Goal: Task Accomplishment & Management: Manage account settings

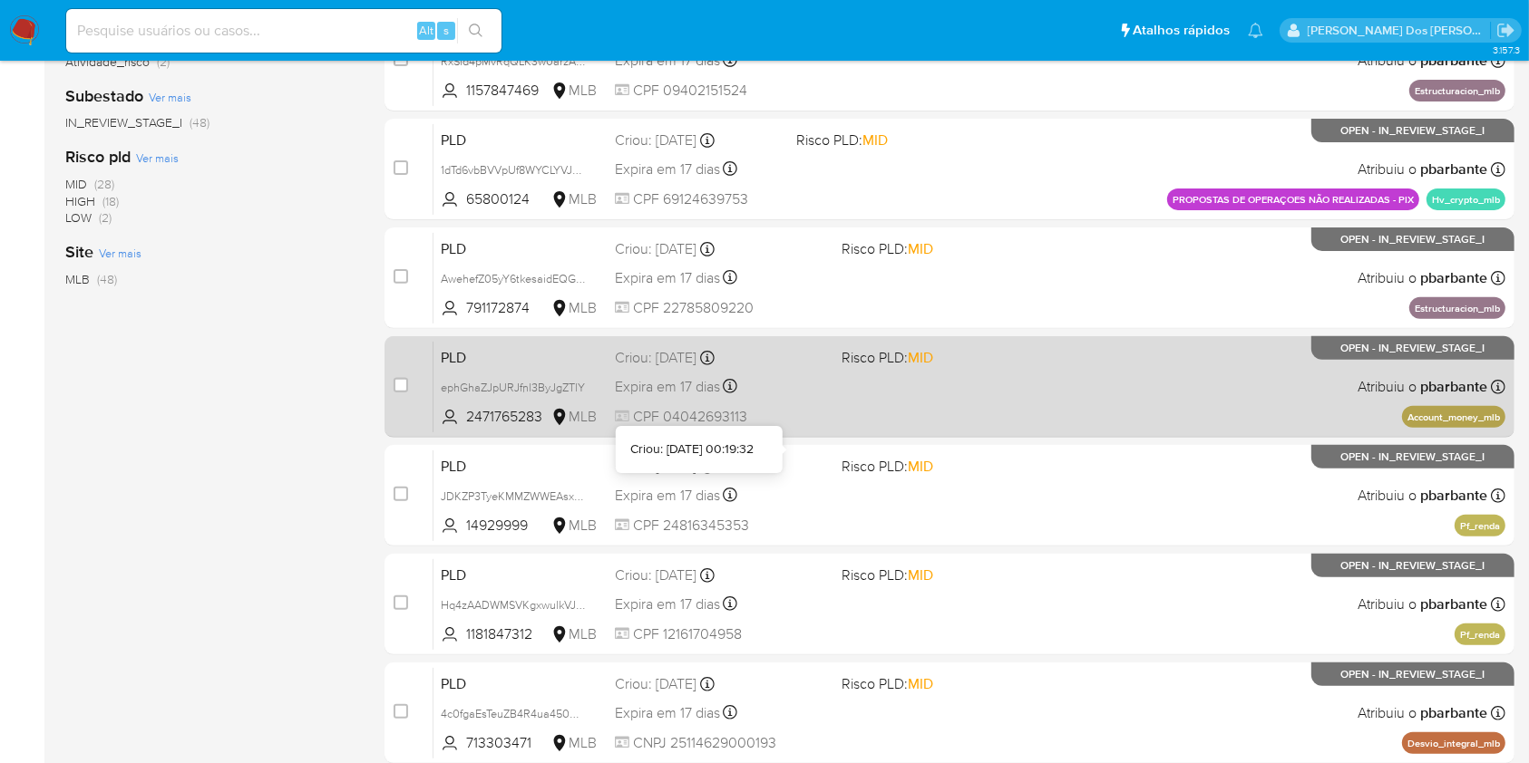
scroll to position [811, 0]
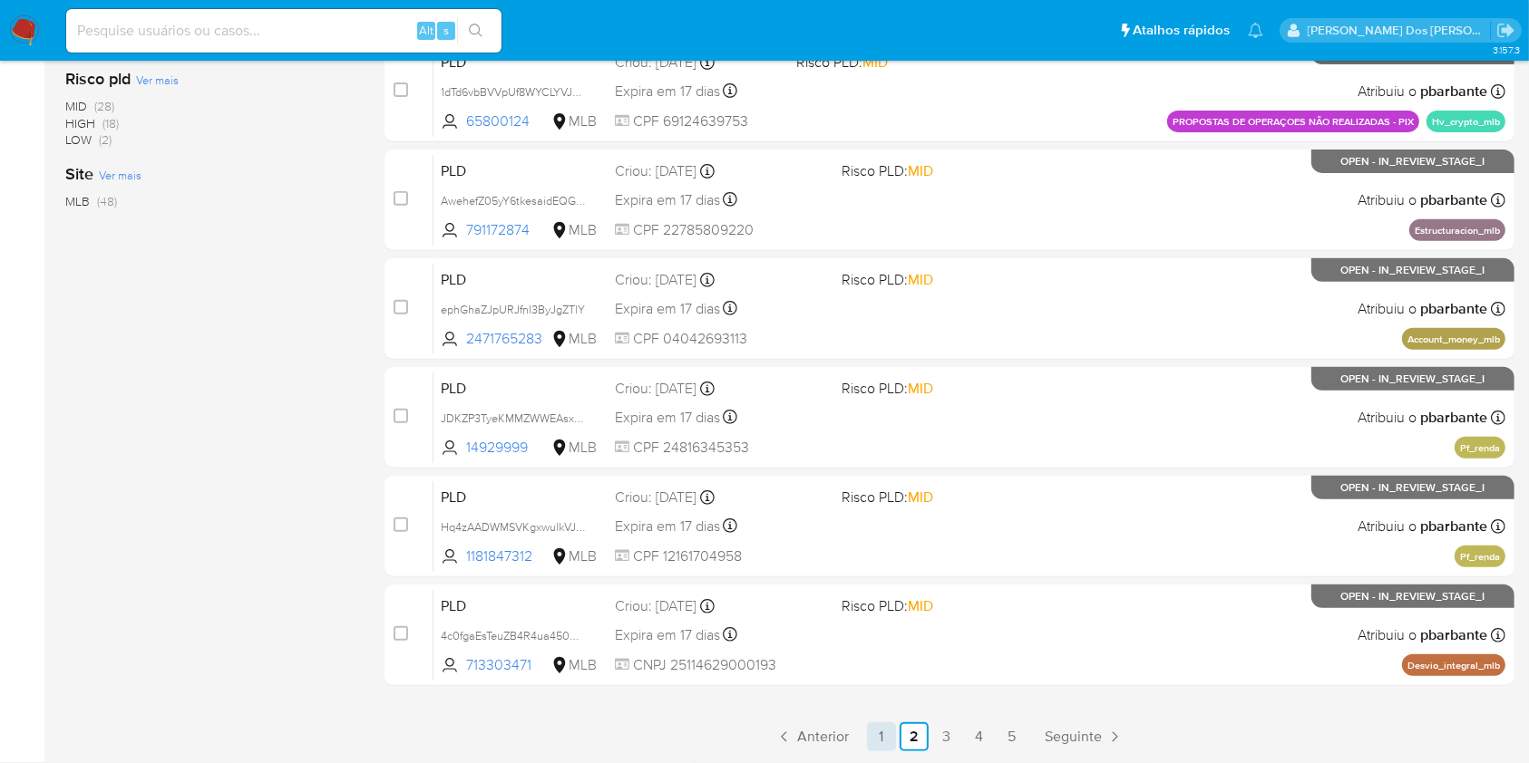
click at [896, 735] on link "1" at bounding box center [881, 737] width 29 height 29
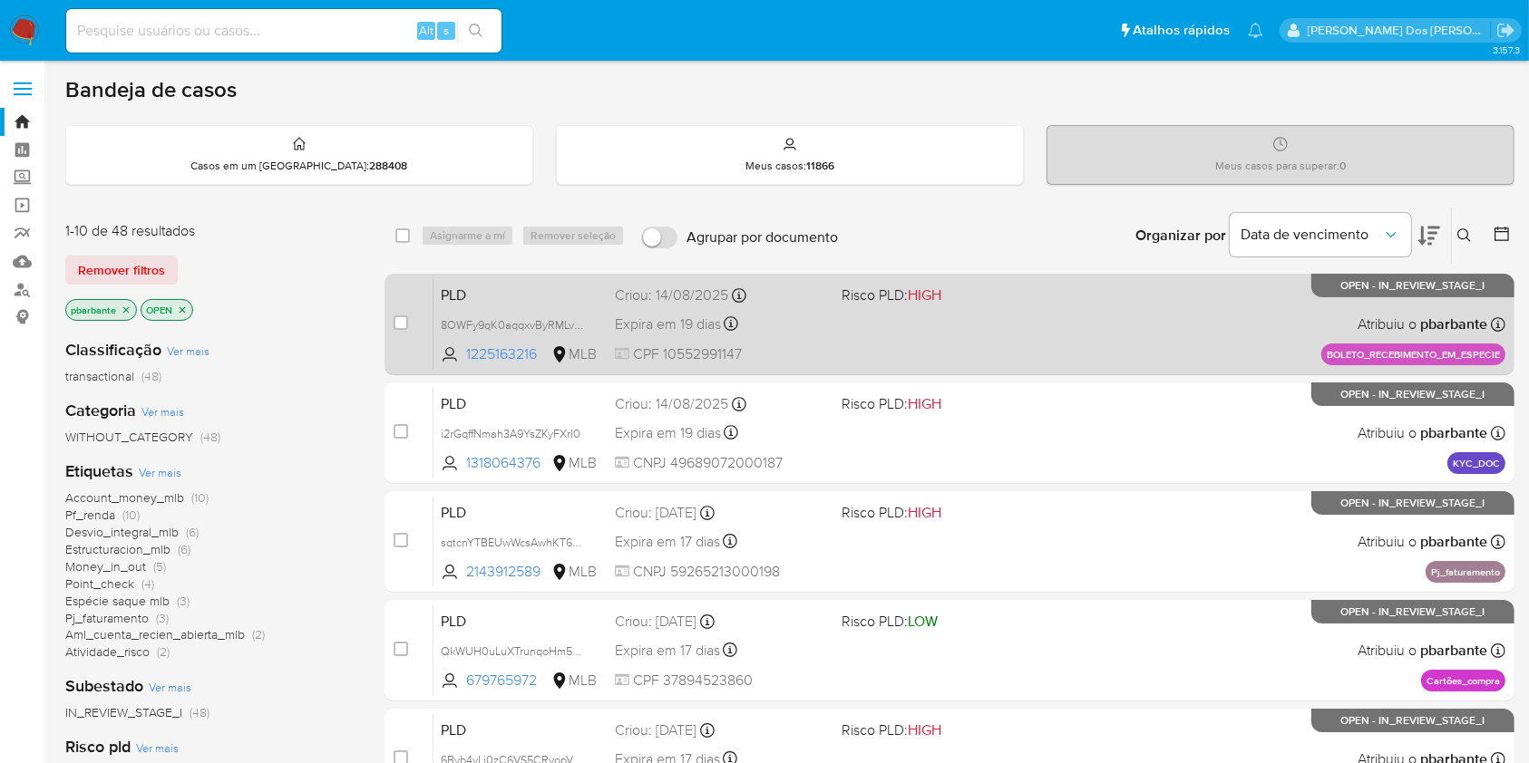
click at [1185, 359] on div "PLD 8OWFy9qK0aqqxvByRMLvBwsG 1225163216 MLB Risco PLD: HIGH Criou: 14/08/2025 C…" at bounding box center [969, 324] width 1072 height 92
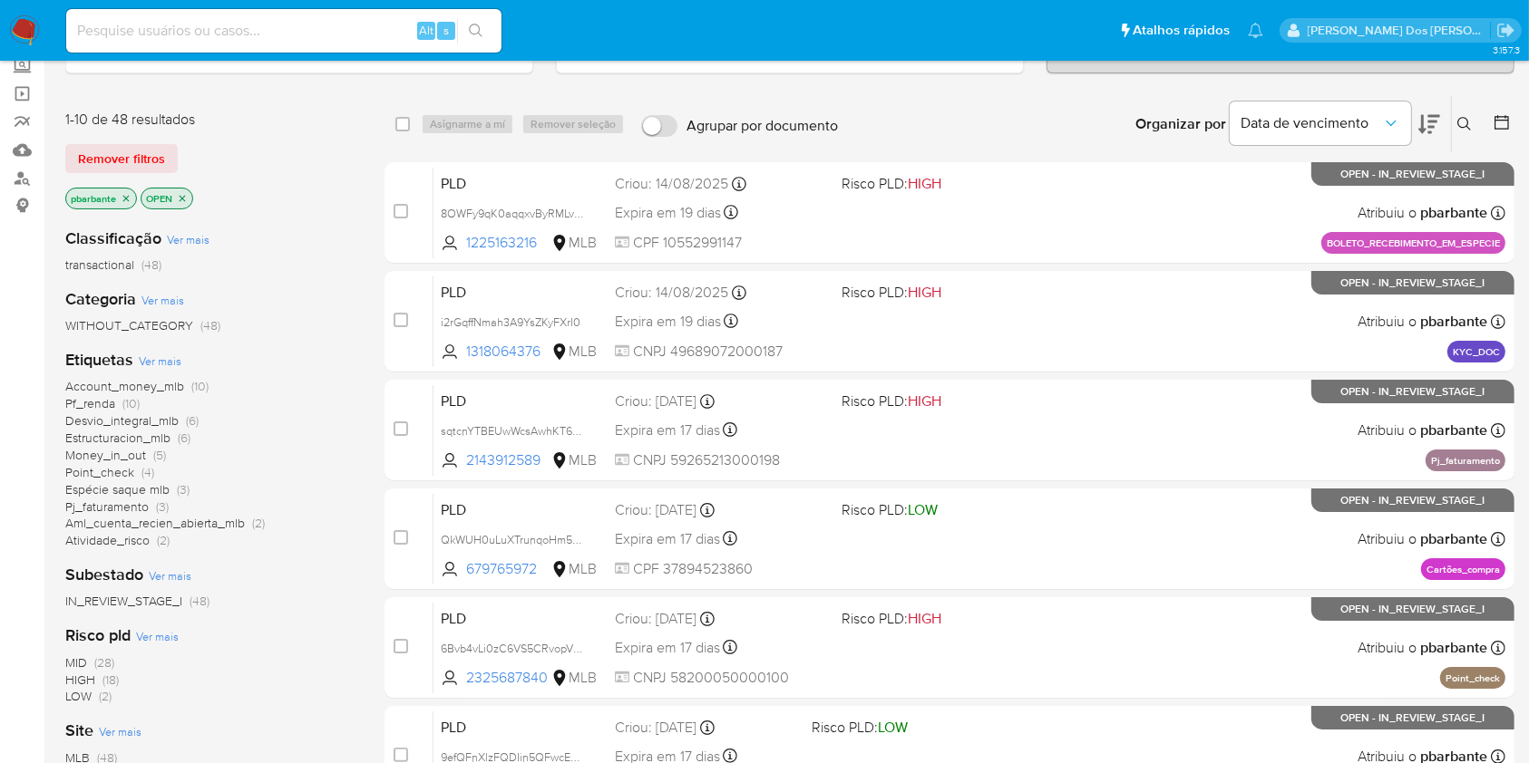
scroll to position [241, 0]
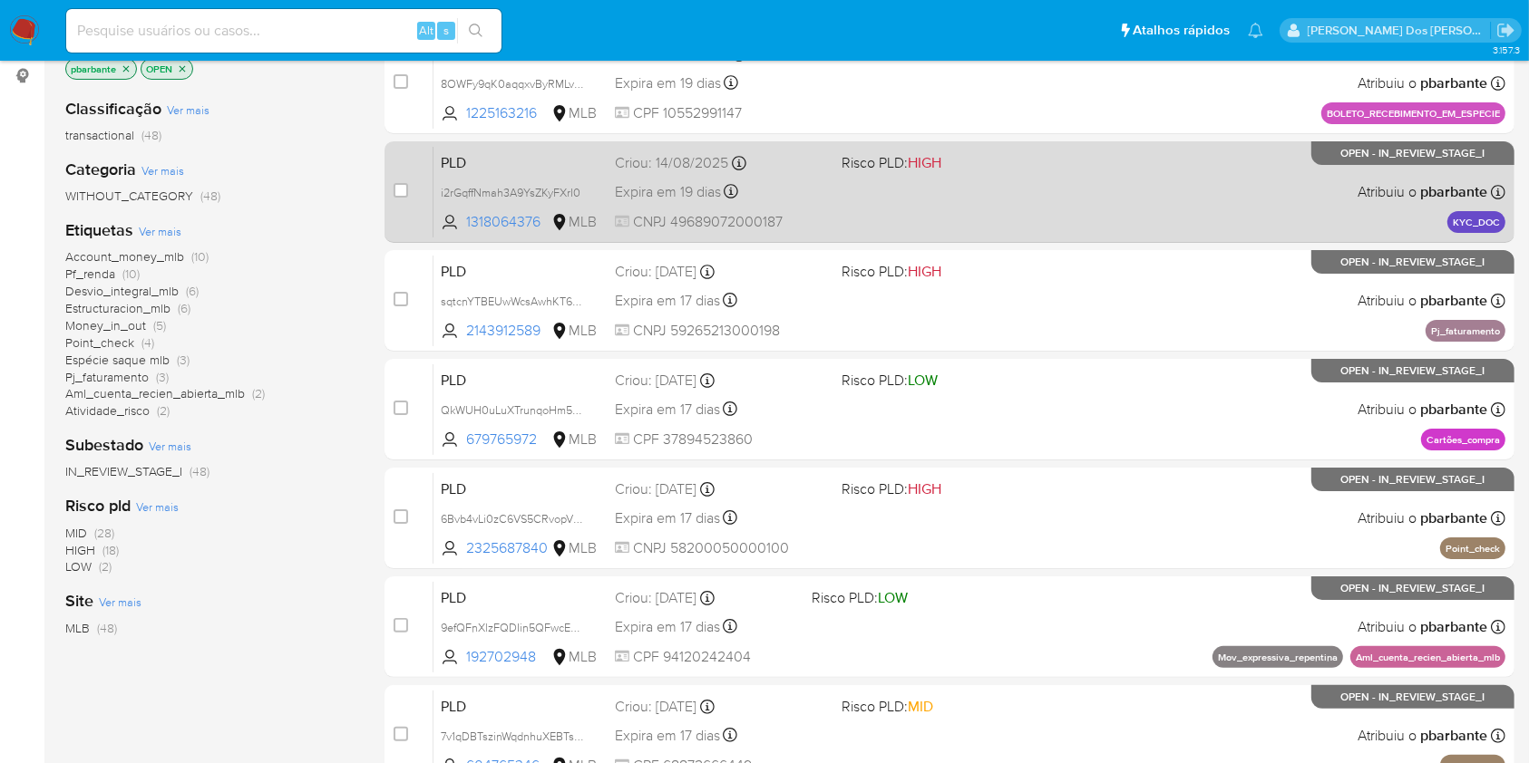
click at [1053, 173] on span "Risco PLD: HIGH" at bounding box center [946, 162] width 211 height 24
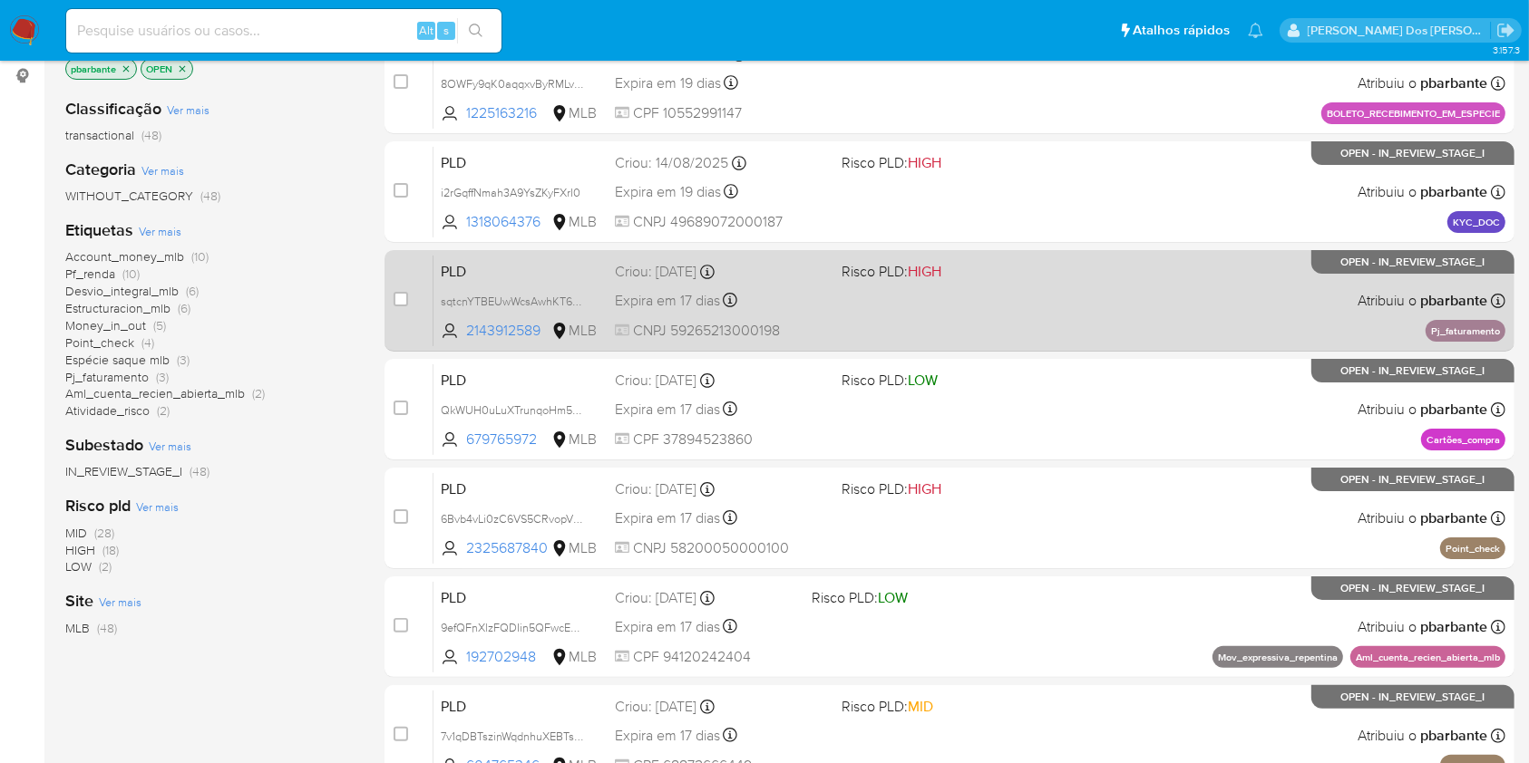
click at [1060, 318] on div "PLD sqtcnYTBEUwWcsAwhKT64A3k 2143912589 MLB Risco PLD: HIGH Criou: 12/08/2025 C…" at bounding box center [969, 301] width 1072 height 92
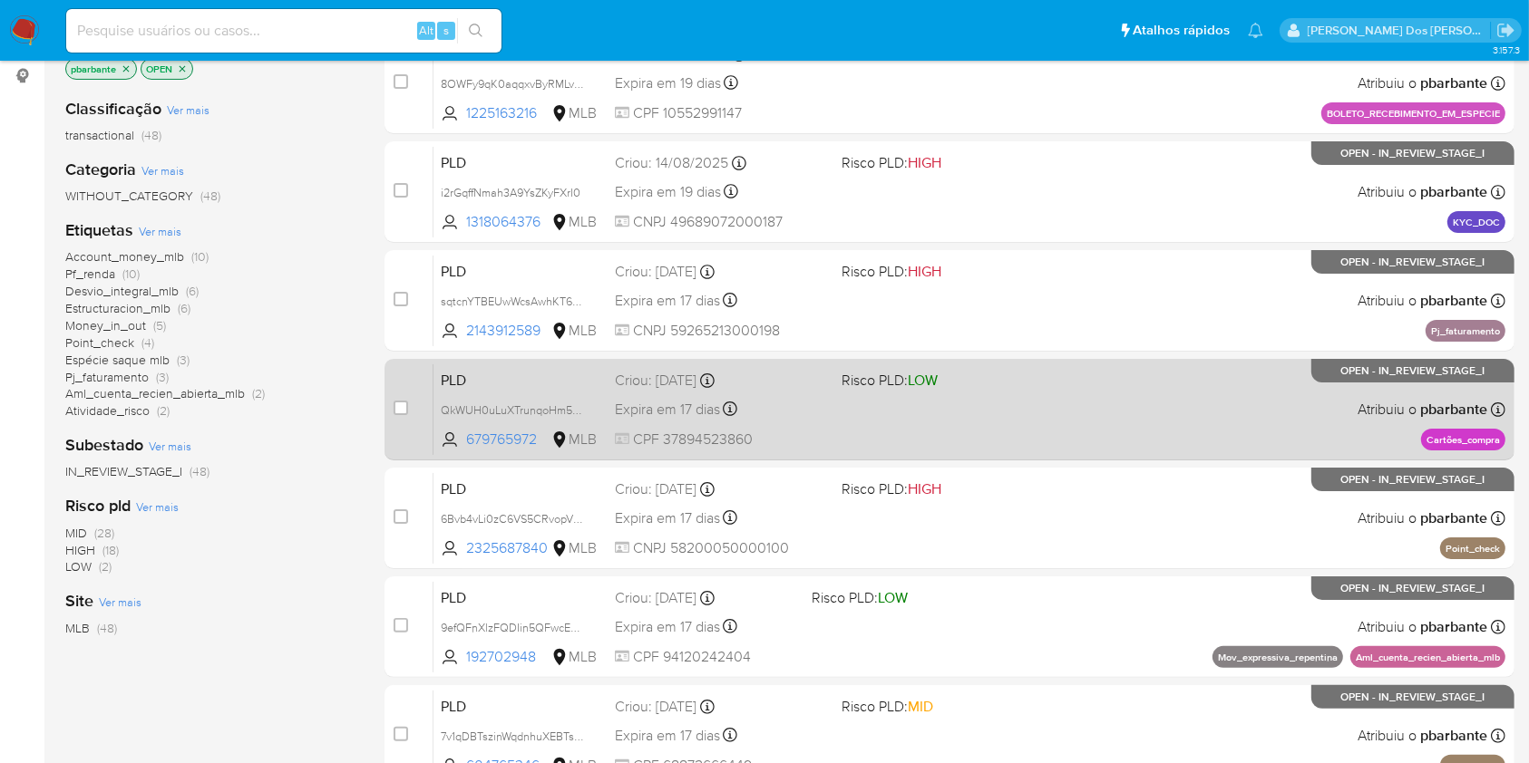
click at [1053, 391] on span "Risco PLD: LOW" at bounding box center [946, 379] width 211 height 24
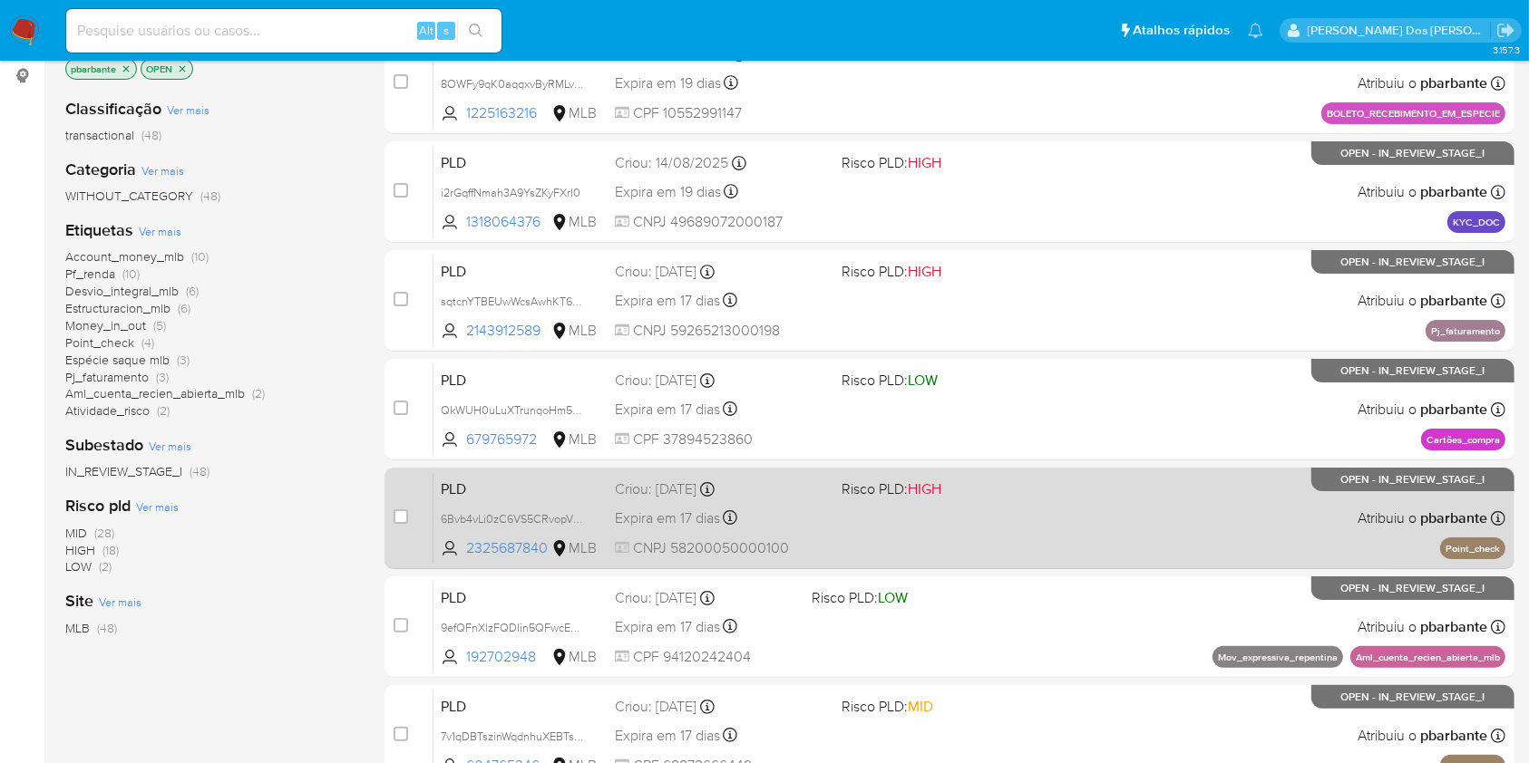
click at [1100, 549] on div "PLD 6Bvb4vLi0zC6VS5CRvopVV2J 2325687840 MLB Risco PLD: HIGH Criou: 12/08/2025 C…" at bounding box center [969, 518] width 1072 height 92
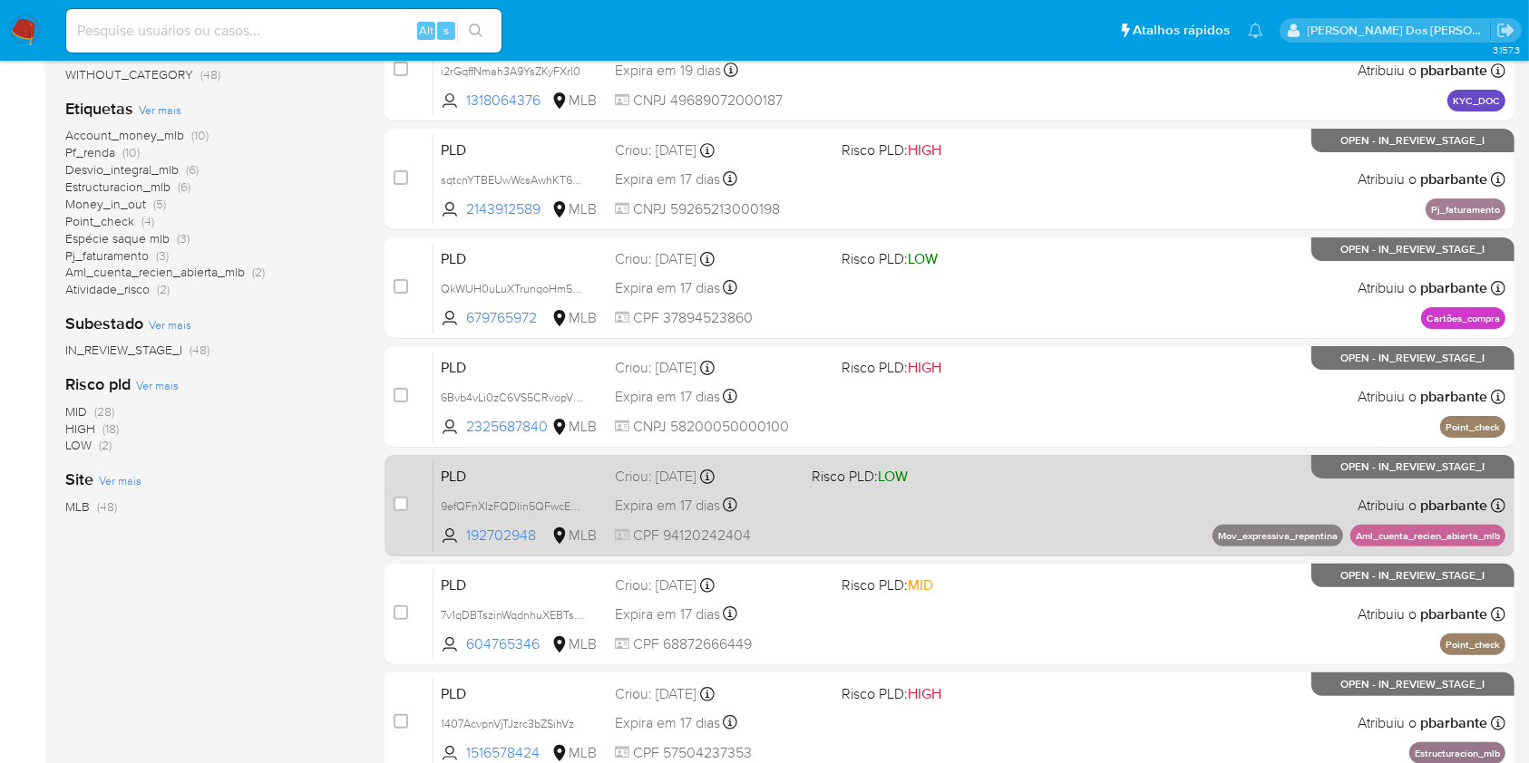
click at [1098, 541] on div "PLD 9efQFnXlzFQDIin5QFwcERHp 192702948 MLB Risco PLD: LOW Criou: 12/08/2025 Cri…" at bounding box center [969, 506] width 1072 height 92
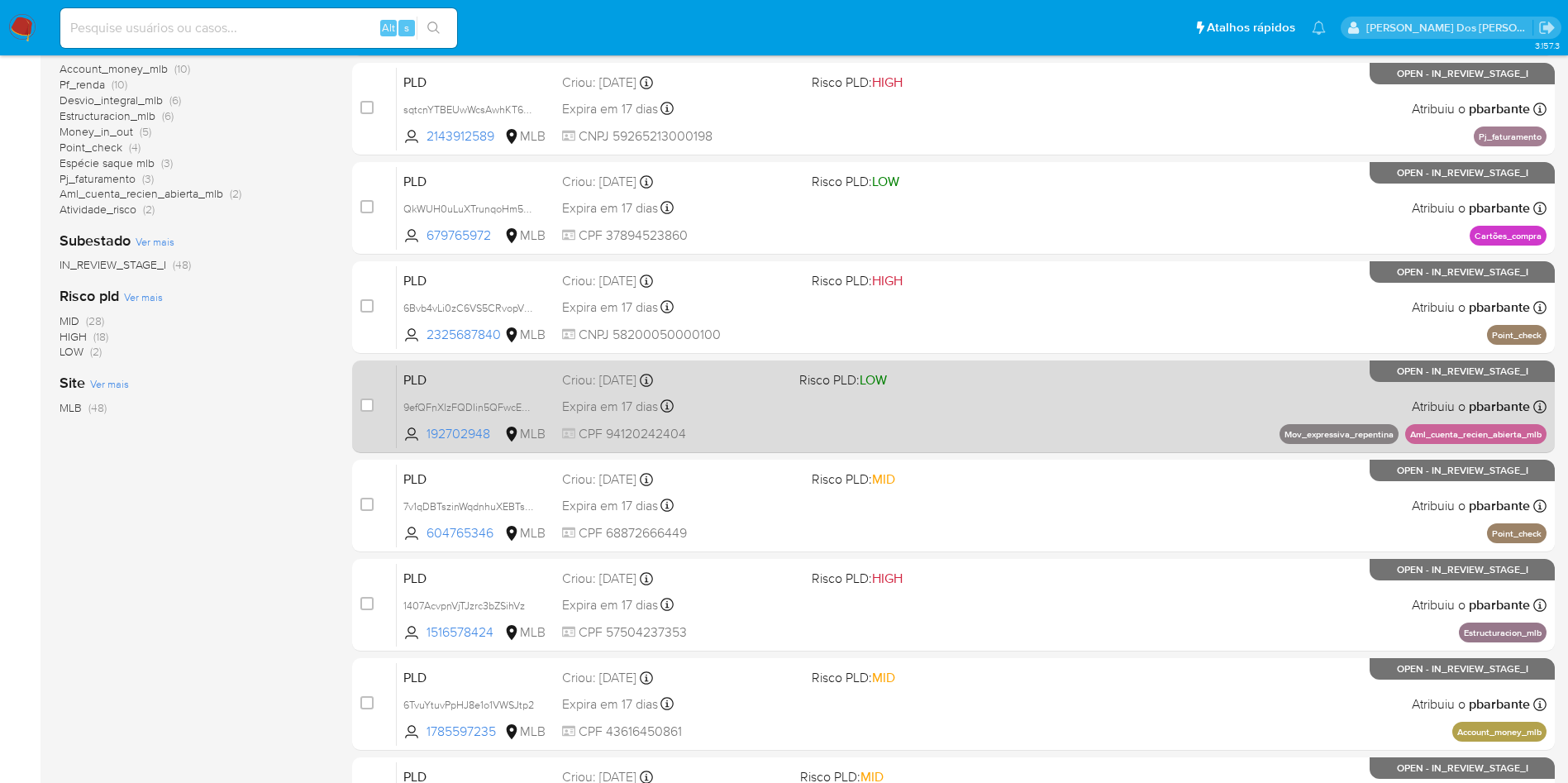
scroll to position [455, 0]
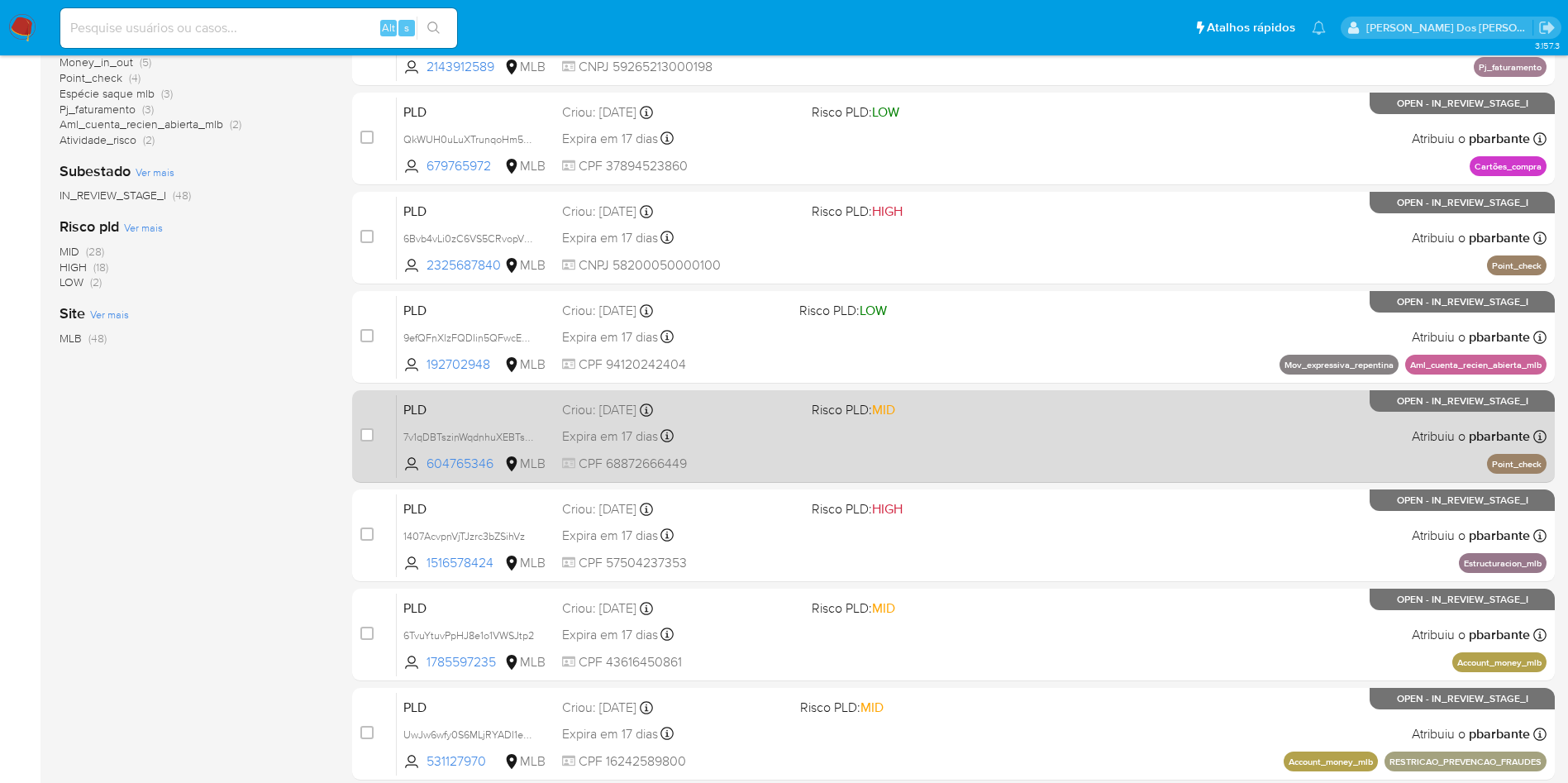
drag, startPoint x: 1127, startPoint y: 544, endPoint x: 1129, endPoint y: 558, distance: 14.1
click at [1127, 478] on div "PLD 7v1qDBTszinWqdnhuXEBTsQv 604765346 MLB Risco PLD: MID Criou: 12/08/2025 Cri…" at bounding box center [971, 436] width 1150 height 84
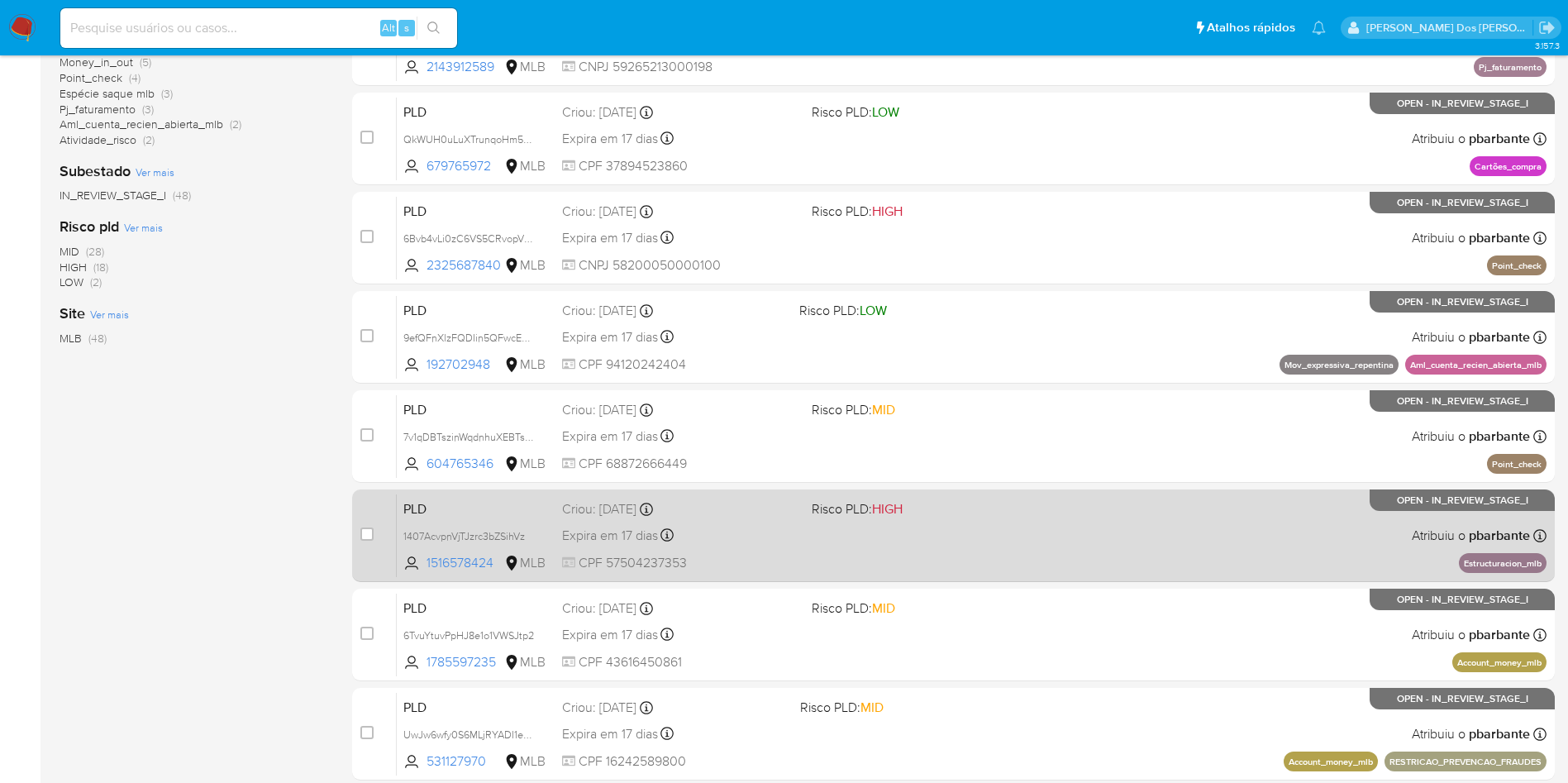
click at [1138, 577] on div "PLD 1407AcvpnVjTJzrc3bZSihVz 1516578424 MLB Risco PLD: HIGH Criou: 12/08/2025 C…" at bounding box center [971, 535] width 1150 height 84
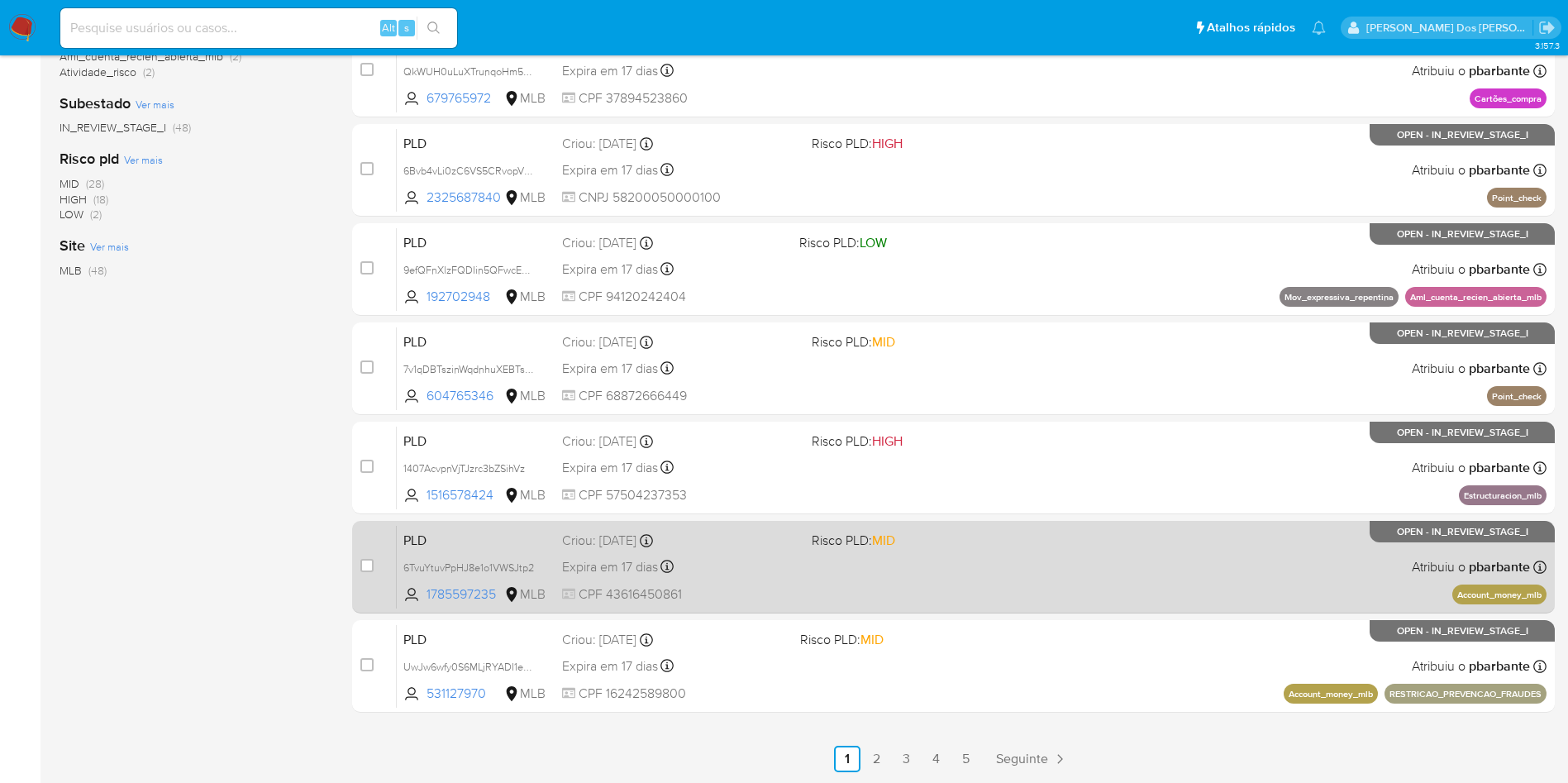
click at [1136, 597] on div "PLD 6TvuYtuvPpHJ8e1o1VWSJtp2 1785597235 MLB Risco PLD: MID Criou: 12/08/2025 Cr…" at bounding box center [971, 567] width 1150 height 84
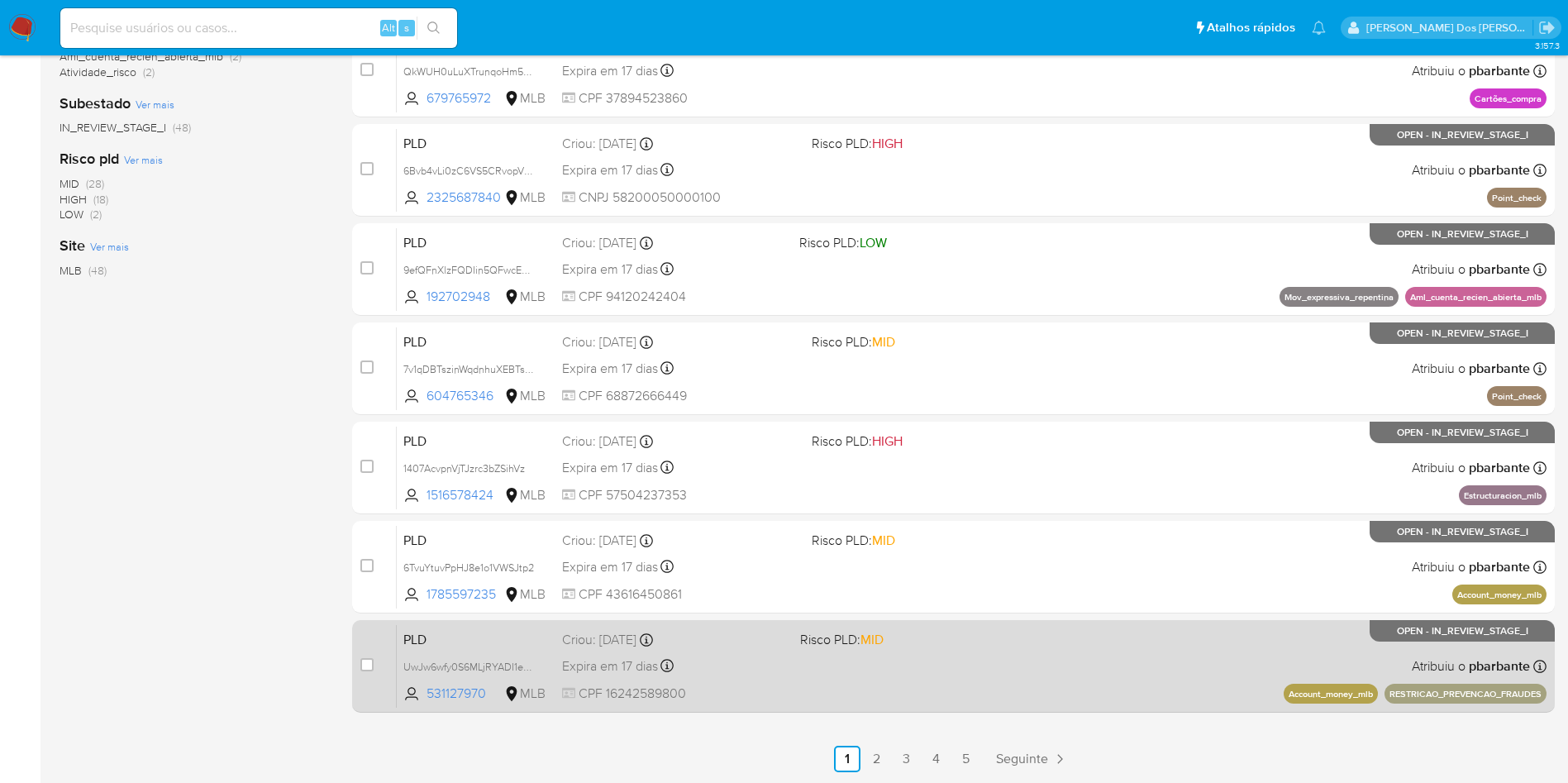
scroll to position [653, 0]
click at [1140, 624] on div "PLD UwJw6wfy0S6MLjRYADI1e9mF 531127970 MLB Risco PLD: MID Criou: 12/08/2025 Cri…" at bounding box center [971, 666] width 1150 height 84
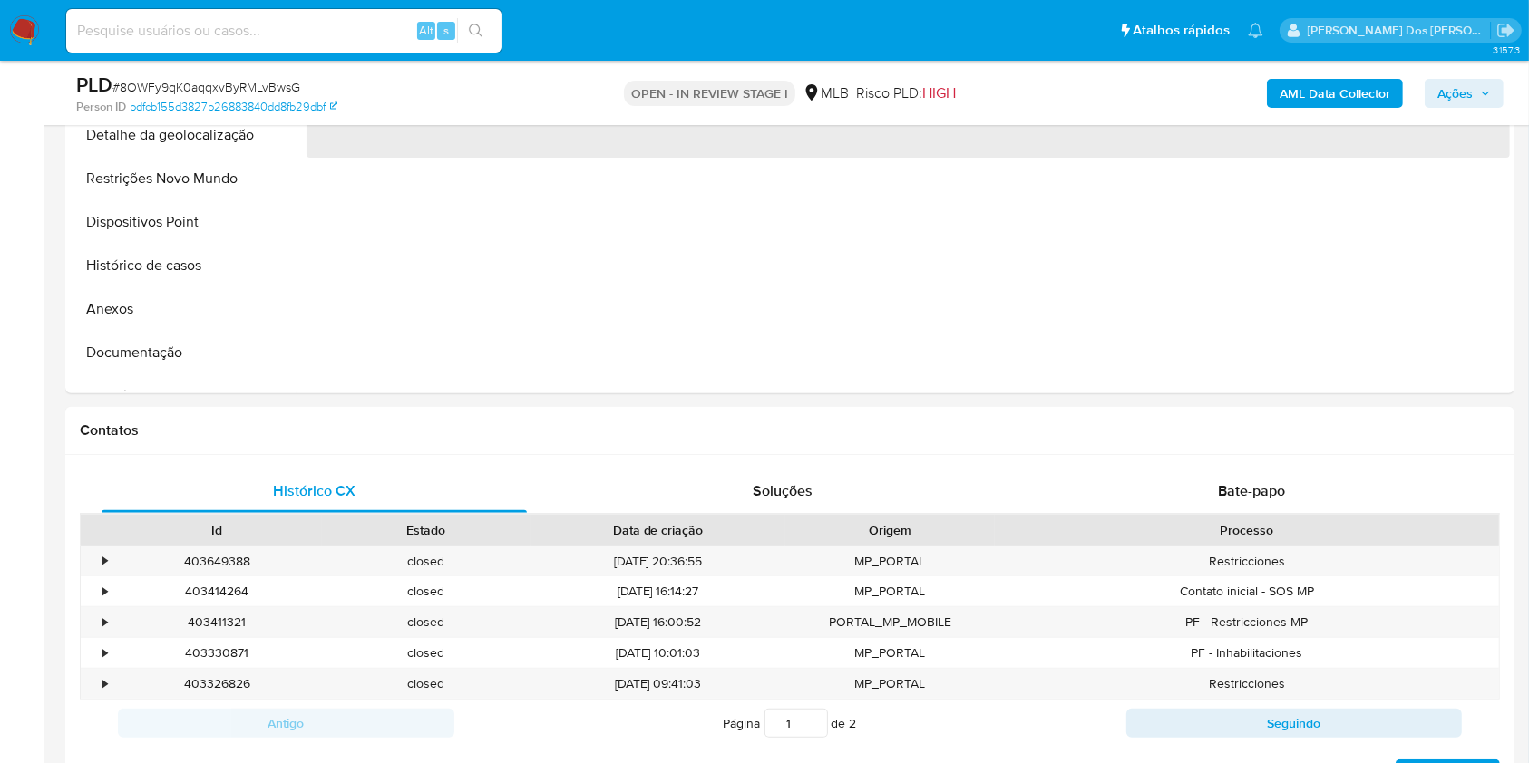
scroll to position [604, 0]
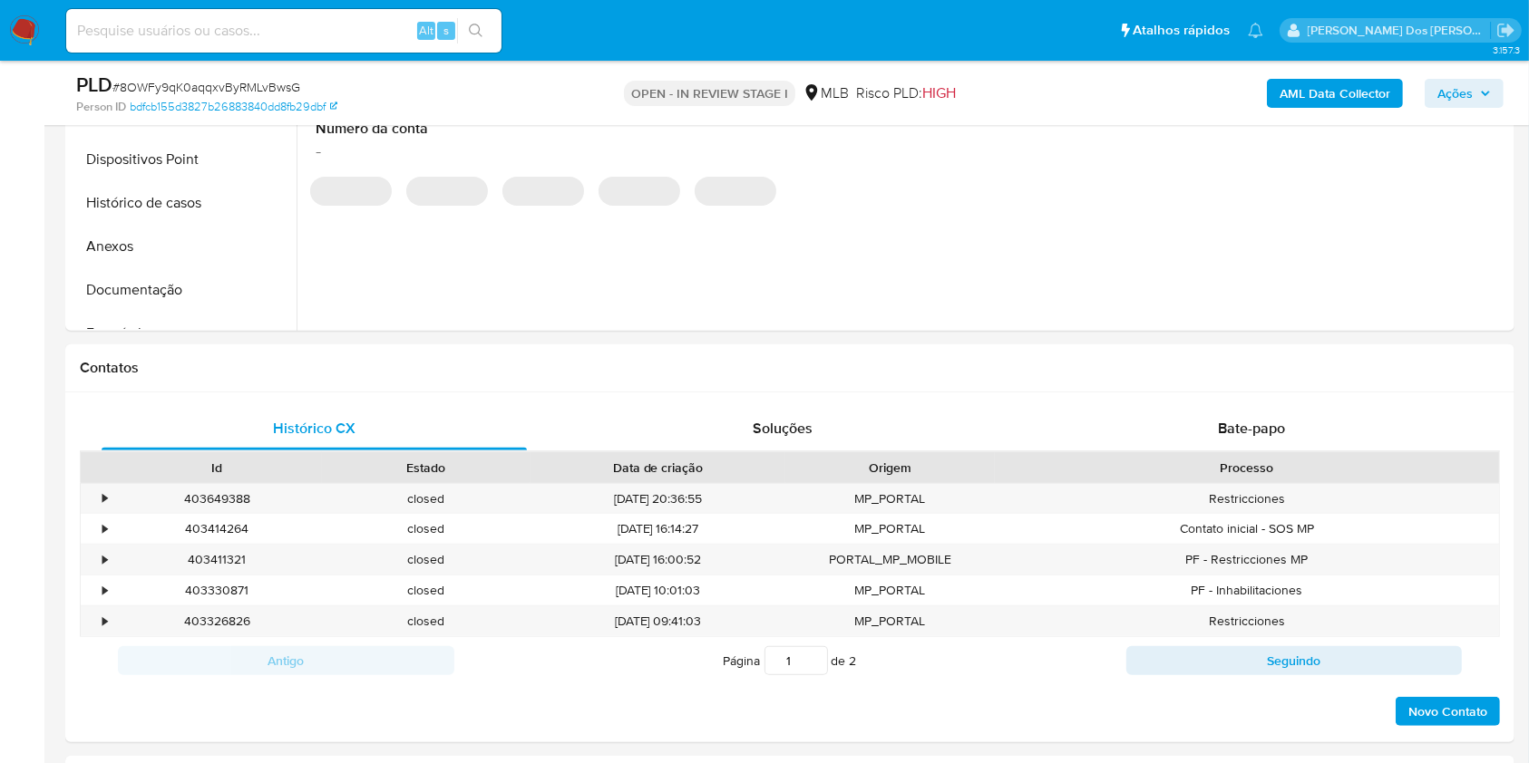
select select "10"
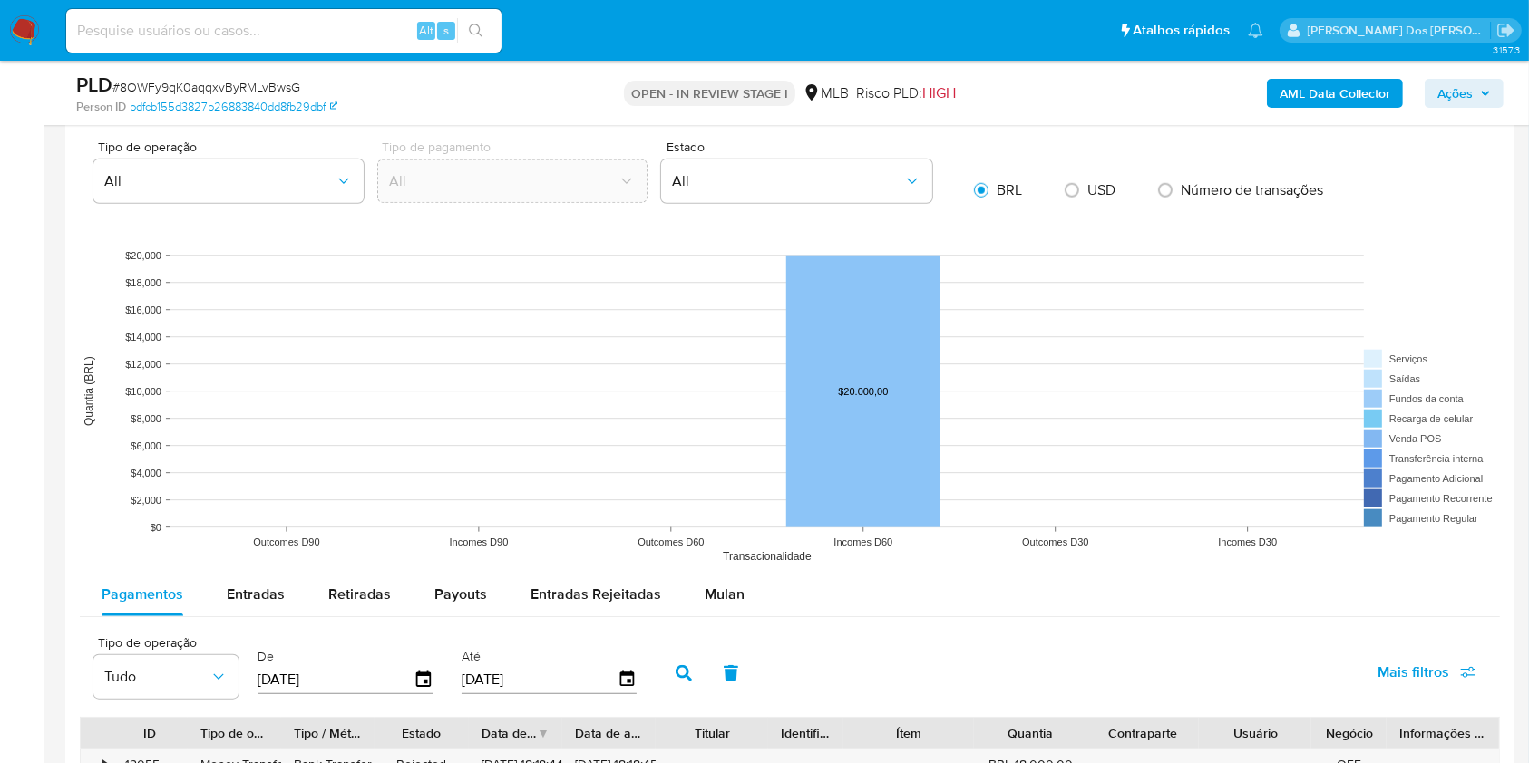
scroll to position [1329, 0]
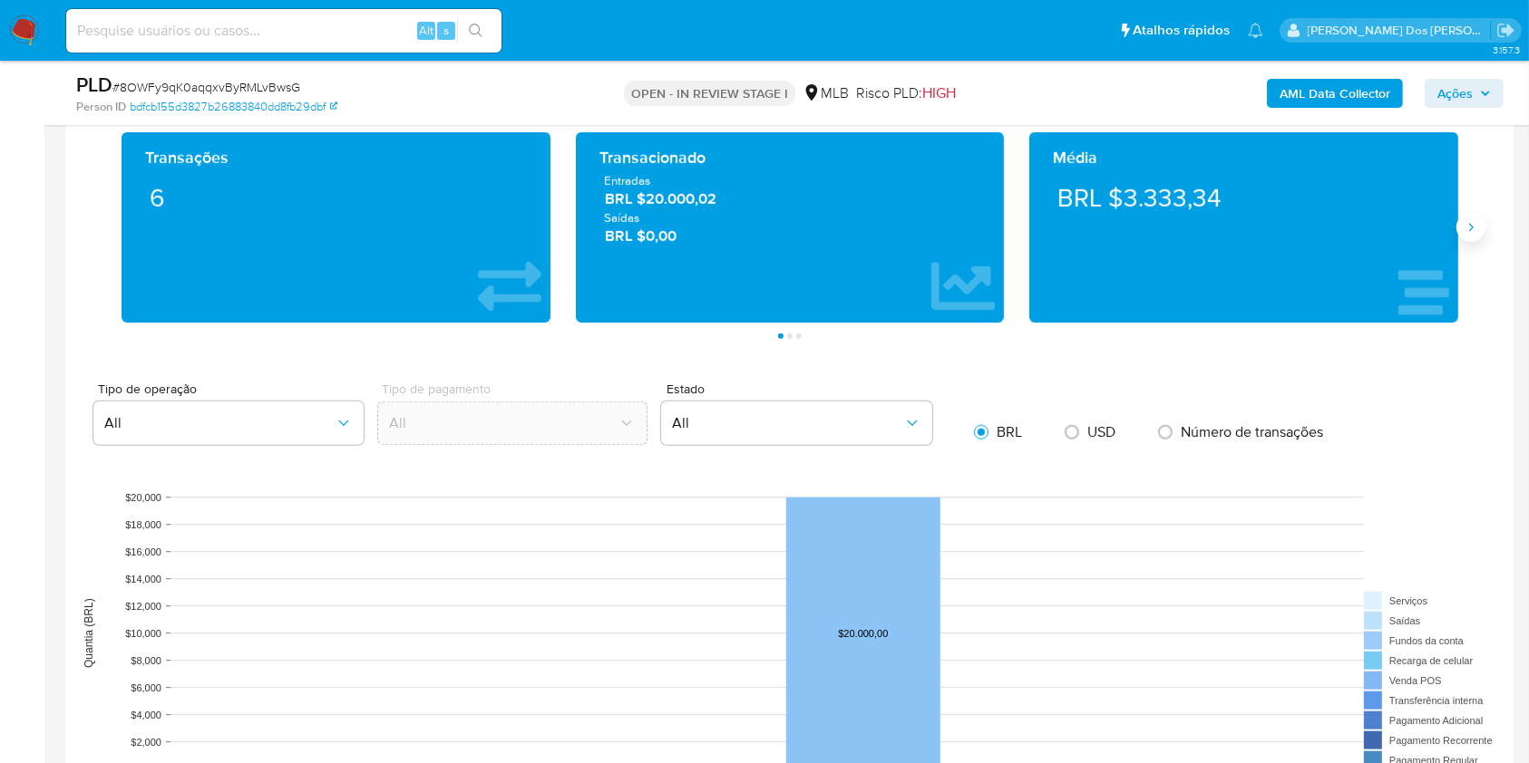
click at [1480, 265] on div "Transações 6 Transacionado Entradas BRL $20.000,02 Saídas BRL $0,00 Média BRL $…" at bounding box center [790, 235] width 1420 height 207
click at [1474, 235] on icon "Siguiente" at bounding box center [1470, 227] width 15 height 15
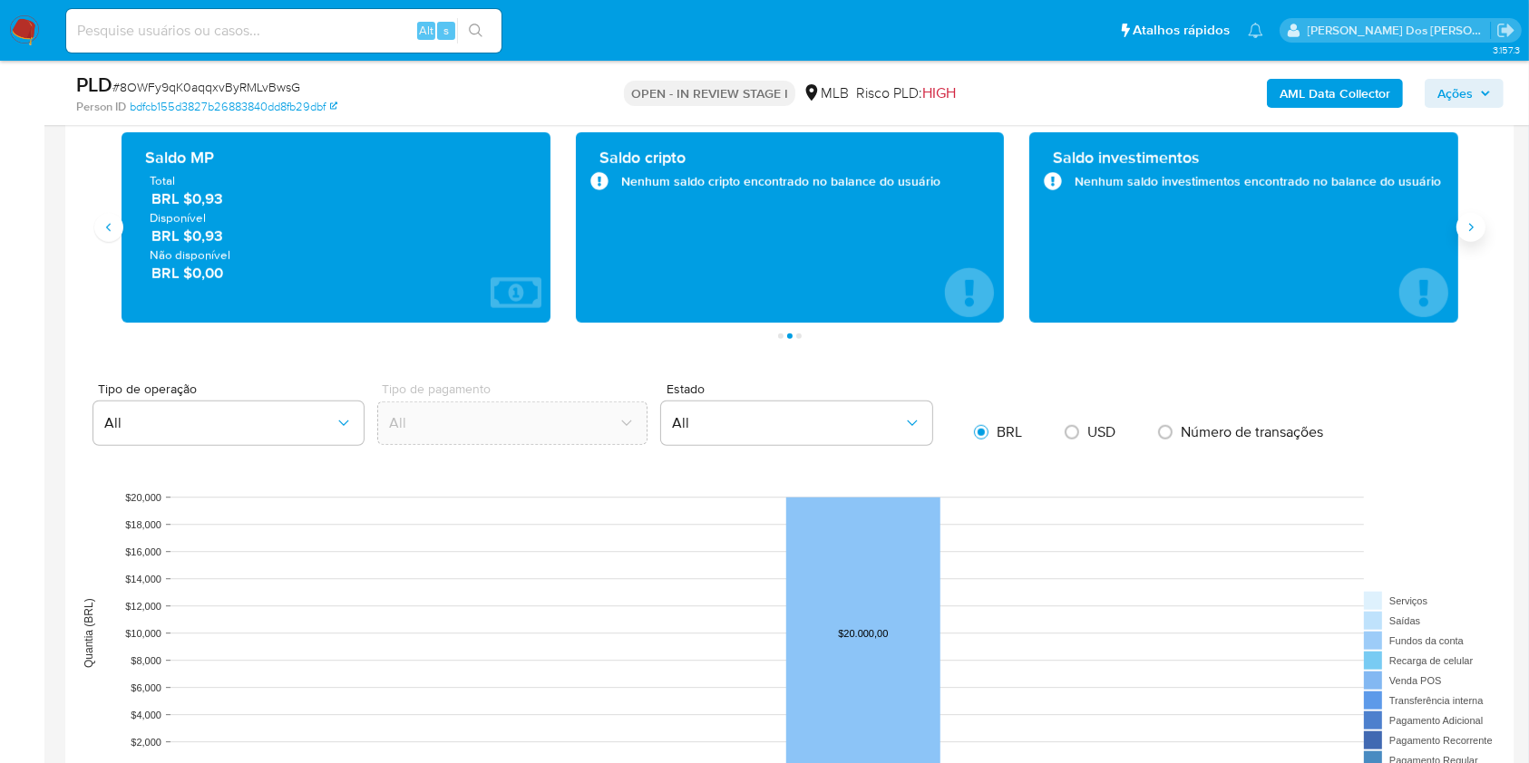
click at [1474, 235] on icon "Siguiente" at bounding box center [1470, 227] width 15 height 15
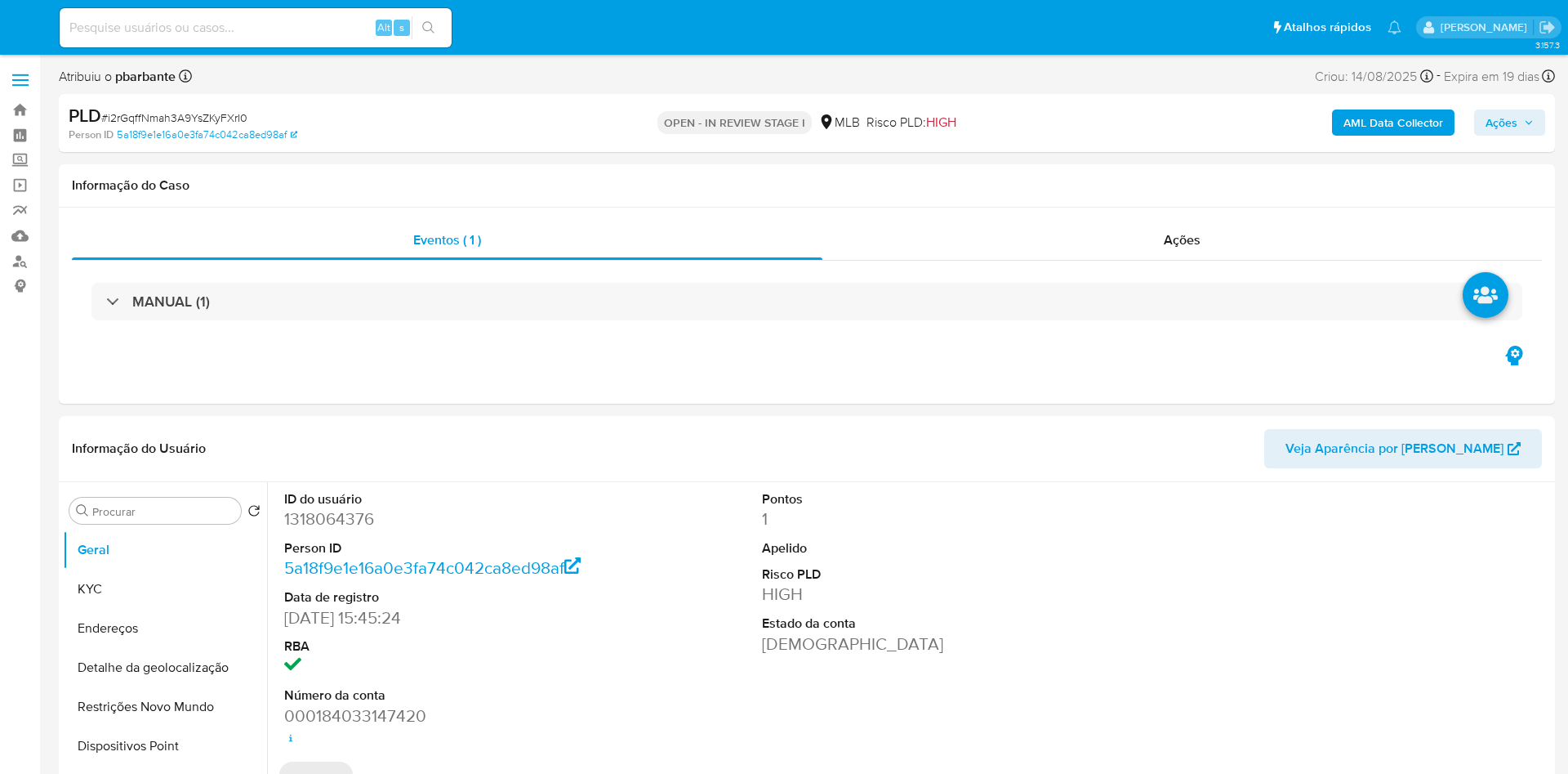
select select "10"
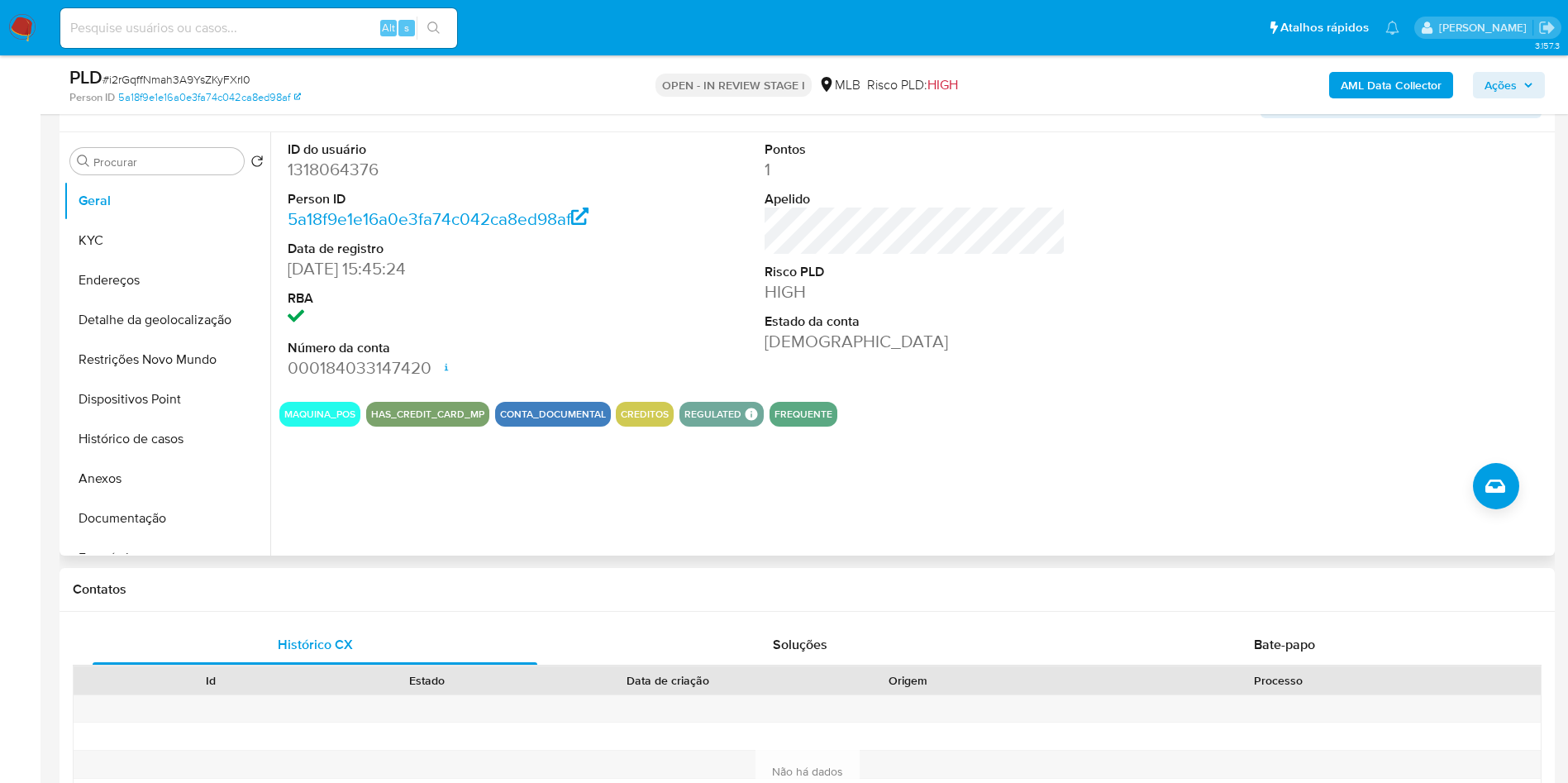
scroll to position [248, 0]
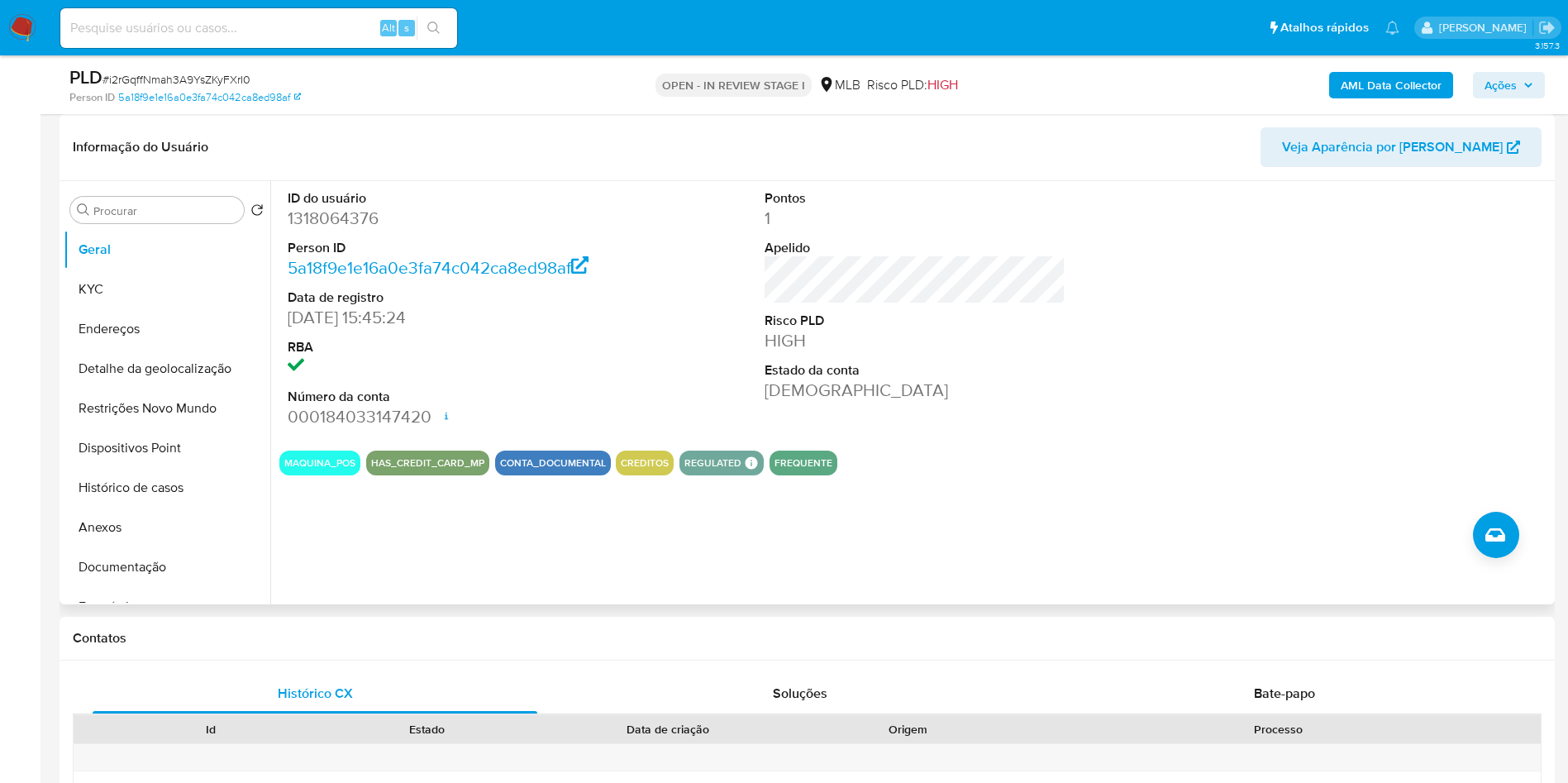
click at [354, 230] on dd "1318064376" at bounding box center [438, 218] width 302 height 23
copy dd "1318064376"
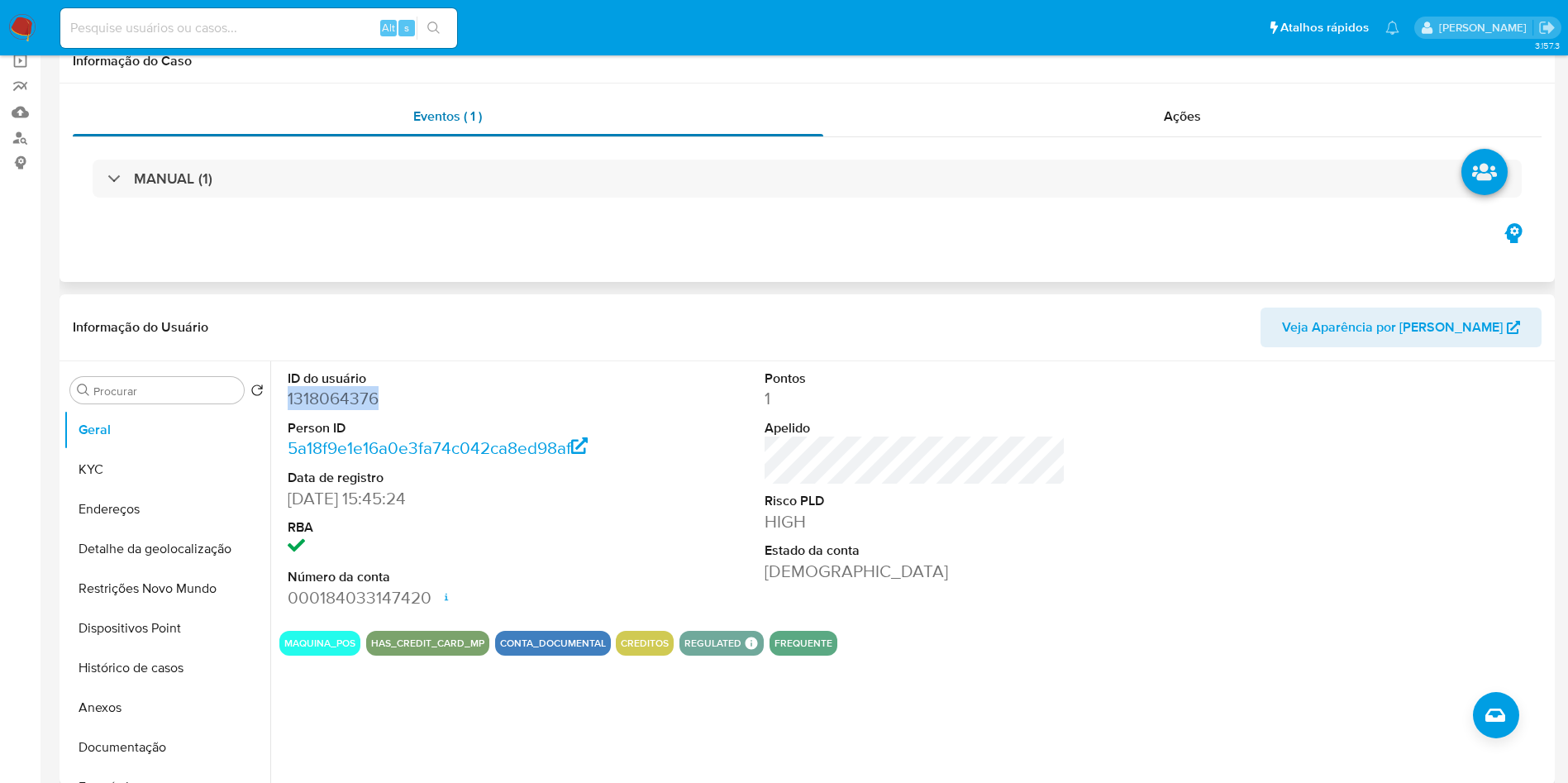
scroll to position [0, 0]
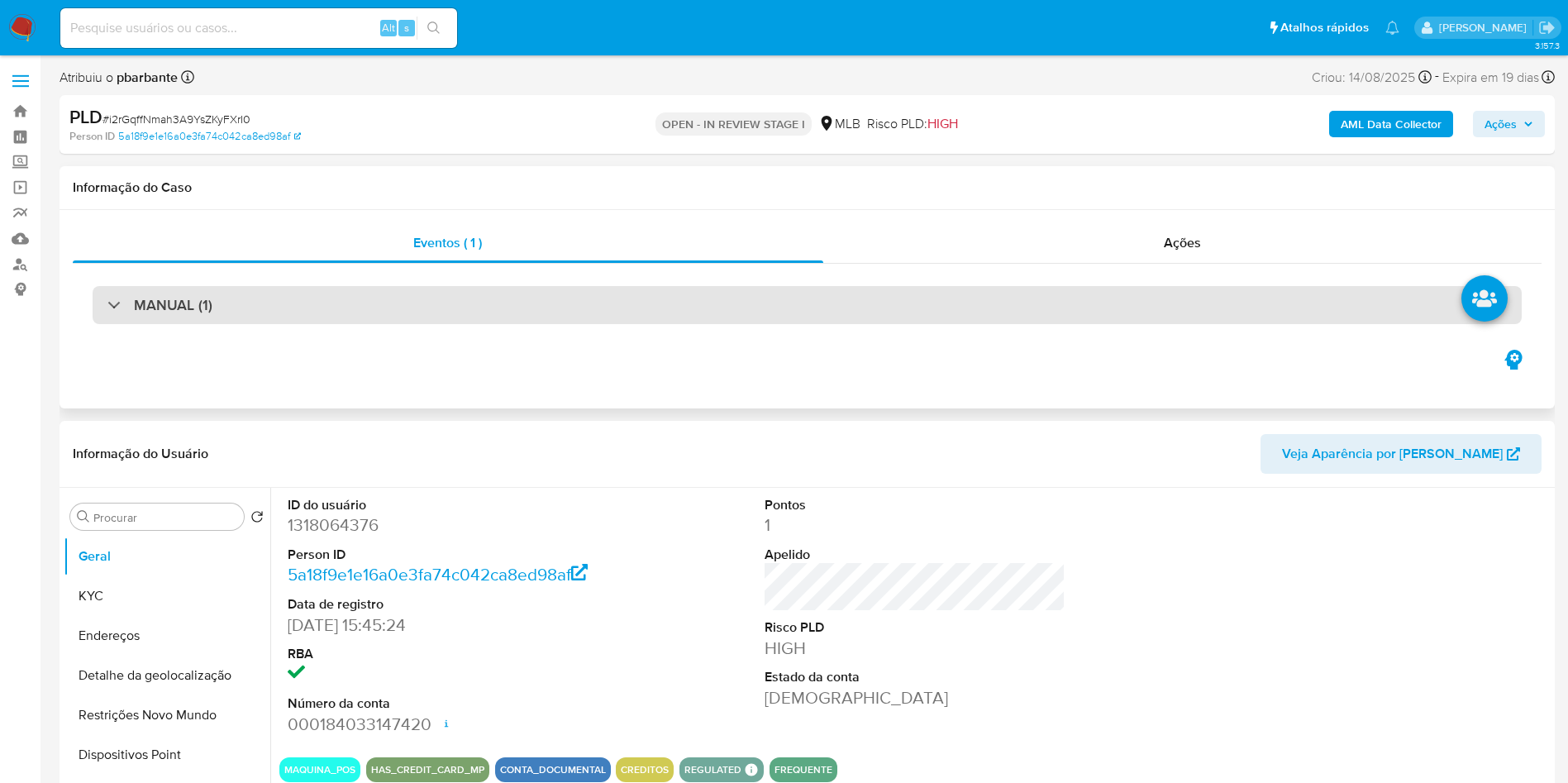
click at [409, 290] on div "MANUAL (1)" at bounding box center [808, 305] width 1429 height 38
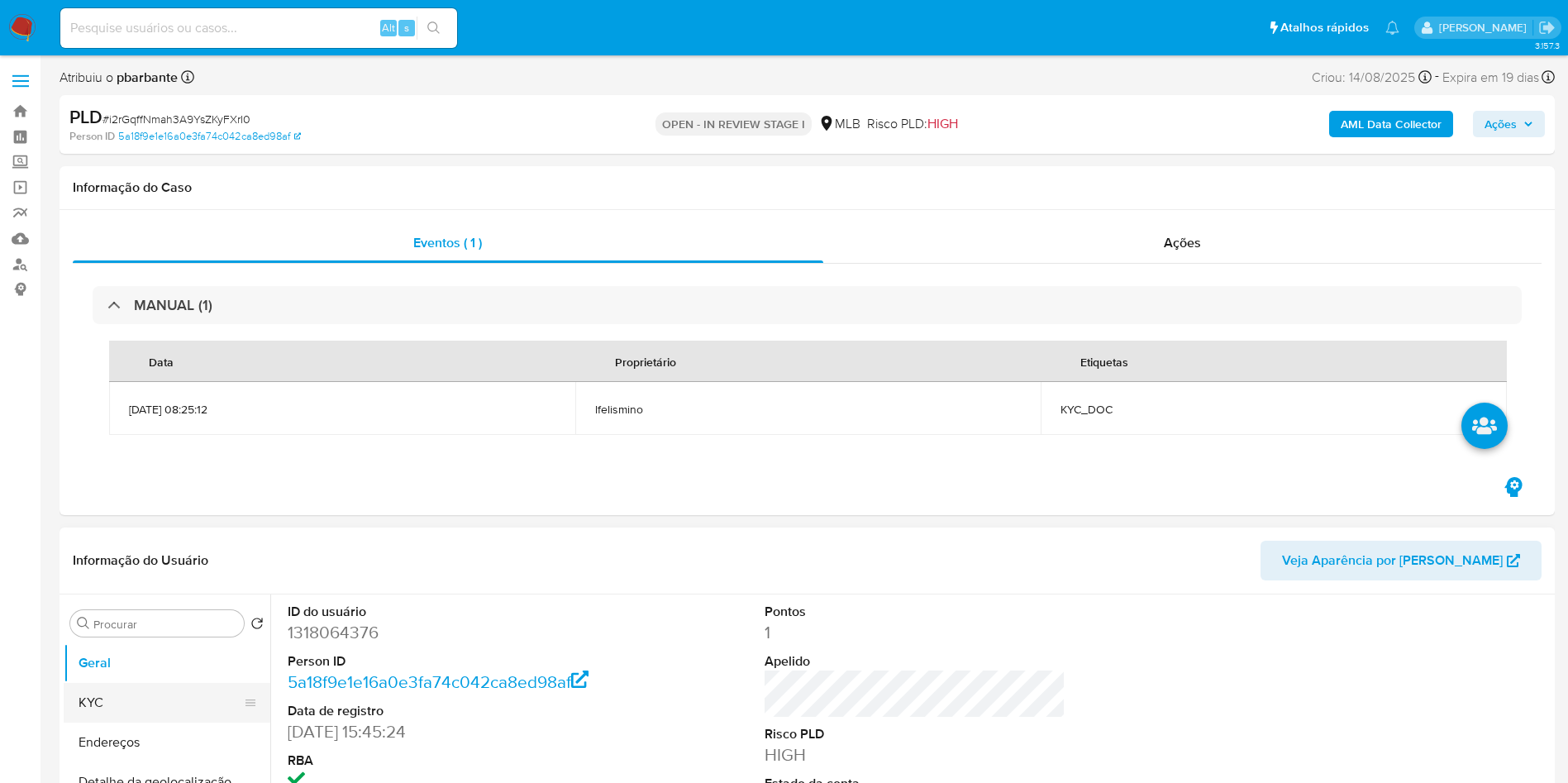
click at [112, 709] on button "KYC" at bounding box center [160, 703] width 193 height 40
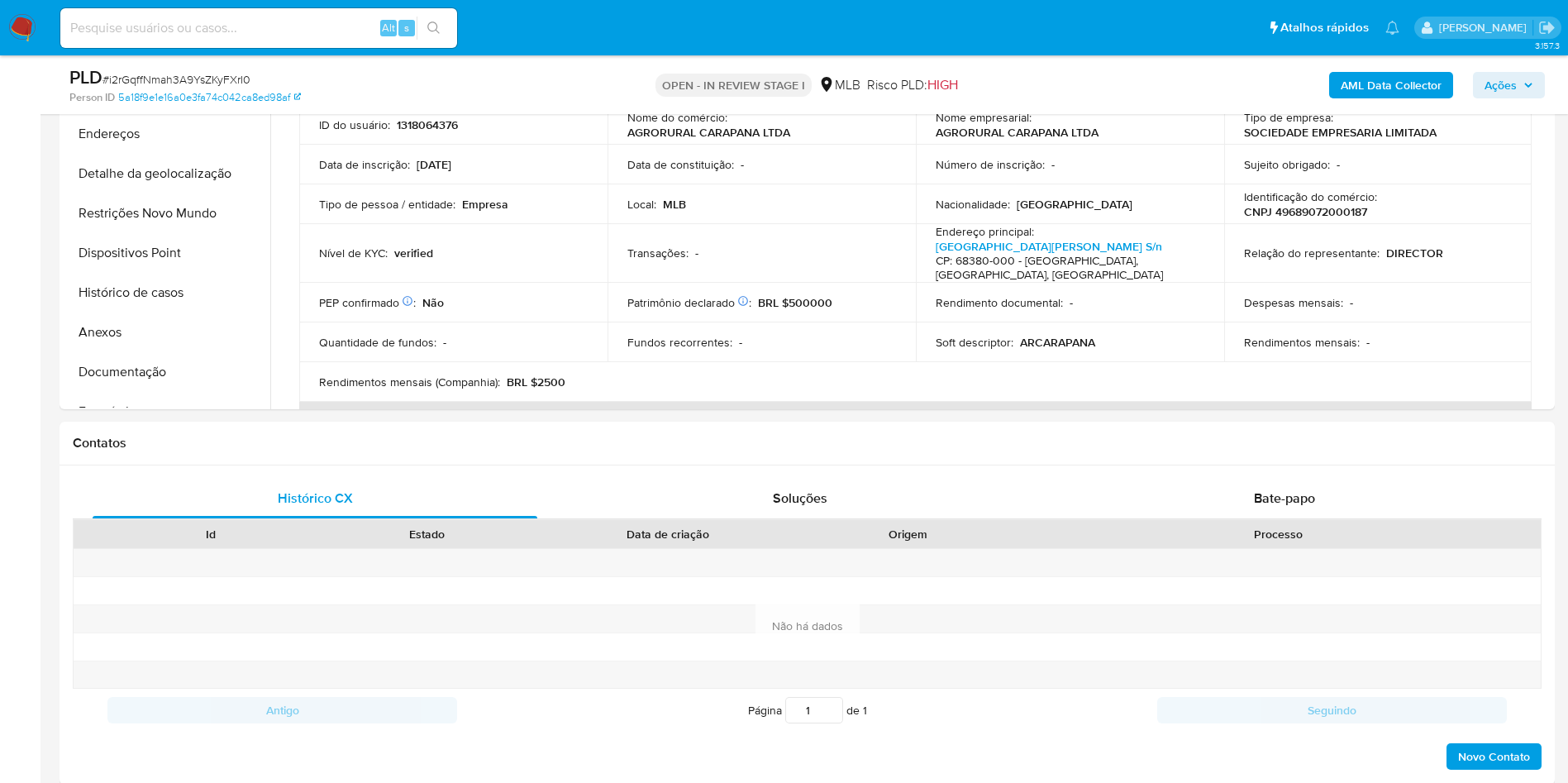
scroll to position [496, 0]
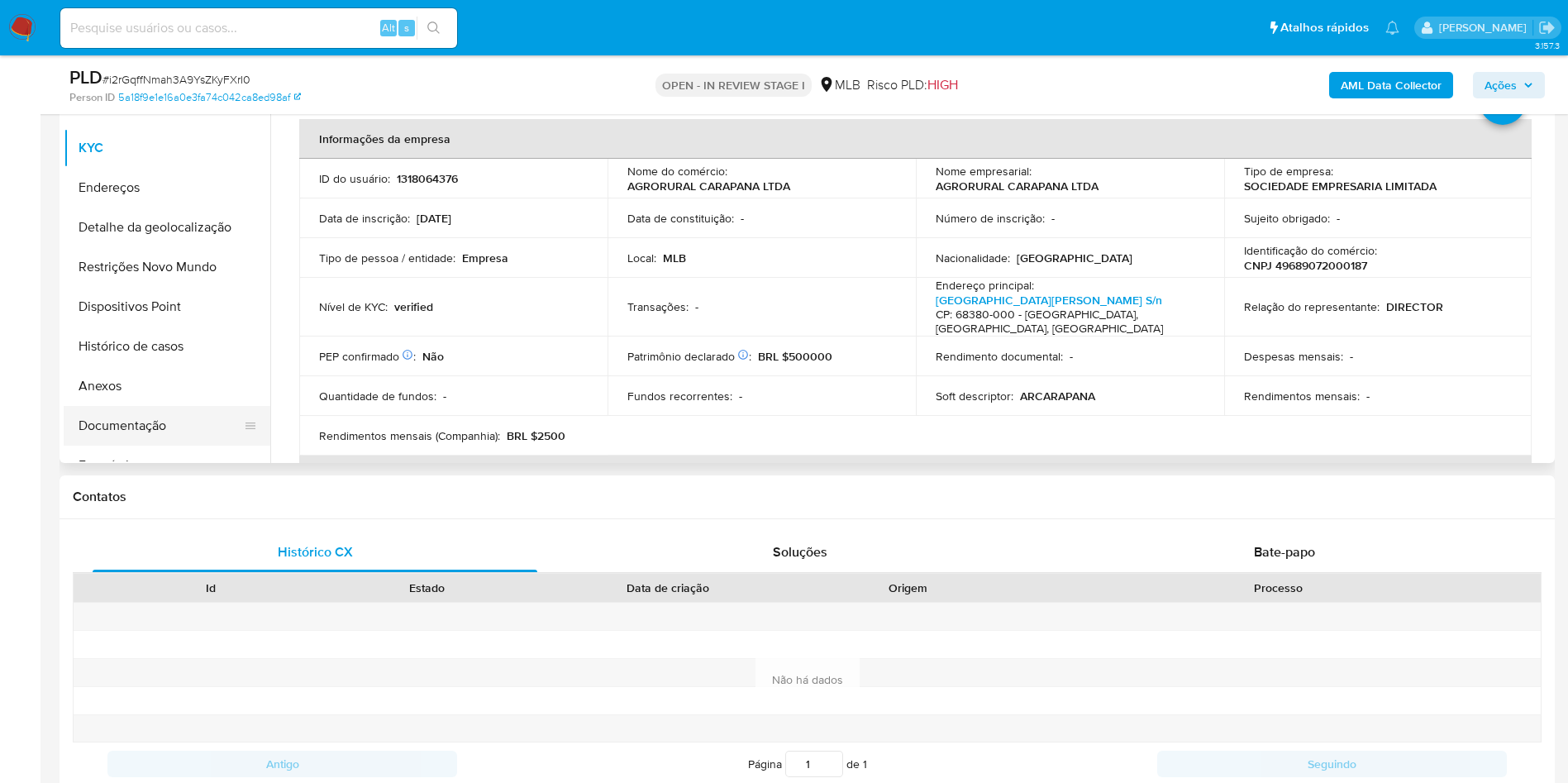
drag, startPoint x: 133, startPoint y: 421, endPoint x: 144, endPoint y: 421, distance: 11.0
click at [129, 421] on button "Documentação" at bounding box center [160, 426] width 193 height 40
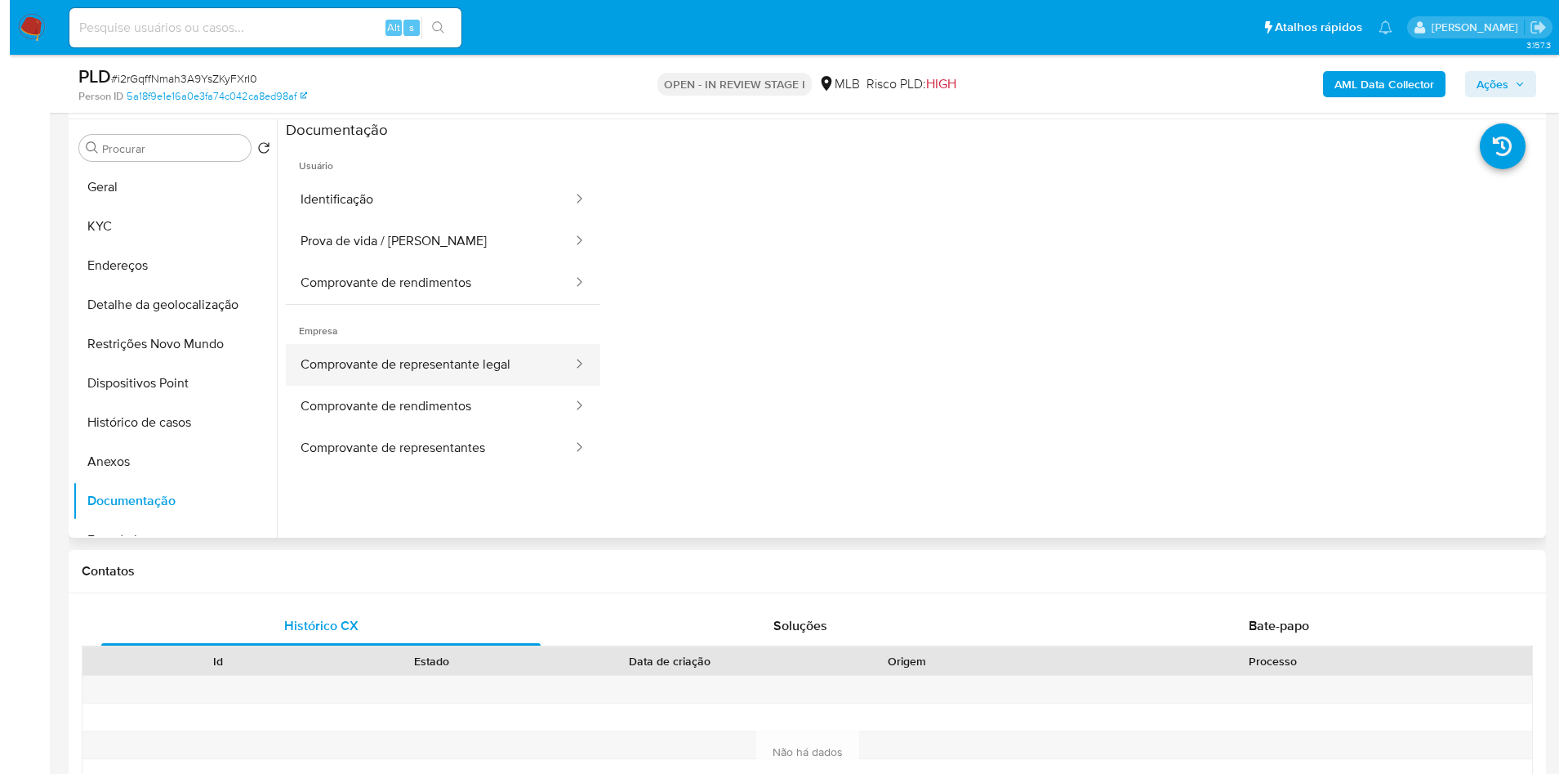
scroll to position [368, 0]
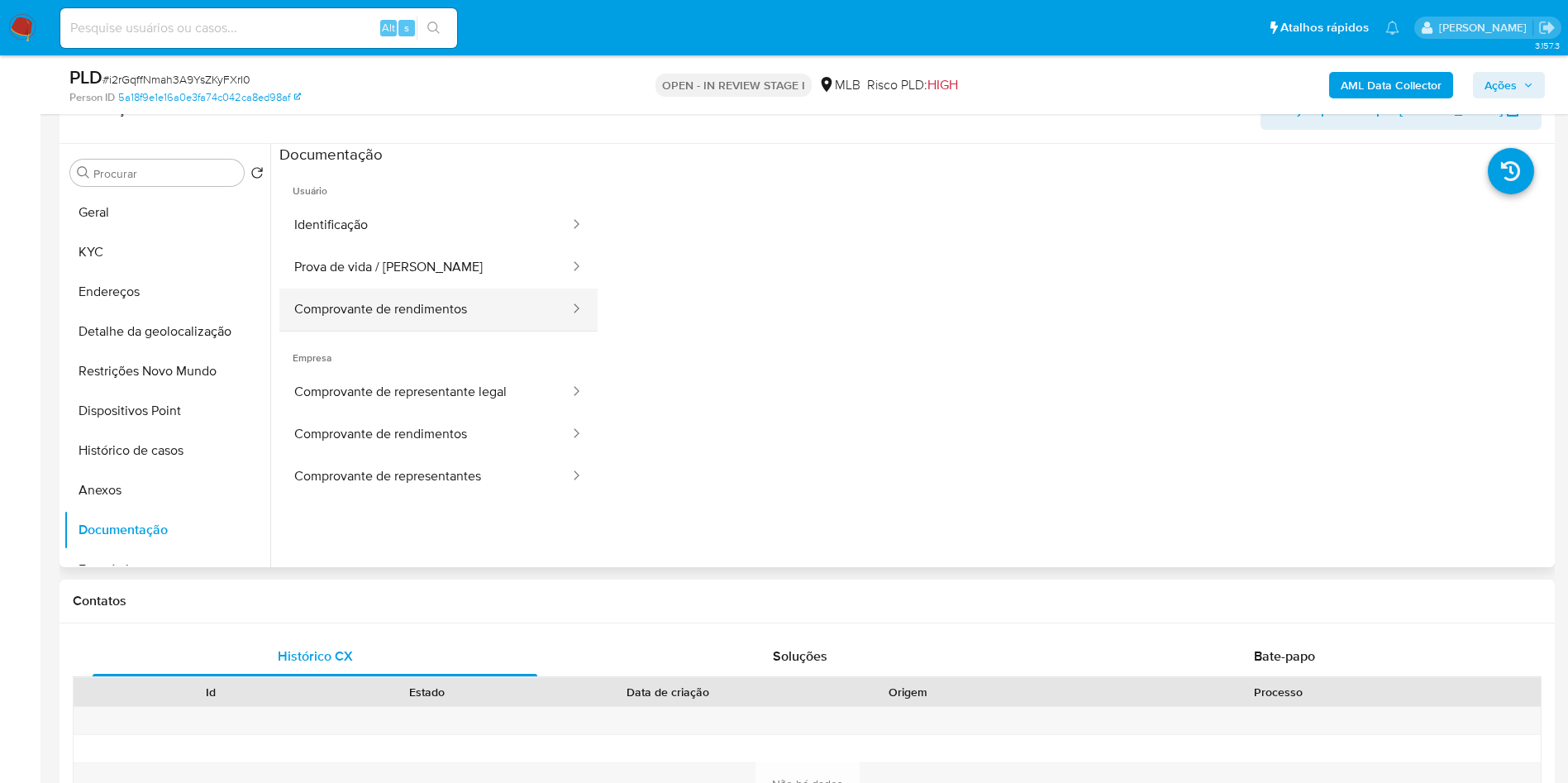
click at [397, 296] on button "Comprovante de rendimentos" at bounding box center [425, 309] width 292 height 42
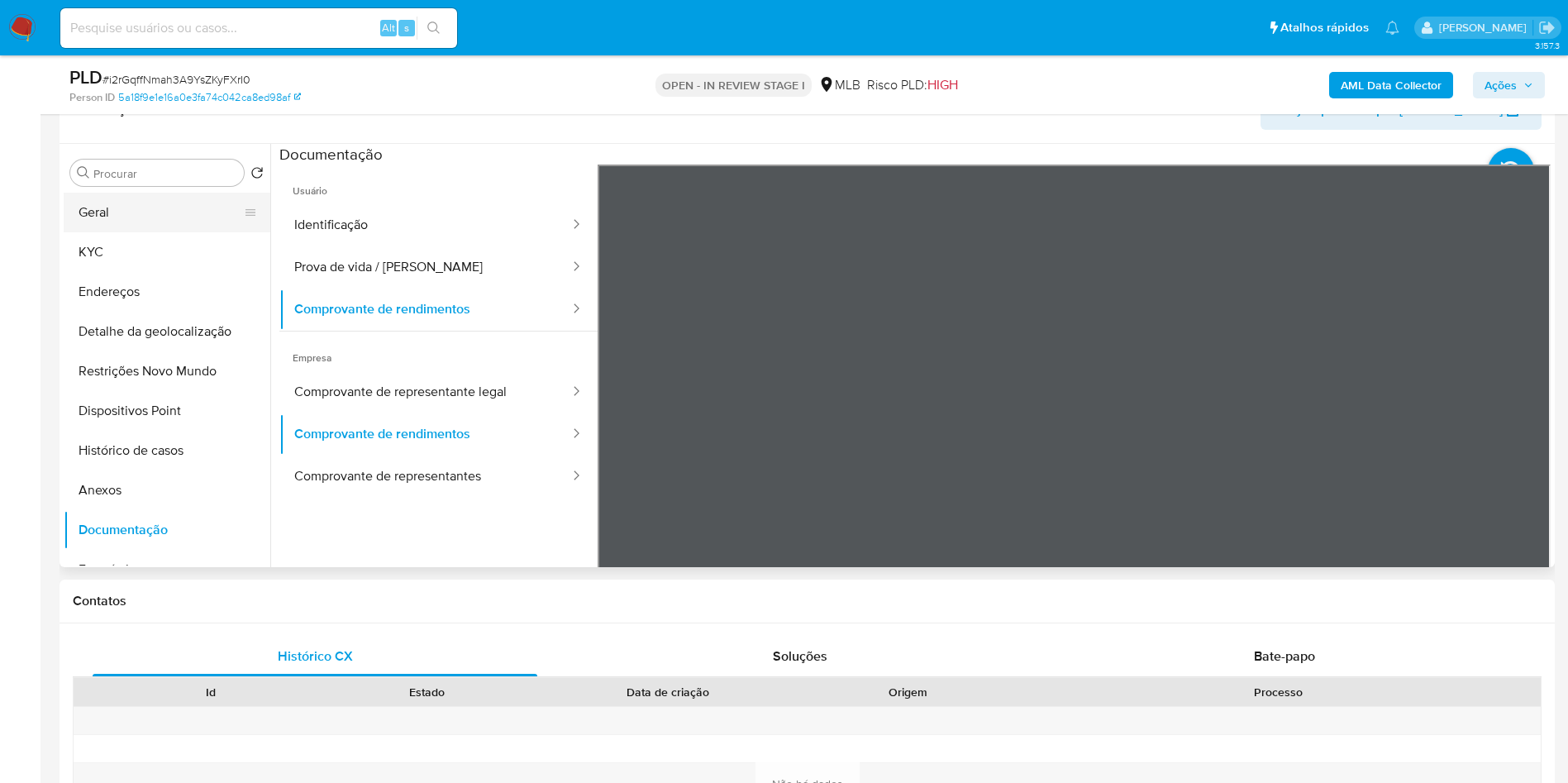
click at [135, 224] on button "Geral" at bounding box center [160, 212] width 193 height 40
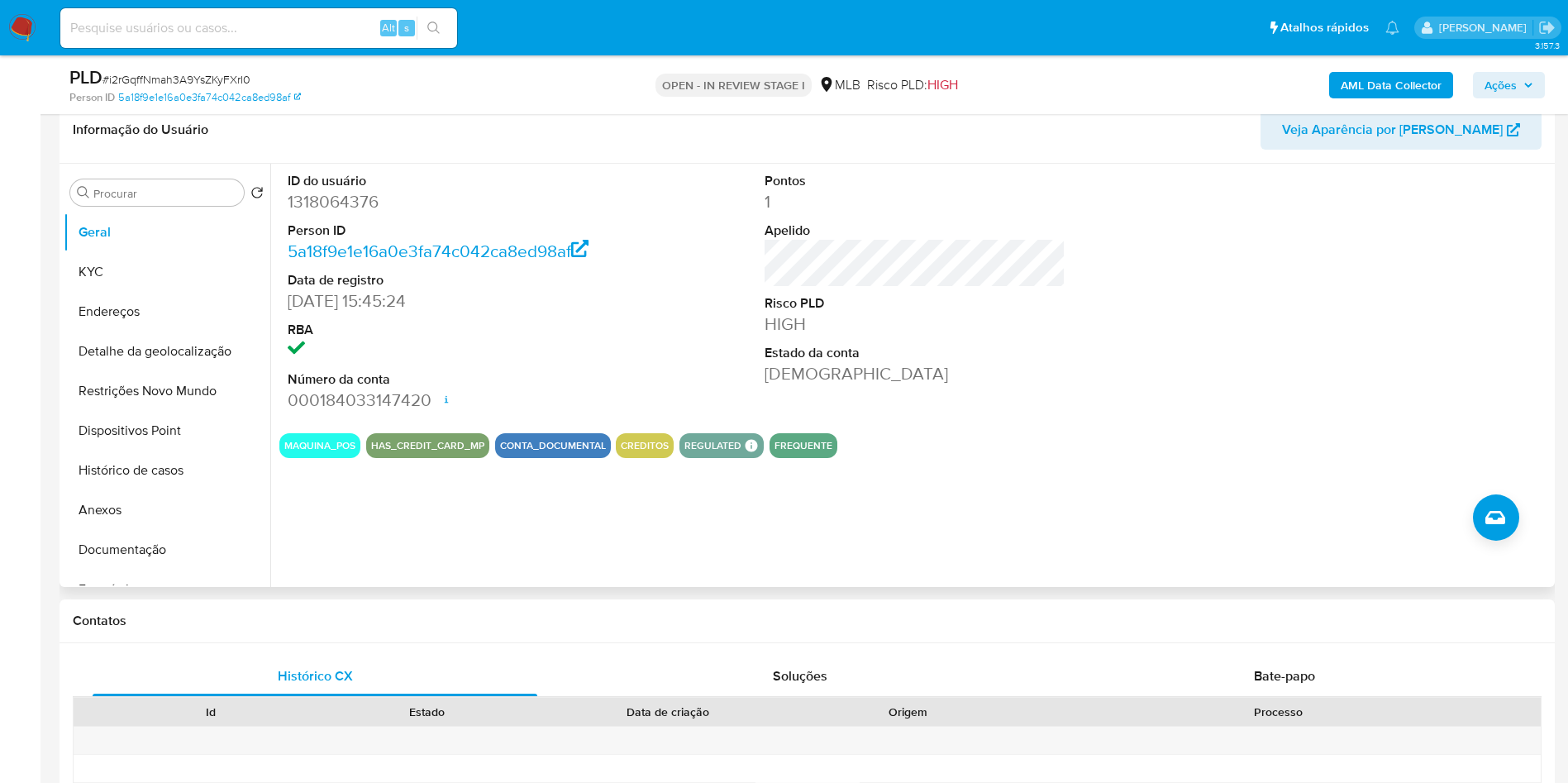
click at [1392, 80] on b "AML Data Collector" at bounding box center [1391, 85] width 101 height 26
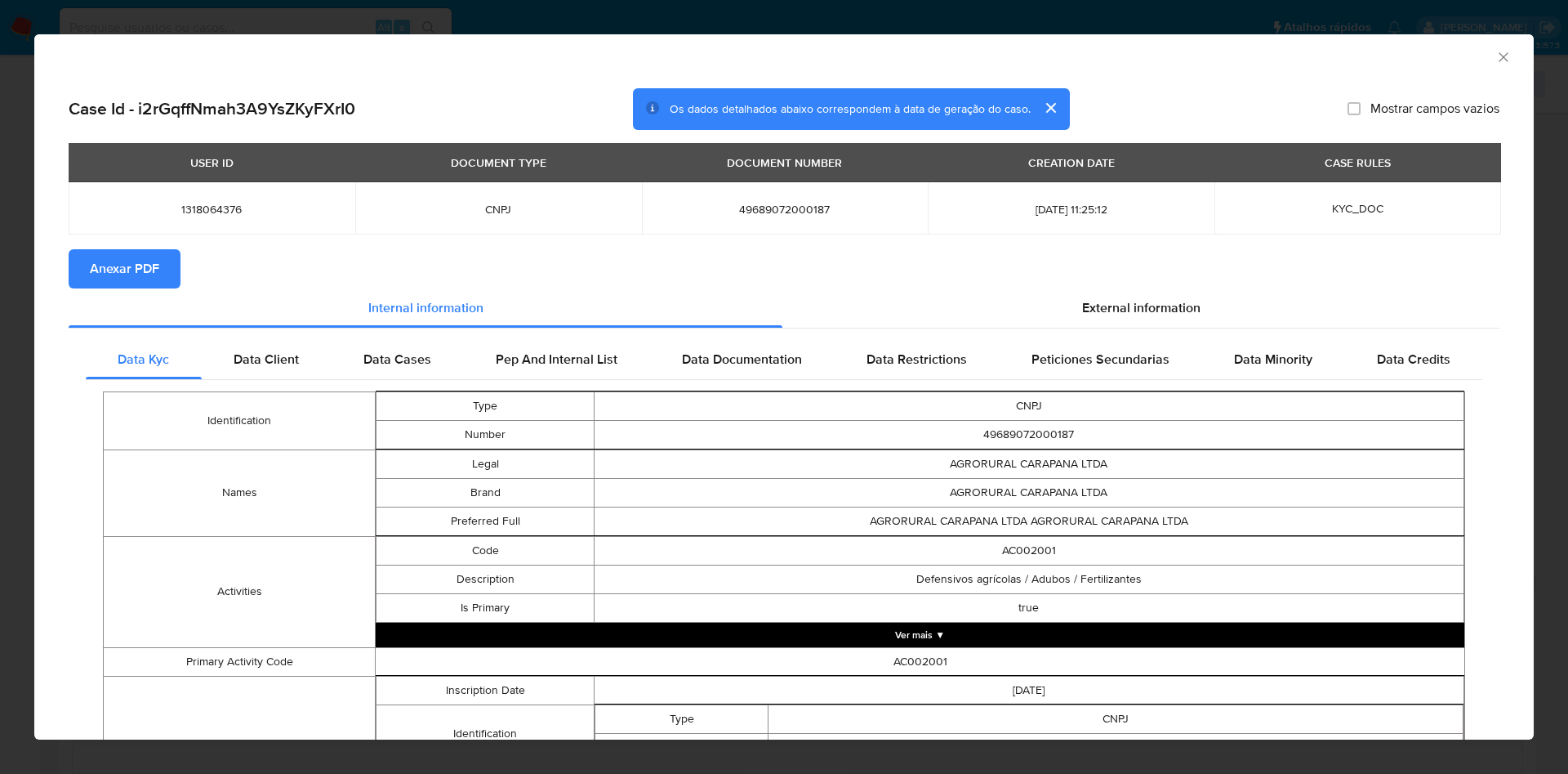
click at [1101, 285] on section "Anexar PDF" at bounding box center [784, 269] width 1430 height 40
click at [1174, 297] on div "External information" at bounding box center [1141, 308] width 717 height 40
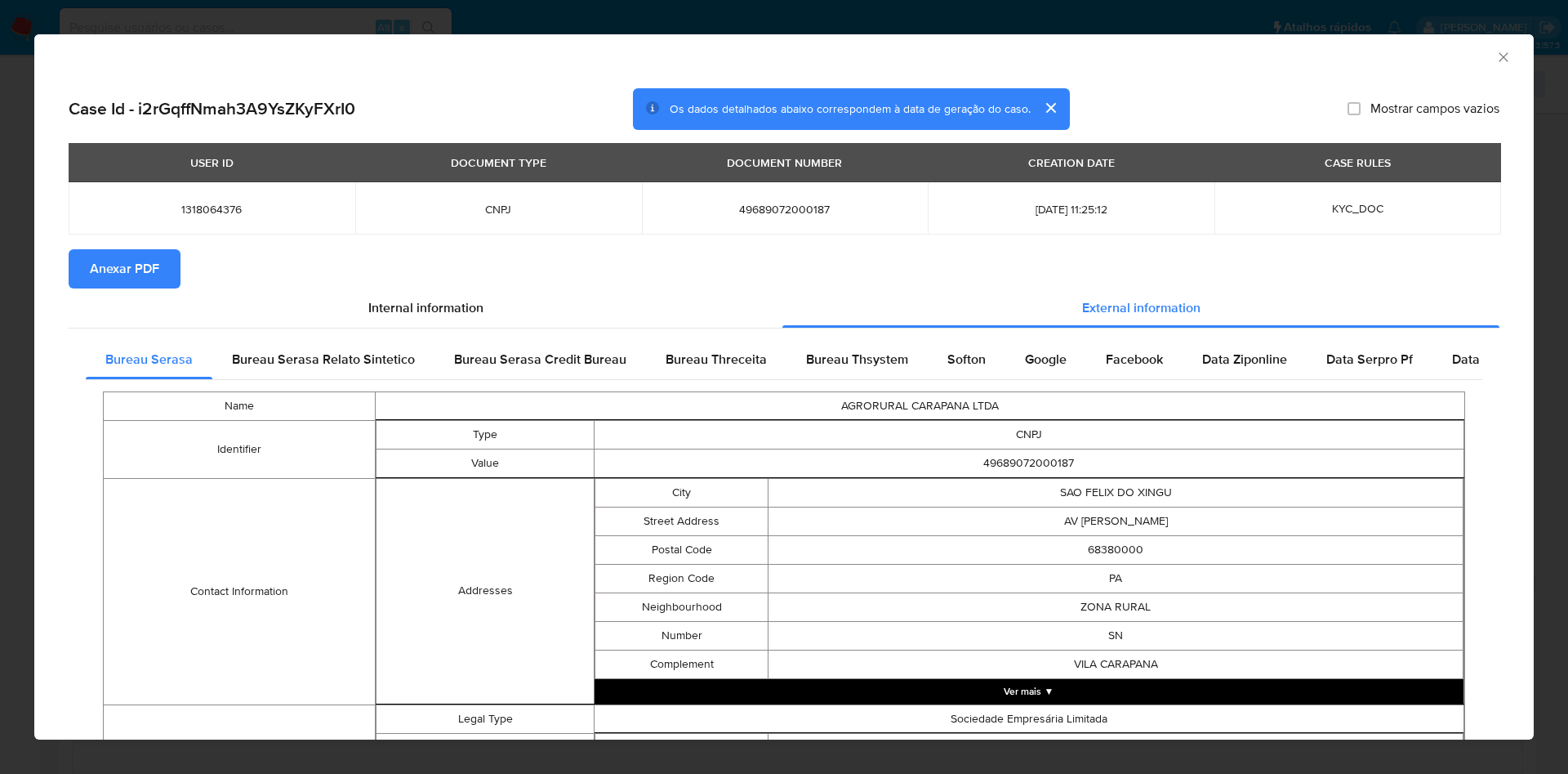
click at [117, 264] on span "Anexar PDF" at bounding box center [124, 269] width 69 height 36
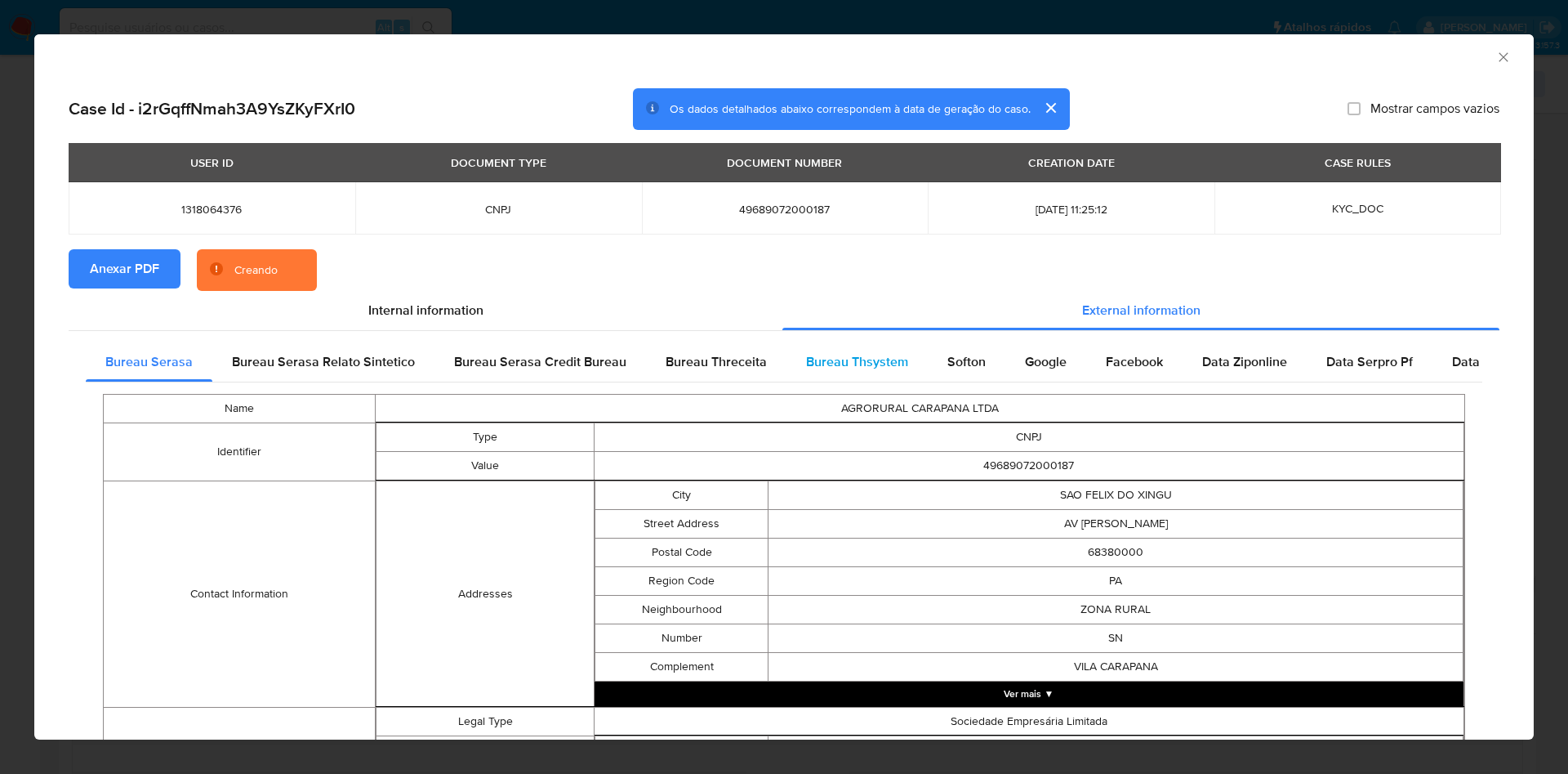
click at [802, 351] on div "Bureau Thsystem" at bounding box center [857, 362] width 141 height 40
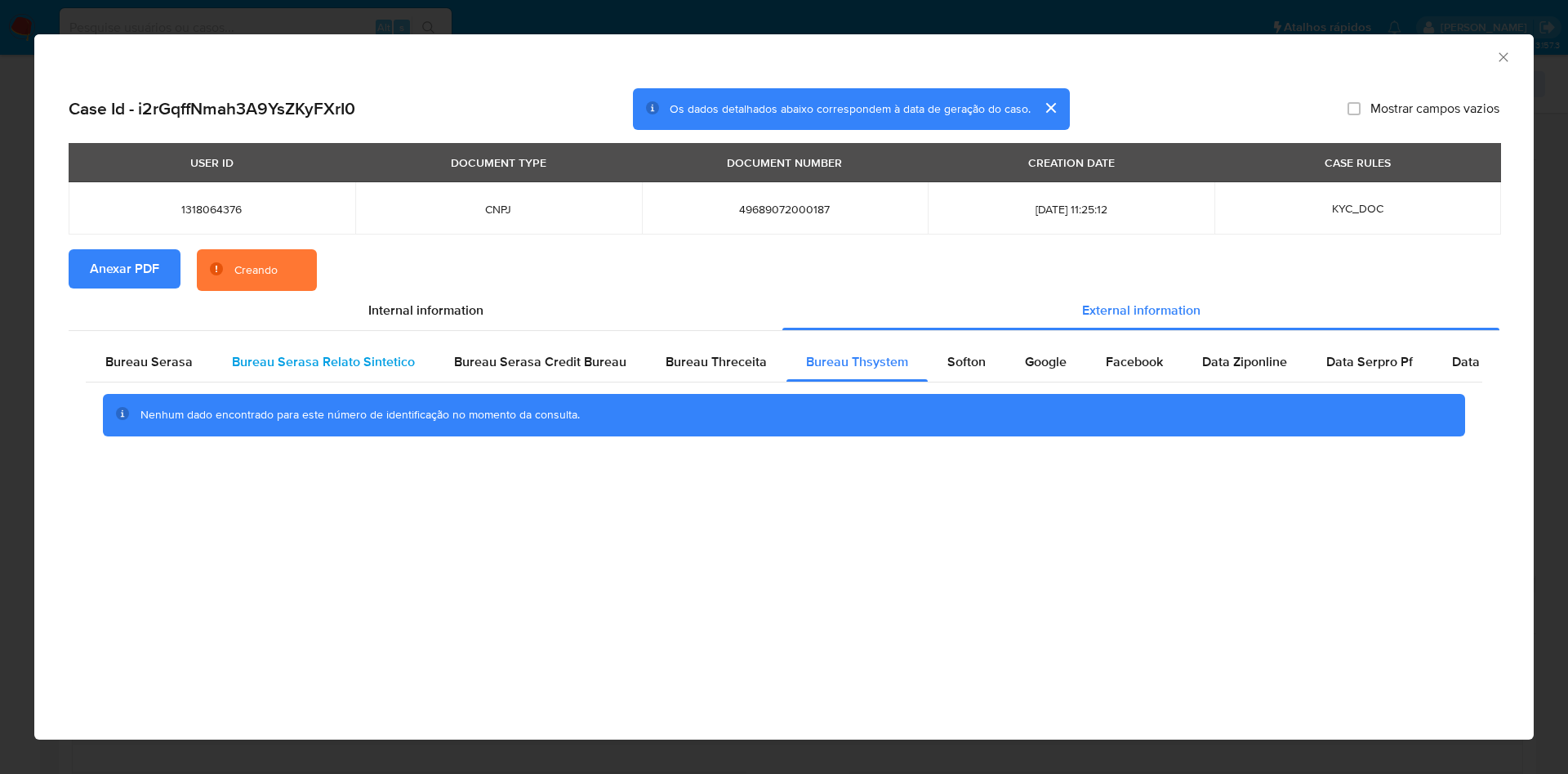
click at [223, 369] on div "Bureau Serasa Relato Sintetico" at bounding box center [323, 362] width 222 height 40
click at [182, 363] on span "Bureau Serasa" at bounding box center [149, 361] width 87 height 19
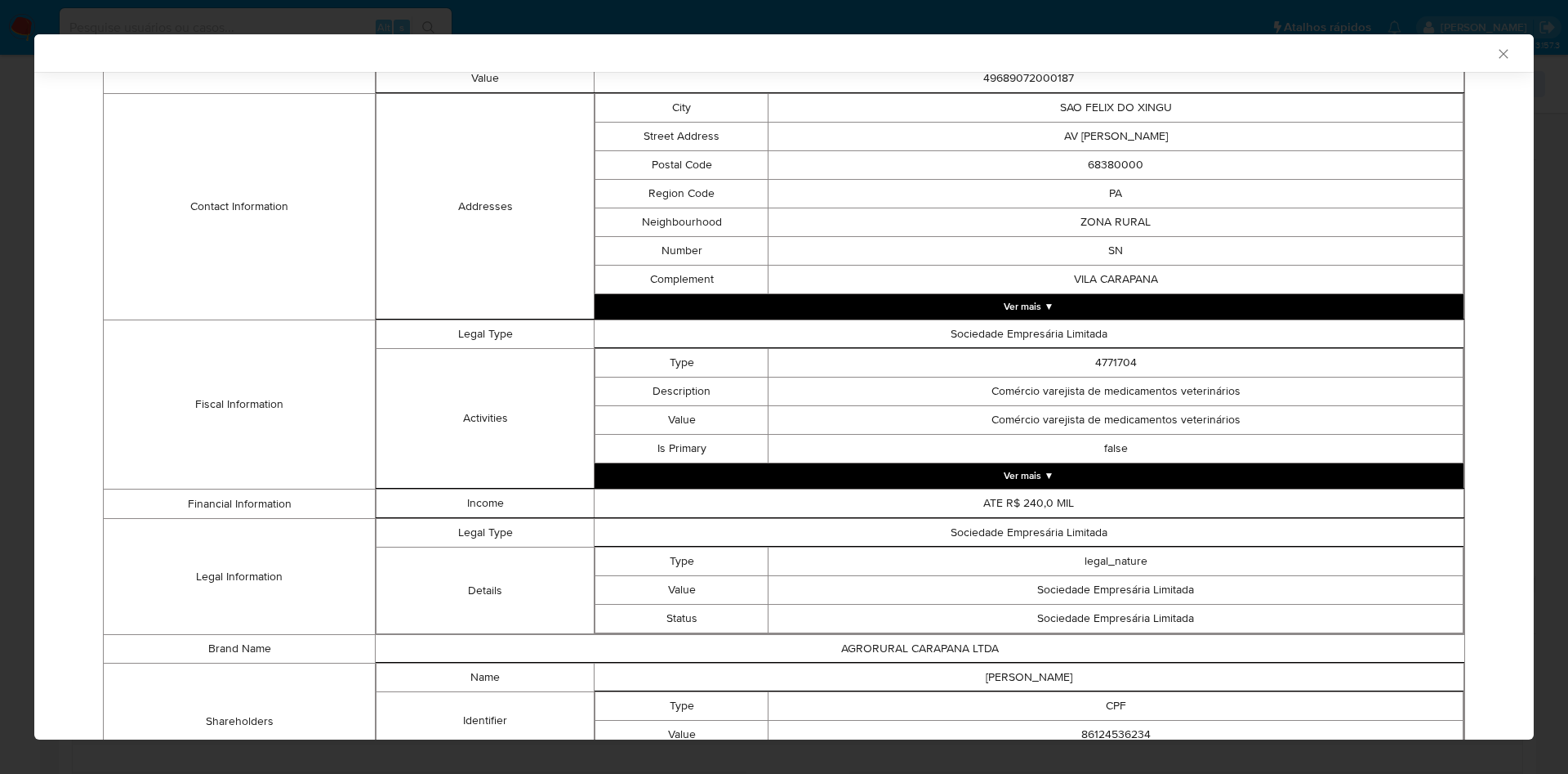
scroll to position [512, 0]
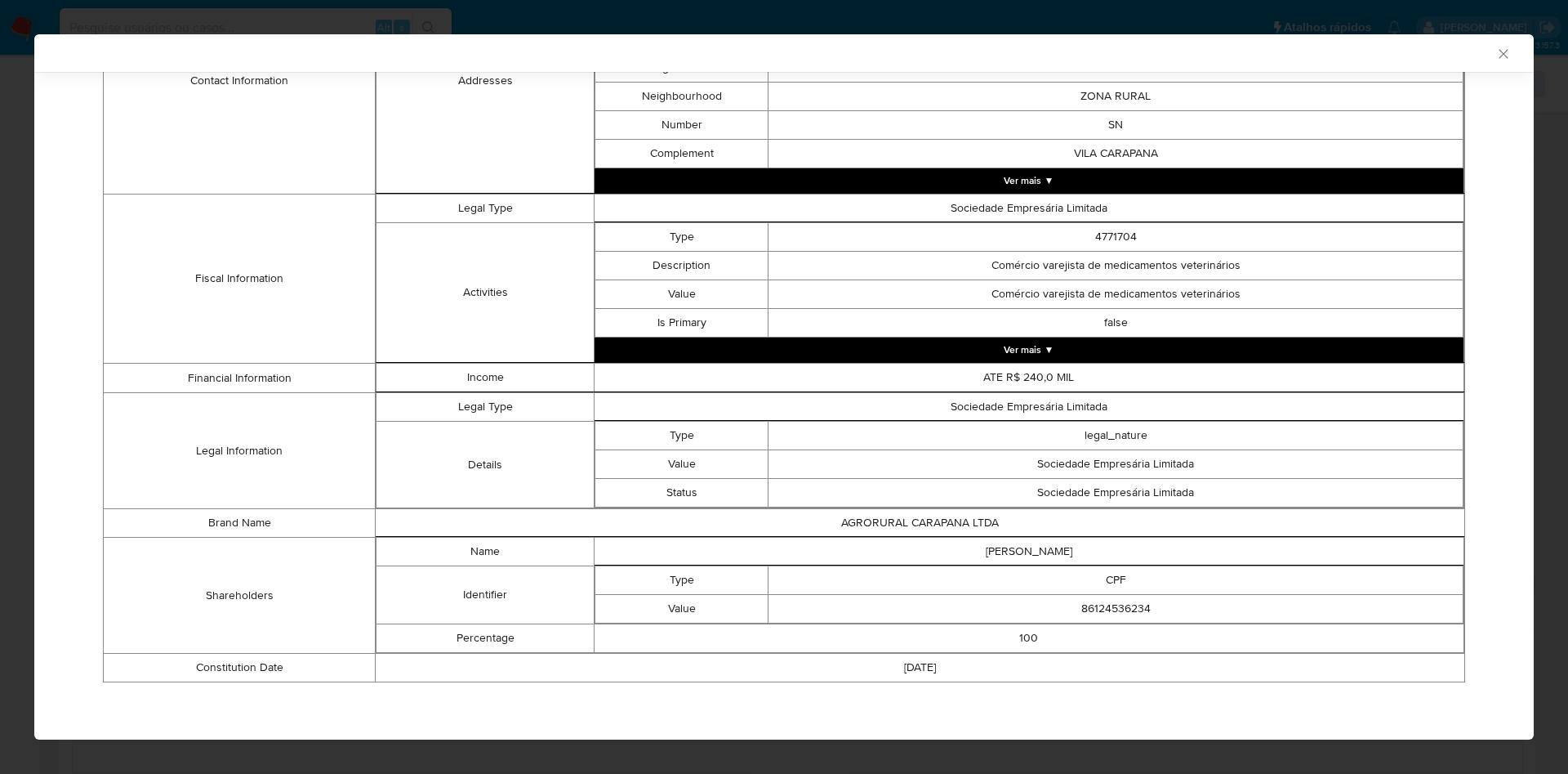
click at [1117, 591] on td "CPF" at bounding box center [1116, 580] width 695 height 29
click at [1113, 605] on td "86124536234" at bounding box center [1116, 609] width 695 height 29
copy td "86124536234"
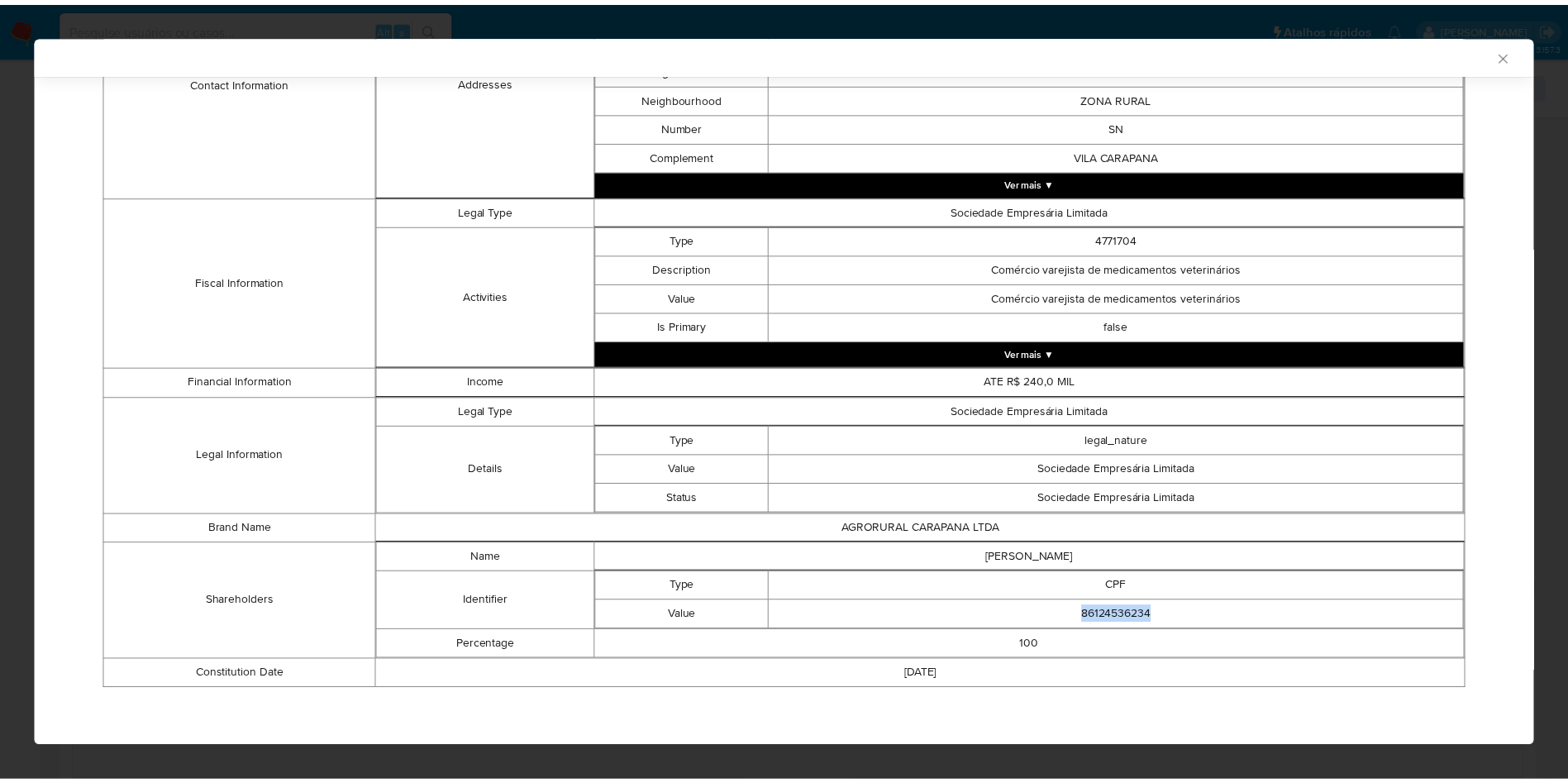
scroll to position [514, 0]
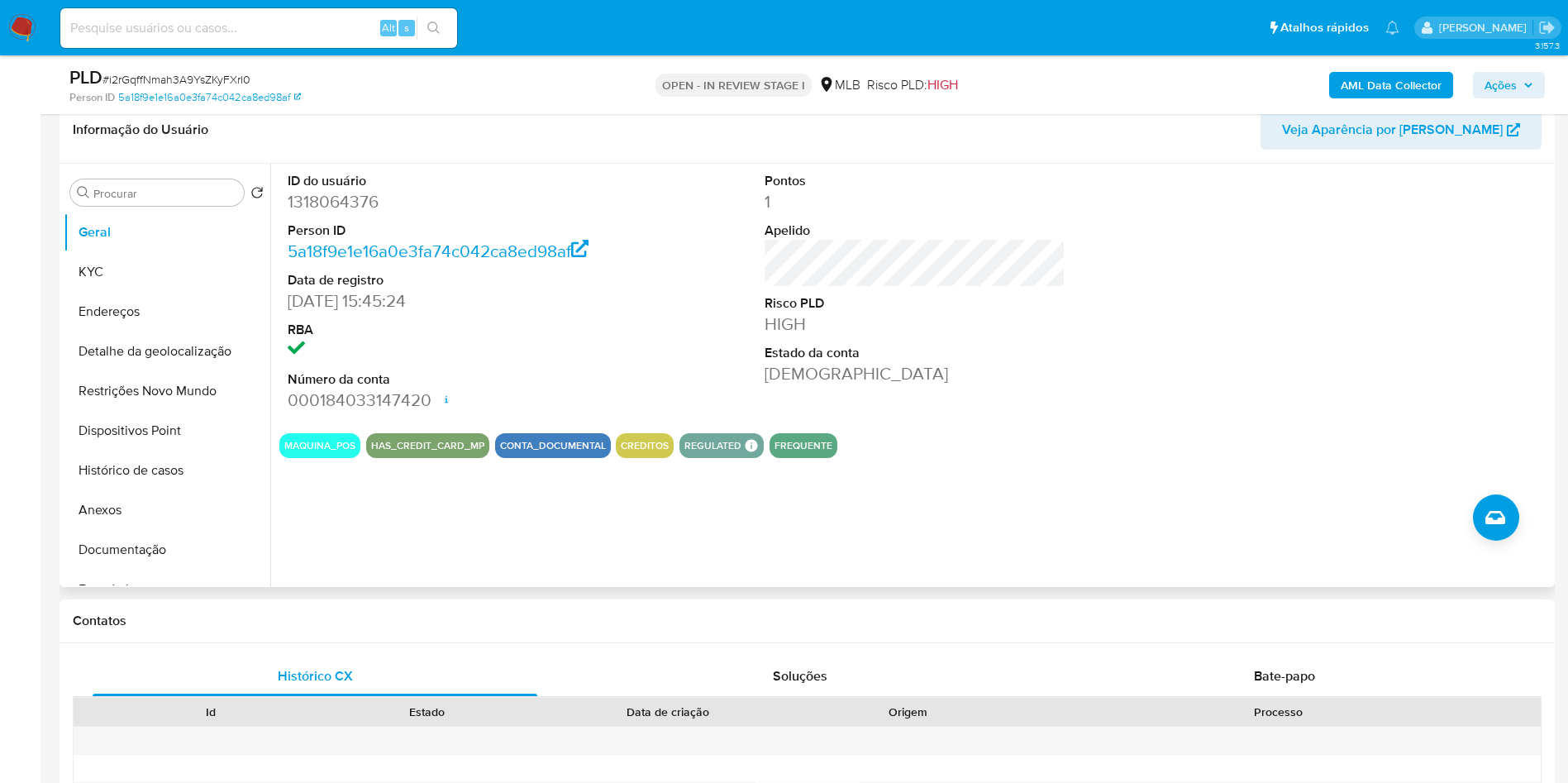
click at [548, 489] on div "ID do usuário 1318064376 Person ID 5a18f9e1e16a0e3fa74c042ca8ed98af Data de reg…" at bounding box center [910, 376] width 1280 height 423
click at [137, 272] on button "KYC" at bounding box center [160, 273] width 193 height 40
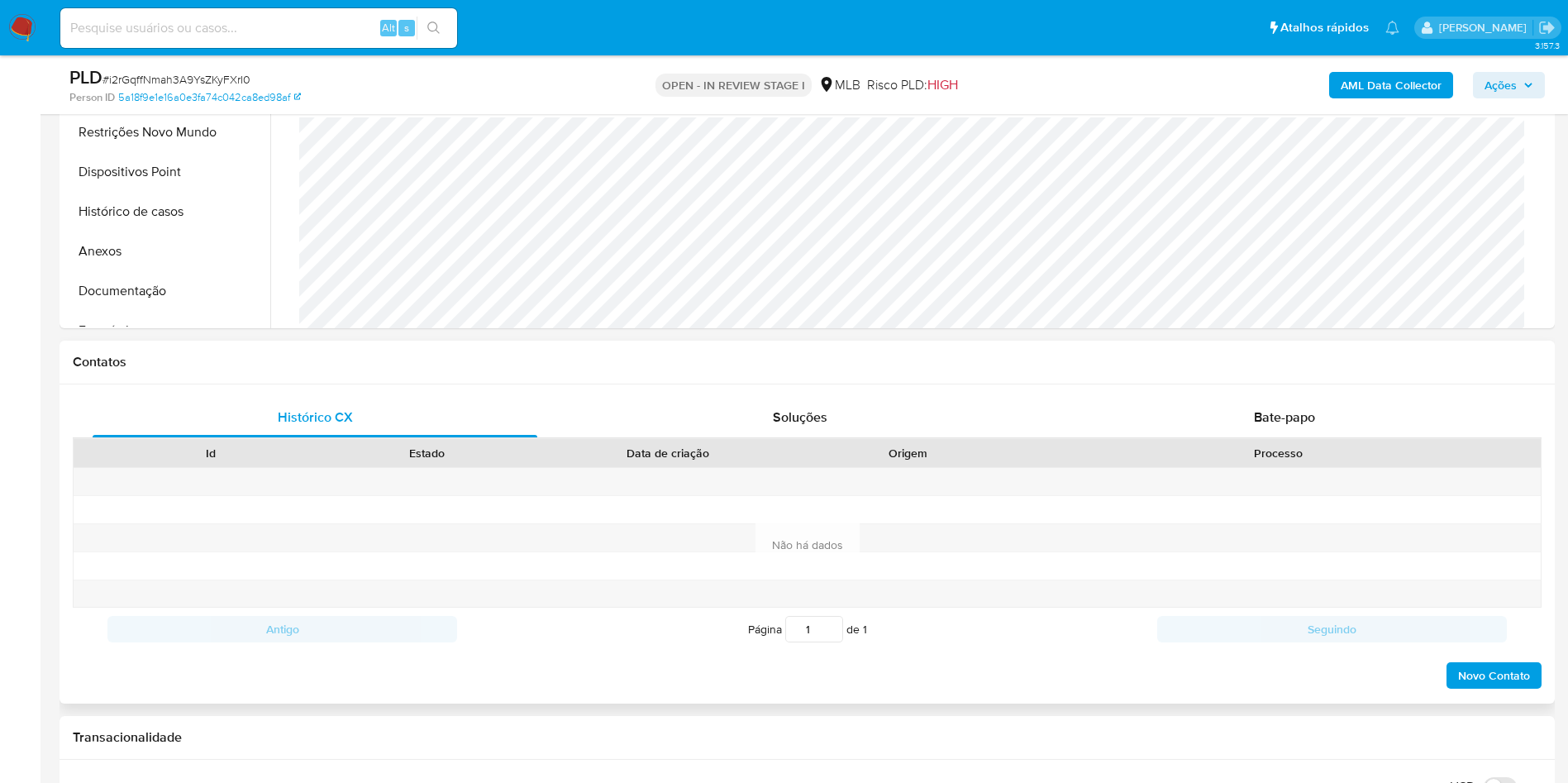
scroll to position [496, 0]
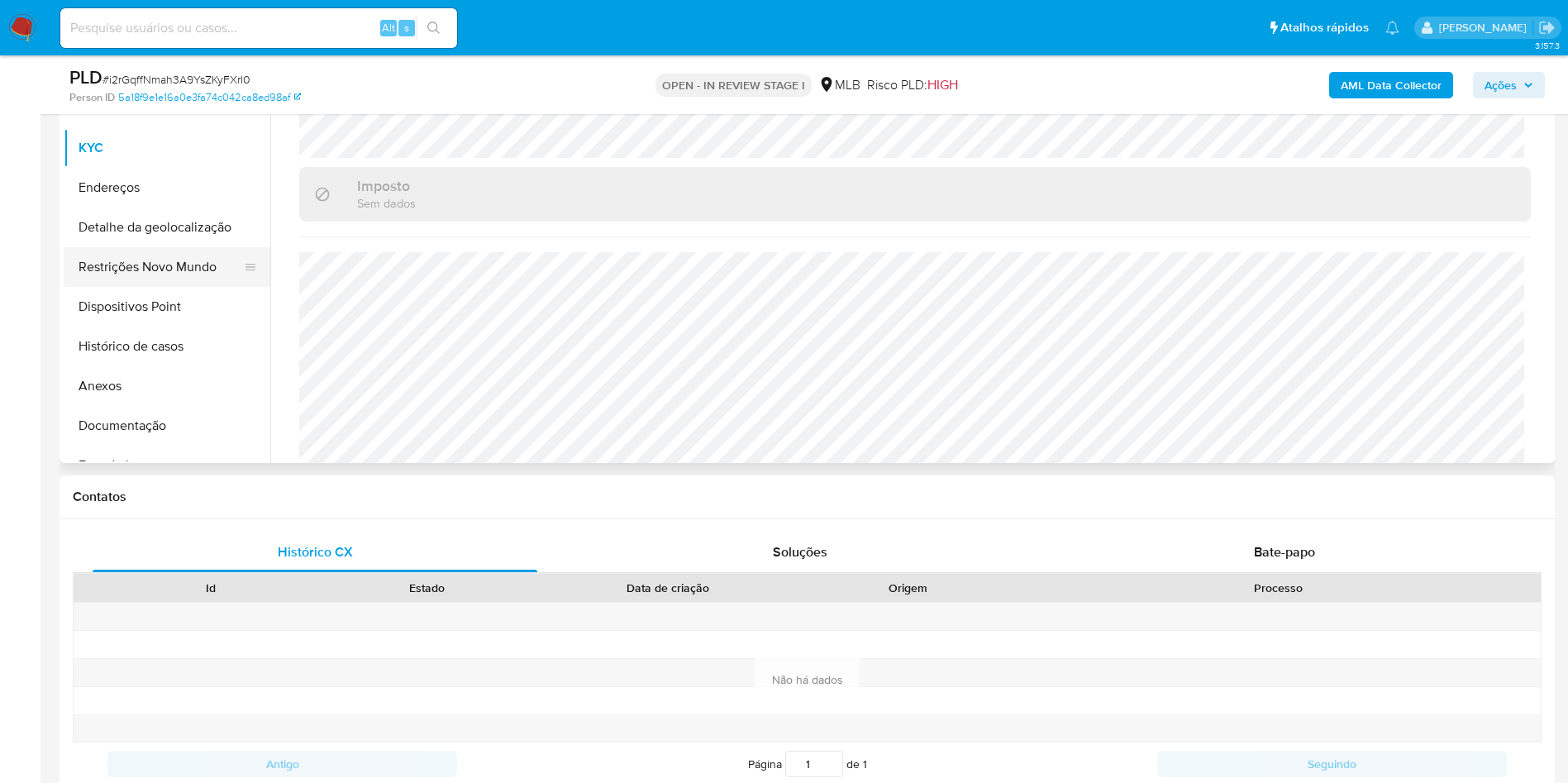
click at [180, 234] on button "Detalhe da geolocalização" at bounding box center [167, 228] width 207 height 40
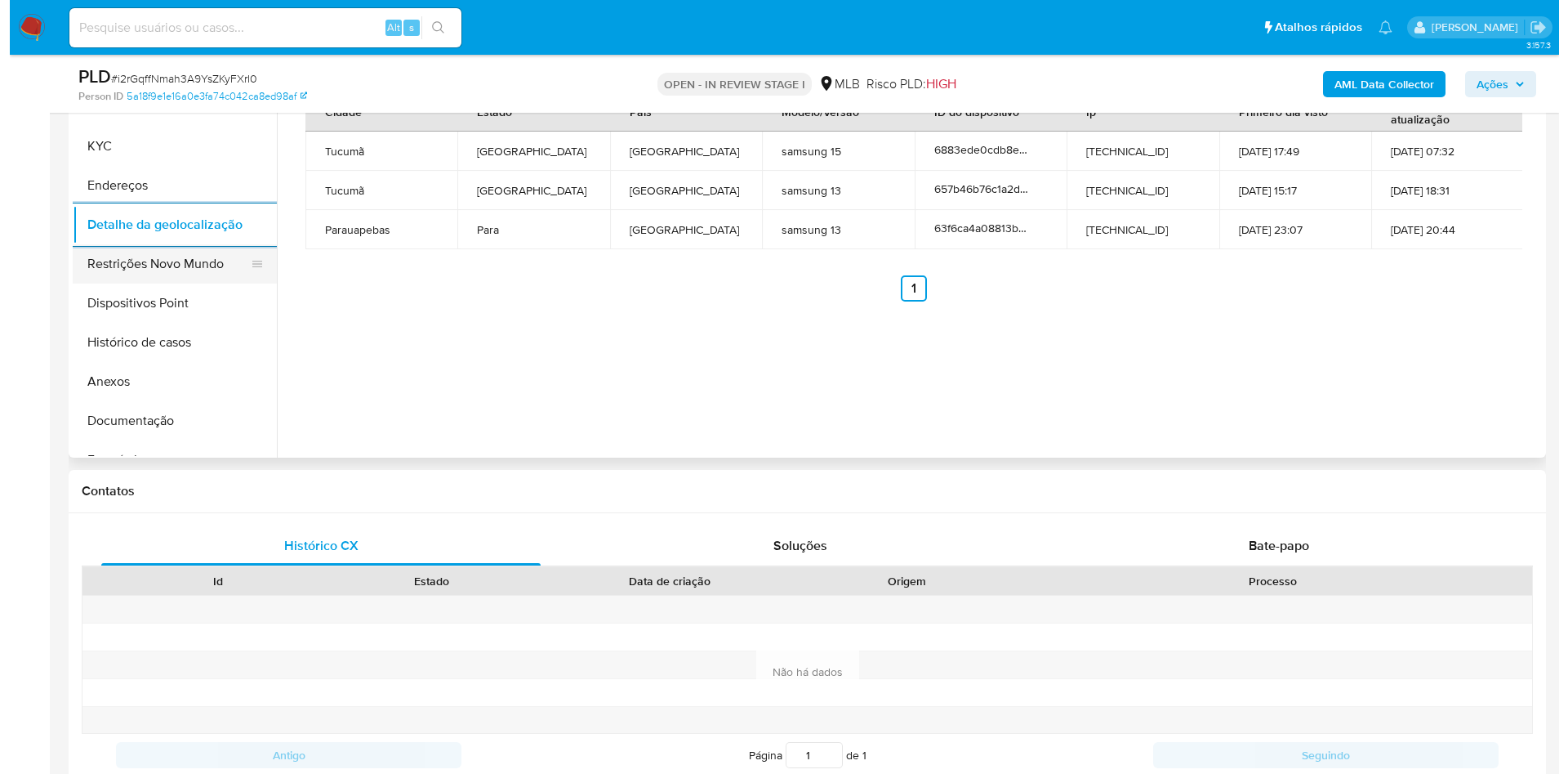
scroll to position [368, 0]
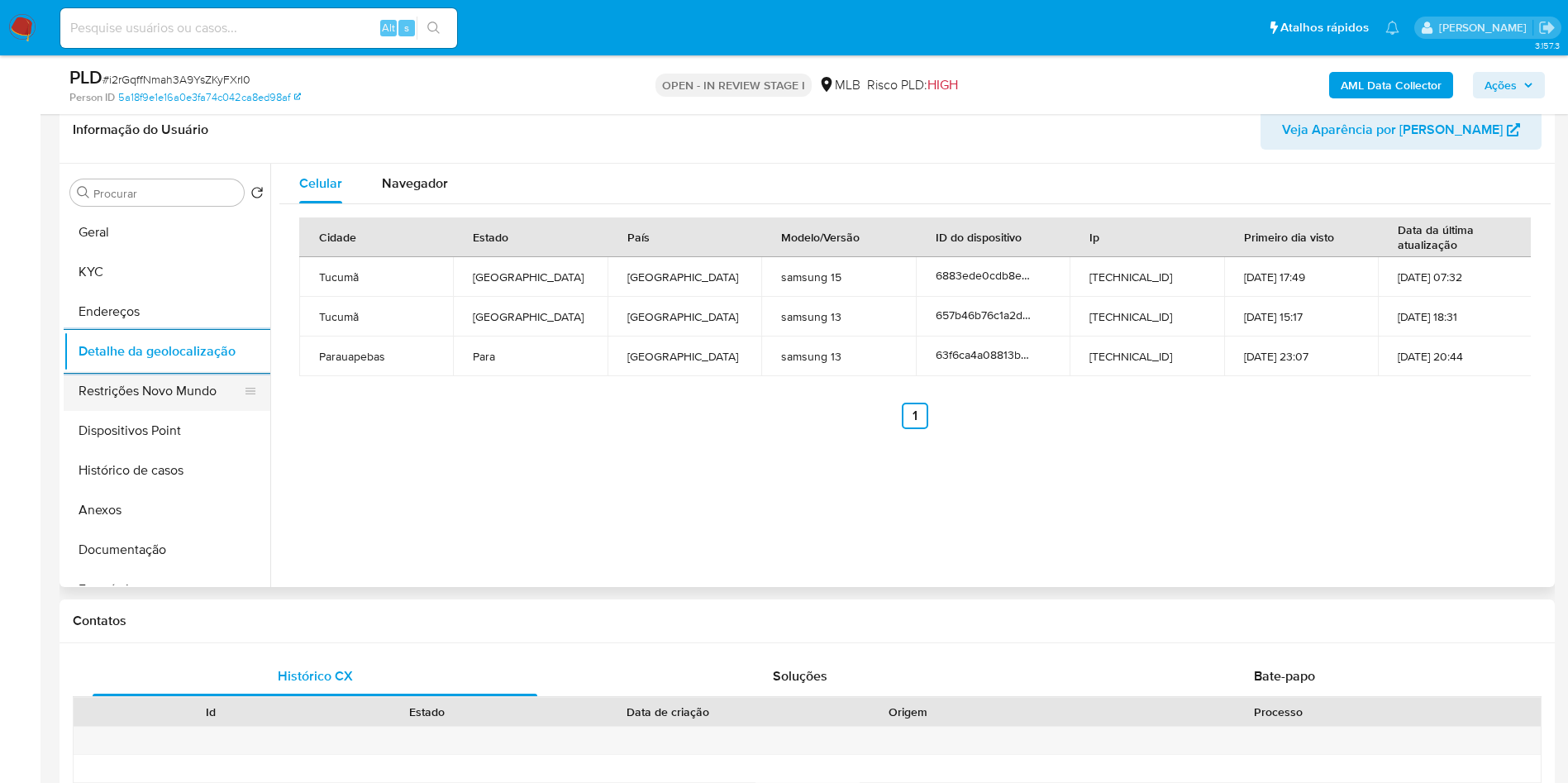
click at [154, 407] on button "Restrições Novo Mundo" at bounding box center [160, 391] width 193 height 40
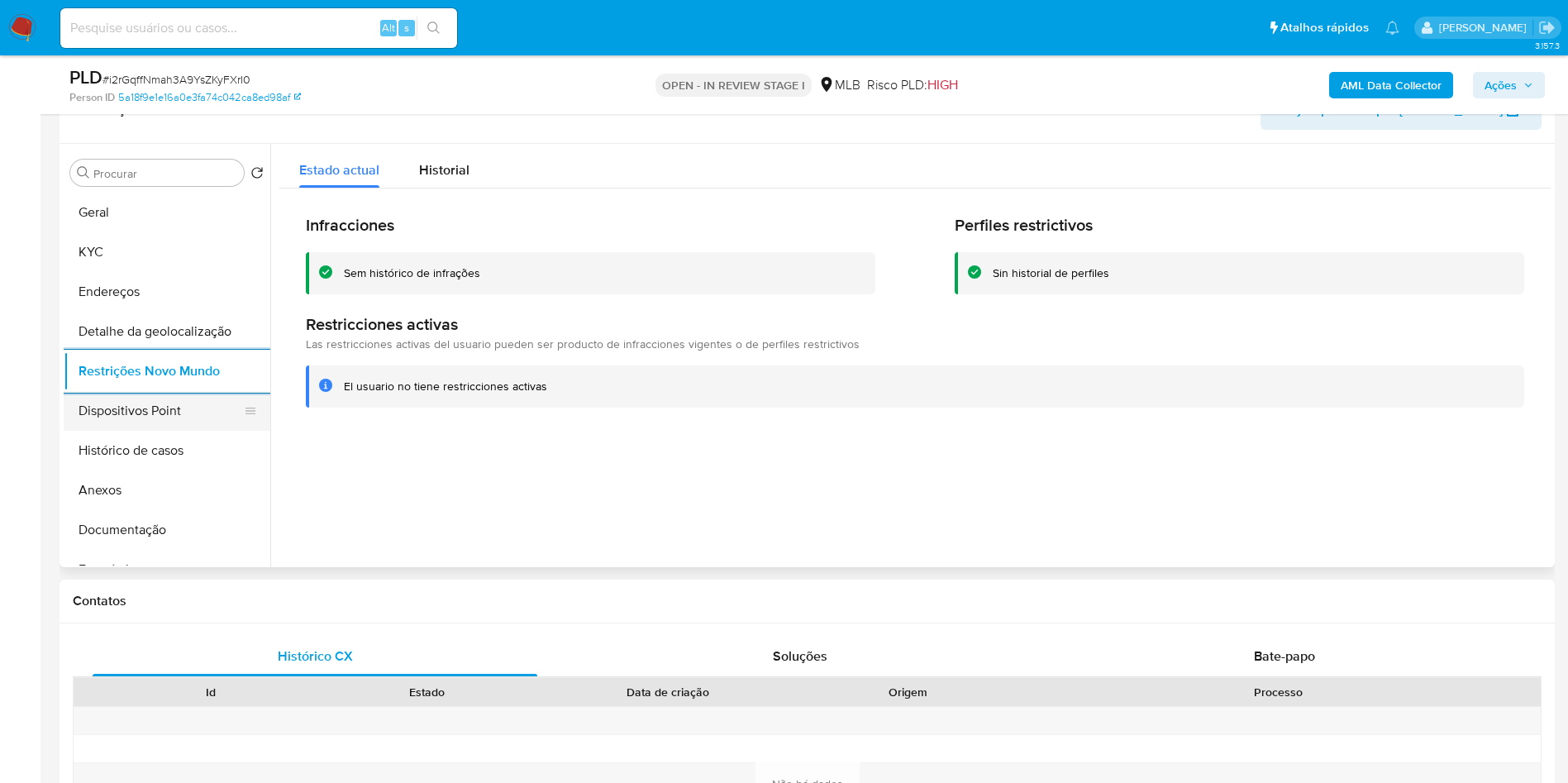
click at [158, 423] on button "Dispositivos Point" at bounding box center [160, 411] width 193 height 40
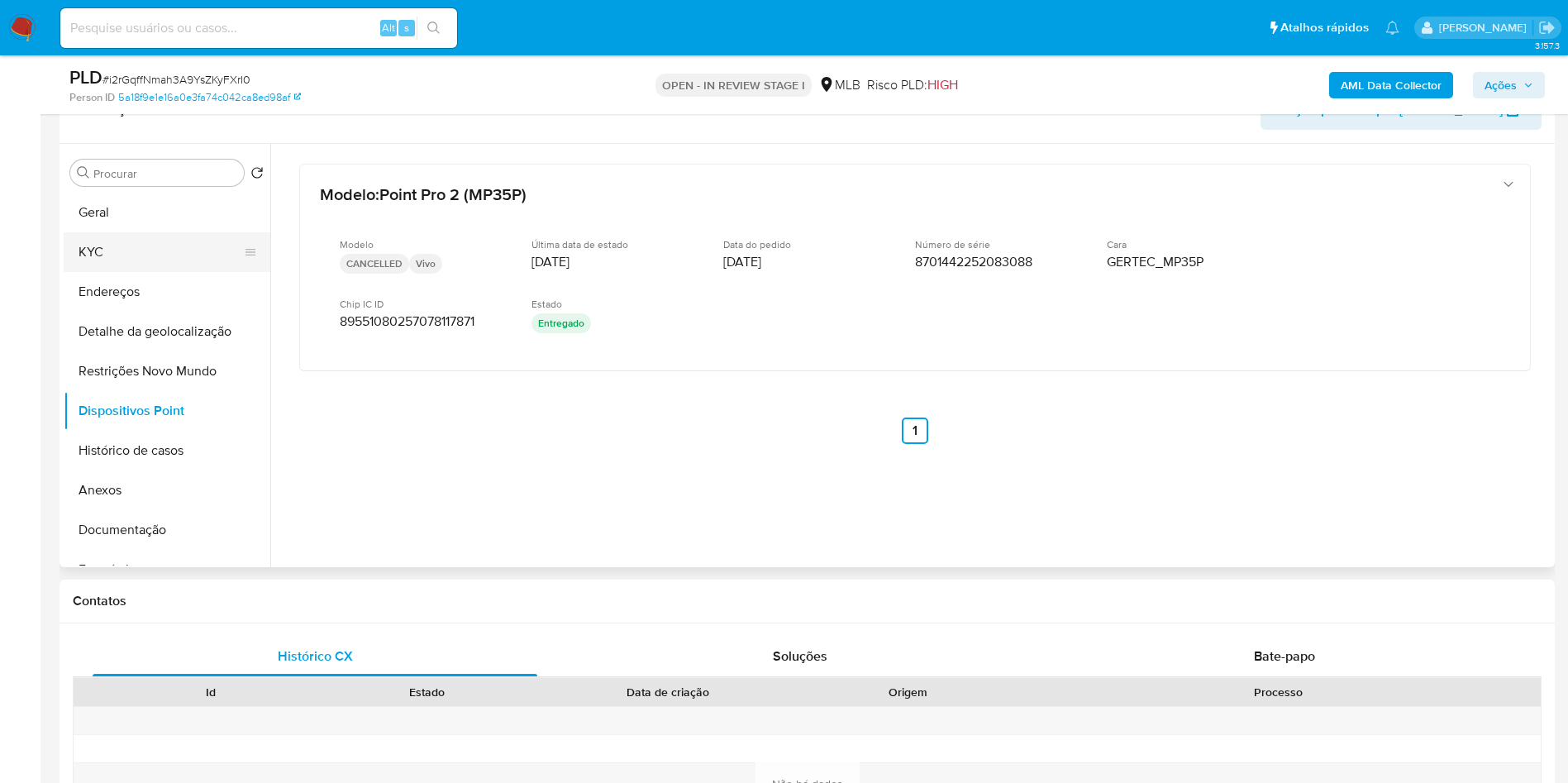
click at [170, 243] on button "KYC" at bounding box center [160, 252] width 193 height 40
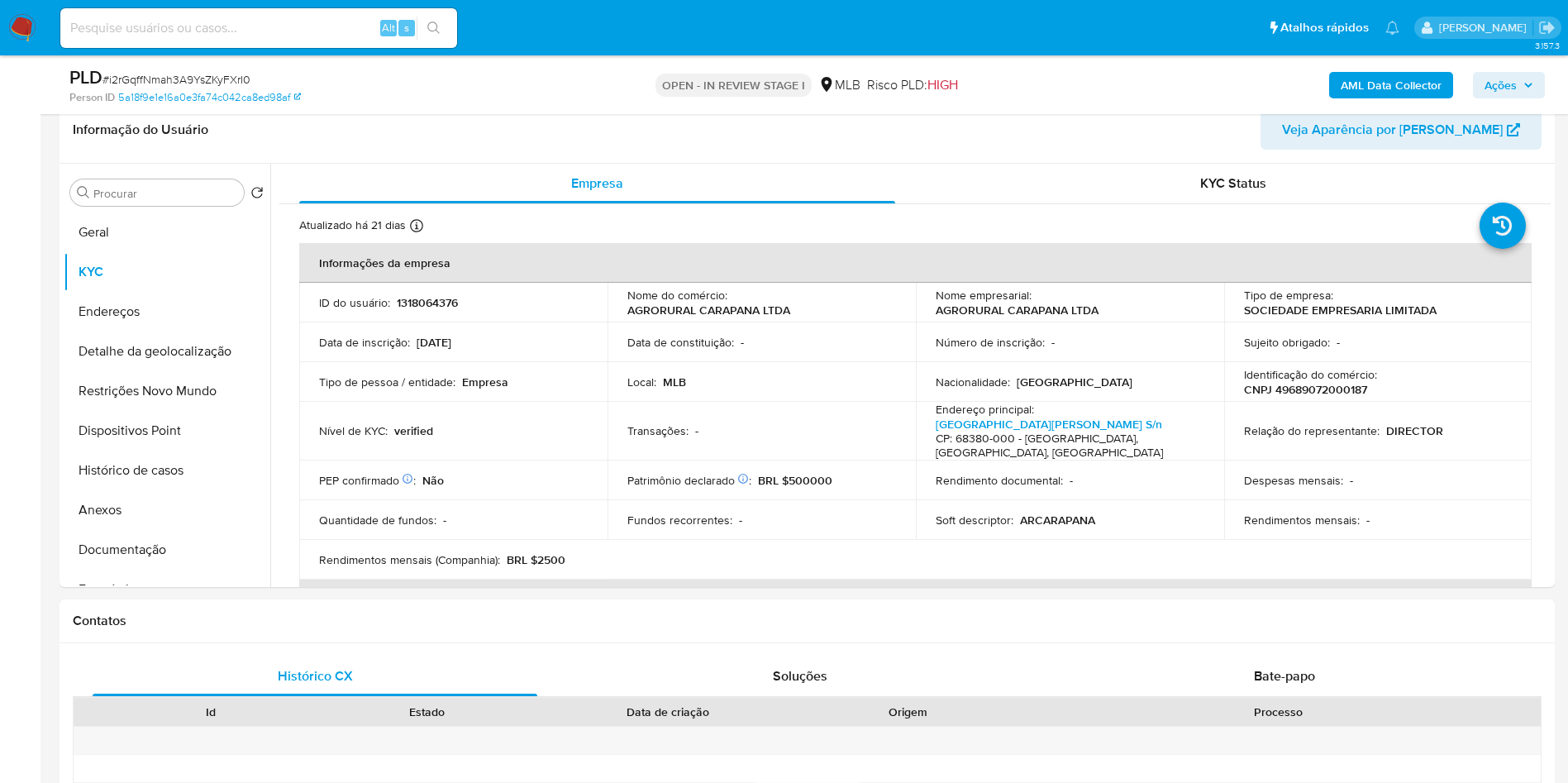
click at [1521, 90] on span "Ações" at bounding box center [1508, 85] width 48 height 23
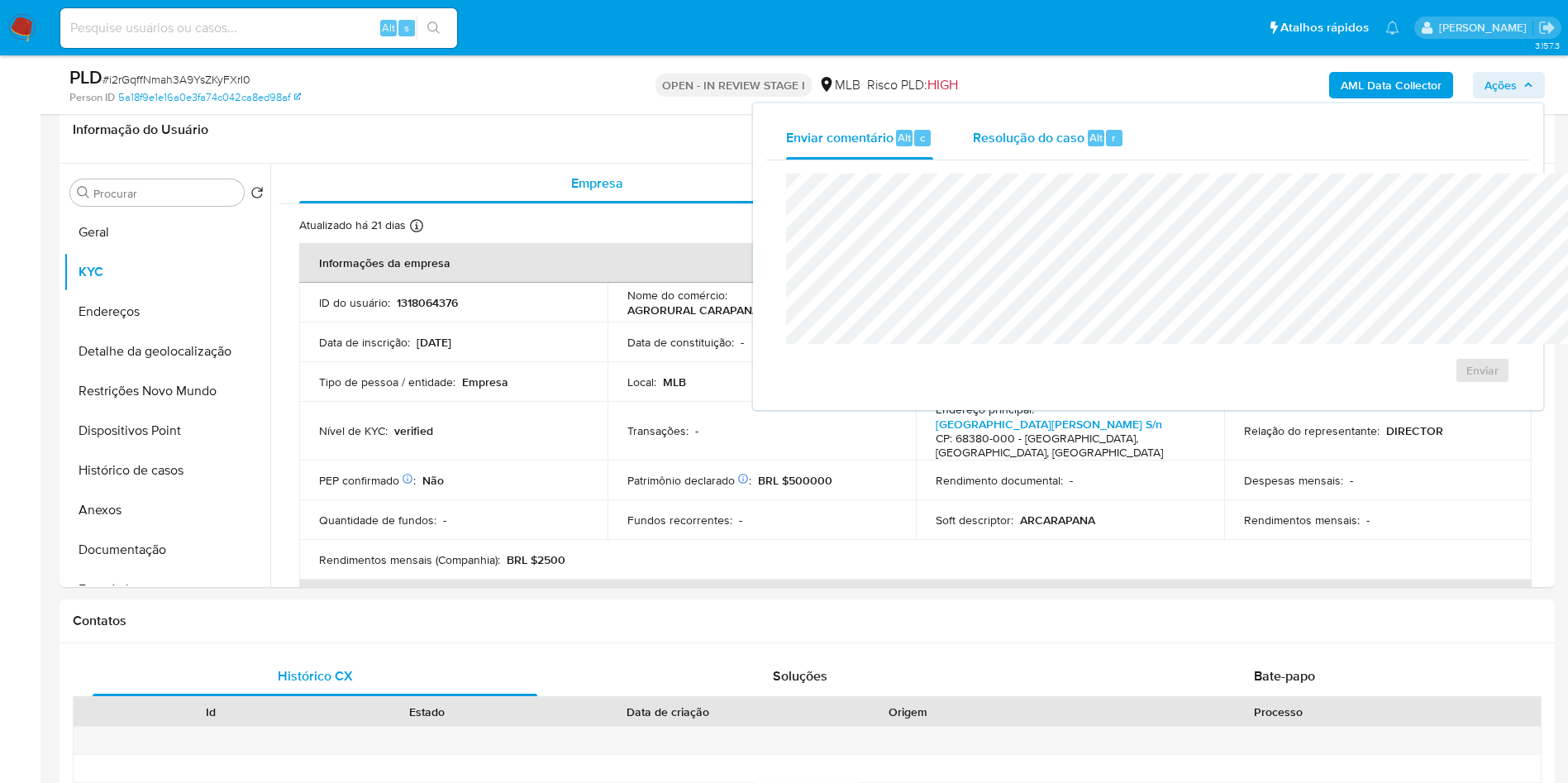
click at [973, 138] on span "Resolução do caso" at bounding box center [1028, 137] width 111 height 19
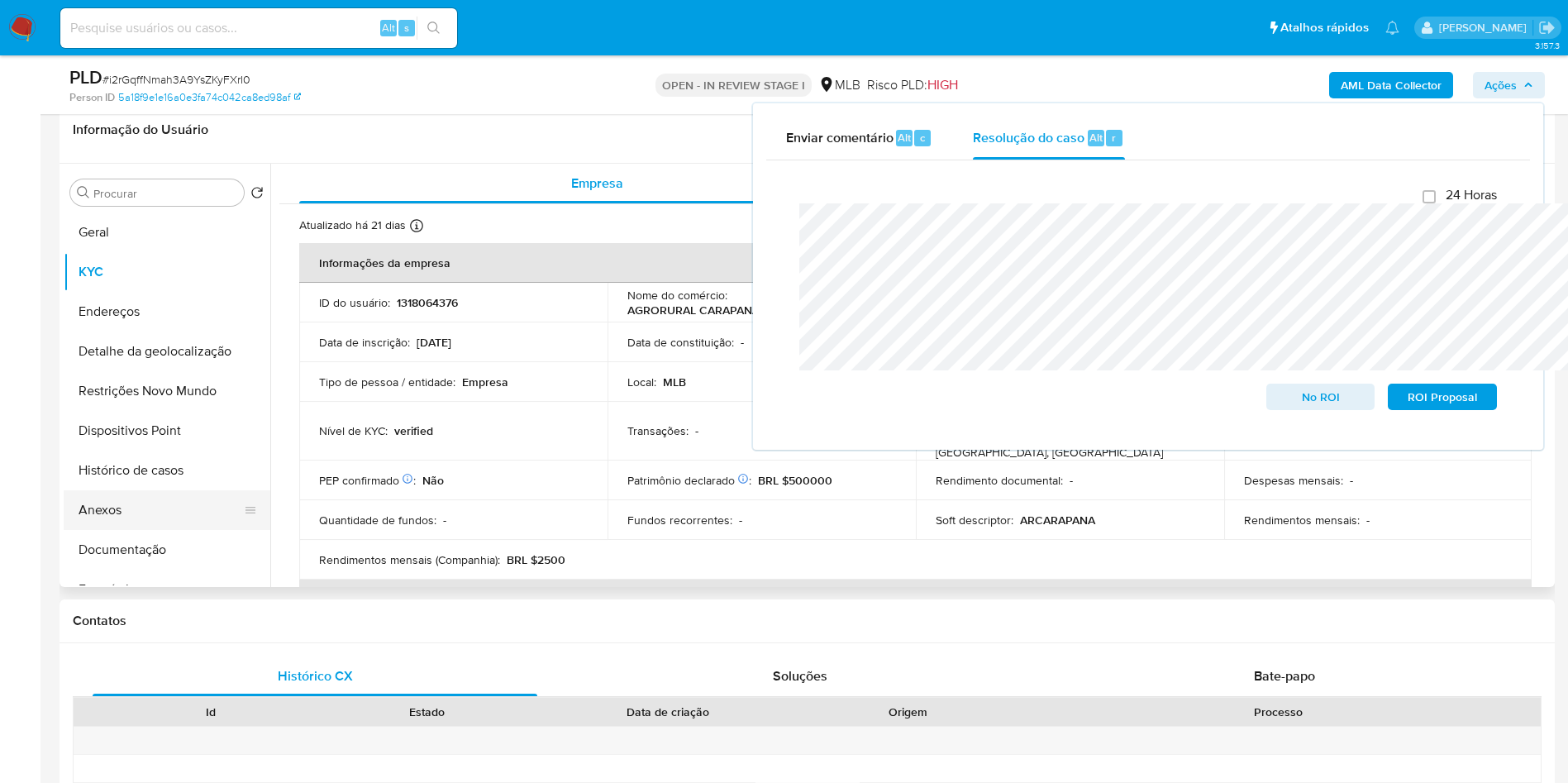
click at [117, 518] on button "Anexos" at bounding box center [160, 510] width 193 height 40
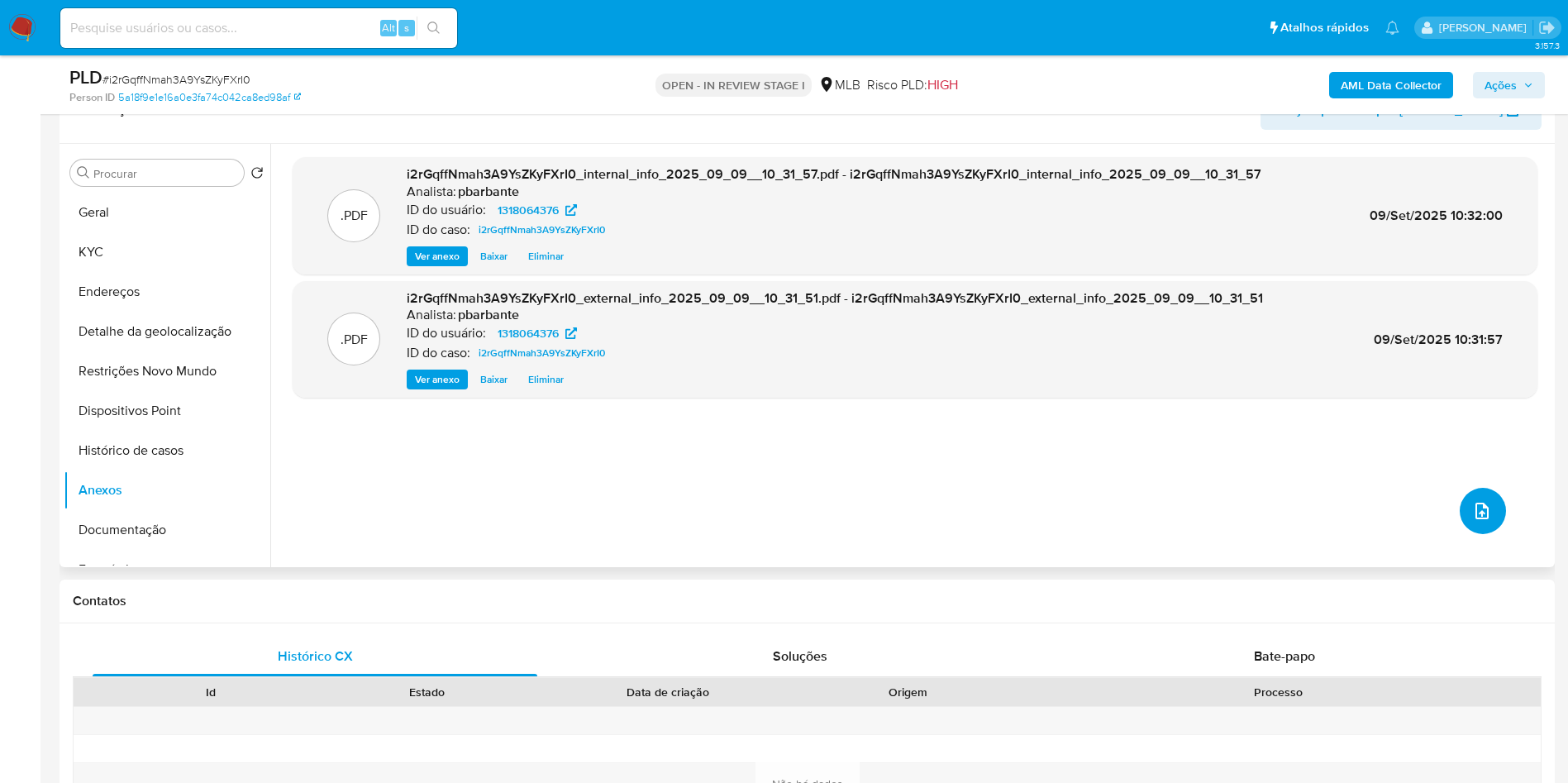
click at [1460, 534] on button "upload-file" at bounding box center [1482, 510] width 46 height 46
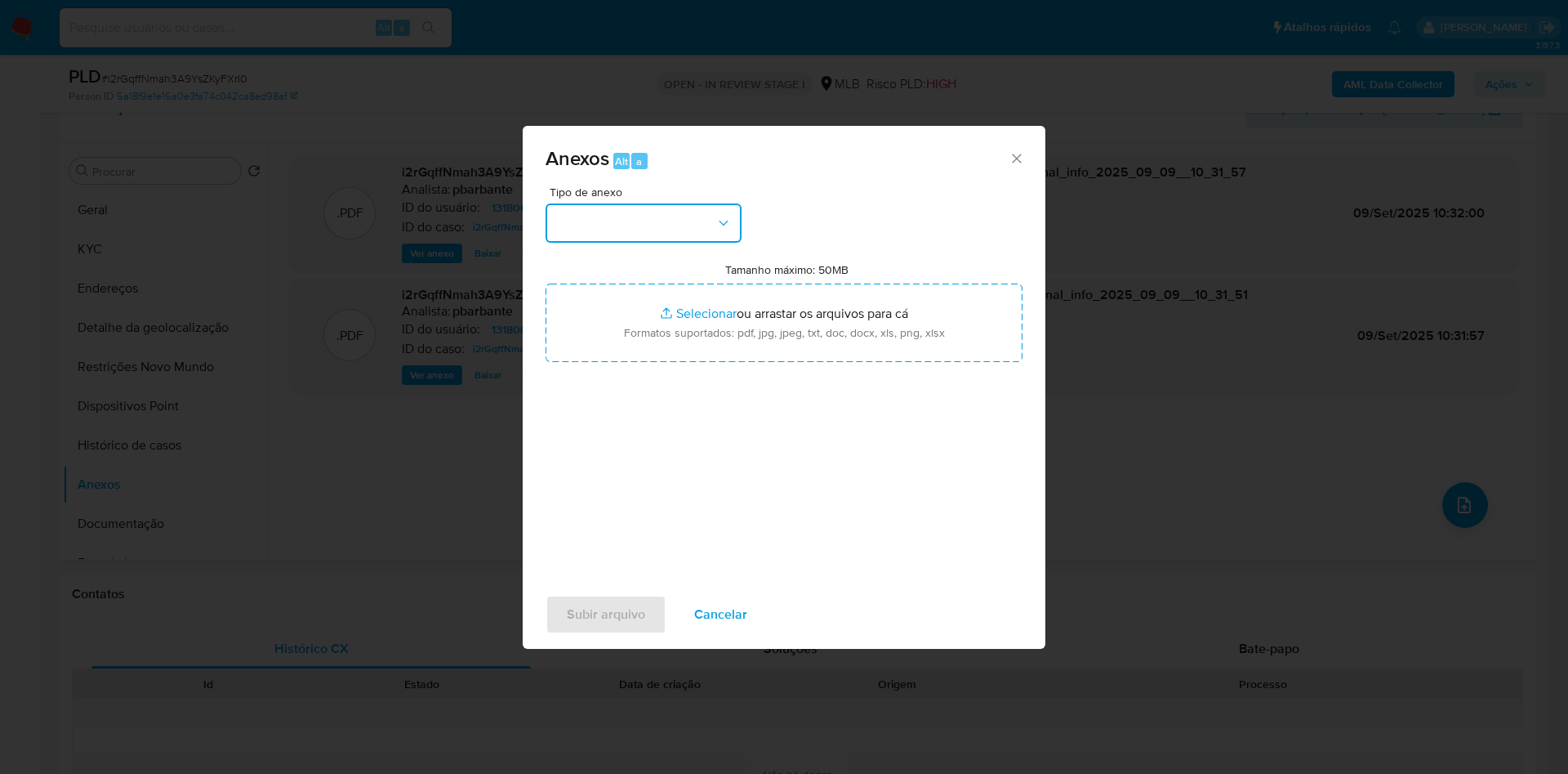
click at [677, 204] on button "button" at bounding box center [644, 223] width 196 height 40
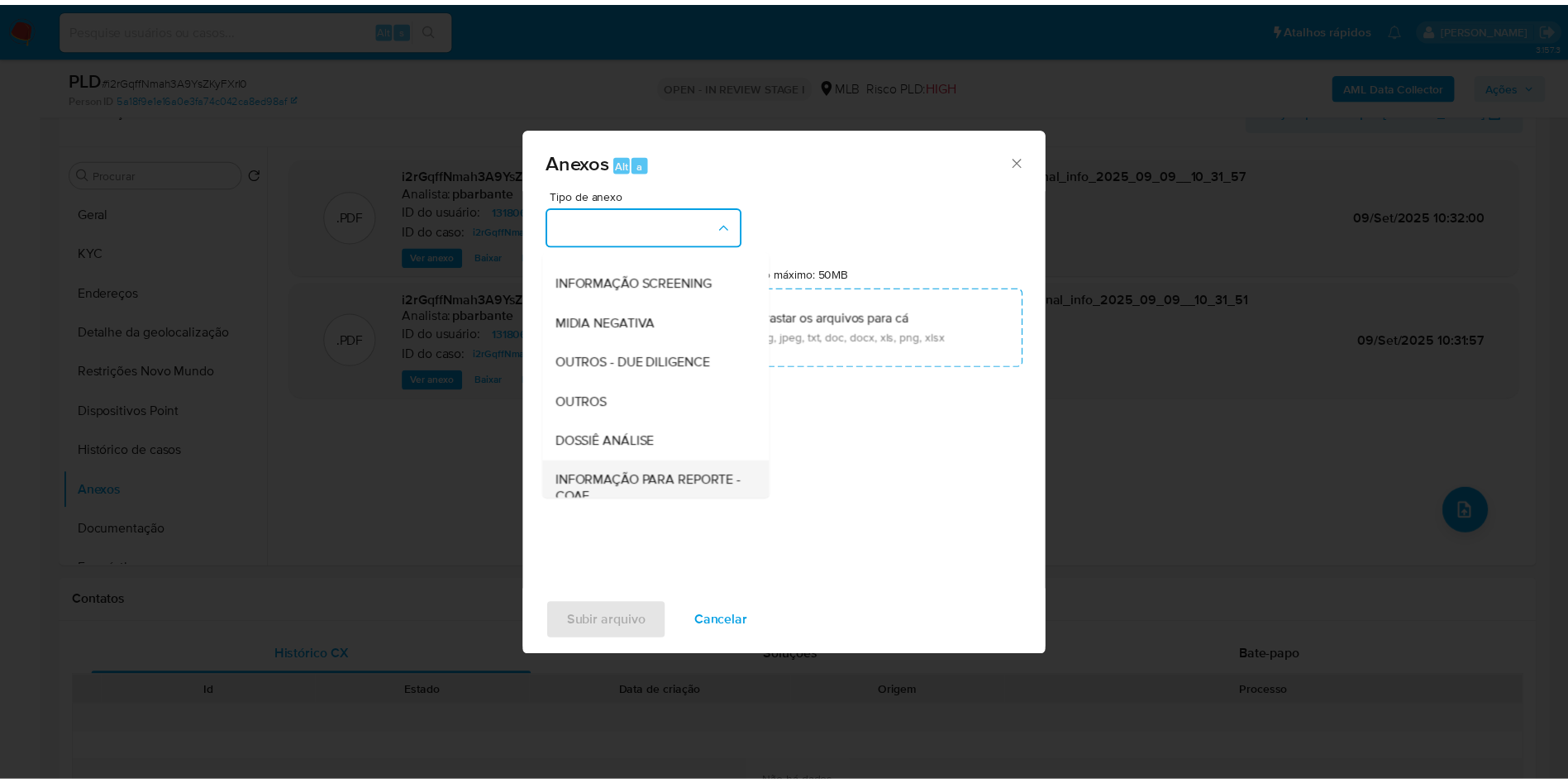
scroll to position [222, 0]
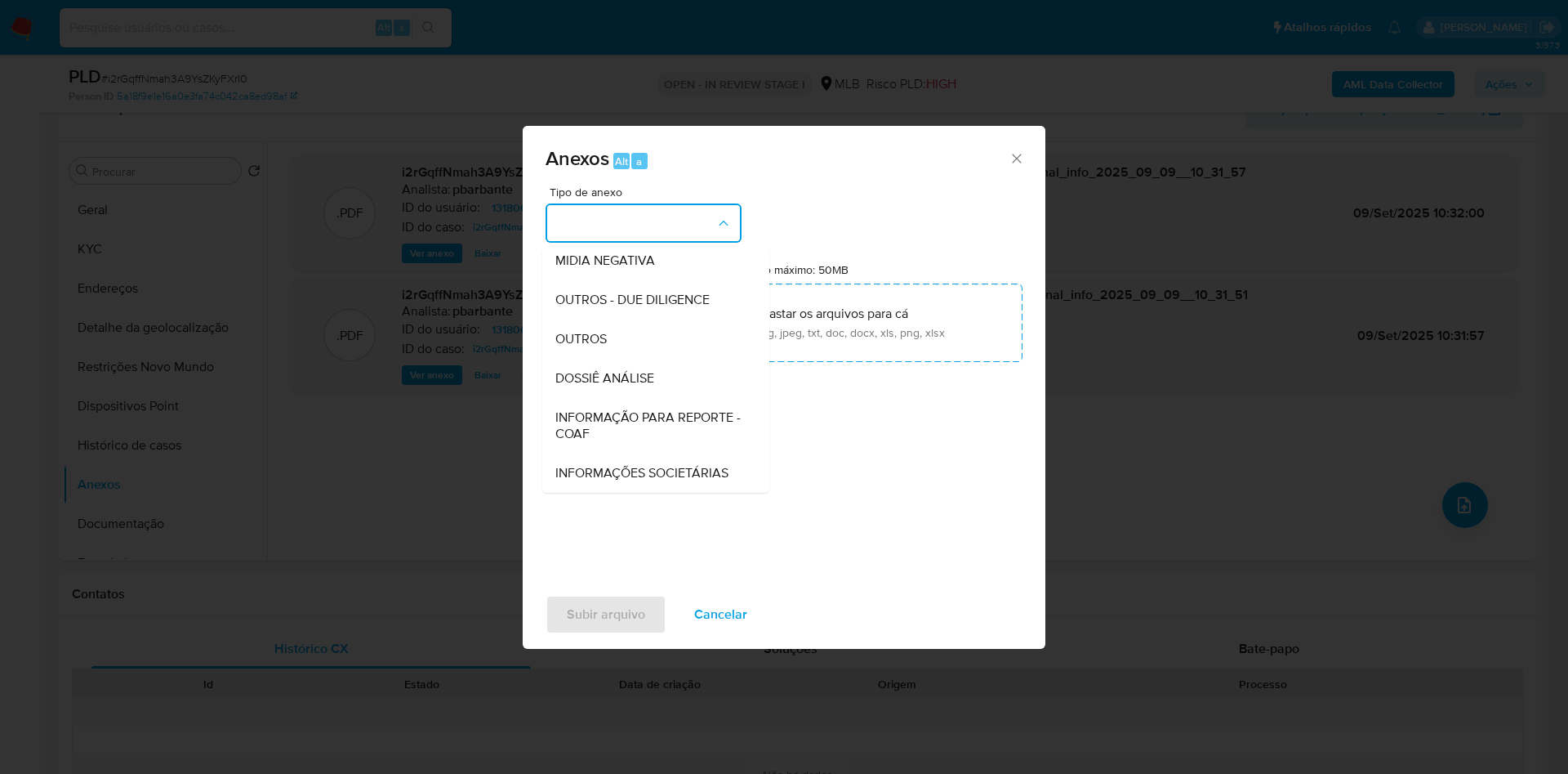
click at [610, 409] on span "INFORMAÇÃO PARA REPORTE - COAF" at bounding box center [651, 425] width 191 height 32
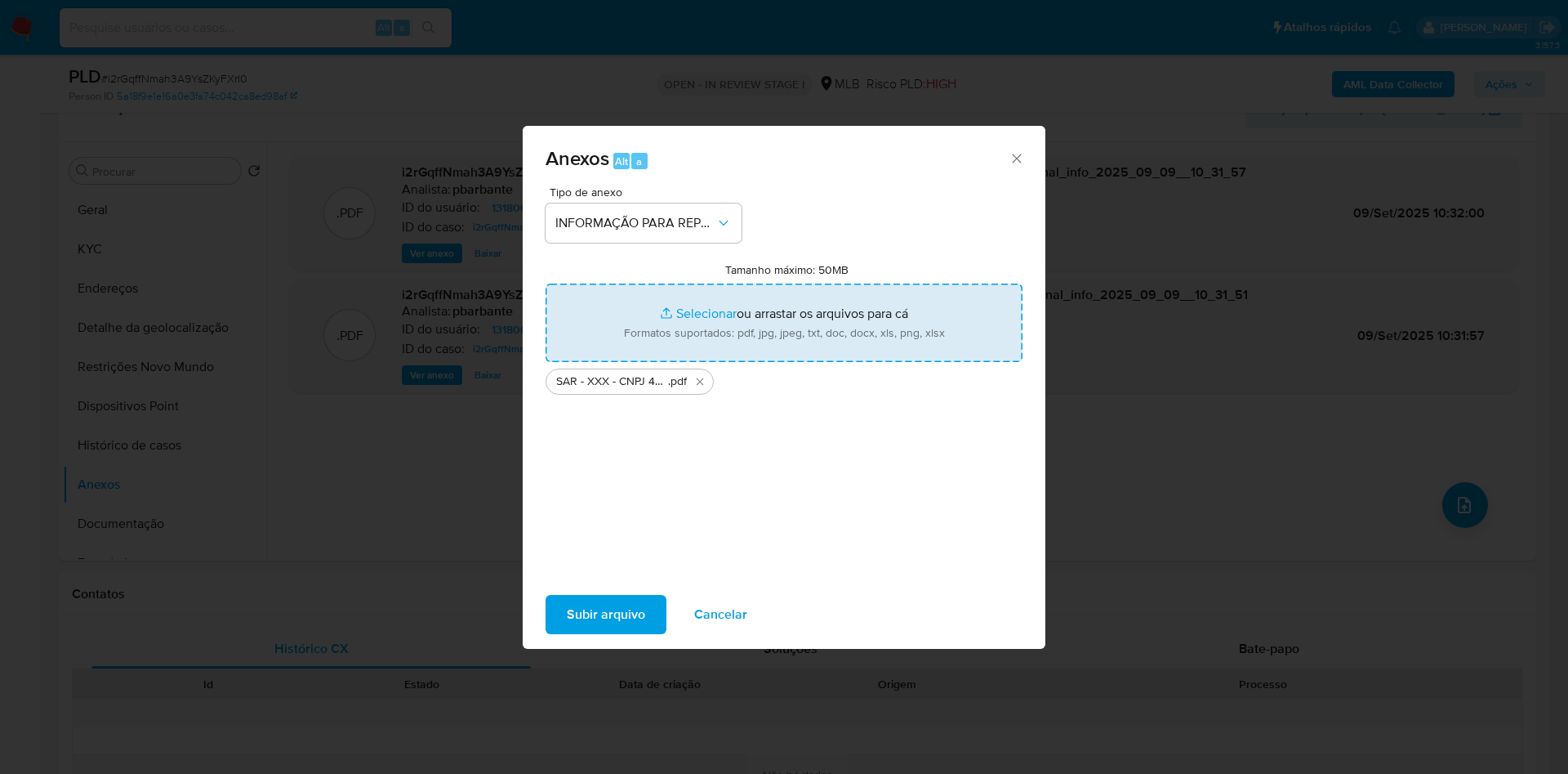
type input "C:\fakepath\Mulan 1318064376_2025_09_08_10_29_34.xlsx"
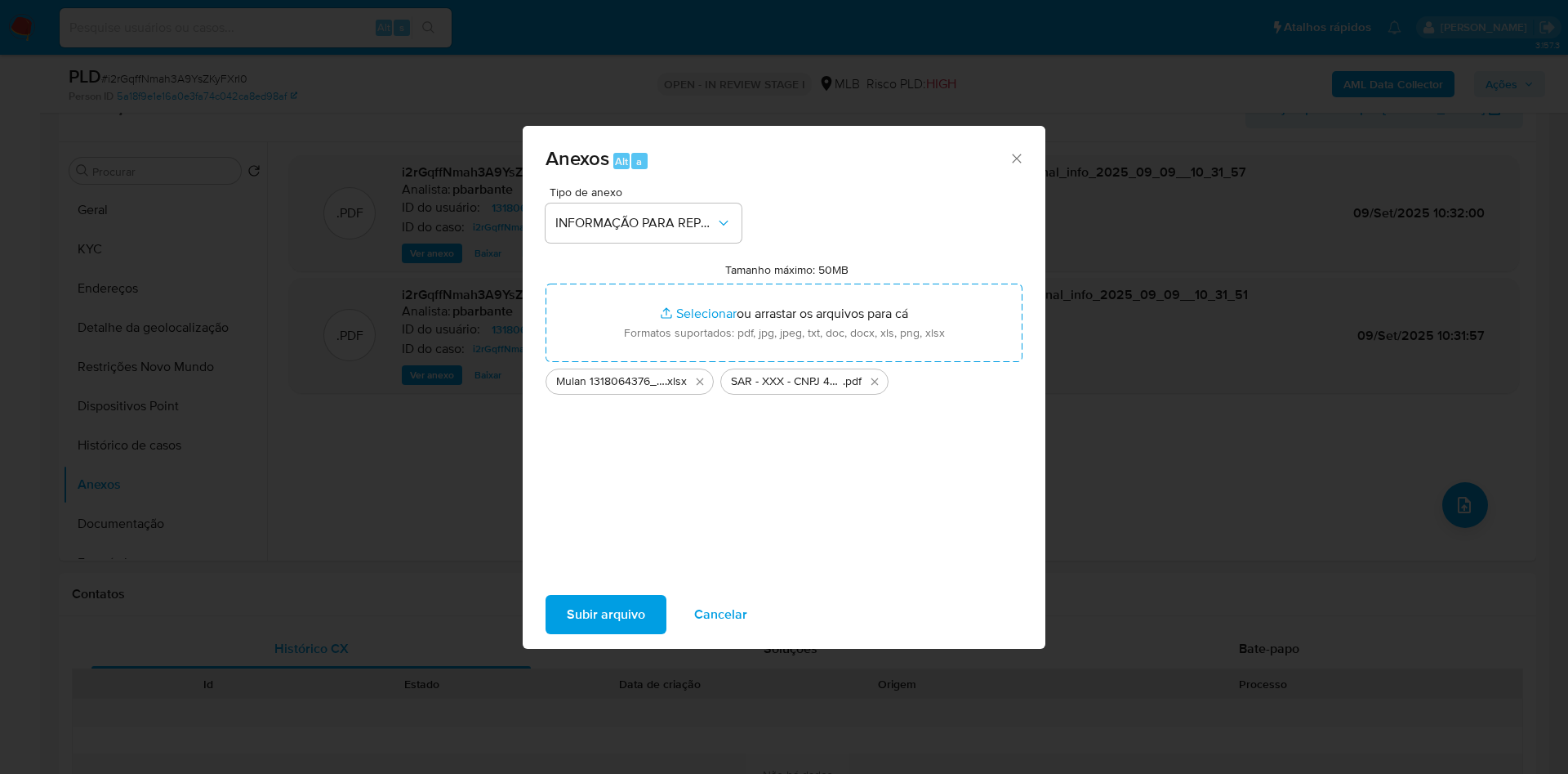
click at [598, 623] on span "Subir arquivo" at bounding box center [605, 615] width 78 height 36
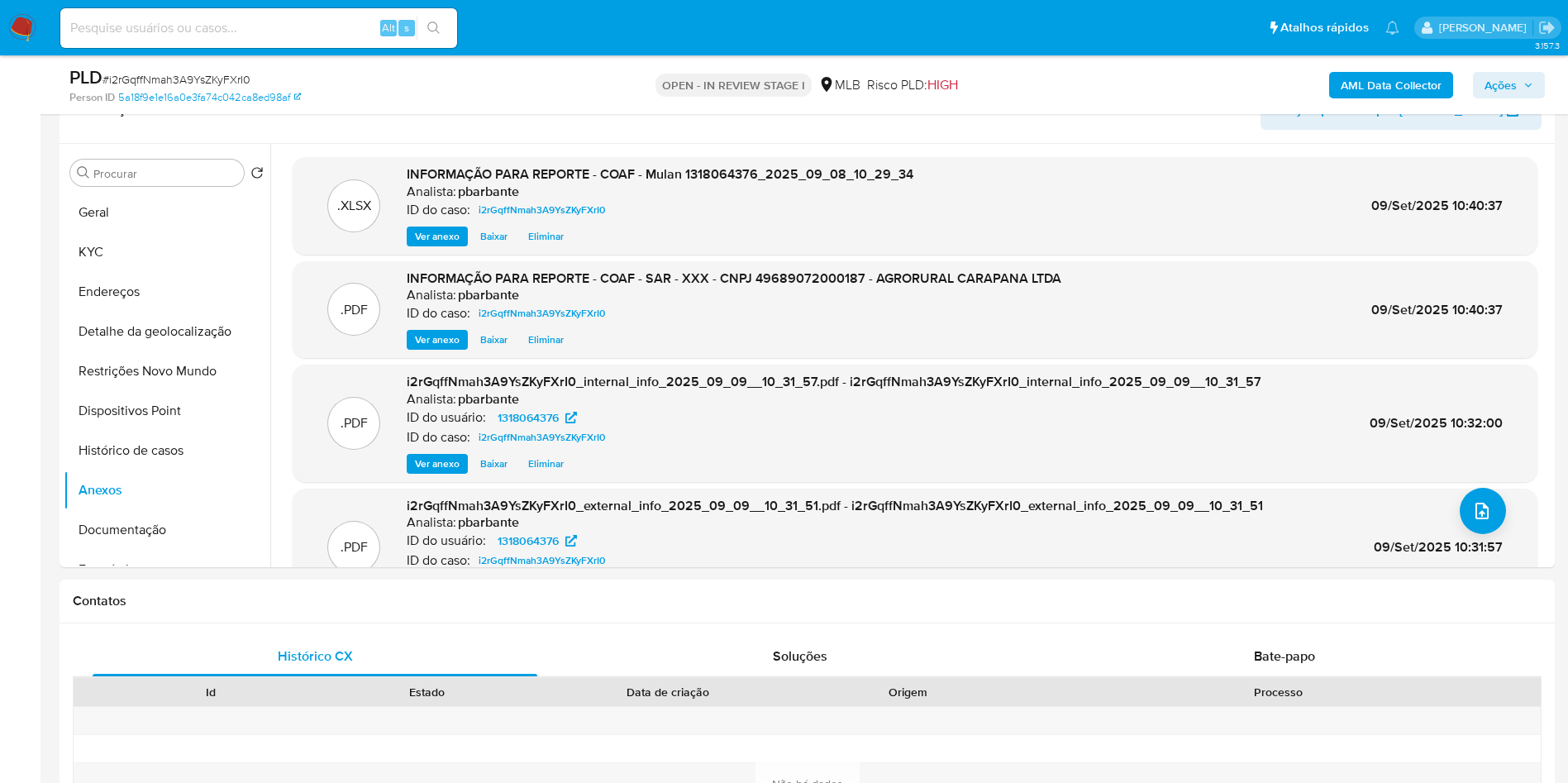
drag, startPoint x: 521, startPoint y: 96, endPoint x: 529, endPoint y: 89, distance: 10.6
click at [521, 96] on div "Person ID 5a18f9e1e16a0e3fa74c042ca8ed98af" at bounding box center [313, 98] width 488 height 15
click at [1510, 76] on span "Ações" at bounding box center [1500, 85] width 32 height 26
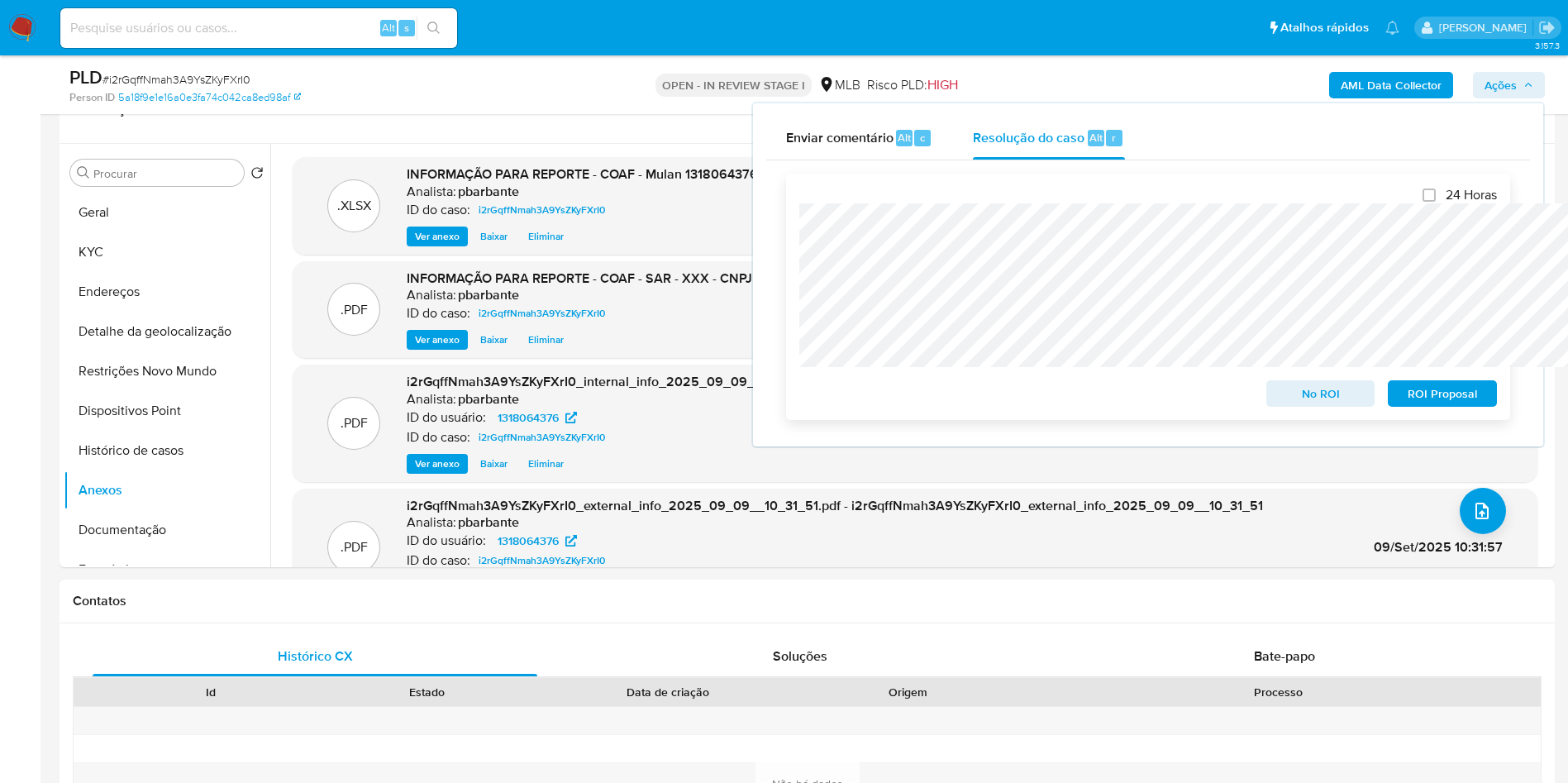
click at [1442, 405] on span "ROI Proposal" at bounding box center [1442, 393] width 86 height 23
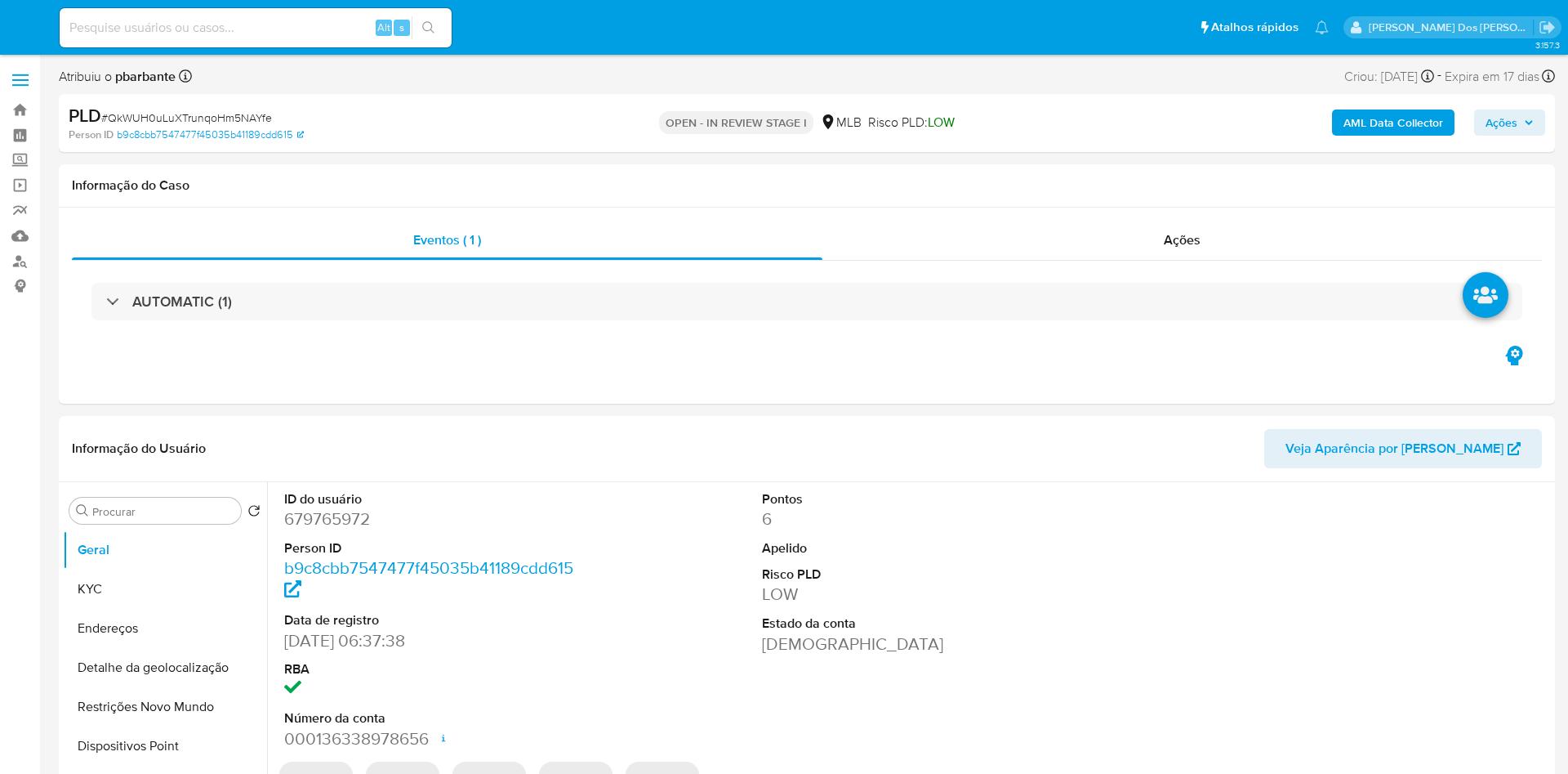
select select "10"
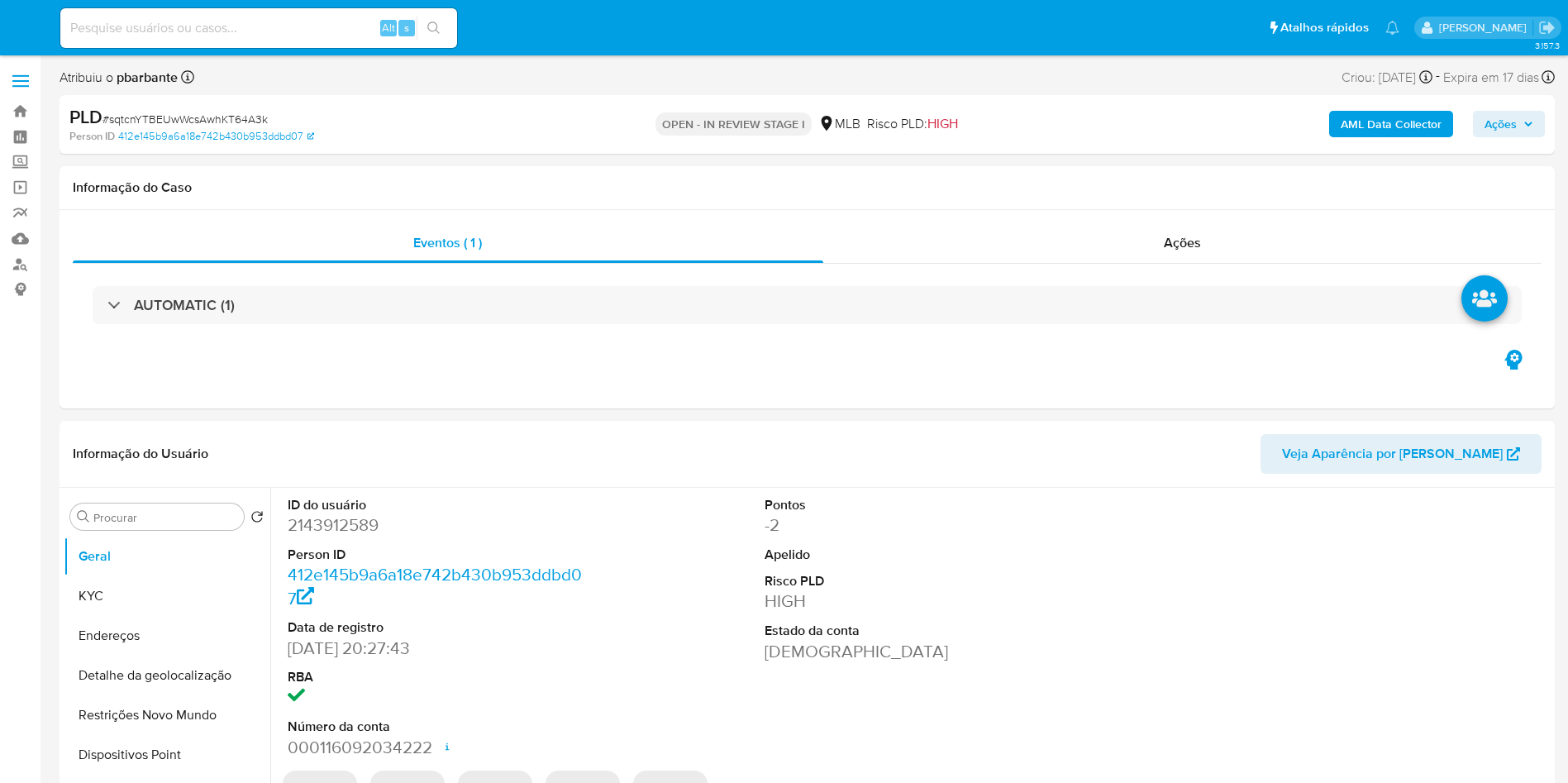
select select "10"
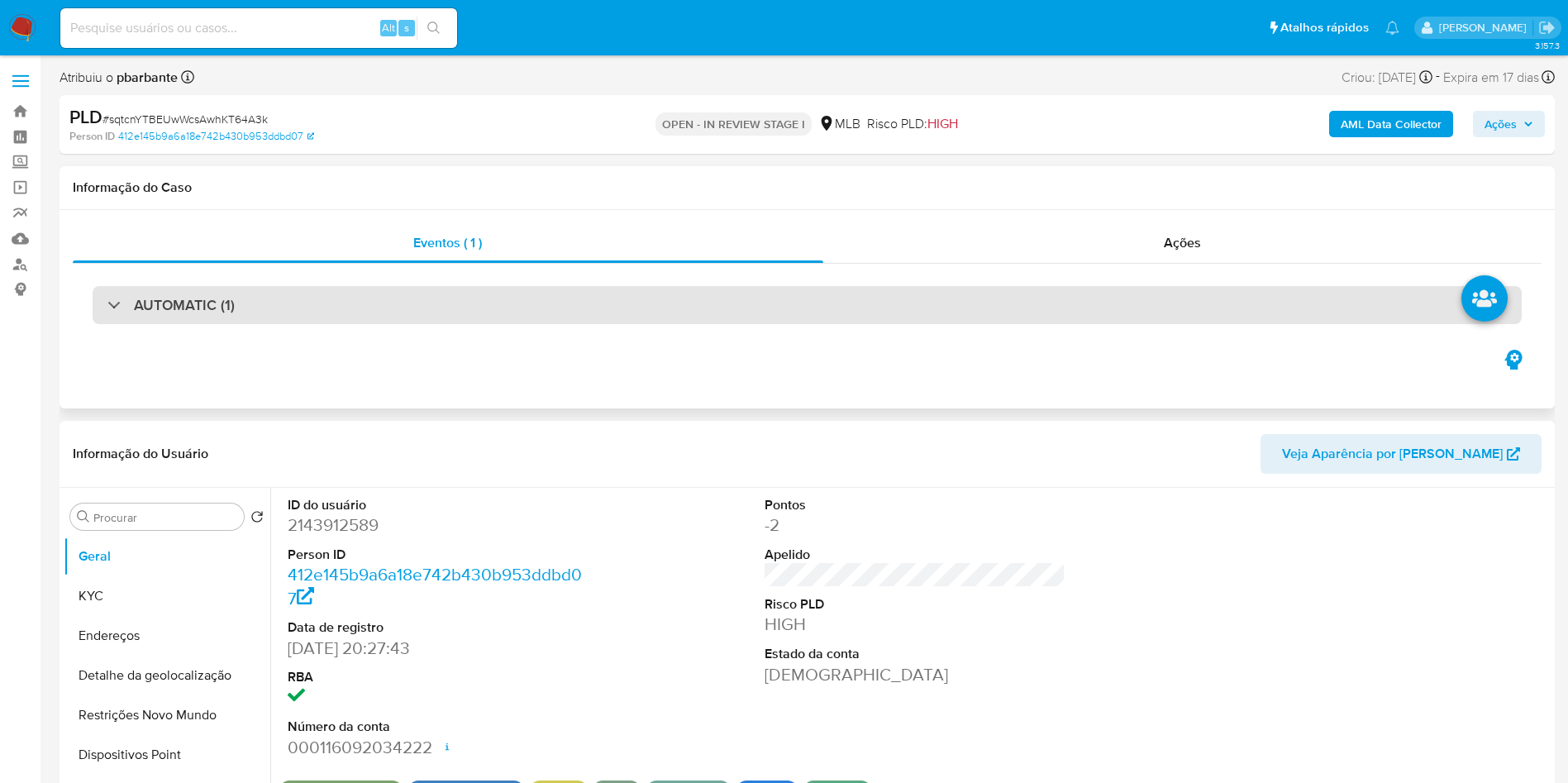
click at [532, 305] on div "AUTOMATIC (1)" at bounding box center [808, 305] width 1429 height 38
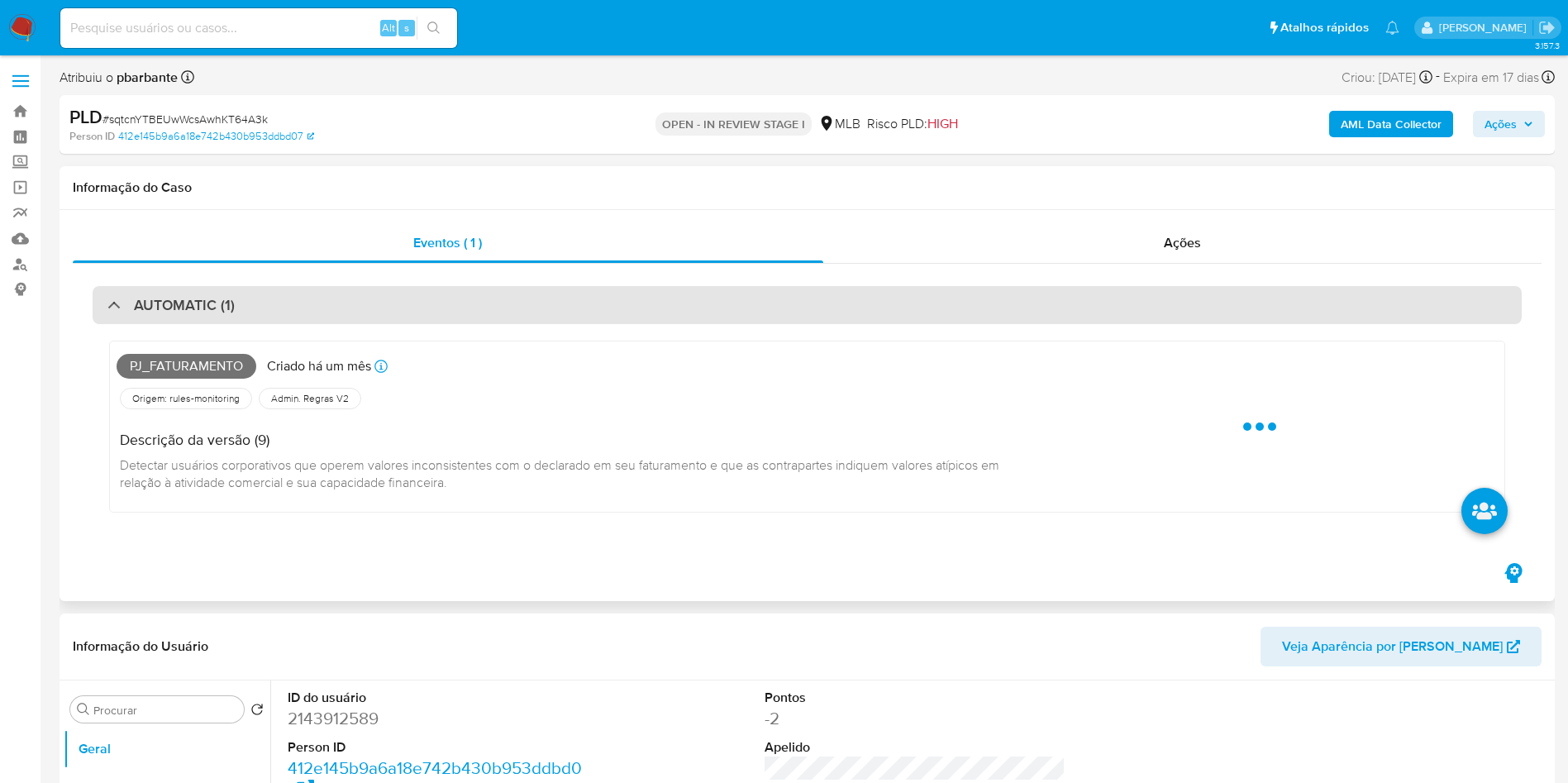
click at [532, 305] on div "AUTOMATIC (1)" at bounding box center [808, 305] width 1429 height 38
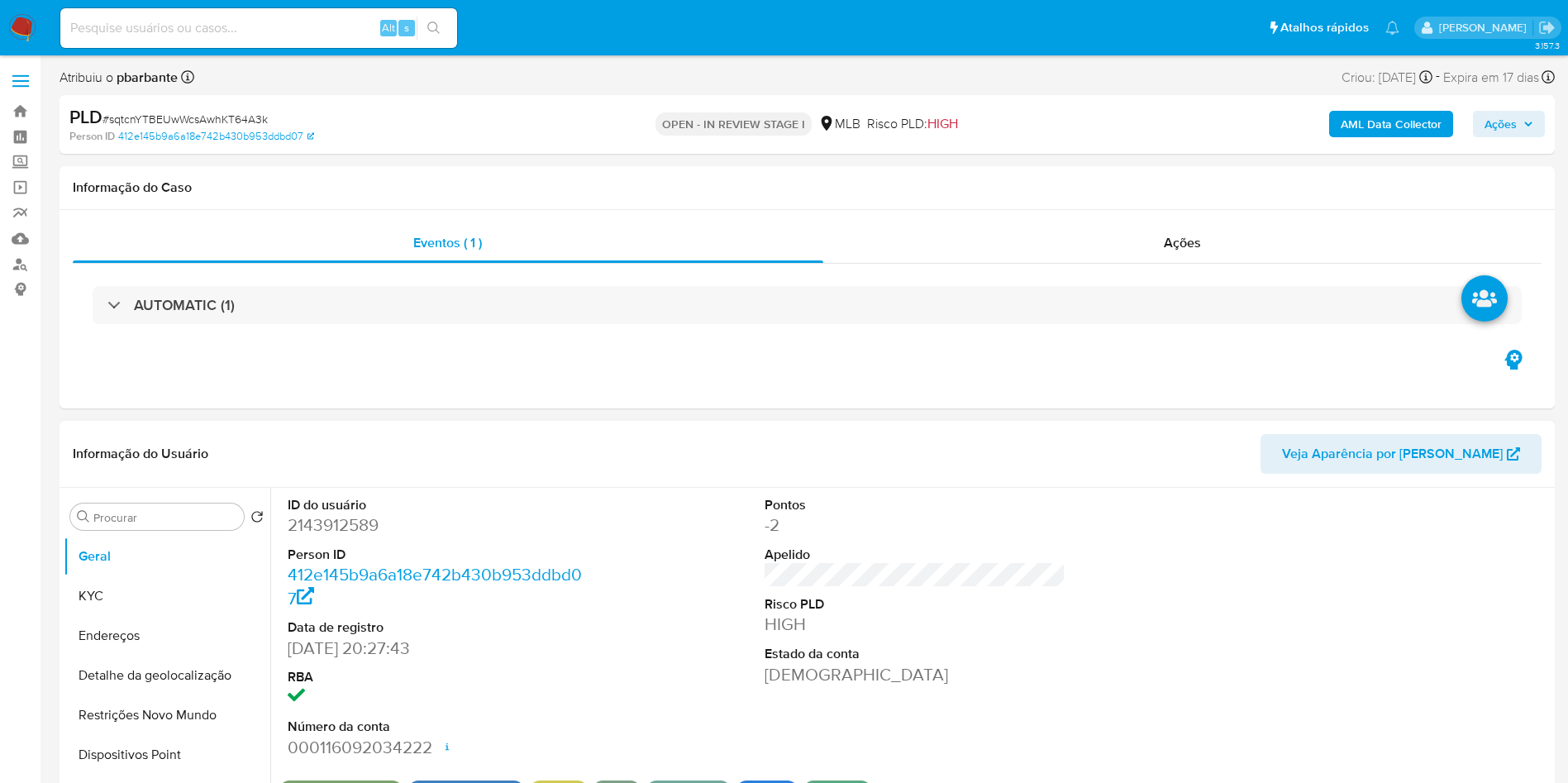
click at [360, 536] on dd "2143912589" at bounding box center [438, 524] width 302 height 23
click at [363, 536] on dd "2143912589" at bounding box center [438, 524] width 302 height 23
click at [358, 536] on dd "2143912589" at bounding box center [438, 524] width 302 height 23
copy dd "2143912589"
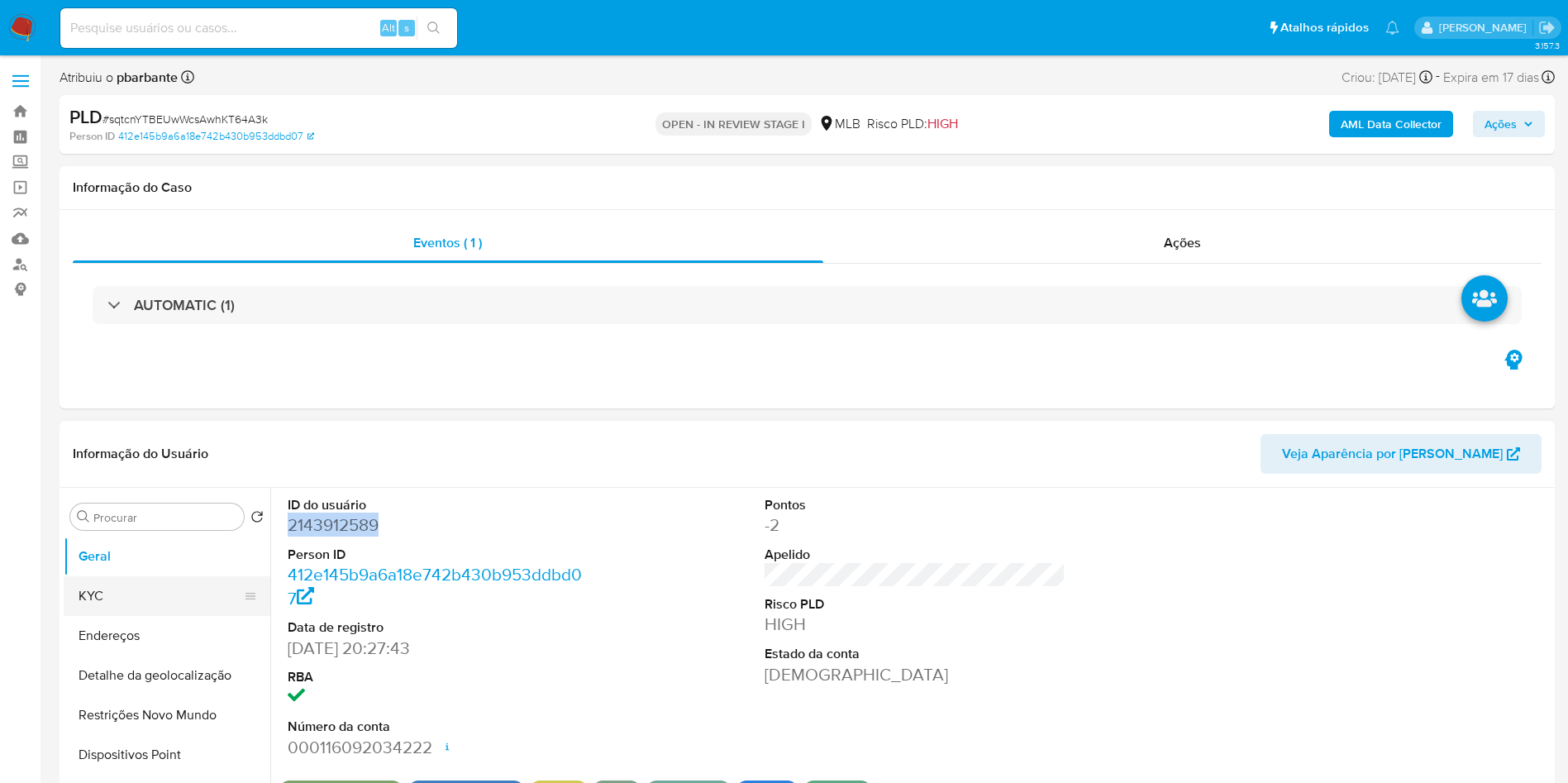
click at [208, 615] on button "KYC" at bounding box center [160, 596] width 193 height 40
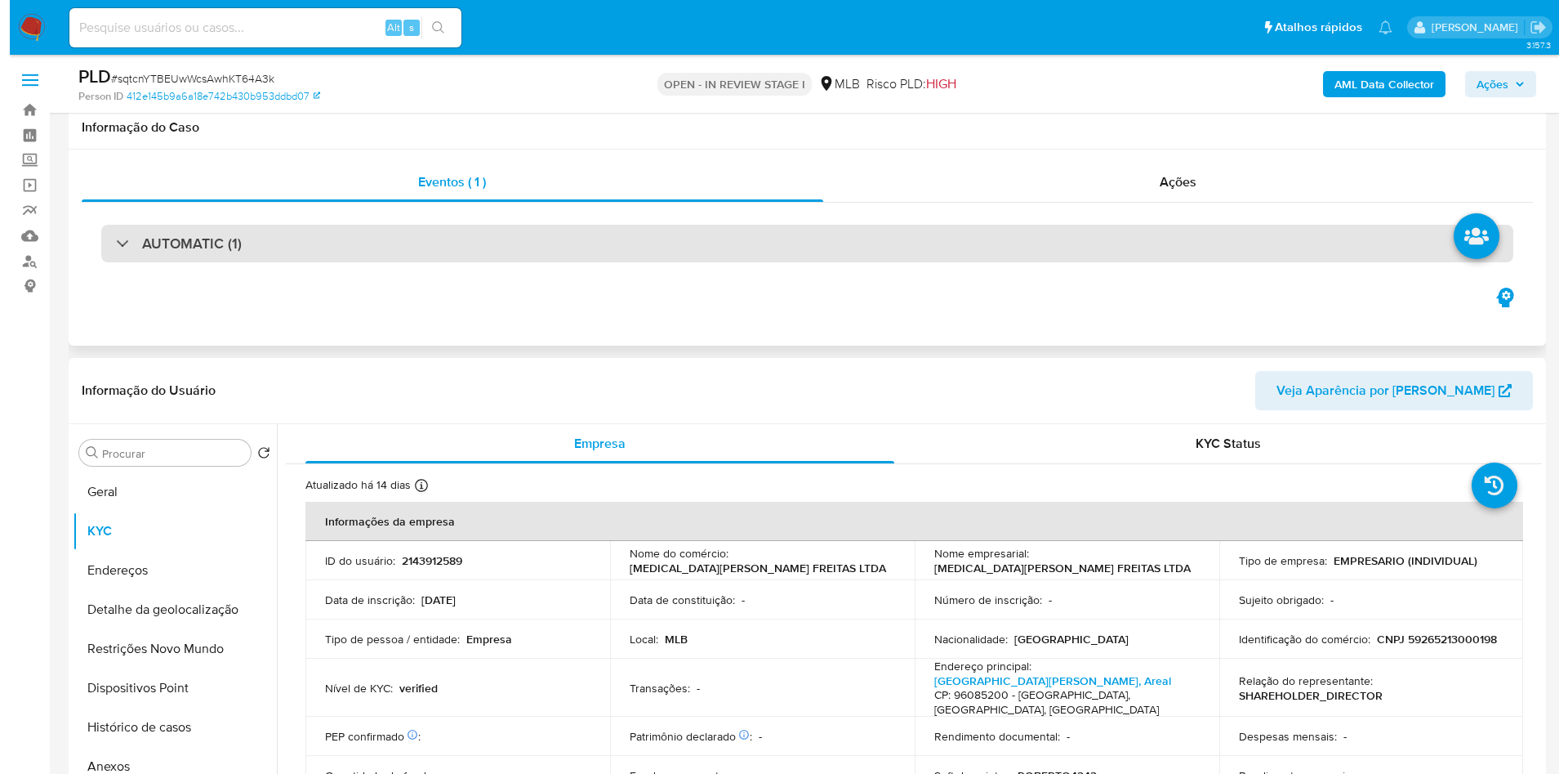
scroll to position [245, 0]
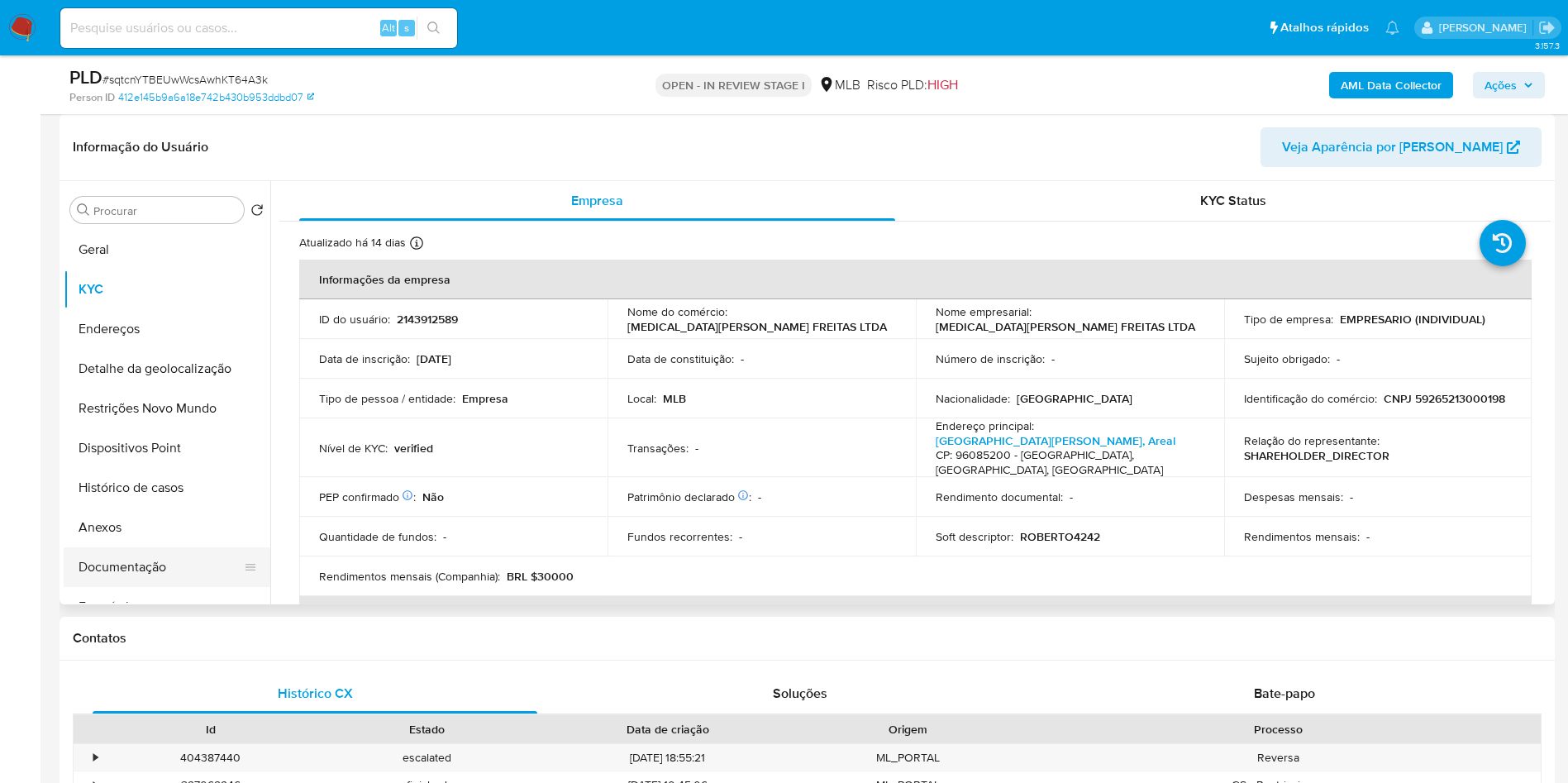
click at [205, 587] on button "Documentação" at bounding box center [160, 567] width 193 height 40
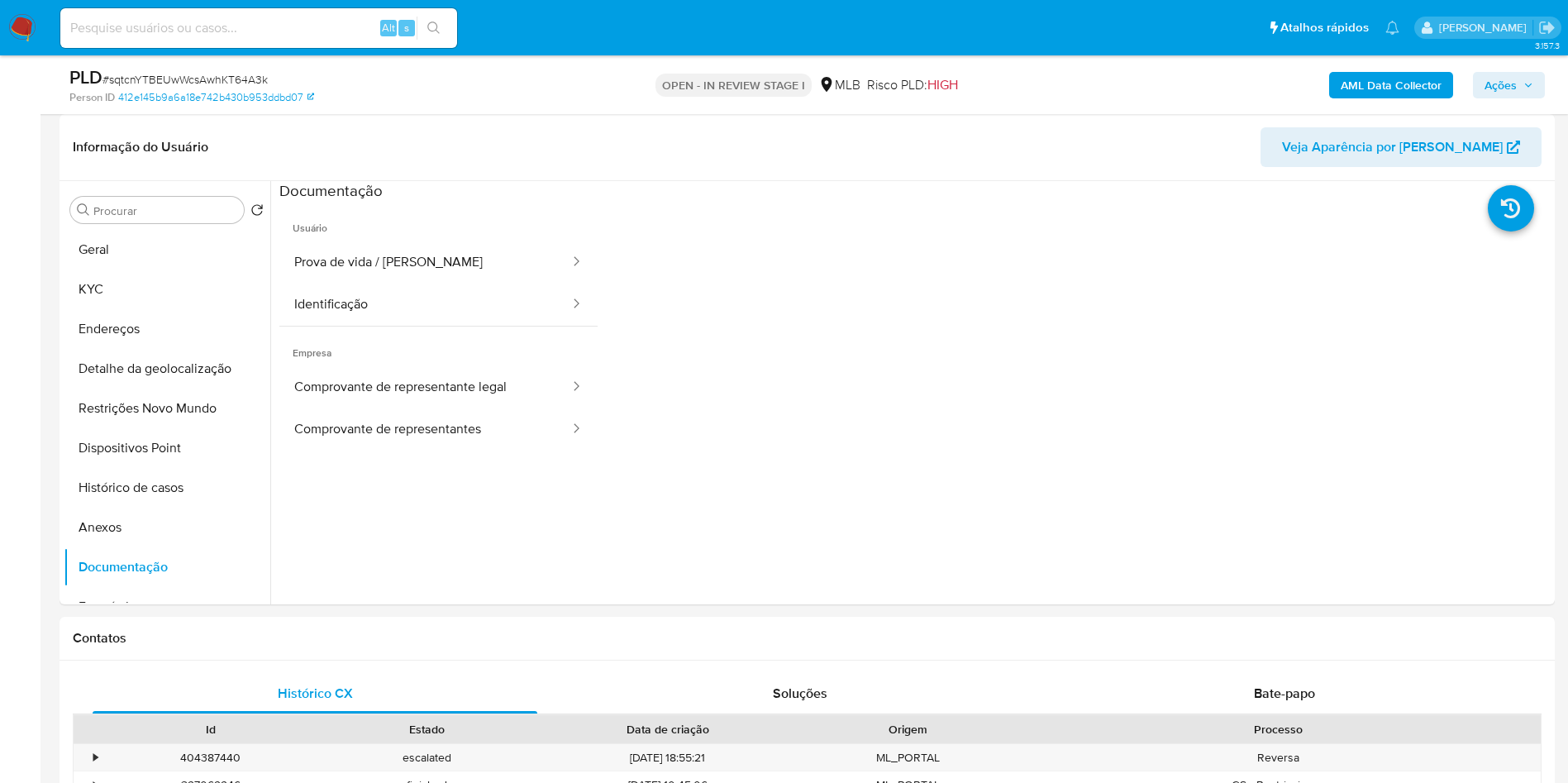
click at [420, 279] on button "Prova de vida / Selfie" at bounding box center [425, 263] width 292 height 42
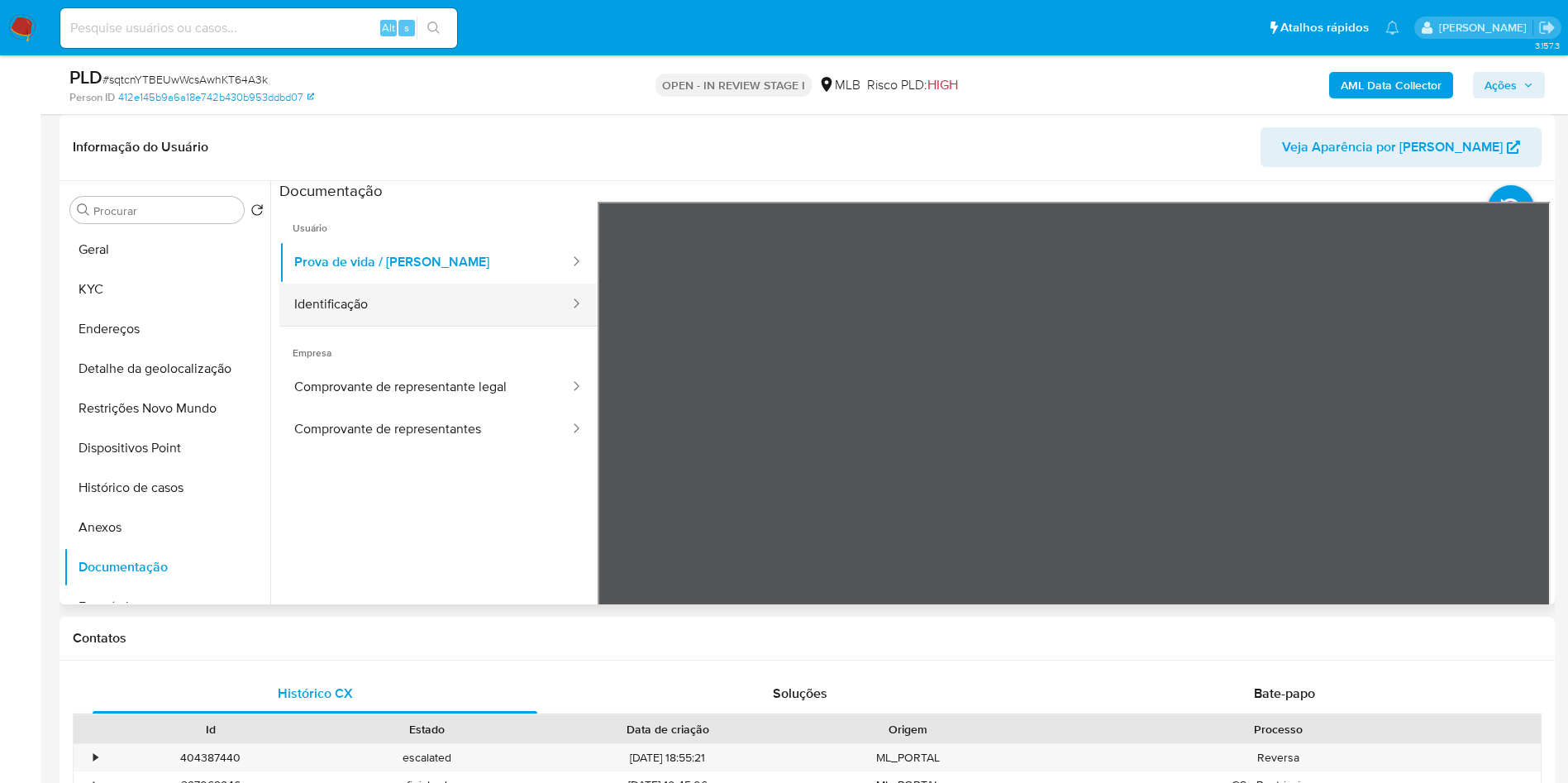
click at [381, 325] on button "Identificação" at bounding box center [425, 304] width 292 height 42
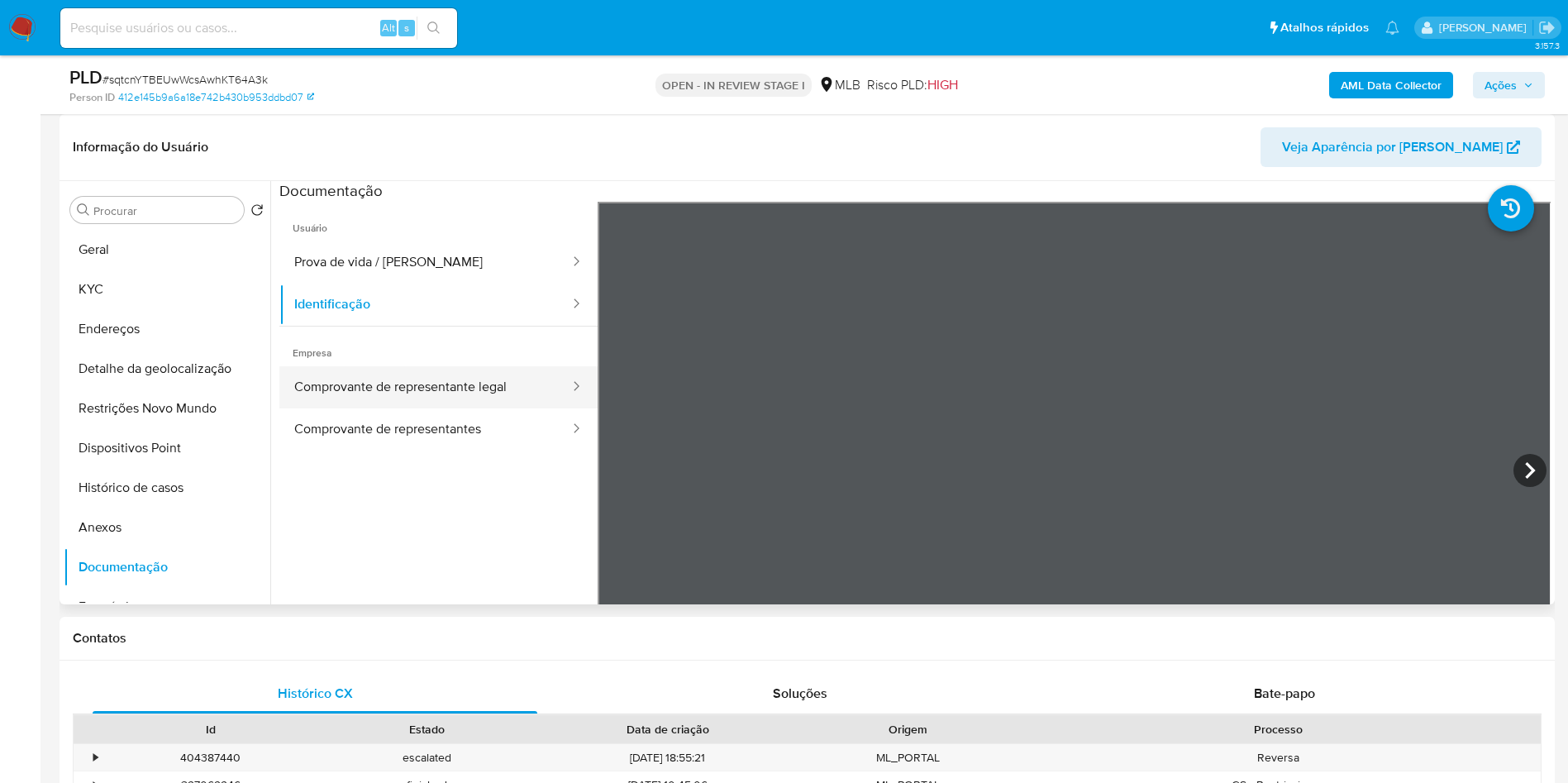
click at [369, 394] on button "Comprovante de representante legal" at bounding box center [425, 387] width 292 height 42
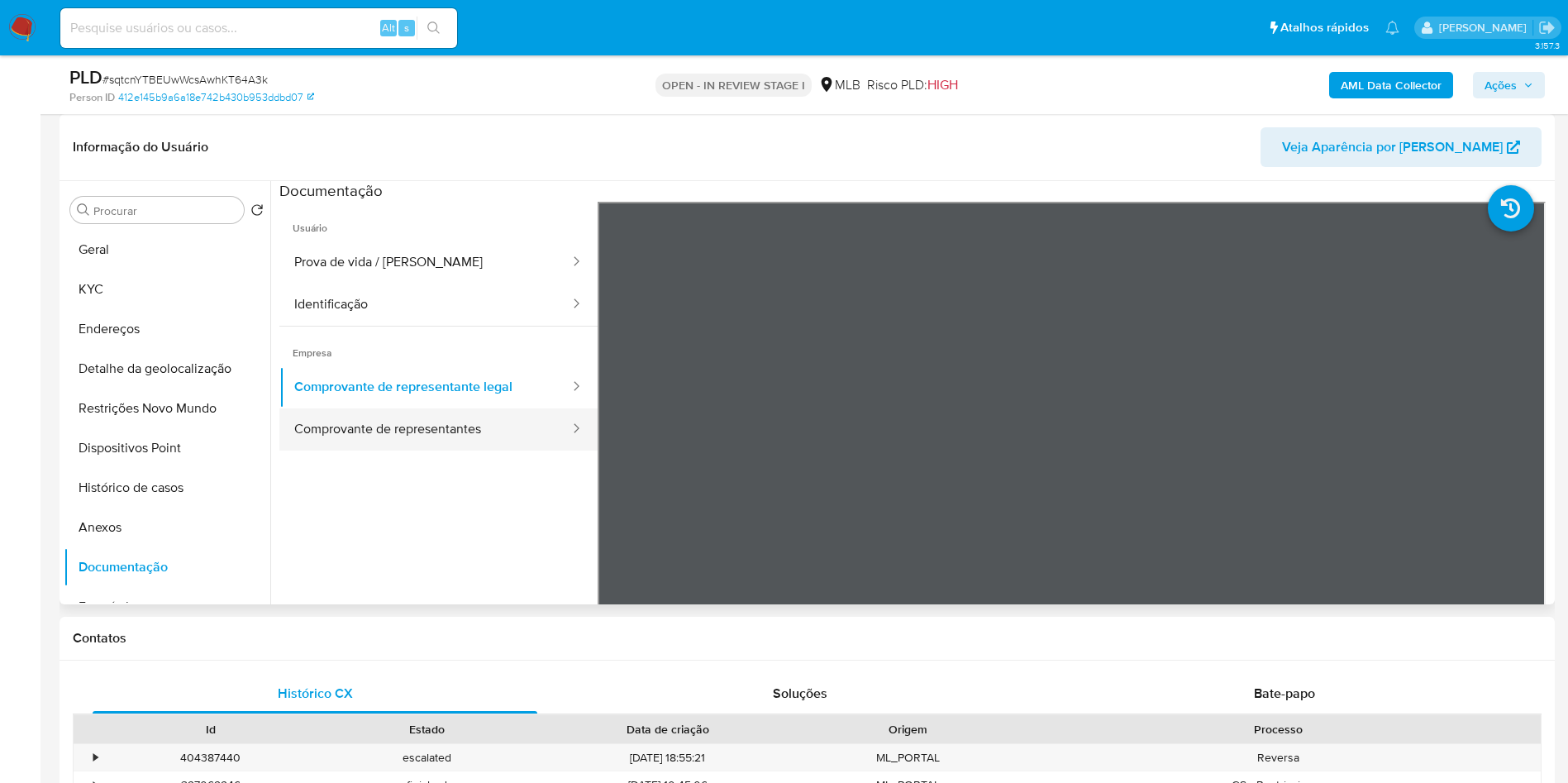
click at [479, 450] on button "Comprovante de representantes" at bounding box center [425, 429] width 292 height 42
click at [1408, 93] on b "AML Data Collector" at bounding box center [1391, 85] width 101 height 26
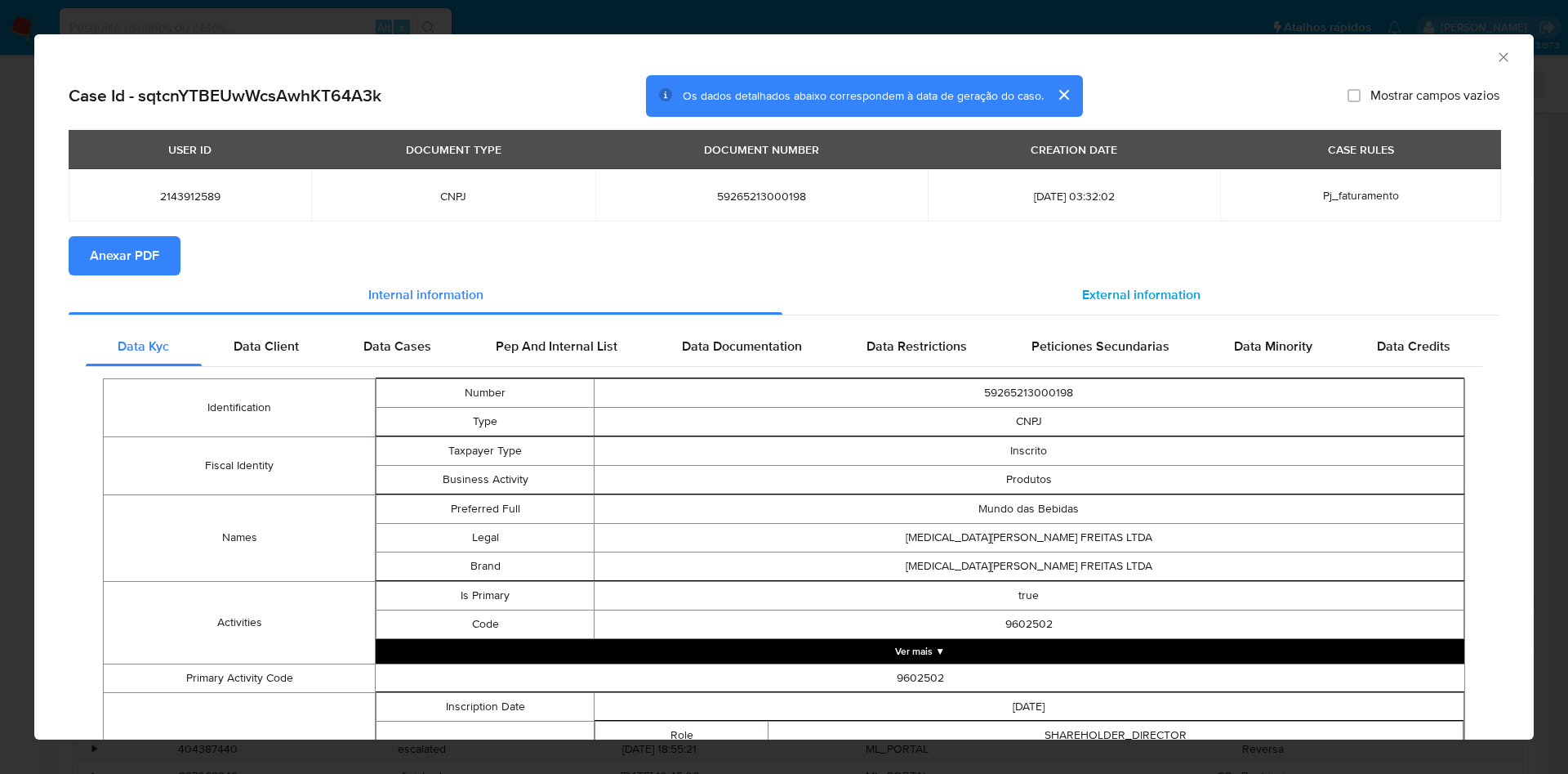
click at [1129, 281] on div "External information" at bounding box center [1141, 296] width 717 height 40
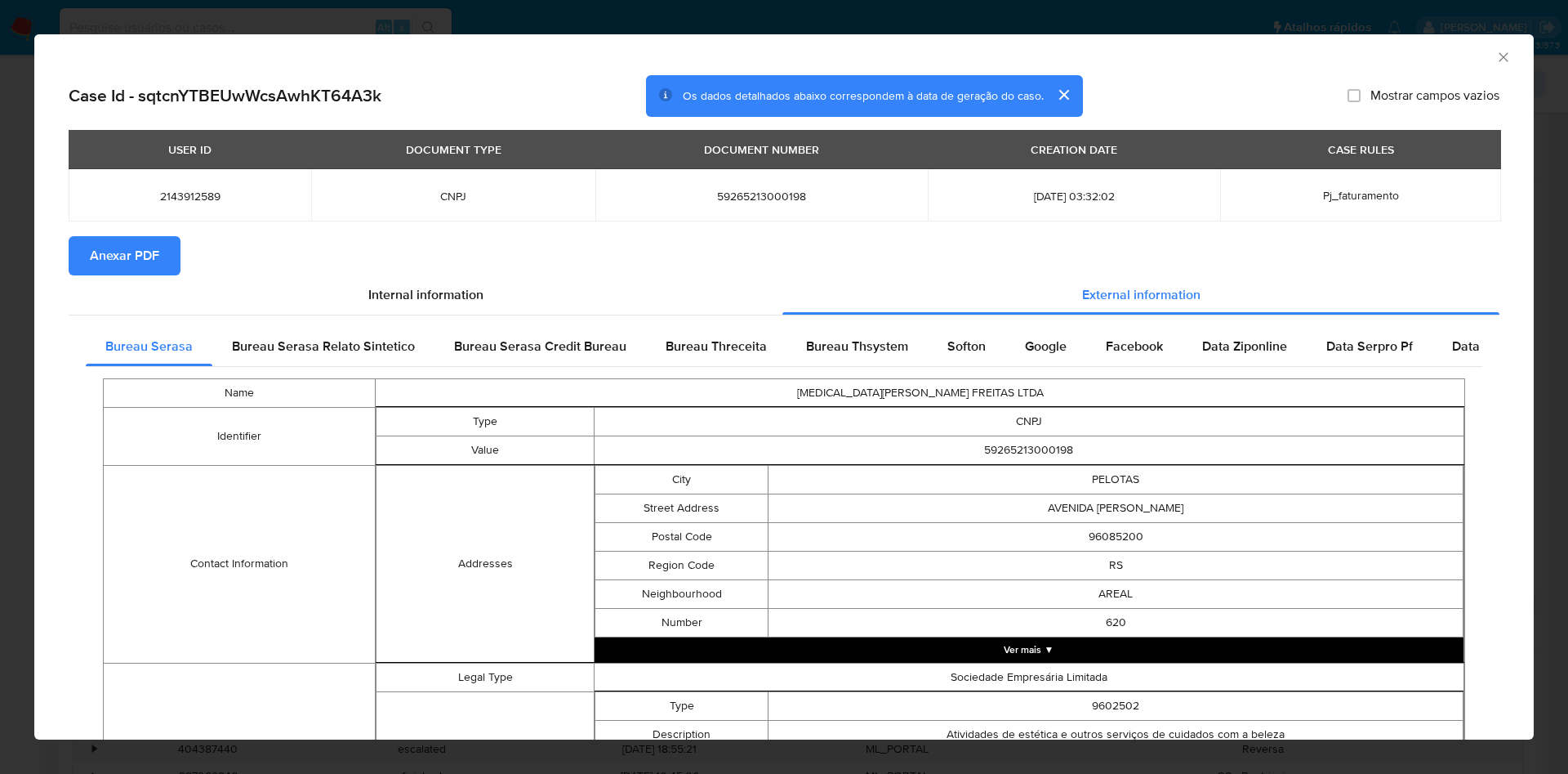
click at [157, 261] on span "Anexar PDF" at bounding box center [124, 256] width 69 height 36
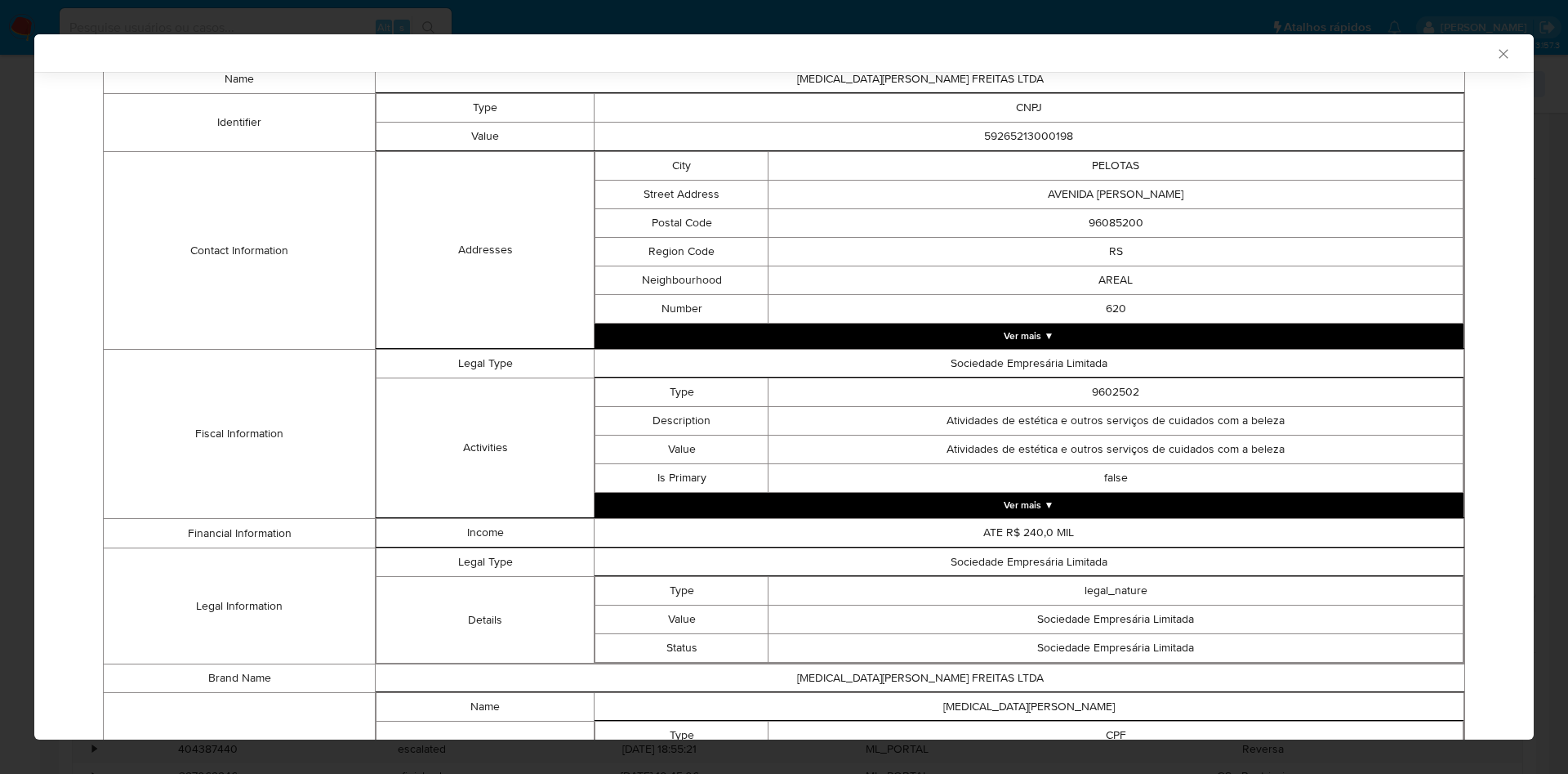
scroll to position [473, 0]
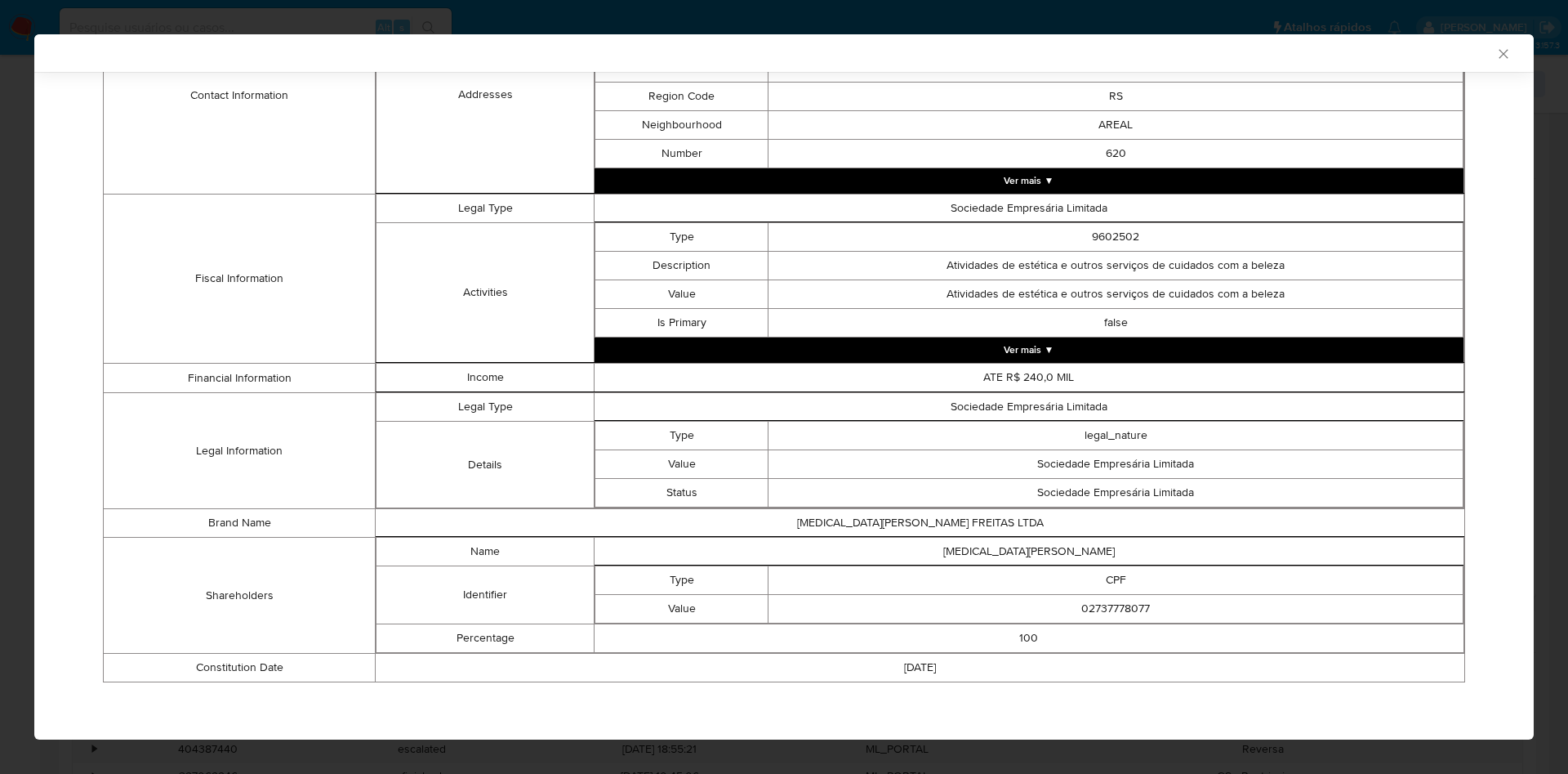
click at [1109, 620] on td "02737778077" at bounding box center [1116, 609] width 695 height 29
click at [1109, 617] on td "02737778077" at bounding box center [1116, 609] width 695 height 29
click at [1112, 605] on td "02737778077" at bounding box center [1116, 609] width 695 height 29
copy td "02737778077"
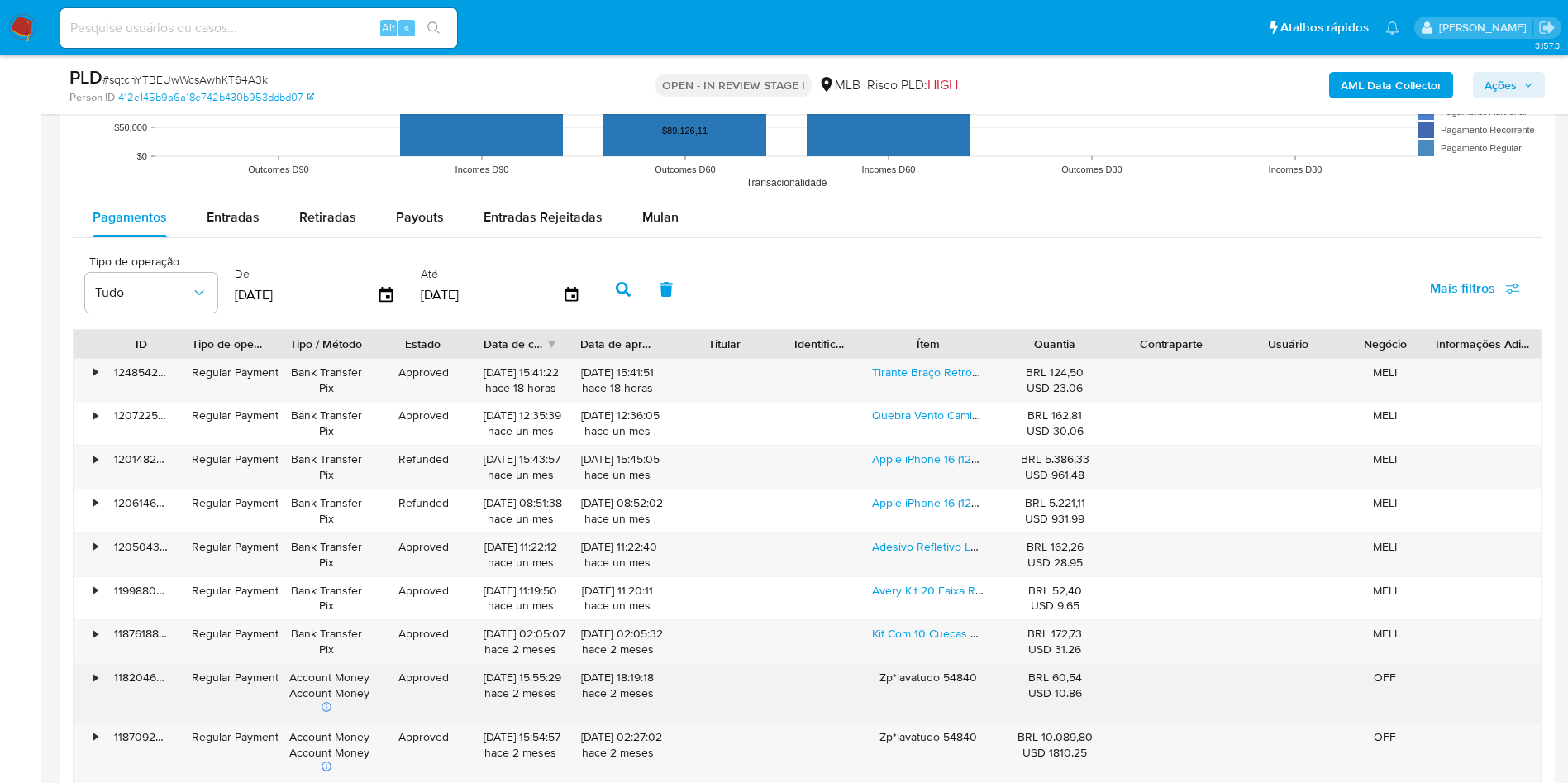
scroll to position [1612, 0]
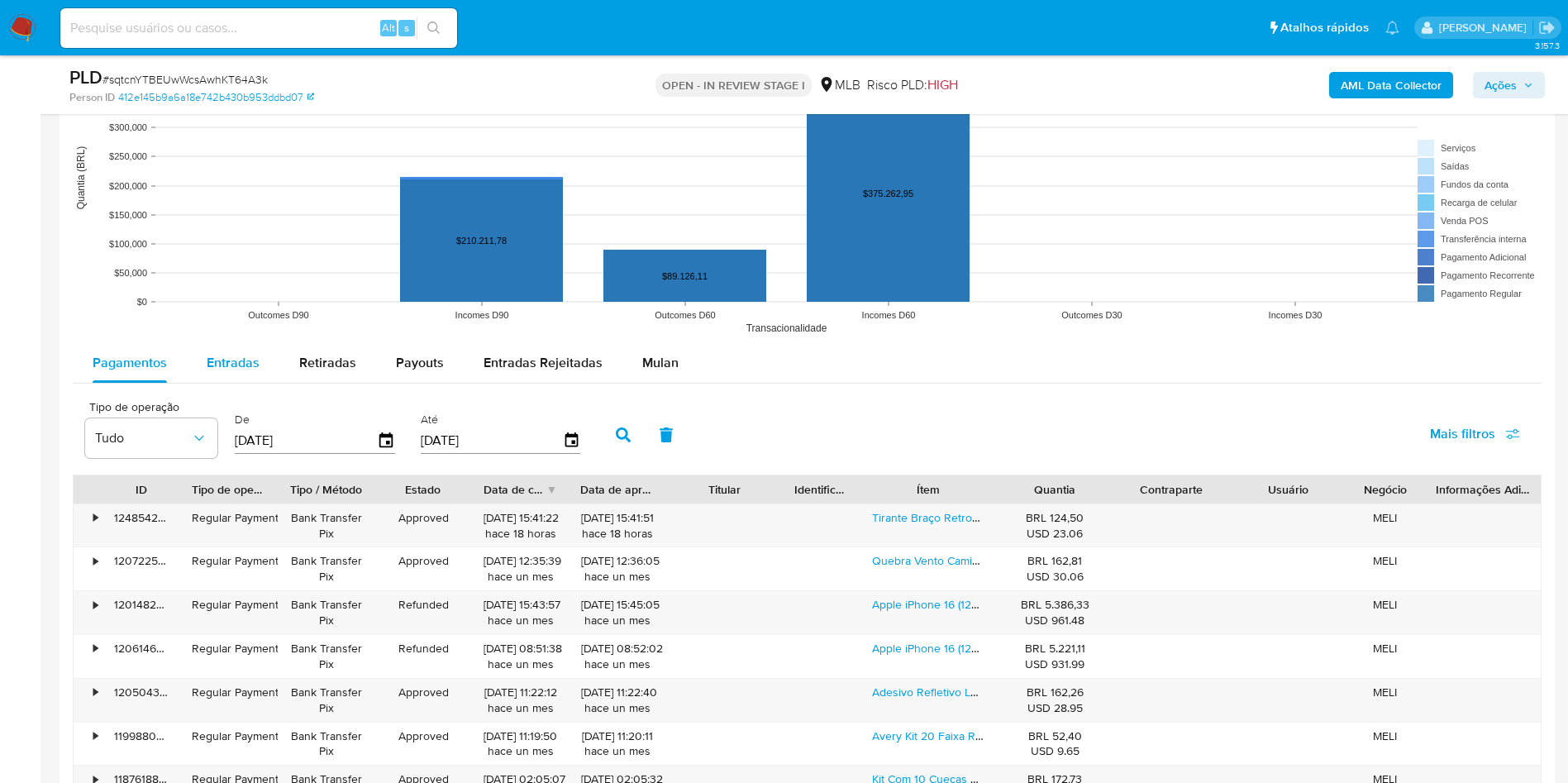
click at [234, 372] on span "Entradas" at bounding box center [233, 362] width 53 height 19
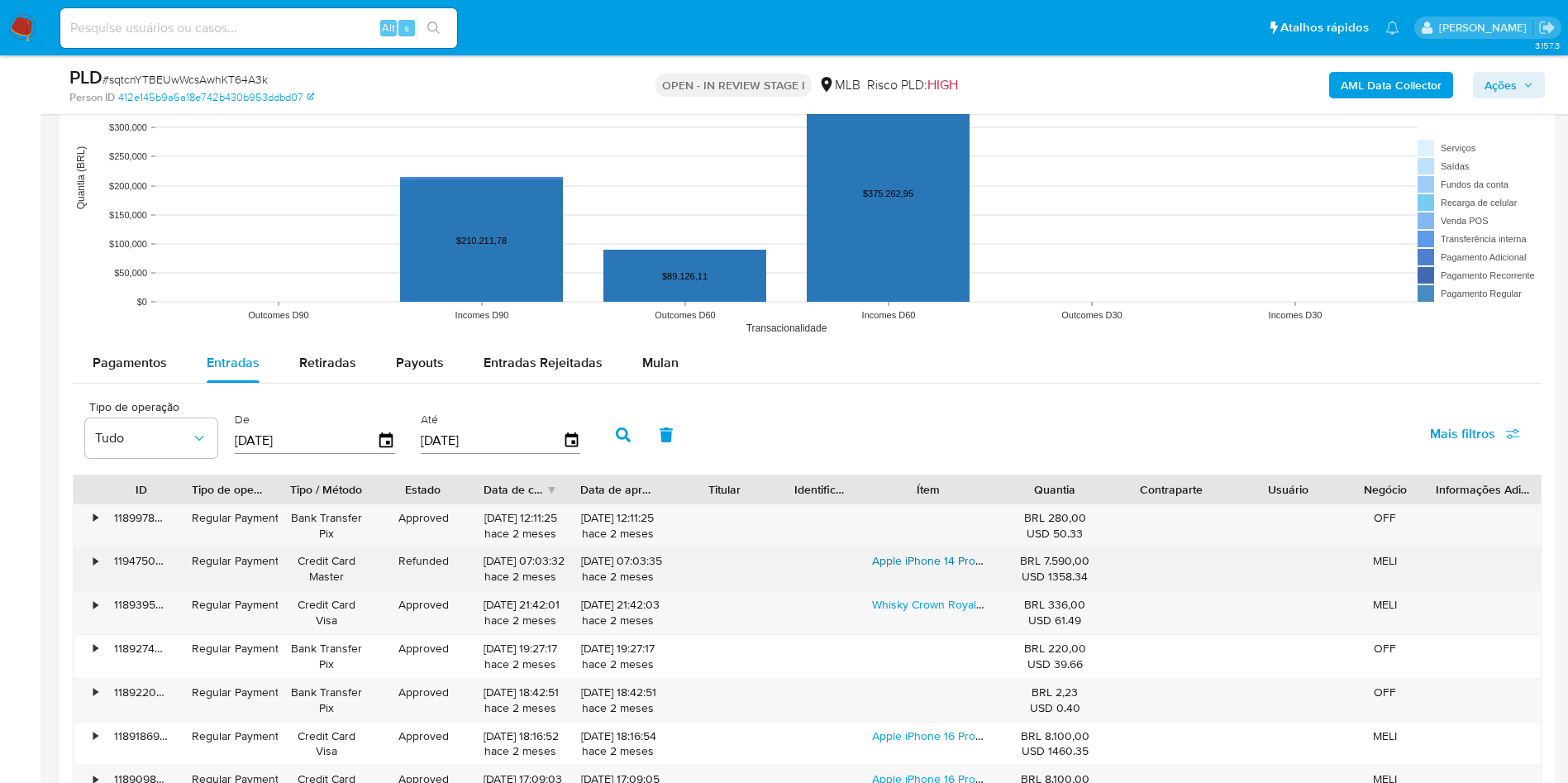
click at [932, 569] on link "Apple iPhone 14 Pro Max (512 Gb) - Preto-espacial" at bounding box center [998, 561] width 253 height 16
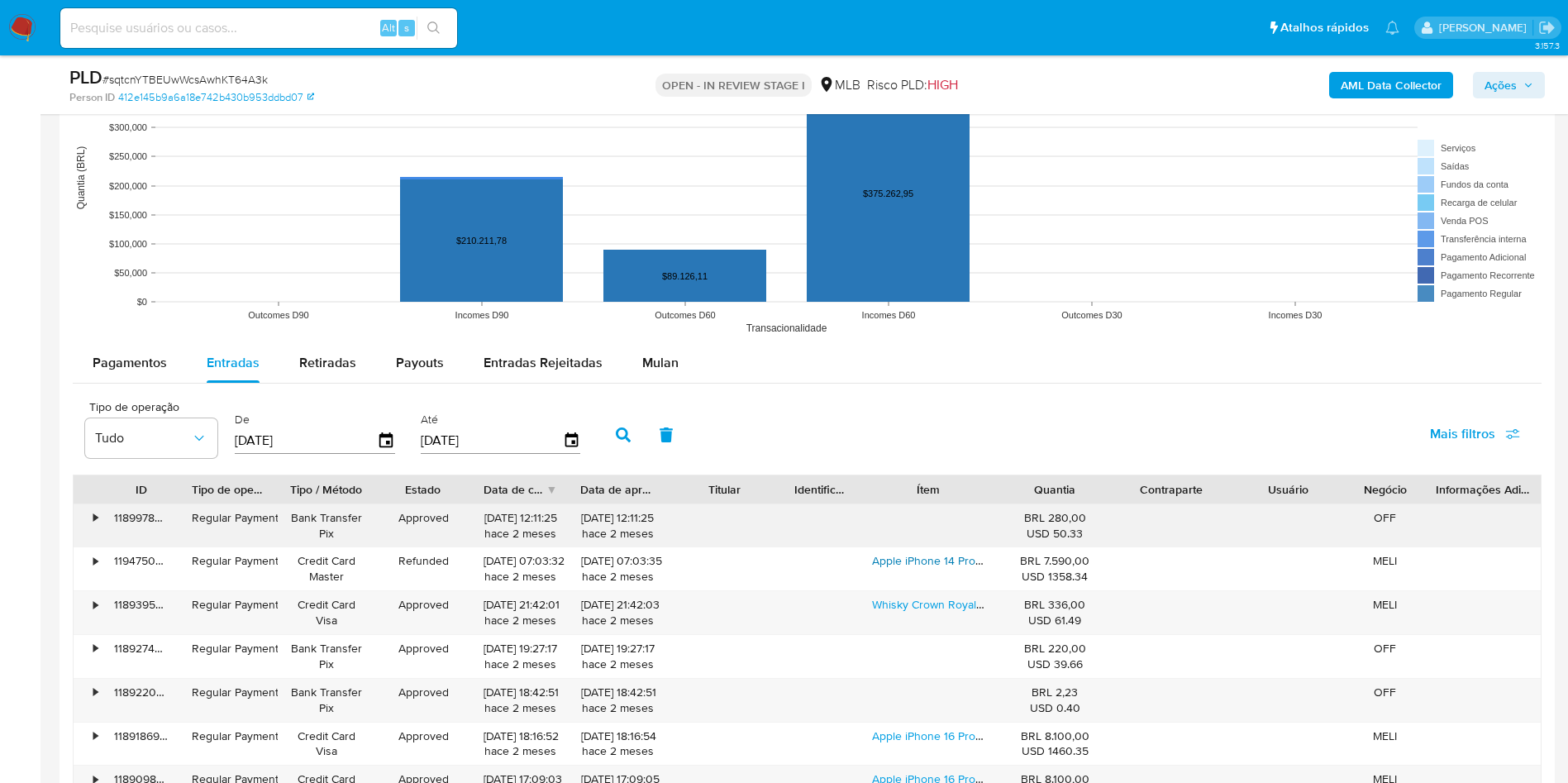
scroll to position [2107, 0]
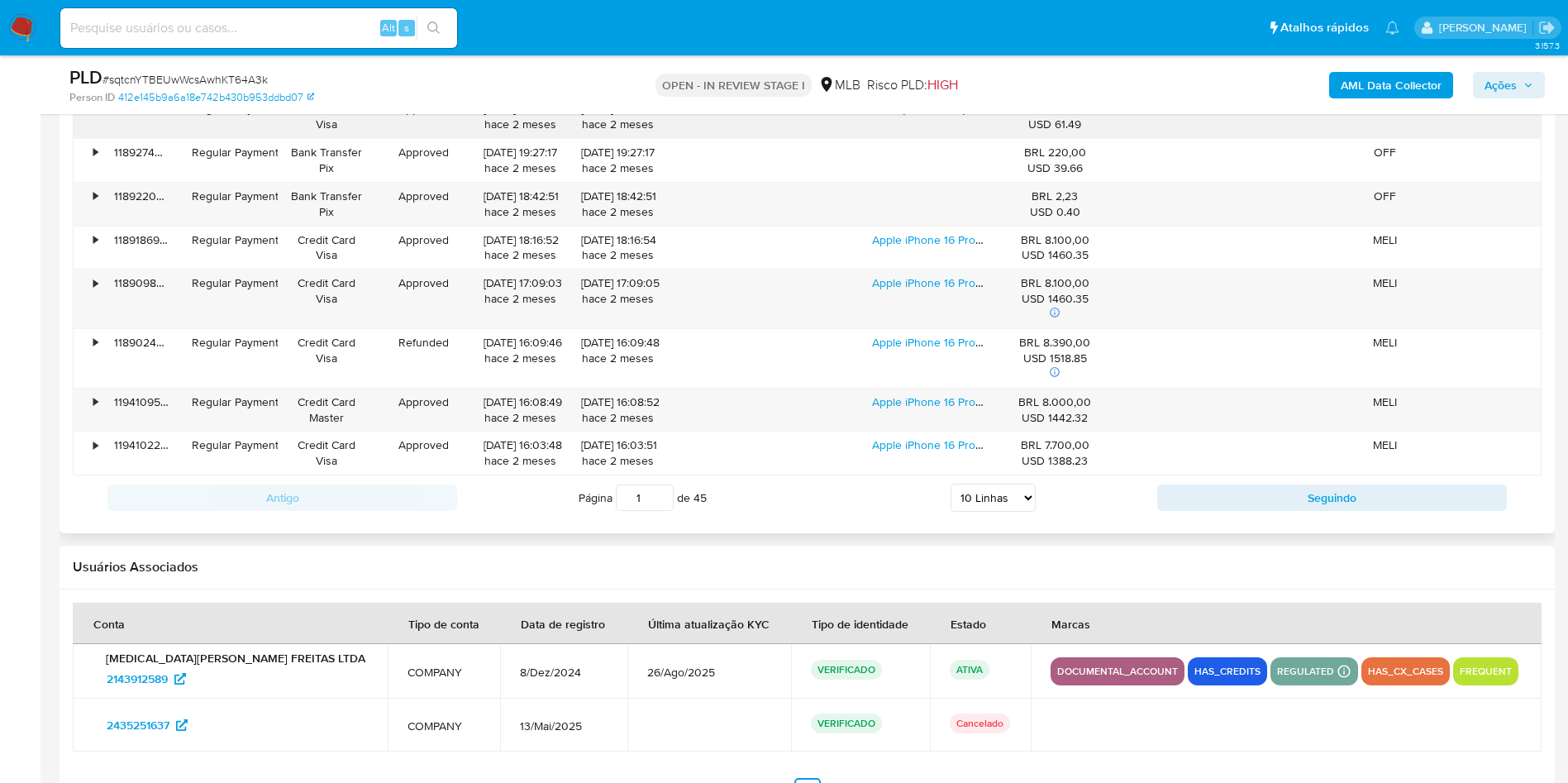
click at [944, 138] on div "Whisky Crown Royal Rye 1l" at bounding box center [929, 116] width 137 height 43
click at [944, 117] on link "Whisky Crown Royal Rye 1l" at bounding box center [941, 108] width 138 height 16
click at [995, 511] on select "5 Linhas 10 Linhas 20 Linhas 25 Linhas 50 Linhas 100 Linhas" at bounding box center [993, 497] width 85 height 28
select select "100"
click at [951, 509] on select "5 Linhas 10 Linhas 20 Linhas 25 Linhas 50 Linhas 100 Linhas" at bounding box center [993, 497] width 85 height 28
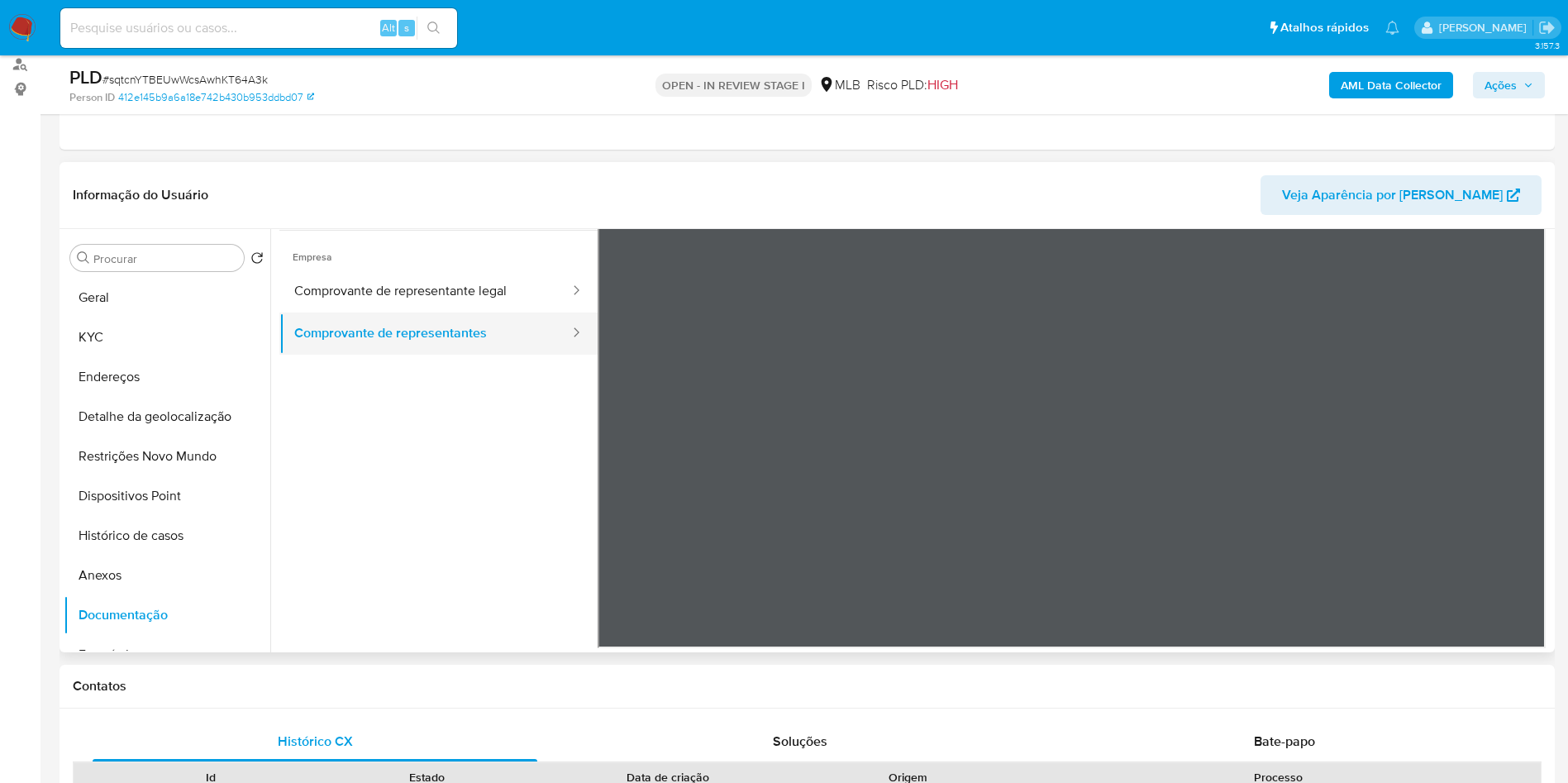
scroll to position [124, 0]
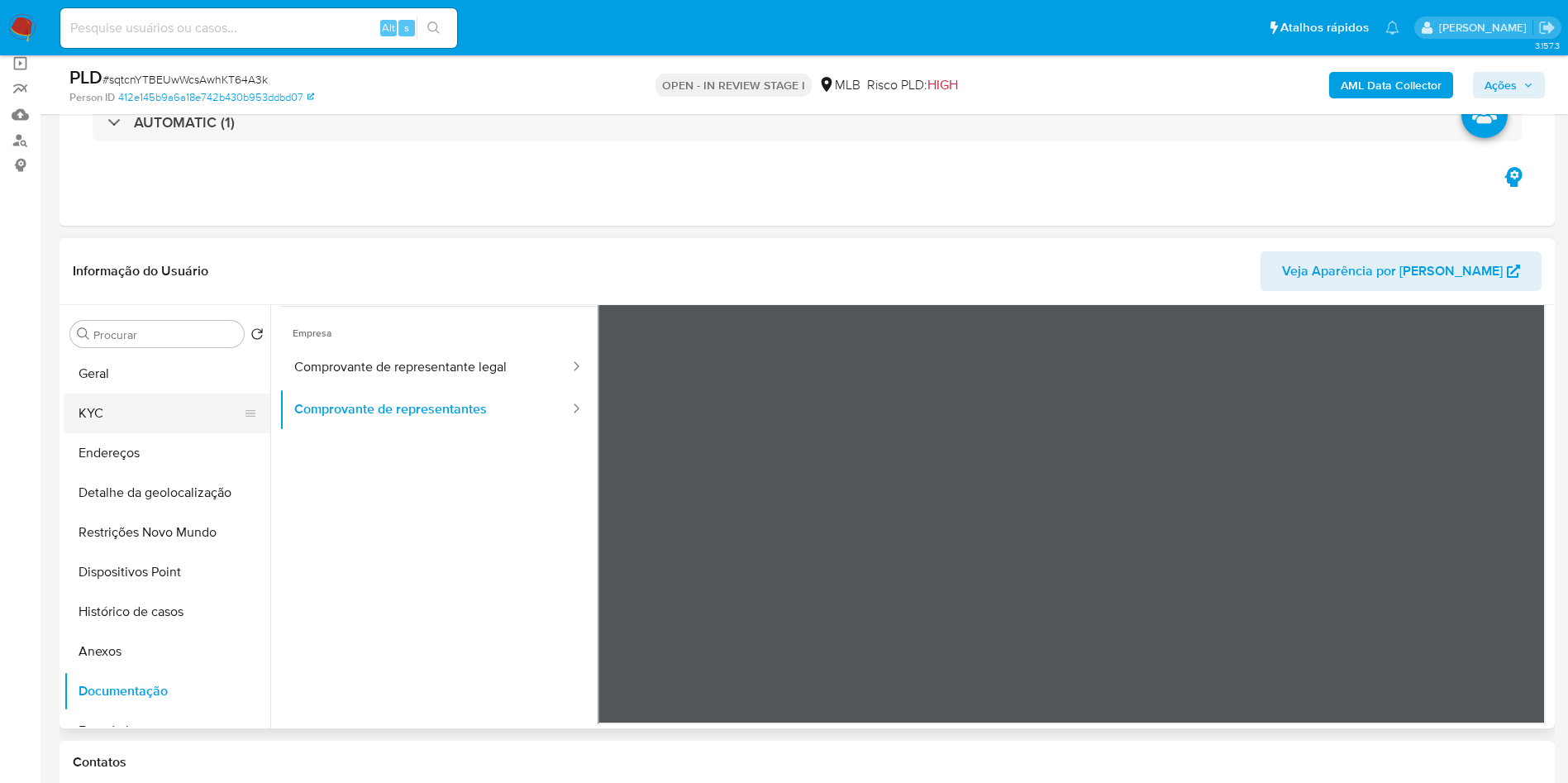
click at [119, 433] on button "KYC" at bounding box center [160, 414] width 193 height 40
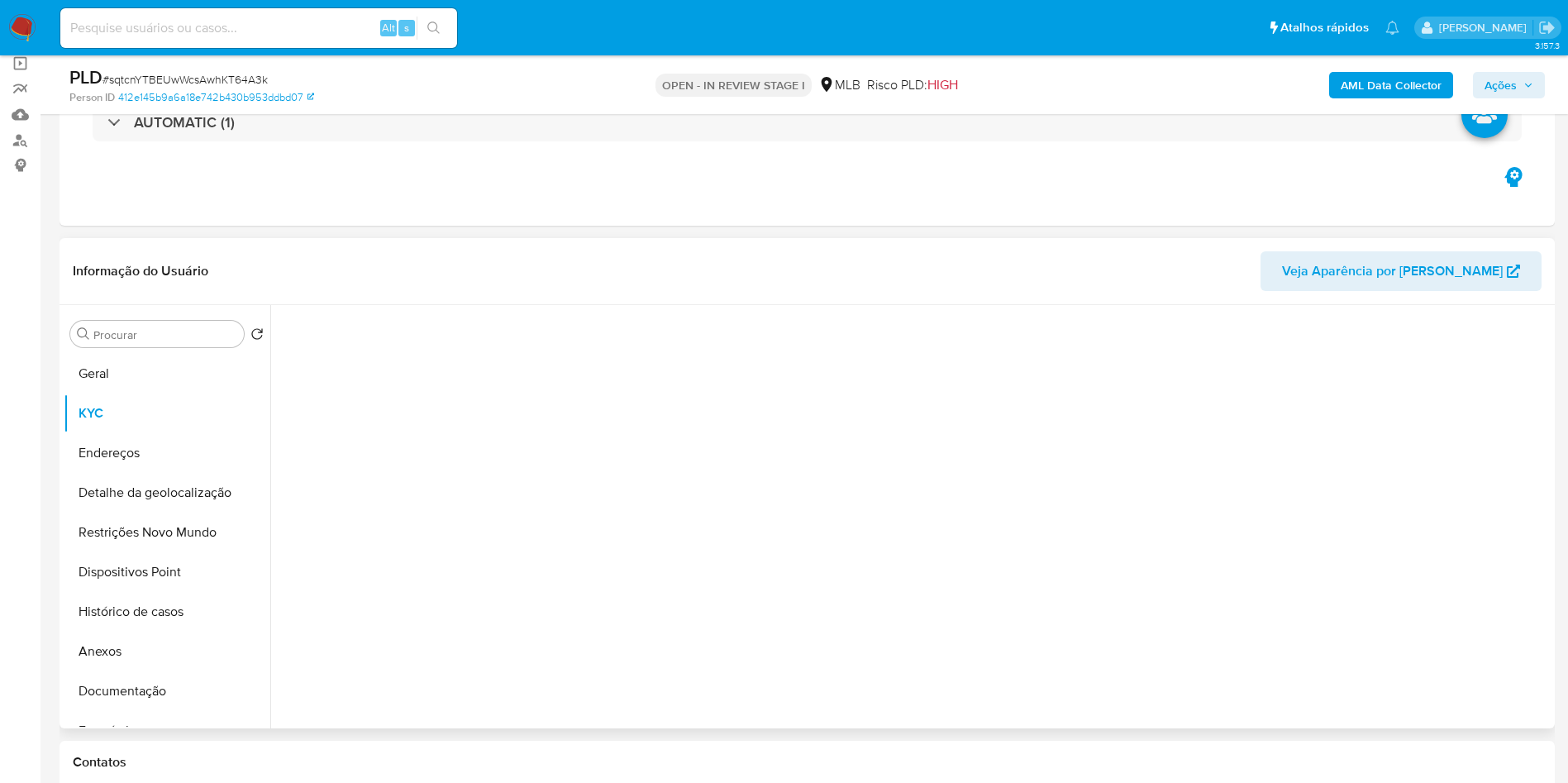
scroll to position [0, 0]
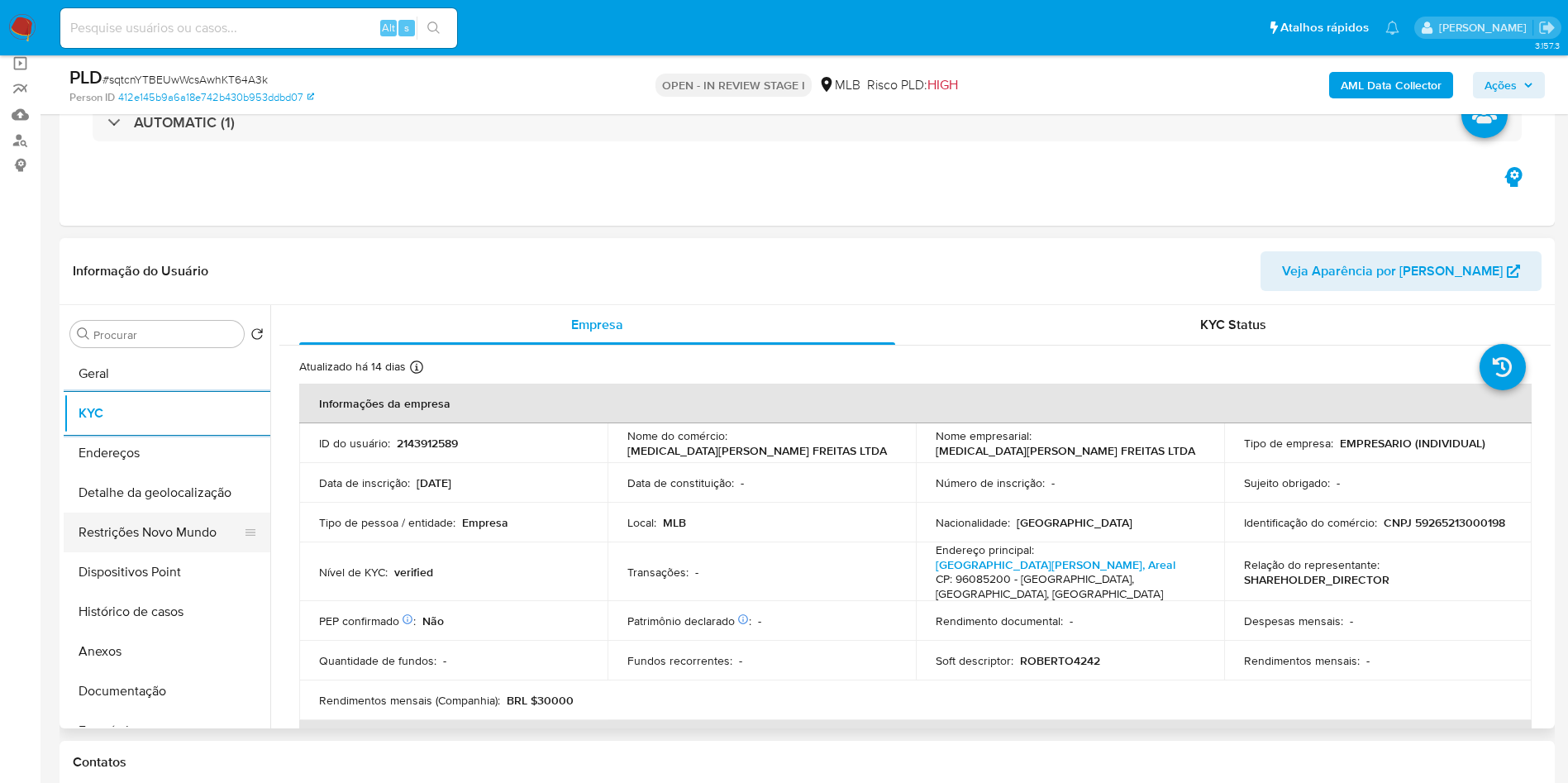
click at [135, 551] on button "Restrições Novo Mundo" at bounding box center [160, 532] width 193 height 40
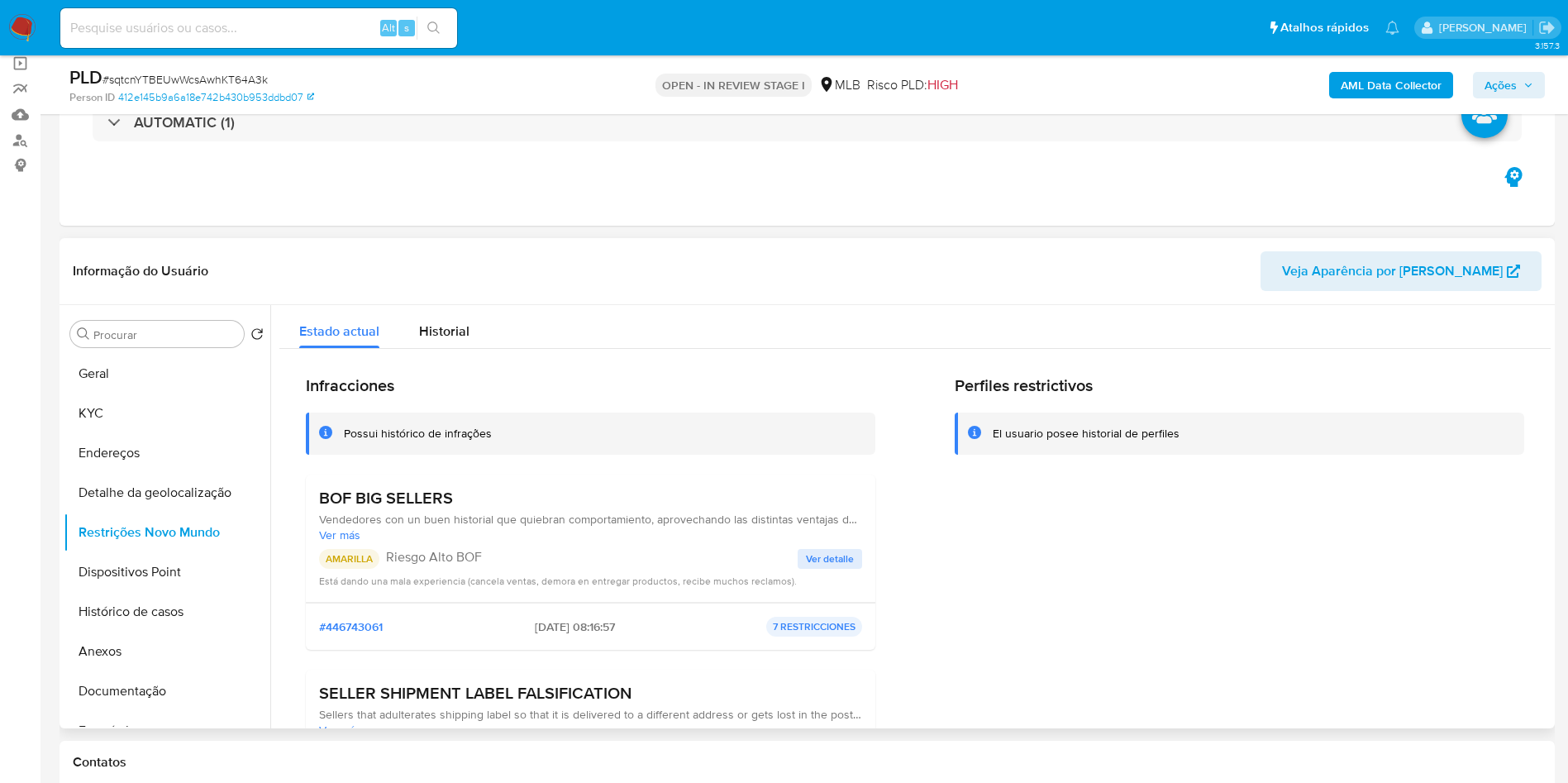
click at [844, 567] on span "Ver detalle" at bounding box center [830, 559] width 48 height 16
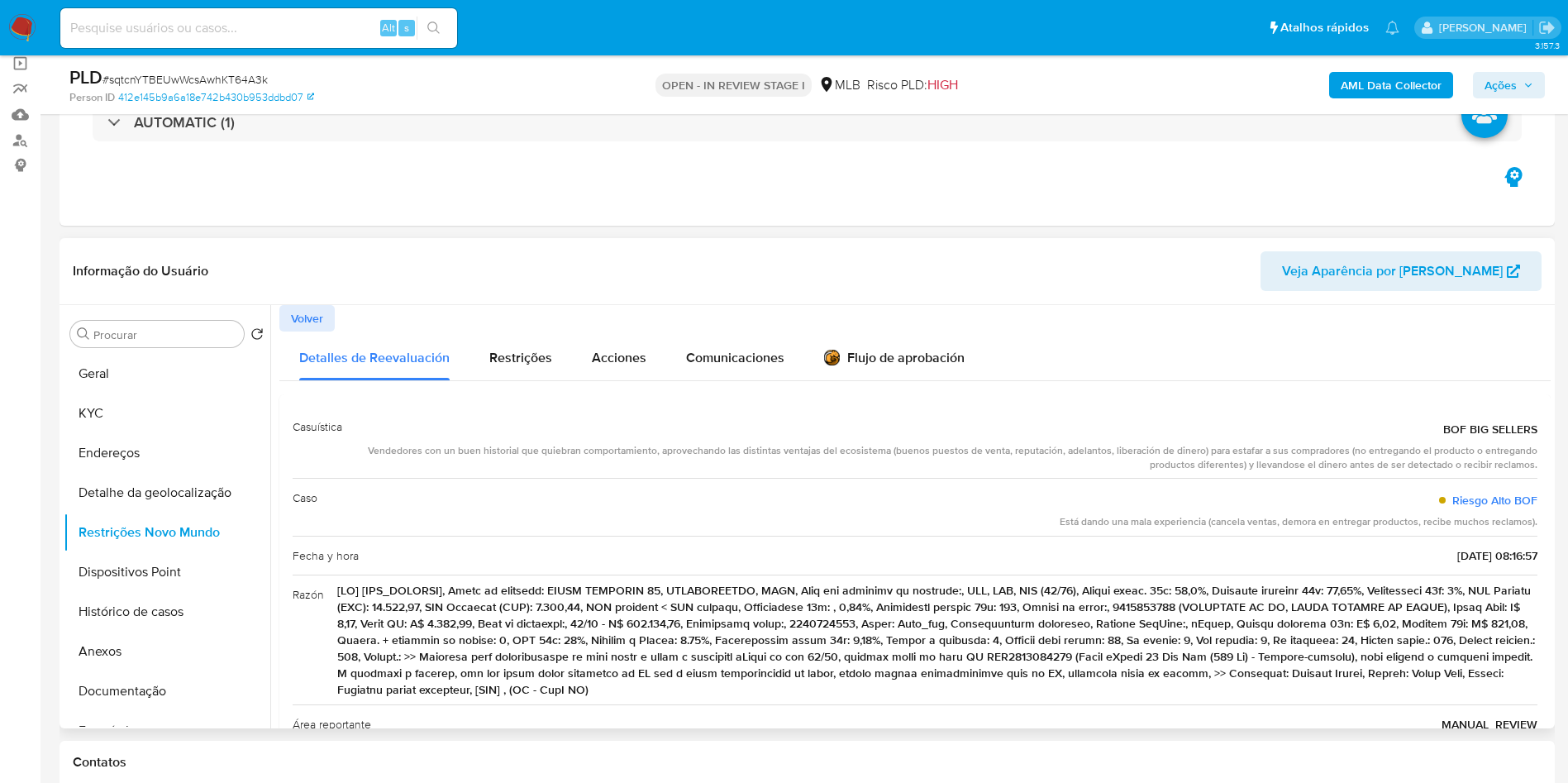
drag, startPoint x: 121, startPoint y: 388, endPoint x: 217, endPoint y: 329, distance: 112.7
click at [119, 388] on button "Geral" at bounding box center [167, 374] width 207 height 40
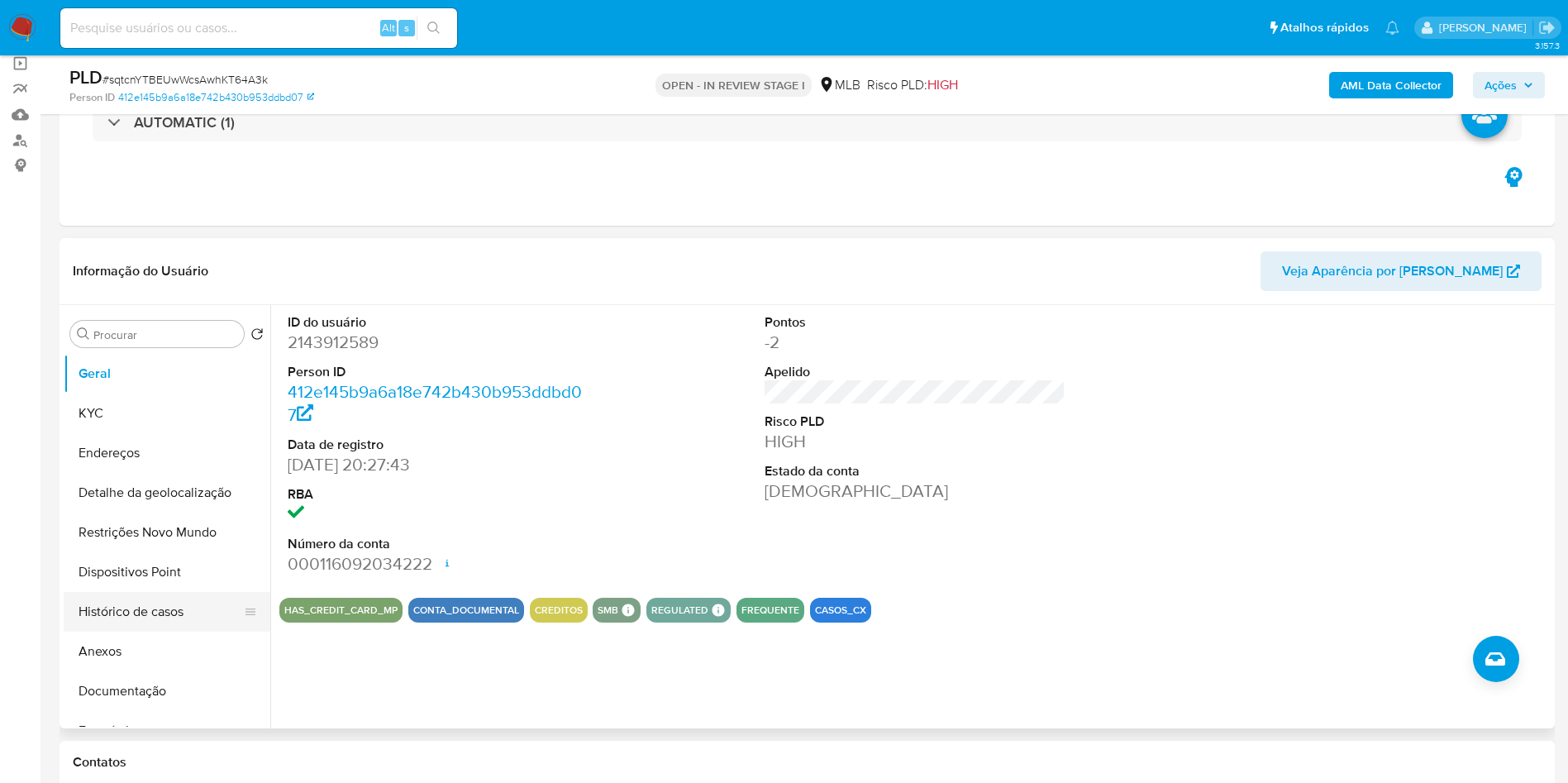
click at [187, 632] on button "Histórico de casos" at bounding box center [160, 612] width 193 height 40
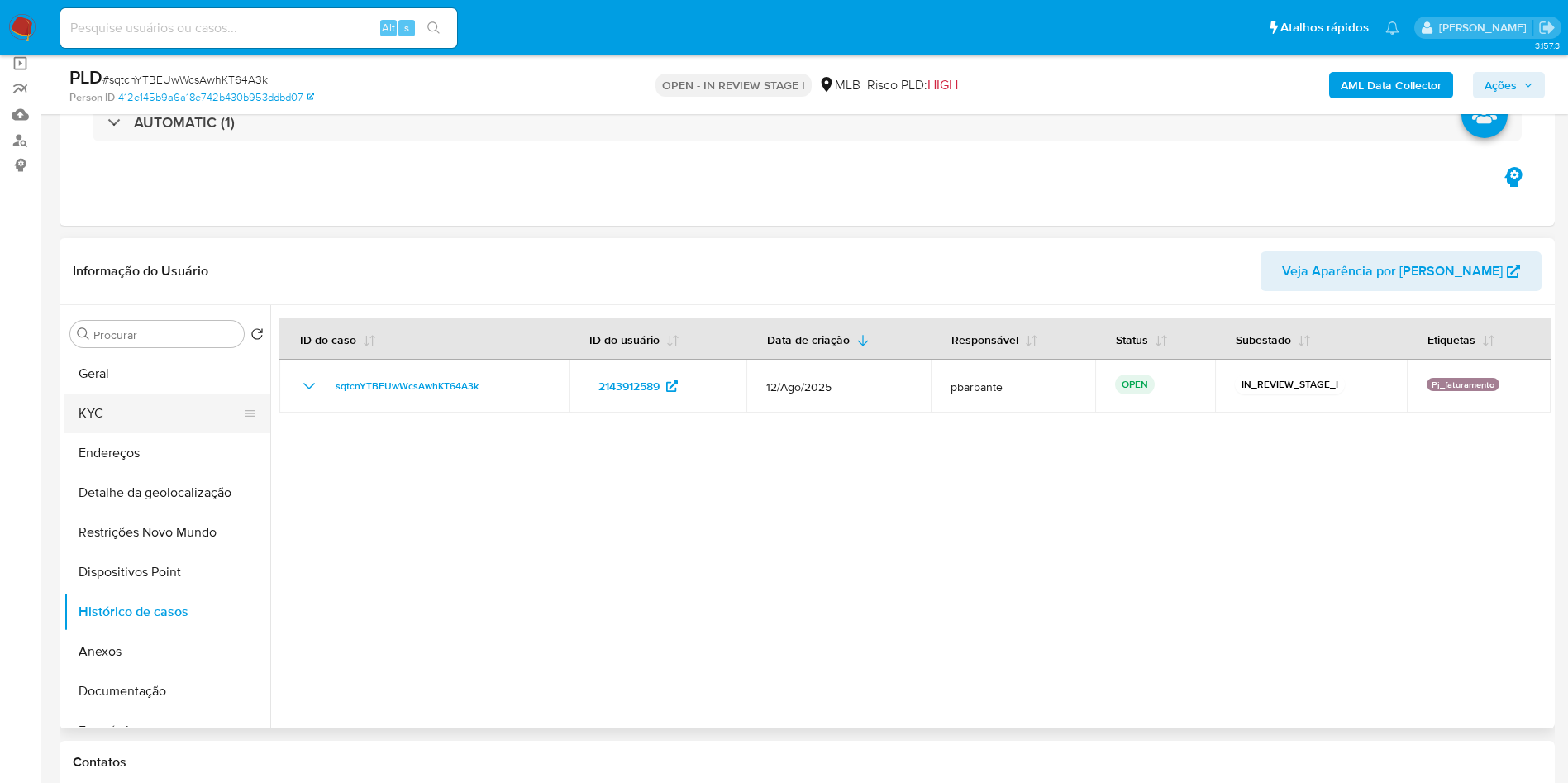
click at [201, 433] on button "KYC" at bounding box center [160, 414] width 193 height 40
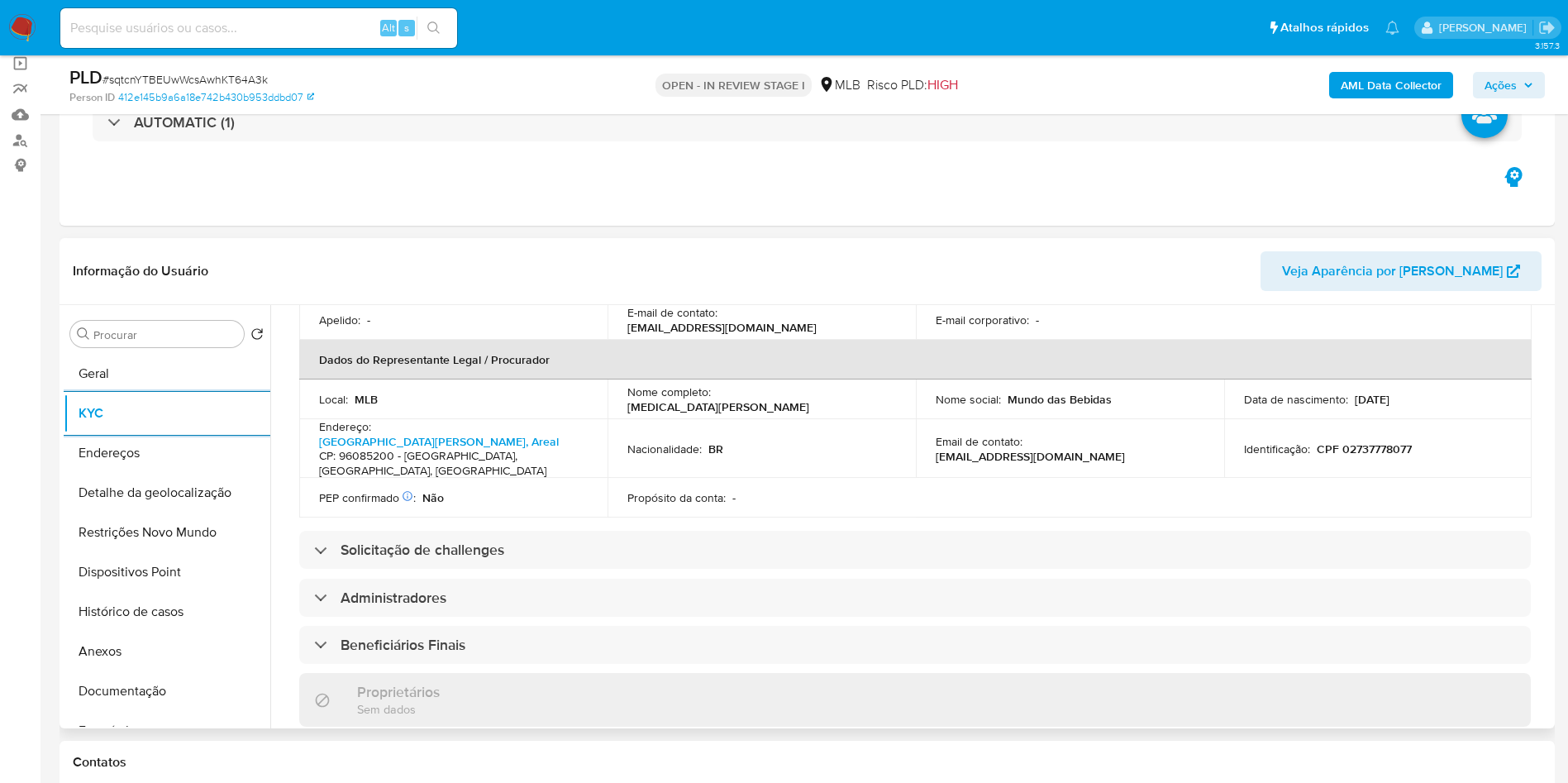
scroll to position [951, 0]
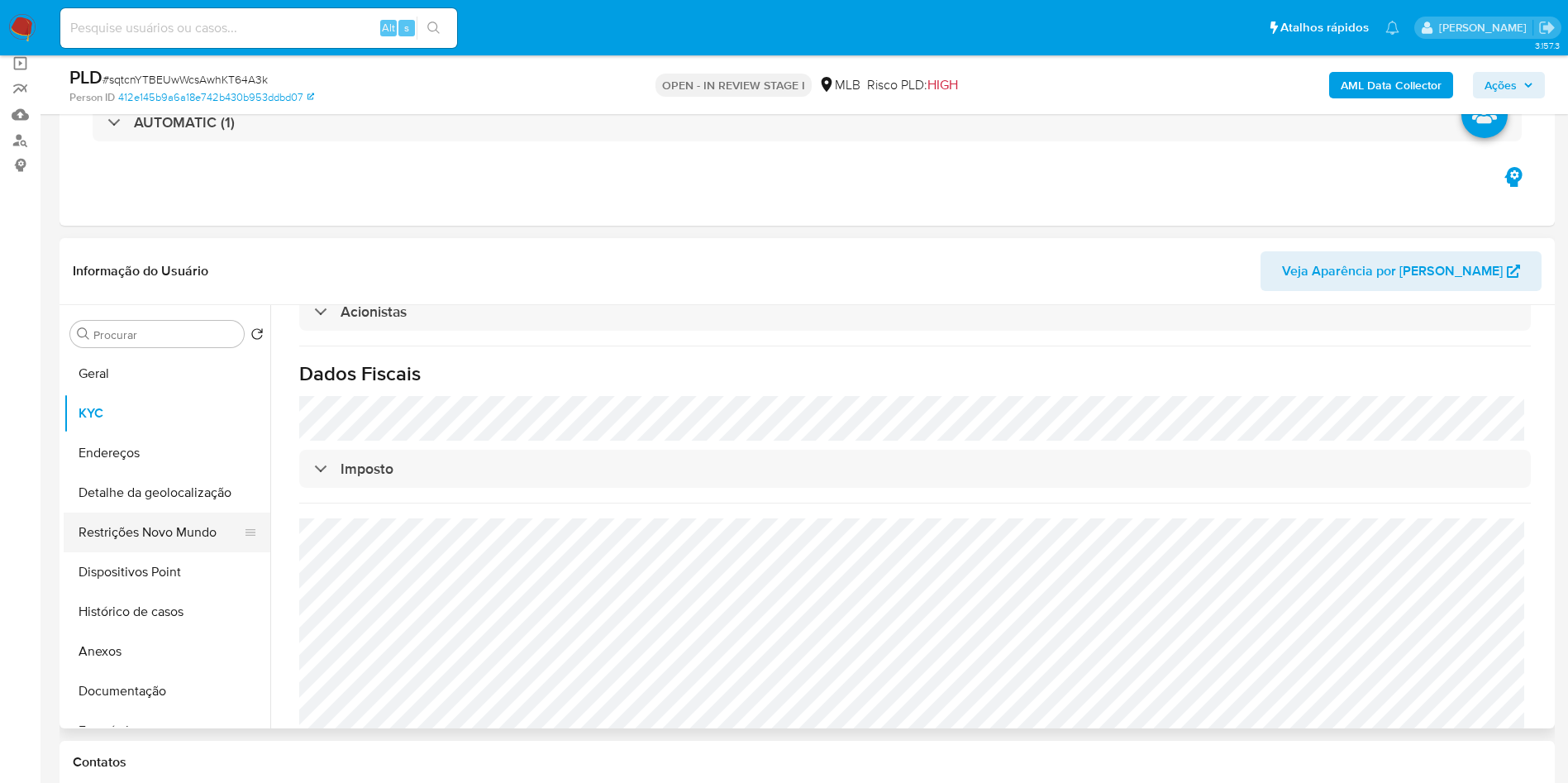
click at [164, 544] on button "Restrições Novo Mundo" at bounding box center [160, 532] width 193 height 40
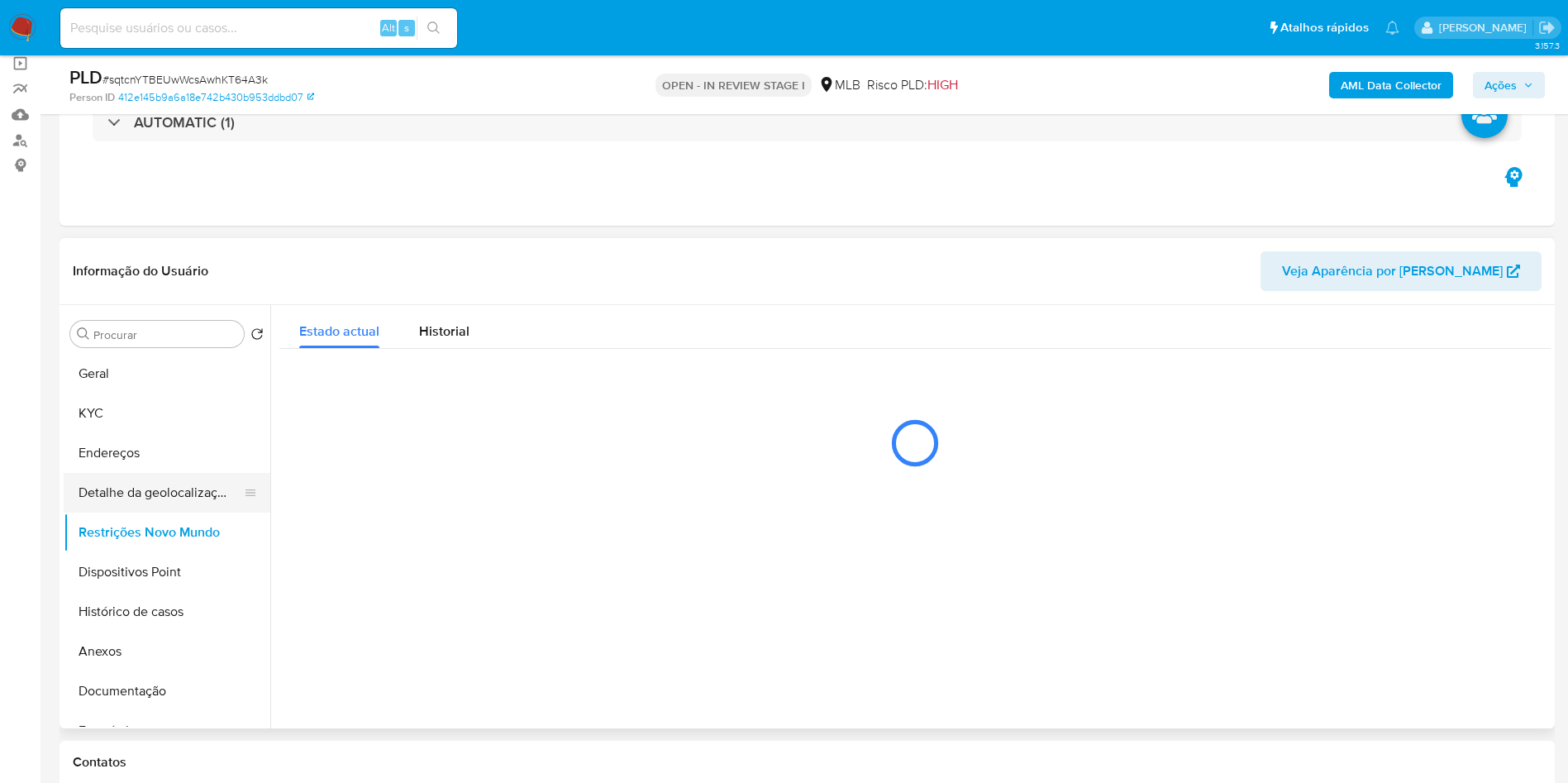
scroll to position [0, 0]
click at [173, 509] on button "Detalhe da geolocalização" at bounding box center [160, 493] width 193 height 40
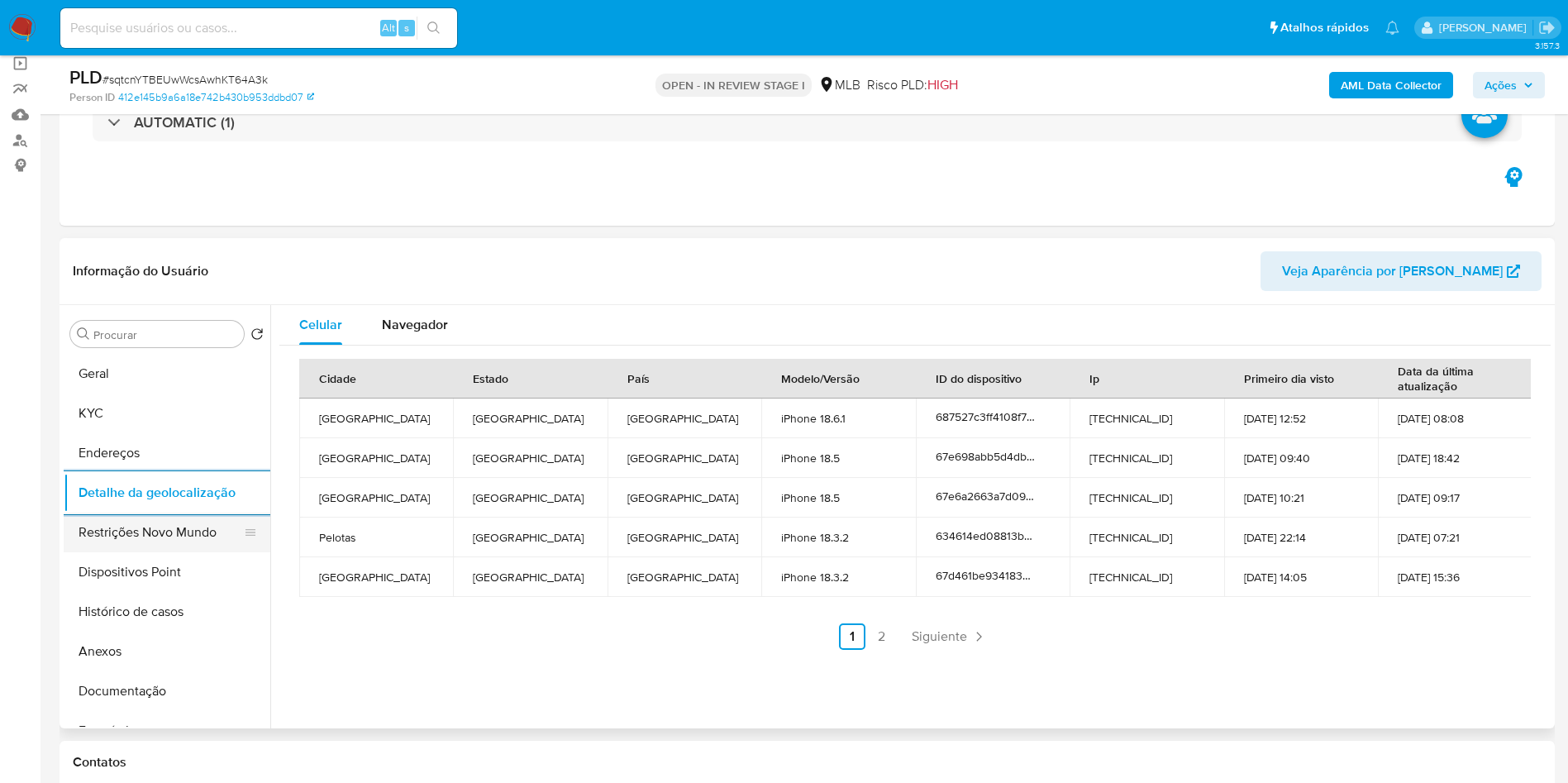
click at [188, 552] on button "Restrições Novo Mundo" at bounding box center [160, 532] width 193 height 40
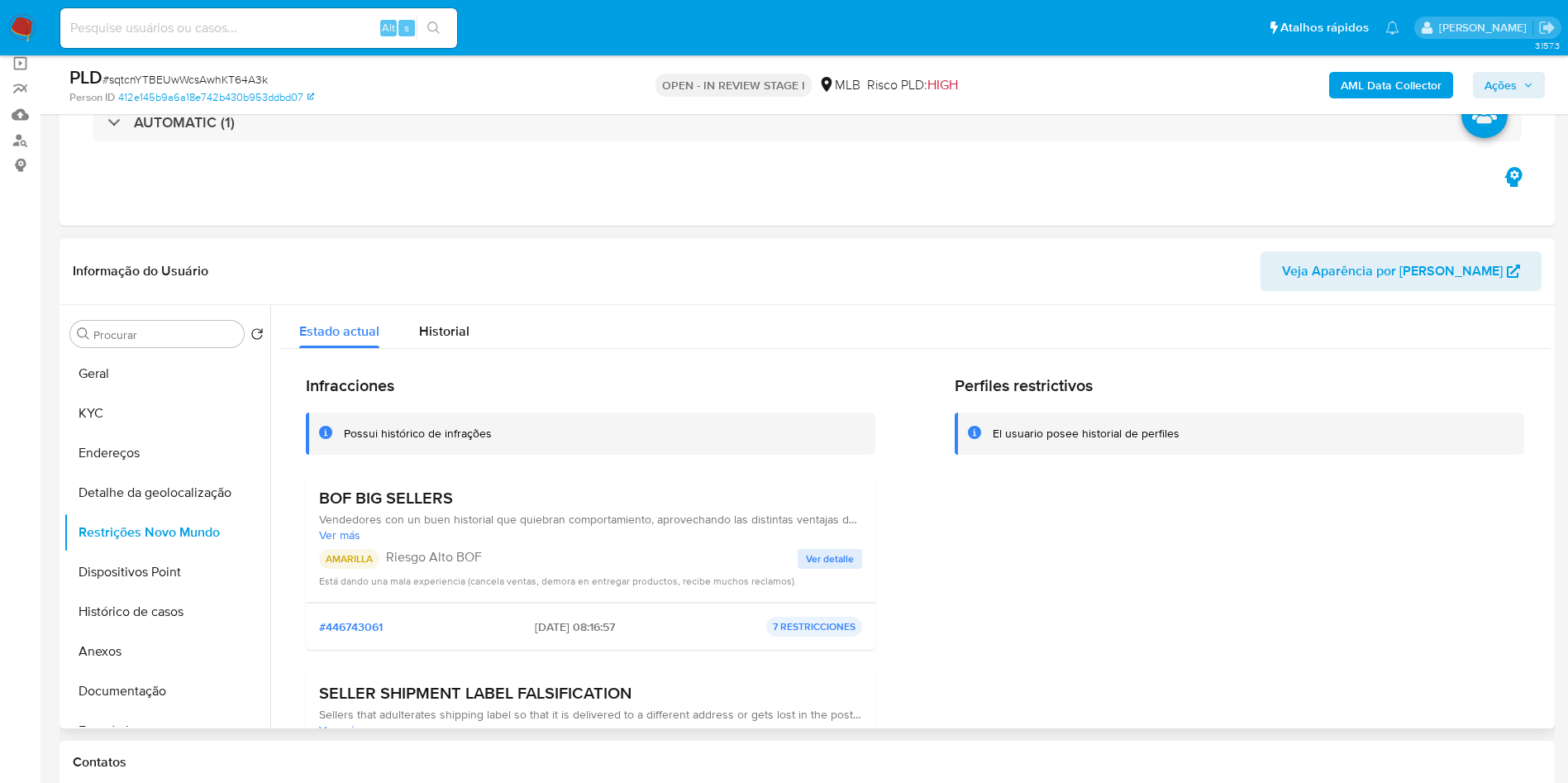
click at [828, 567] on span "Ver detalle" at bounding box center [830, 559] width 48 height 16
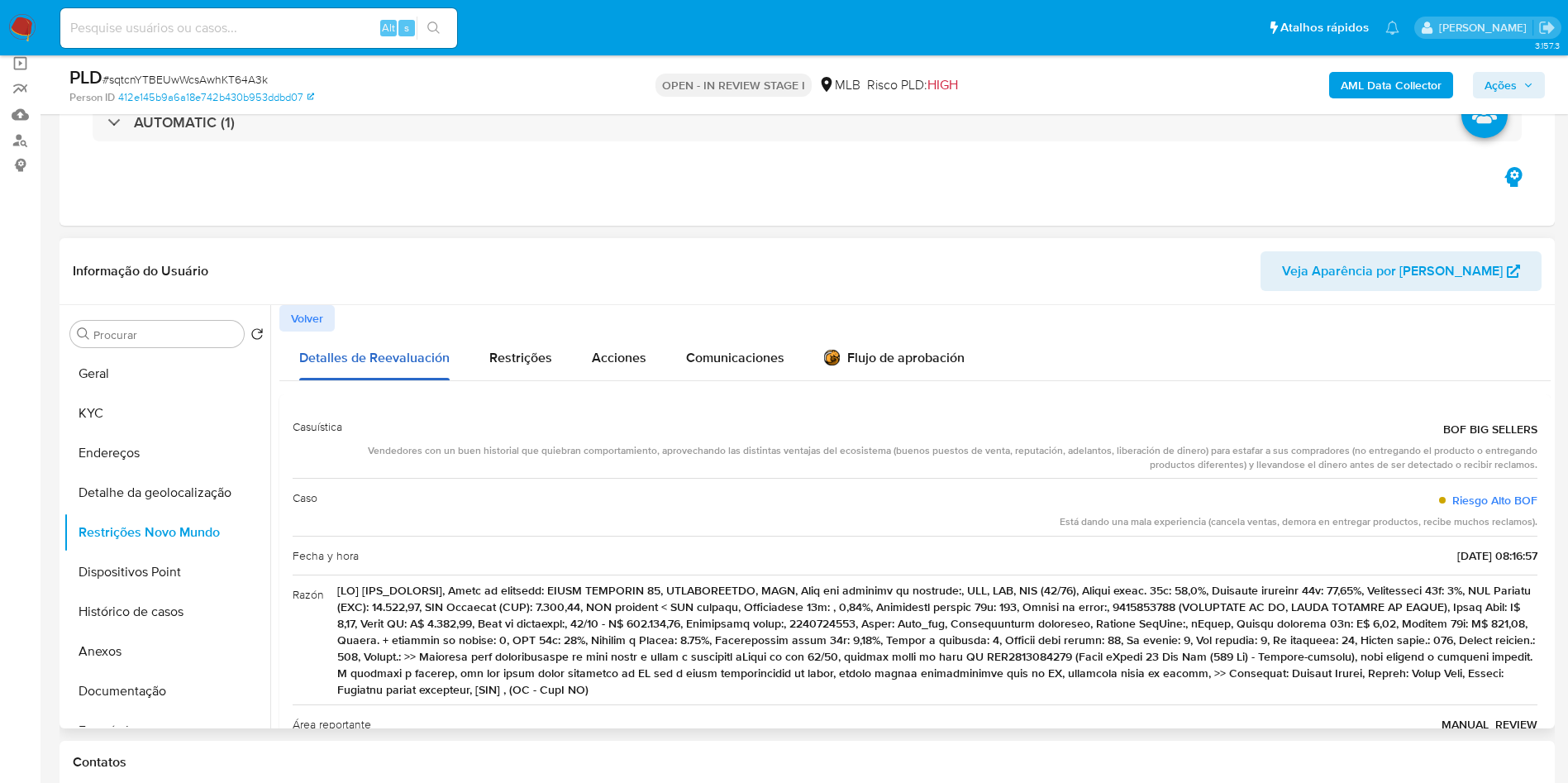
click at [289, 358] on button "Detalles de Reevaluación" at bounding box center [374, 355] width 191 height 48
click at [316, 330] on span "Volver" at bounding box center [306, 317] width 32 height 23
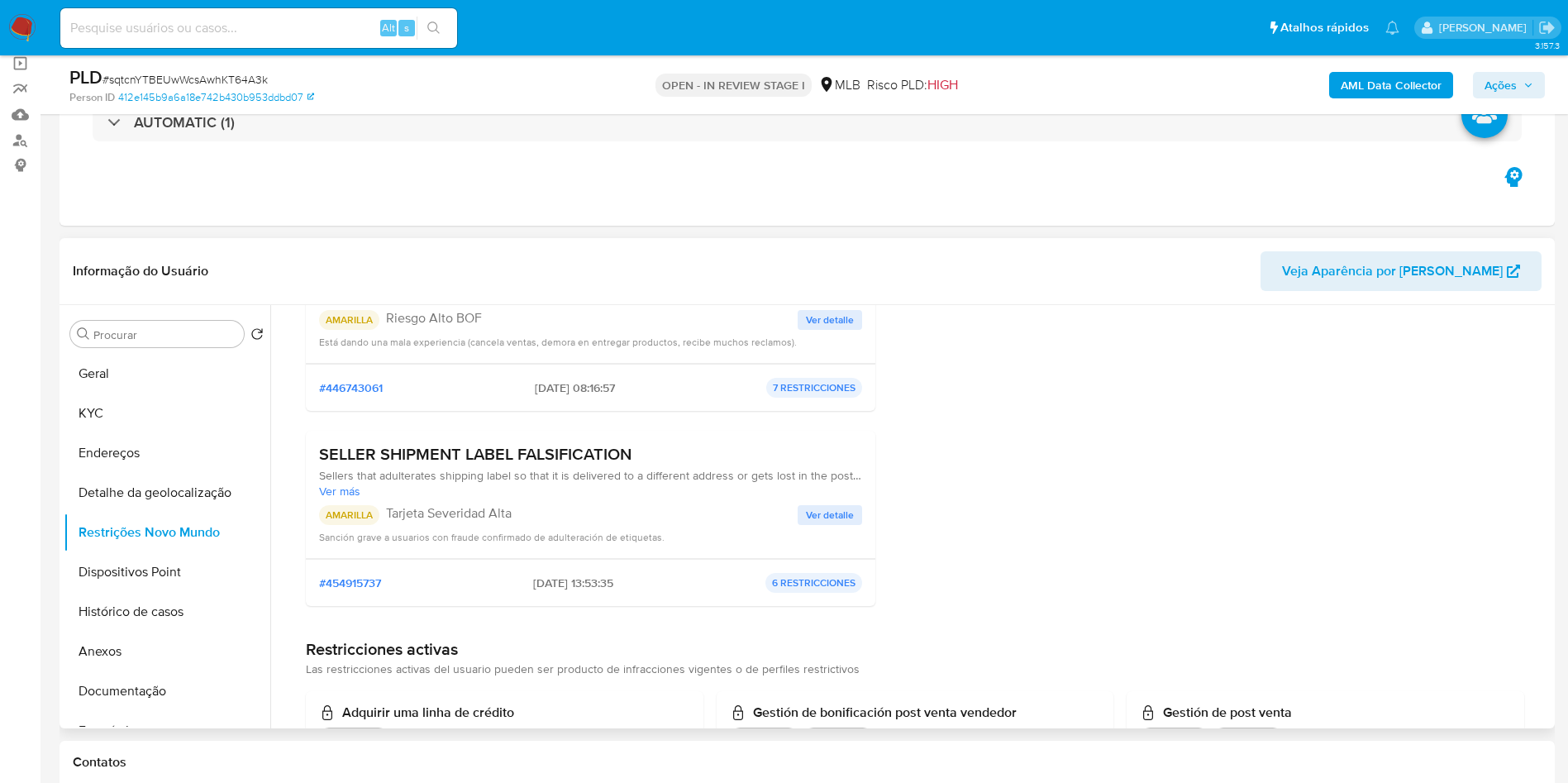
scroll to position [372, 0]
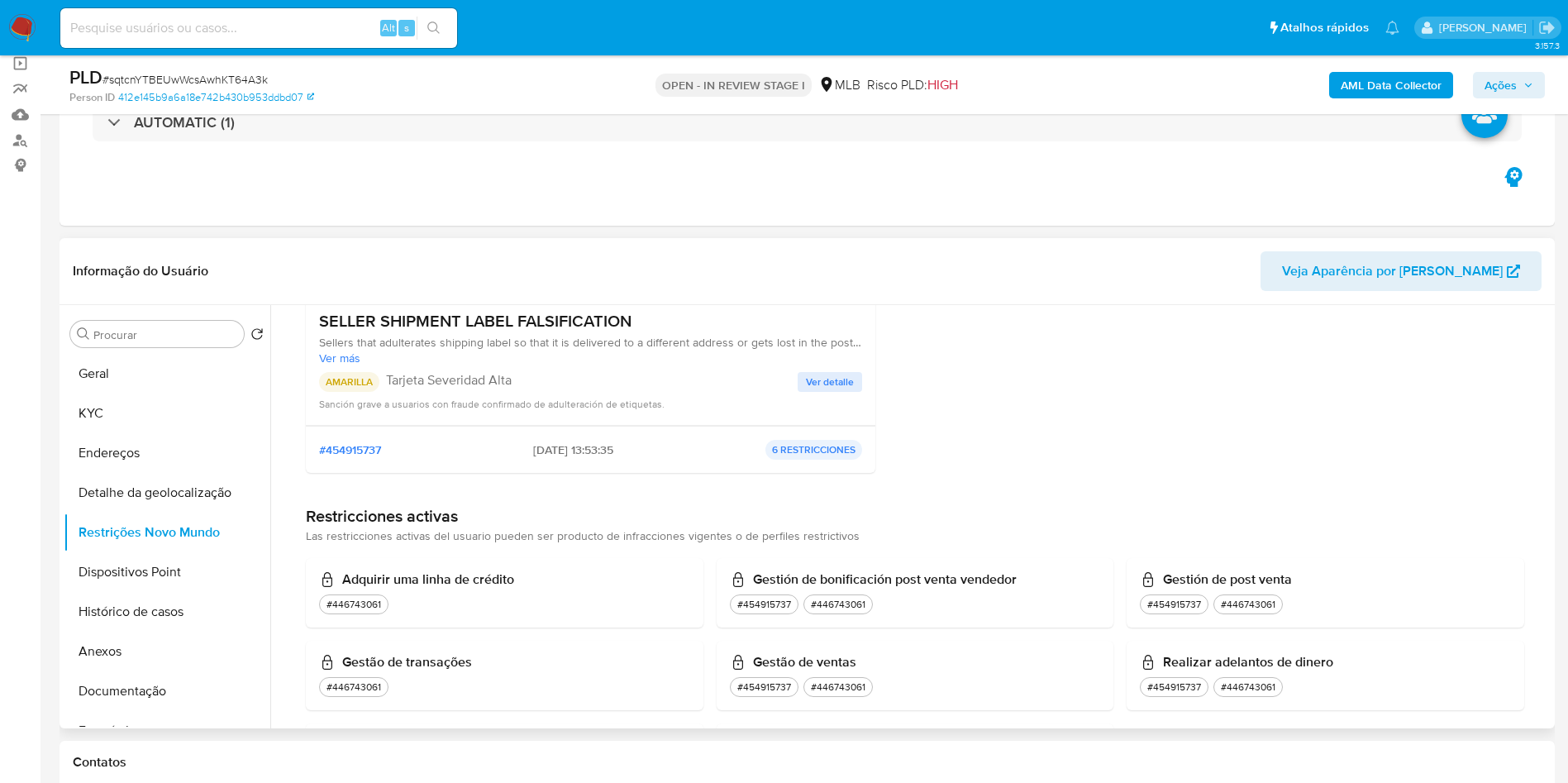
click at [831, 390] on span "Ver detalle" at bounding box center [830, 382] width 48 height 16
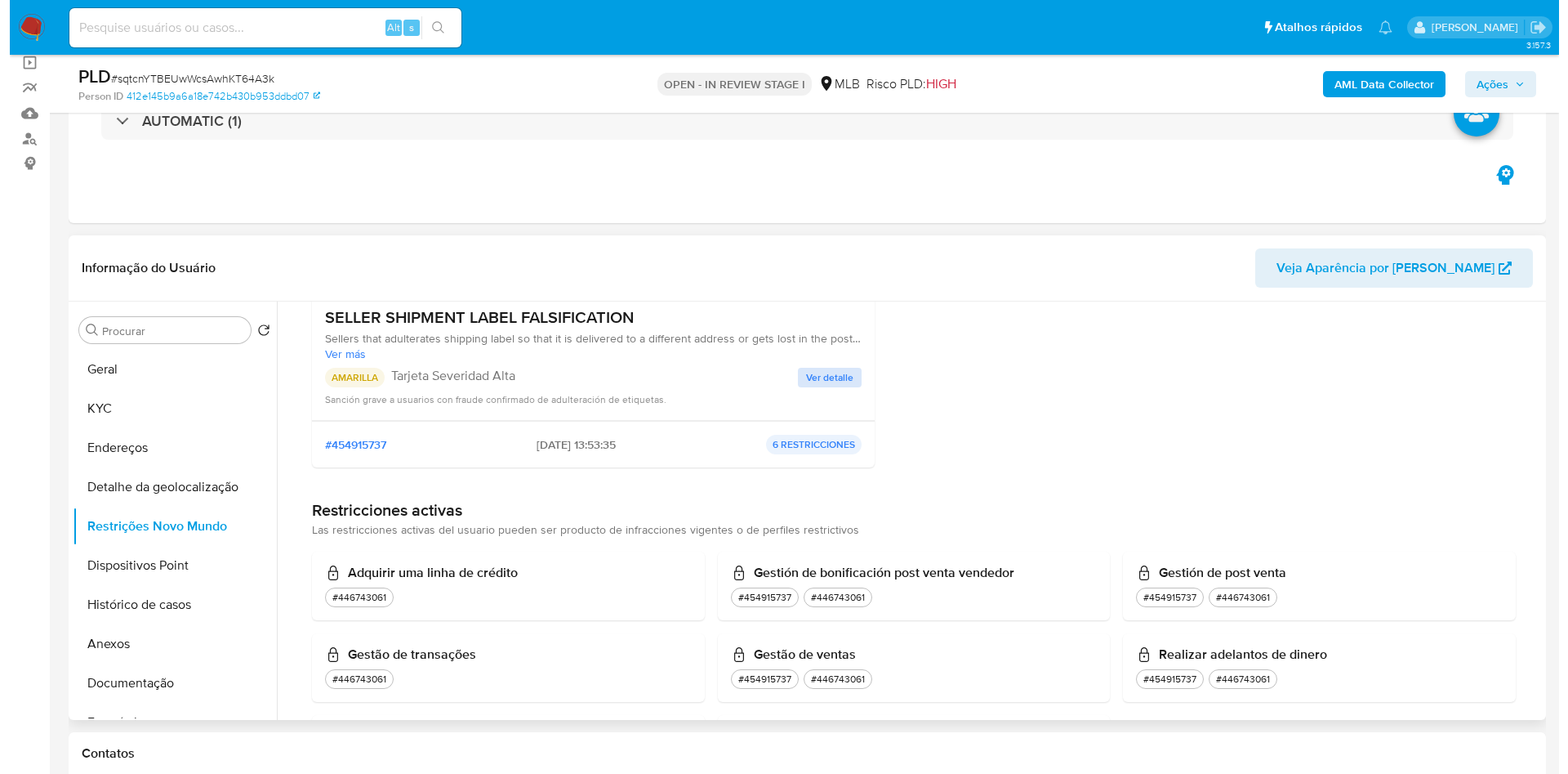
scroll to position [0, 0]
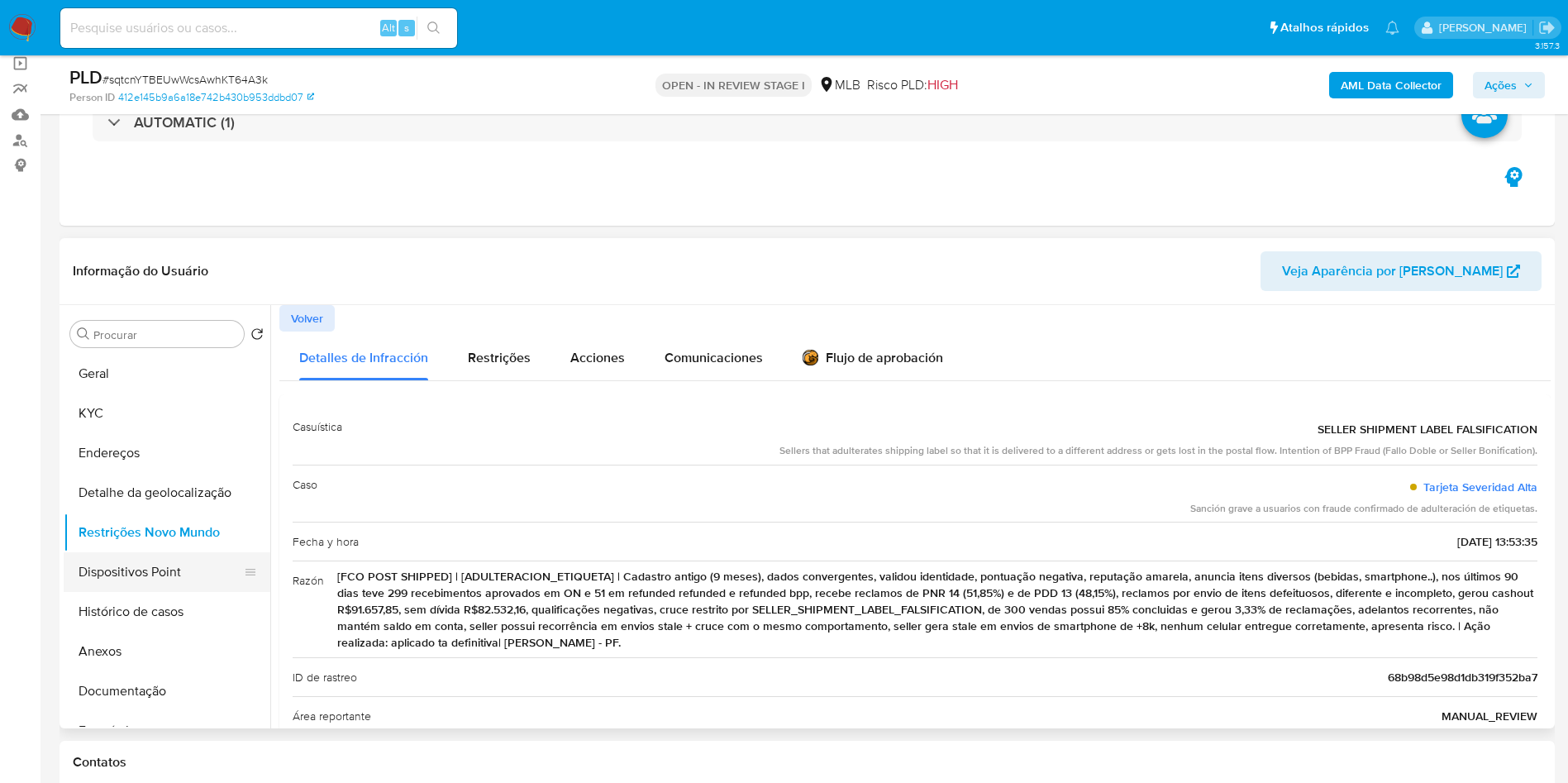
click at [129, 592] on button "Dispositivos Point" at bounding box center [160, 572] width 193 height 40
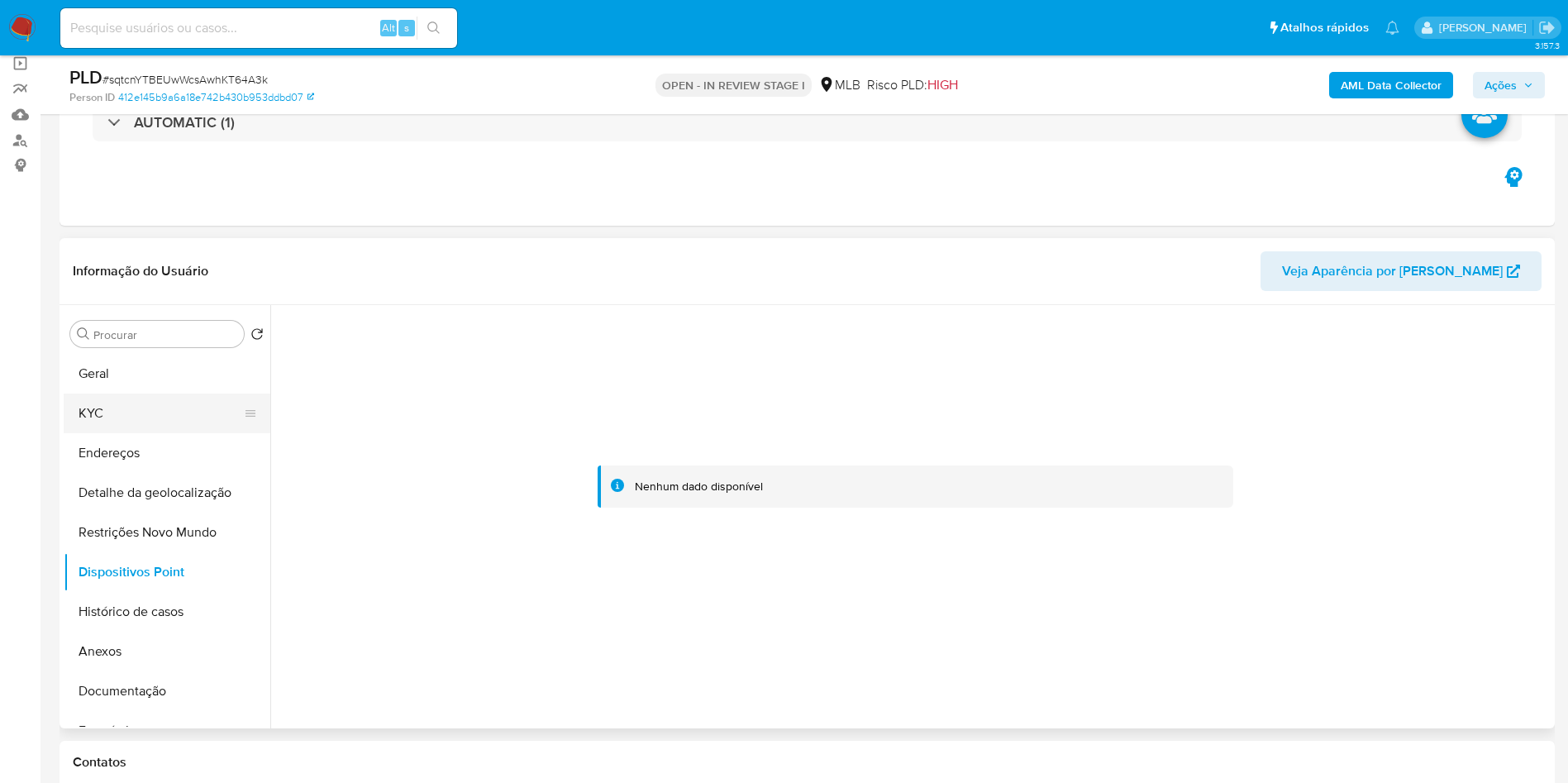
click at [147, 433] on button "KYC" at bounding box center [160, 414] width 193 height 40
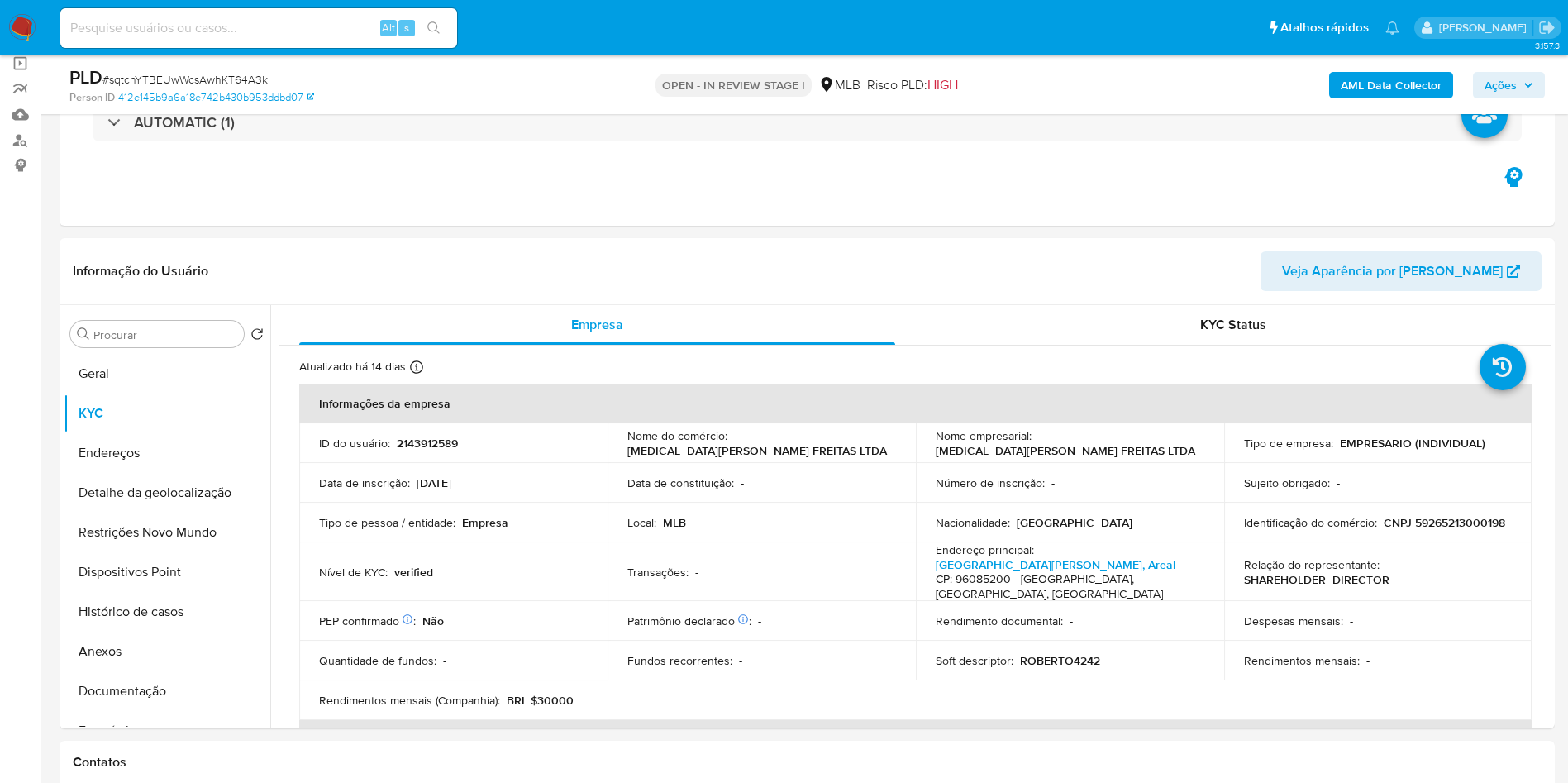
click at [1516, 74] on span "Ações" at bounding box center [1500, 85] width 32 height 26
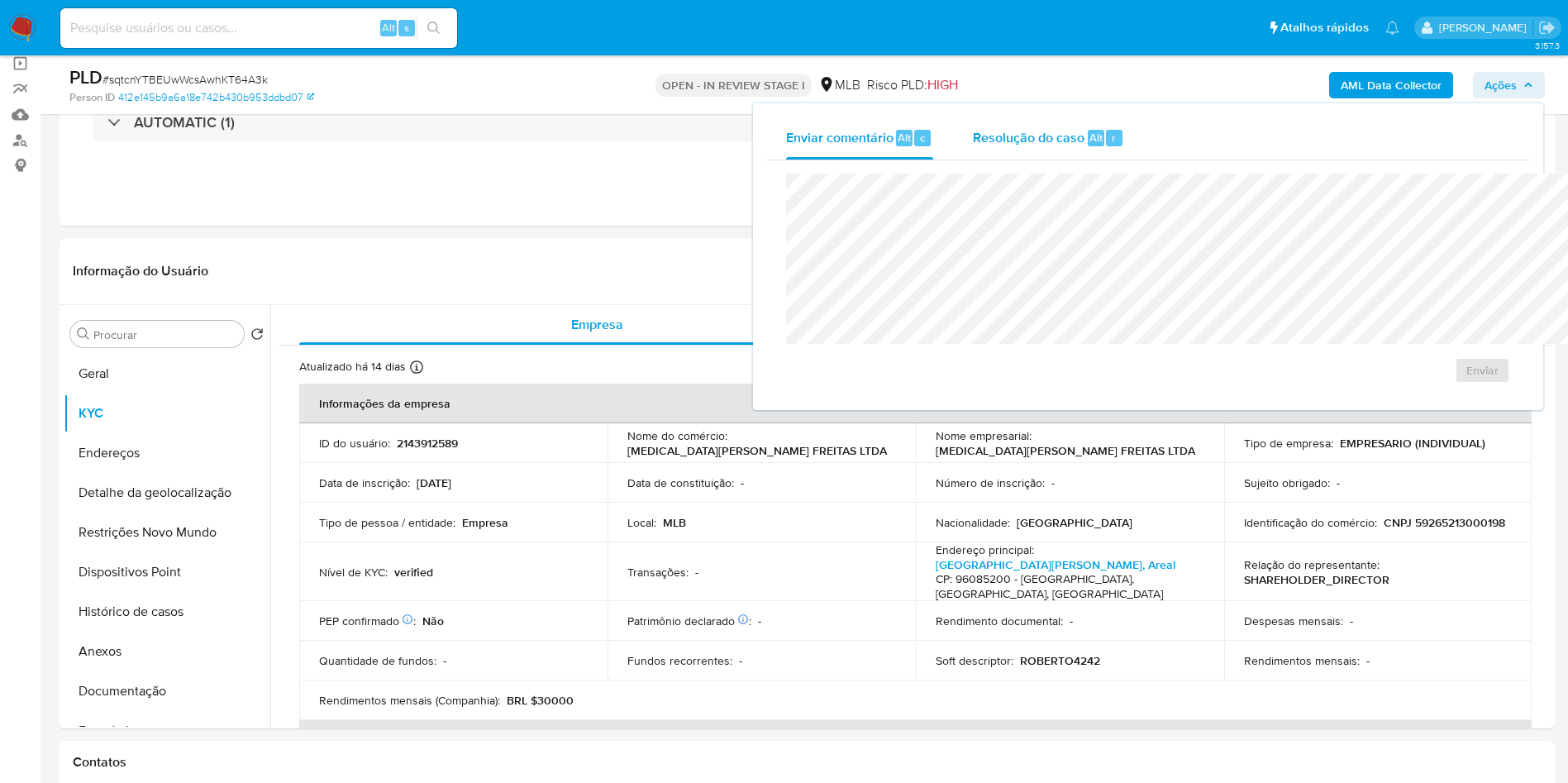
click at [973, 128] on span "Resolução do caso" at bounding box center [1028, 137] width 111 height 19
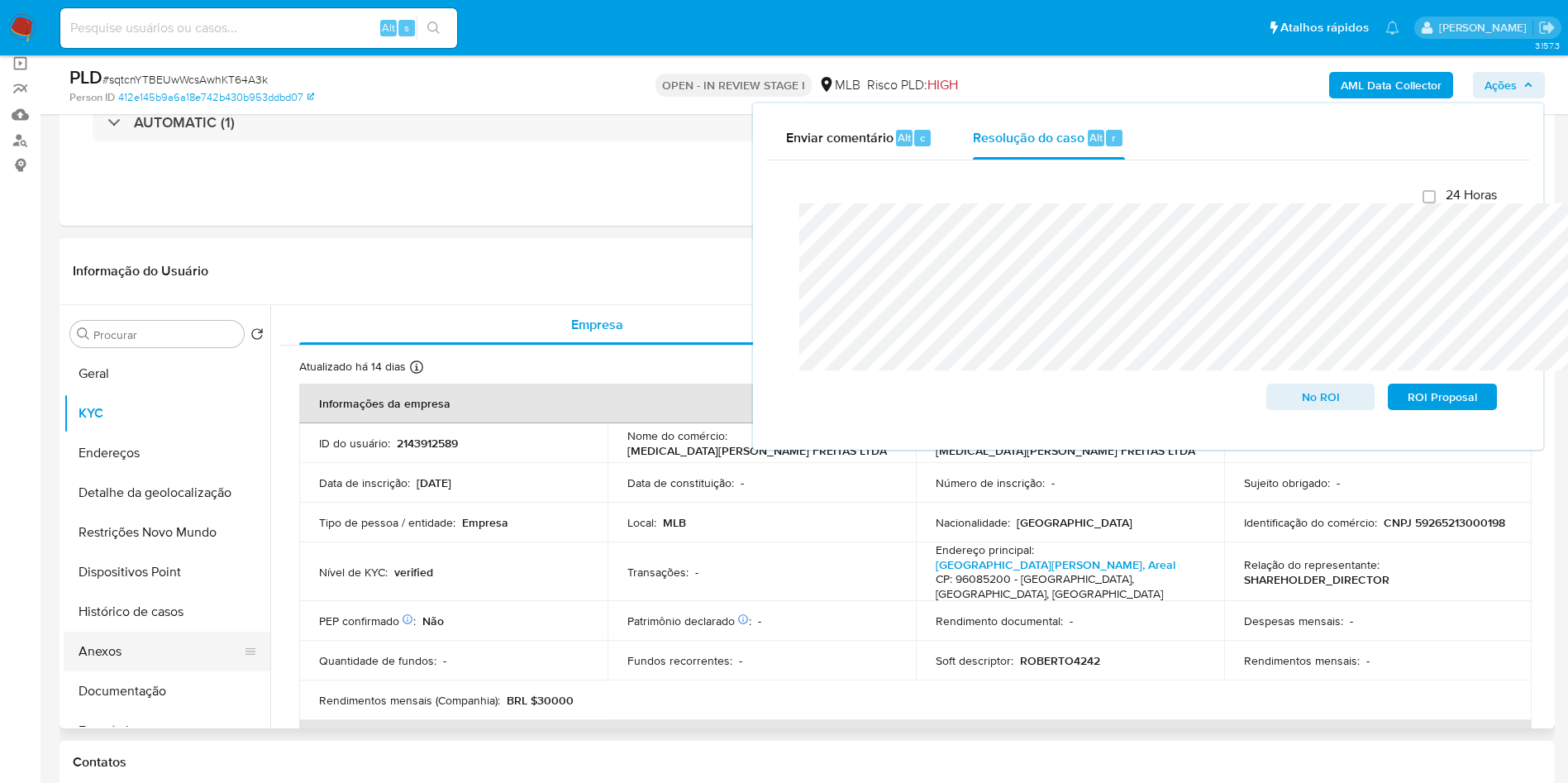
click at [137, 671] on button "Anexos" at bounding box center [160, 652] width 193 height 40
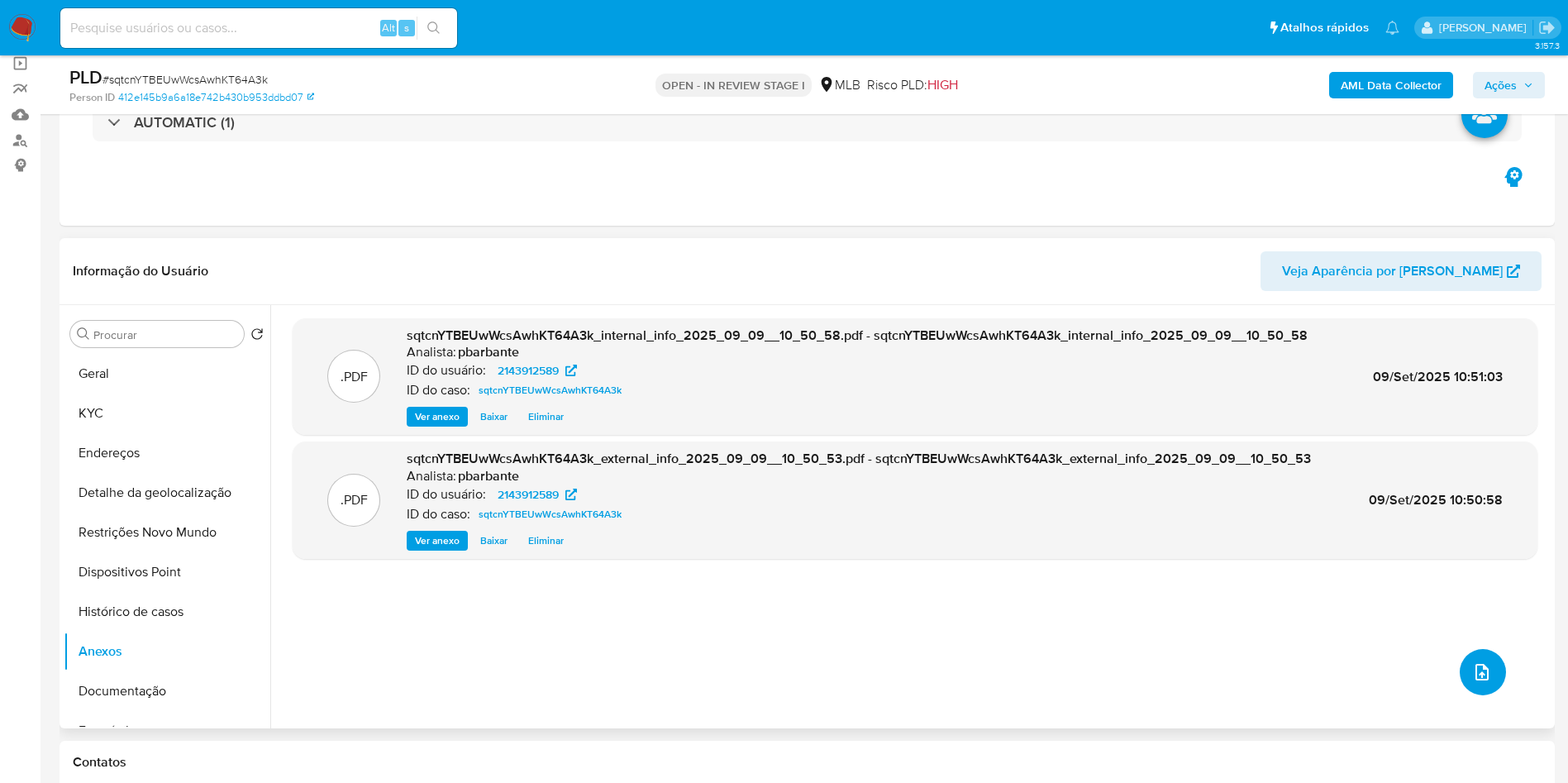
click at [1477, 682] on icon "upload-file" at bounding box center [1482, 672] width 20 height 20
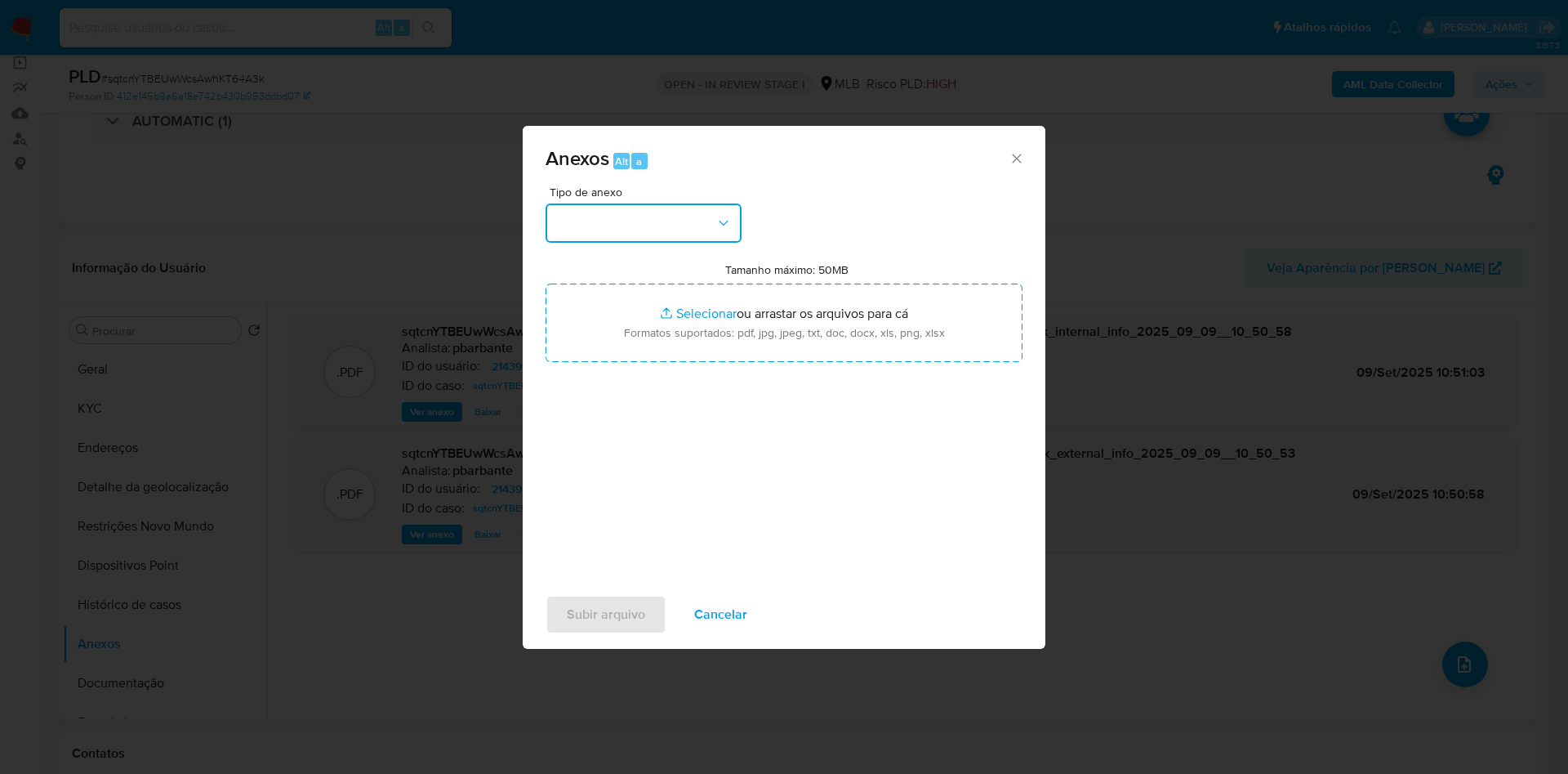
click at [630, 204] on button "button" at bounding box center [644, 223] width 196 height 40
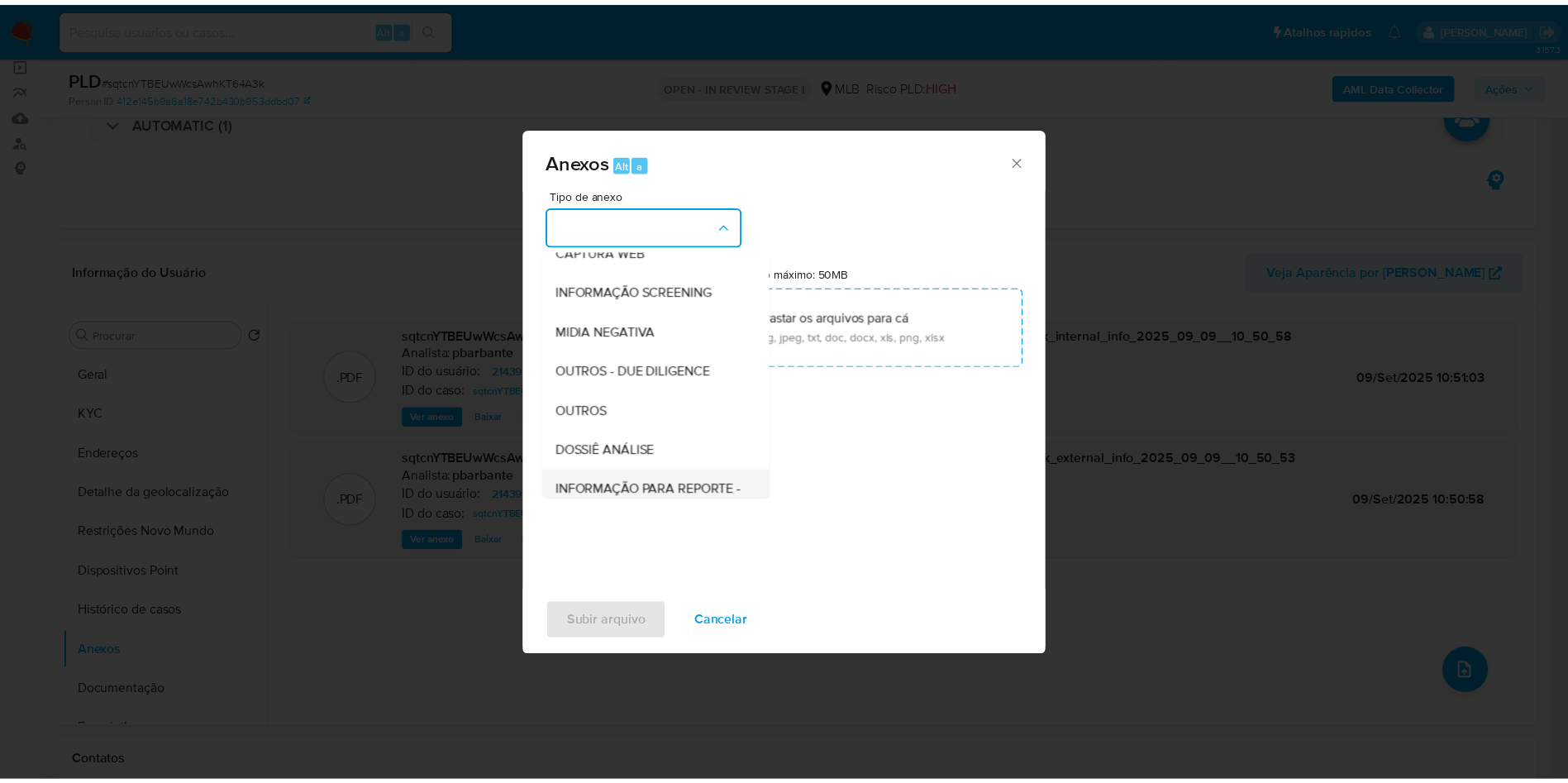
scroll to position [222, 0]
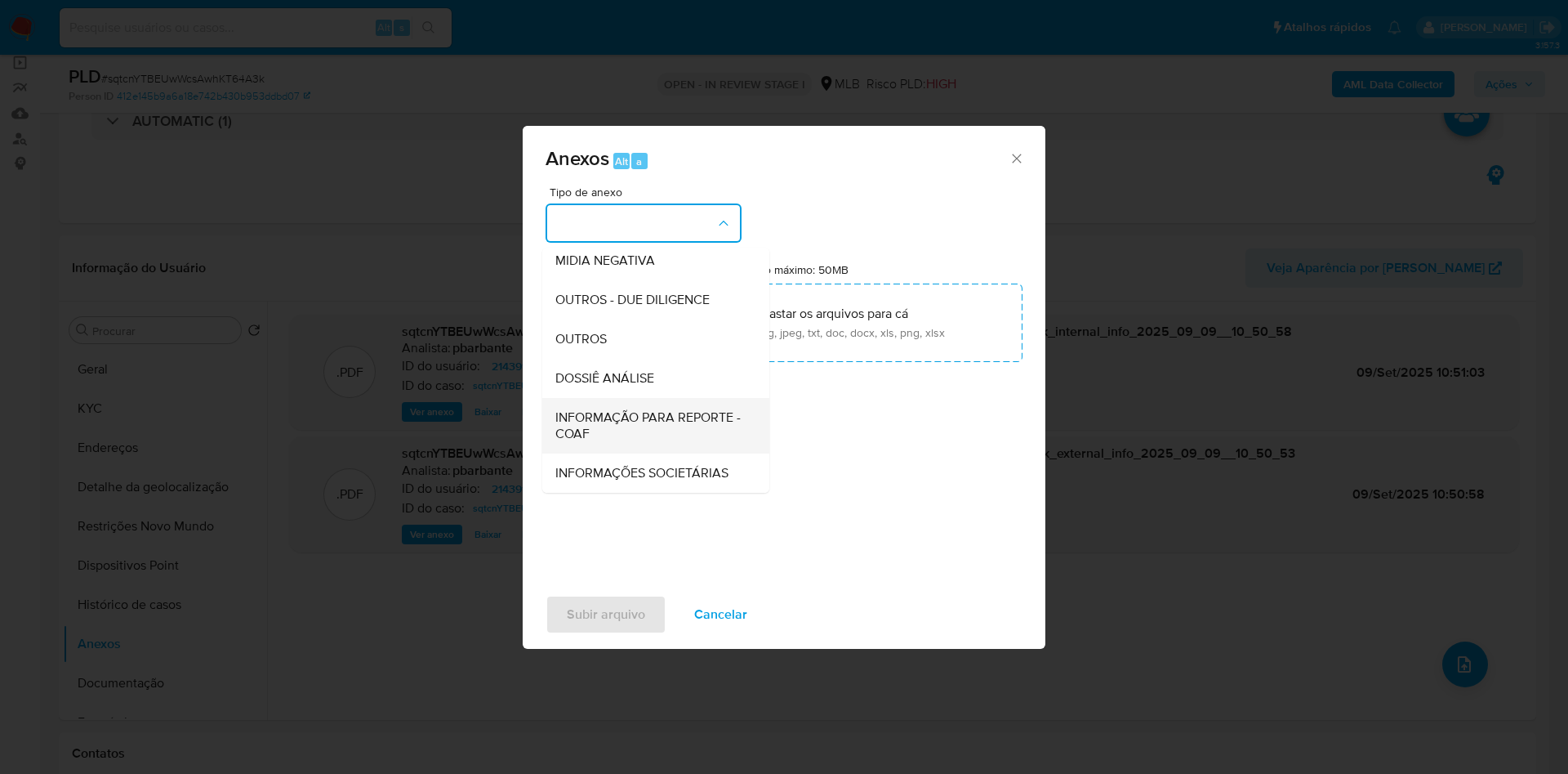
click at [593, 409] on span "INFORMAÇÃO PARA REPORTE - COAF" at bounding box center [651, 425] width 191 height 32
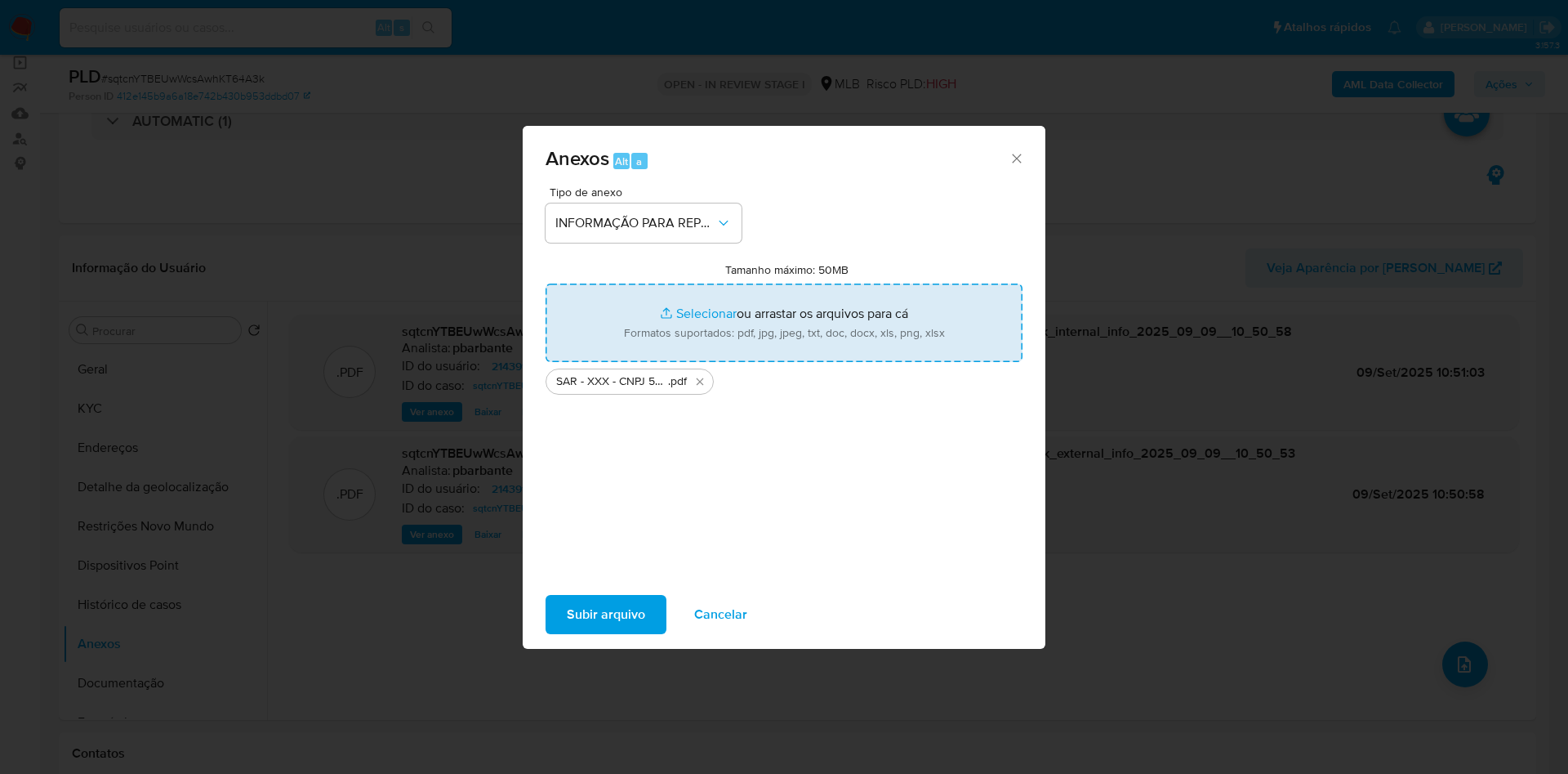
type input "C:\fakepath\Mulan 2143912589_2025_09_08_10_17_10.xlsx"
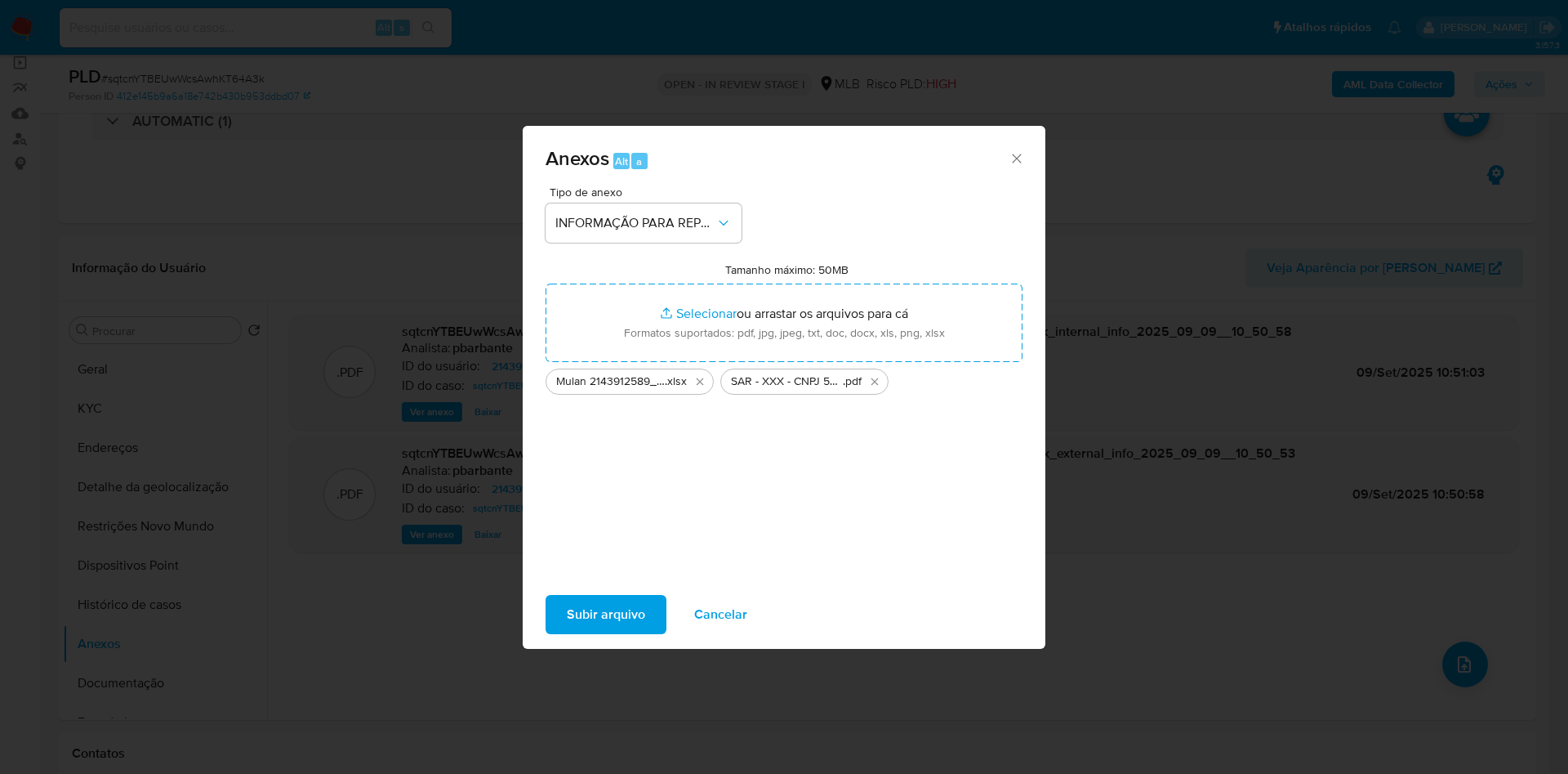
click at [608, 616] on span "Subir arquivo" at bounding box center [605, 615] width 78 height 36
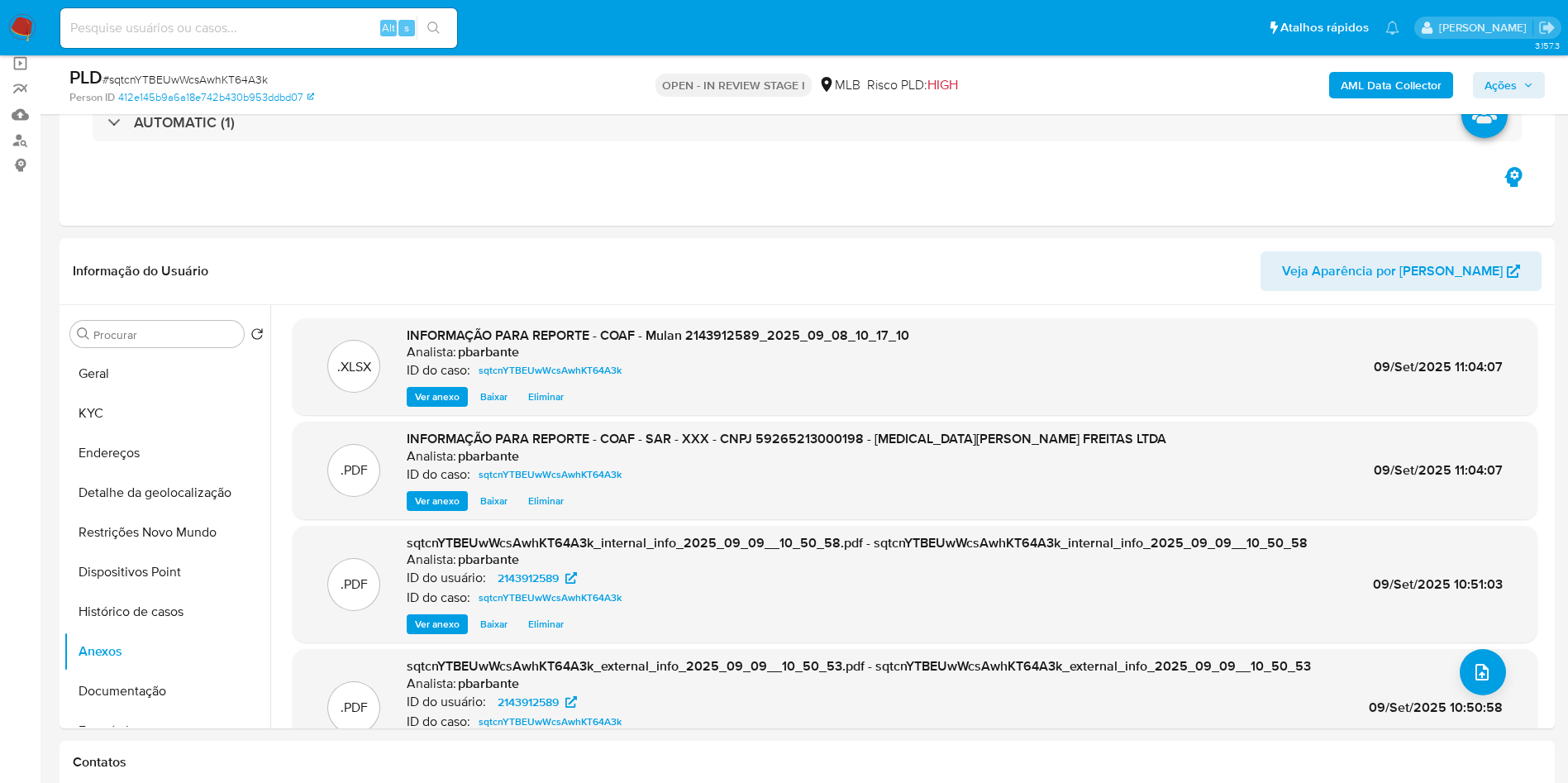
click at [1512, 82] on span "Ações" at bounding box center [1500, 85] width 32 height 26
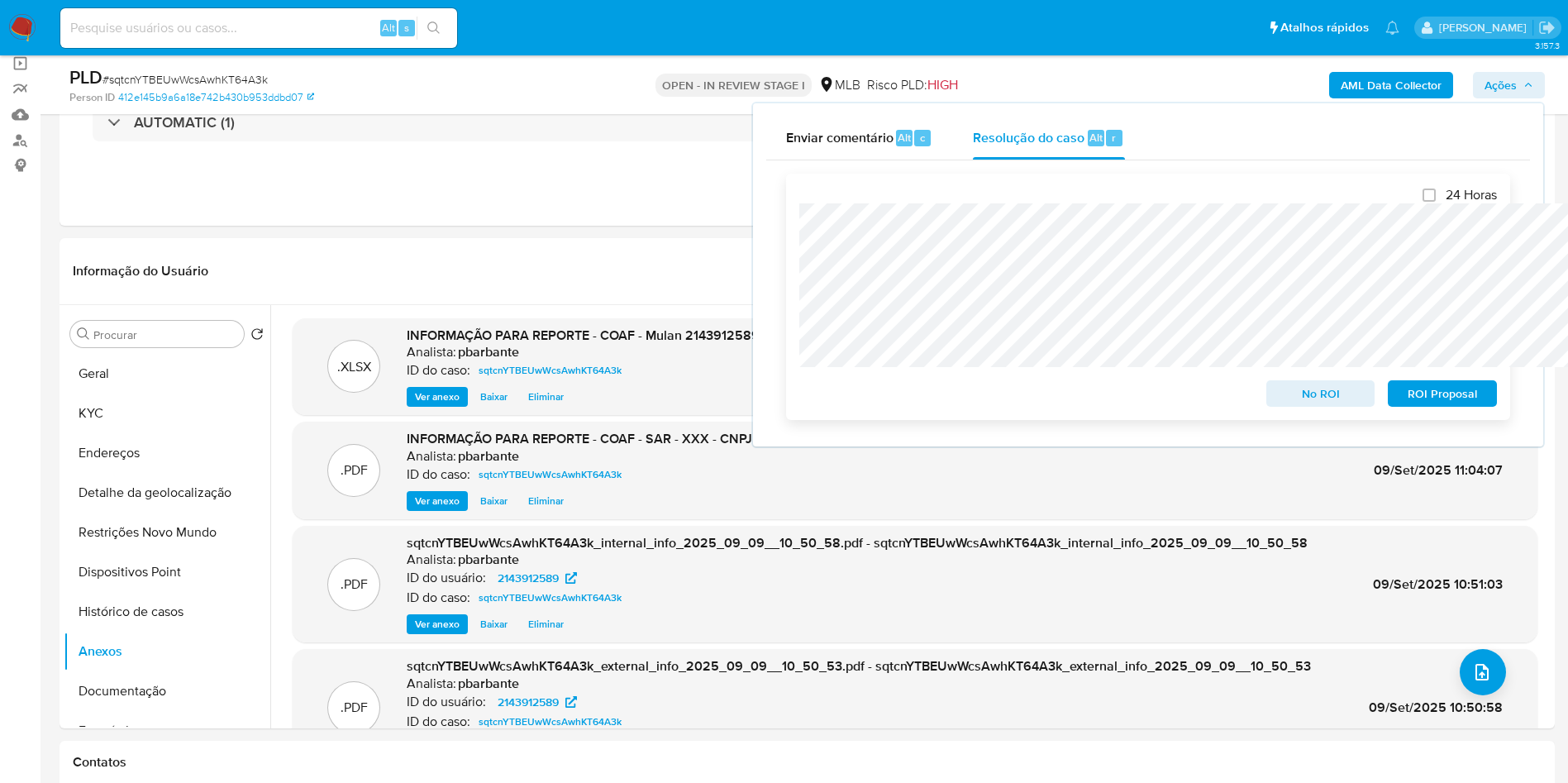
click at [1426, 395] on span "ROI Proposal" at bounding box center [1442, 393] width 86 height 23
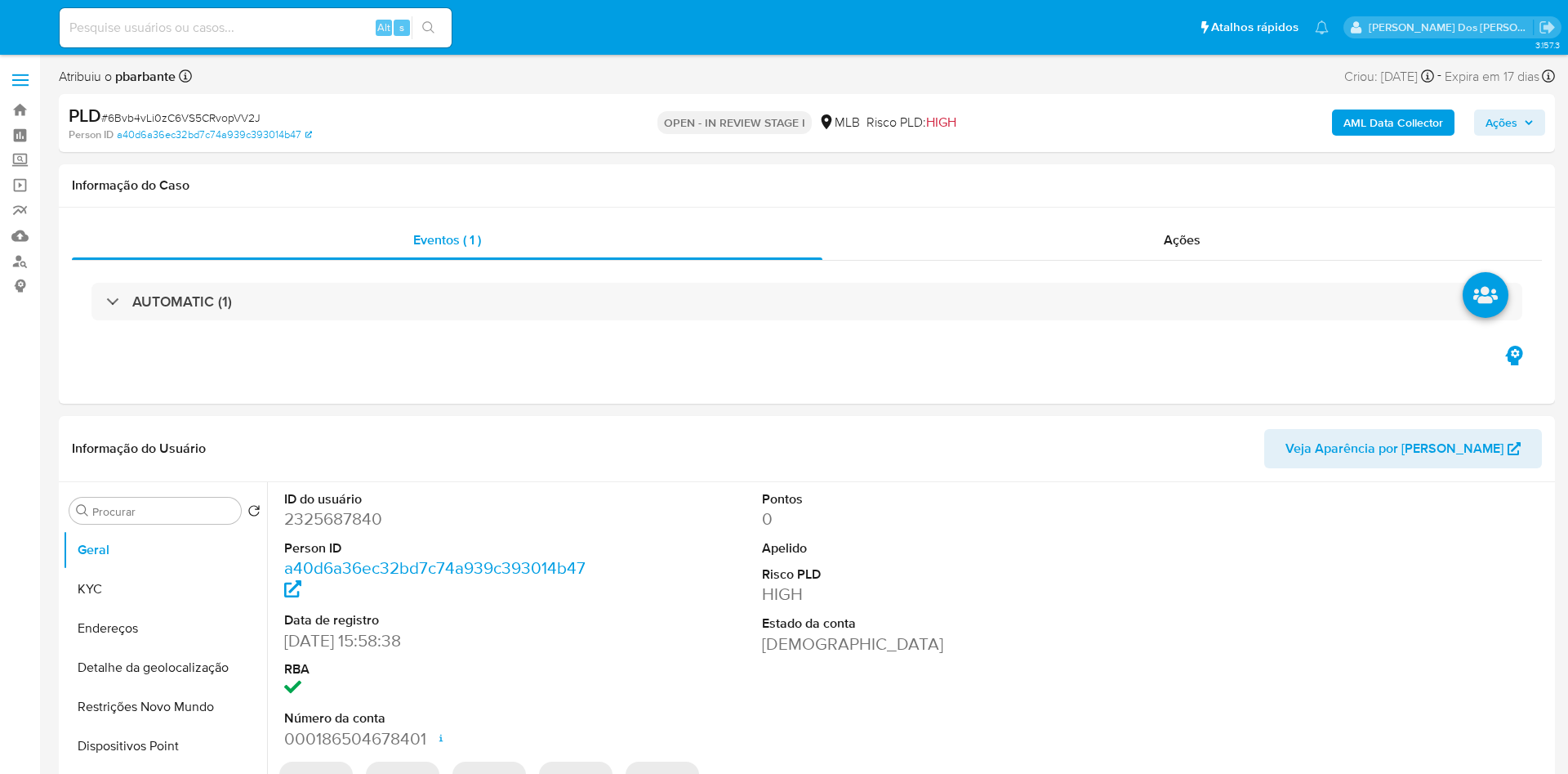
select select "10"
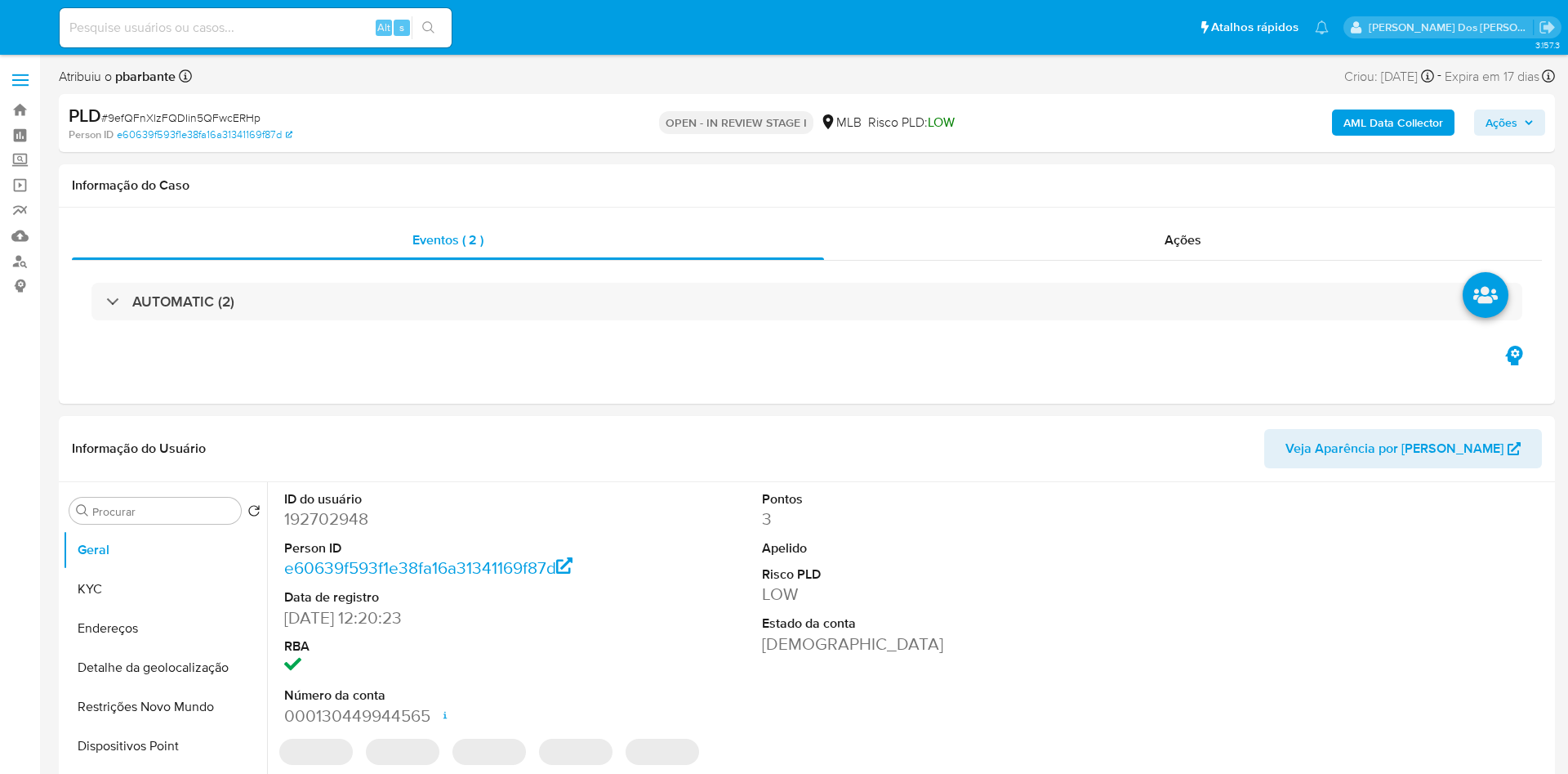
select select "10"
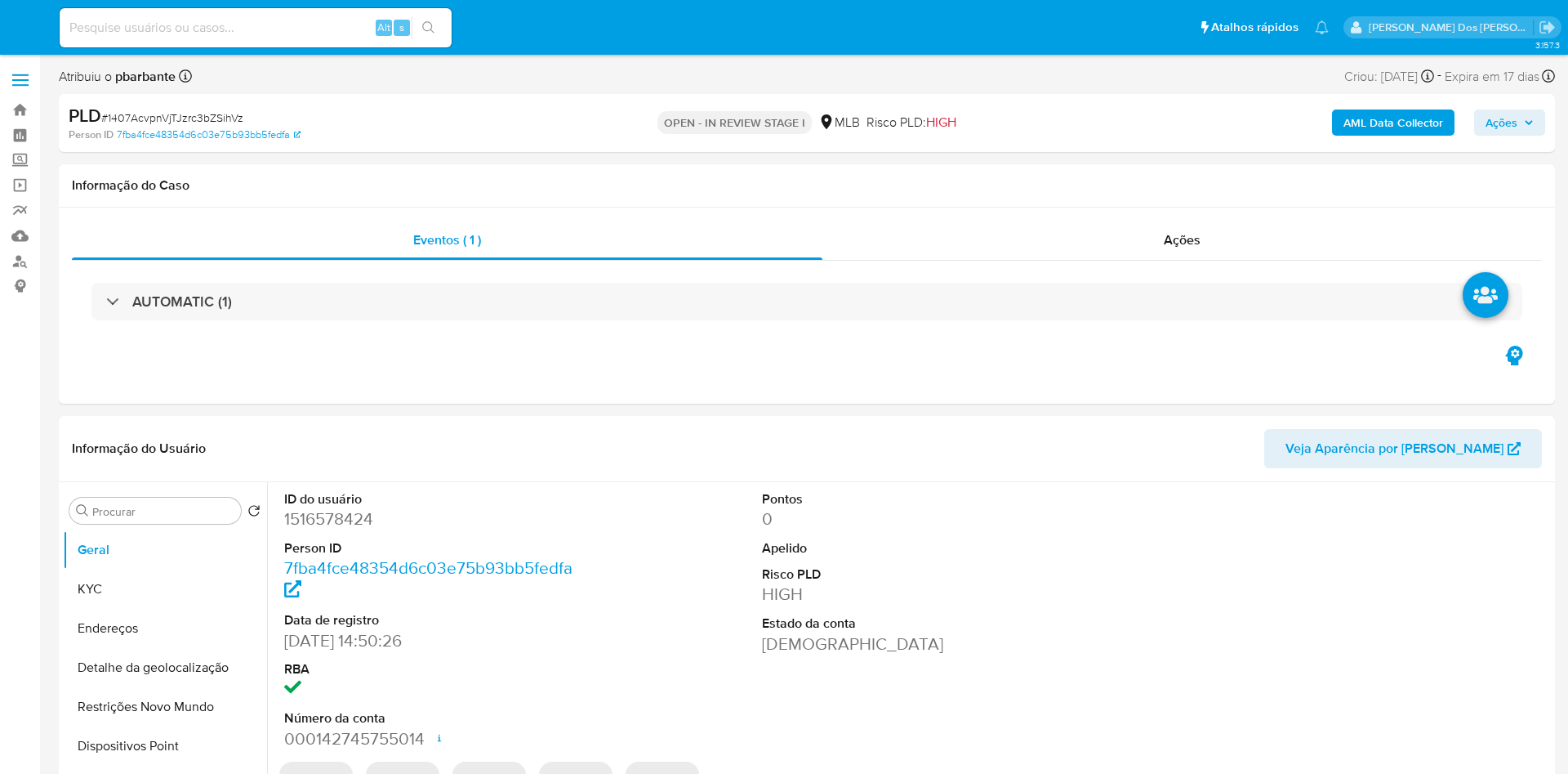
select select "10"
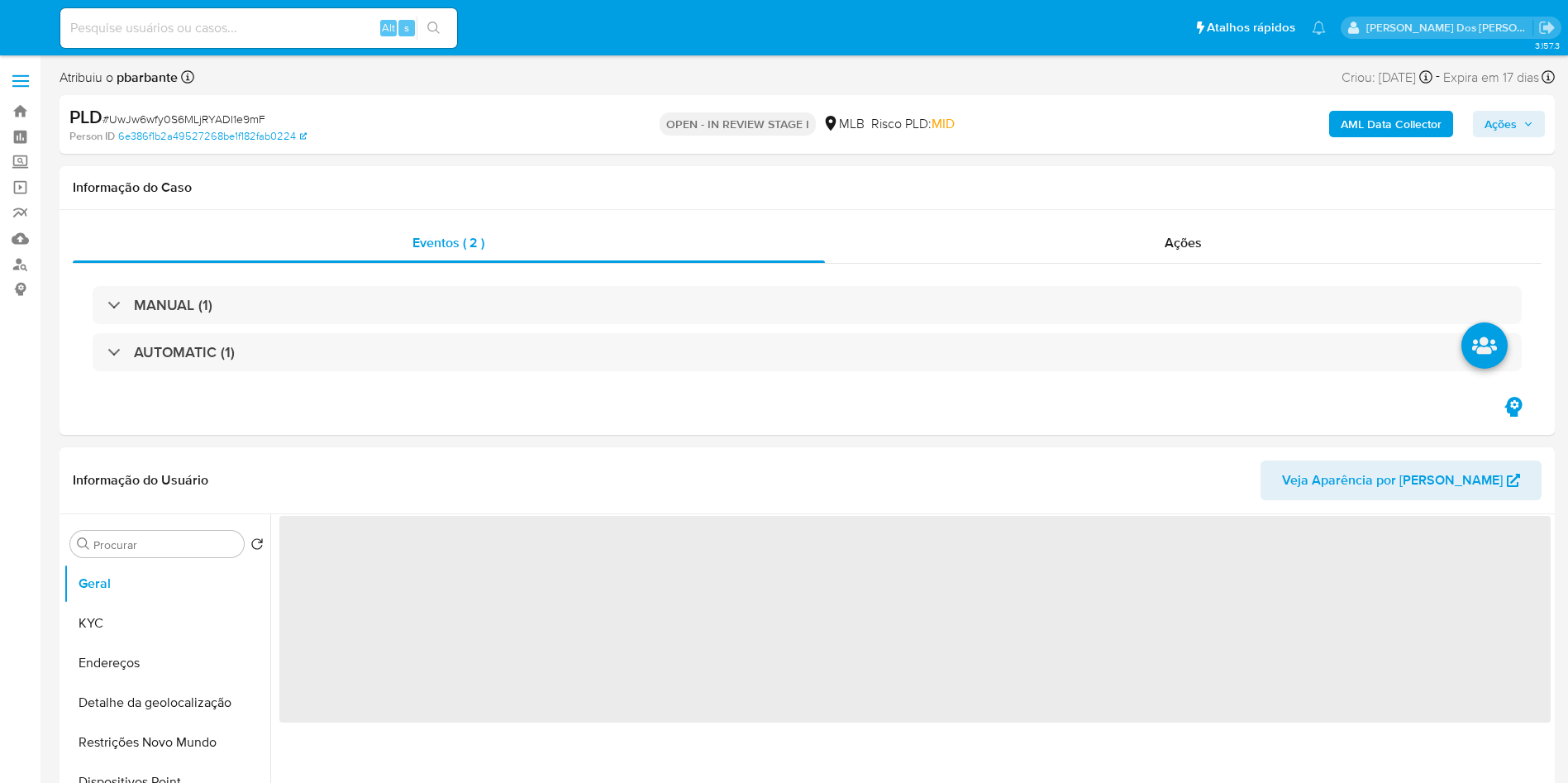
select select "10"
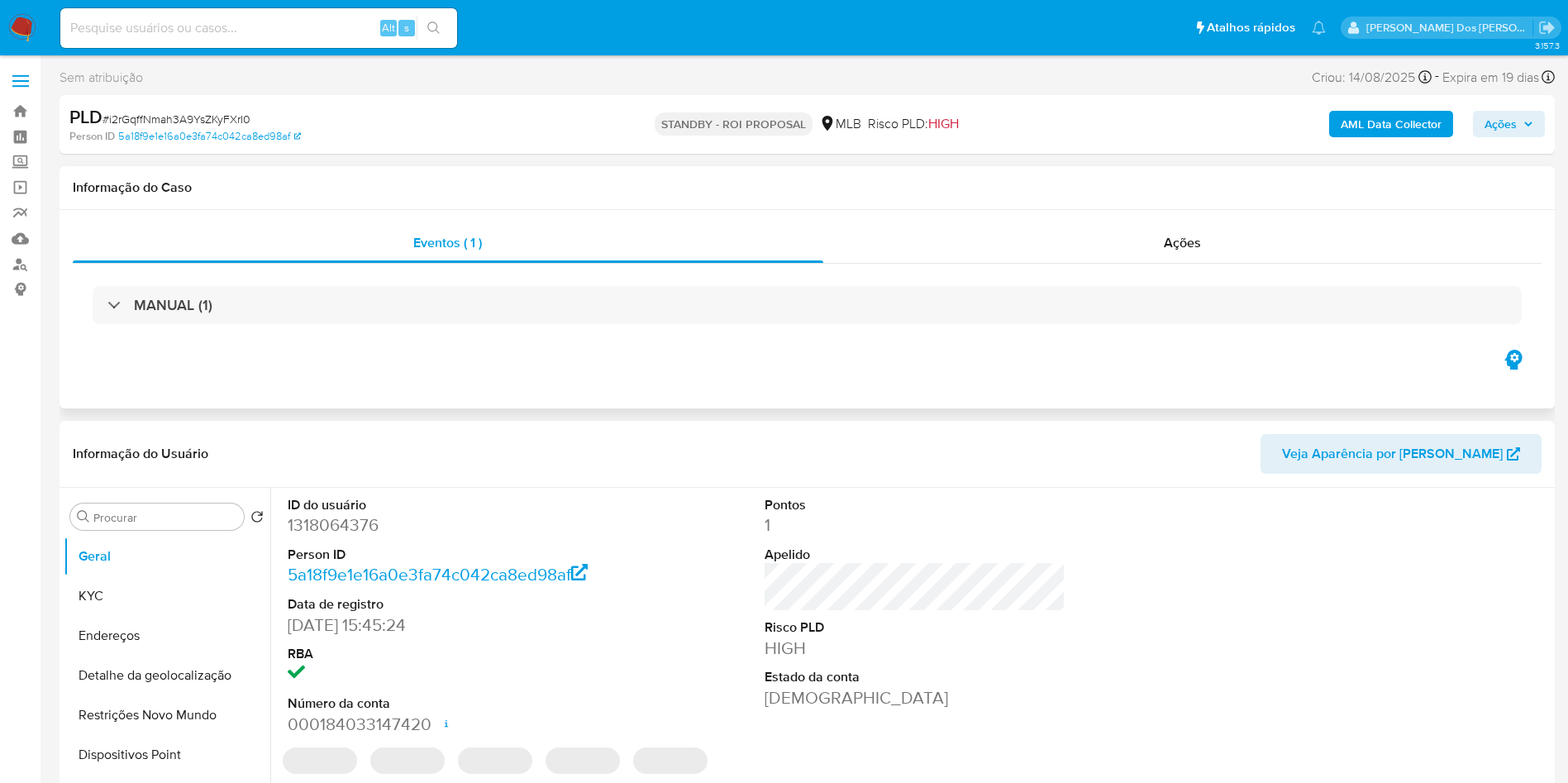
select select "10"
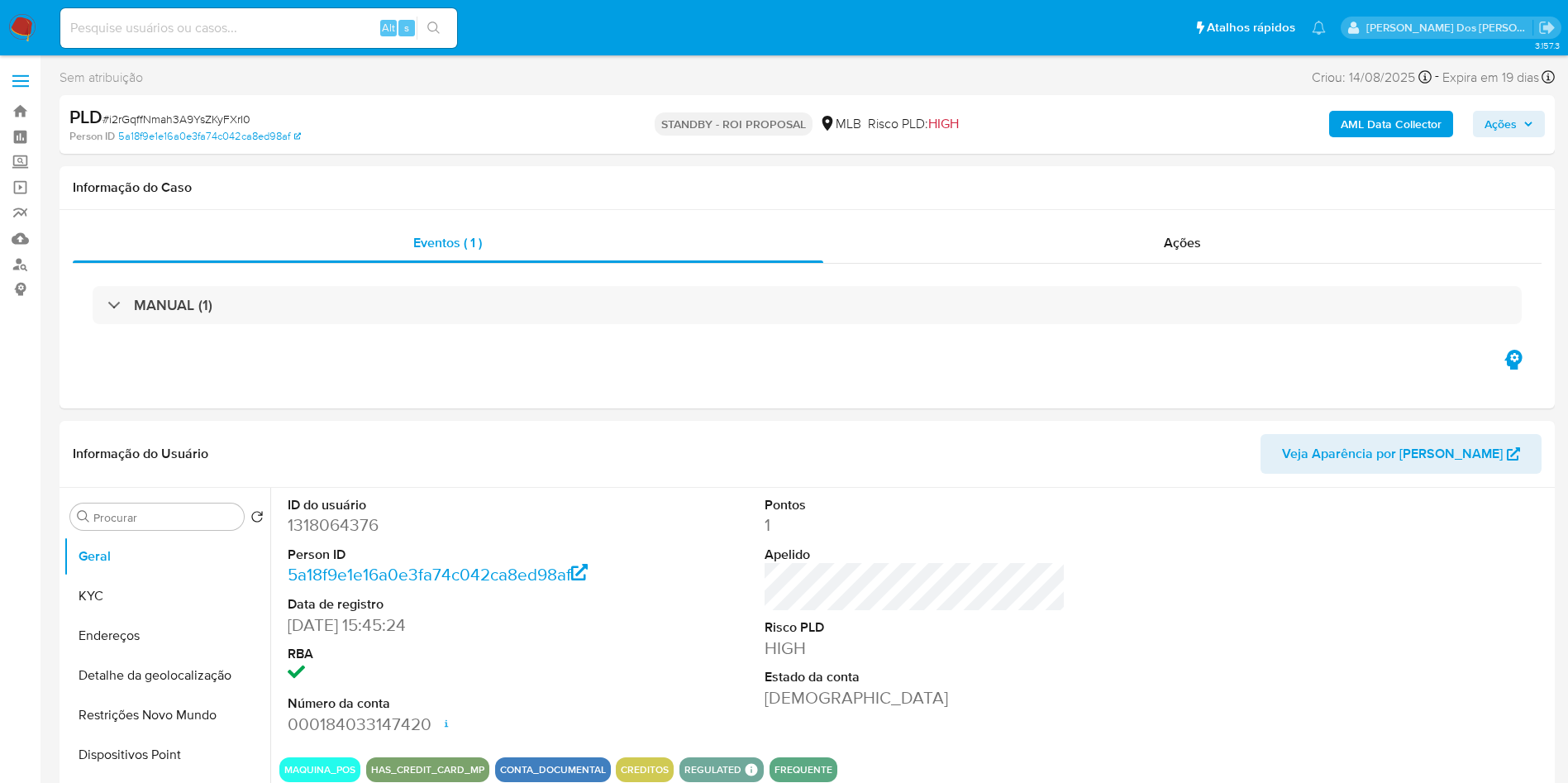
click at [337, 25] on input at bounding box center [258, 28] width 397 height 22
paste input "7v1qDBTszinWqdnhuXEBTsQv"
type input "7v1qDBTszinWqdnhuXEBTsQv"
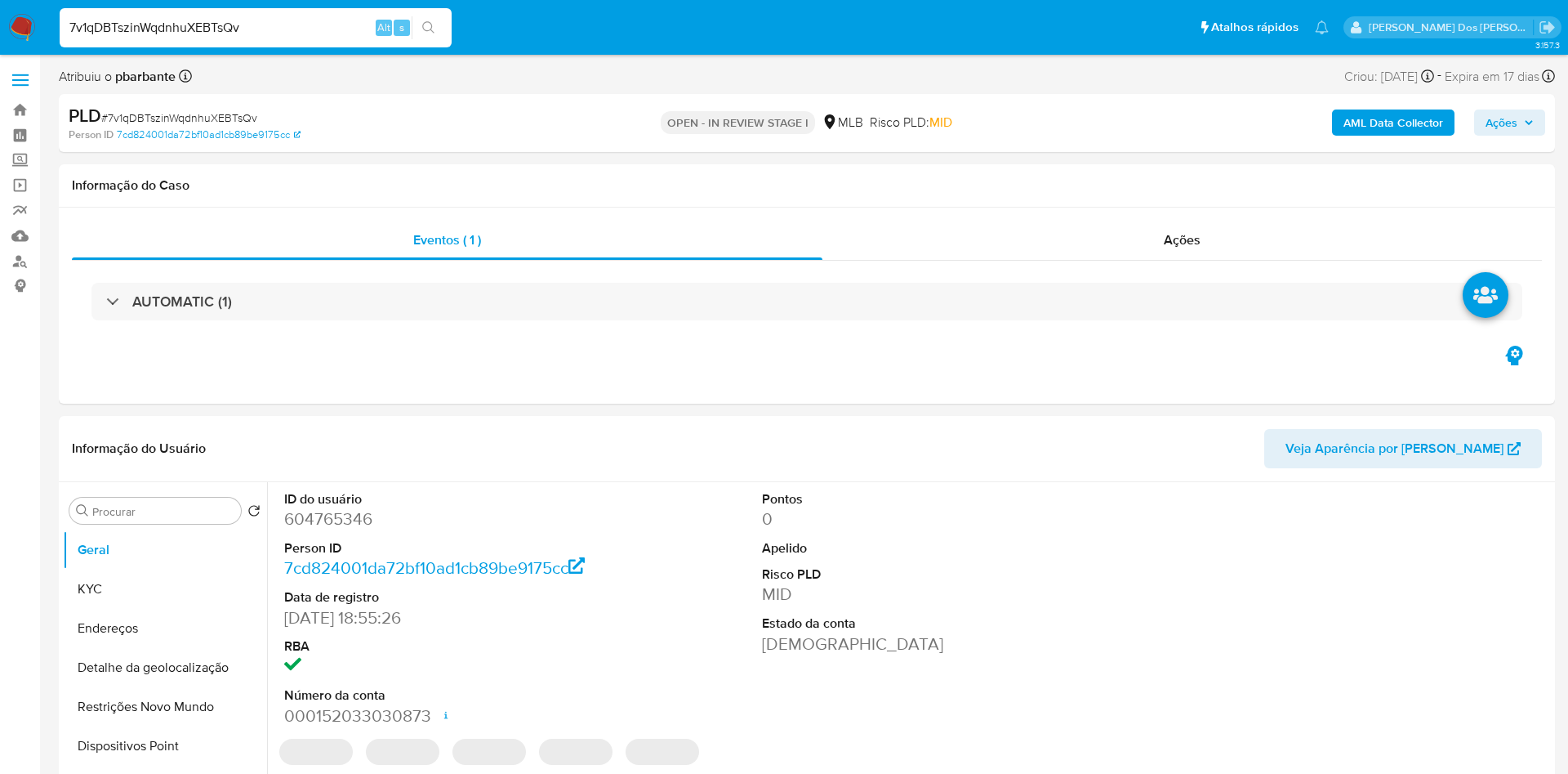
select select "10"
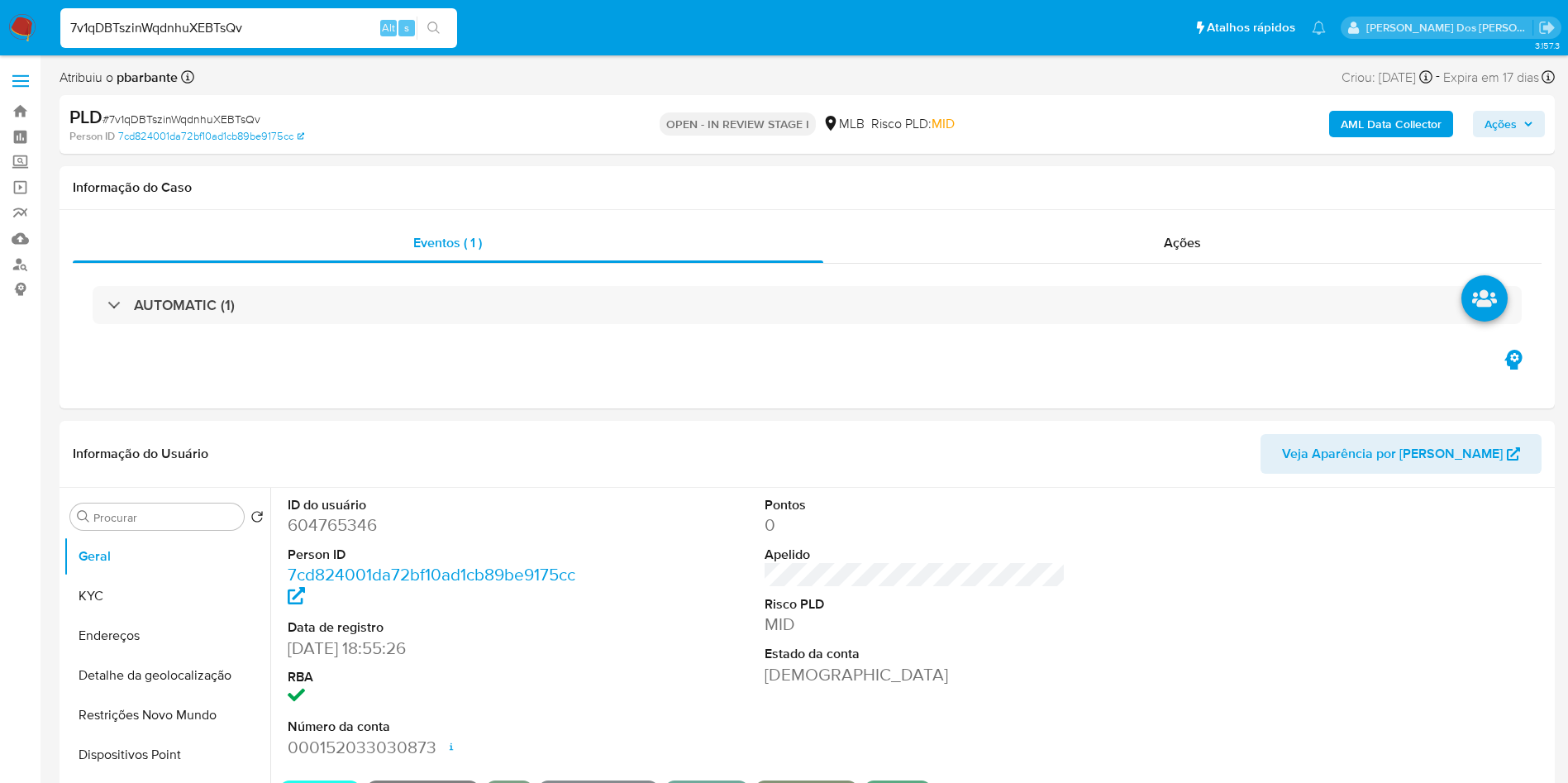
click at [1524, 129] on span "Ações" at bounding box center [1508, 123] width 48 height 23
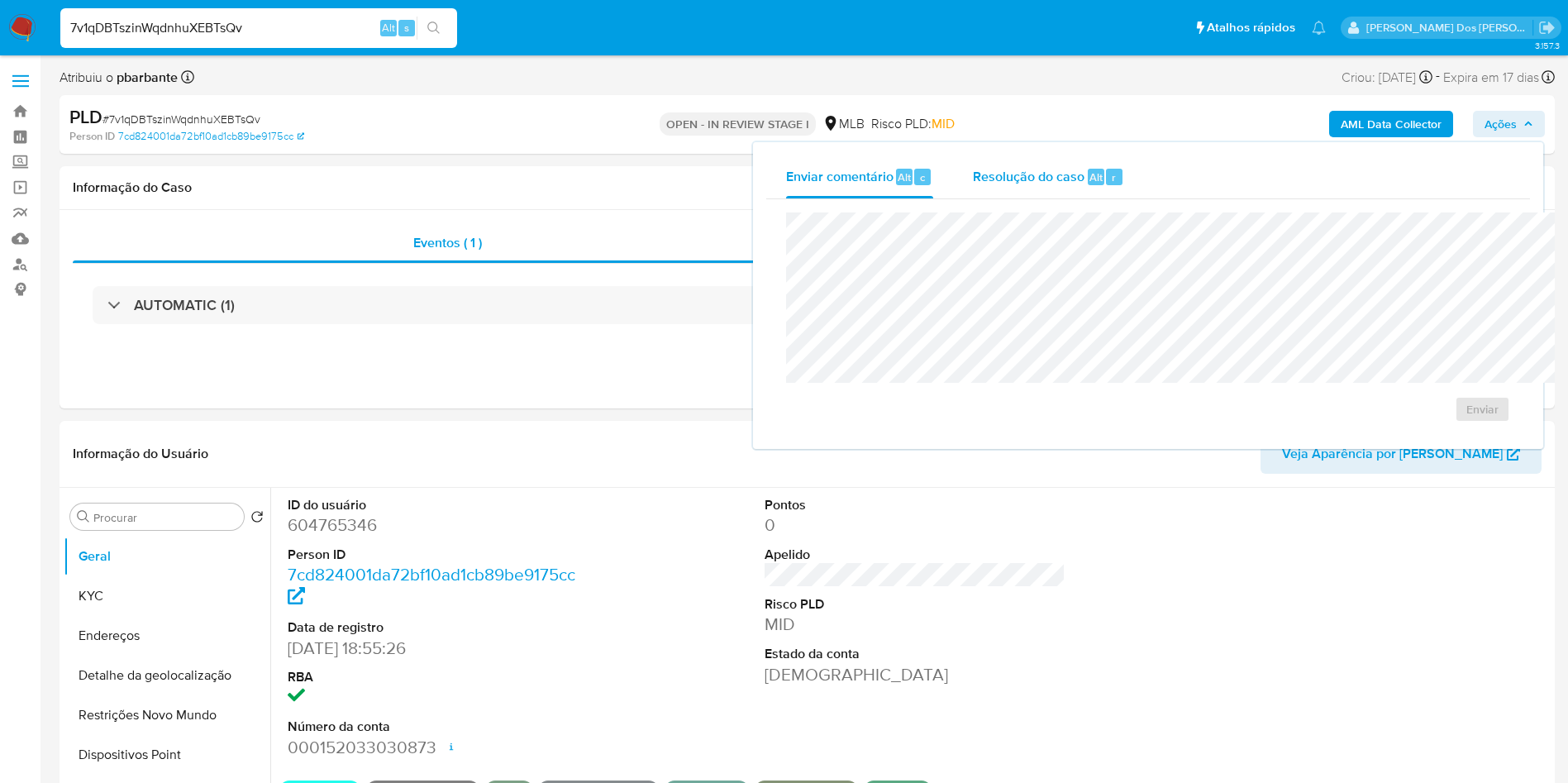
click at [973, 184] on span "Resolução do caso" at bounding box center [1028, 176] width 111 height 19
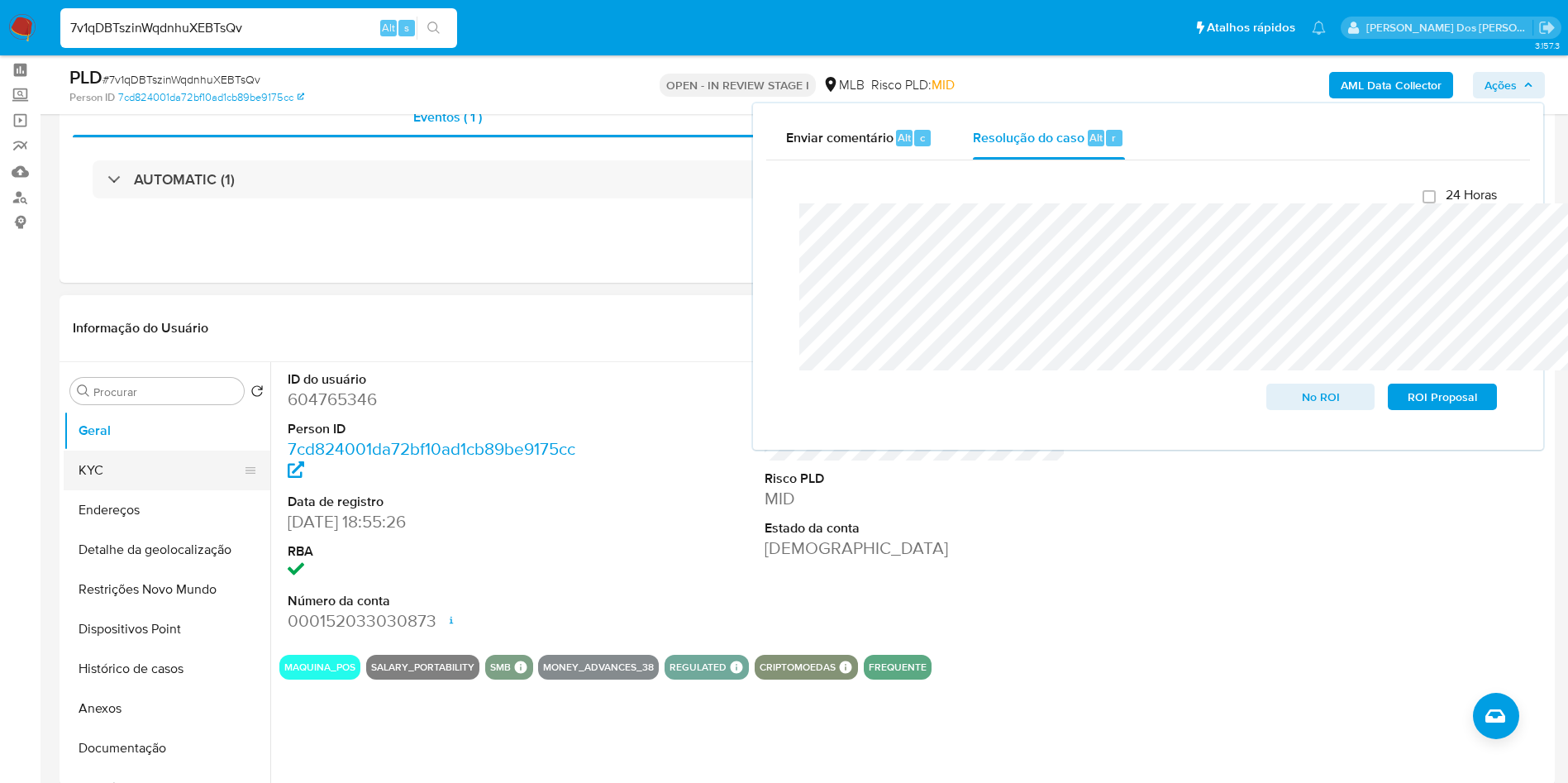
scroll to position [124, 0]
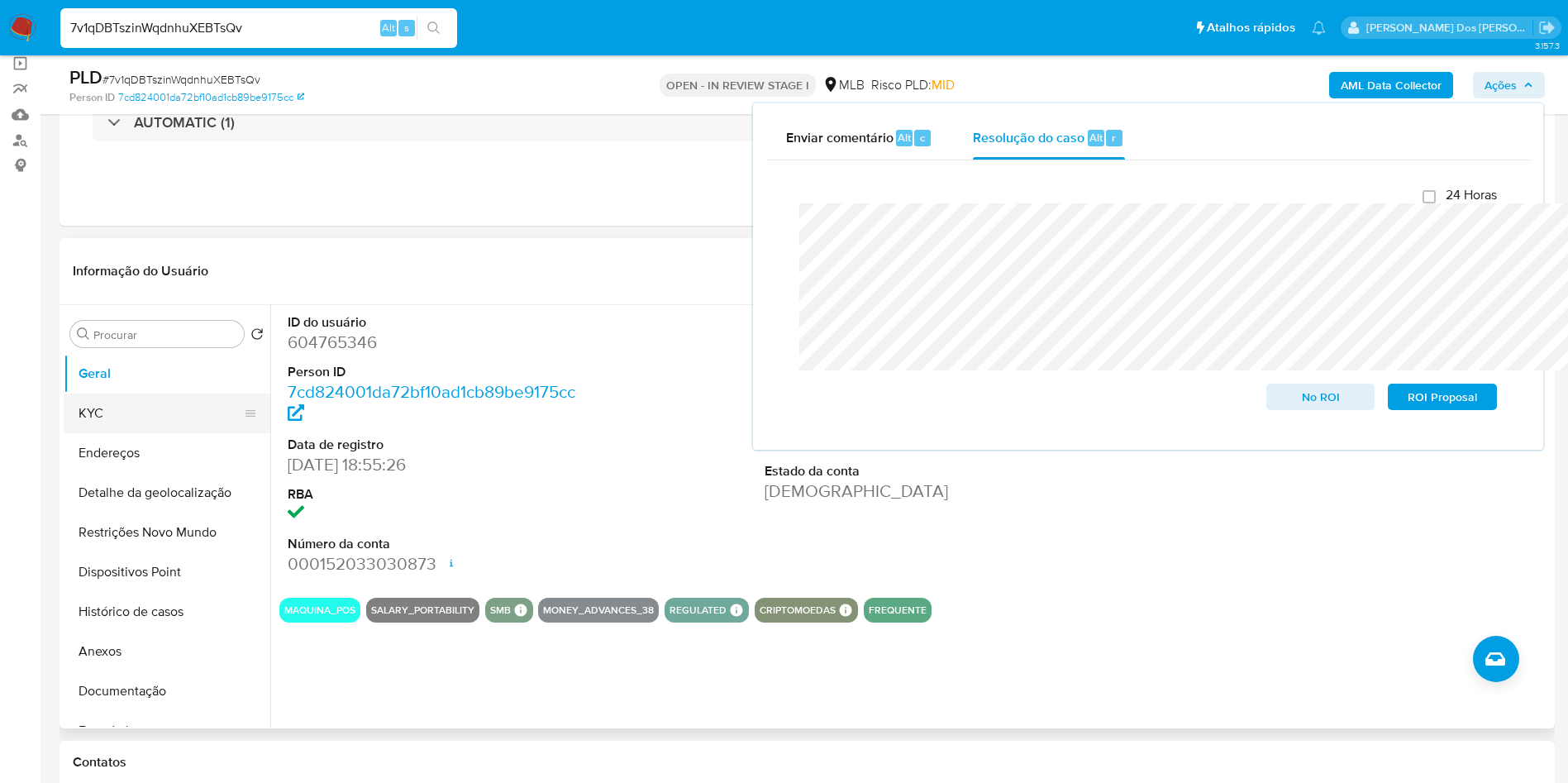
click at [165, 433] on button "KYC" at bounding box center [160, 414] width 193 height 40
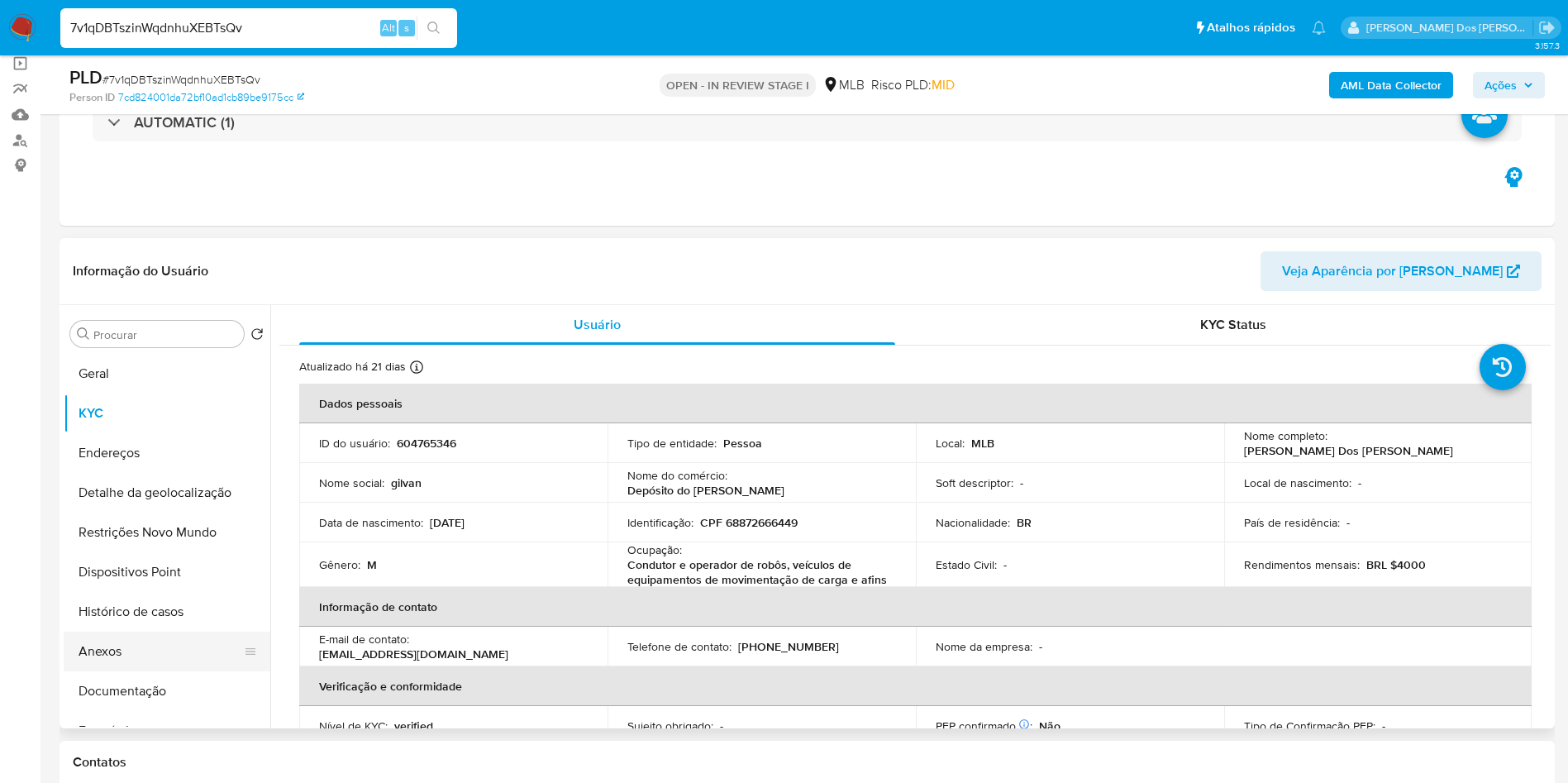
click at [172, 671] on button "Anexos" at bounding box center [160, 652] width 193 height 40
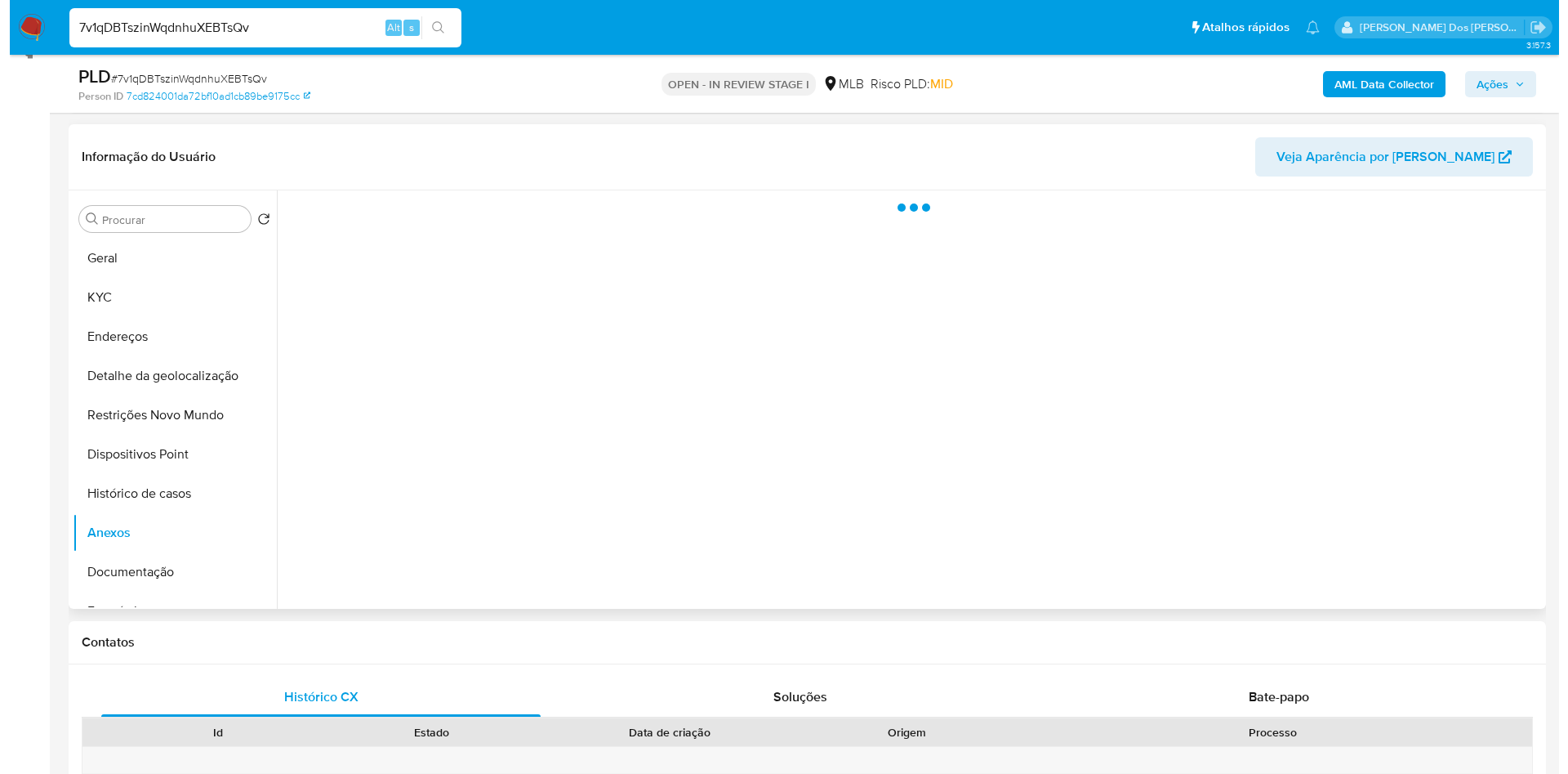
scroll to position [245, 0]
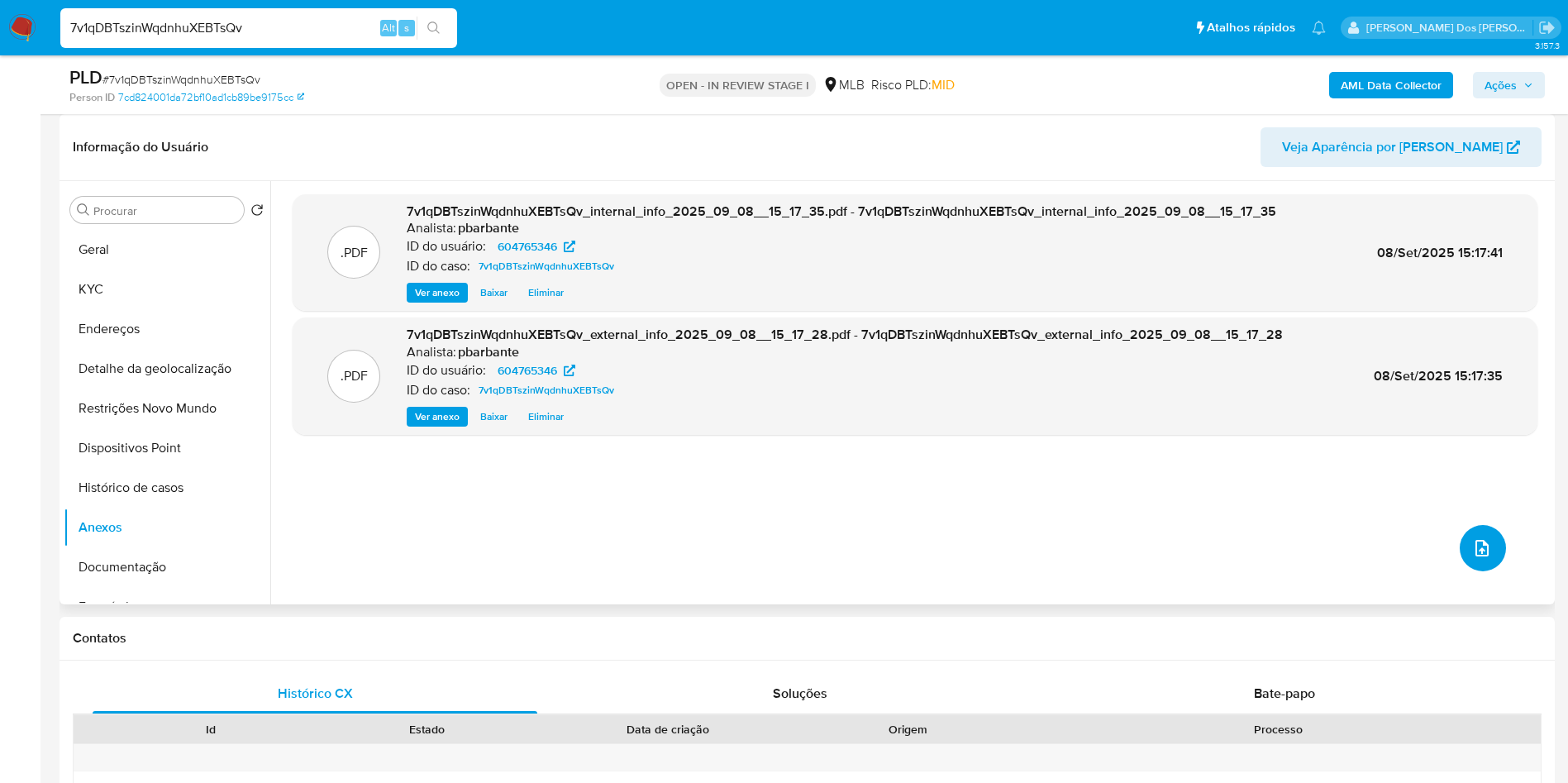
click at [1485, 571] on button "upload-file" at bounding box center [1482, 548] width 46 height 46
click at [1484, 571] on button "upload-file" at bounding box center [1482, 548] width 46 height 46
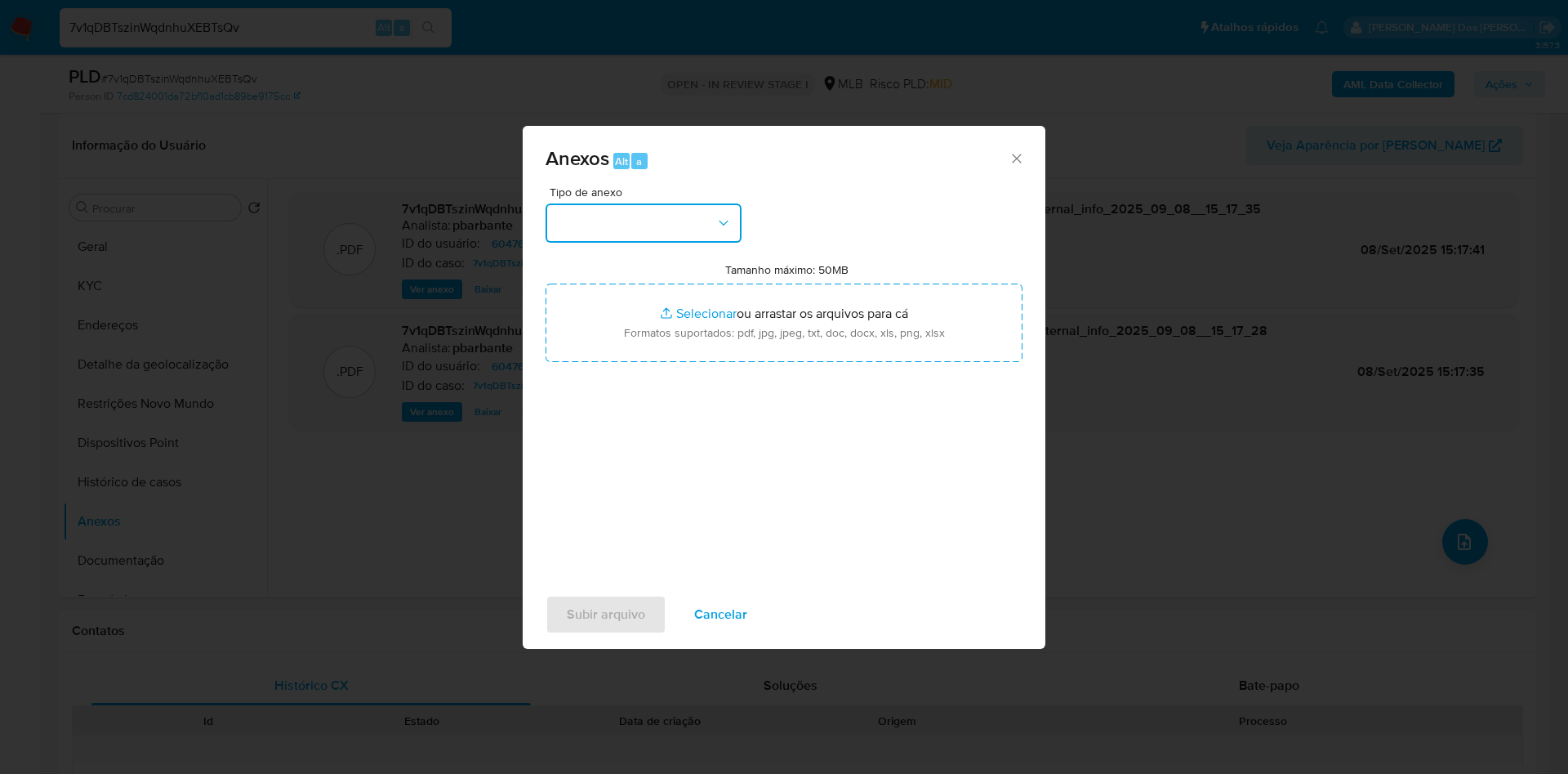
click at [715, 214] on icon "button" at bounding box center [723, 223] width 16 height 16
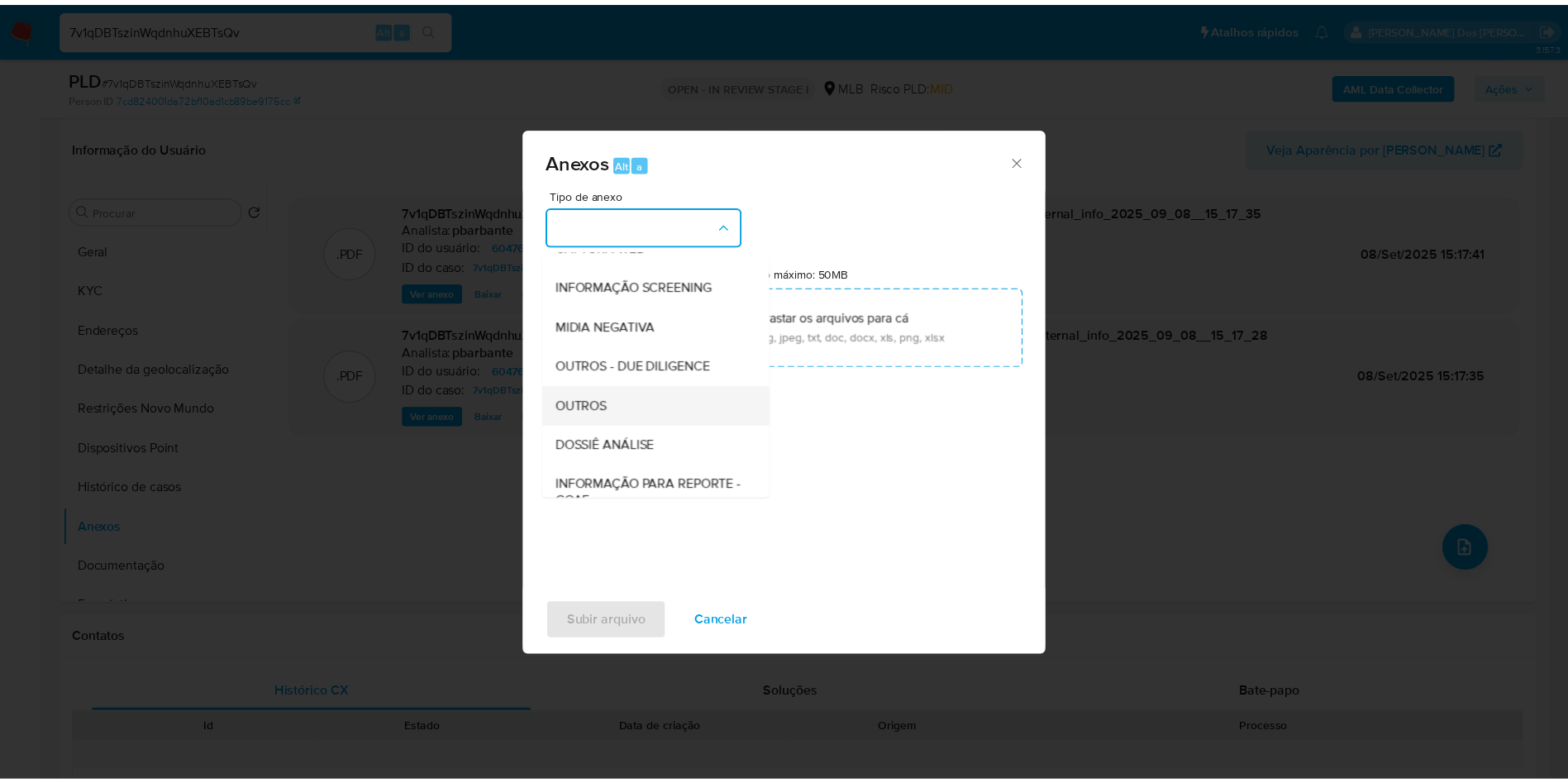
scroll to position [222, 0]
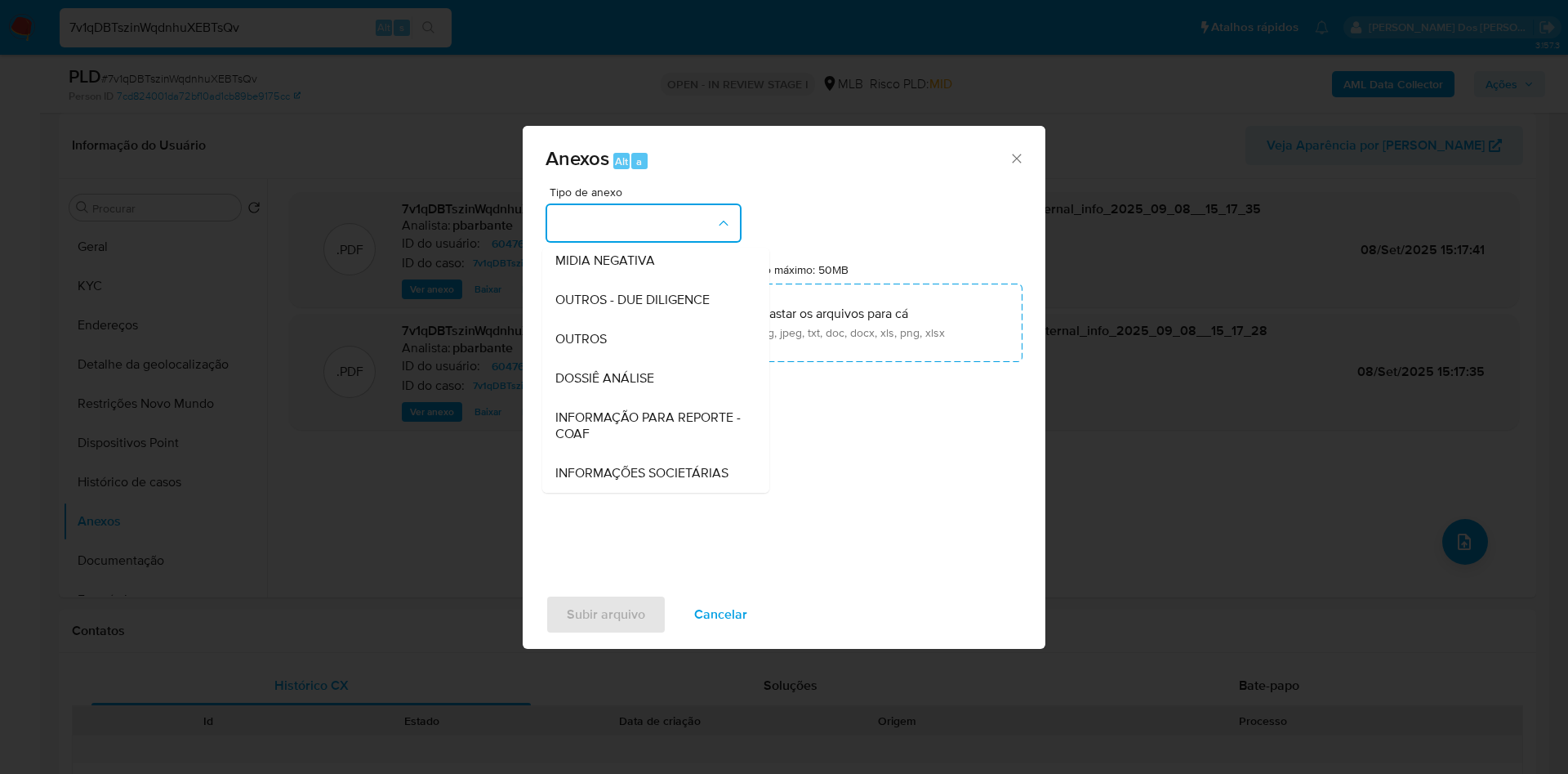
click at [621, 409] on span "INFORMAÇÃO PARA REPORTE - COAF" at bounding box center [651, 425] width 191 height 32
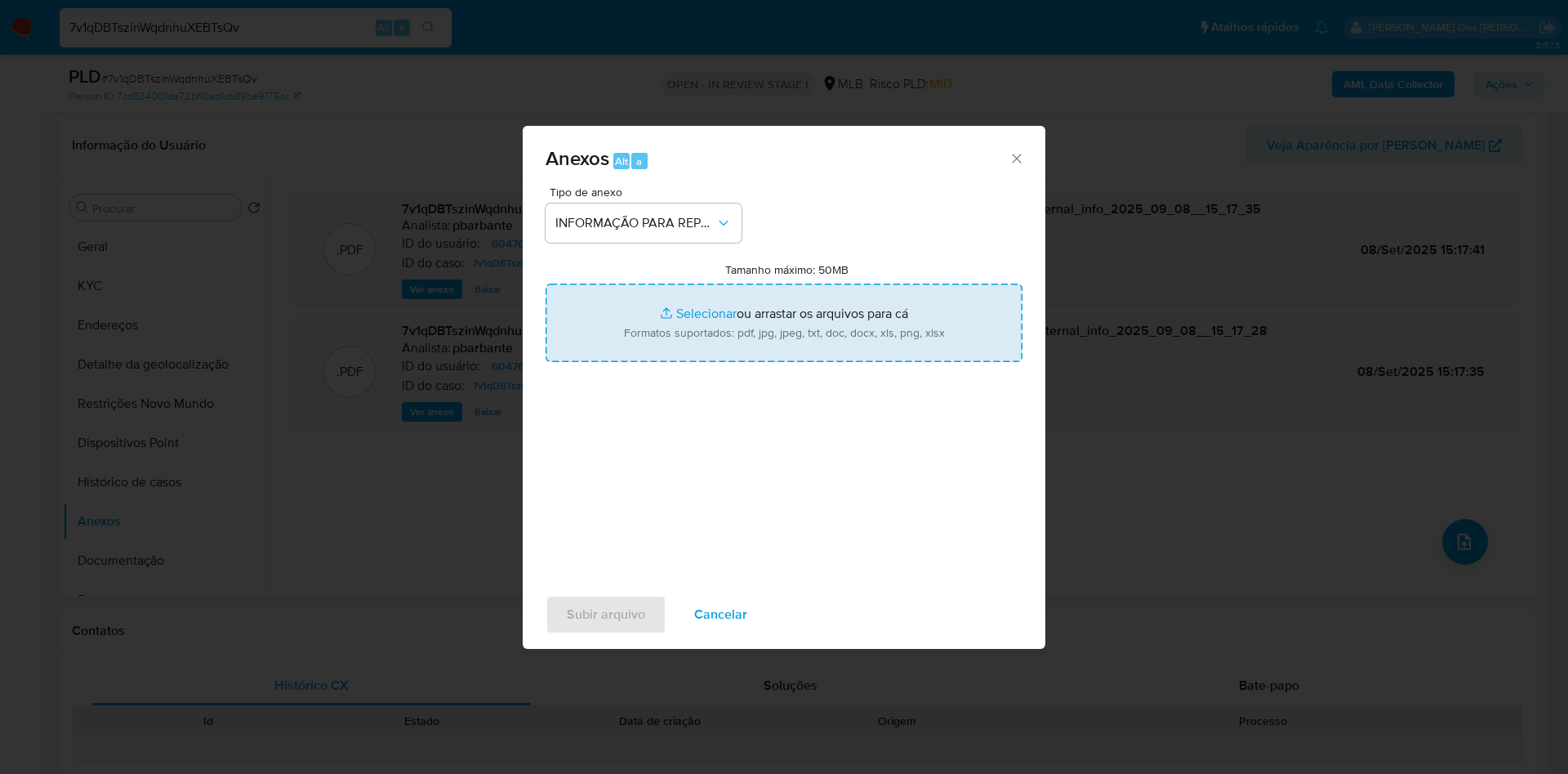
type input "C:\fakepath\SAR - XXX - CPF 68872666449 - GILVAN FELIX DOS SANTOS.pdf"
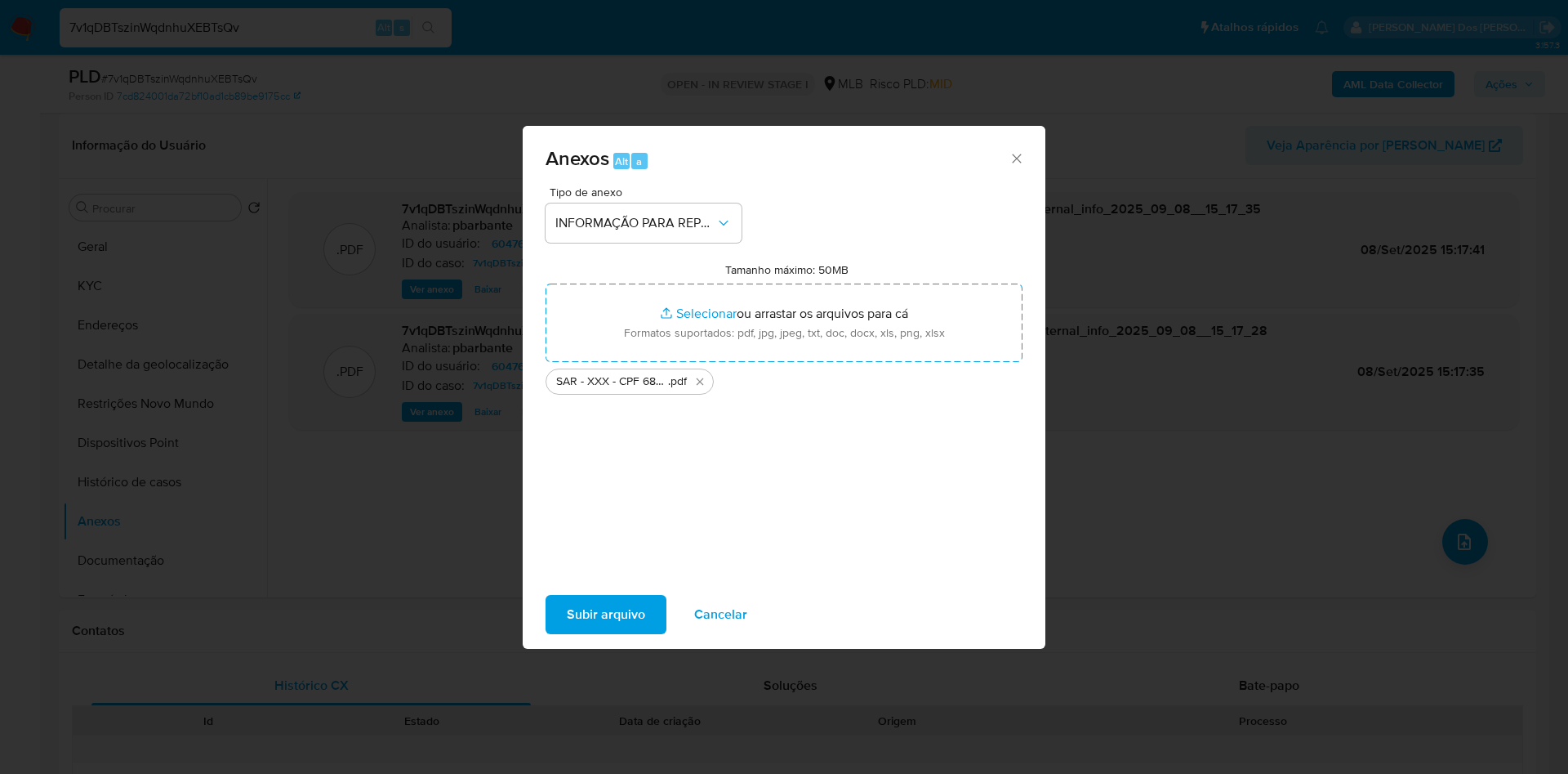
click at [572, 623] on span "Subir arquivo" at bounding box center [605, 615] width 78 height 36
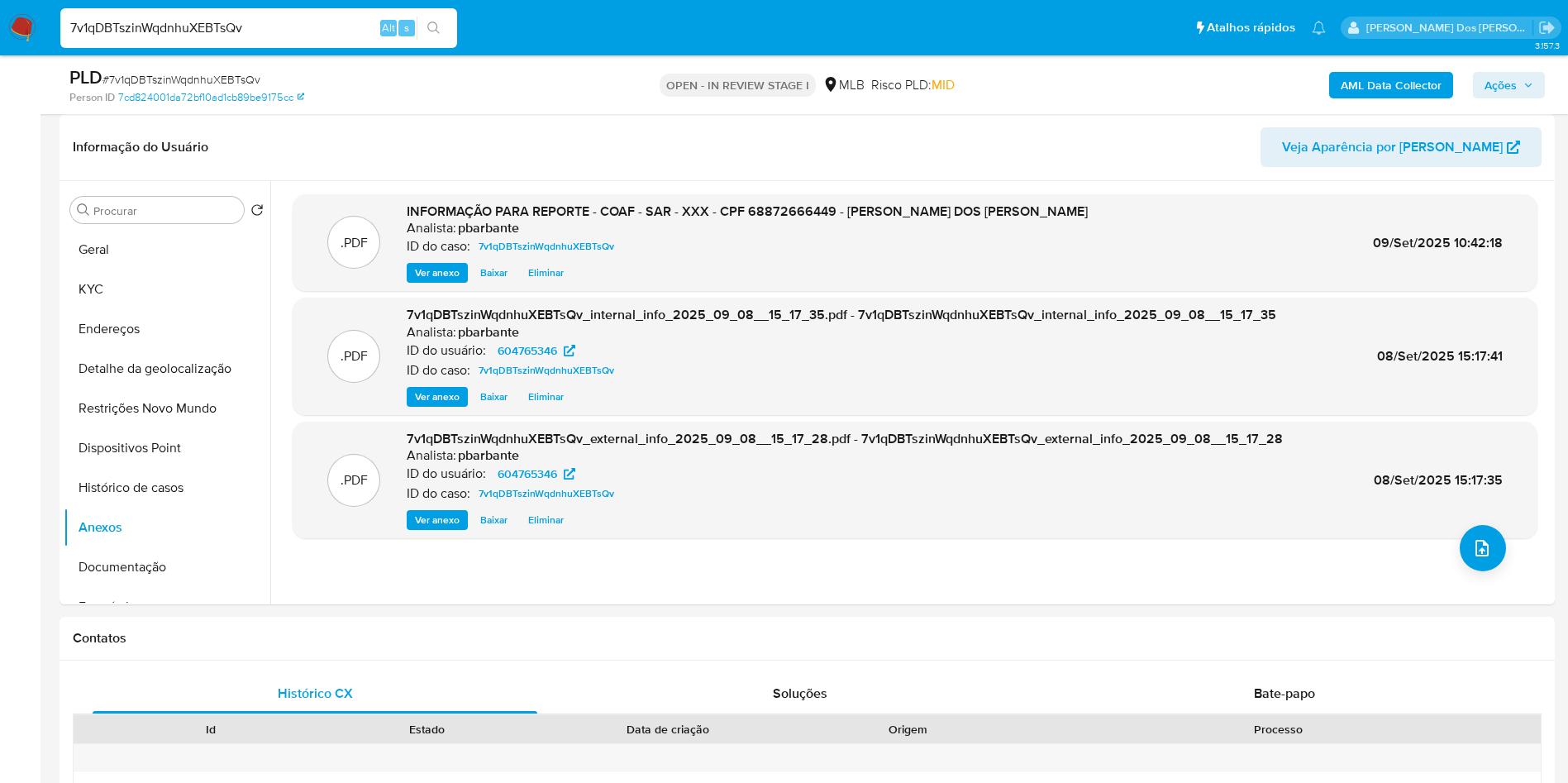
click at [1503, 81] on span "Ações" at bounding box center [1500, 85] width 32 height 26
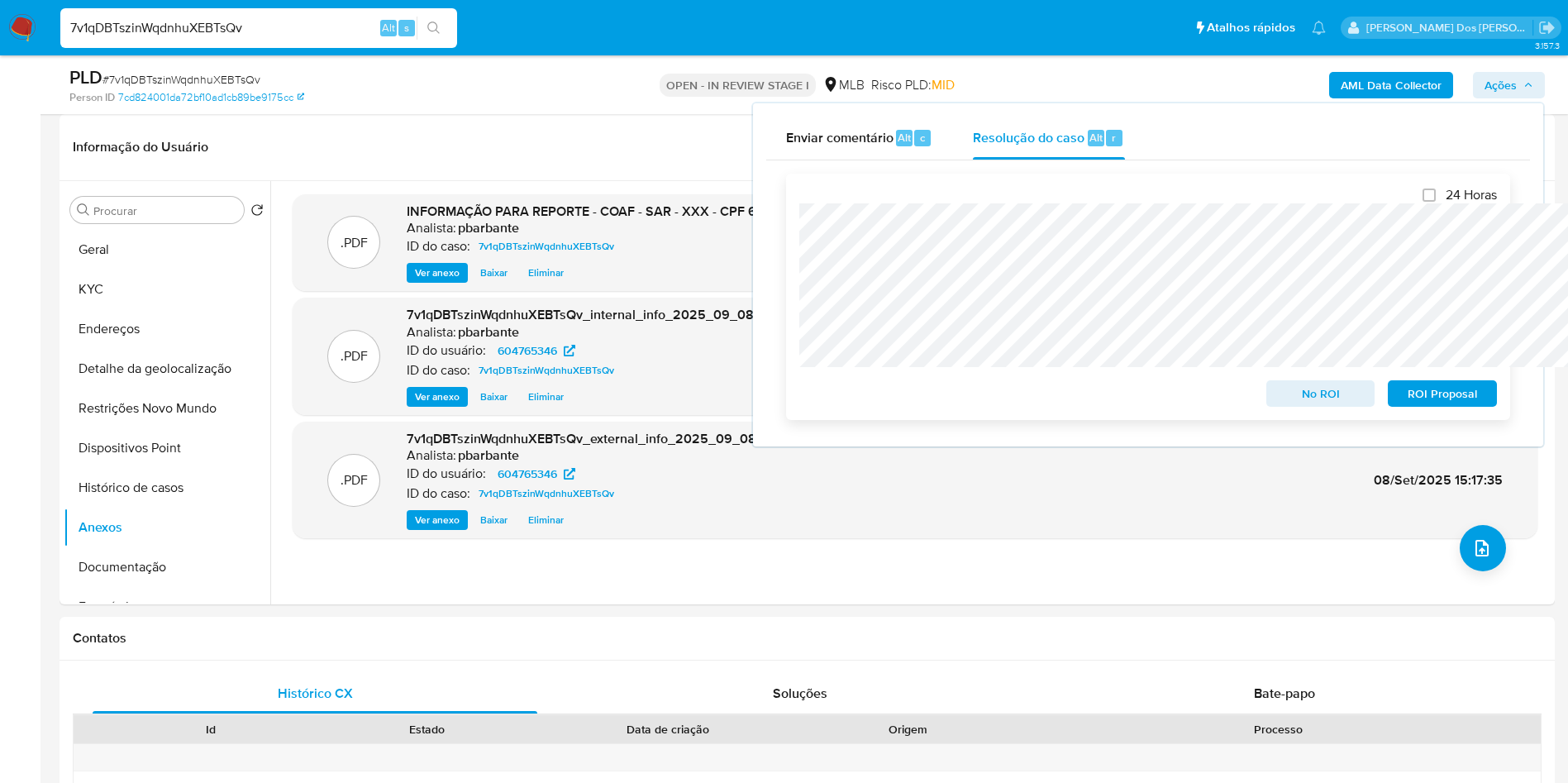
scroll to position [868, 0]
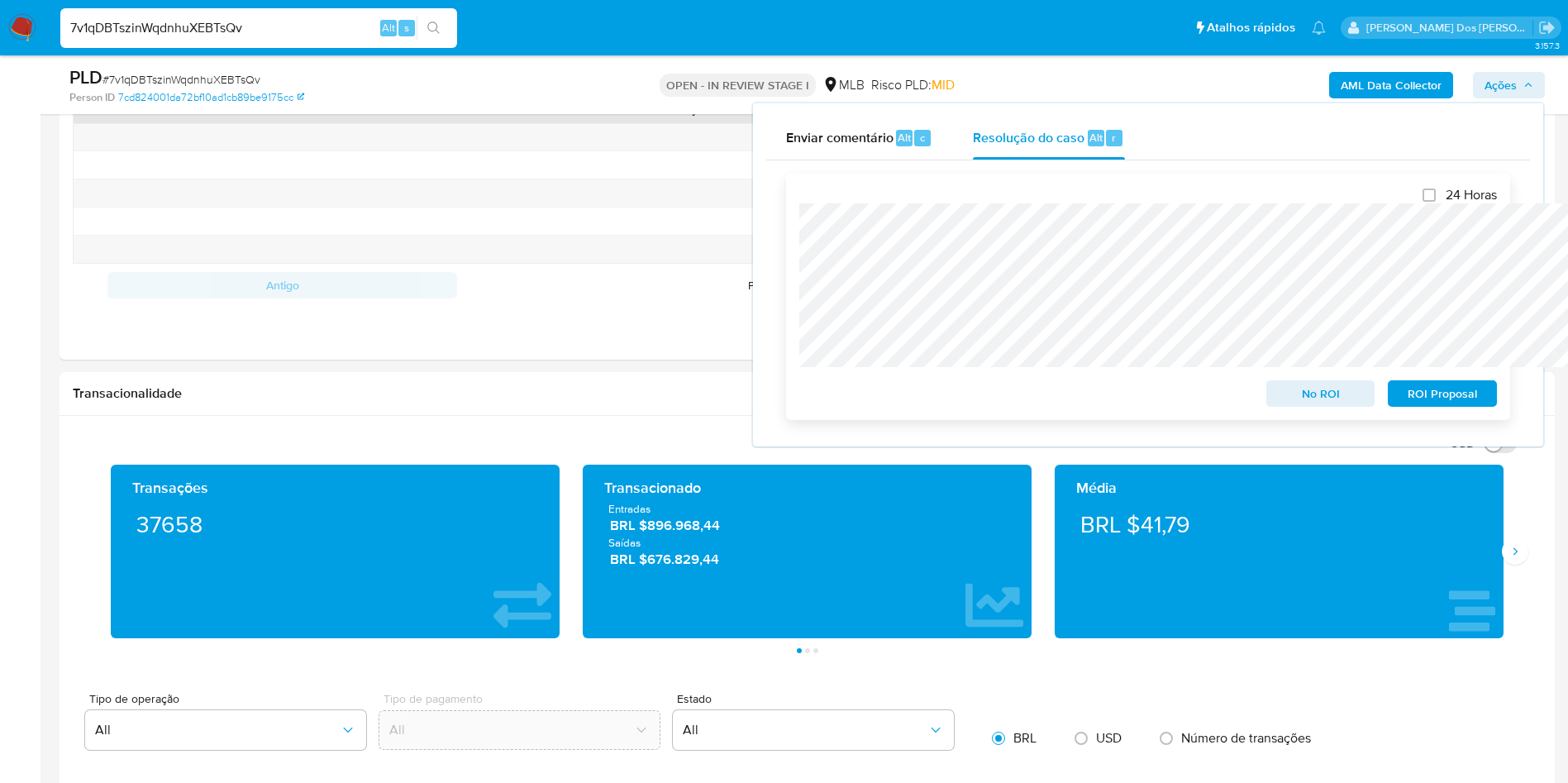
click at [1472, 391] on span "ROI Proposal" at bounding box center [1442, 393] width 86 height 23
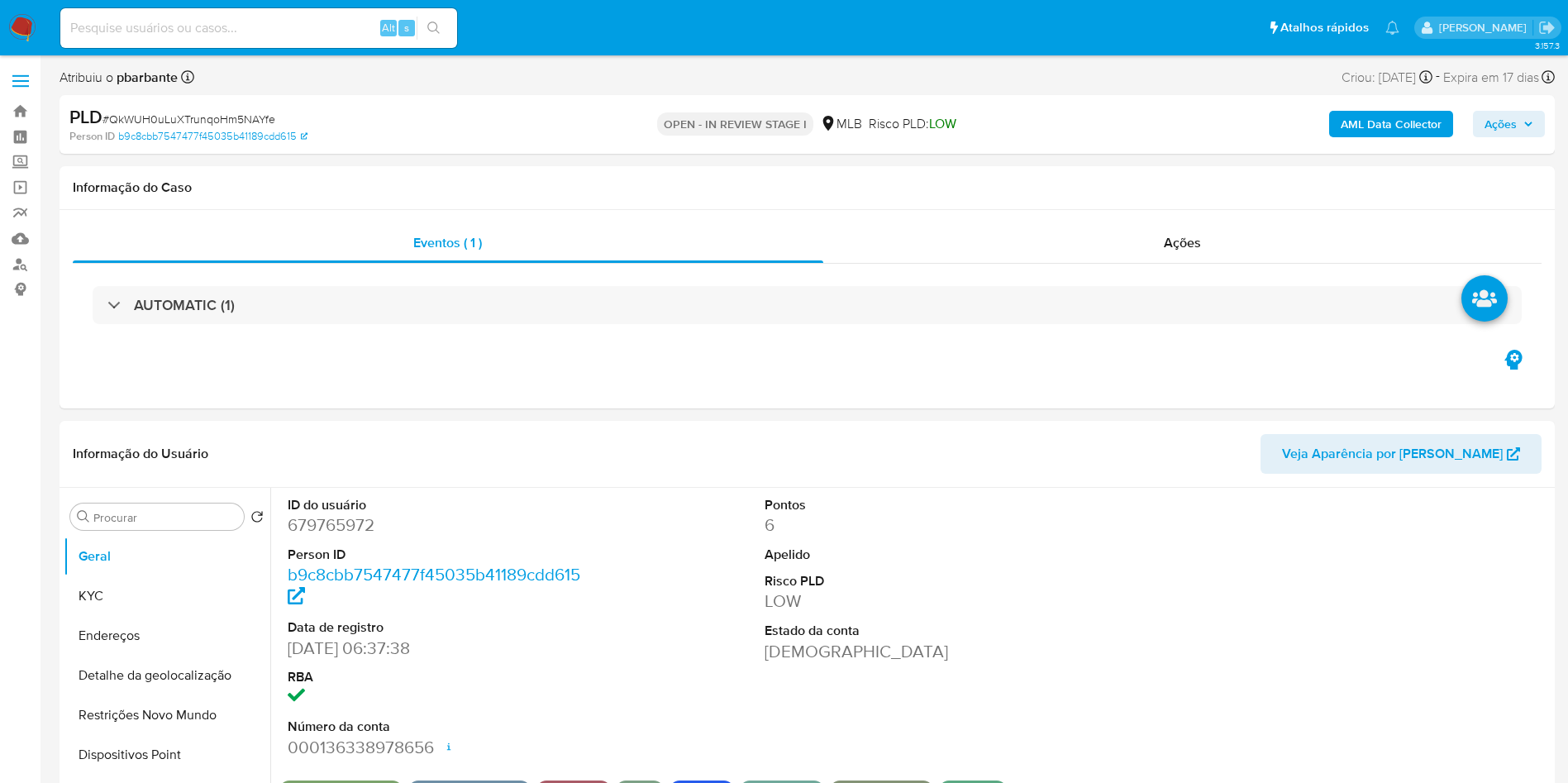
select select "10"
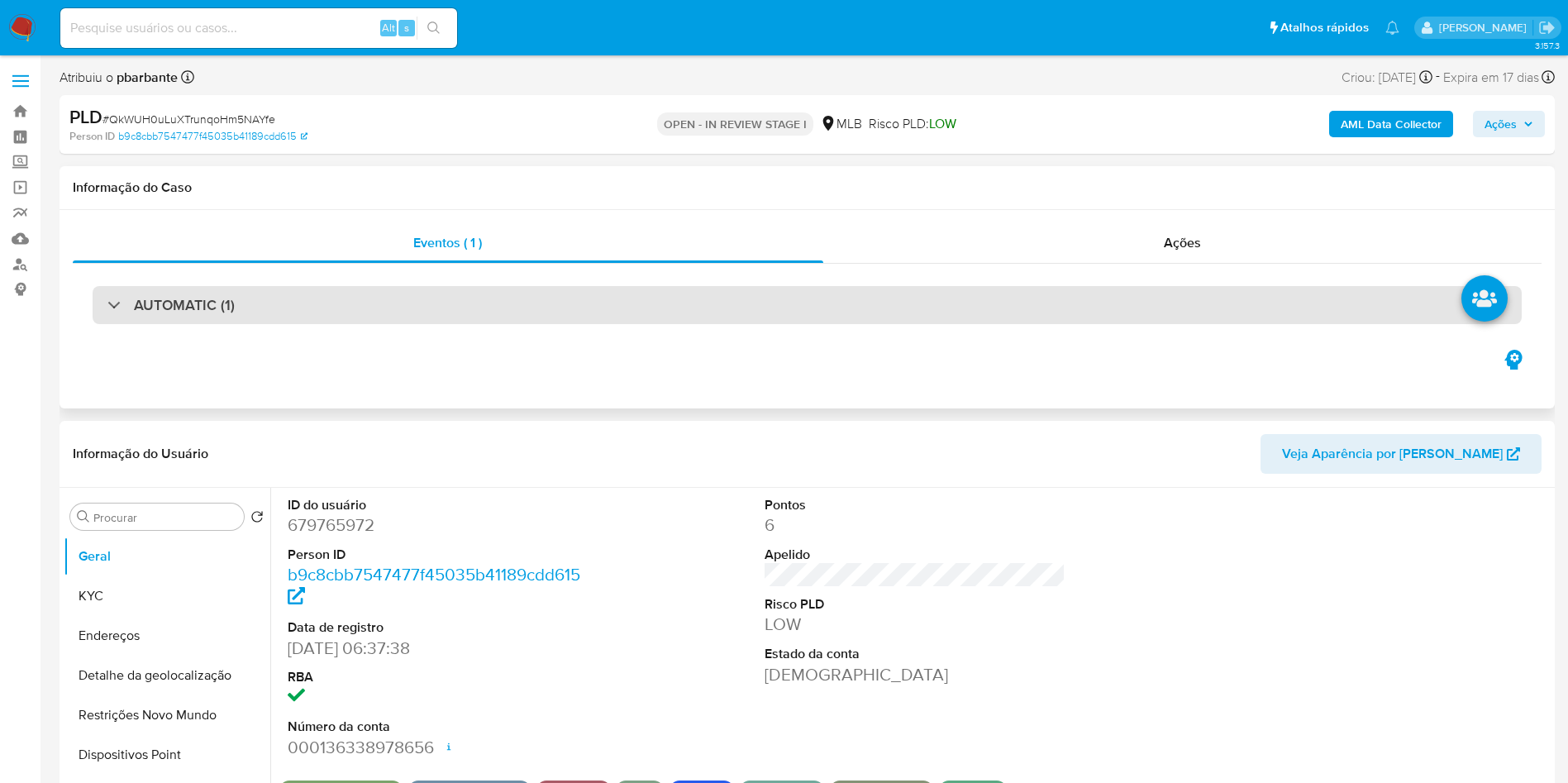
click at [393, 314] on div "AUTOMATIC (1)" at bounding box center [808, 305] width 1429 height 38
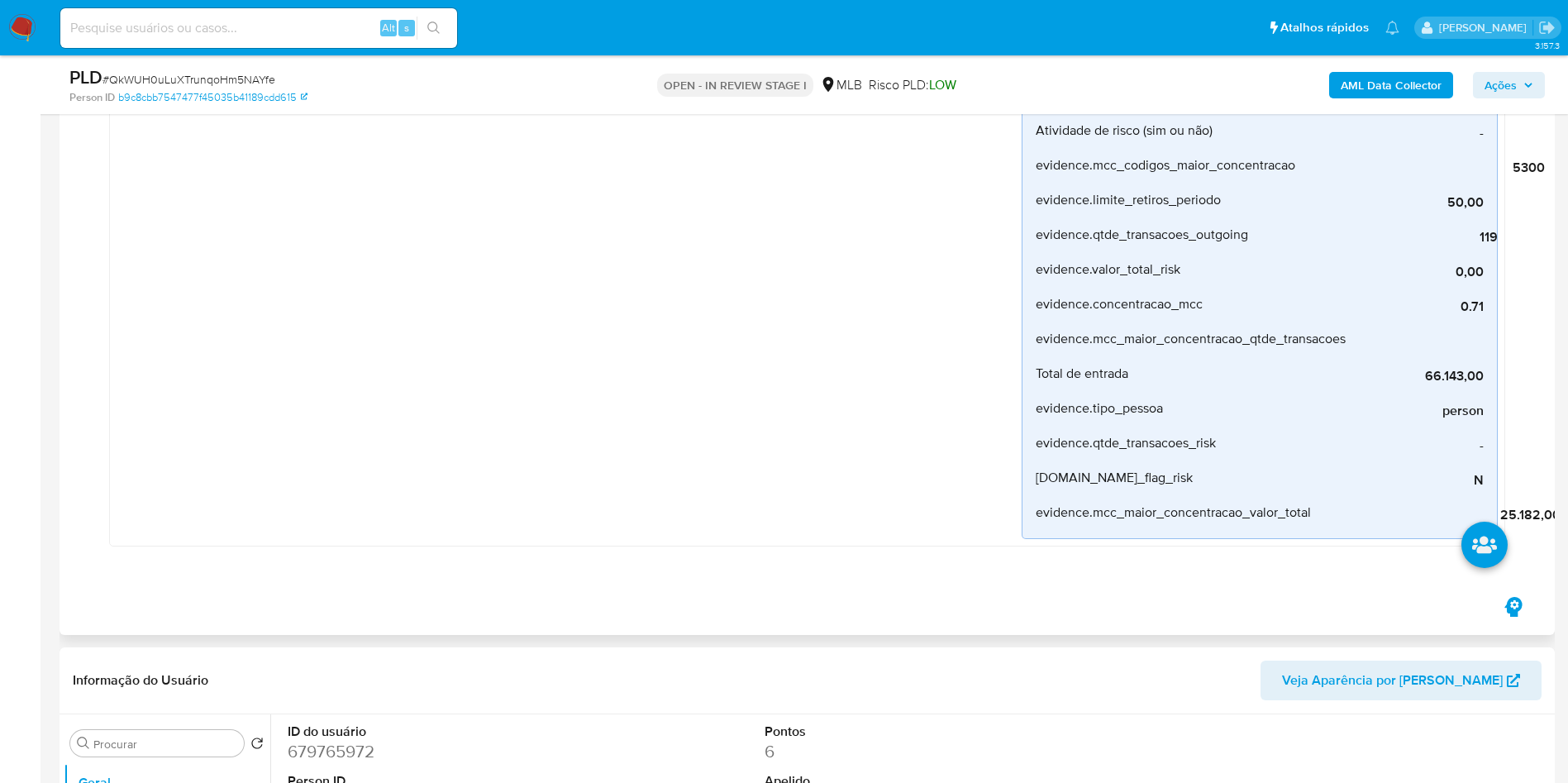
scroll to position [744, 0]
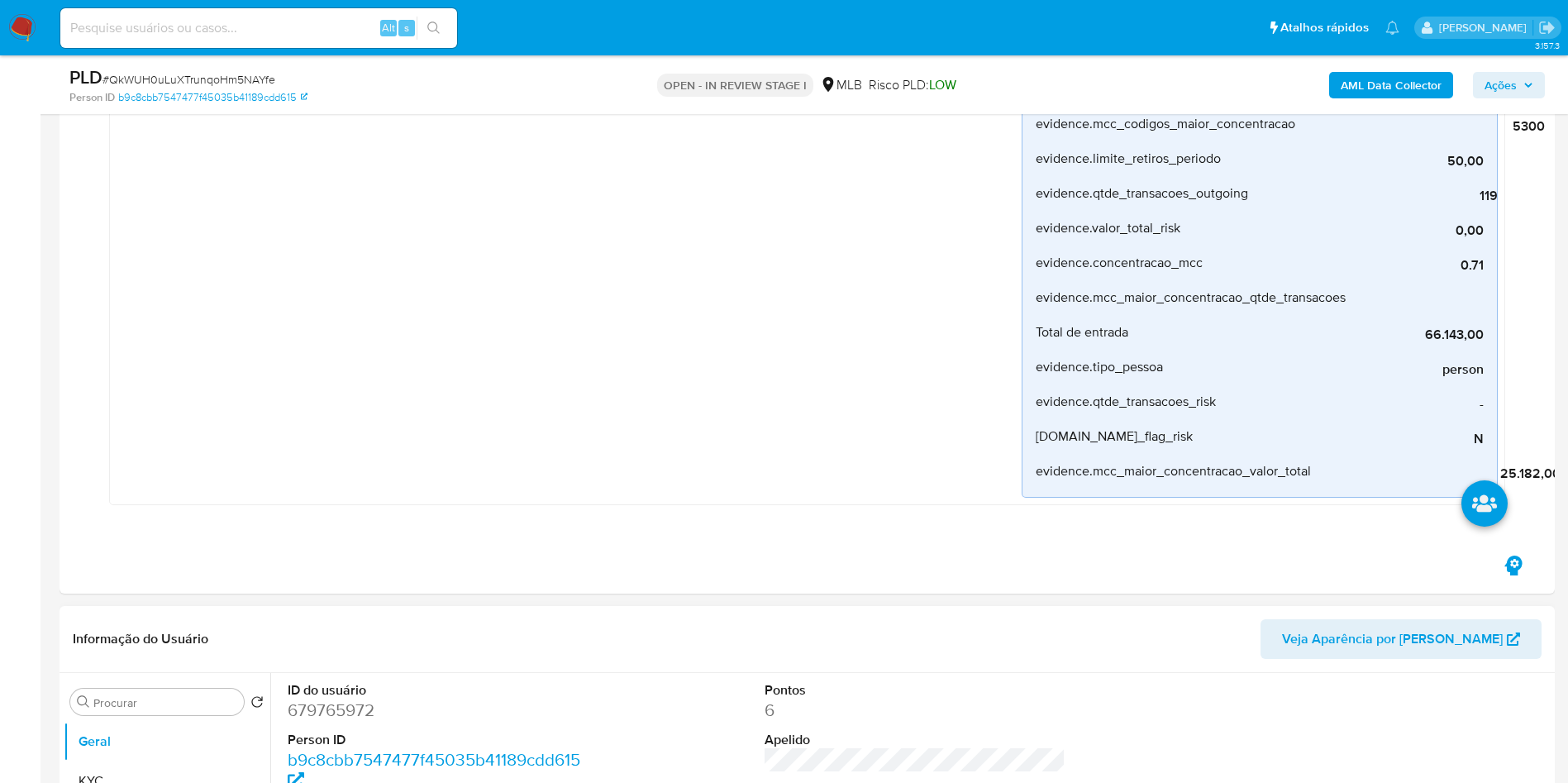
click at [315, 713] on dd "679765972" at bounding box center [438, 709] width 302 height 23
click at [314, 713] on dd "679765972" at bounding box center [438, 709] width 302 height 23
click at [338, 707] on dd "679765972" at bounding box center [438, 709] width 302 height 23
copy dd "679765972"
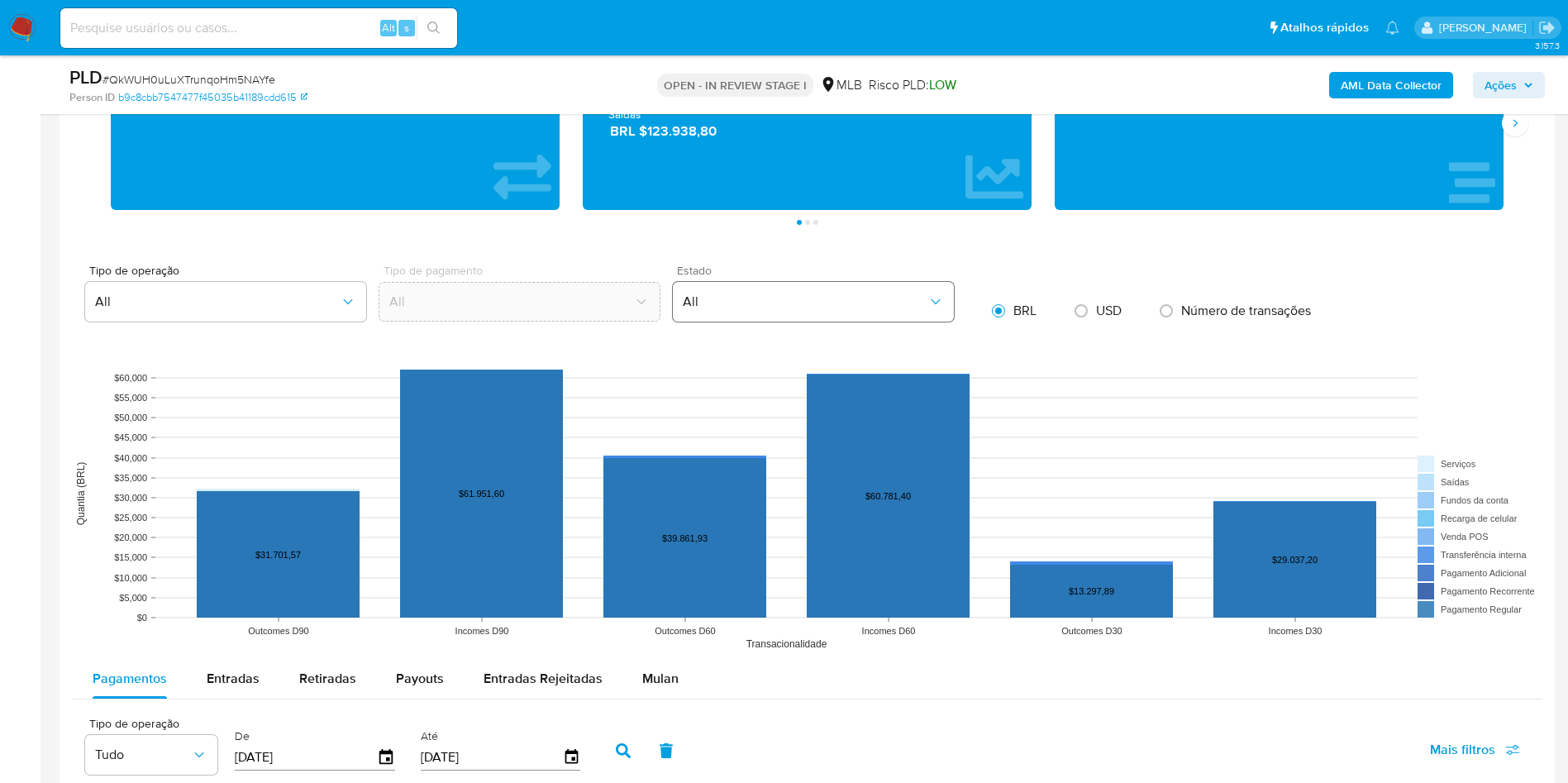
scroll to position [2603, 0]
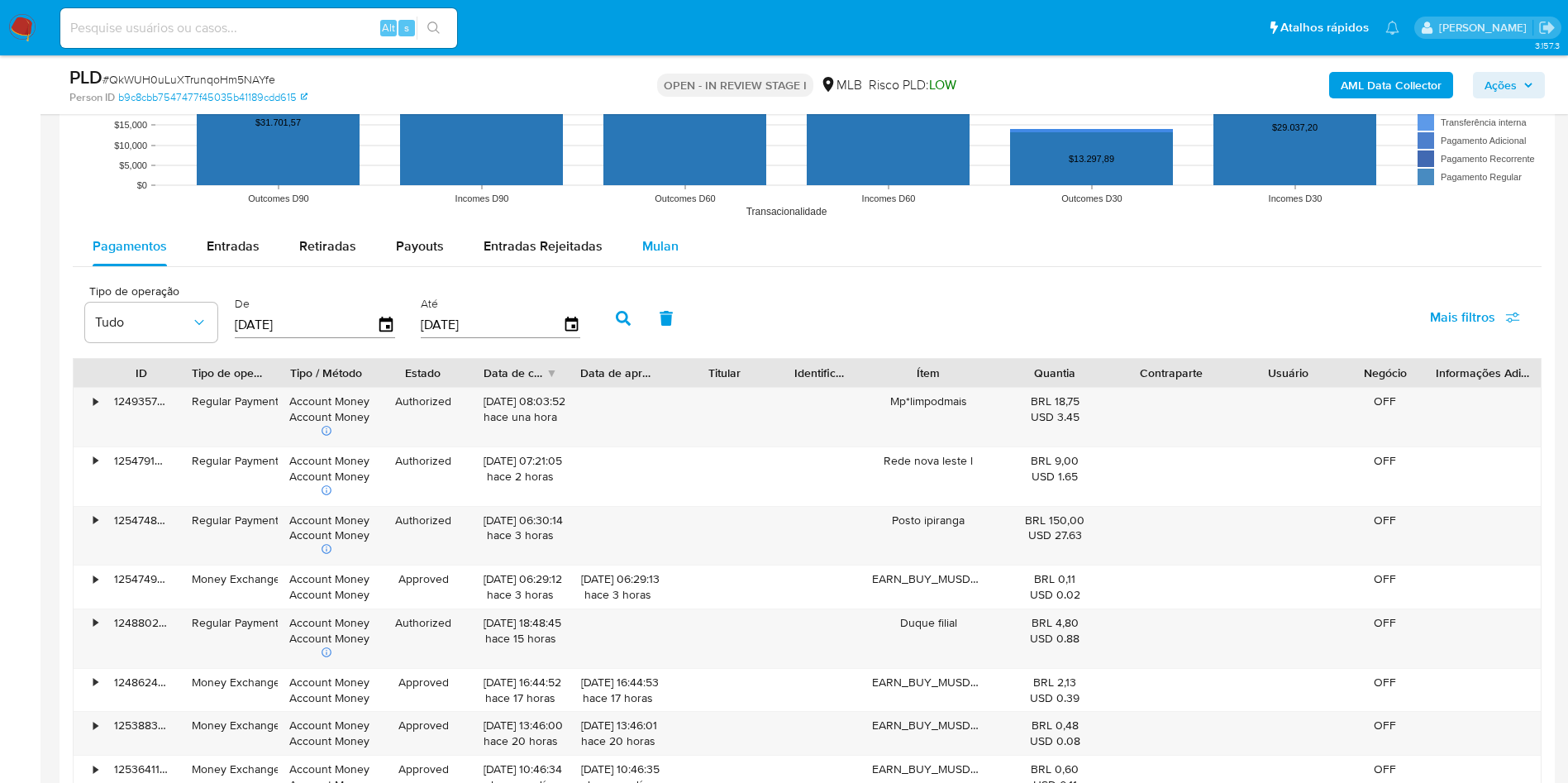
click at [683, 256] on button "Mulan" at bounding box center [660, 246] width 76 height 40
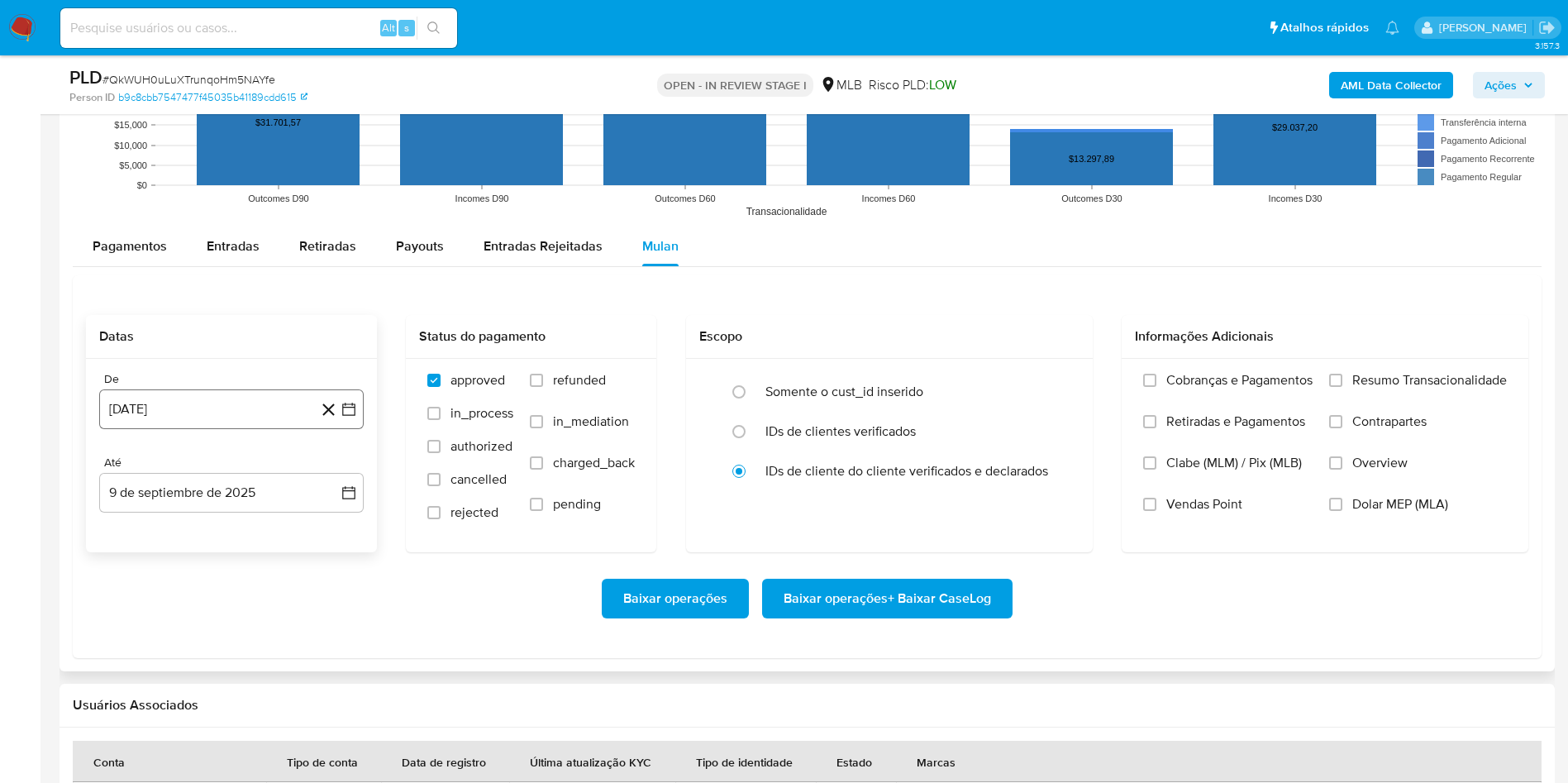
click at [358, 407] on button "9 de agosto de 2024" at bounding box center [232, 409] width 264 height 40
click at [336, 471] on icon "Mes siguiente" at bounding box center [334, 469] width 20 height 20
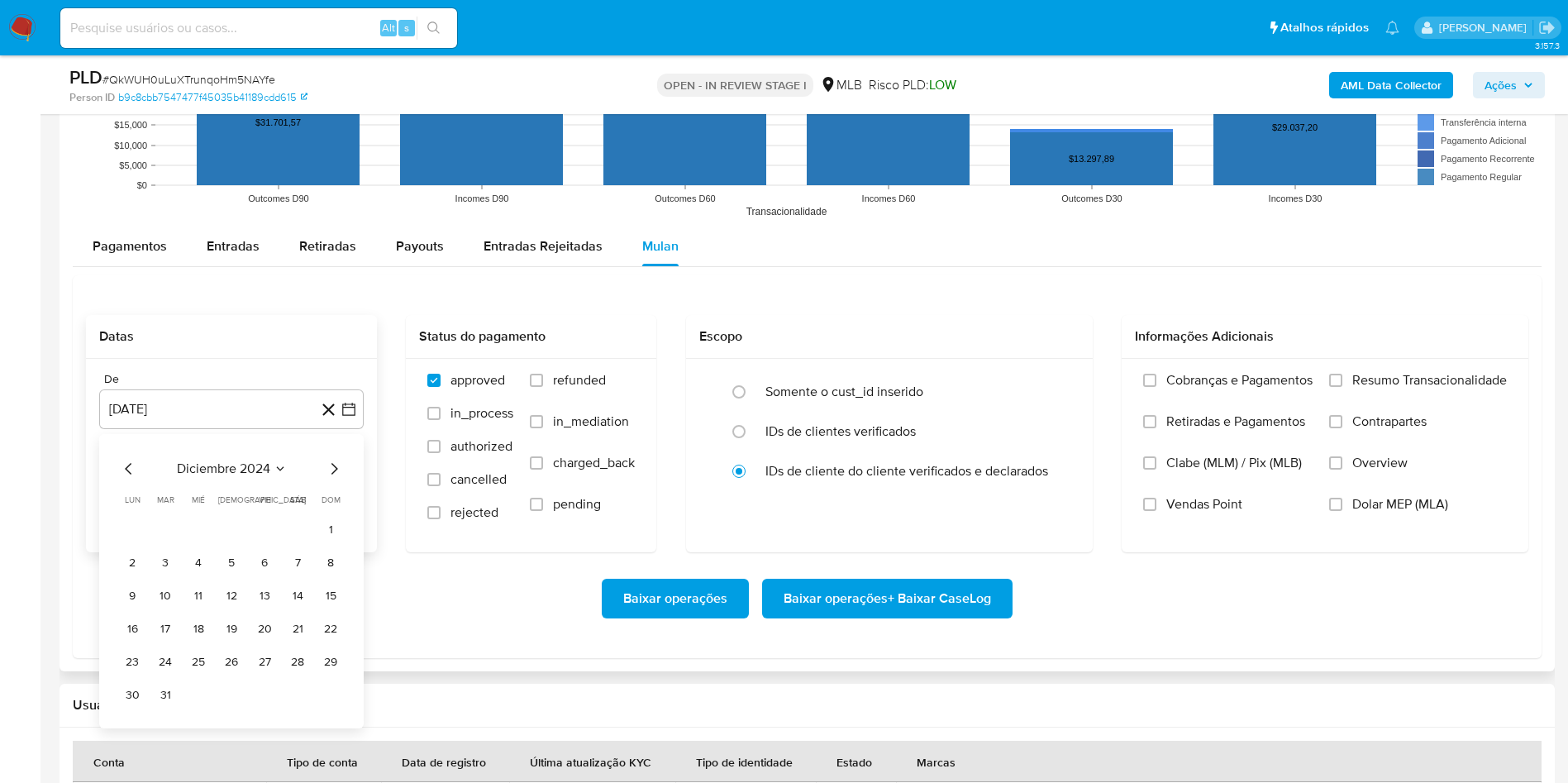
click at [336, 471] on icon "Mes siguiente" at bounding box center [334, 469] width 20 height 20
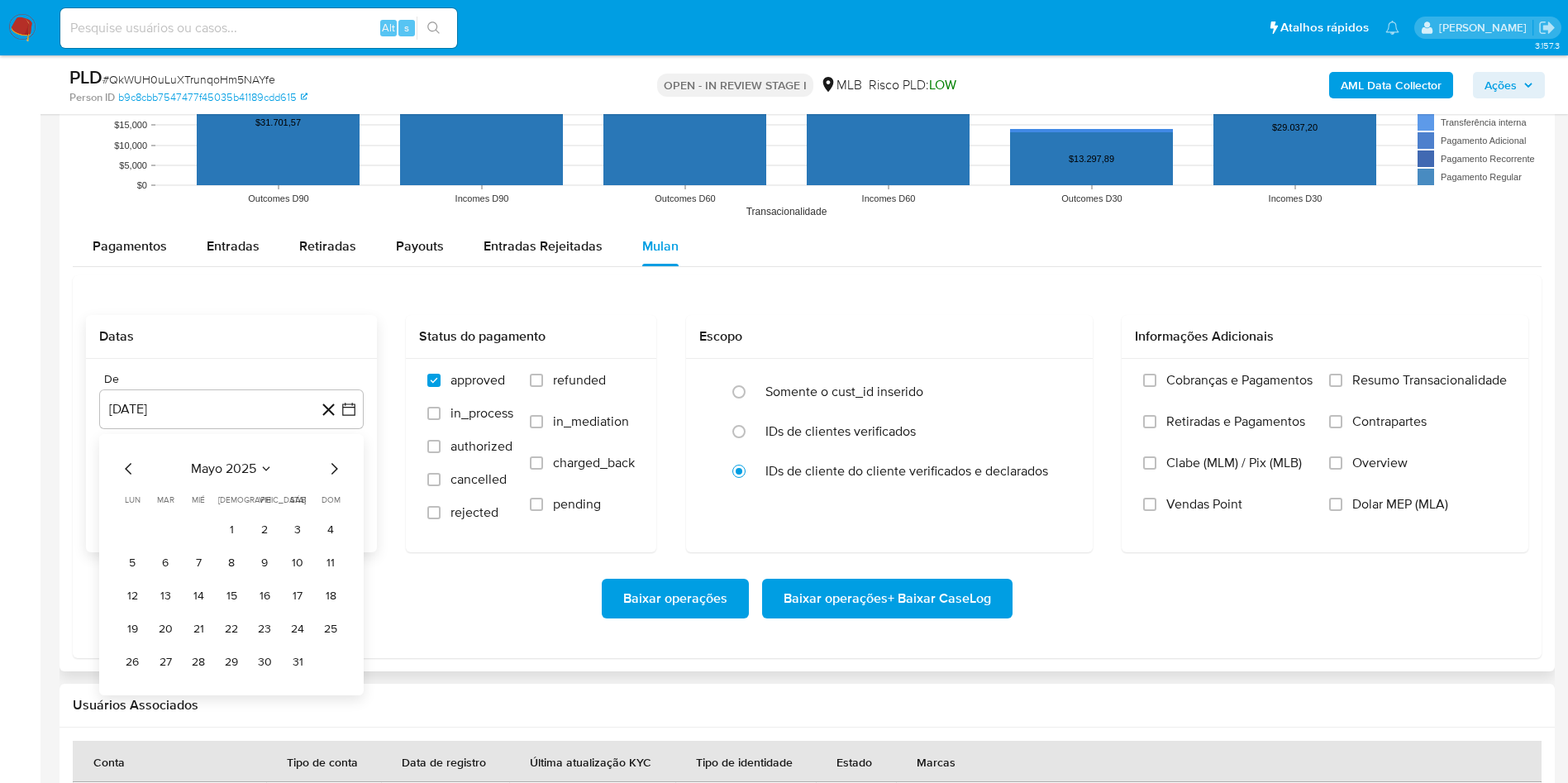
click at [336, 471] on icon "Mes siguiente" at bounding box center [334, 469] width 20 height 20
click at [197, 563] on button "9" at bounding box center [198, 562] width 26 height 26
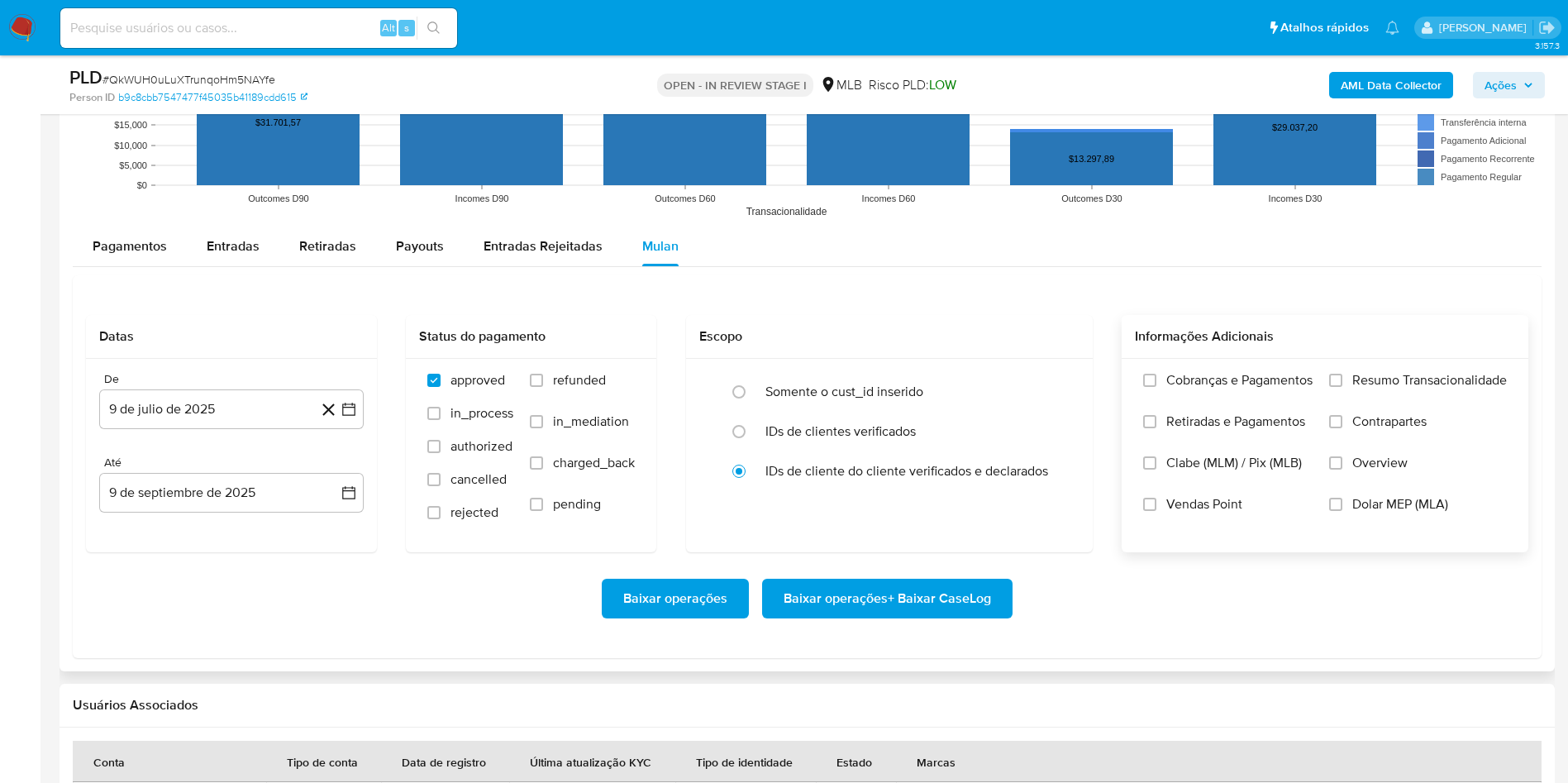
click at [1395, 407] on label "Resumo Transacionalidade" at bounding box center [1418, 392] width 178 height 41
click at [1342, 386] on input "Resumo Transacionalidade" at bounding box center [1336, 380] width 14 height 14
click at [920, 616] on span "Baixar operações + Baixar CaseLog" at bounding box center [887, 598] width 208 height 36
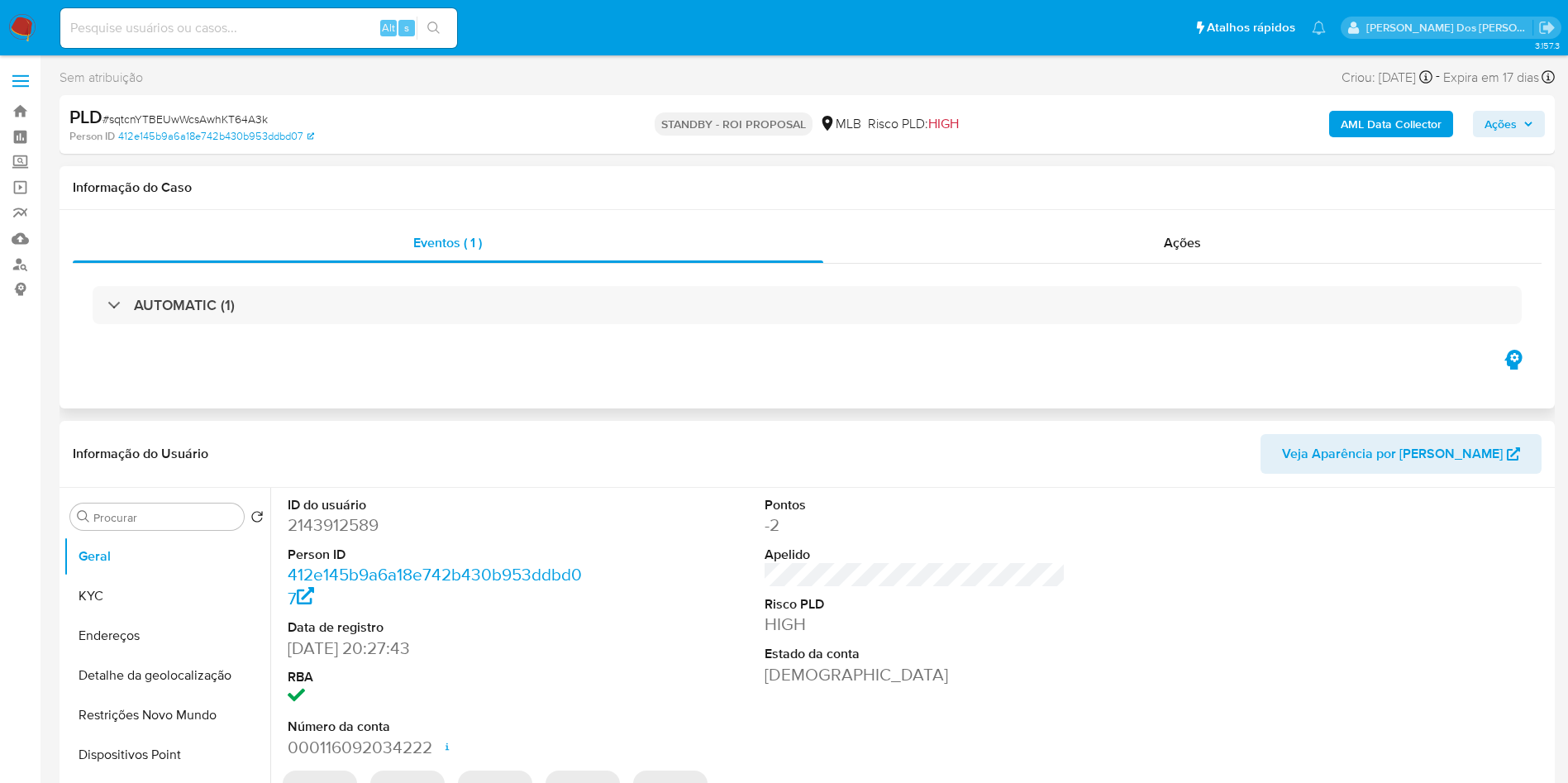
select select "10"
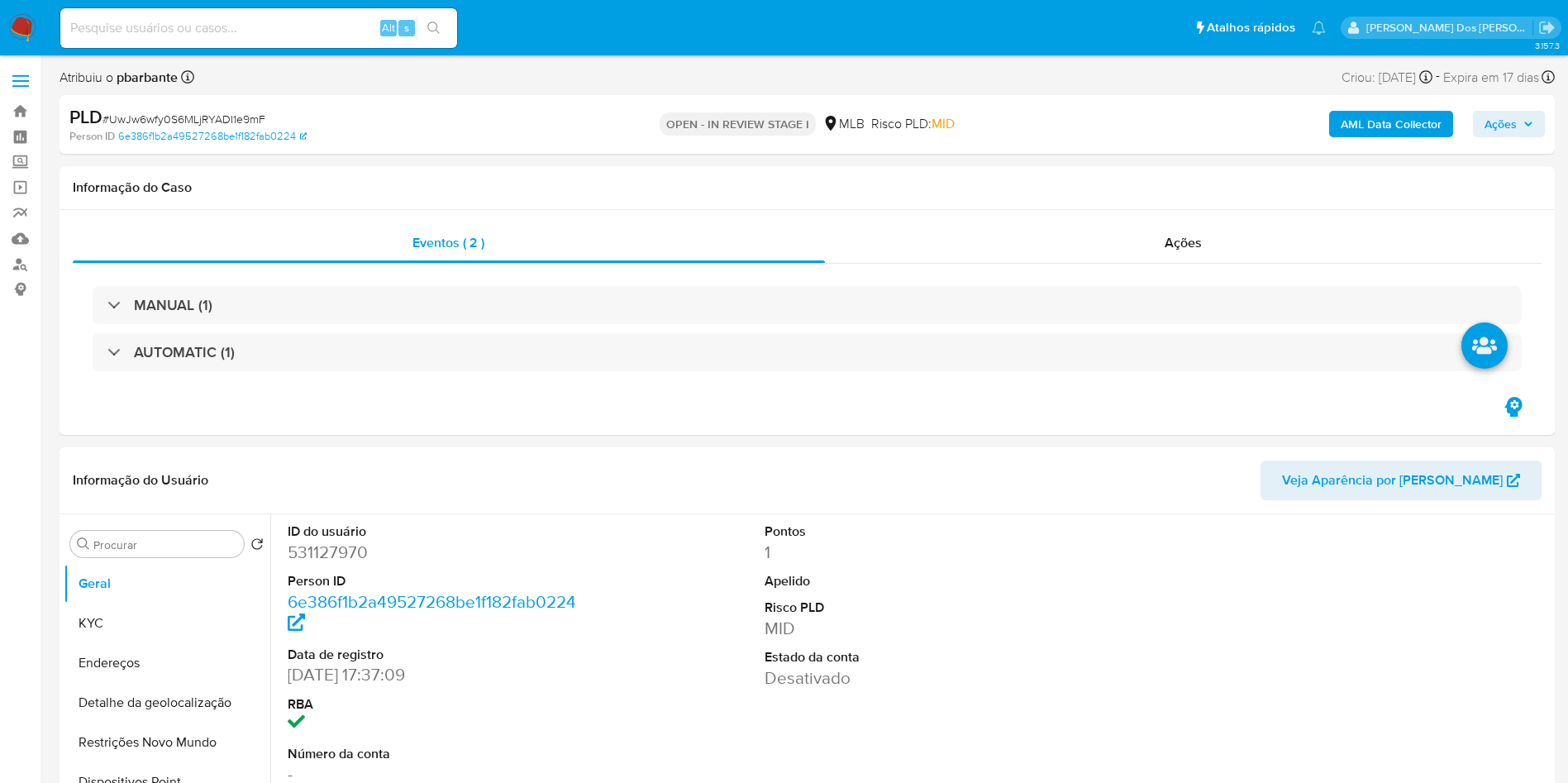
select select "10"
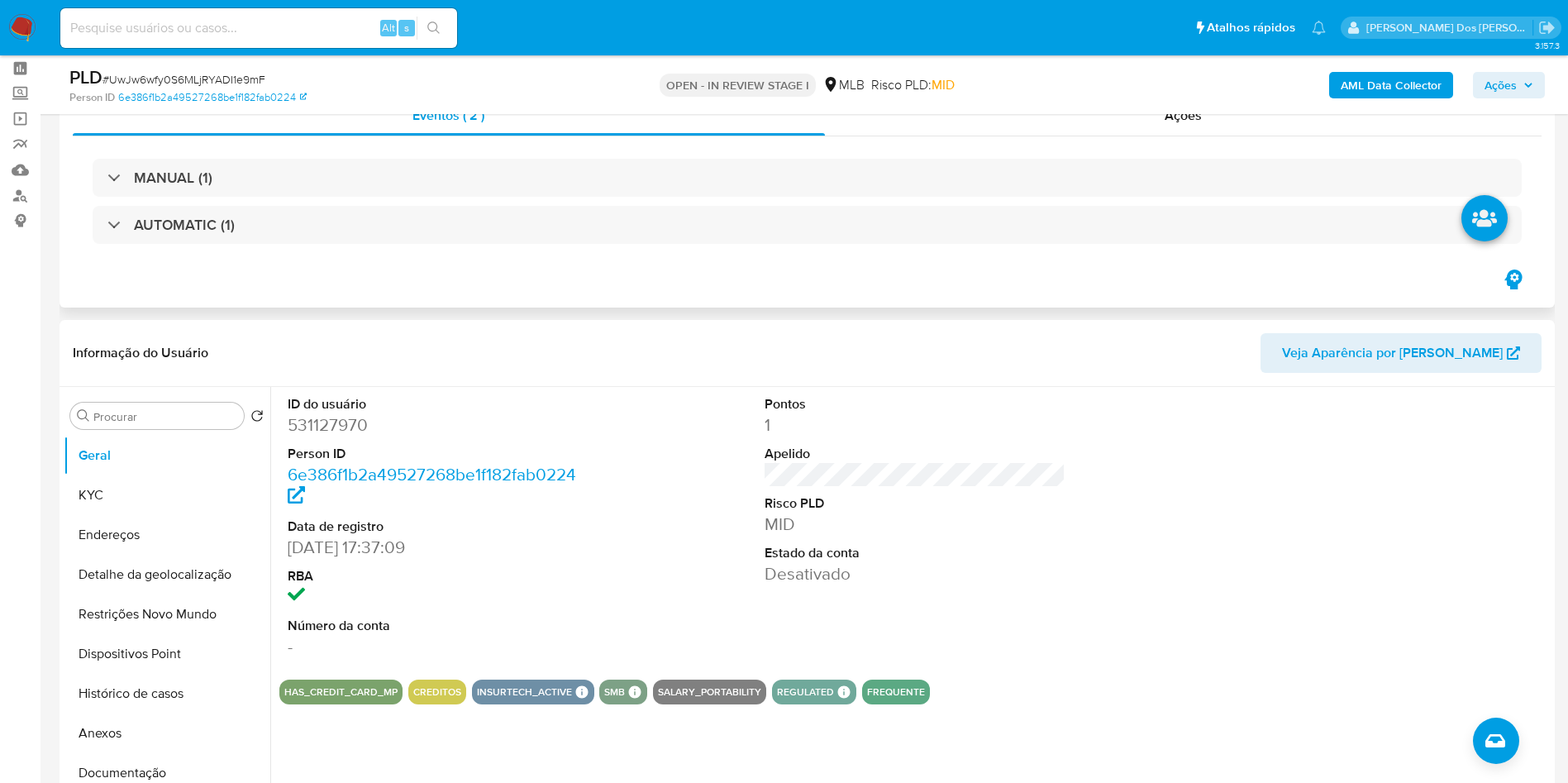
scroll to position [124, 0]
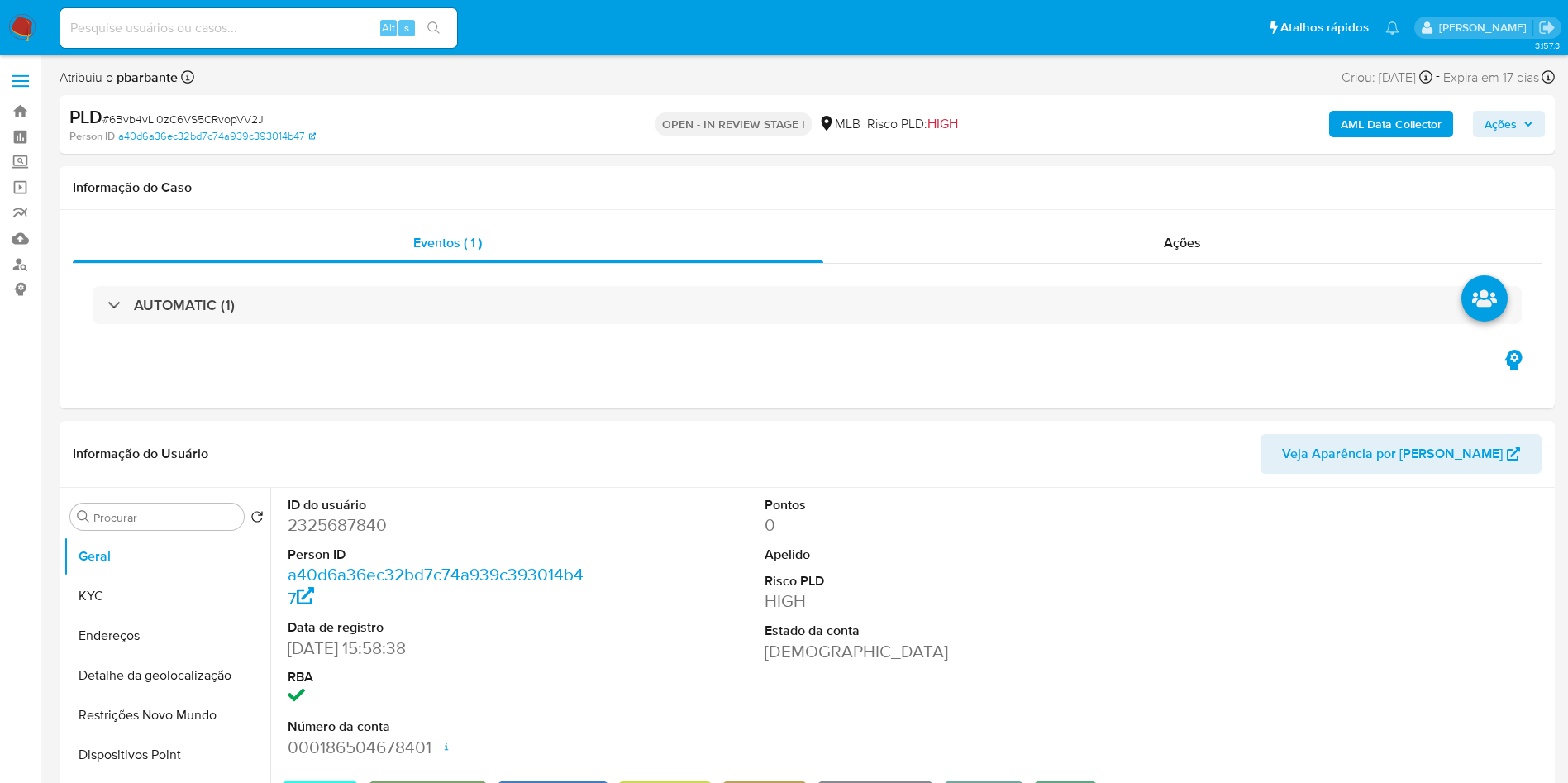
select select "10"
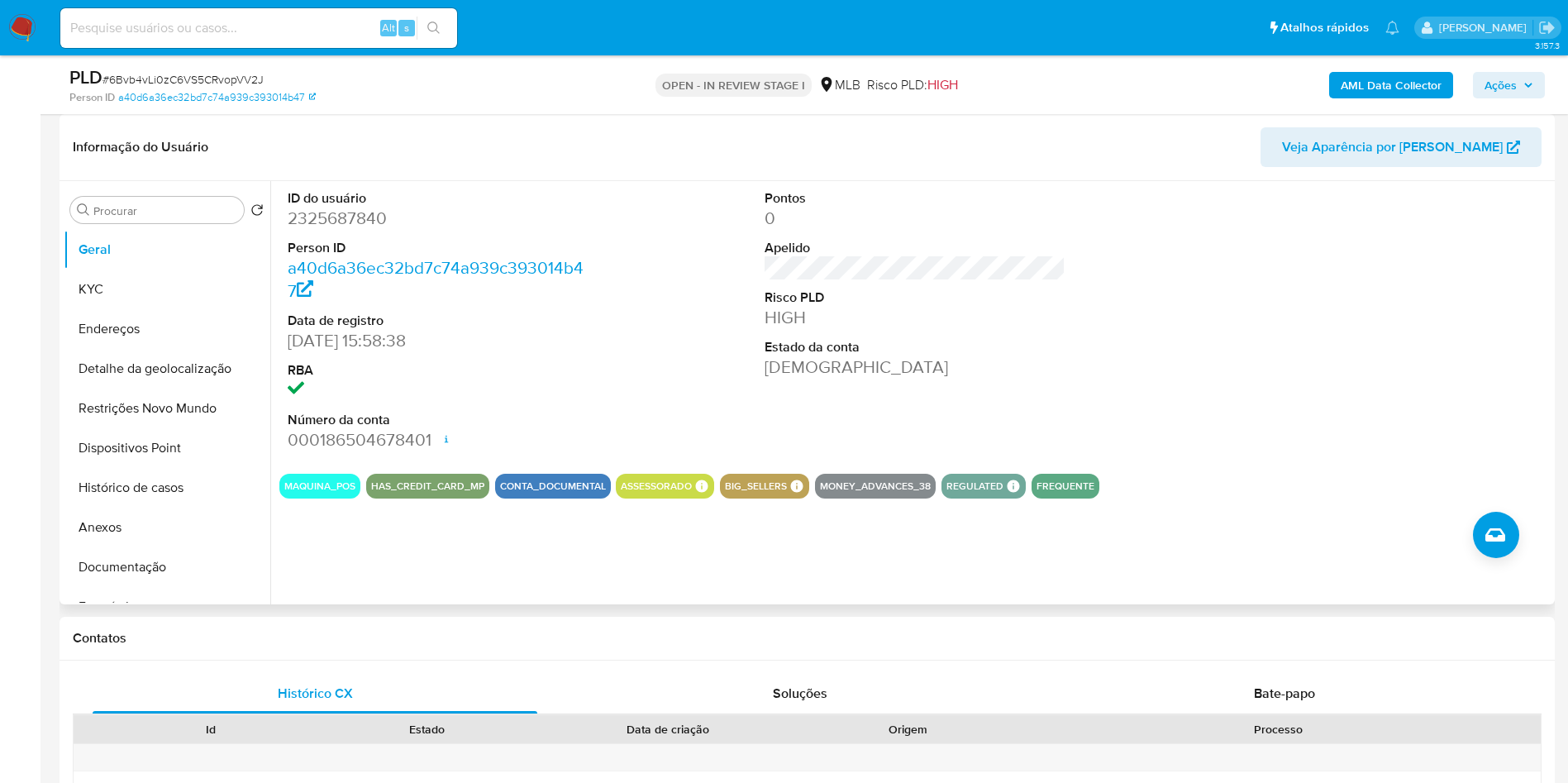
scroll to position [124, 0]
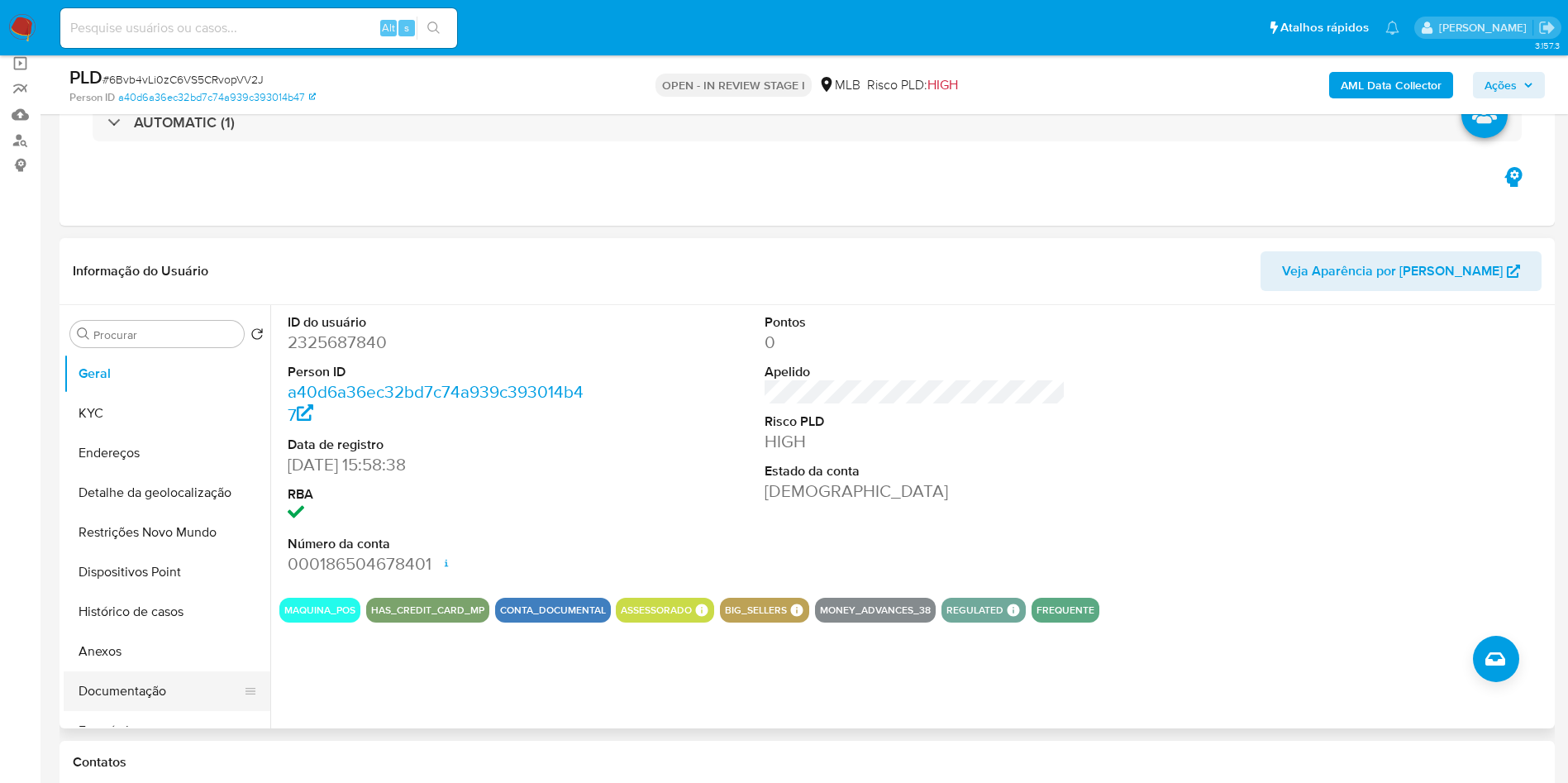
click at [183, 711] on button "Documentação" at bounding box center [160, 691] width 193 height 40
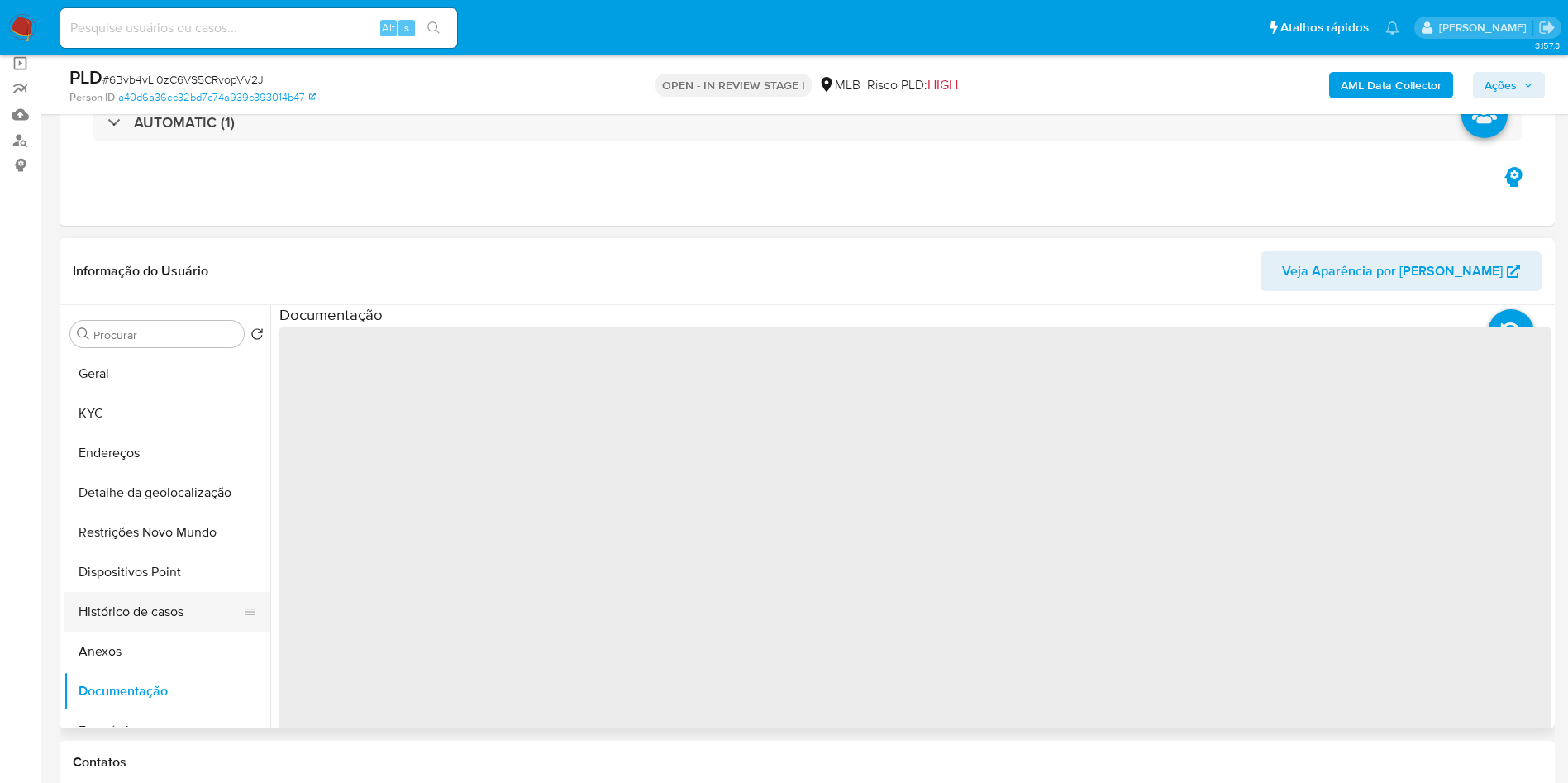
click at [194, 632] on button "Histórico de casos" at bounding box center [160, 612] width 193 height 40
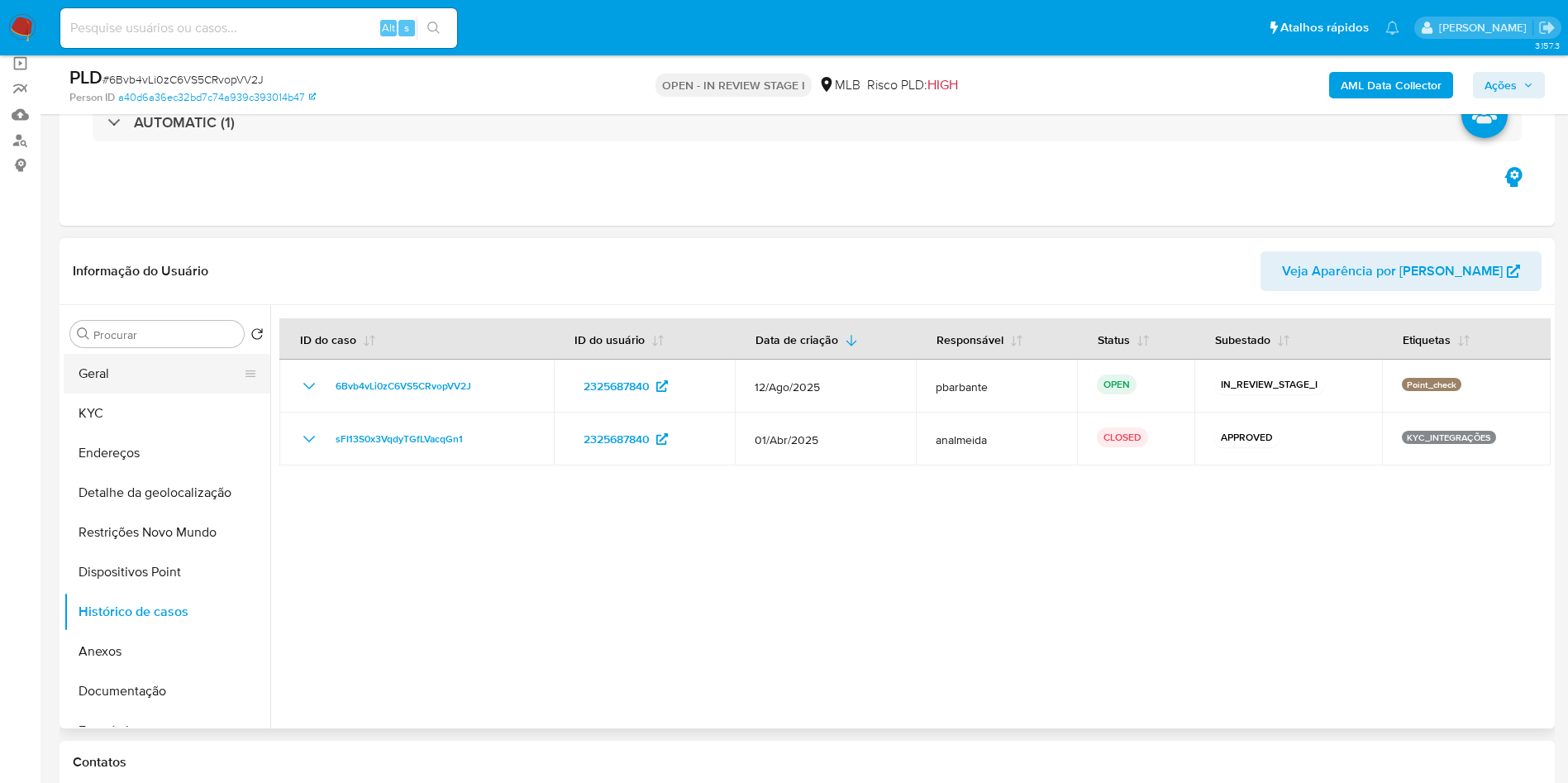
click at [170, 386] on button "Geral" at bounding box center [160, 374] width 193 height 40
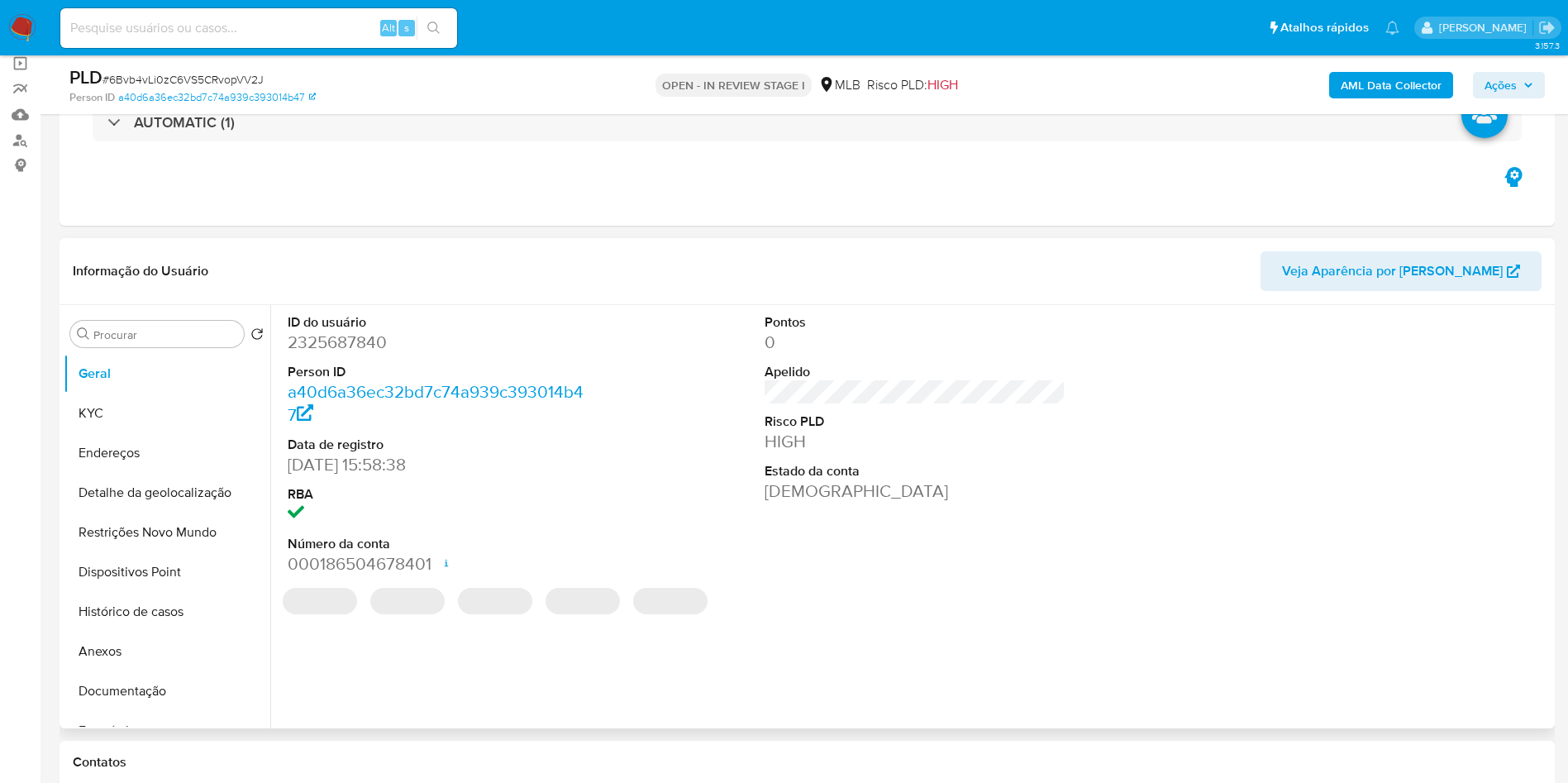
click at [371, 354] on dd "2325687840" at bounding box center [438, 342] width 302 height 23
click at [367, 354] on dd "2325687840" at bounding box center [438, 342] width 302 height 23
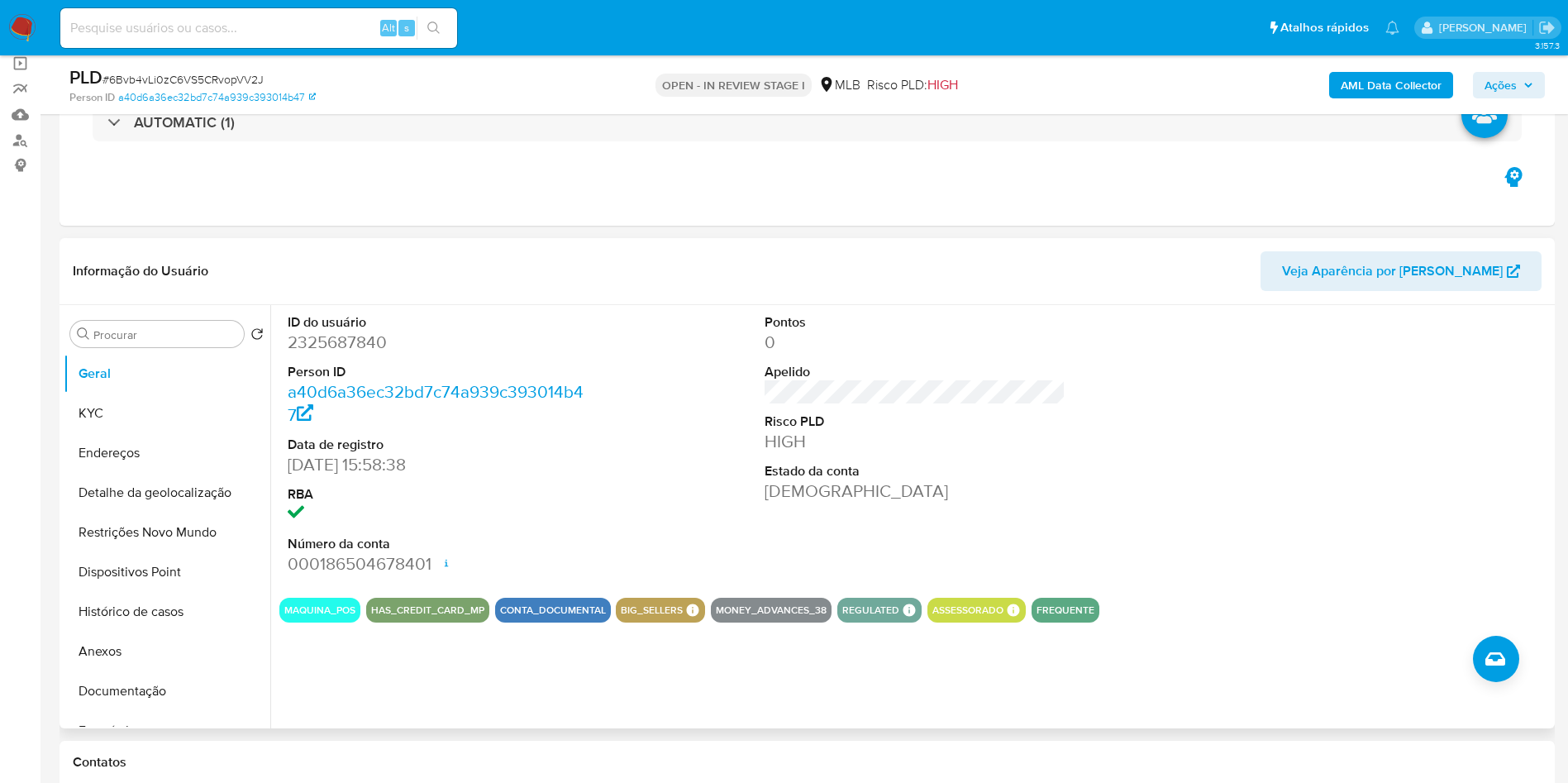
click at [380, 354] on dd "2325687840" at bounding box center [438, 342] width 302 height 23
drag, startPoint x: 377, startPoint y: 358, endPoint x: 380, endPoint y: 367, distance: 9.5
click at [380, 354] on dd "2325687840" at bounding box center [438, 342] width 302 height 23
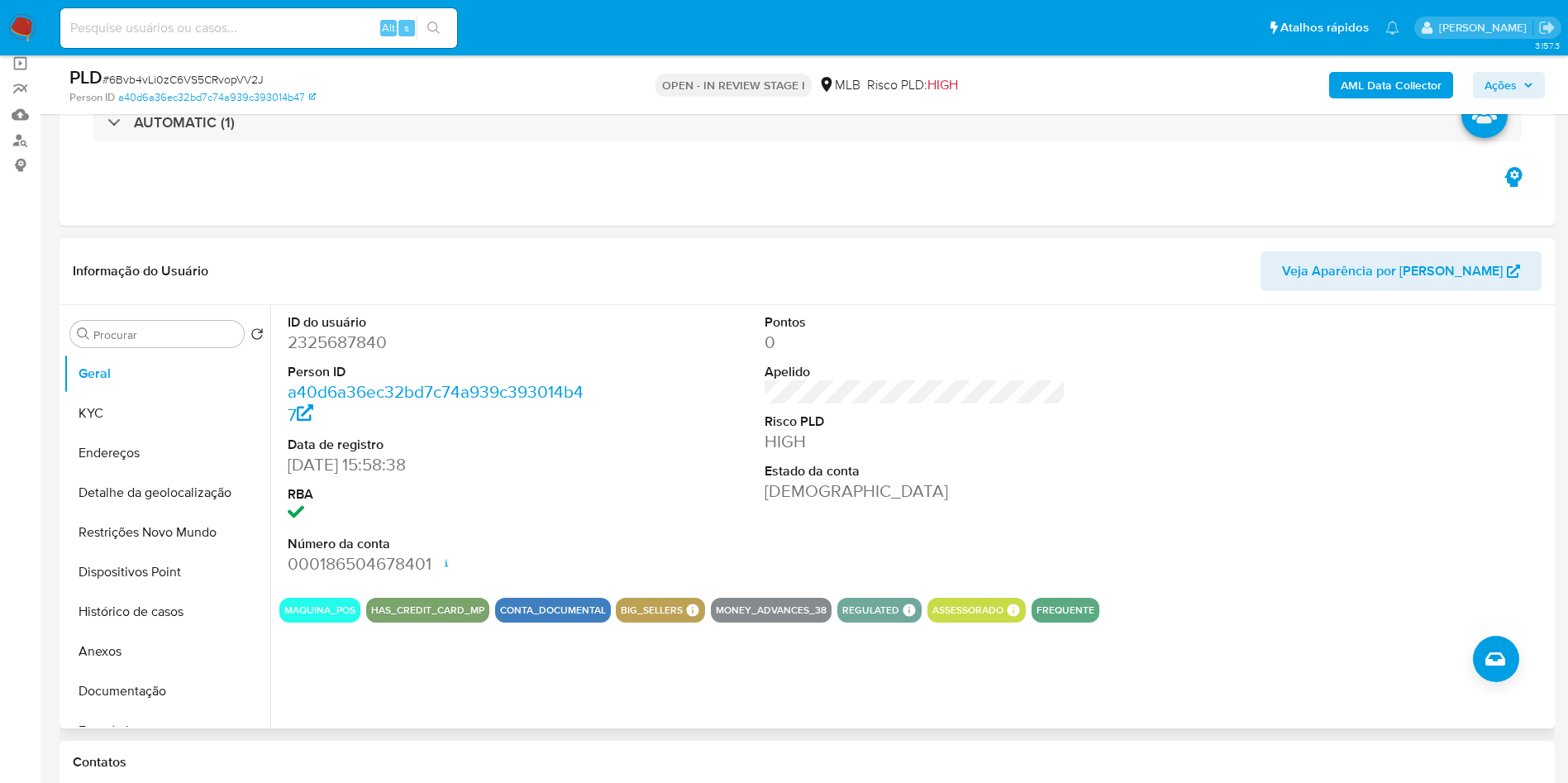
click at [369, 332] on dt "ID do usuário" at bounding box center [438, 323] width 302 height 18
click at [367, 354] on dd "2325687840" at bounding box center [438, 342] width 302 height 23
copy dd "2325687840"
click at [132, 433] on button "KYC" at bounding box center [160, 414] width 193 height 40
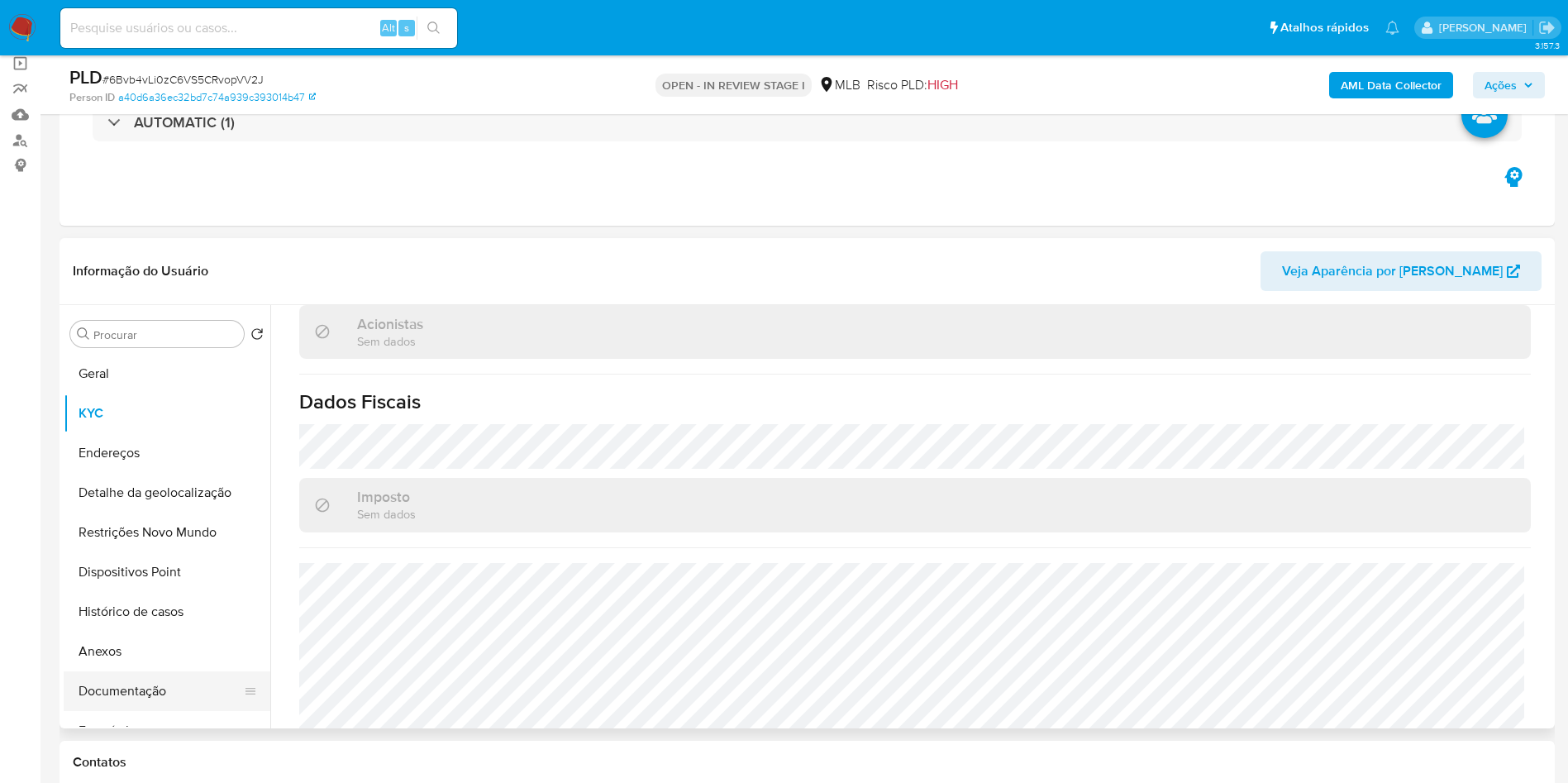
click at [140, 711] on button "Documentação" at bounding box center [160, 691] width 193 height 40
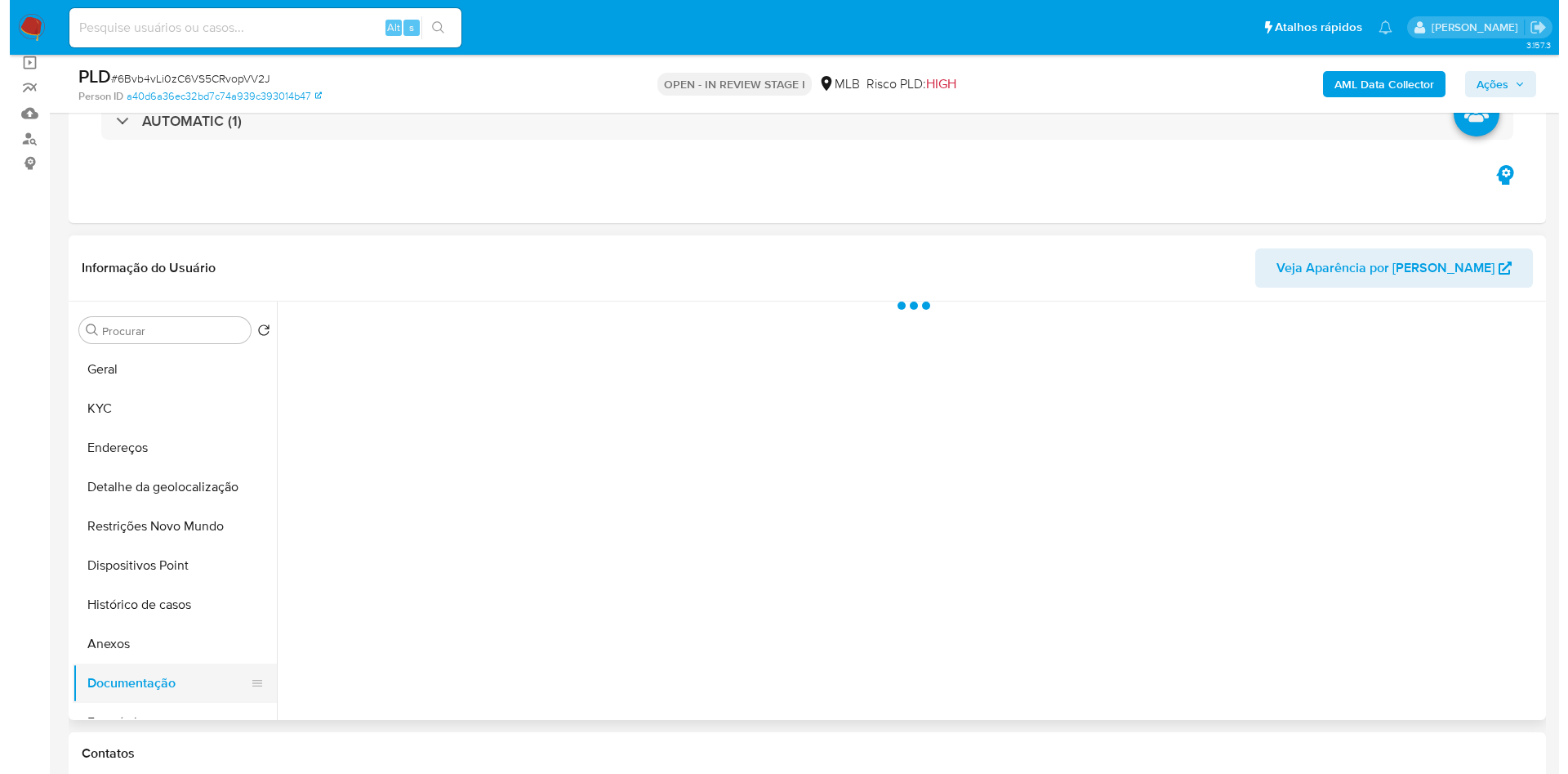
scroll to position [0, 0]
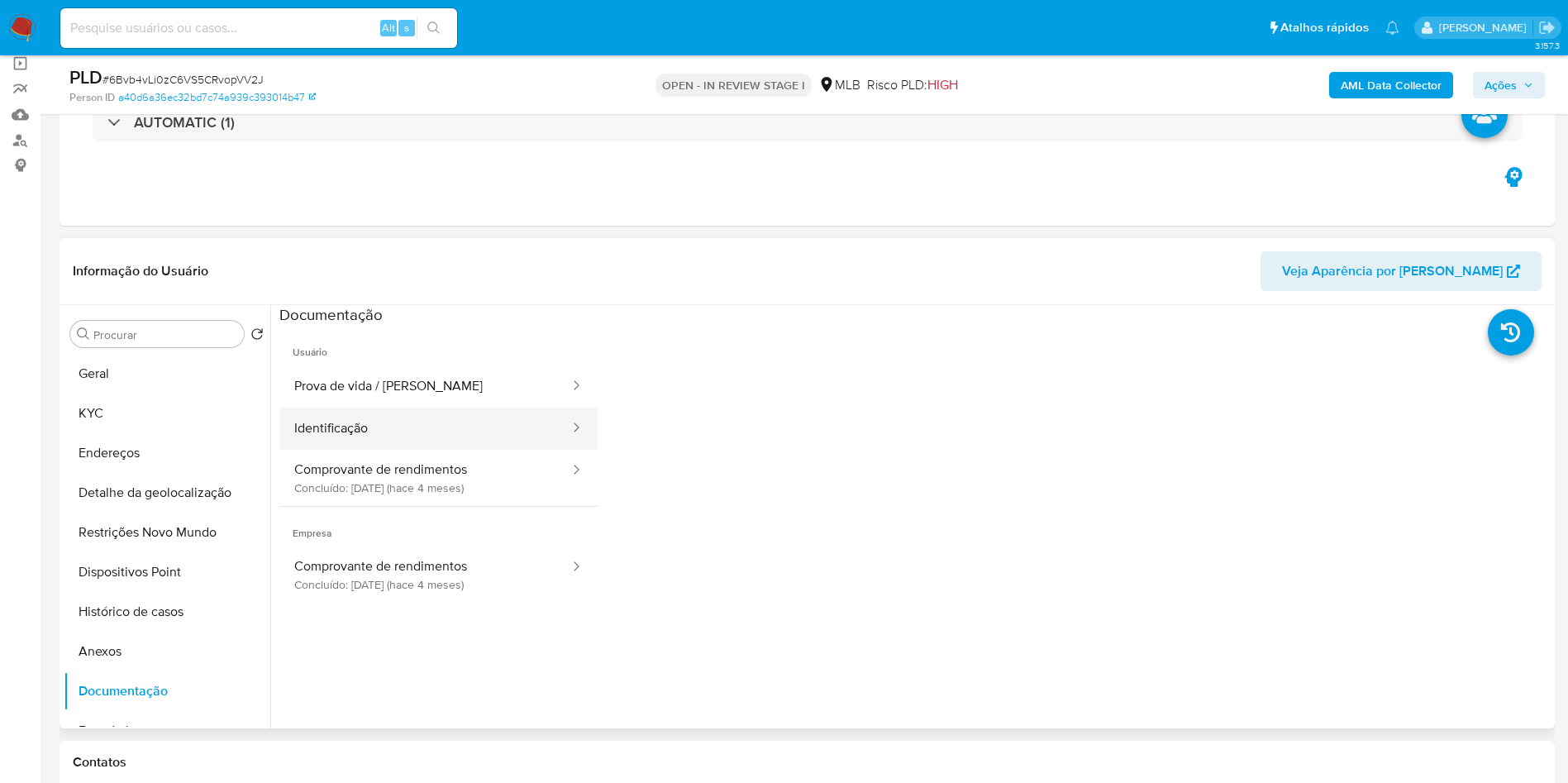
click at [461, 443] on button "Identificação" at bounding box center [425, 428] width 292 height 42
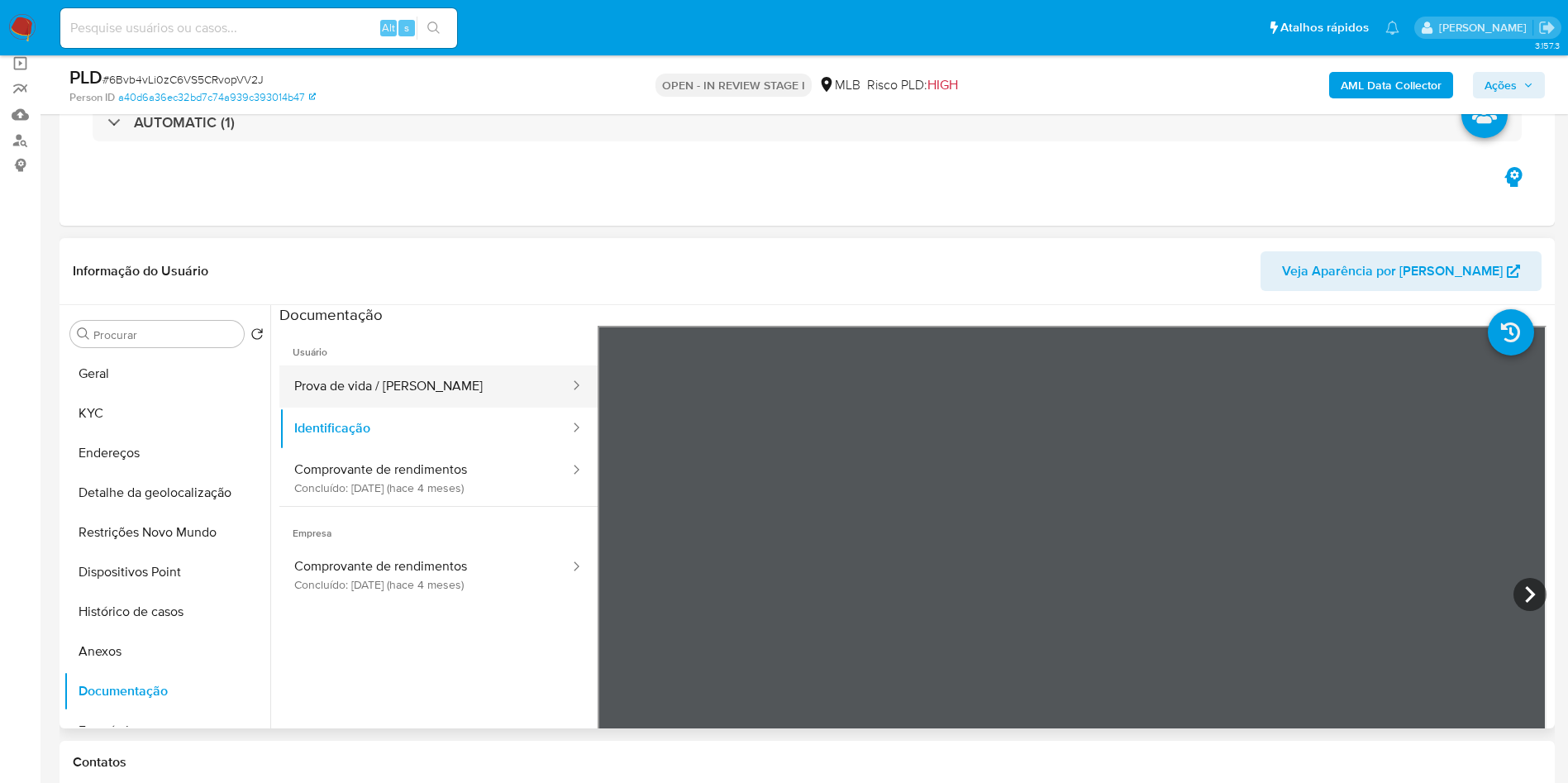
click at [466, 406] on button "Prova de vida / [PERSON_NAME]" at bounding box center [425, 386] width 292 height 42
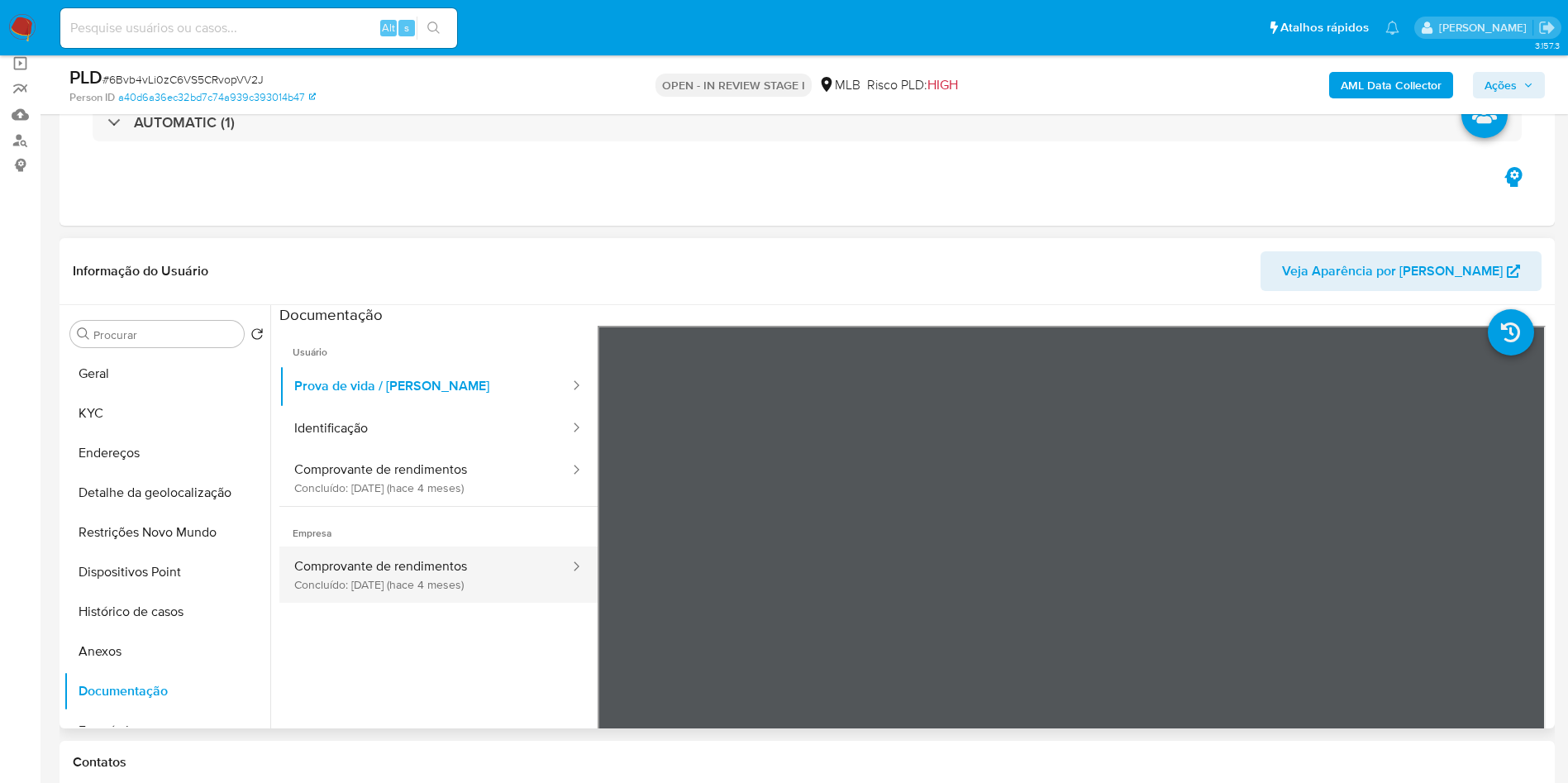
click at [377, 592] on button "Comprovante de rendimentos Concluído: 19/05/2025 (hace 4 meses)" at bounding box center [425, 574] width 292 height 57
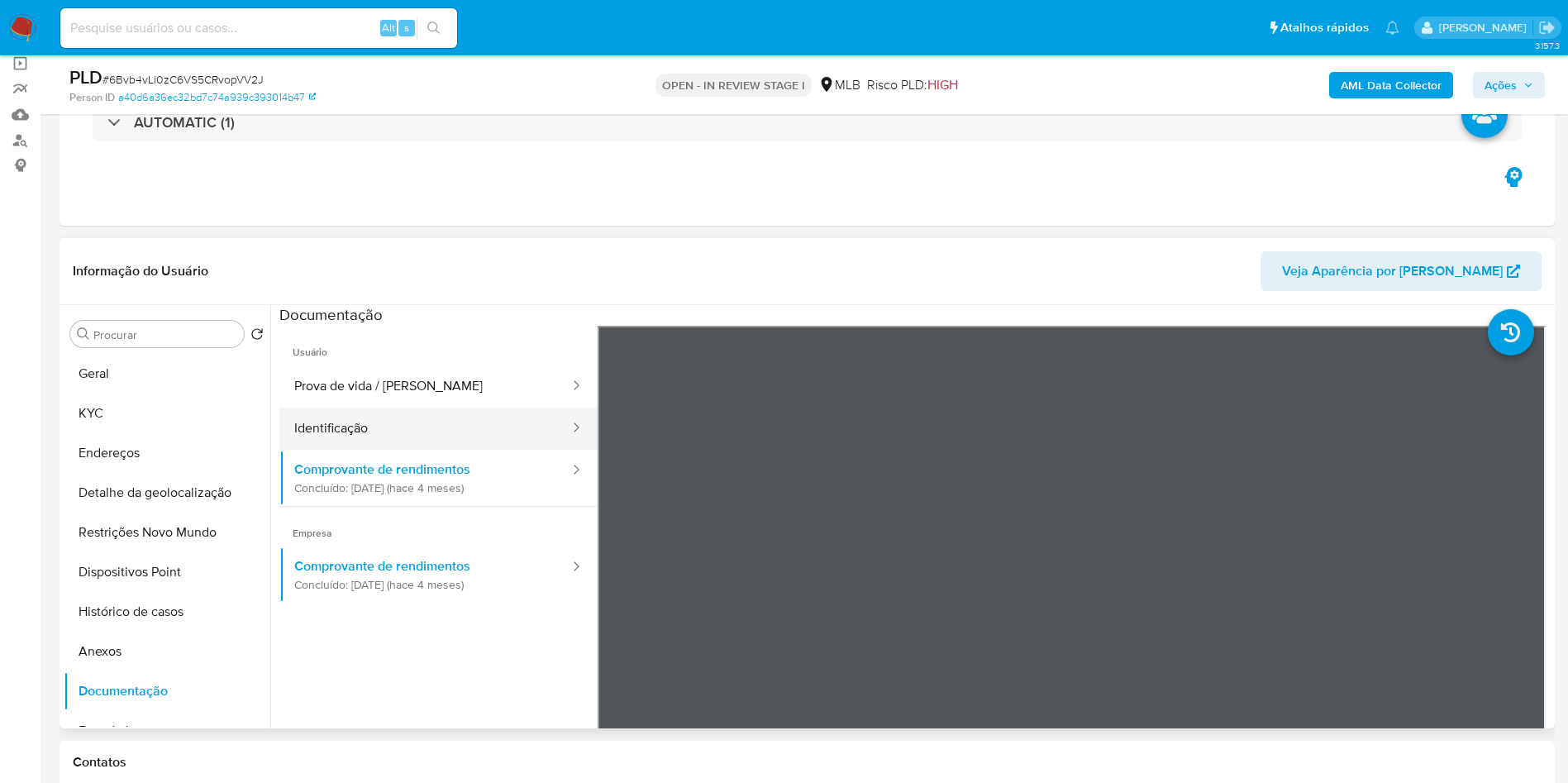
click at [416, 449] on button "Identificação" at bounding box center [425, 428] width 292 height 42
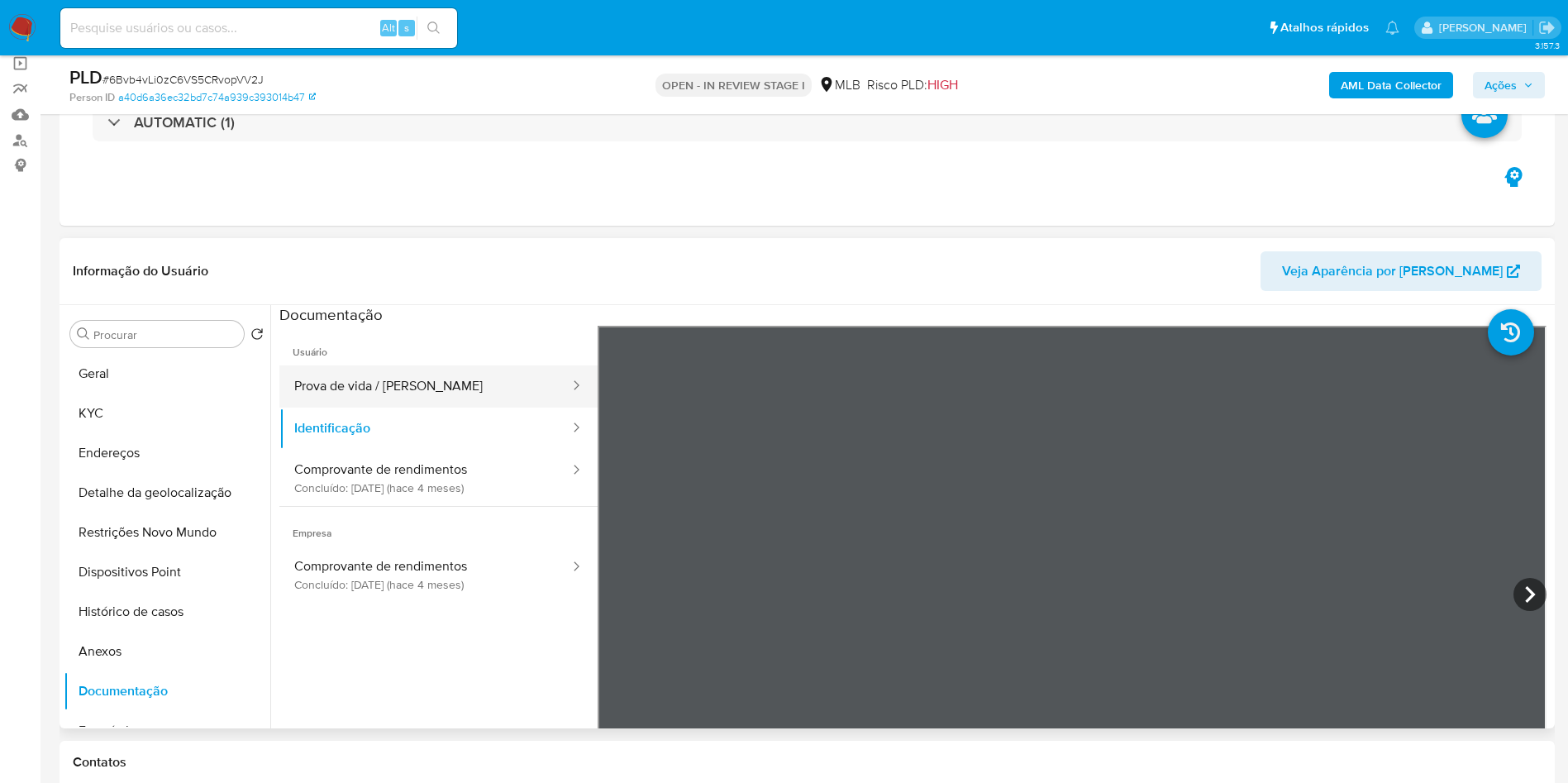
click at [428, 407] on button "Prova de vida / [PERSON_NAME]" at bounding box center [425, 386] width 292 height 42
click at [1397, 82] on b "AML Data Collector" at bounding box center [1391, 85] width 101 height 26
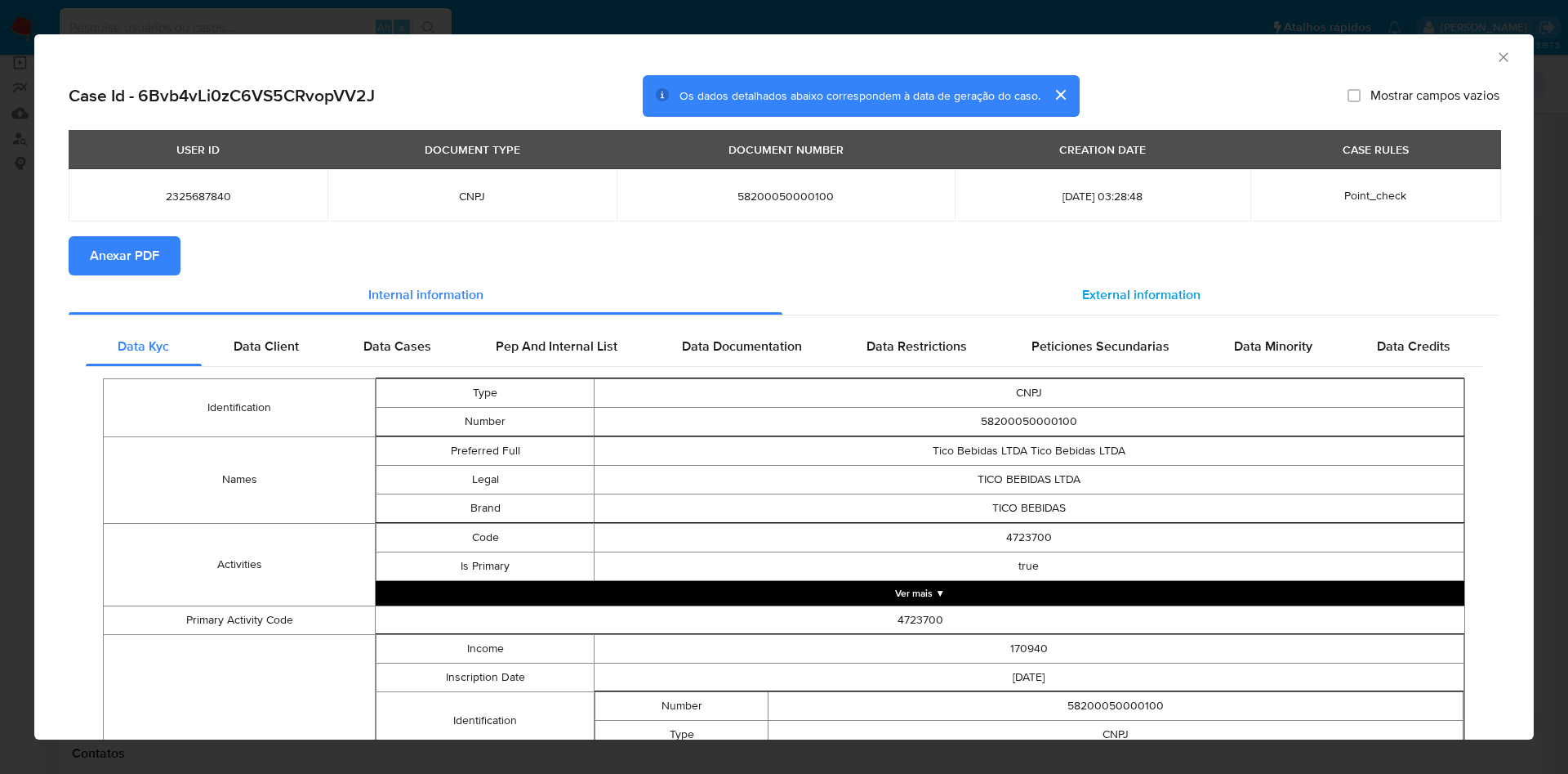
click at [1181, 300] on span "External information" at bounding box center [1140, 294] width 118 height 19
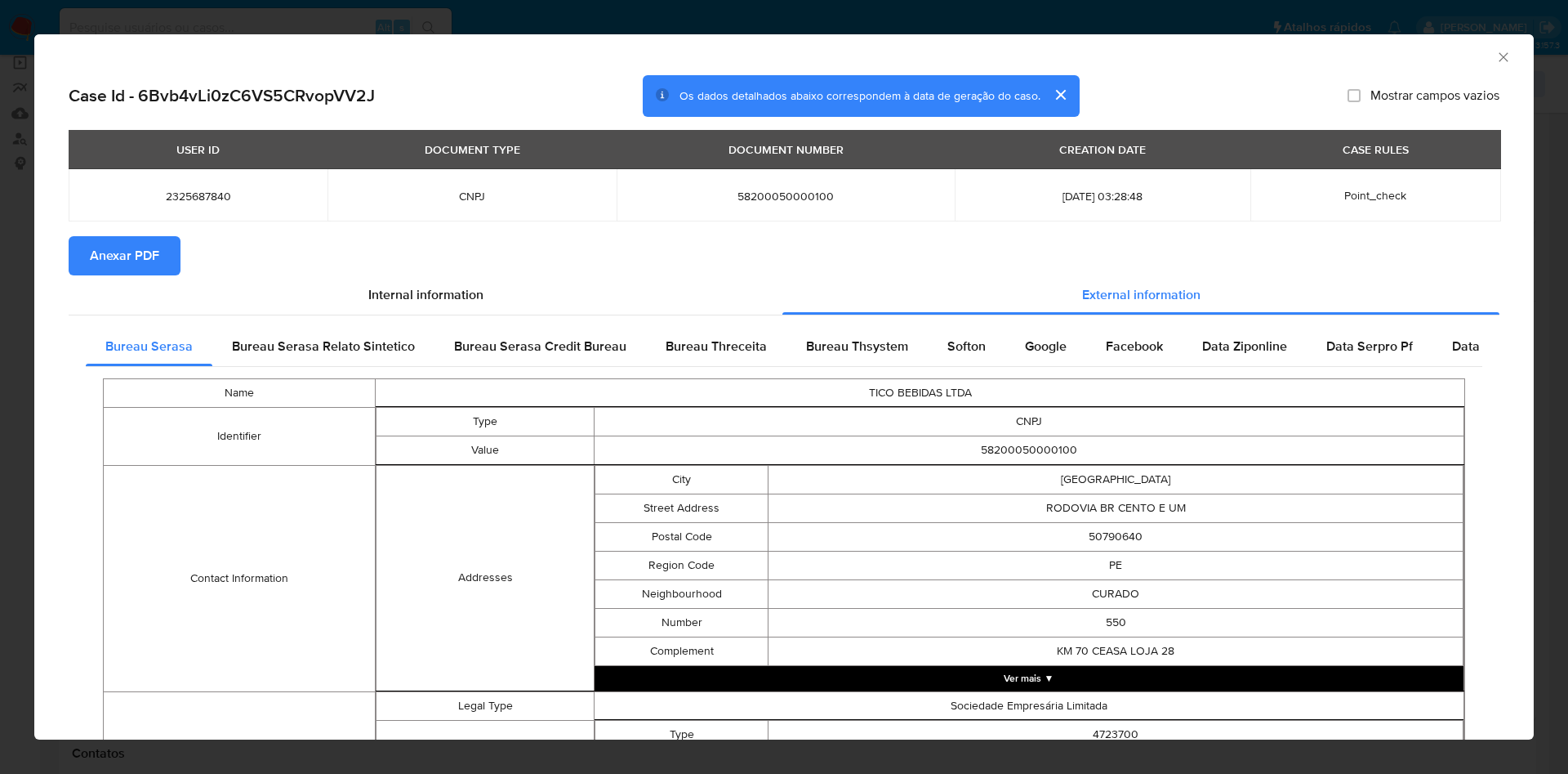
click at [141, 256] on span "Anexar PDF" at bounding box center [124, 256] width 69 height 36
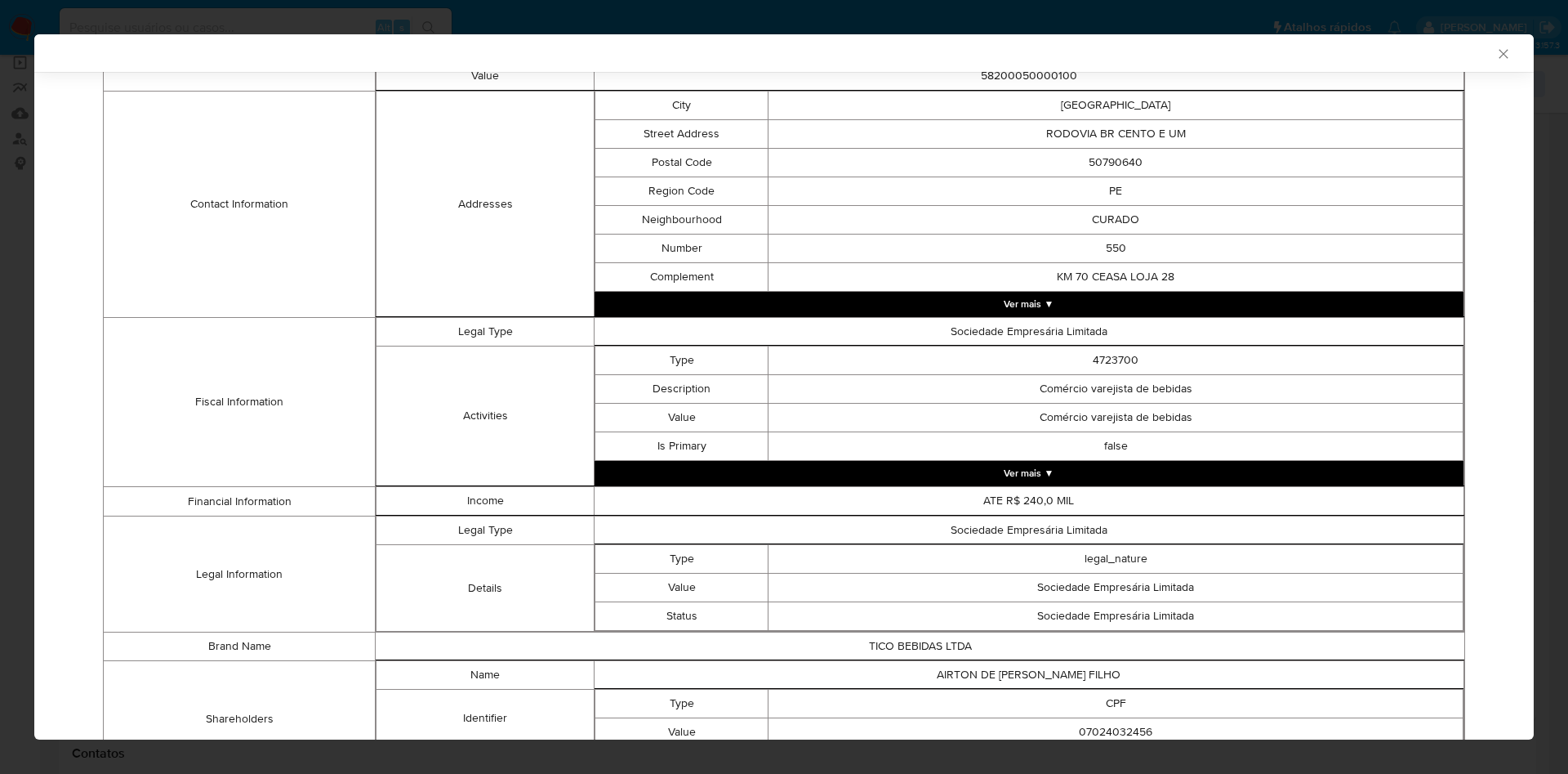
scroll to position [502, 0]
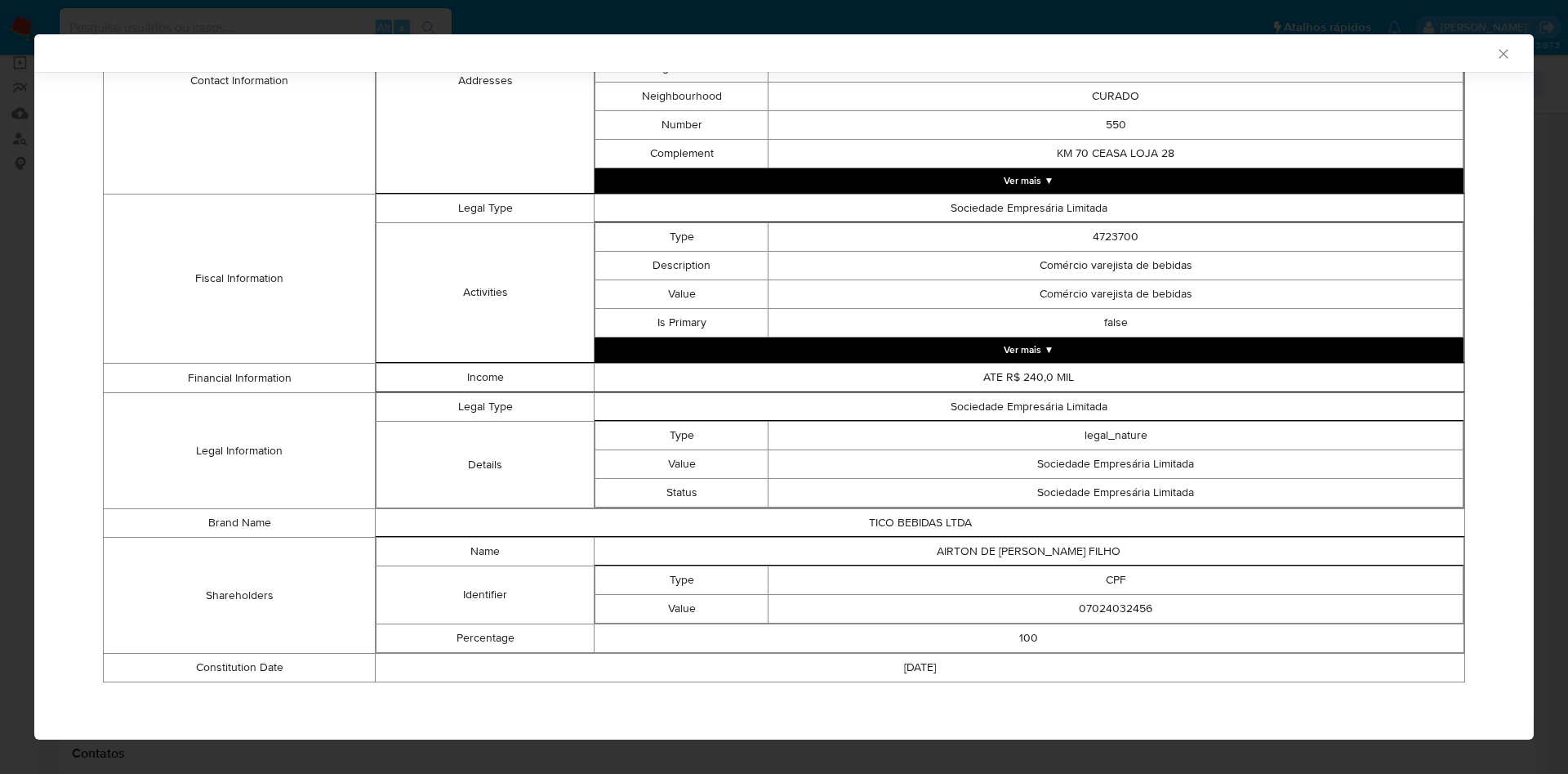
click at [1106, 601] on td "07024032456" at bounding box center [1116, 609] width 695 height 29
copy td "07024032456"
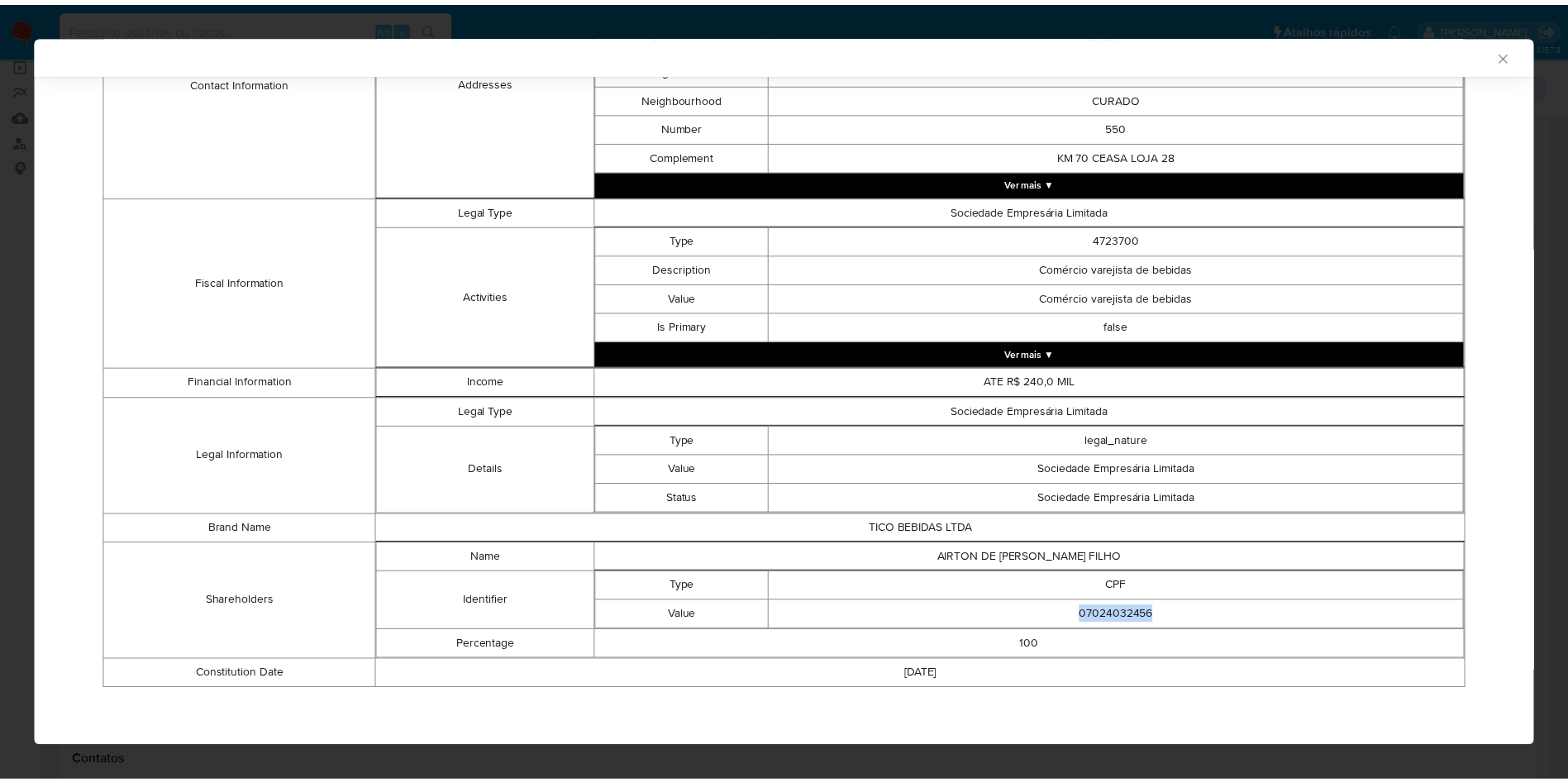
scroll to position [504, 0]
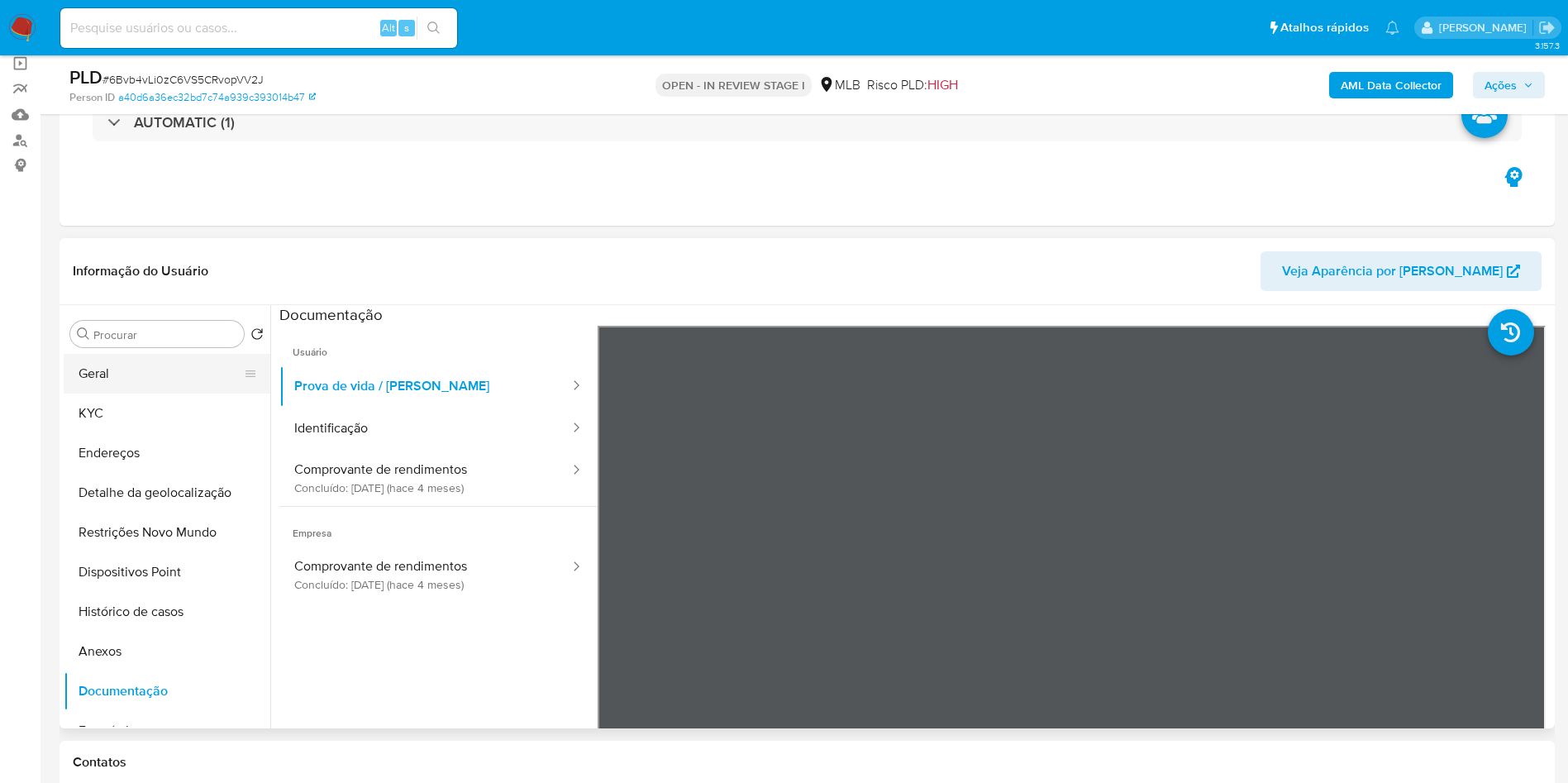
click at [110, 394] on button "Geral" at bounding box center [160, 374] width 193 height 40
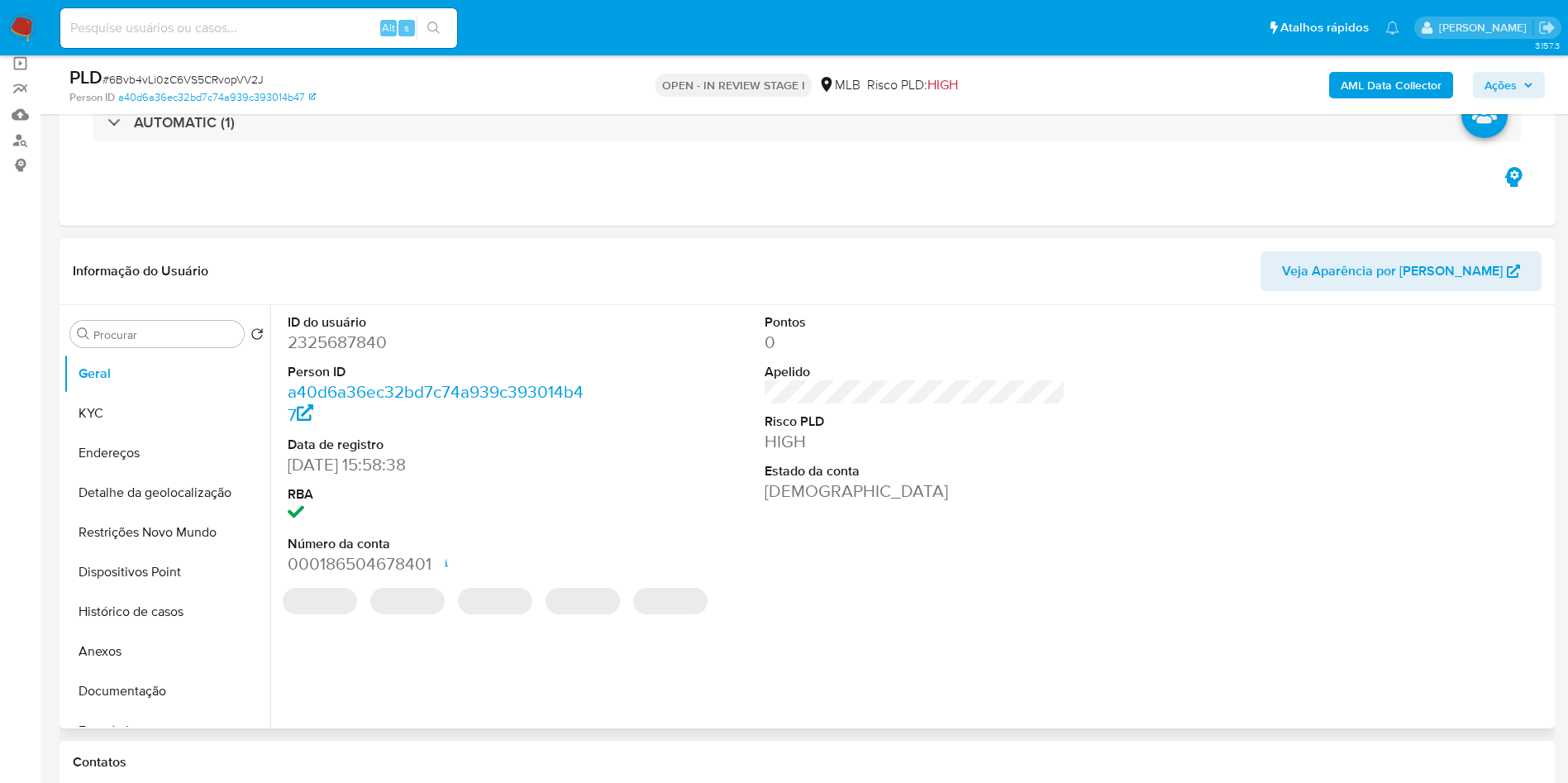
click at [348, 354] on dd "2325687840" at bounding box center [438, 342] width 302 height 23
copy dd "2325687840"
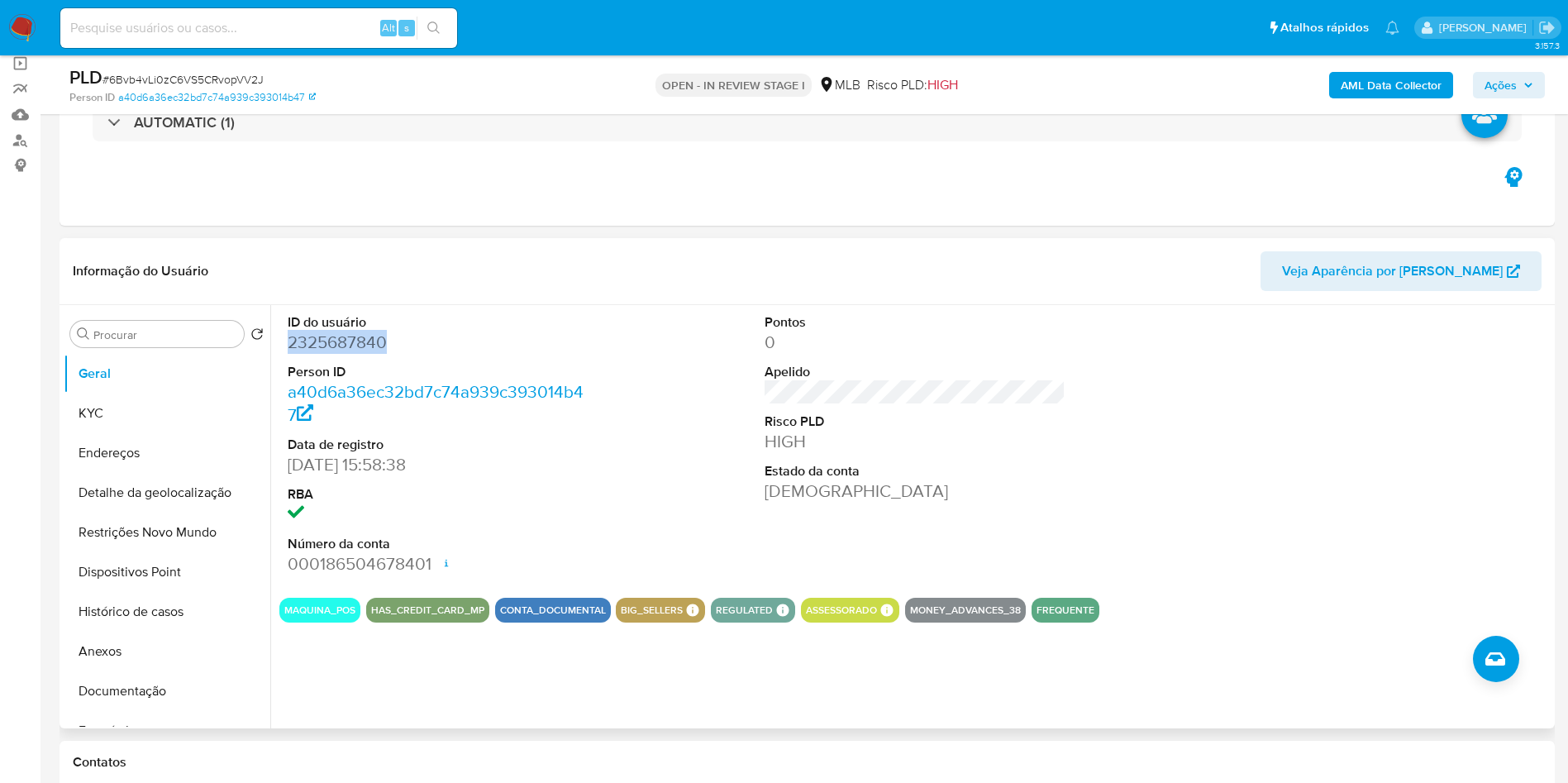
copy dd "2325687840"
click at [306, 354] on dd "2325687840" at bounding box center [438, 342] width 302 height 23
click at [131, 552] on button "Restrições Novo Mundo" at bounding box center [160, 532] width 193 height 40
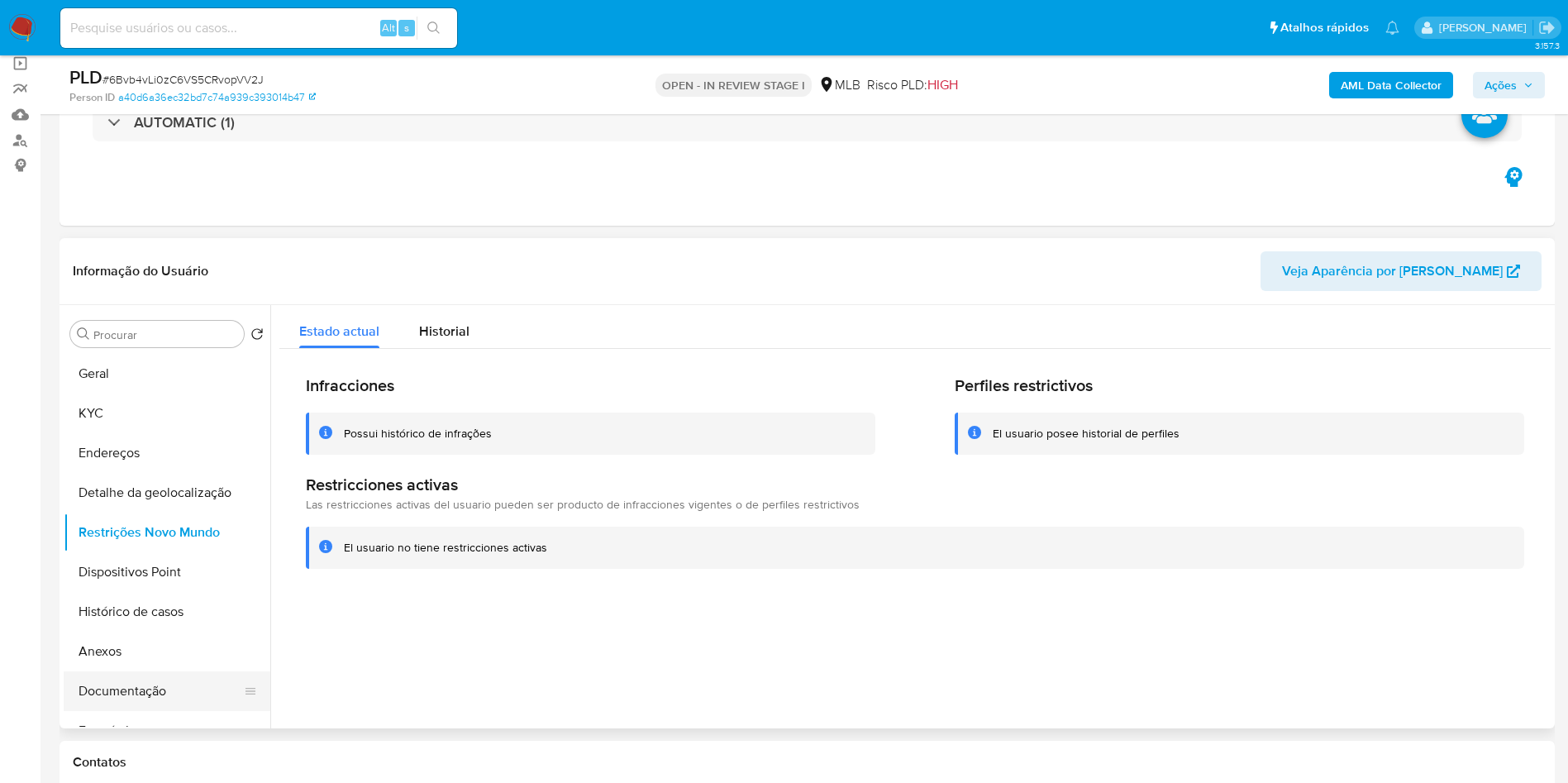
click at [153, 711] on button "Documentação" at bounding box center [160, 691] width 193 height 40
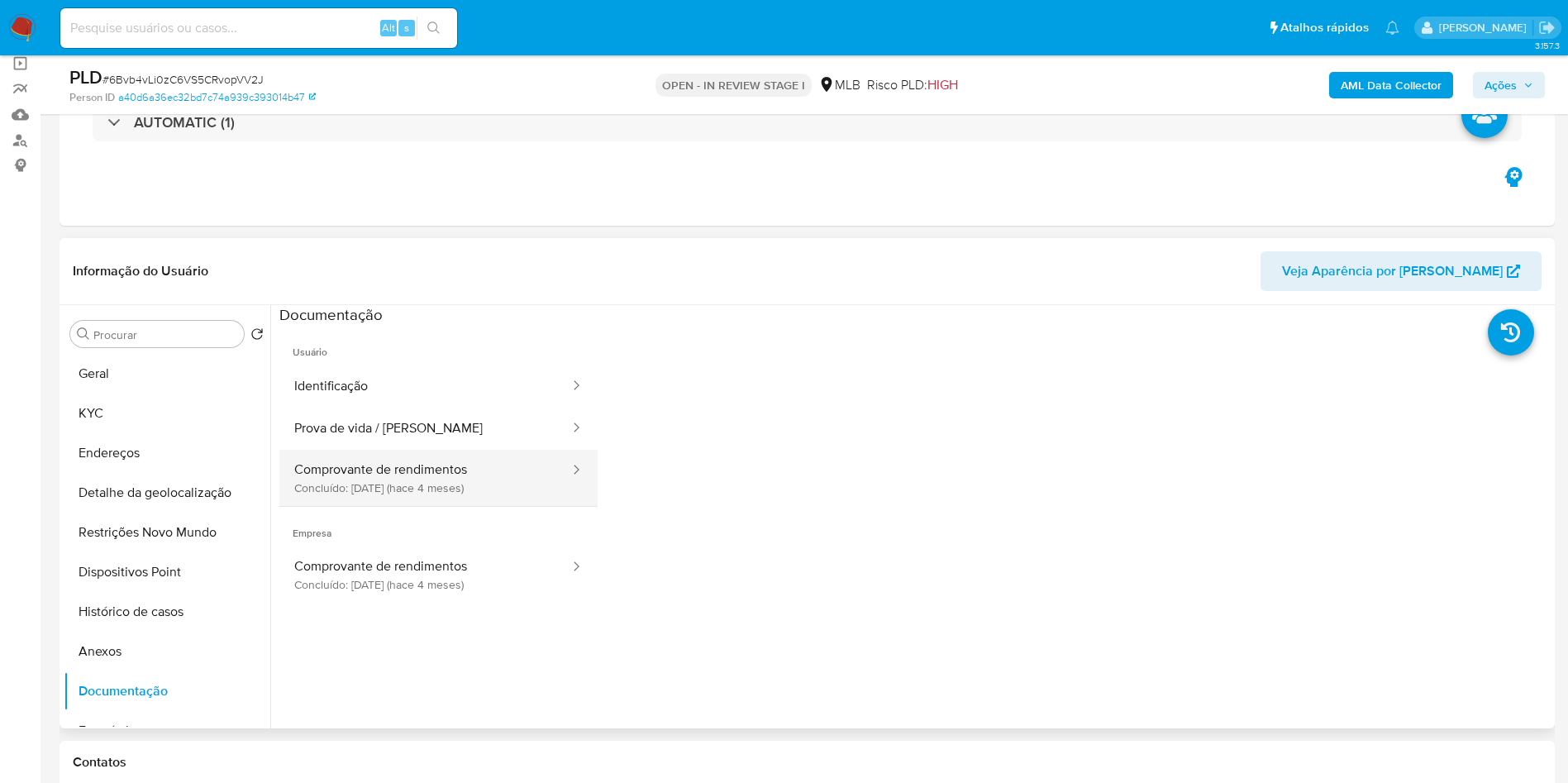
click at [399, 483] on button "Comprovante de rendimentos Concluído: 19/05/2025 (hace 4 meses)" at bounding box center [425, 478] width 292 height 57
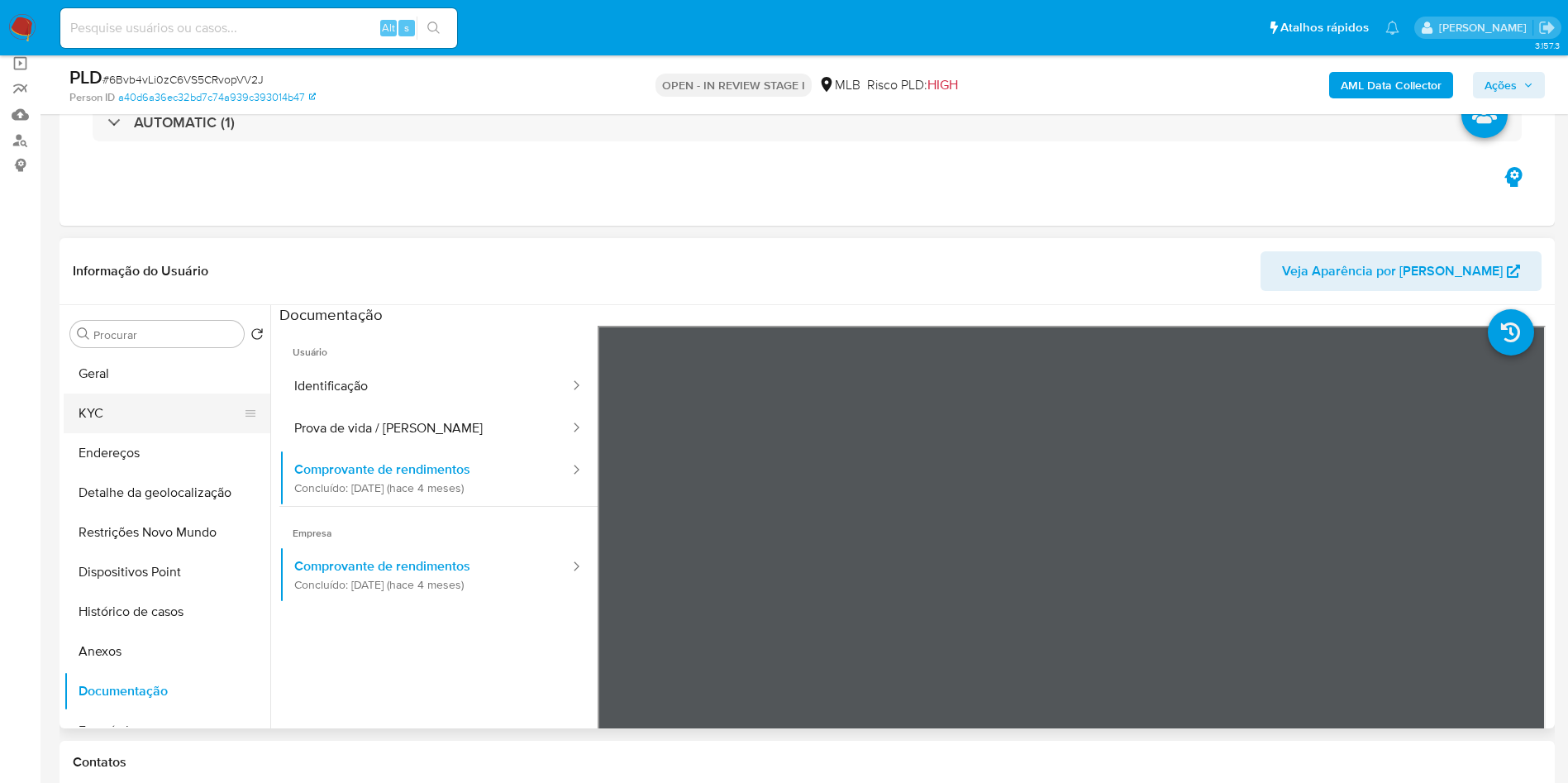
click at [181, 433] on button "KYC" at bounding box center [160, 414] width 193 height 40
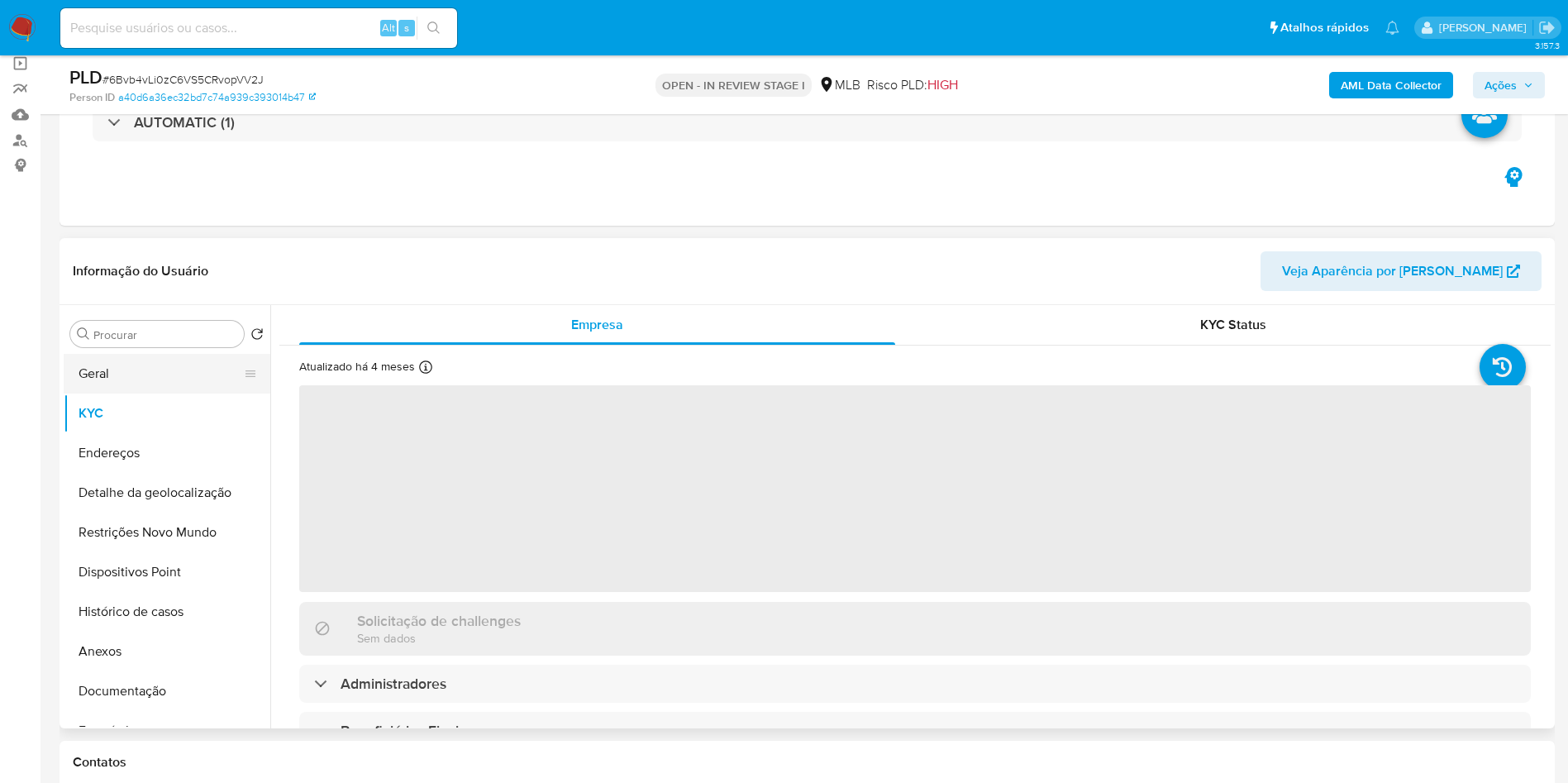
click at [188, 394] on button "Geral" at bounding box center [160, 374] width 193 height 40
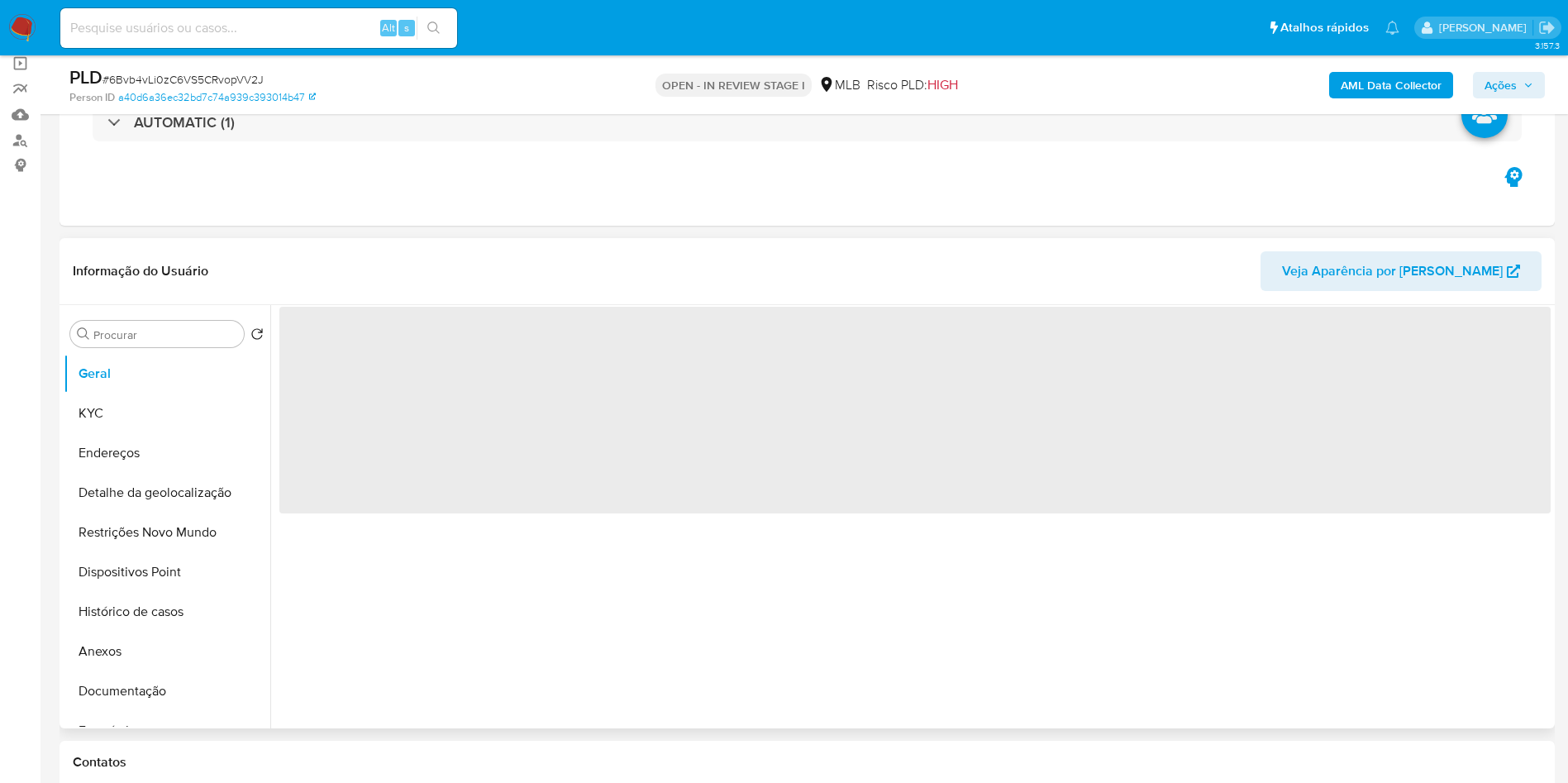
click at [350, 270] on div "Informação do Usuário Veja Aparência por Pessoa" at bounding box center [807, 271] width 1495 height 67
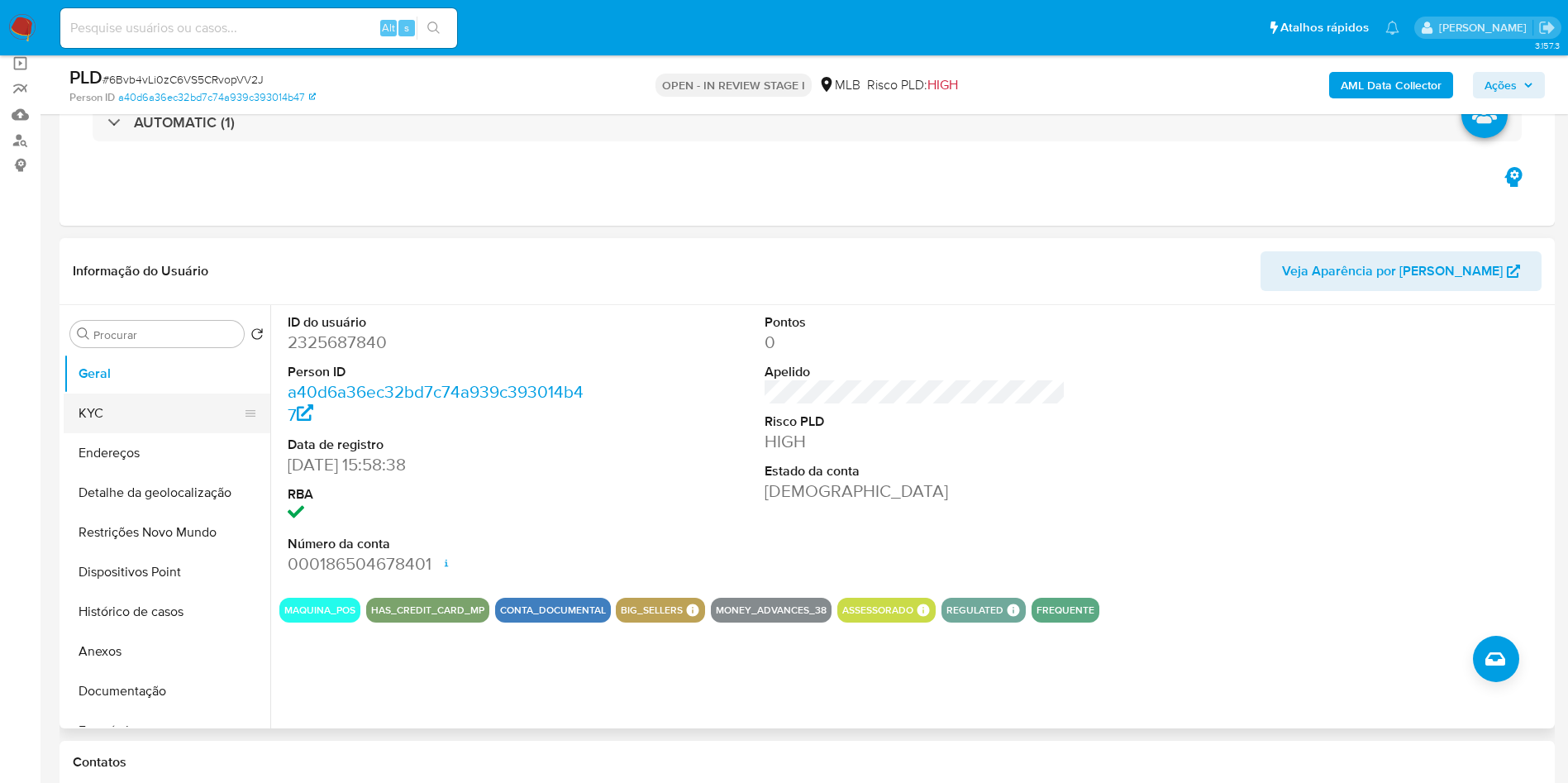
click at [138, 433] on button "KYC" at bounding box center [160, 414] width 193 height 40
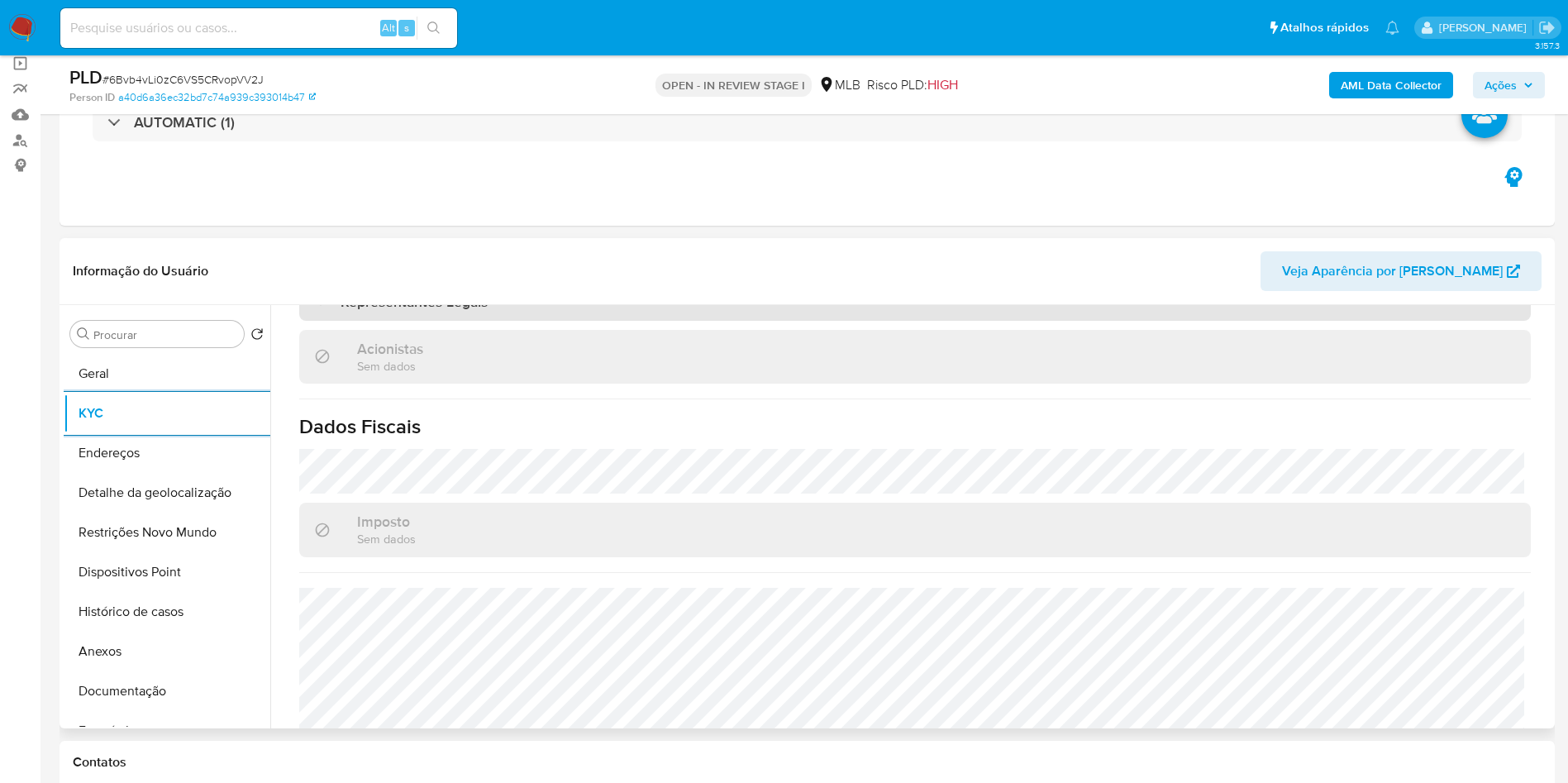
scroll to position [938, 0]
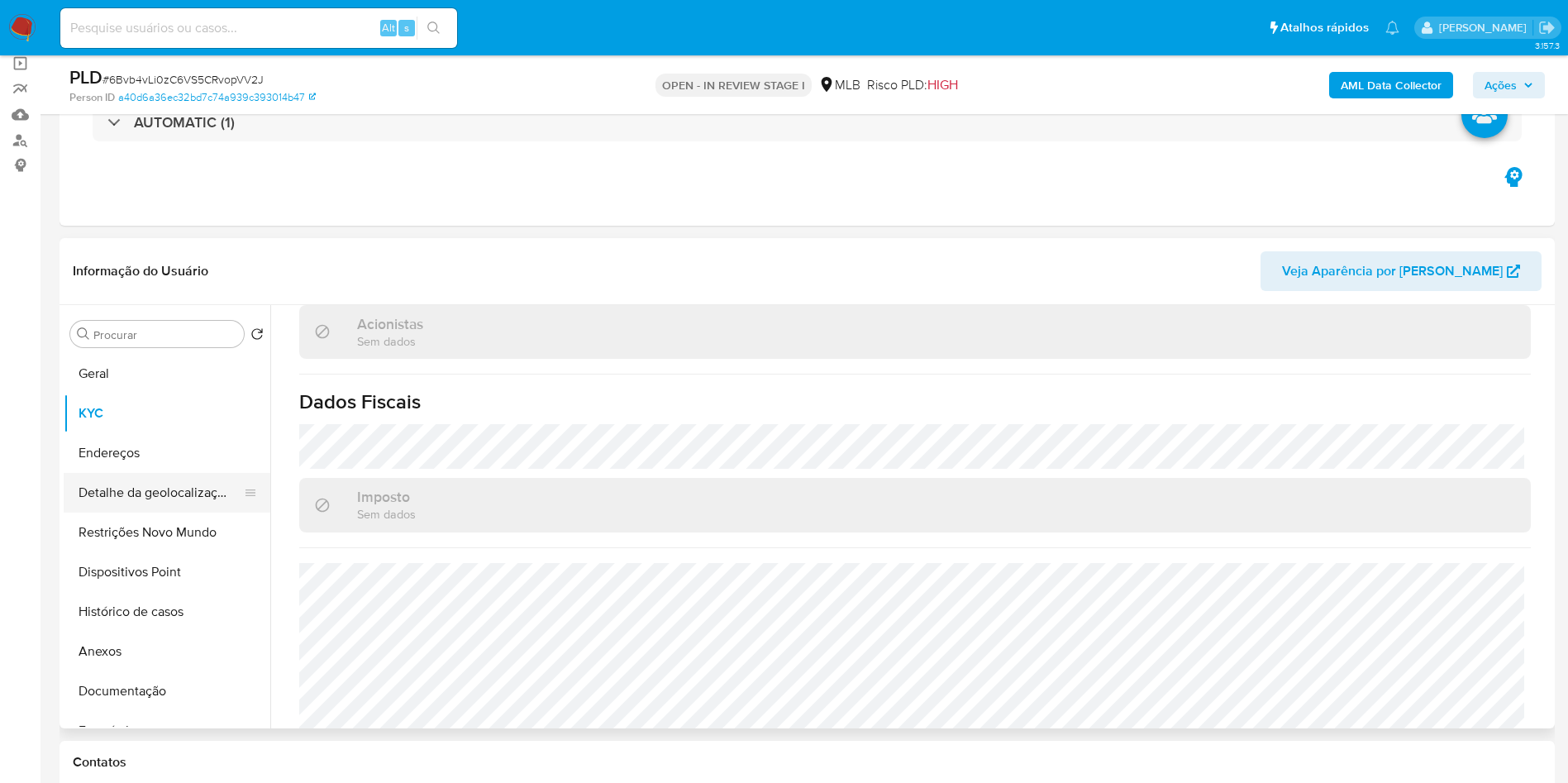
click at [179, 509] on button "Detalhe da geolocalização" at bounding box center [160, 493] width 193 height 40
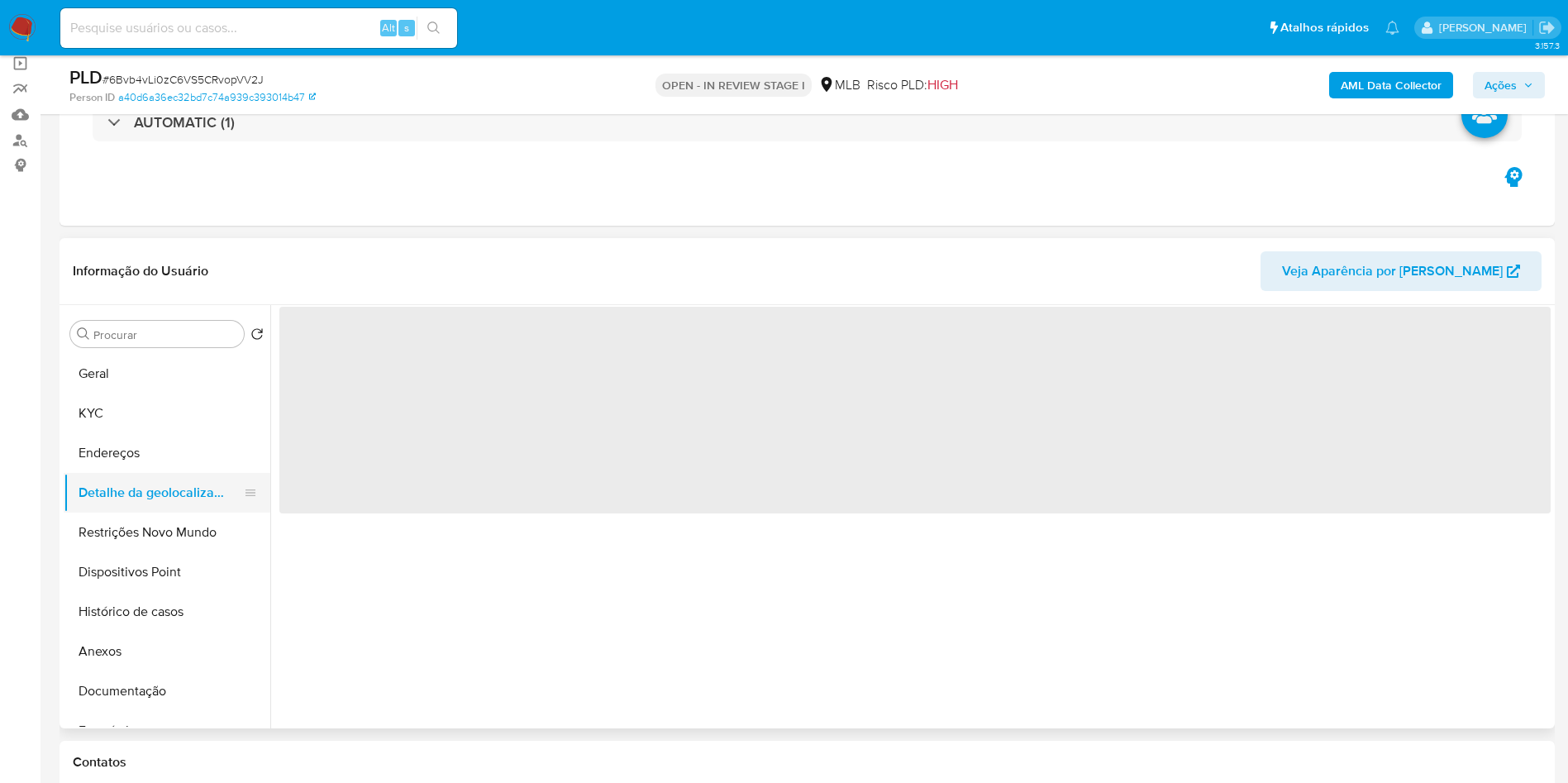
scroll to position [0, 0]
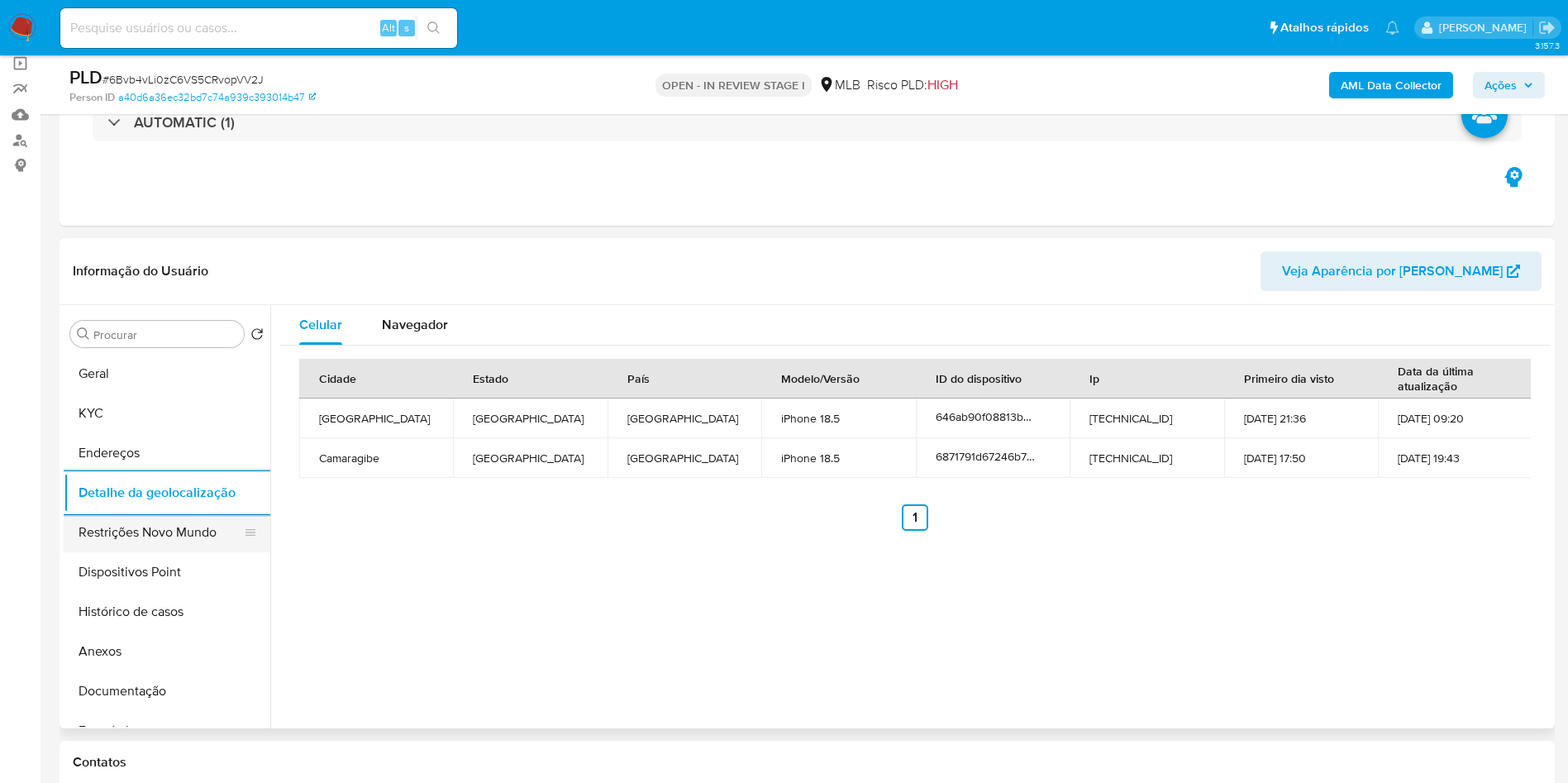
click at [197, 552] on button "Restrições Novo Mundo" at bounding box center [160, 532] width 193 height 40
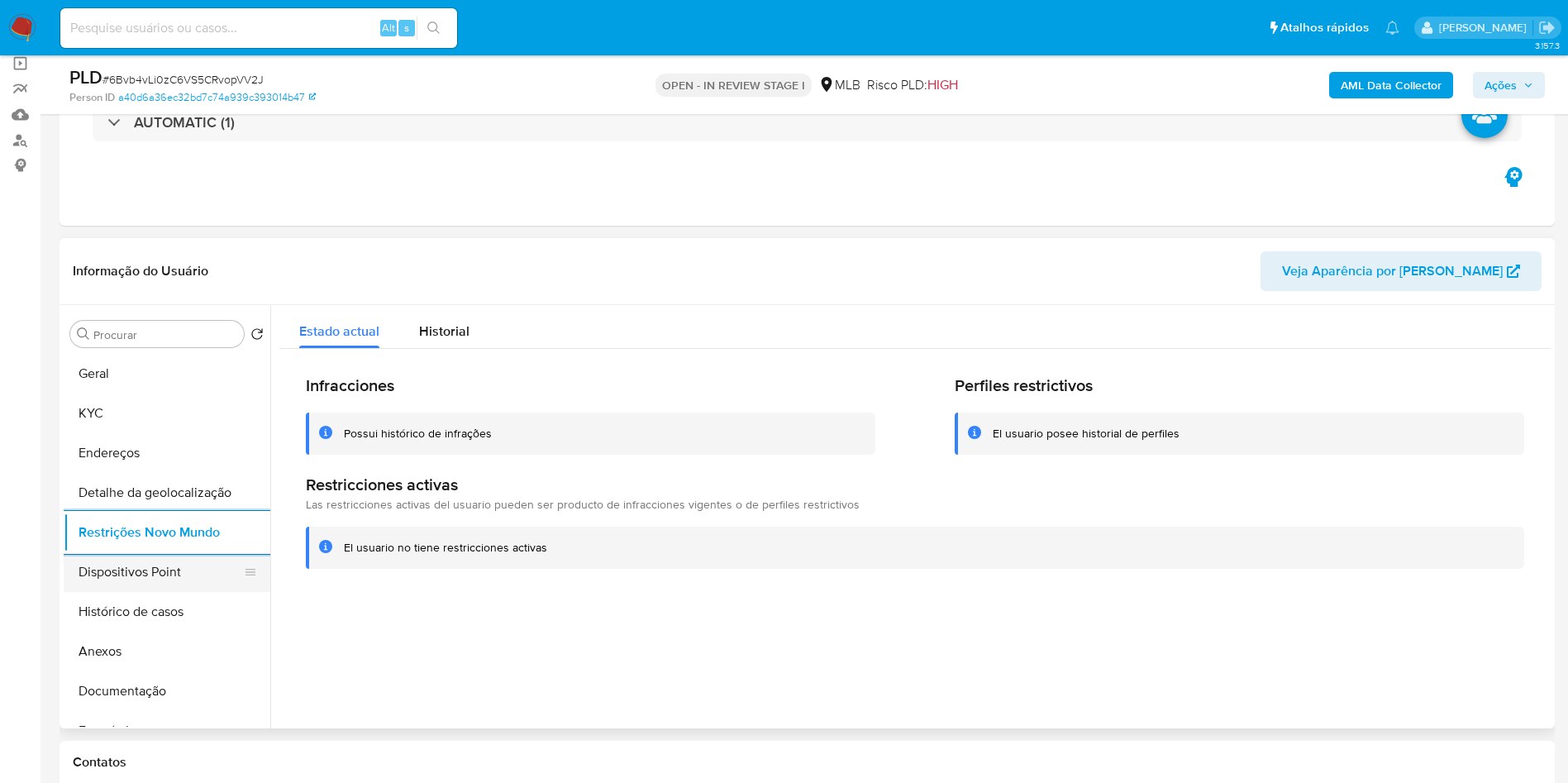
click at [170, 592] on button "Dispositivos Point" at bounding box center [160, 572] width 193 height 40
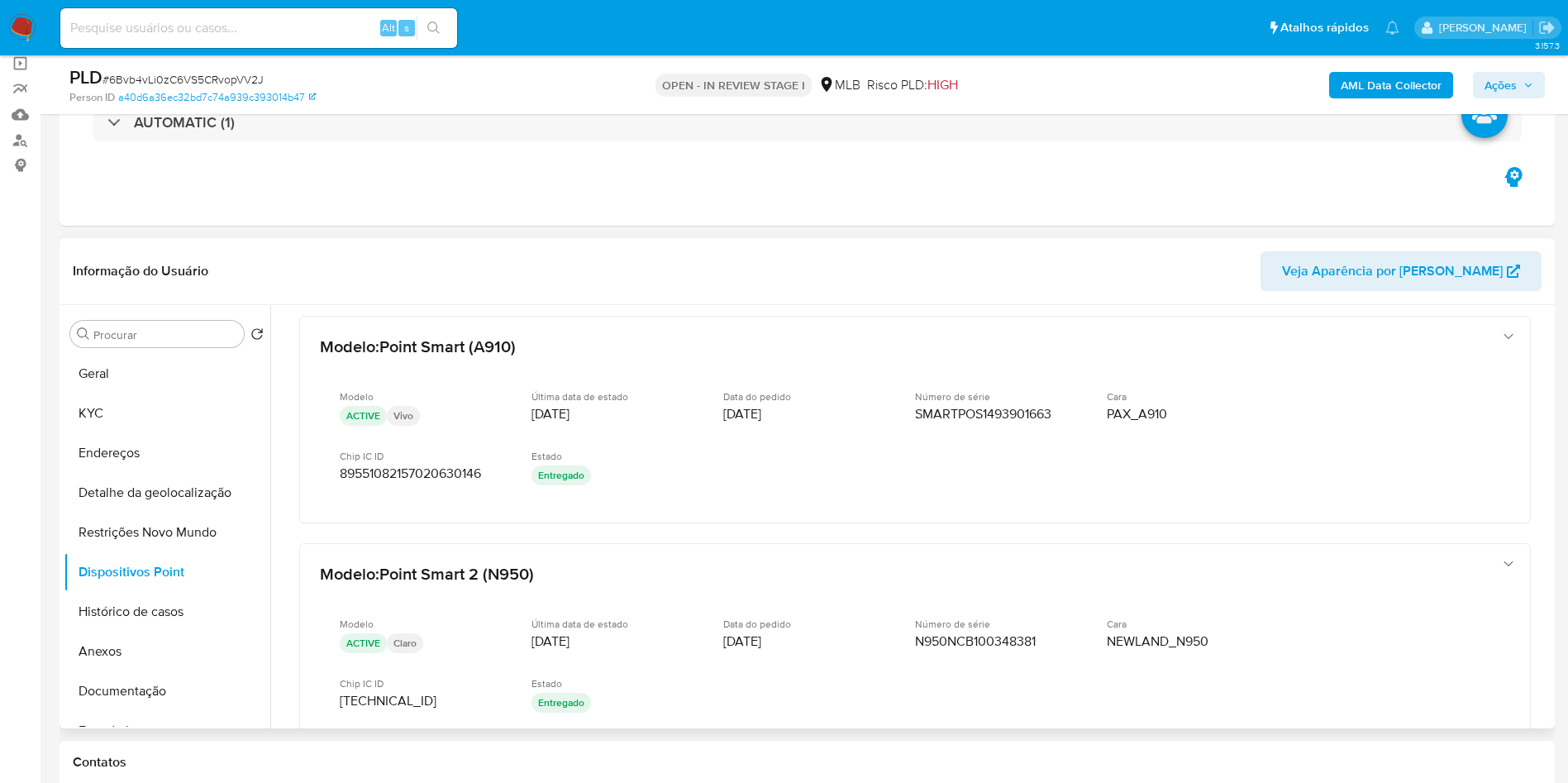
scroll to position [707, 0]
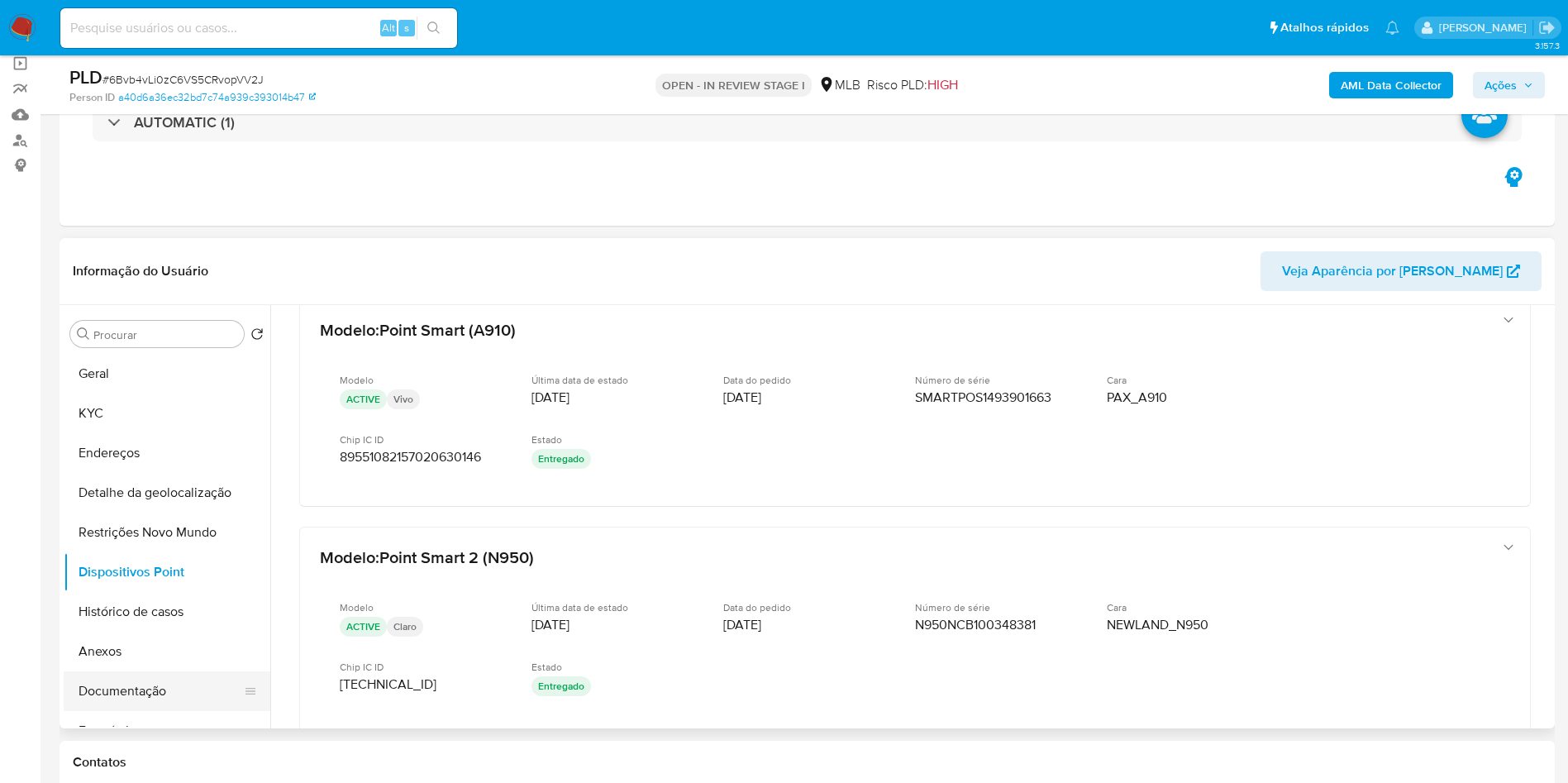
click at [191, 711] on button "Documentação" at bounding box center [160, 691] width 193 height 40
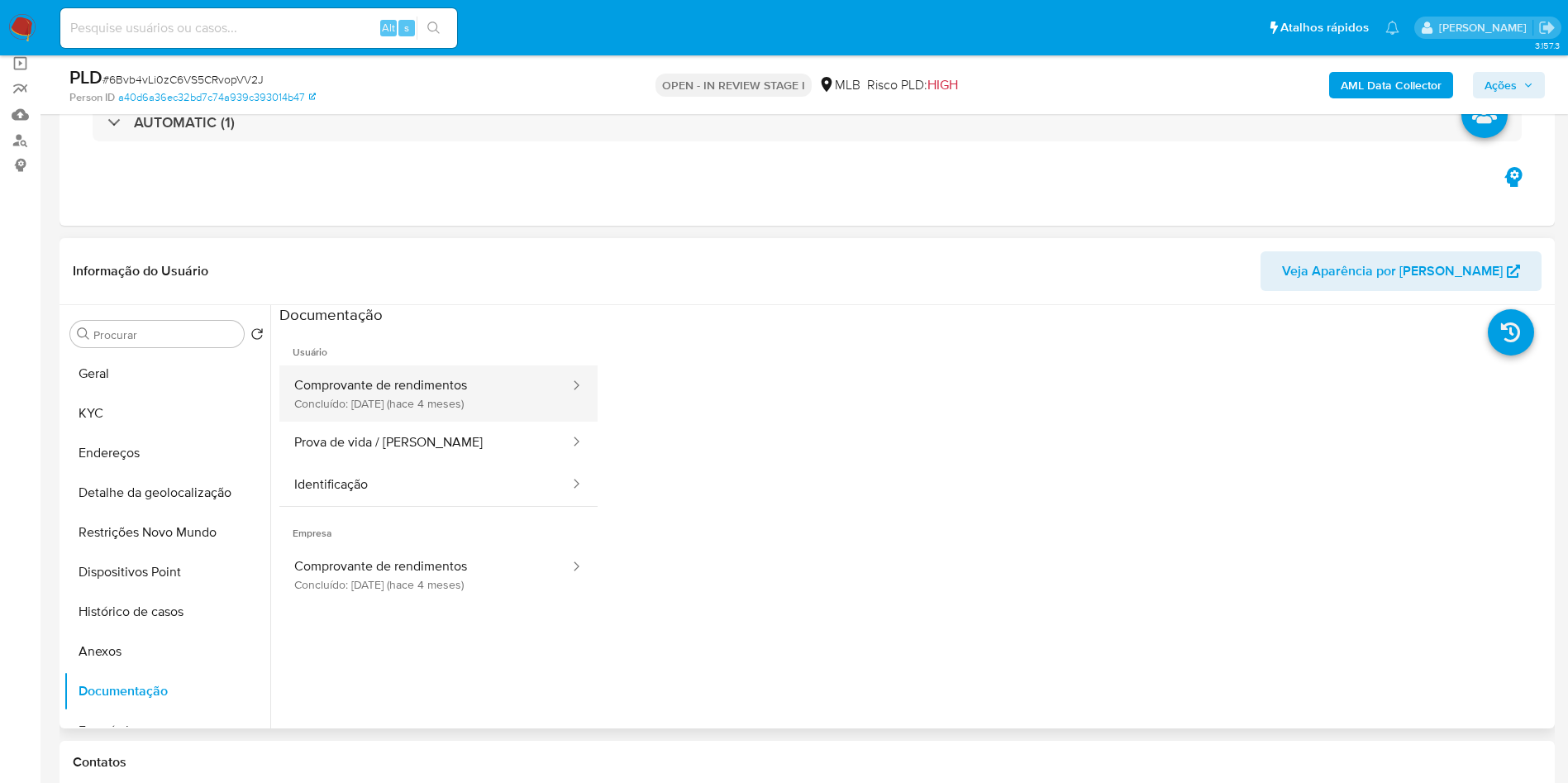
click at [434, 403] on button "Comprovante de rendimentos Concluído: 19/05/2025 (hace 4 meses)" at bounding box center [425, 394] width 292 height 57
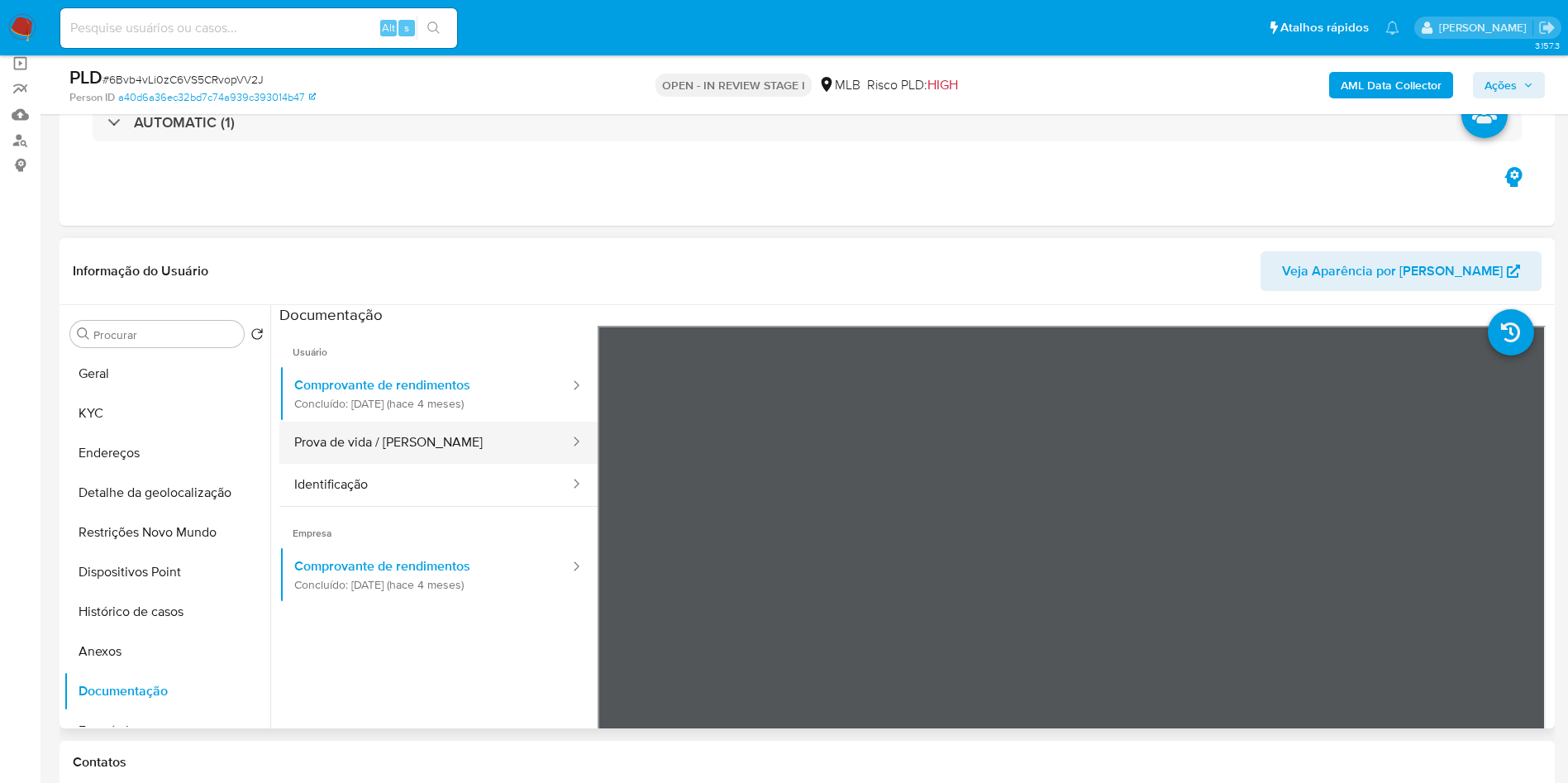
click at [419, 464] on button "Prova de vida / Selfie" at bounding box center [425, 442] width 292 height 42
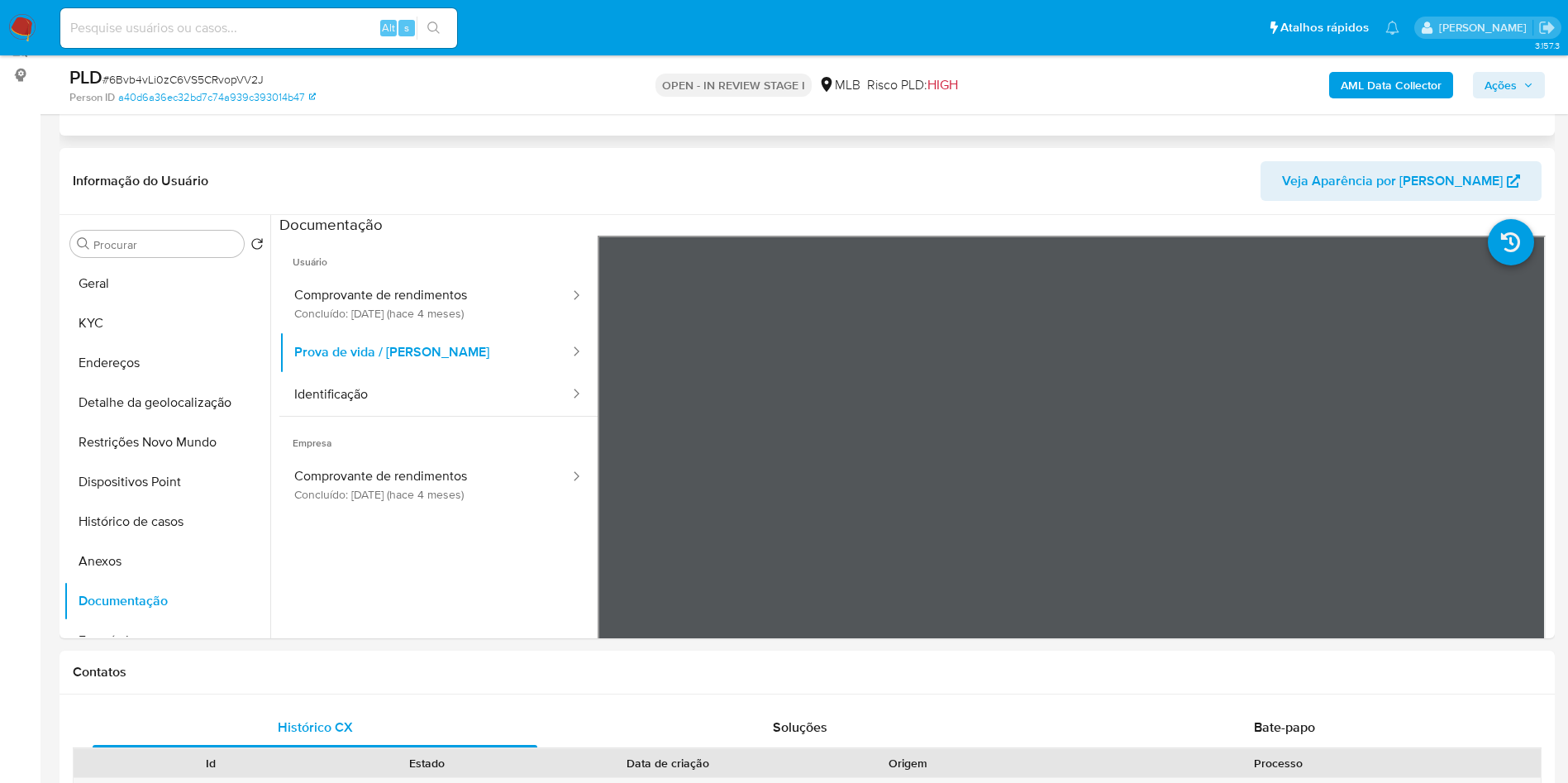
scroll to position [248, 0]
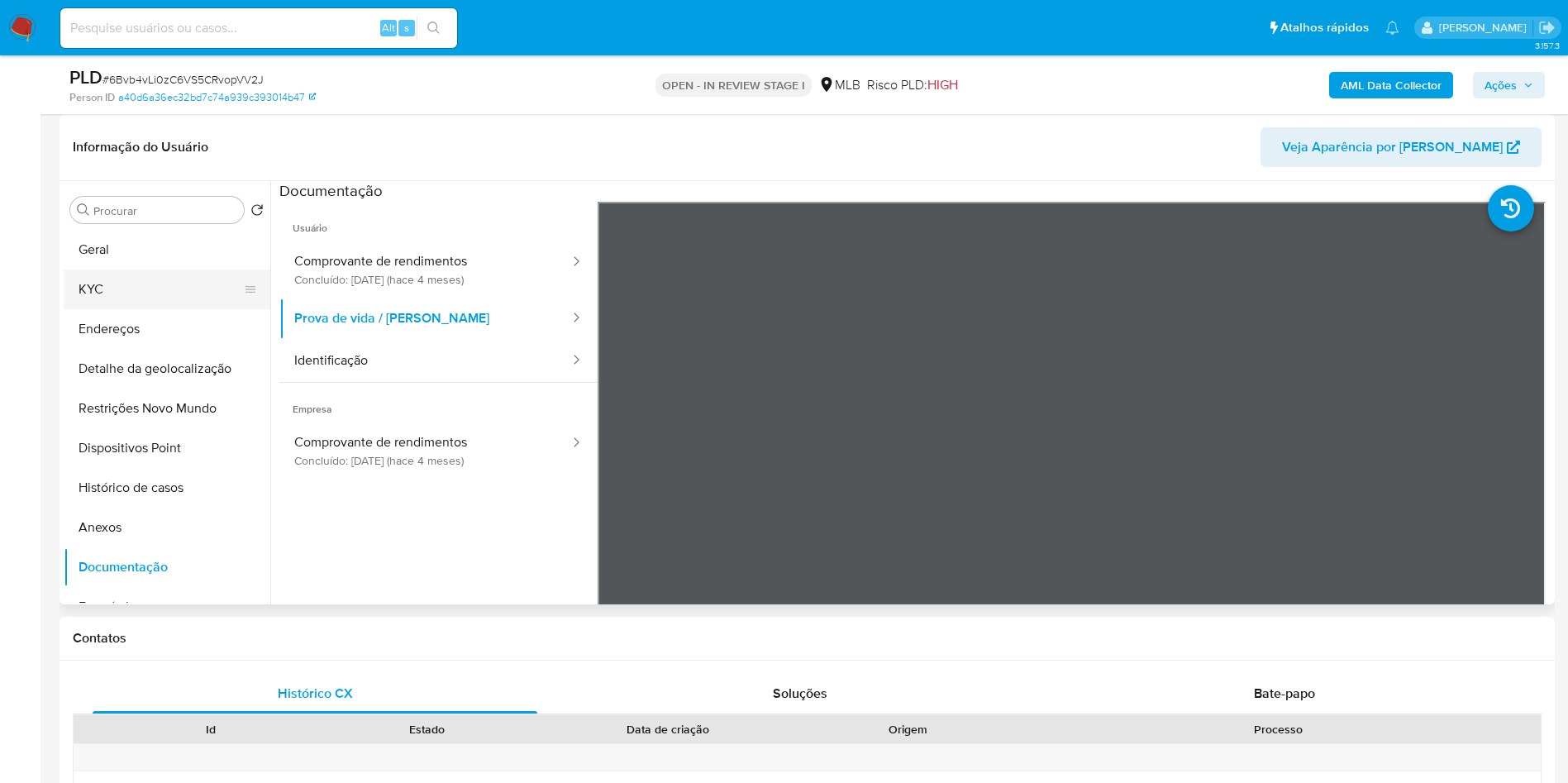
click at [219, 309] on button "KYC" at bounding box center [160, 290] width 193 height 40
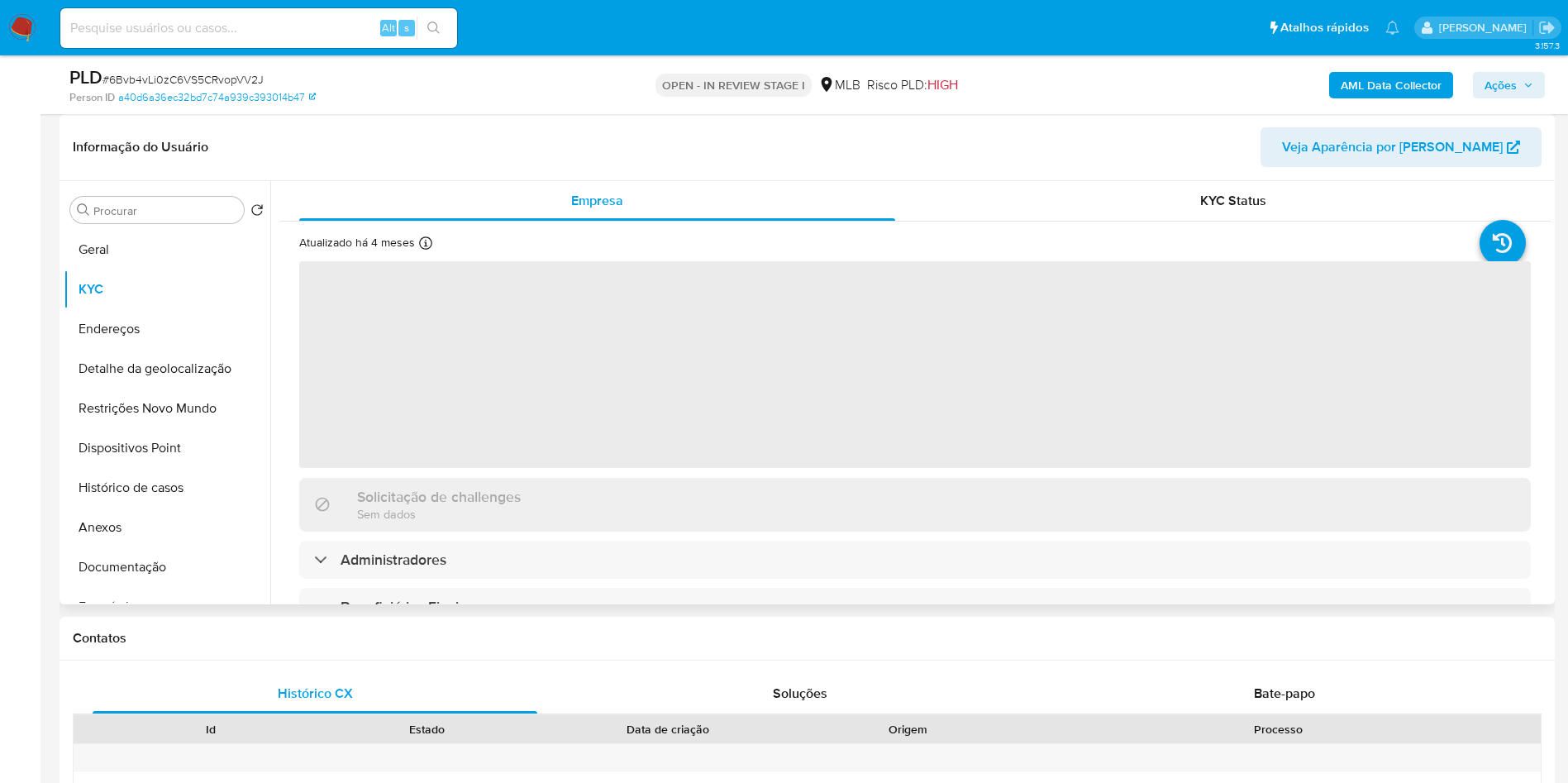
scroll to position [0, 0]
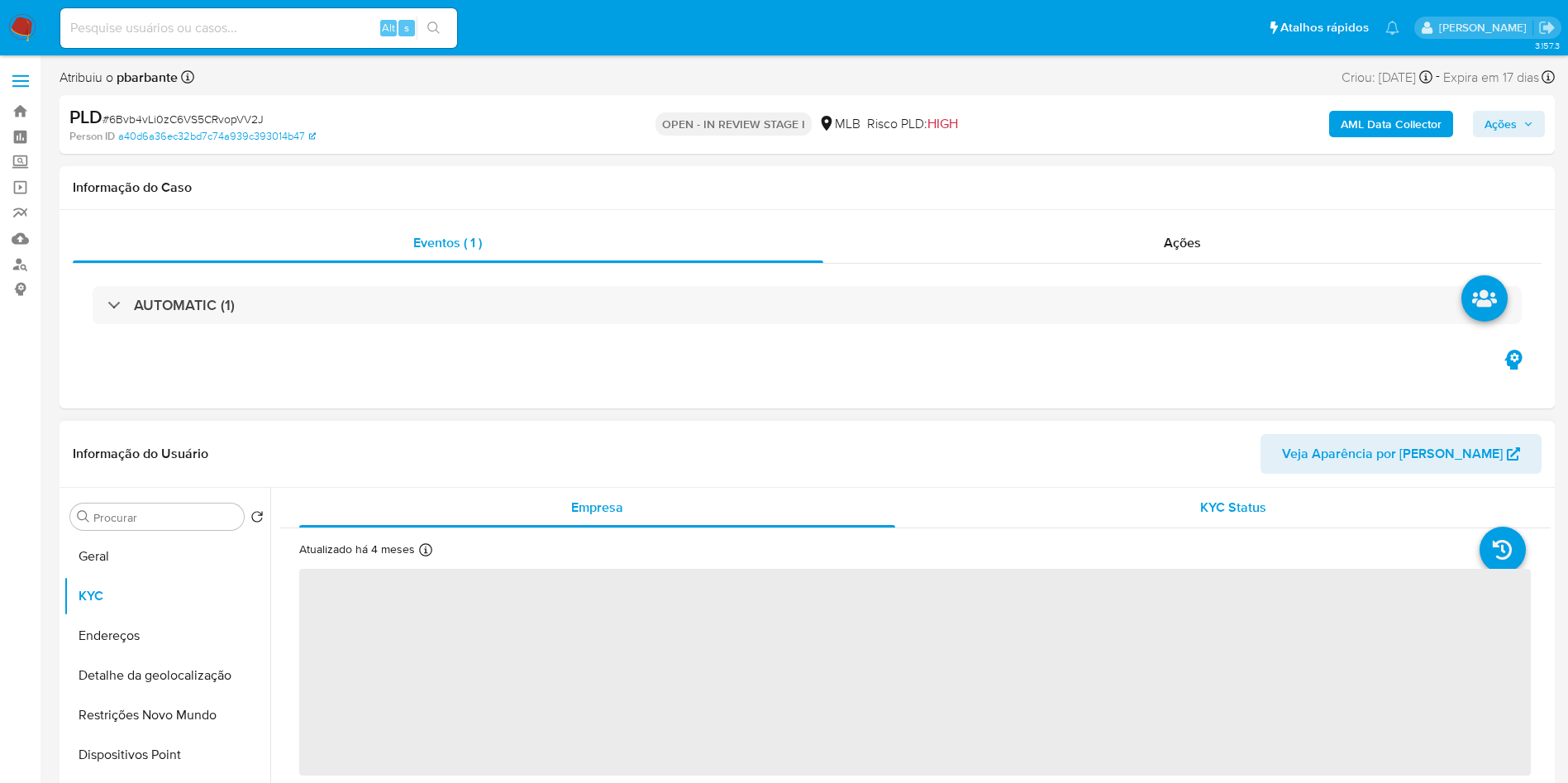
click at [1209, 517] on div "KYC Status" at bounding box center [1233, 508] width 596 height 40
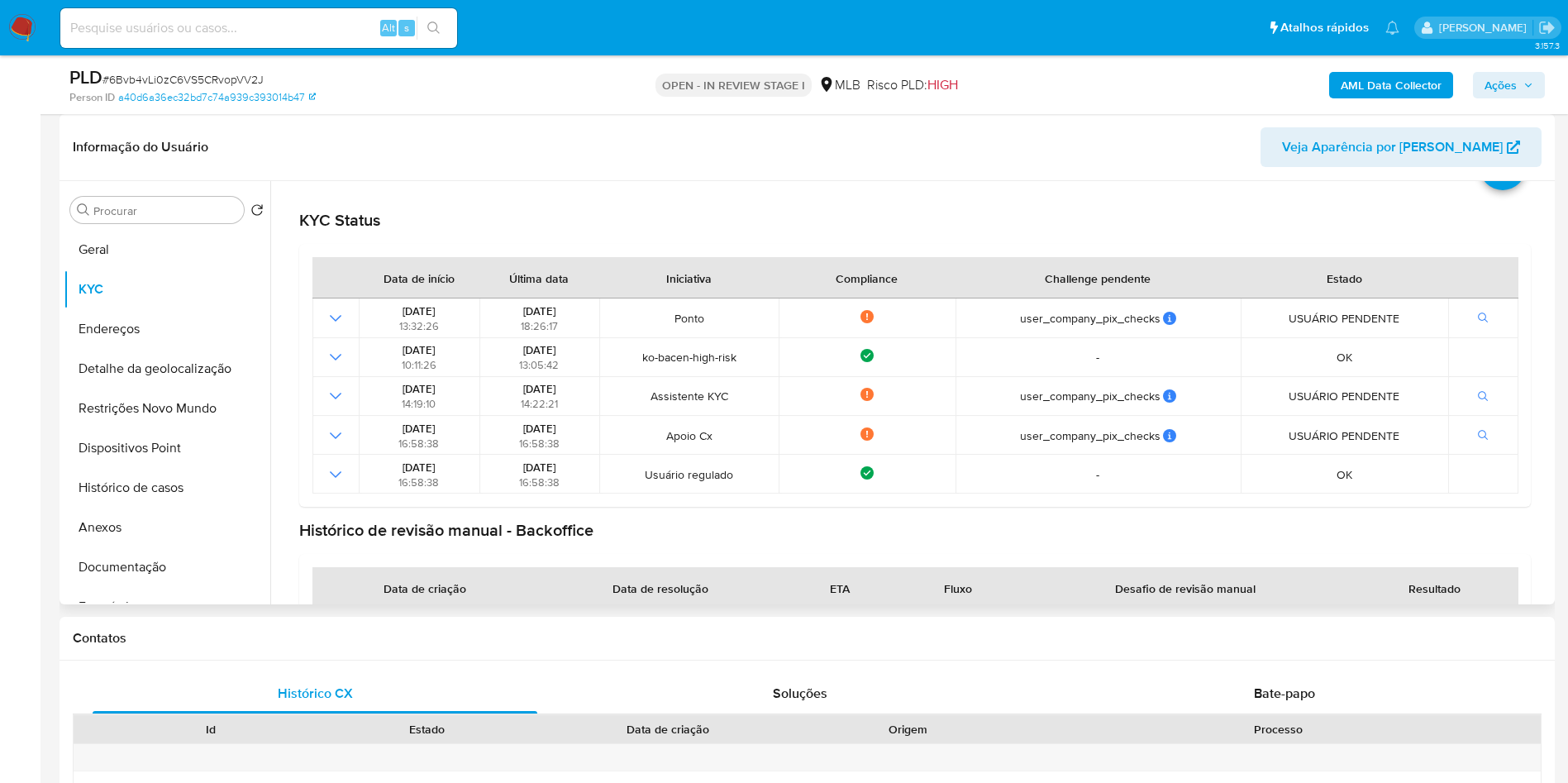
scroll to position [37, 0]
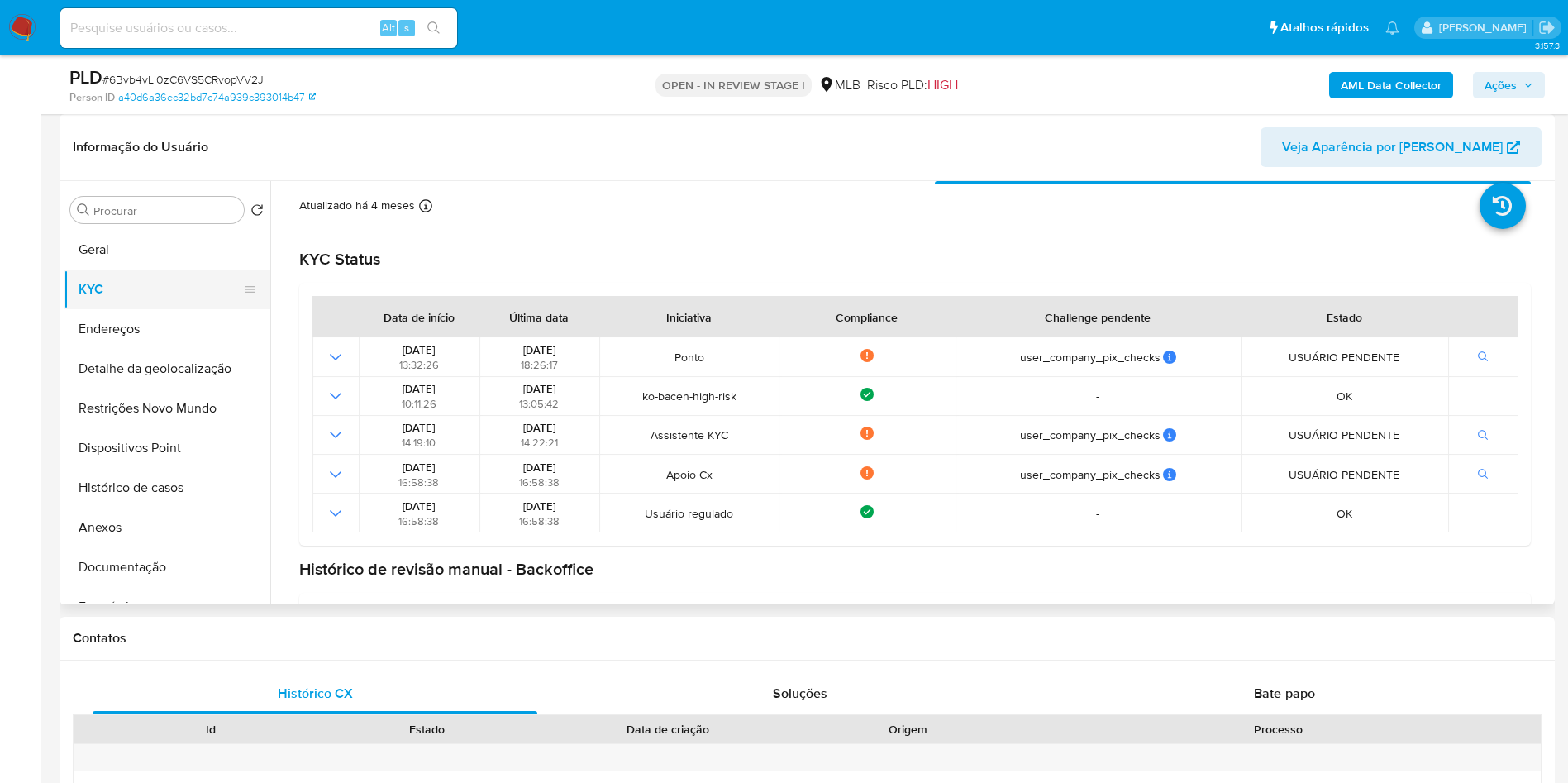
drag, startPoint x: 147, startPoint y: 325, endPoint x: 150, endPoint y: 317, distance: 8.5
click at [147, 309] on button "KYC" at bounding box center [160, 290] width 193 height 40
click at [1542, 82] on button "Ações" at bounding box center [1509, 85] width 72 height 26
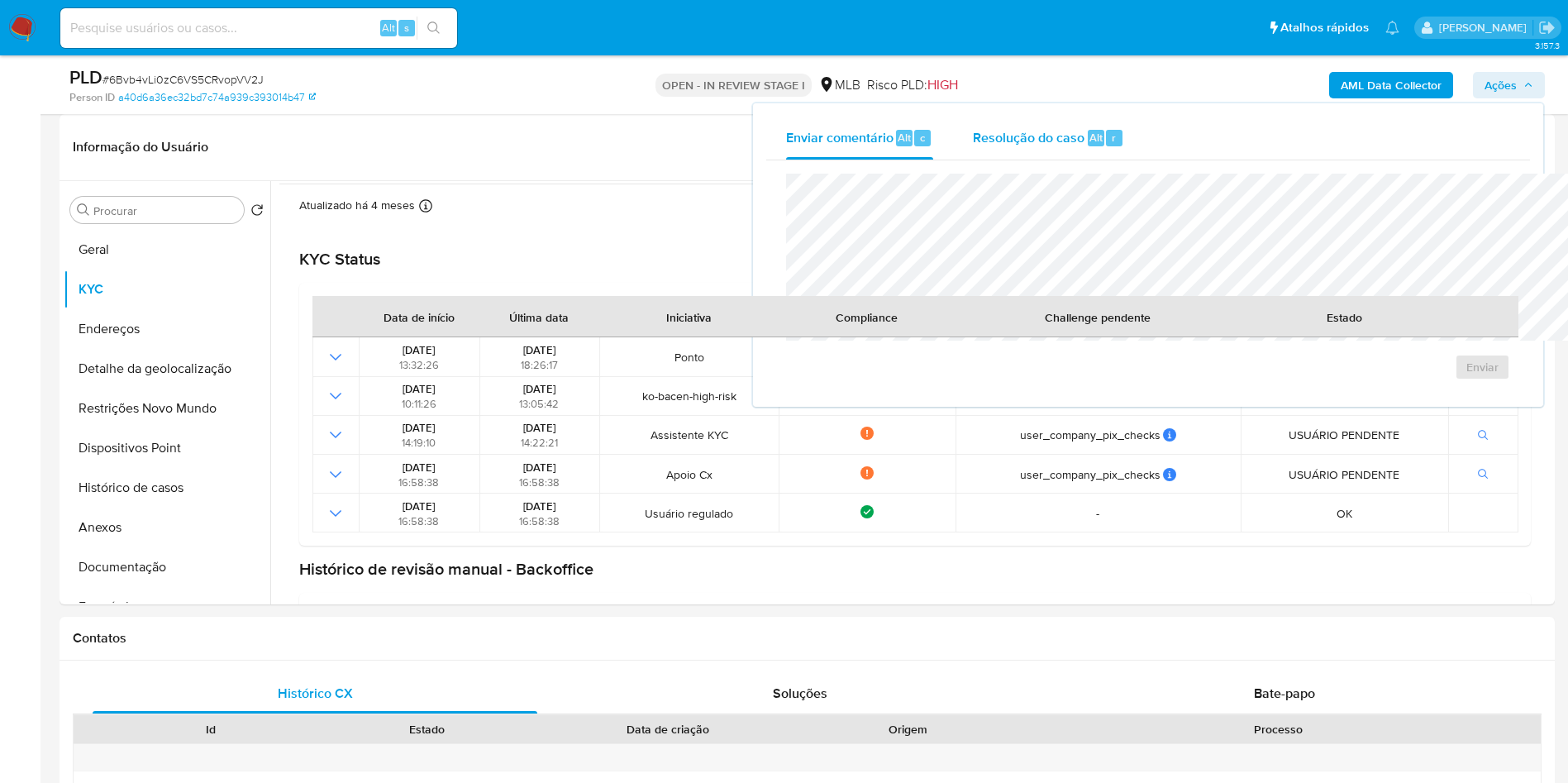
click at [973, 130] on span "Resolução do caso" at bounding box center [1028, 137] width 111 height 19
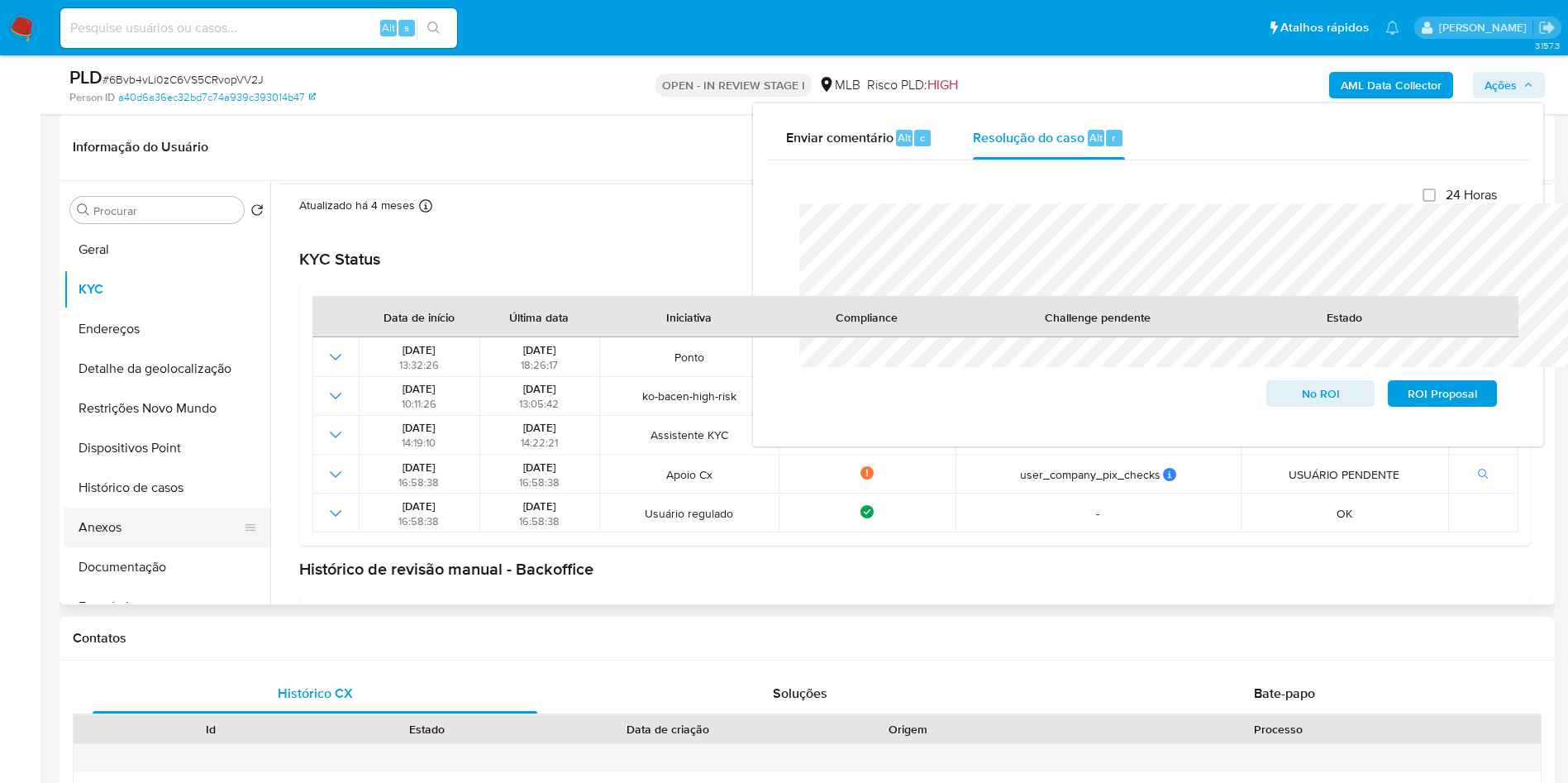
click at [133, 547] on button "Anexos" at bounding box center [160, 528] width 193 height 40
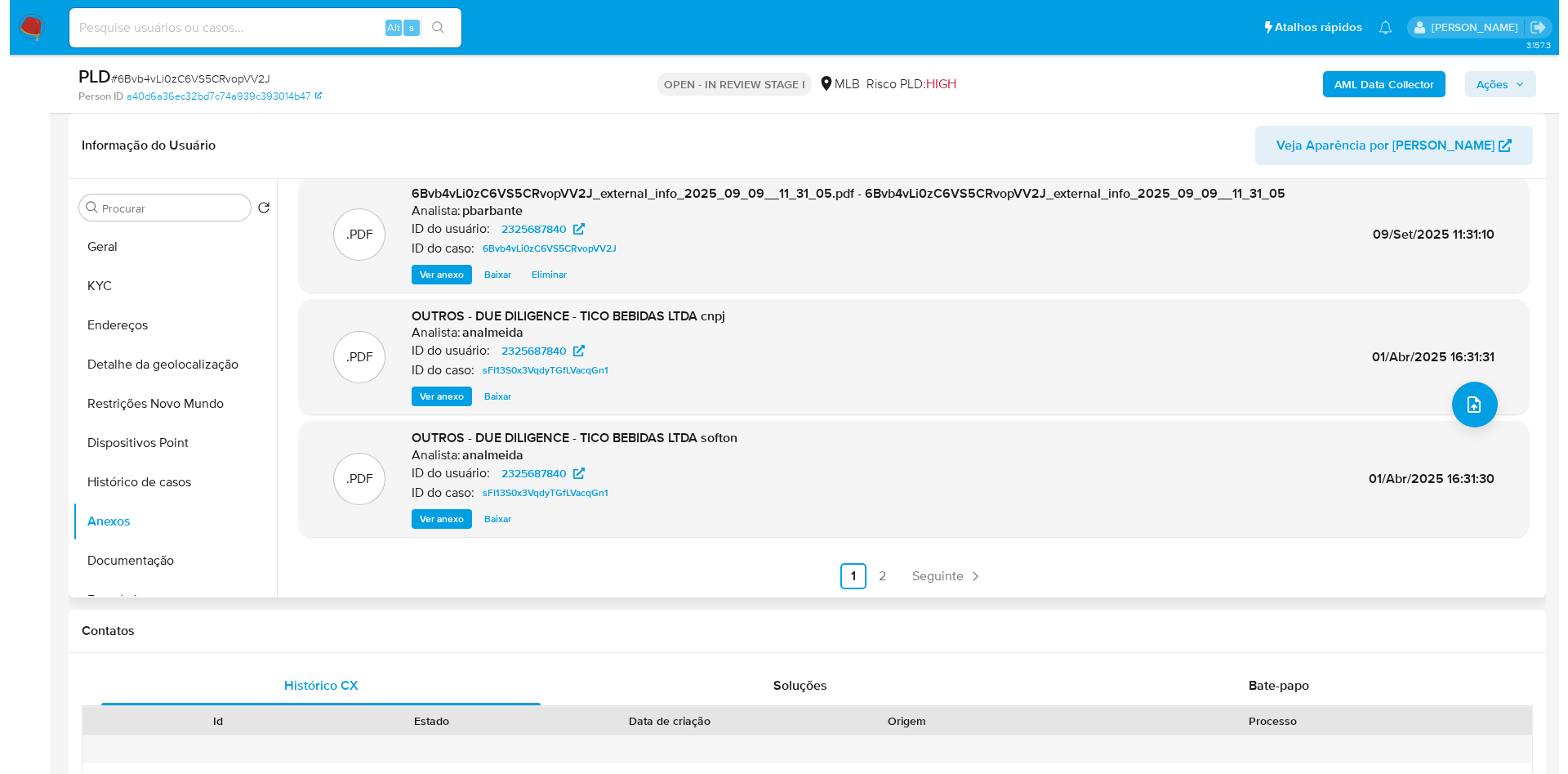
scroll to position [0, 0]
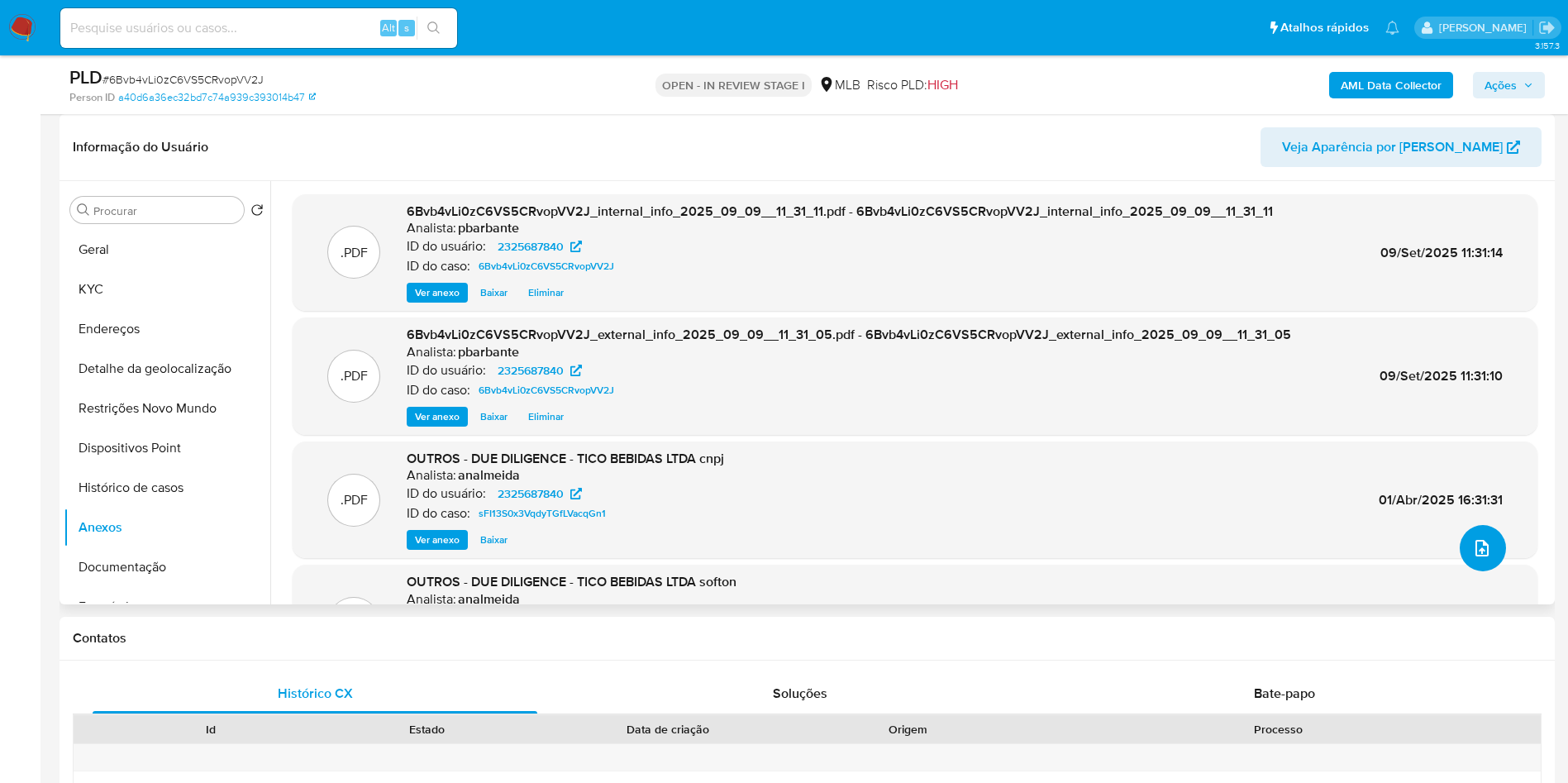
click at [1474, 558] on icon "upload-file" at bounding box center [1482, 548] width 20 height 20
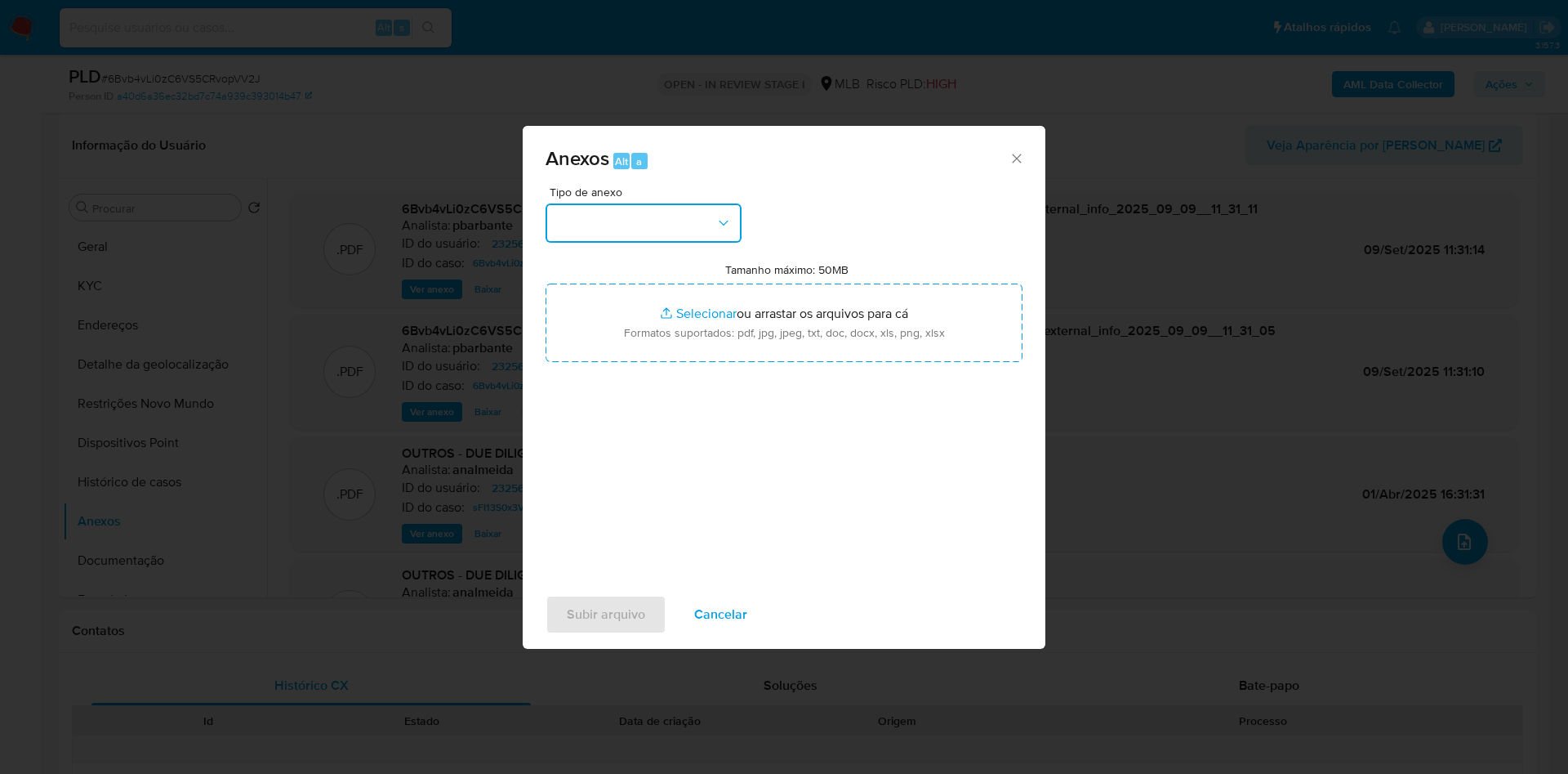
click at [677, 204] on button "button" at bounding box center [644, 223] width 196 height 40
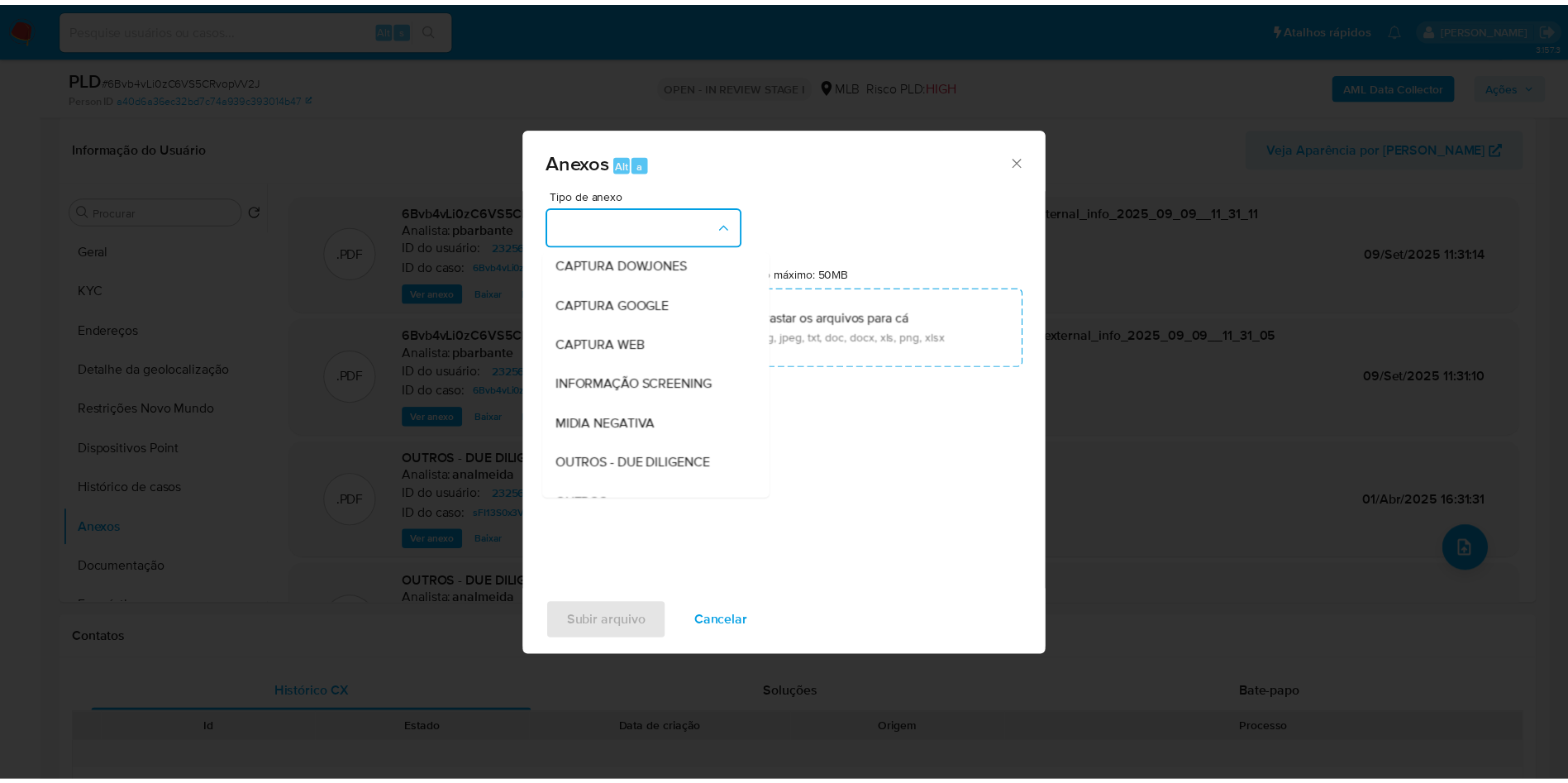
scroll to position [222, 0]
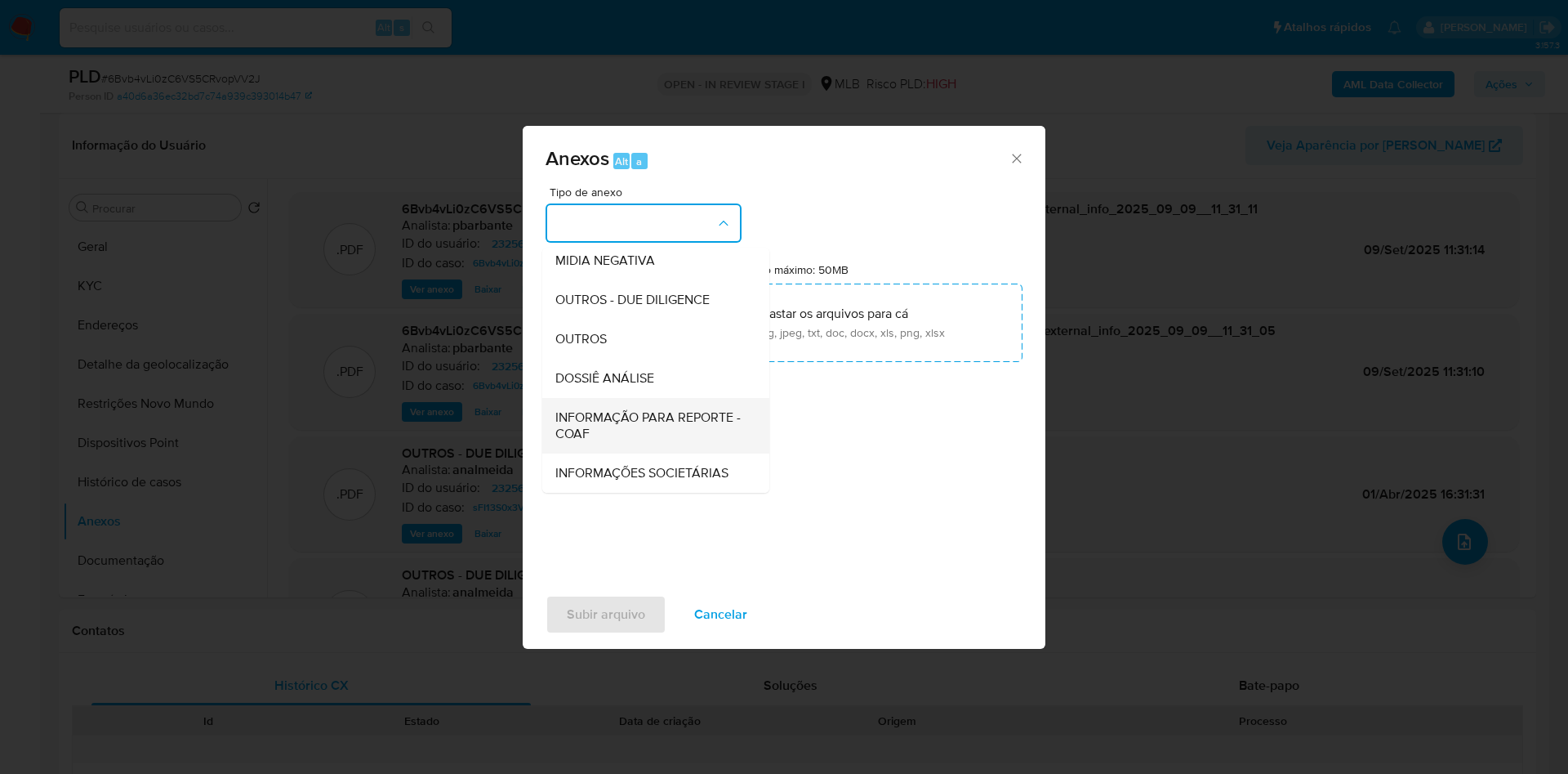
click at [627, 409] on span "INFORMAÇÃO PARA REPORTE - COAF" at bounding box center [651, 425] width 191 height 32
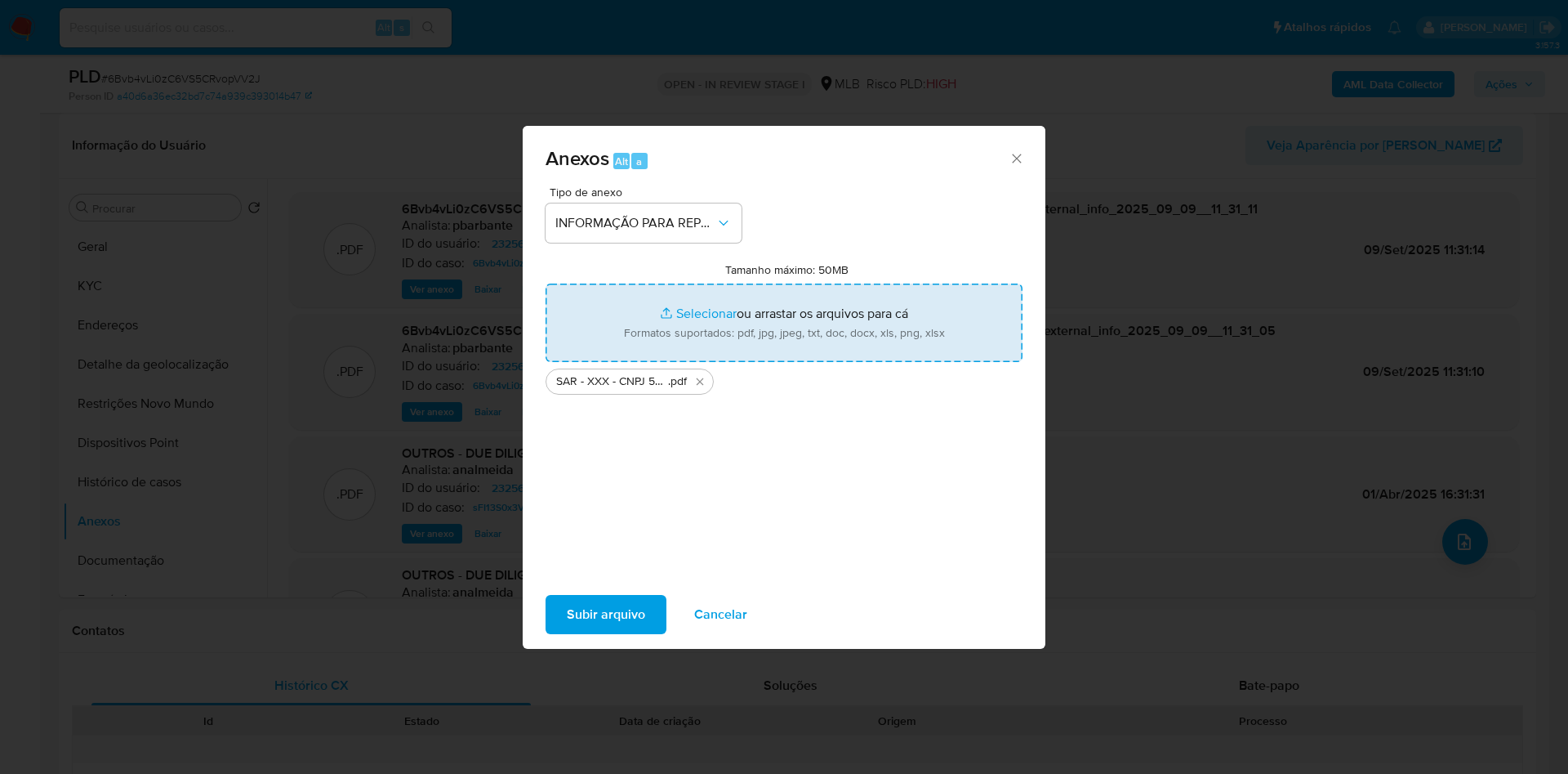
type input "C:\fakepath\Mulan 2325687840_2025_09_08_08_30_29.xlsx"
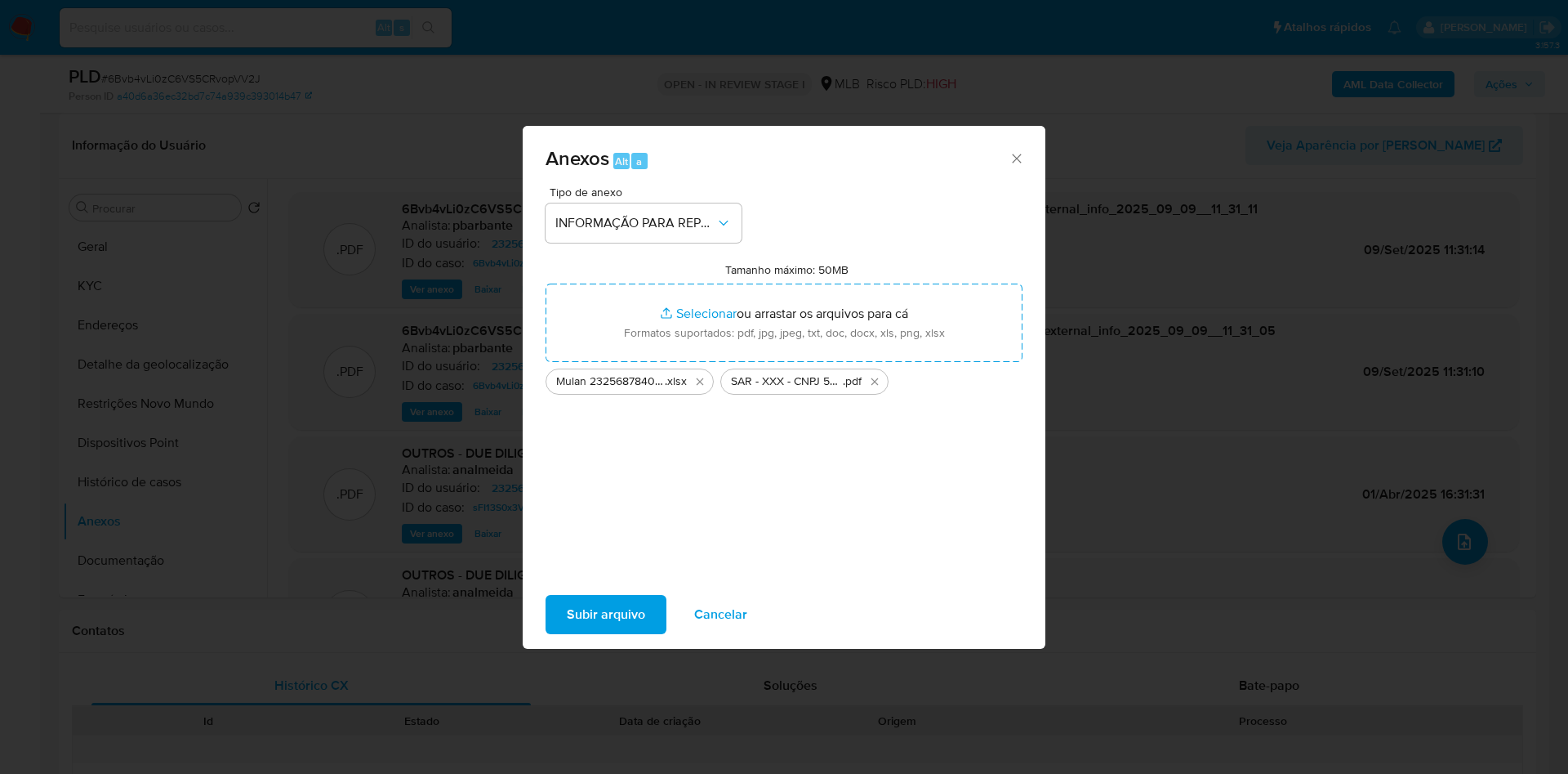
click at [566, 617] on span "Subir arquivo" at bounding box center [605, 615] width 78 height 36
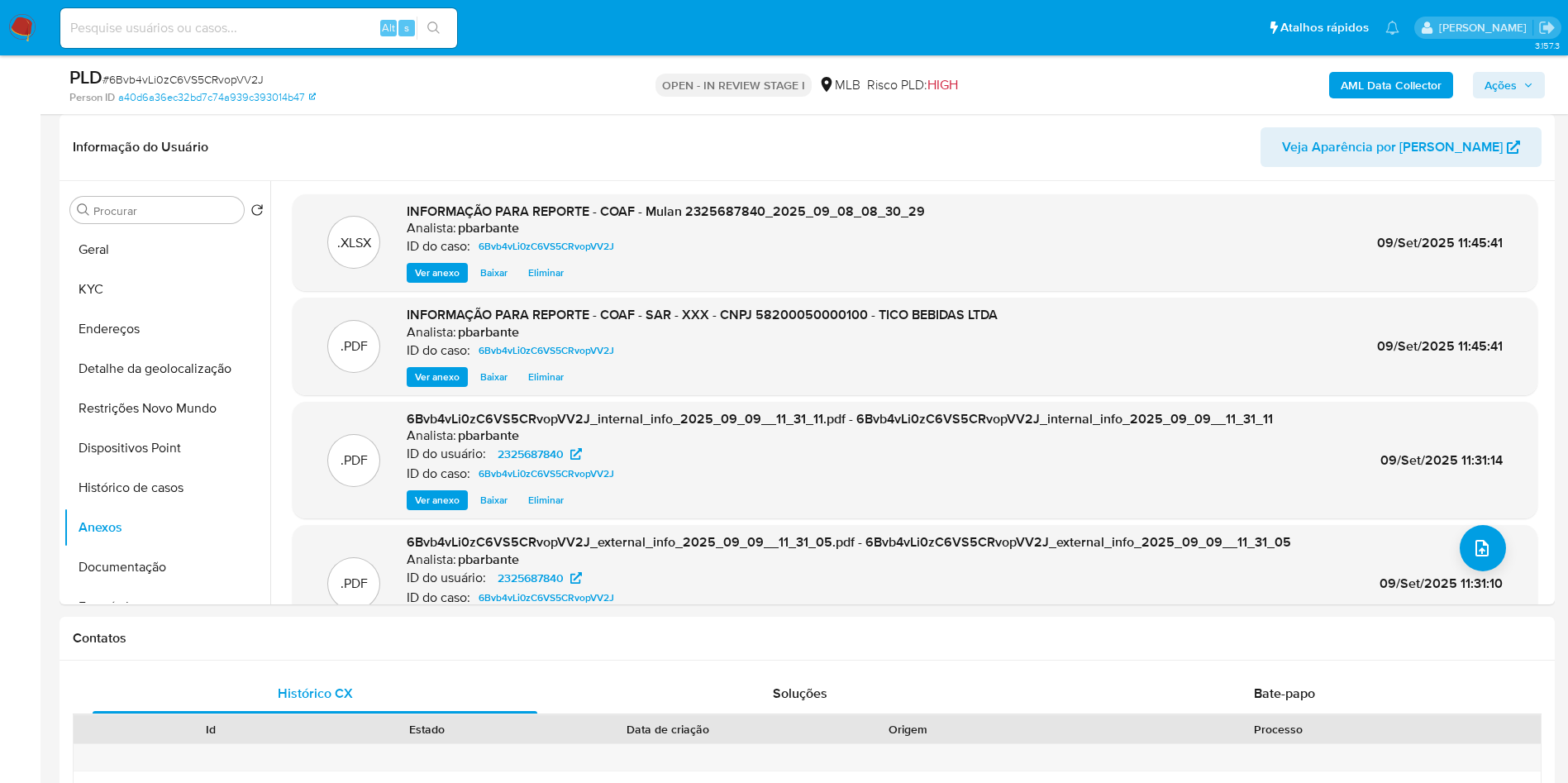
click at [1530, 98] on button "Ações" at bounding box center [1509, 85] width 72 height 26
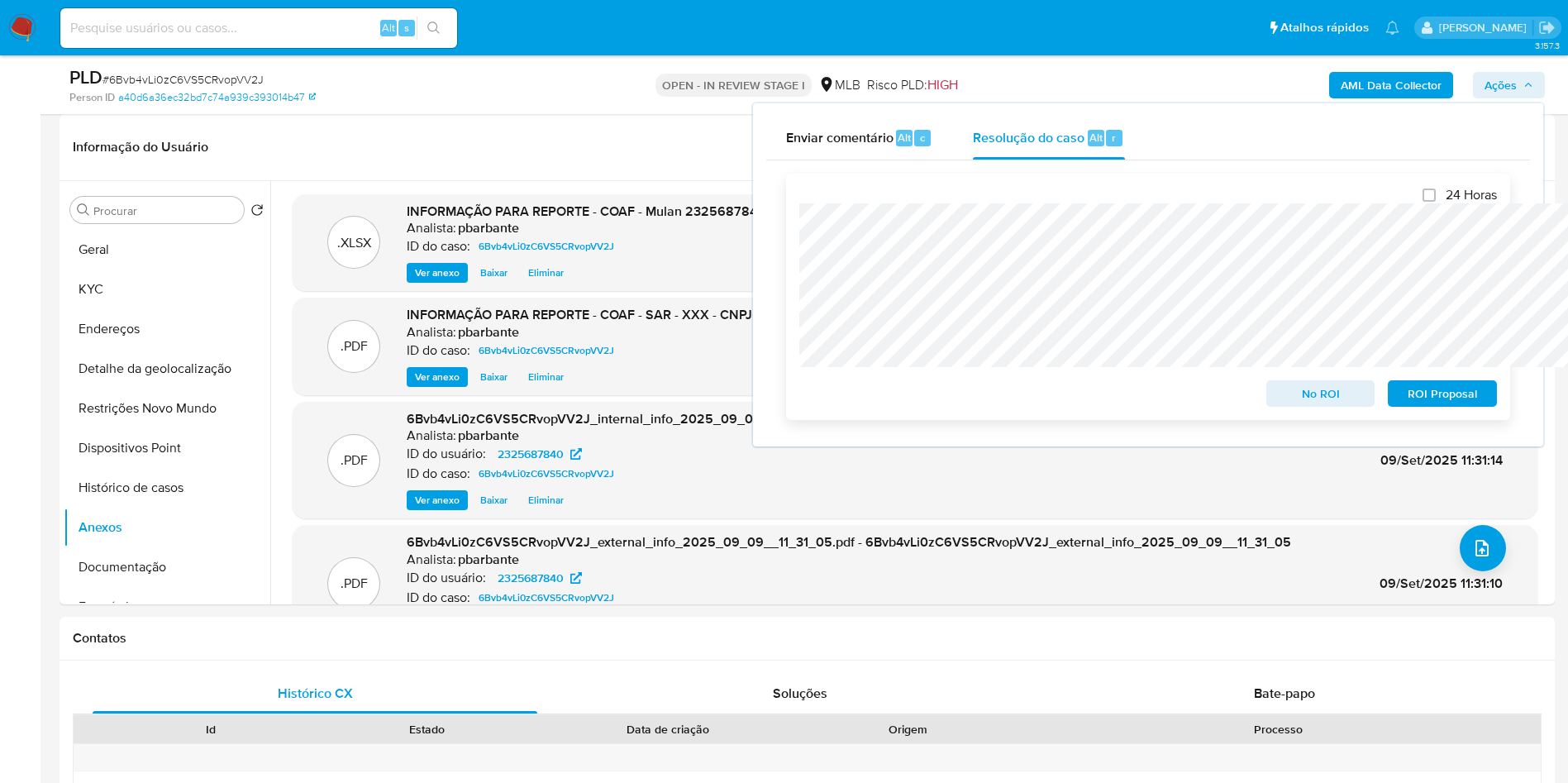
click at [1485, 391] on button "ROI Proposal" at bounding box center [1442, 393] width 109 height 26
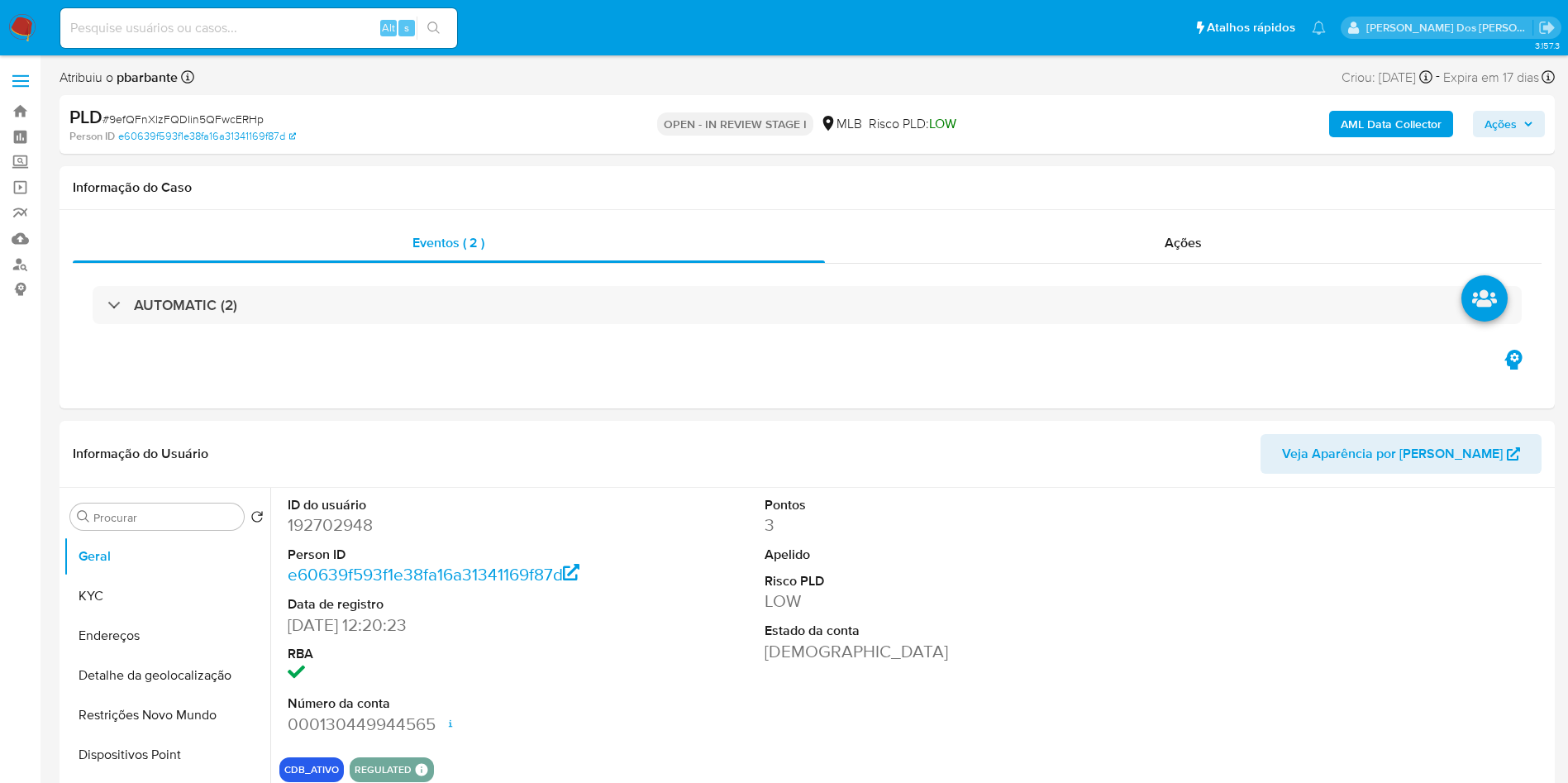
select select "10"
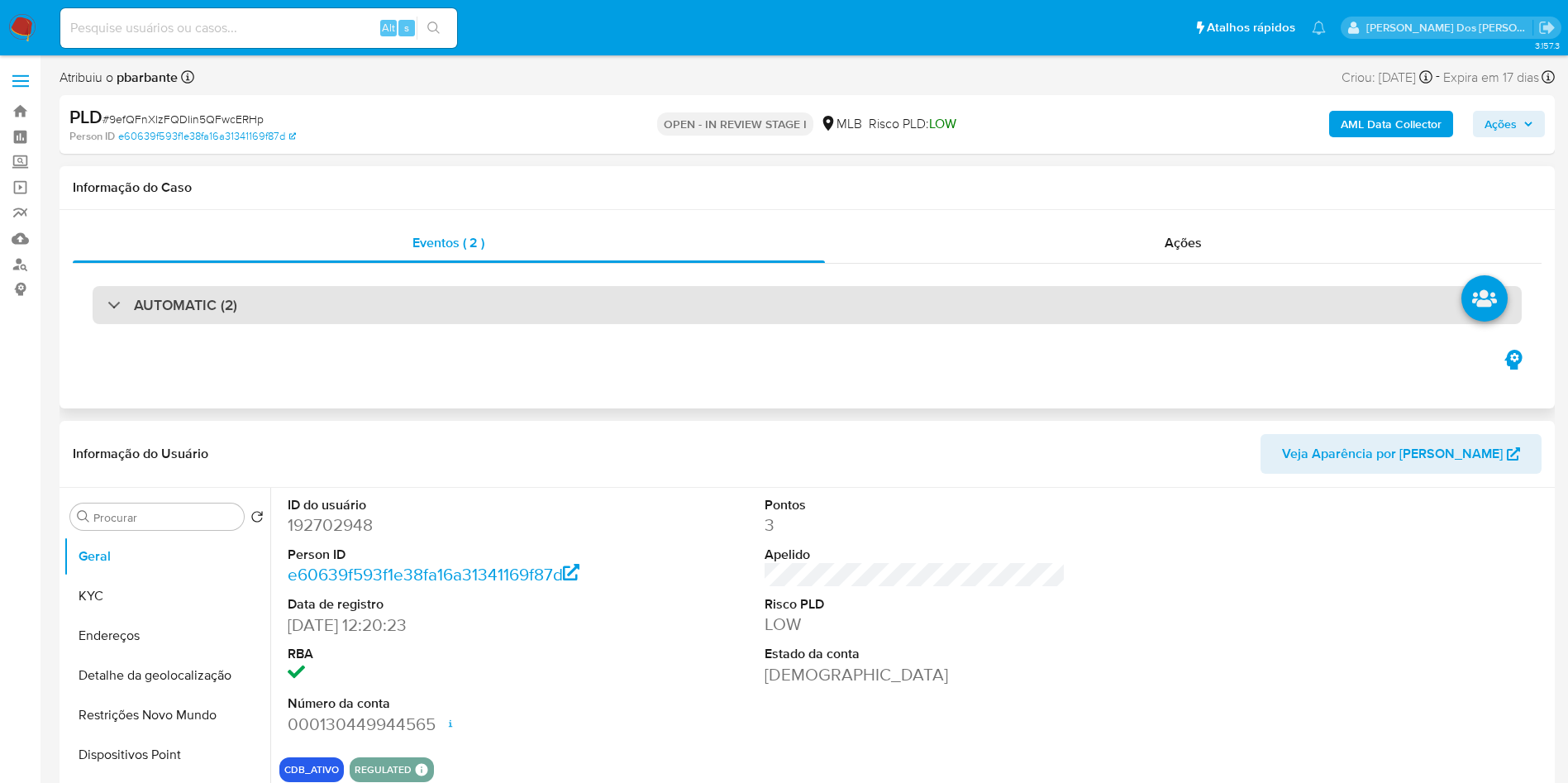
click at [642, 304] on div "AUTOMATIC (2)" at bounding box center [808, 305] width 1429 height 38
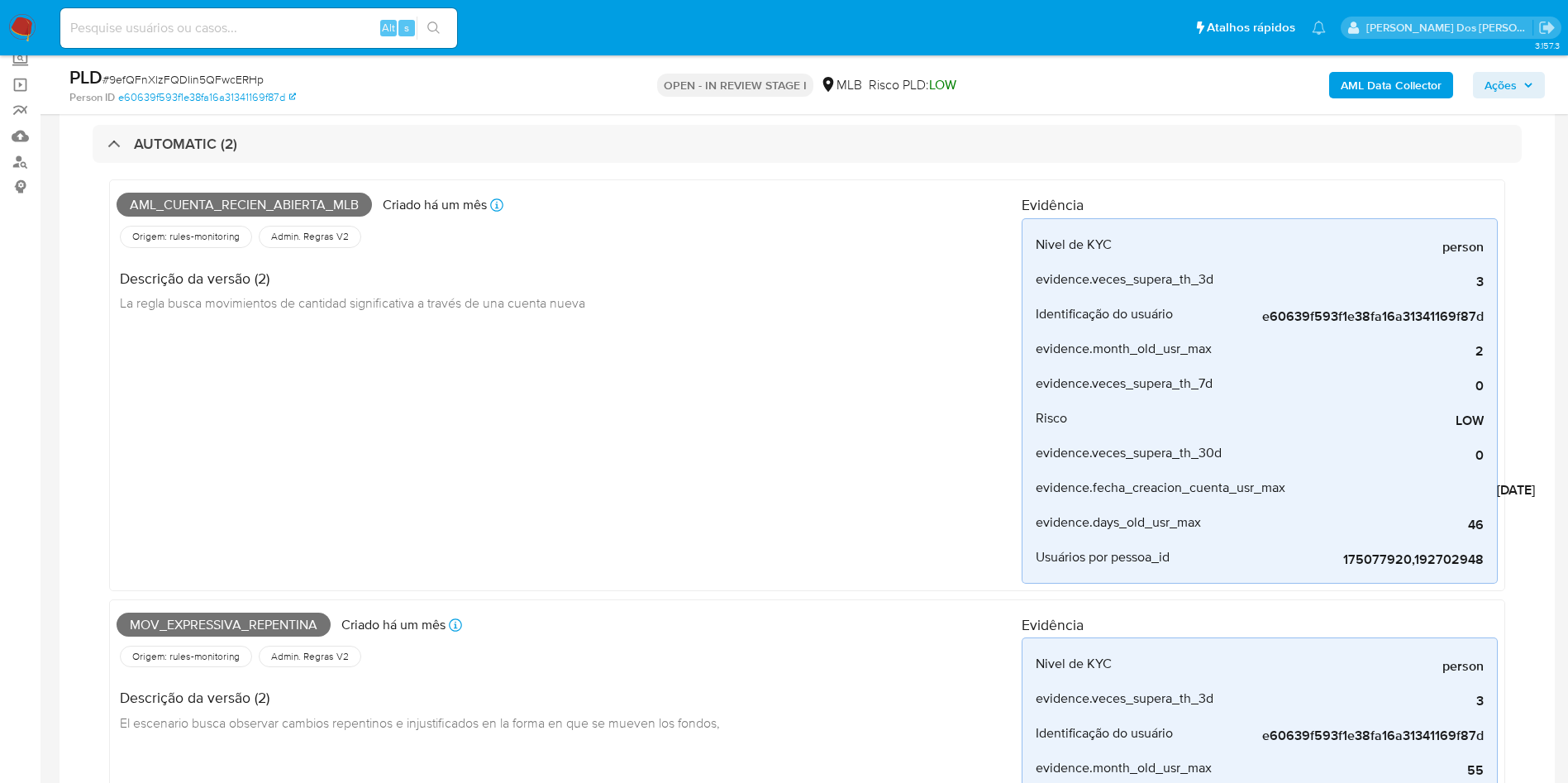
scroll to position [248, 0]
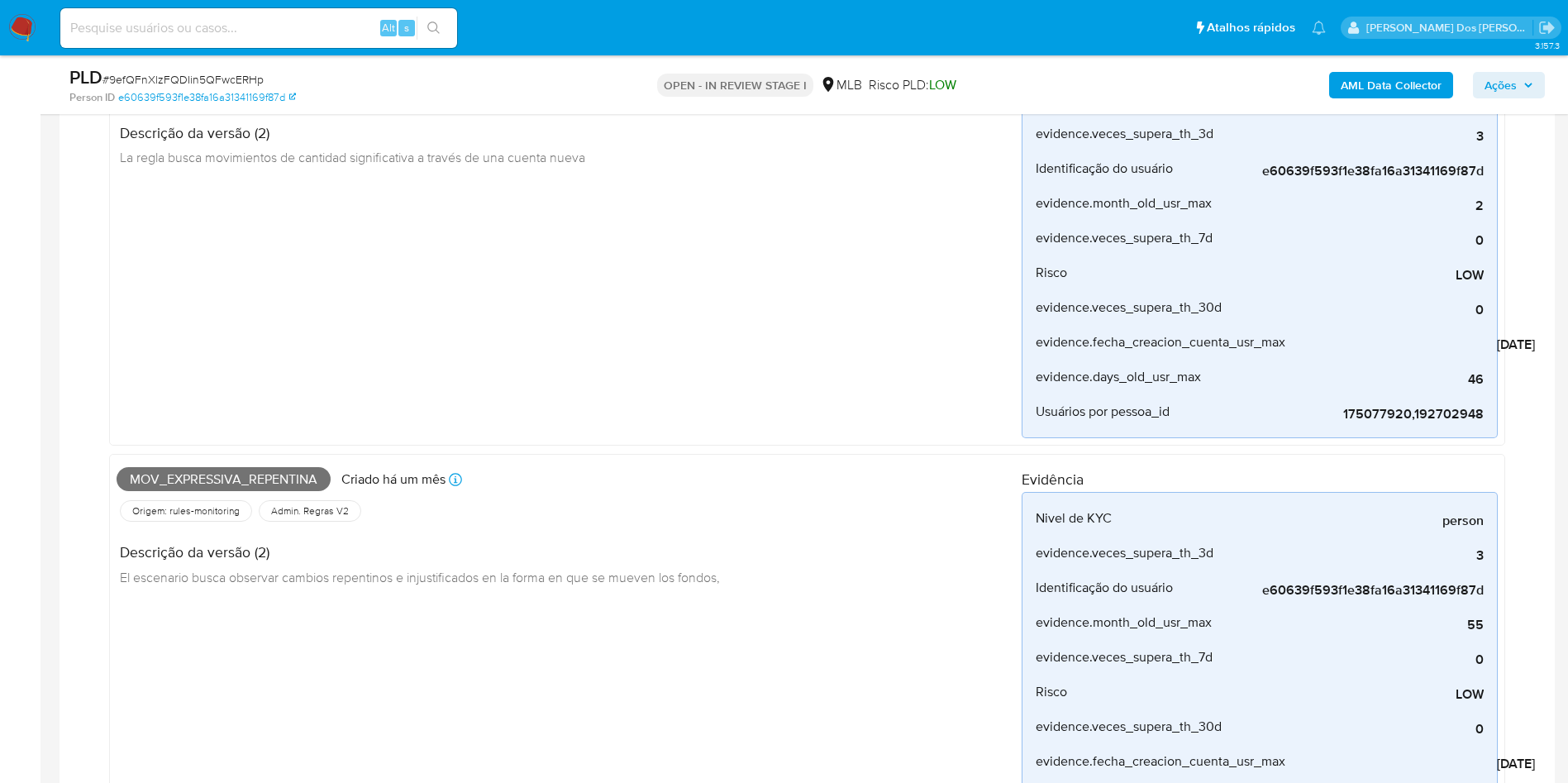
click at [288, 485] on span "Mov_expressiva_repentina" at bounding box center [223, 479] width 214 height 25
click at [373, 586] on span "El escenario busca observar cambios repentinos e injustificados en la forma en …" at bounding box center [419, 577] width 600 height 18
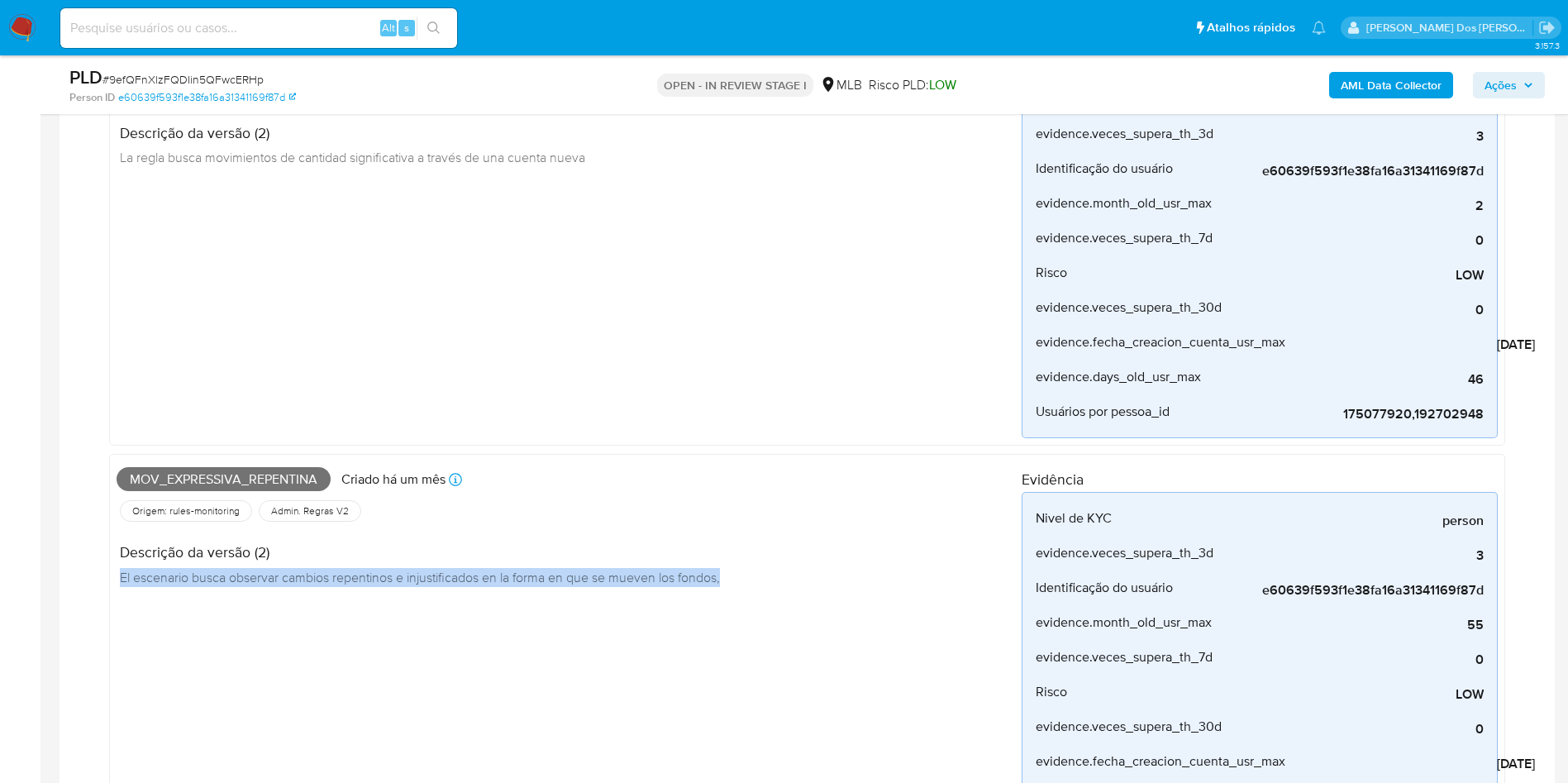
click at [373, 586] on span "El escenario busca observar cambios repentinos e injustificados en la forma en …" at bounding box center [419, 577] width 600 height 18
click at [624, 599] on div "Descrição da versão (2) El escenario busca observar cambios repentinos e injust…" at bounding box center [425, 562] width 616 height 75
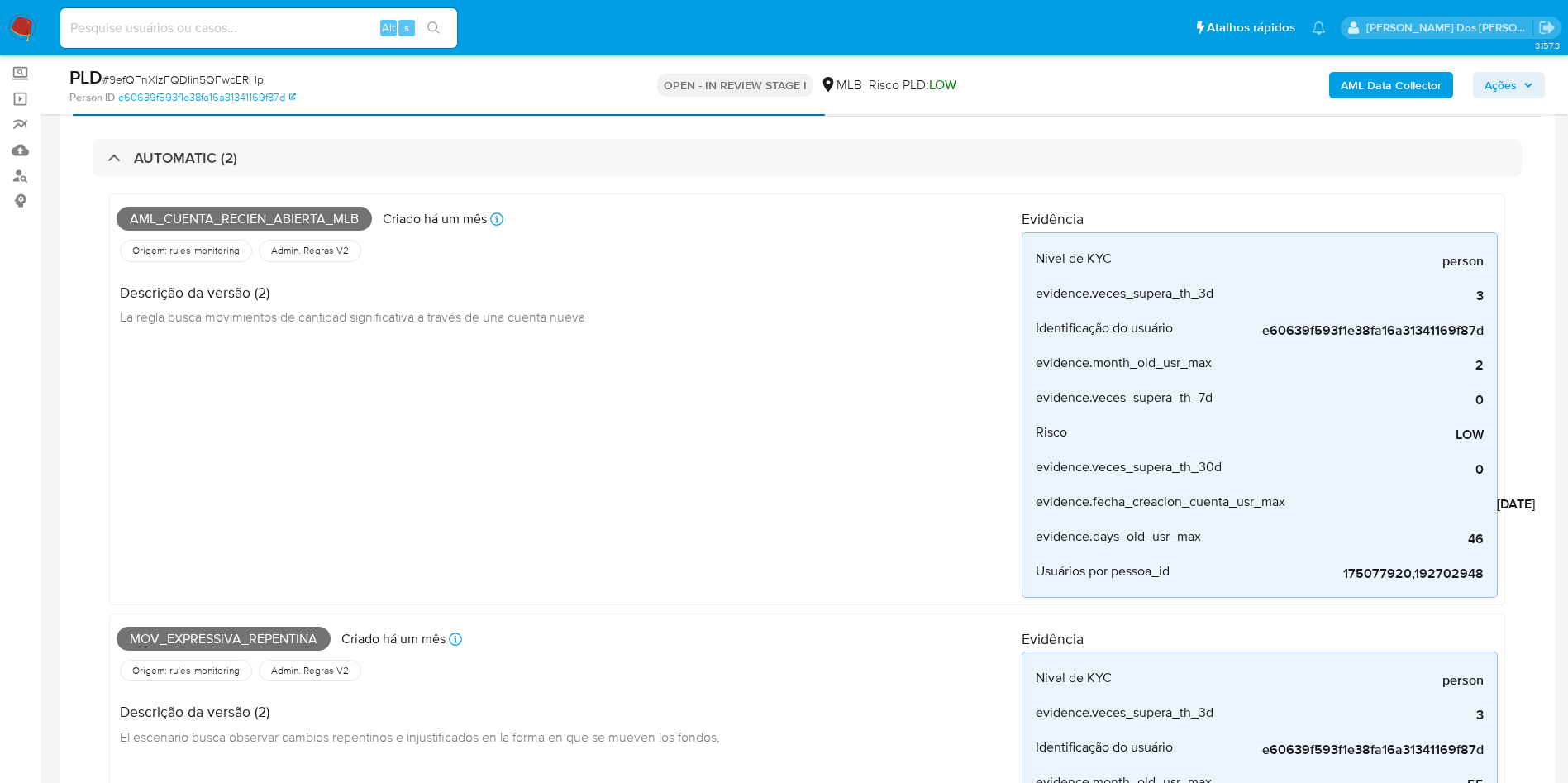
scroll to position [0, 0]
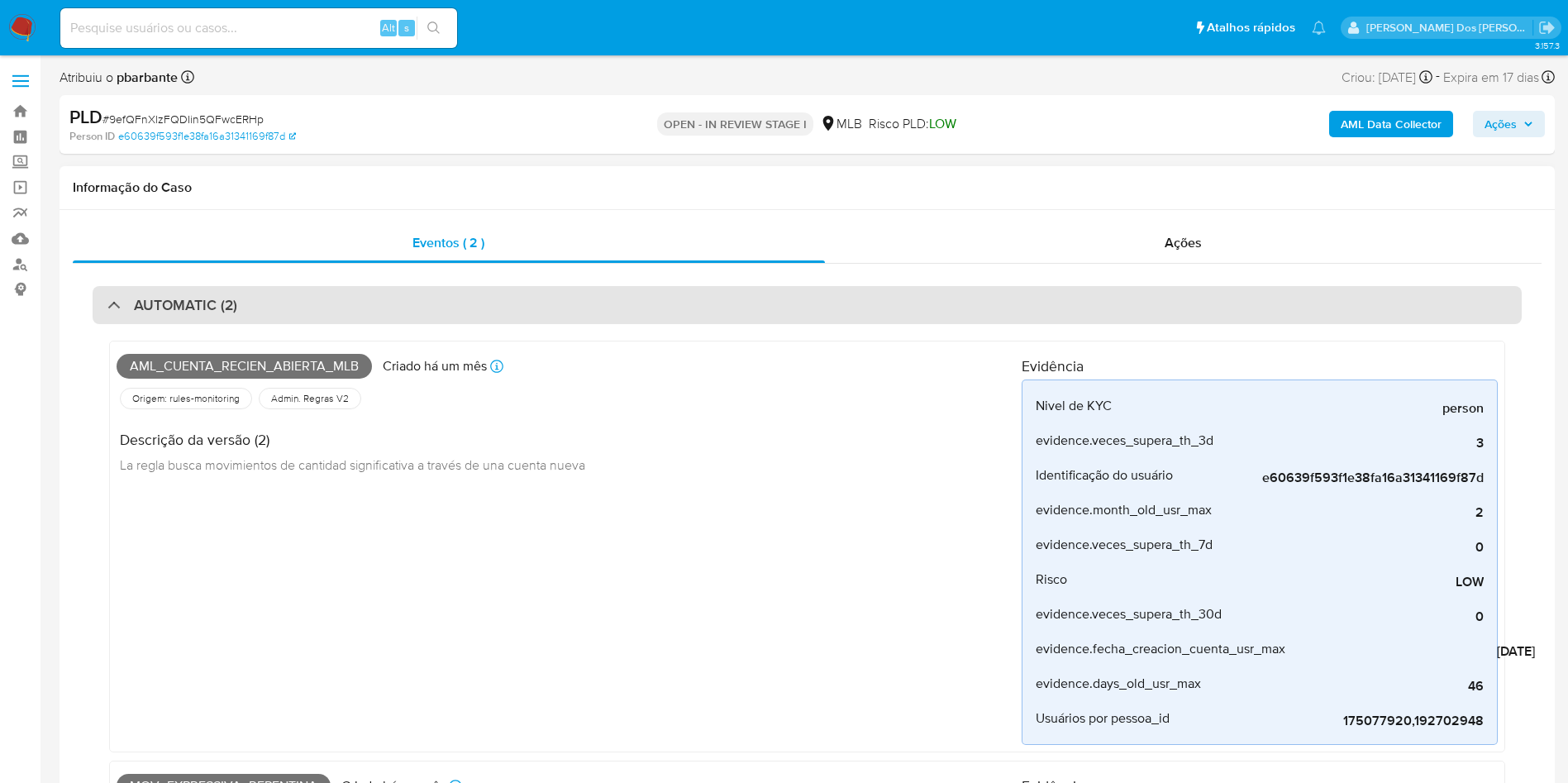
click at [674, 301] on div "AUTOMATIC (2)" at bounding box center [808, 305] width 1429 height 38
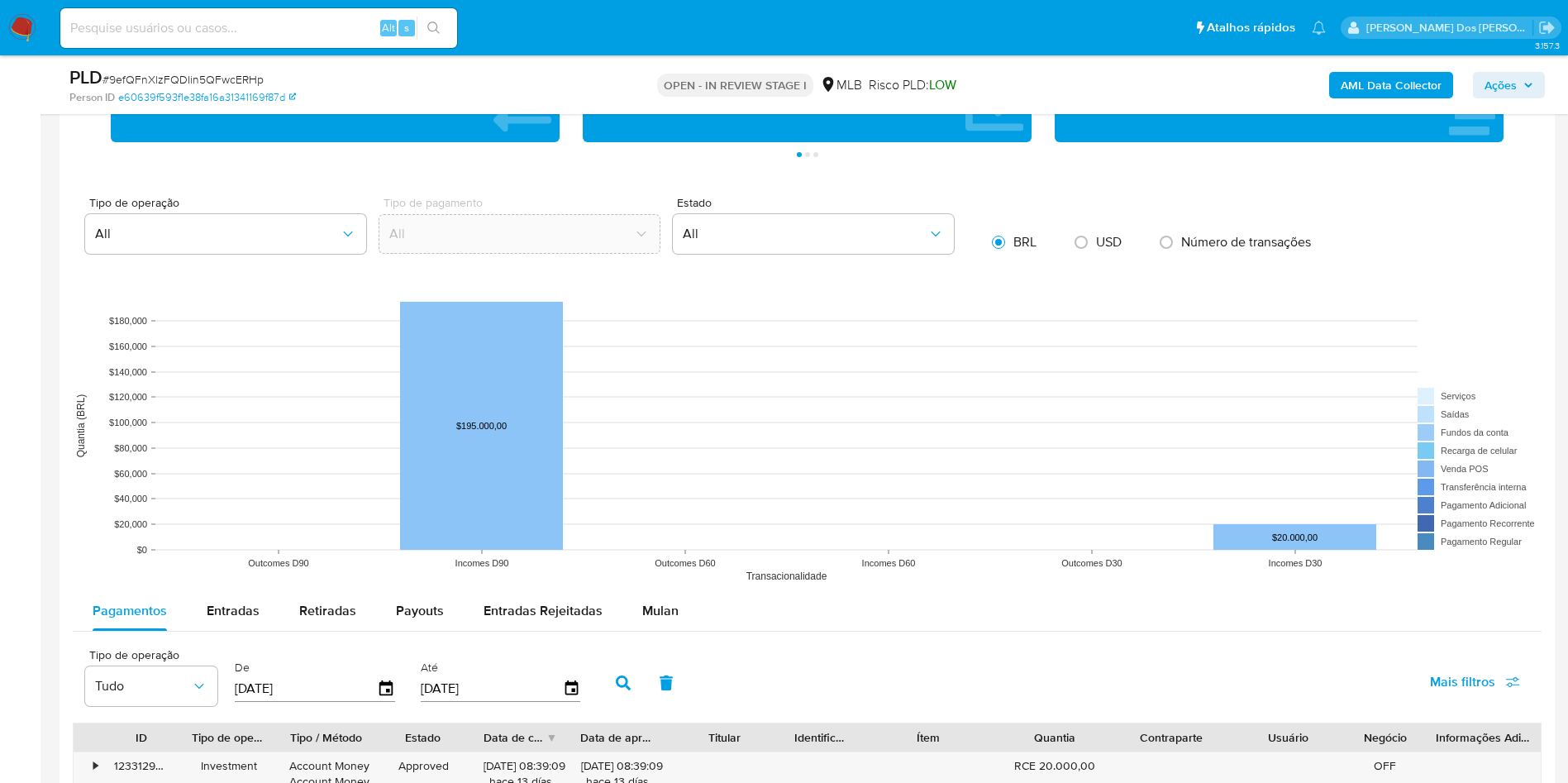
scroll to position [1736, 0]
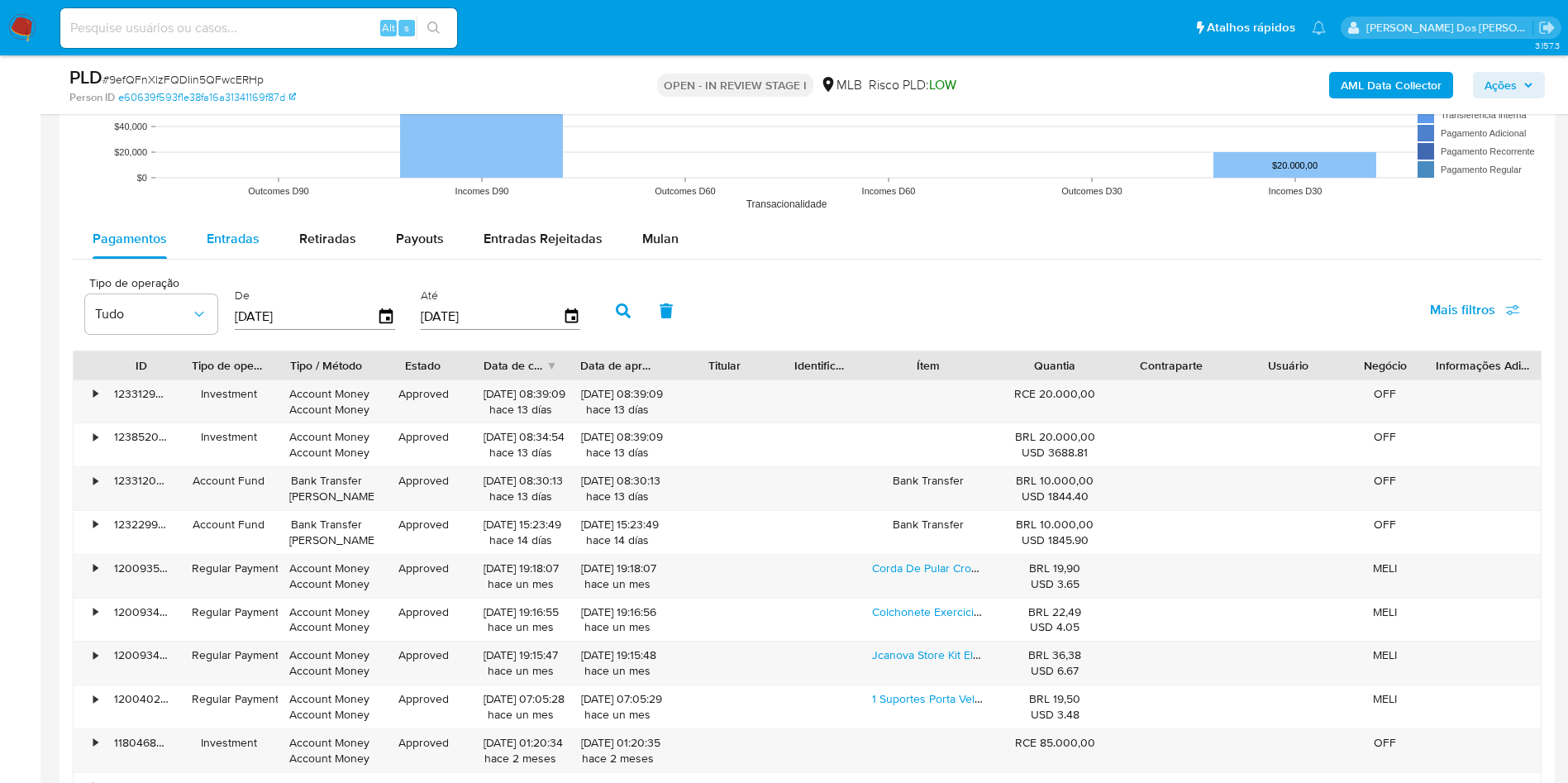
drag, startPoint x: 232, startPoint y: 261, endPoint x: 253, endPoint y: 273, distance: 24.2
click at [232, 248] on span "Entradas" at bounding box center [233, 238] width 53 height 19
select select "10"
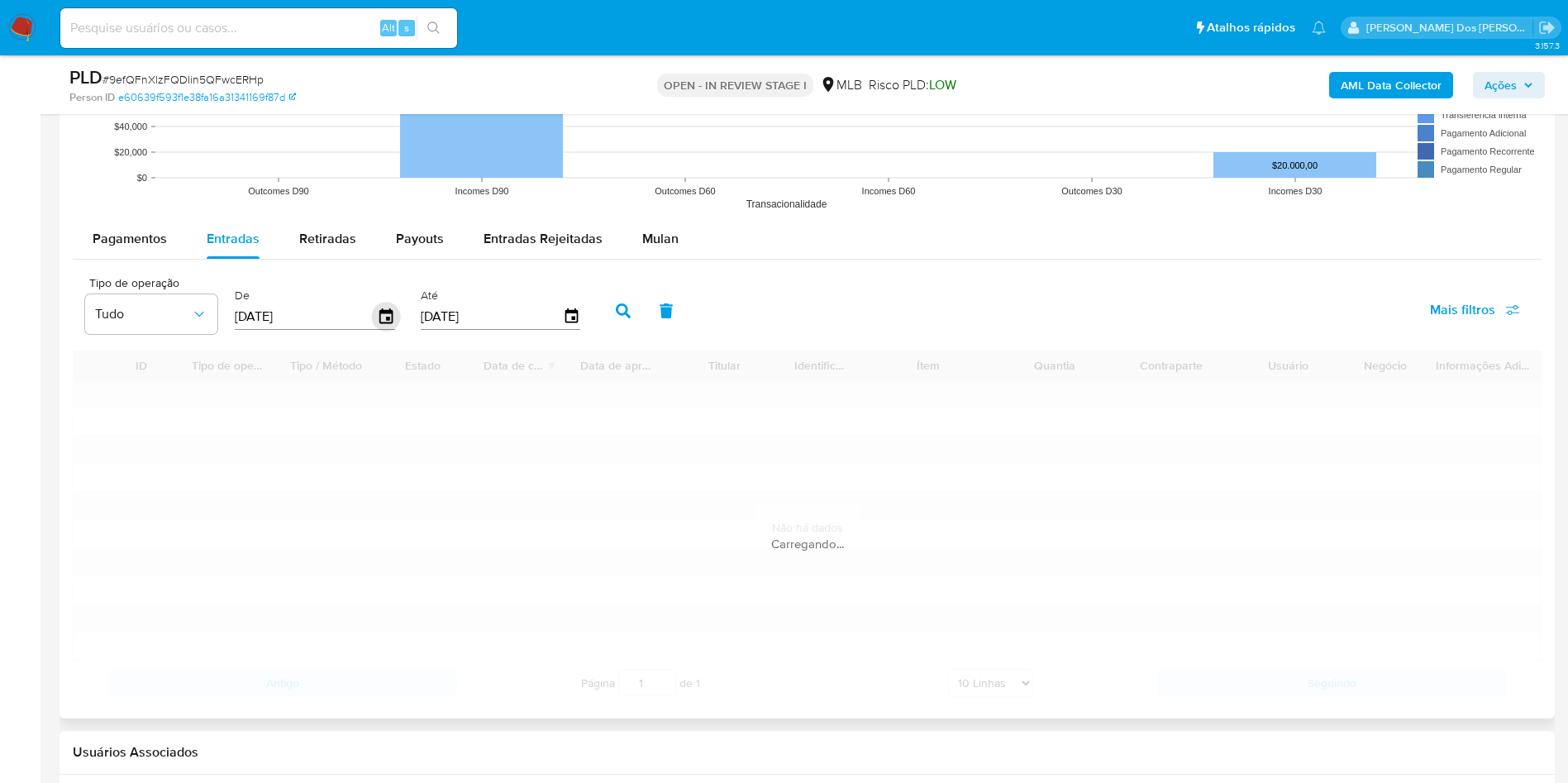
click at [389, 332] on icon "button" at bounding box center [387, 317] width 29 height 29
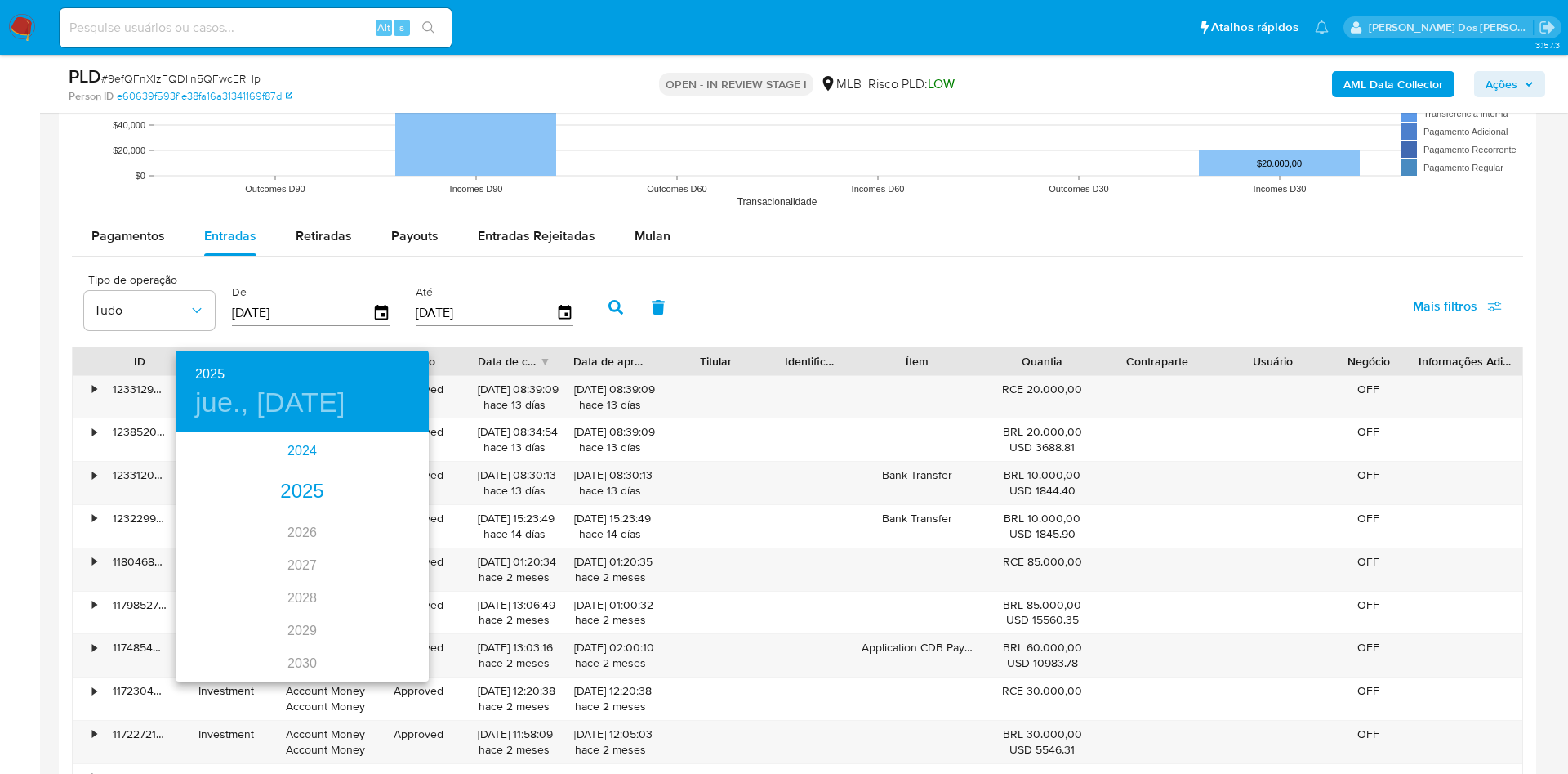
click at [299, 446] on div "2024" at bounding box center [302, 451] width 253 height 32
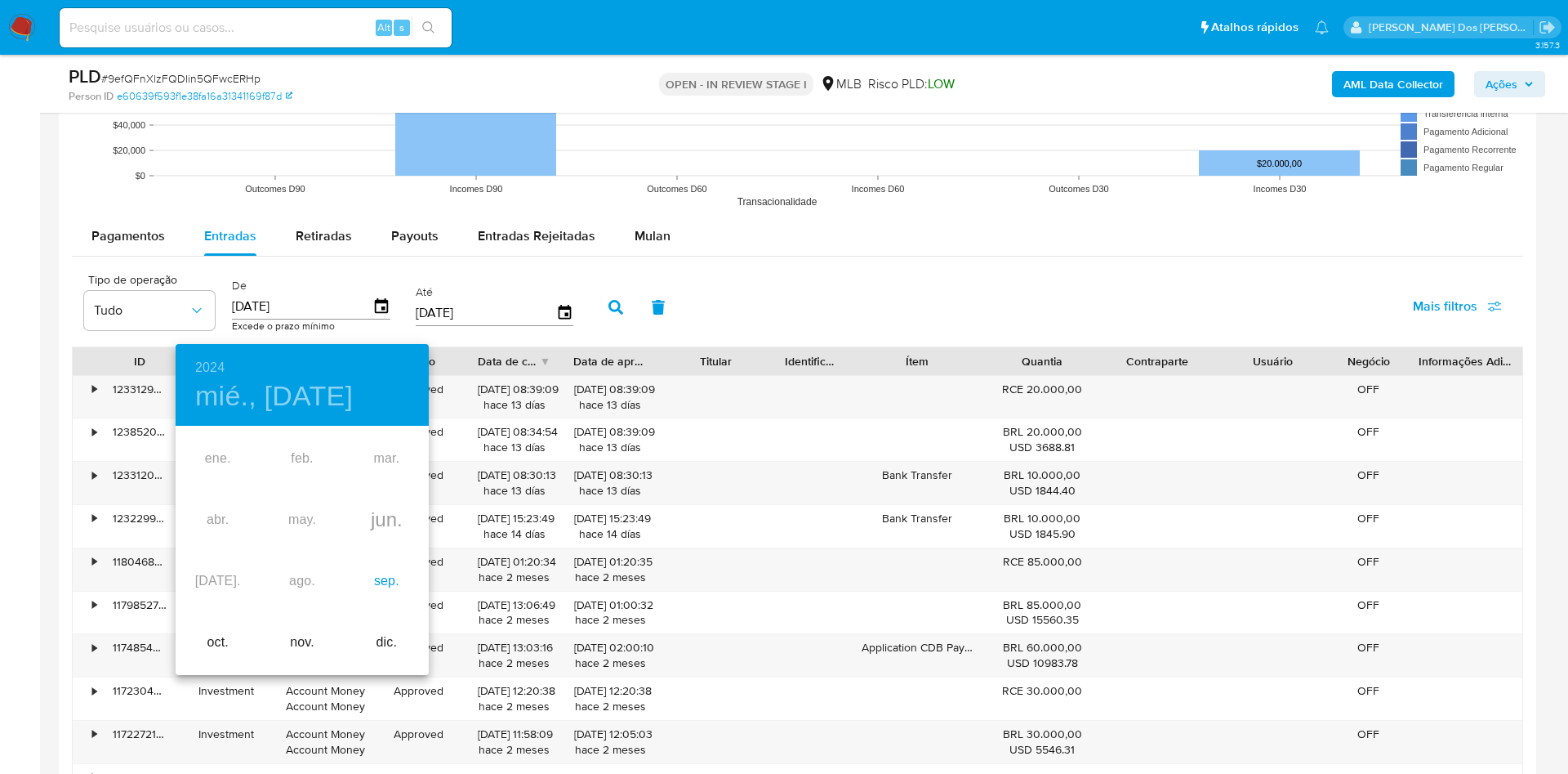
click at [385, 593] on div "sep." at bounding box center [386, 581] width 84 height 61
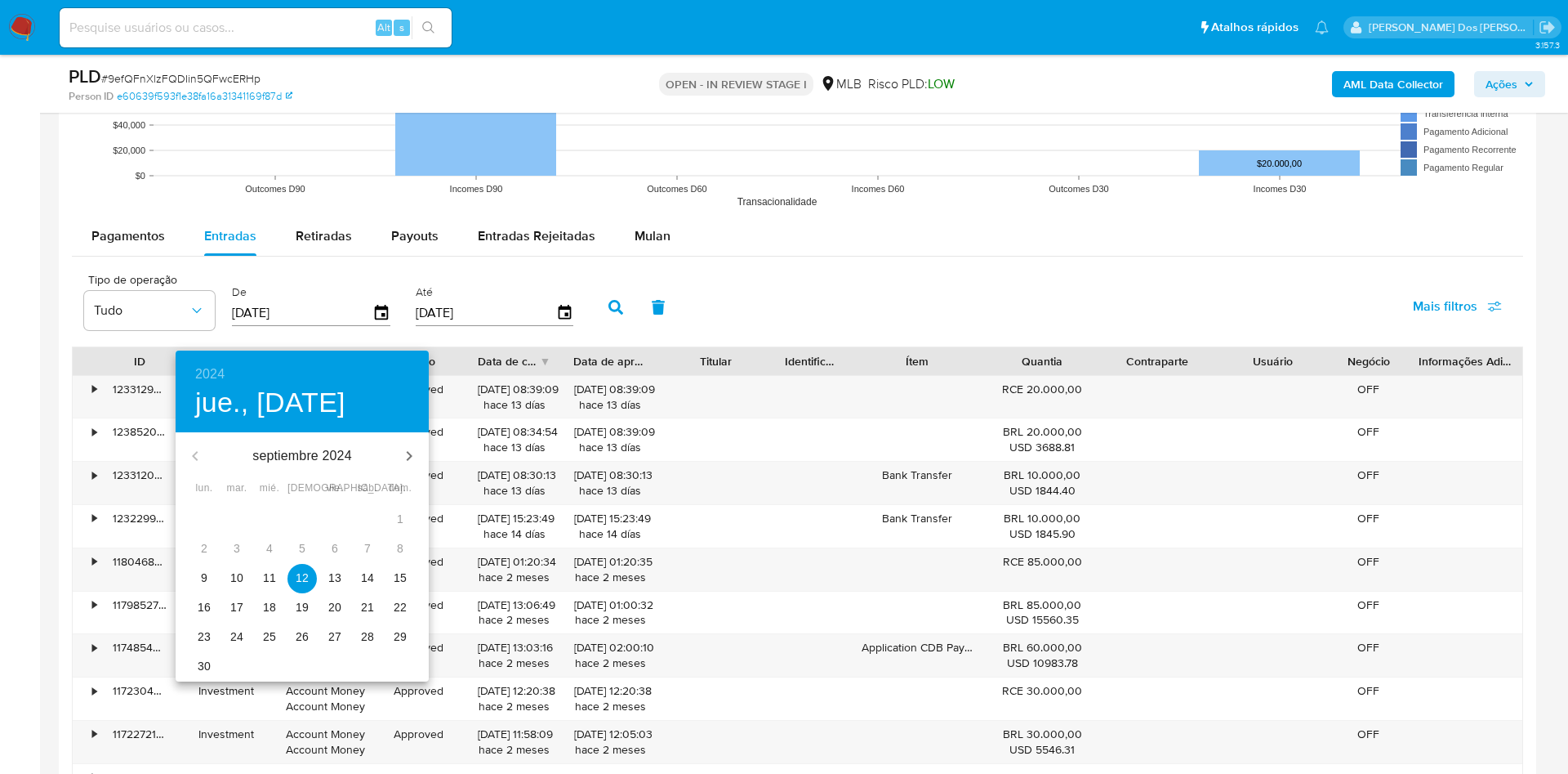
click at [205, 578] on span "9" at bounding box center [204, 578] width 30 height 16
type input "09/09/2024"
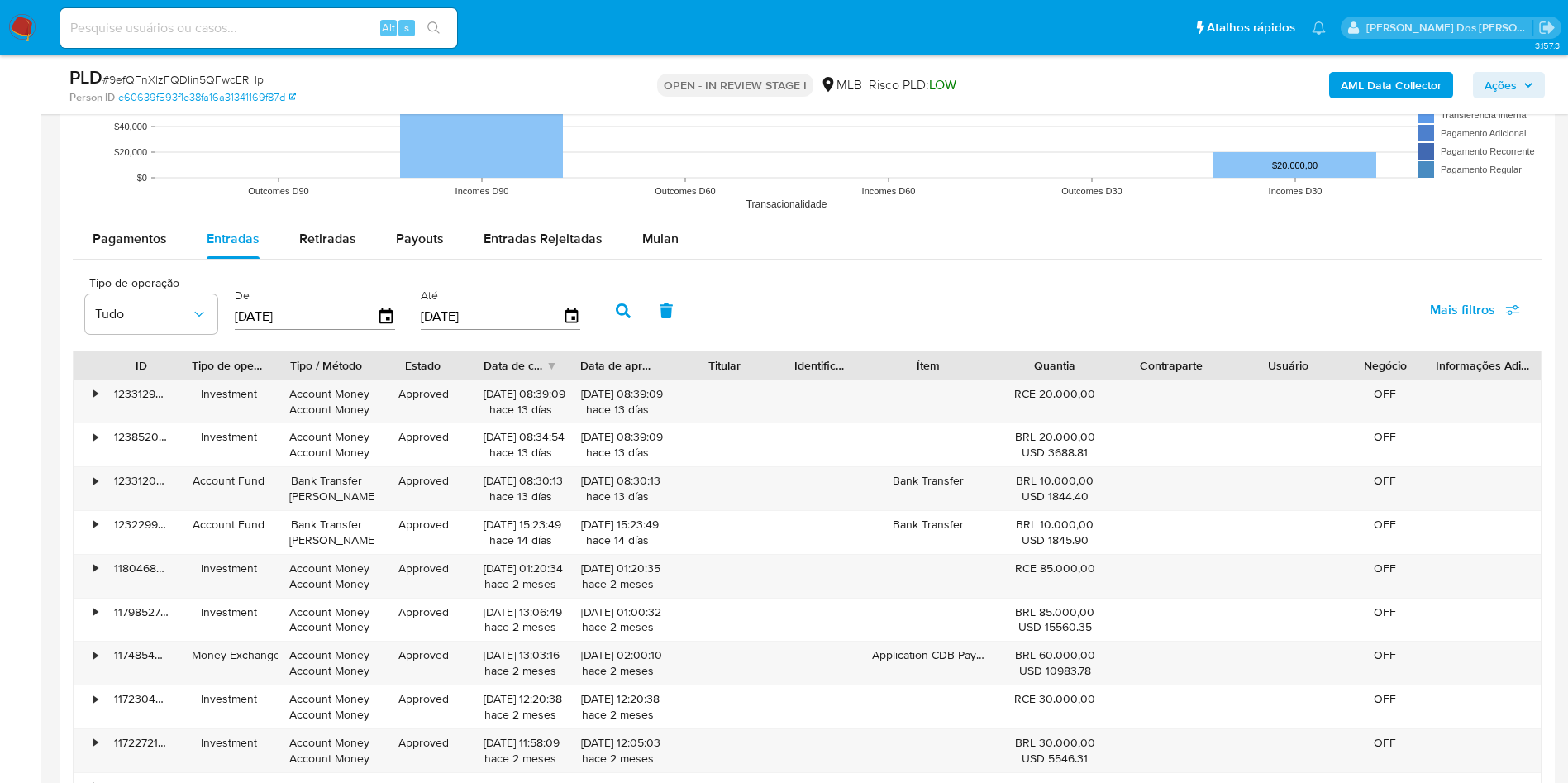
click at [626, 318] on icon "button" at bounding box center [623, 311] width 15 height 15
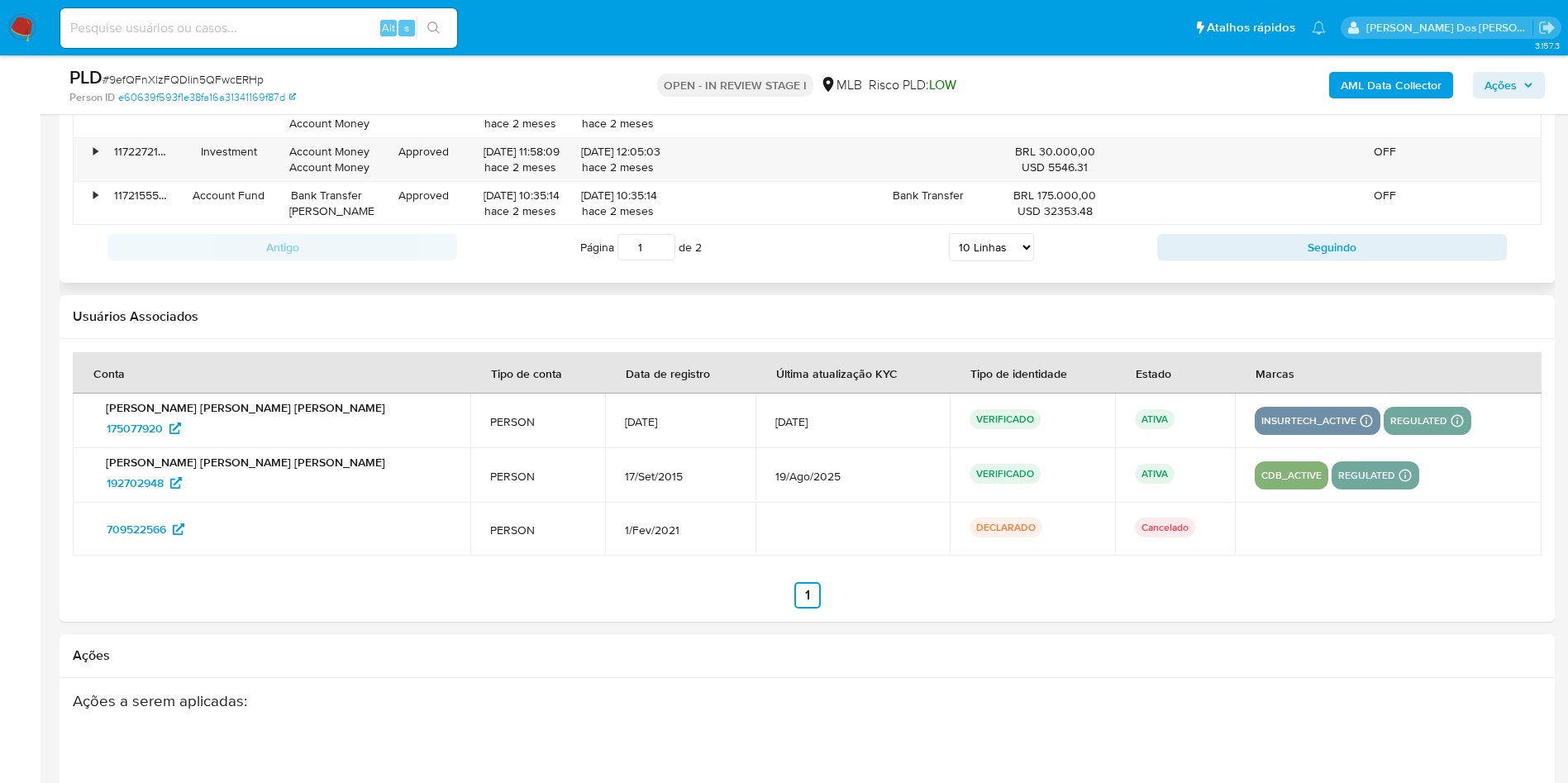
scroll to position [2231, 0]
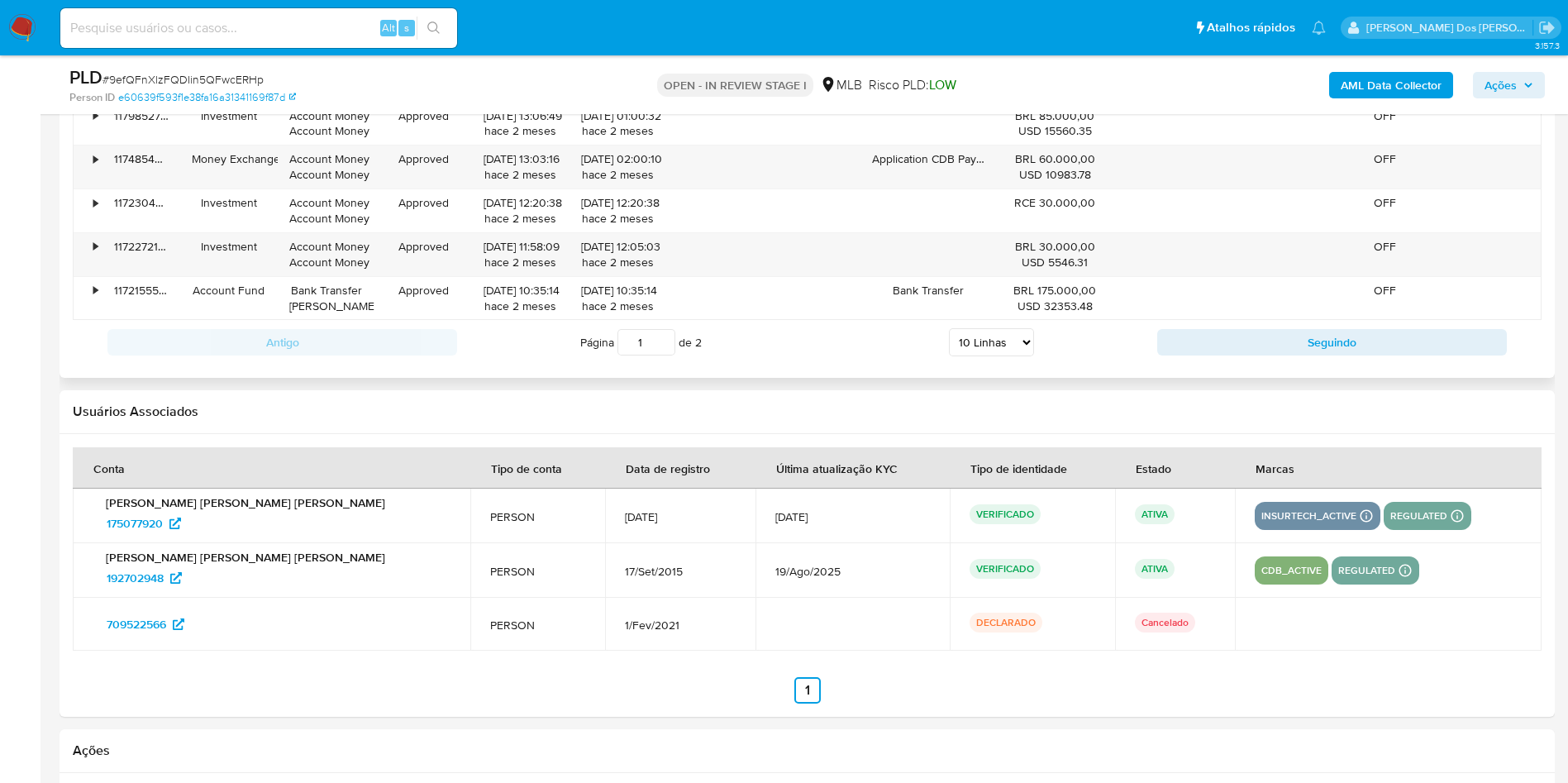
drag, startPoint x: 1013, startPoint y: 359, endPoint x: 1000, endPoint y: 379, distance: 23.9
click at [1013, 356] on select "5 Linhas 10 Linhas 20 Linhas 25 Linhas 50 Linhas 100 Linhas" at bounding box center [991, 342] width 85 height 28
select select "100"
click at [949, 353] on select "5 Linhas 10 Linhas 20 Linhas 25 Linhas 50 Linhas 100 Linhas" at bounding box center [991, 342] width 85 height 28
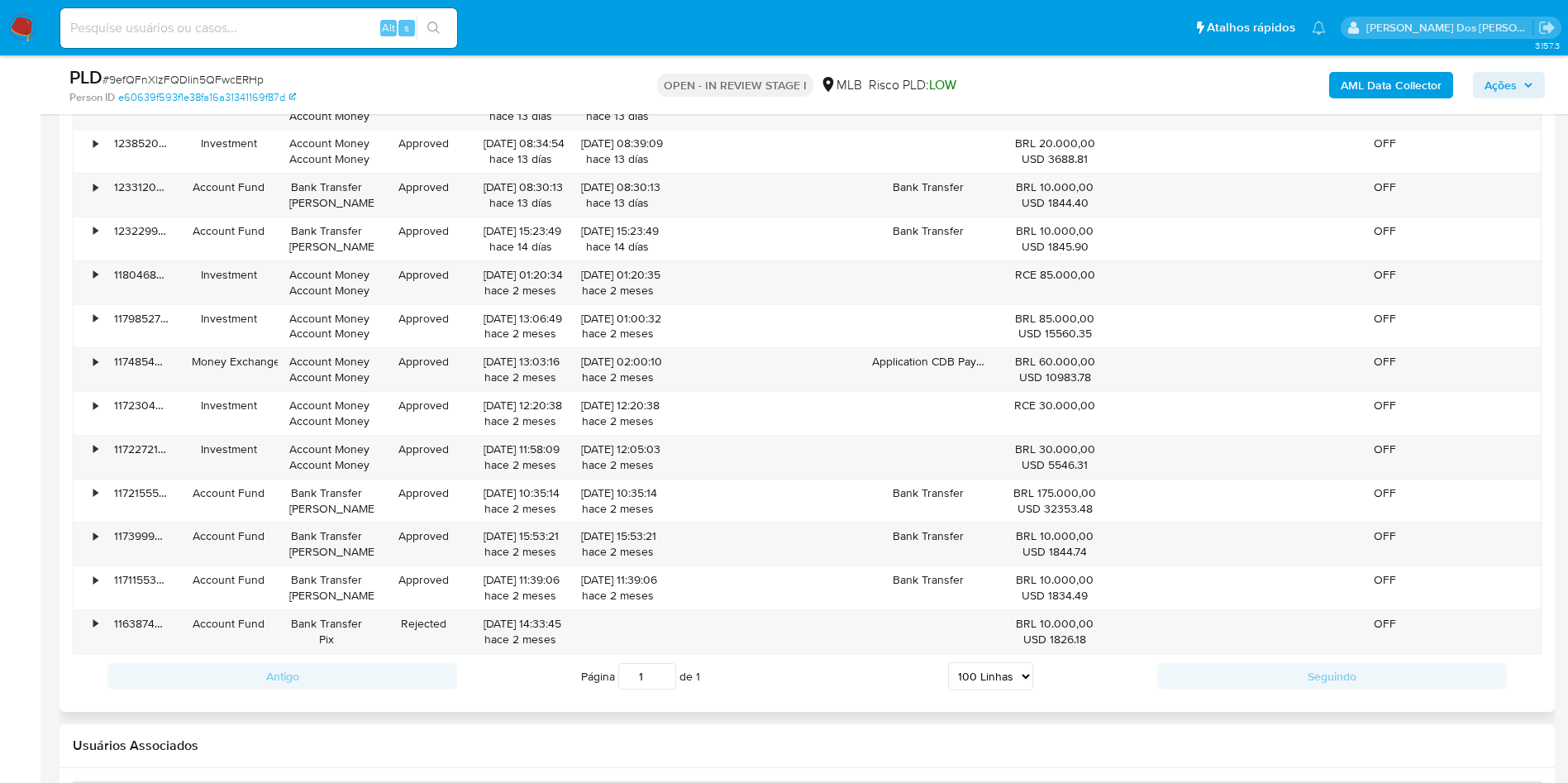
scroll to position [1612, 0]
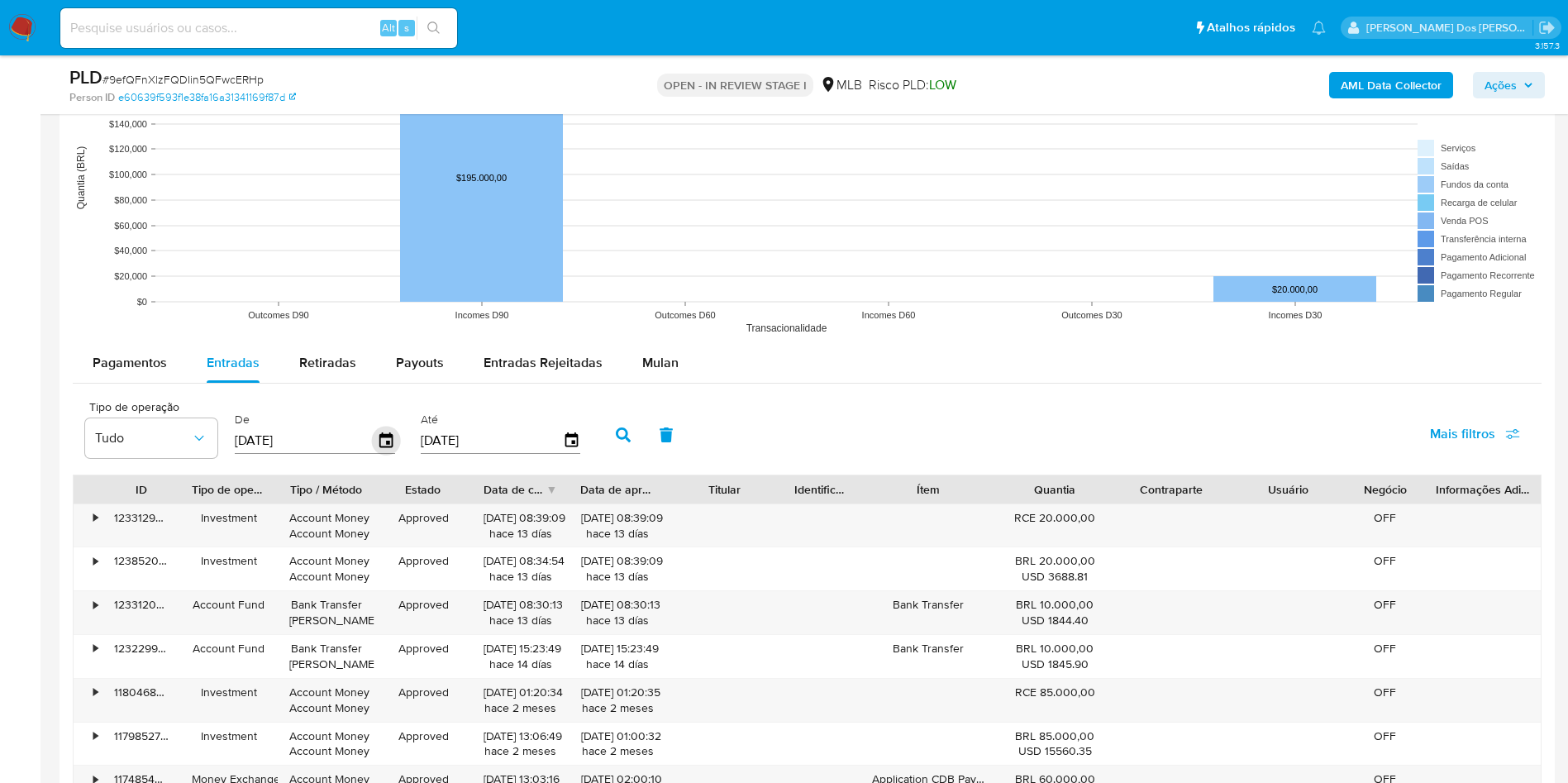
click at [377, 456] on icon "button" at bounding box center [387, 441] width 29 height 29
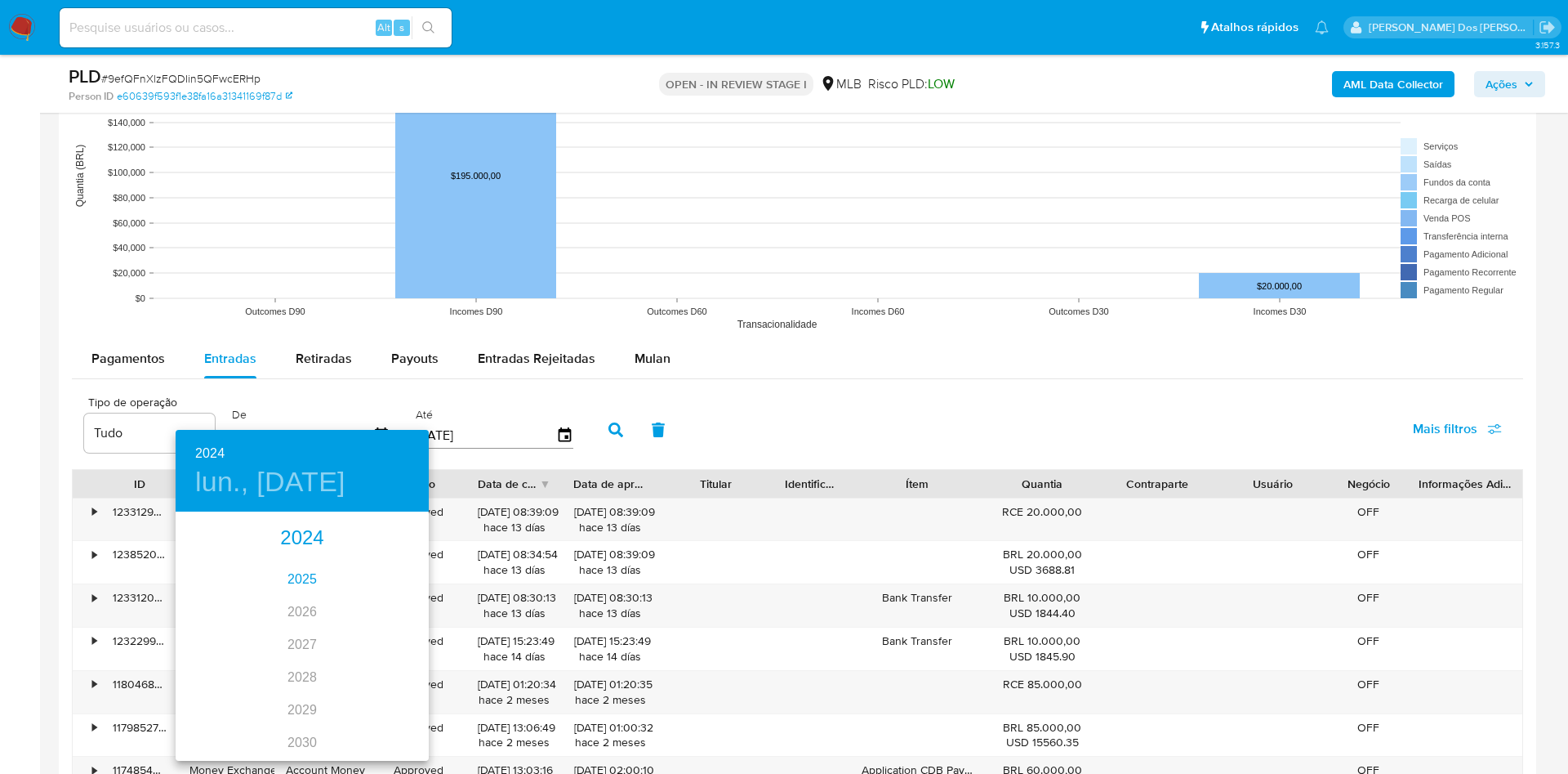
click at [300, 578] on div "2025" at bounding box center [302, 579] width 253 height 32
click at [214, 544] on div "ene." at bounding box center [217, 544] width 84 height 61
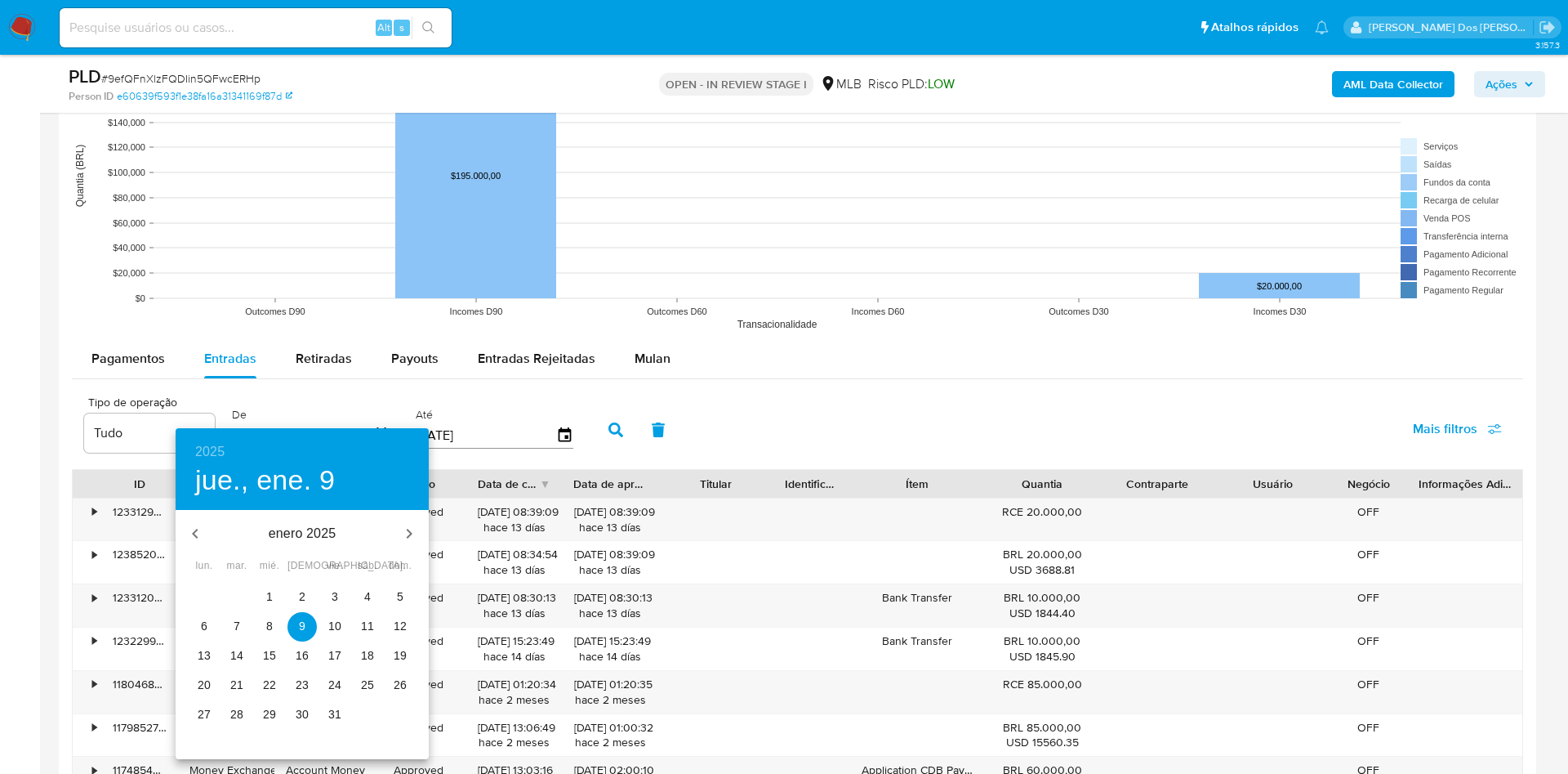
click at [258, 597] on span "1" at bounding box center [269, 596] width 30 height 16
type input "01/01/2025"
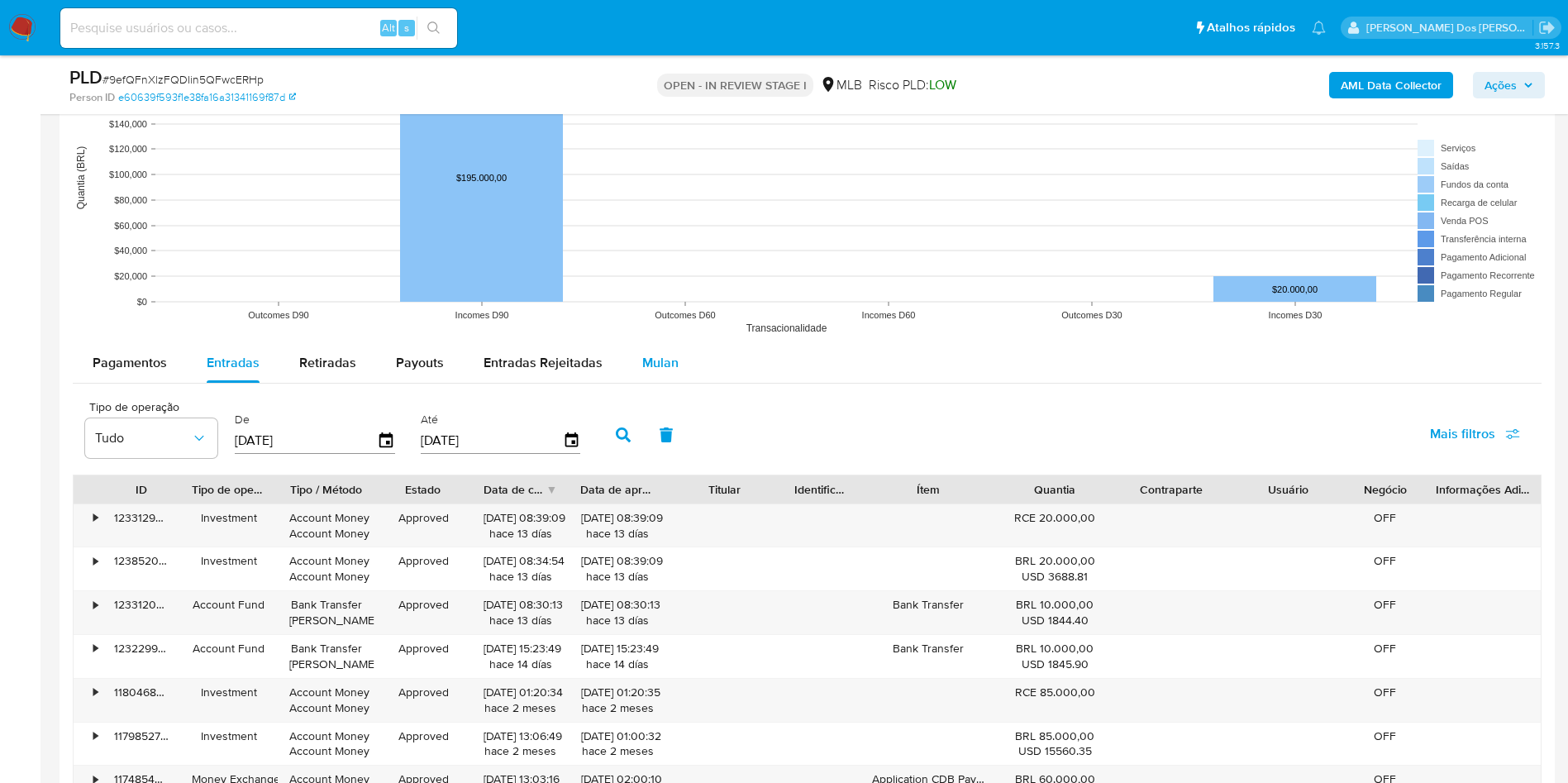
click at [633, 372] on button "Mulan" at bounding box center [660, 363] width 76 height 40
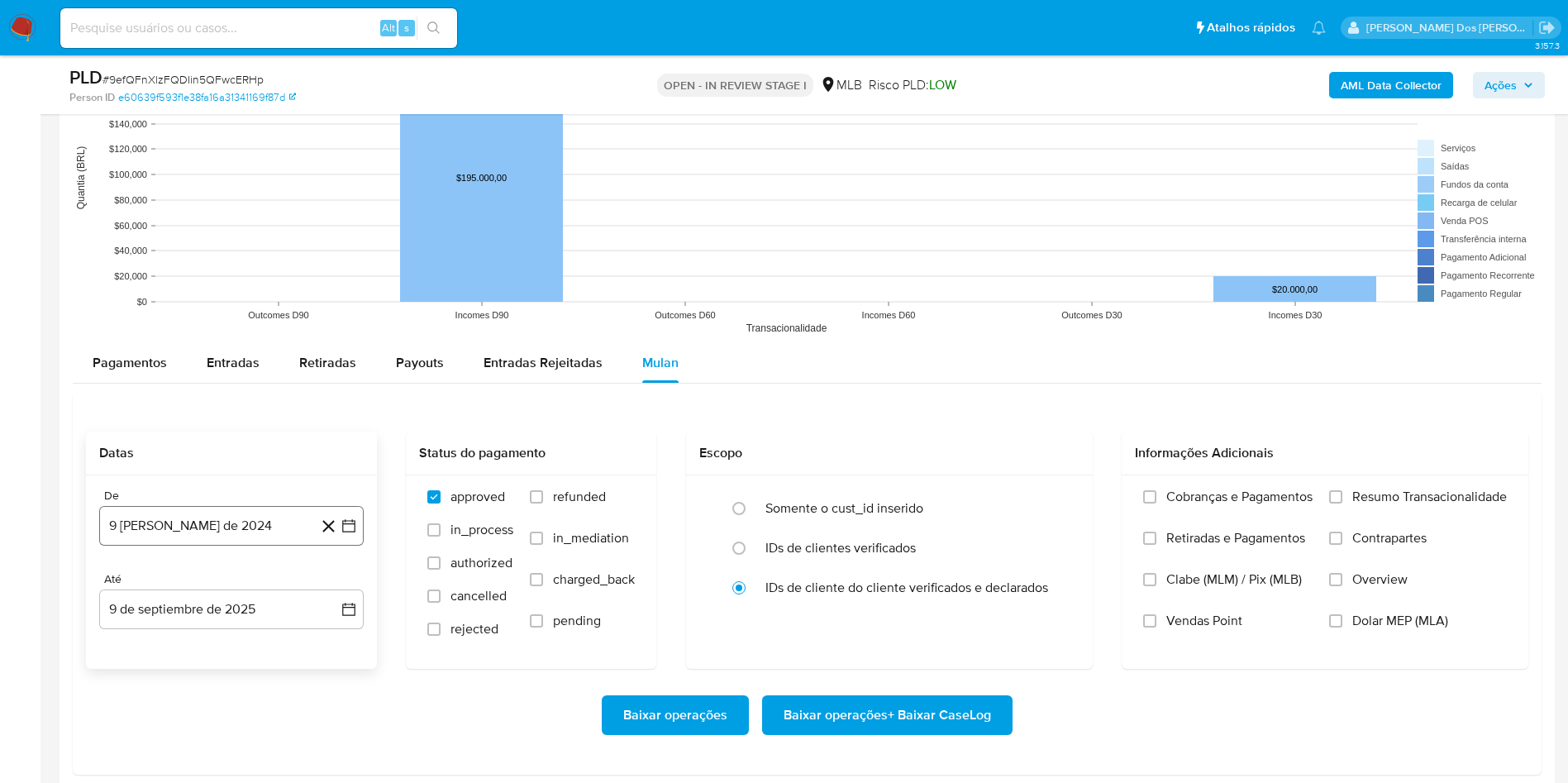
click at [359, 545] on button "9 de agosto de 2024" at bounding box center [232, 526] width 264 height 40
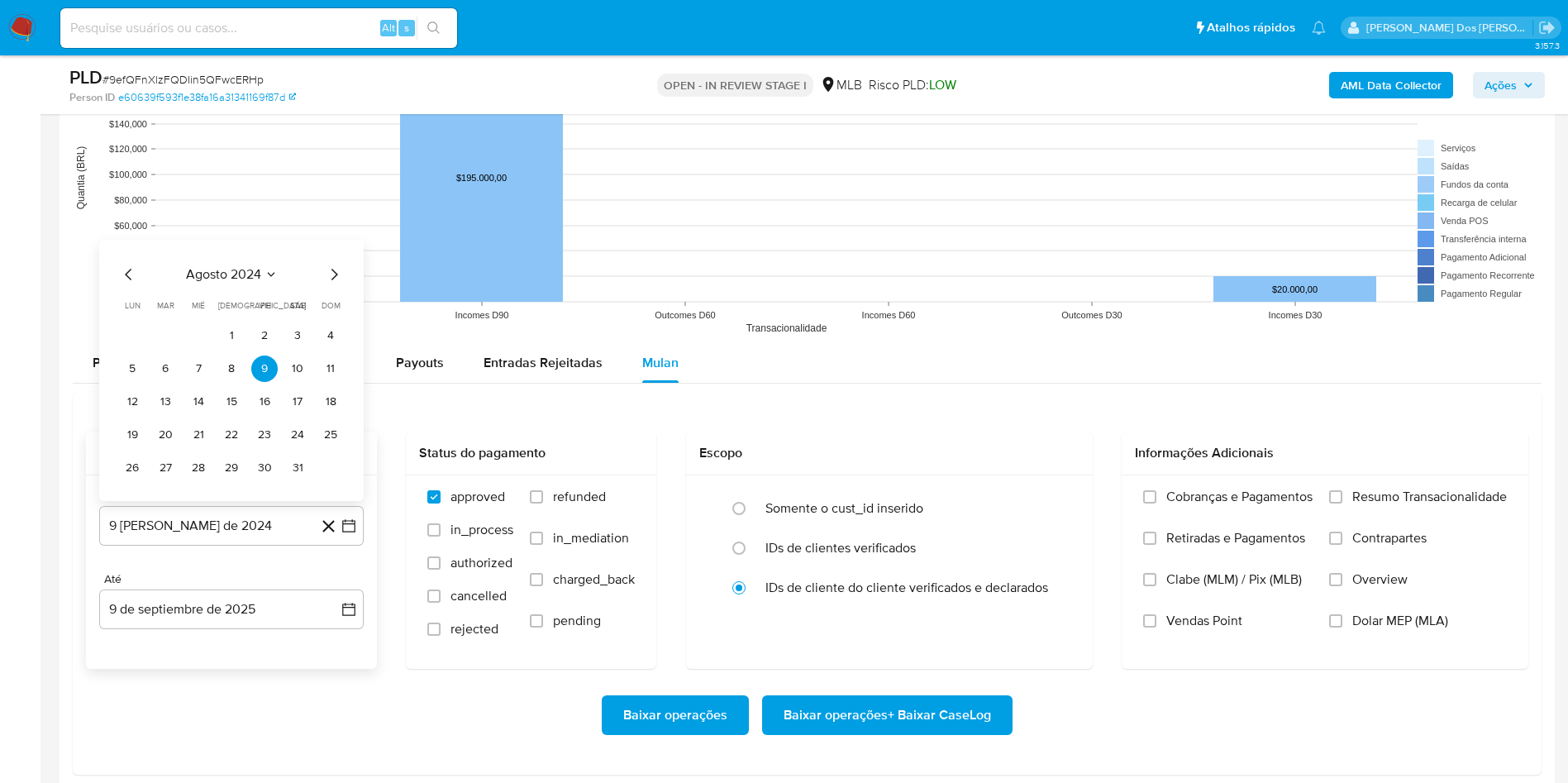
click at [337, 284] on icon "Mes siguiente" at bounding box center [334, 274] width 20 height 20
click at [337, 304] on span "dom" at bounding box center [331, 305] width 19 height 13
click at [337, 279] on span "dom" at bounding box center [331, 273] width 19 height 13
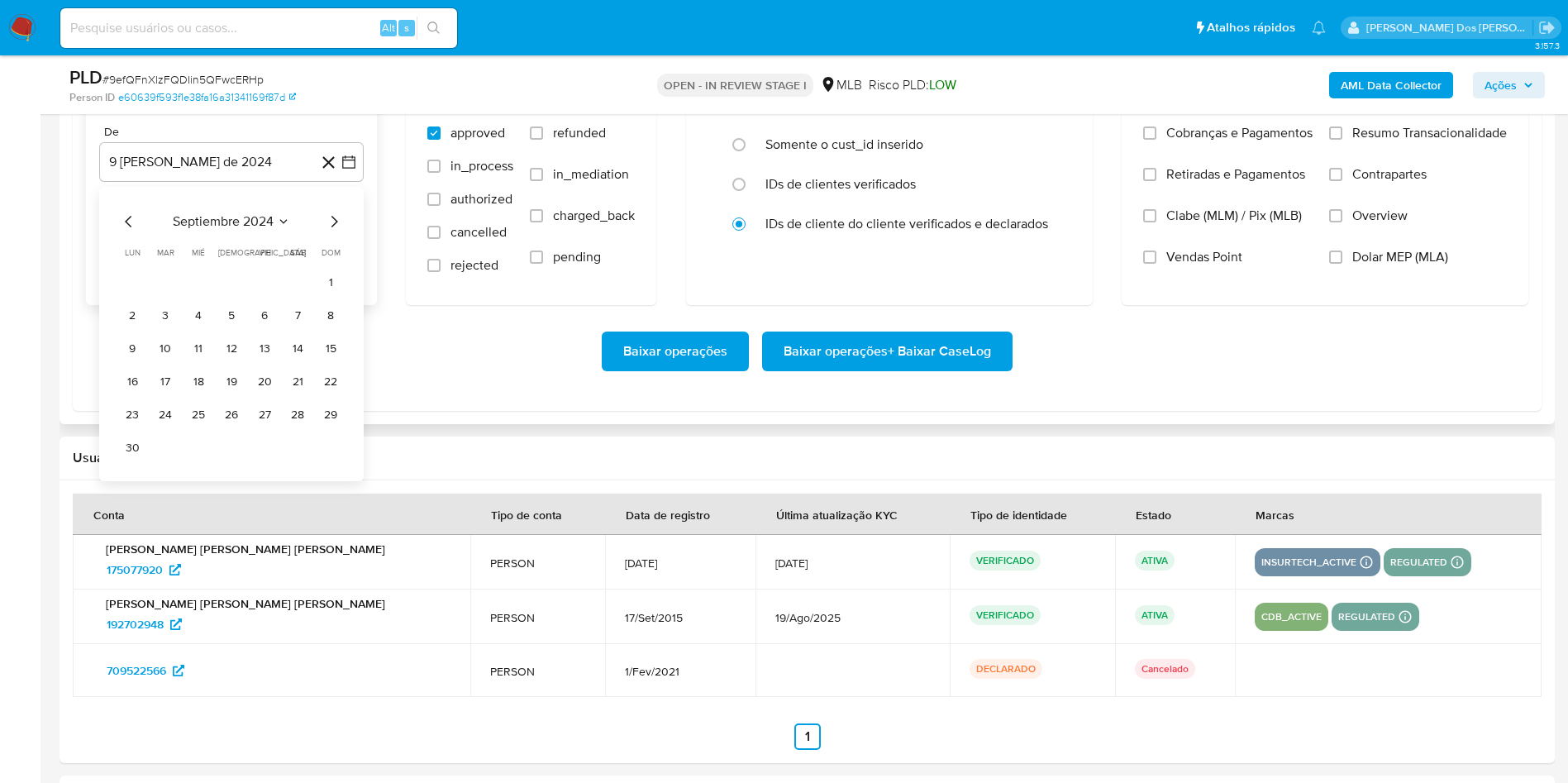
scroll to position [1983, 0]
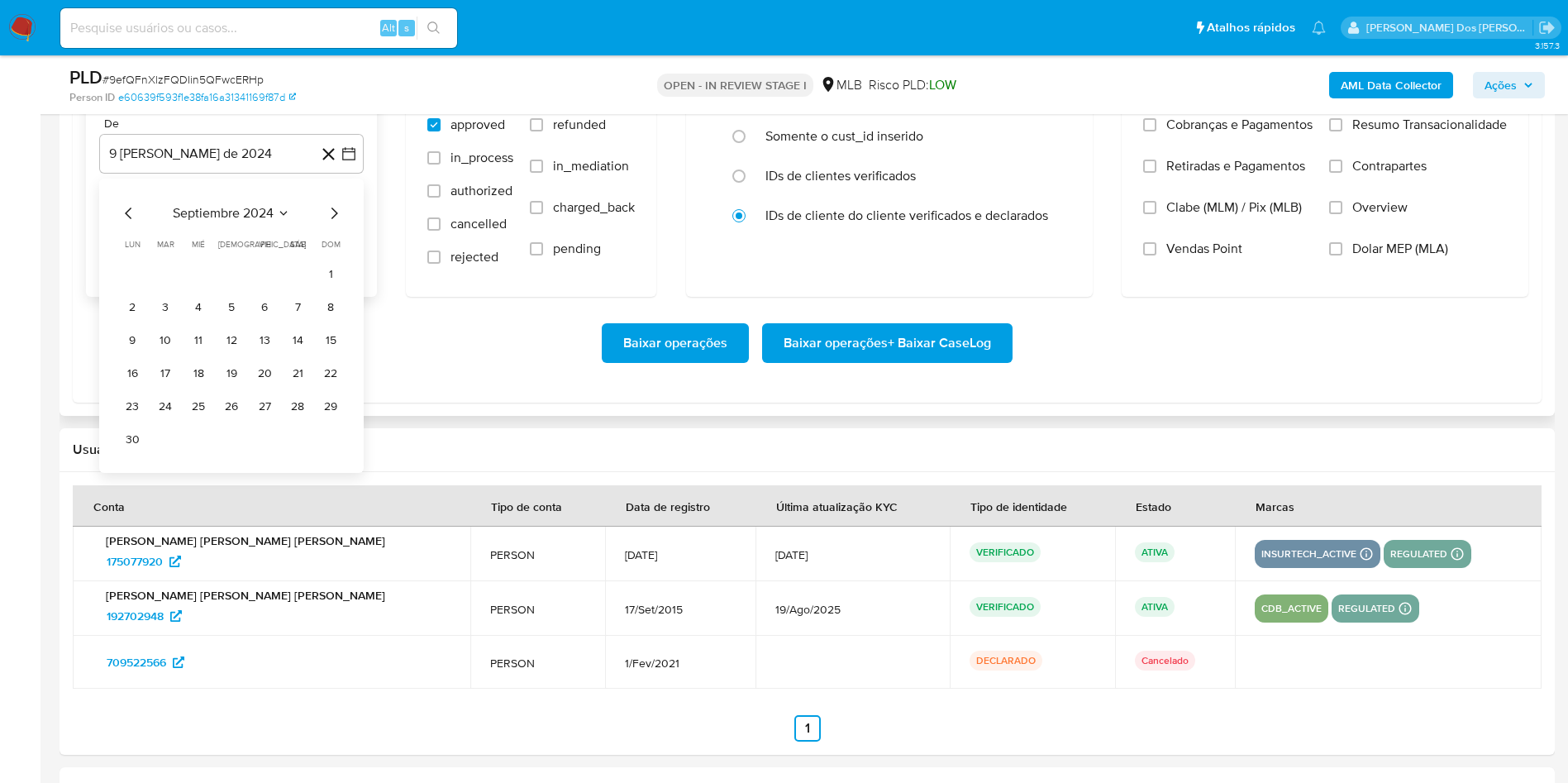
click at [340, 223] on icon "Mes siguiente" at bounding box center [334, 213] width 20 height 20
click at [337, 223] on icon "Mes siguiente" at bounding box center [334, 213] width 20 height 20
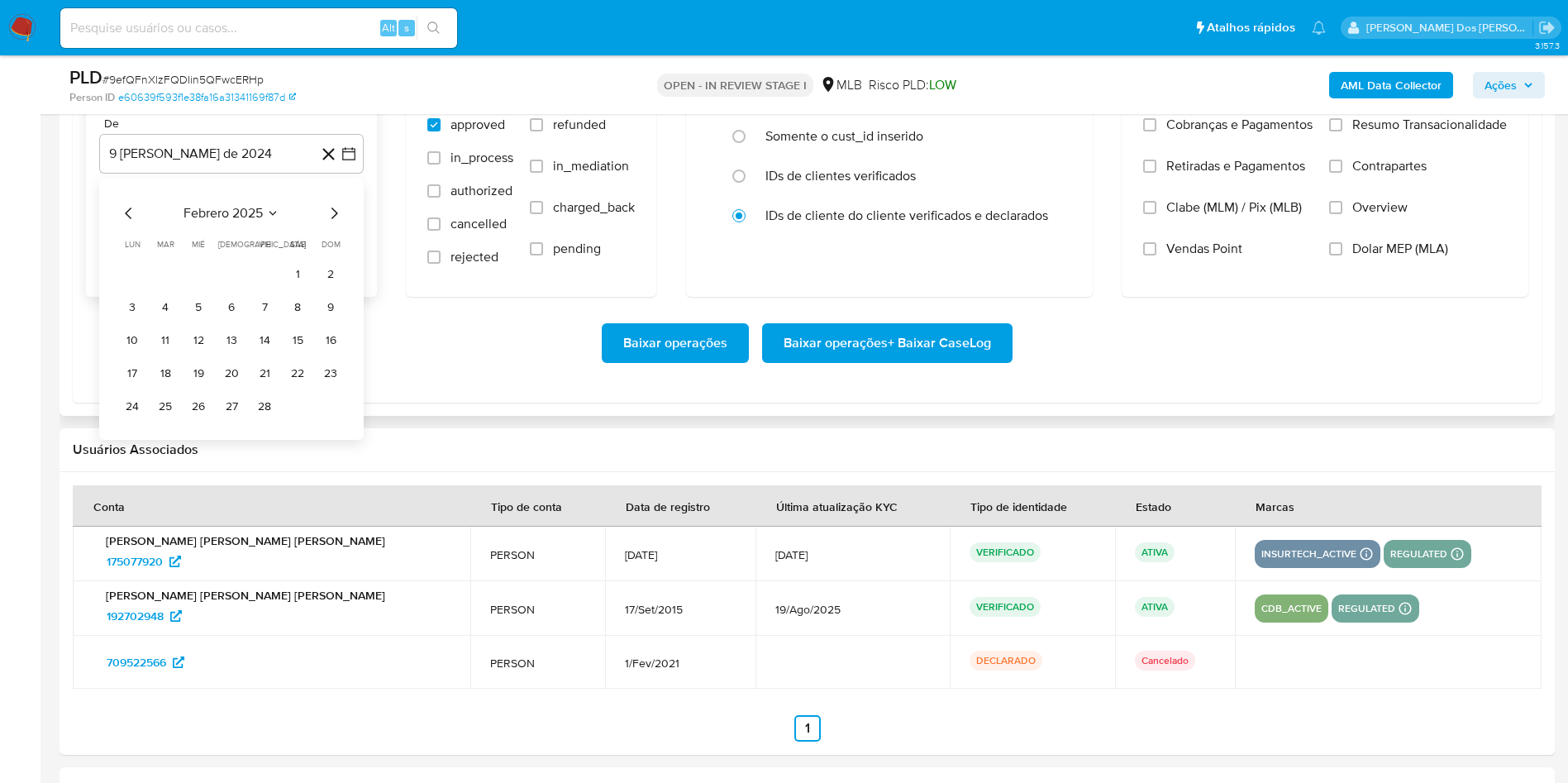
click at [119, 223] on icon "Mes anterior" at bounding box center [129, 213] width 20 height 20
click at [200, 288] on button "1" at bounding box center [198, 273] width 26 height 26
click at [1449, 158] on label "Resumo Transacionalidade" at bounding box center [1418, 137] width 178 height 41
click at [1342, 131] on input "Resumo Transacionalidade" at bounding box center [1336, 125] width 14 height 14
click at [989, 361] on span "Baixar operações + Baixar CaseLog" at bounding box center [887, 343] width 208 height 36
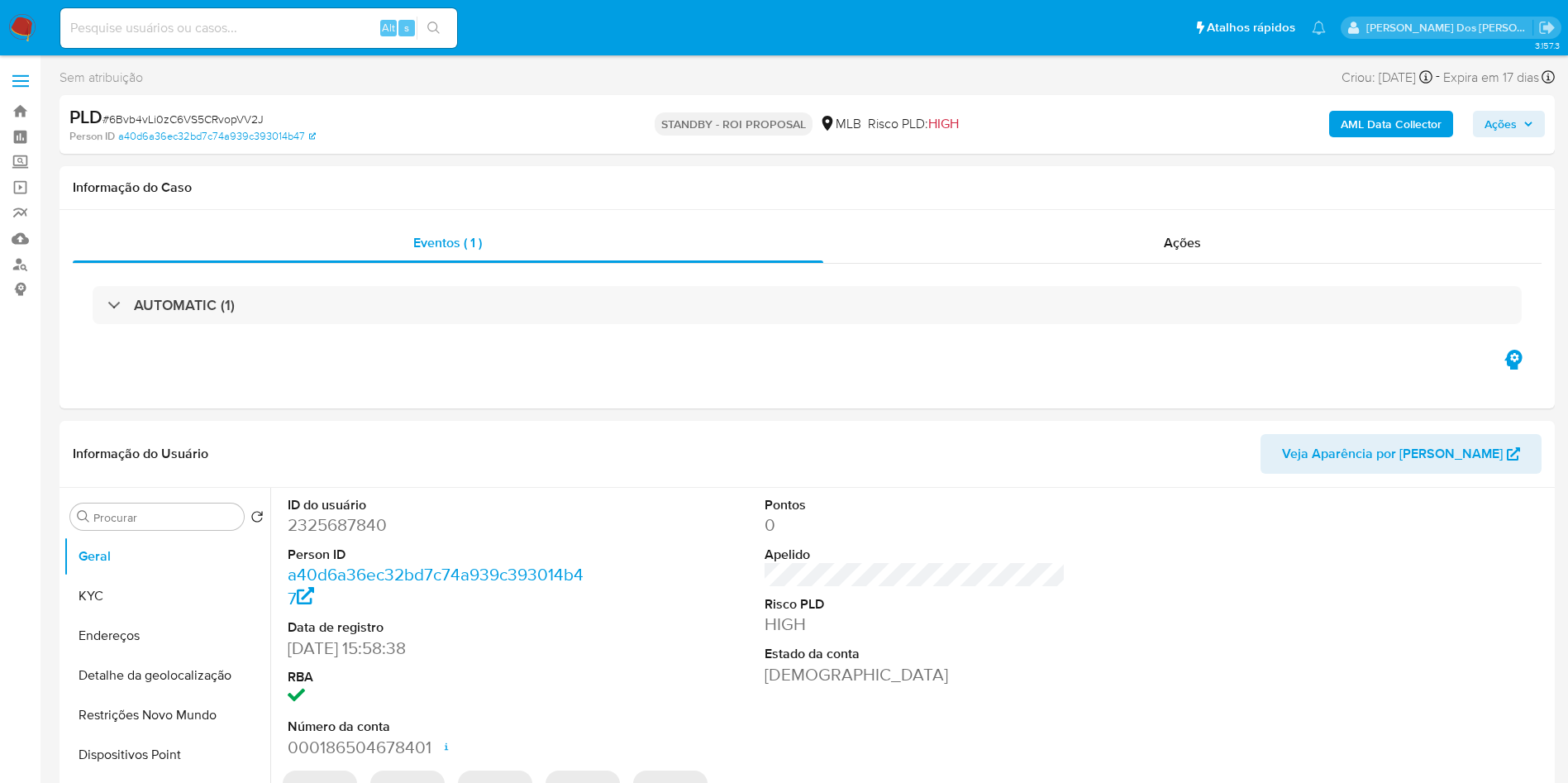
select select "10"
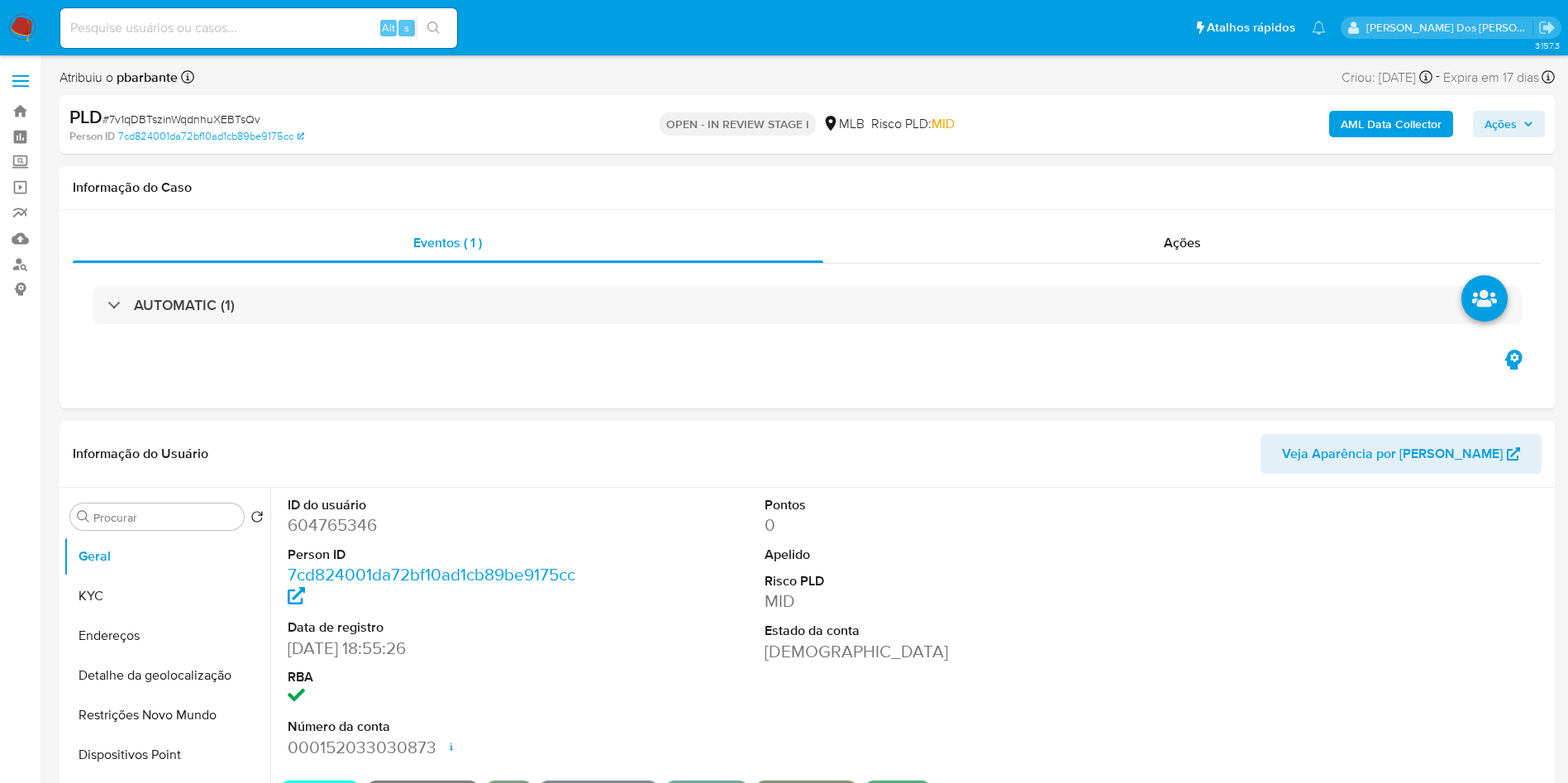
select select "10"
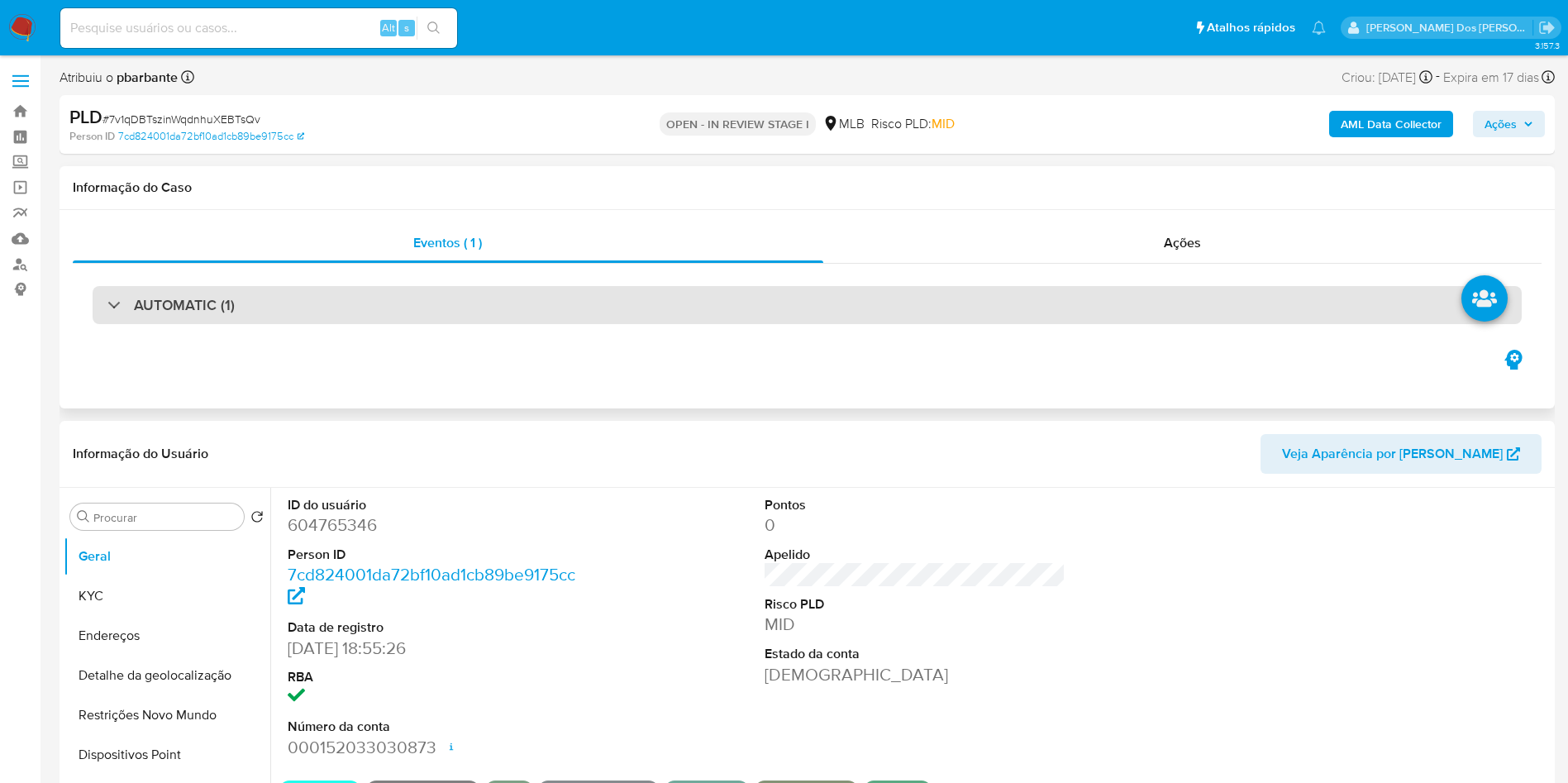
click at [437, 304] on div "AUTOMATIC (1)" at bounding box center [808, 305] width 1429 height 38
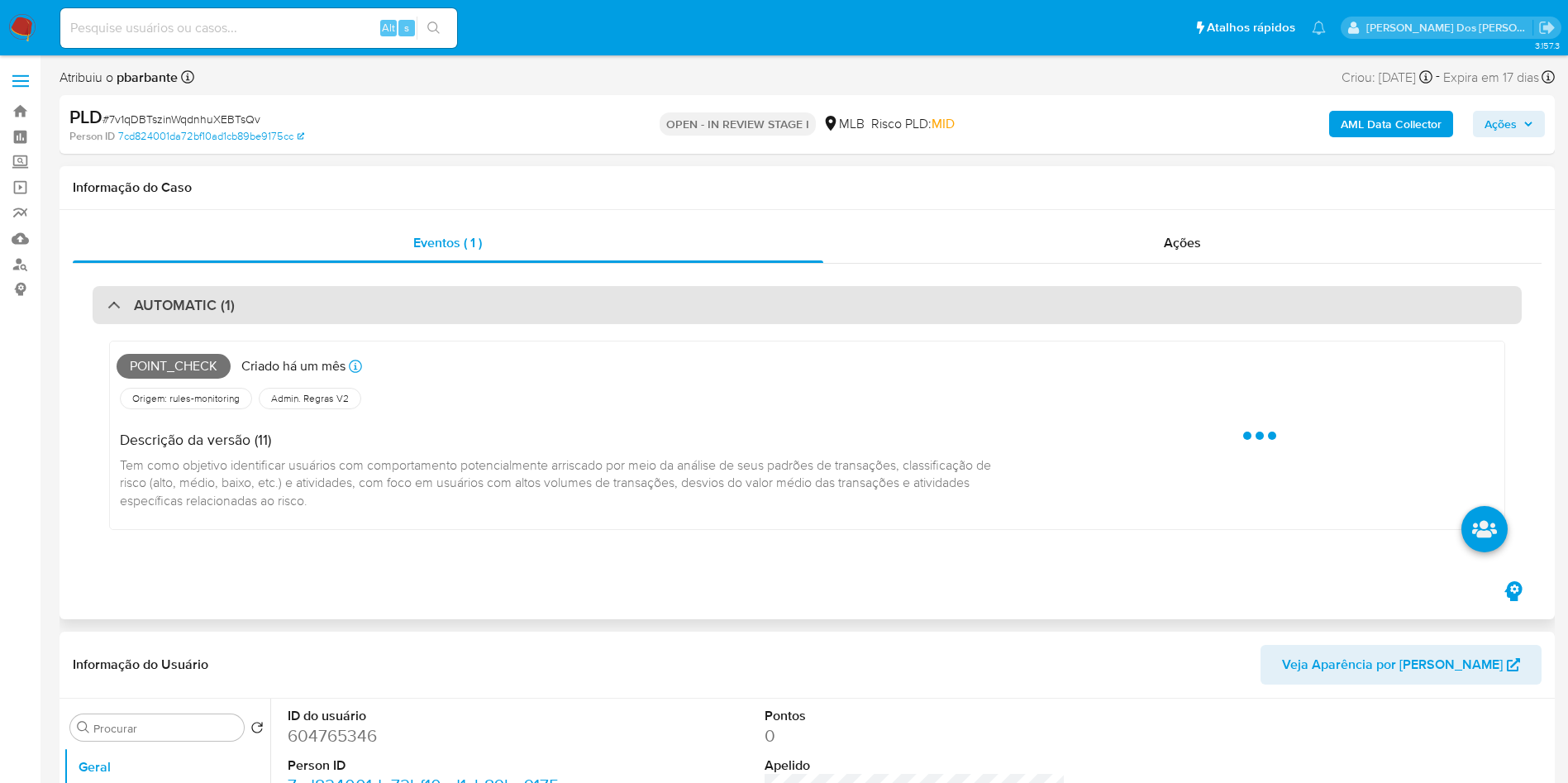
click at [437, 304] on div "AUTOMATIC (1)" at bounding box center [808, 305] width 1429 height 38
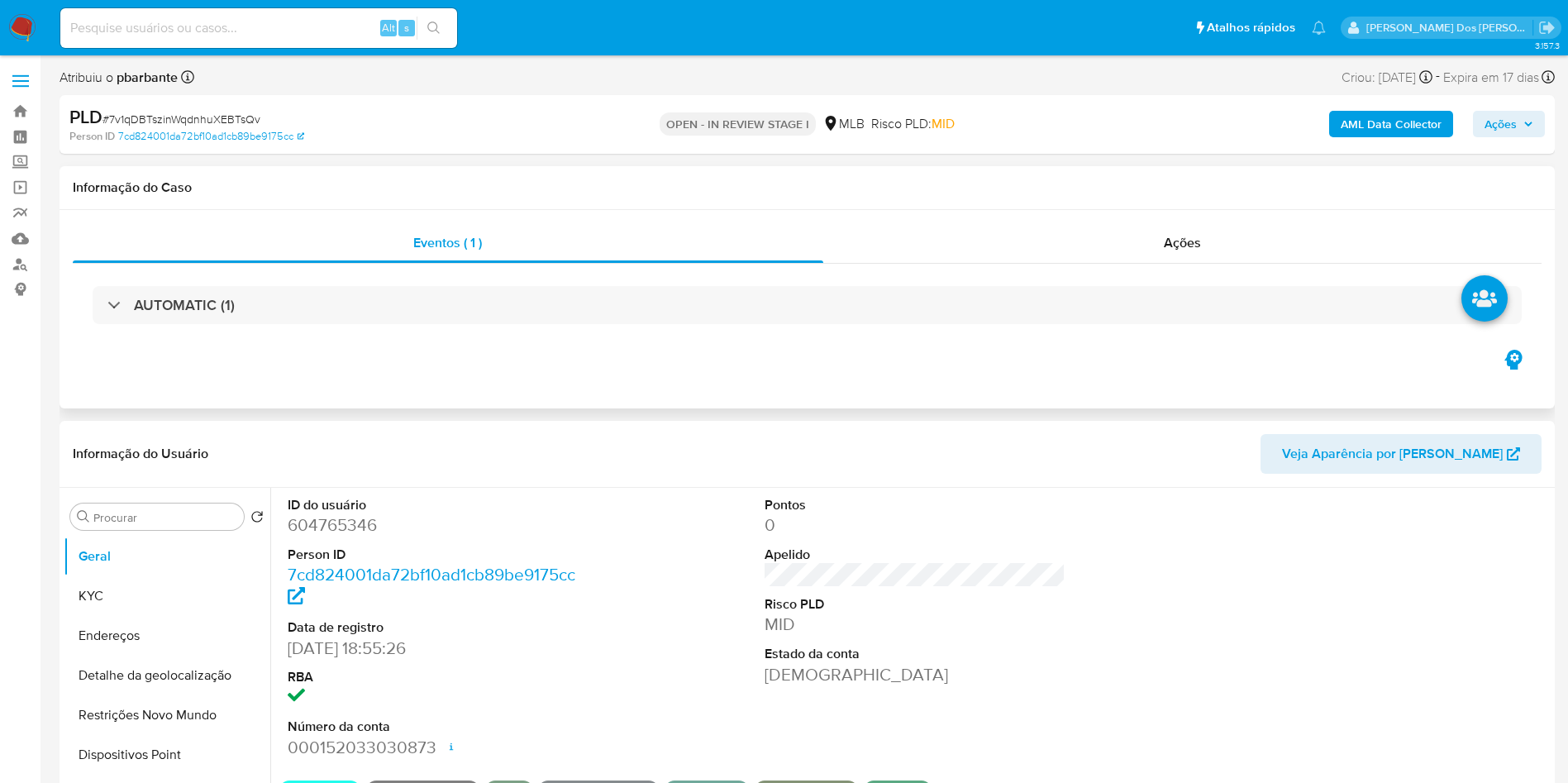
scroll to position [124, 0]
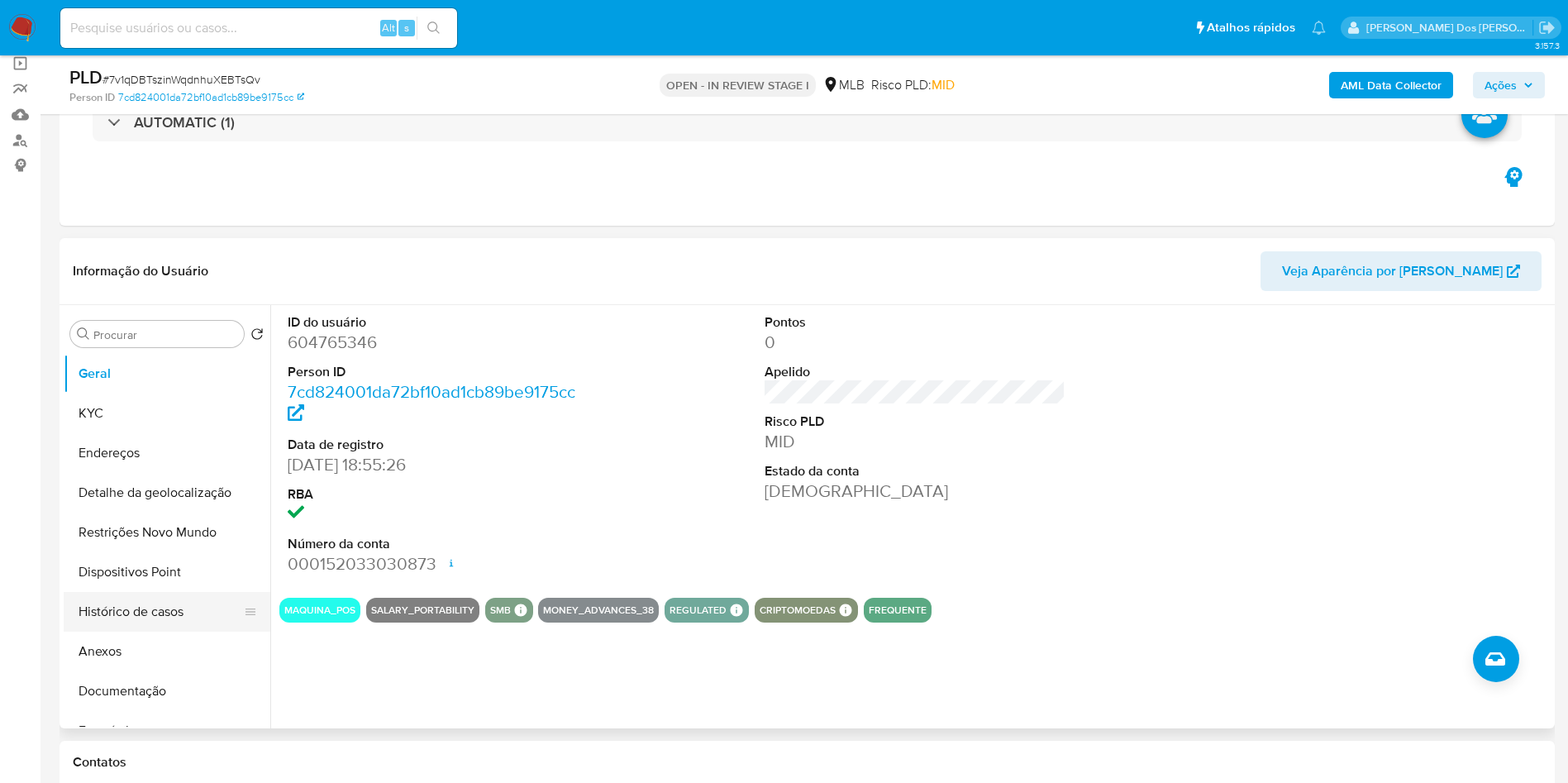
click at [199, 632] on button "Histórico de casos" at bounding box center [160, 612] width 193 height 40
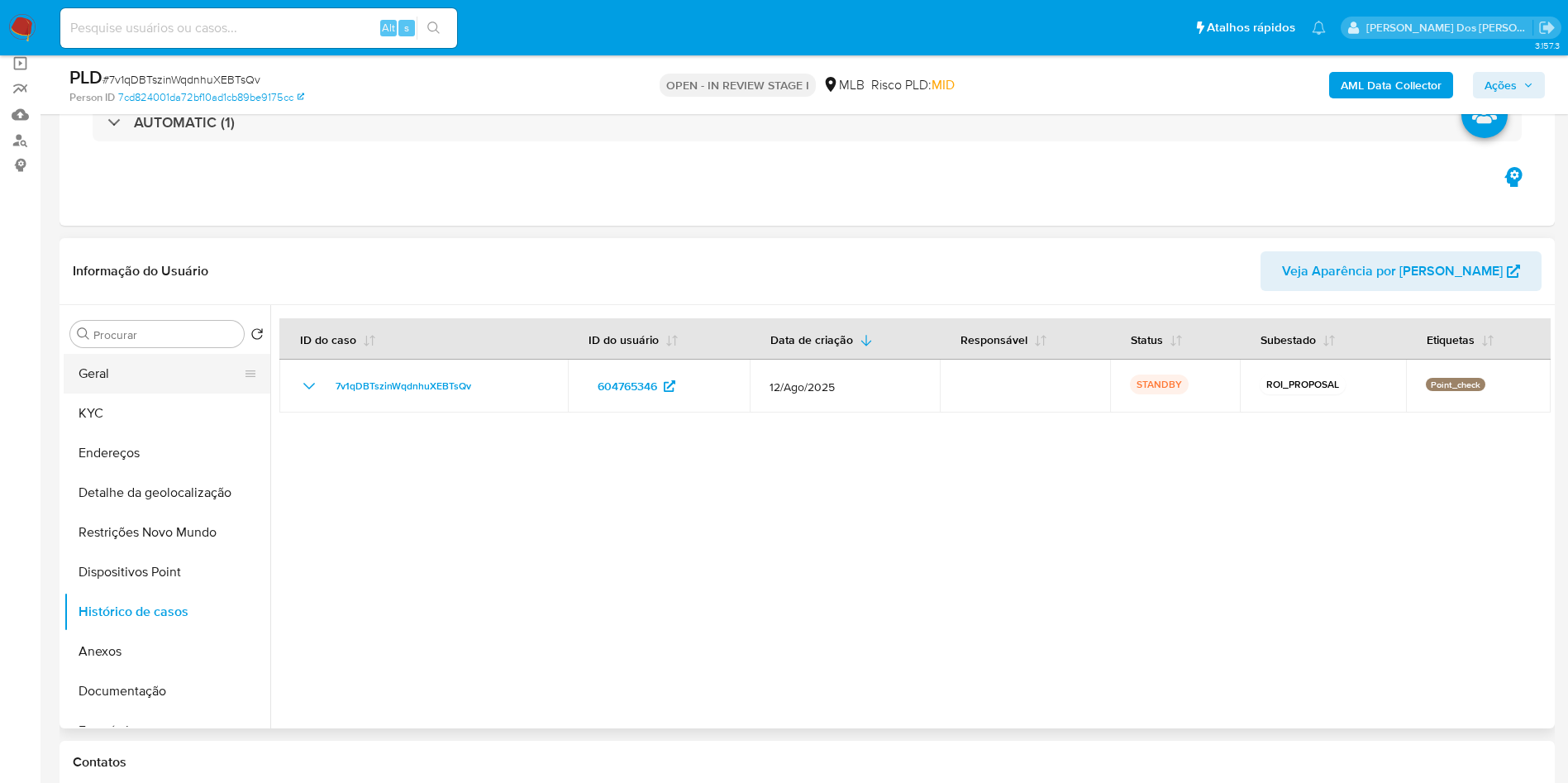
click at [170, 394] on button "Geral" at bounding box center [160, 374] width 193 height 40
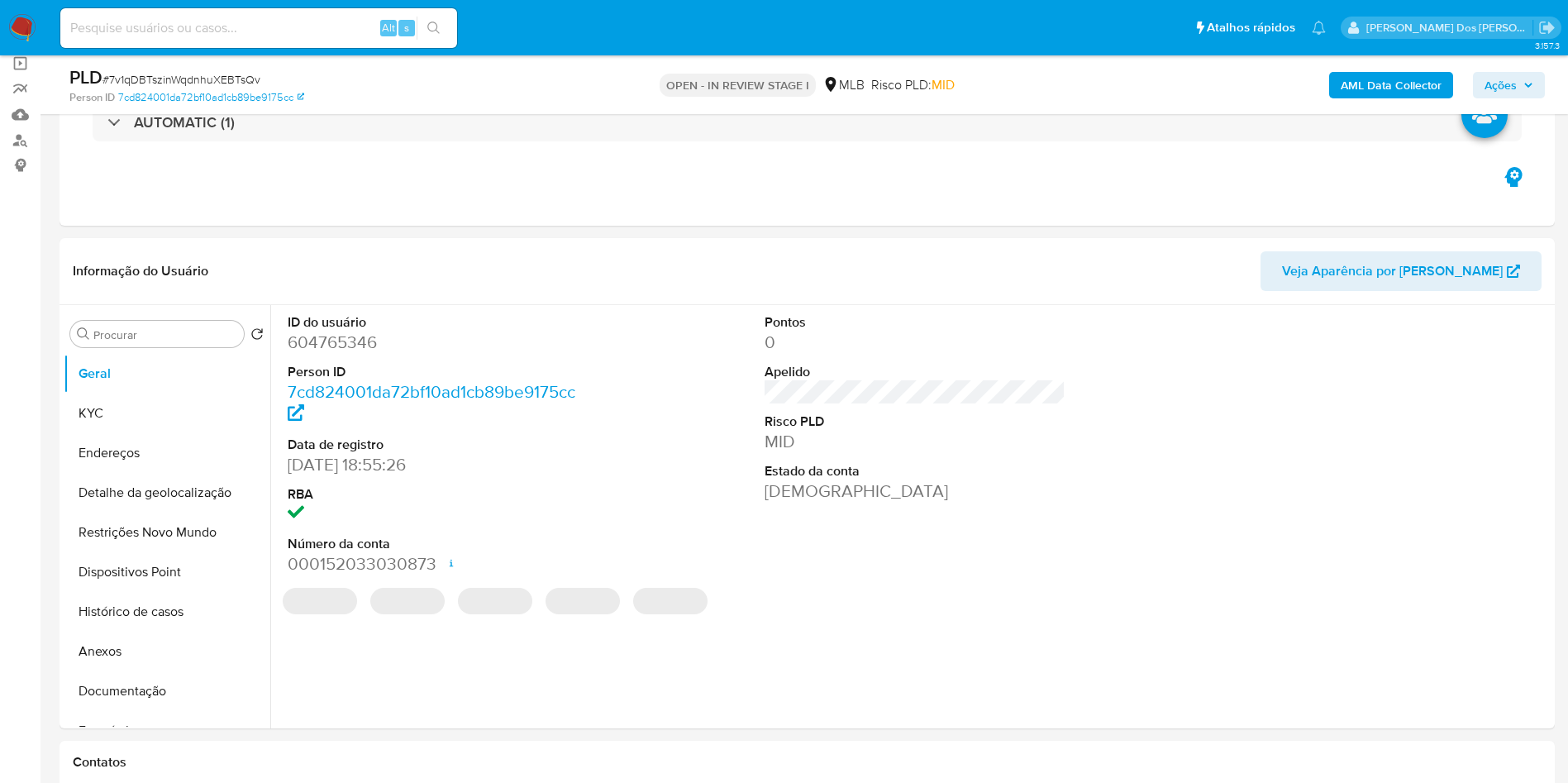
click at [359, 379] on dl "ID do usuário 604765346 Person ID 7cd824001da72bf10ad1cb89be9175cc Data de regi…" at bounding box center [438, 445] width 302 height 263
click at [348, 354] on dd "604765346" at bounding box center [438, 342] width 302 height 23
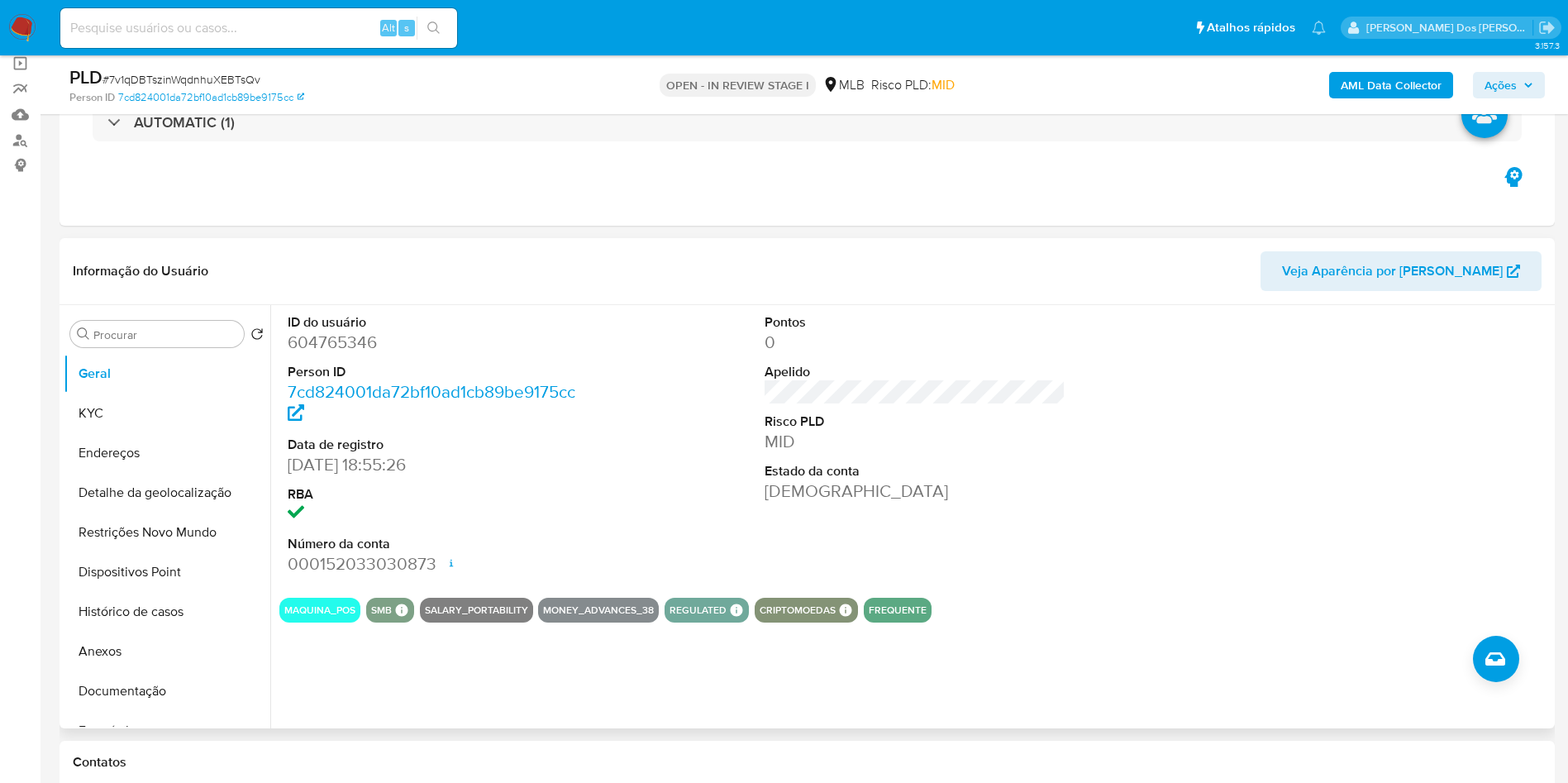
click at [348, 354] on dd "604765346" at bounding box center [438, 342] width 302 height 23
copy dd "604765346"
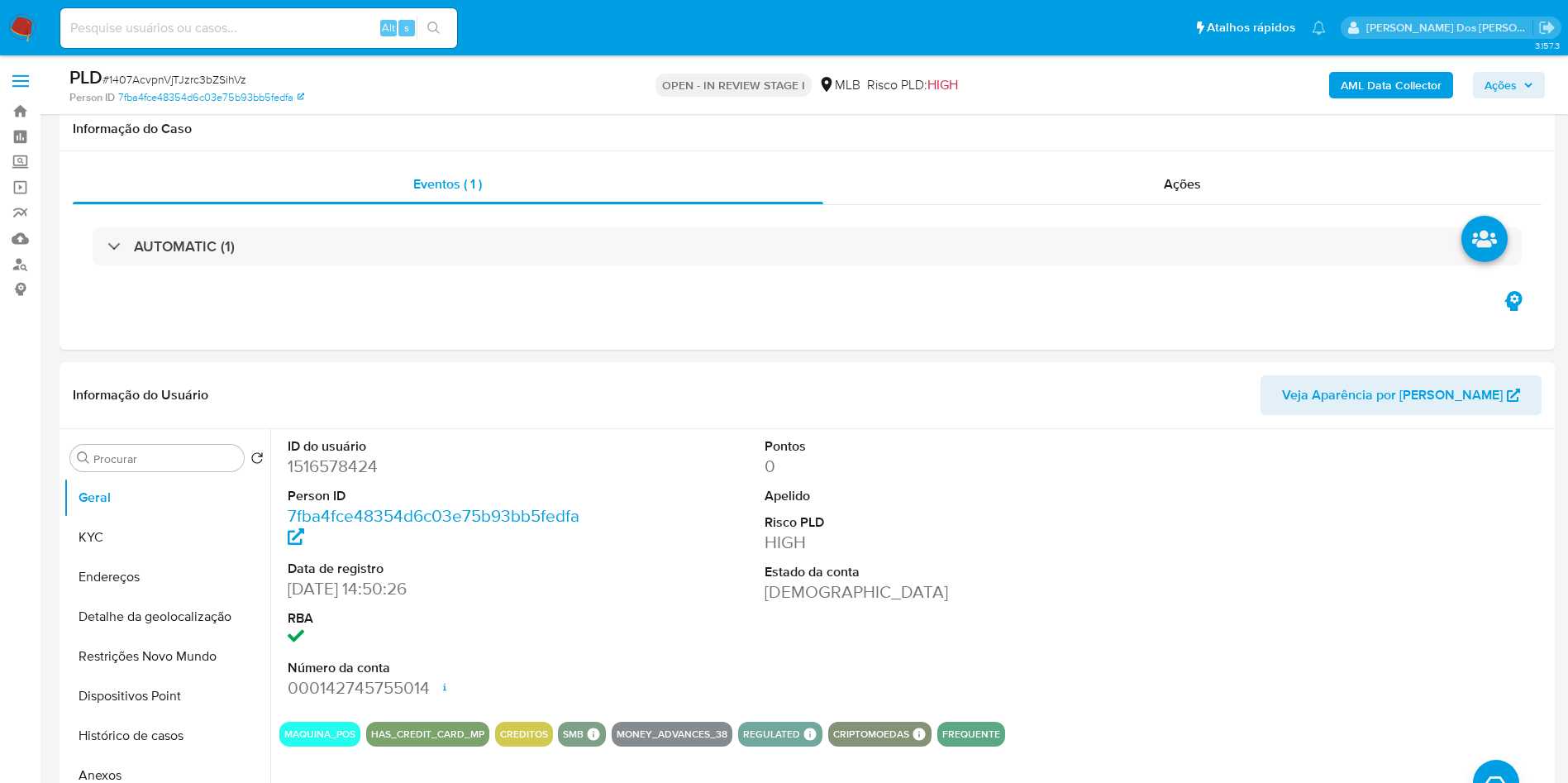
select select "10"
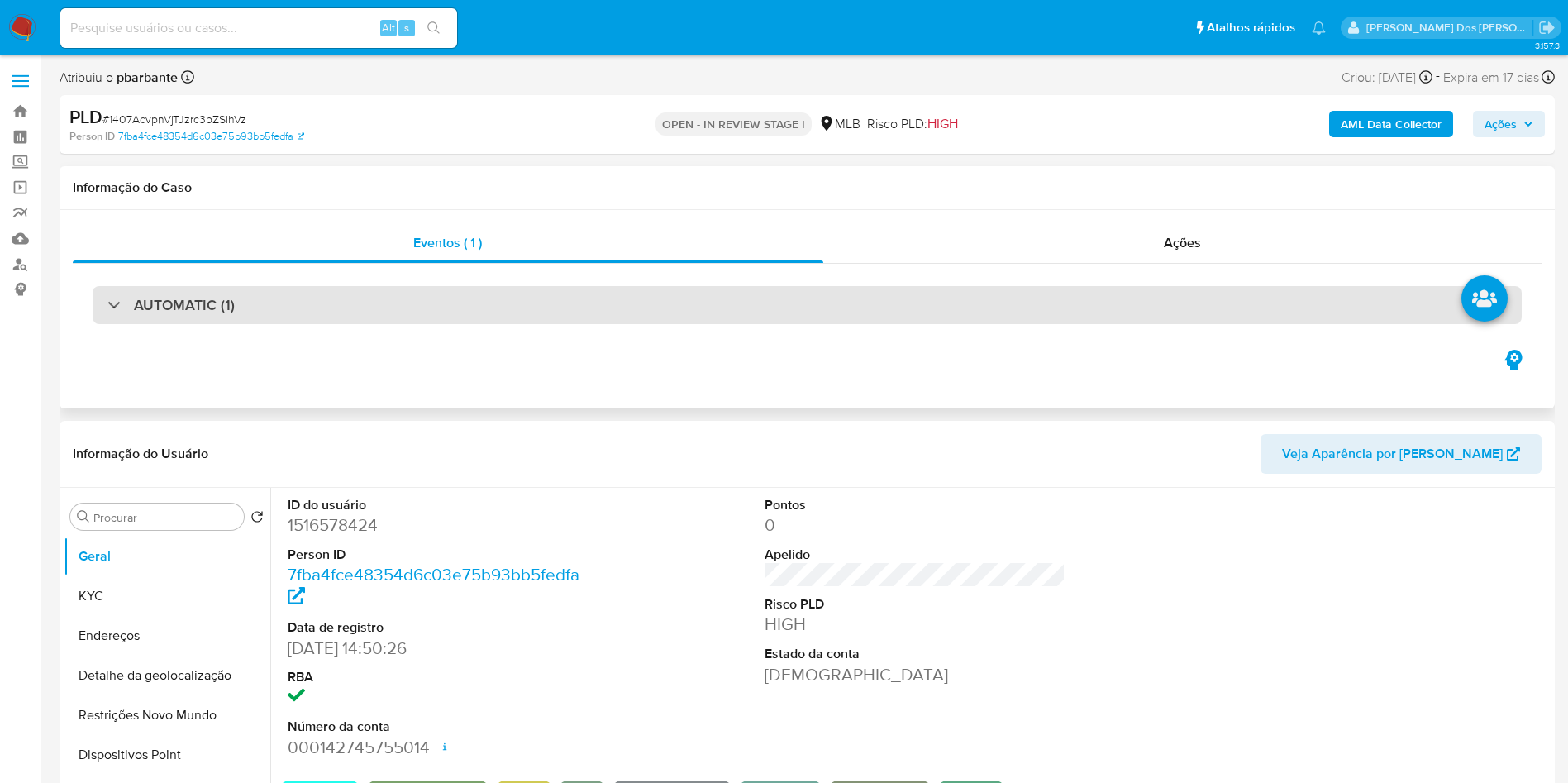
click at [674, 309] on div "AUTOMATIC (1)" at bounding box center [808, 305] width 1429 height 38
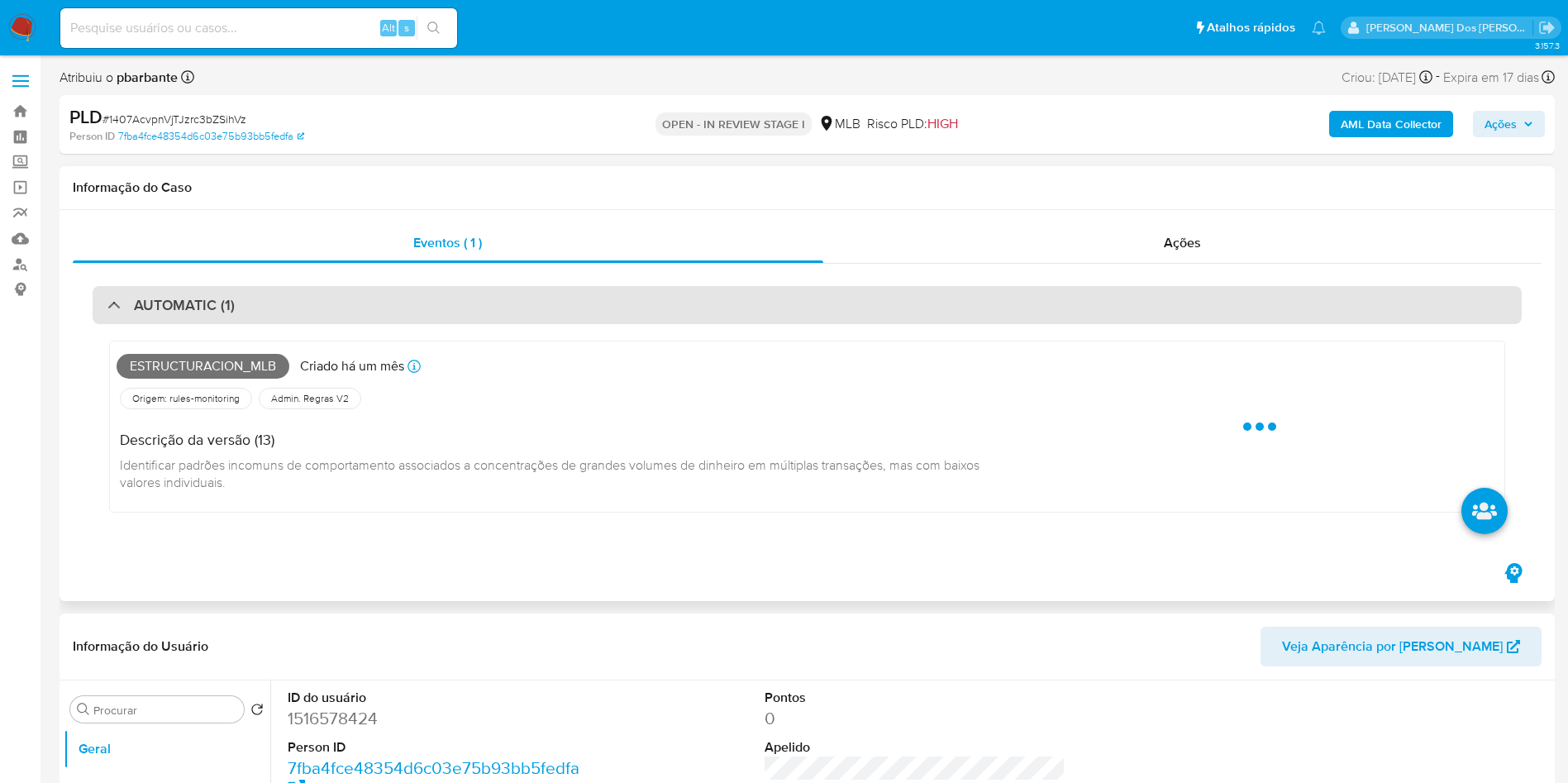
click at [674, 304] on div "AUTOMATIC (1)" at bounding box center [808, 305] width 1429 height 38
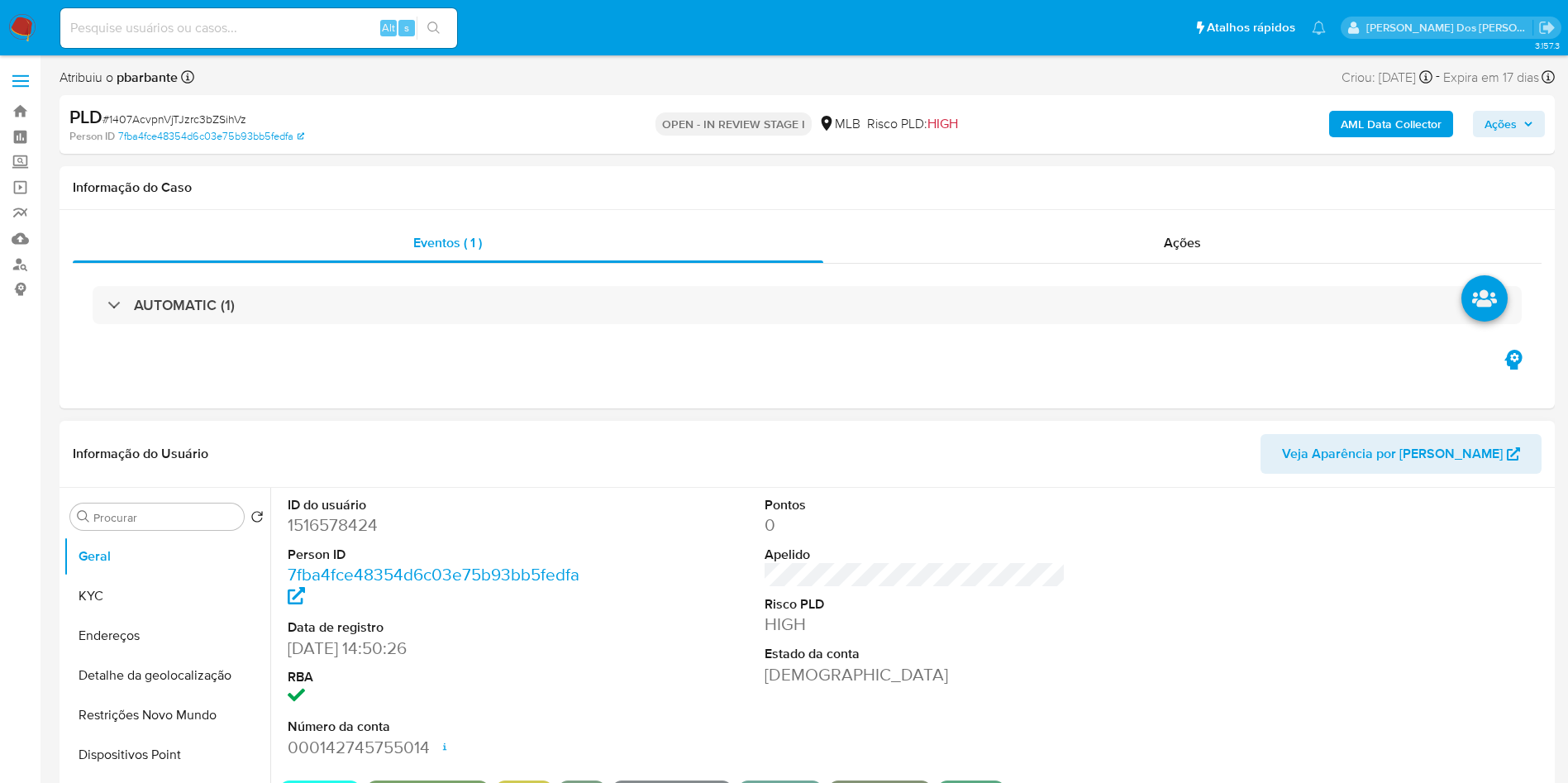
click at [346, 536] on dd "1516578424" at bounding box center [438, 524] width 302 height 23
copy dd "1516578424"
click at [114, 615] on button "KYC" at bounding box center [160, 596] width 193 height 40
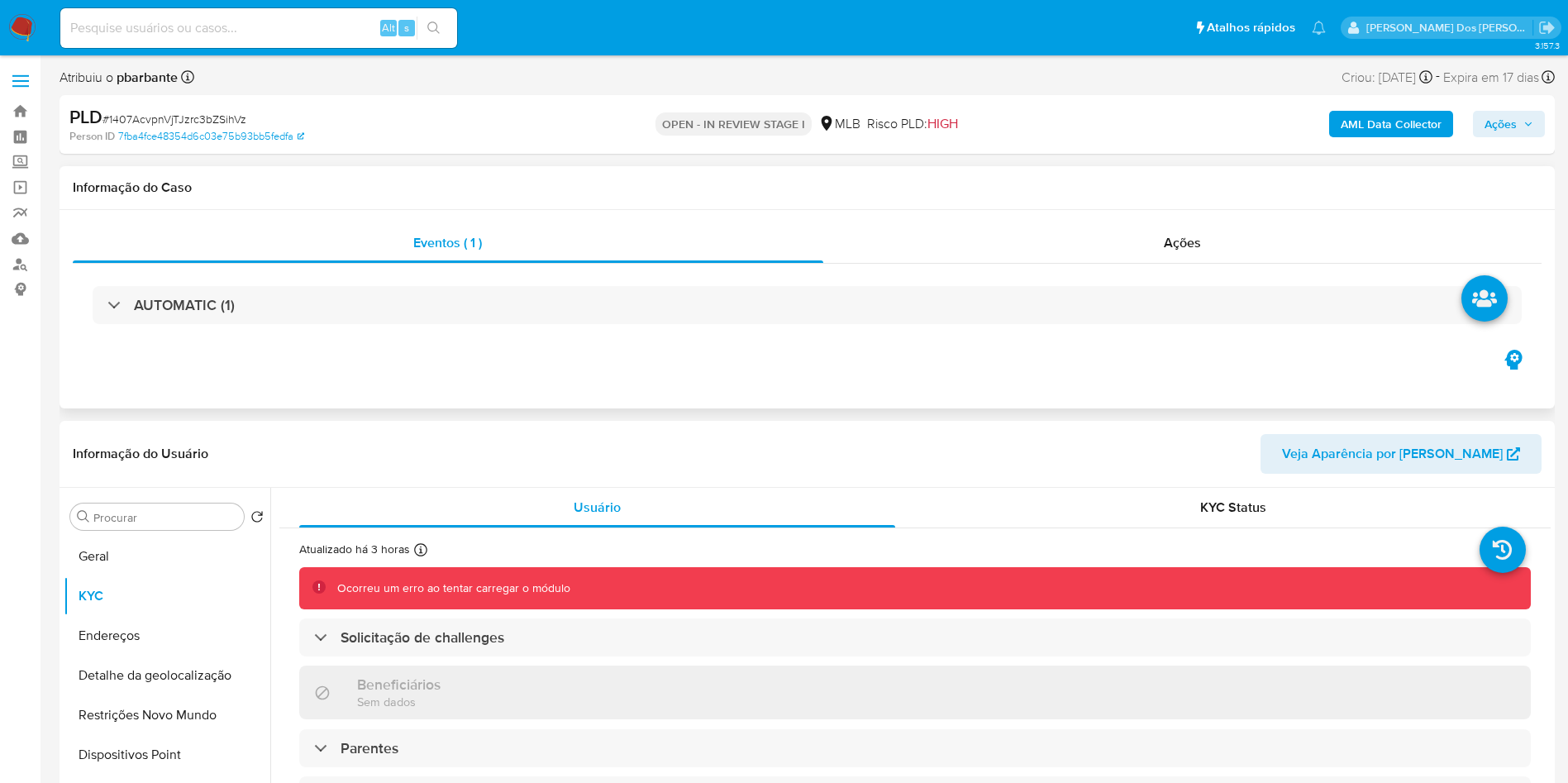
scroll to position [248, 0]
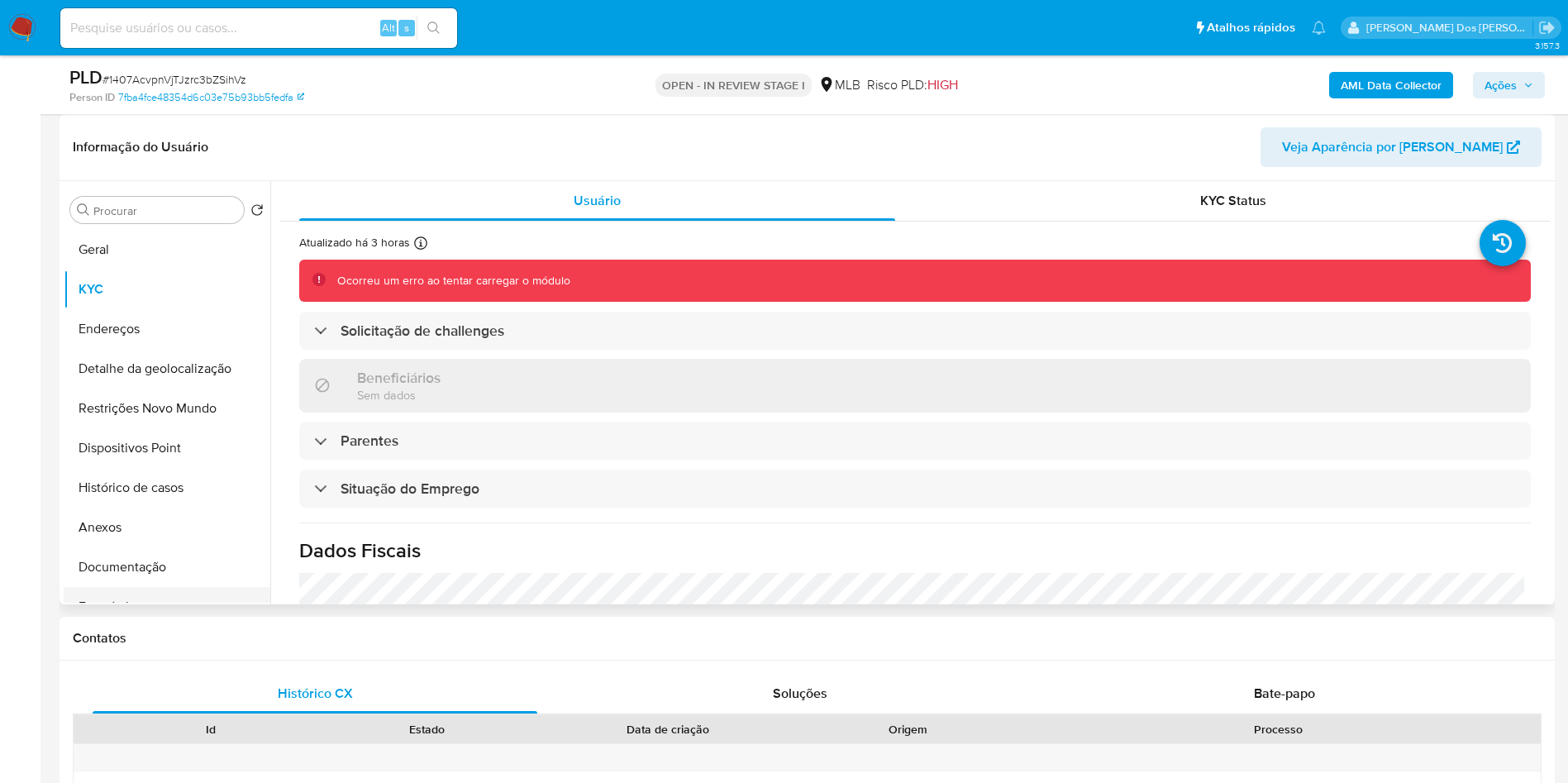
click at [175, 617] on button "Empréstimos" at bounding box center [160, 607] width 193 height 40
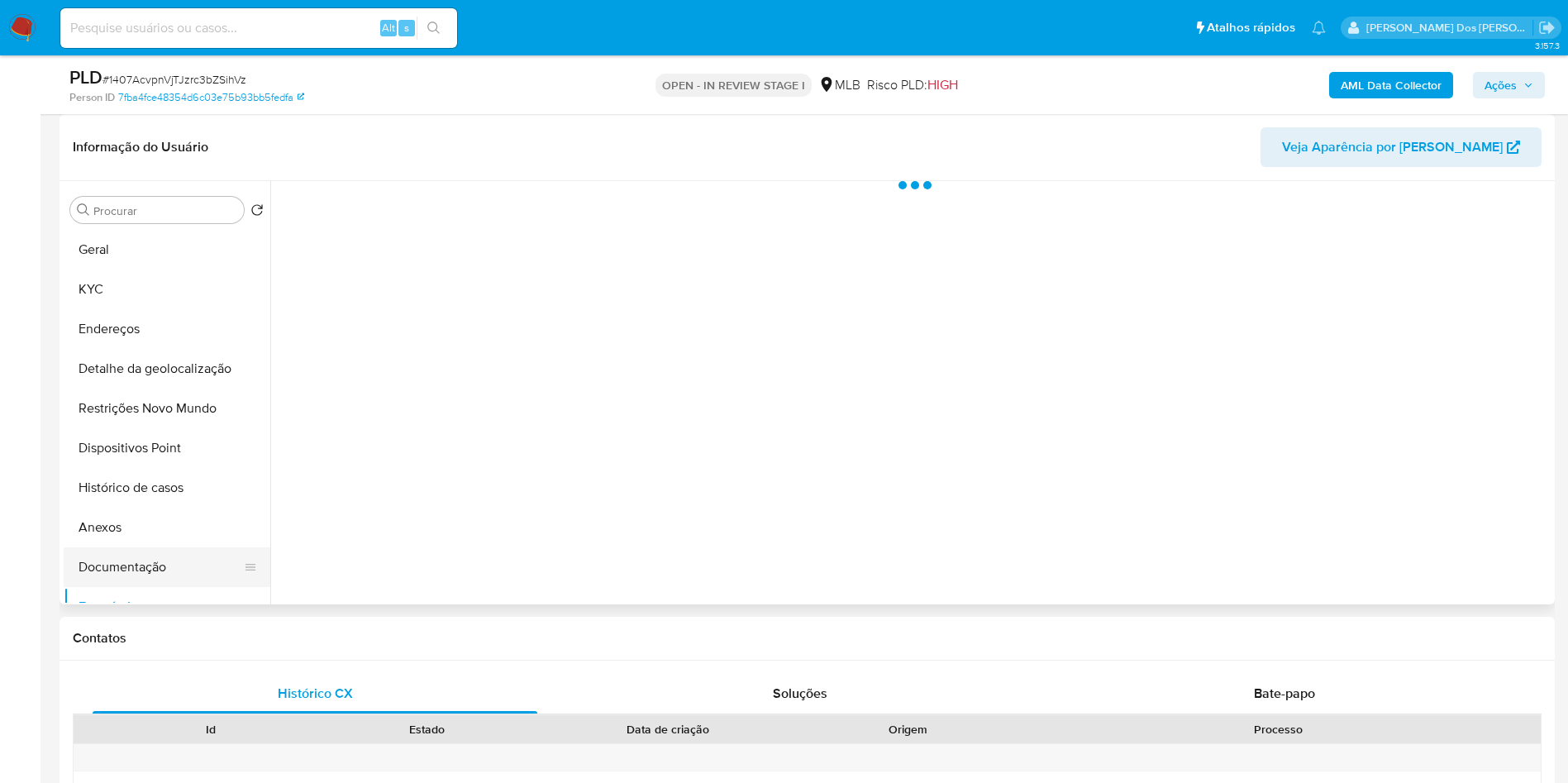
click at [185, 587] on button "Documentação" at bounding box center [160, 567] width 193 height 40
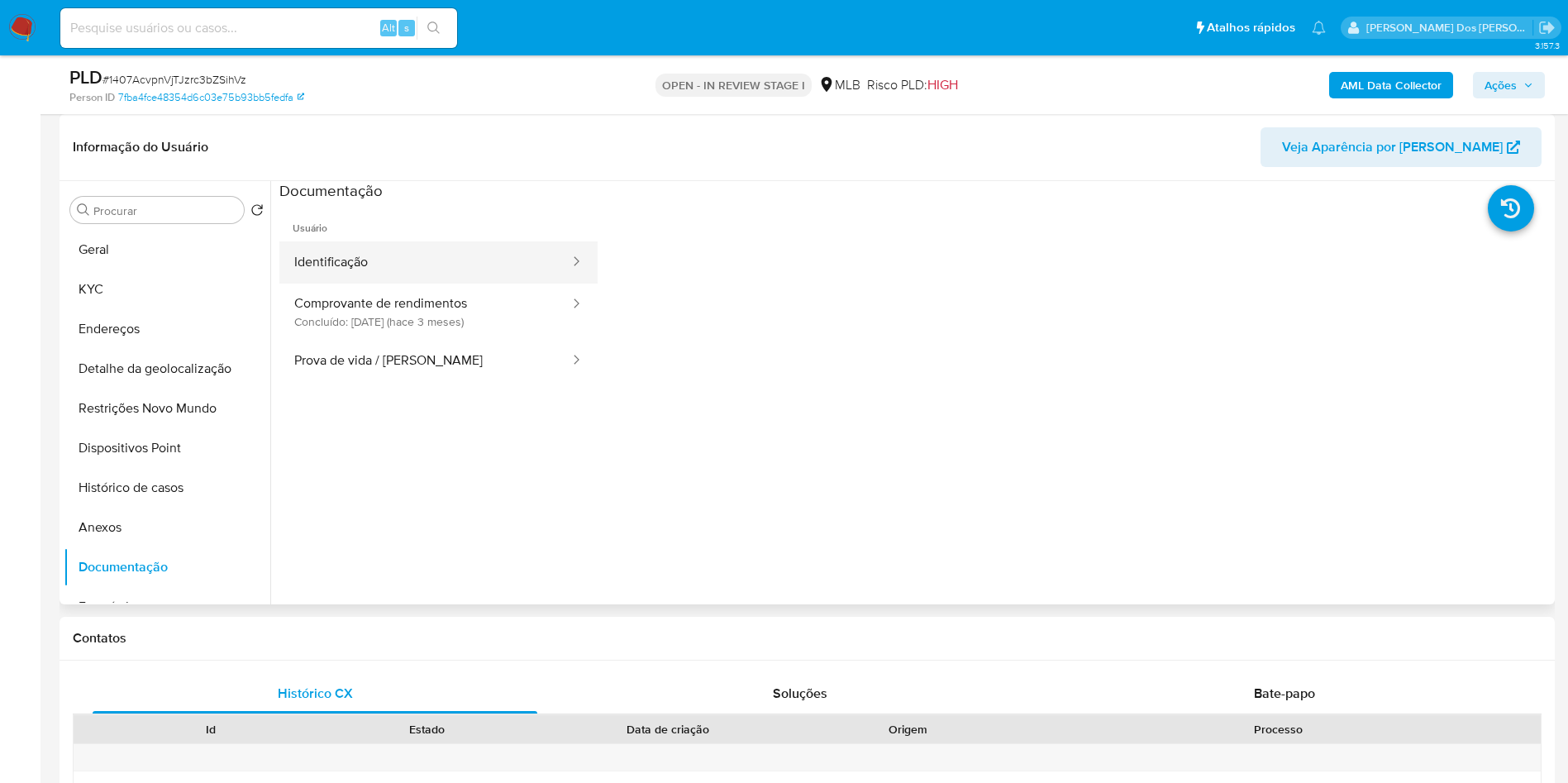
click at [423, 267] on button "Identificação" at bounding box center [425, 263] width 292 height 42
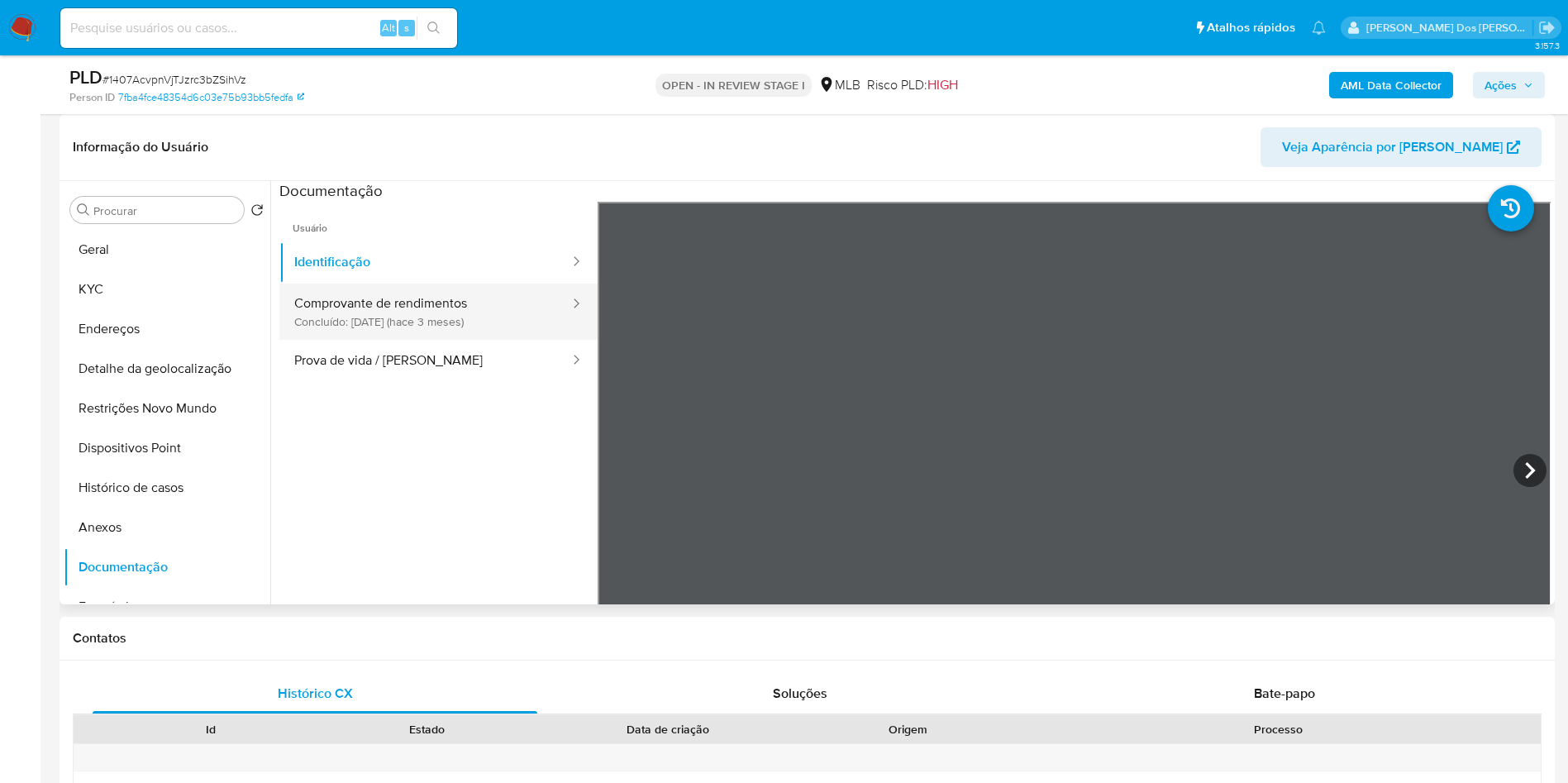
click at [405, 340] on button "Comprovante de rendimentos Concluído: 31/05/2025 (hace 3 meses)" at bounding box center [425, 312] width 292 height 57
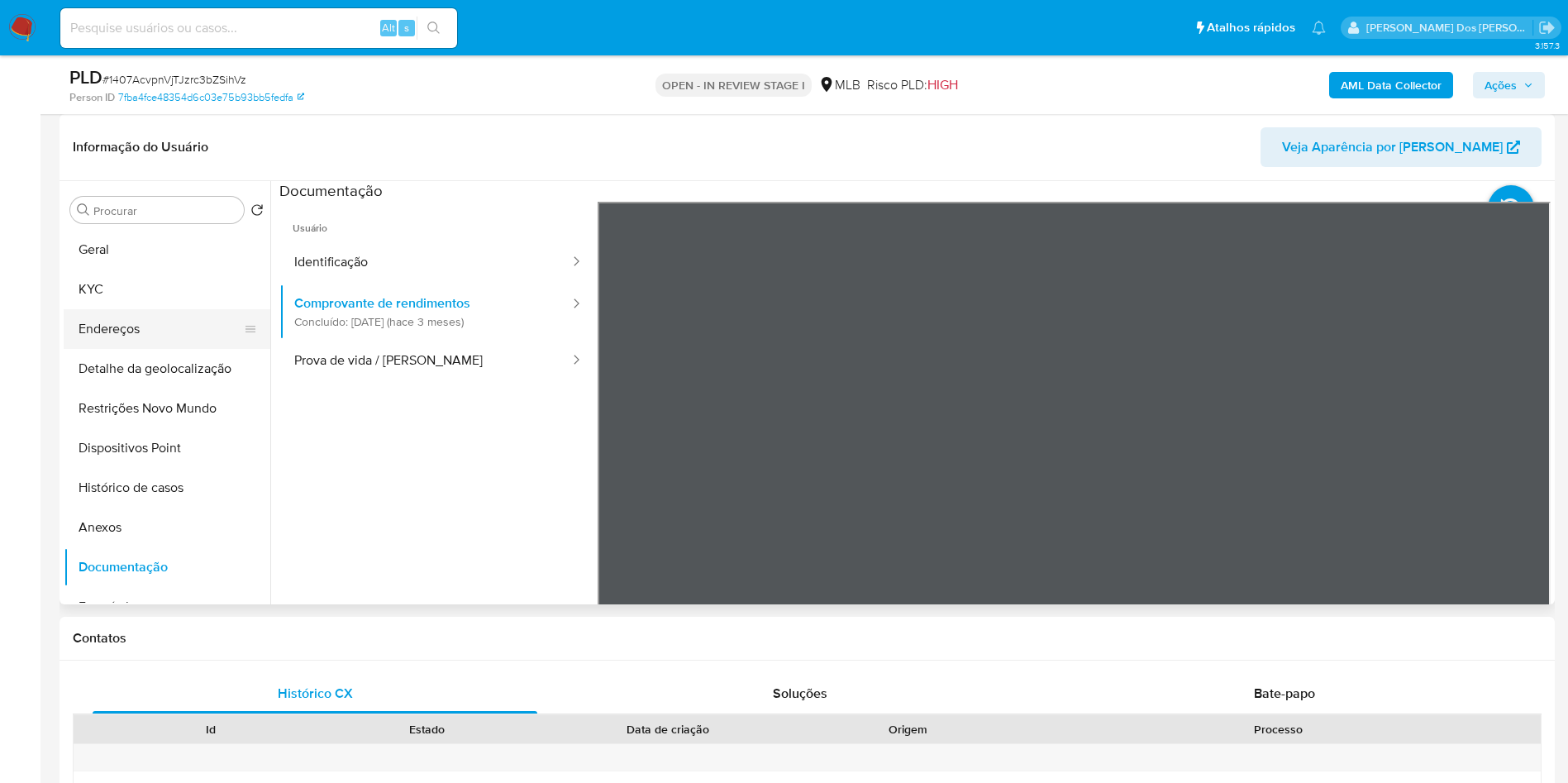
click at [152, 342] on button "Endereços" at bounding box center [160, 329] width 193 height 40
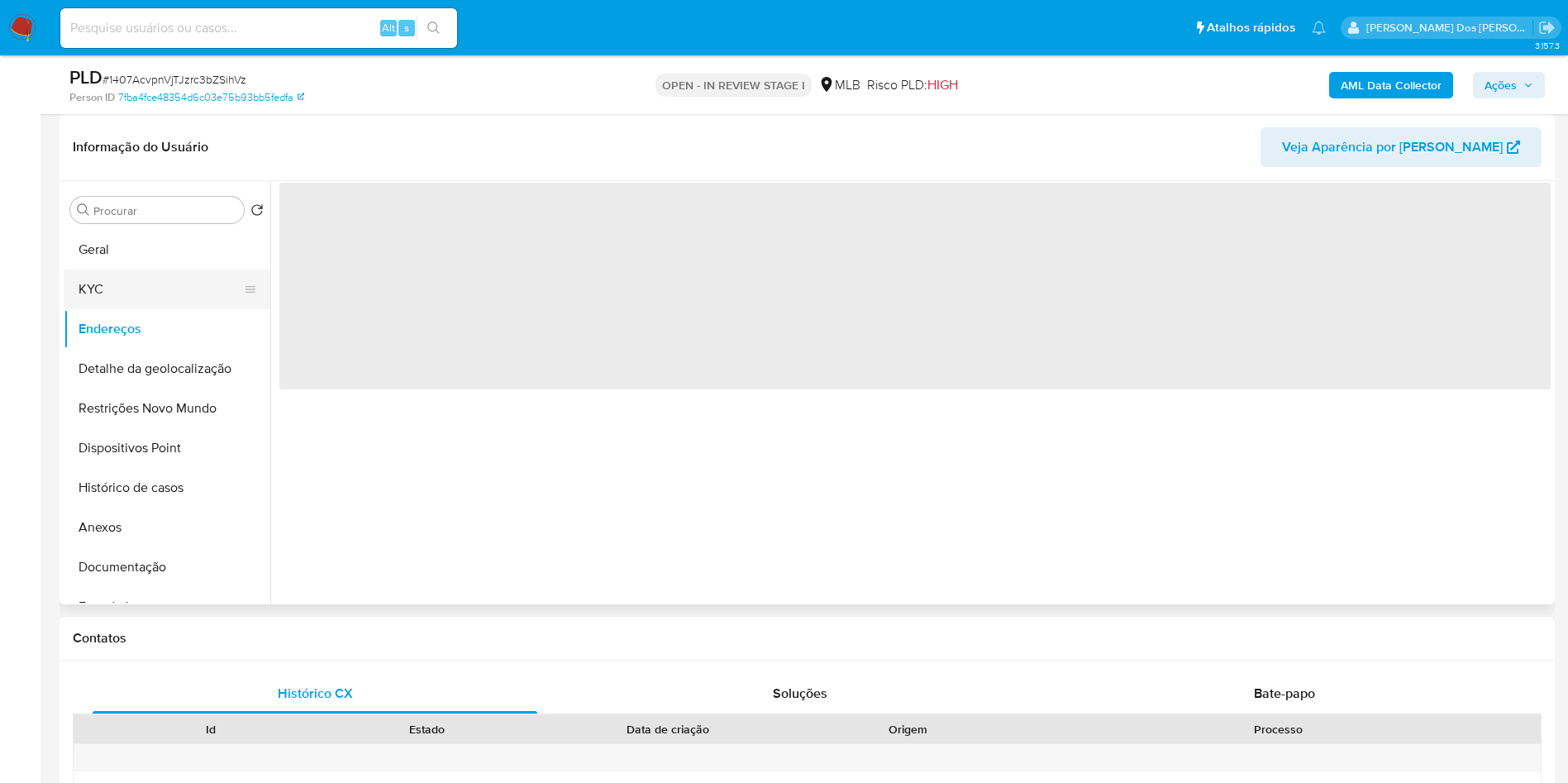
click at [157, 309] on button "KYC" at bounding box center [160, 290] width 193 height 40
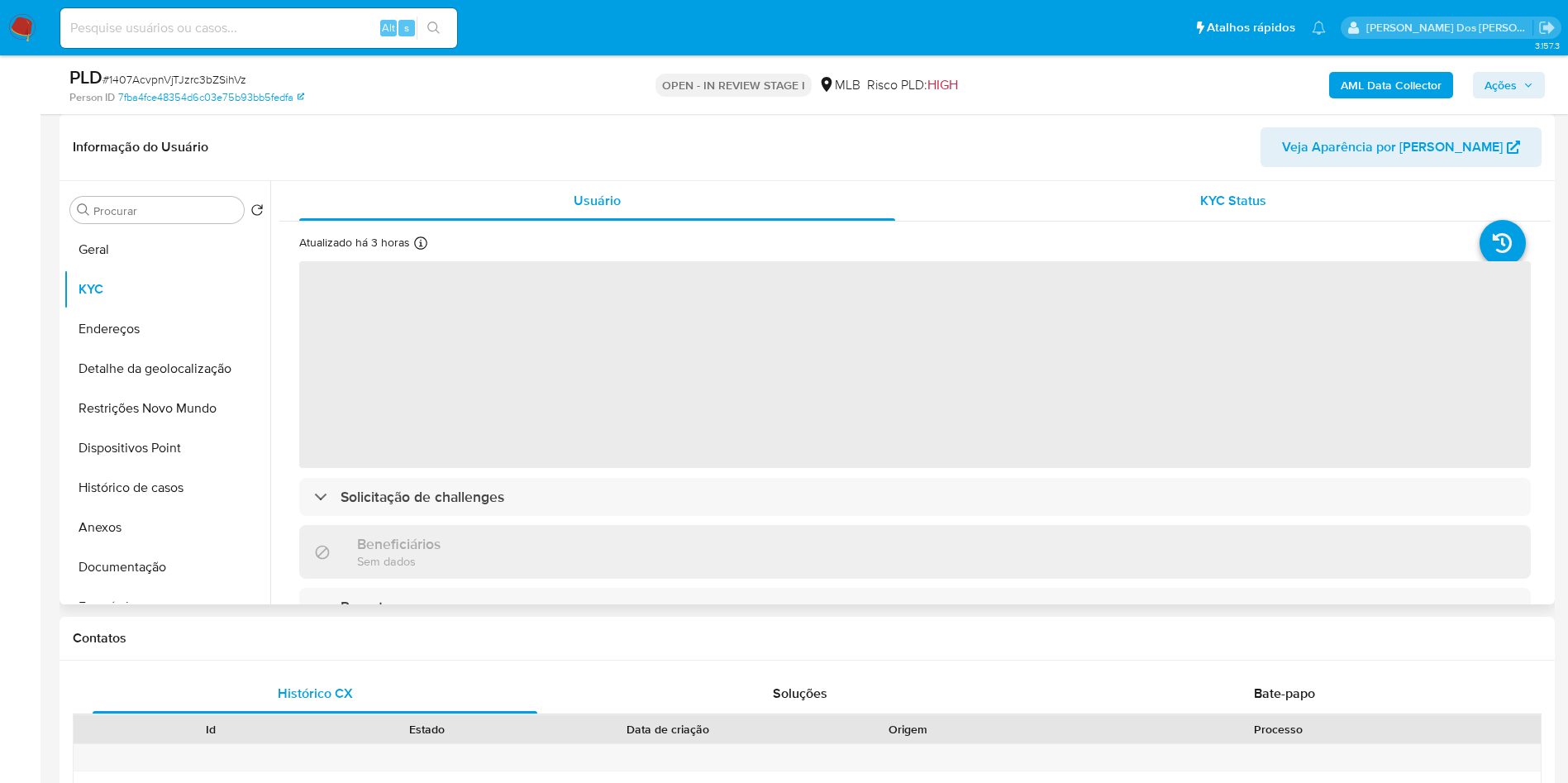
click at [1161, 221] on div "KYC Status" at bounding box center [1233, 201] width 596 height 40
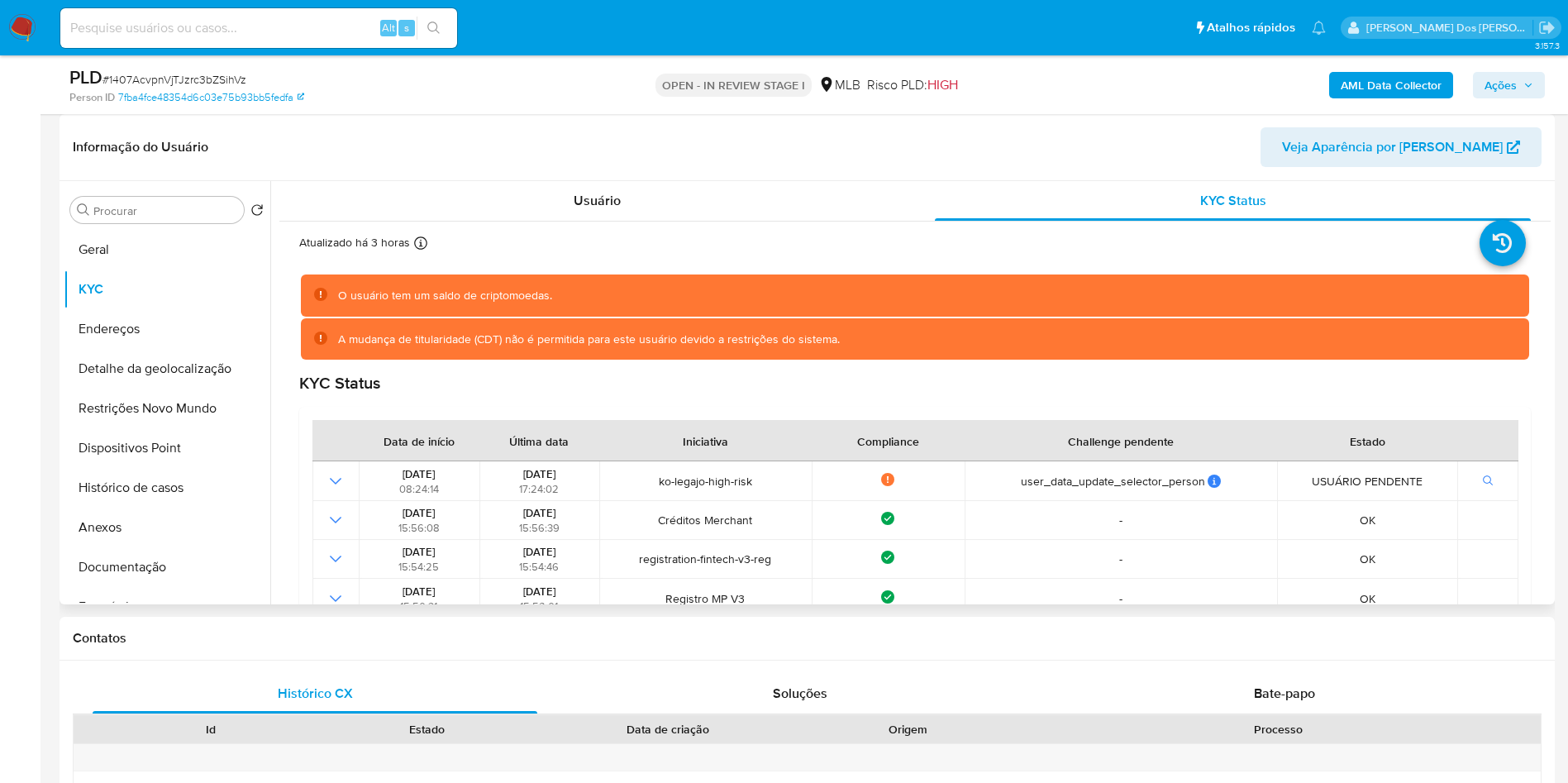
scroll to position [0, 0]
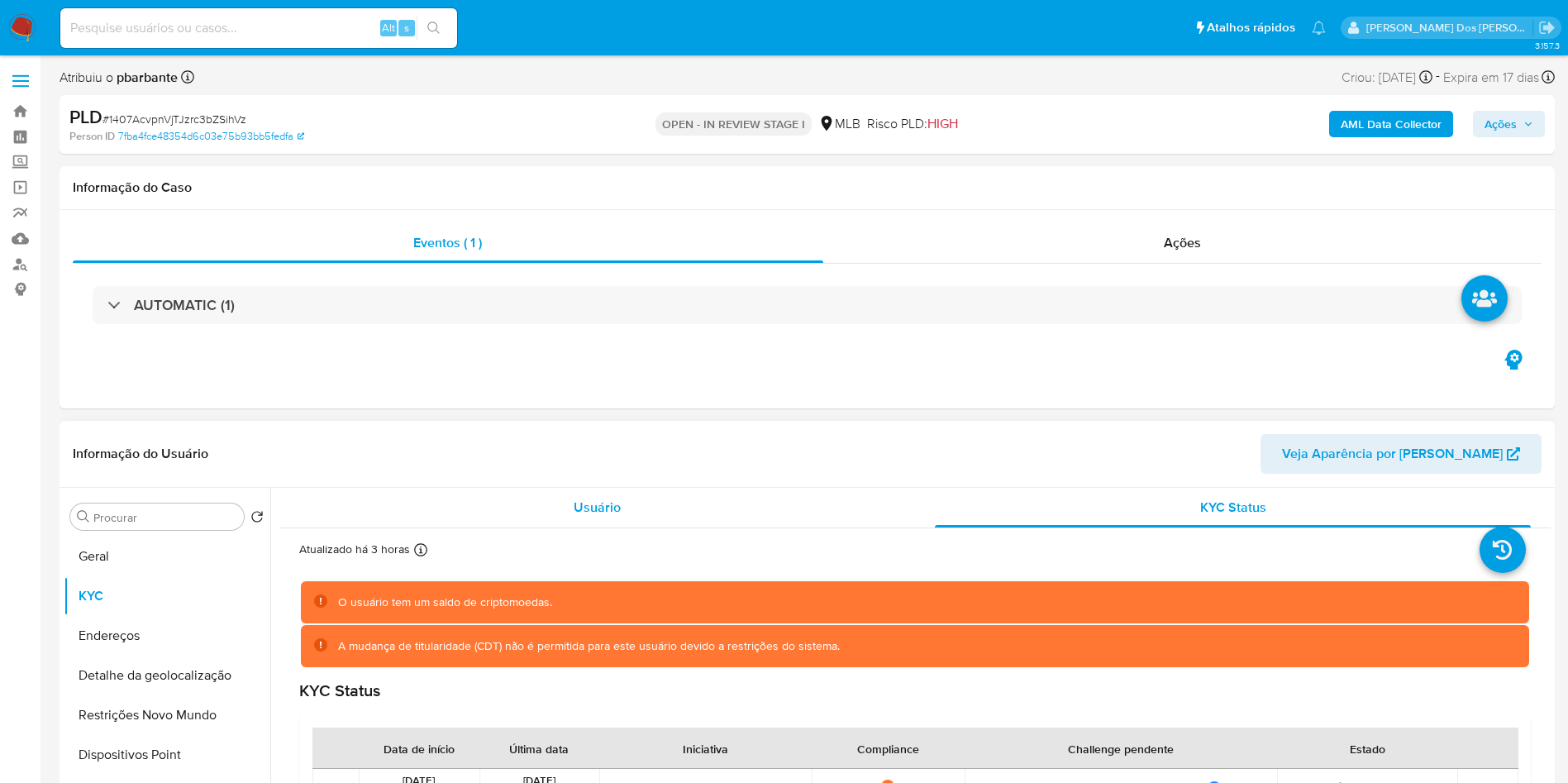
click at [612, 517] on span "Usuário" at bounding box center [597, 507] width 47 height 19
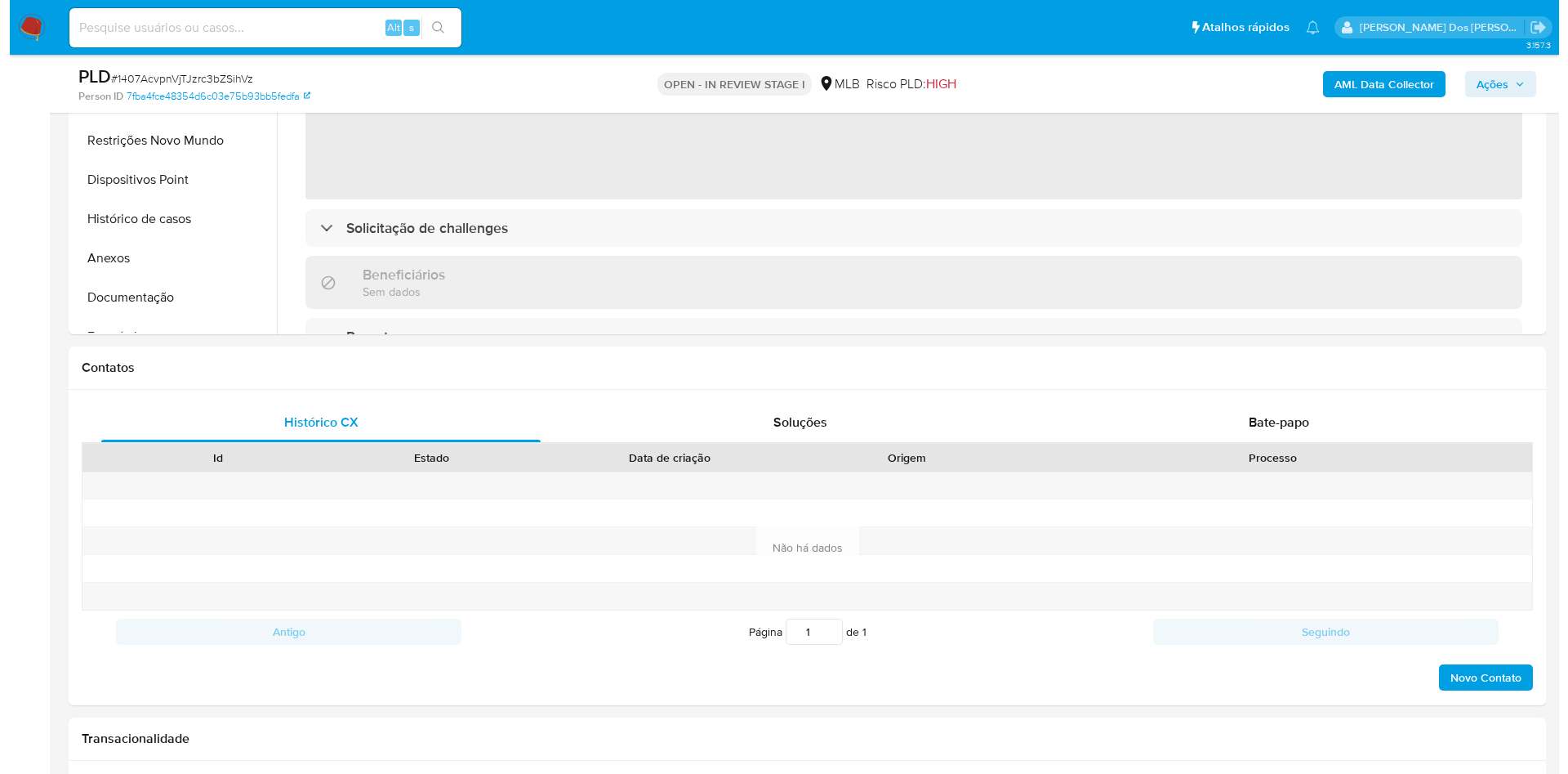
scroll to position [368, 0]
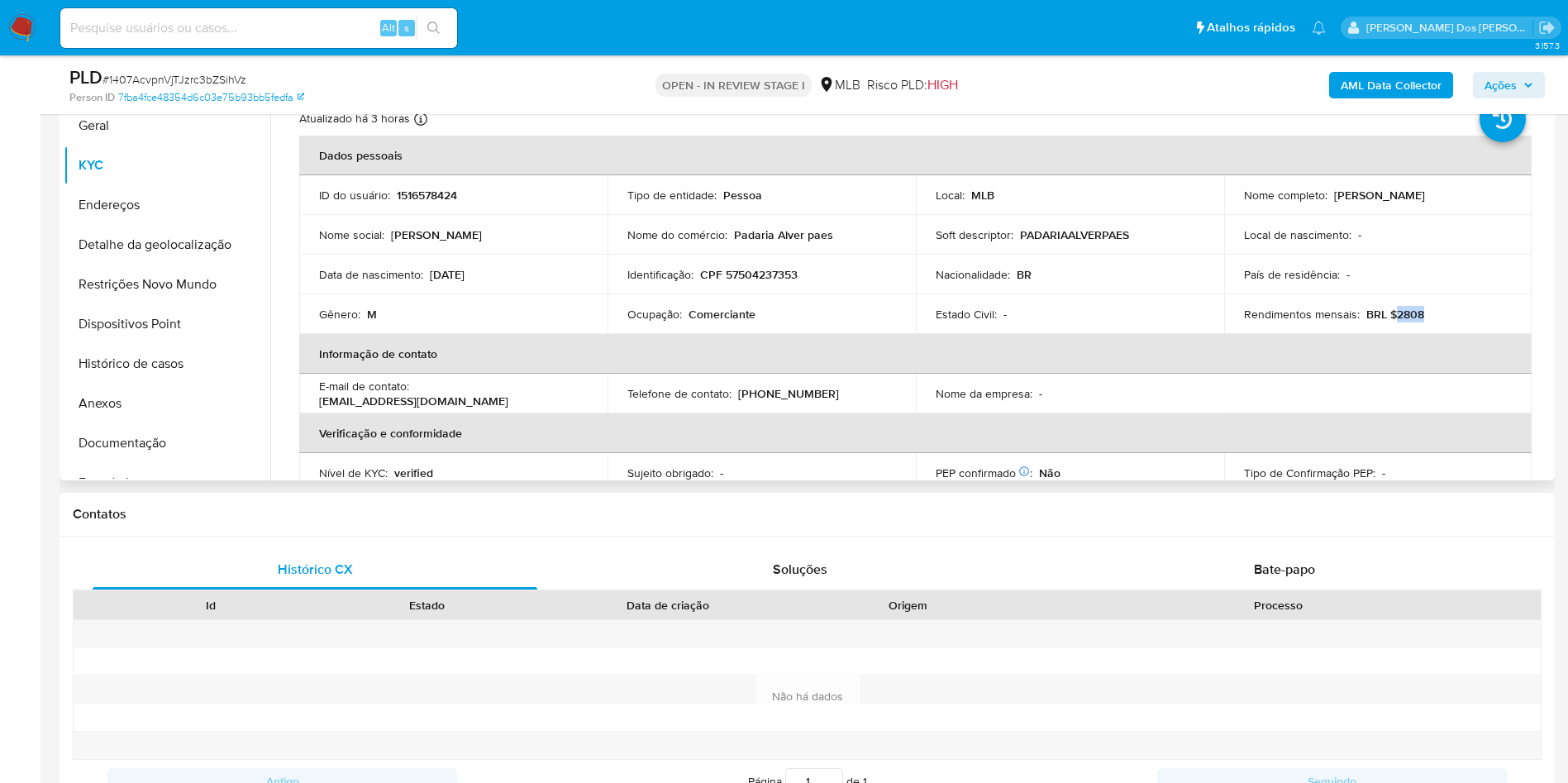
drag, startPoint x: 1403, startPoint y: 341, endPoint x: 1388, endPoint y: 338, distance: 15.3
click at [1388, 322] on div "Rendimentos mensais : BRL $2808" at bounding box center [1378, 314] width 269 height 15
copy p "2808"
click at [735, 329] on td "Ocupação : Comerciante" at bounding box center [761, 314] width 308 height 40
click at [748, 323] on td "Ocupação : Comerciante" at bounding box center [761, 314] width 308 height 40
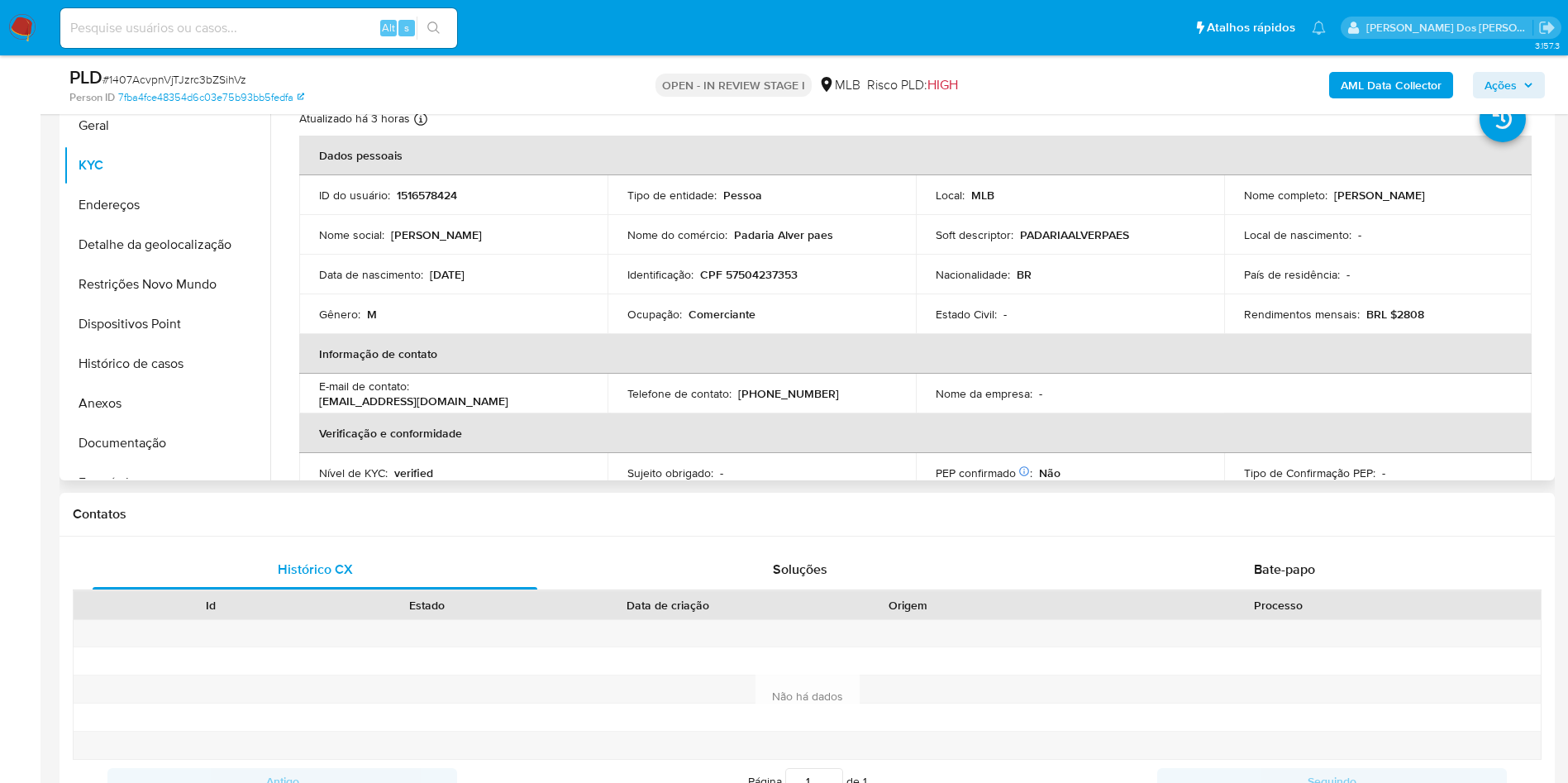
click at [729, 322] on p "Comerciante" at bounding box center [721, 314] width 67 height 15
click at [729, 334] on td "Ocupação : Comerciante" at bounding box center [761, 314] width 308 height 40
click at [722, 322] on p "Comerciante" at bounding box center [721, 314] width 67 height 15
copy p "Comerciante"
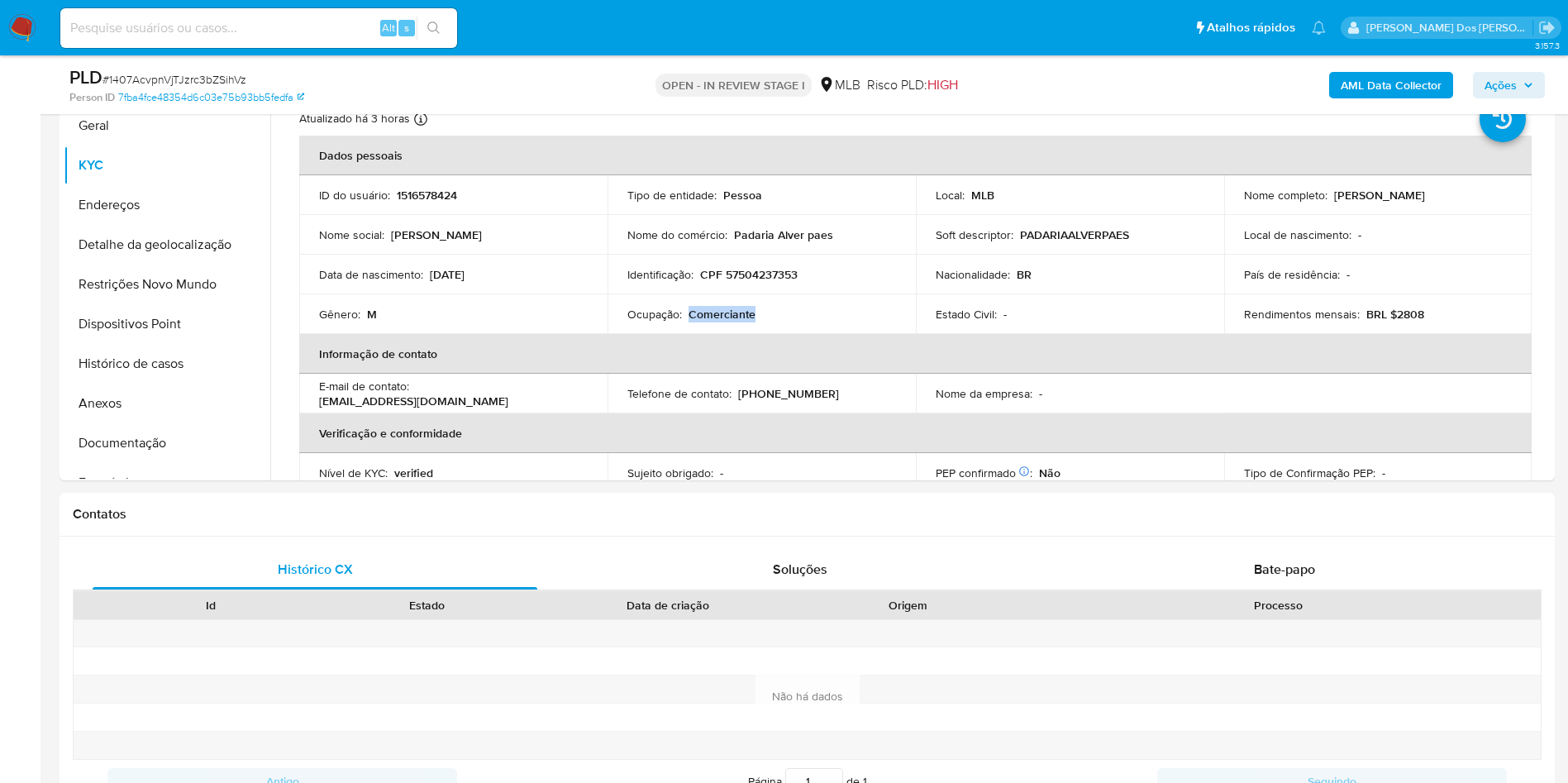
click at [1347, 74] on b "AML Data Collector" at bounding box center [1391, 85] width 101 height 26
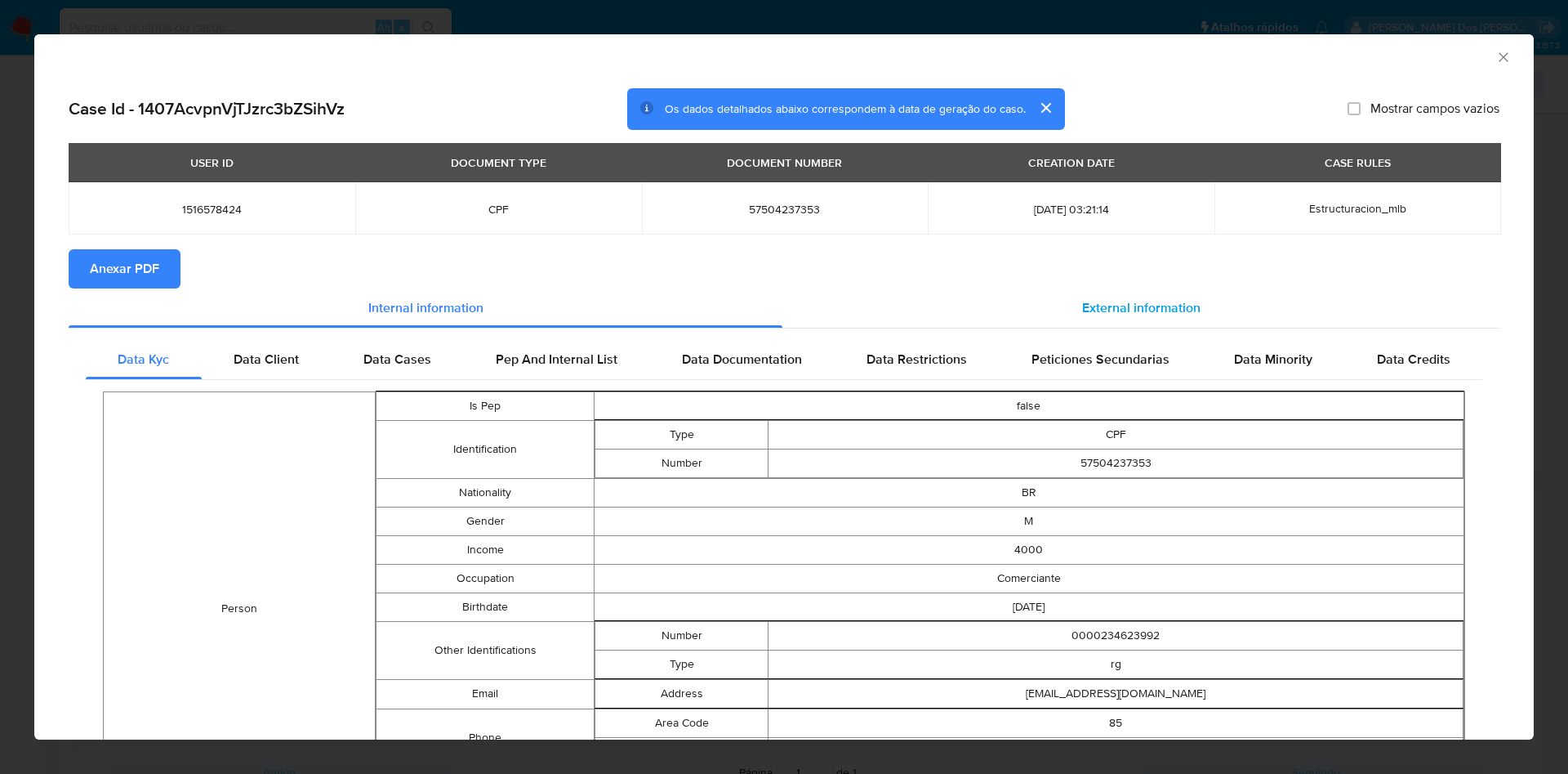
click at [1124, 298] on span "External information" at bounding box center [1140, 307] width 118 height 19
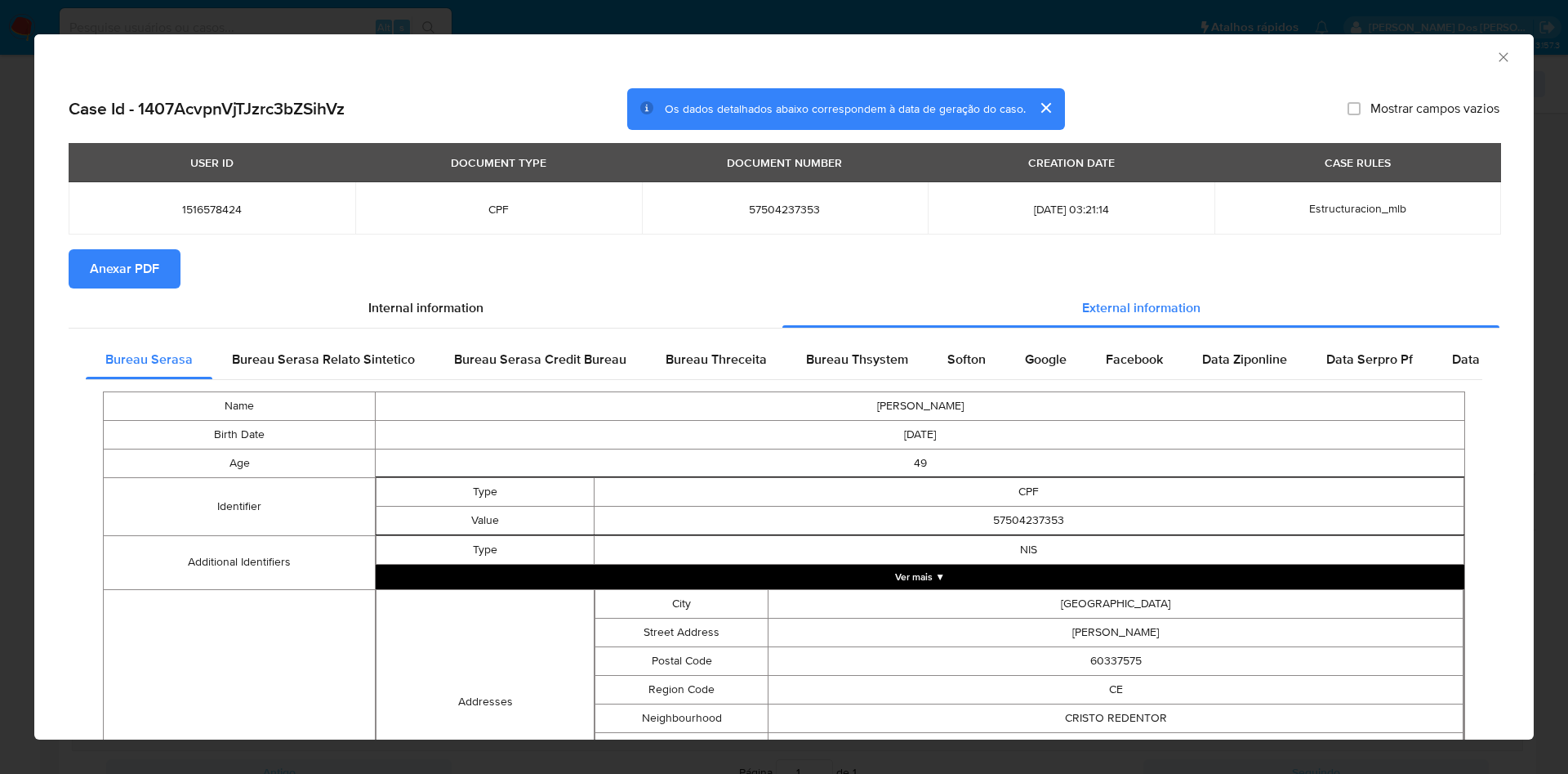
click at [87, 269] on button "Anexar PDF" at bounding box center [124, 269] width 112 height 40
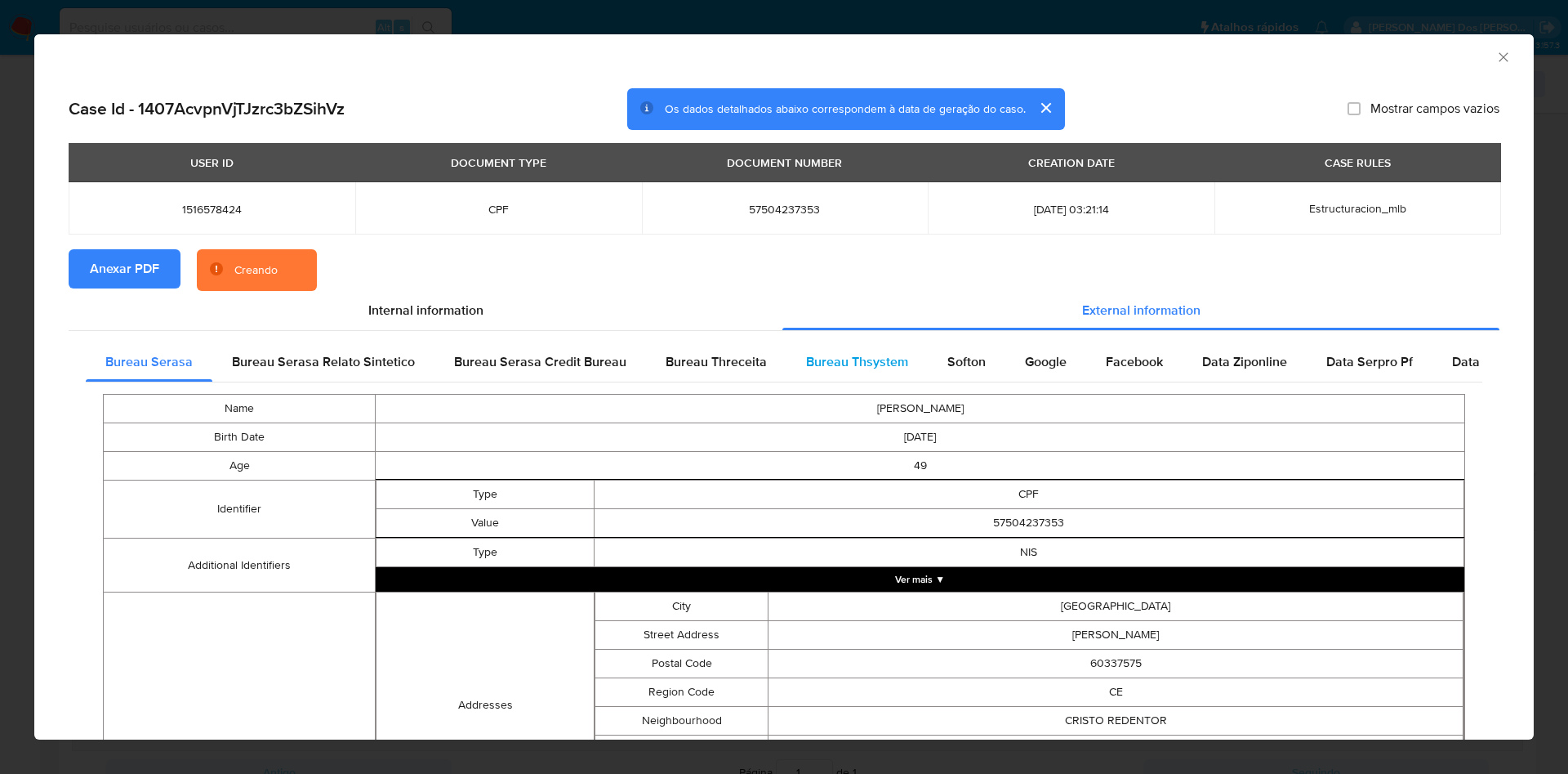
click at [878, 361] on span "Bureau Thsystem" at bounding box center [857, 361] width 102 height 19
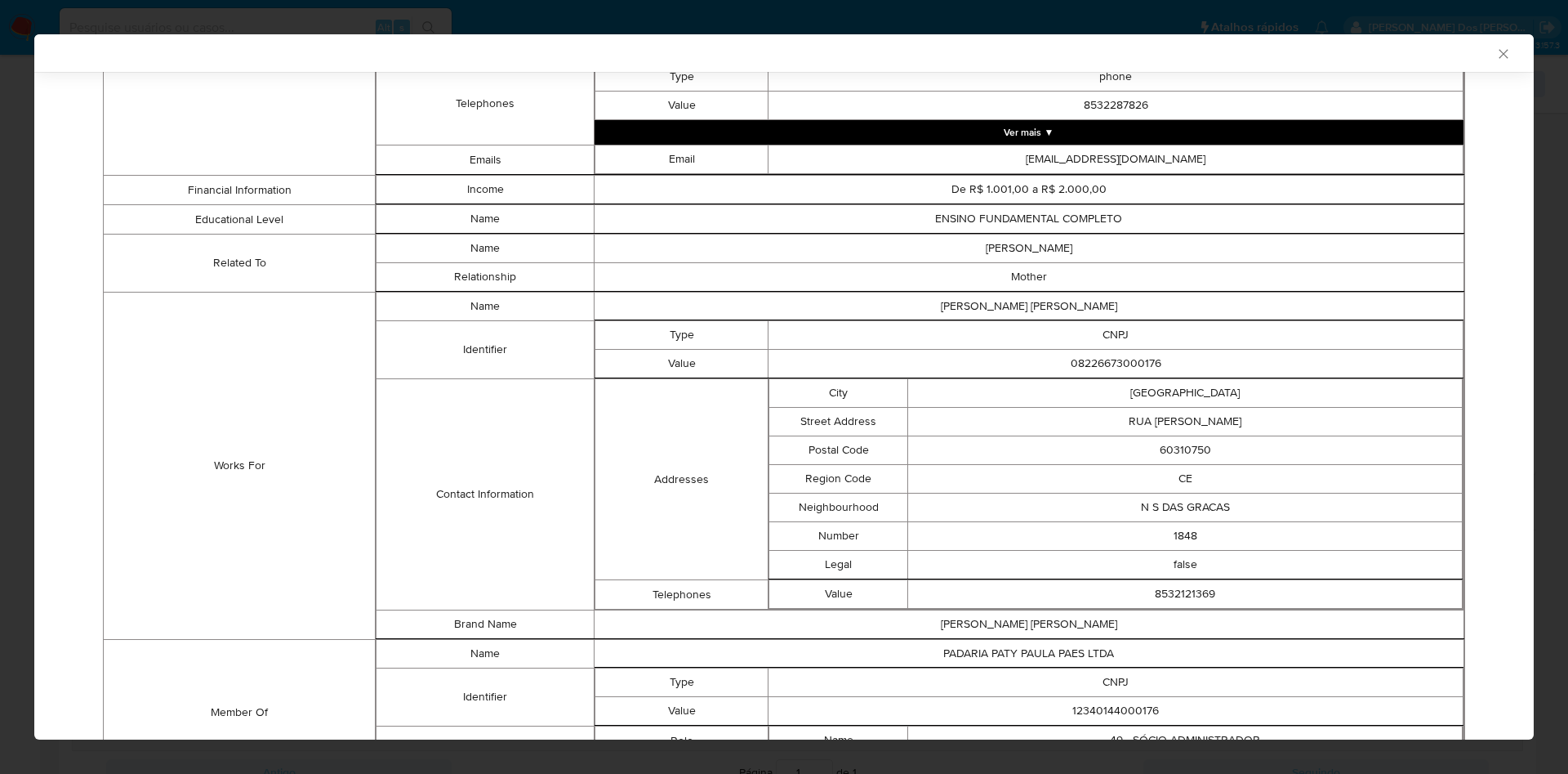
scroll to position [1005, 0]
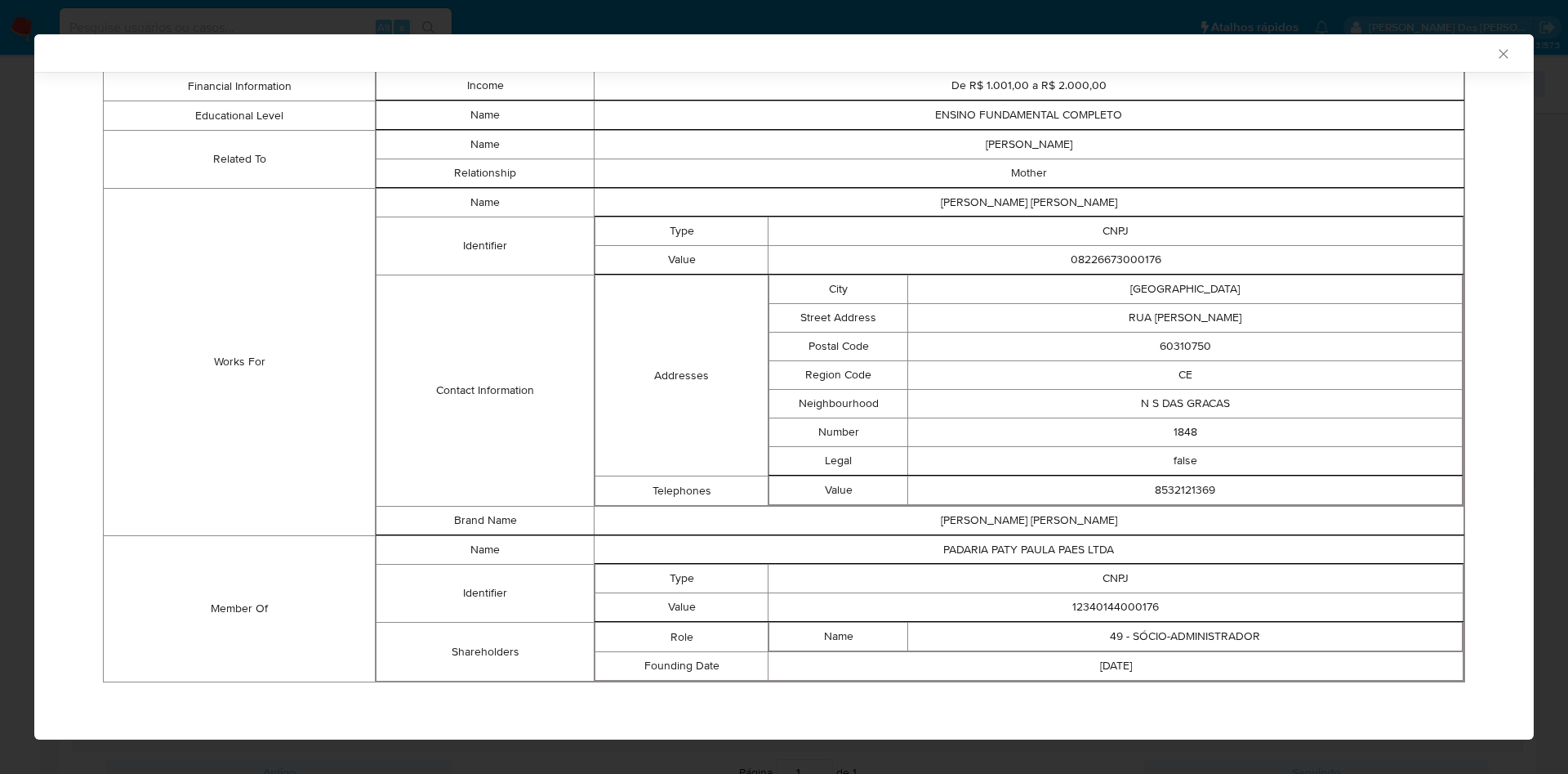
click at [1112, 613] on td "12340144000176" at bounding box center [1116, 607] width 695 height 29
click at [1112, 615] on td "12340144000176" at bounding box center [1116, 607] width 695 height 29
click at [1119, 606] on td "12340144000176" at bounding box center [1116, 607] width 695 height 29
copy td "12340144000176"
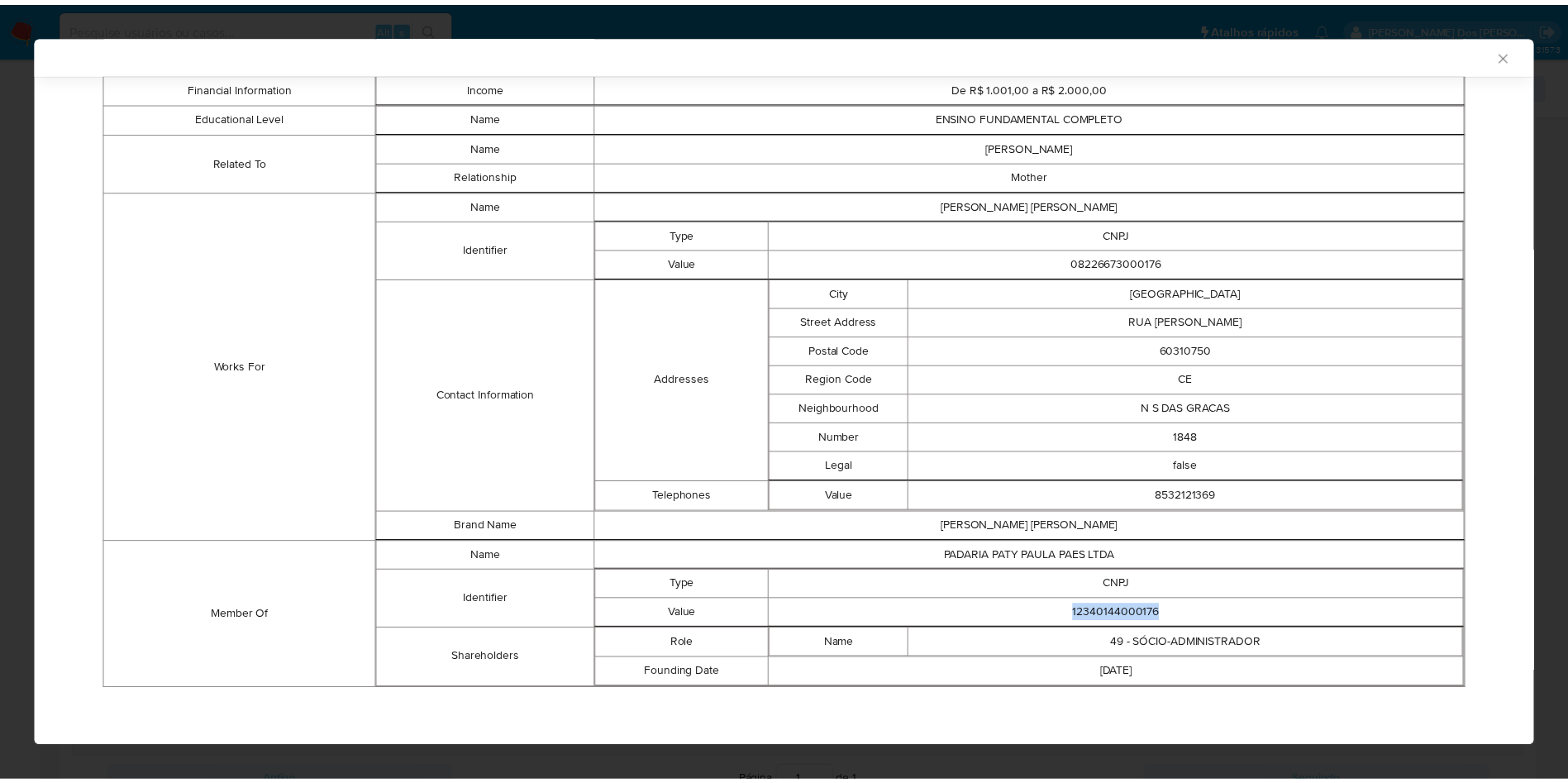
scroll to position [1014, 0]
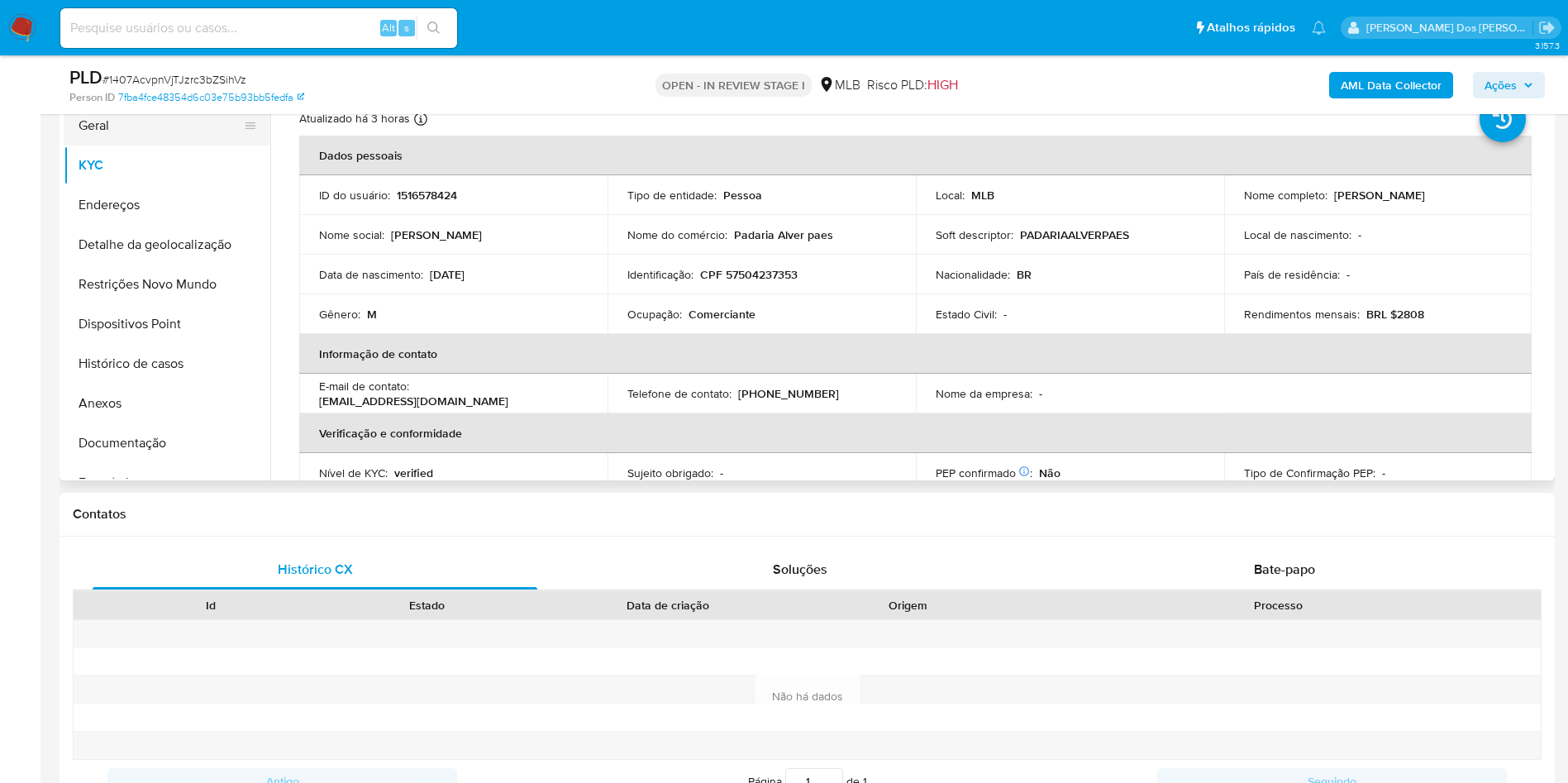
click at [148, 146] on button "Geral" at bounding box center [160, 126] width 193 height 40
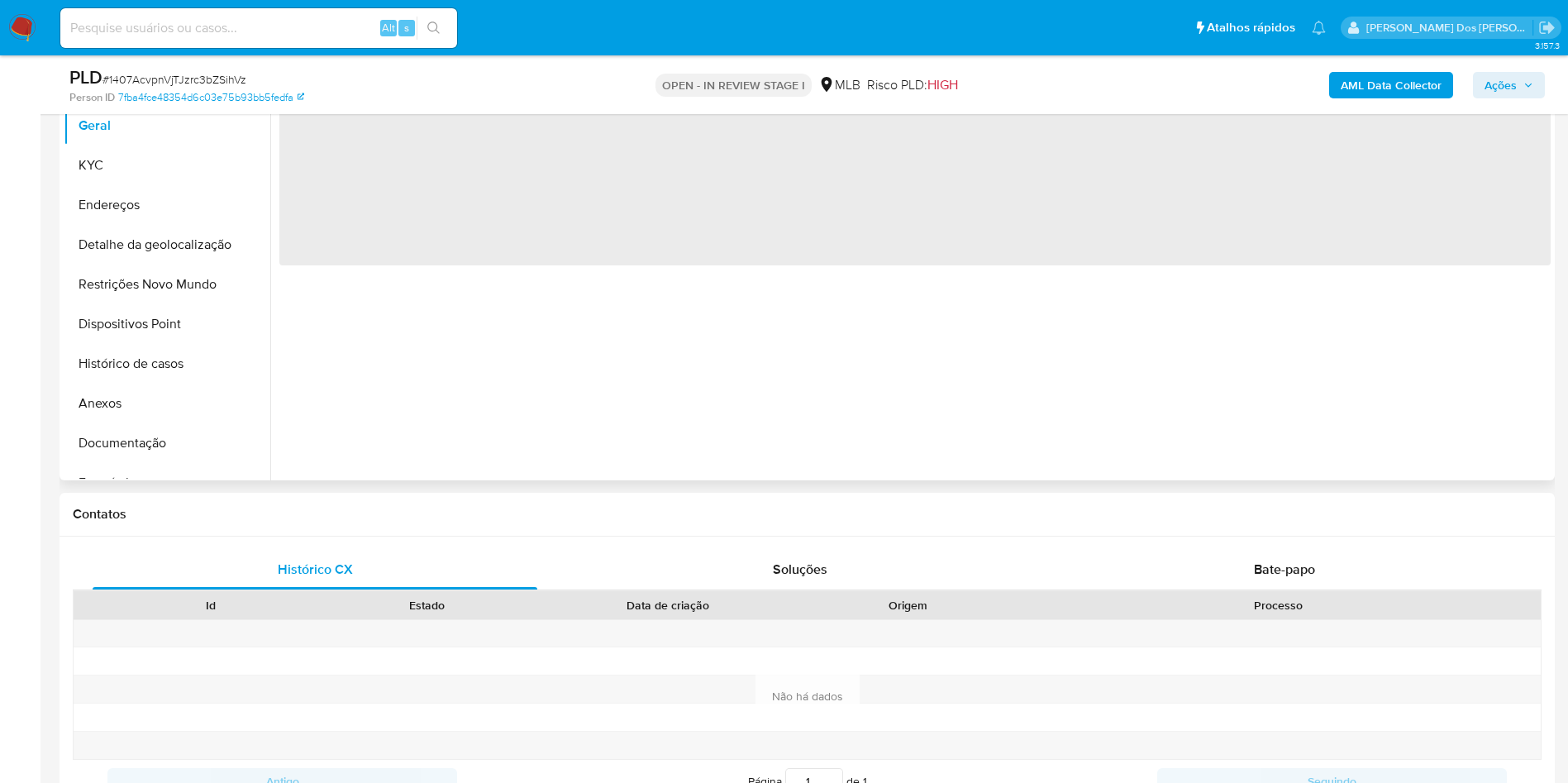
click at [651, 392] on div "‌" at bounding box center [910, 269] width 1280 height 423
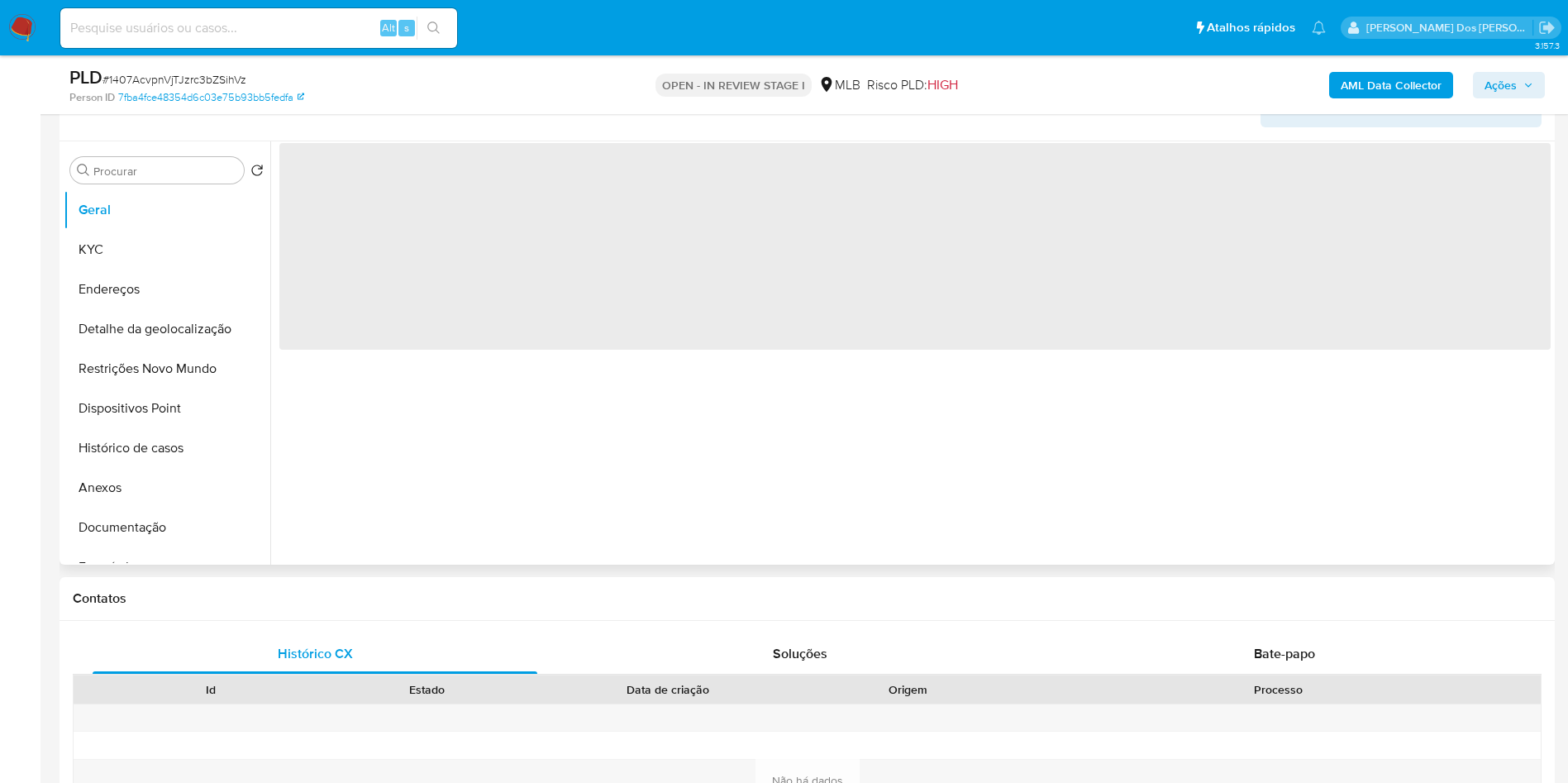
scroll to position [248, 0]
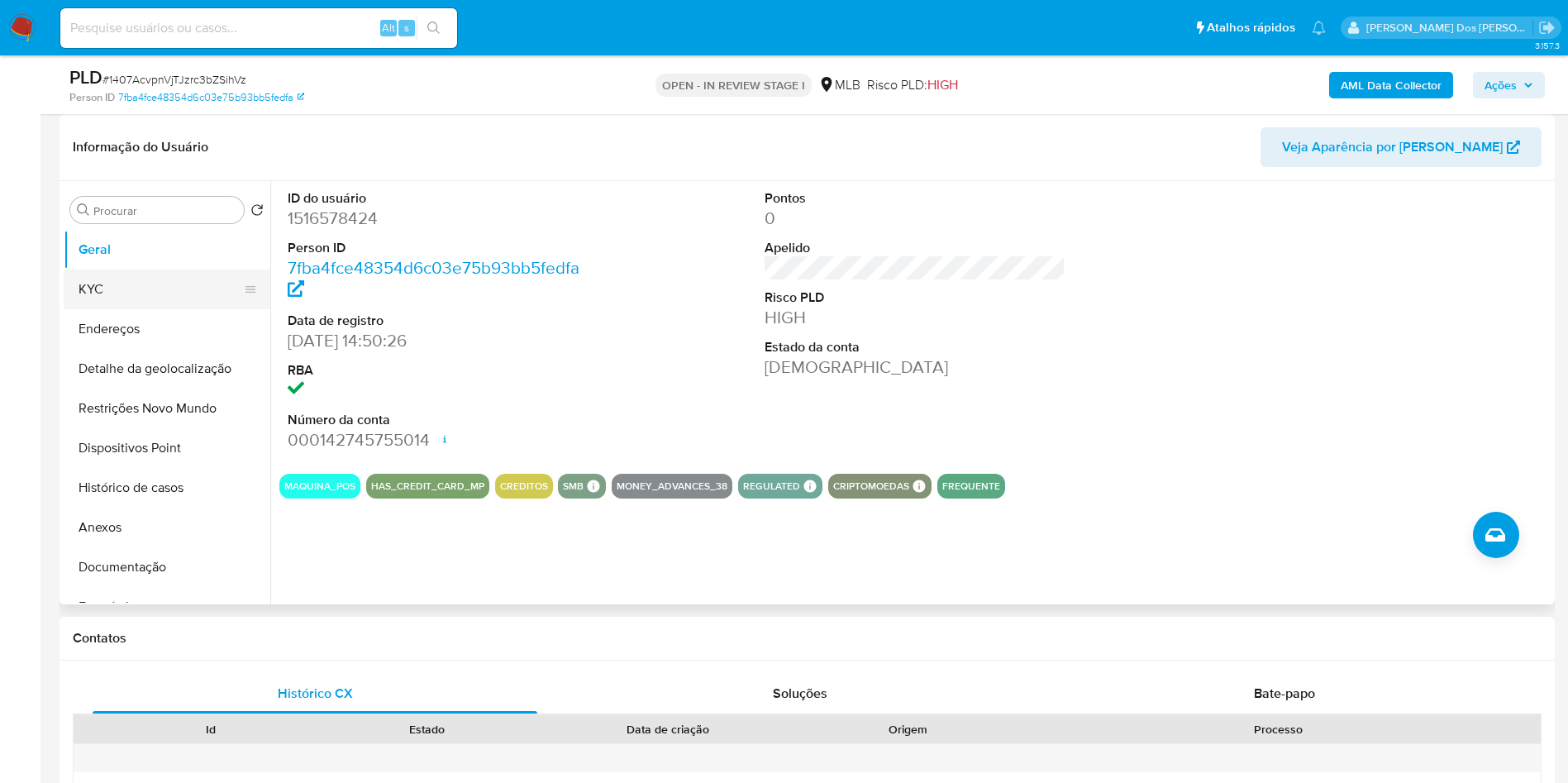
click at [151, 309] on button "KYC" at bounding box center [160, 290] width 193 height 40
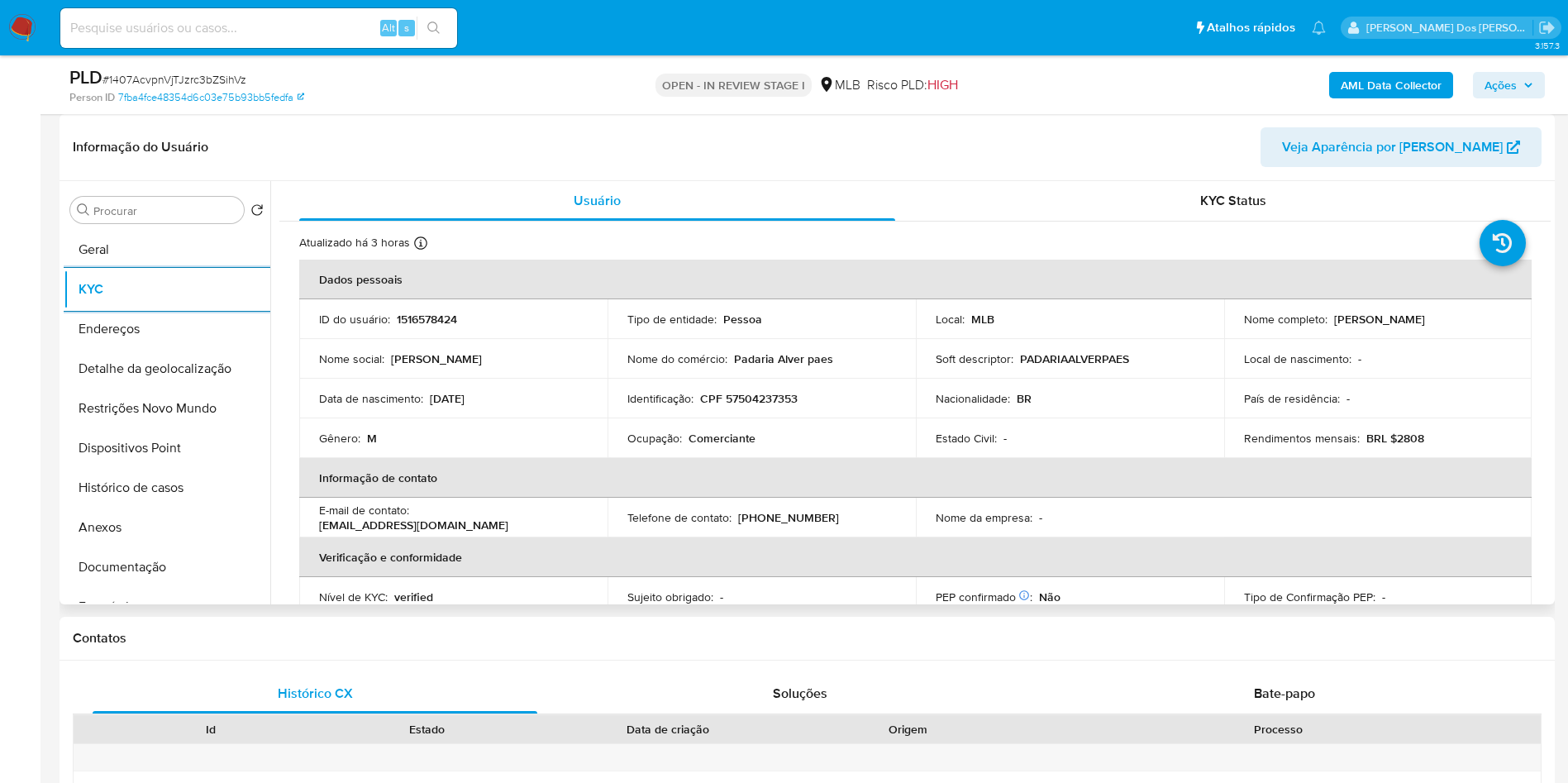
scroll to position [688, 0]
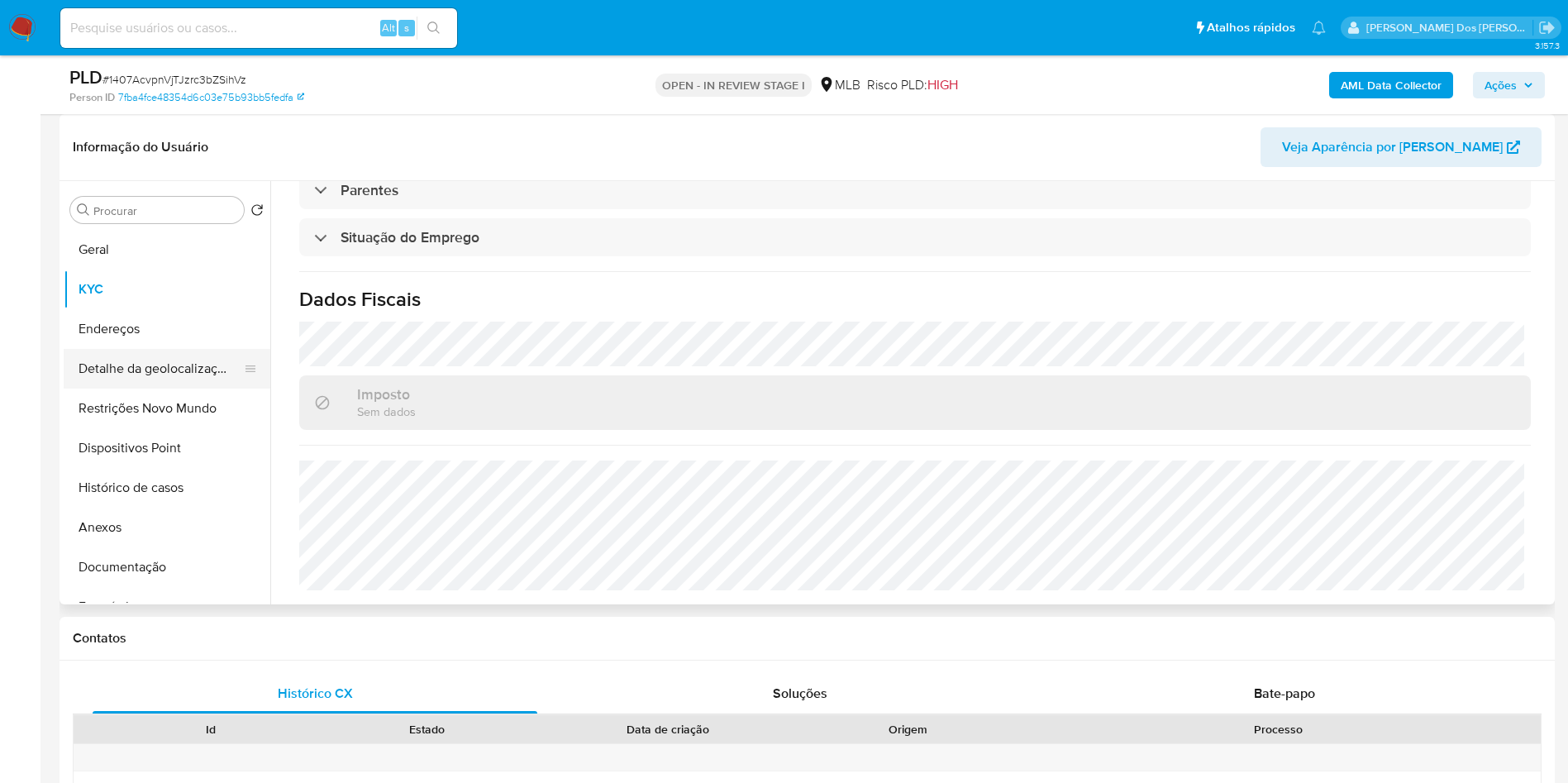
click at [147, 388] on button "Detalhe da geolocalização" at bounding box center [160, 369] width 193 height 40
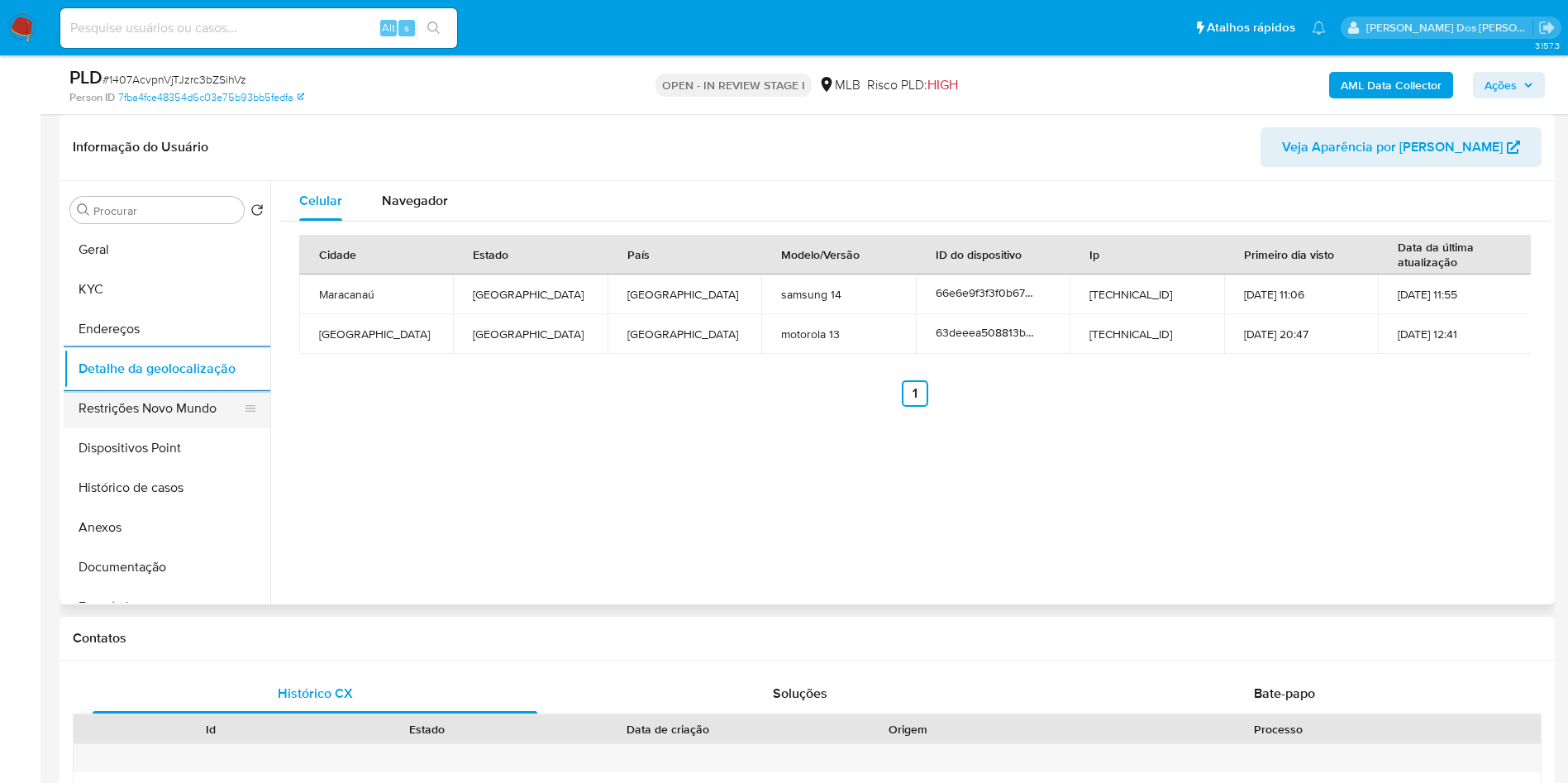
click at [189, 428] on button "Restrições Novo Mundo" at bounding box center [160, 408] width 193 height 40
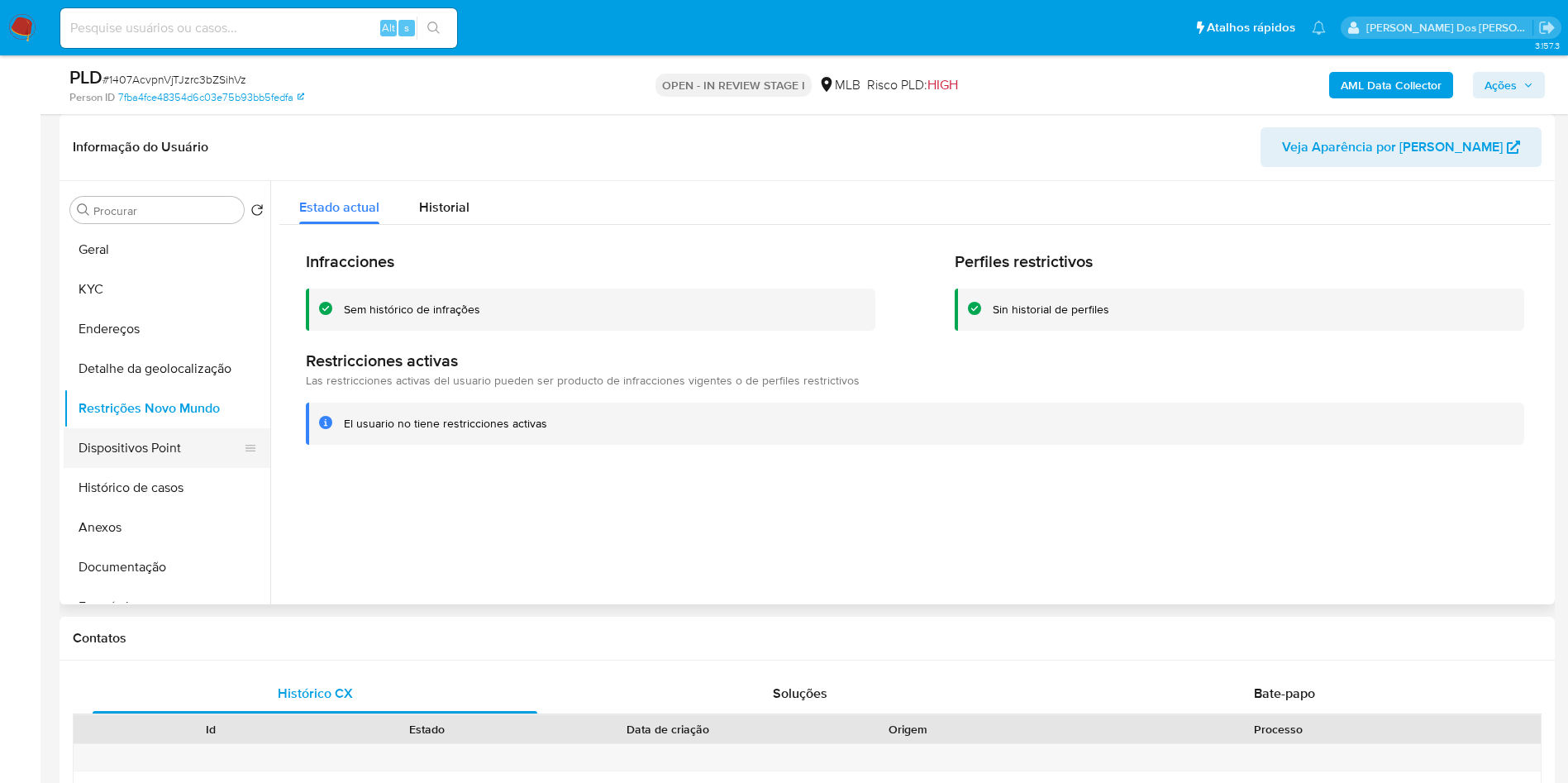
click at [122, 468] on button "Dispositivos Point" at bounding box center [160, 448] width 193 height 40
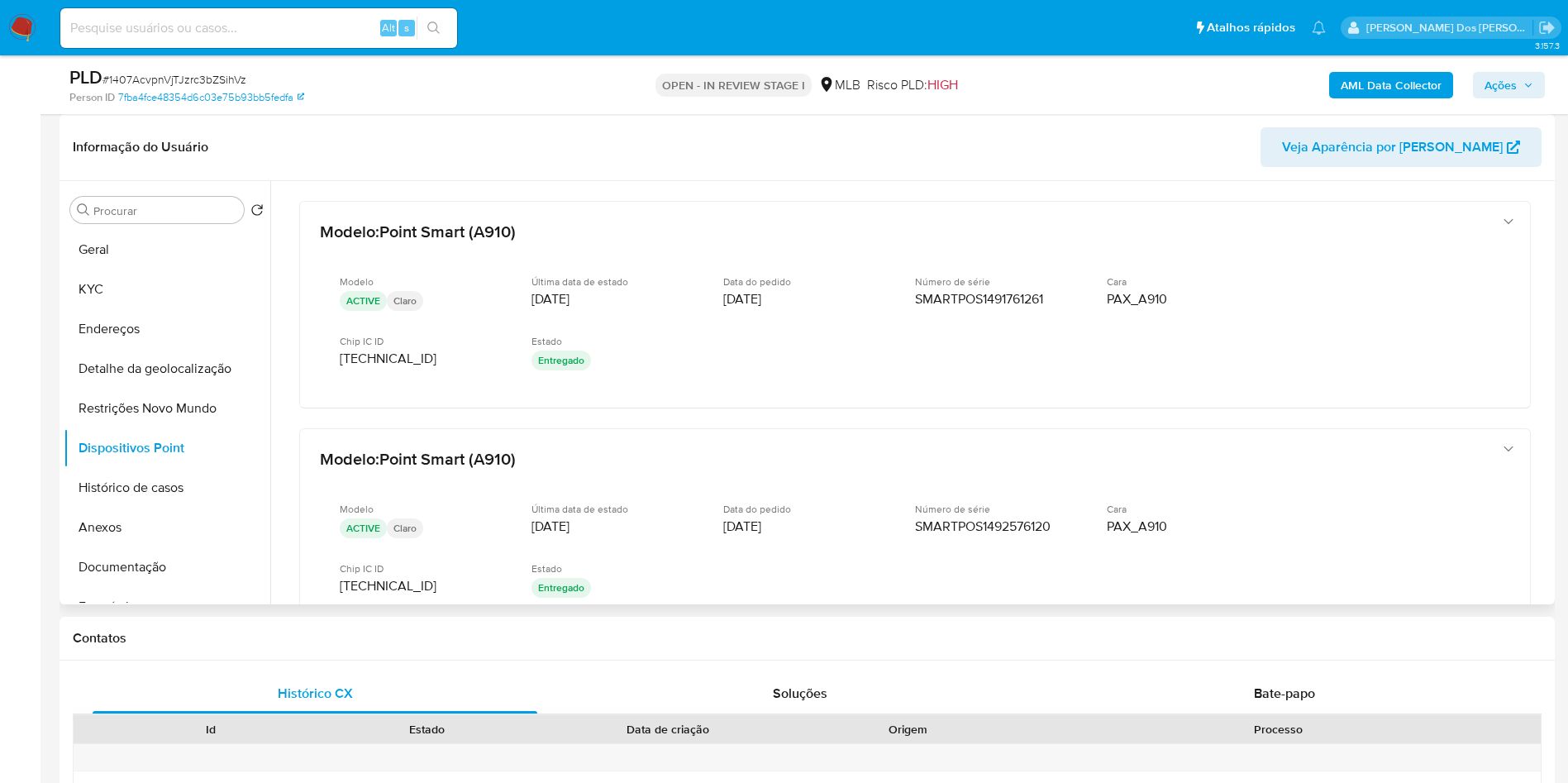
drag, startPoint x: 1551, startPoint y: 277, endPoint x: 1540, endPoint y: 300, distance: 25.5
click at [1540, 300] on div "Procurar Retornar ao pedido padrão Geral KYC Endereços Detalhe da geolocalizaçã…" at bounding box center [807, 393] width 1495 height 423
drag, startPoint x: 1545, startPoint y: 290, endPoint x: 1542, endPoint y: 304, distance: 14.3
click at [1542, 304] on div "Modelo : Point Smart (A910) Modelo ACTIVE Claro Última data de estado 23/07/202…" at bounding box center [914, 796] width 1271 height 1229
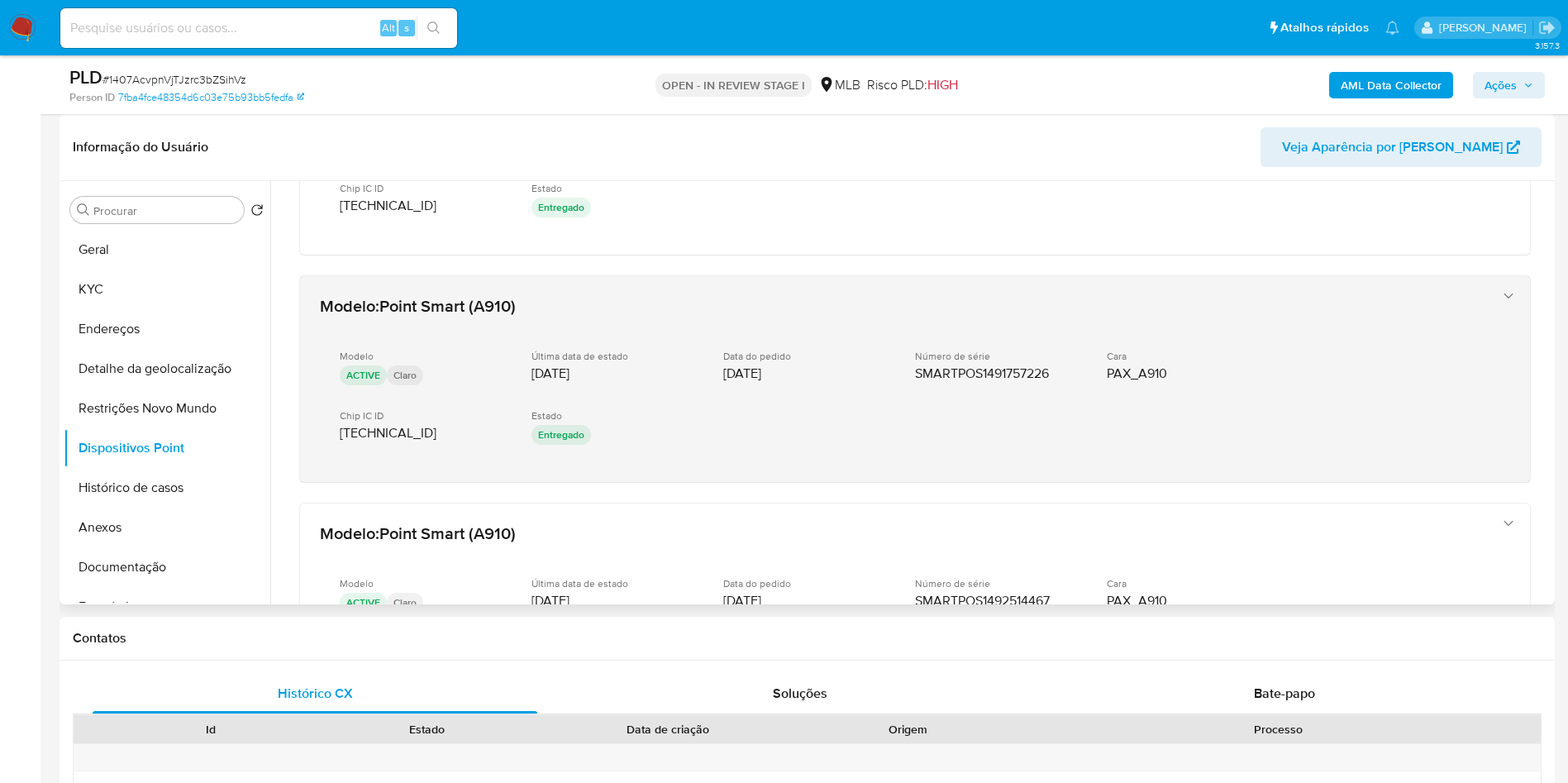
scroll to position [814, 0]
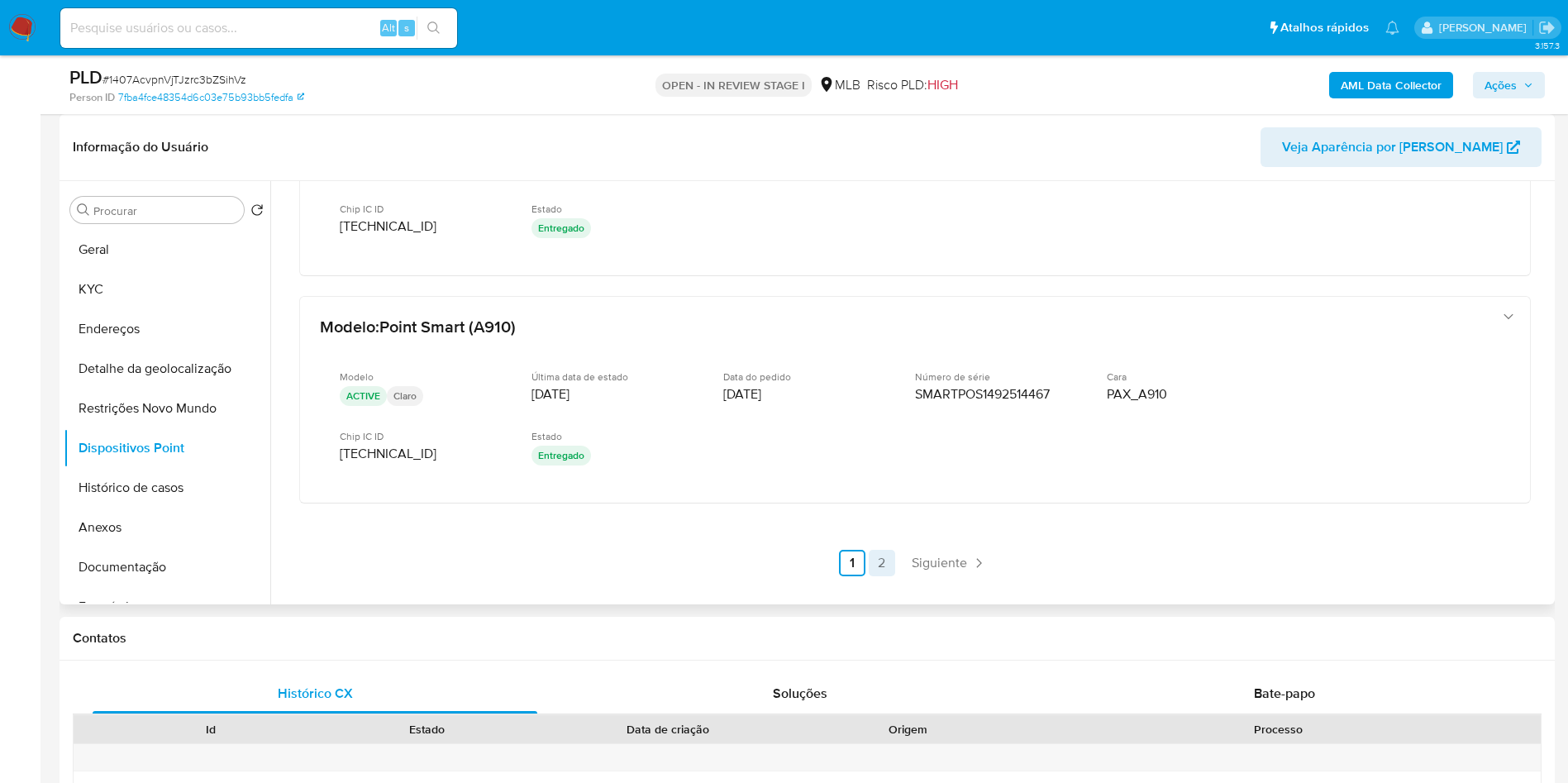
click at [881, 576] on link "2" at bounding box center [882, 562] width 26 height 26
click at [182, 309] on button "KYC" at bounding box center [160, 290] width 193 height 40
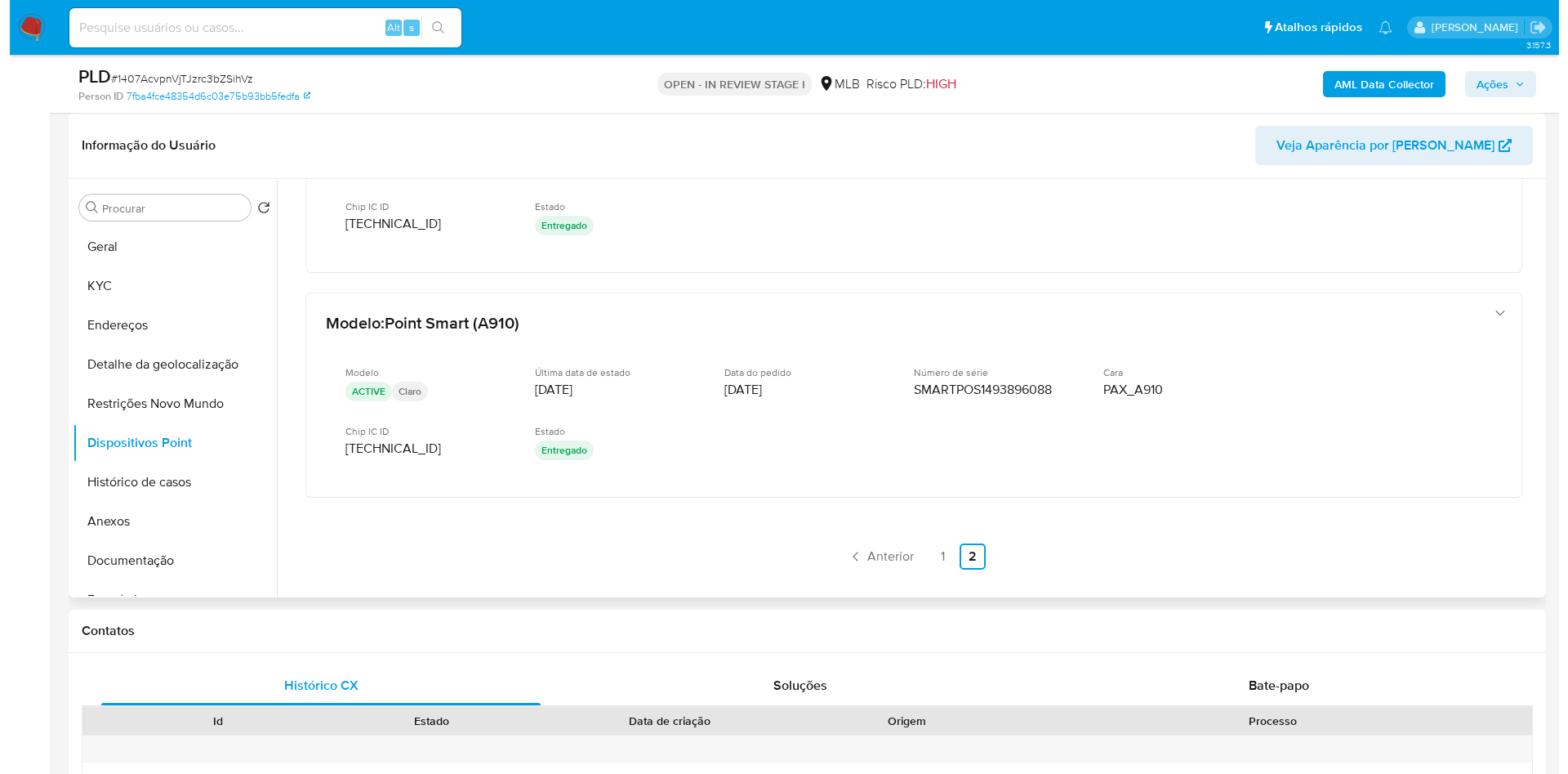
scroll to position [0, 0]
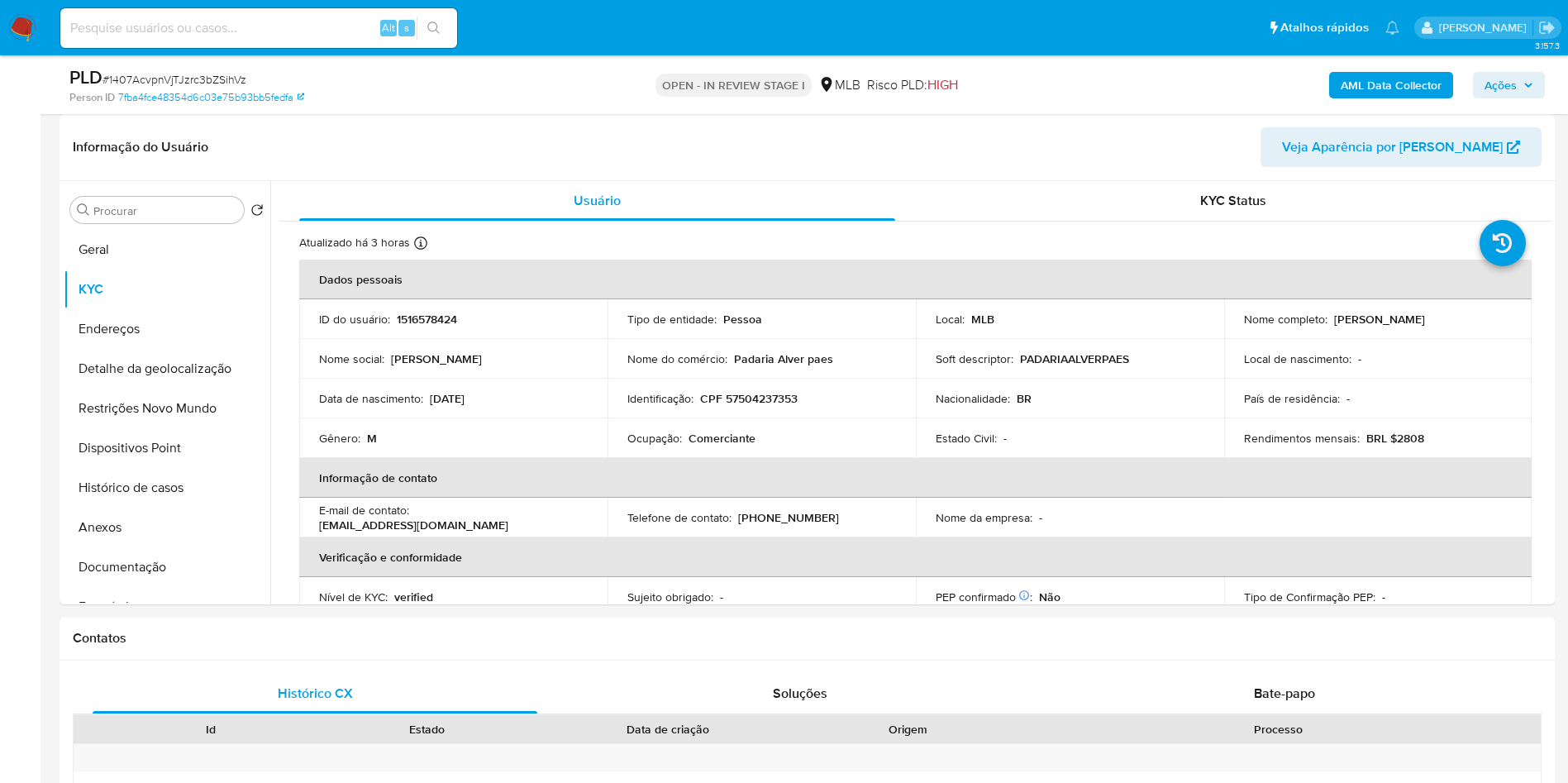
click at [1537, 94] on button "Ações" at bounding box center [1509, 85] width 72 height 26
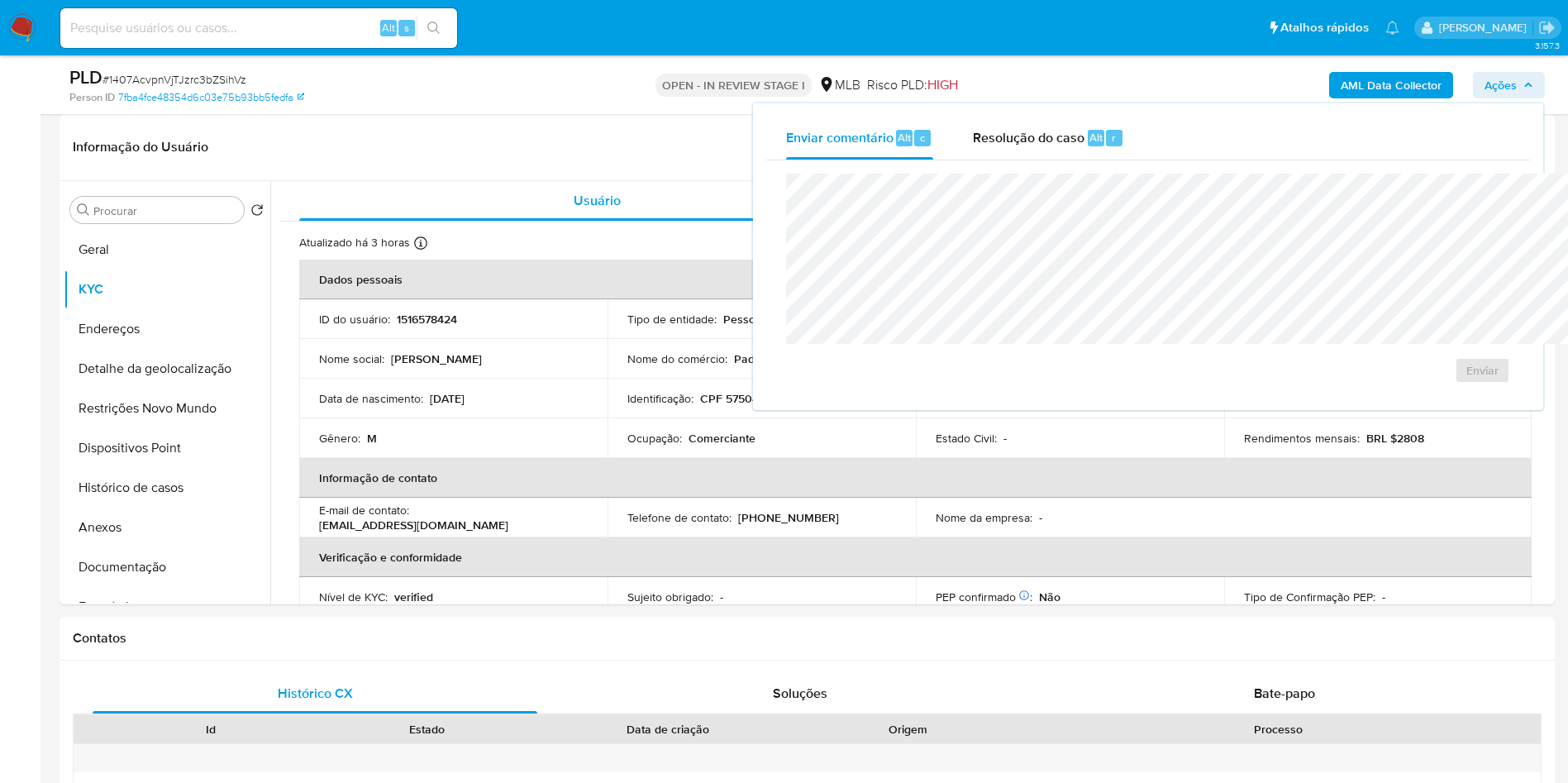
drag, startPoint x: 1001, startPoint y: 164, endPoint x: 995, endPoint y: 172, distance: 10.0
click at [998, 164] on div "Enviar" at bounding box center [1148, 278] width 764 height 236
click at [971, 162] on div "Enviar" at bounding box center [1148, 278] width 764 height 236
drag, startPoint x: 965, startPoint y: 138, endPoint x: 964, endPoint y: 167, distance: 29.0
click at [973, 139] on span "Resolução do caso" at bounding box center [1028, 137] width 111 height 19
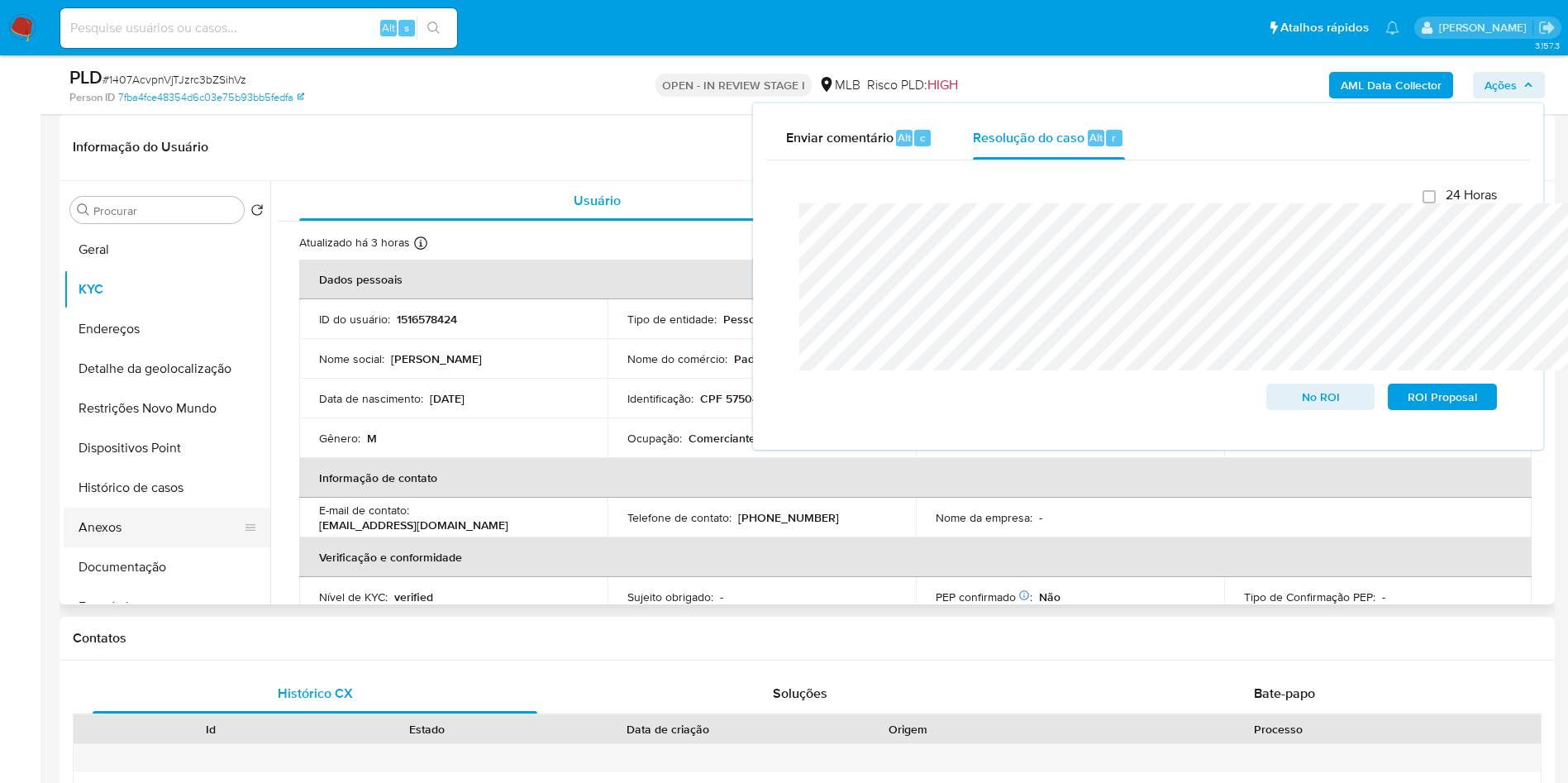
click at [133, 547] on button "Anexos" at bounding box center [160, 528] width 193 height 40
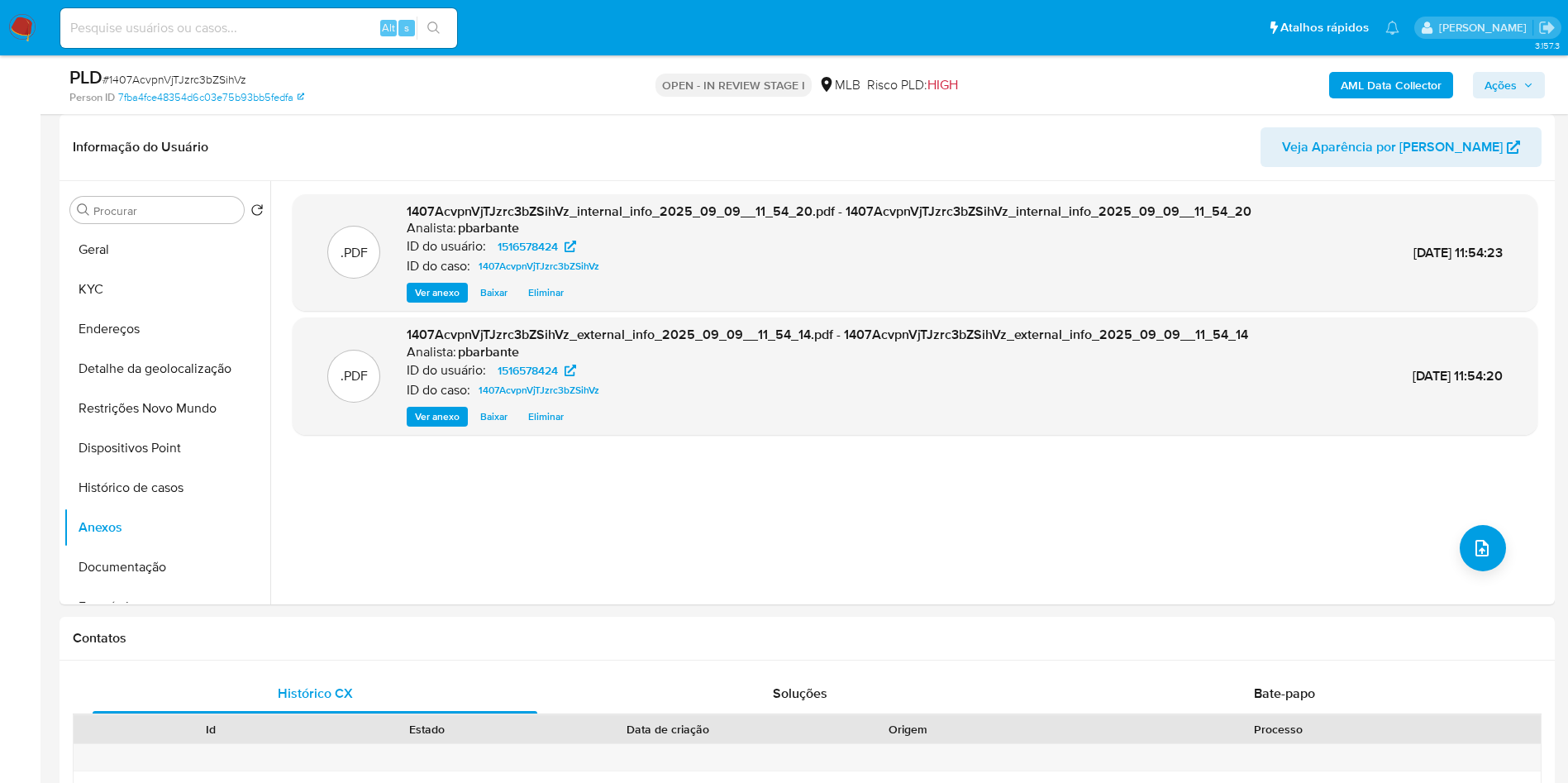
click at [1511, 77] on span "Ações" at bounding box center [1500, 85] width 32 height 26
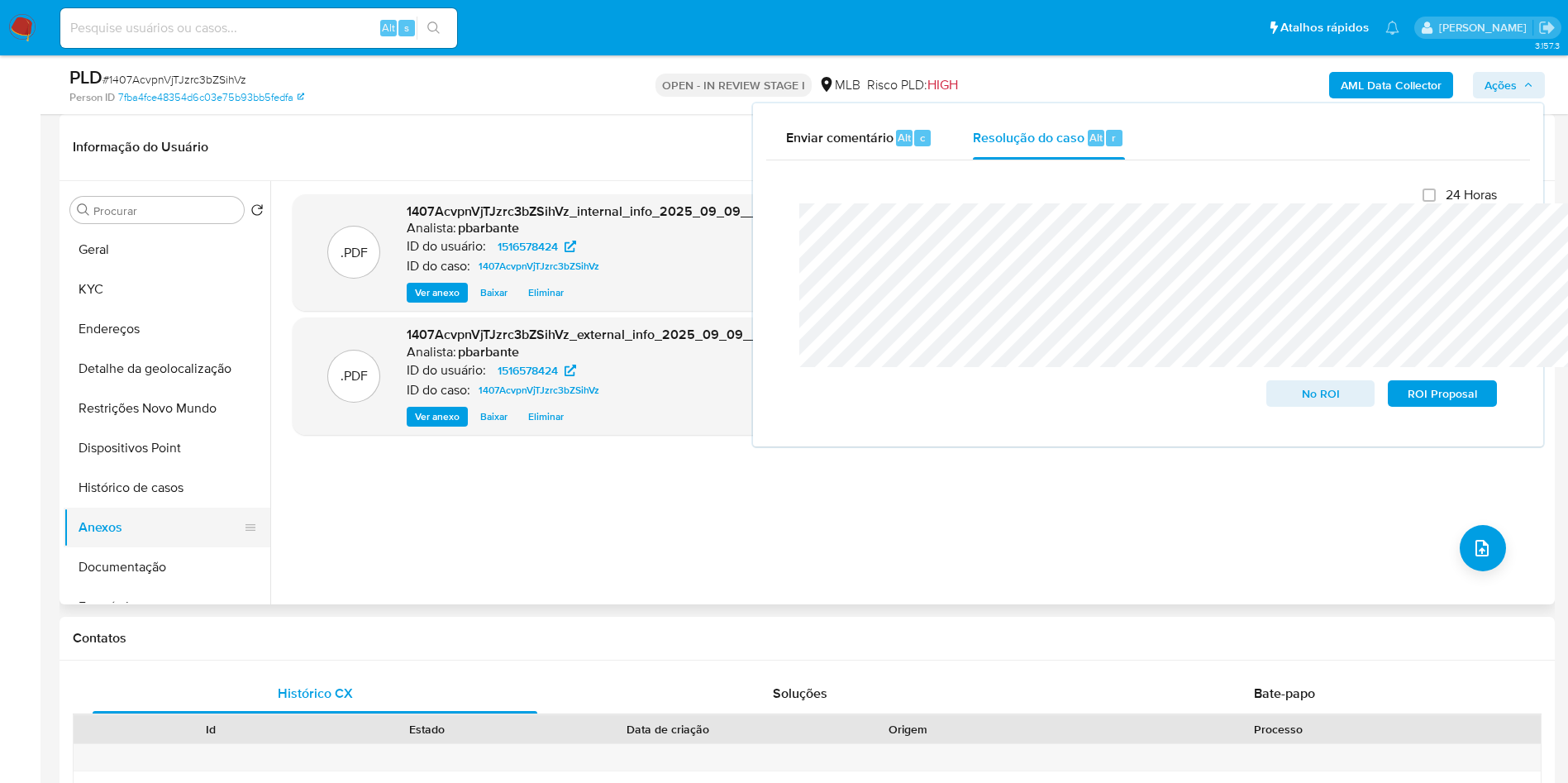
click at [164, 547] on button "Anexos" at bounding box center [160, 528] width 193 height 40
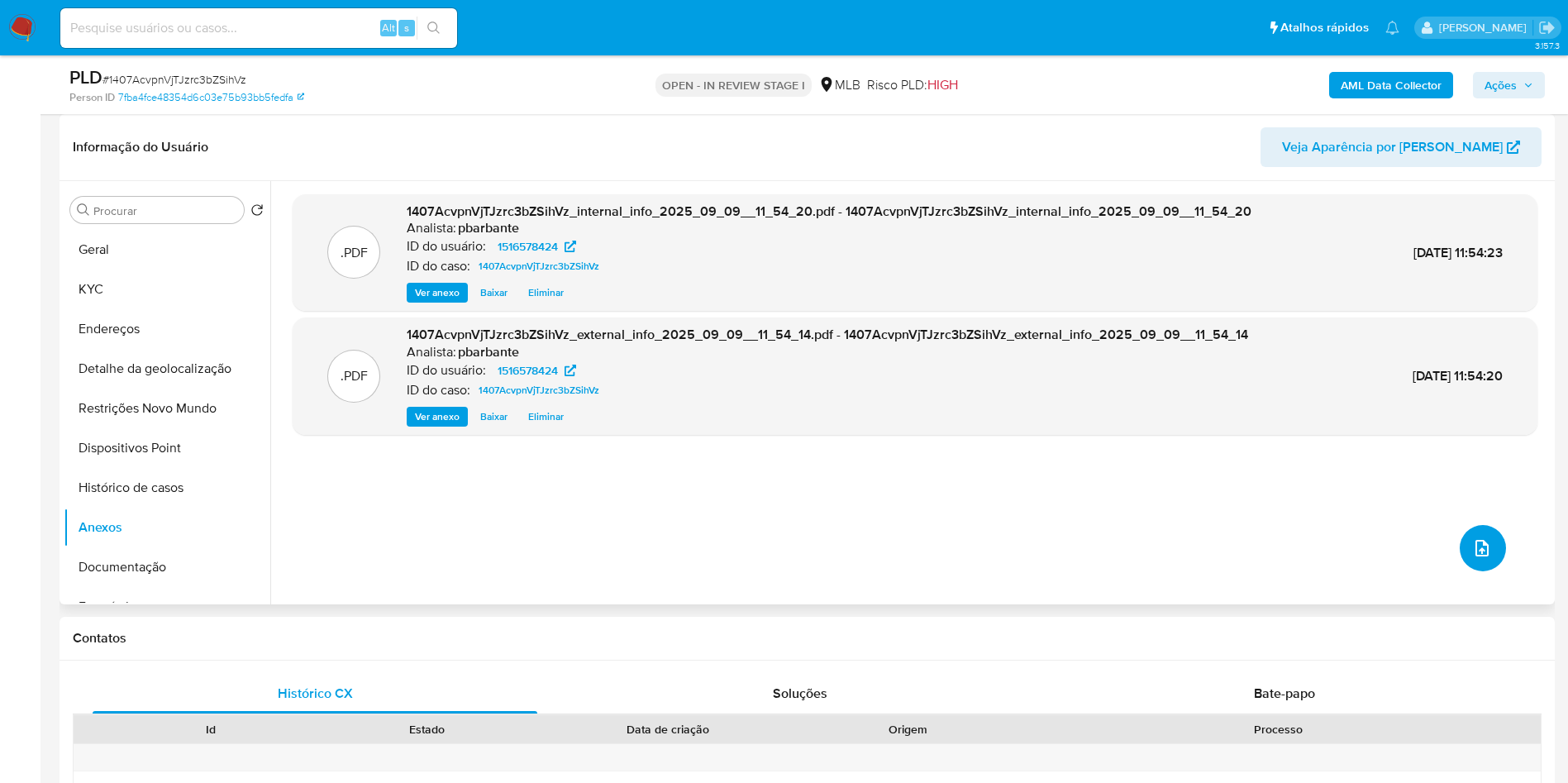
click at [1475, 556] on icon "upload-file" at bounding box center [1481, 548] width 14 height 16
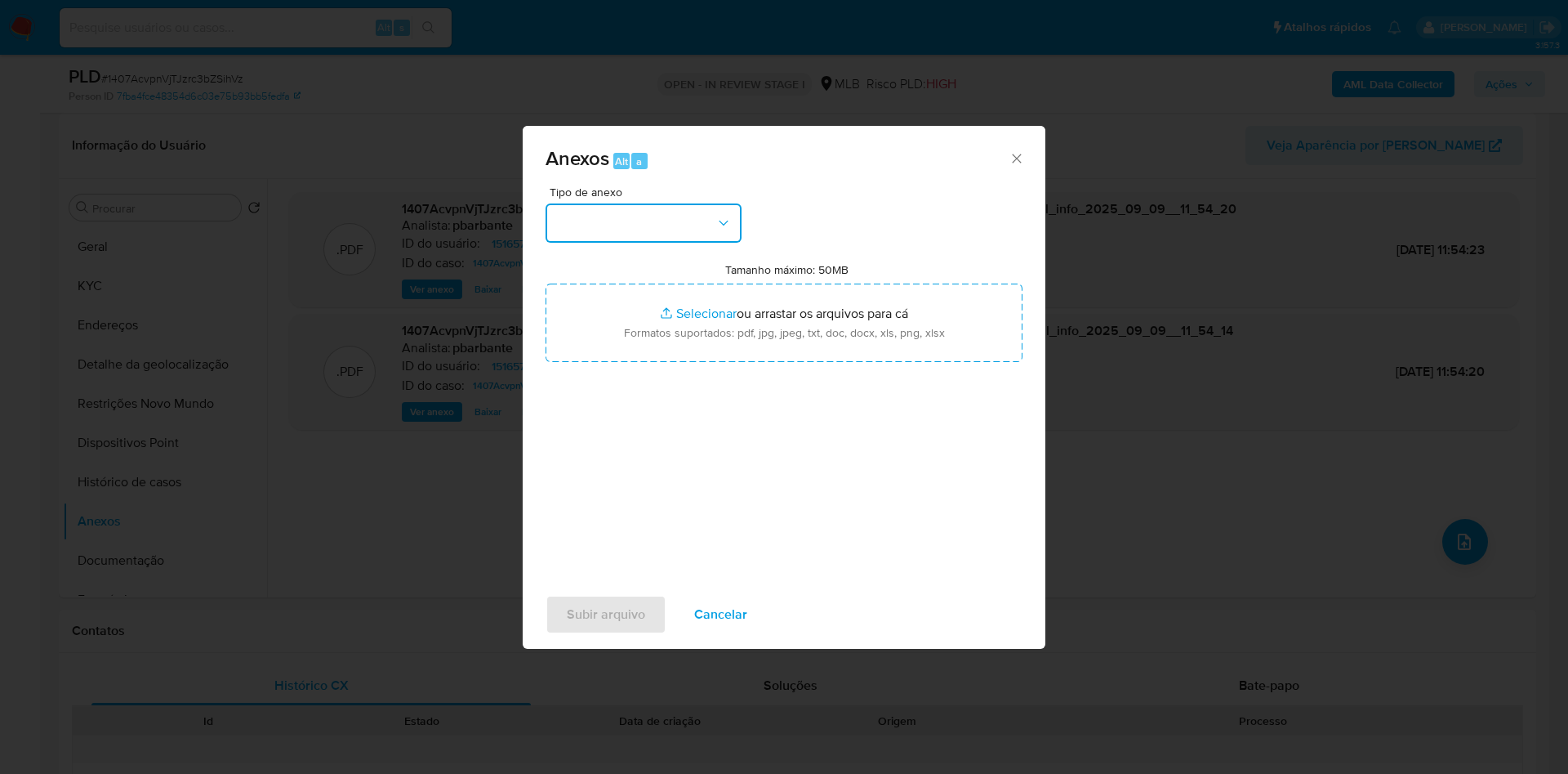
click at [632, 204] on button "button" at bounding box center [644, 223] width 196 height 40
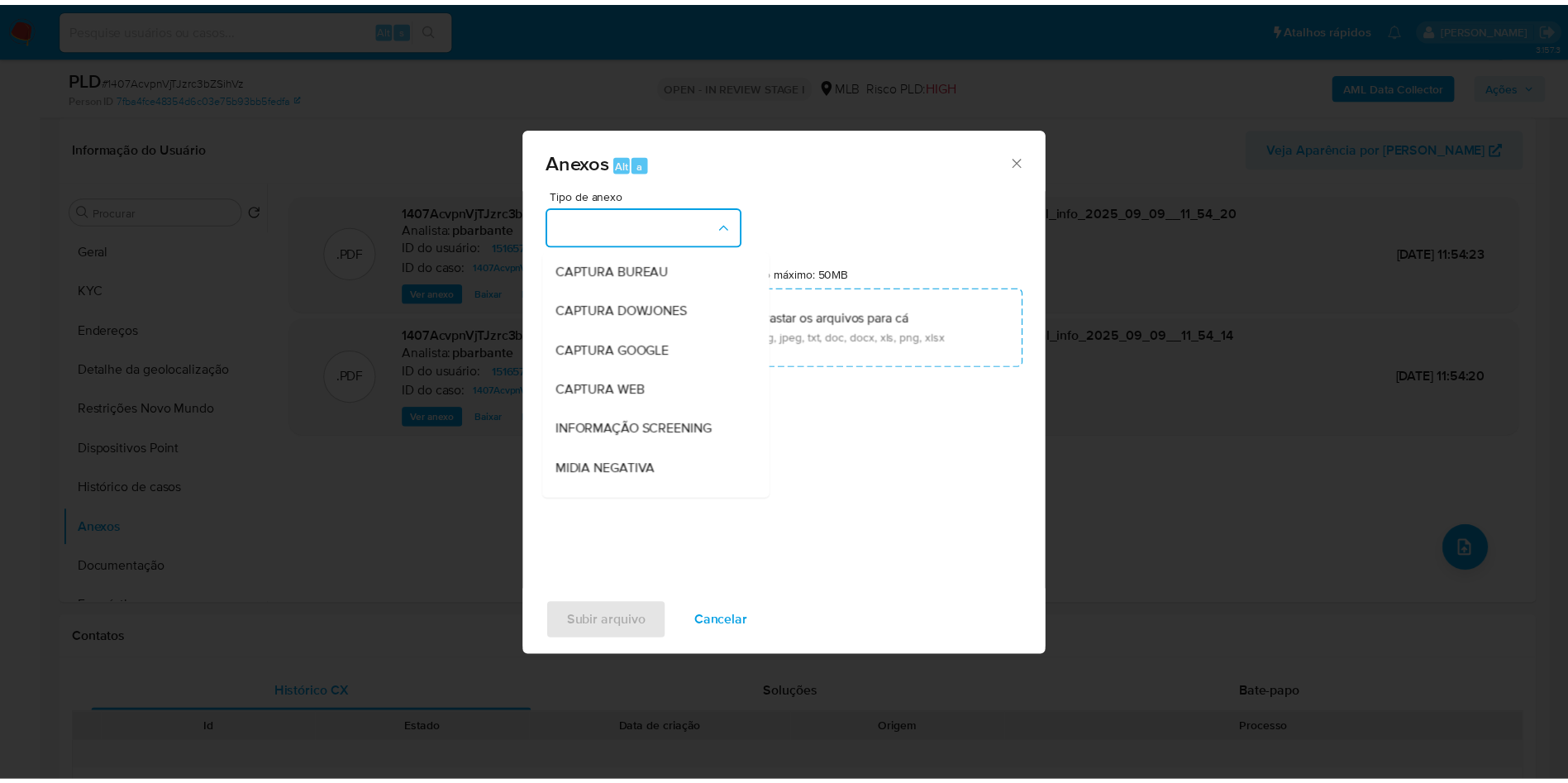
scroll to position [222, 0]
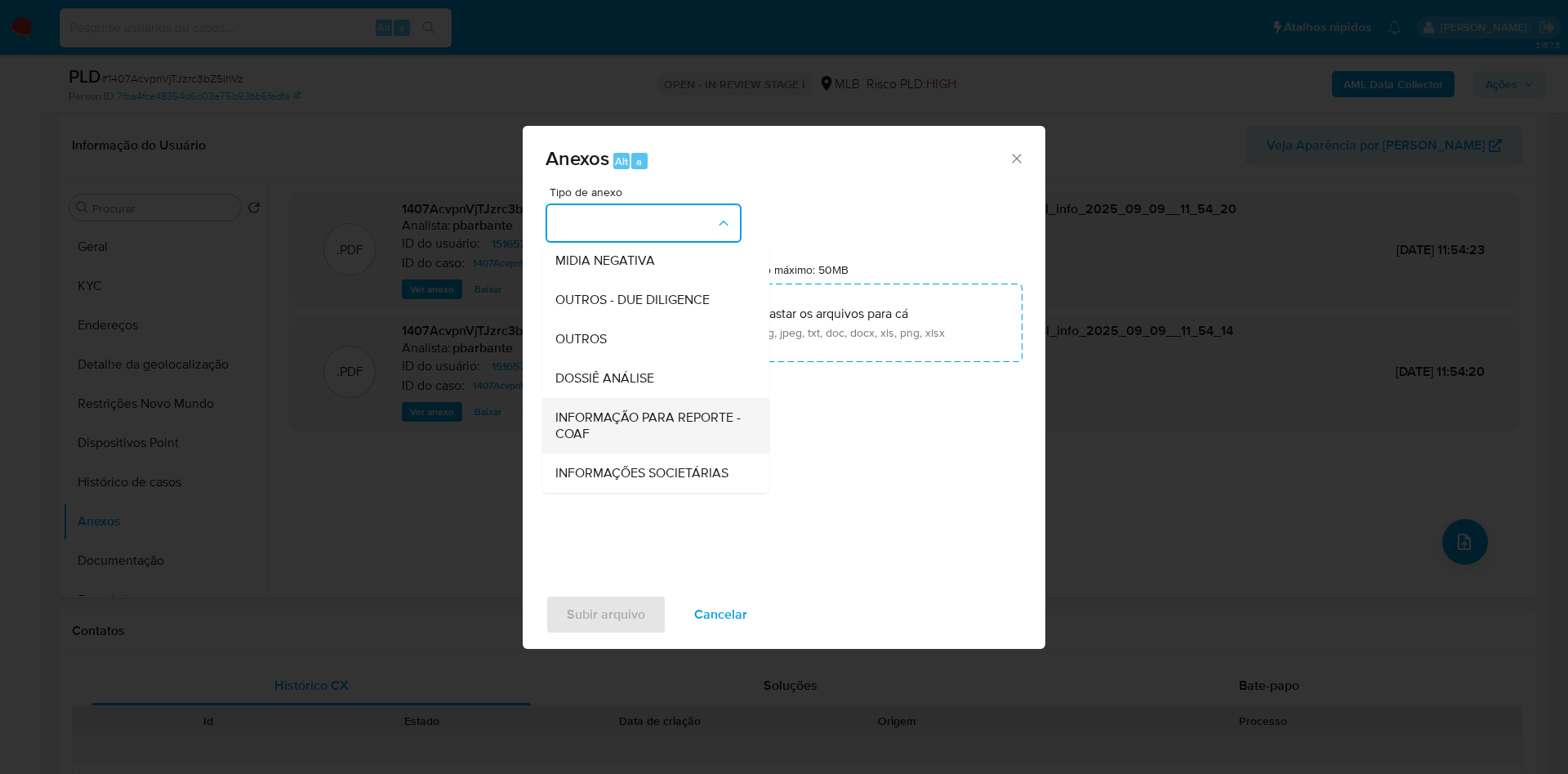
click at [619, 409] on span "INFORMAÇÃO PARA REPORTE - COAF" at bounding box center [651, 425] width 191 height 32
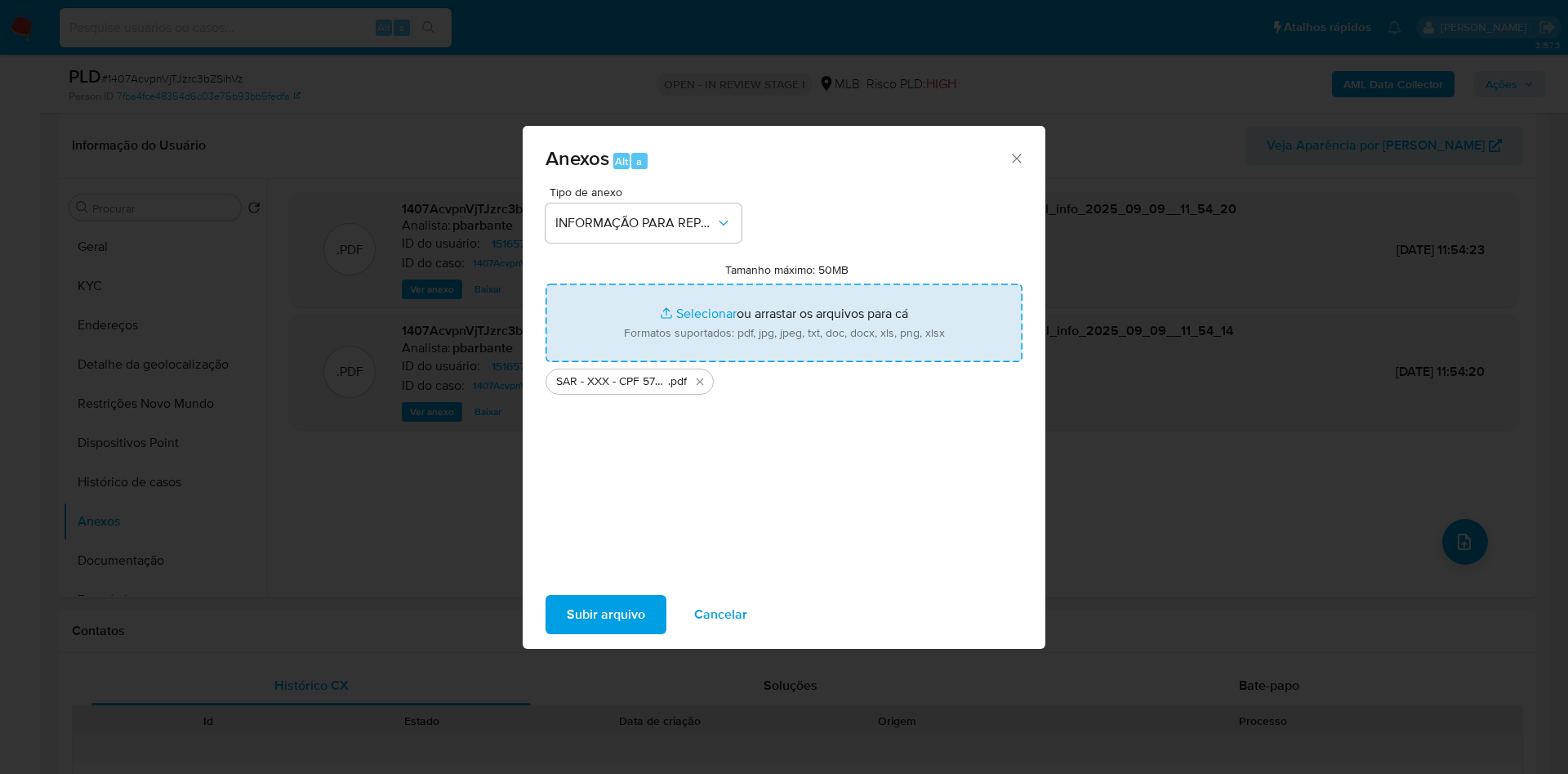
type input "C:\fakepath\Mulan 1516578424_2025_09_08_08_27_18.xlsx"
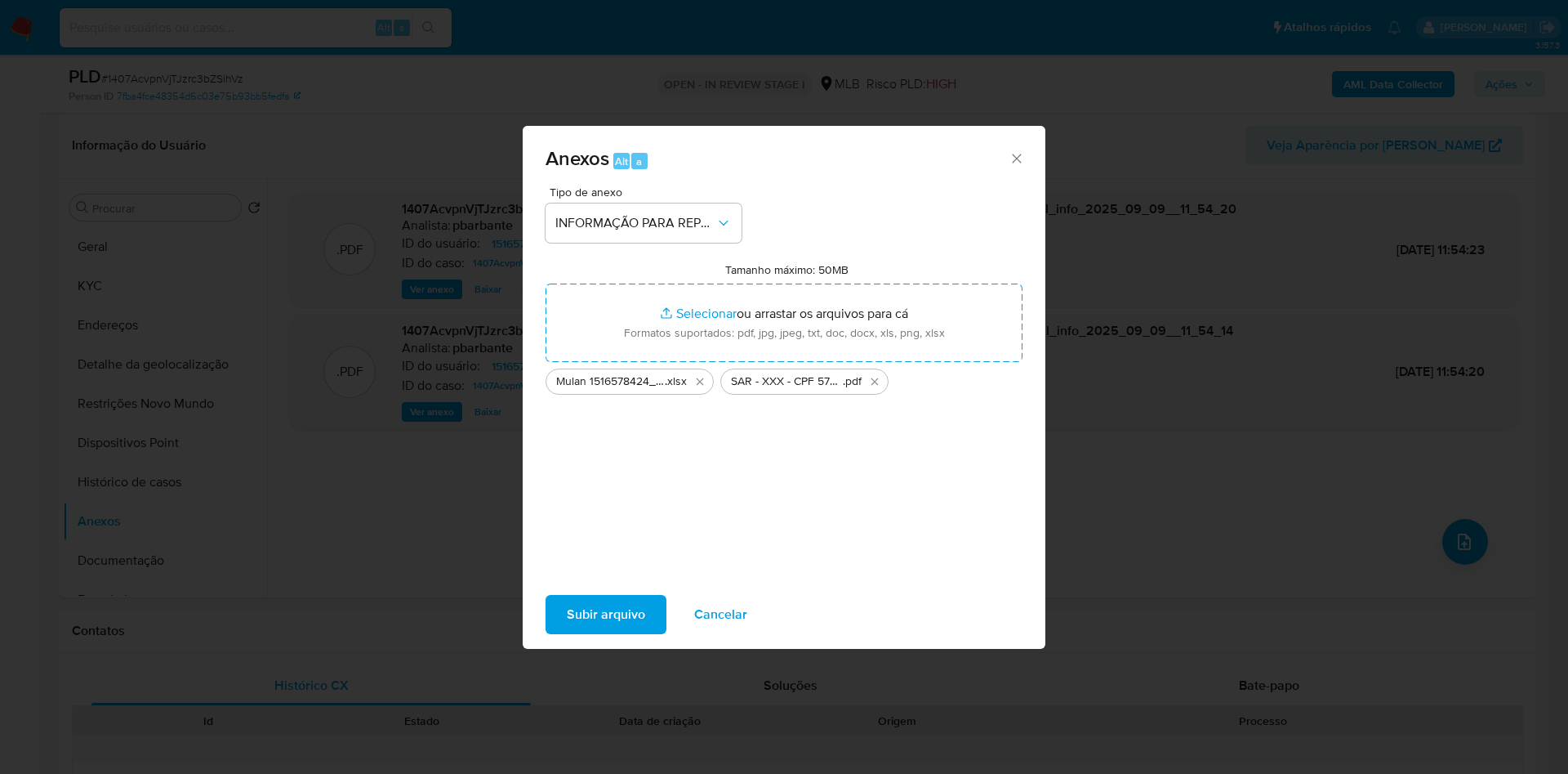
click at [566, 630] on span "Subir arquivo" at bounding box center [605, 615] width 78 height 36
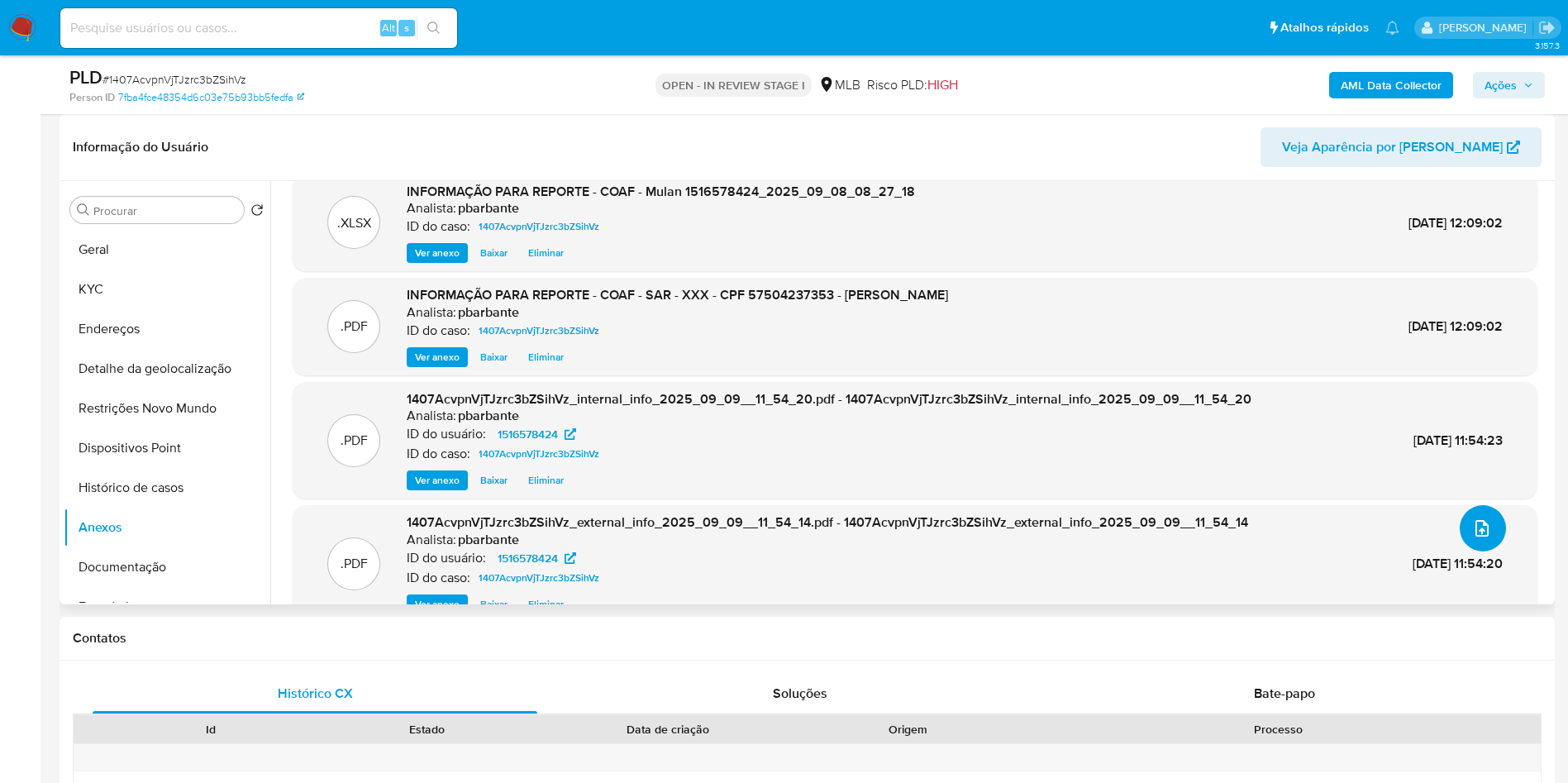
scroll to position [0, 0]
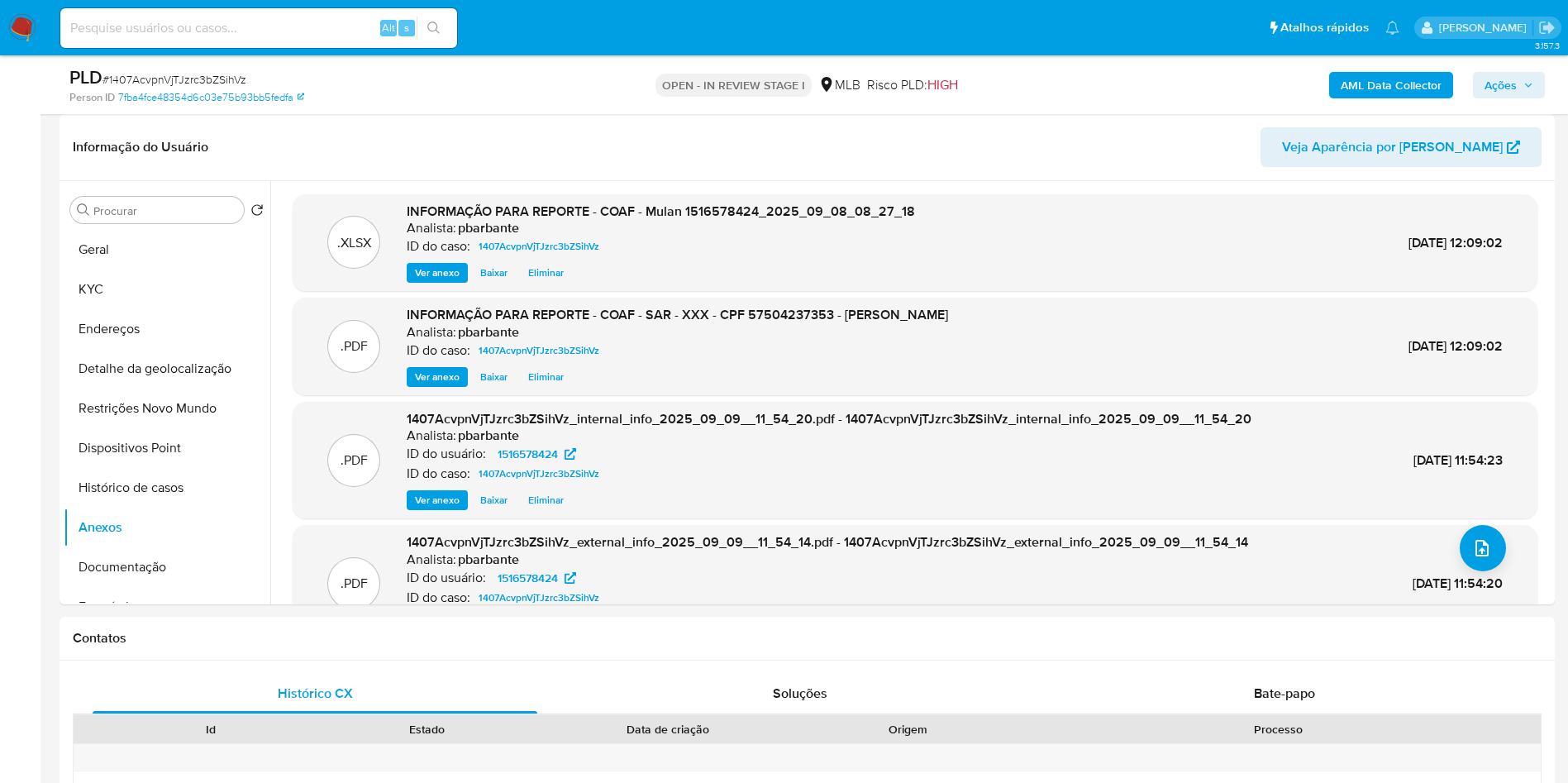
click at [1501, 93] on span "Ações" at bounding box center [1500, 85] width 32 height 26
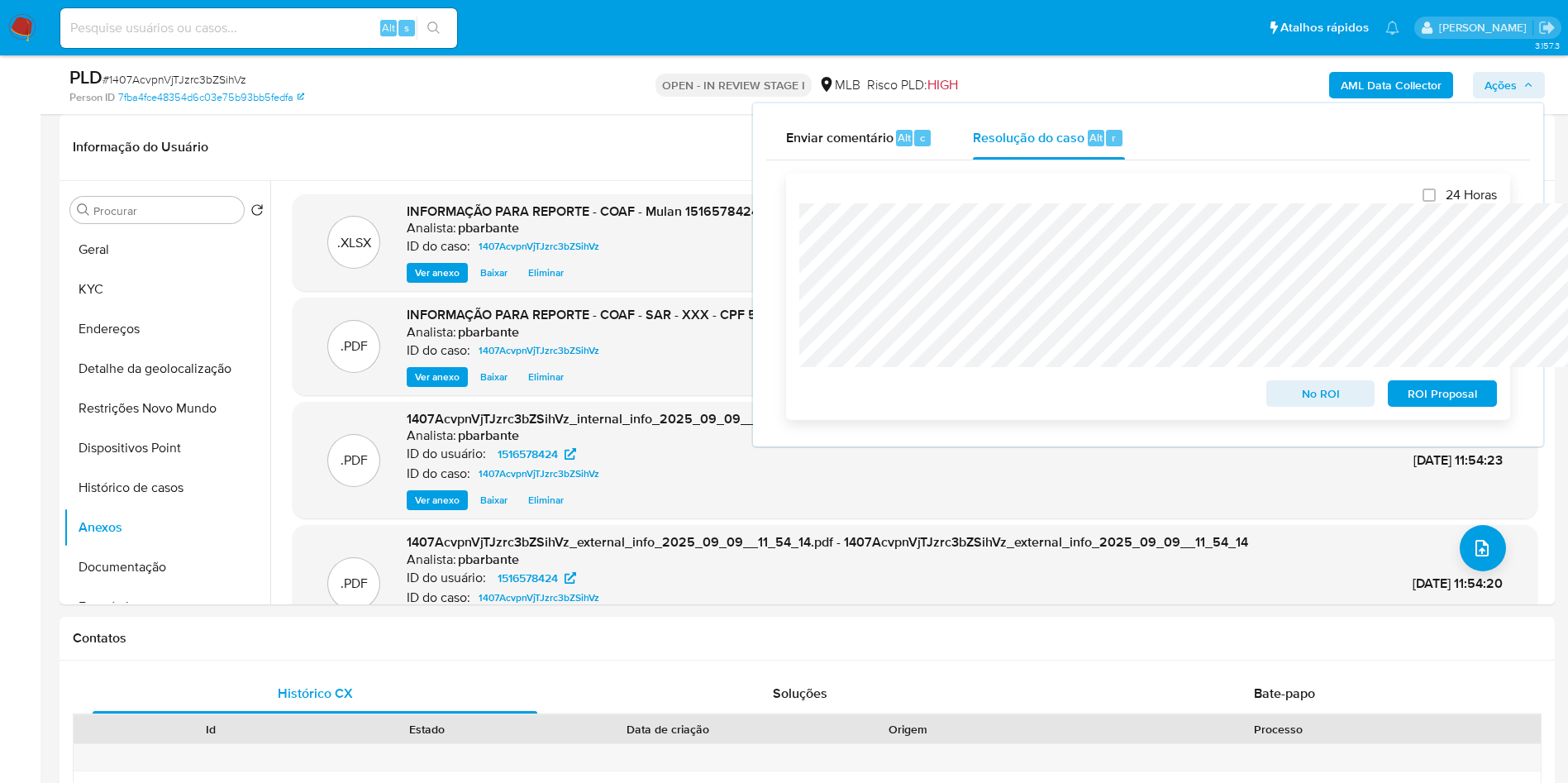
click at [1448, 405] on span "ROI Proposal" at bounding box center [1442, 393] width 86 height 23
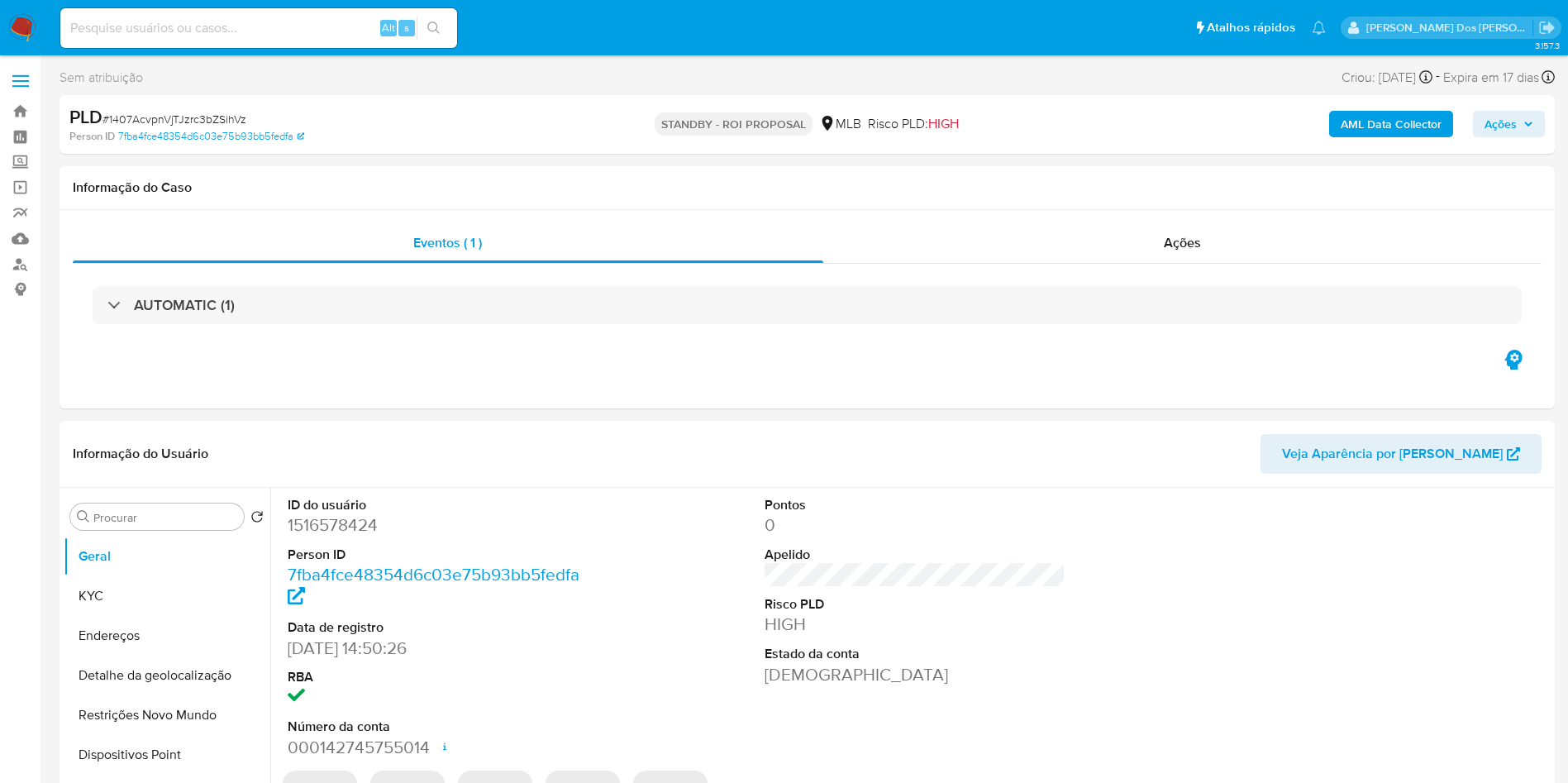
select select "10"
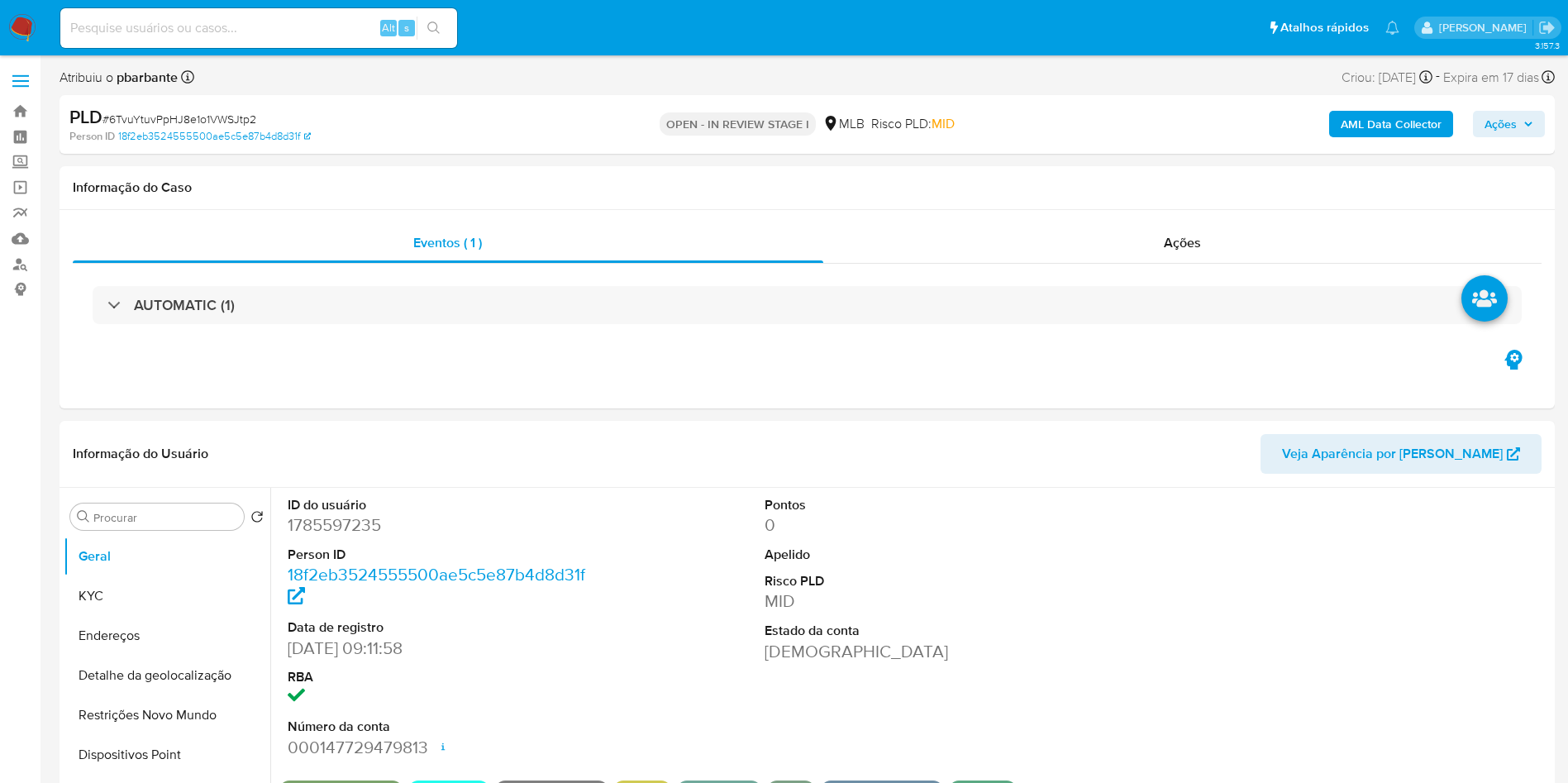
select select "10"
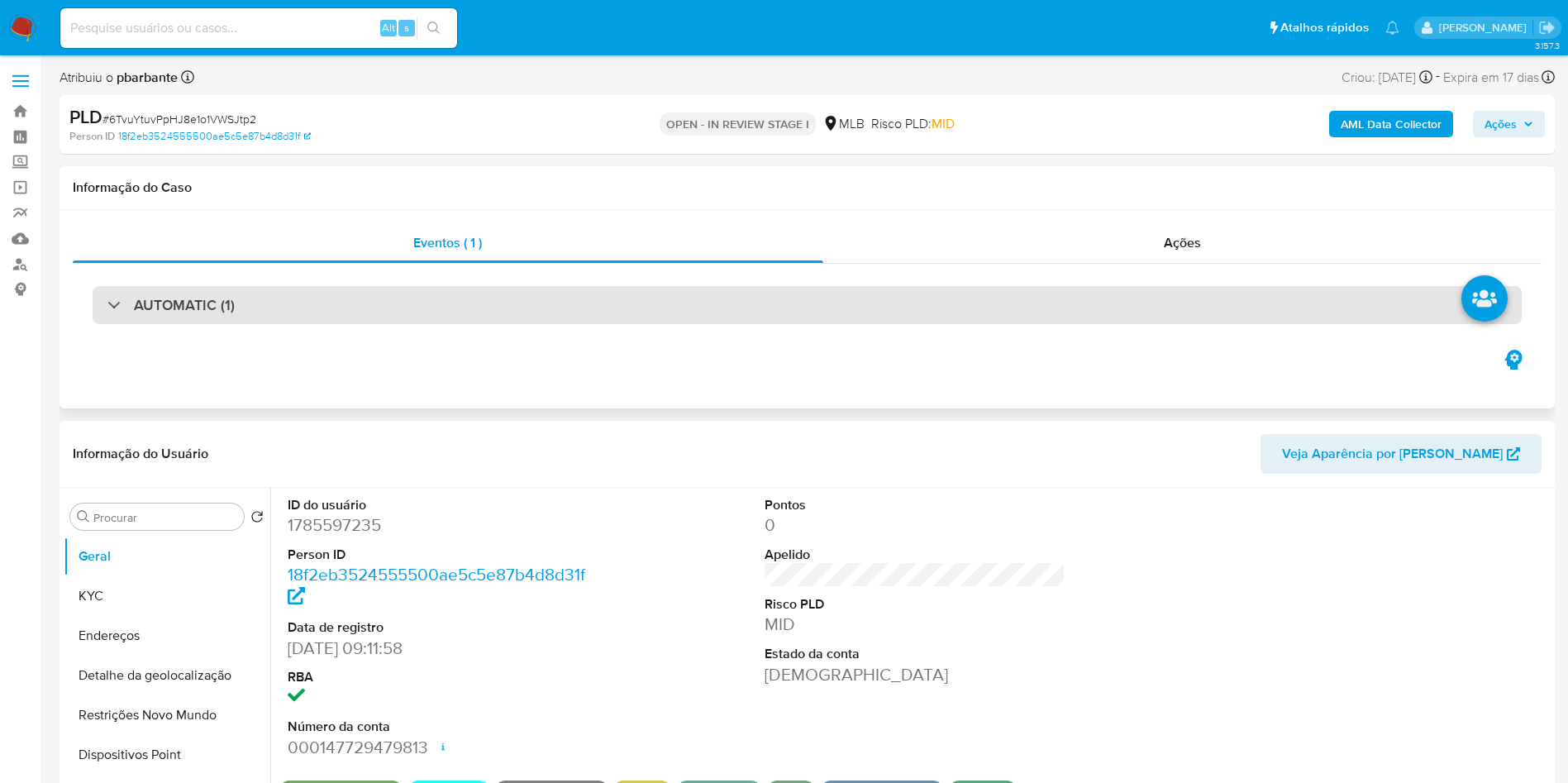
click at [394, 314] on div "AUTOMATIC (1)" at bounding box center [808, 305] width 1429 height 38
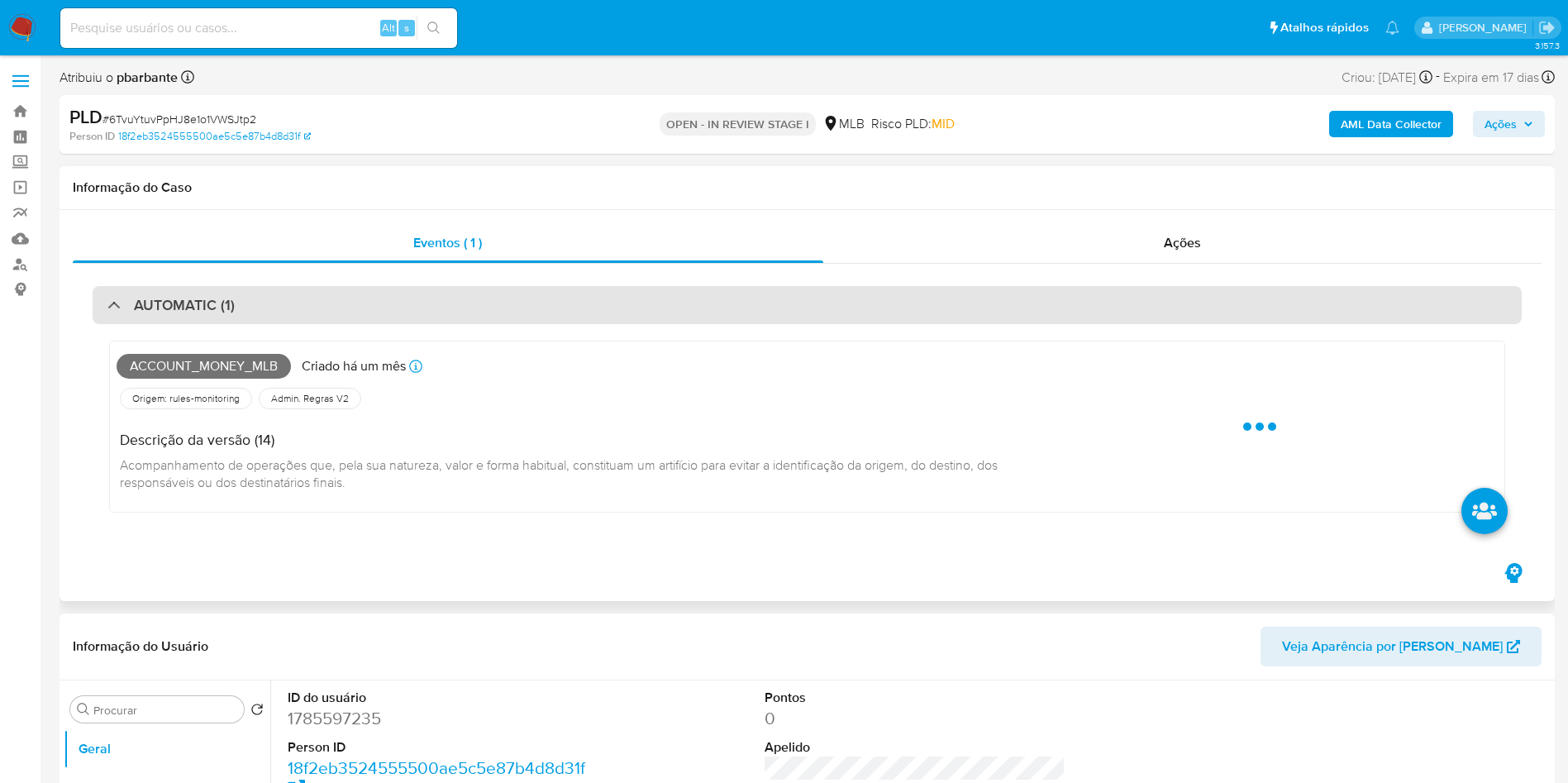
click at [395, 314] on div "AUTOMATIC (1)" at bounding box center [808, 305] width 1429 height 38
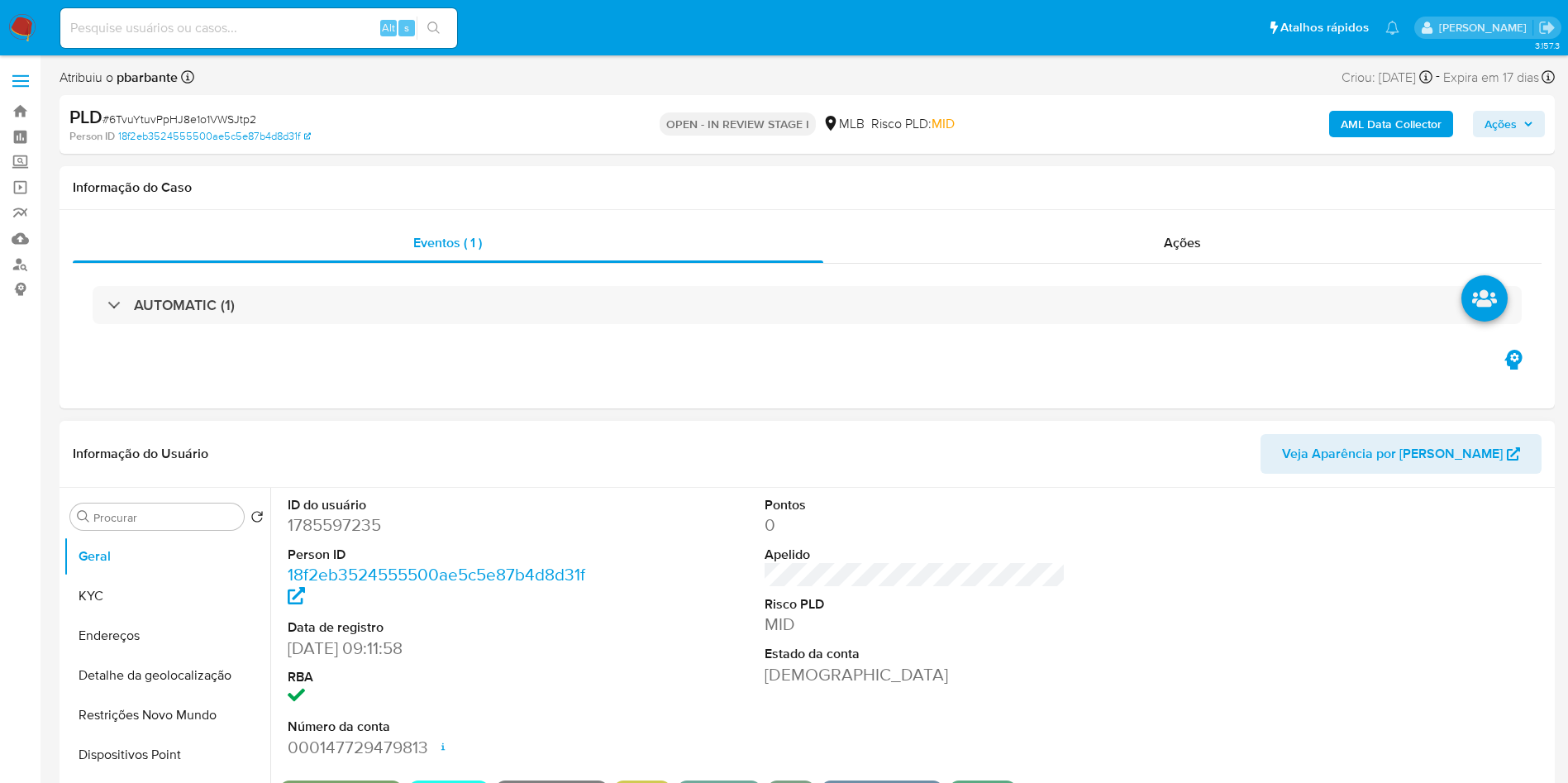
click at [349, 536] on dd "1785597235" at bounding box center [438, 524] width 302 height 23
copy dd "1785597235"
click at [1158, 267] on div "AUTOMATIC (1)" at bounding box center [807, 304] width 1469 height 83
click at [1179, 247] on span "Ações" at bounding box center [1182, 242] width 37 height 19
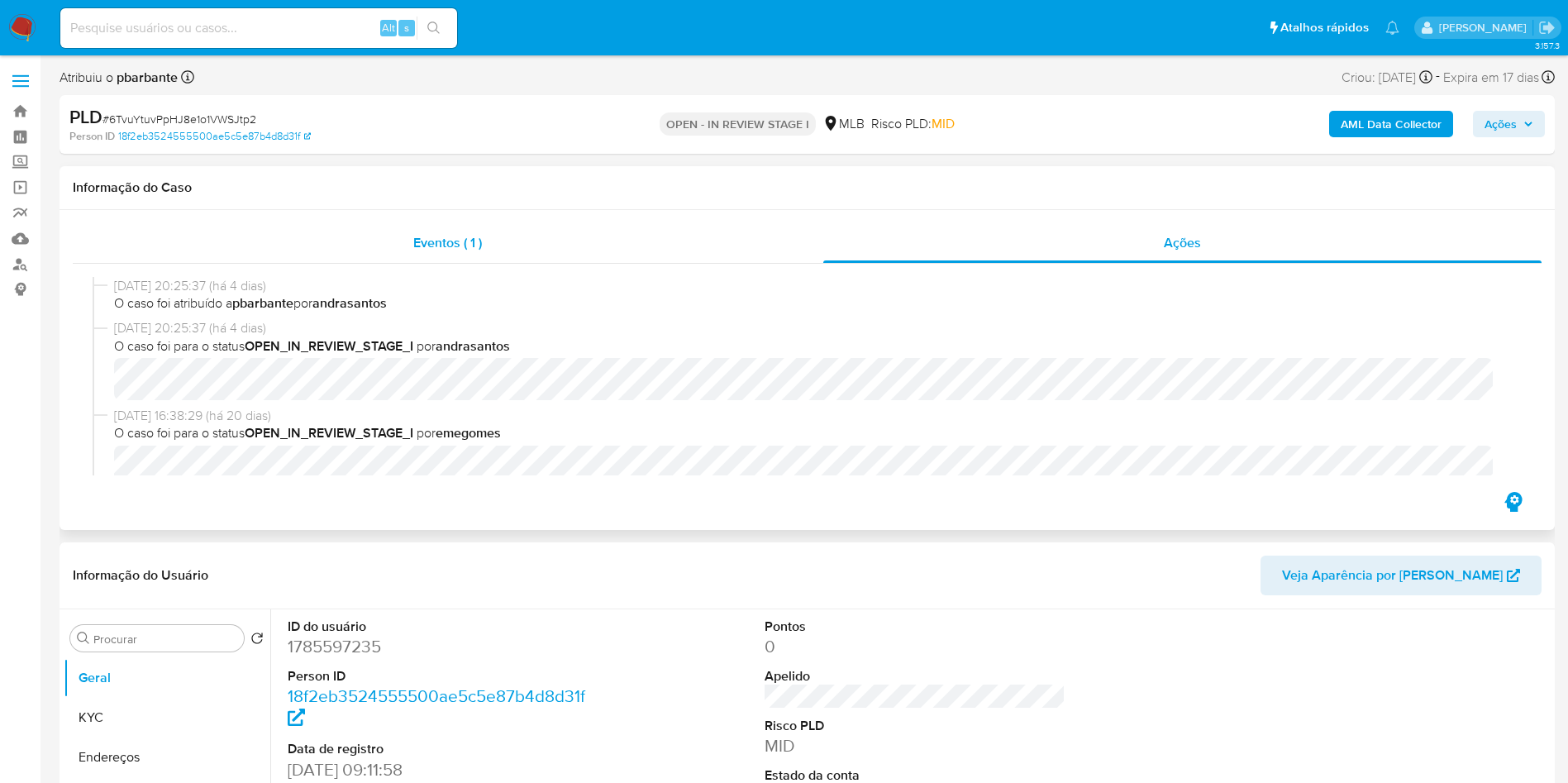
click at [448, 241] on span "Eventos ( 1 )" at bounding box center [447, 242] width 68 height 19
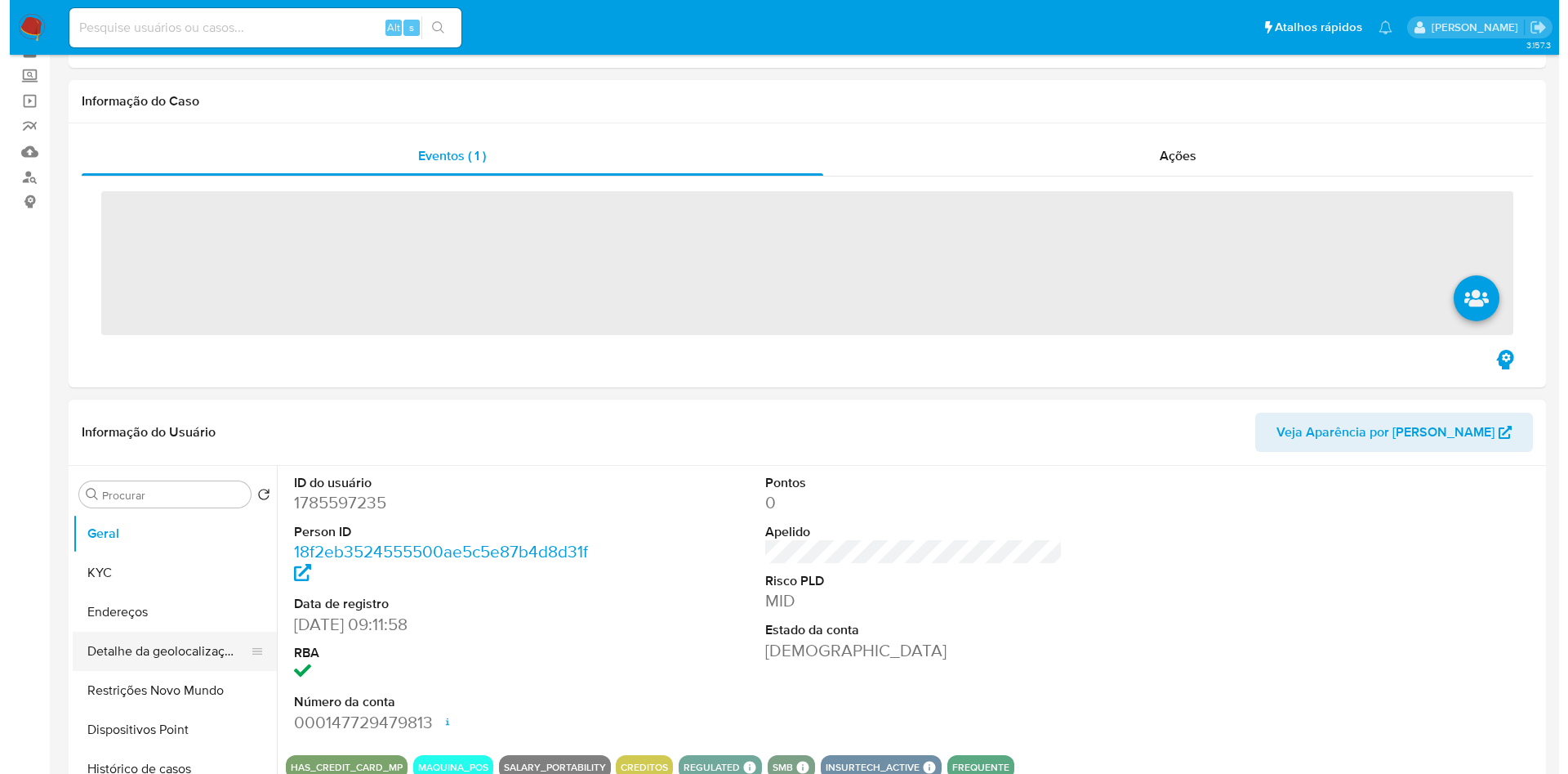
scroll to position [123, 0]
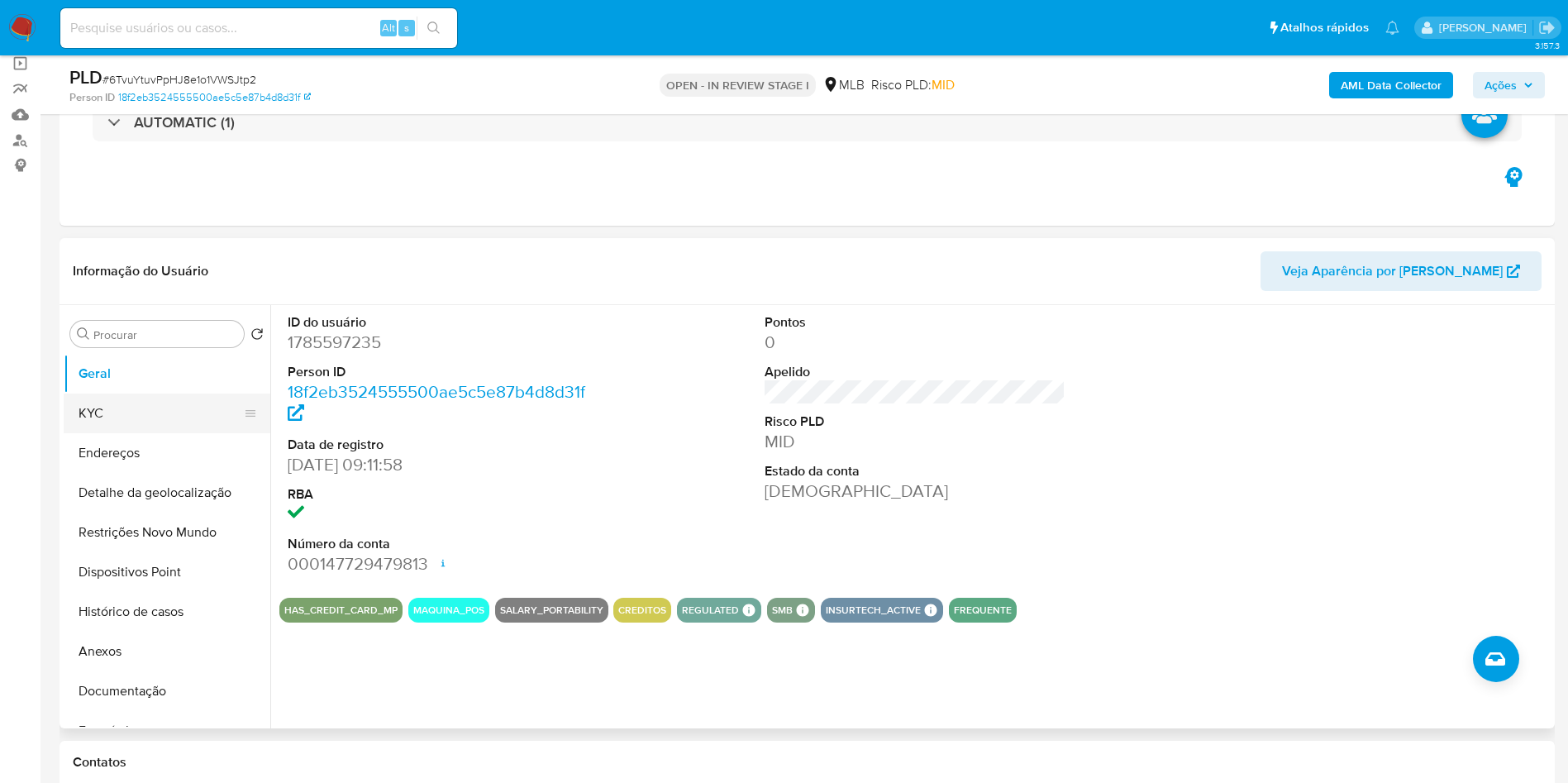
click at [141, 423] on button "KYC" at bounding box center [160, 414] width 193 height 40
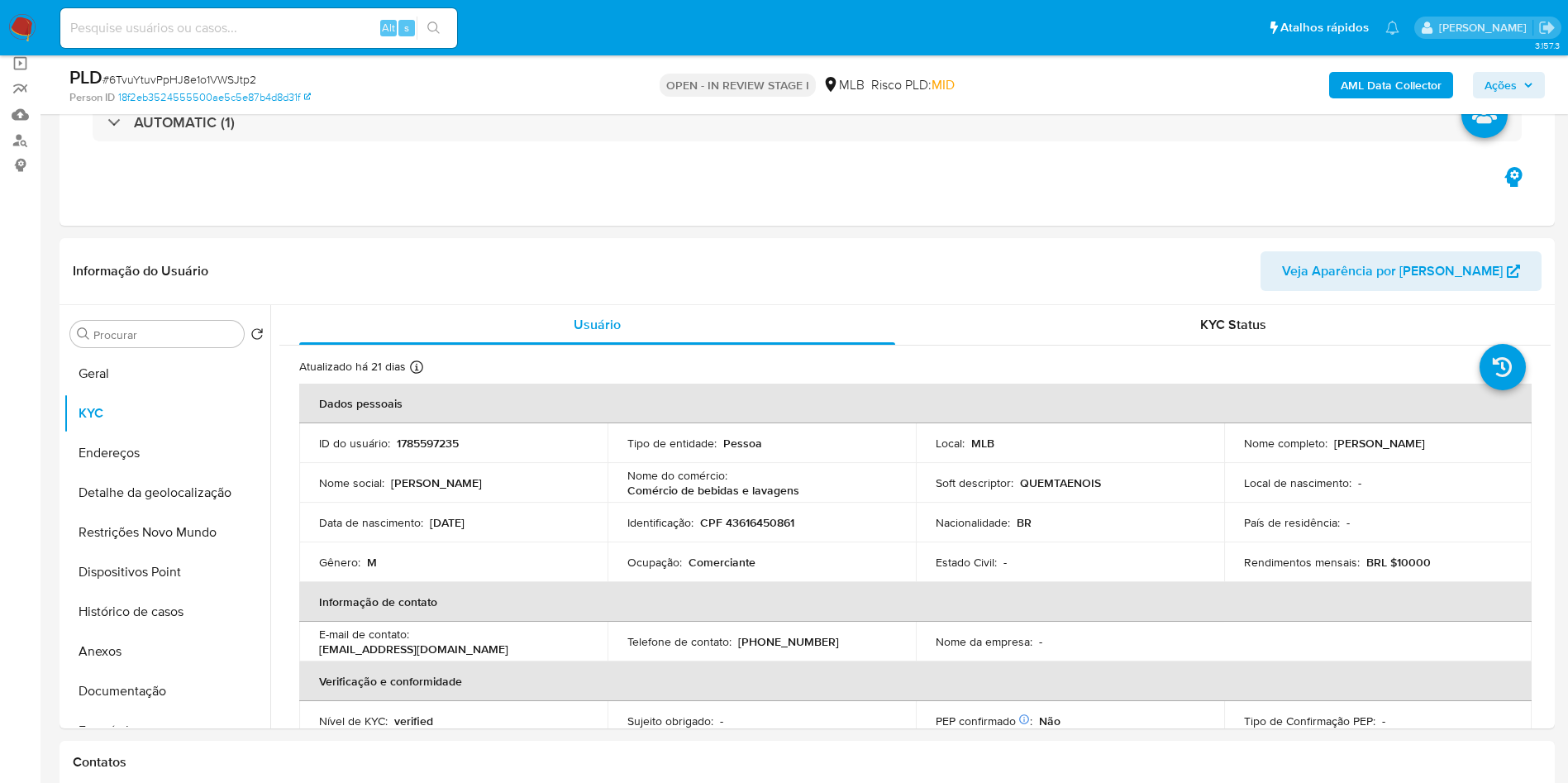
click at [1393, 85] on b "AML Data Collector" at bounding box center [1391, 85] width 101 height 26
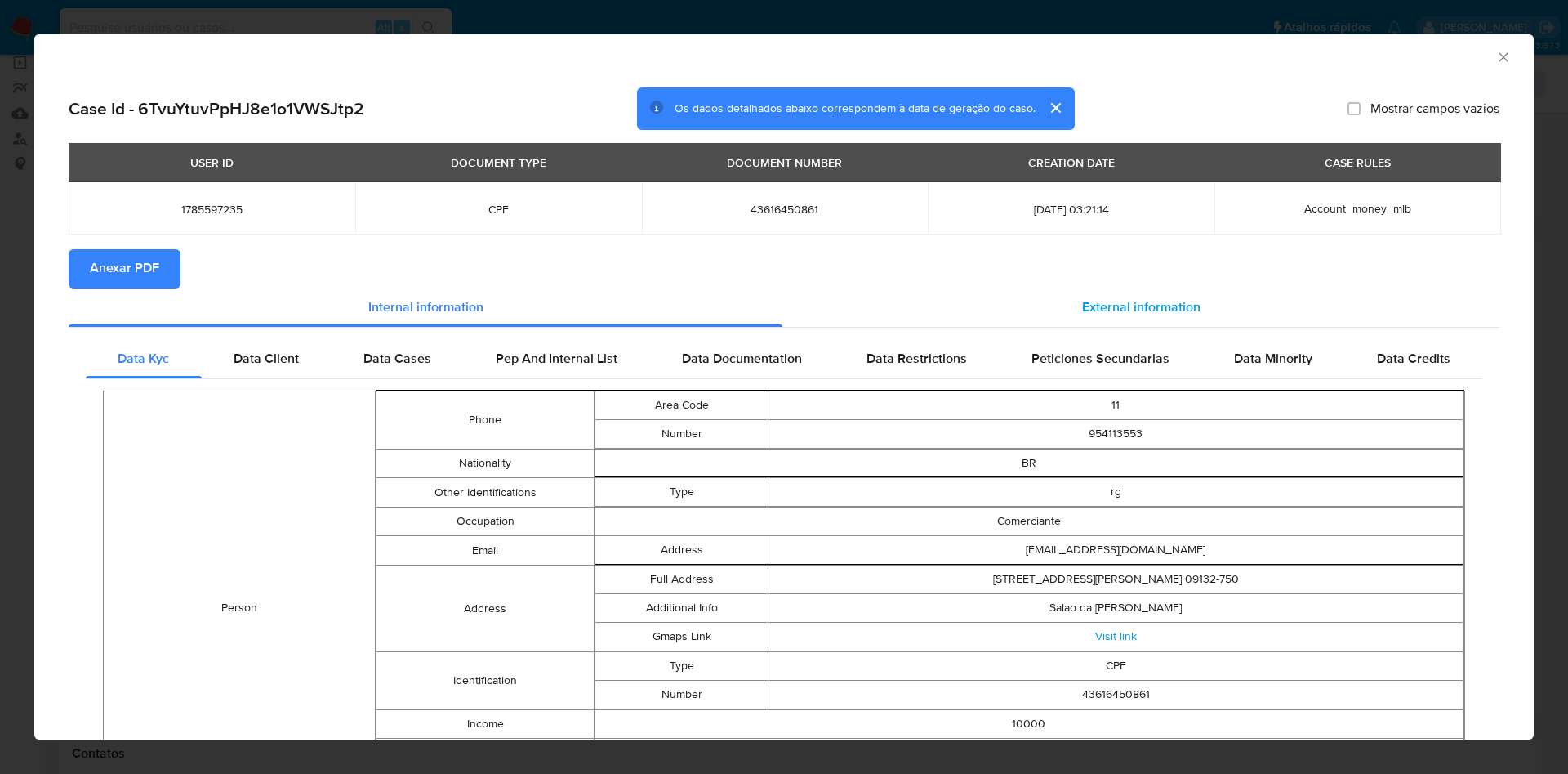
click at [1139, 297] on div "External information" at bounding box center [1141, 308] width 717 height 40
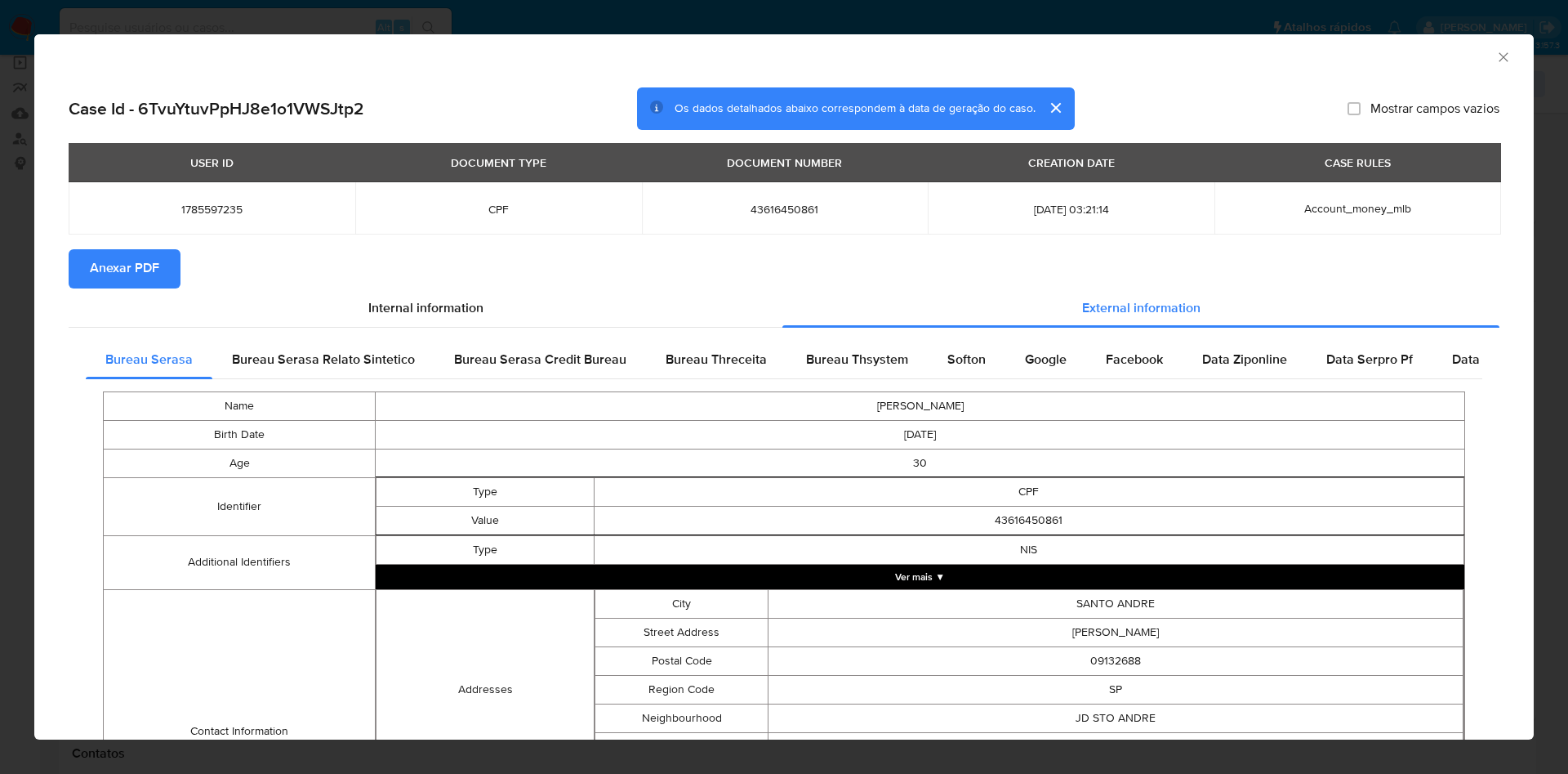
click at [146, 267] on span "Anexar PDF" at bounding box center [124, 269] width 69 height 36
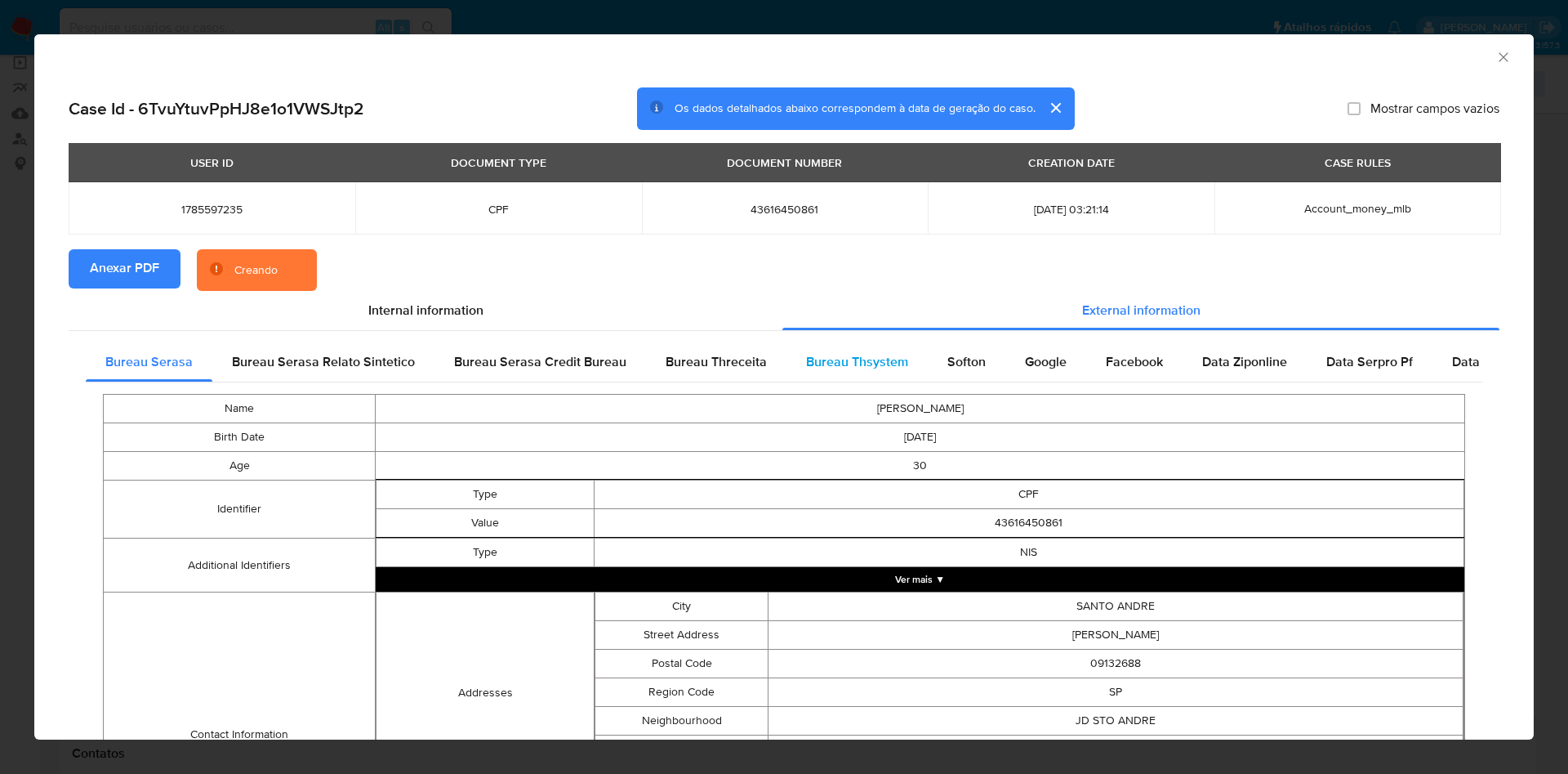
click at [881, 364] on span "Bureau Thsystem" at bounding box center [857, 361] width 102 height 19
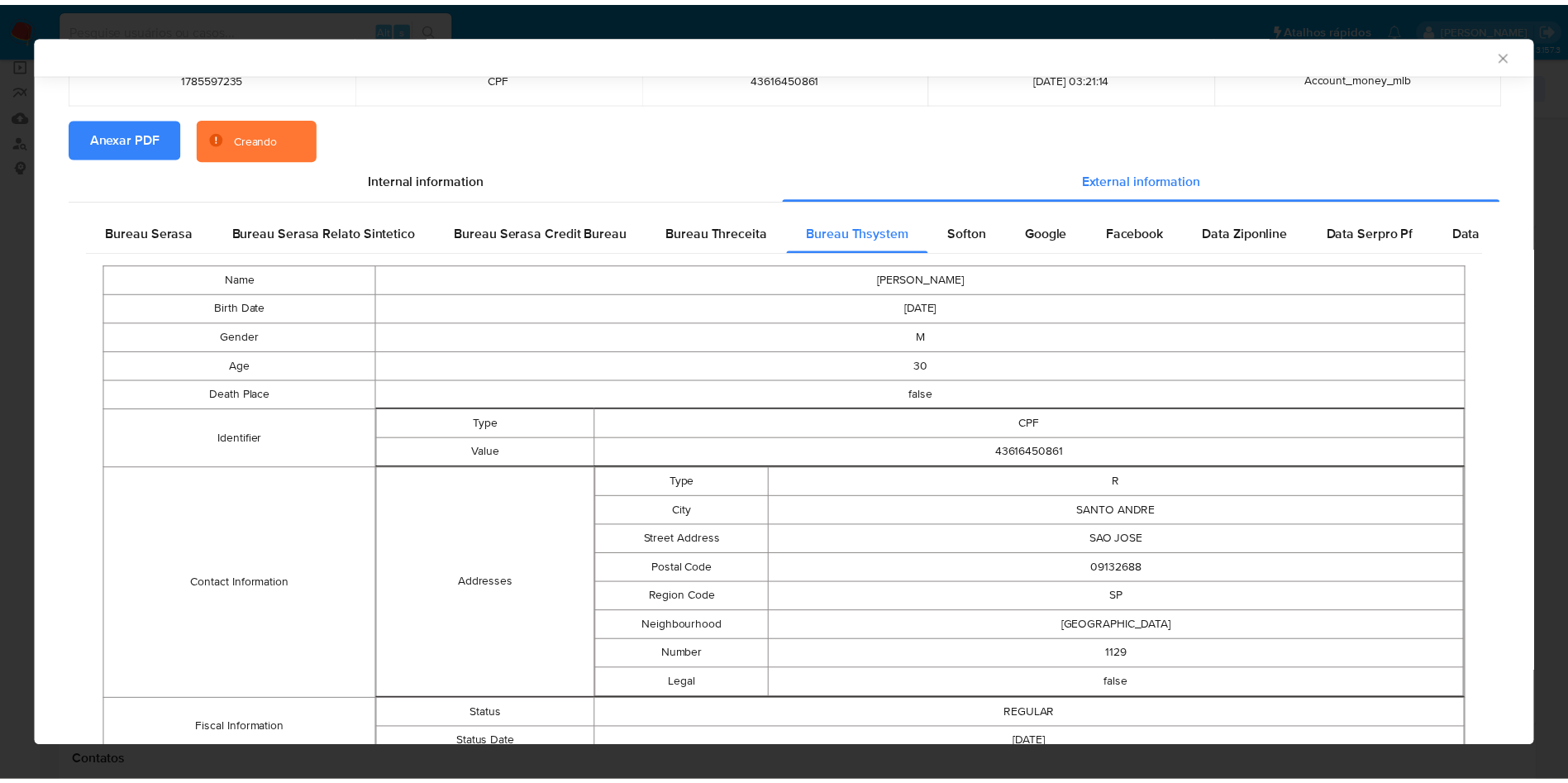
scroll to position [0, 0]
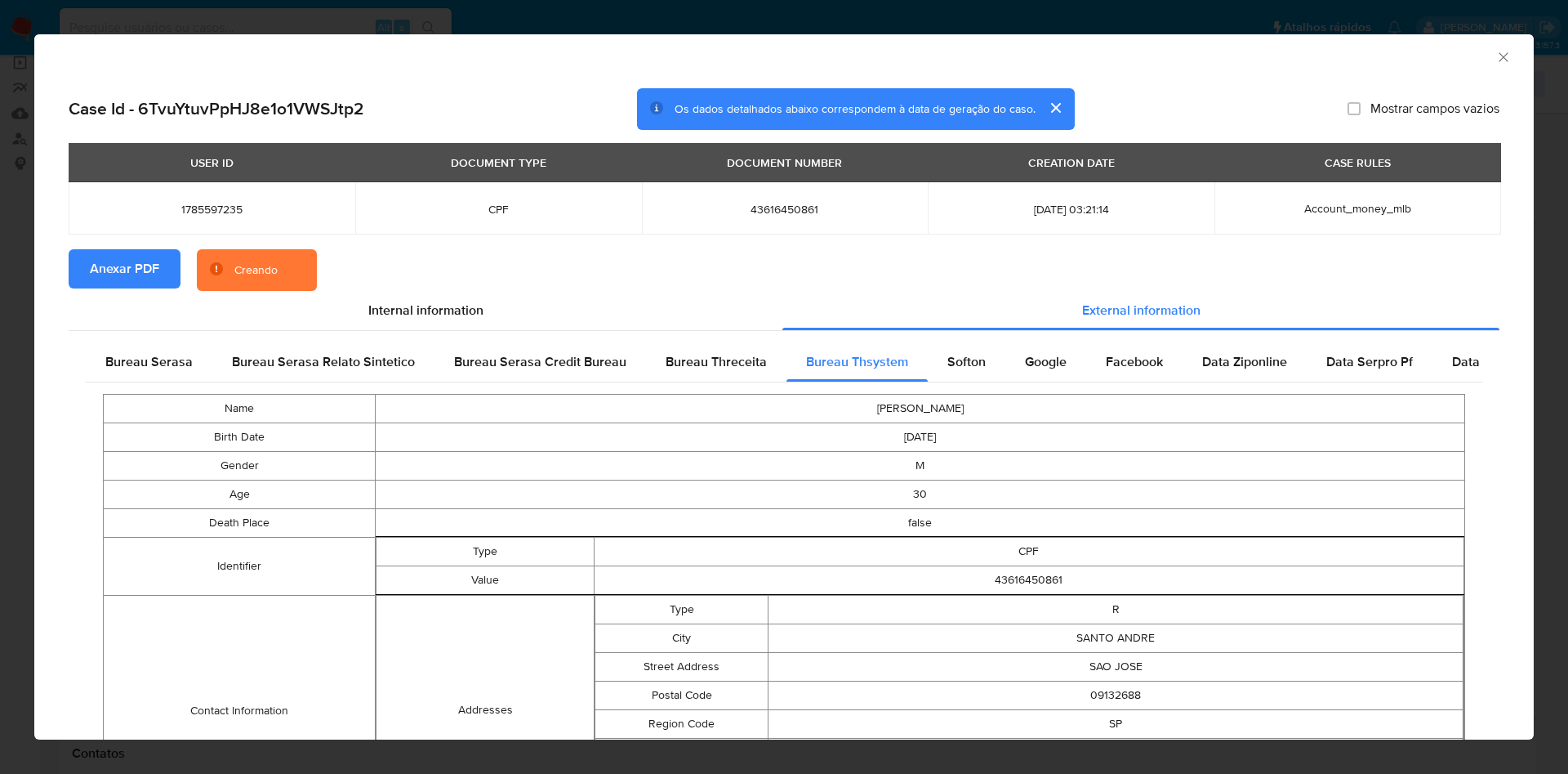
click at [1486, 67] on div "AML Data Collector" at bounding box center [784, 54] width 1500 height 41
click at [1495, 57] on icon "Fechar a janela" at bounding box center [1503, 57] width 16 height 16
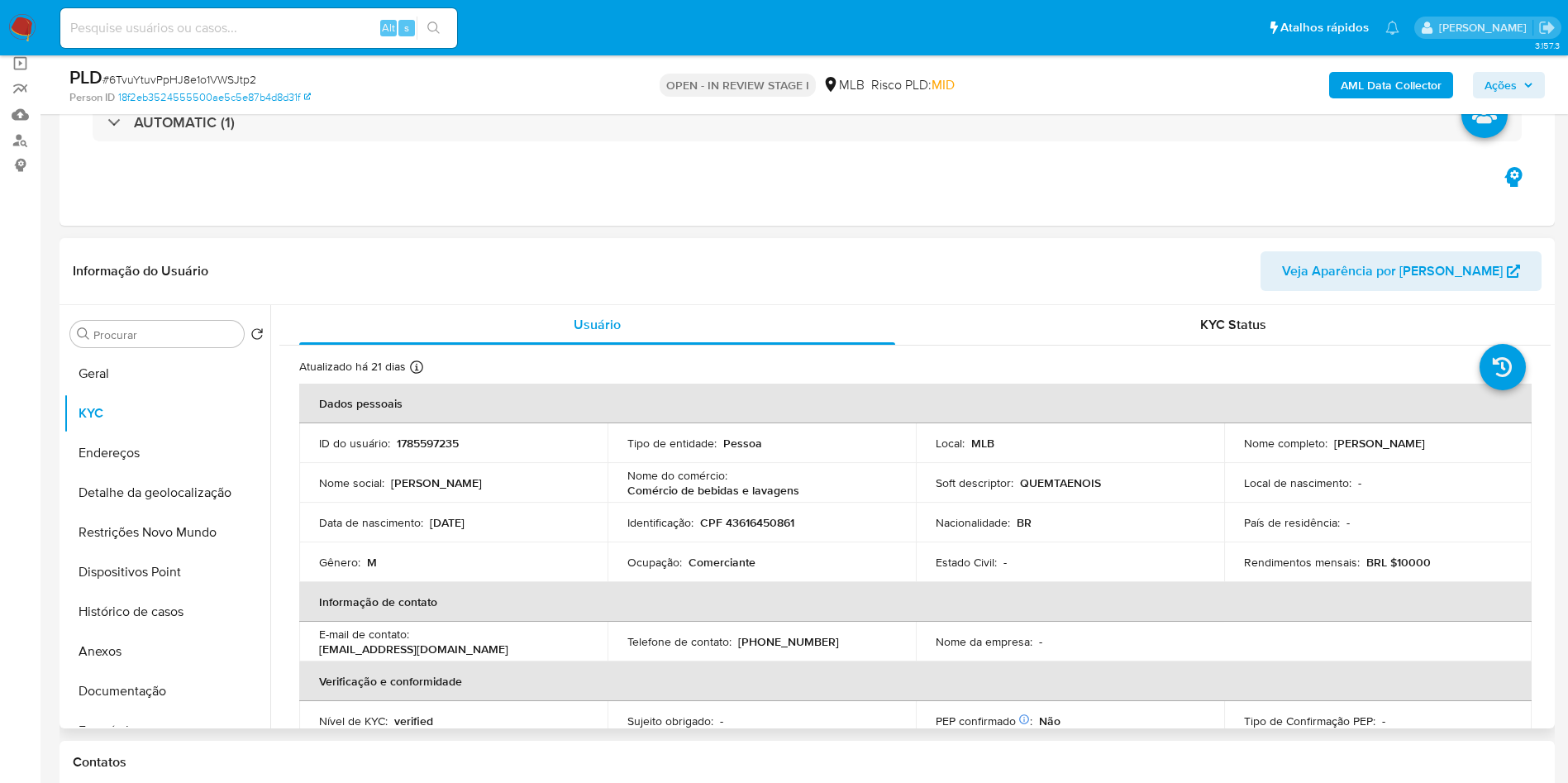
click at [744, 570] on p "Comerciante" at bounding box center [721, 561] width 67 height 15
copy p "Comerciante"
click at [109, 711] on button "Documentação" at bounding box center [160, 691] width 193 height 40
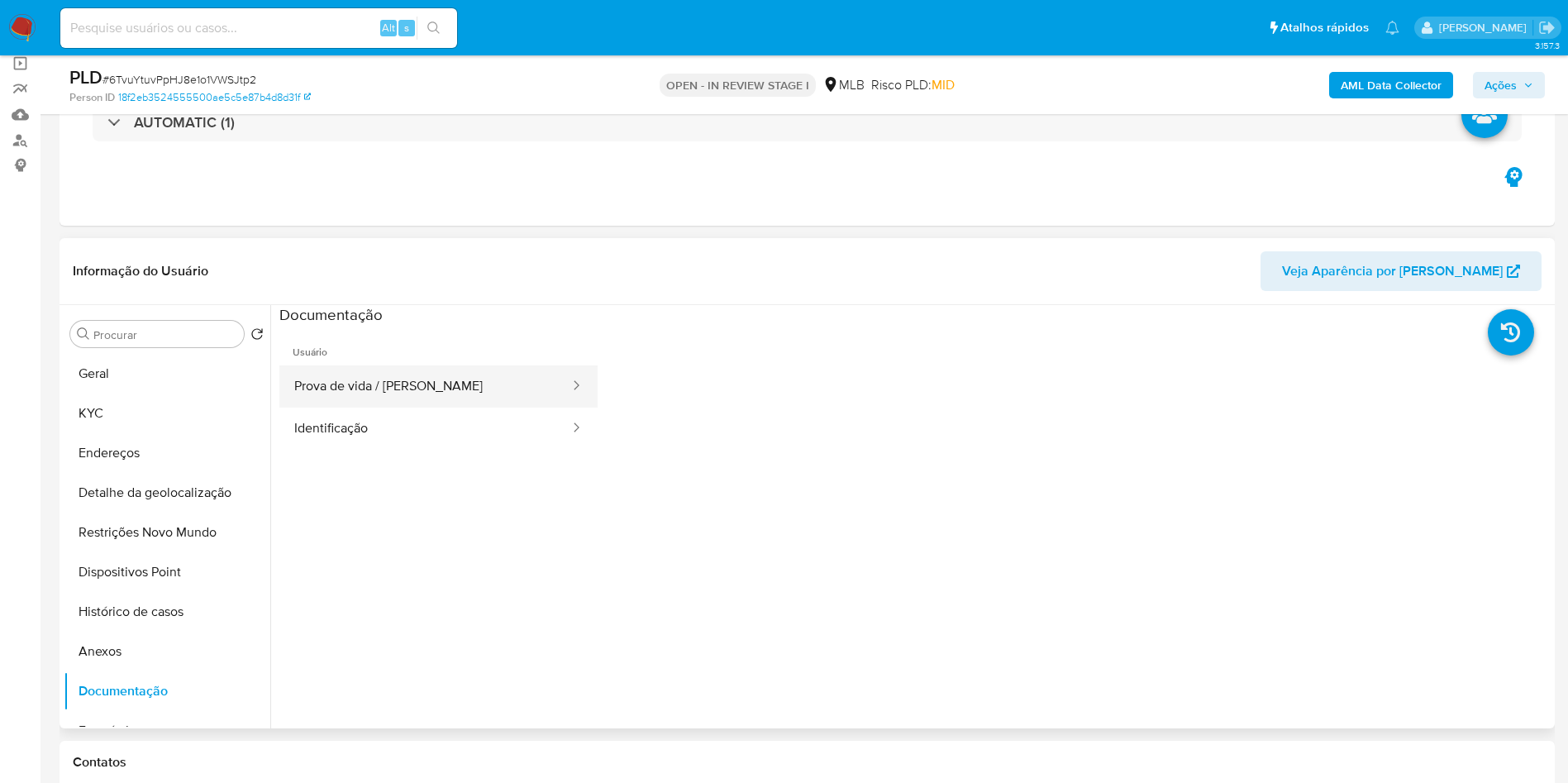
click at [397, 392] on button "Prova de vida / [PERSON_NAME]" at bounding box center [425, 386] width 292 height 42
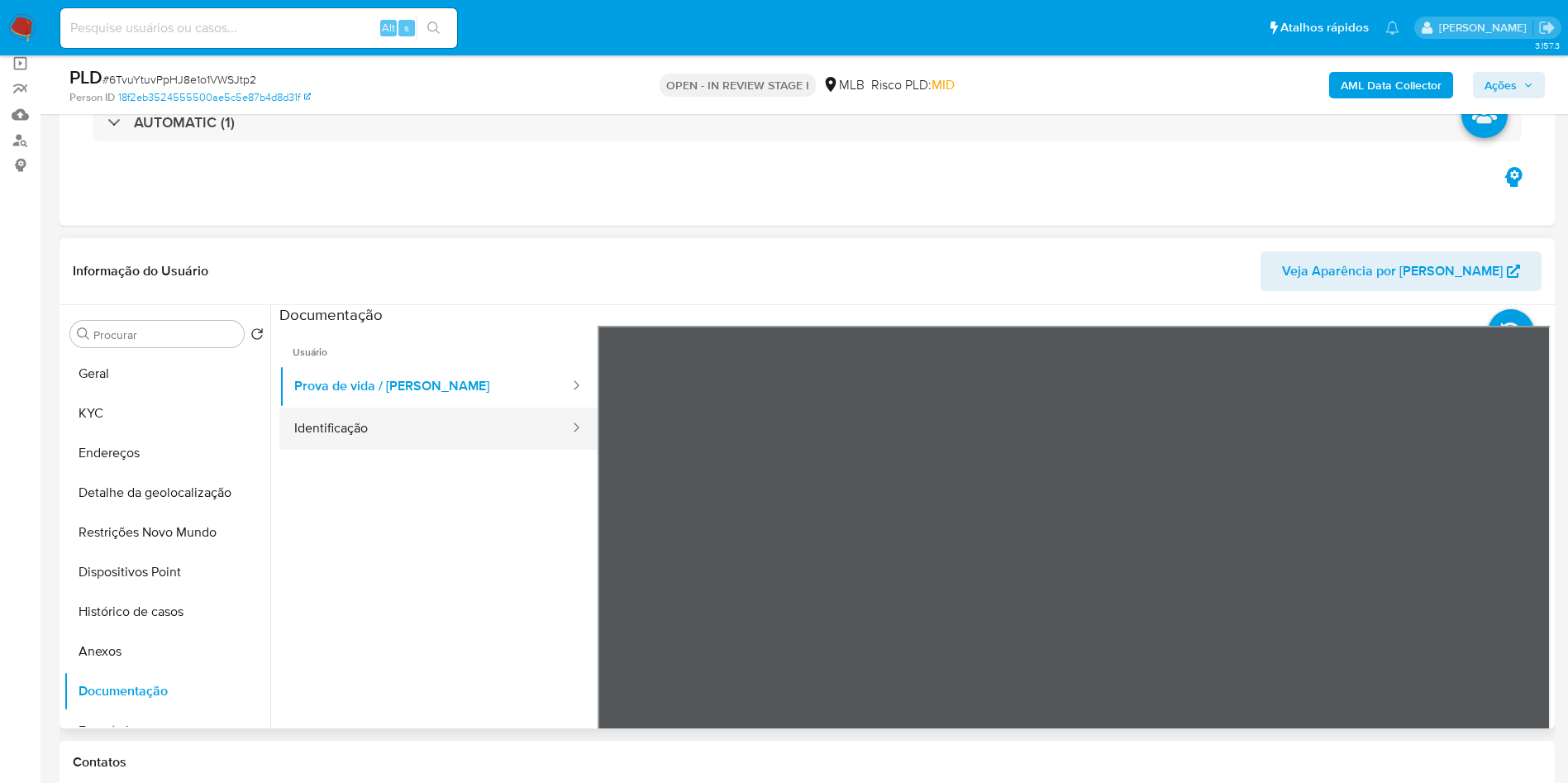
click at [403, 449] on button "Identificação" at bounding box center [425, 428] width 292 height 42
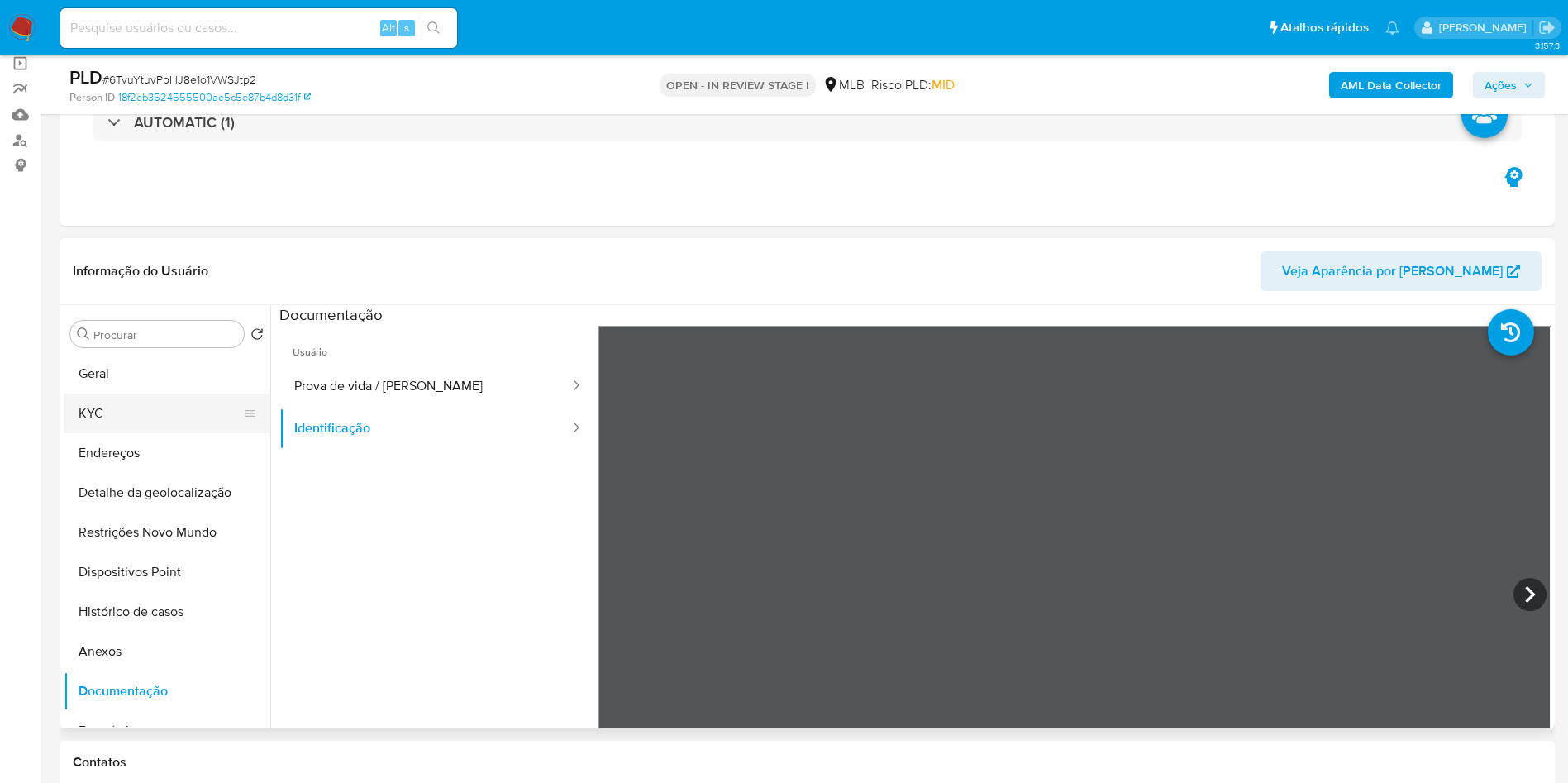
click at [188, 433] on button "KYC" at bounding box center [160, 414] width 193 height 40
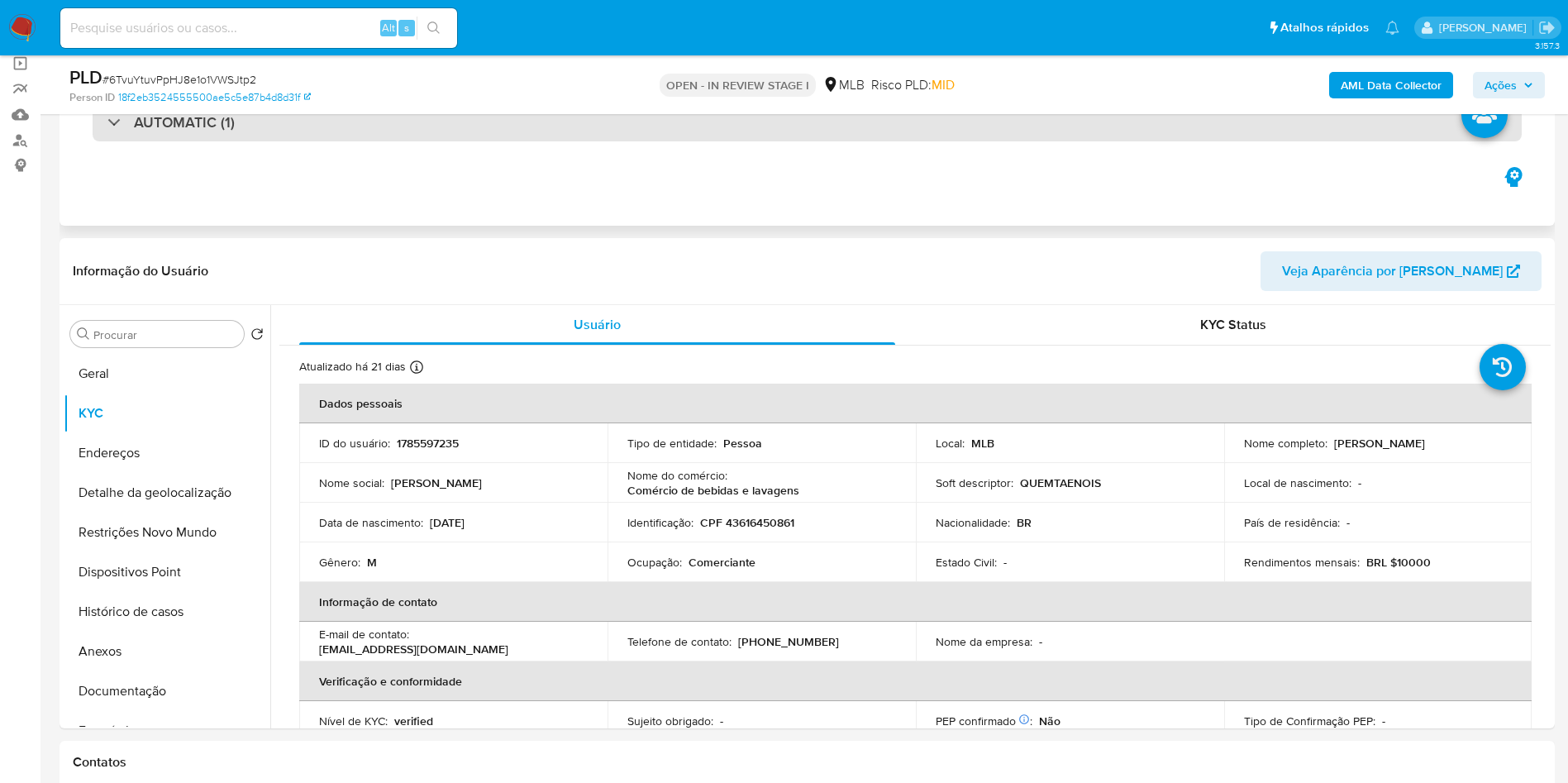
click at [391, 129] on div "AUTOMATIC (1)" at bounding box center [808, 122] width 1429 height 38
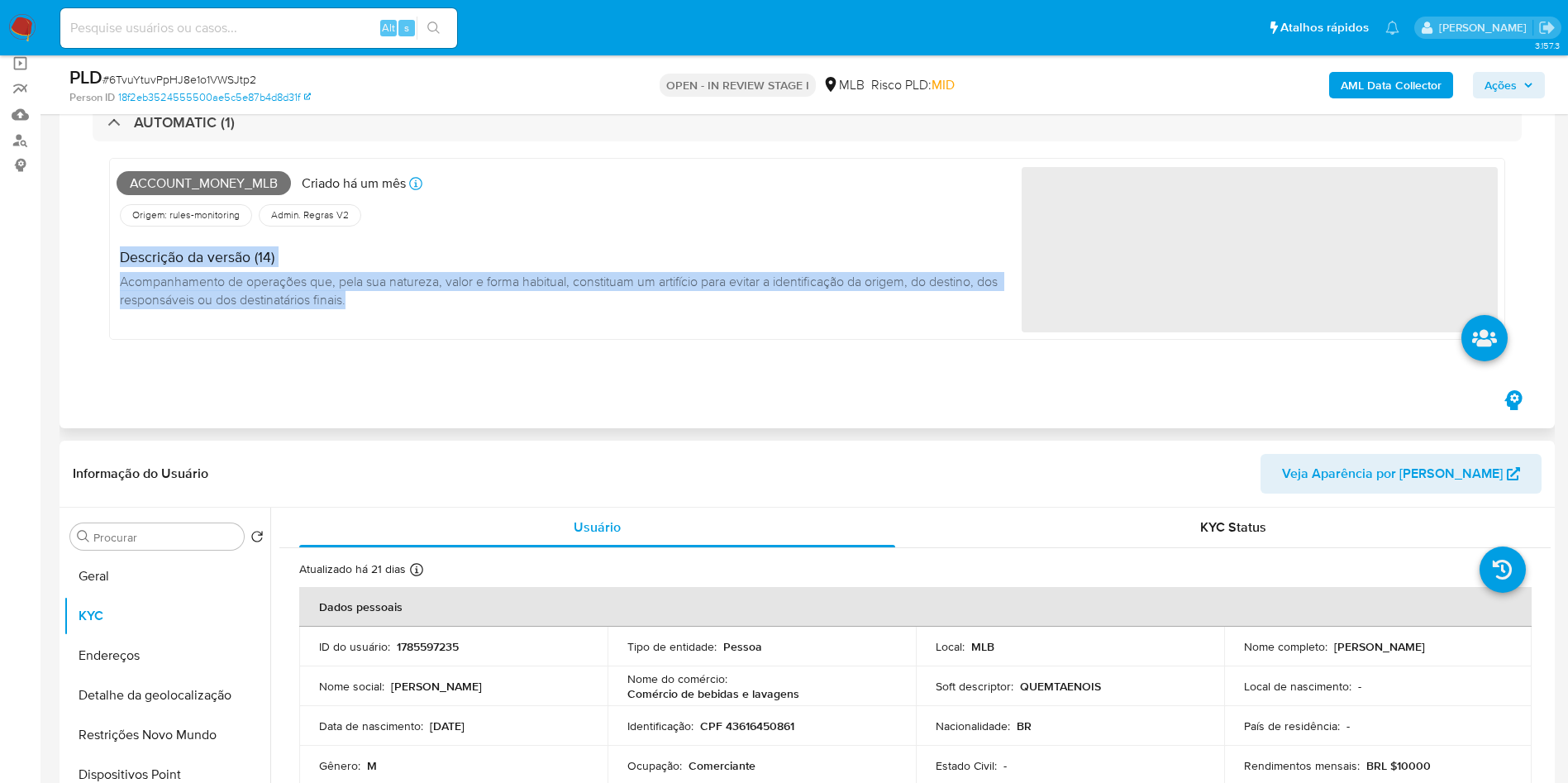
drag, startPoint x: 427, startPoint y: 298, endPoint x: 105, endPoint y: 270, distance: 323.2
click at [105, 270] on div "Account_money_mlb Criado há um mês Criado: [DATE] 00:21:13 Origem: rules-monito…" at bounding box center [808, 252] width 1429 height 223
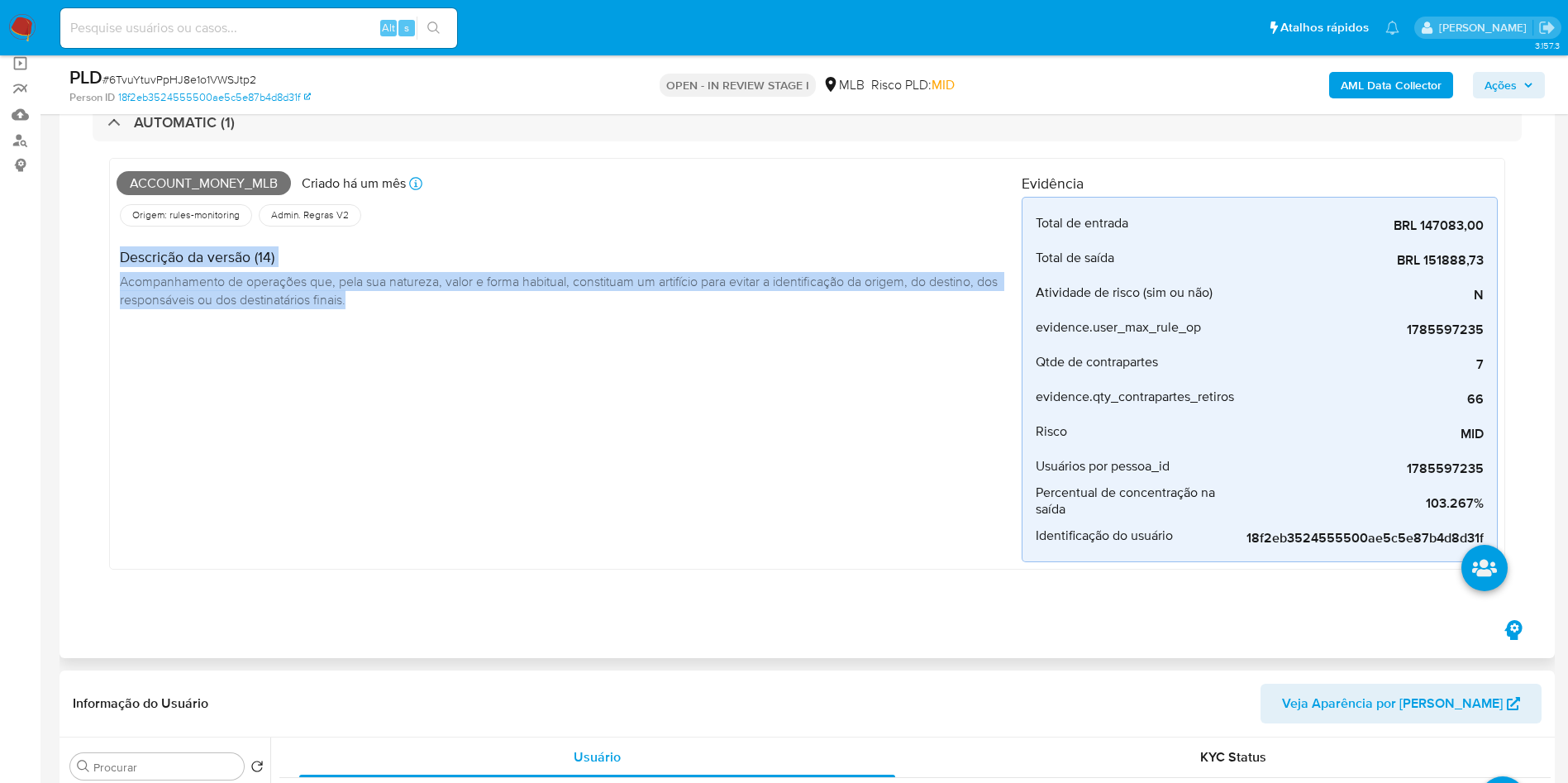
click at [355, 289] on span "Acompanhamento de operações que, pela sua natureza, valor e forma habitual, con…" at bounding box center [560, 290] width 881 height 36
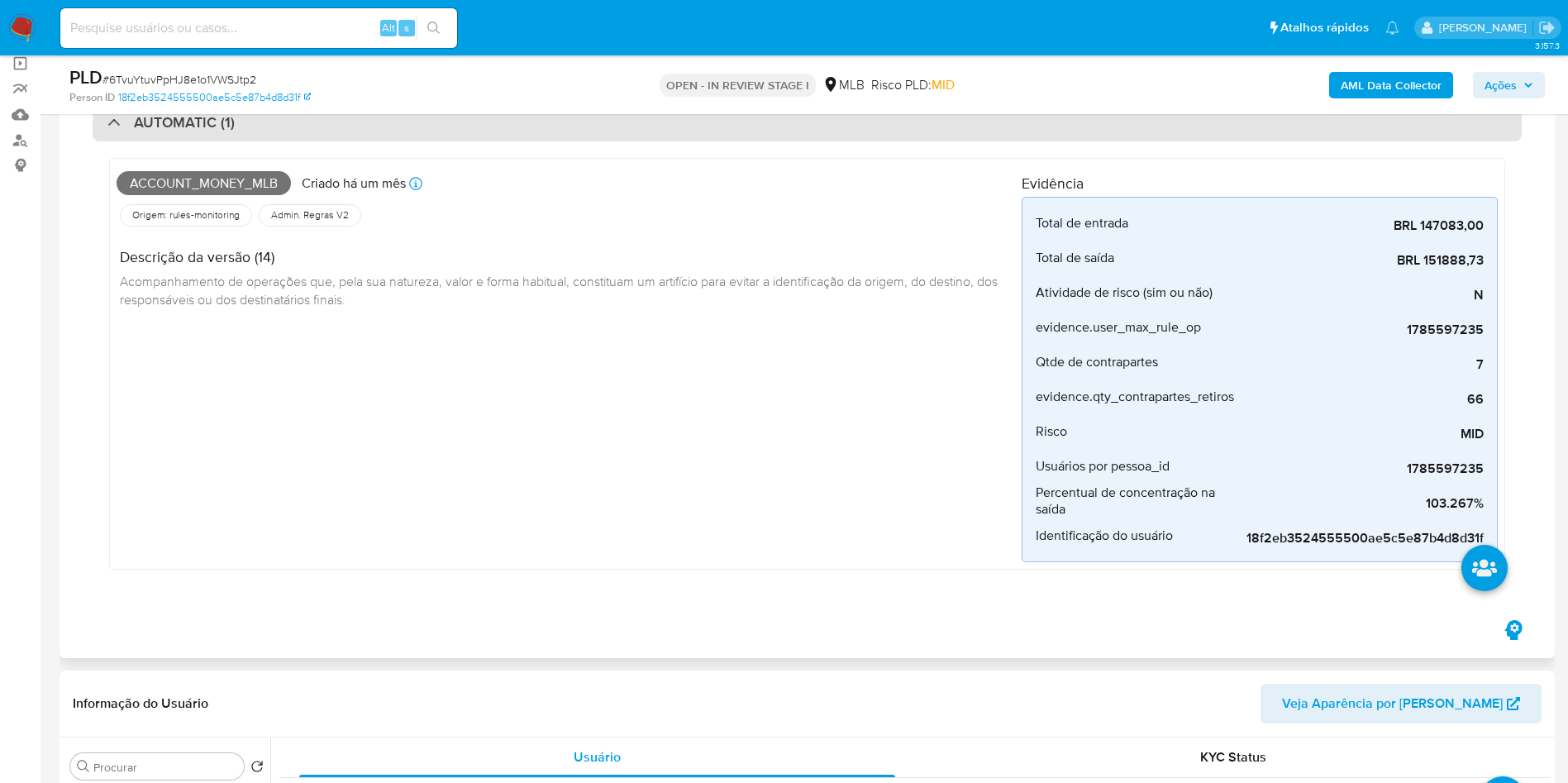
click at [385, 119] on div "AUTOMATIC (1)" at bounding box center [808, 122] width 1429 height 38
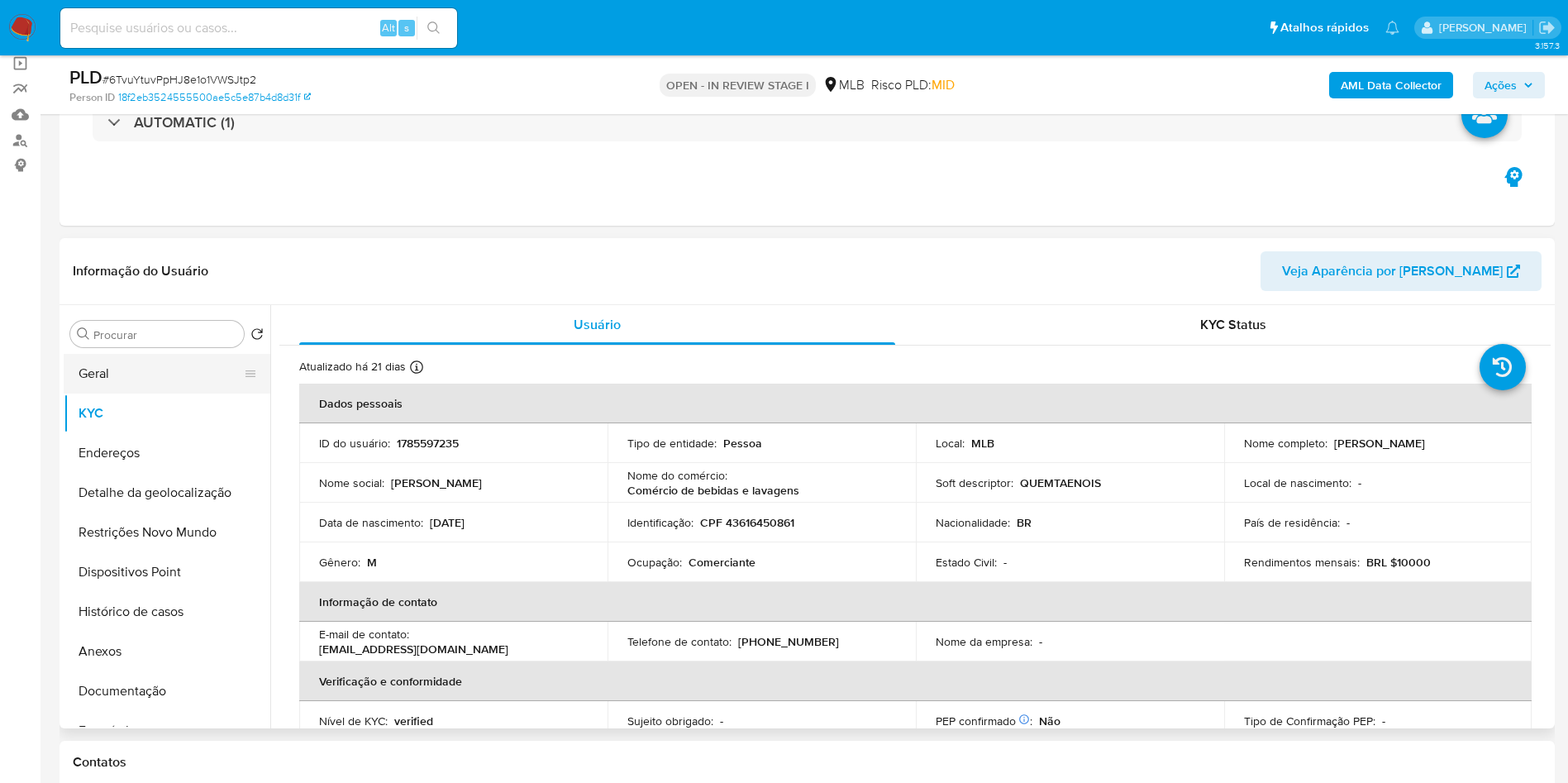
click at [122, 394] on button "Geral" at bounding box center [160, 374] width 193 height 40
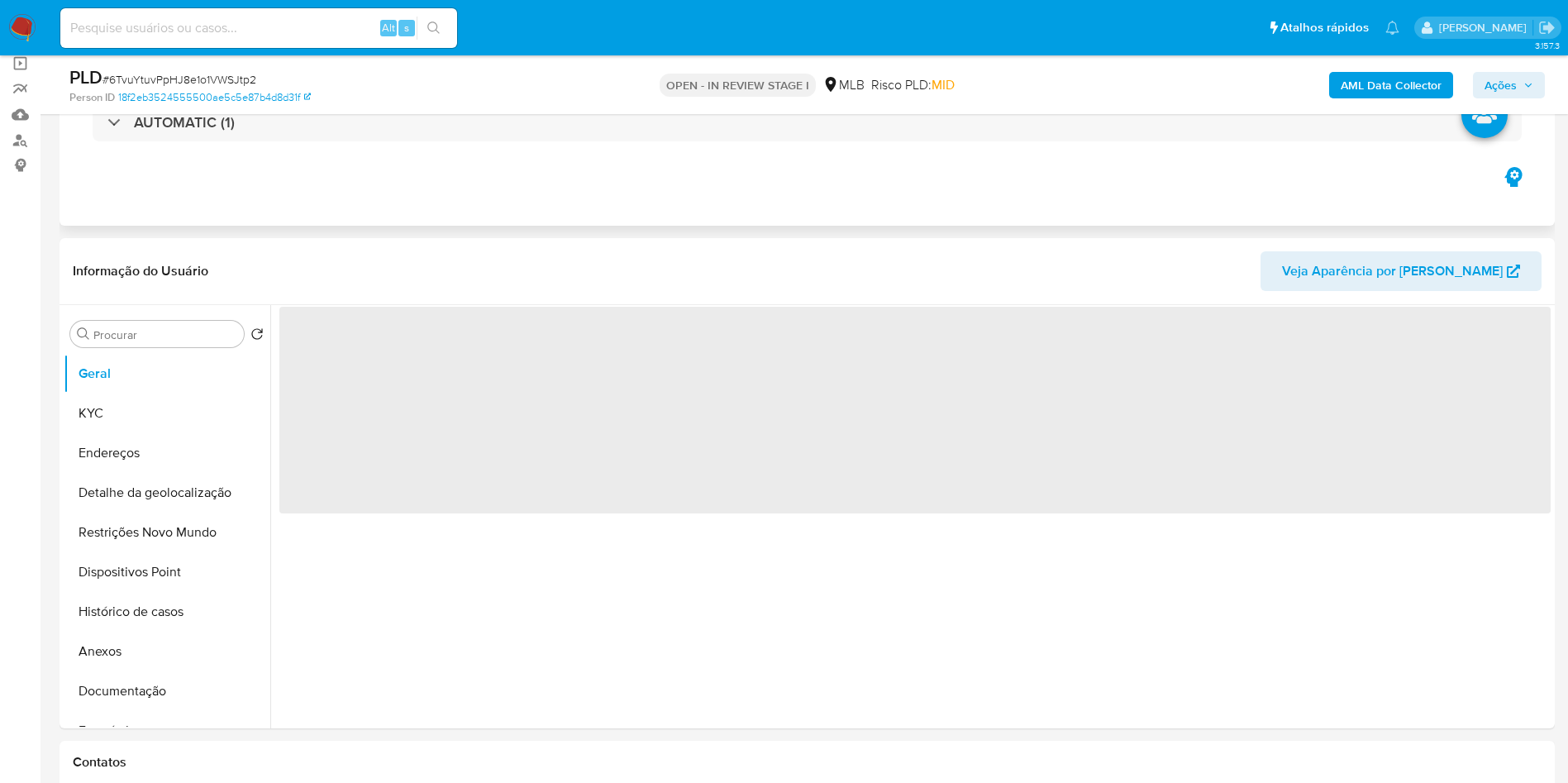
click at [420, 211] on div "Eventos ( 1 ) Ações AUTOMATIC (1)" at bounding box center [807, 127] width 1495 height 199
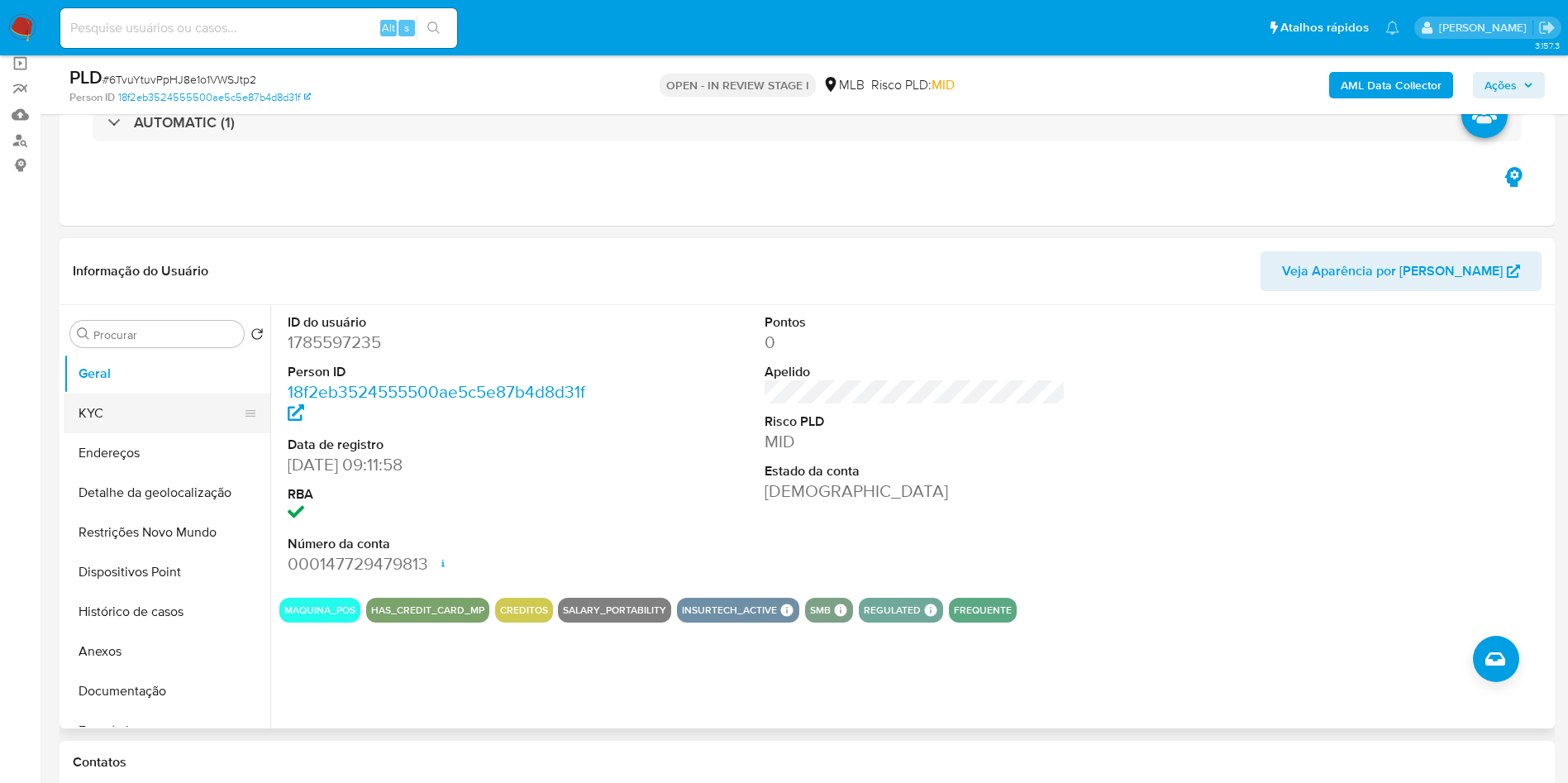
click at [98, 428] on button "KYC" at bounding box center [160, 414] width 193 height 40
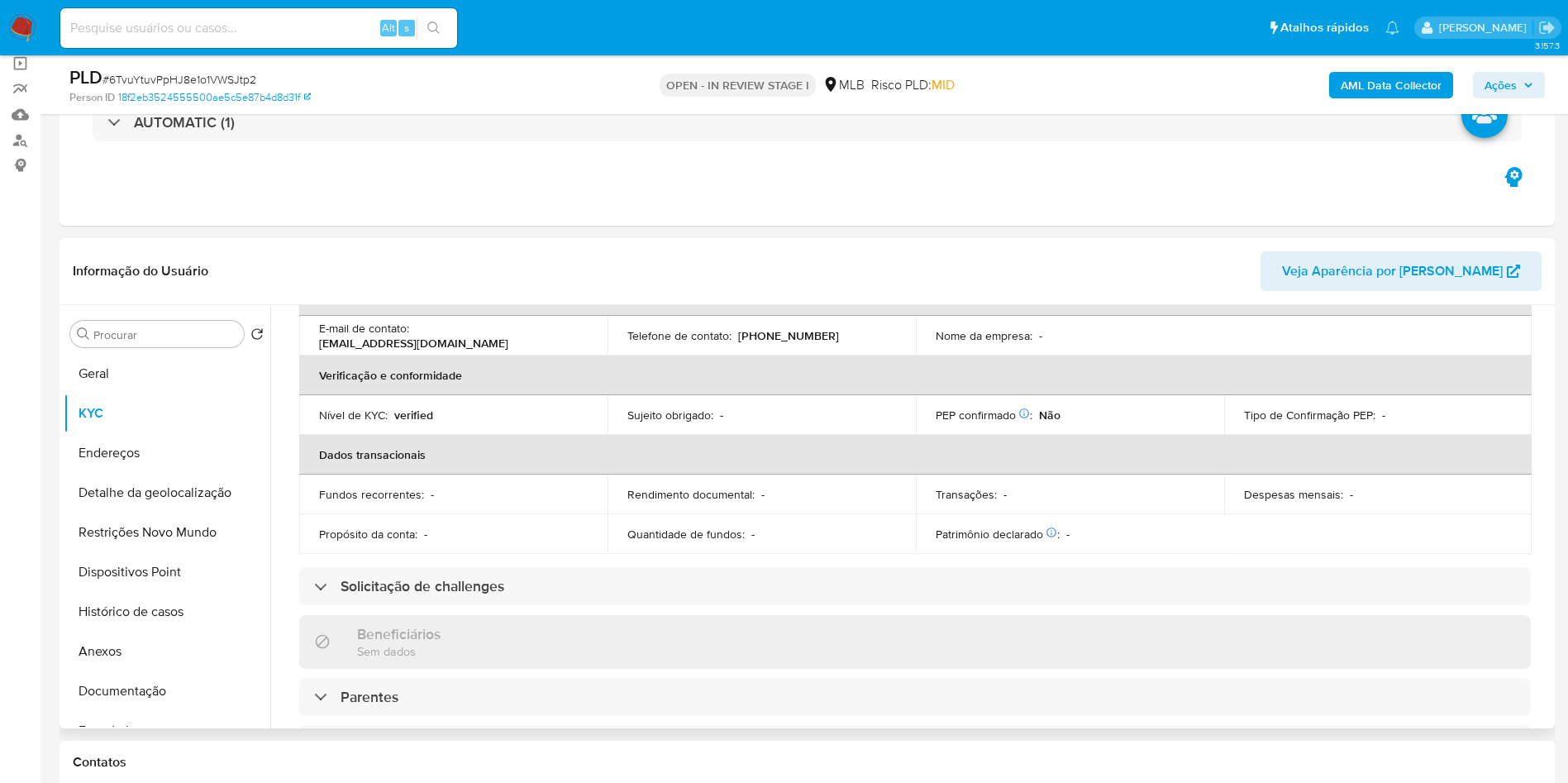
scroll to position [68, 0]
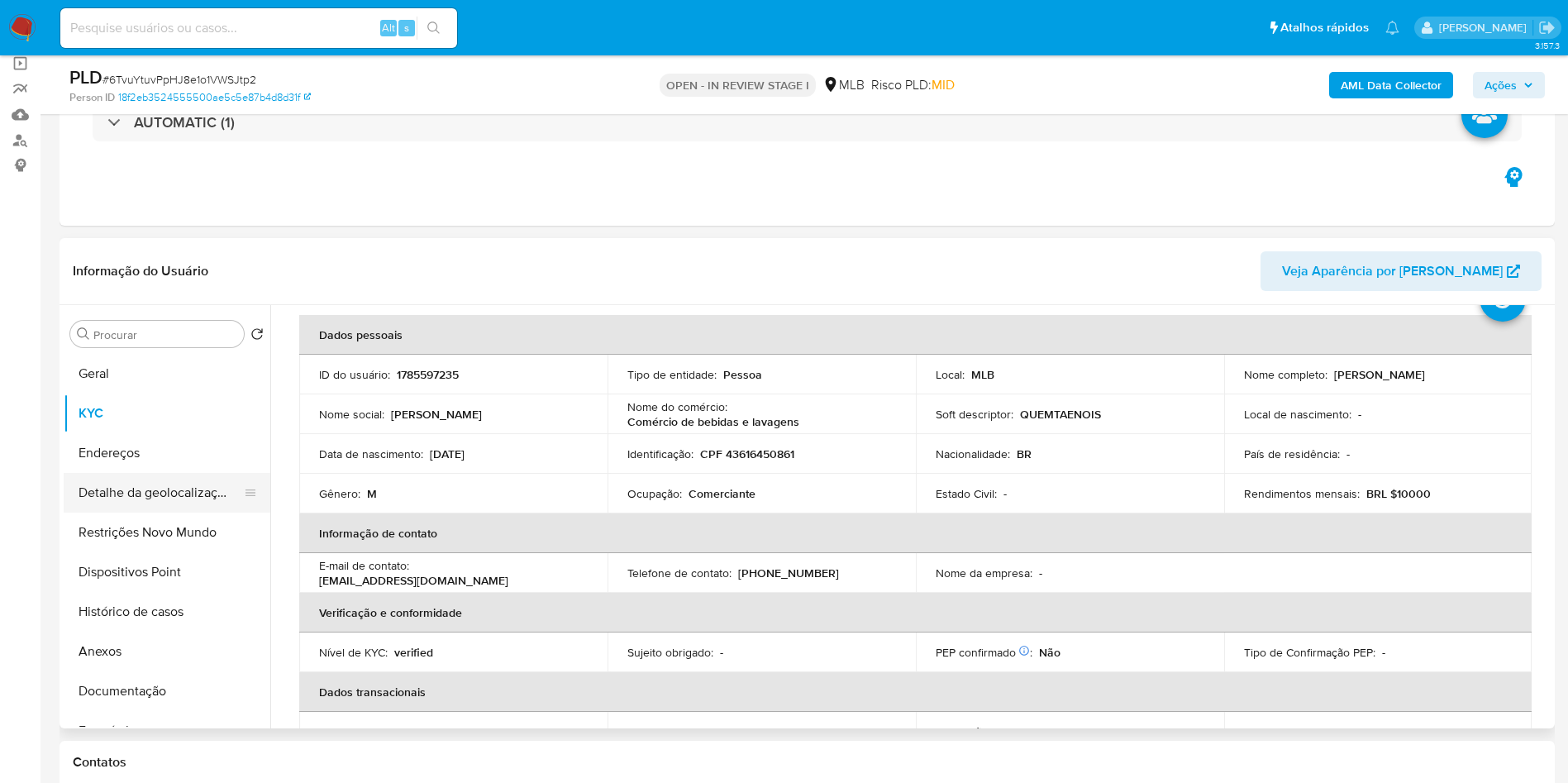
click at [151, 512] on button "Detalhe da geolocalização" at bounding box center [160, 493] width 193 height 40
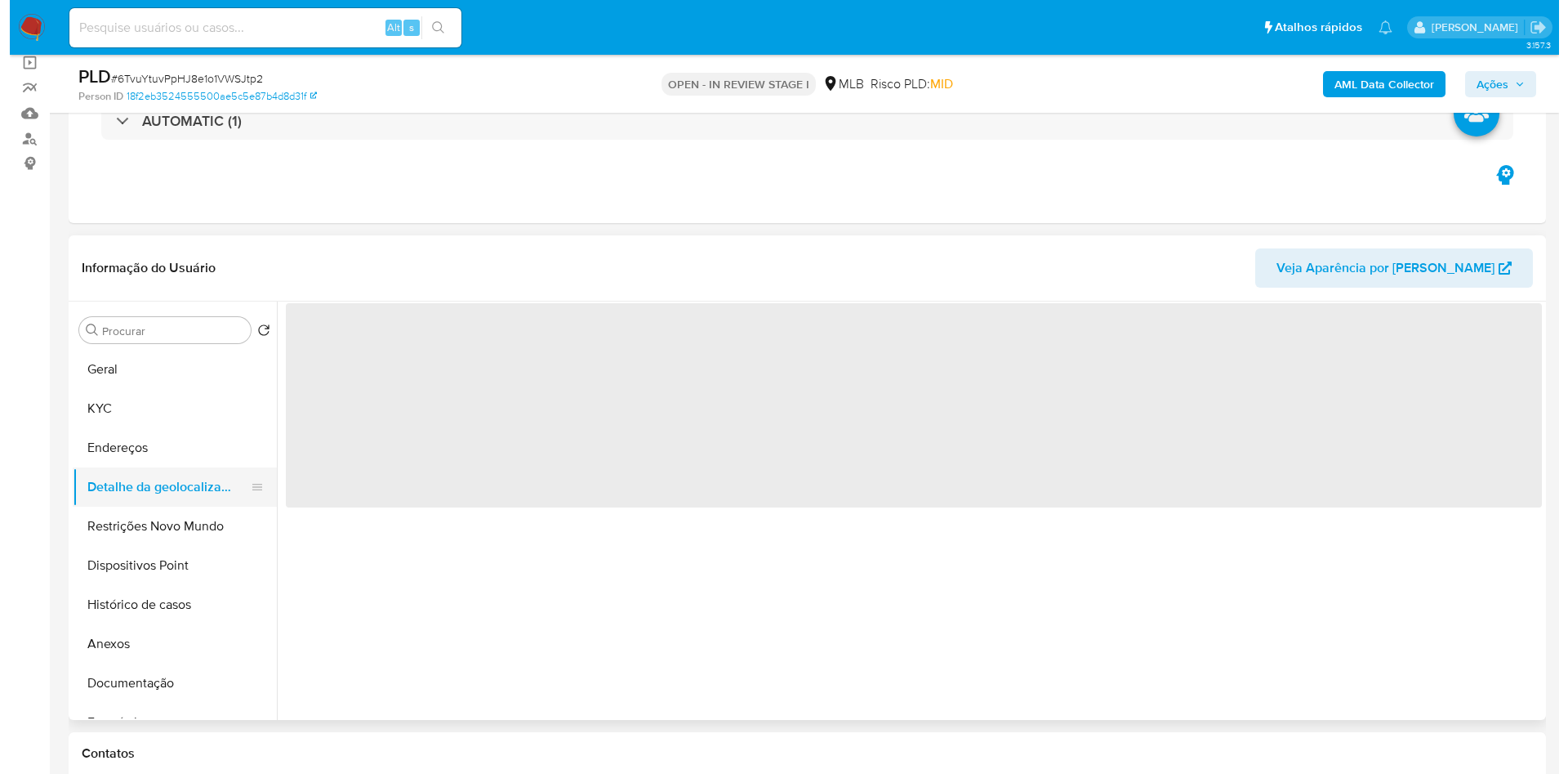
scroll to position [0, 0]
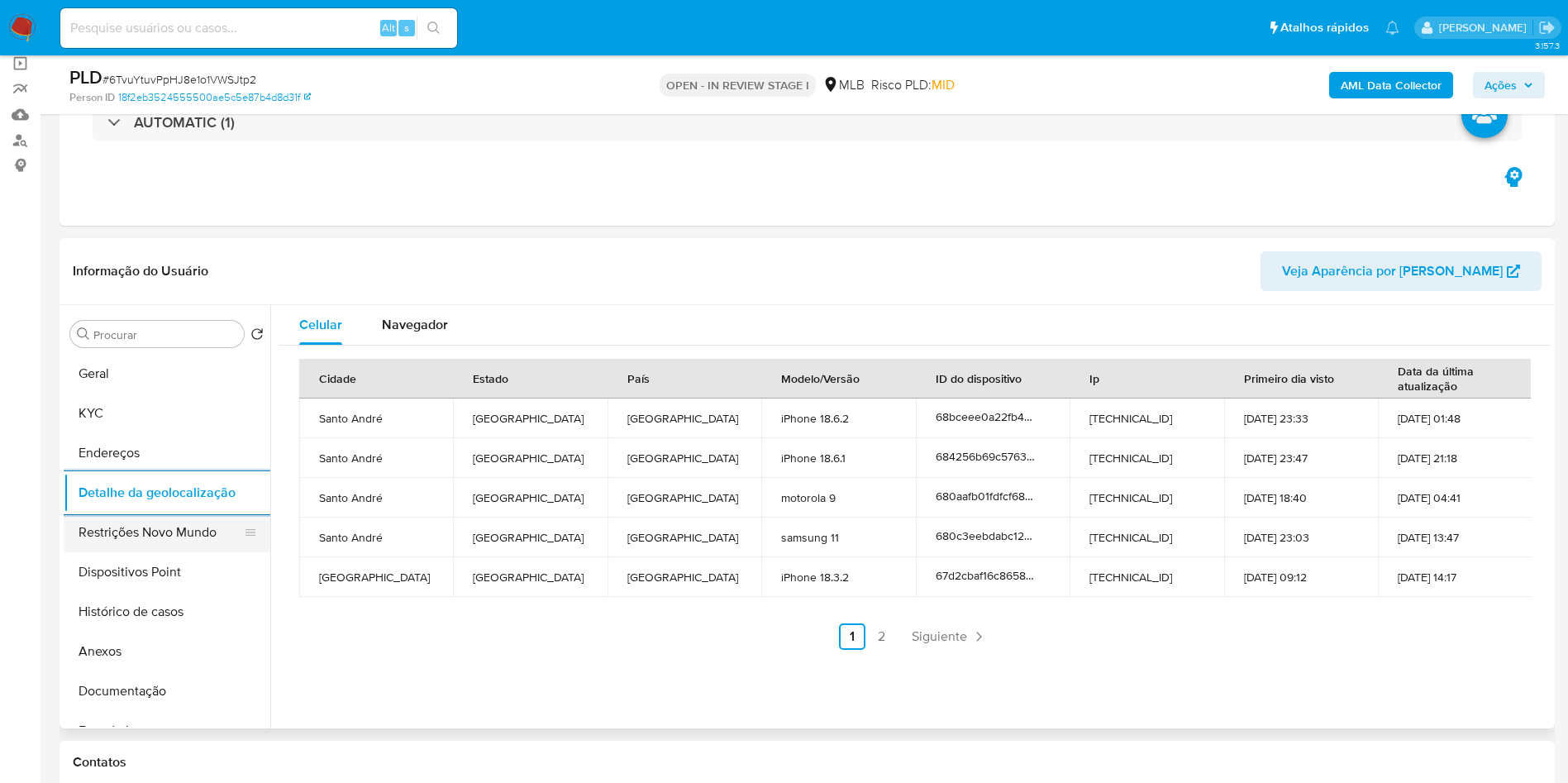
click at [166, 548] on button "Restrições Novo Mundo" at bounding box center [160, 532] width 193 height 40
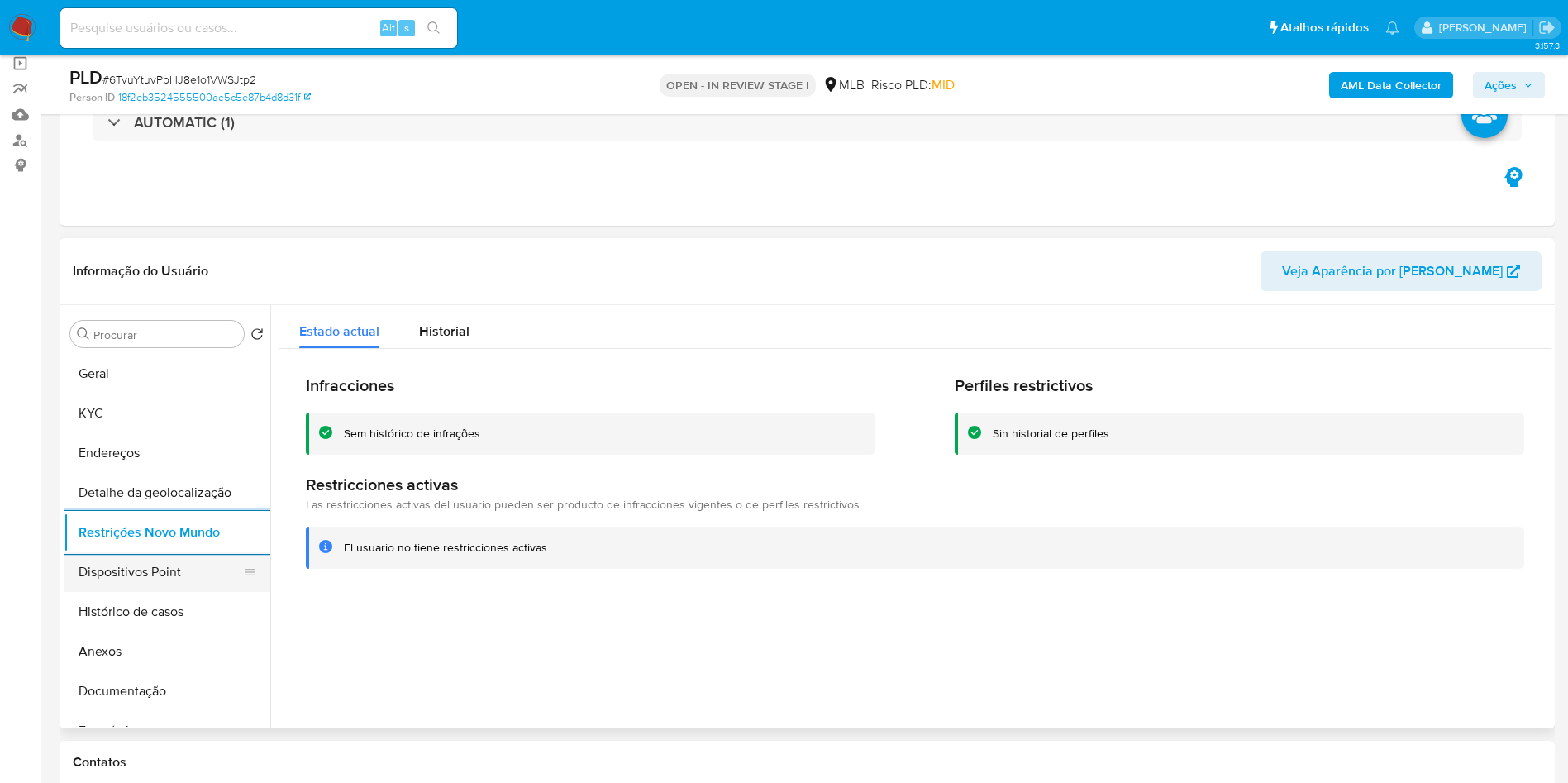
click at [173, 592] on button "Dispositivos Point" at bounding box center [160, 572] width 193 height 40
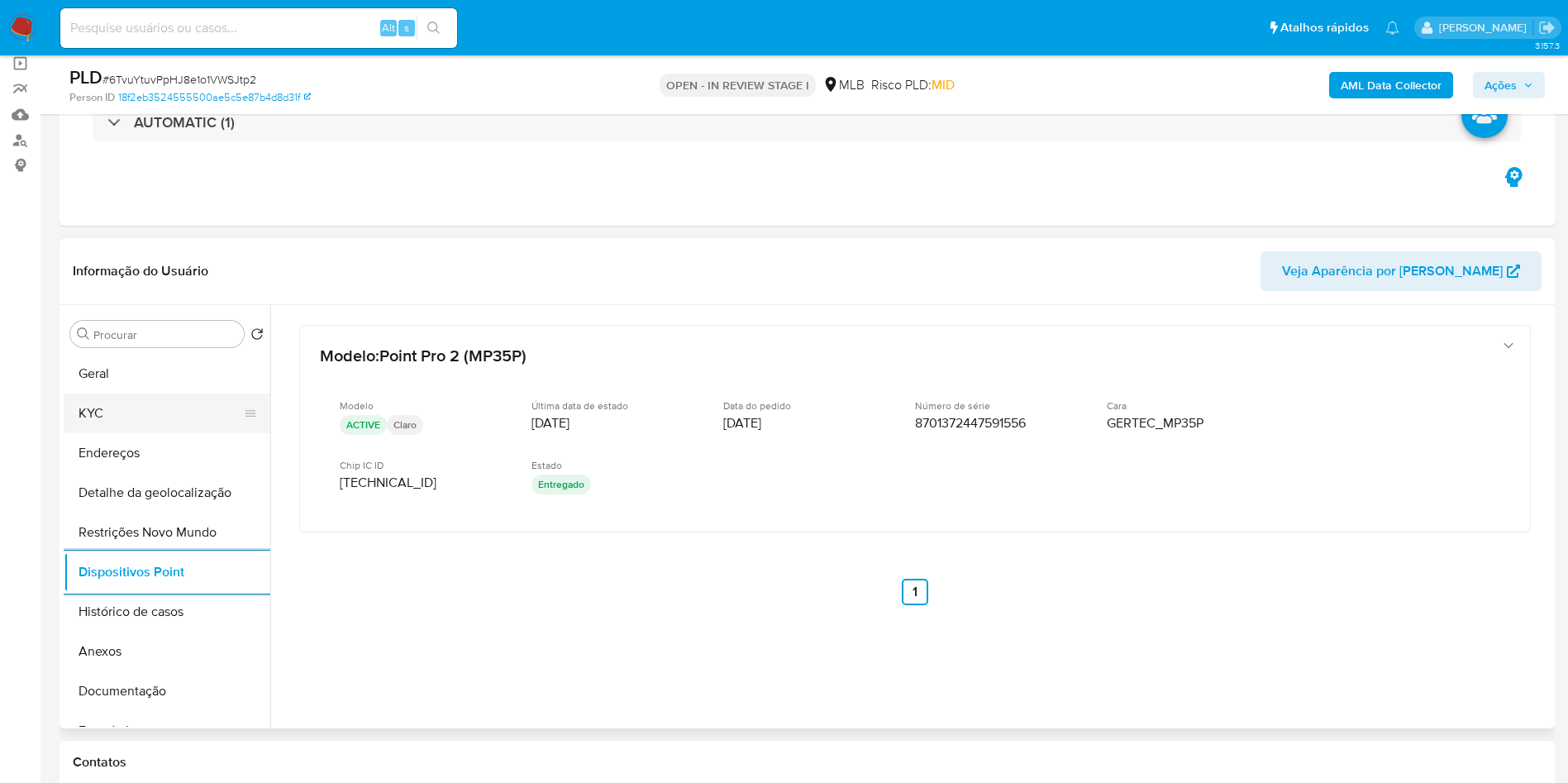
click at [198, 433] on button "KYC" at bounding box center [160, 414] width 193 height 40
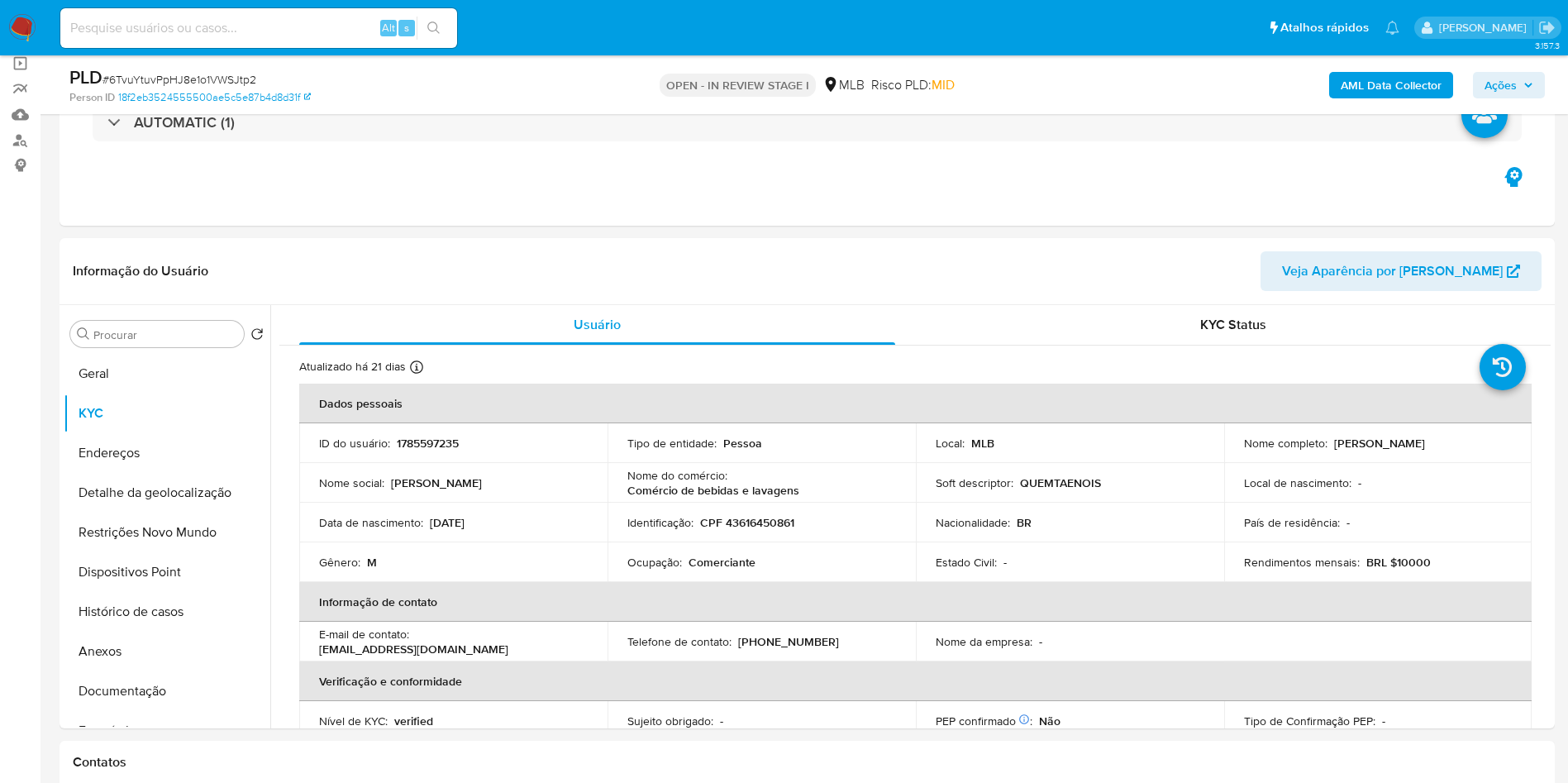
click at [1536, 91] on button "Ações" at bounding box center [1509, 85] width 72 height 26
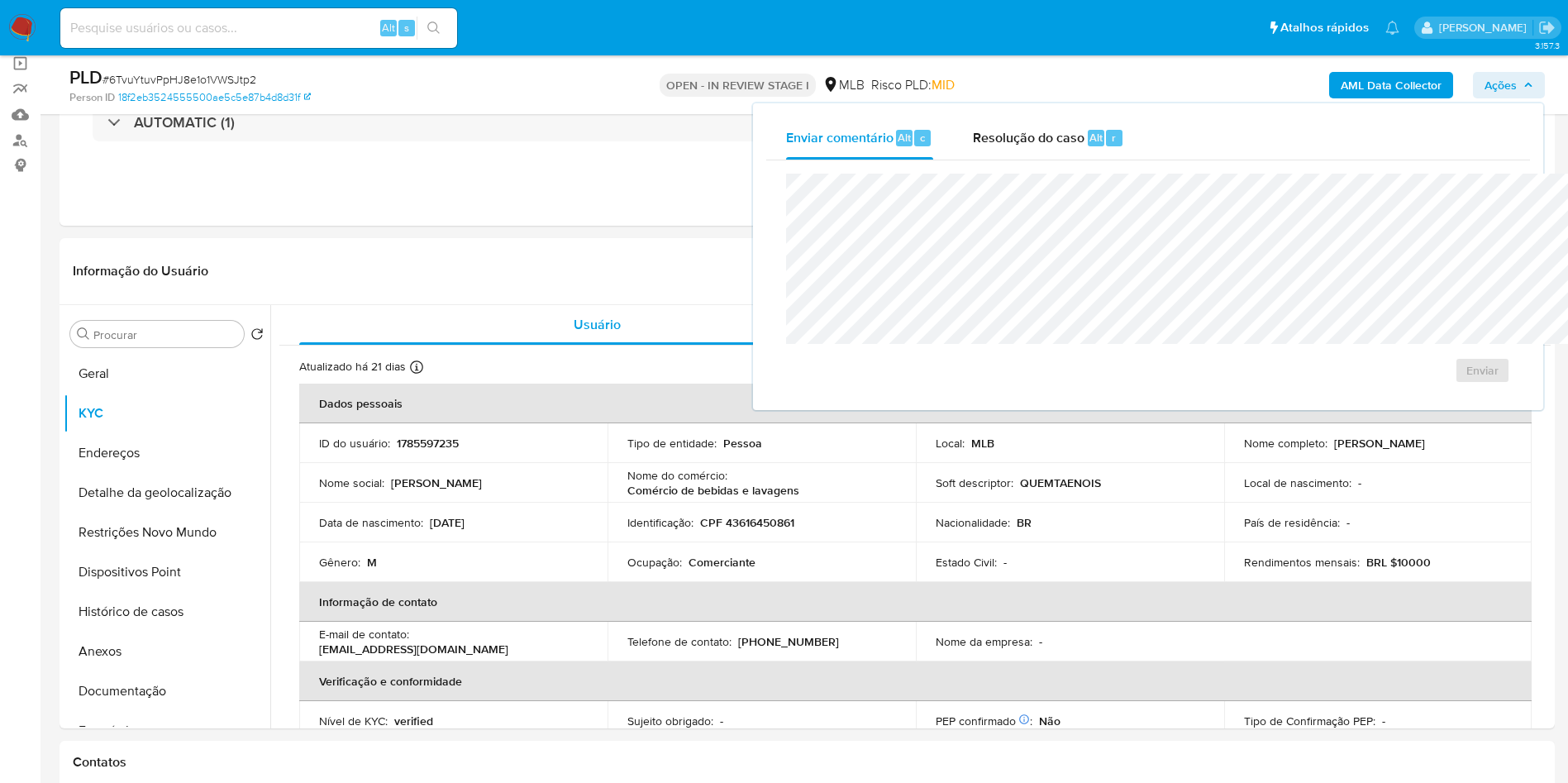
drag, startPoint x: 1040, startPoint y: 160, endPoint x: 1035, endPoint y: 170, distance: 11.2
click at [1040, 160] on div "Enviar" at bounding box center [1148, 278] width 764 height 236
click at [975, 155] on div "Resolução do caso Alt r" at bounding box center [1048, 138] width 151 height 43
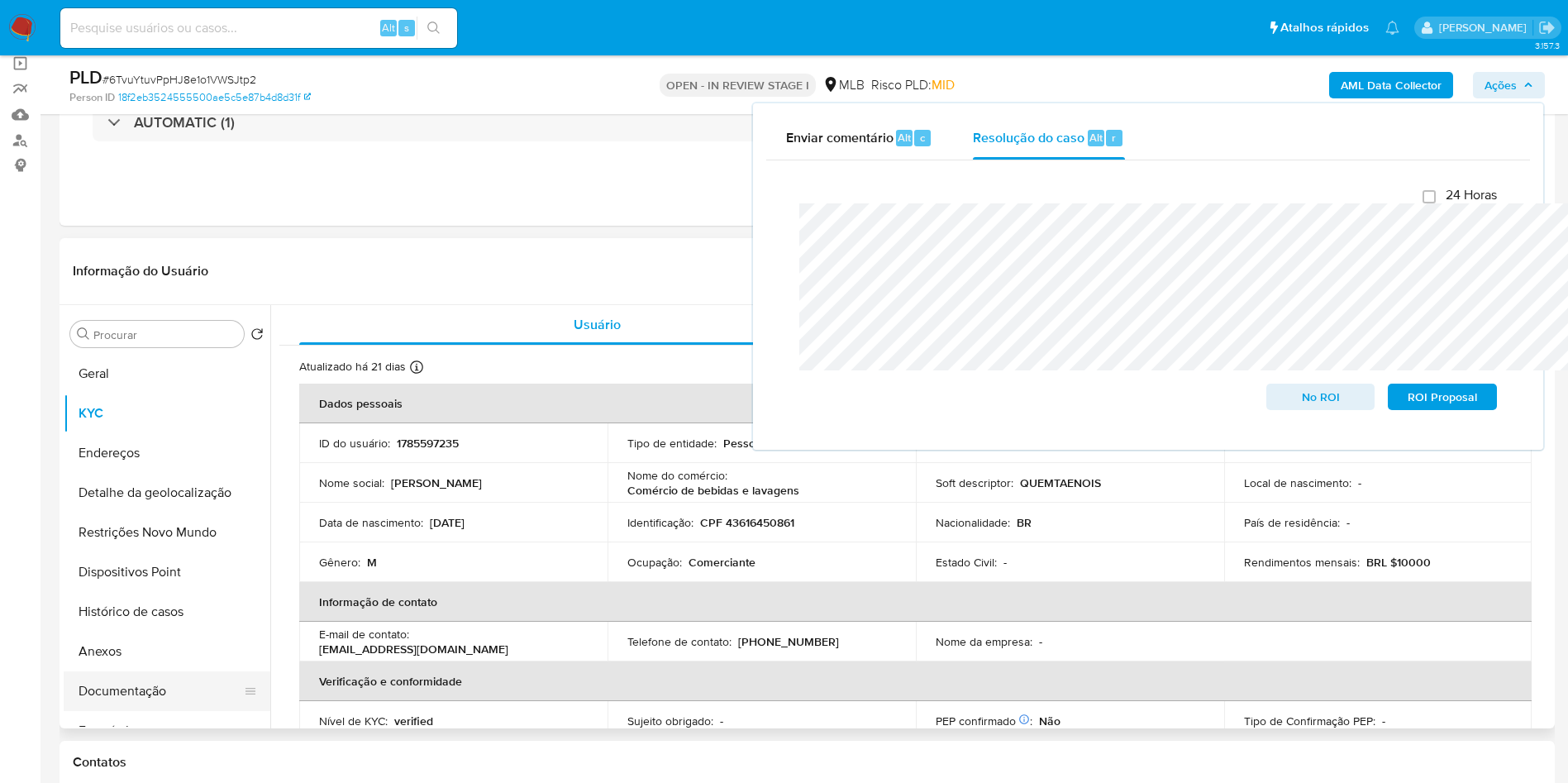
click at [144, 711] on button "Documentação" at bounding box center [160, 691] width 193 height 40
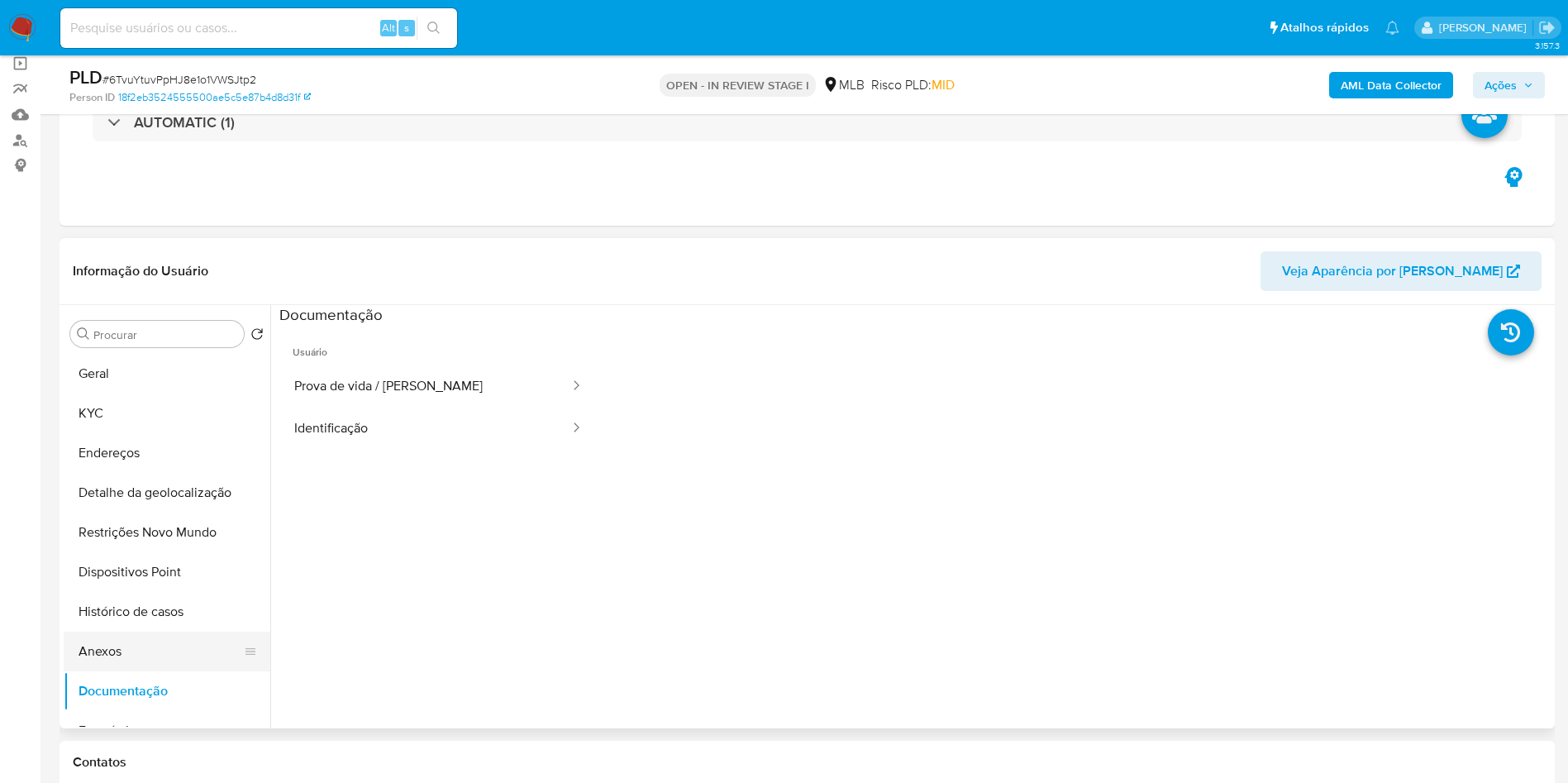
click at [144, 671] on button "Anexos" at bounding box center [160, 652] width 193 height 40
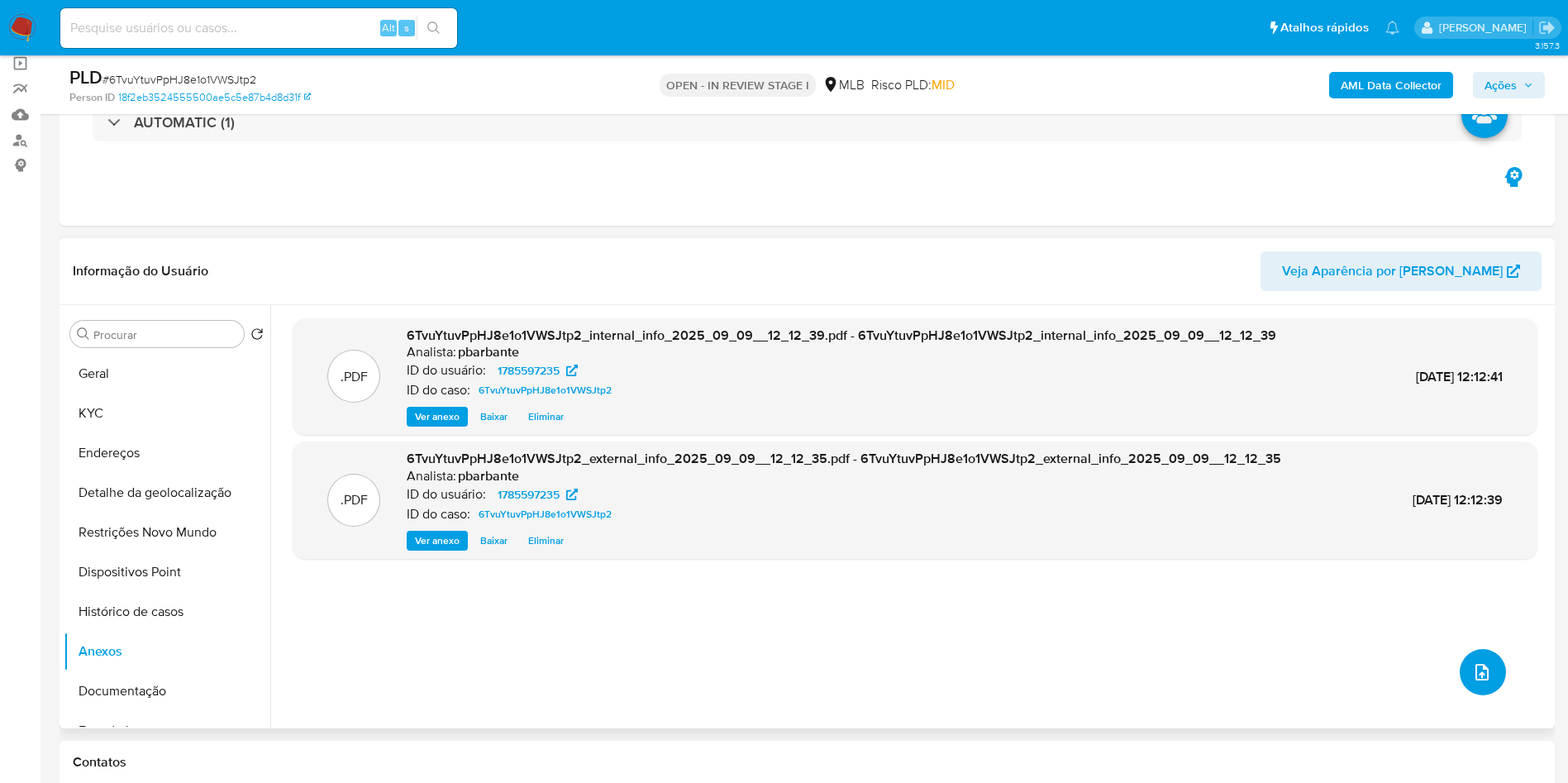
click at [1460, 695] on button "upload-file" at bounding box center [1482, 672] width 46 height 46
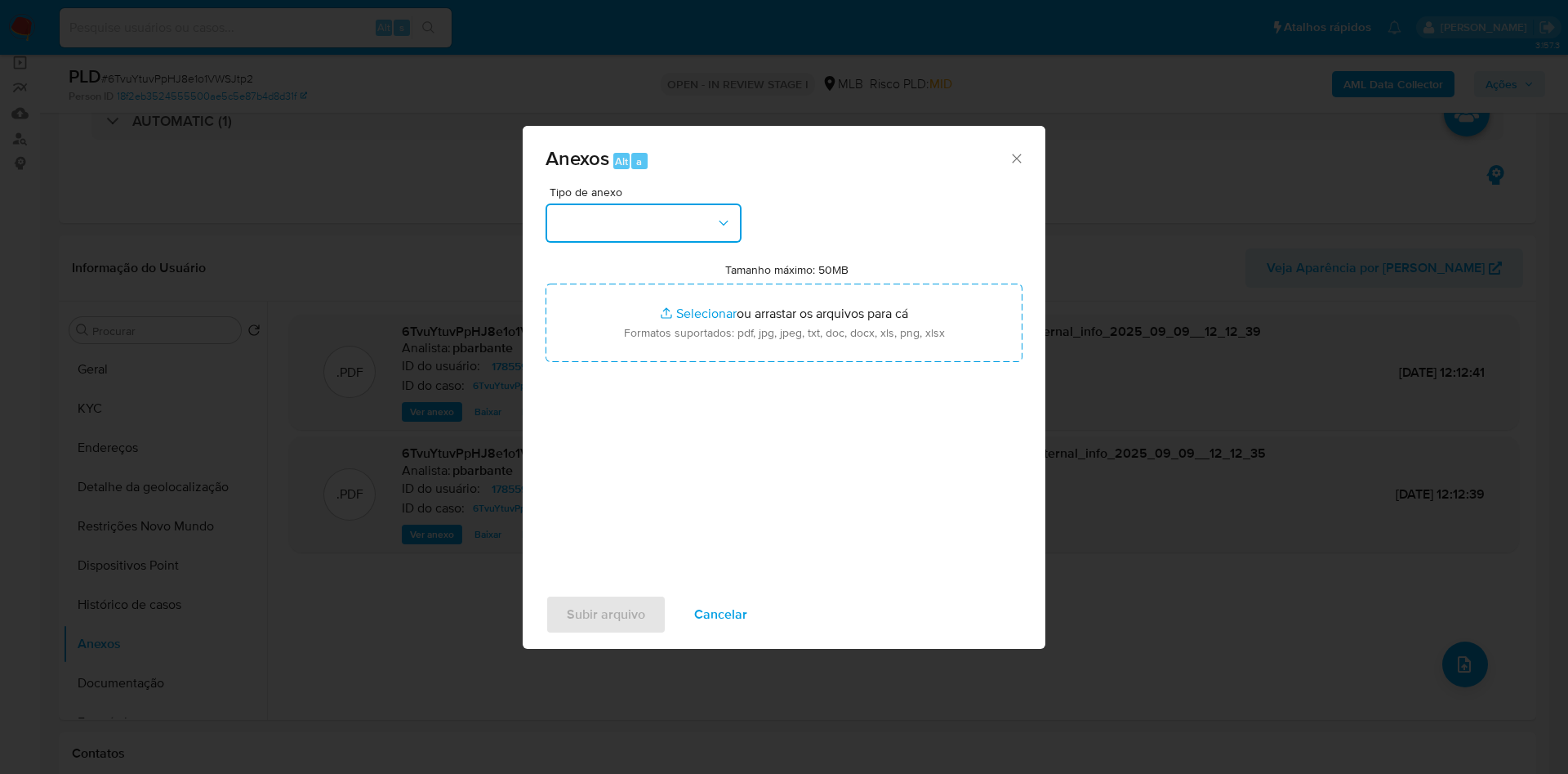
drag, startPoint x: 647, startPoint y: 186, endPoint x: 647, endPoint y: 198, distance: 12.0
click at [645, 204] on button "button" at bounding box center [644, 223] width 196 height 40
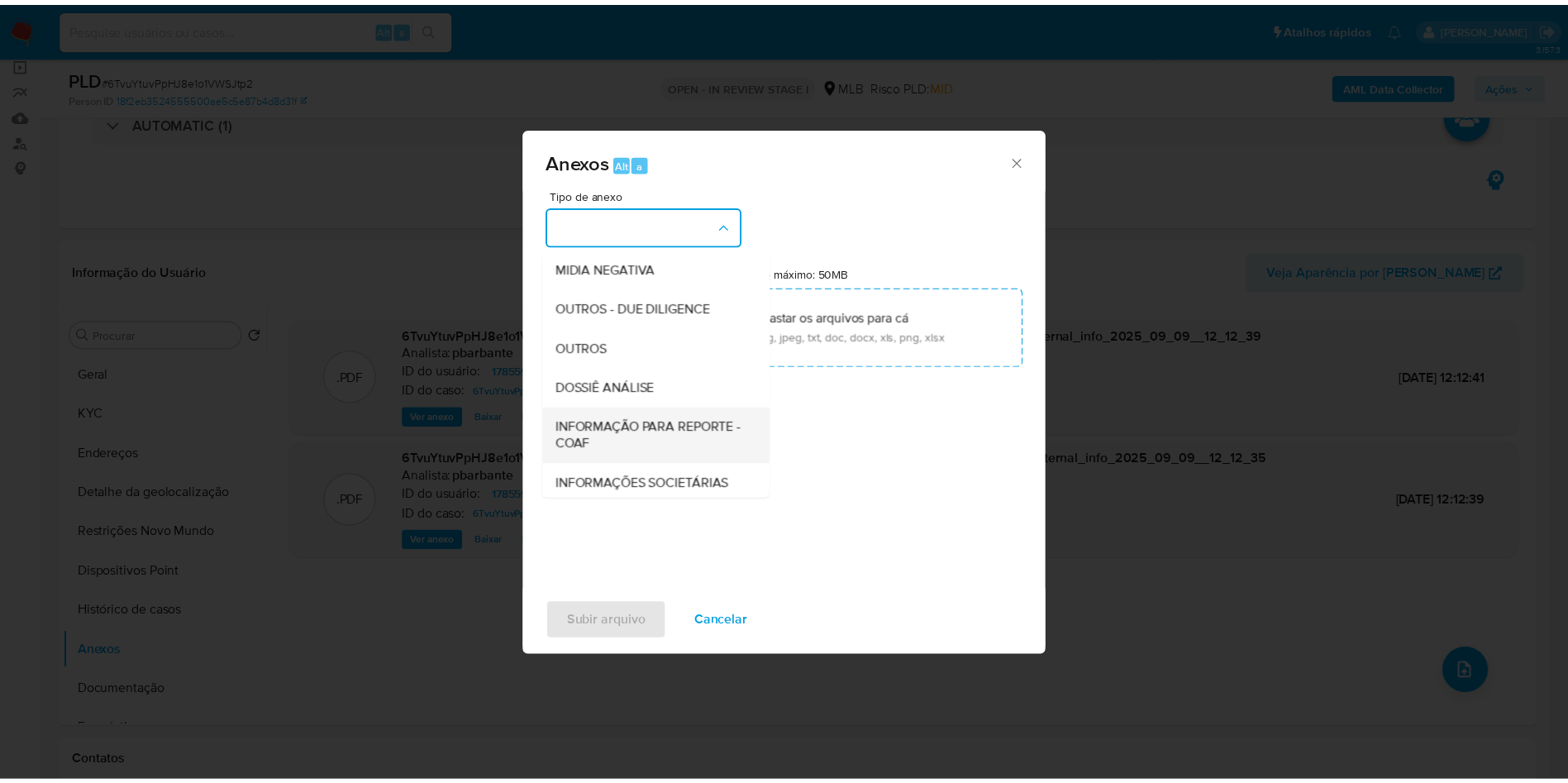
scroll to position [222, 0]
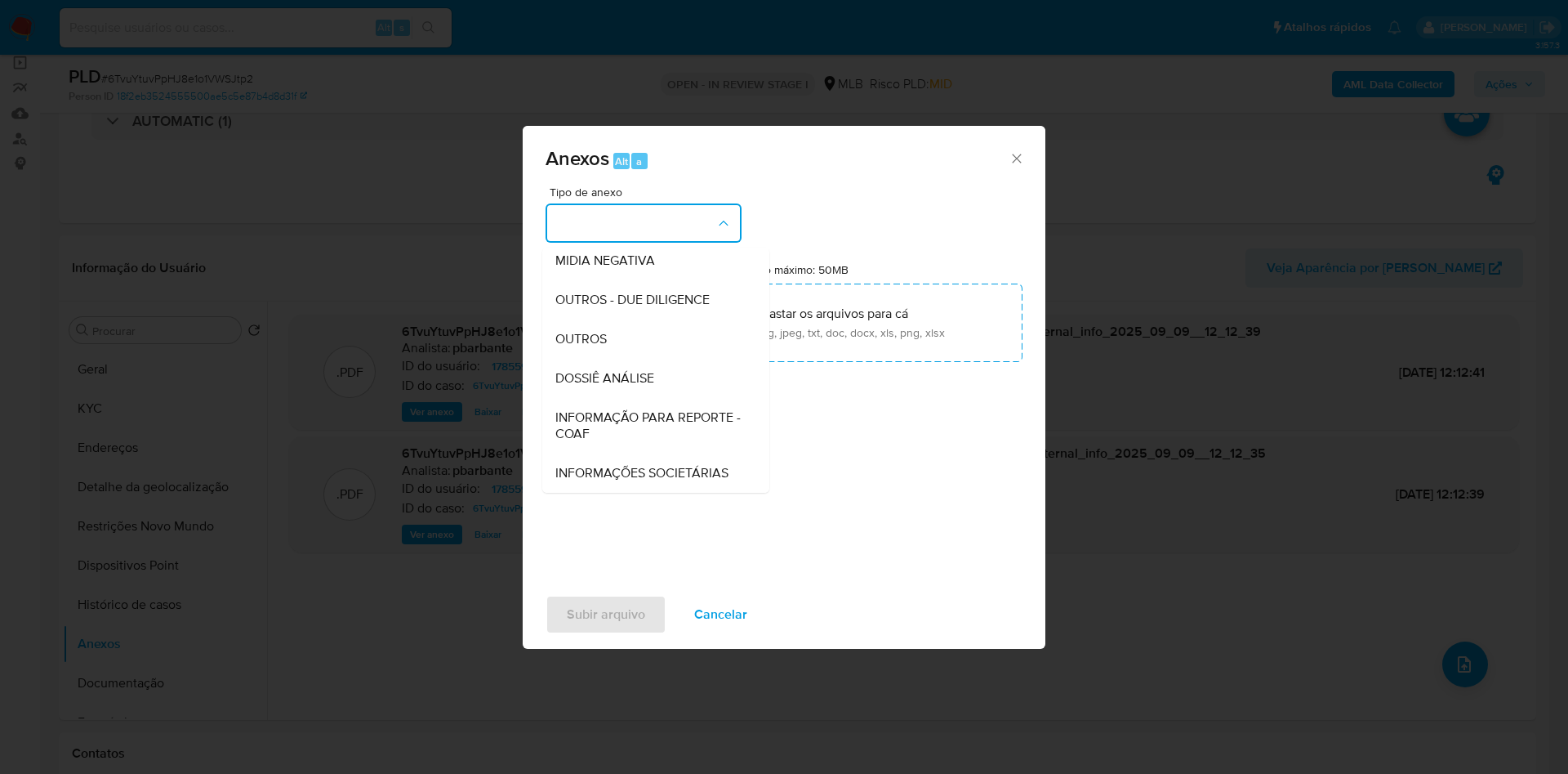
click at [611, 409] on span "INFORMAÇÃO PARA REPORTE - COAF" at bounding box center [651, 425] width 191 height 32
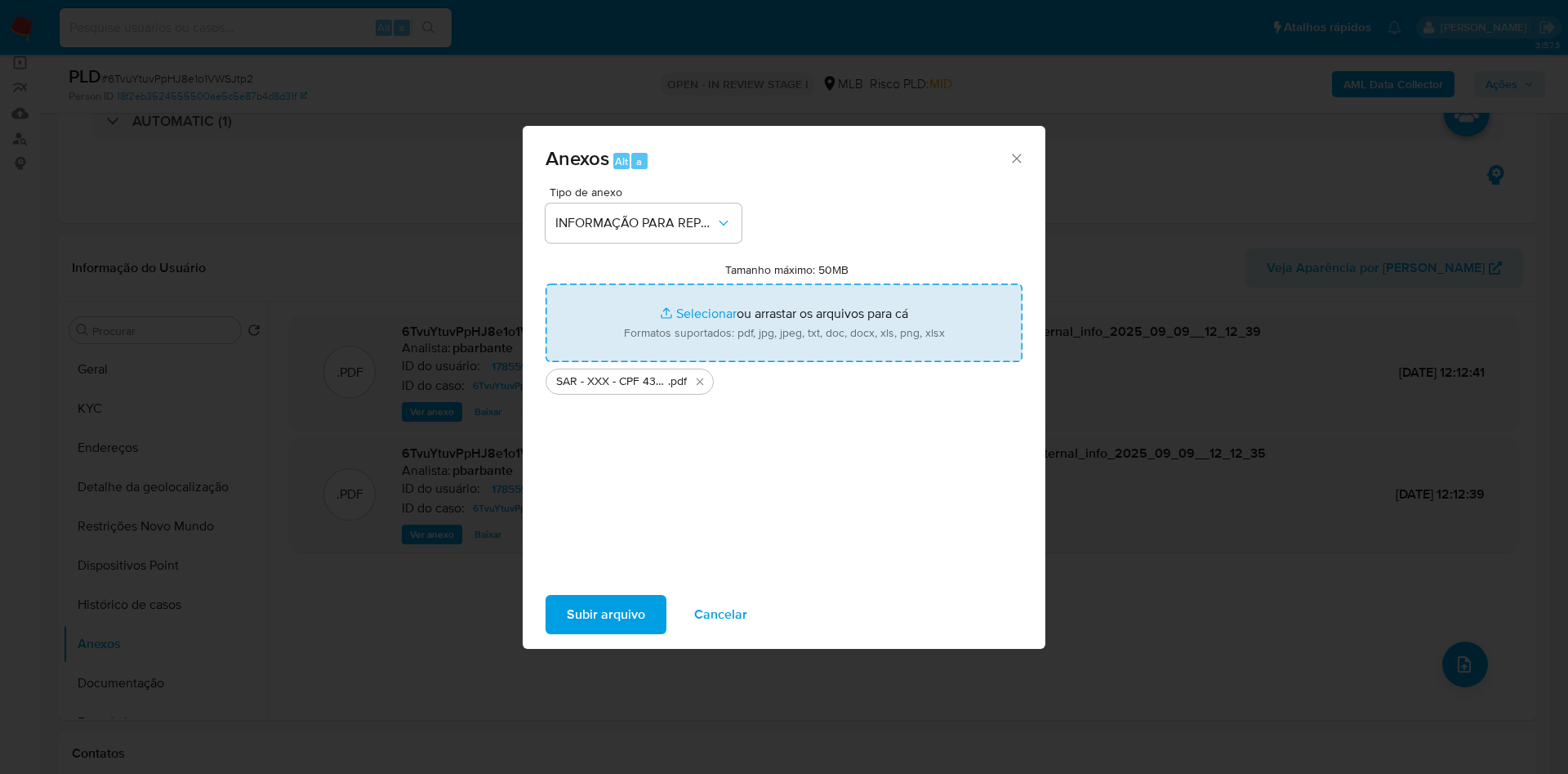
type input "C:\fakepath\Mulan 1785597235_2025_09_08_08_46_56.xlsx"
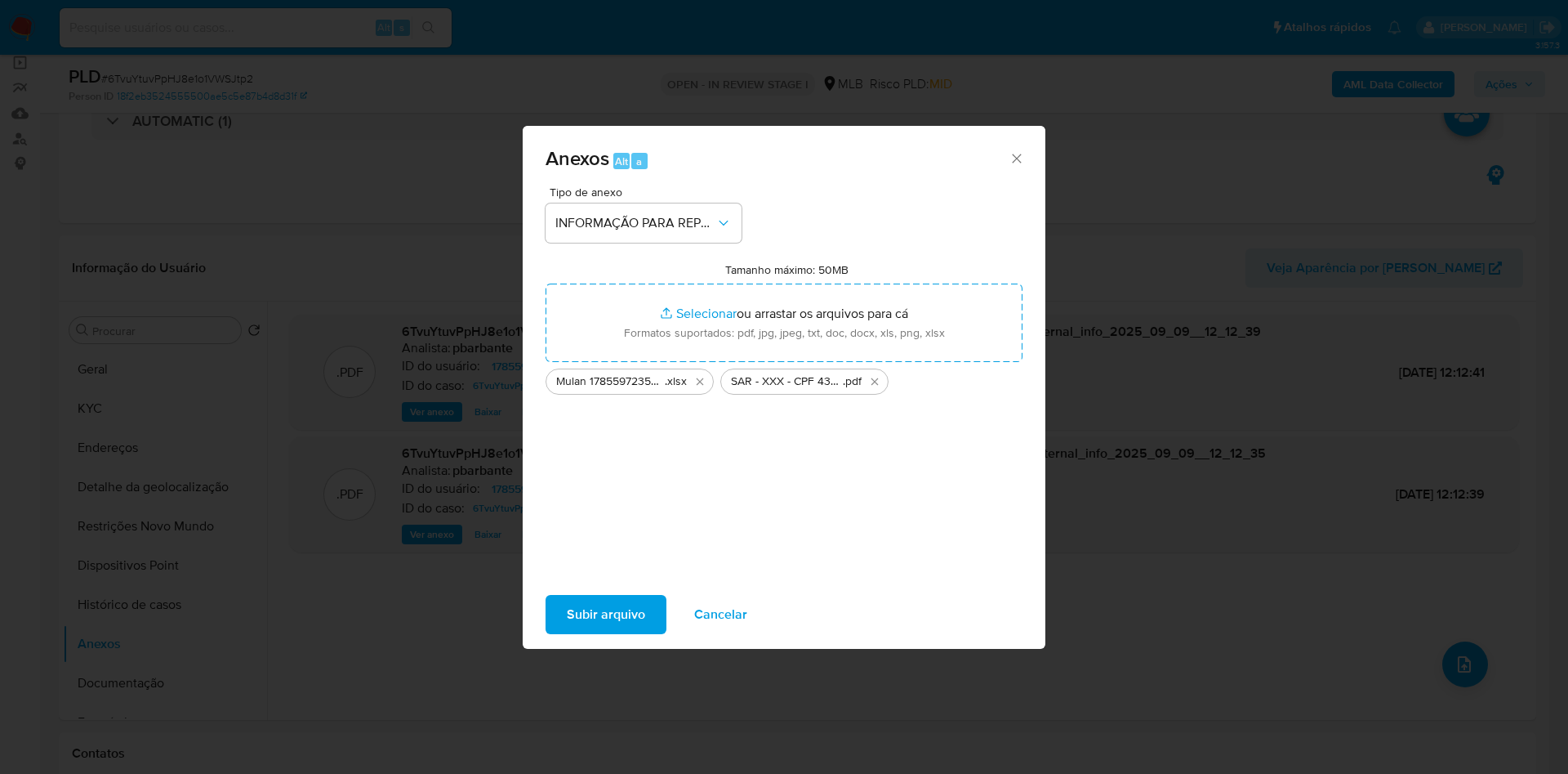
click at [606, 613] on span "Subir arquivo" at bounding box center [605, 615] width 78 height 36
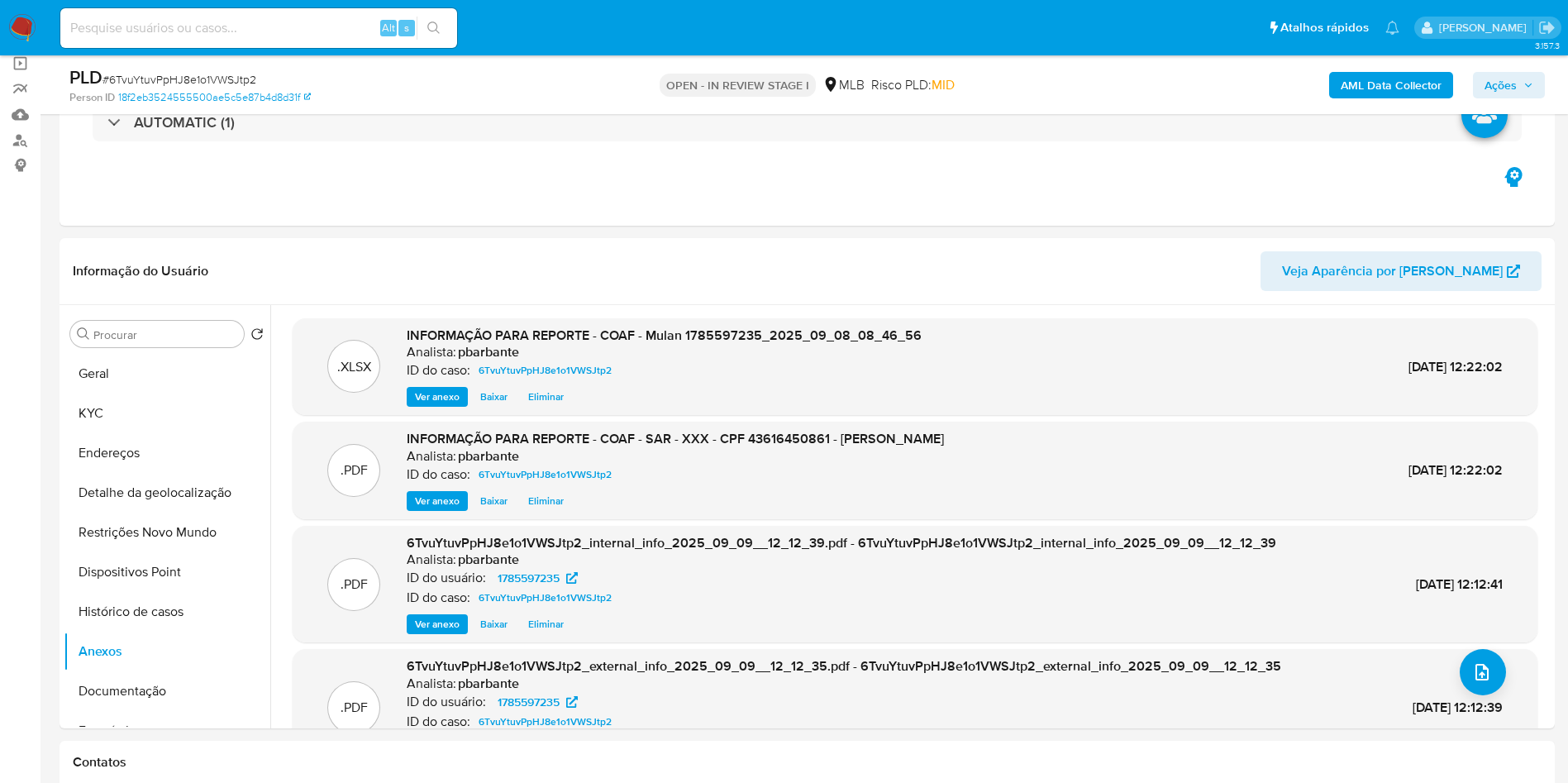
click at [1518, 84] on span "Ações" at bounding box center [1508, 85] width 48 height 23
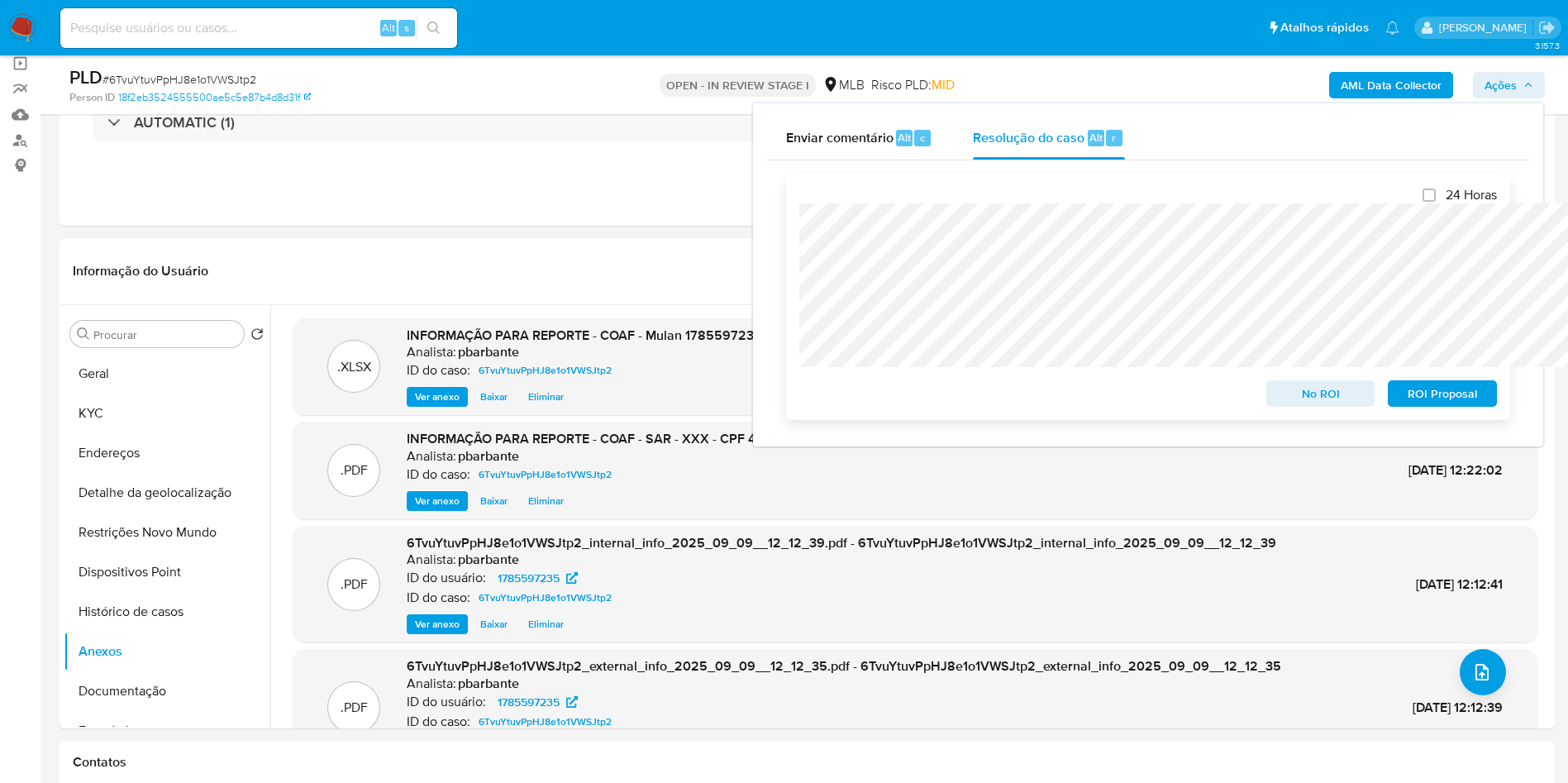
click at [1438, 394] on span "ROI Proposal" at bounding box center [1442, 393] width 86 height 23
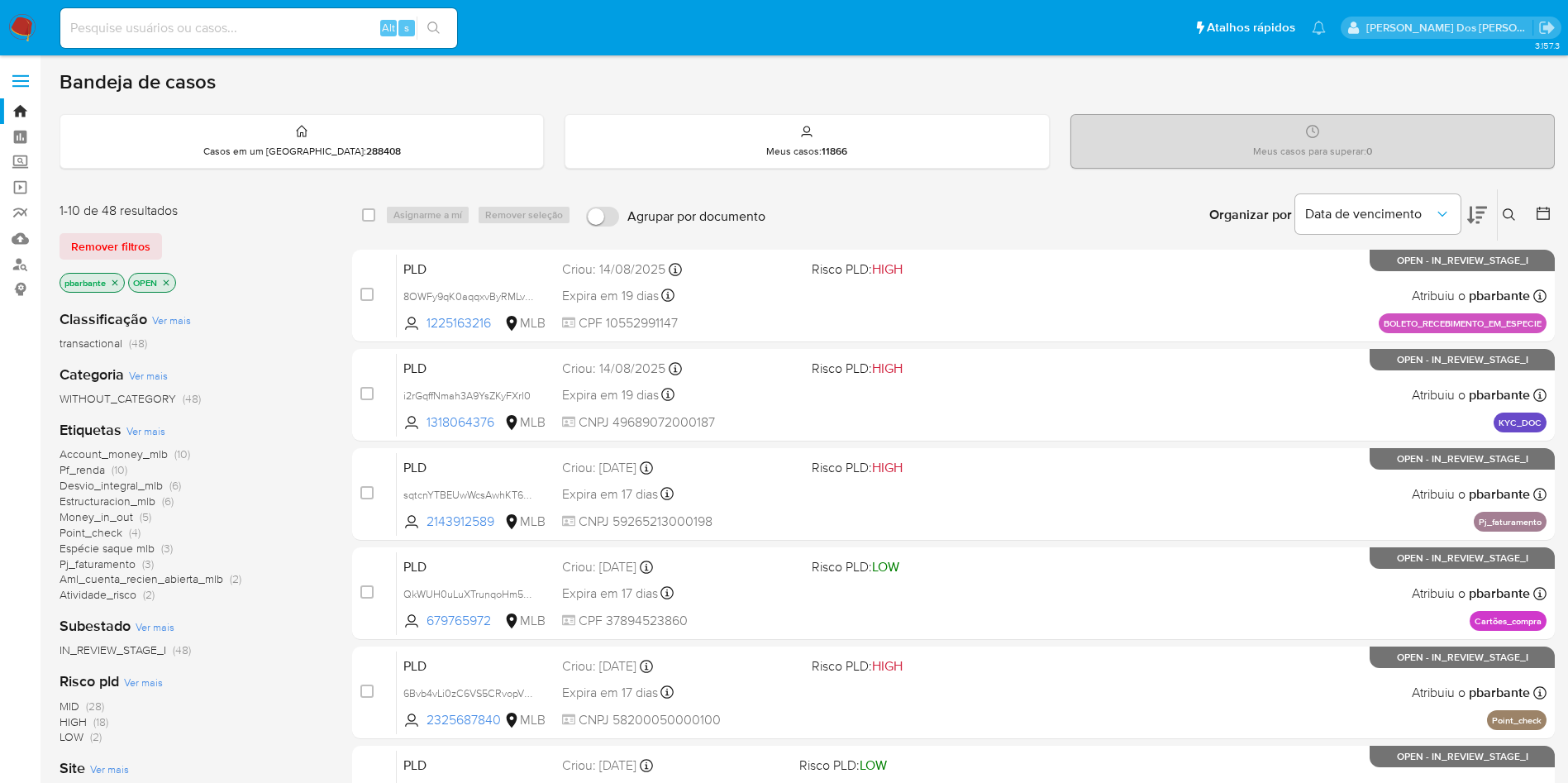
scroll to position [653, 0]
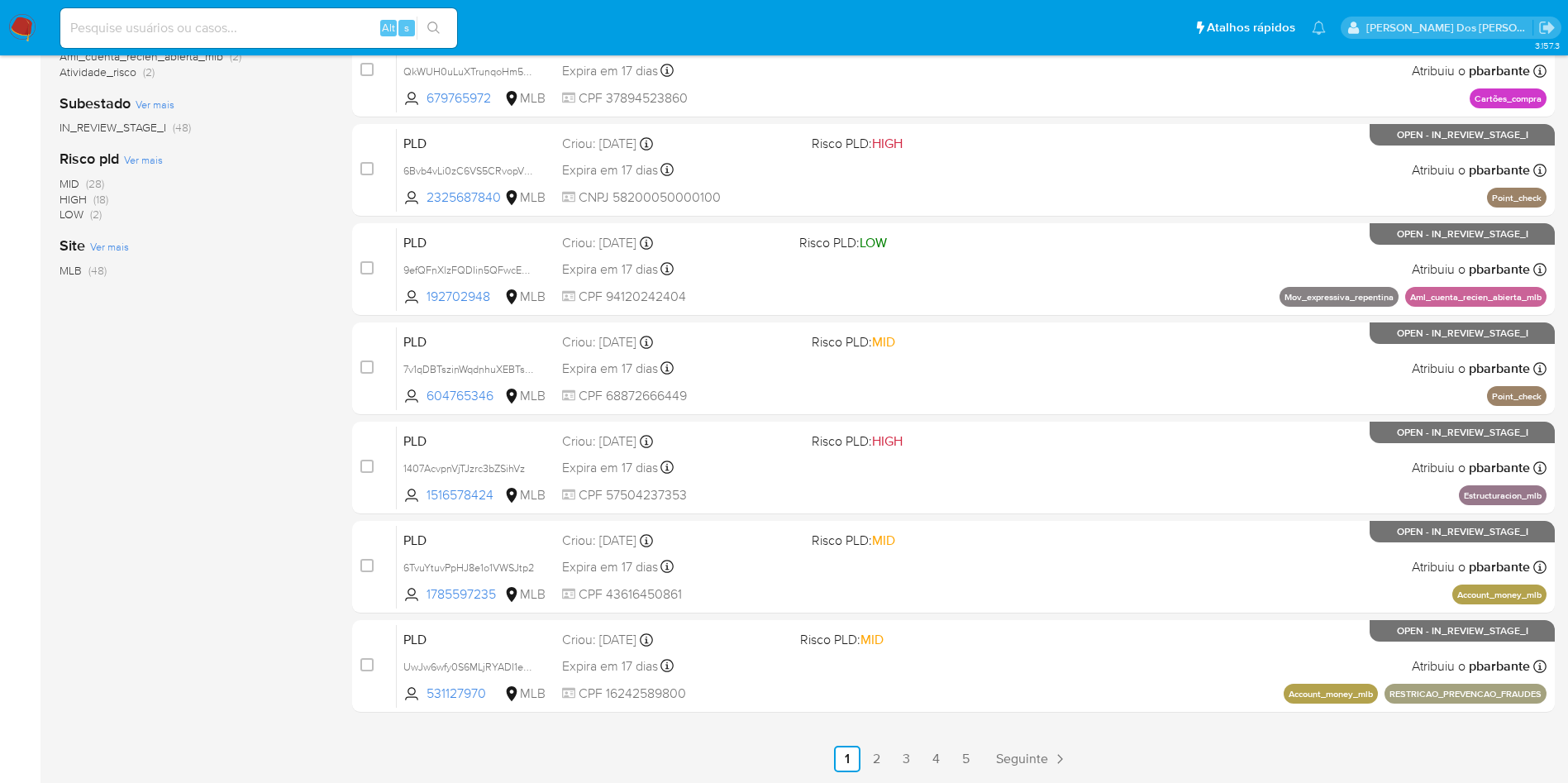
click at [354, 27] on input at bounding box center [258, 28] width 397 height 22
paste input "2437526826"
type input "2437526826"
click at [439, 22] on icon "search-icon" at bounding box center [434, 28] width 13 height 13
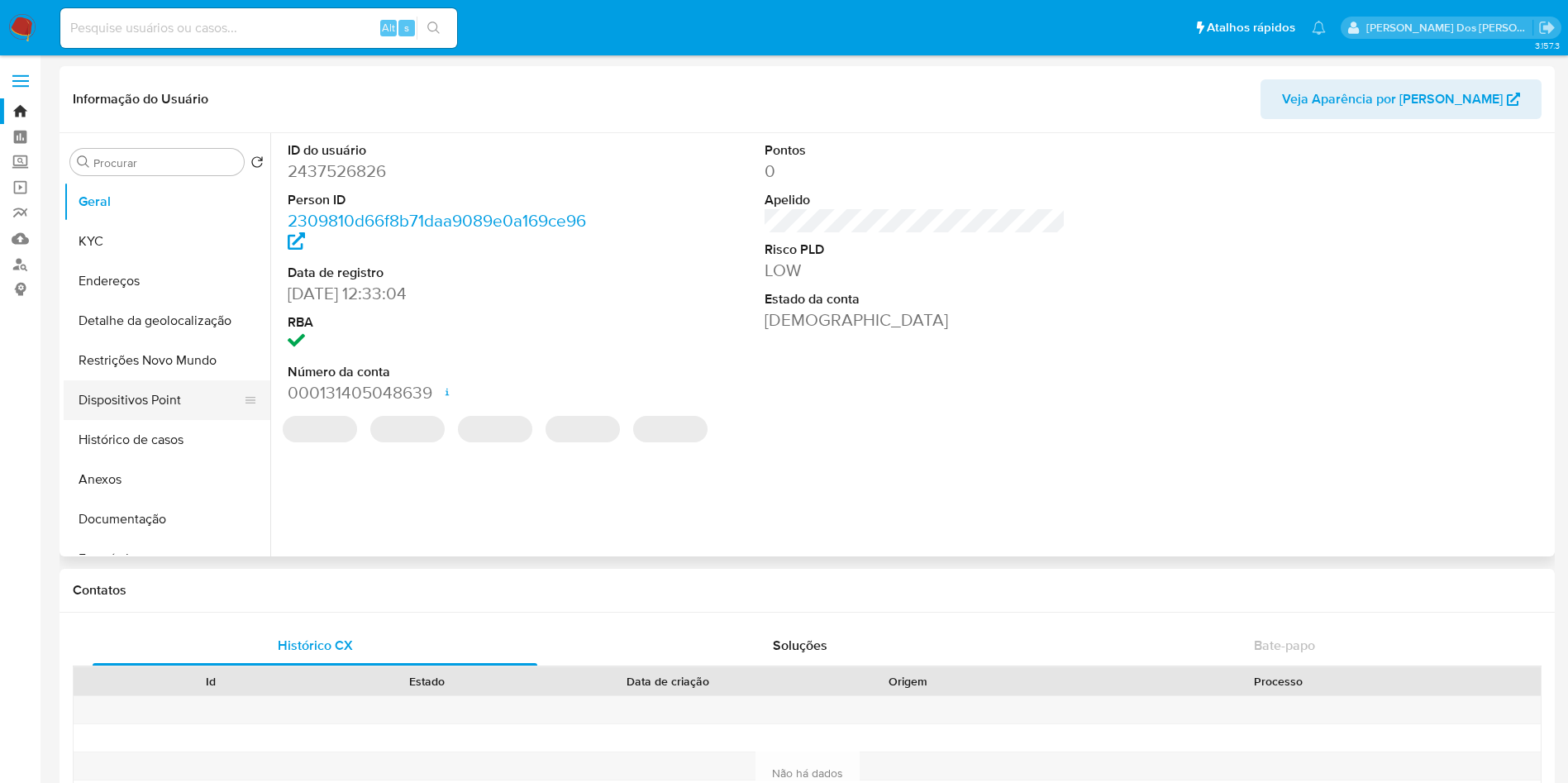
select select "10"
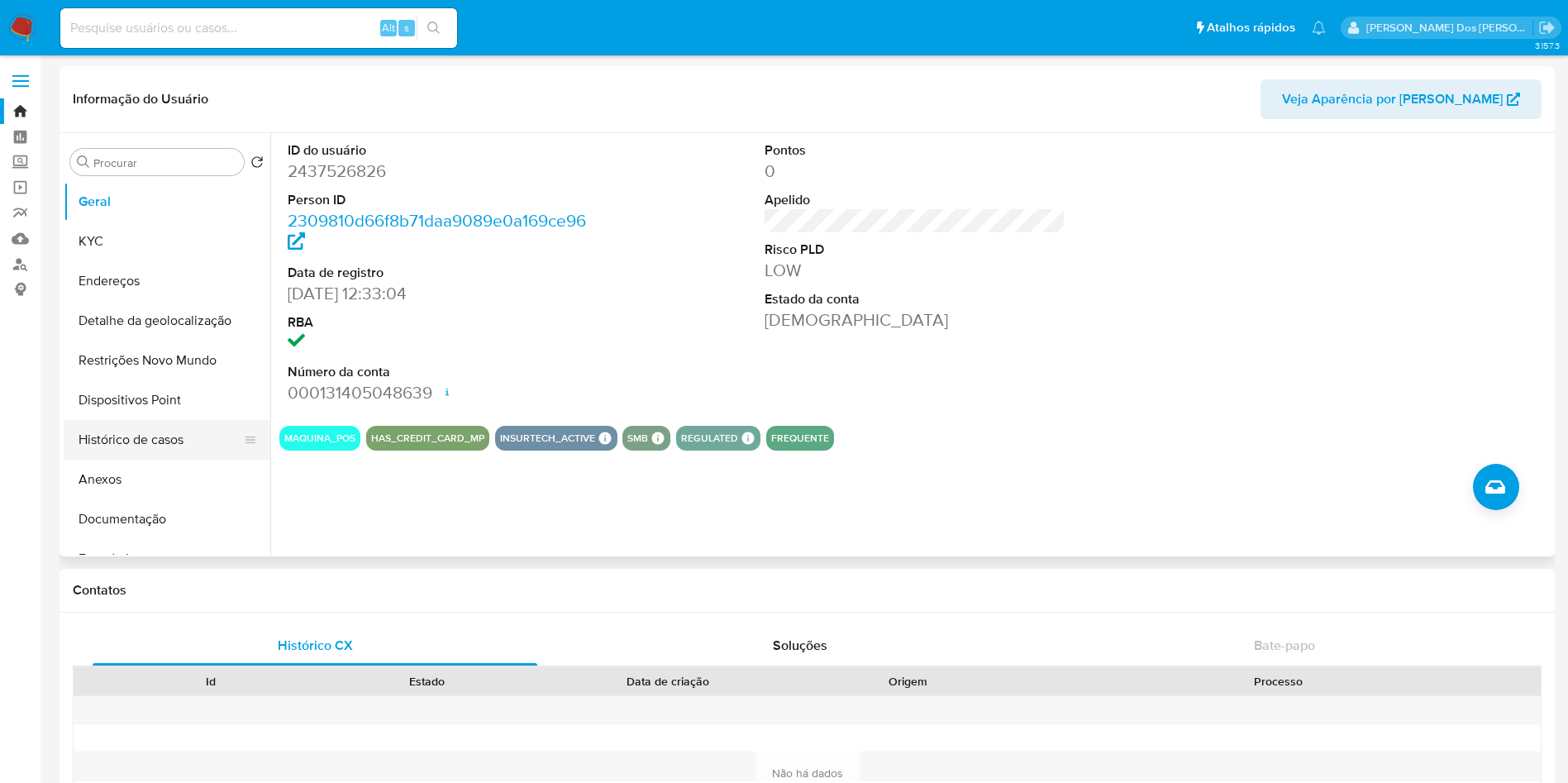
click at [179, 445] on button "Histórico de casos" at bounding box center [160, 440] width 193 height 40
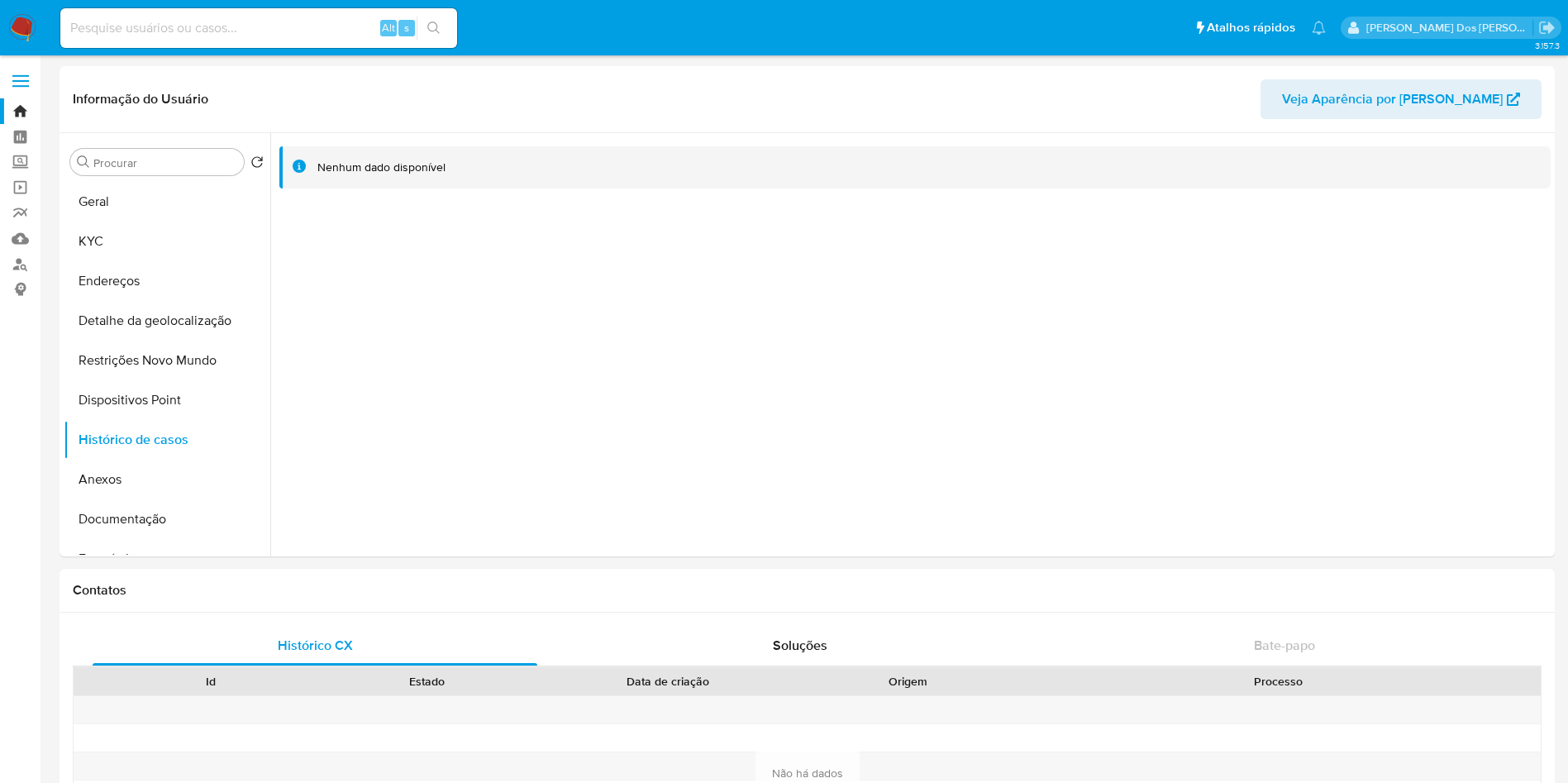
click at [243, 17] on input at bounding box center [258, 28] width 397 height 22
paste input "2283189069"
type input "2283189069"
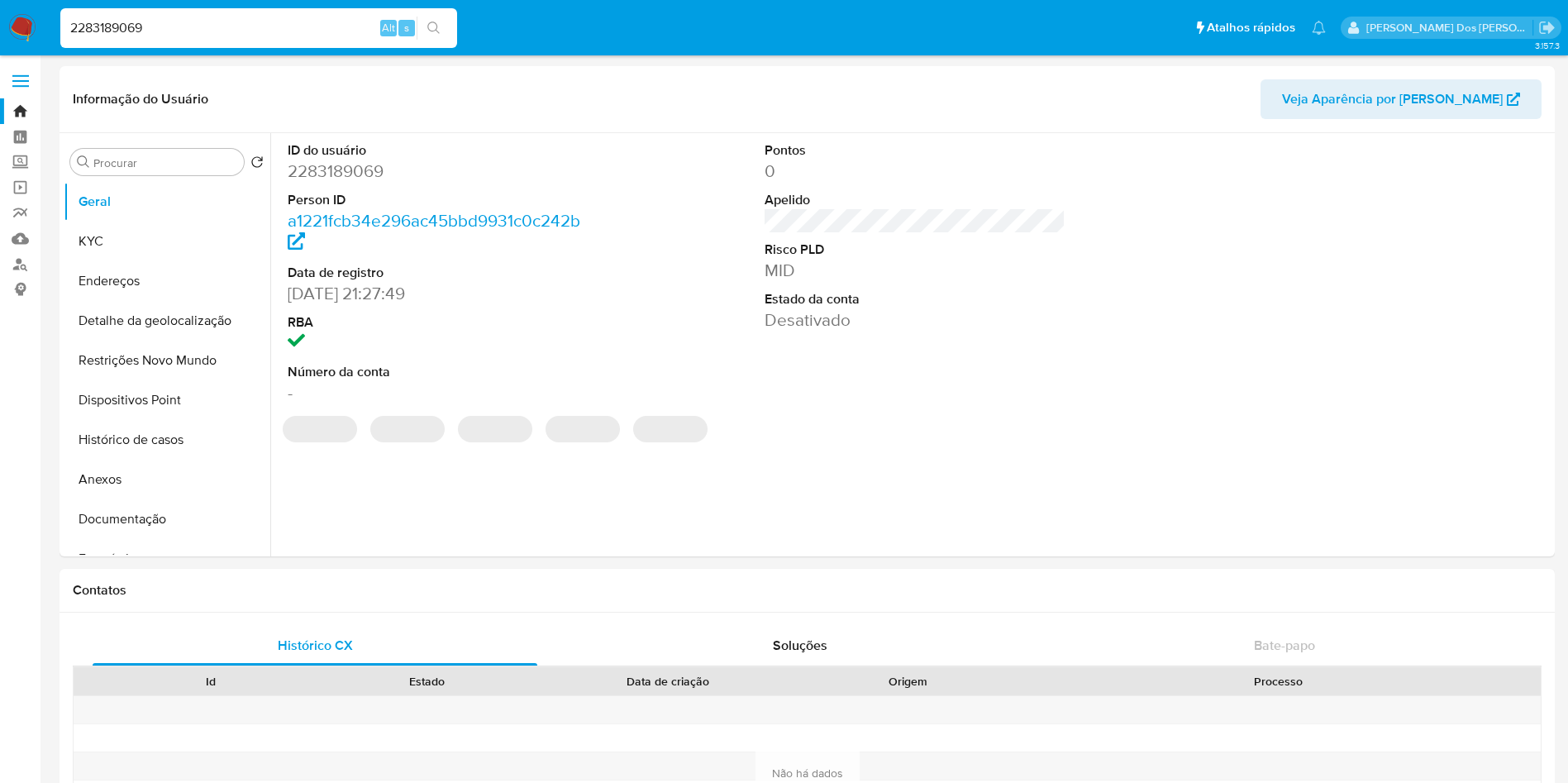
select select "10"
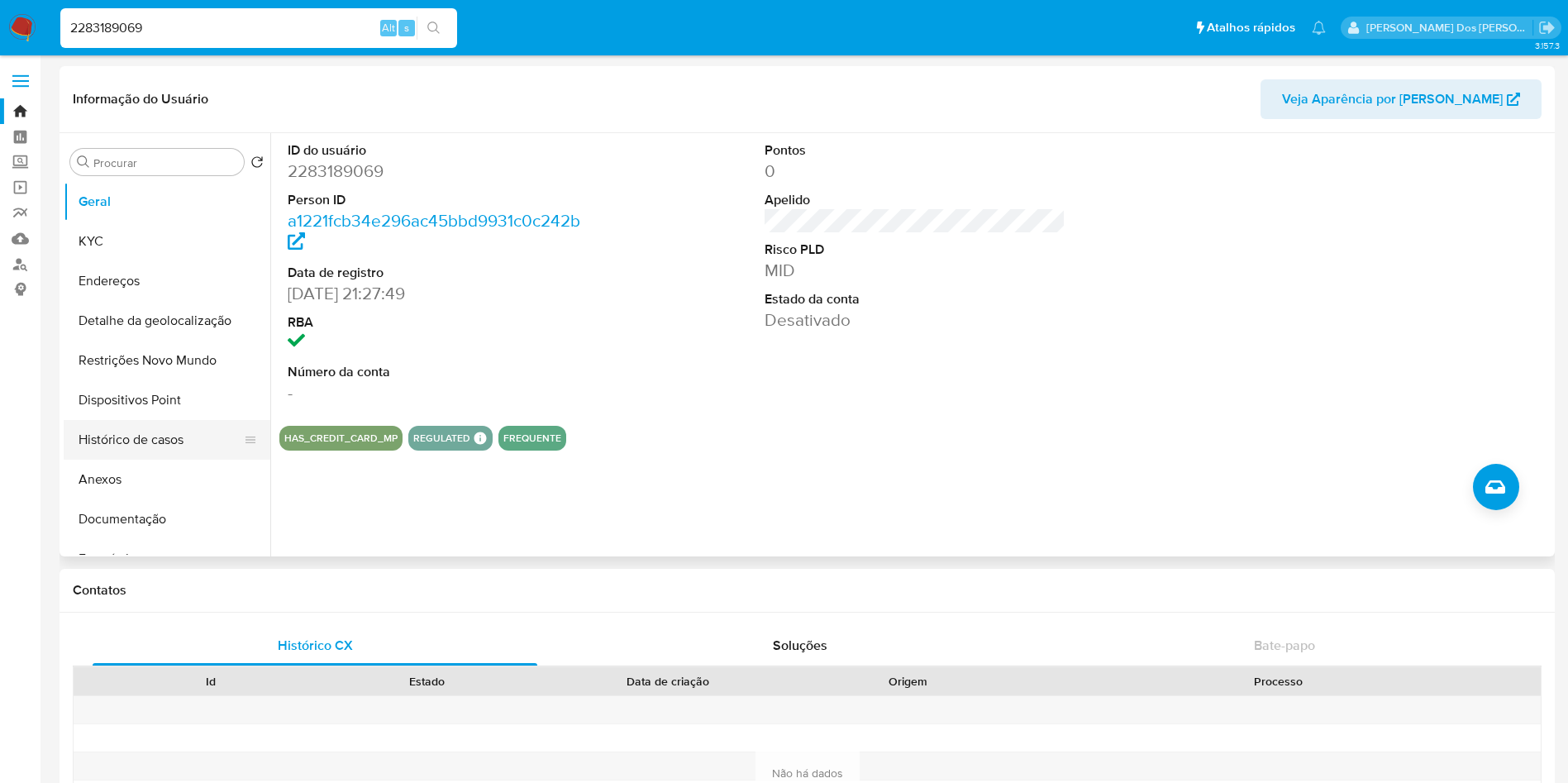
click at [179, 443] on button "Histórico de casos" at bounding box center [160, 440] width 193 height 40
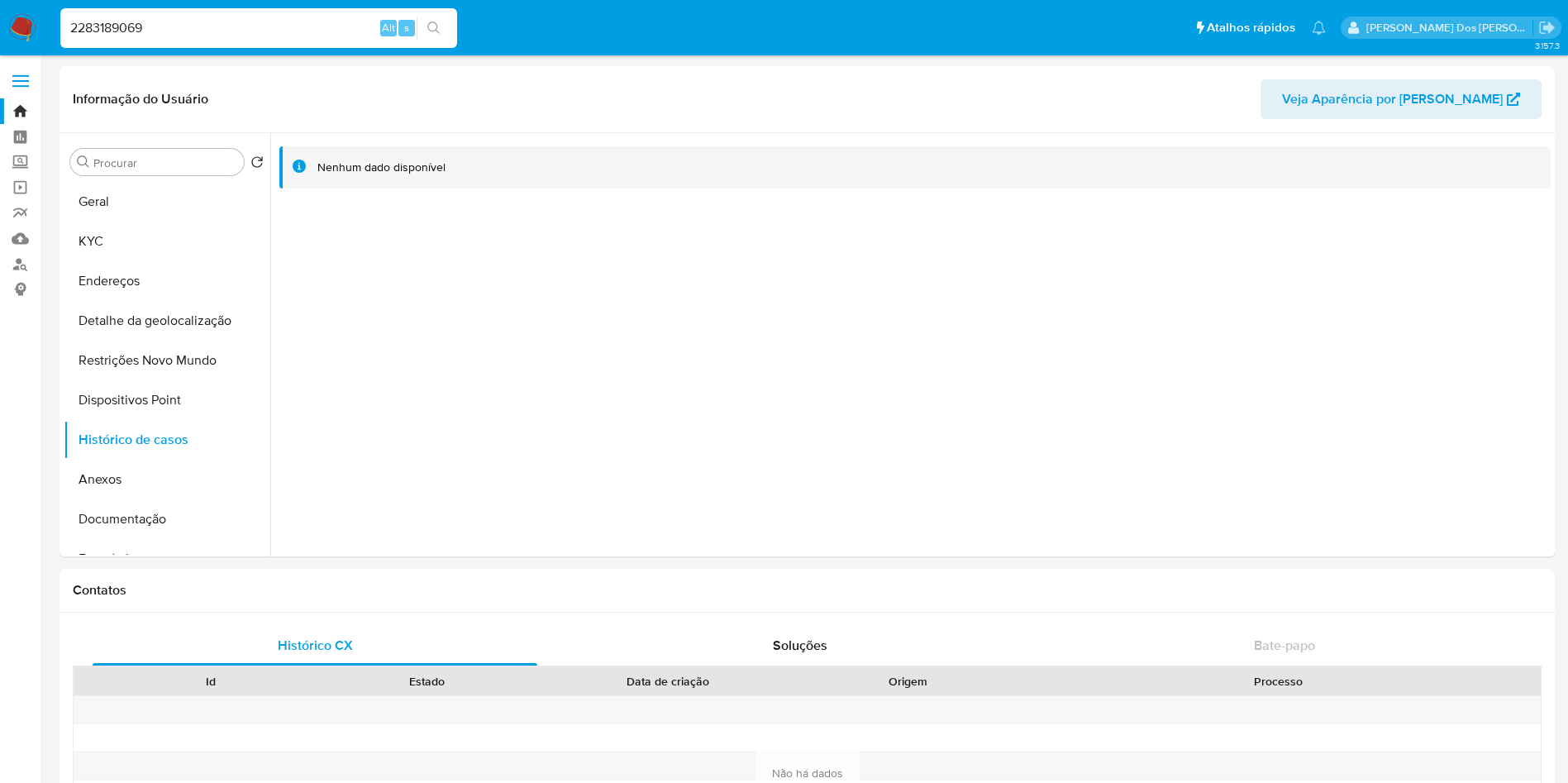
click at [31, 33] on img at bounding box center [22, 27] width 28 height 28
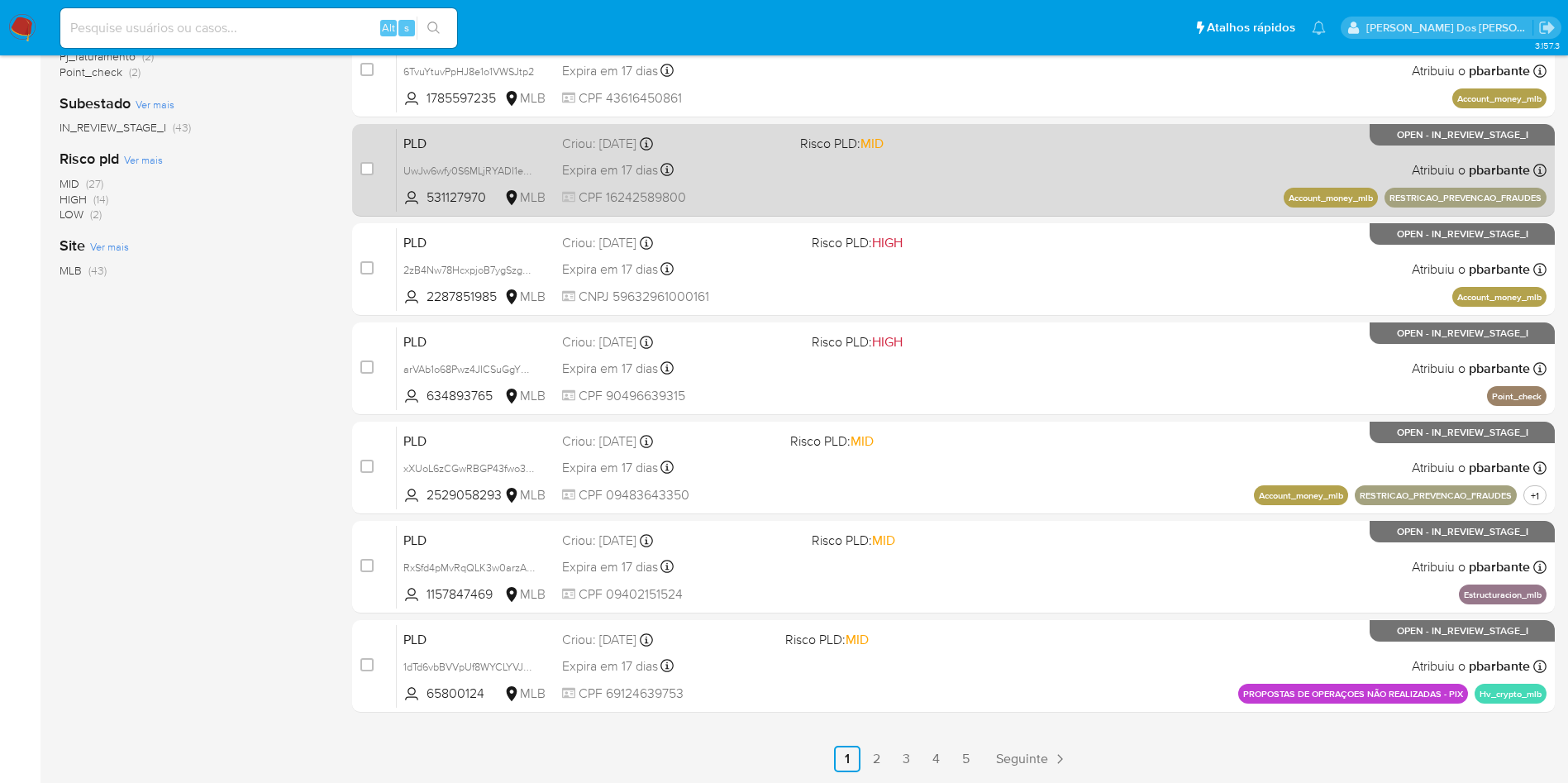
scroll to position [653, 0]
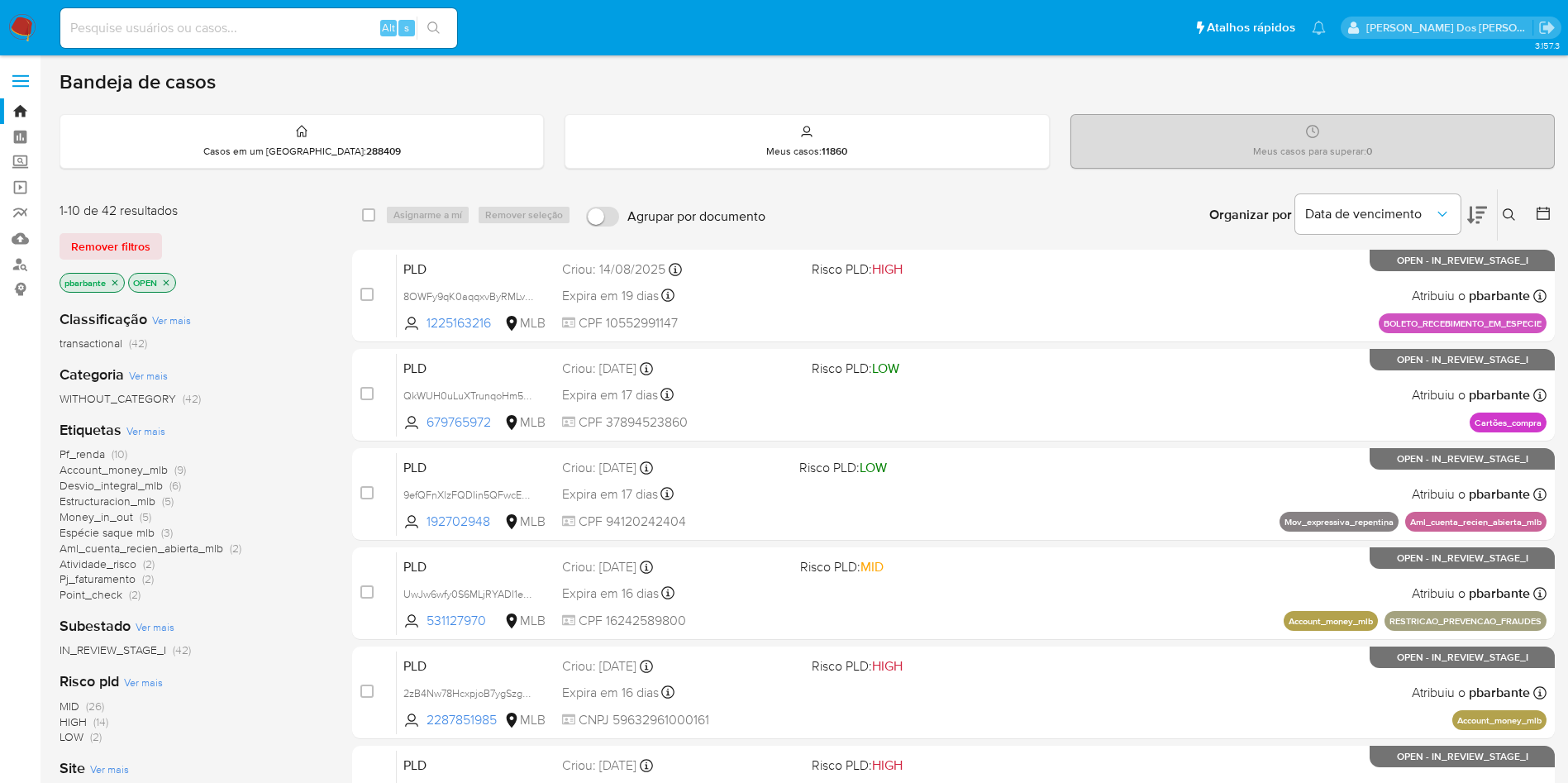
scroll to position [653, 0]
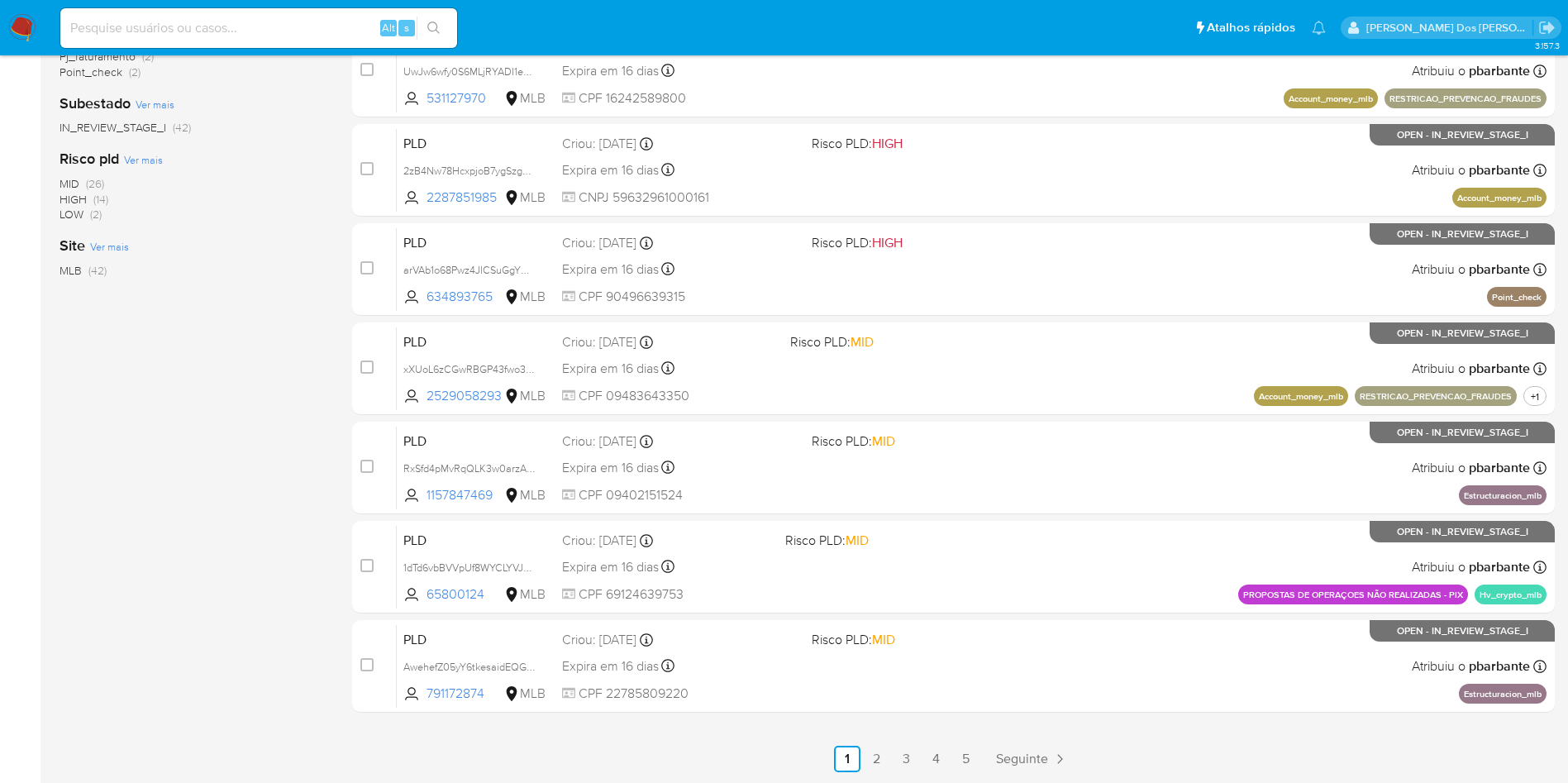
click at [225, 51] on nav "Pausado Ver notificaciones Alt s Atalhos rápidos Presiona las siguientes teclas…" at bounding box center [784, 27] width 1568 height 56
click at [238, 31] on input at bounding box center [258, 28] width 397 height 22
paste input "798837393"
type input "798837393"
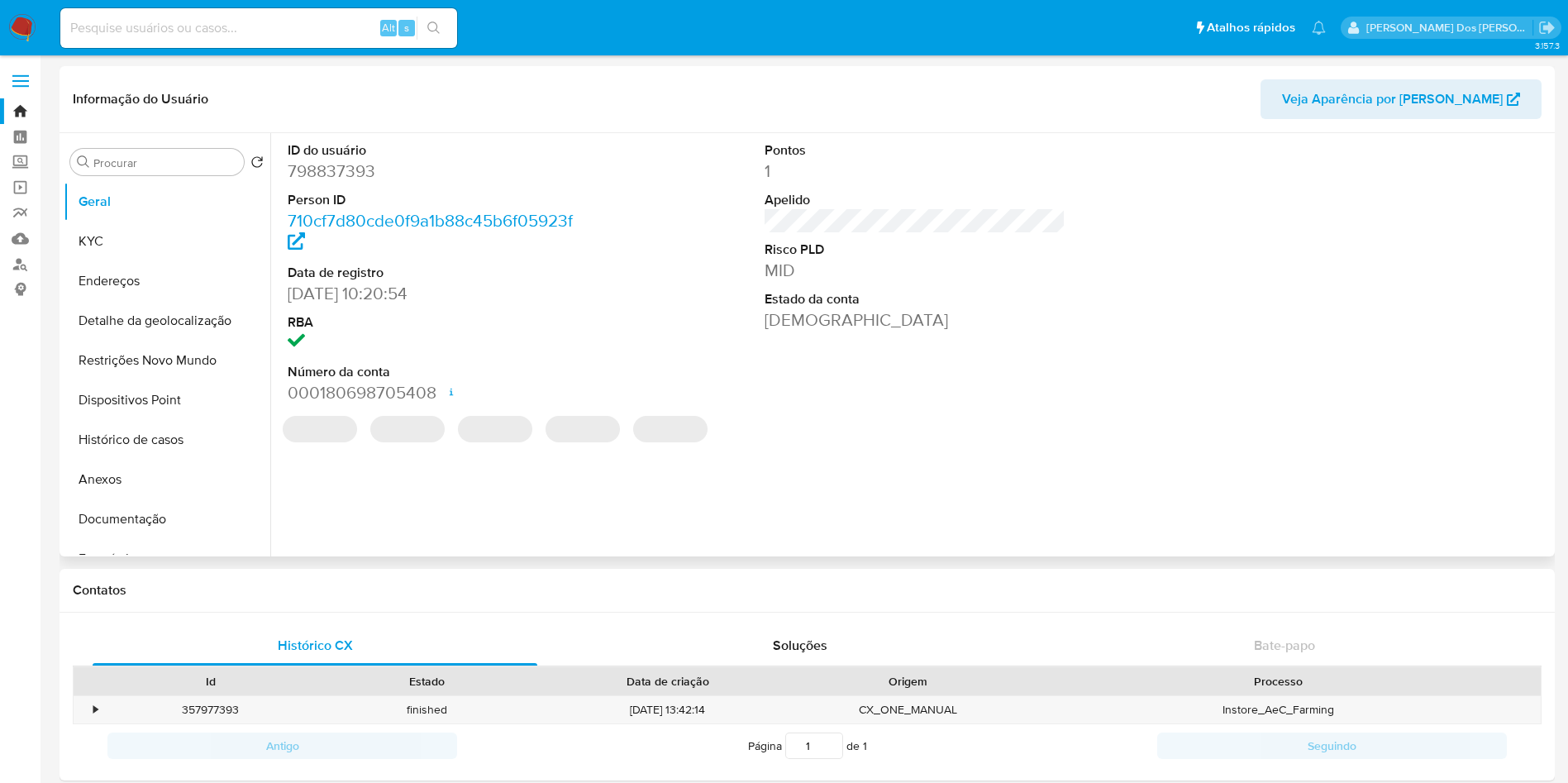
select select "10"
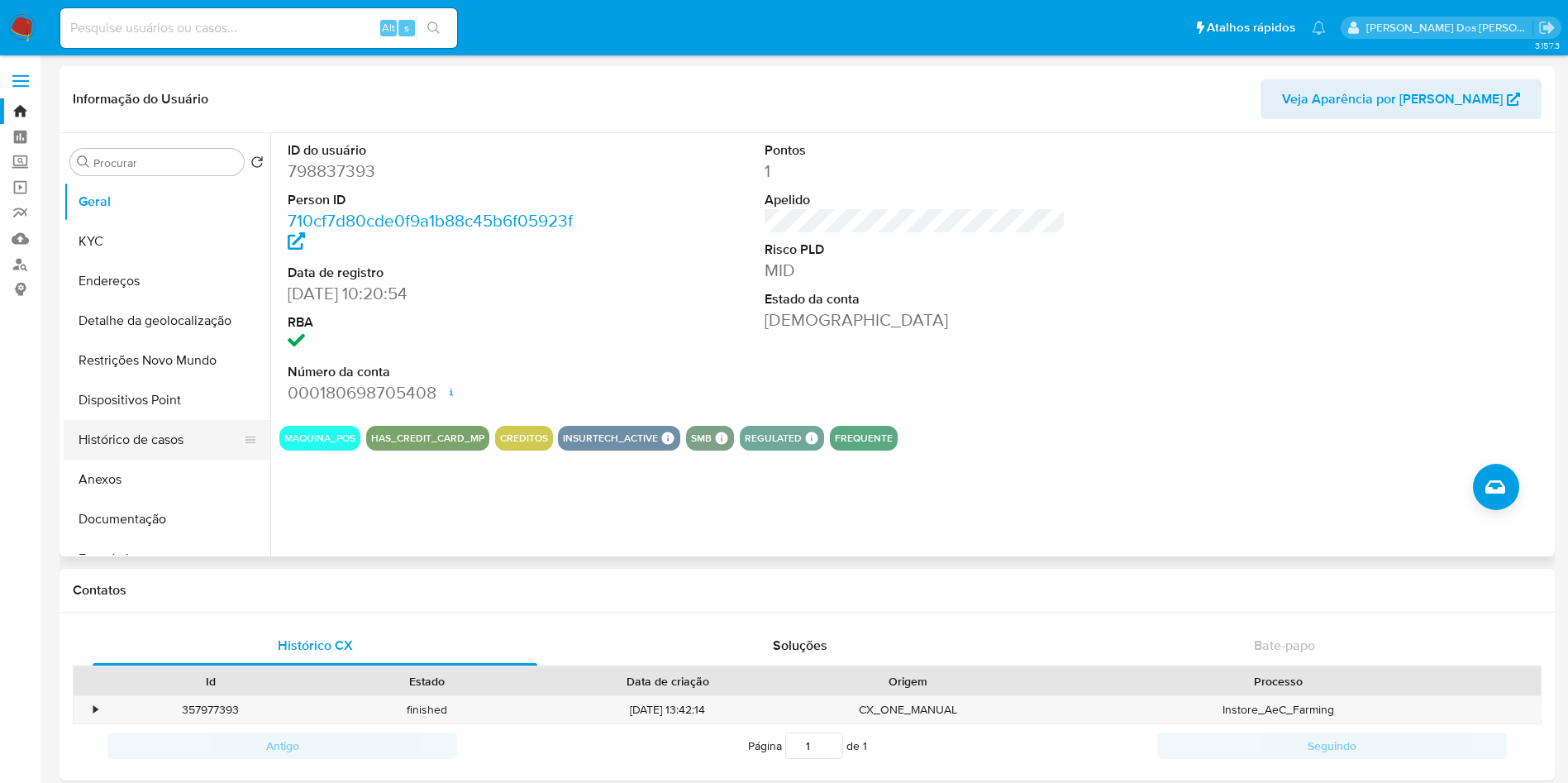
click at [153, 455] on button "Histórico de casos" at bounding box center [160, 440] width 193 height 40
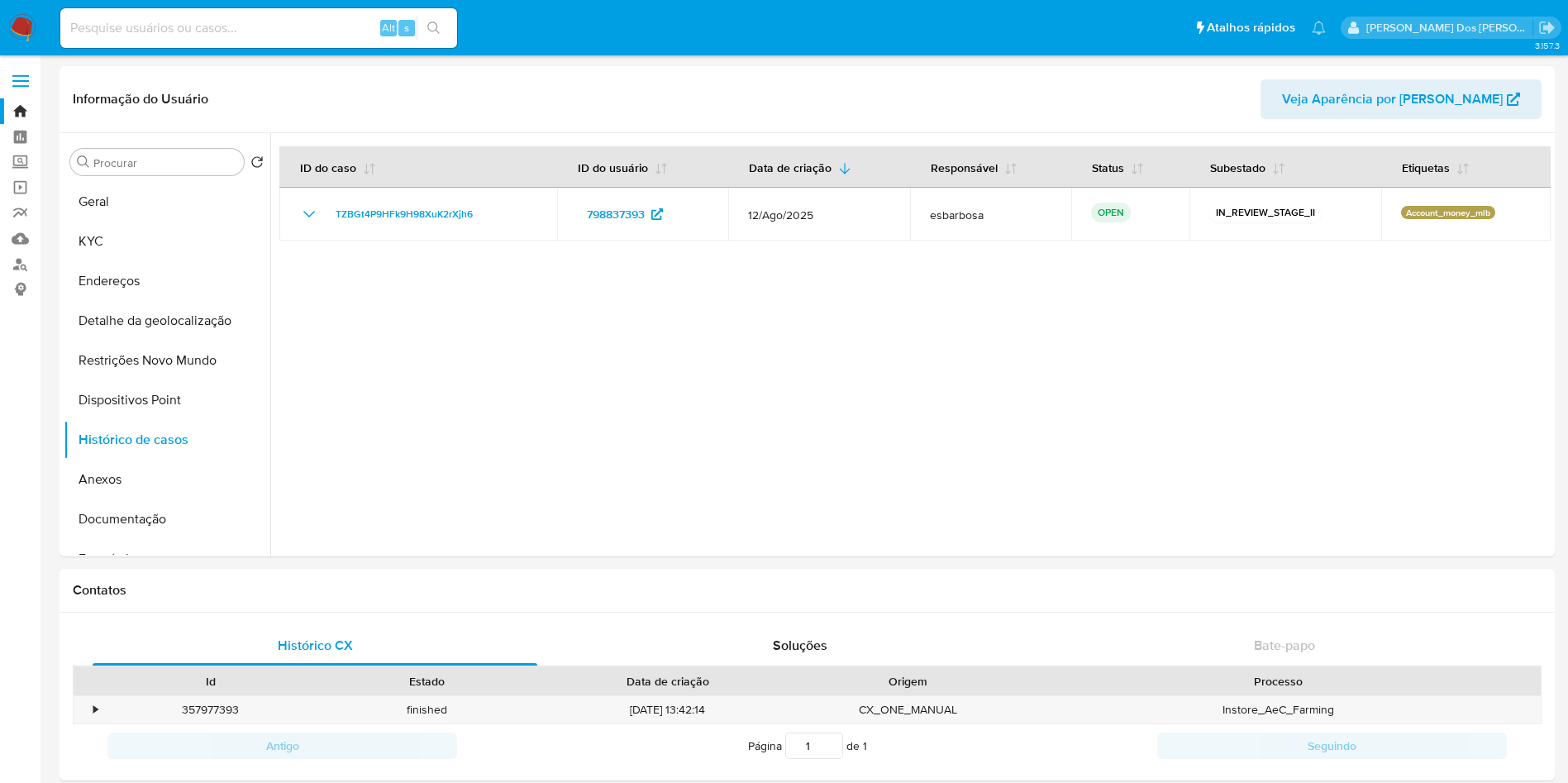
click at [161, 36] on input at bounding box center [258, 28] width 397 height 22
paste input "429809430"
type input "429809430"
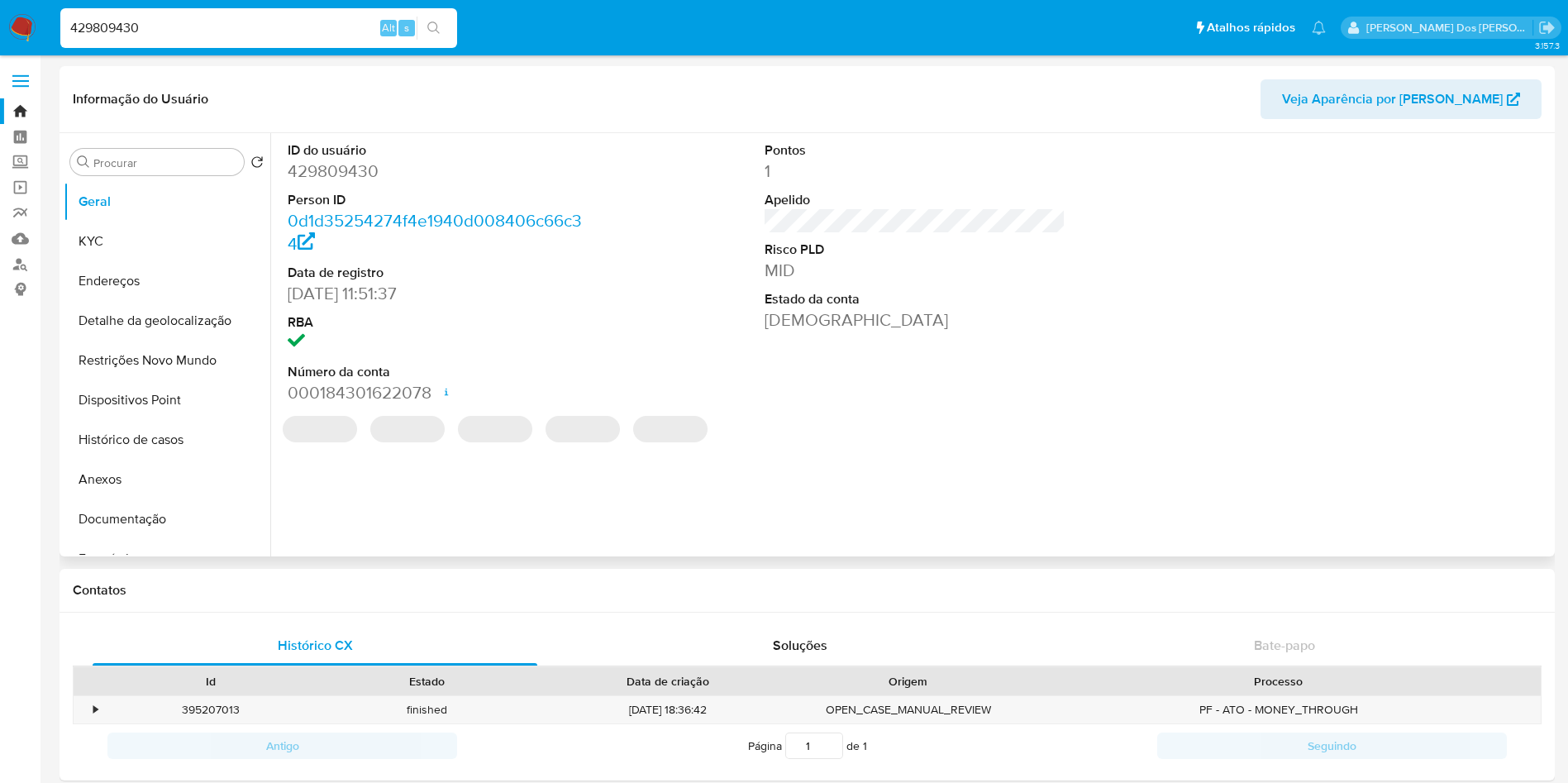
select select "10"
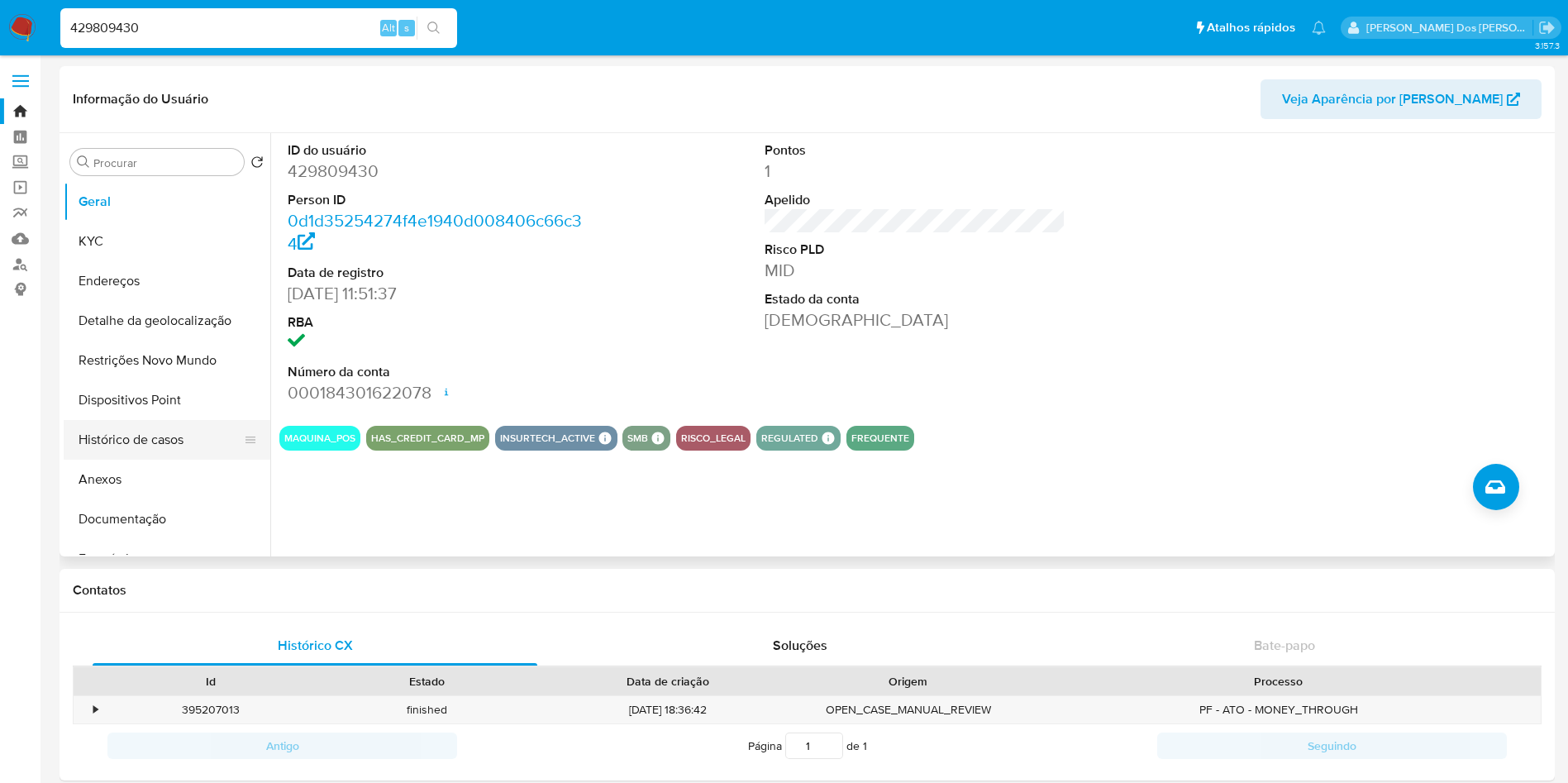
click at [136, 440] on button "Histórico de casos" at bounding box center [160, 440] width 193 height 40
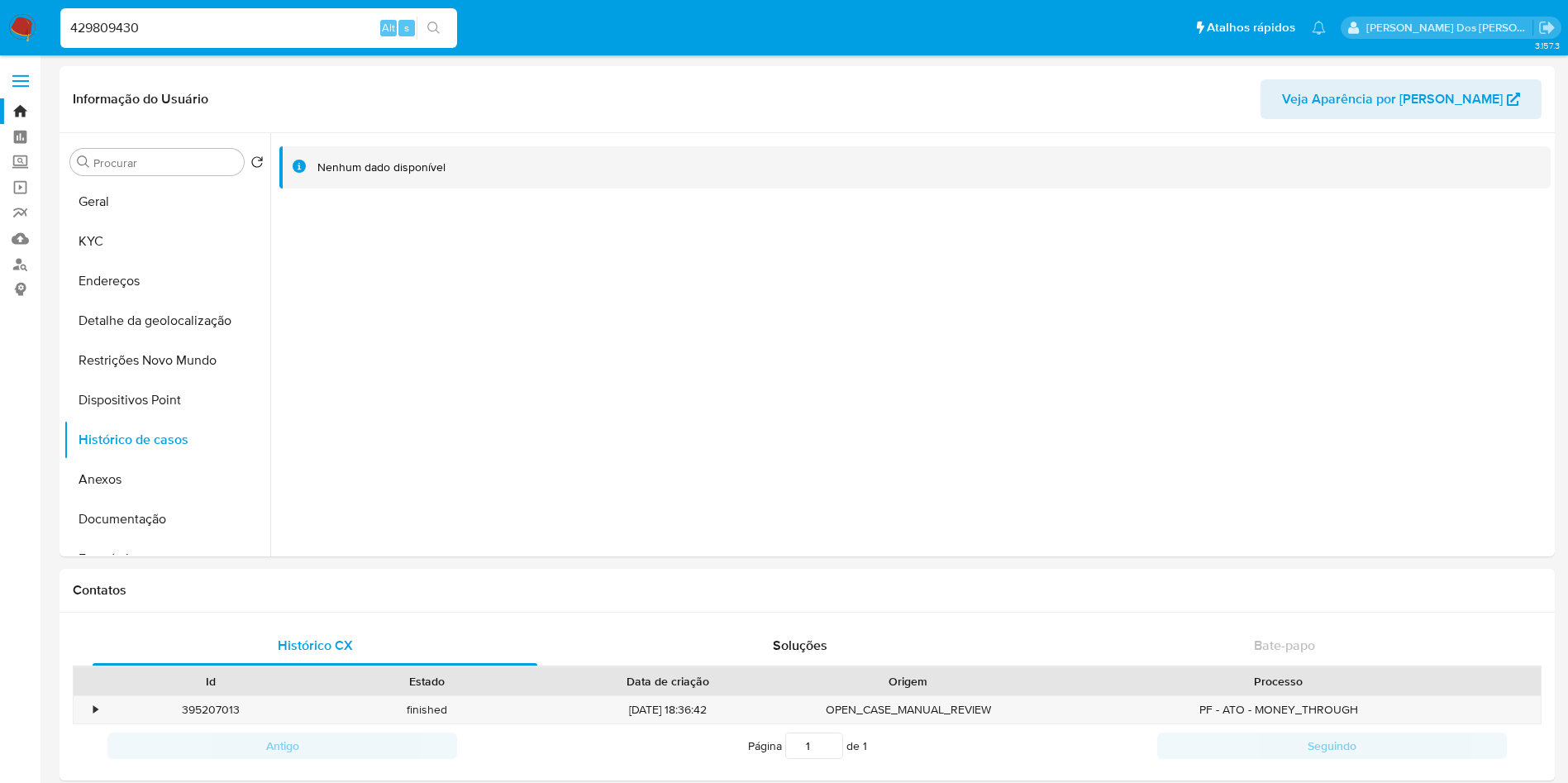
drag, startPoint x: 27, startPoint y: 17, endPoint x: 121, endPoint y: 15, distance: 94.0
click at [27, 17] on img at bounding box center [22, 27] width 28 height 28
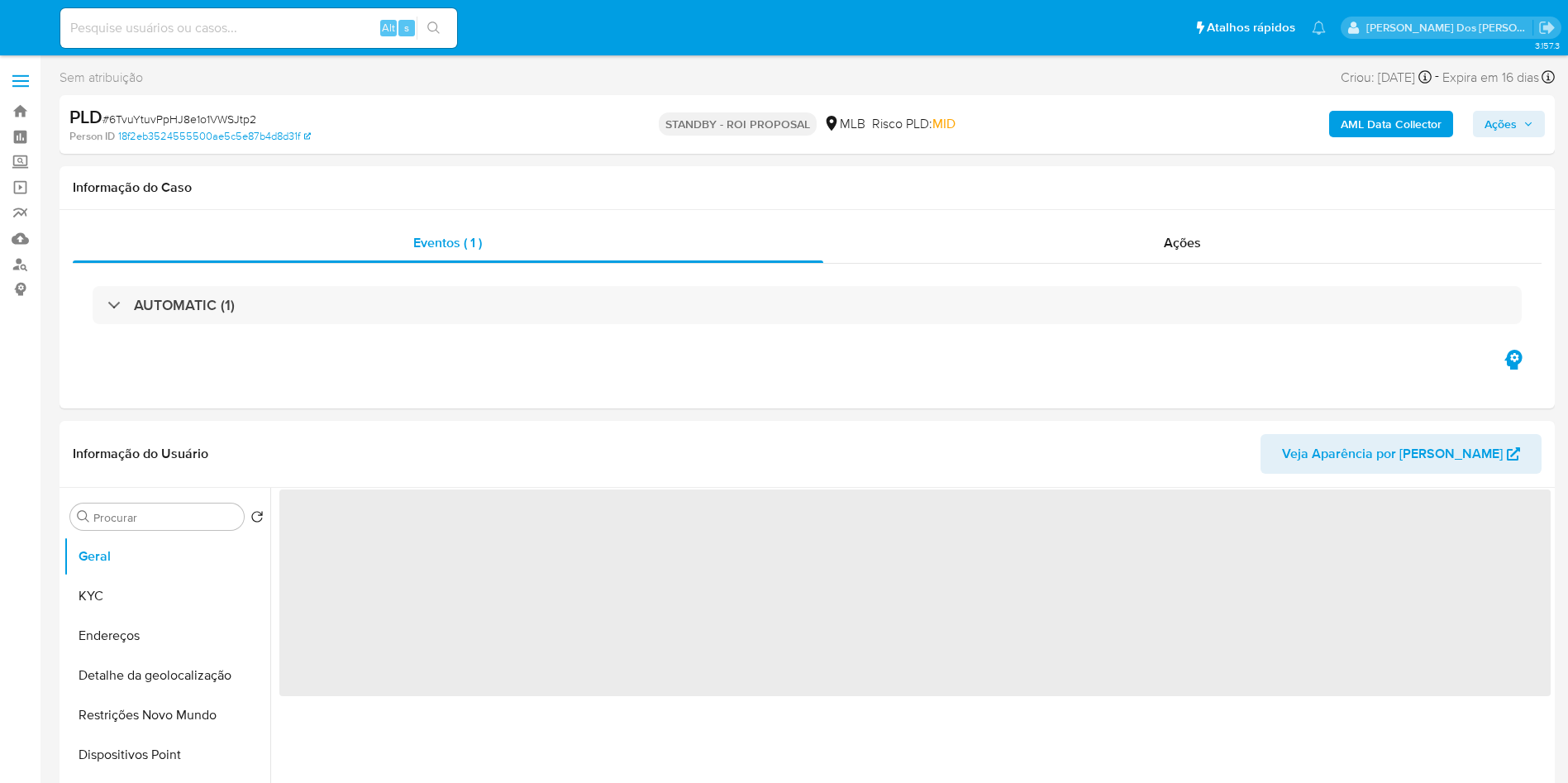
select select "10"
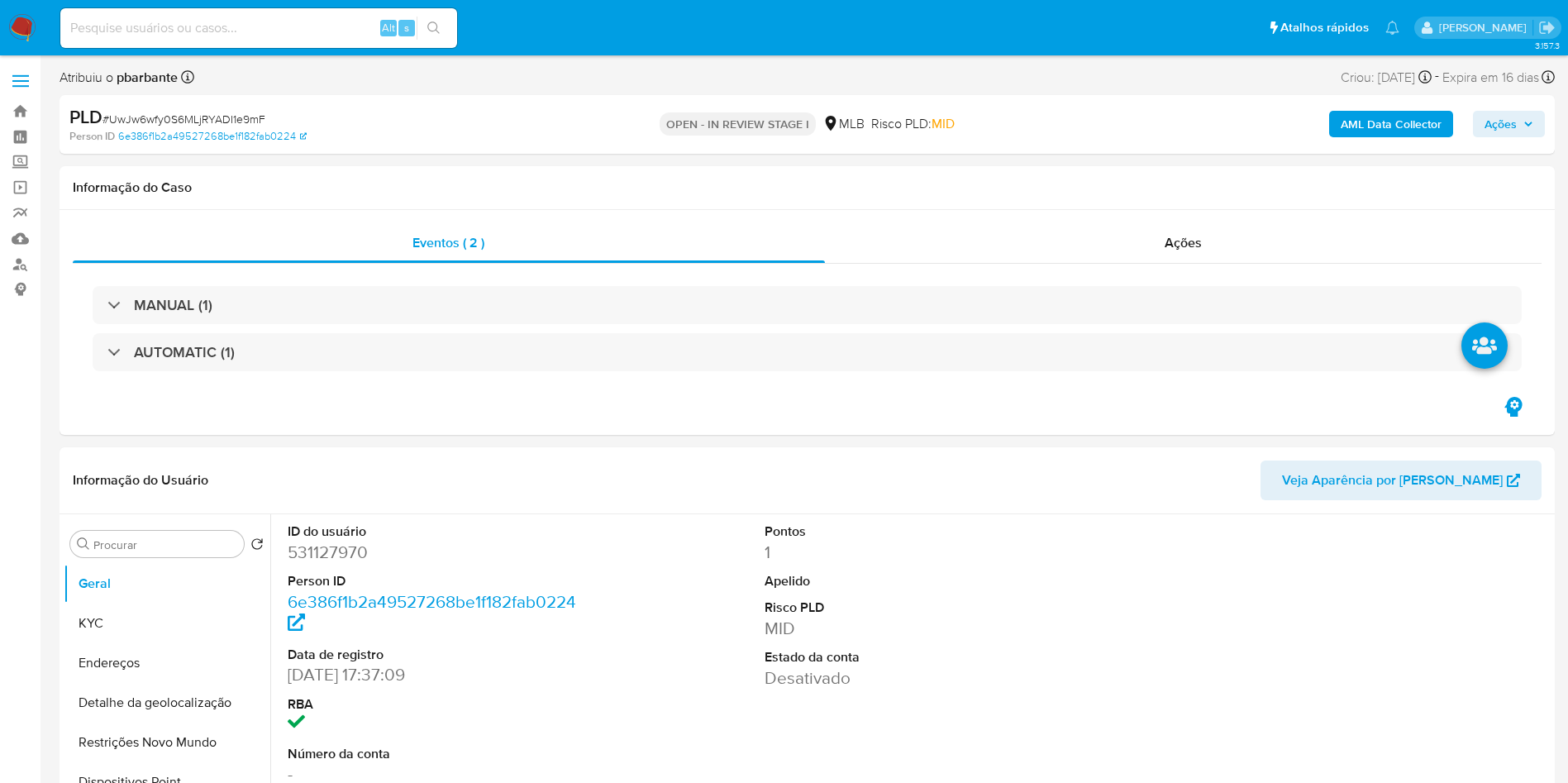
select select "10"
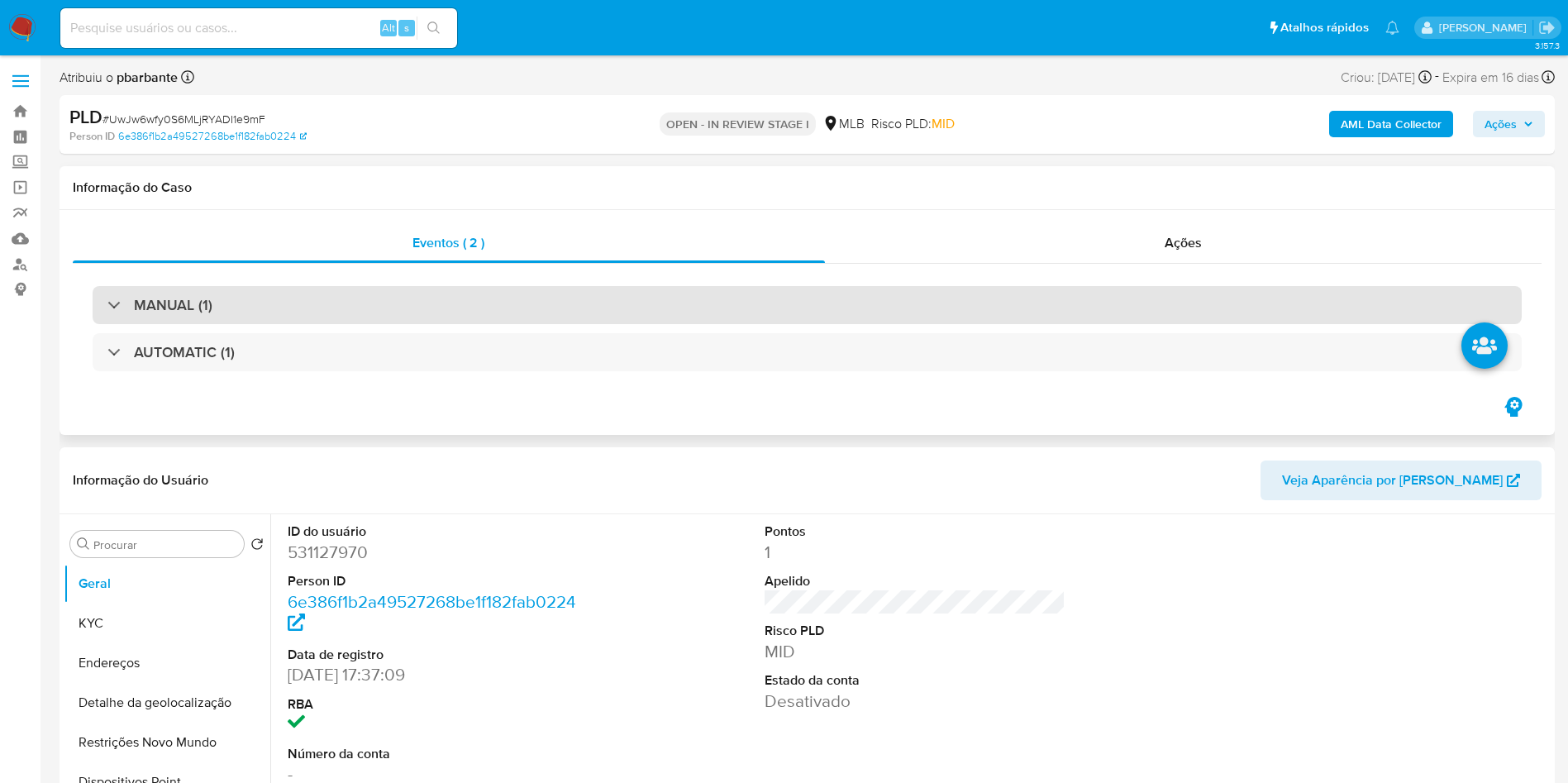
click at [565, 301] on div "MANUAL (1)" at bounding box center [808, 305] width 1429 height 38
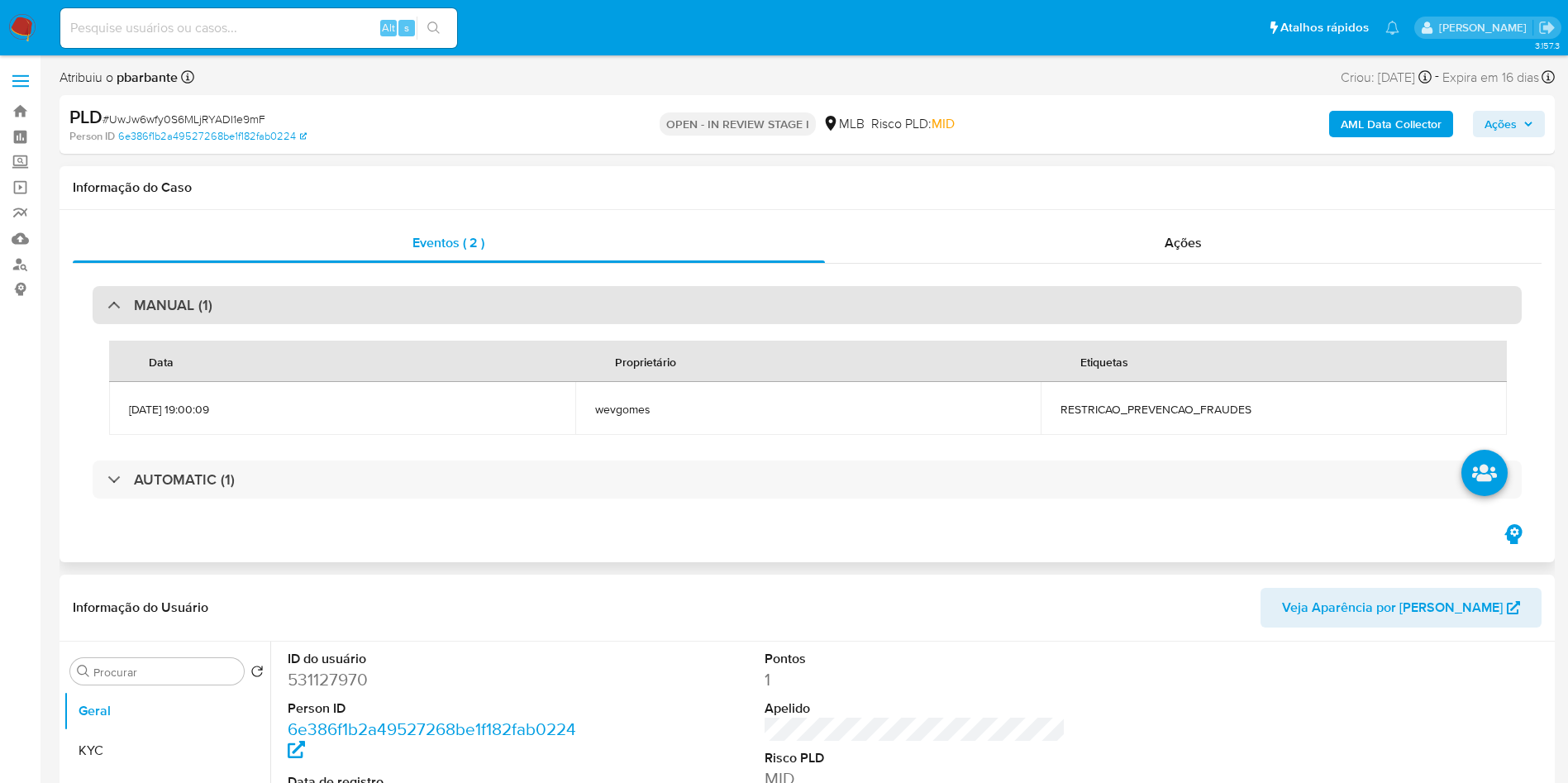
click at [565, 301] on div "MANUAL (1)" at bounding box center [808, 305] width 1429 height 38
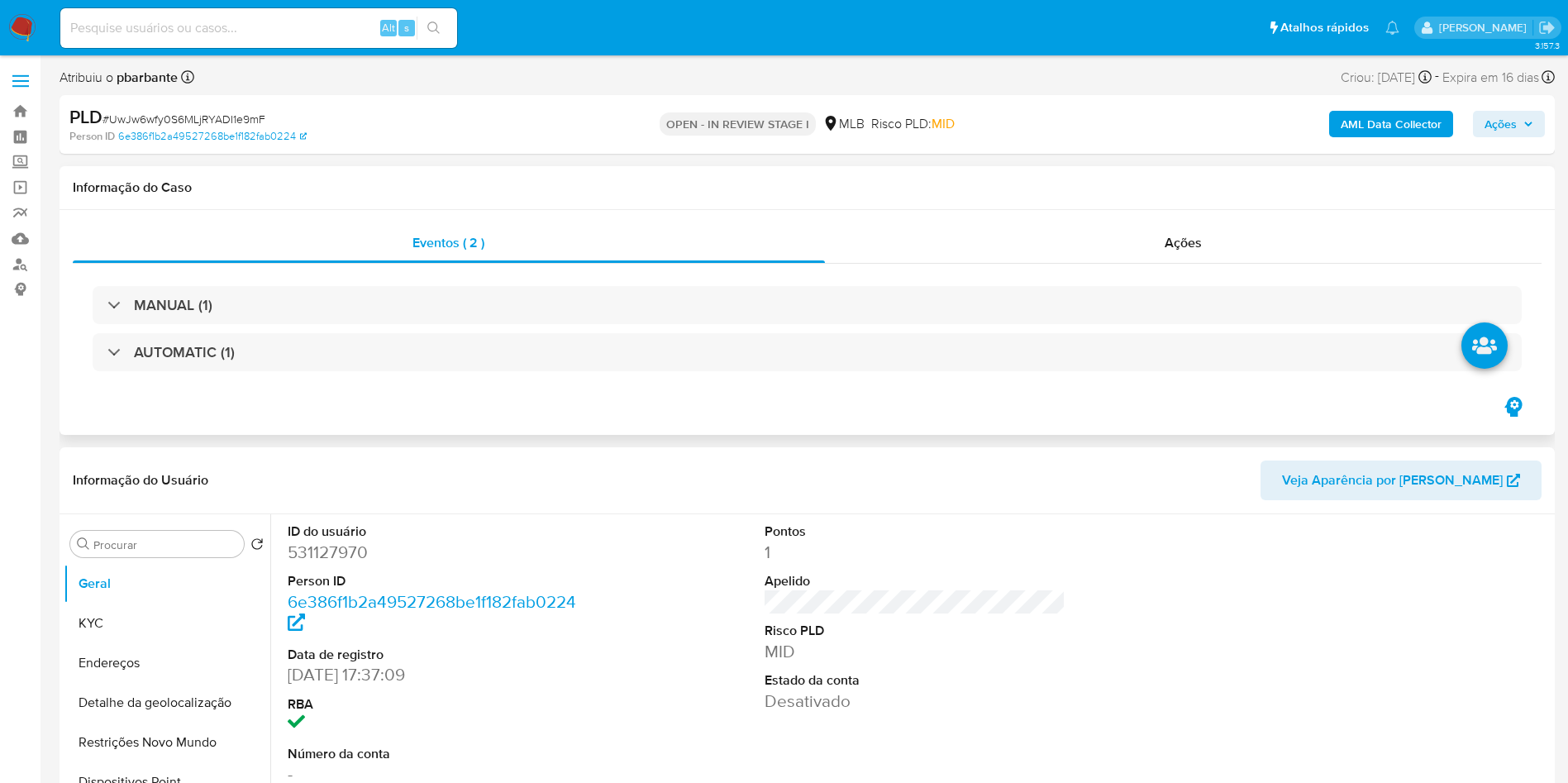
click at [576, 385] on div "MANUAL (1) AUTOMATIC (1)" at bounding box center [807, 328] width 1469 height 130
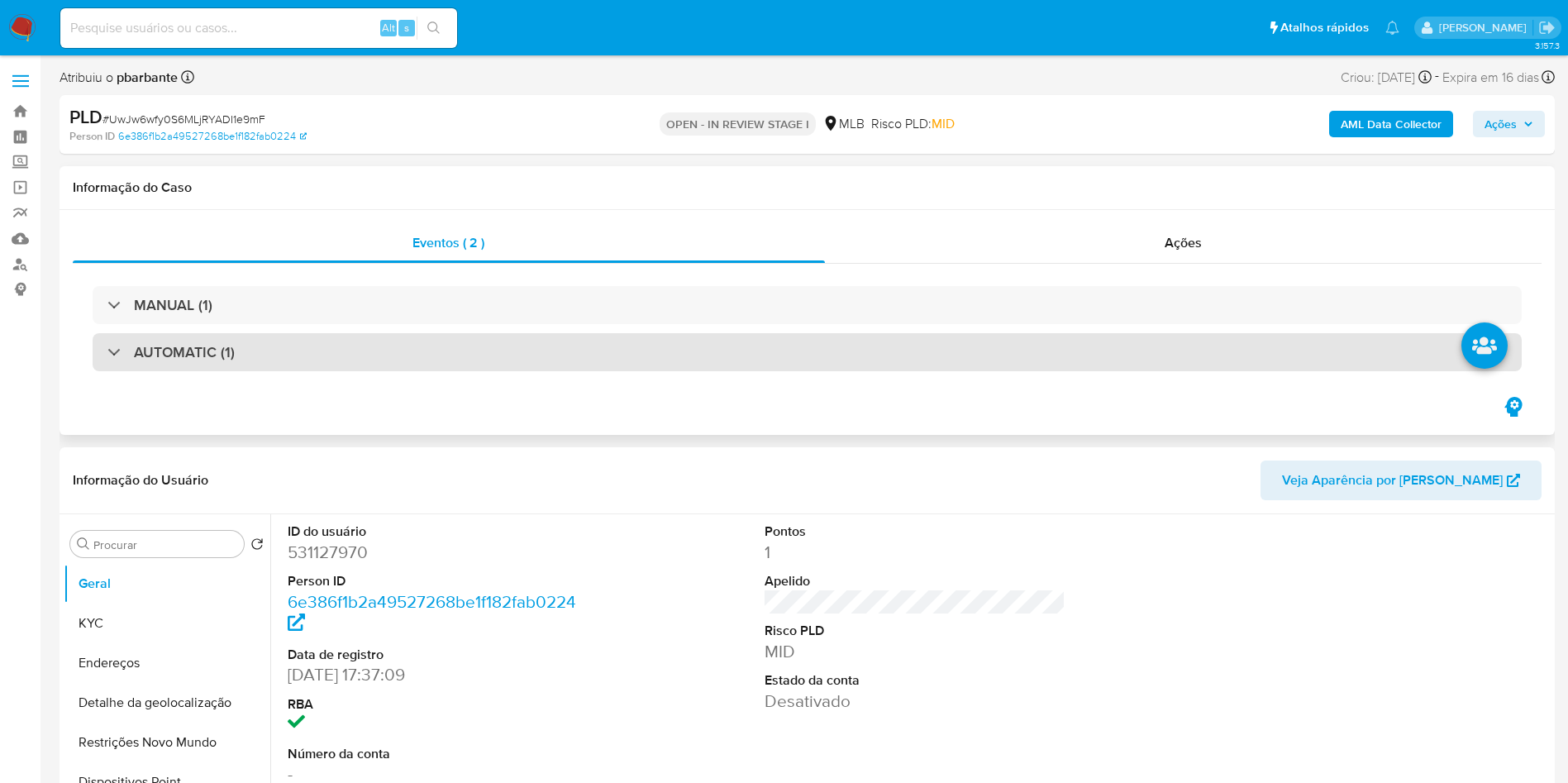
click at [591, 355] on div "AUTOMATIC (1)" at bounding box center [808, 352] width 1429 height 38
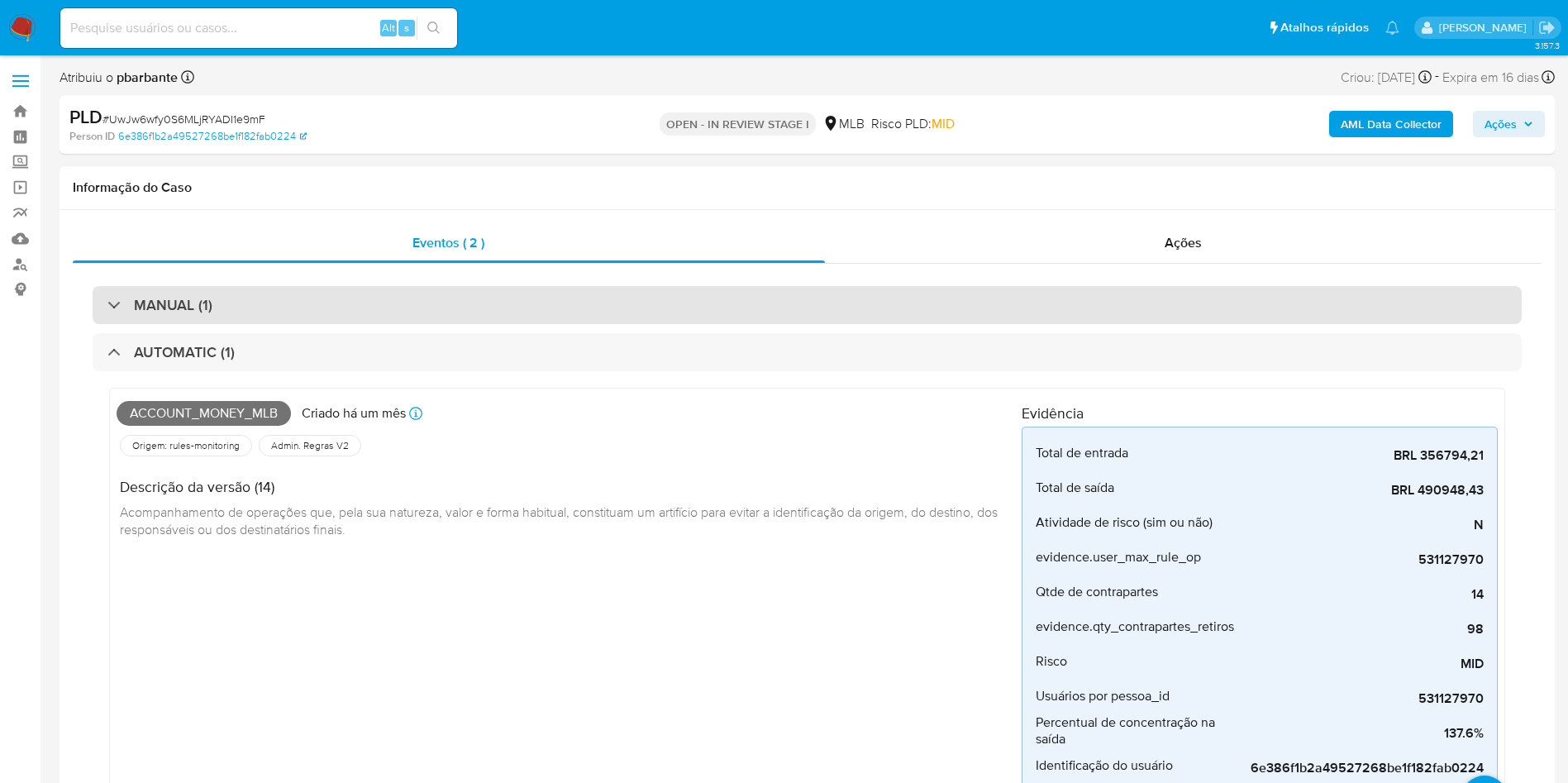
click at [610, 305] on div "MANUAL (1)" at bounding box center [808, 305] width 1429 height 38
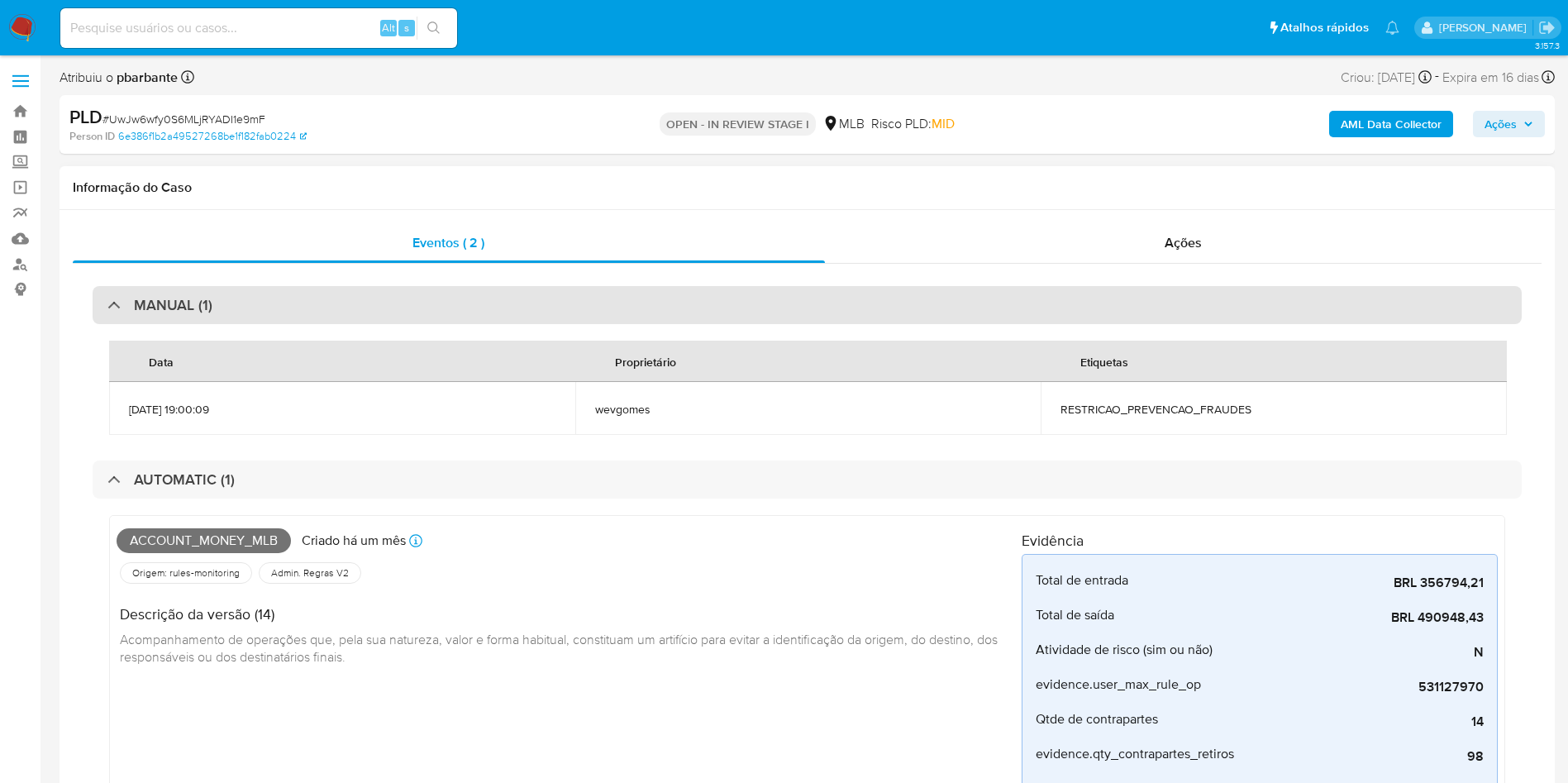
click at [610, 305] on div "MANUAL (1)" at bounding box center [808, 305] width 1429 height 38
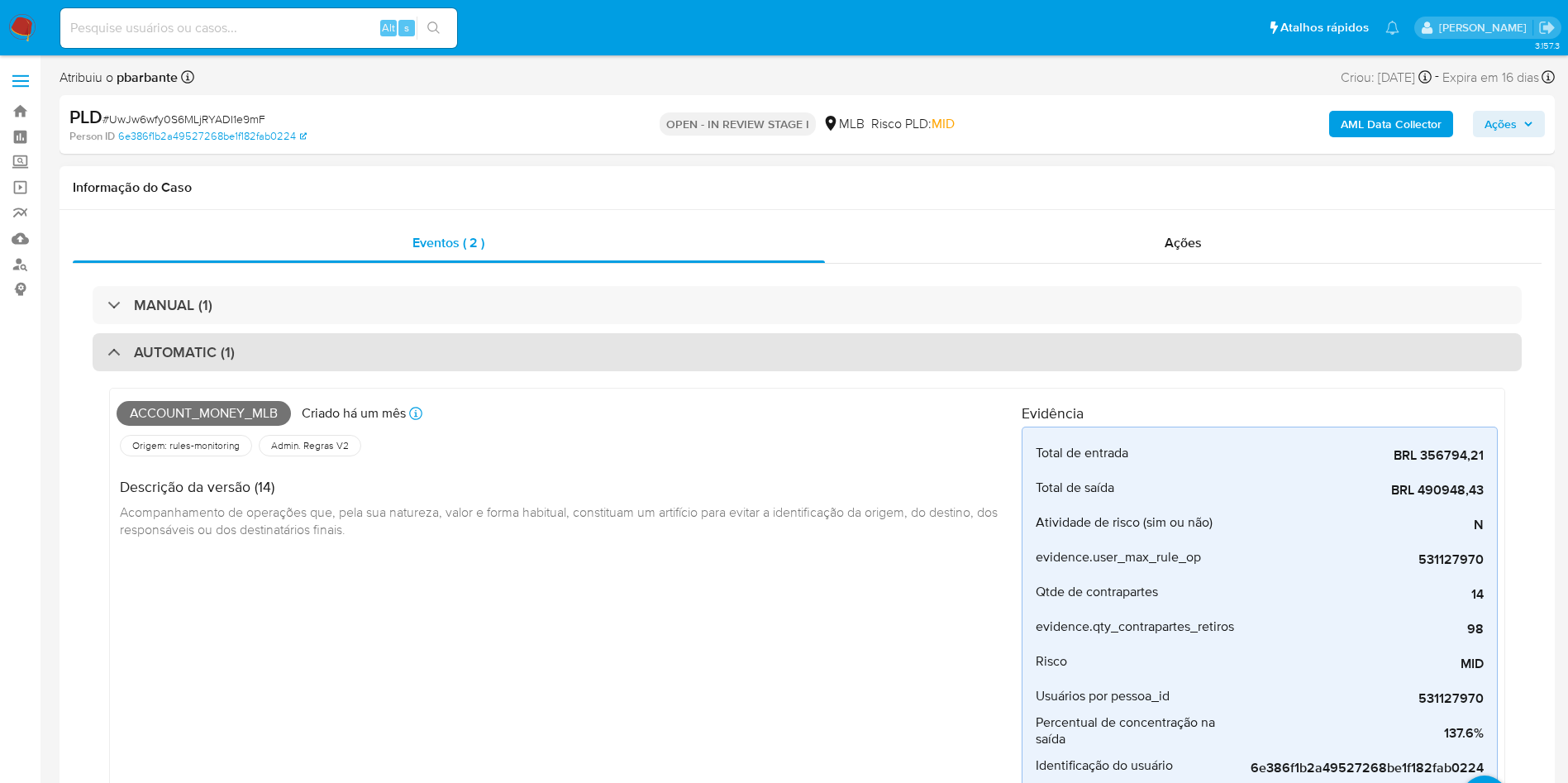
click at [589, 361] on div "AUTOMATIC (1)" at bounding box center [808, 352] width 1429 height 38
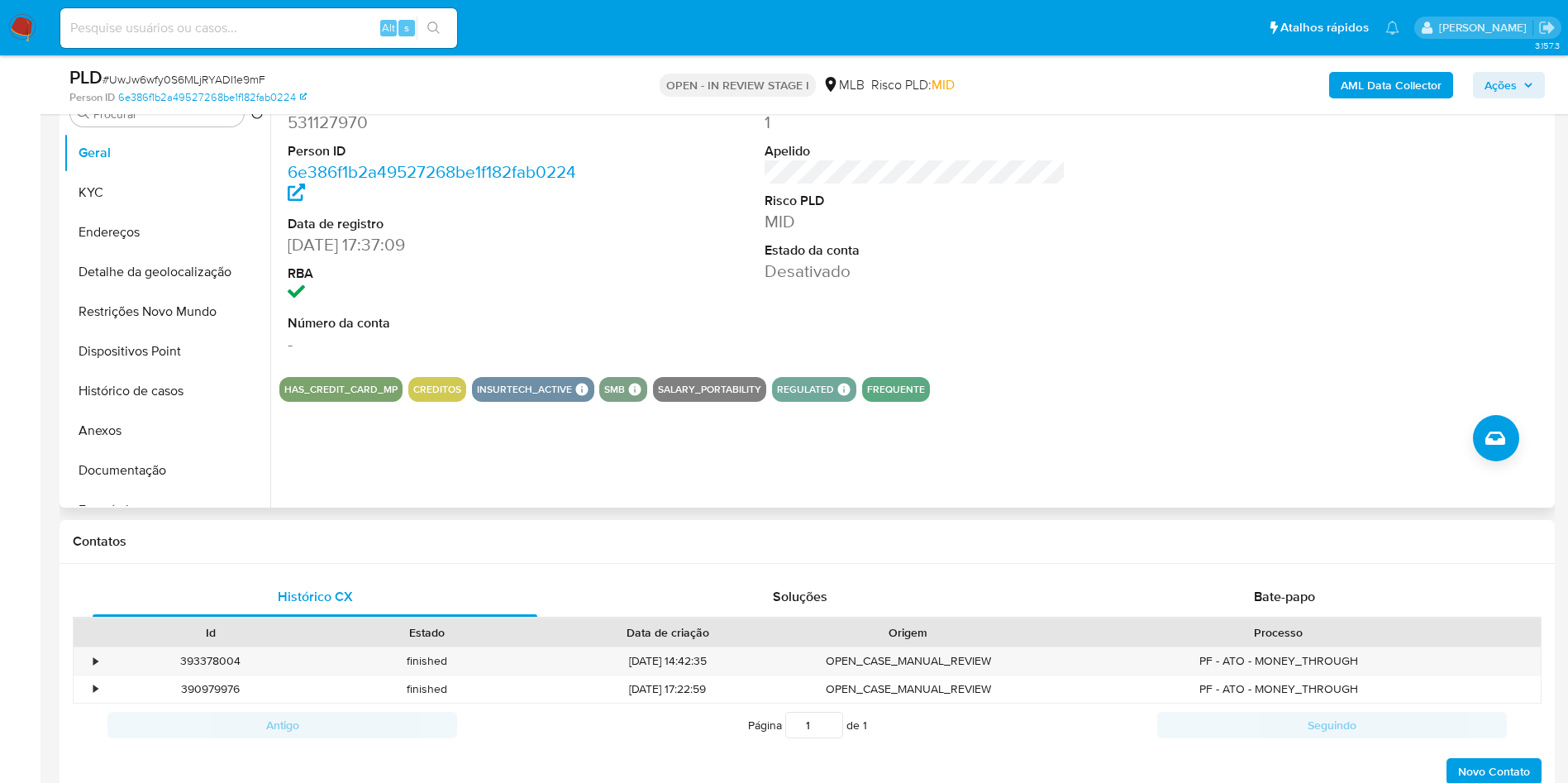
scroll to position [372, 0]
click at [194, 402] on button "Histórico de casos" at bounding box center [160, 390] width 193 height 40
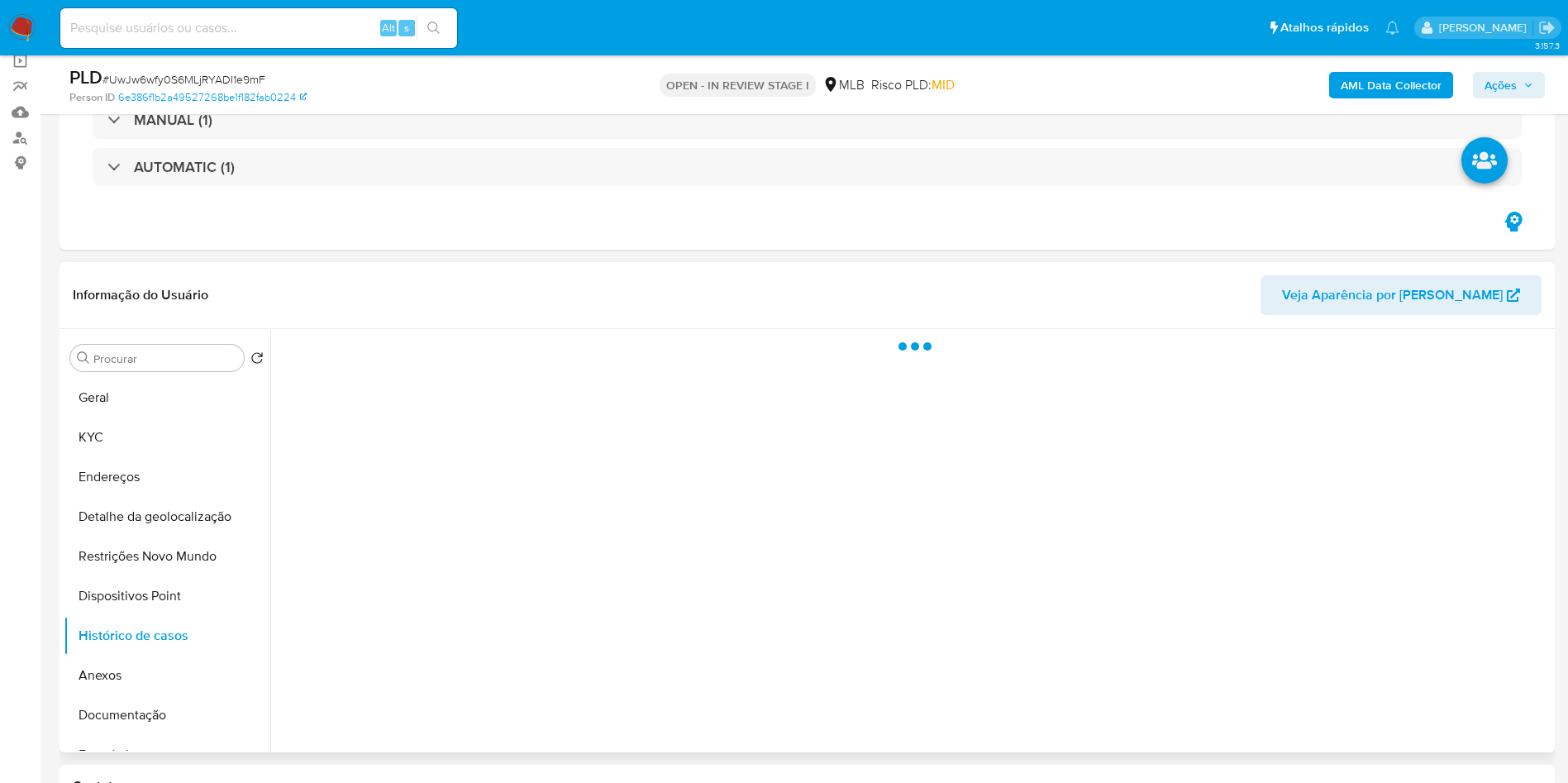
scroll to position [124, 0]
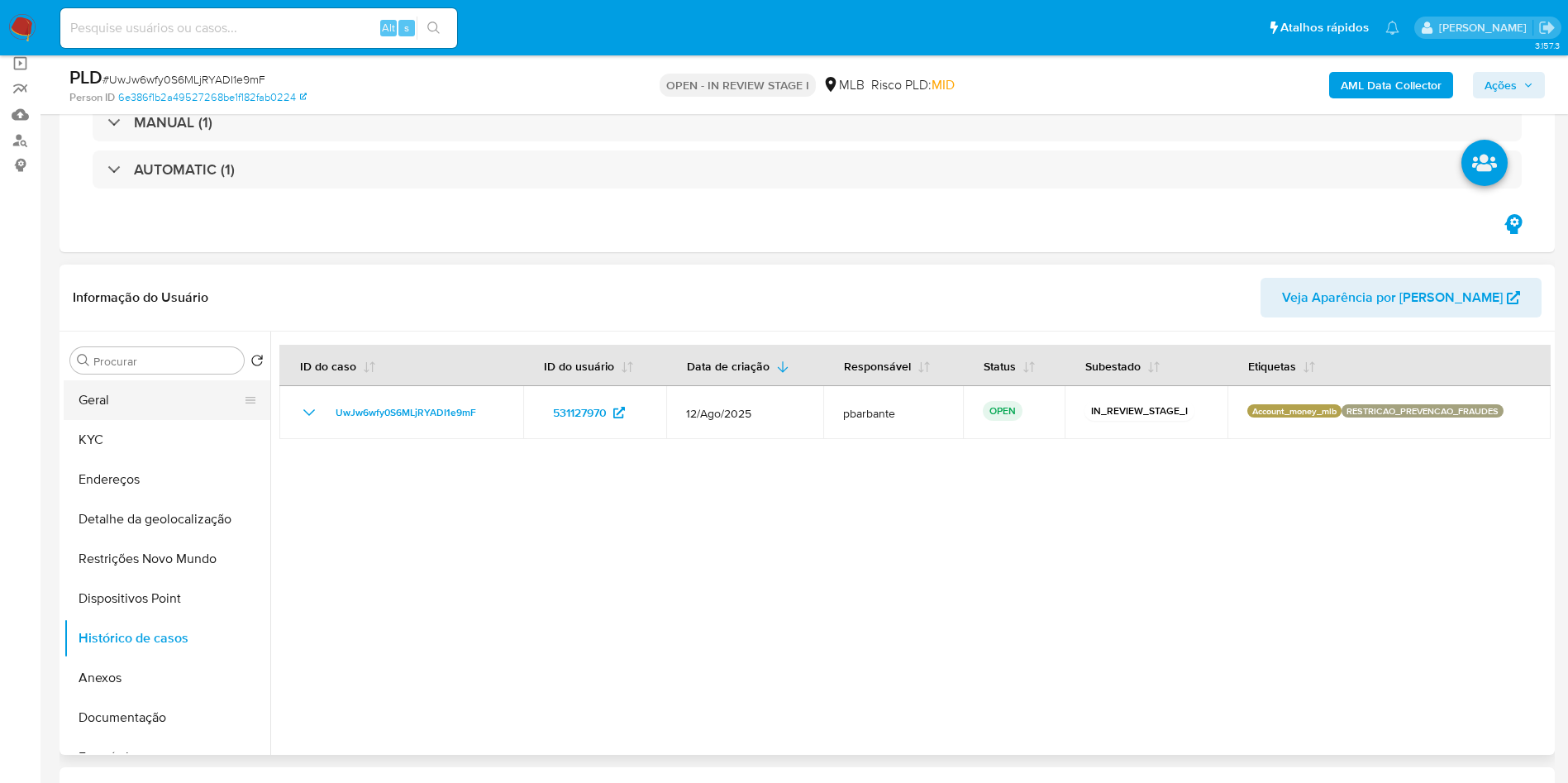
click at [153, 410] on button "Geral" at bounding box center [160, 400] width 193 height 40
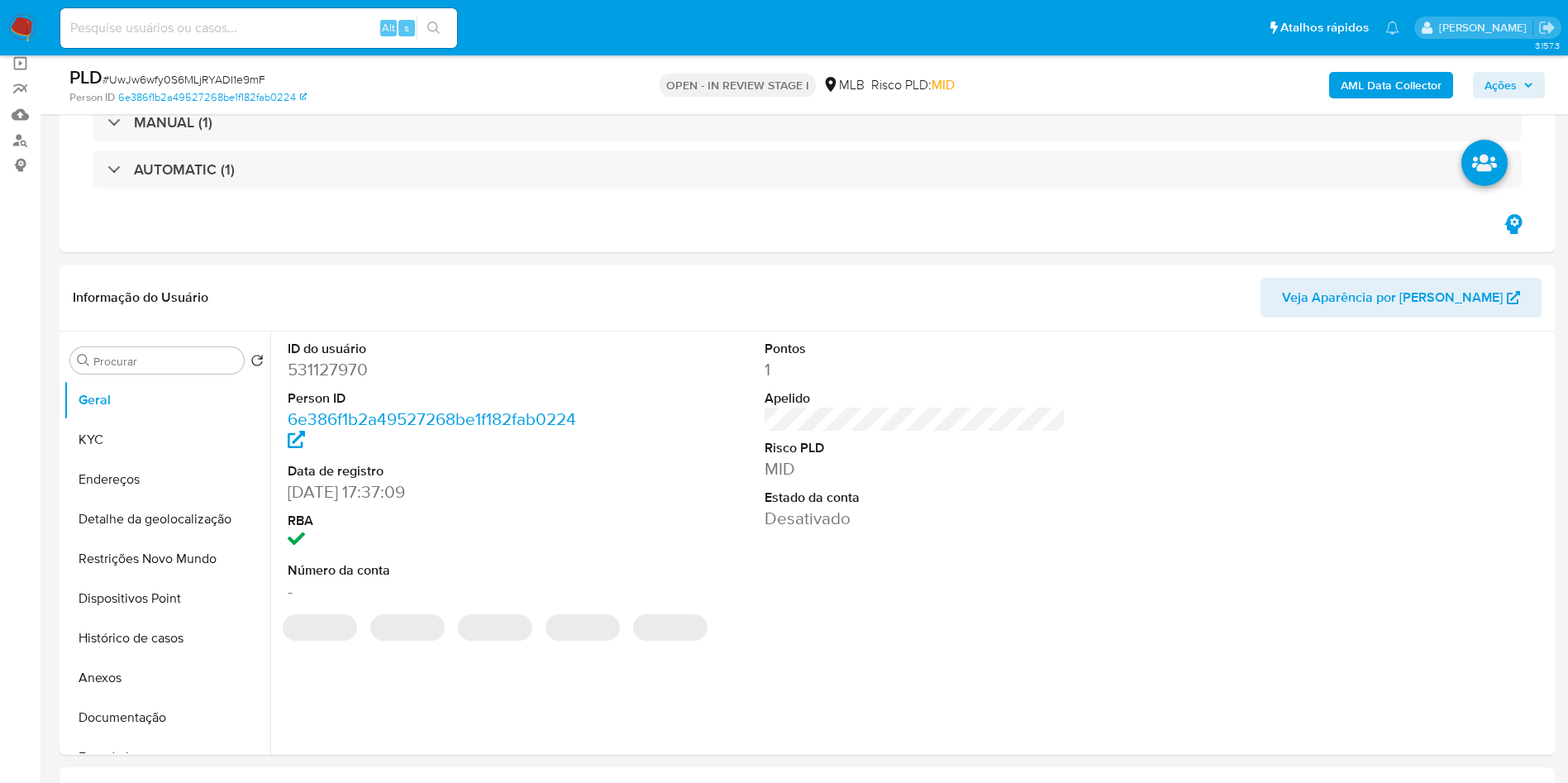
click at [332, 373] on dd "531127970" at bounding box center [438, 369] width 302 height 23
copy dd "531127970"
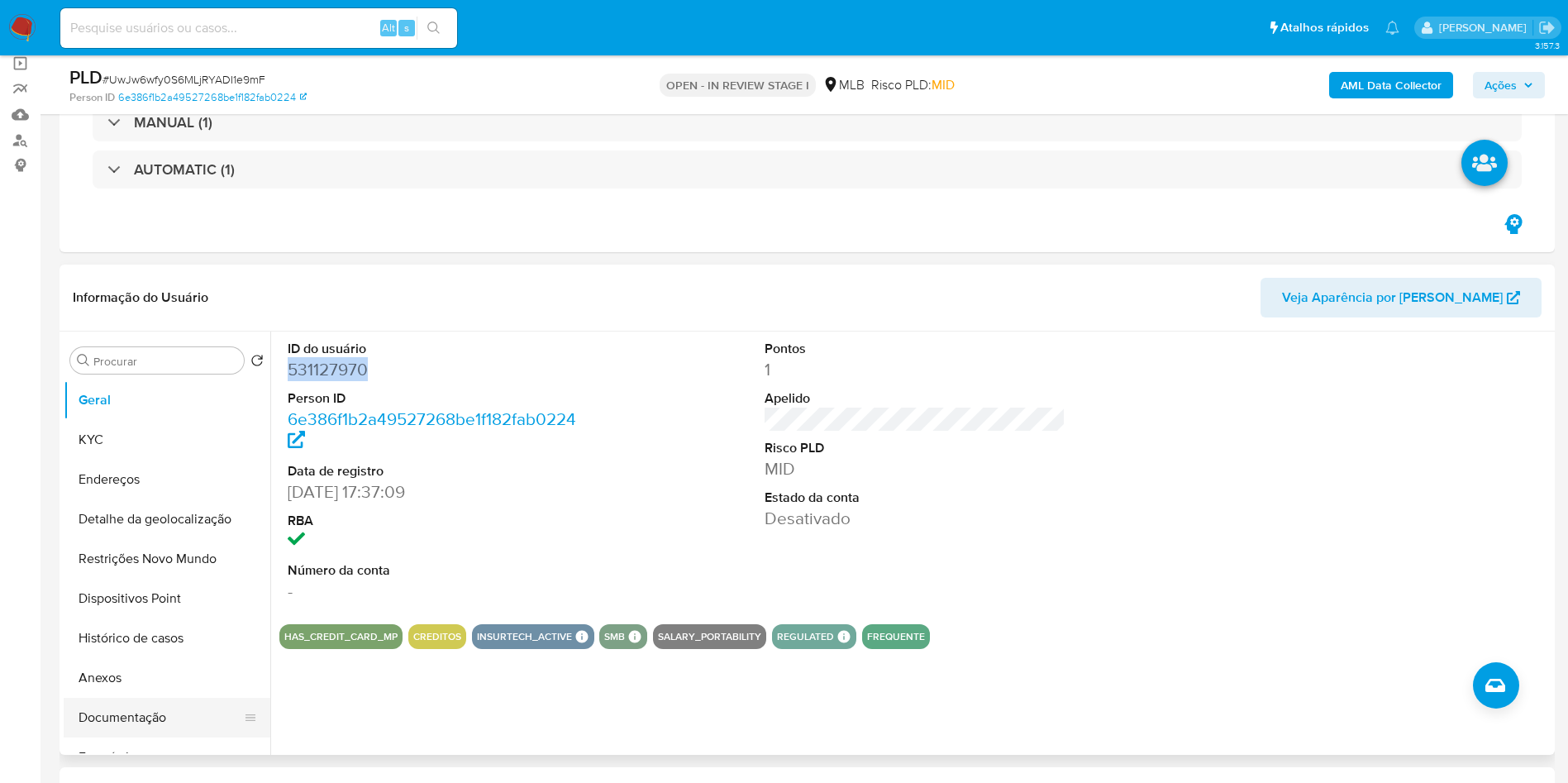
click at [148, 713] on button "Documentação" at bounding box center [160, 717] width 193 height 40
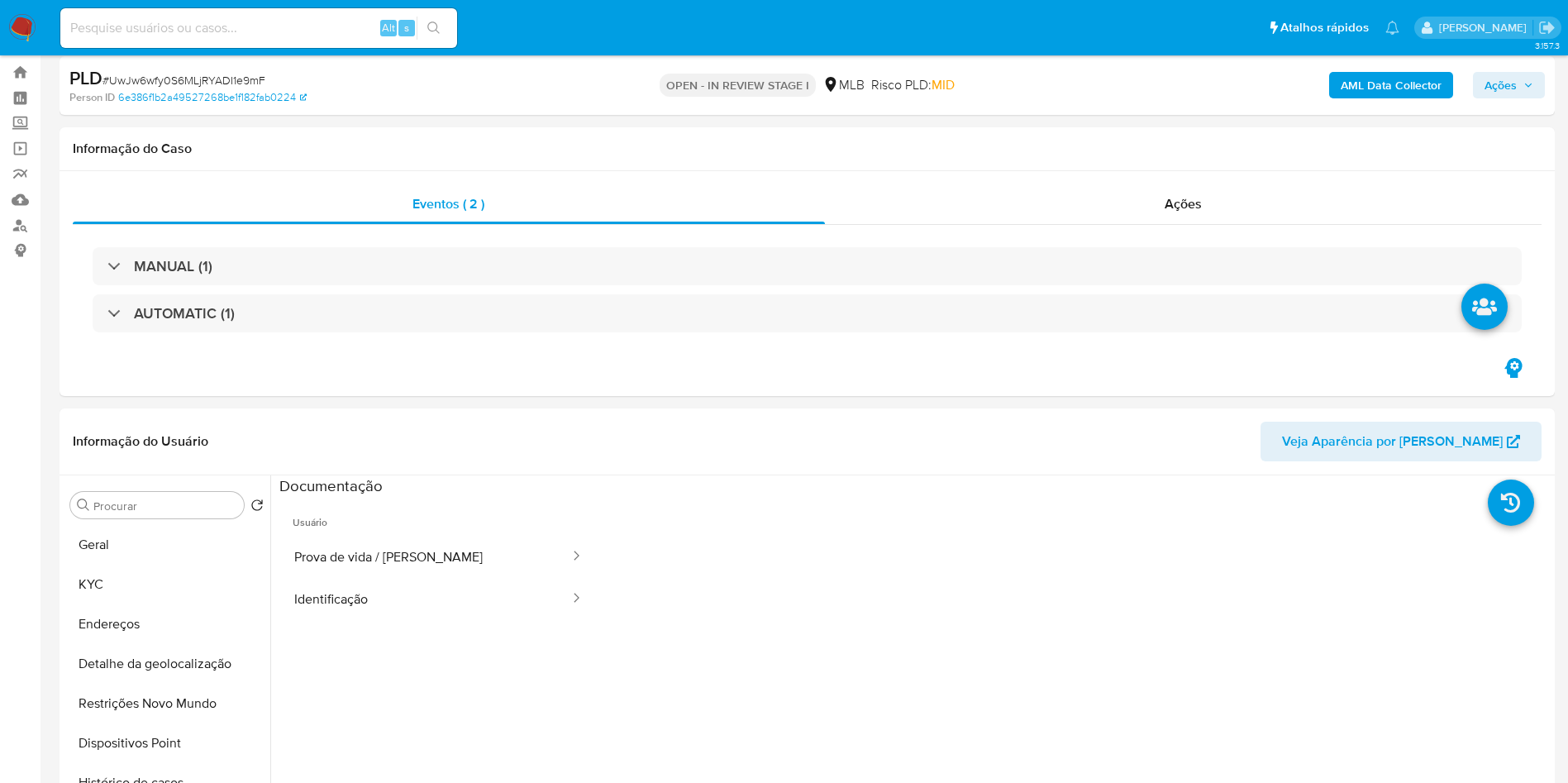
scroll to position [0, 0]
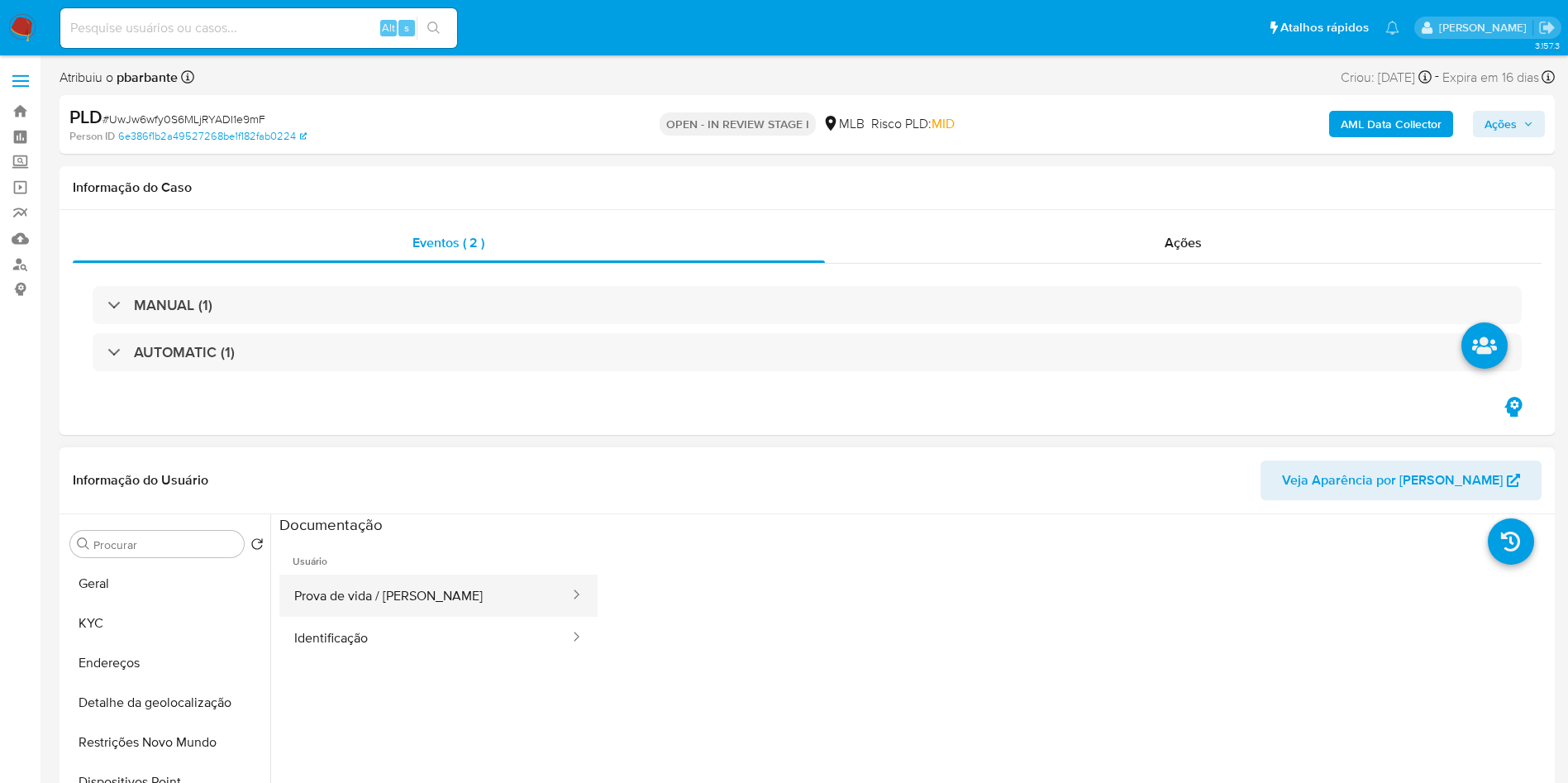
click at [378, 587] on button "Prova de vida / [PERSON_NAME]" at bounding box center [425, 595] width 292 height 42
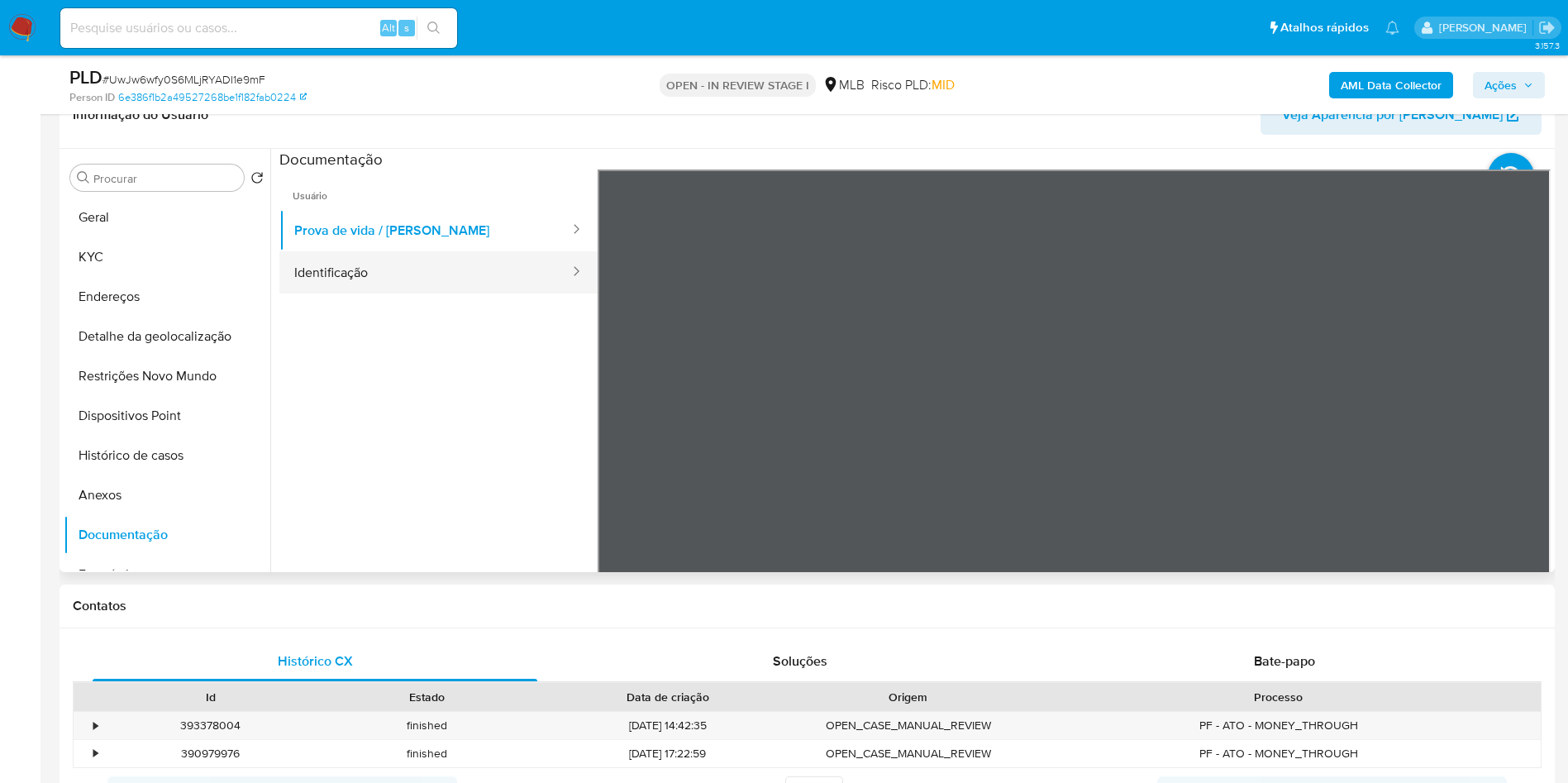
scroll to position [372, 0]
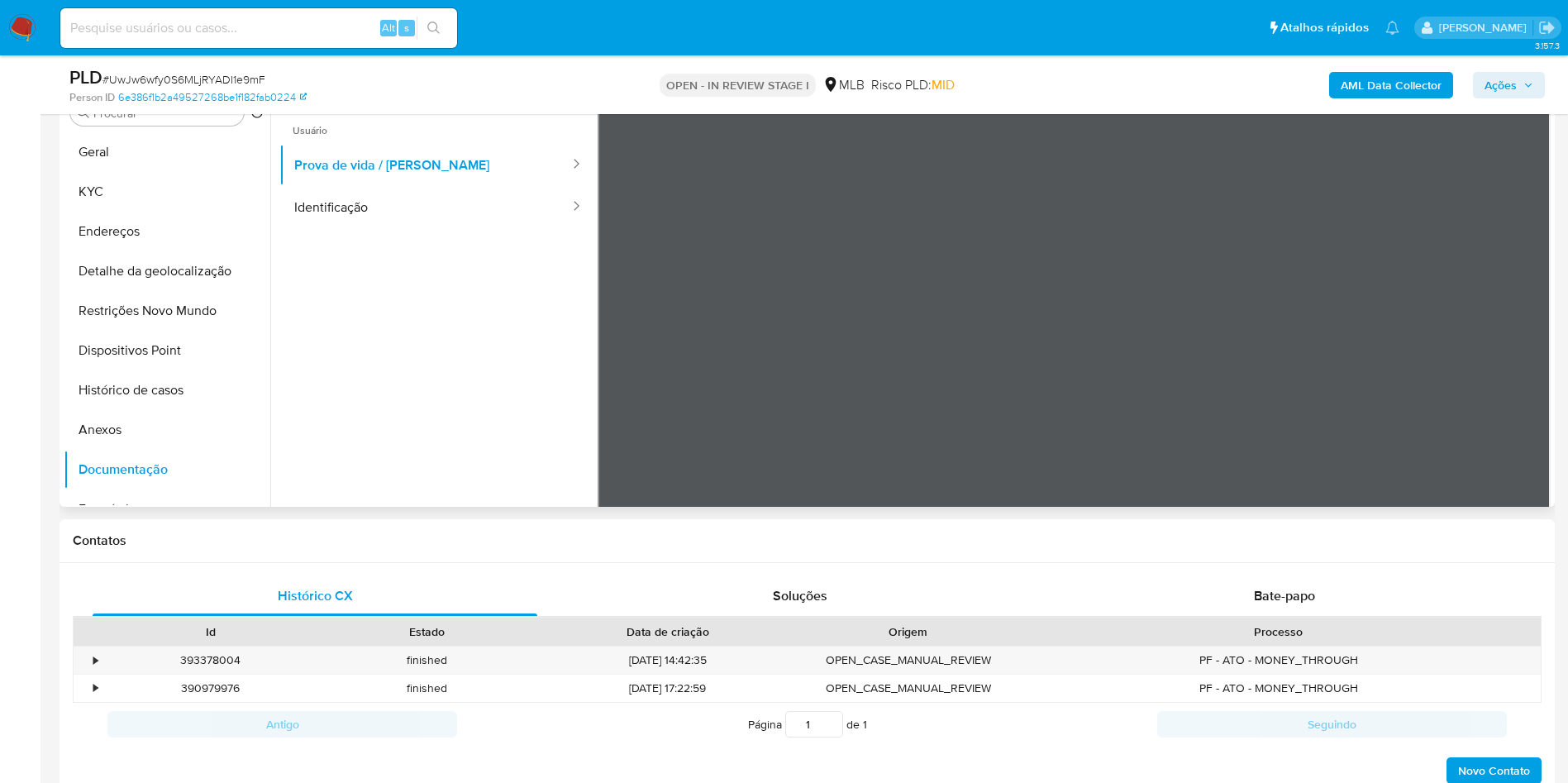
click at [400, 228] on ul "Usuário Prova de vida / Selfie Identificação" at bounding box center [438, 342] width 318 height 476
click at [405, 199] on button "Identificação" at bounding box center [425, 207] width 292 height 42
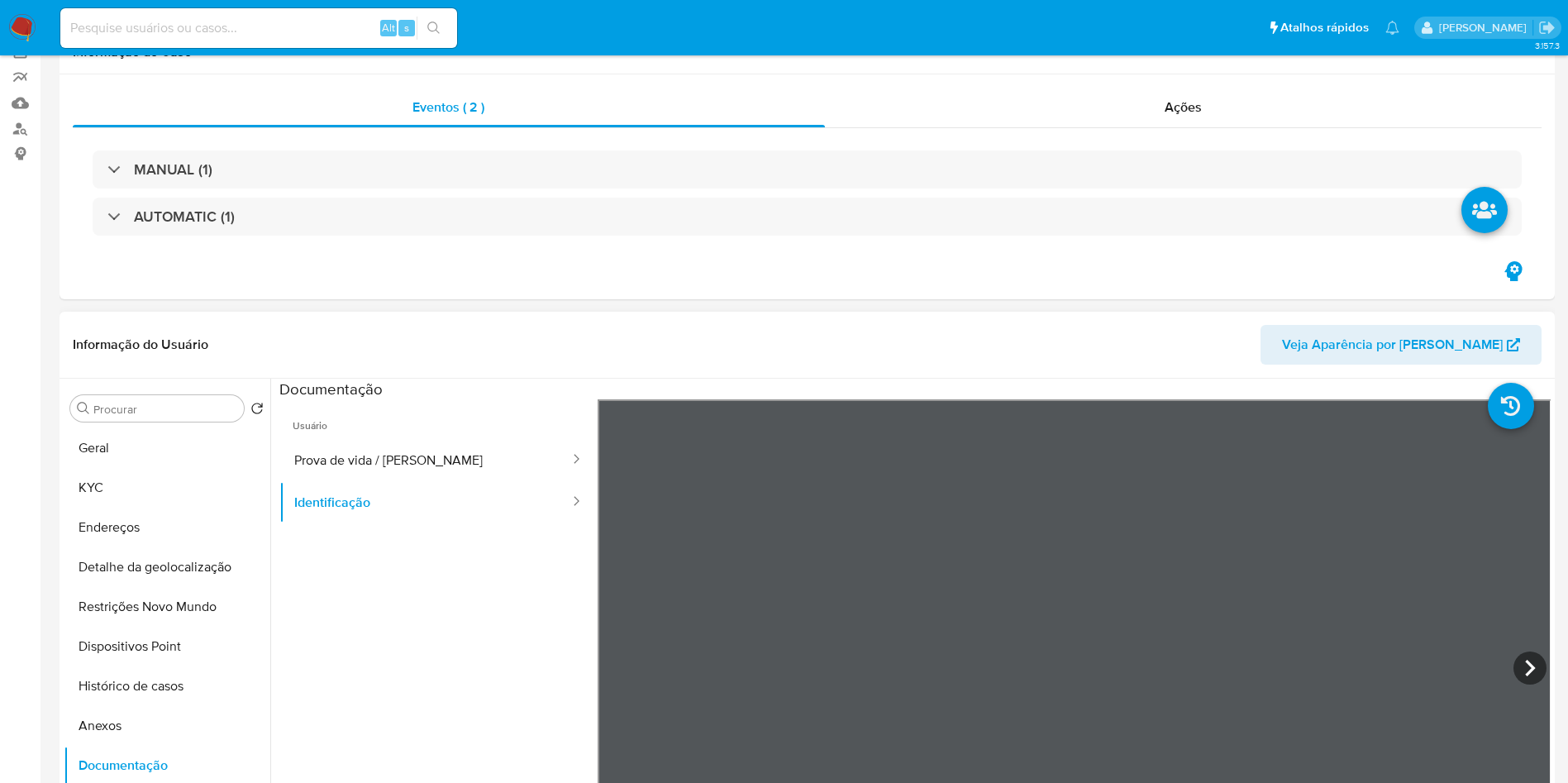
scroll to position [0, 0]
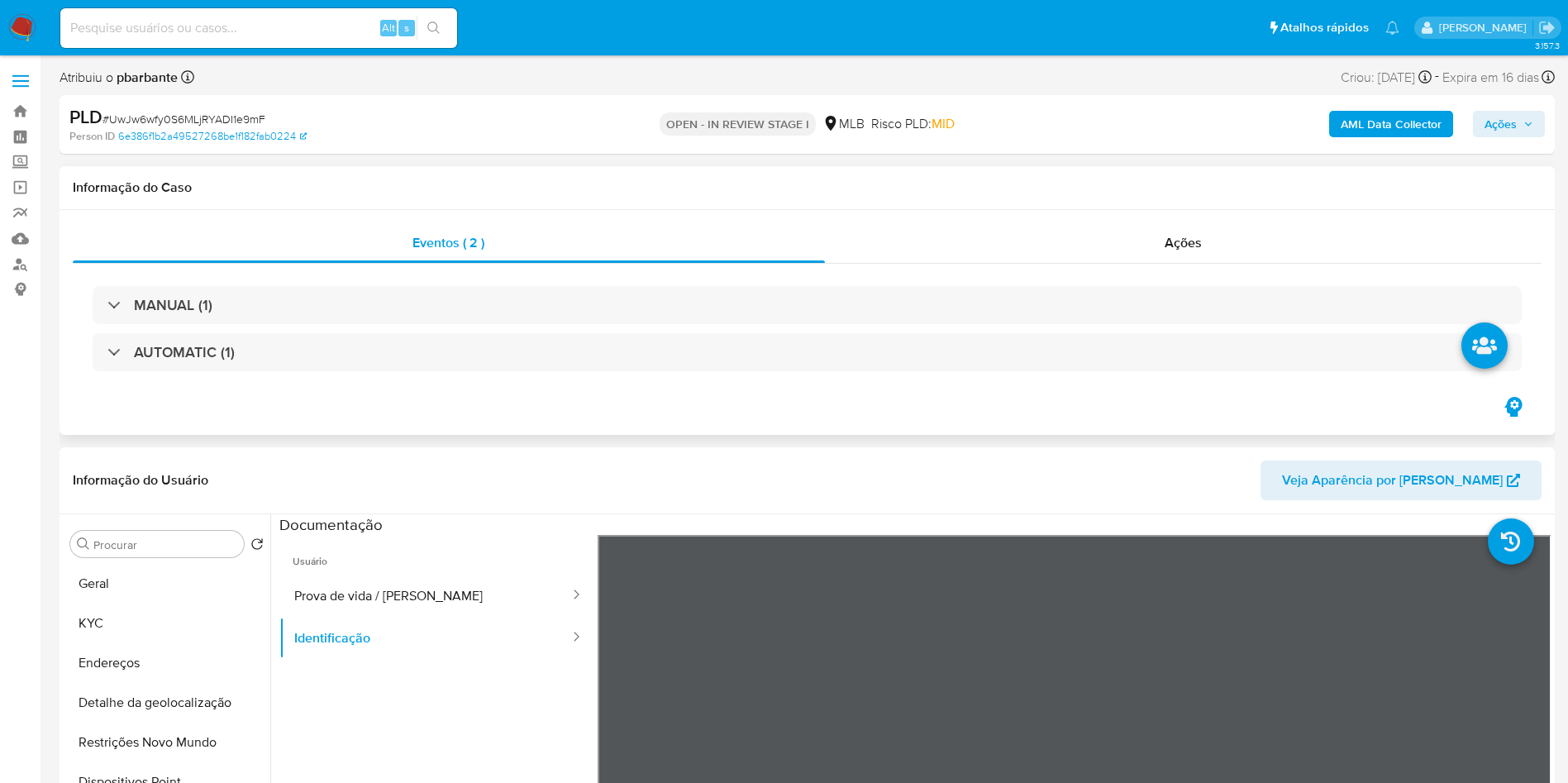
click at [415, 326] on div "MANUAL (1) AUTOMATIC (1)" at bounding box center [808, 328] width 1429 height 85
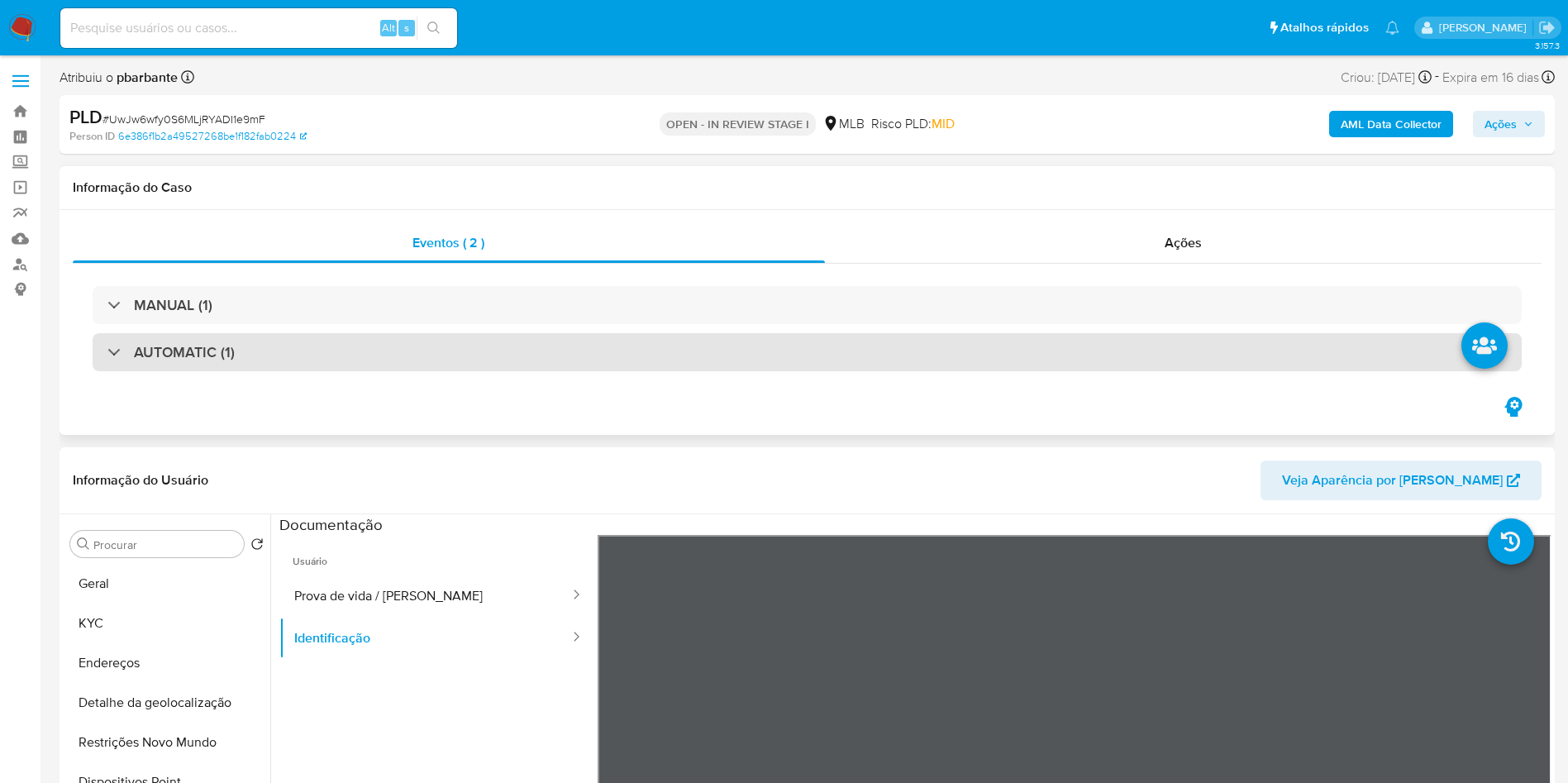
click at [412, 355] on div "AUTOMATIC (1)" at bounding box center [808, 352] width 1429 height 38
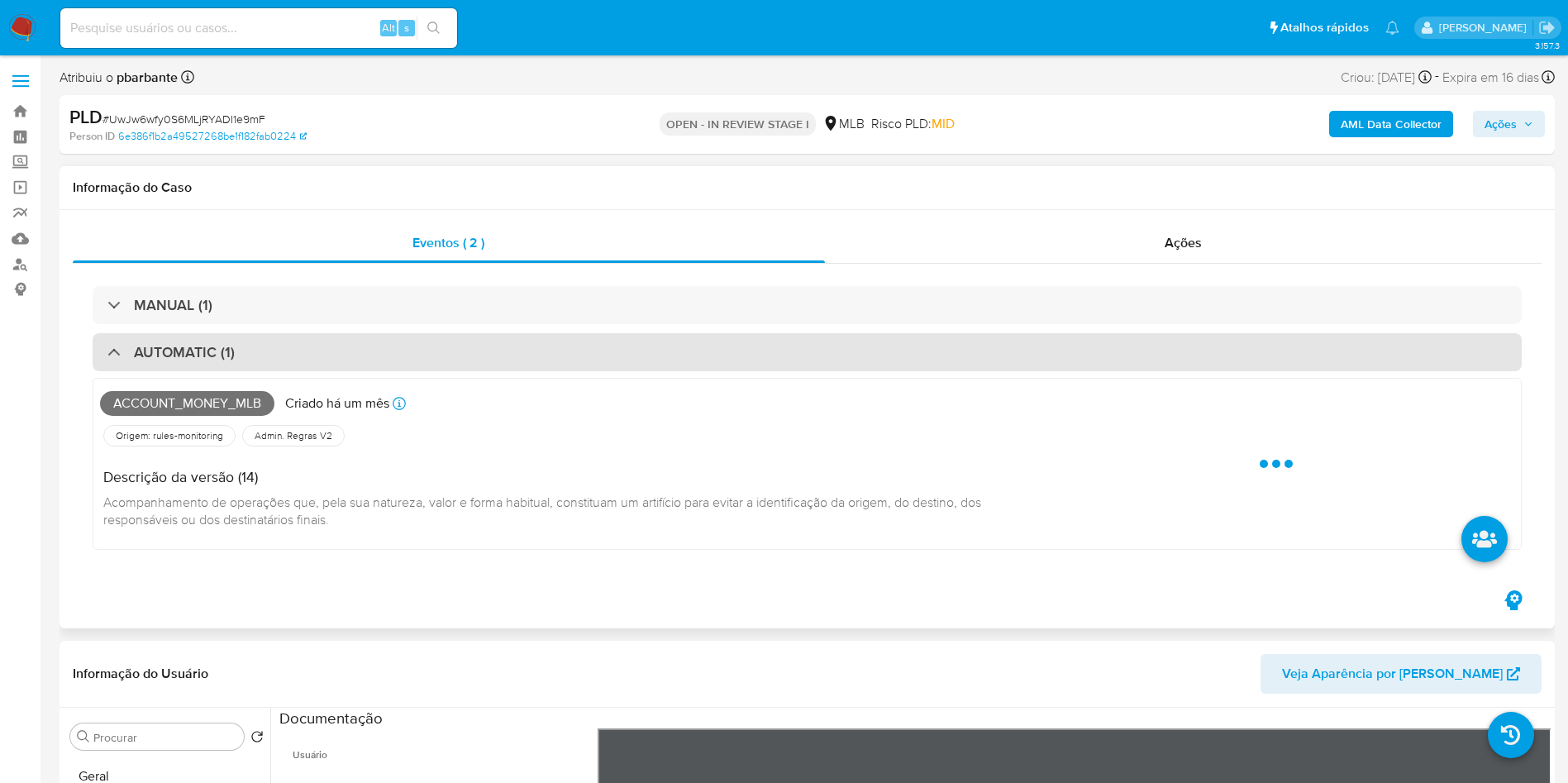
click at [412, 355] on div "AUTOMATIC (1)" at bounding box center [808, 352] width 1429 height 38
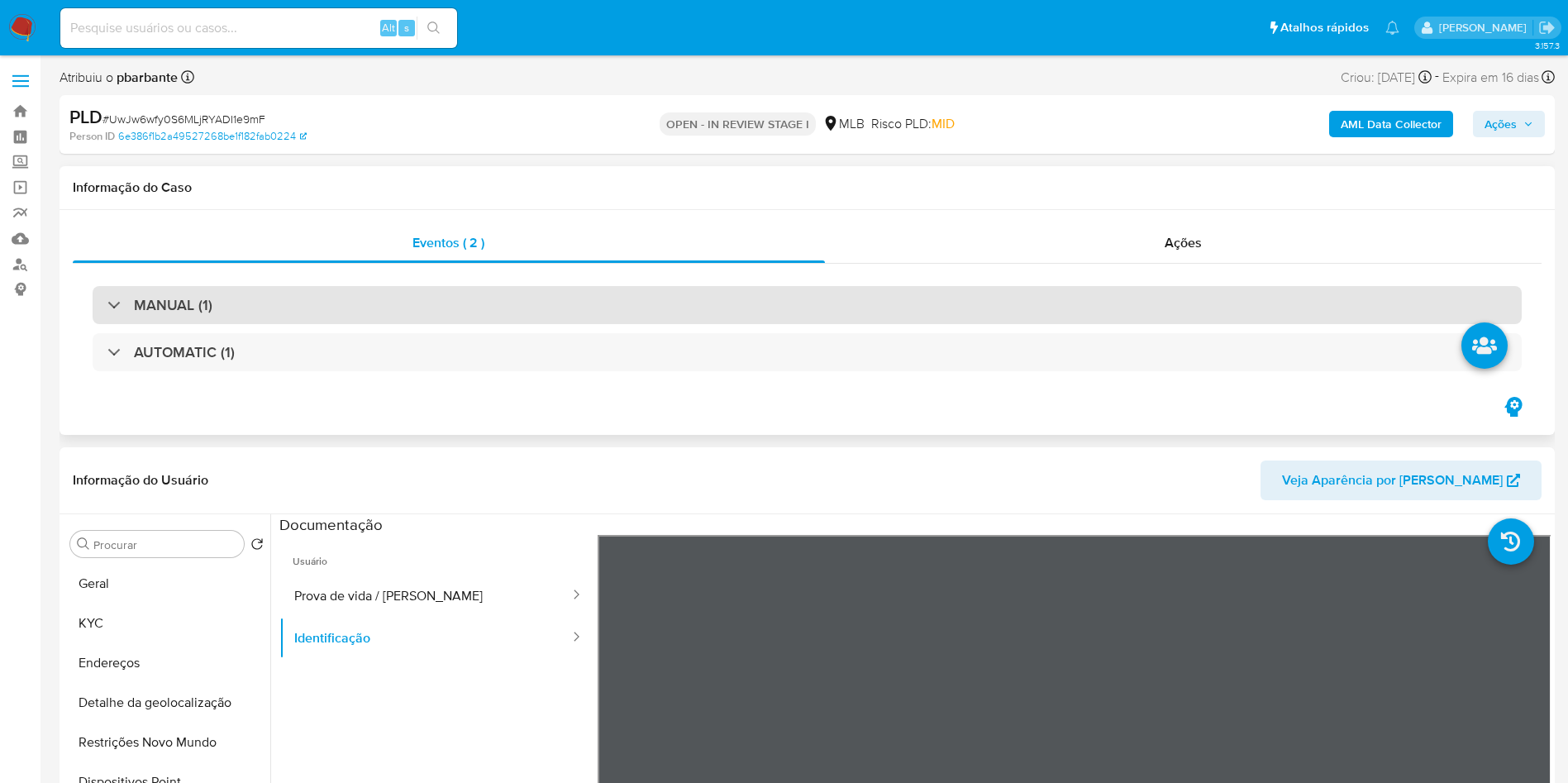
click at [416, 314] on div "MANUAL (1)" at bounding box center [808, 305] width 1429 height 38
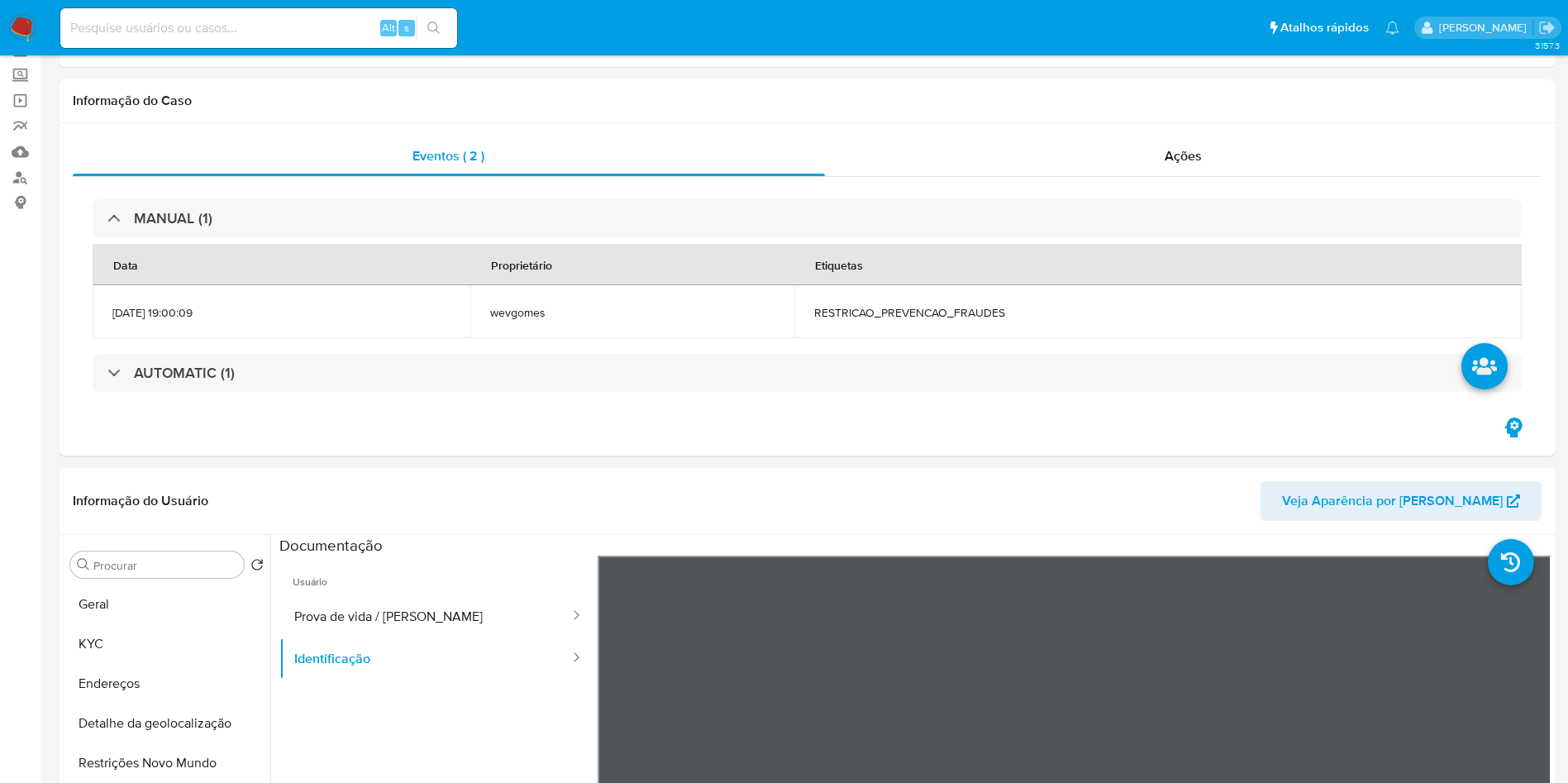
scroll to position [124, 0]
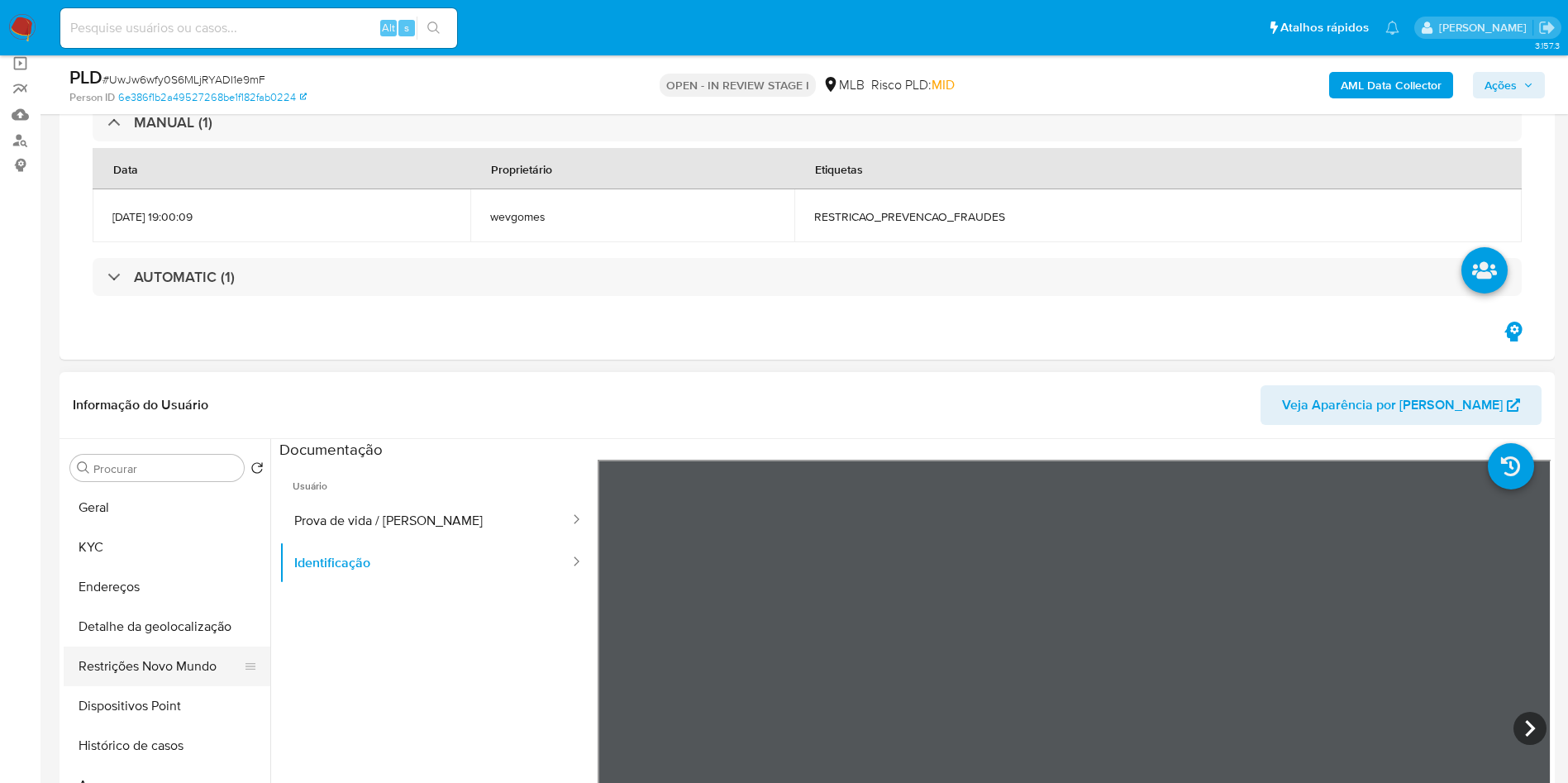
click at [189, 675] on button "Restrições Novo Mundo" at bounding box center [160, 666] width 193 height 40
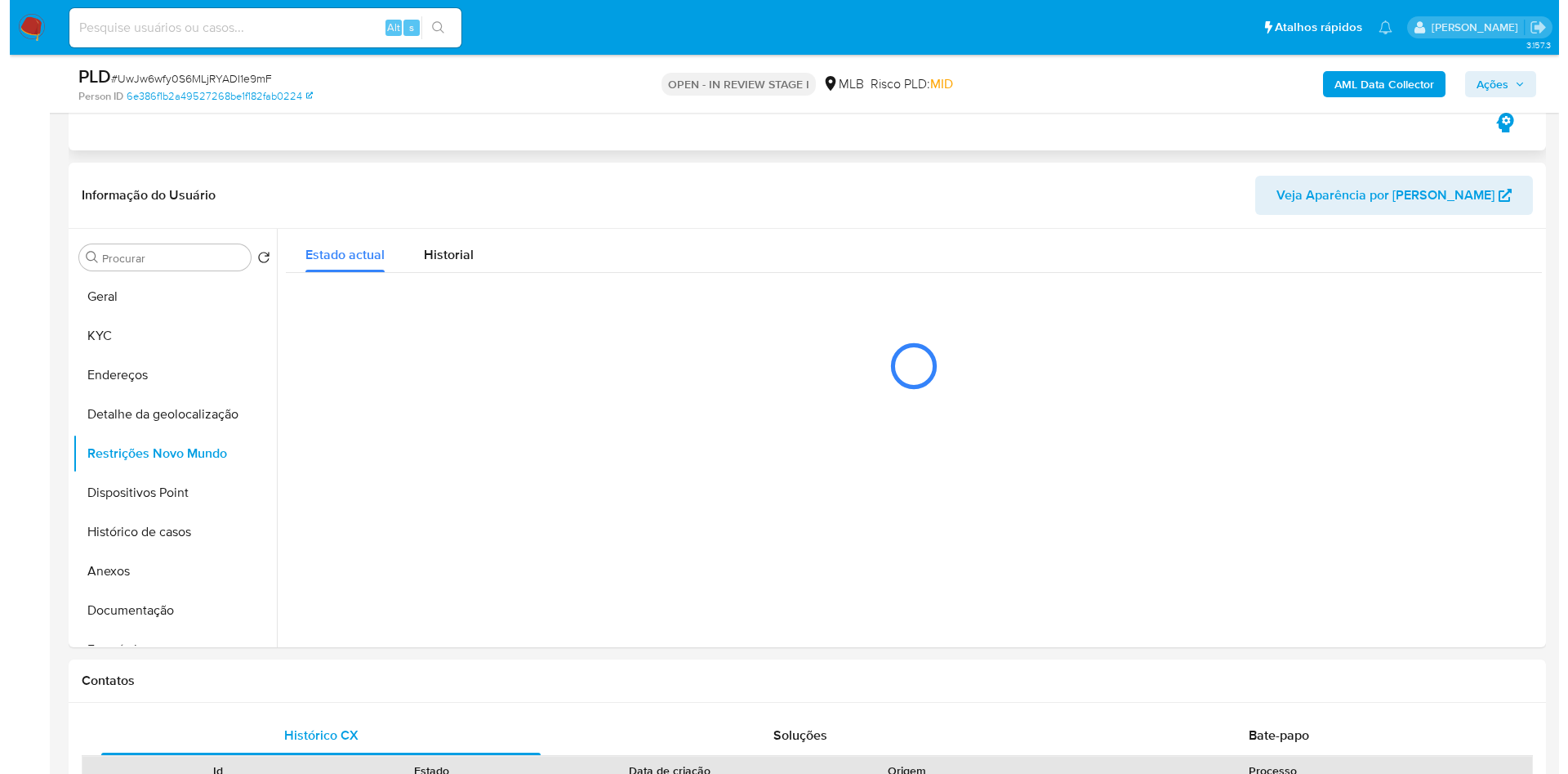
scroll to position [368, 0]
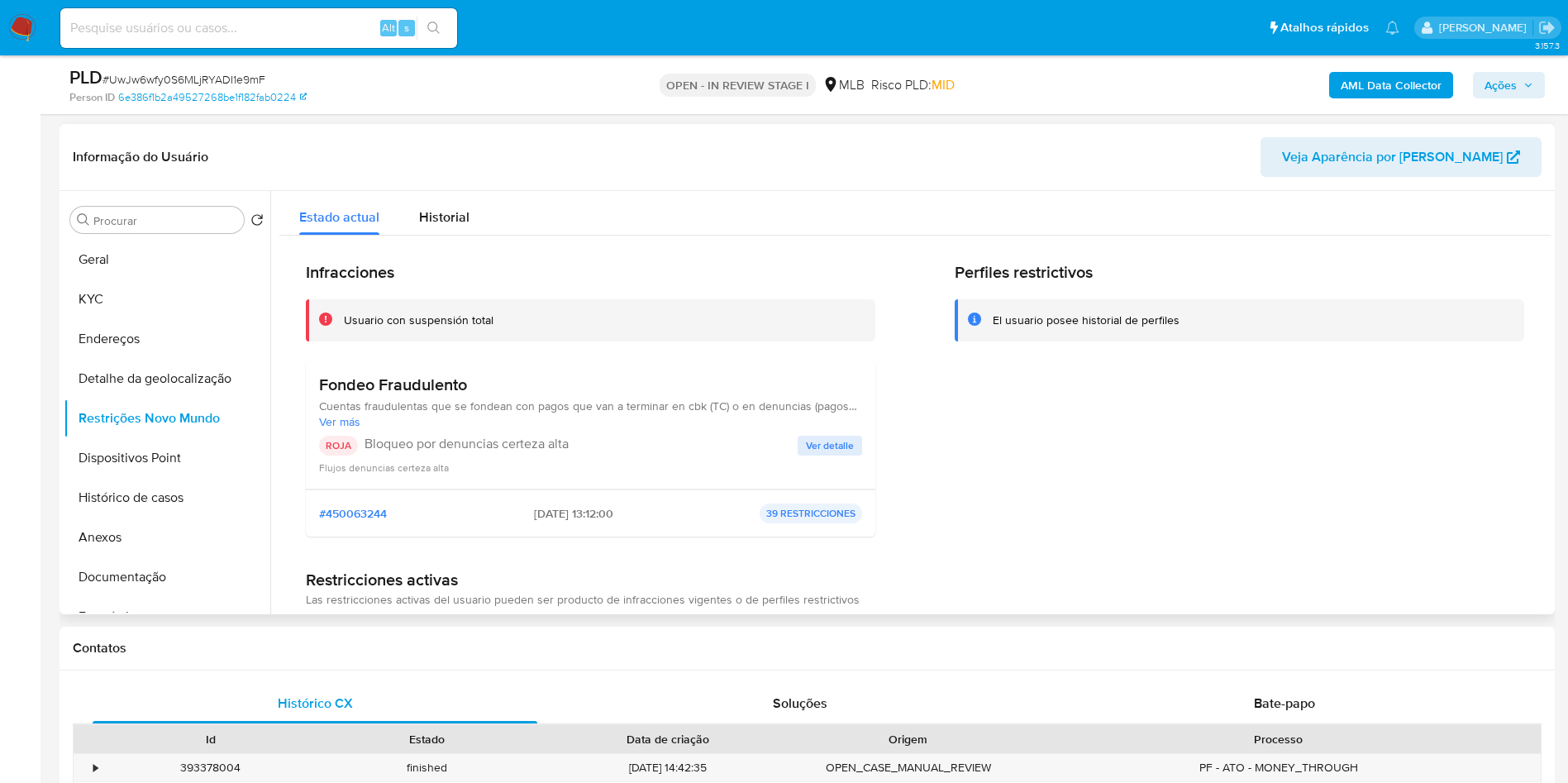
click at [820, 454] on span "Ver detalle" at bounding box center [830, 446] width 48 height 16
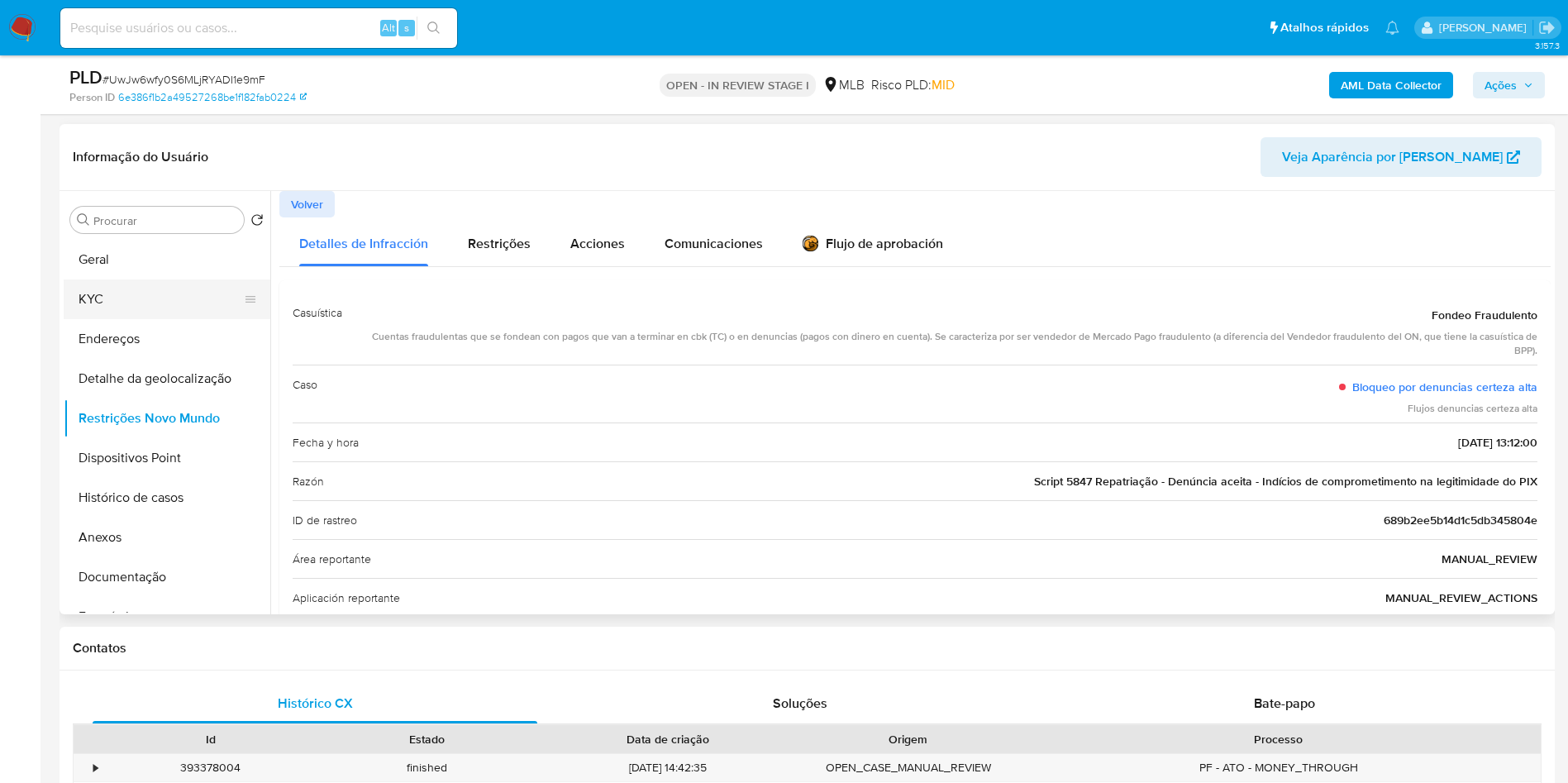
click at [153, 315] on button "KYC" at bounding box center [160, 299] width 193 height 40
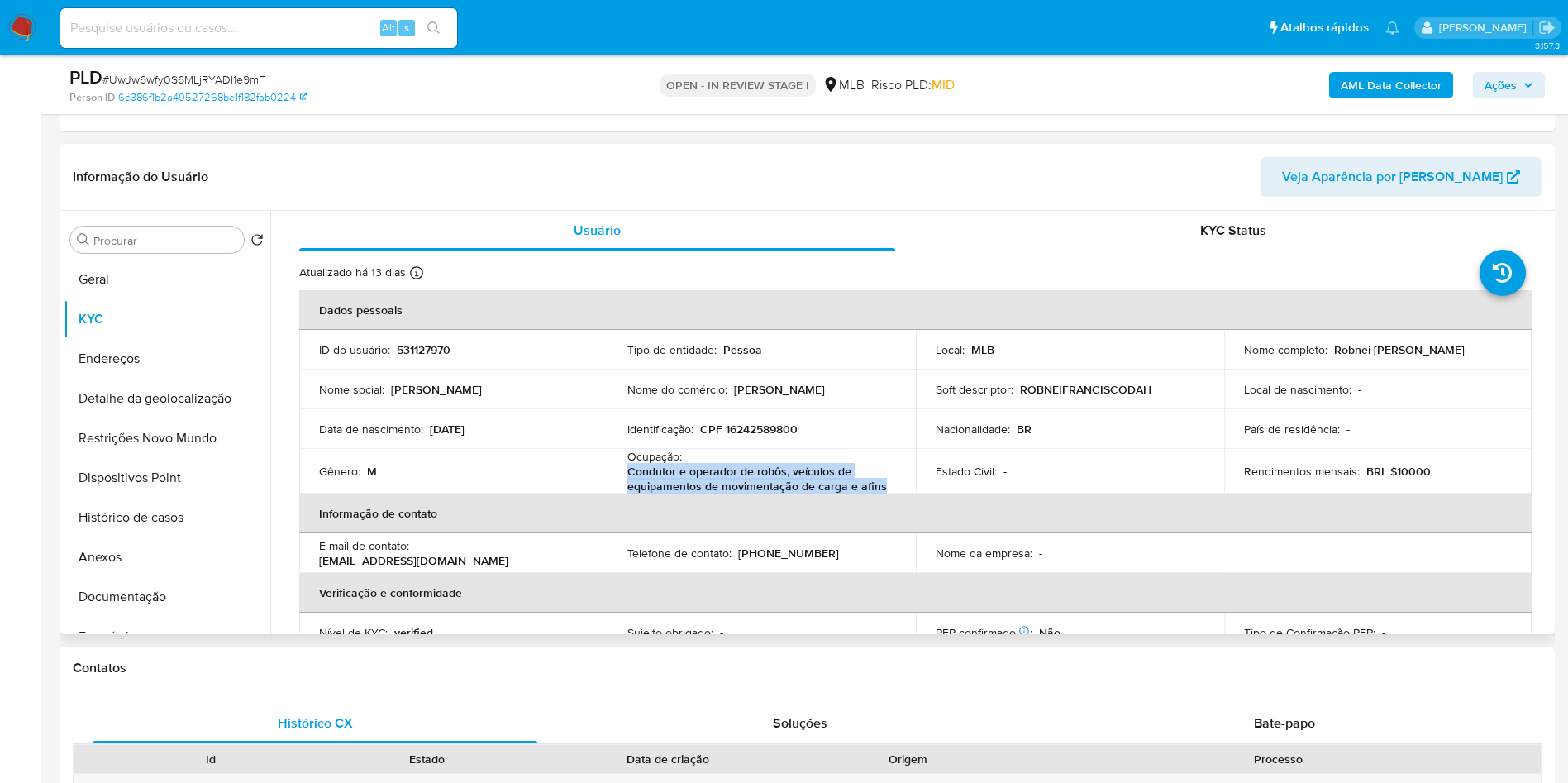
drag, startPoint x: 883, startPoint y: 488, endPoint x: 625, endPoint y: 477, distance: 258.2
click at [627, 477] on p "Condutor e operador de robôs, veículos de equipamentos de movimentação de carga…" at bounding box center [758, 479] width 262 height 30
copy p "Condutor e operador de robôs, veículos de equipamentos de movimentação de carga…"
click at [1365, 80] on b "AML Data Collector" at bounding box center [1391, 85] width 101 height 26
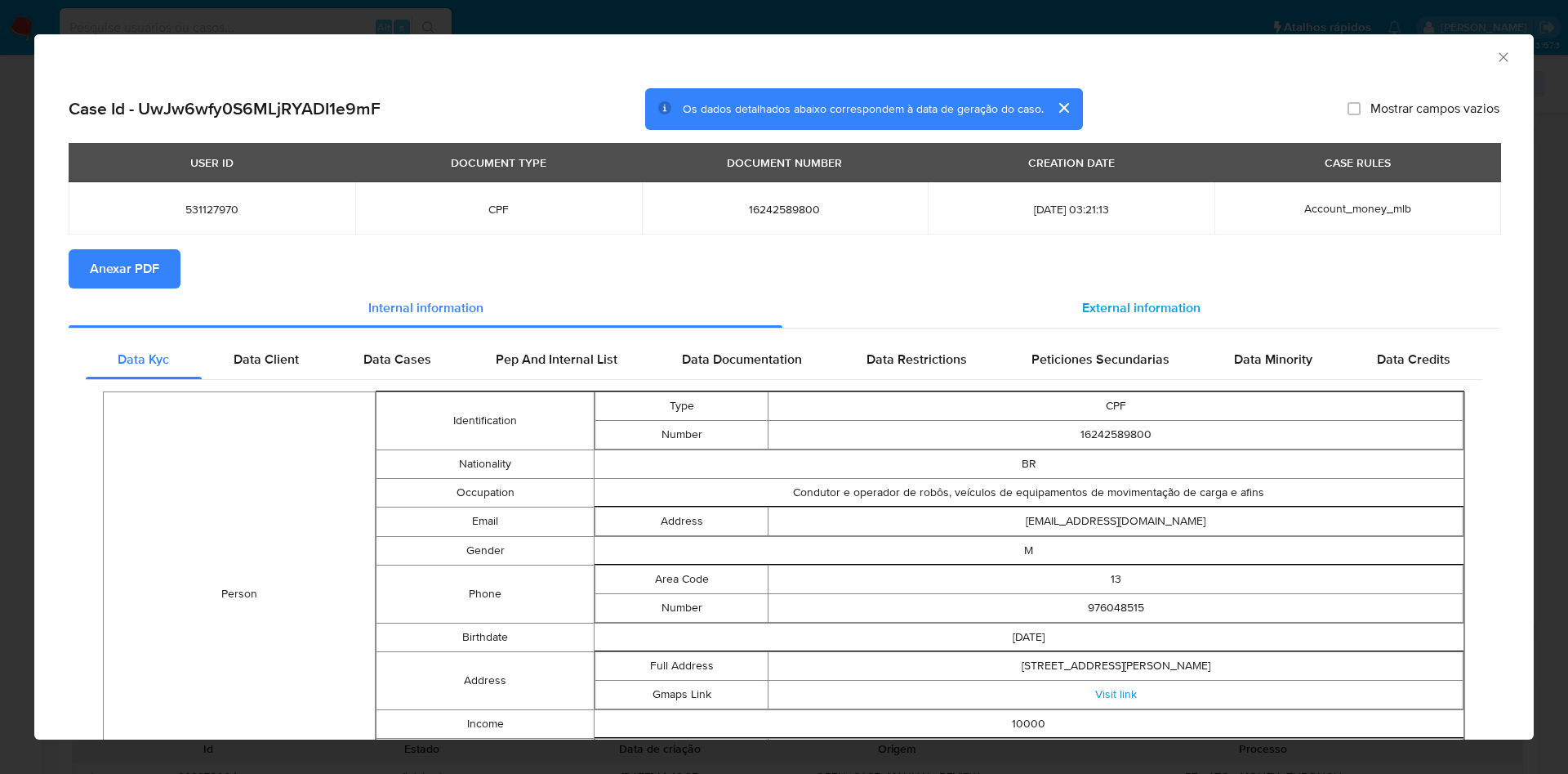
click at [1111, 294] on div "External information" at bounding box center [1141, 308] width 717 height 40
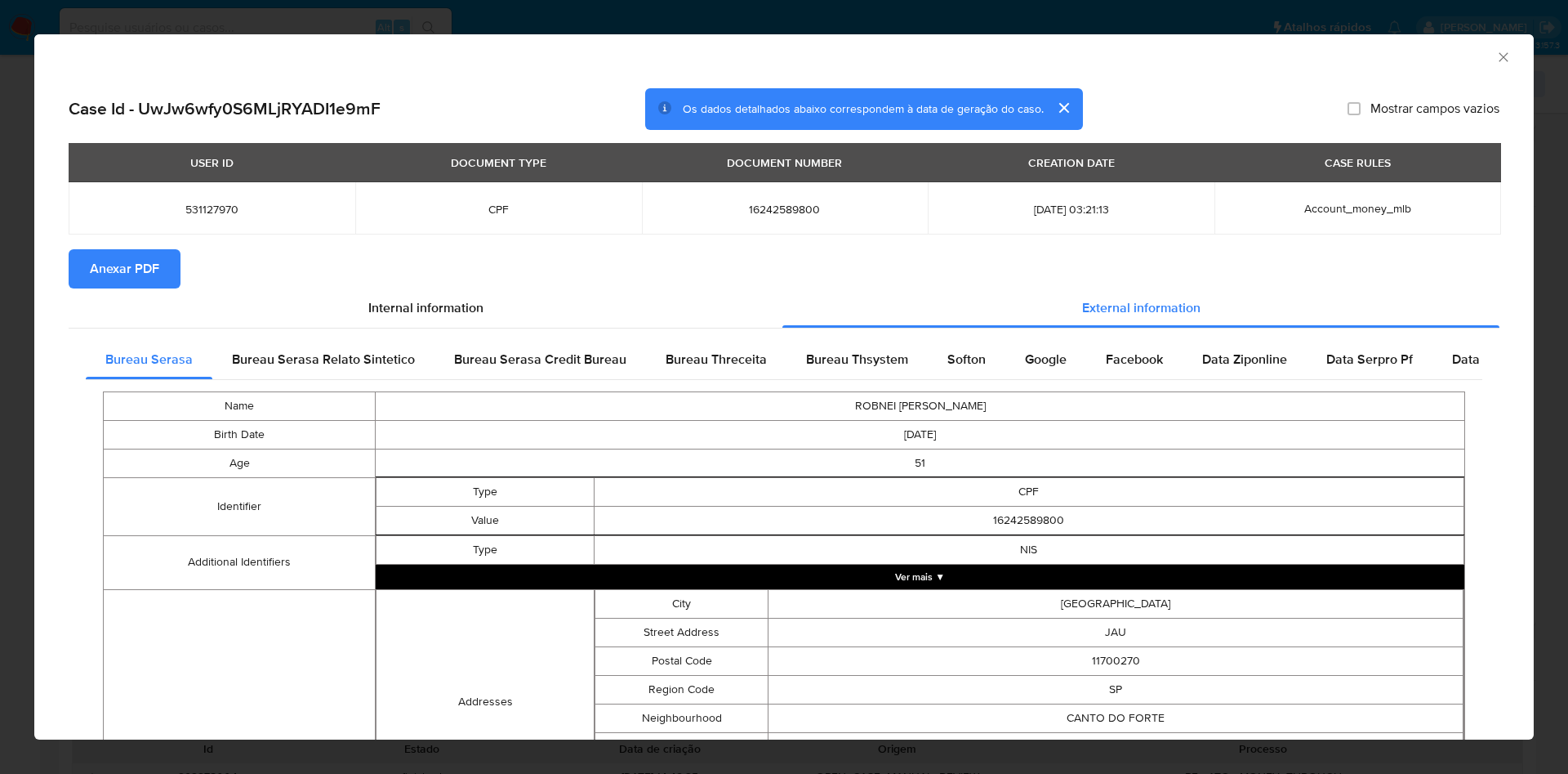
click at [168, 281] on button "Anexar PDF" at bounding box center [124, 269] width 112 height 40
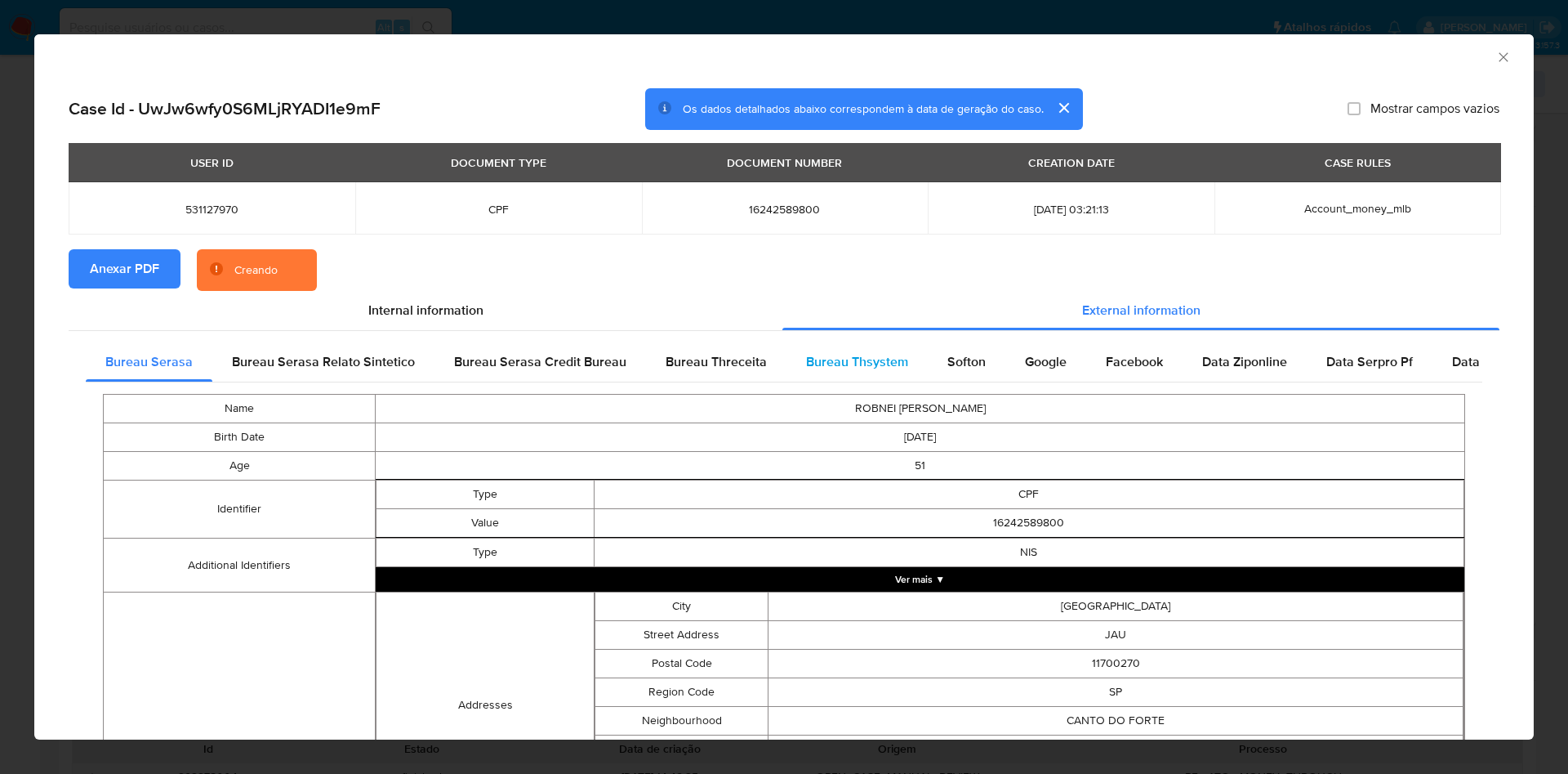
click at [877, 378] on div "Bureau Thsystem" at bounding box center [857, 362] width 141 height 40
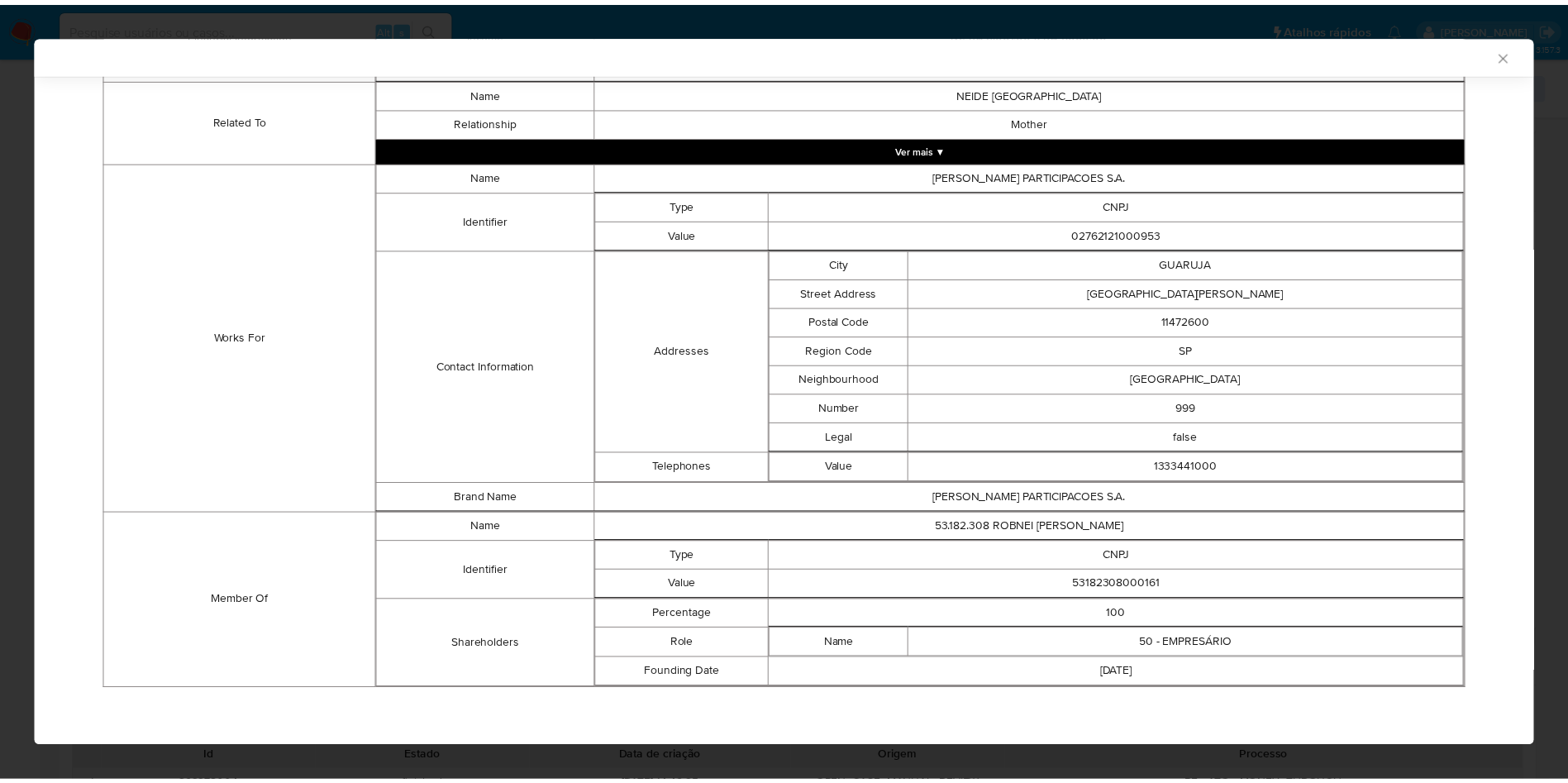
scroll to position [1155, 0]
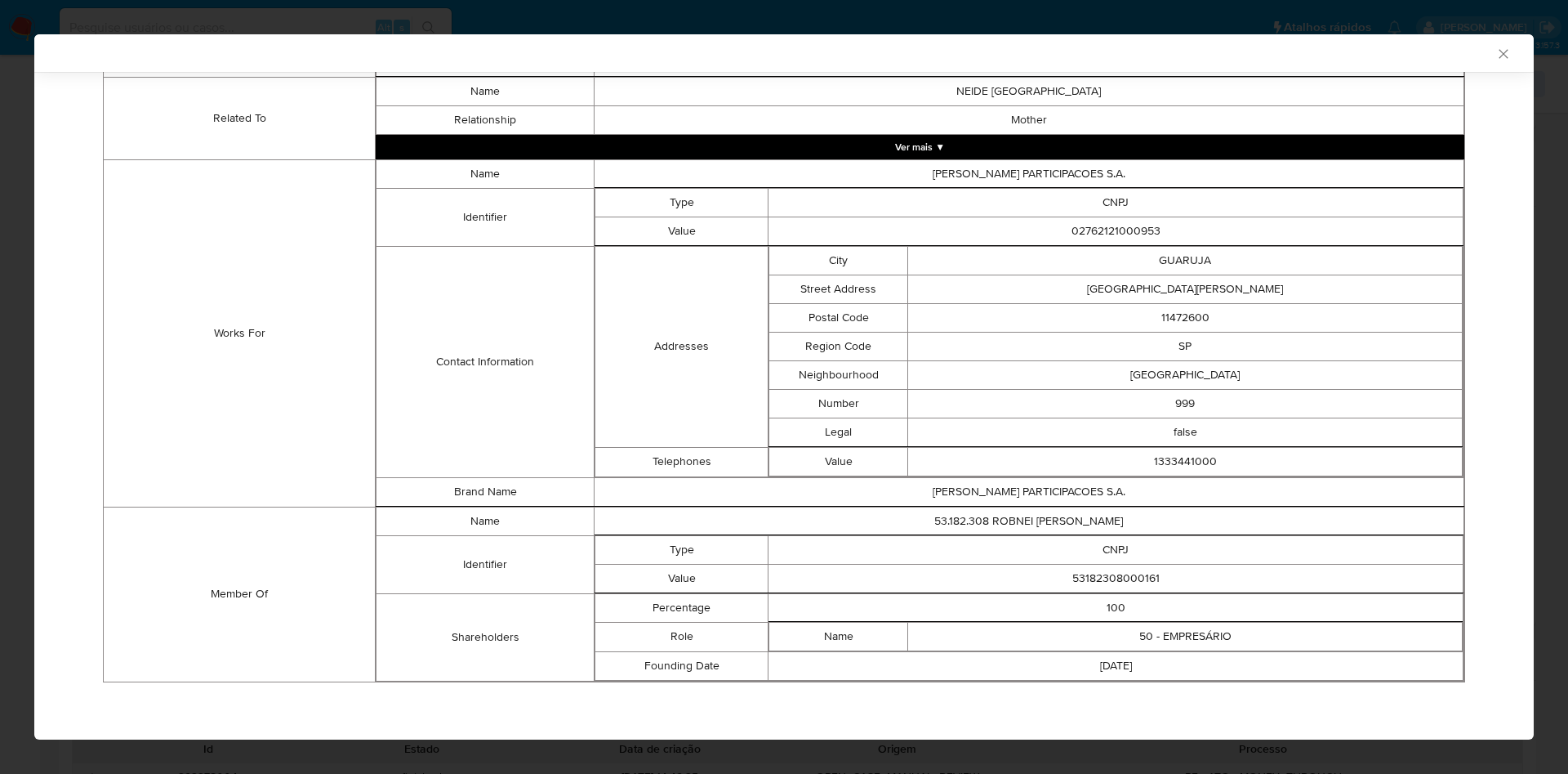
click at [1133, 582] on td "53182308000161" at bounding box center [1116, 578] width 695 height 29
copy td "53182308000161"
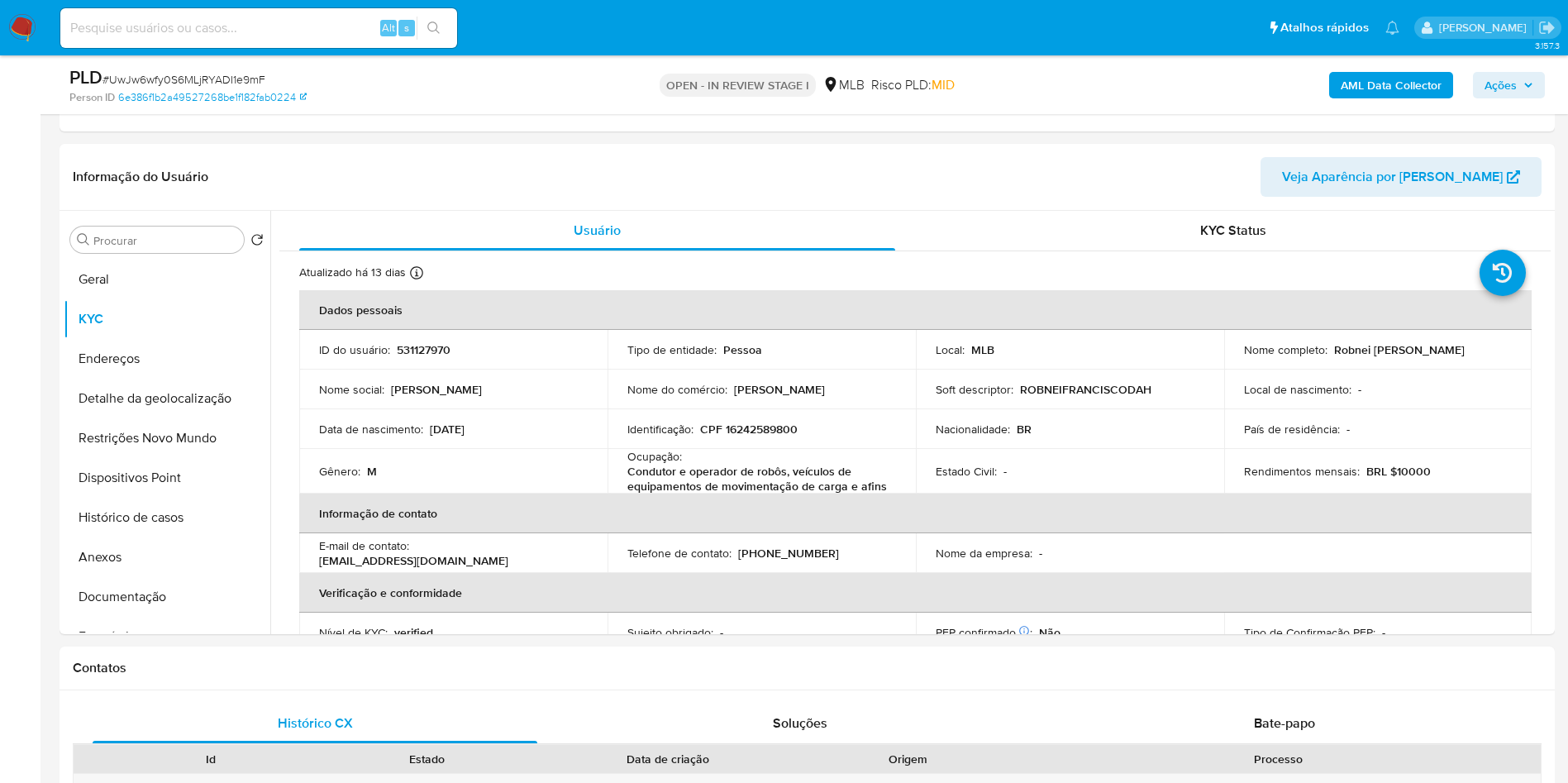
click at [101, 287] on button "Geral" at bounding box center [160, 280] width 193 height 40
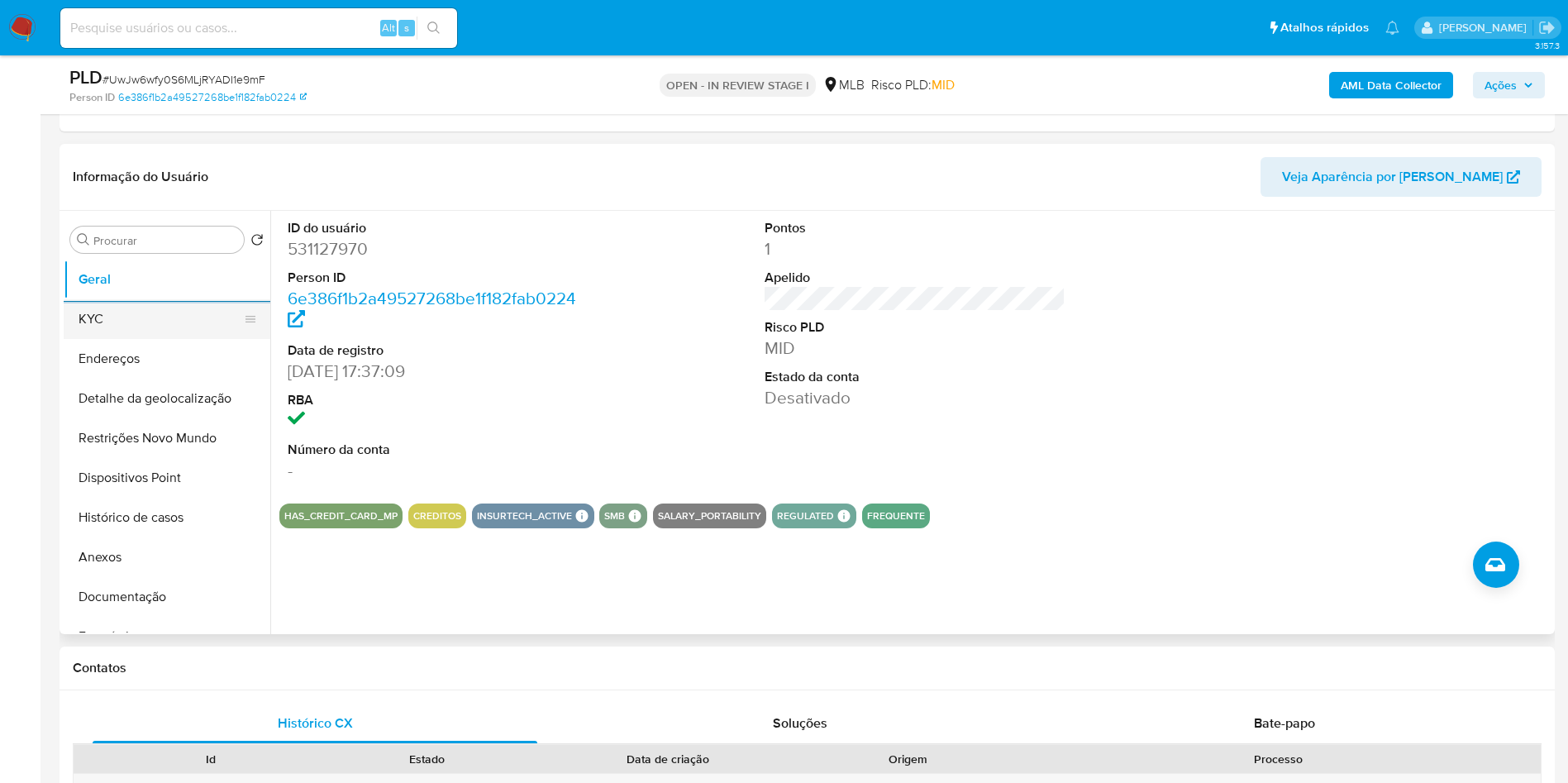
click at [121, 339] on ul "Geral KYC Endereços Detalhe da geolocalização Restrições Novo Mundo Dispositivo…" at bounding box center [167, 446] width 207 height 373
click at [121, 331] on button "KYC" at bounding box center [160, 319] width 193 height 40
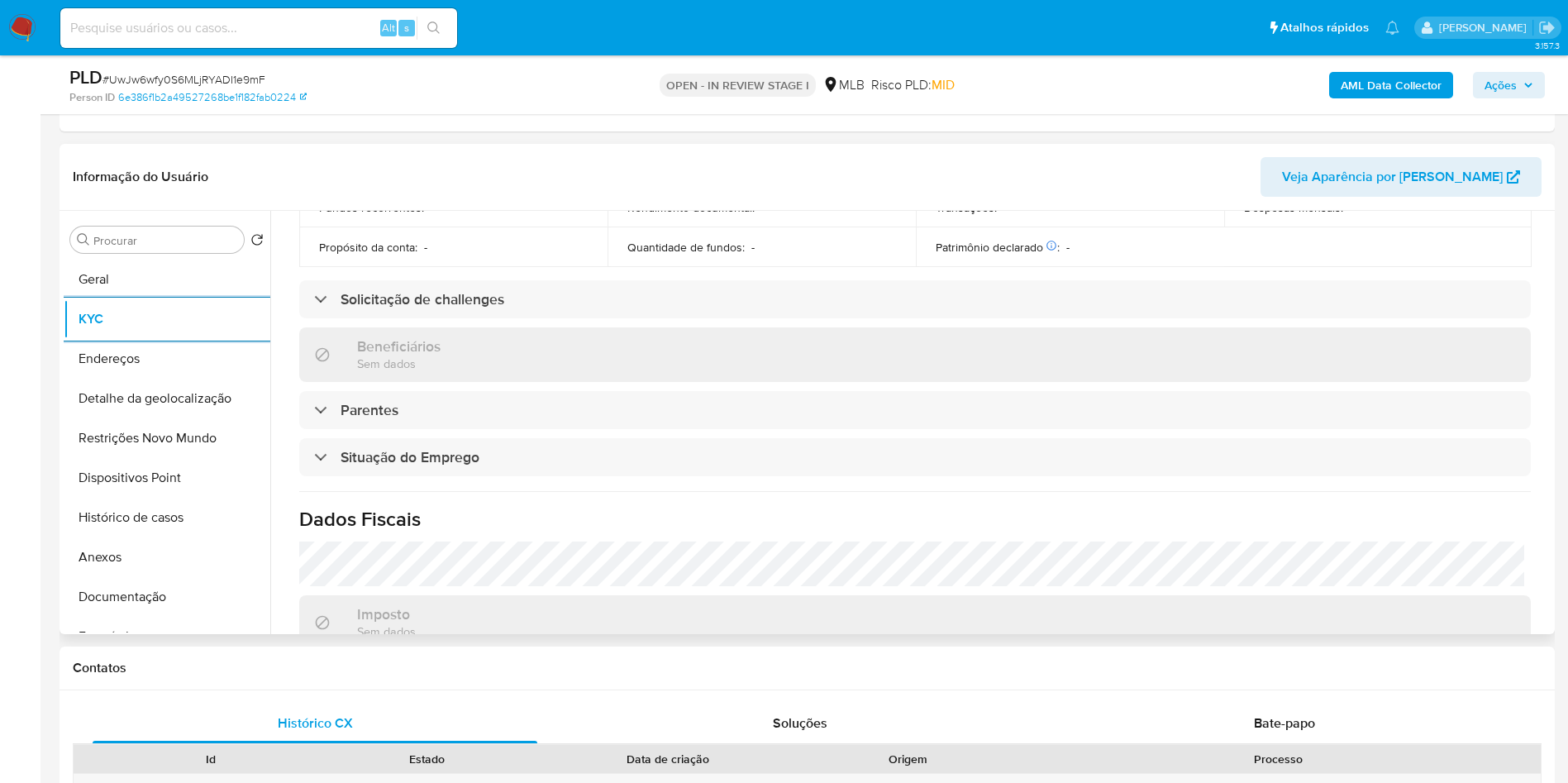
scroll to position [694, 0]
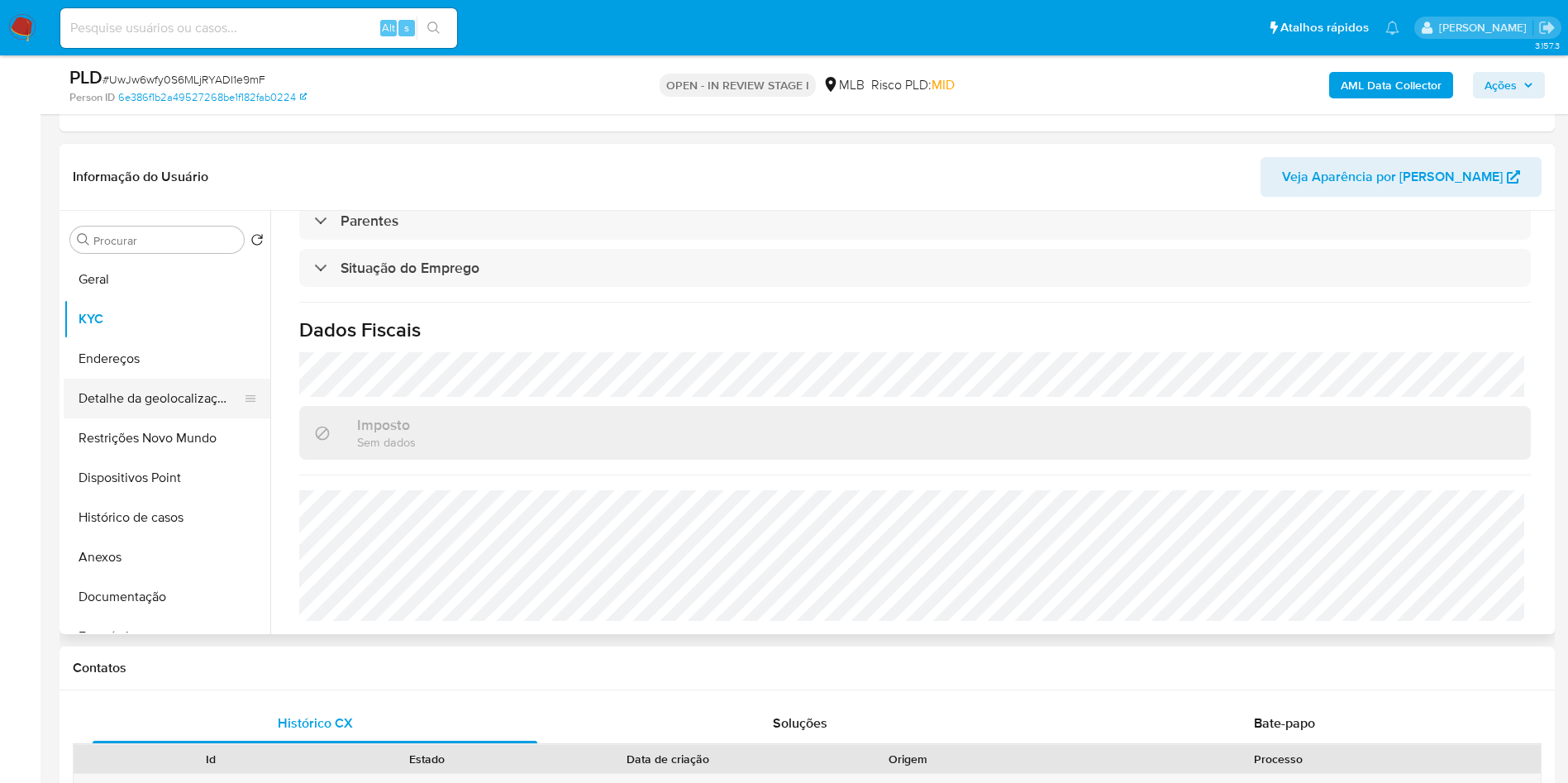
click at [188, 412] on button "Detalhe da geolocalização" at bounding box center [160, 398] width 193 height 40
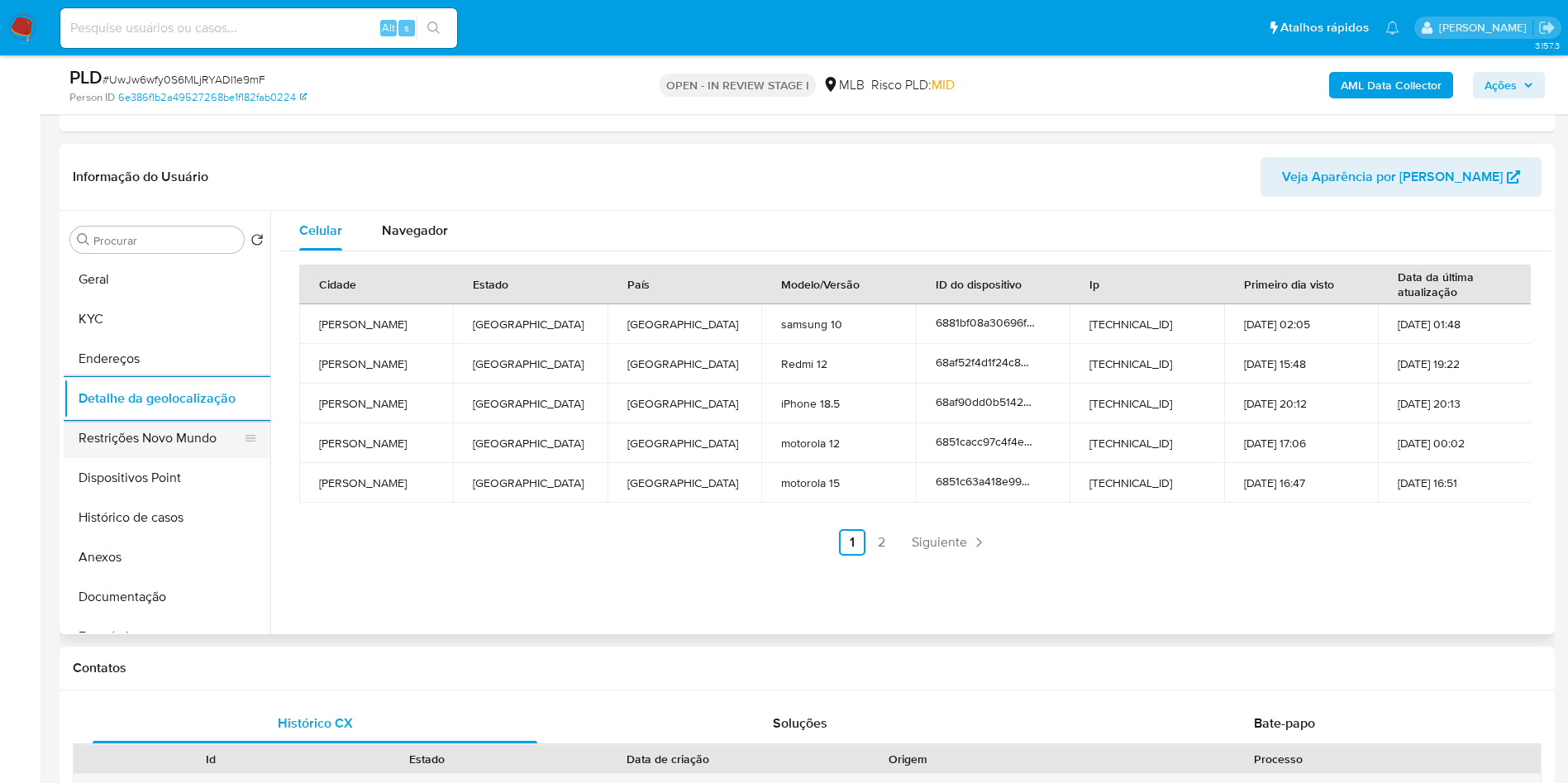
click at [140, 428] on button "Restrições Novo Mundo" at bounding box center [160, 438] width 193 height 40
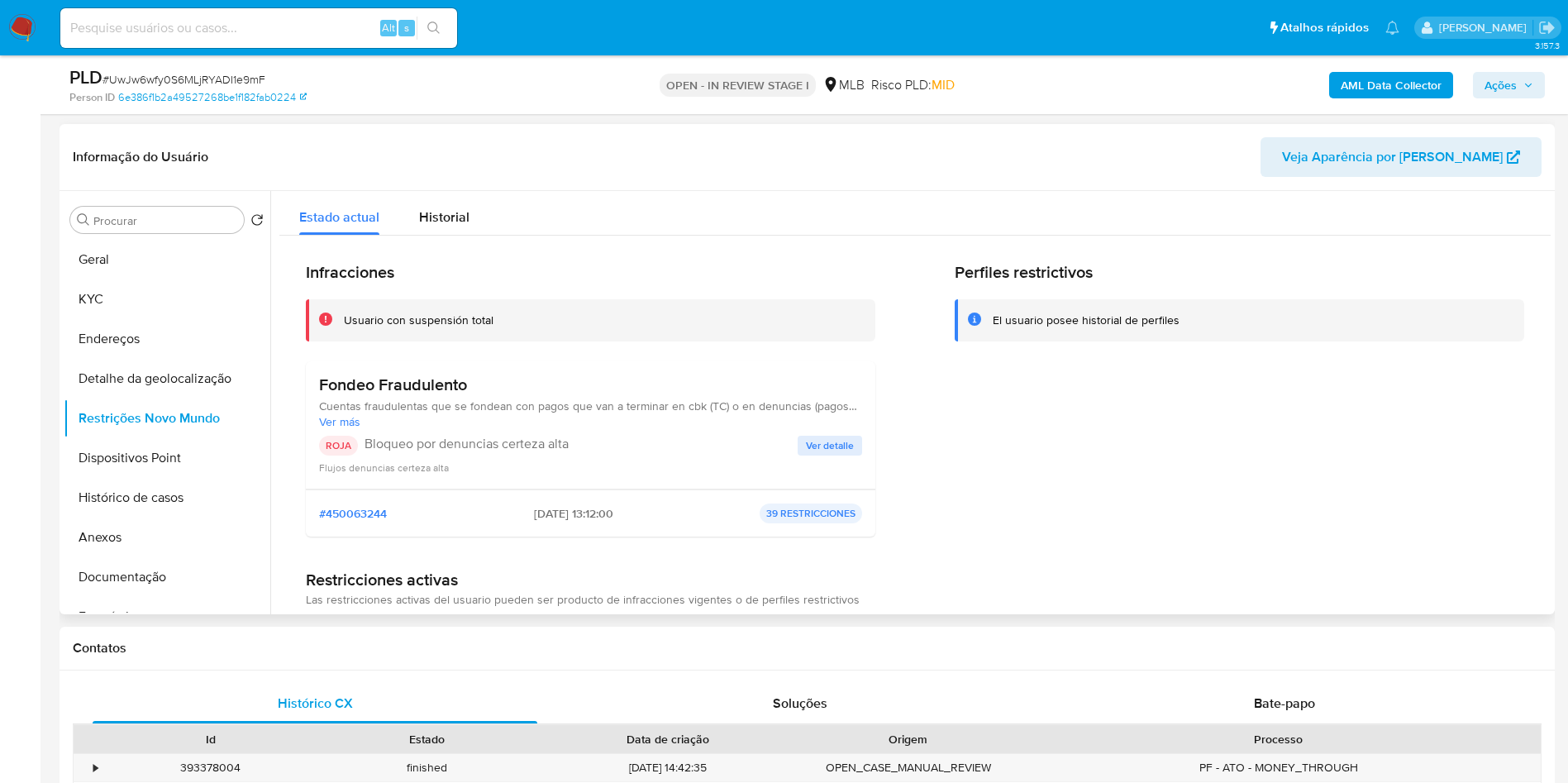
click at [841, 454] on span "Ver detalle" at bounding box center [830, 446] width 48 height 16
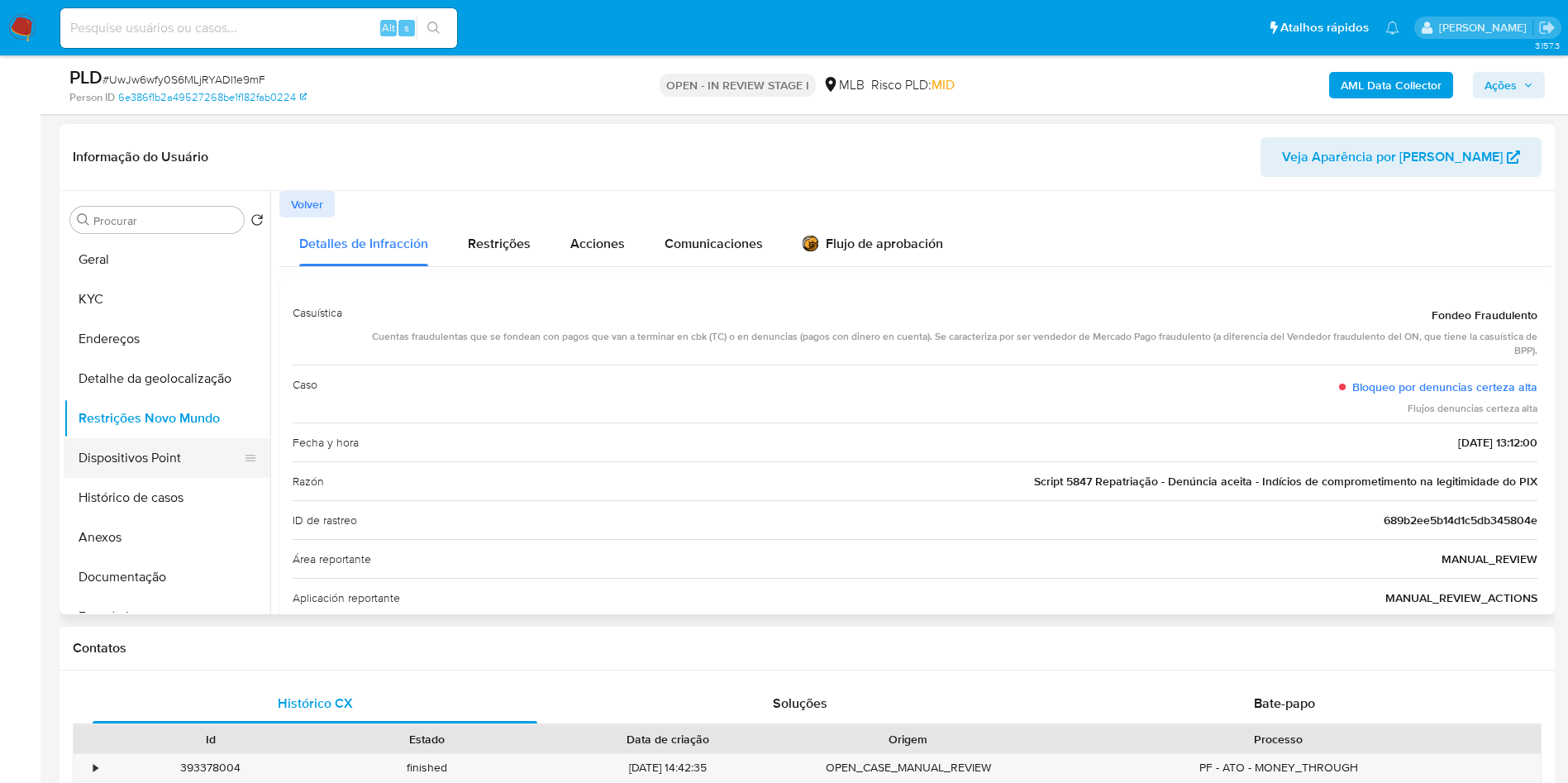
click at [168, 461] on button "Dispositivos Point" at bounding box center [160, 458] width 193 height 40
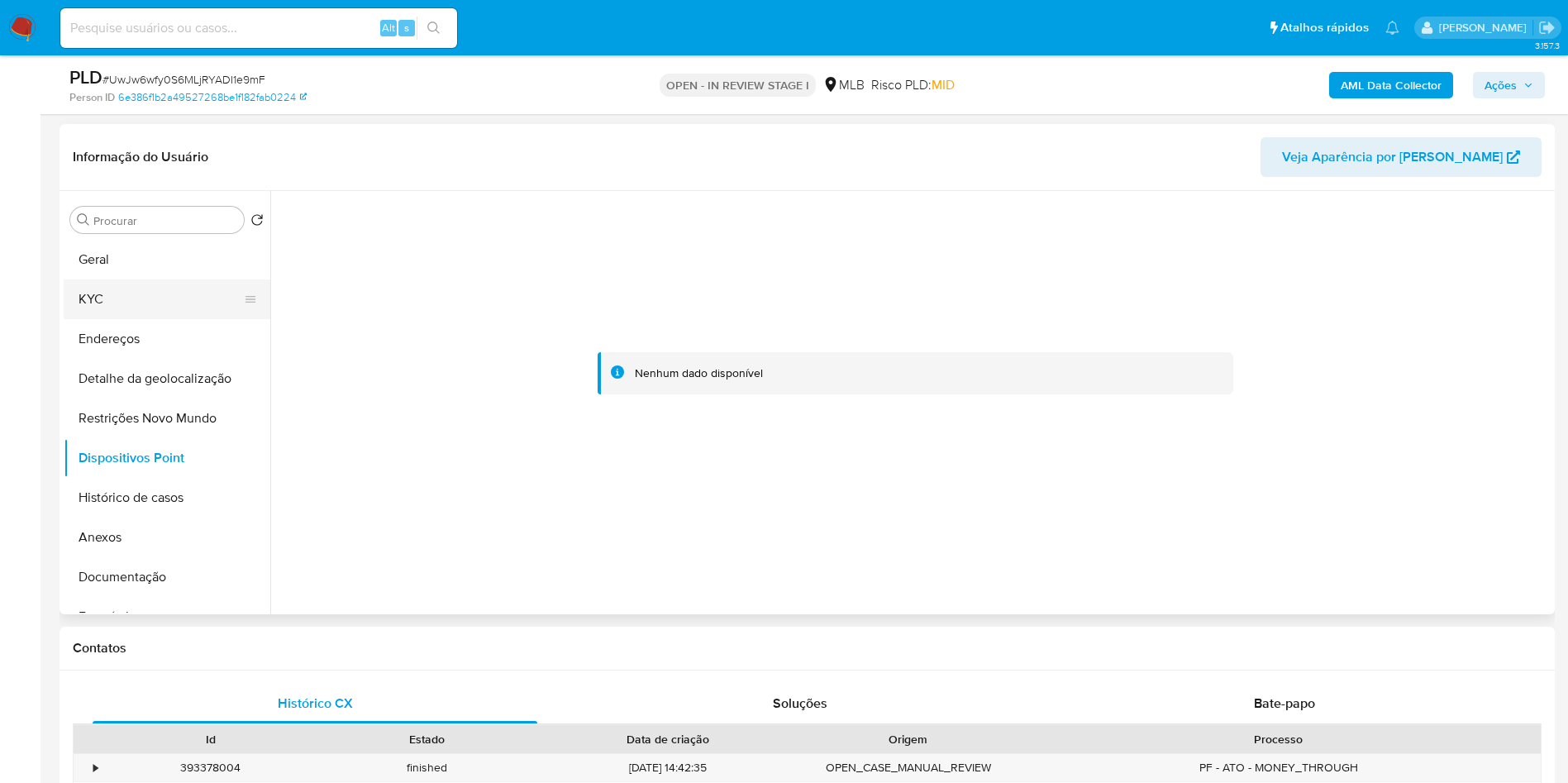
click at [131, 295] on button "KYC" at bounding box center [160, 299] width 193 height 40
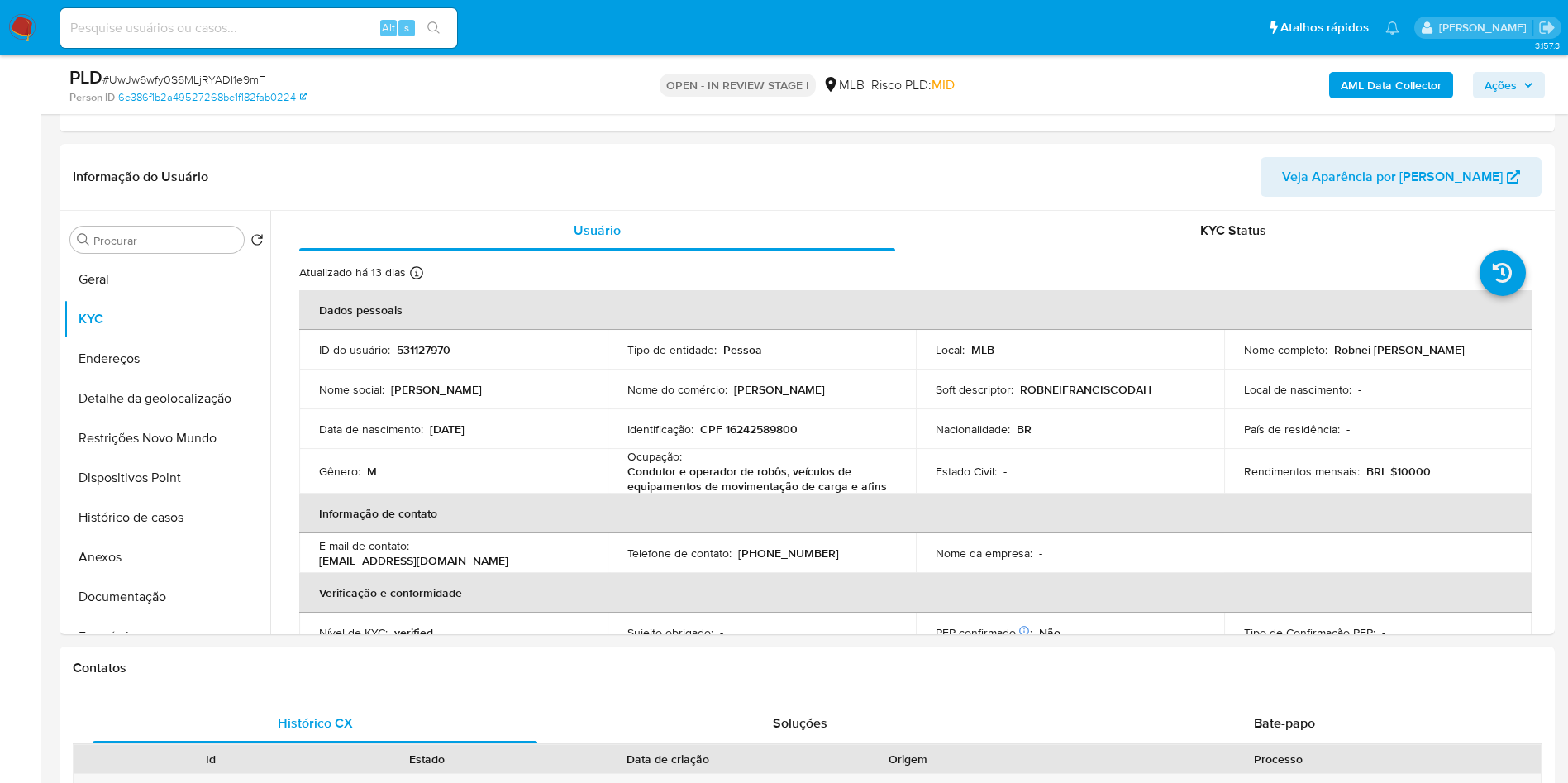
click at [1522, 89] on span "Ações" at bounding box center [1508, 85] width 48 height 23
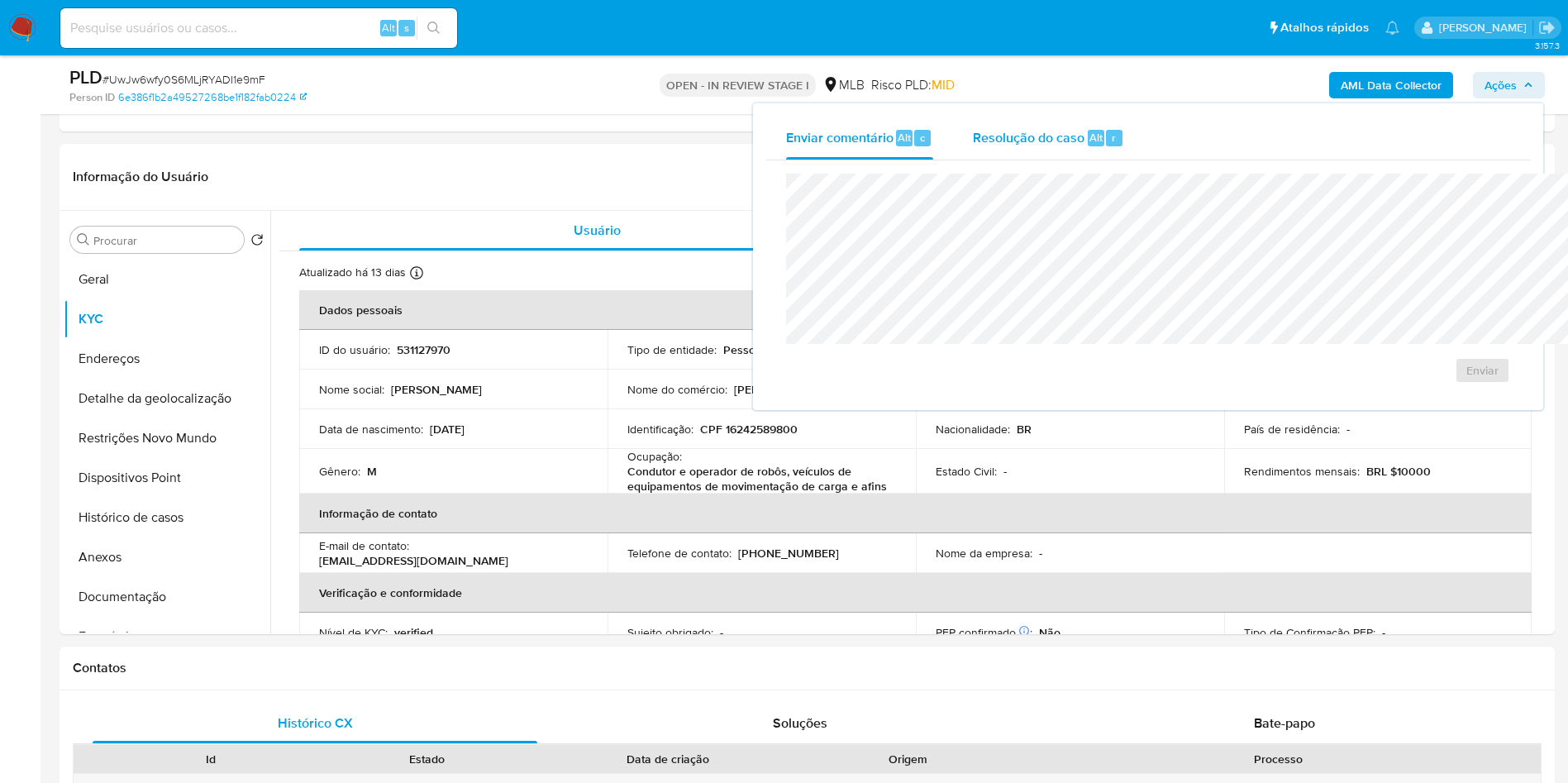
click at [973, 146] on span "Resolução do caso" at bounding box center [1028, 137] width 111 height 19
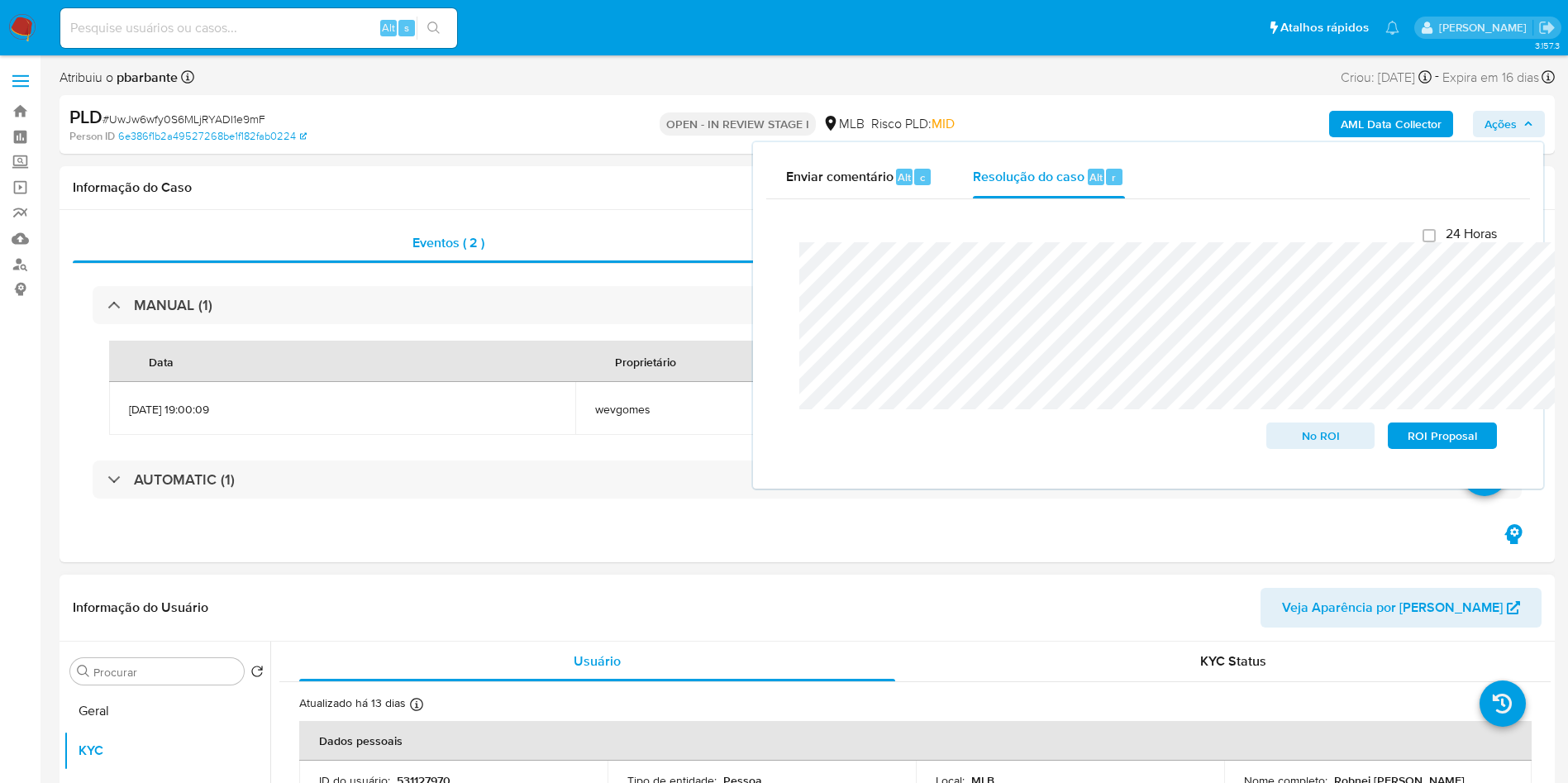
scroll to position [496, 0]
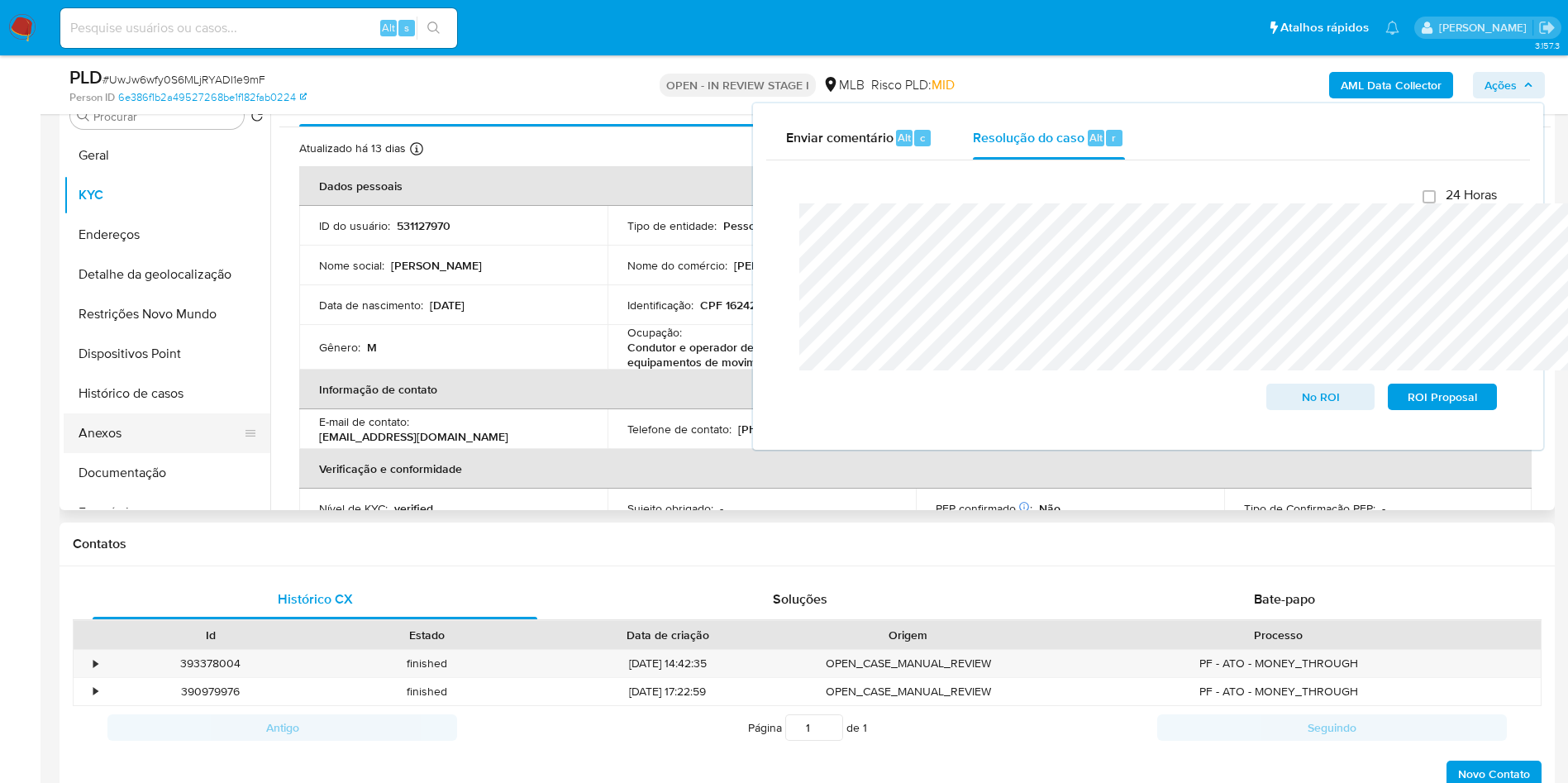
click at [149, 445] on button "Anexos" at bounding box center [160, 433] width 193 height 40
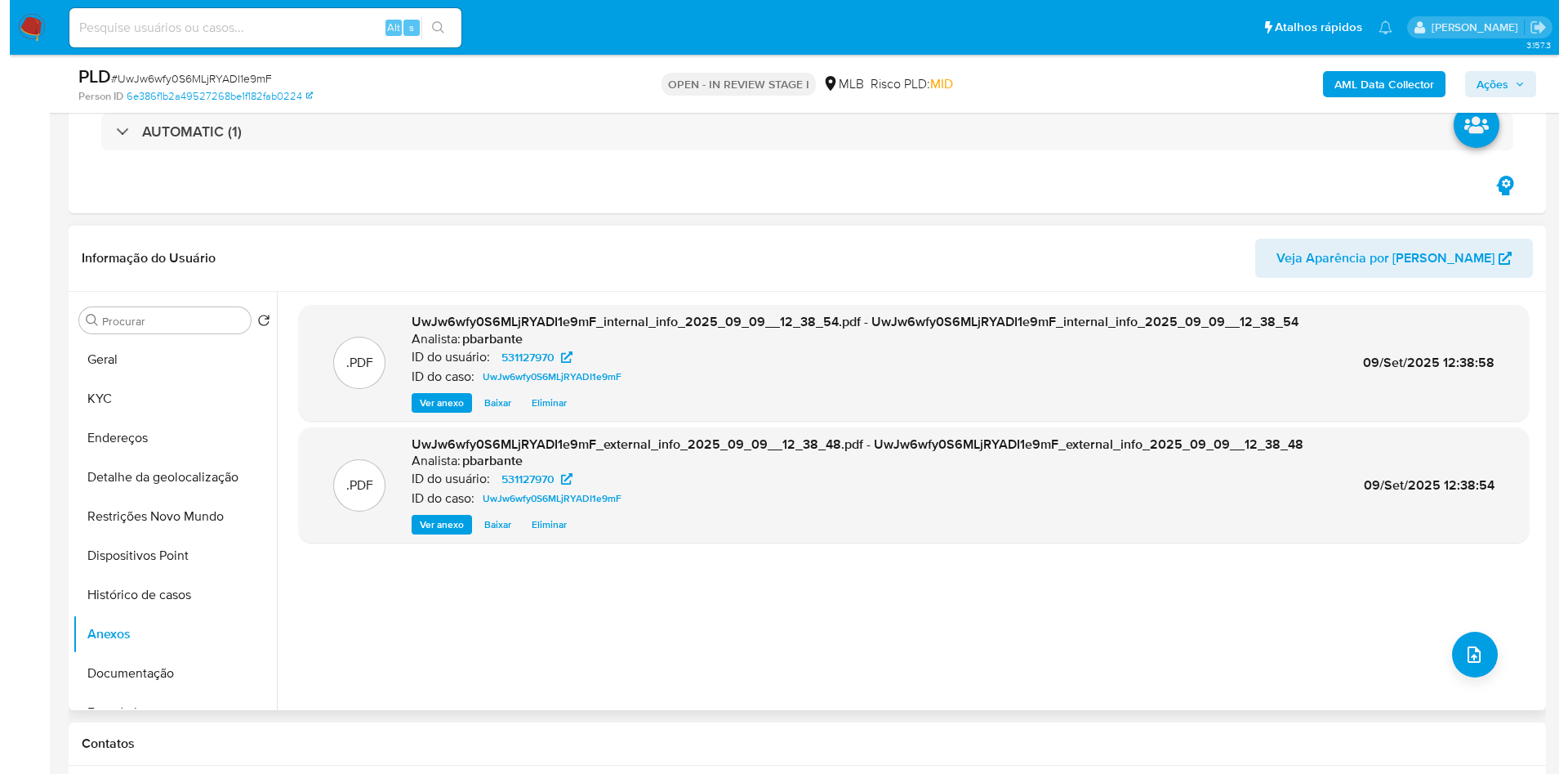
scroll to position [245, 0]
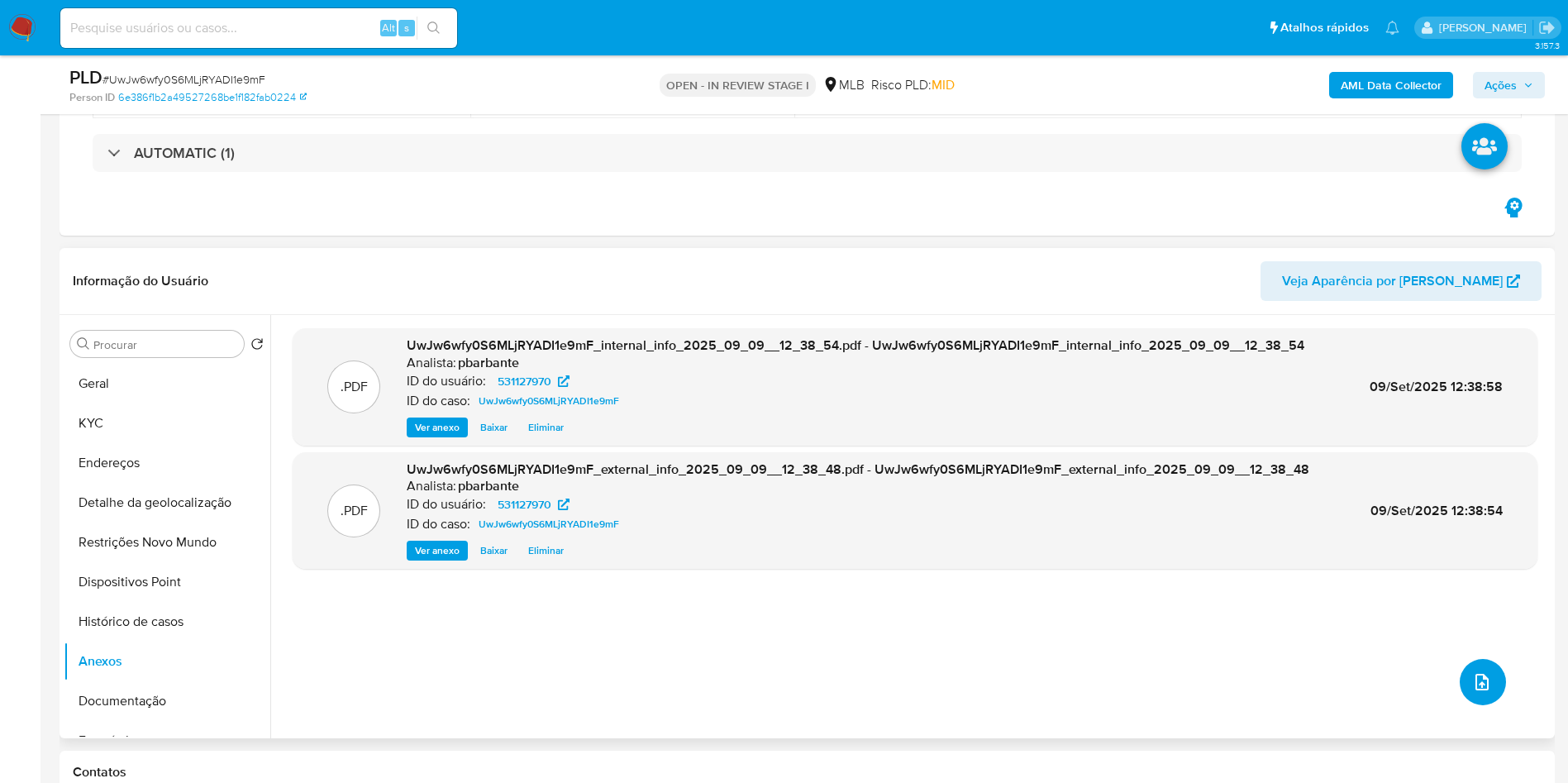
click at [1472, 705] on button "upload-file" at bounding box center [1482, 682] width 46 height 46
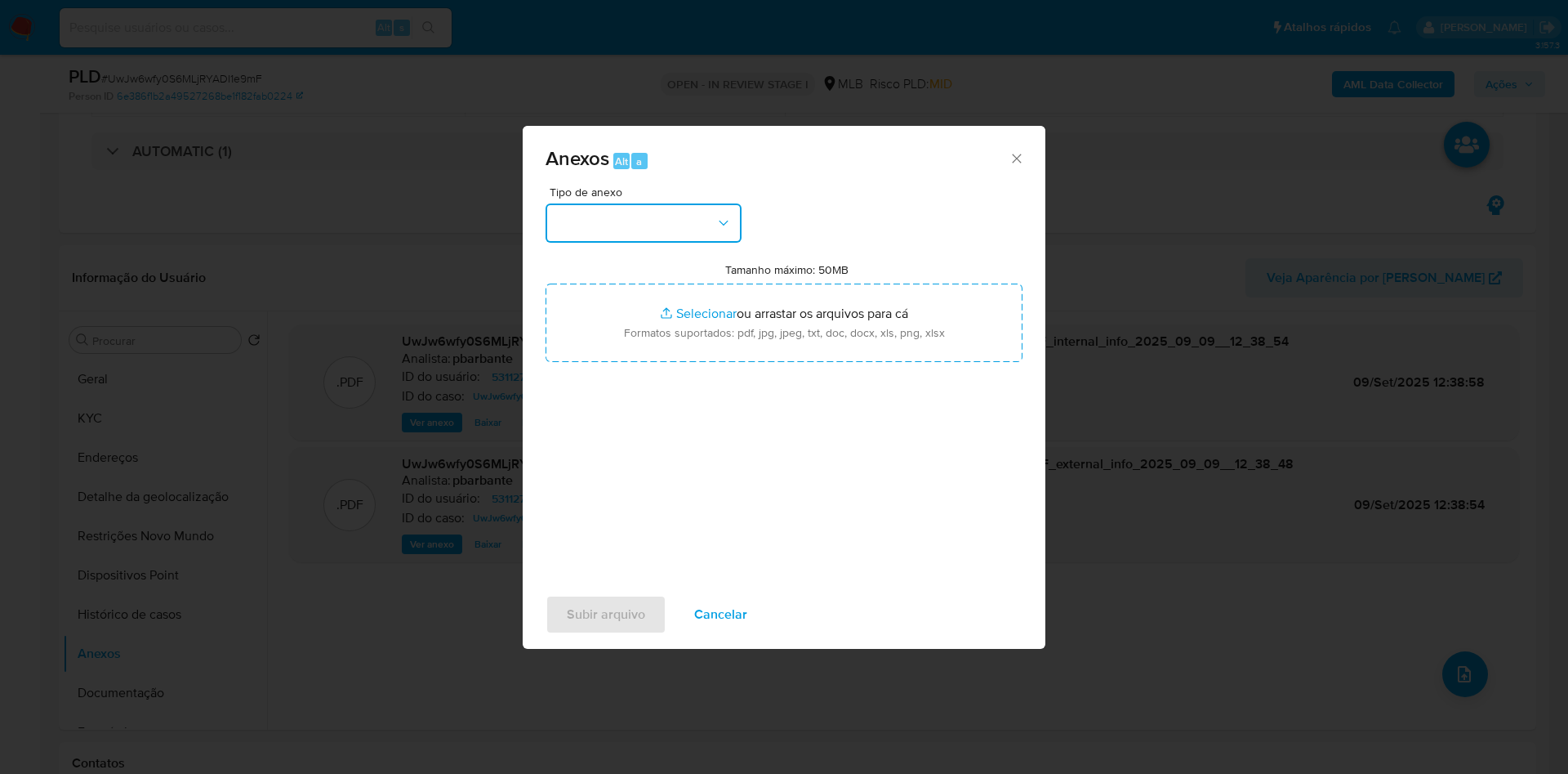
click at [678, 204] on button "button" at bounding box center [644, 223] width 196 height 40
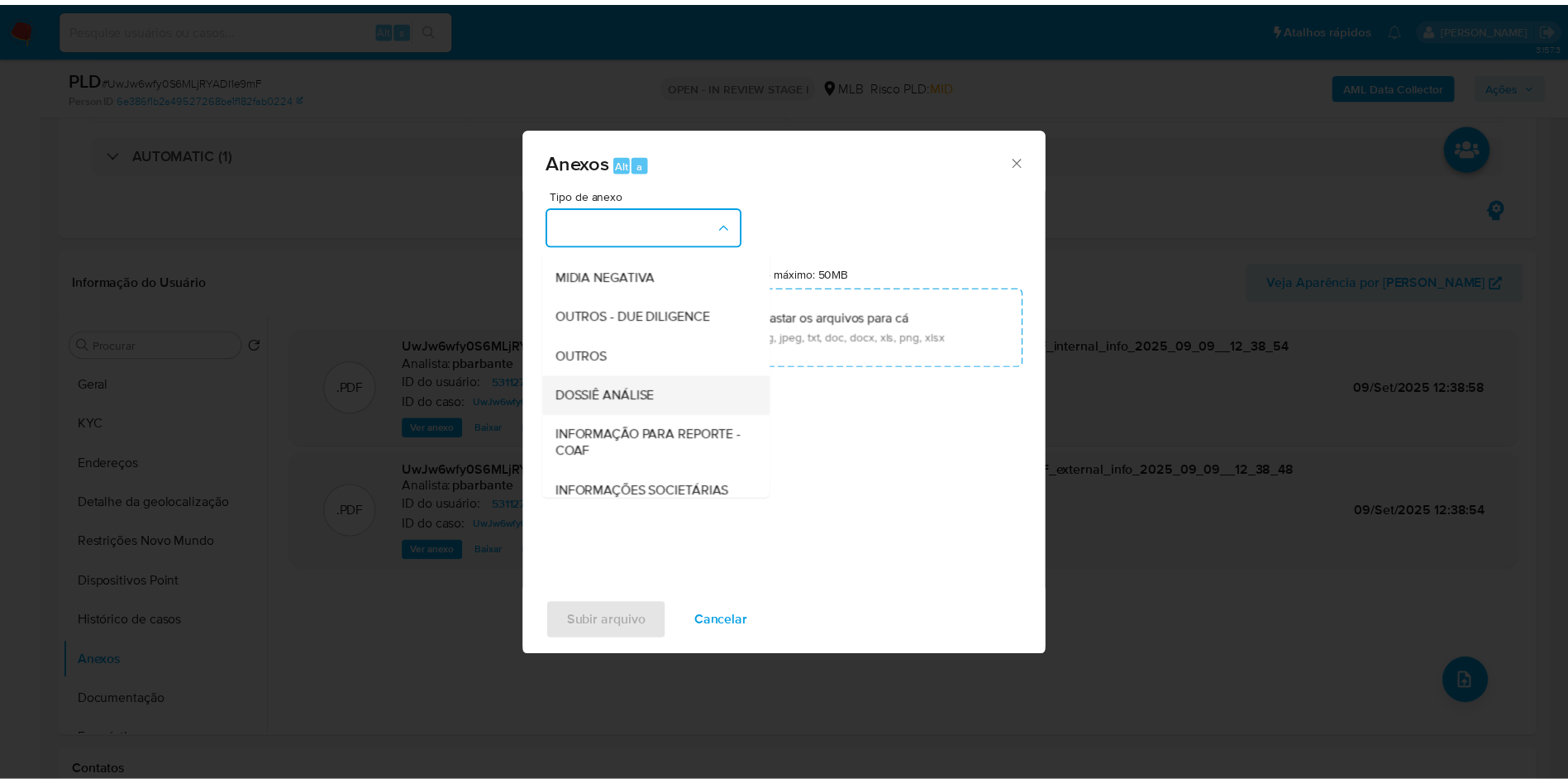
scroll to position [222, 0]
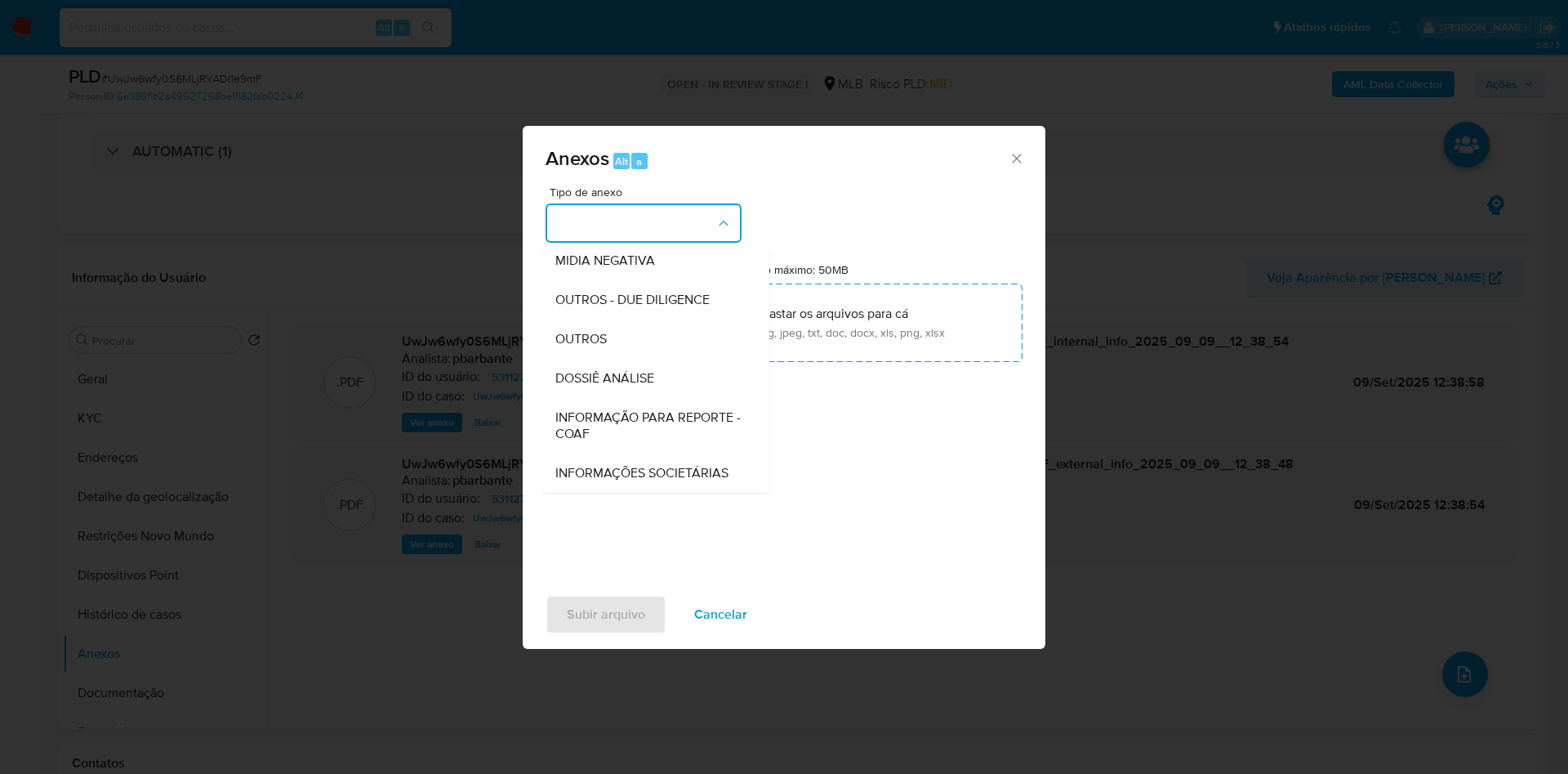
click at [628, 409] on span "INFORMAÇÃO PARA REPORTE - COAF" at bounding box center [651, 425] width 191 height 32
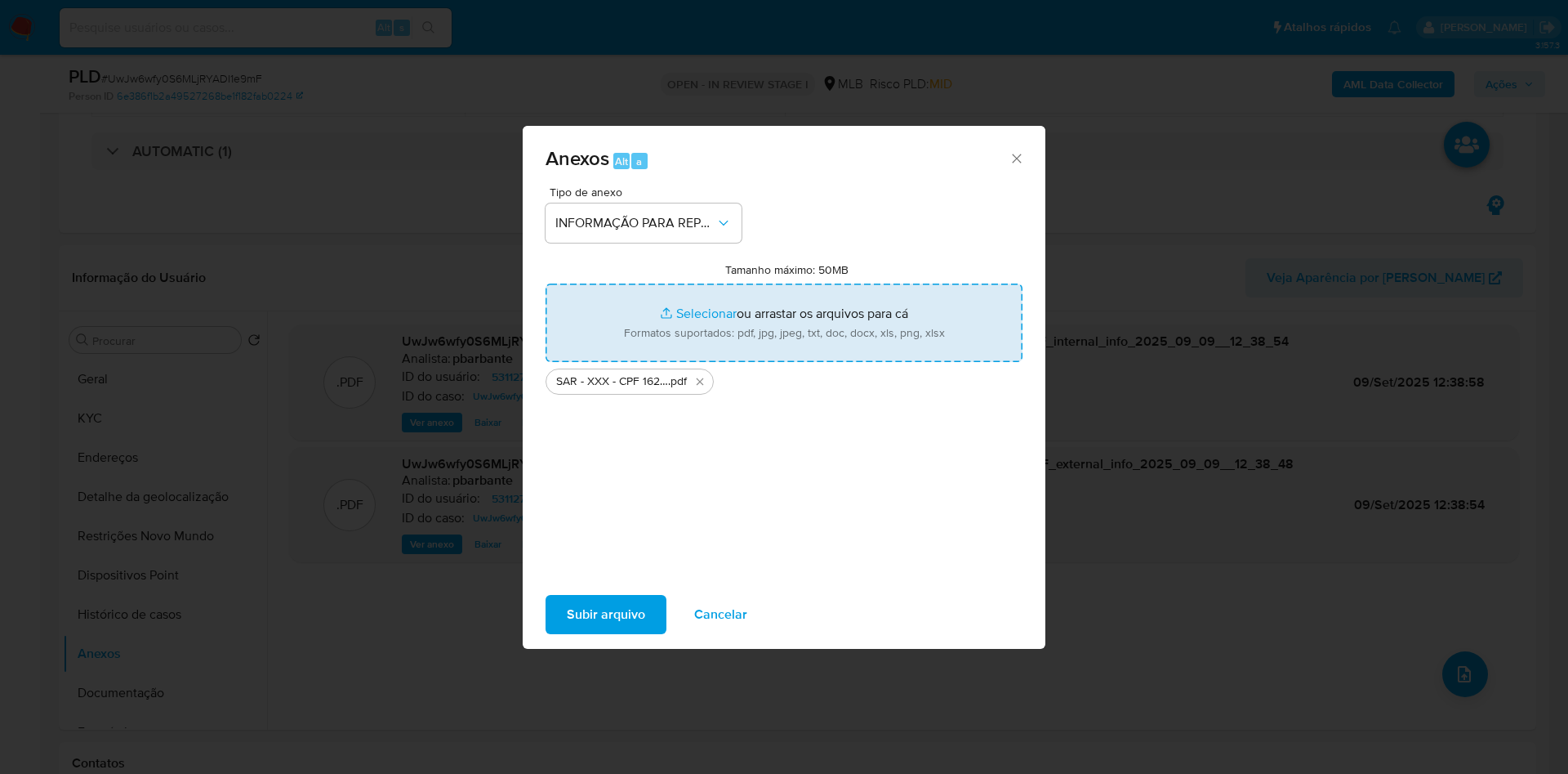
type input "C:\fakepath\Mulan 531127970_2025_09_08_08_07_44.xlsx"
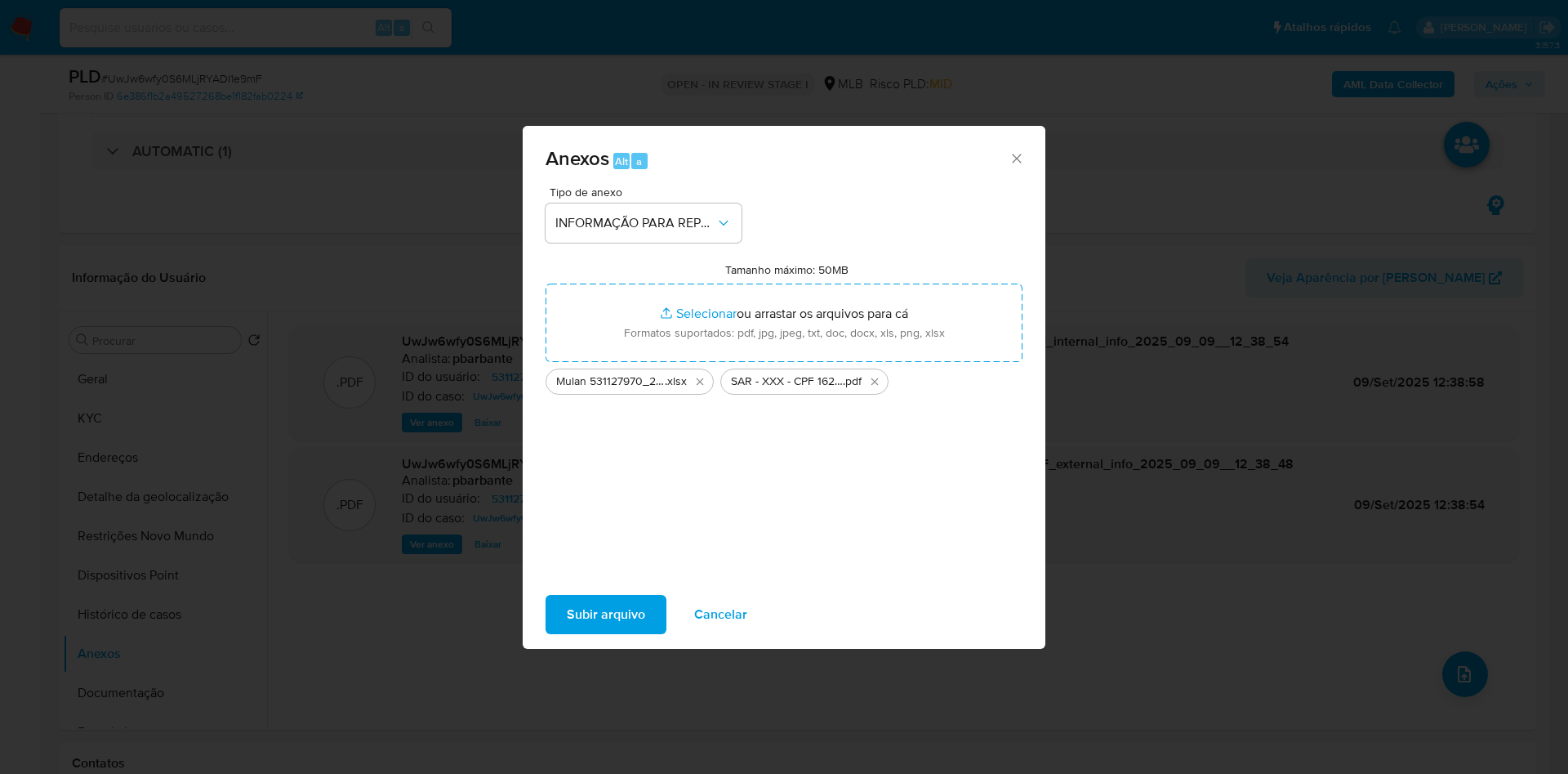
click at [597, 624] on span "Subir arquivo" at bounding box center [605, 615] width 78 height 36
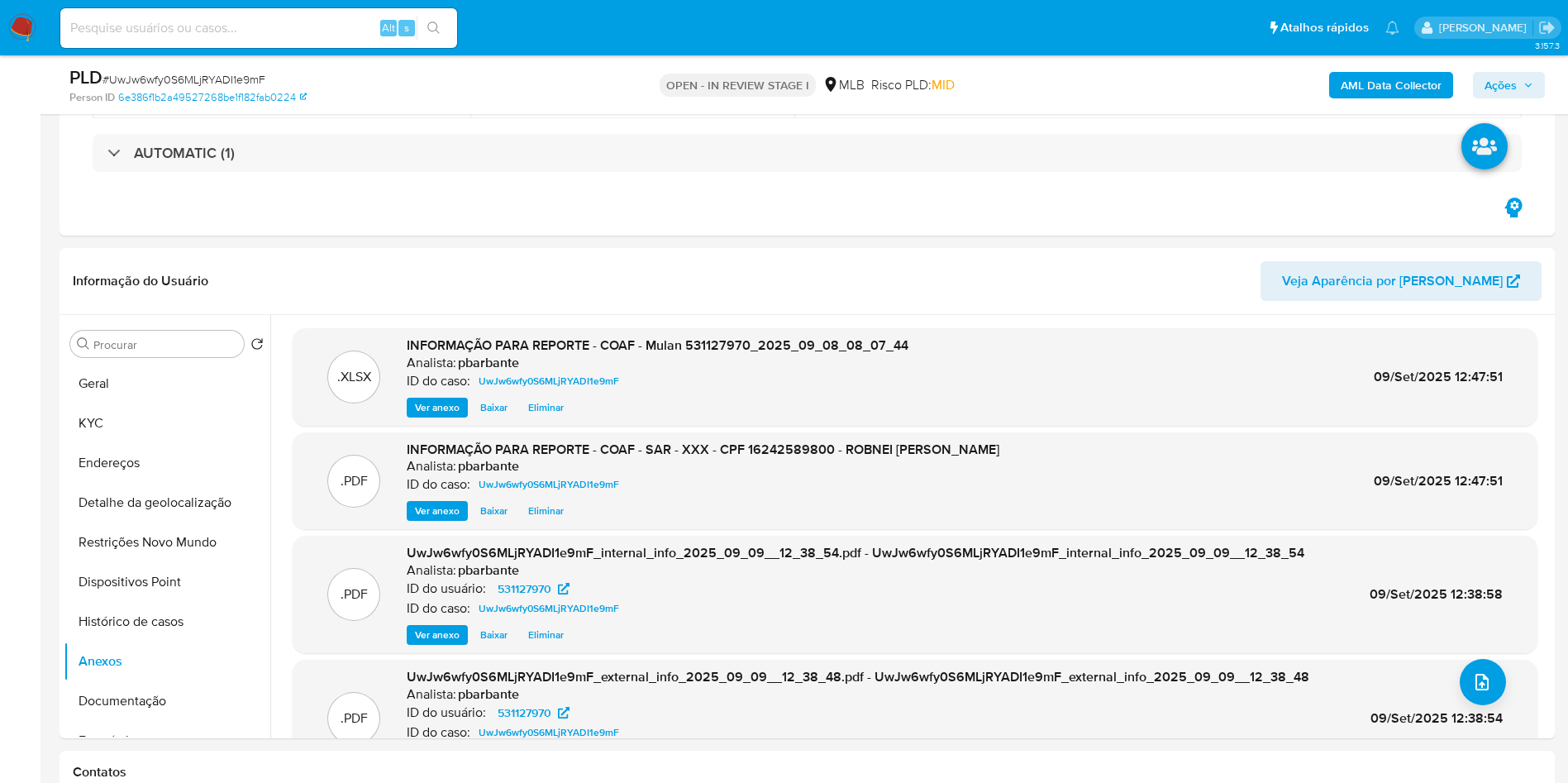
click at [1510, 87] on span "Ações" at bounding box center [1500, 85] width 32 height 26
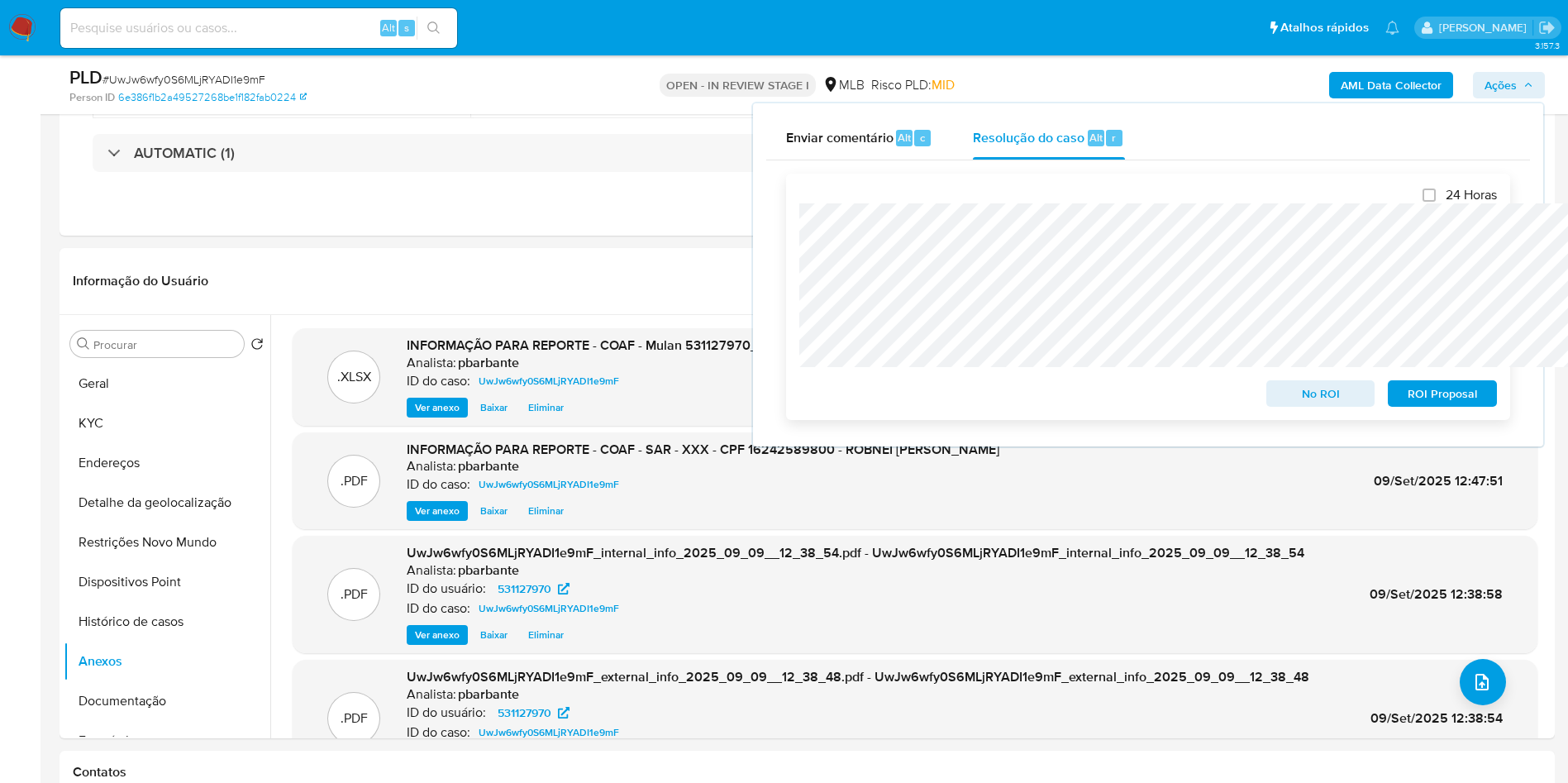
click at [1463, 393] on span "ROI Proposal" at bounding box center [1442, 393] width 86 height 23
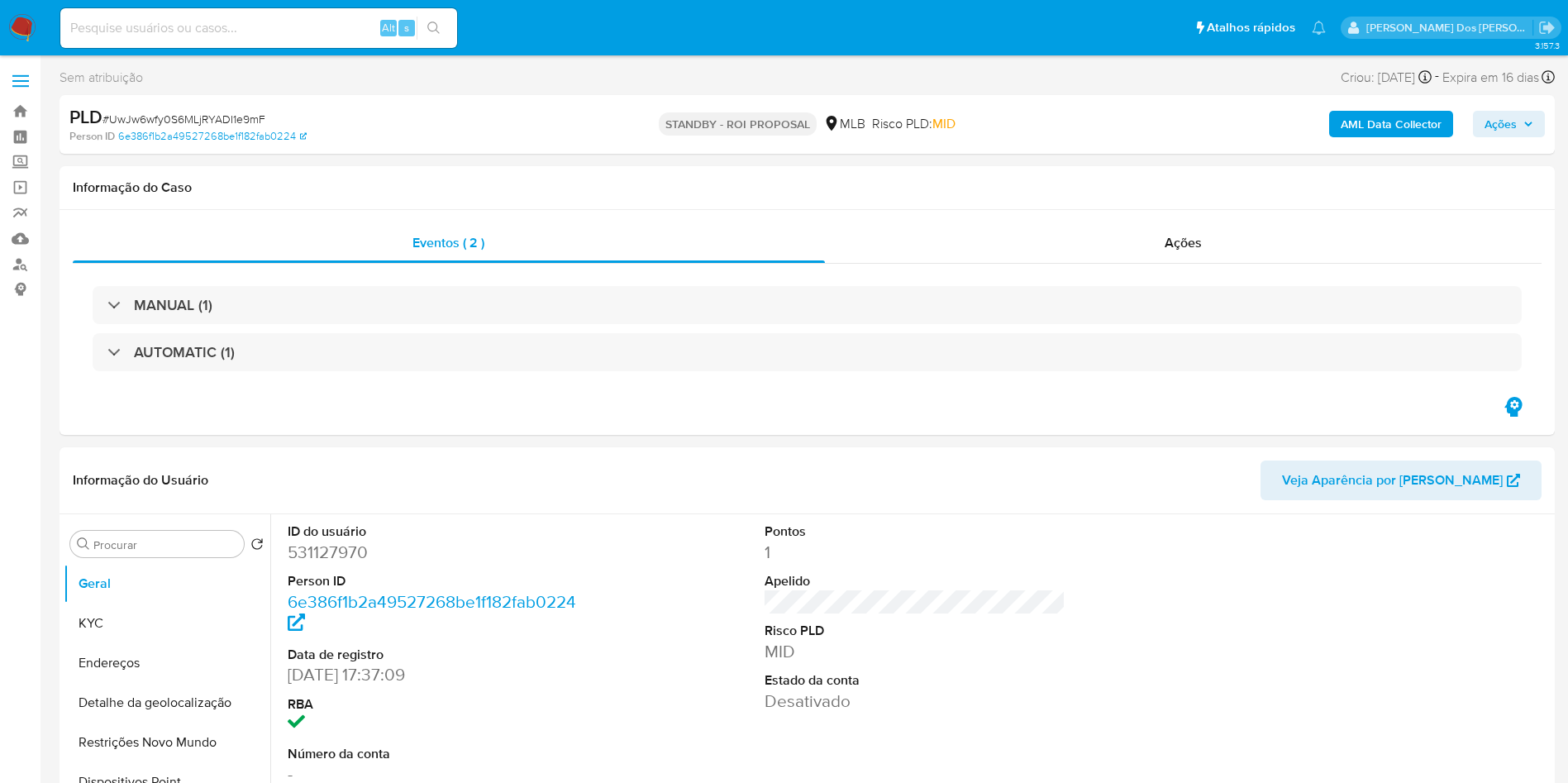
select select "10"
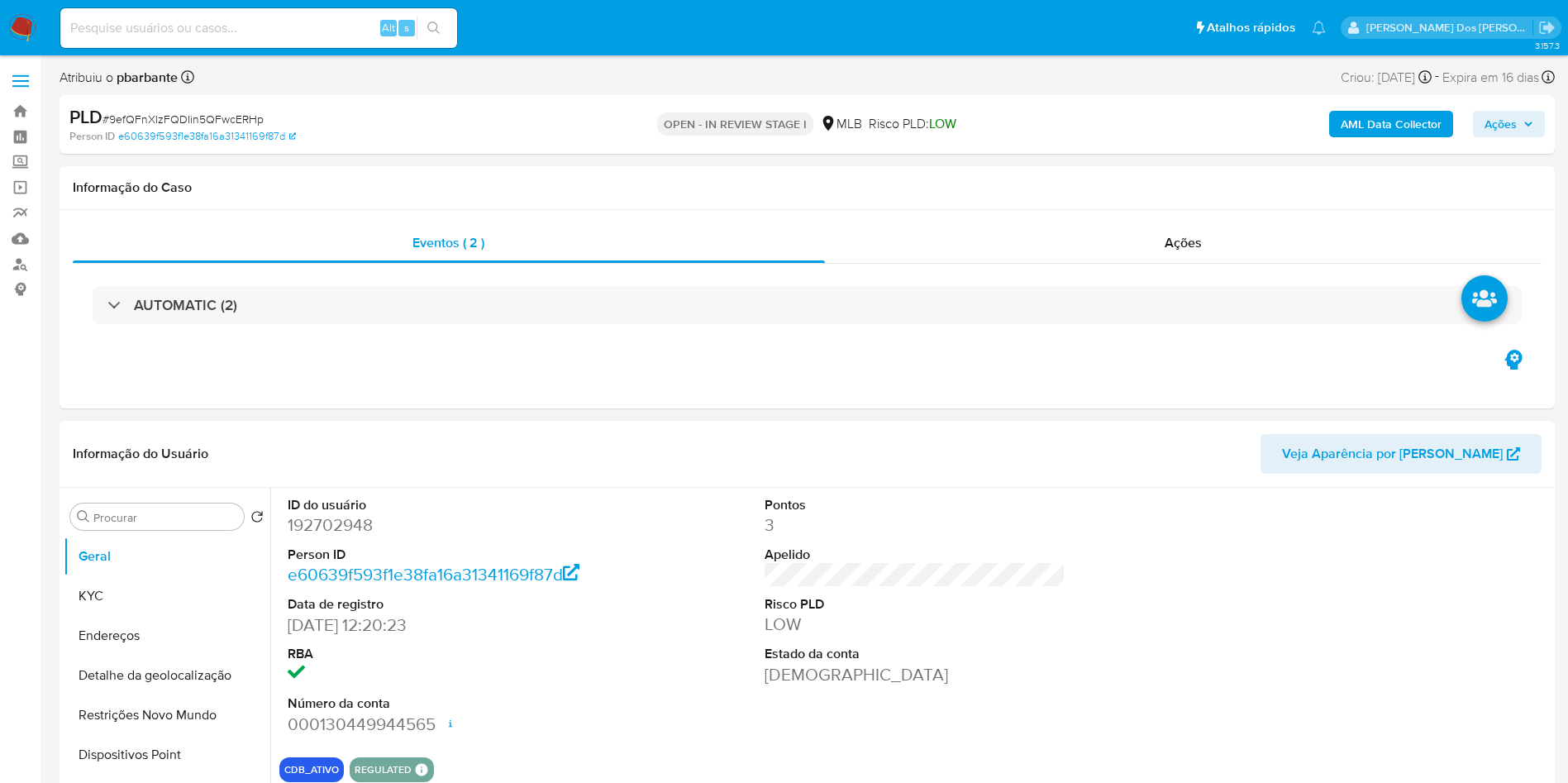
click at [341, 536] on dd "192702948" at bounding box center [438, 524] width 302 height 23
copy dd "192702948"
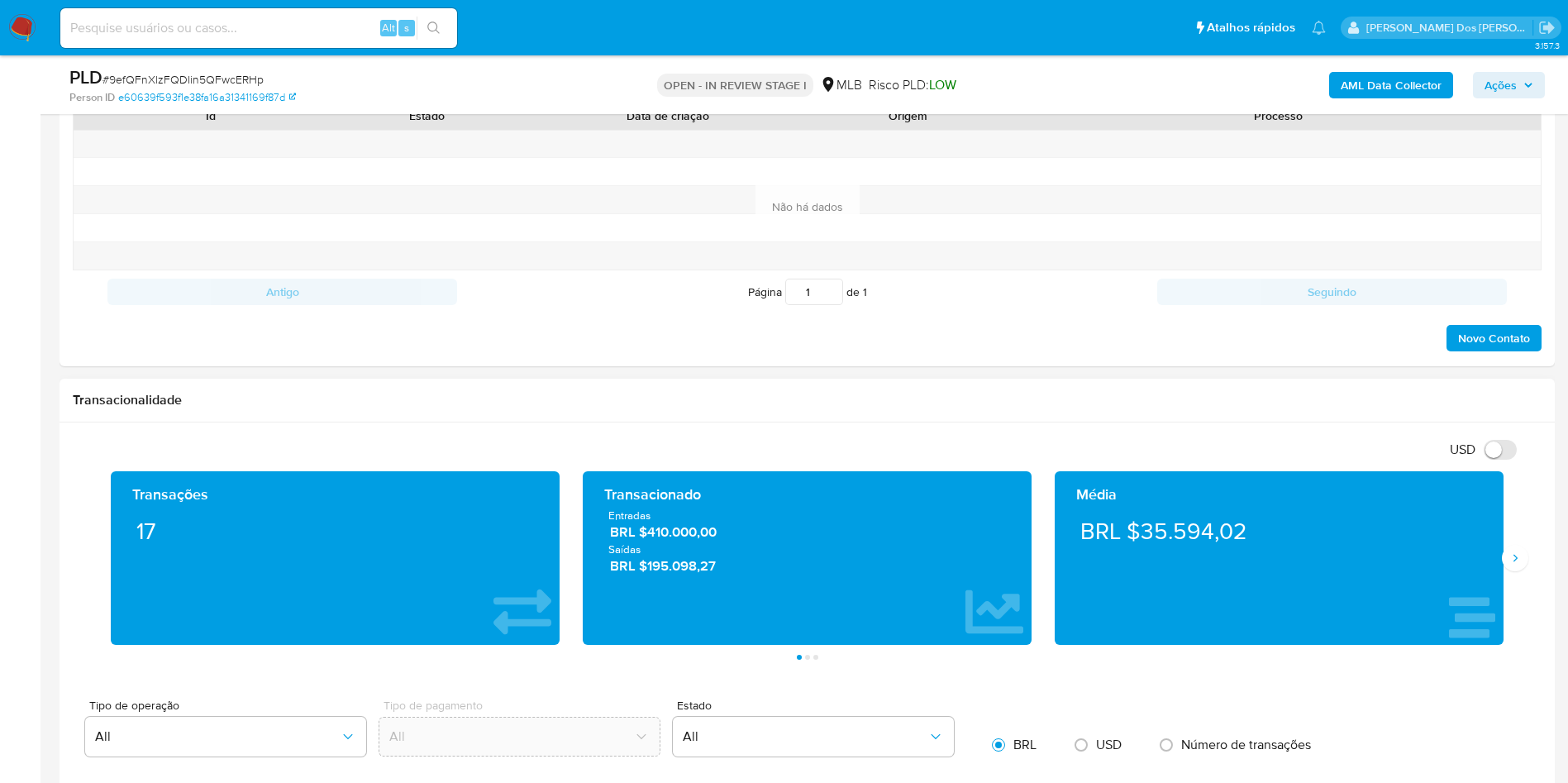
scroll to position [868, 0]
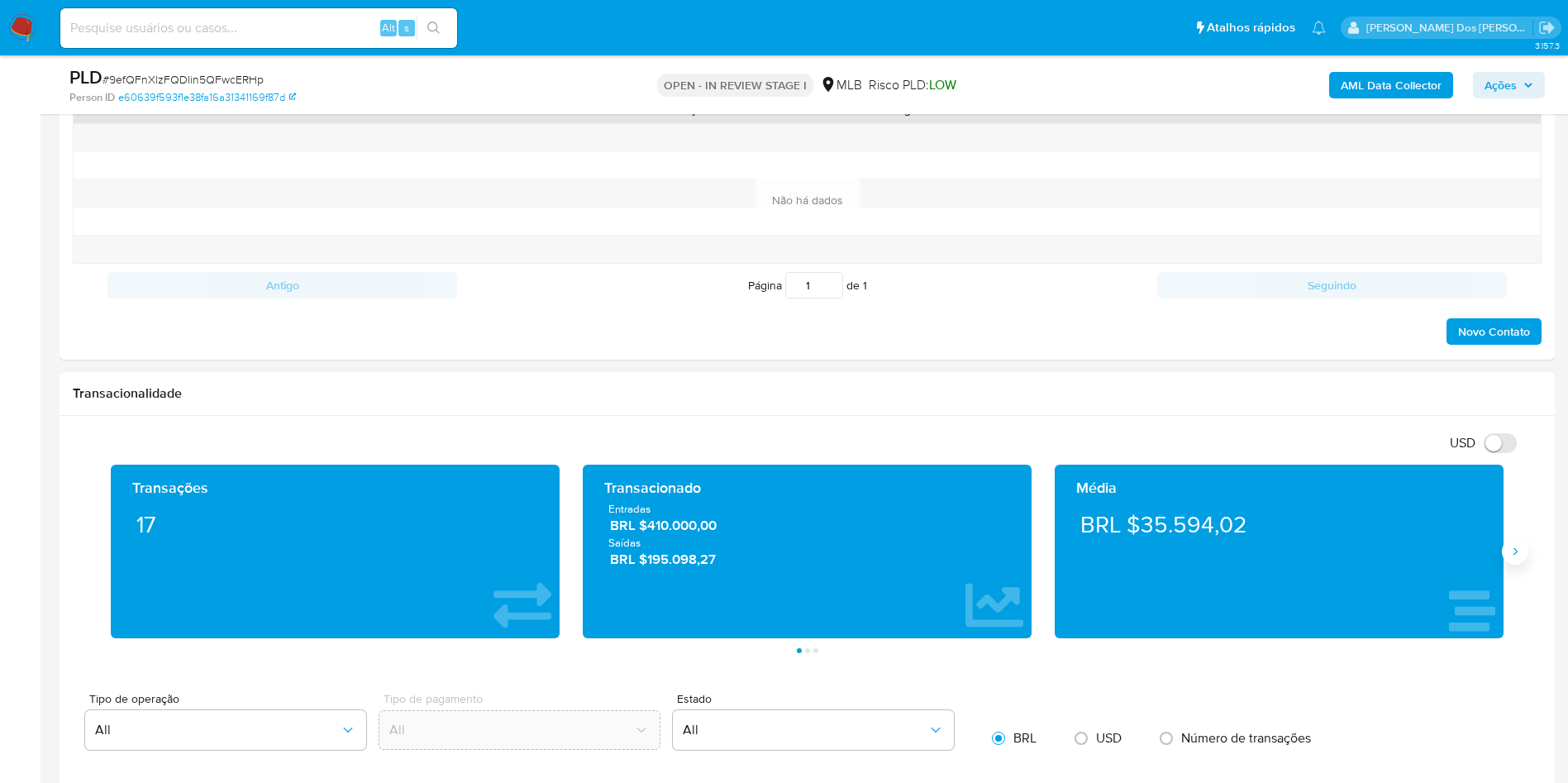
click at [1519, 558] on icon "Siguiente" at bounding box center [1515, 551] width 14 height 14
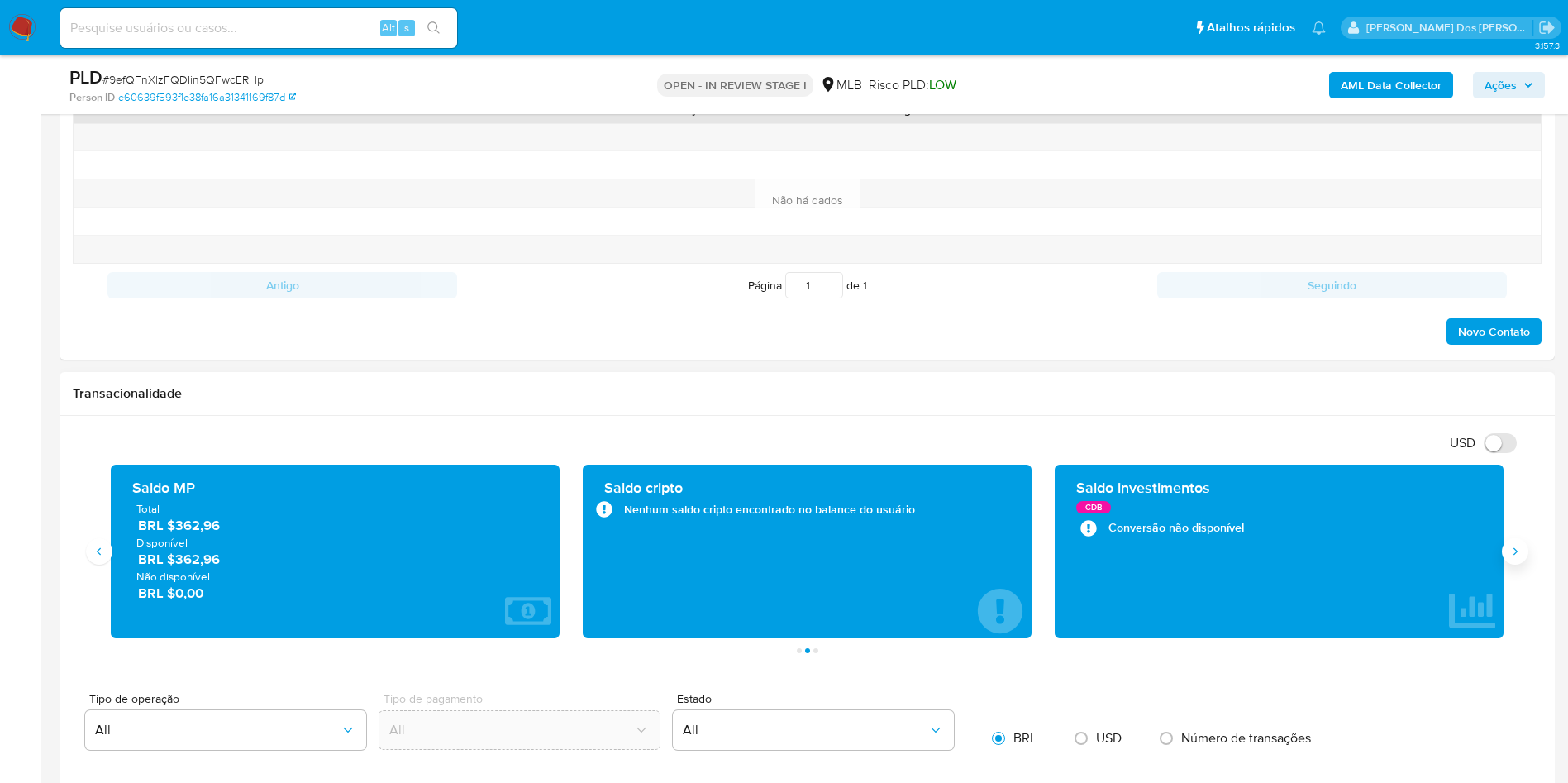
click at [1519, 558] on icon "Siguiente" at bounding box center [1515, 551] width 14 height 14
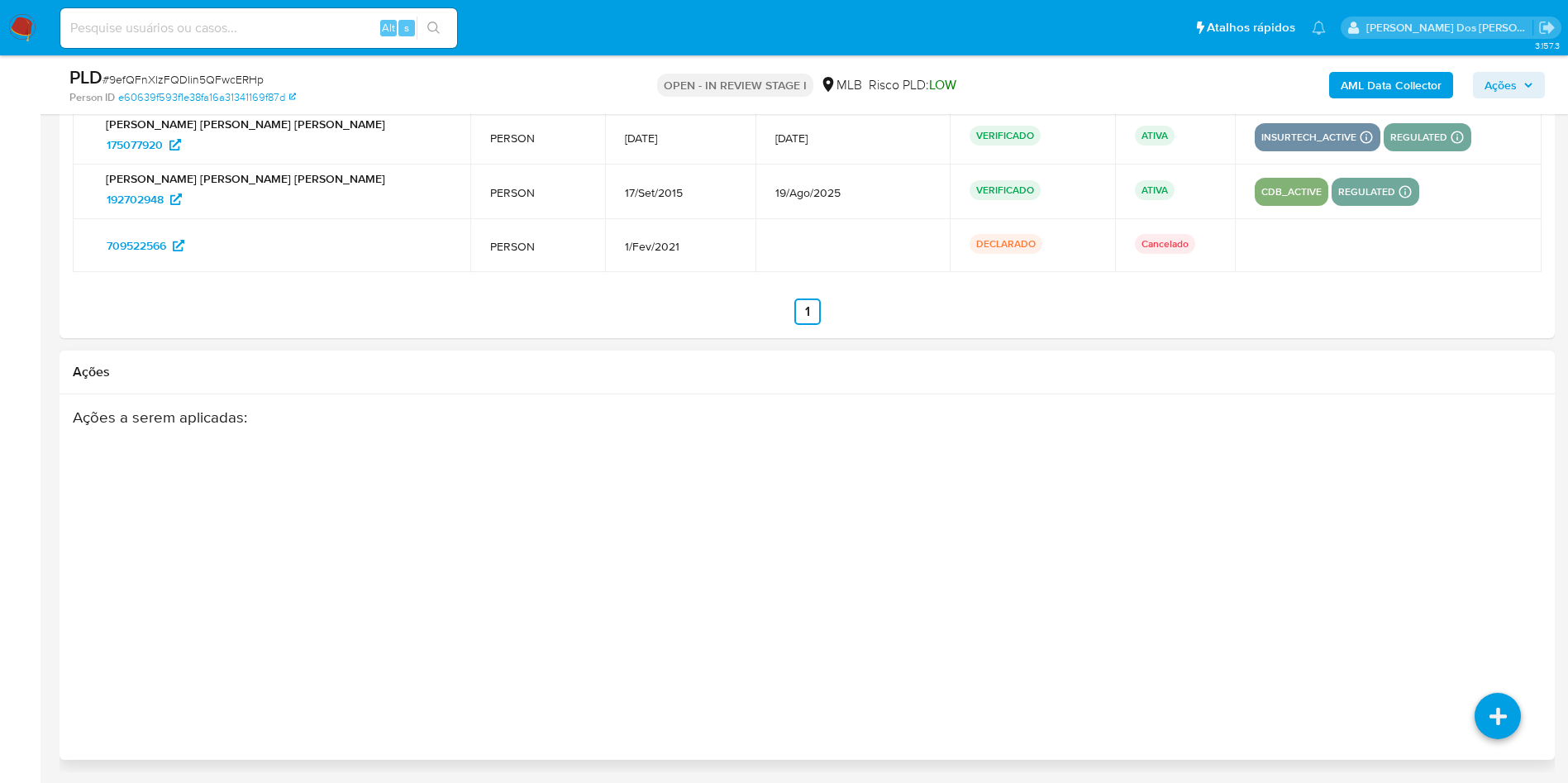
scroll to position [2418, 0]
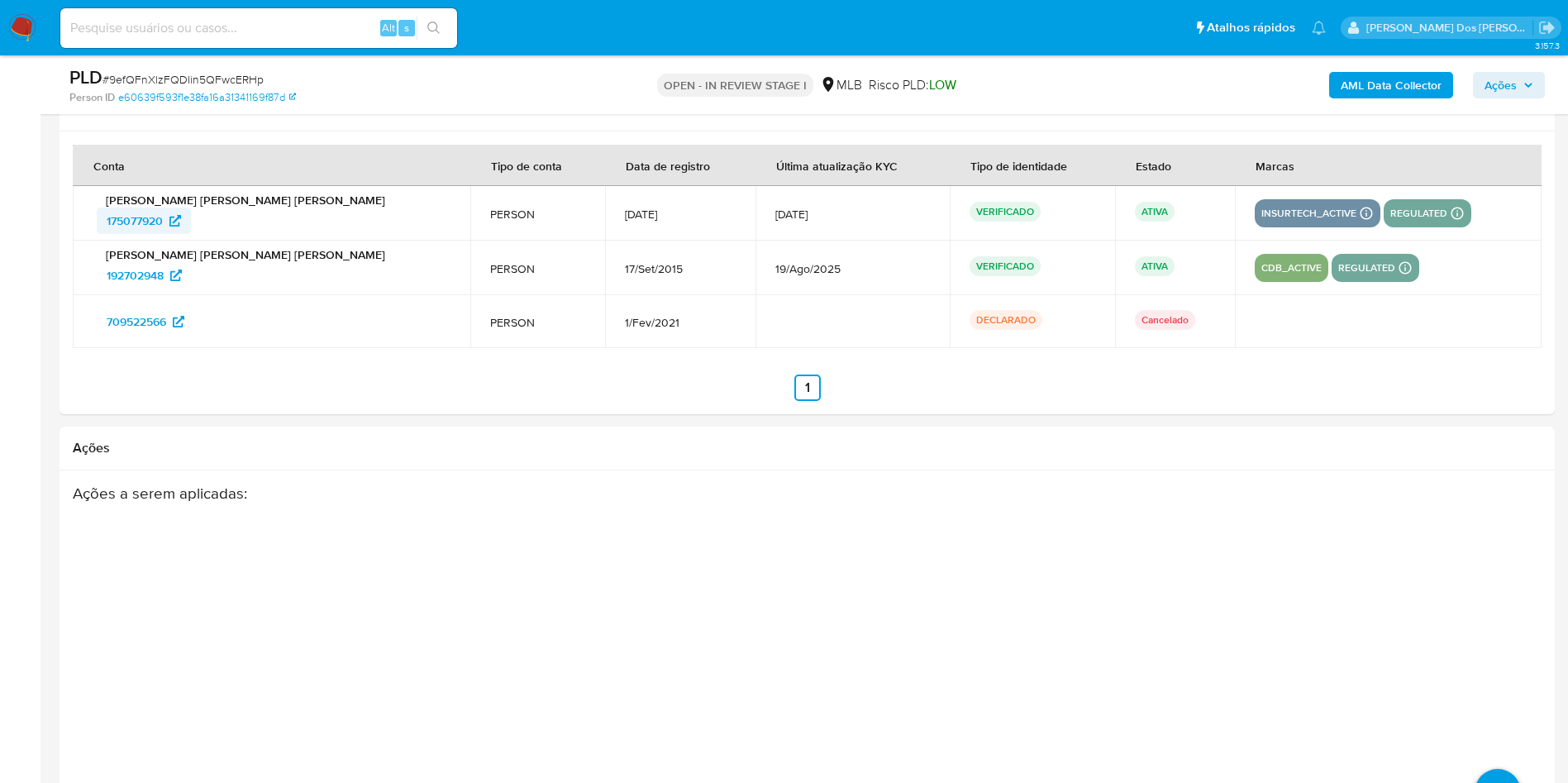
click at [143, 234] on span "175077920" at bounding box center [135, 221] width 57 height 26
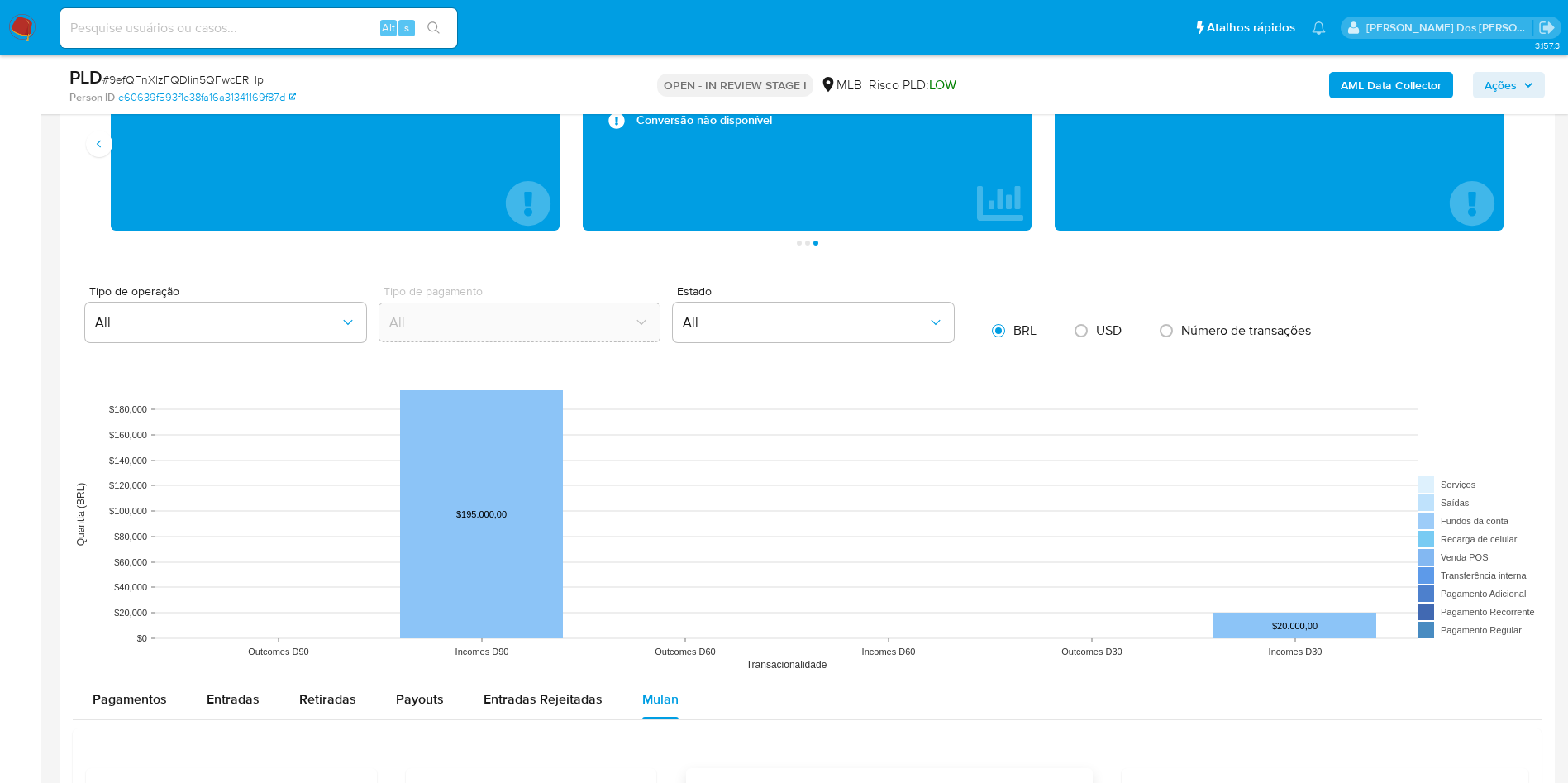
scroll to position [1179, 0]
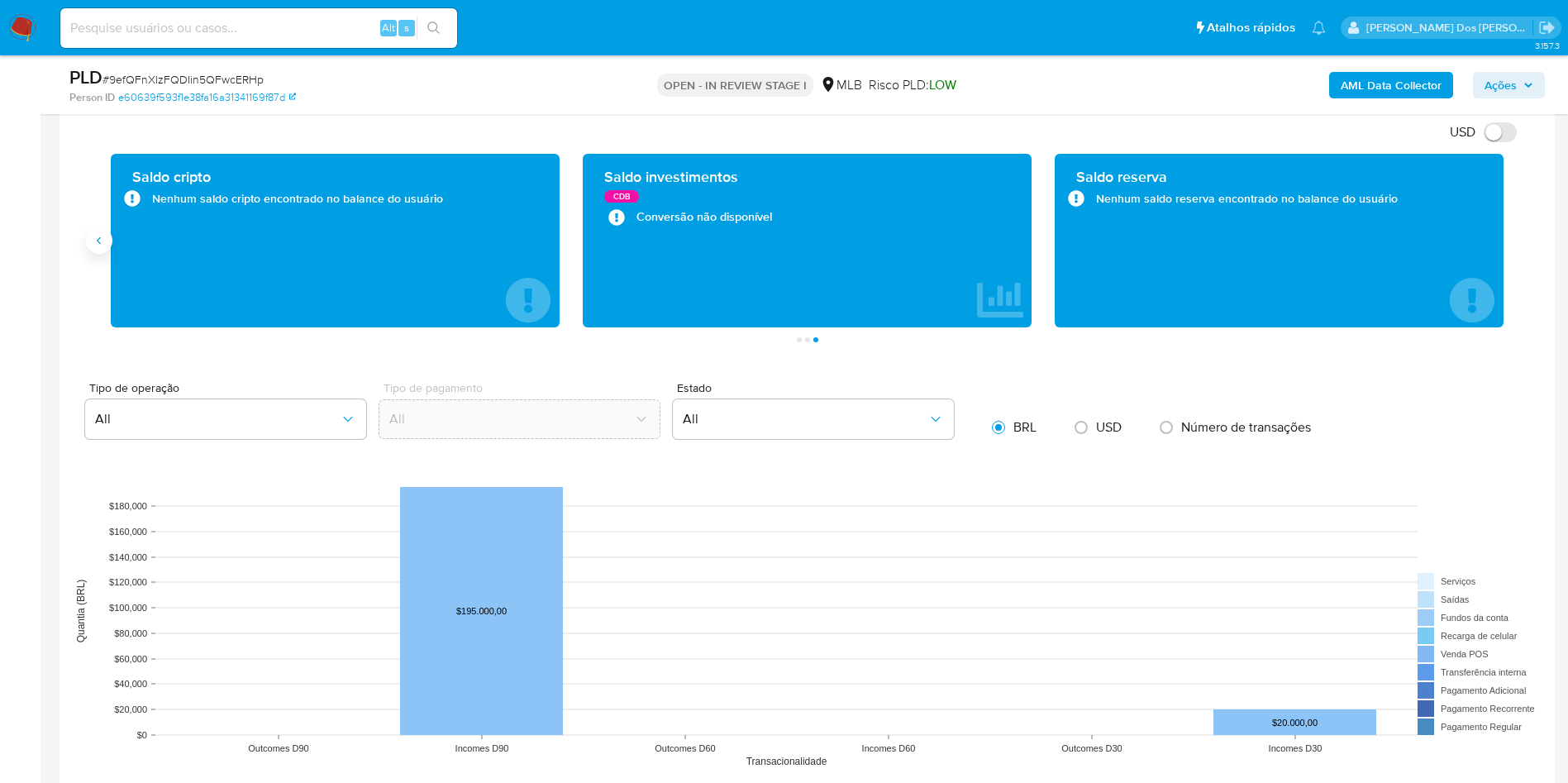
click at [98, 247] on icon "Anterior" at bounding box center [99, 241] width 14 height 14
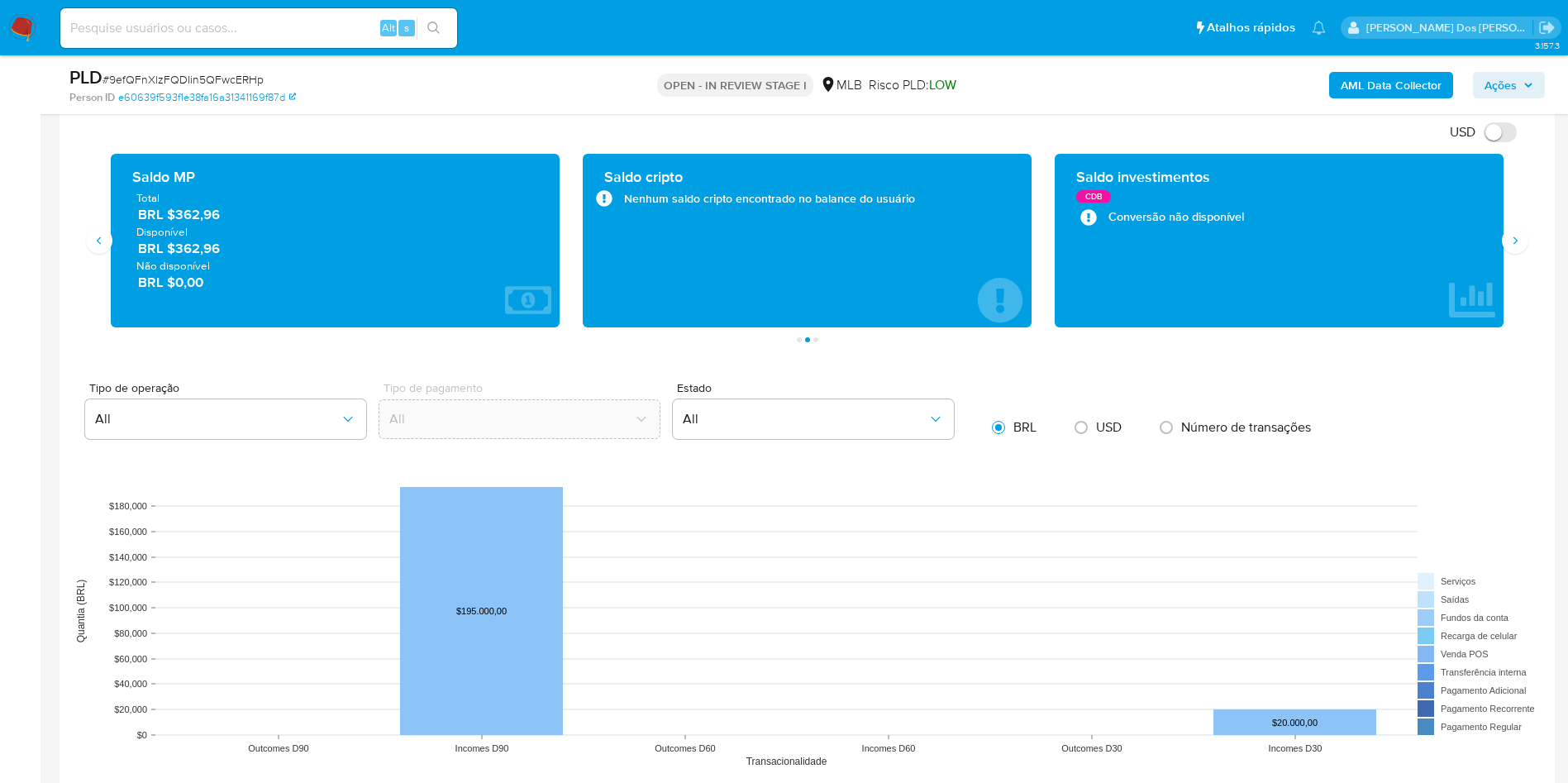
click at [124, 275] on div "Saldo MP Total BRL $362,96 Disponível BRL $362,96 Não disponível BRL $0,00" at bounding box center [335, 241] width 449 height 173
click at [109, 253] on button "Anterior" at bounding box center [98, 240] width 26 height 26
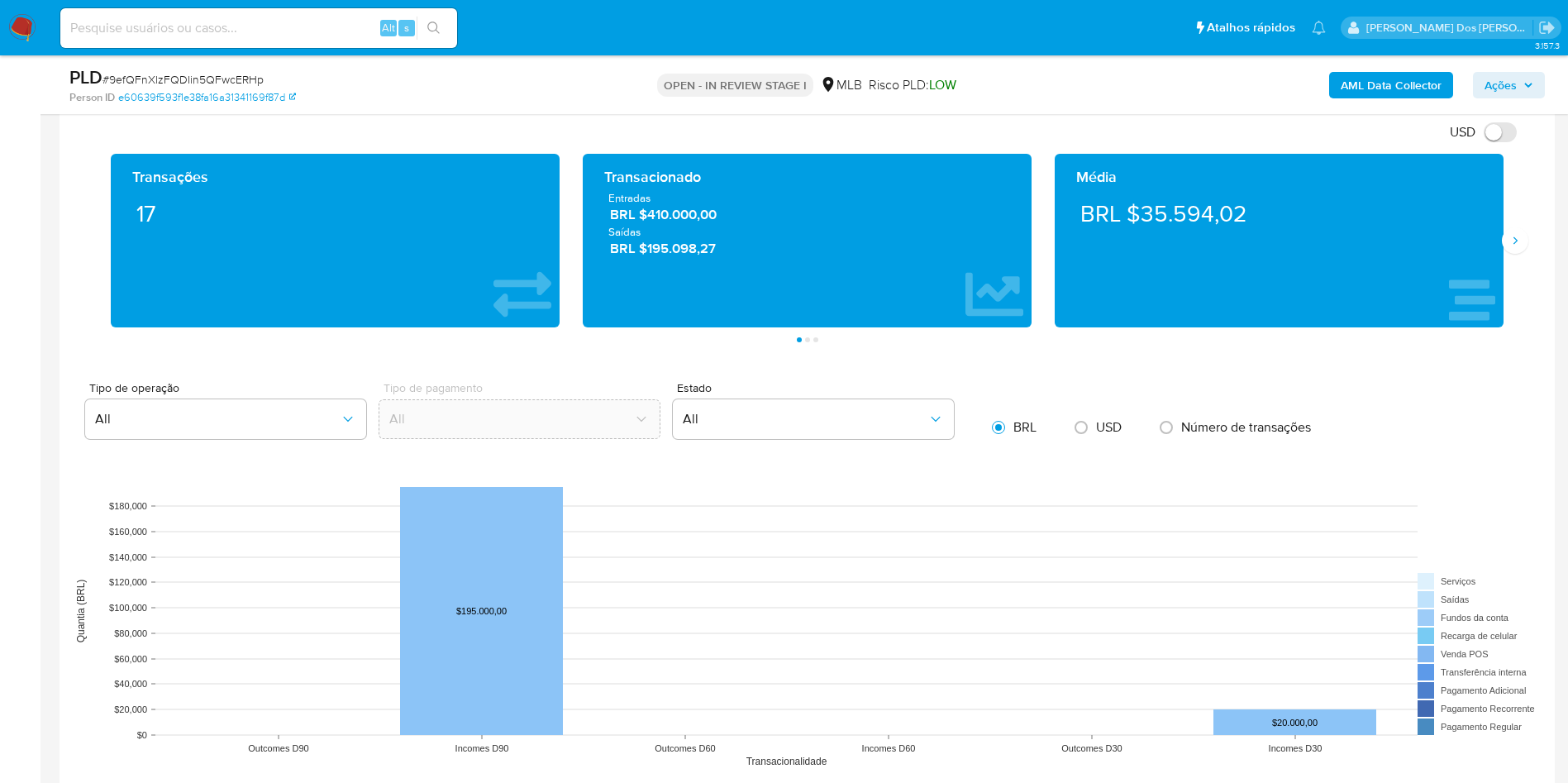
click at [806, 385] on div "USD Alternar entre moeda local e dólar Transações 17 Transacionado Entradas BRL…" at bounding box center [807, 710] width 1469 height 1183
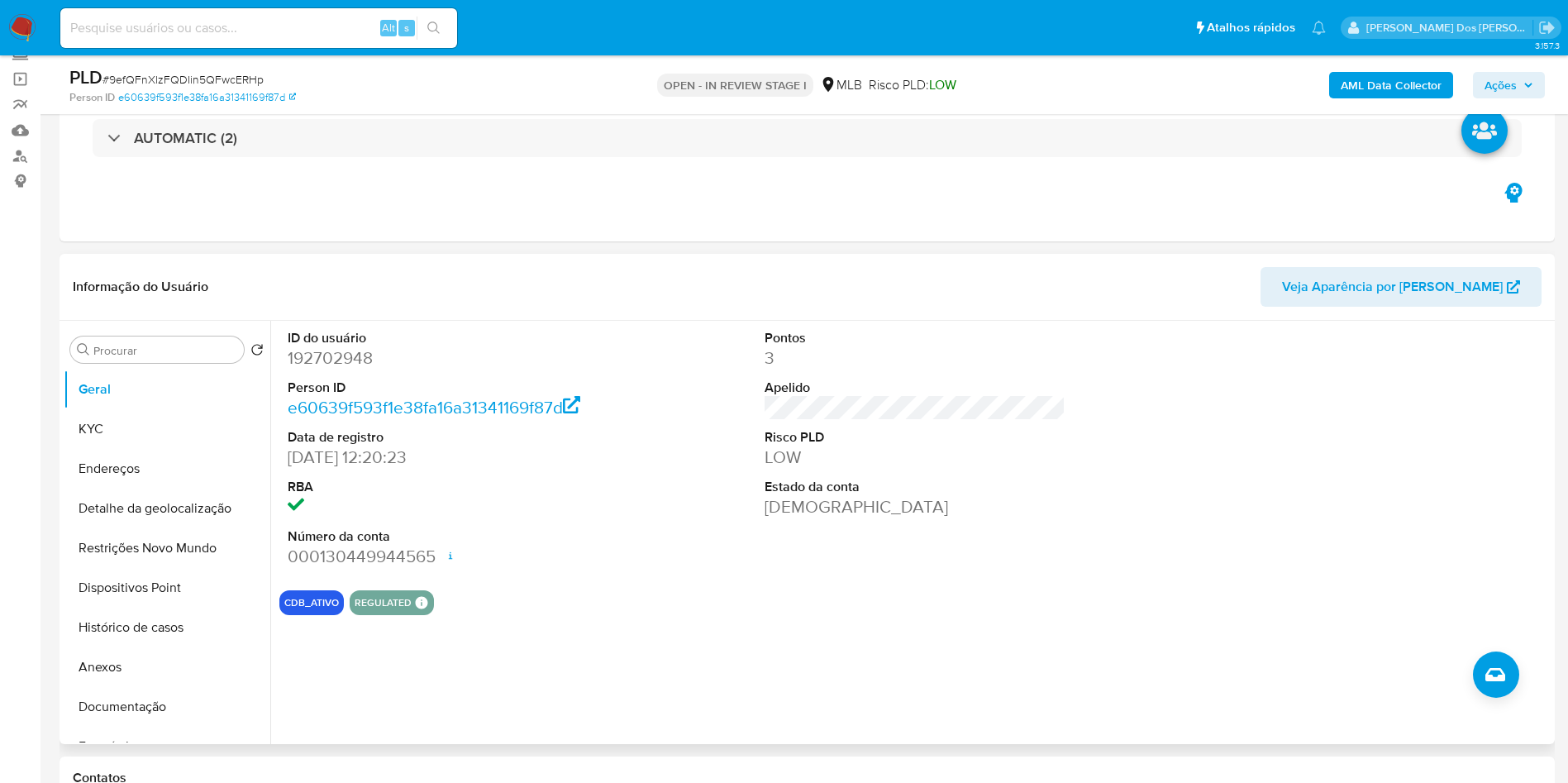
scroll to position [248, 0]
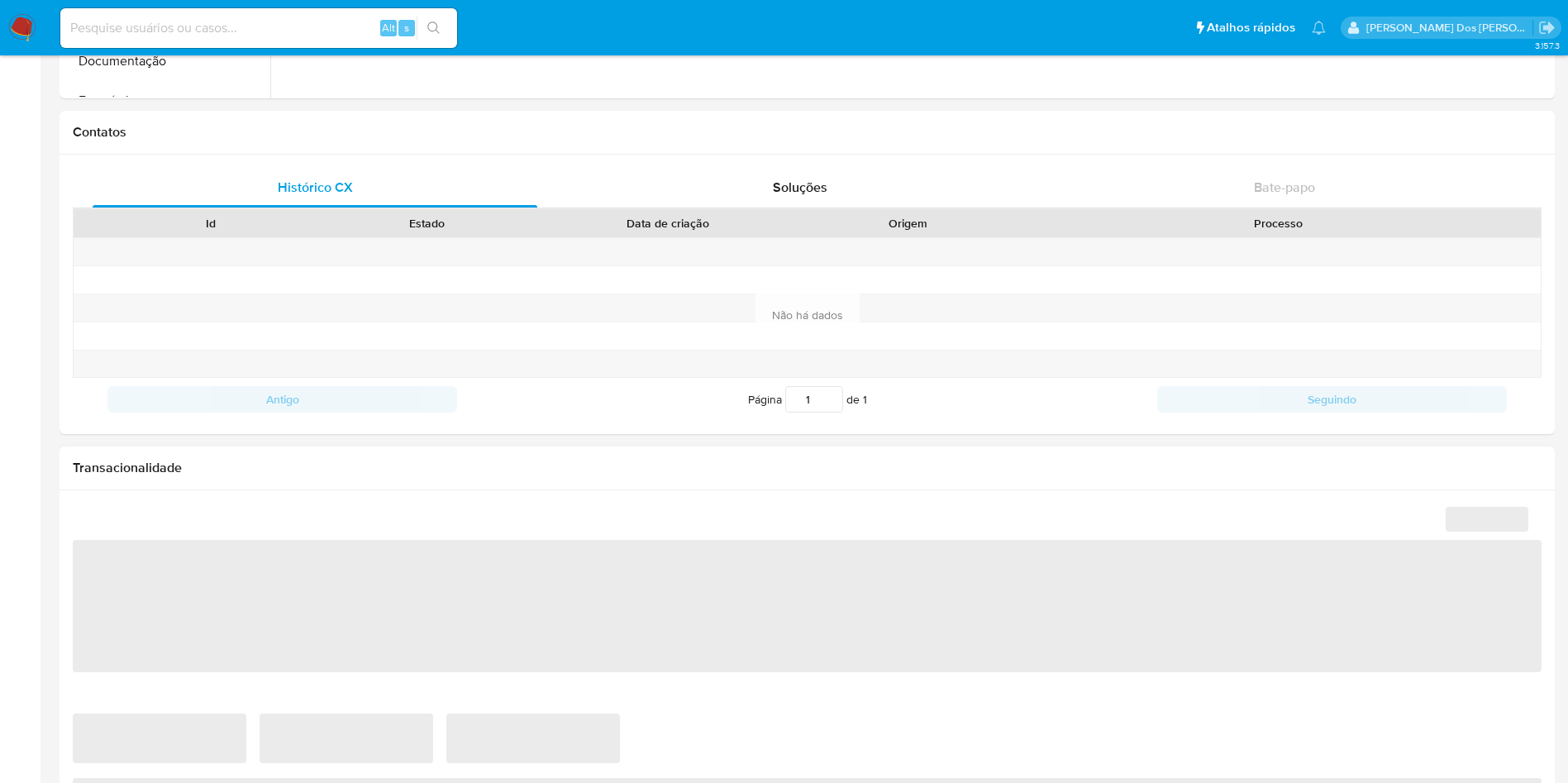
scroll to position [496, 0]
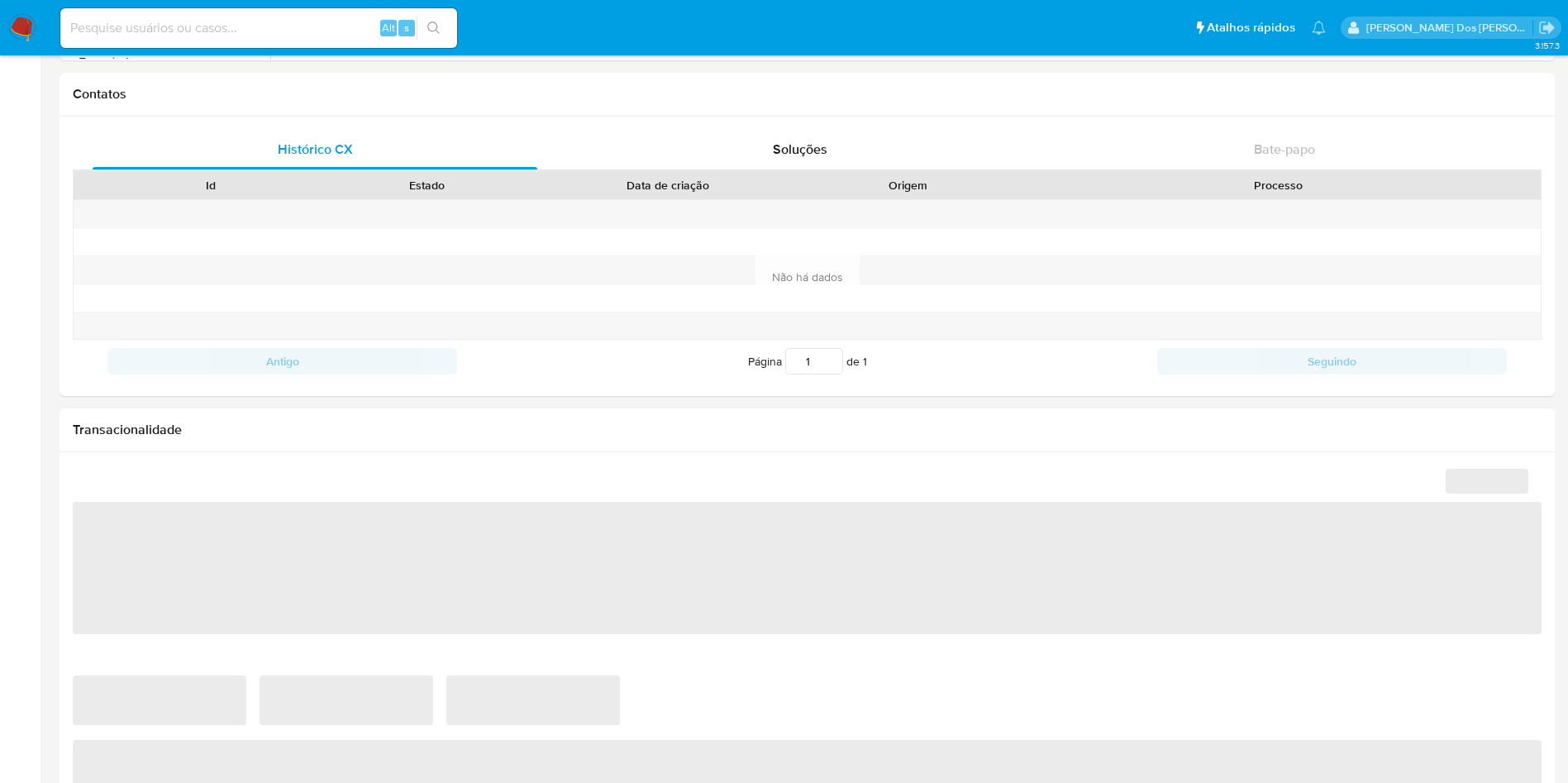
select select "10"
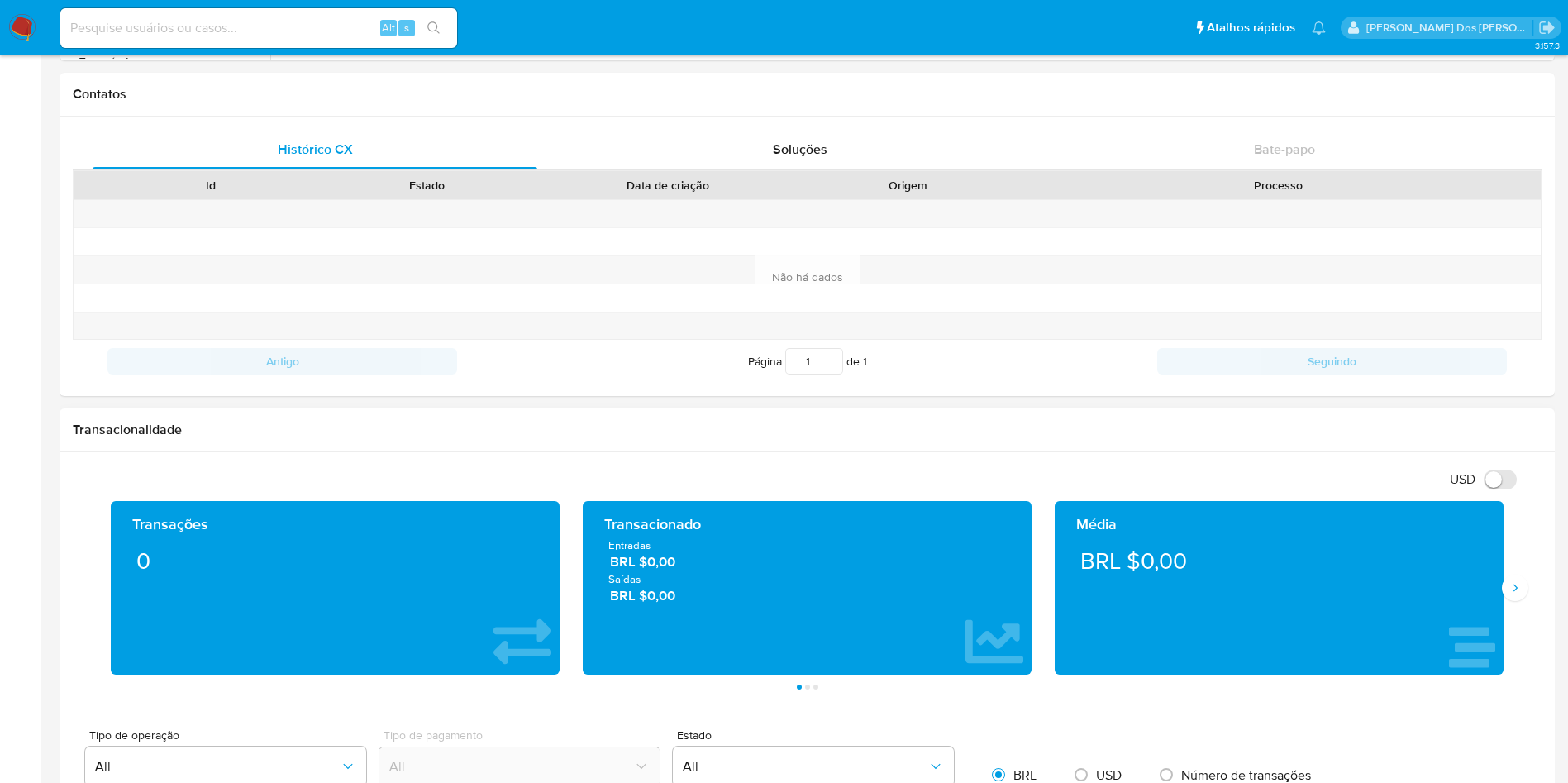
click at [1530, 591] on div "Transações 0 Transacionado Entradas BRL $0,00 Saídas BRL $0,00 Média BRL $0,00 …" at bounding box center [807, 594] width 1469 height 189
click at [1501, 593] on div "Média BRL $0,00" at bounding box center [1279, 587] width 449 height 173
click at [1519, 589] on icon "Siguiente" at bounding box center [1515, 587] width 14 height 14
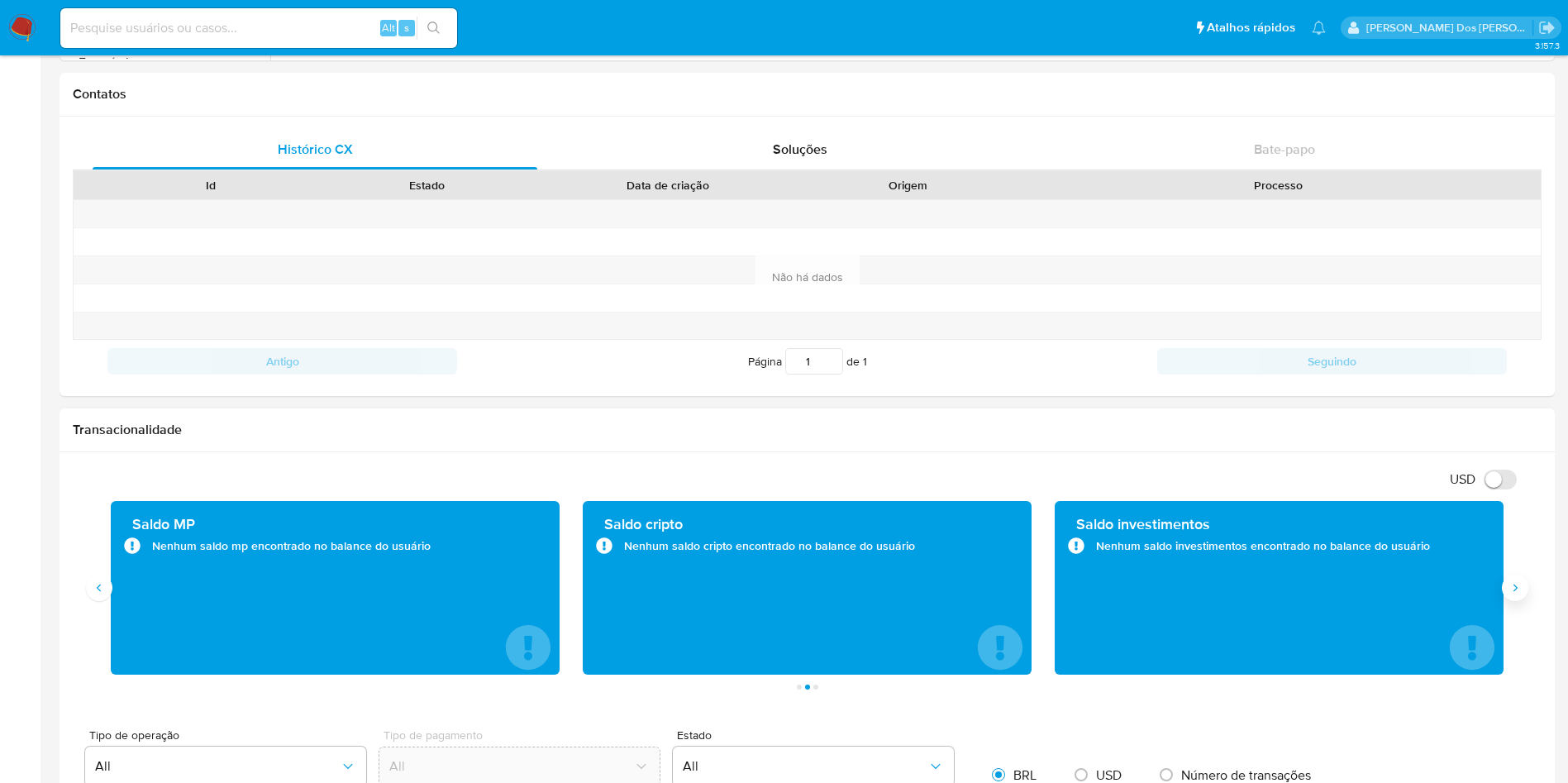
click at [1519, 589] on icon "Siguiente" at bounding box center [1515, 587] width 14 height 14
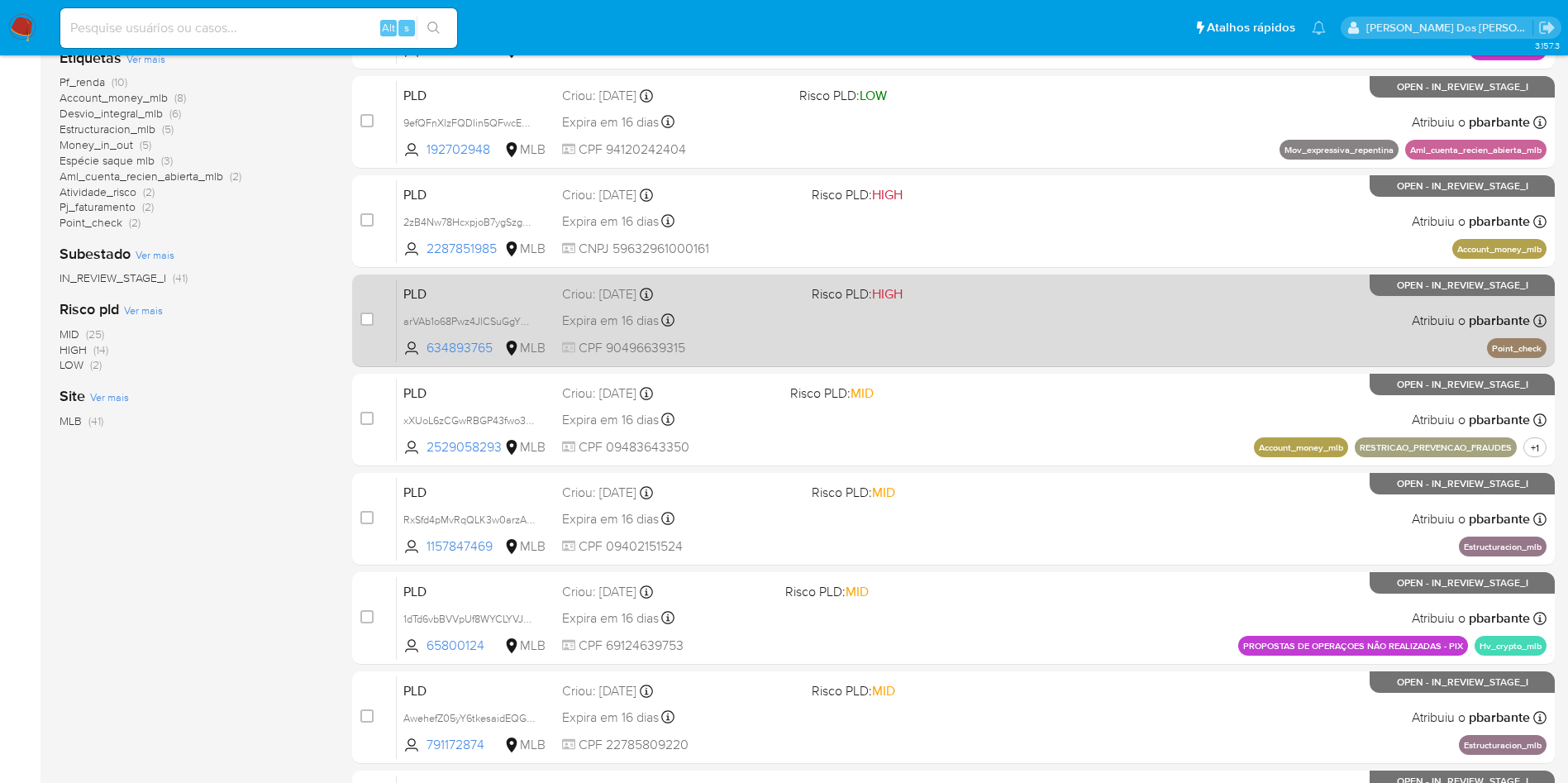
scroll to position [496, 0]
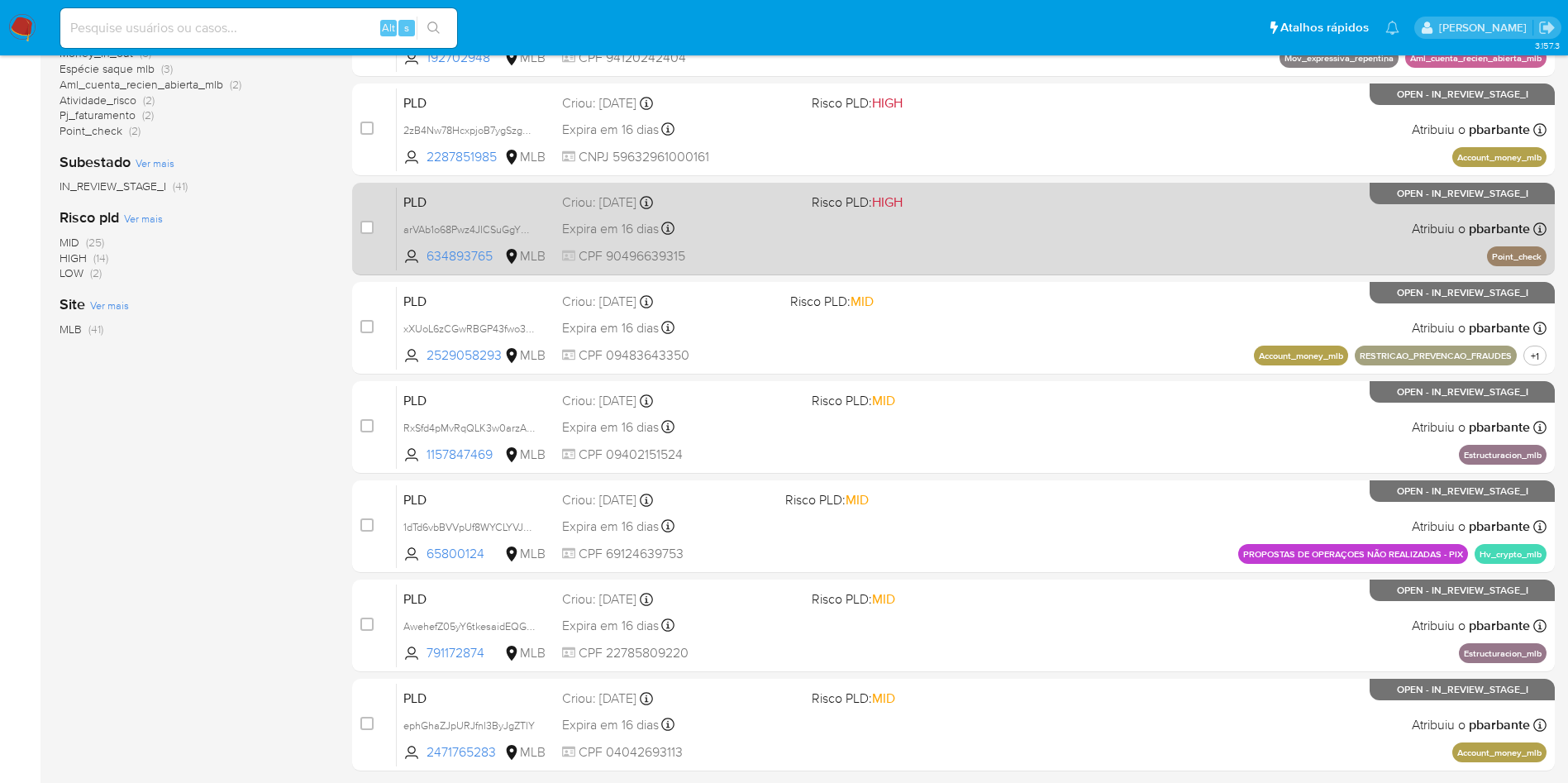
scroll to position [372, 0]
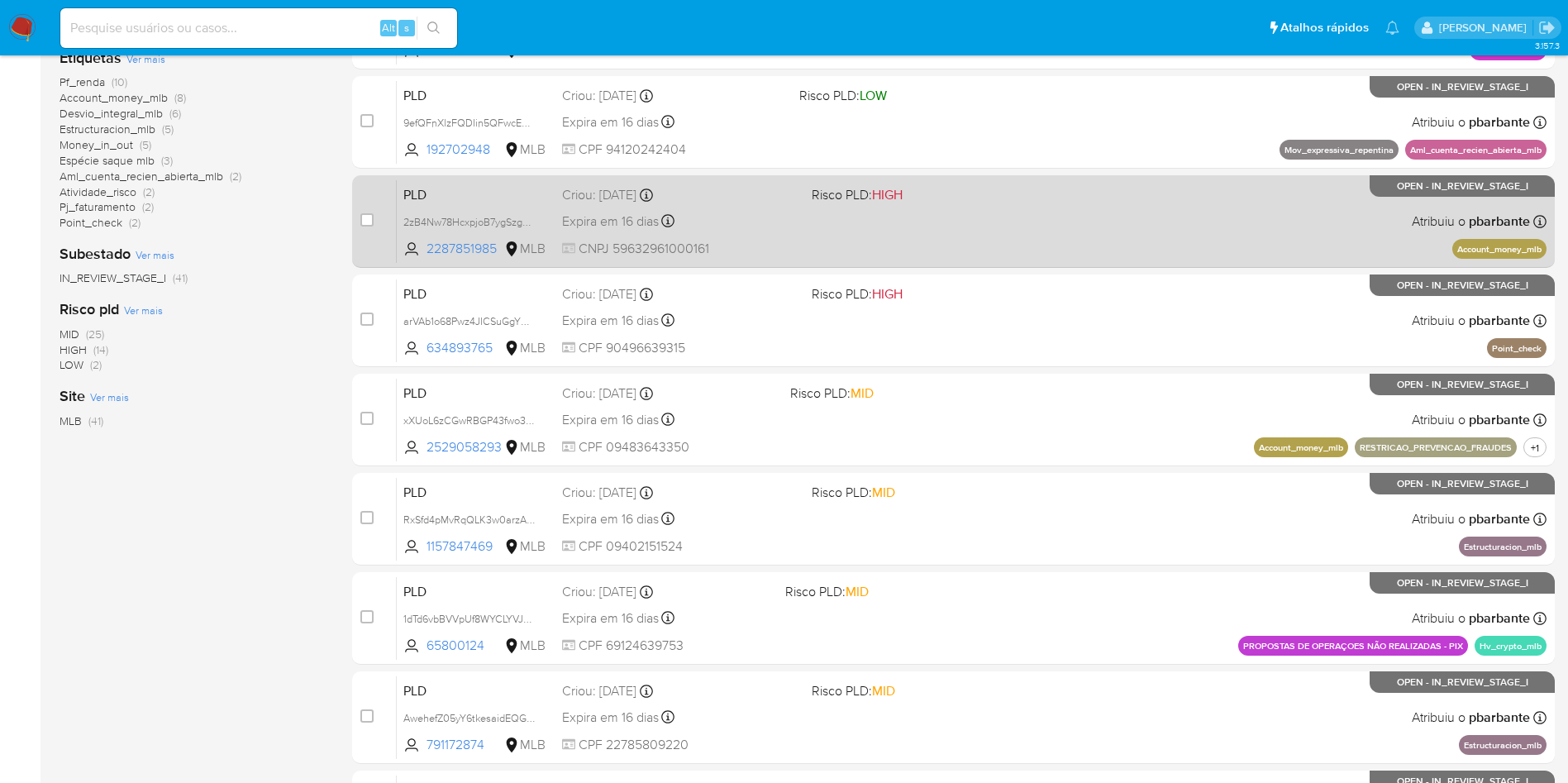
click at [1049, 259] on div "PLD 2zB4Nw78HcxpjoB7ygSzg6JH 2287851985 MLB Risco PLD: HIGH Criou: [DATE] Criou…" at bounding box center [971, 222] width 1150 height 84
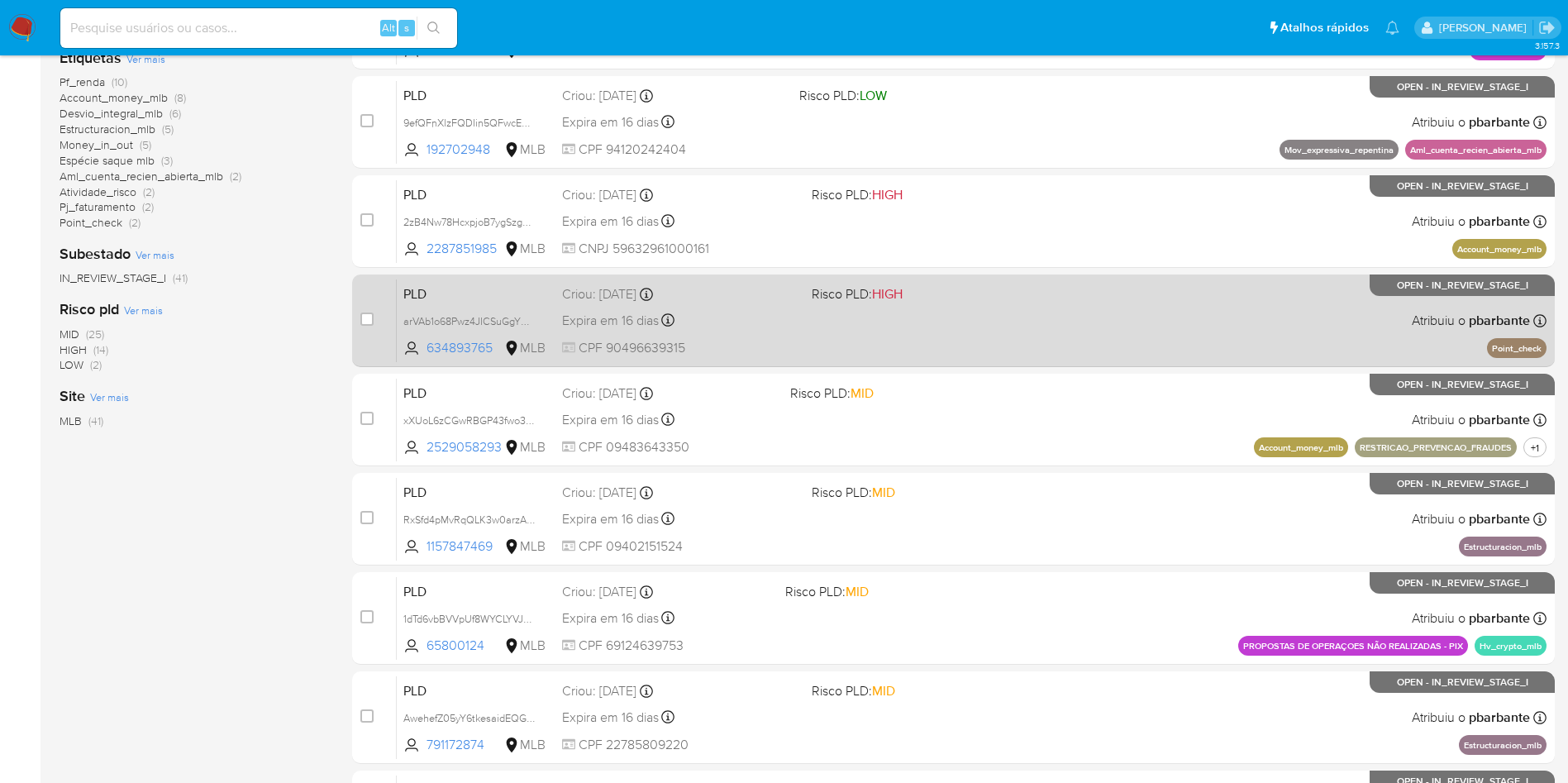
click at [1048, 304] on span "Risco PLD: HIGH" at bounding box center [929, 293] width 236 height 22
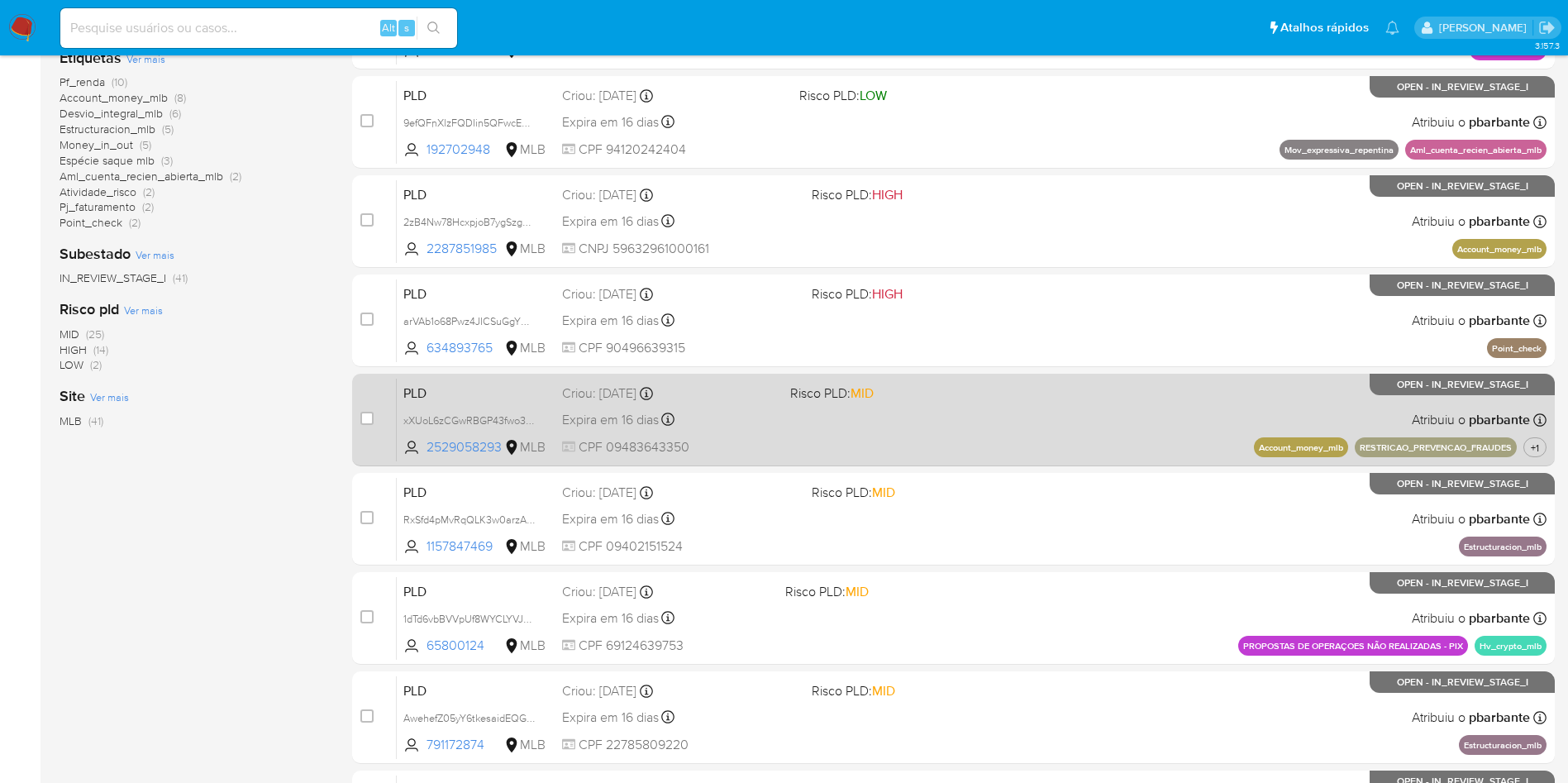
click at [1062, 458] on div "PLD xXUoL6zCGwRBGP43fwo3BHAg 2529058293 MLB Risco PLD: MID Criou: [DATE] Criou:…" at bounding box center [971, 419] width 1150 height 84
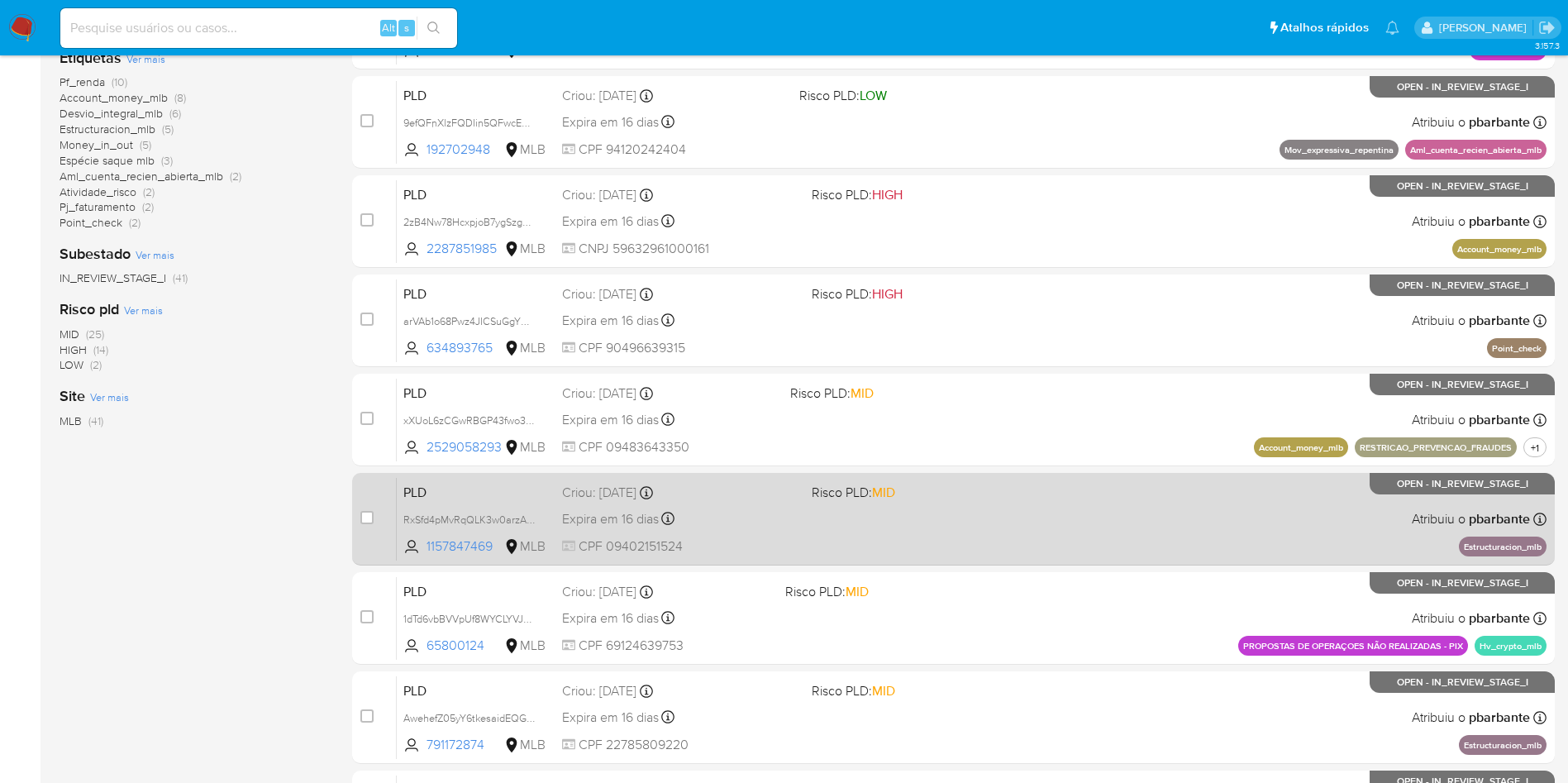
click at [1053, 561] on div "PLD RxSfd4pMvRqQLK3w0arzAcce 1157847469 MLB Risco PLD: MID Criou: [DATE] Criou:…" at bounding box center [971, 519] width 1150 height 84
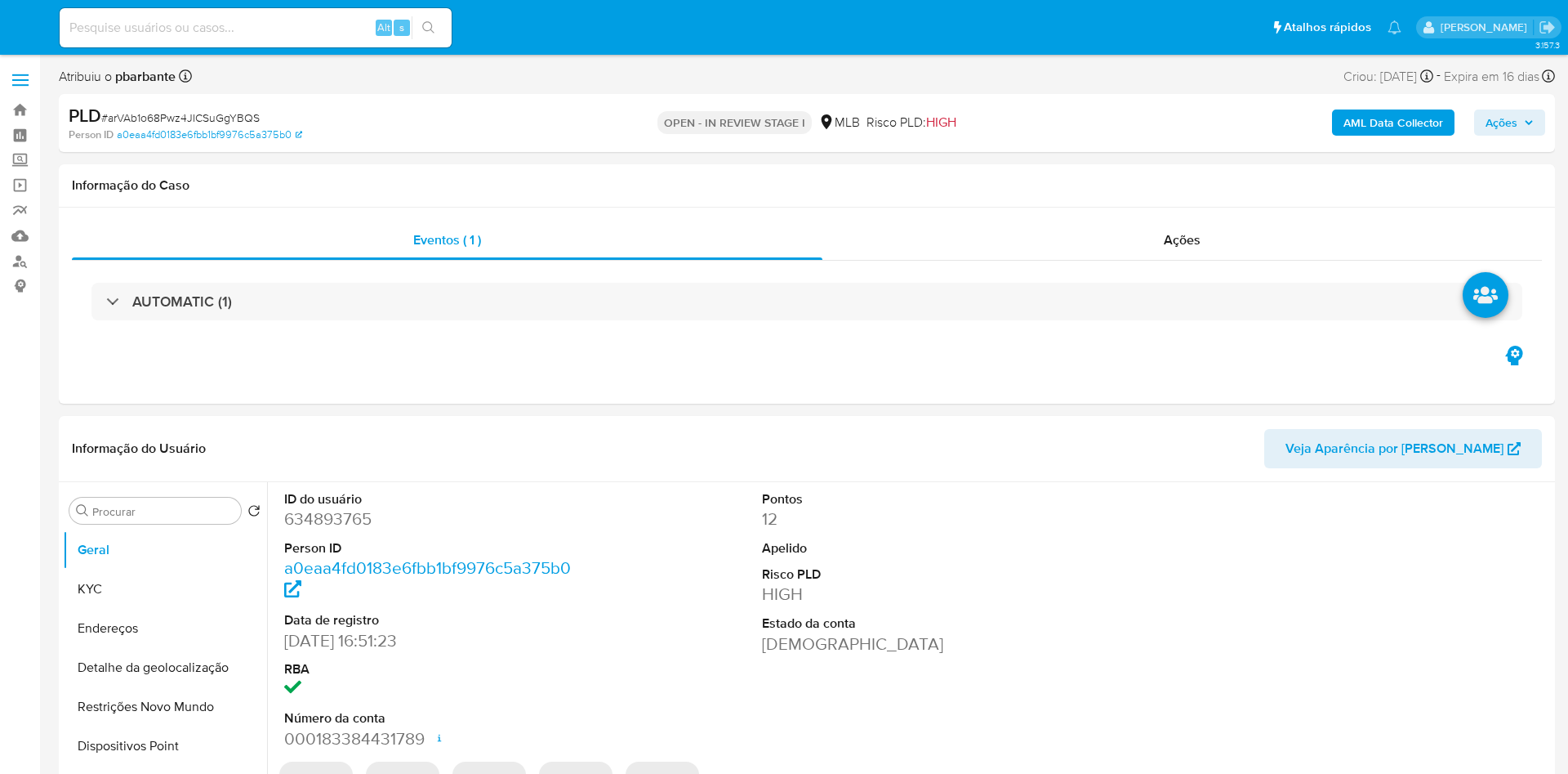
select select "10"
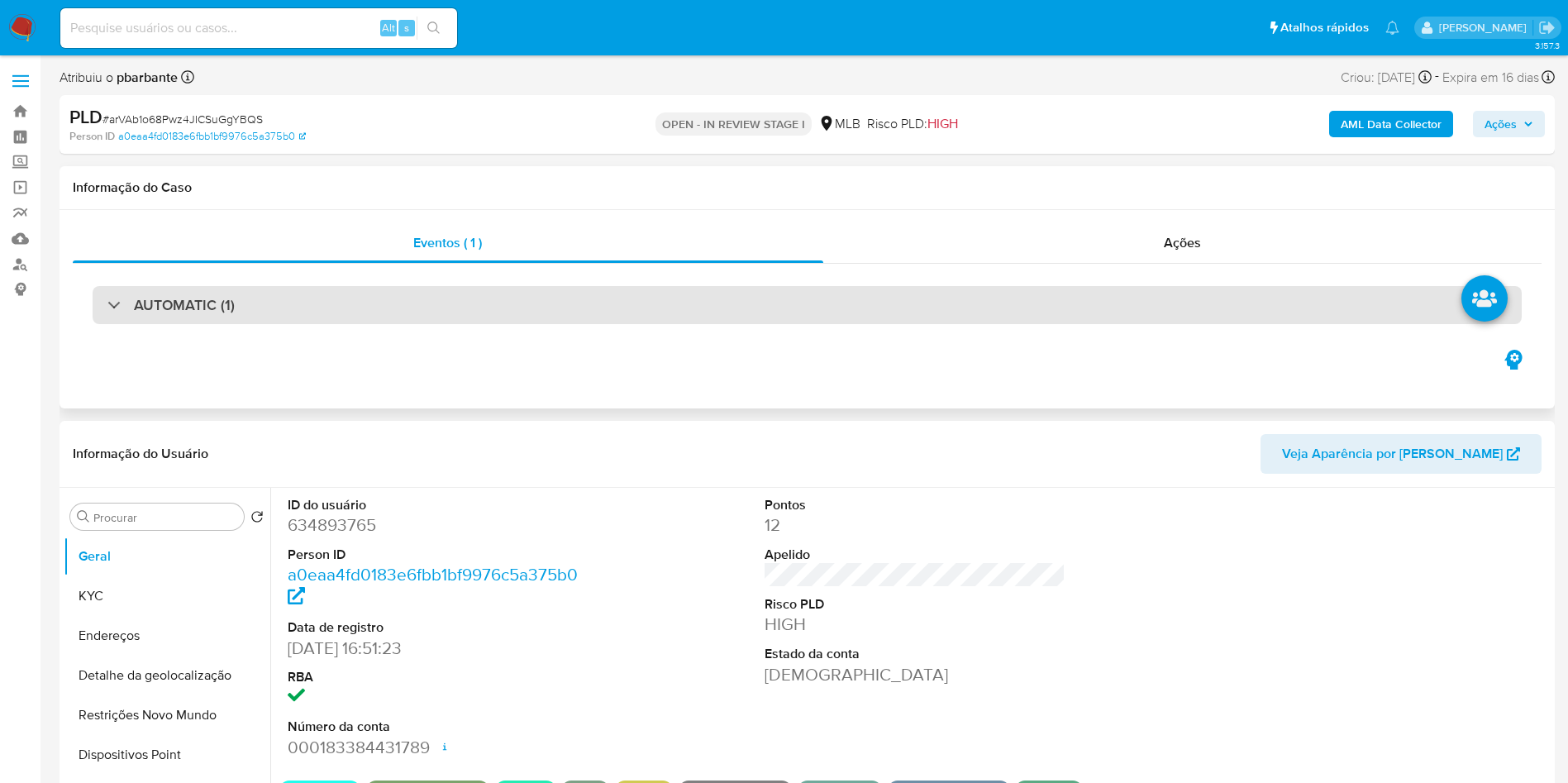
click at [498, 303] on div "AUTOMATIC (1)" at bounding box center [808, 305] width 1429 height 38
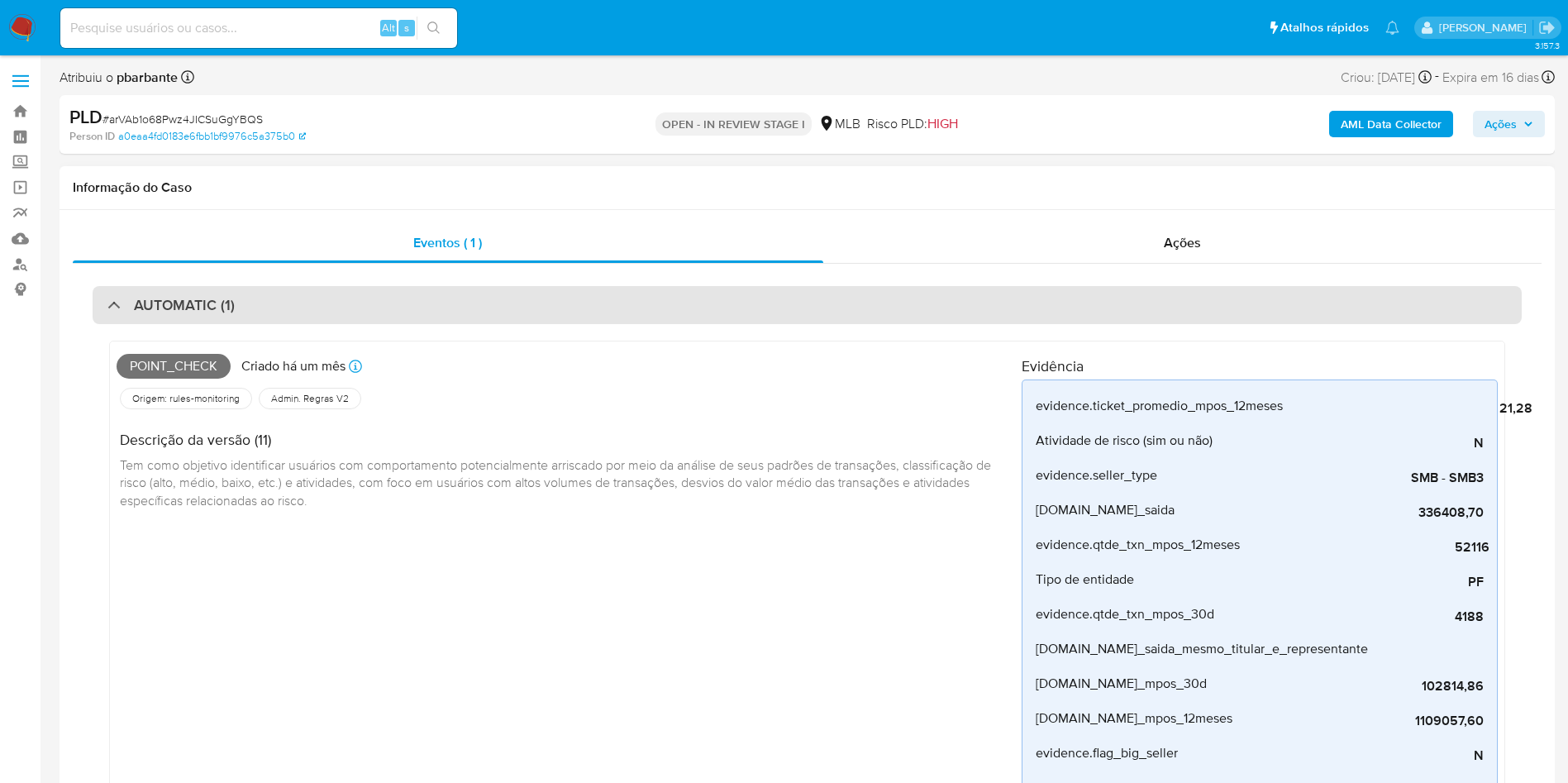
click at [498, 303] on div "AUTOMATIC (1)" at bounding box center [808, 305] width 1429 height 38
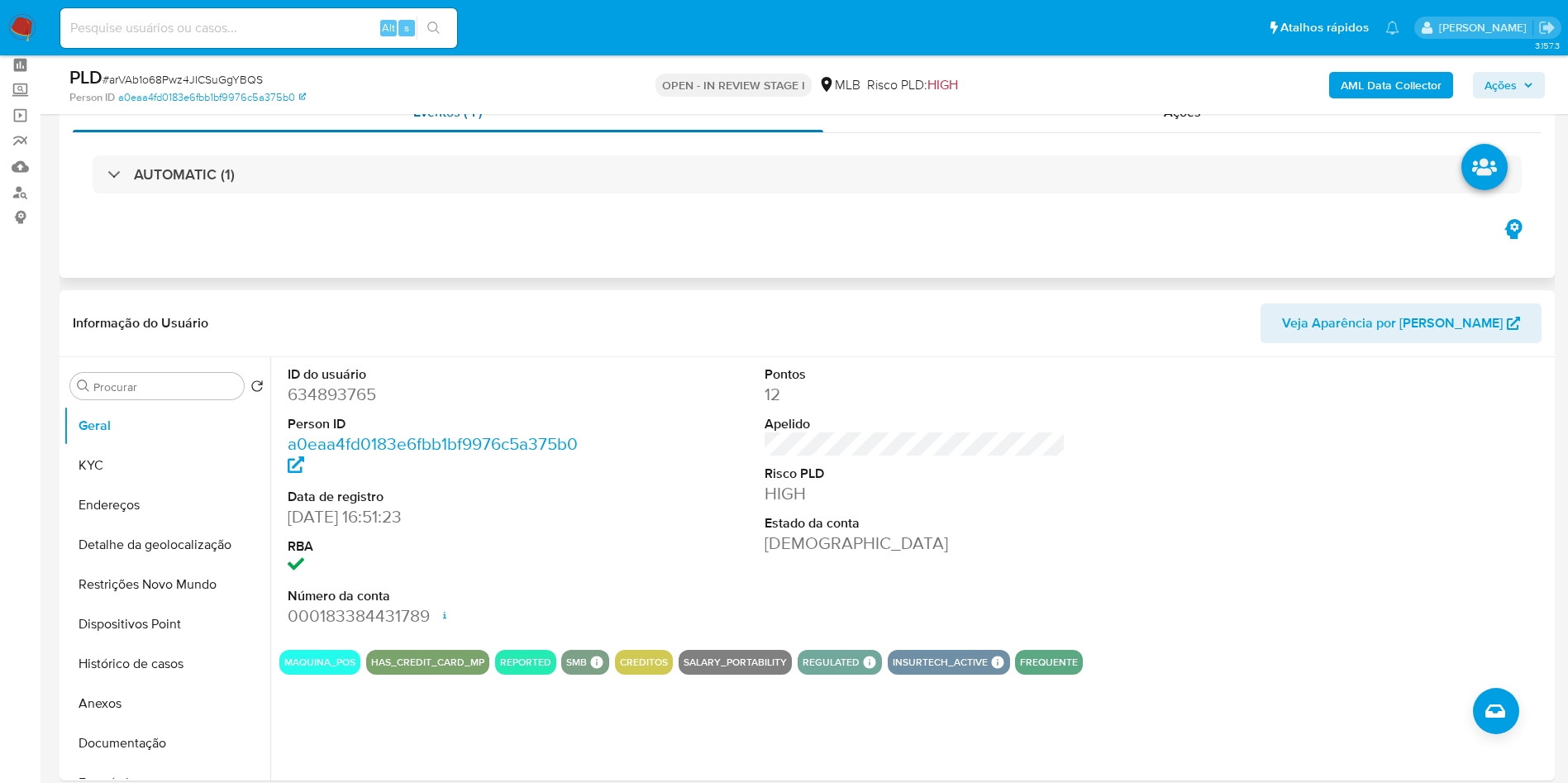
scroll to position [124, 0]
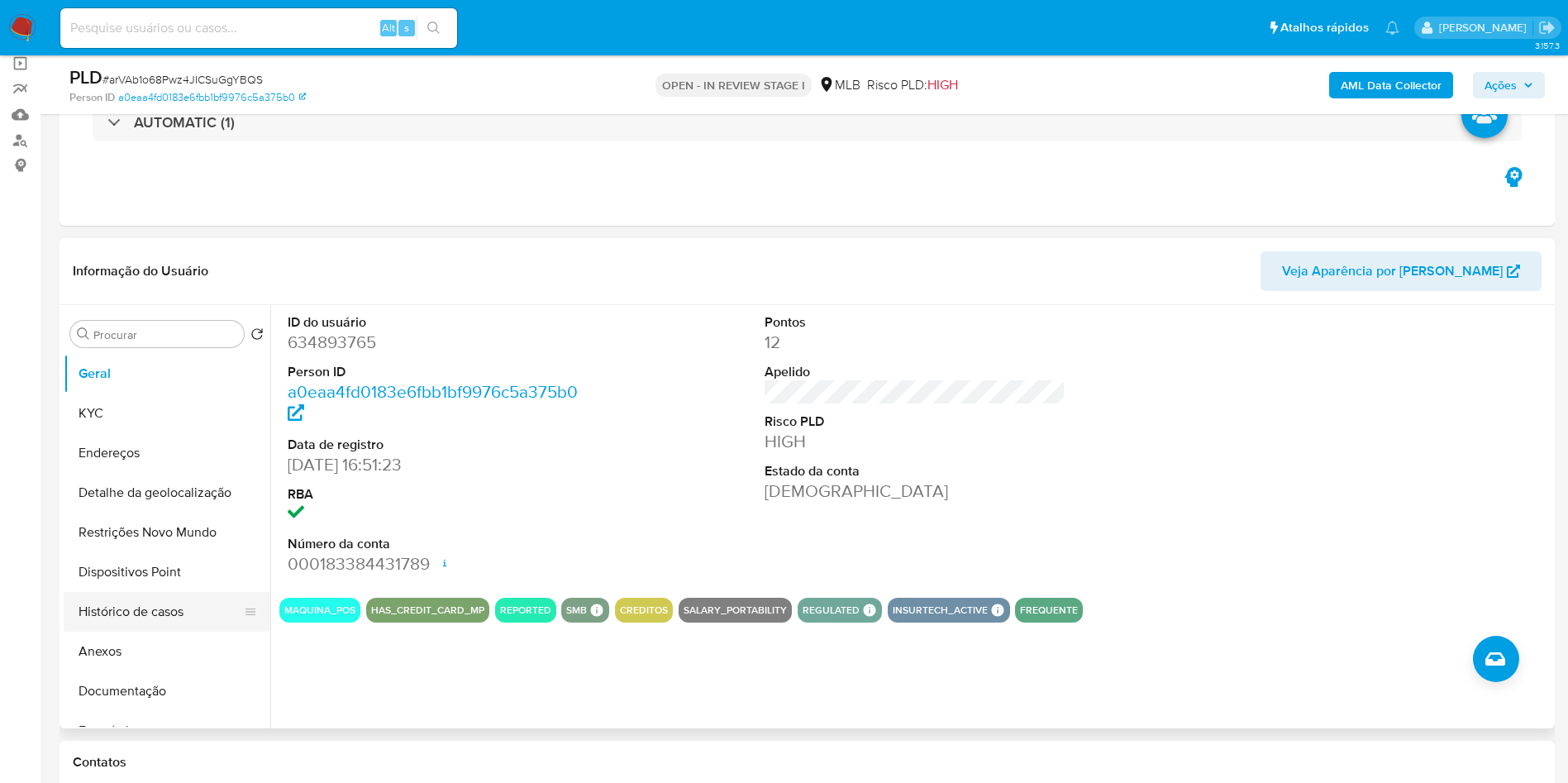
click at [137, 632] on button "Histórico de casos" at bounding box center [160, 612] width 193 height 40
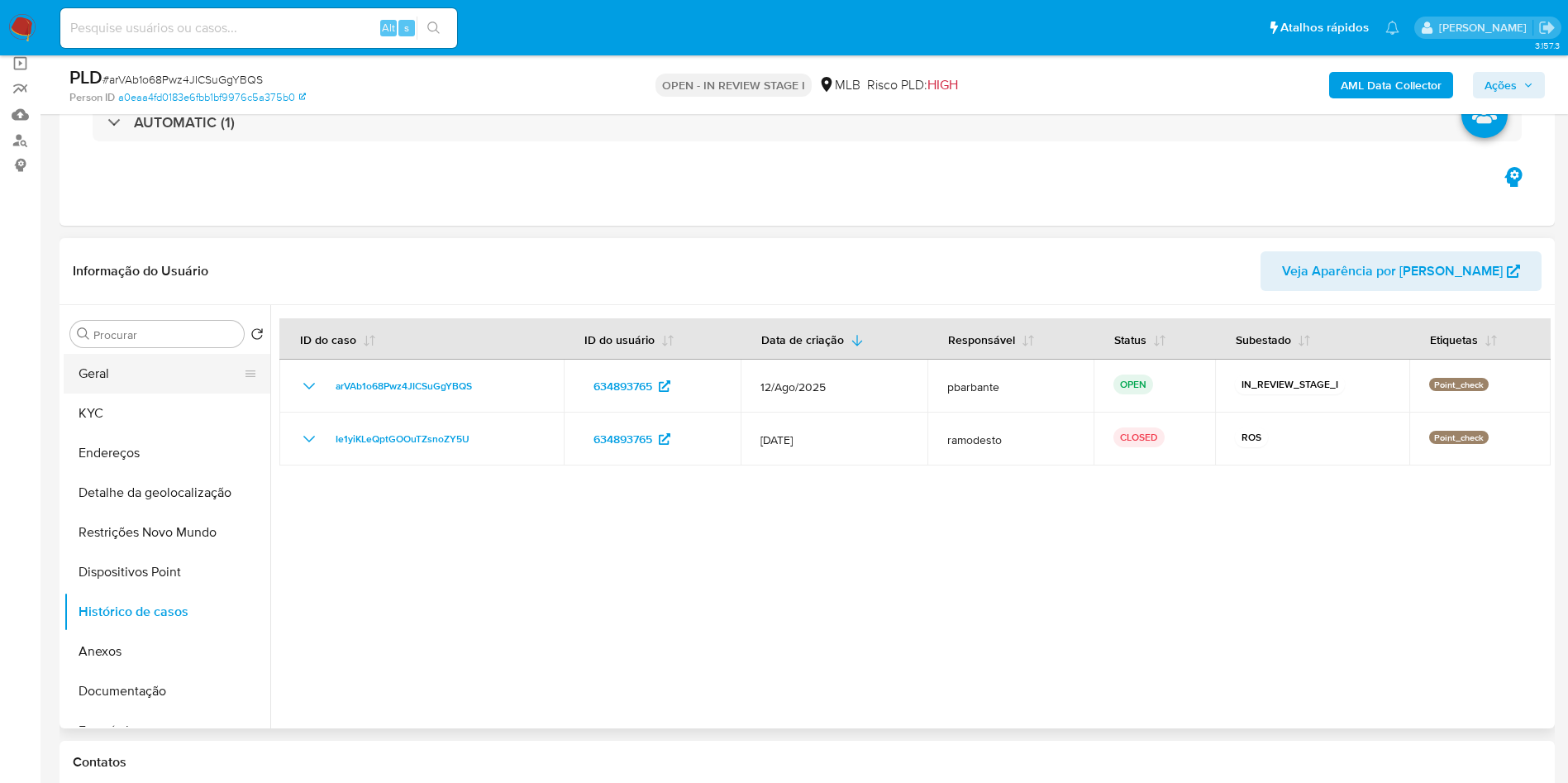
click at [130, 394] on button "Geral" at bounding box center [160, 374] width 193 height 40
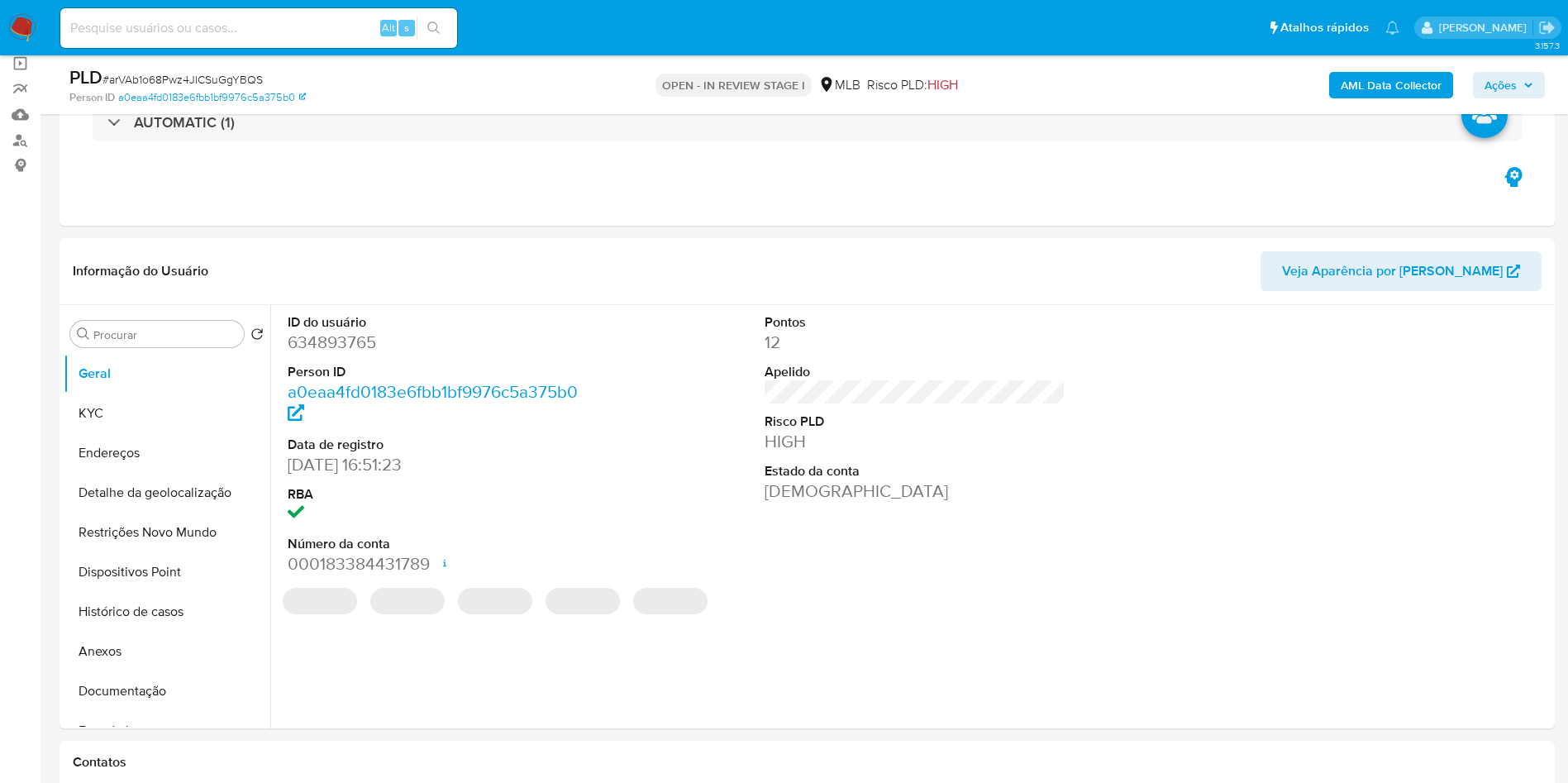
click at [353, 354] on dd "634893765" at bounding box center [438, 342] width 302 height 23
copy dd "634893765"
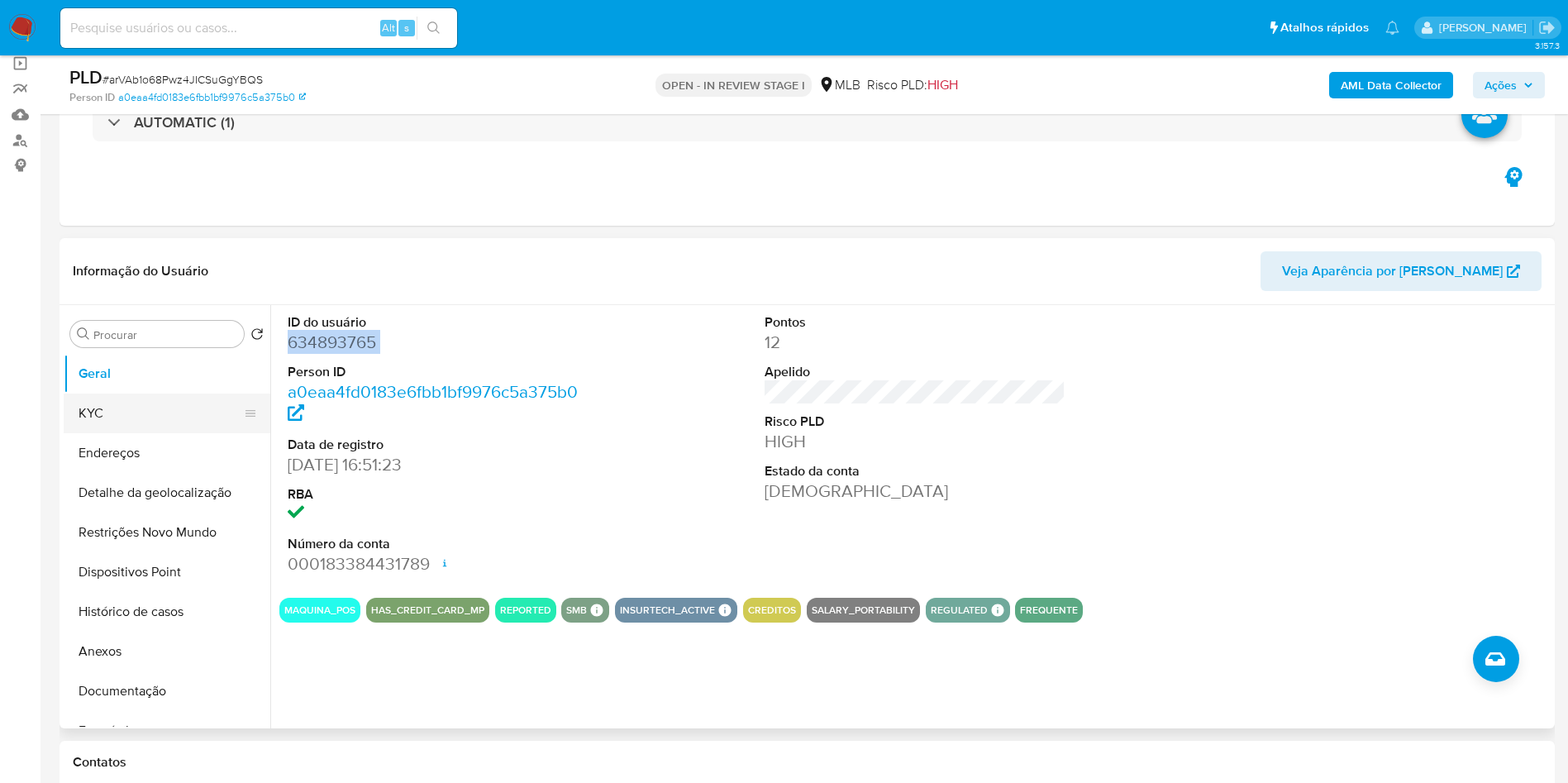
click at [94, 433] on button "KYC" at bounding box center [160, 414] width 193 height 40
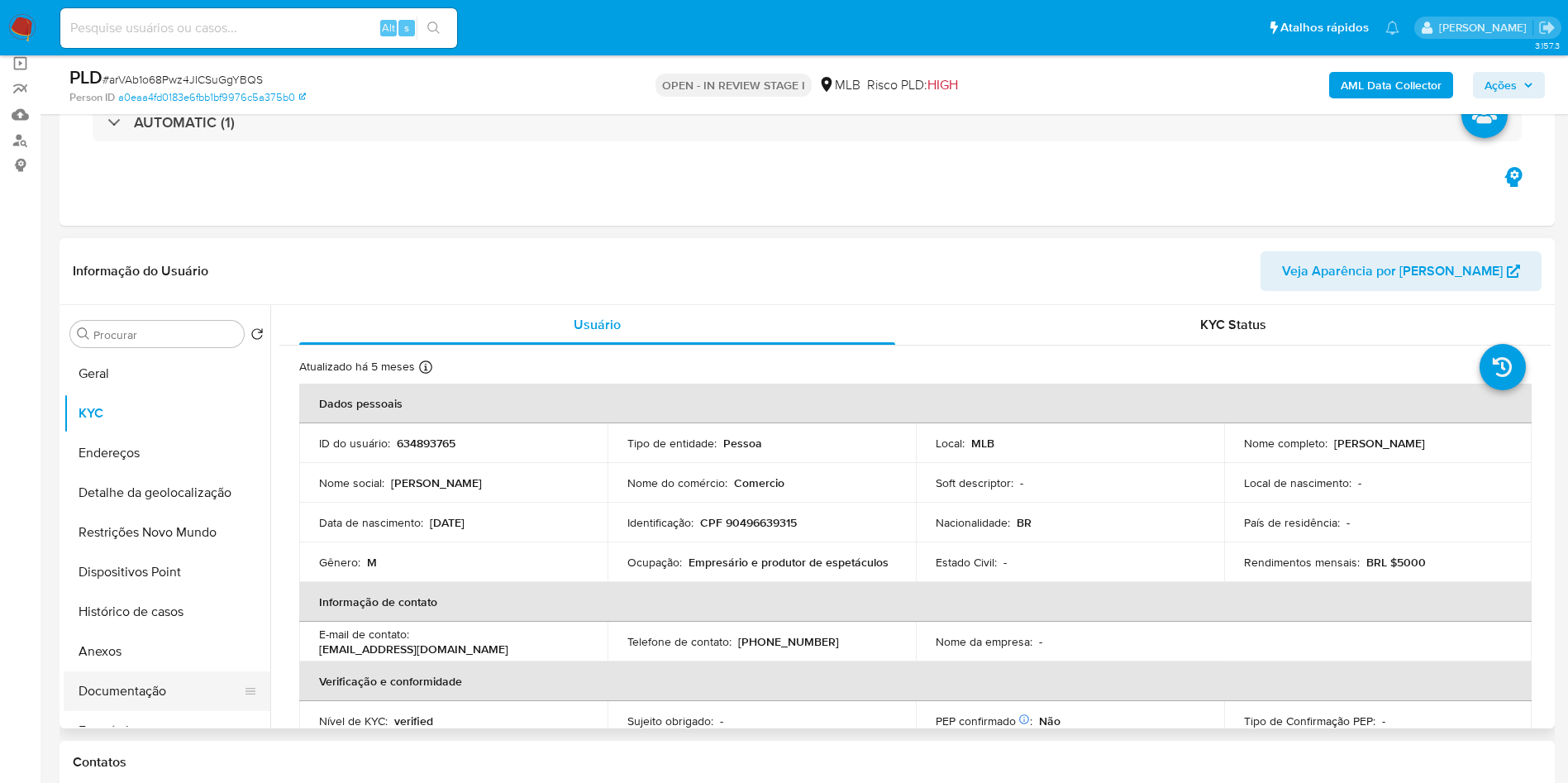
click at [154, 709] on button "Documentação" at bounding box center [160, 691] width 193 height 40
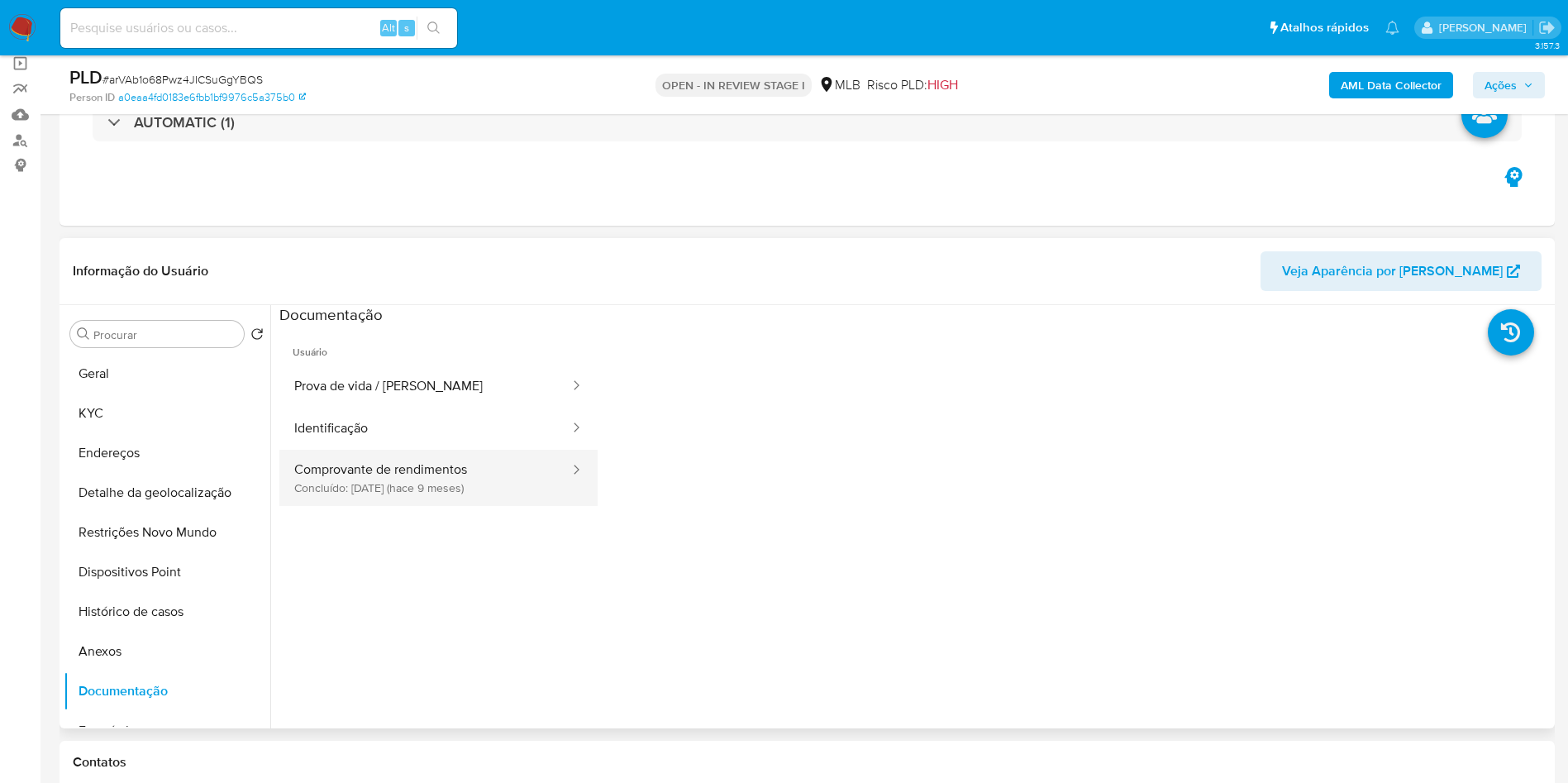
click at [342, 487] on button "Comprovante de rendimentos Concluído: 10/12/2024 (hace 9 meses)" at bounding box center [425, 478] width 292 height 57
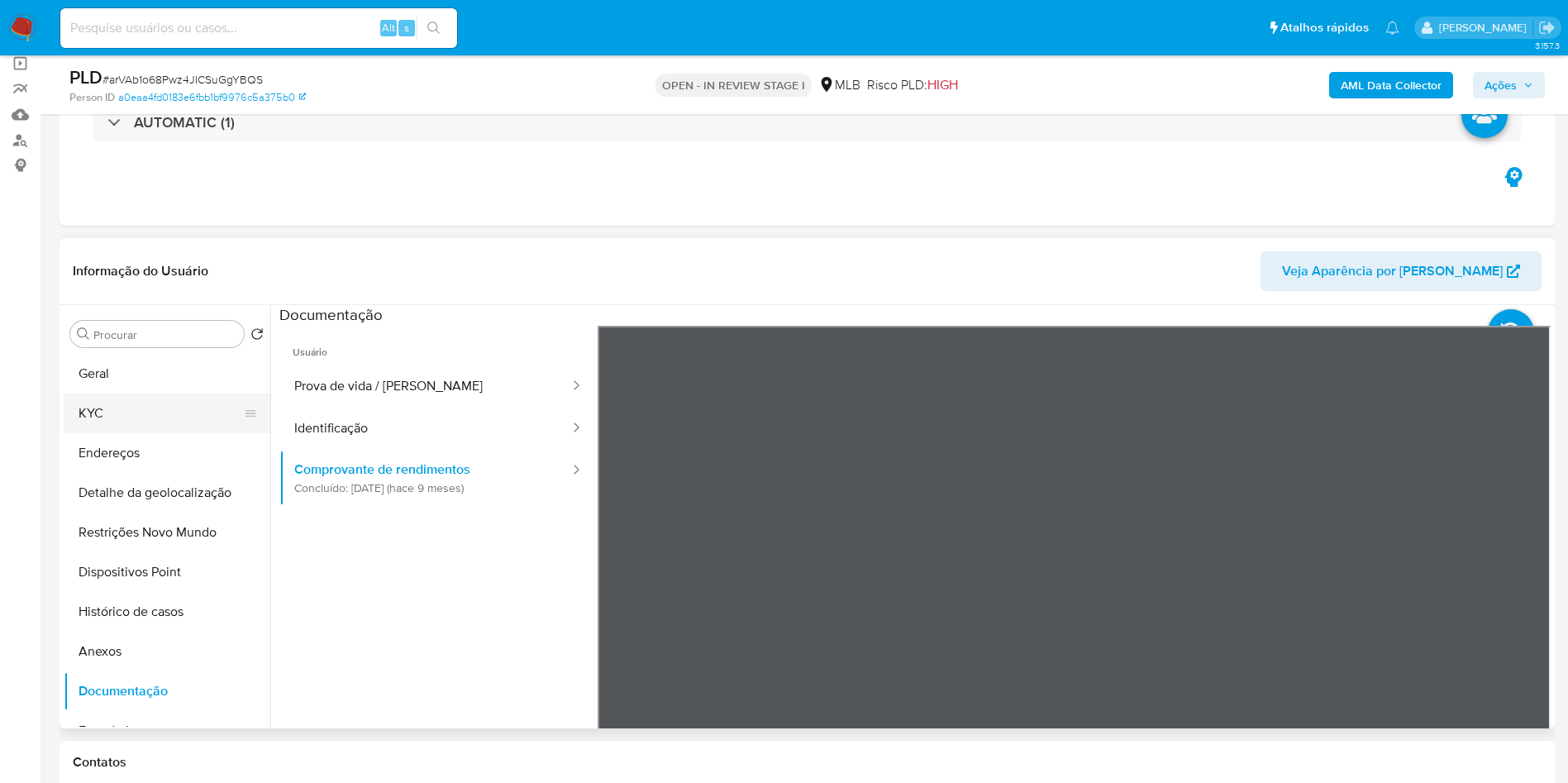
click at [144, 433] on button "KYC" at bounding box center [160, 414] width 193 height 40
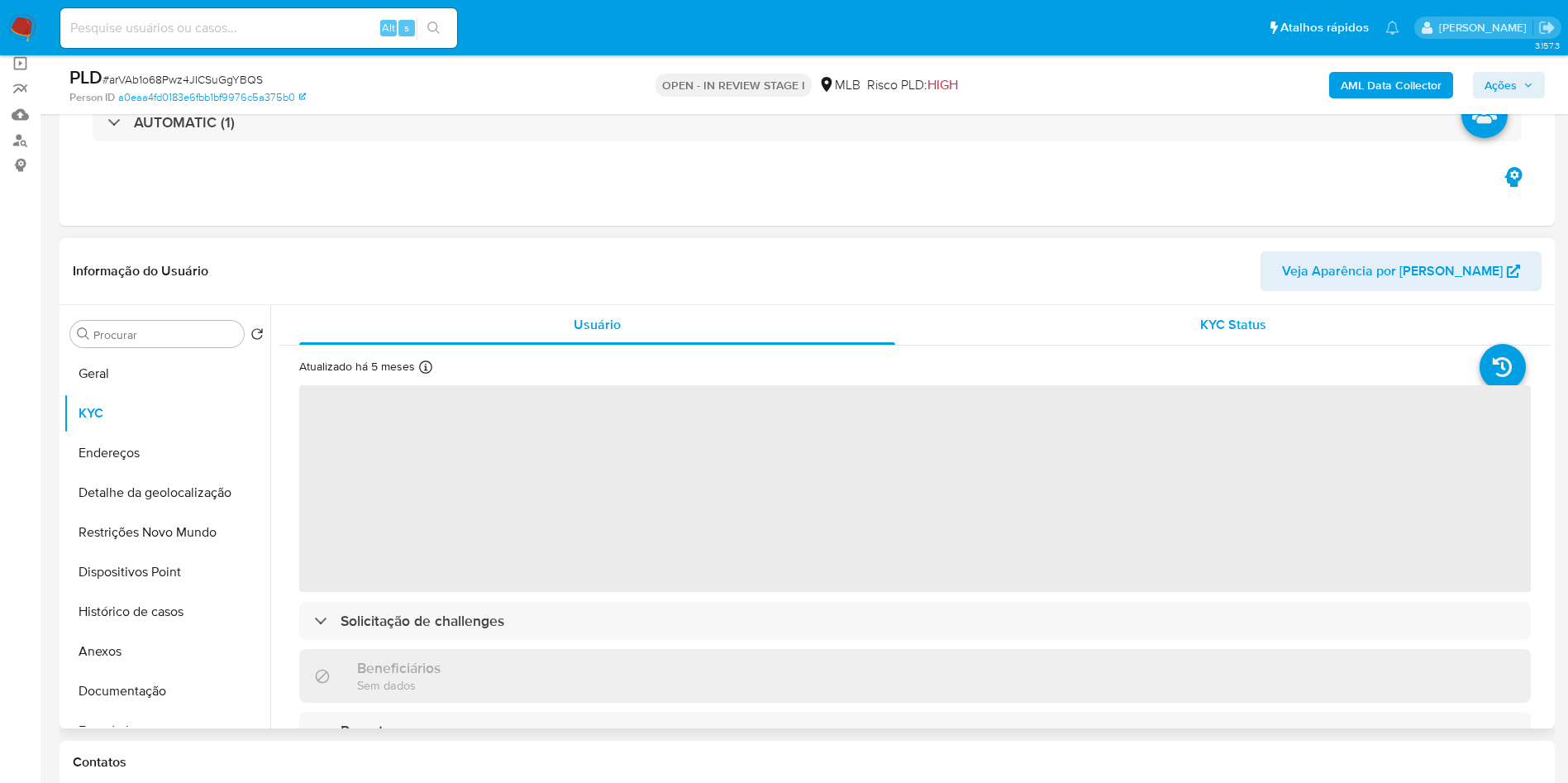
click at [1168, 345] on div "KYC Status" at bounding box center [1233, 325] width 596 height 40
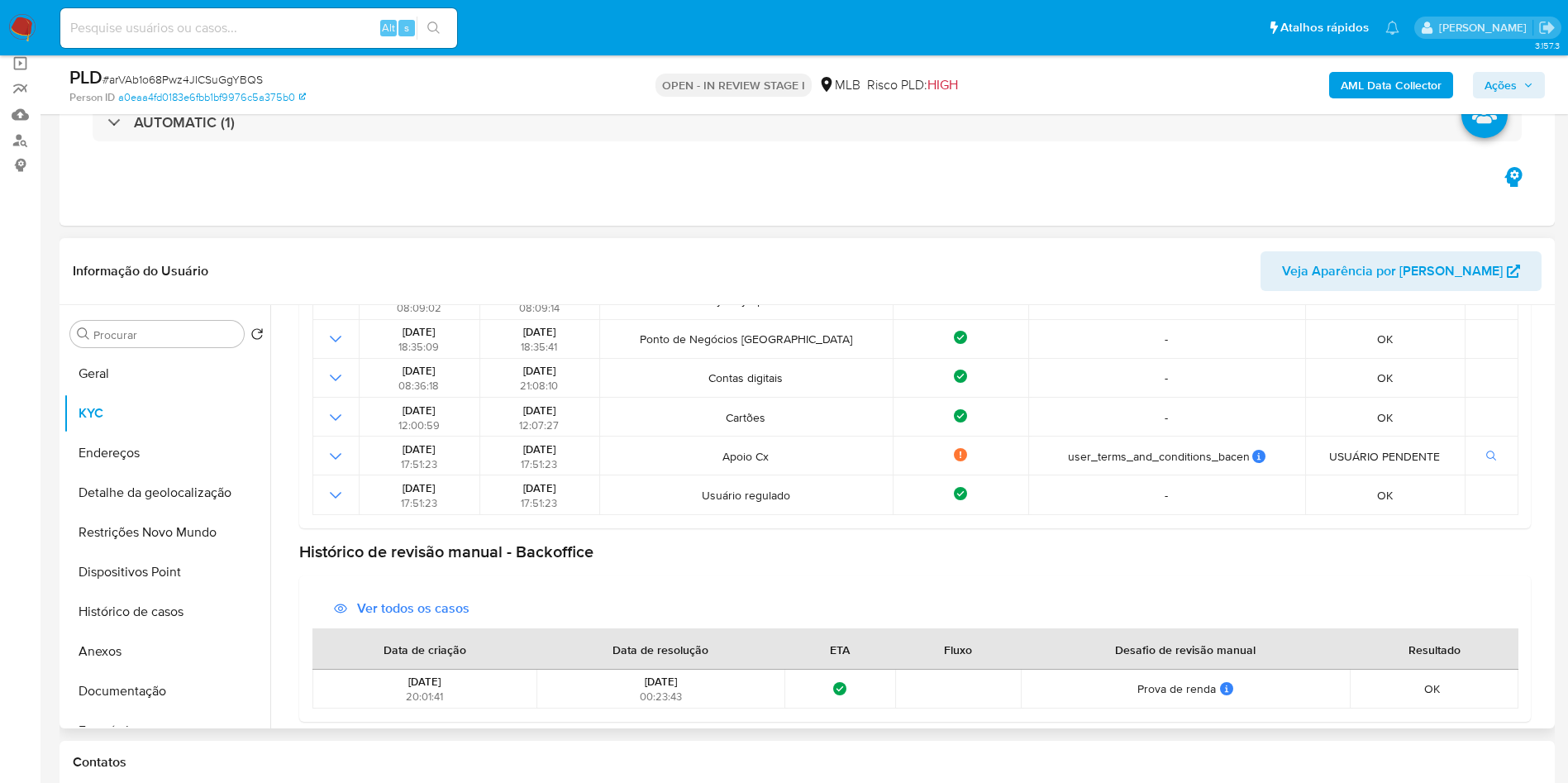
scroll to position [606, 0]
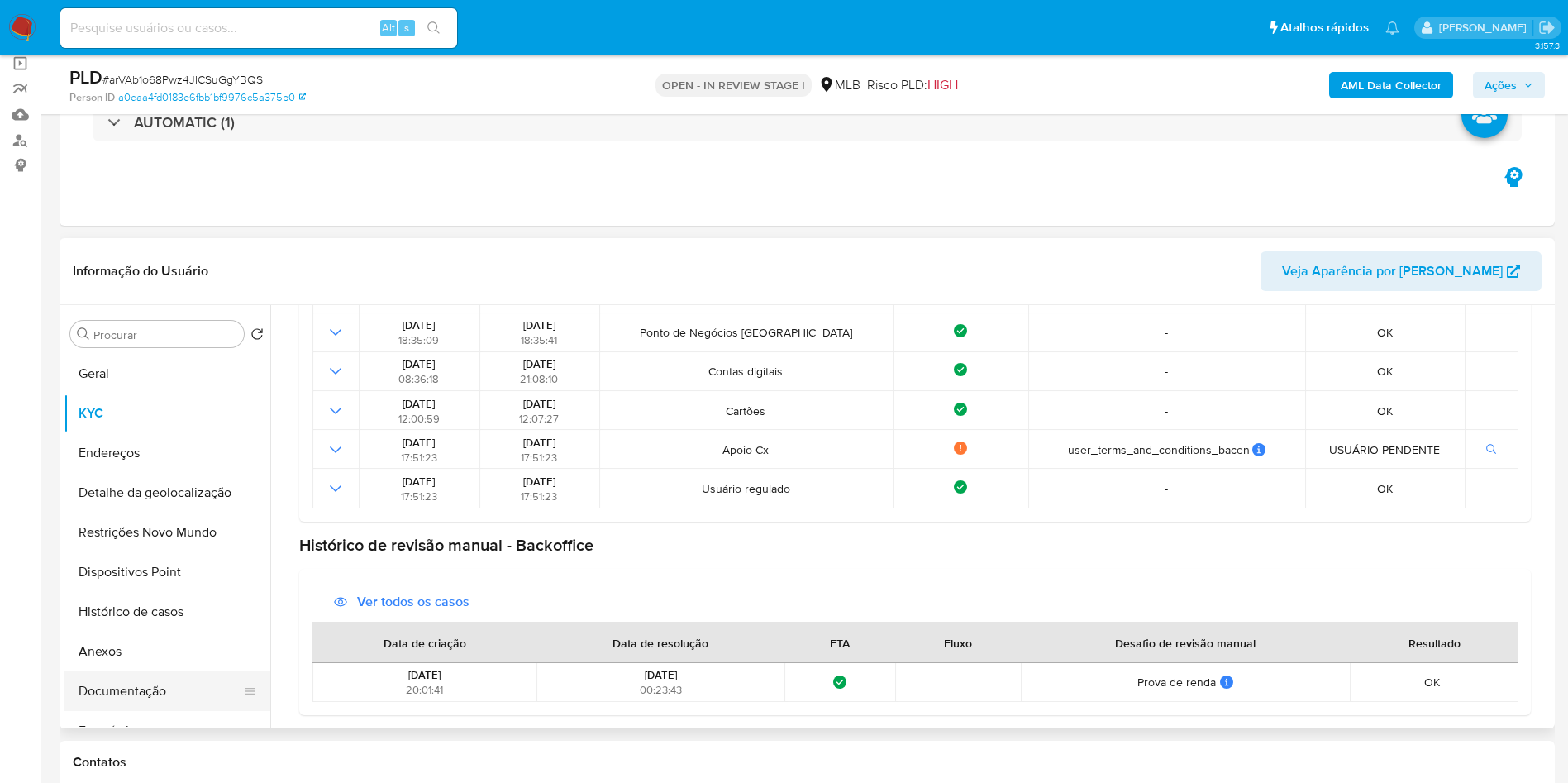
click at [184, 711] on button "Documentação" at bounding box center [160, 691] width 193 height 40
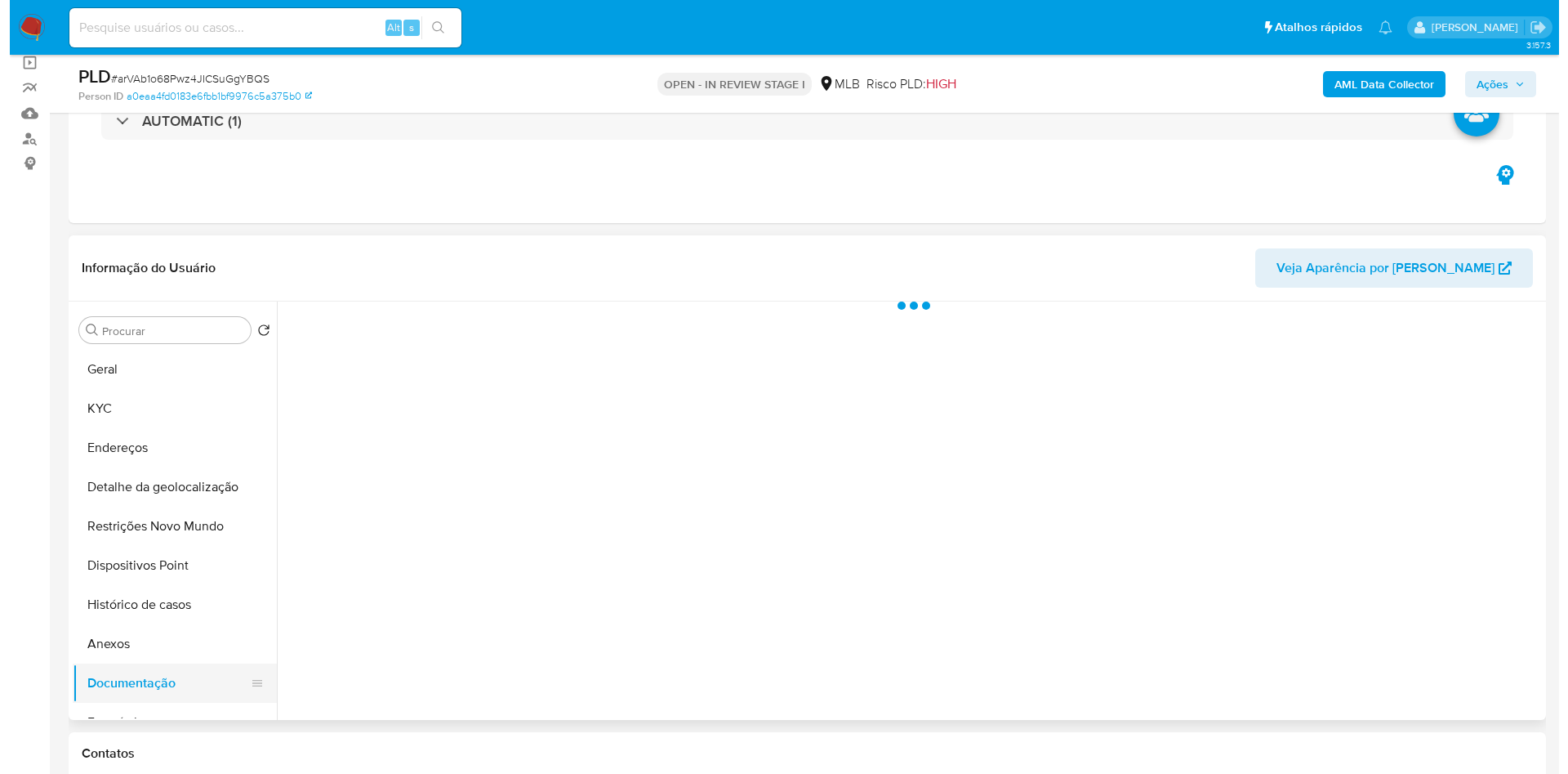
scroll to position [0, 0]
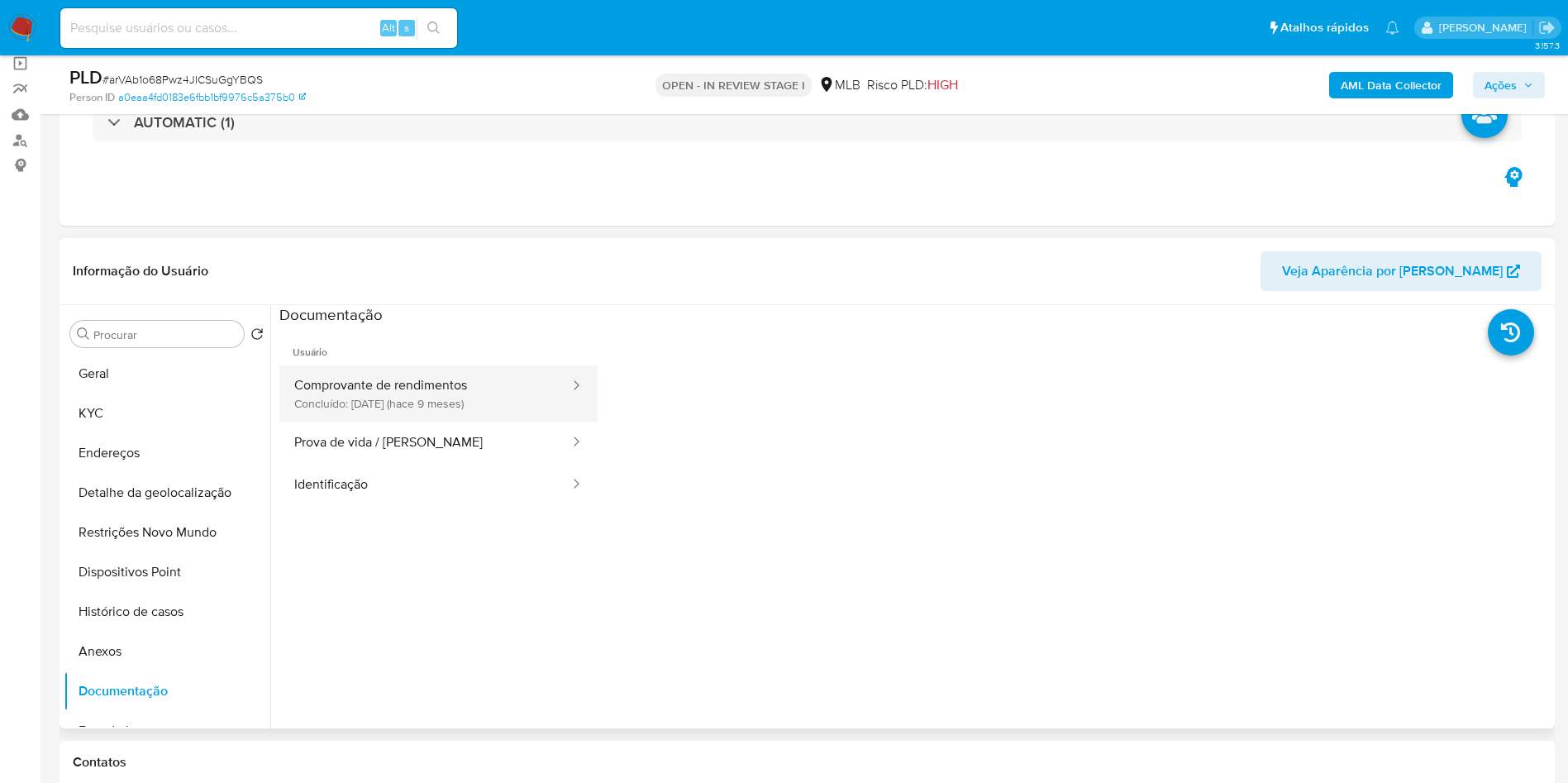
click at [411, 421] on button "Comprovante de rendimentos Concluído: 10/12/2024 (hace 9 meses)" at bounding box center [425, 394] width 292 height 57
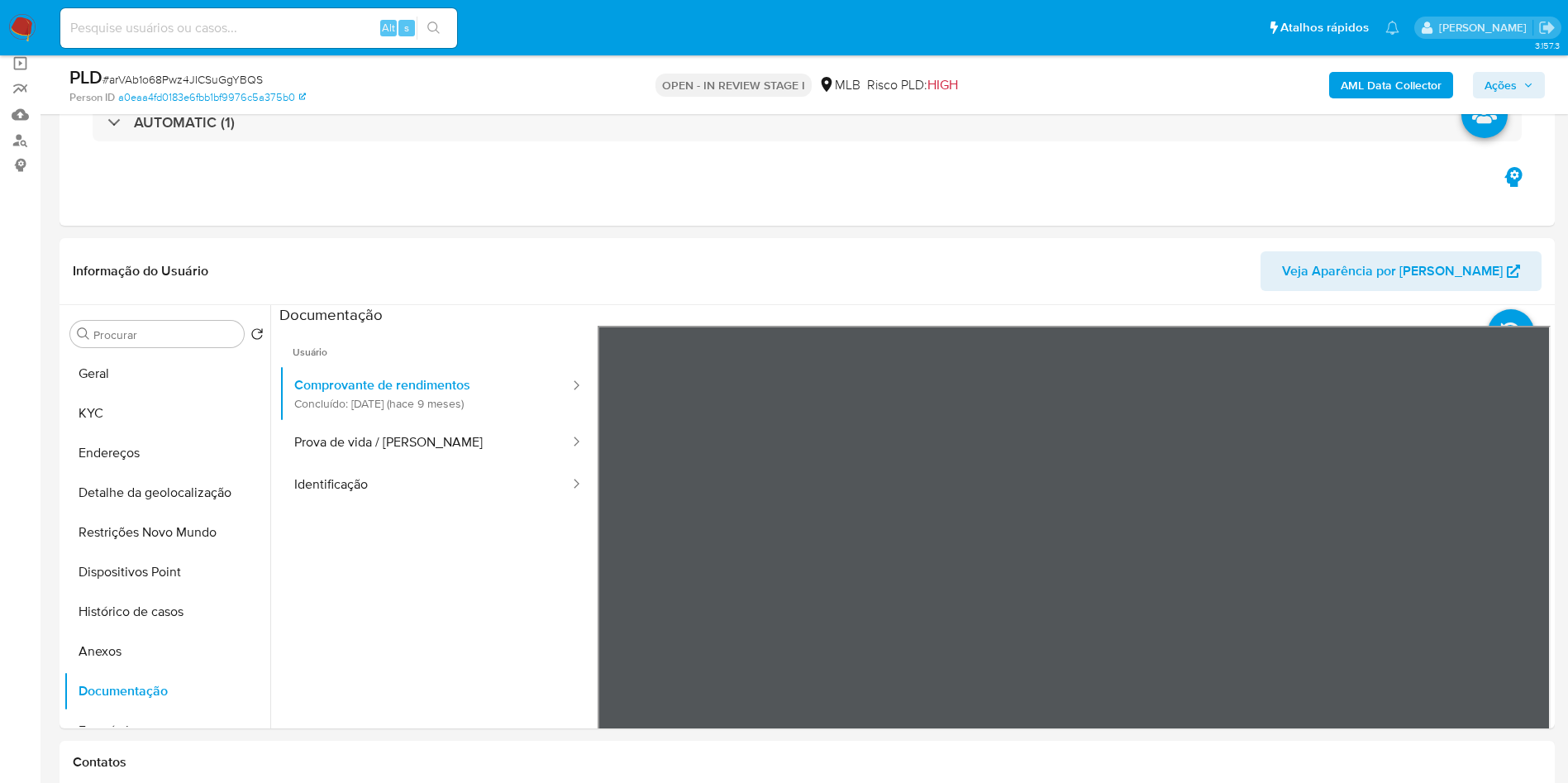
click at [1478, 288] on div "Informação do Usuário Veja Aparência por Pessoa Procurar Retornar ao pedido pad…" at bounding box center [807, 483] width 1495 height 490
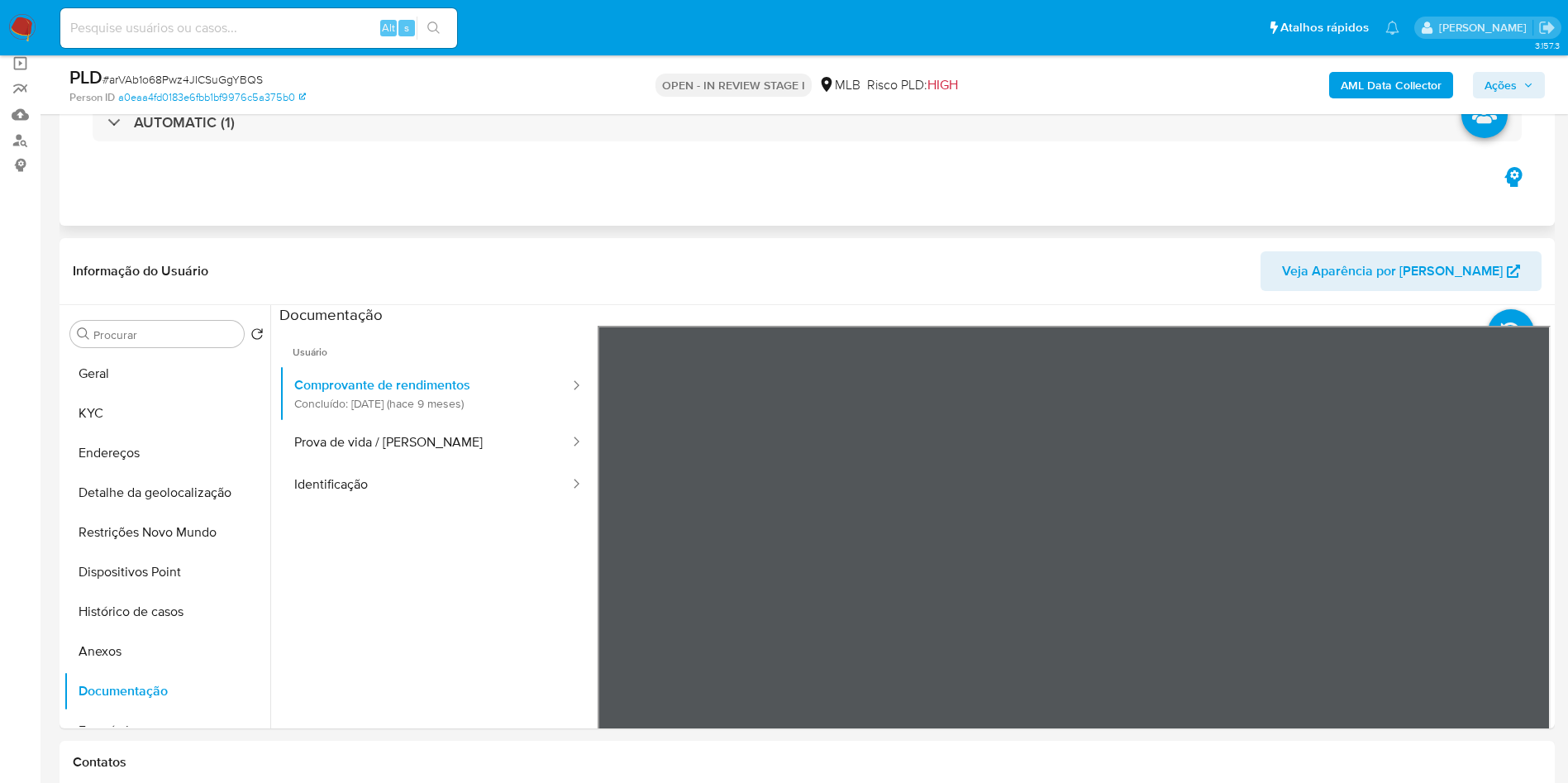
click at [121, 433] on button "KYC" at bounding box center [160, 414] width 193 height 40
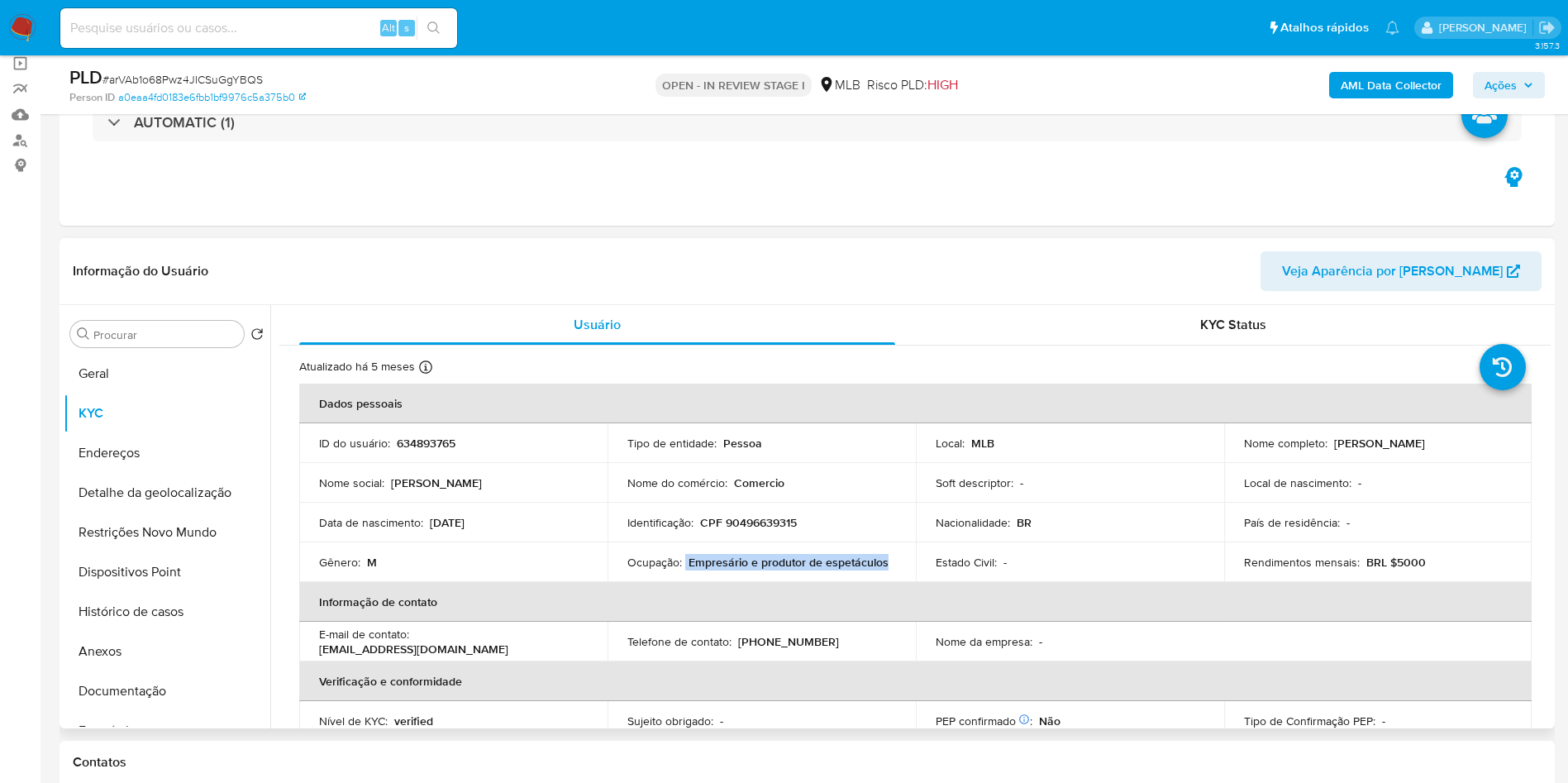
drag, startPoint x: 854, startPoint y: 598, endPoint x: 685, endPoint y: 590, distance: 169.2
click at [685, 582] on td "Ocupação : Empresário e produtor de espetáculos" at bounding box center [761, 562] width 308 height 40
copy div "Empresário e produtor de espetáculos"
copy p "Empresário e produtor de espetáculos"
click at [1395, 90] on b "AML Data Collector" at bounding box center [1391, 85] width 101 height 26
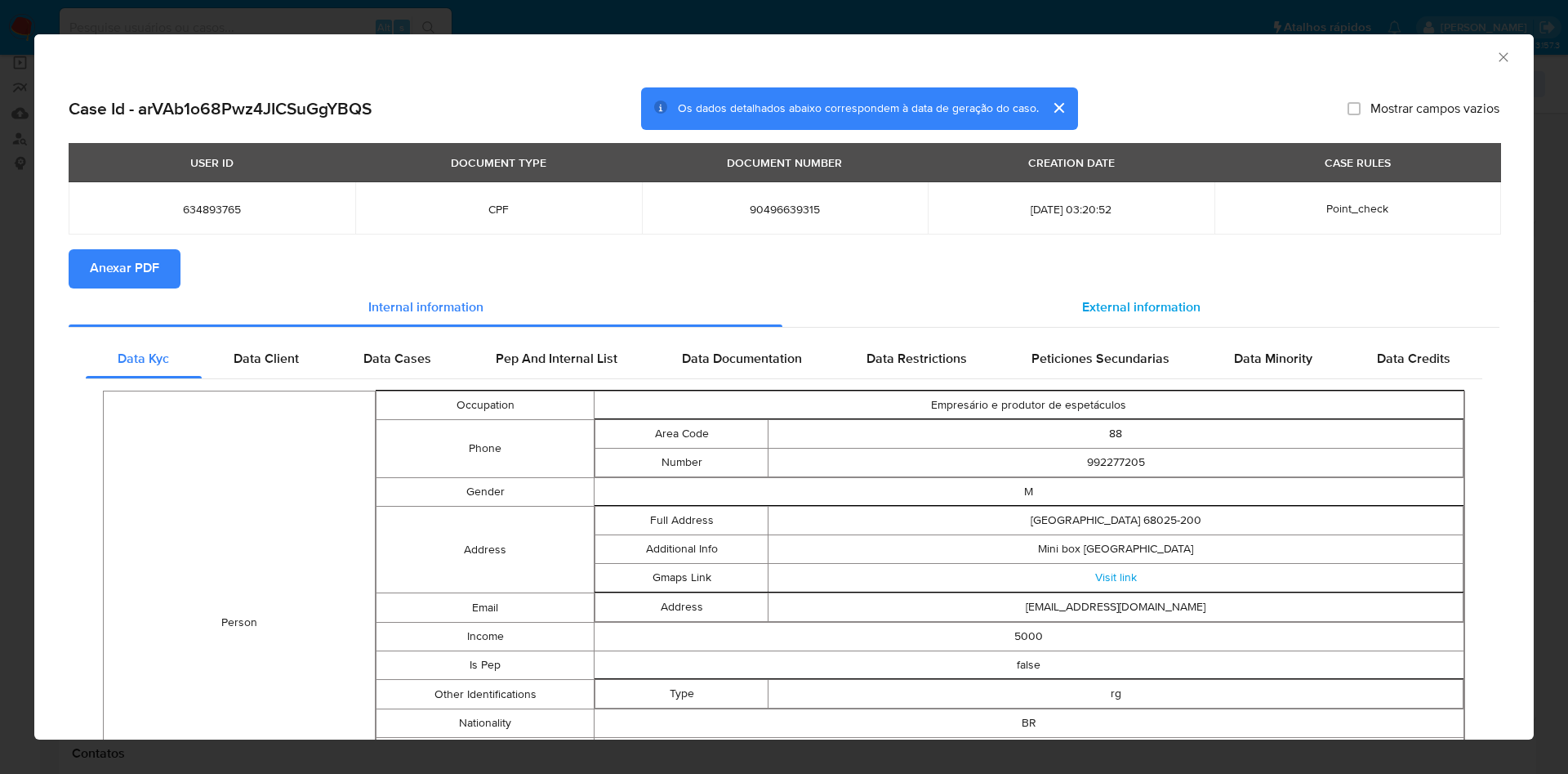
click at [1137, 315] on span "External information" at bounding box center [1140, 307] width 118 height 19
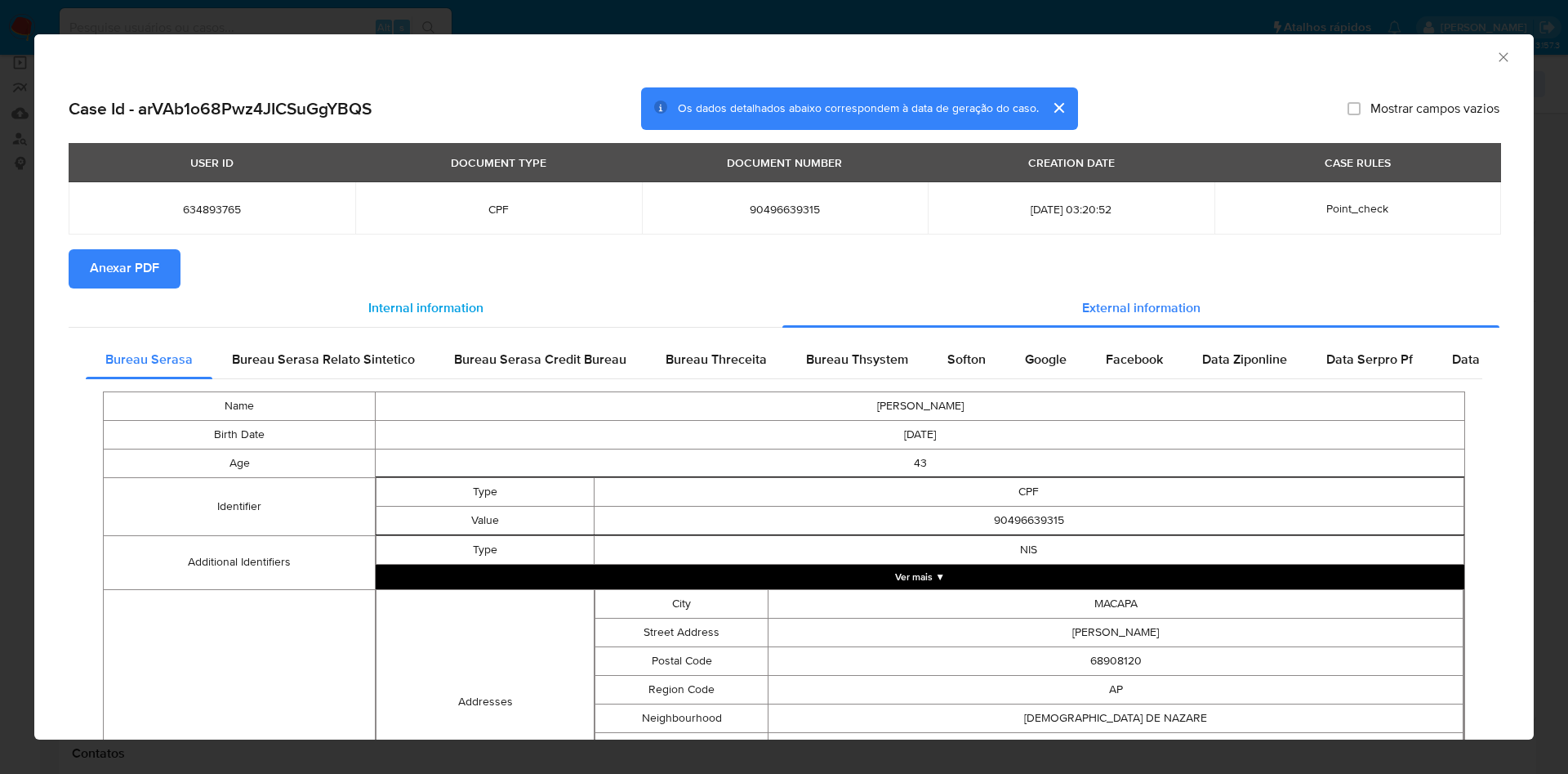
click at [153, 288] on div "Internal information" at bounding box center [425, 308] width 713 height 40
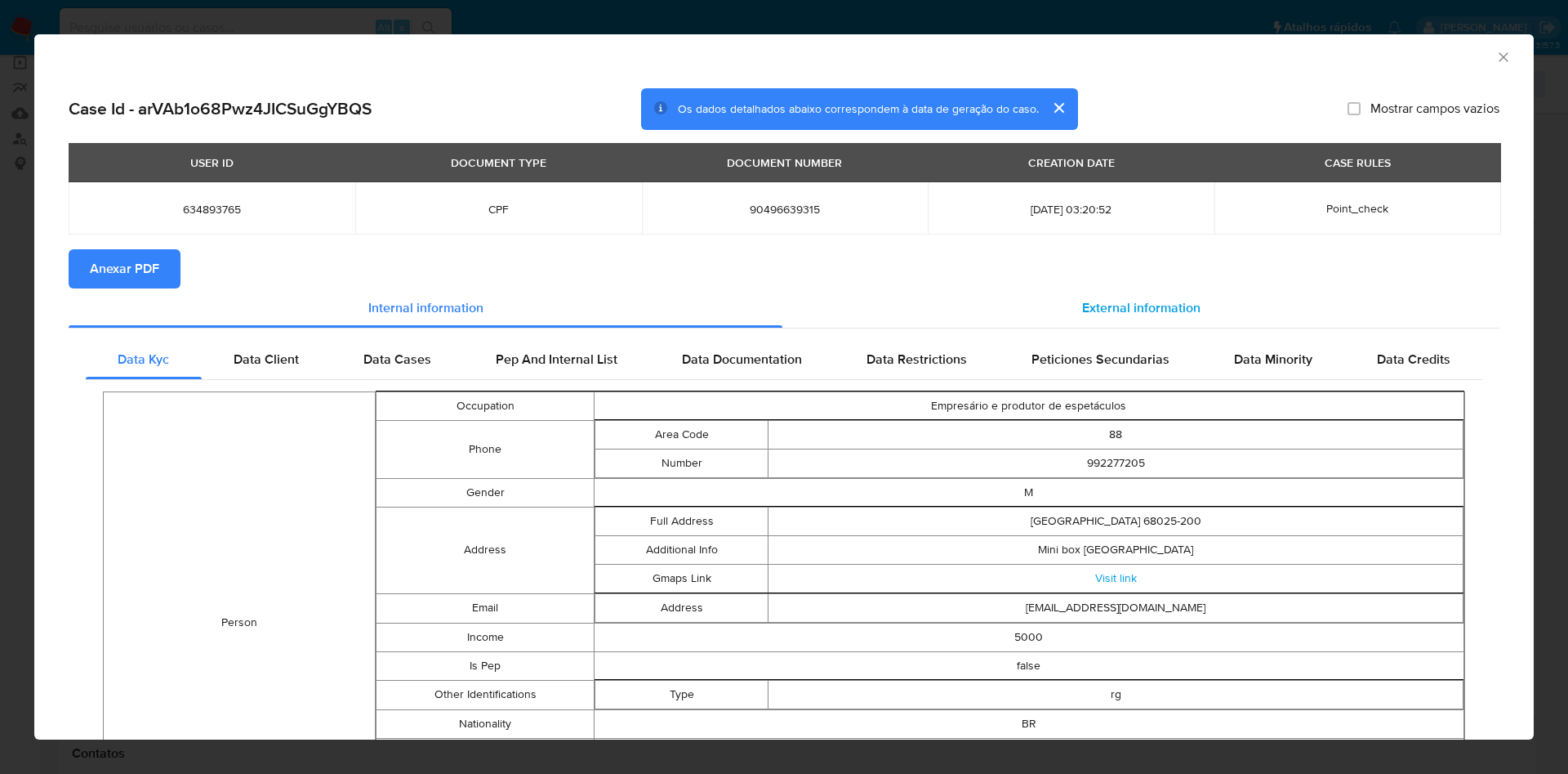
click at [1183, 308] on span "External information" at bounding box center [1140, 307] width 118 height 19
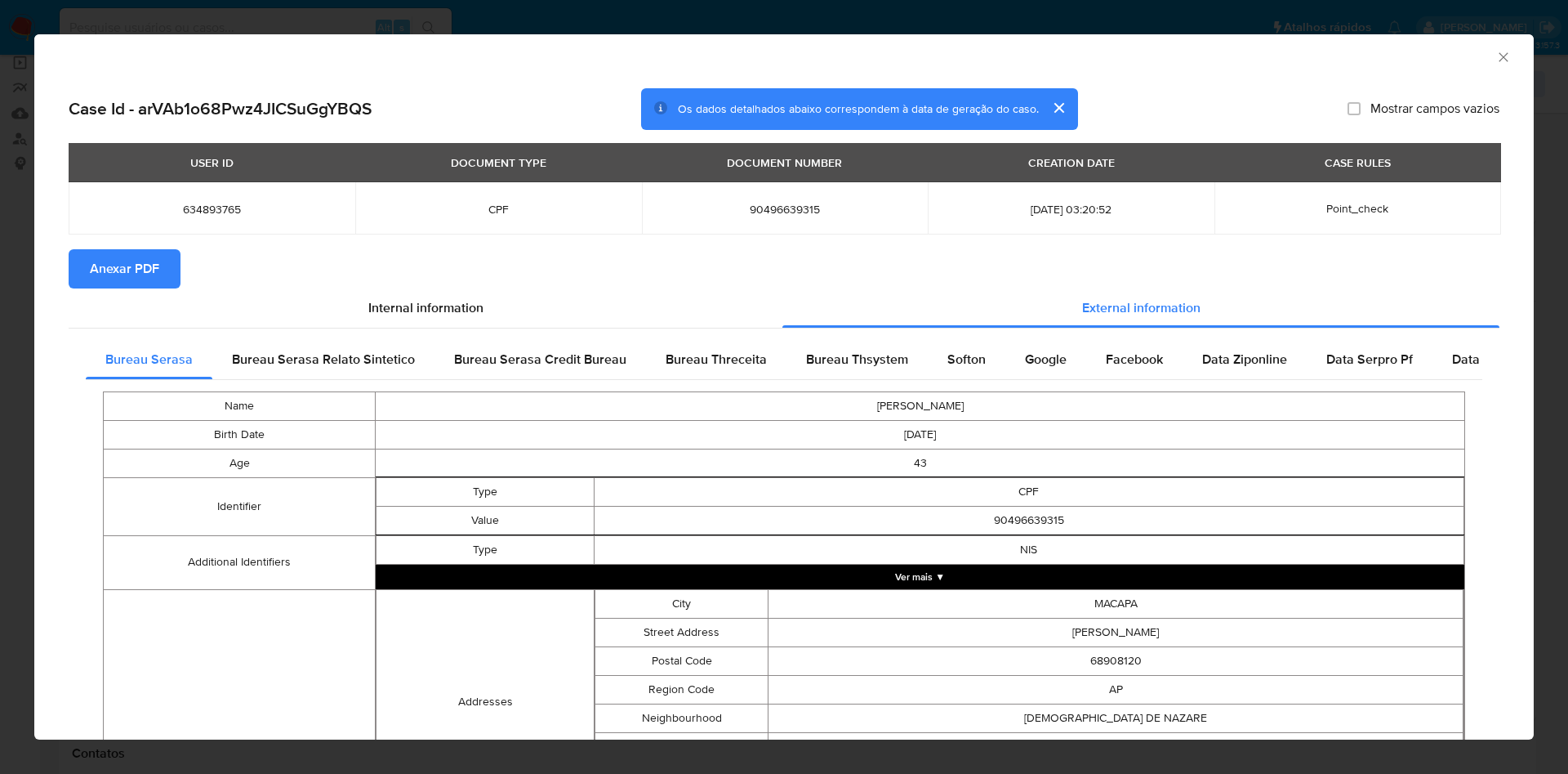
click at [154, 271] on span "Anexar PDF" at bounding box center [124, 269] width 69 height 36
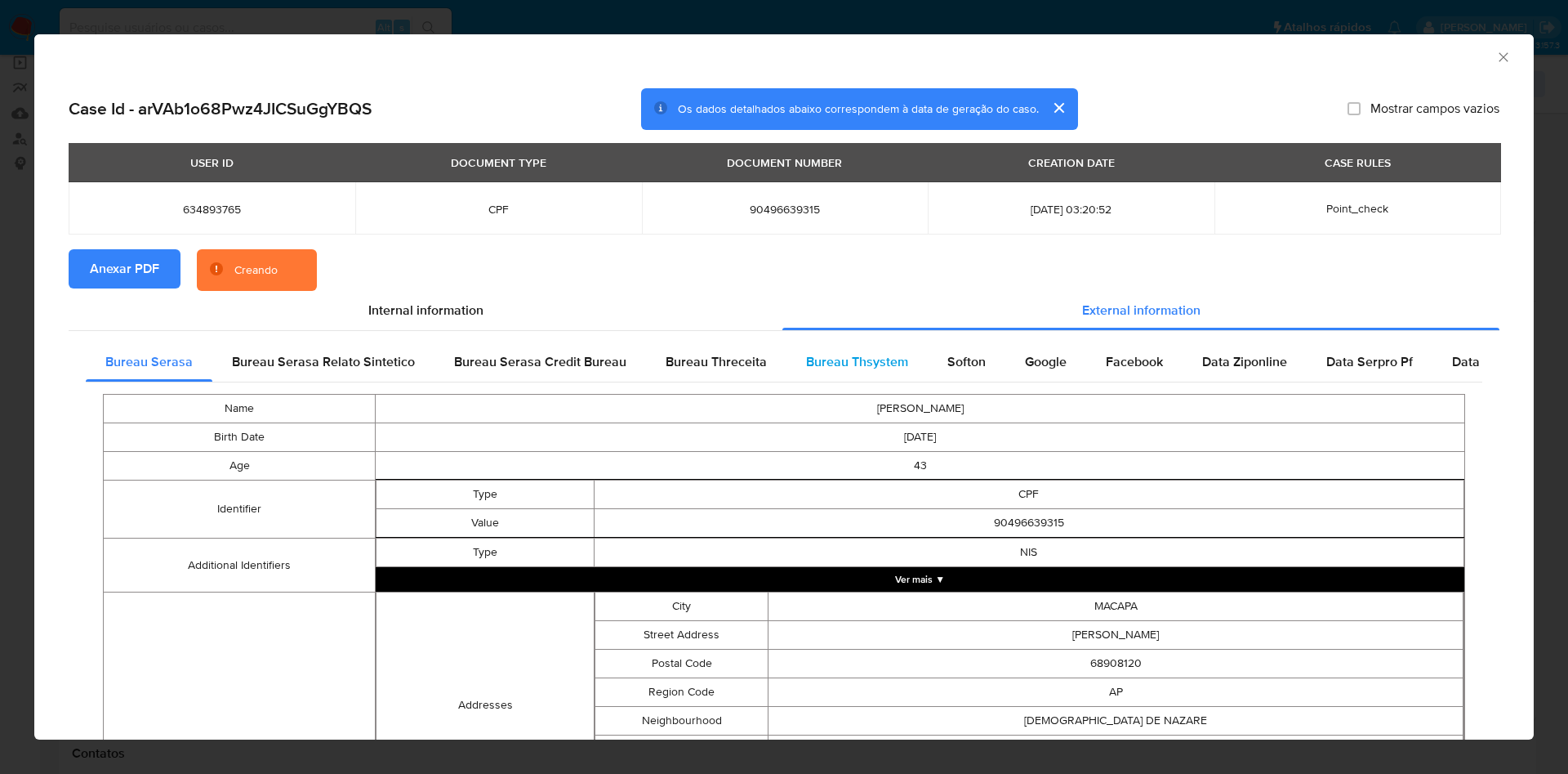
click at [869, 369] on span "Bureau Thsystem" at bounding box center [857, 361] width 102 height 19
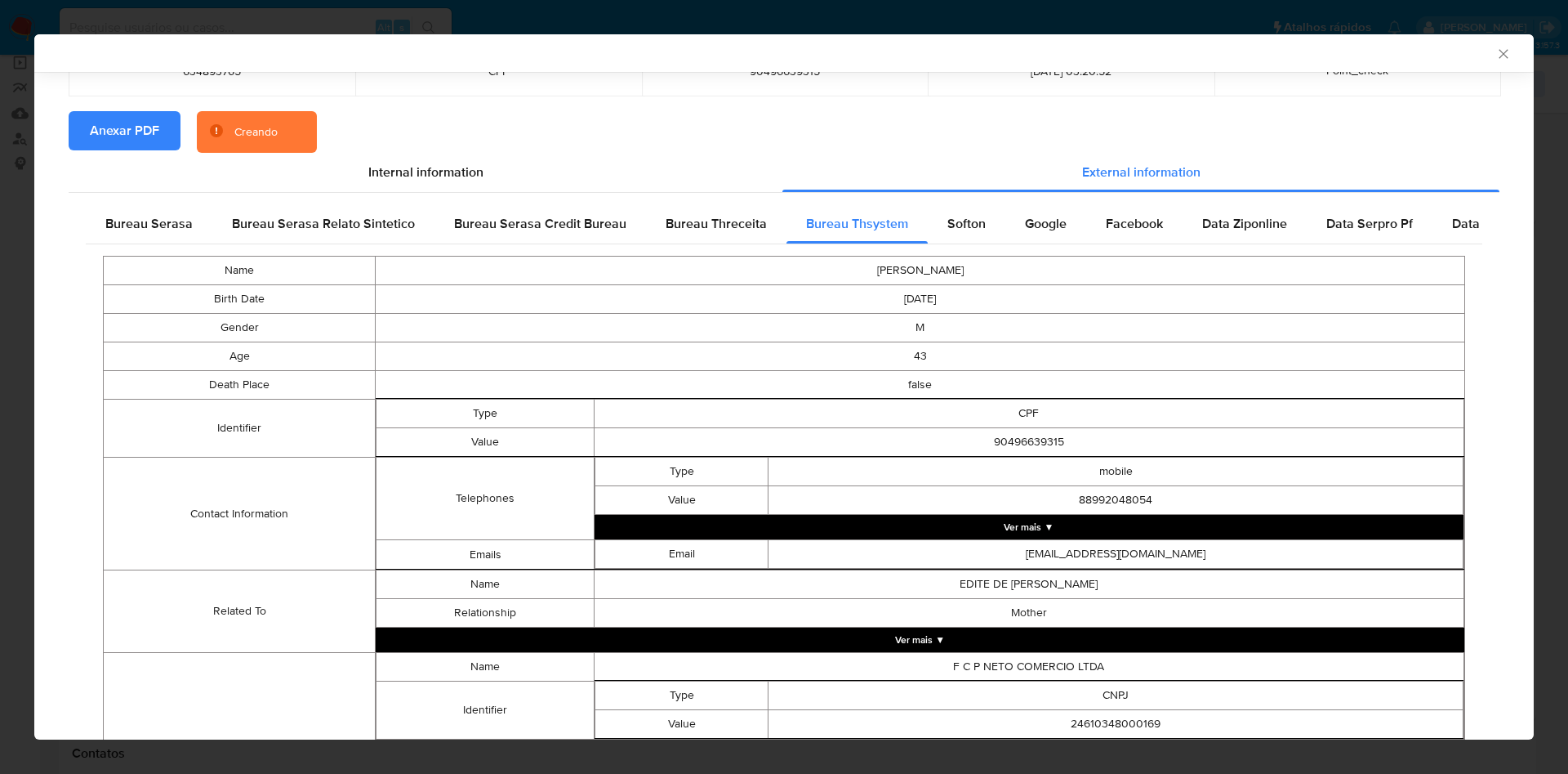
scroll to position [306, 0]
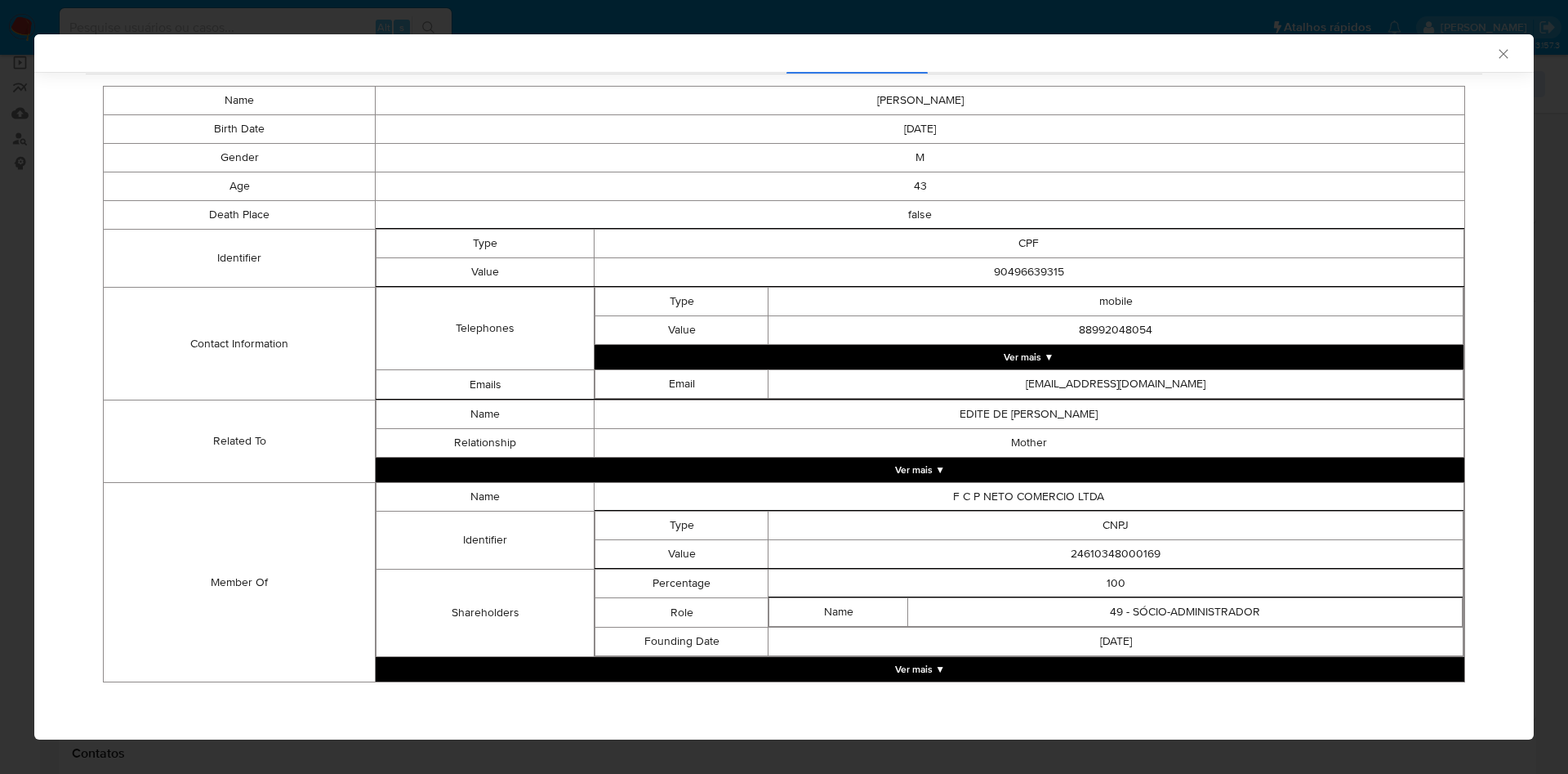
click at [989, 661] on button "Ver mais ▼" at bounding box center [920, 669] width 1089 height 24
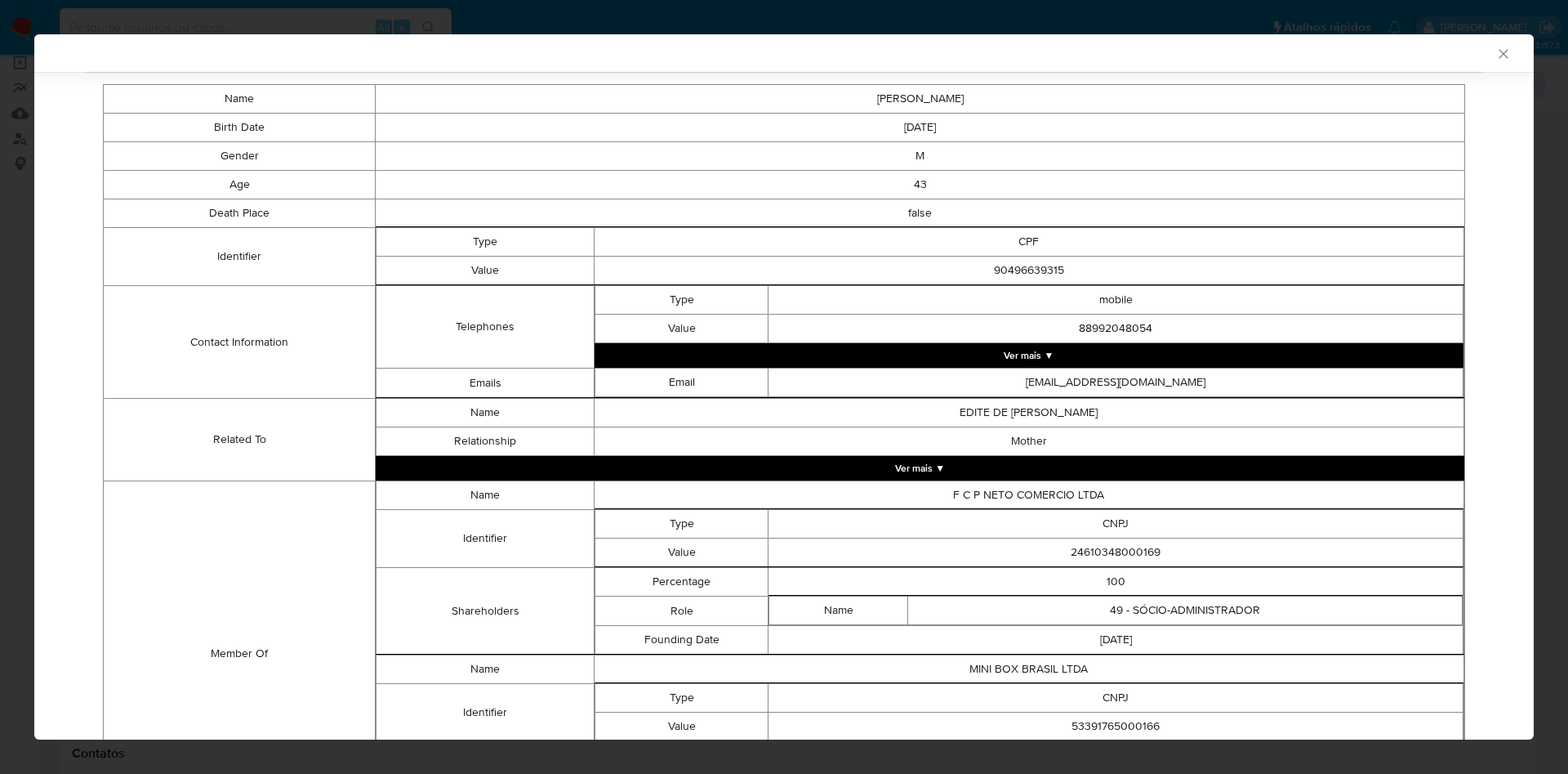
scroll to position [451, 0]
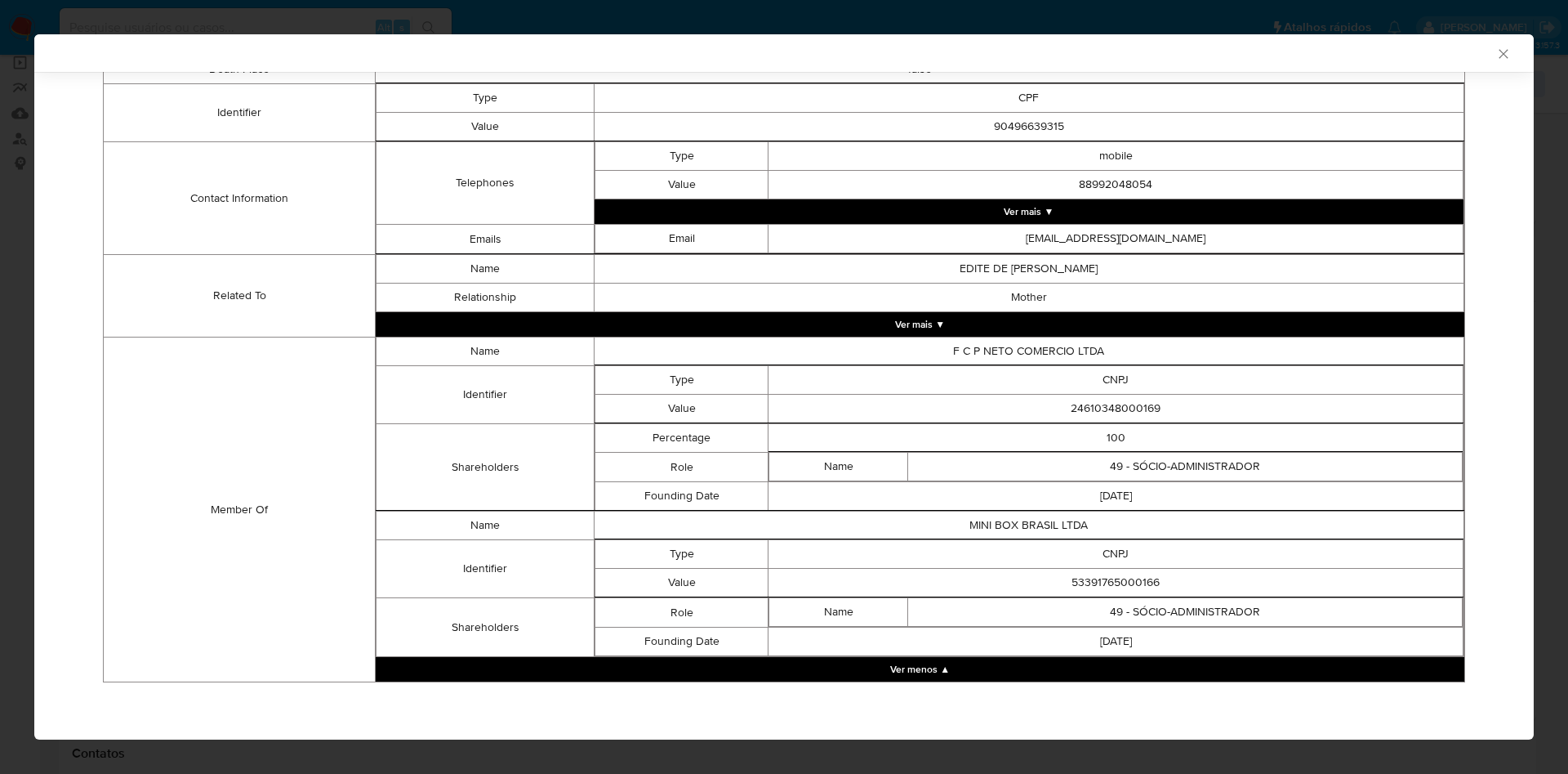
click at [1126, 403] on td "24610348000169" at bounding box center [1116, 409] width 695 height 29
copy td "24610348000169"
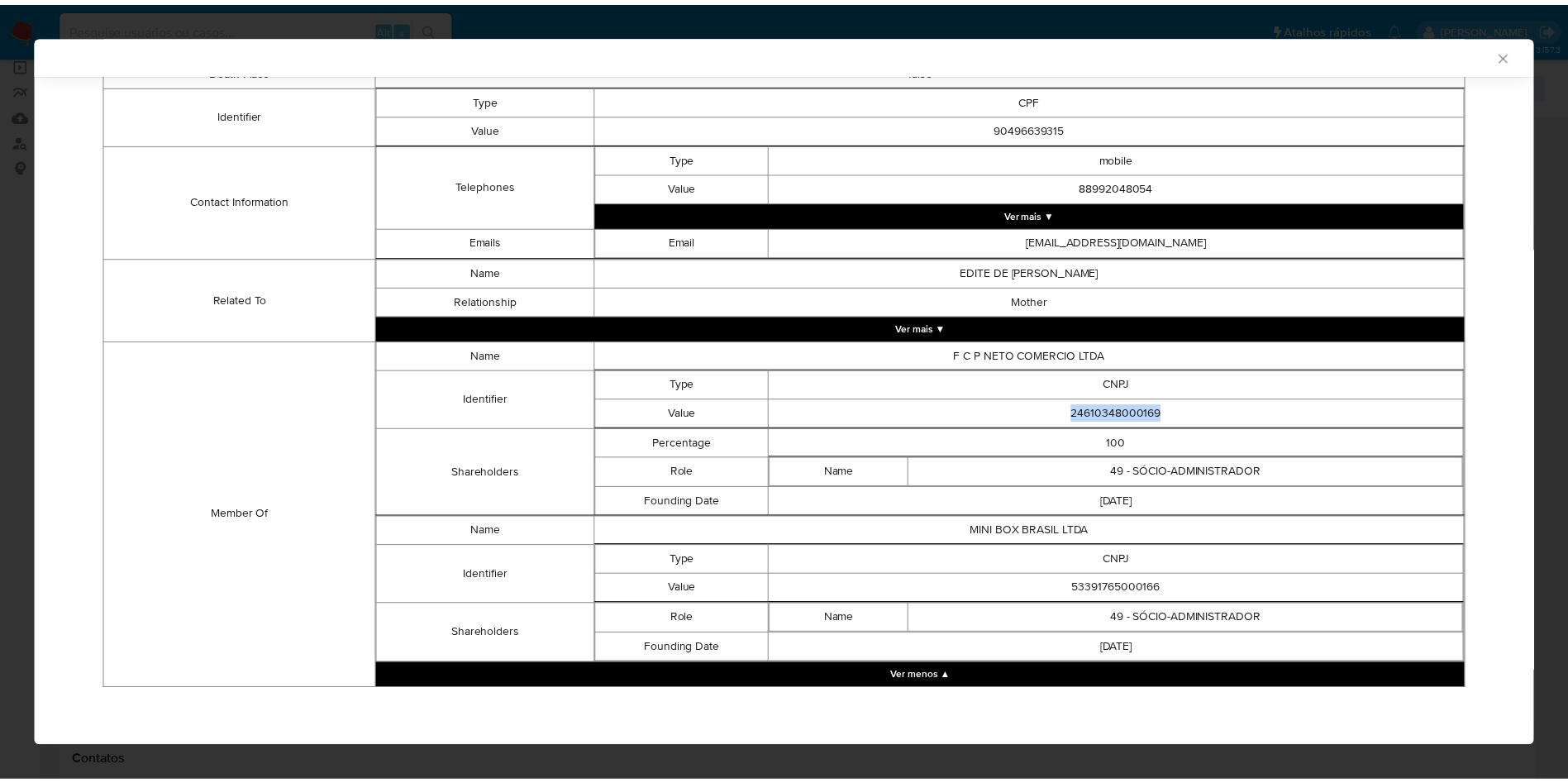
scroll to position [454, 0]
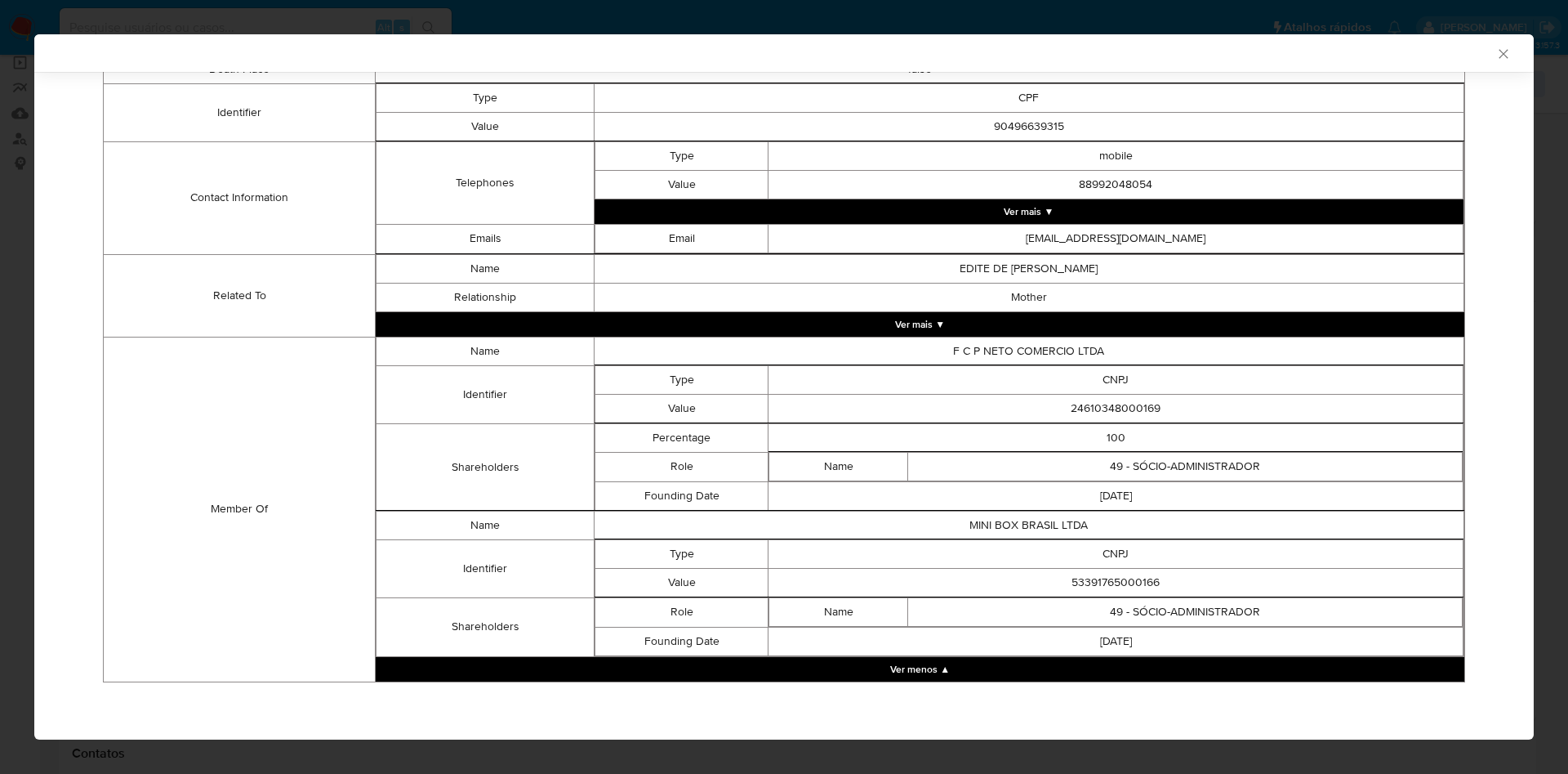
click at [1097, 587] on td "53391765000166" at bounding box center [1116, 582] width 695 height 29
copy td "53391765000166"
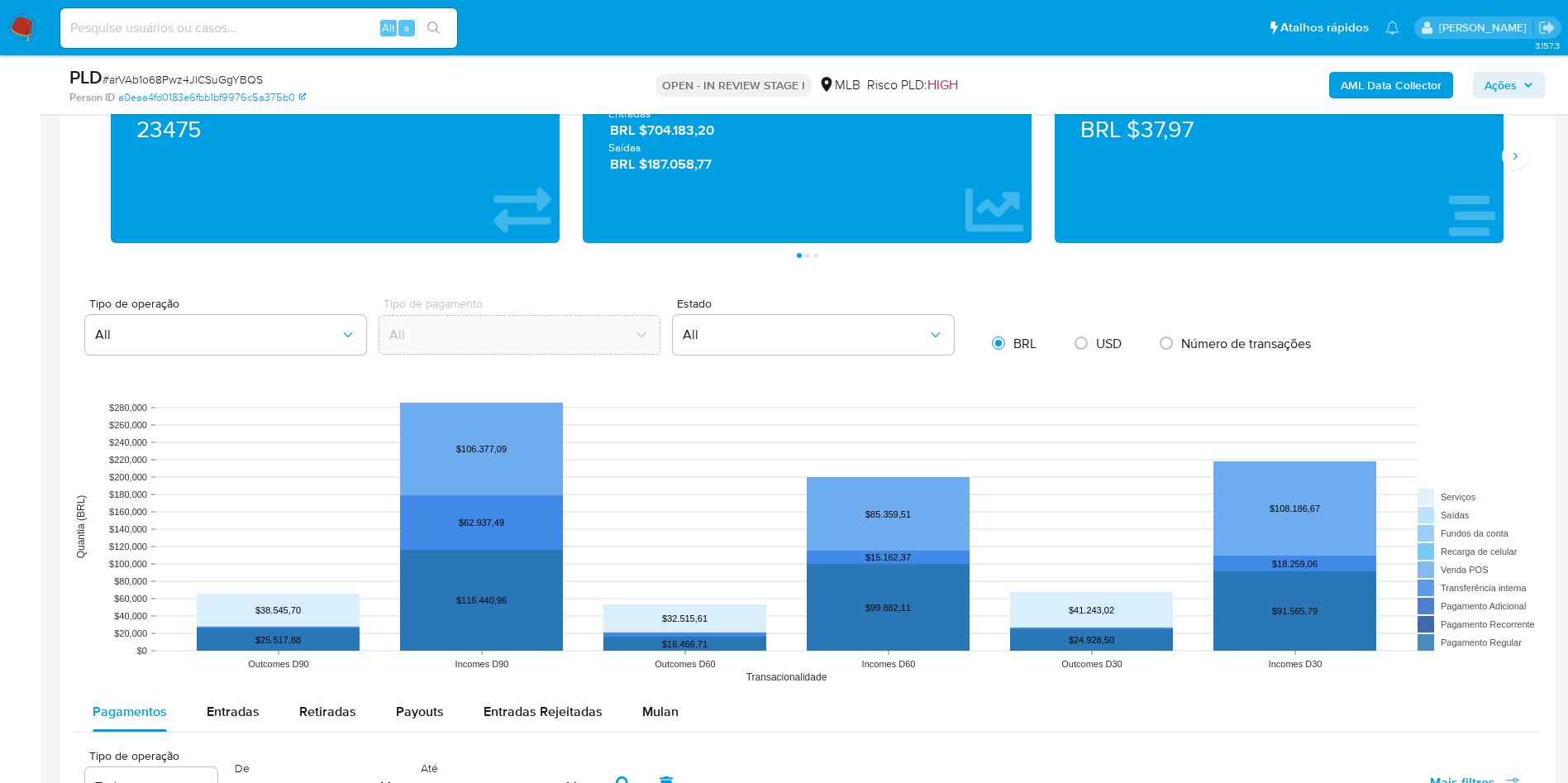
scroll to position [1488, 0]
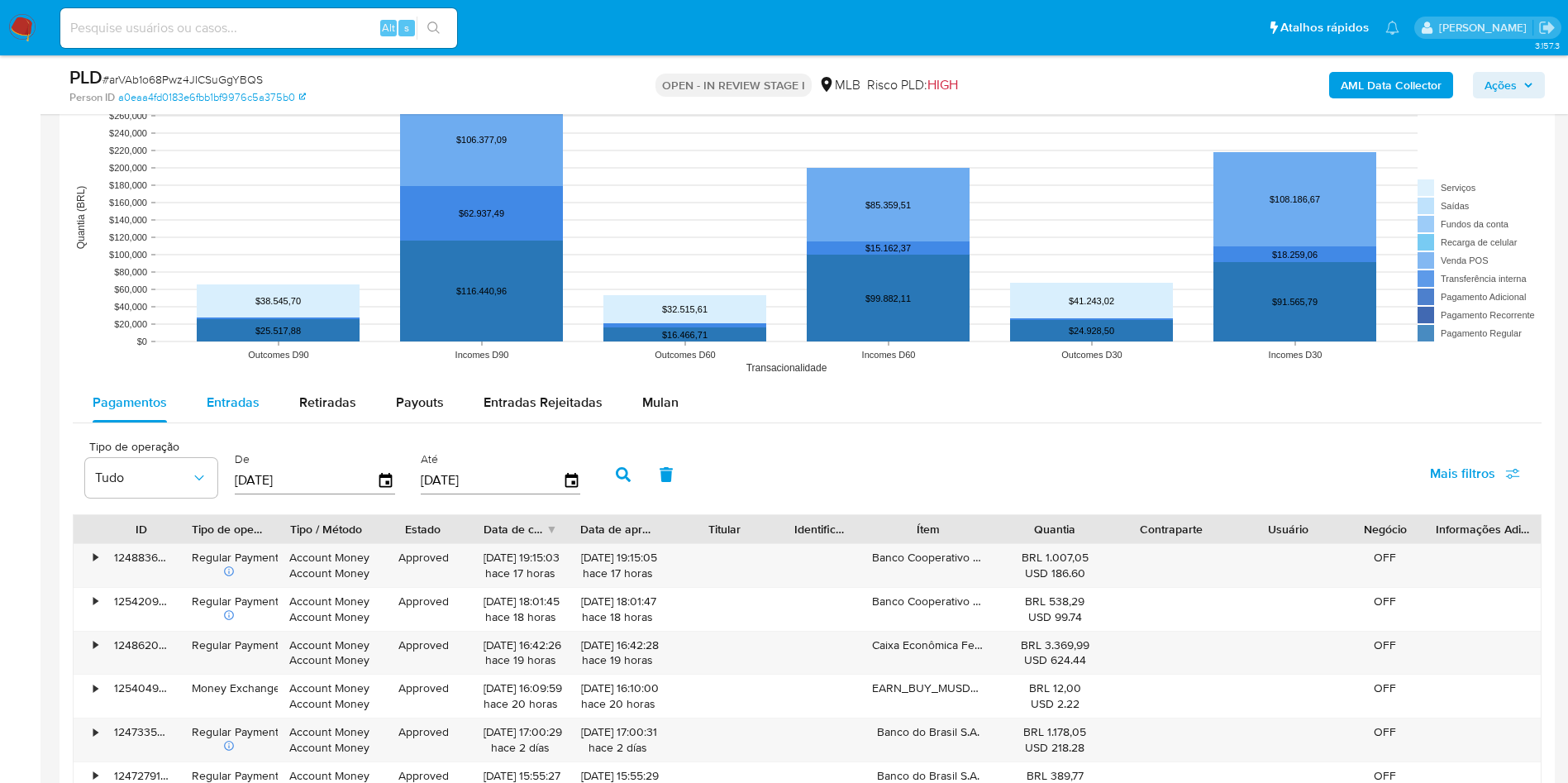
click at [261, 422] on button "Entradas" at bounding box center [233, 403] width 93 height 40
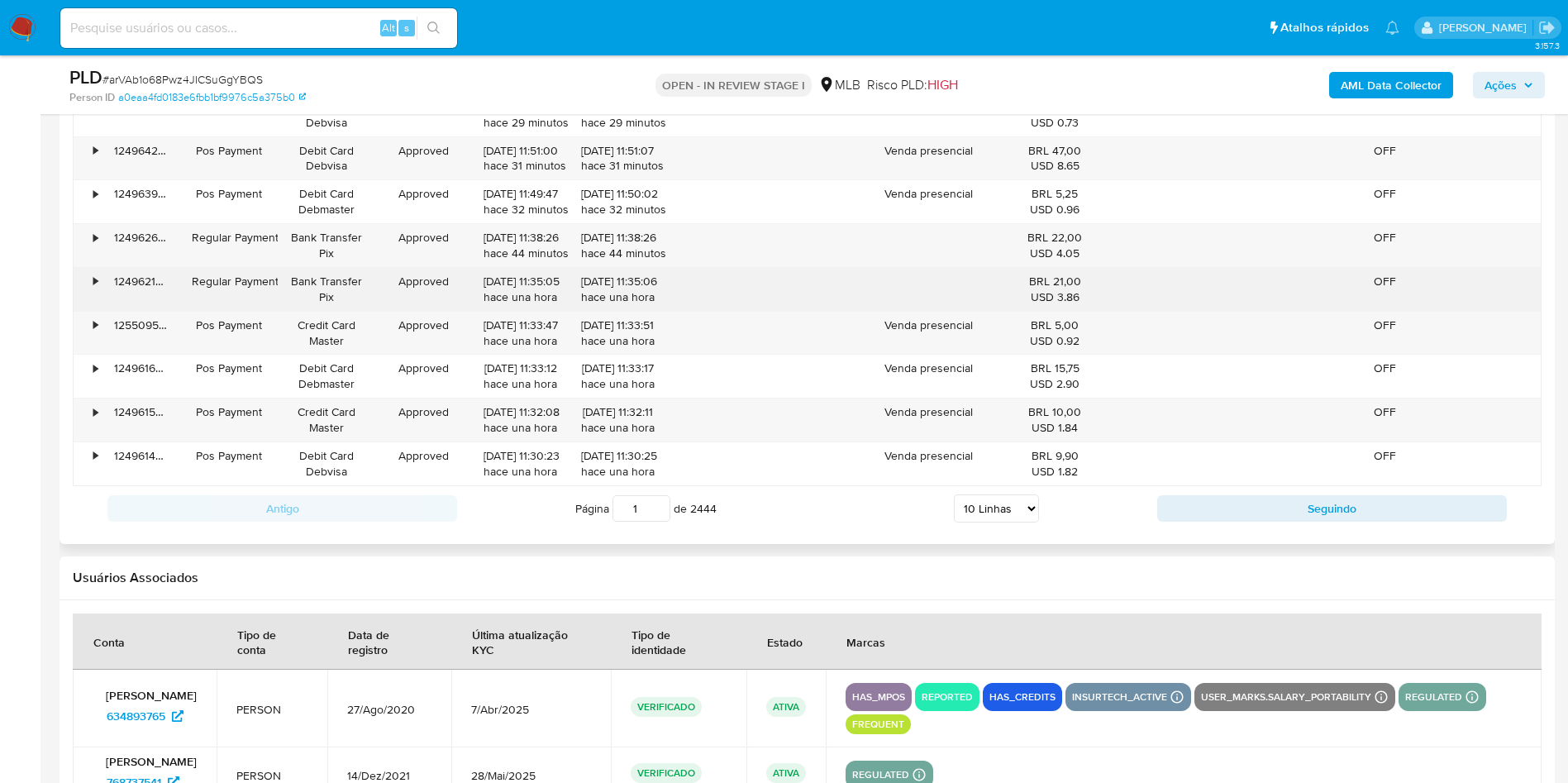
scroll to position [1983, 0]
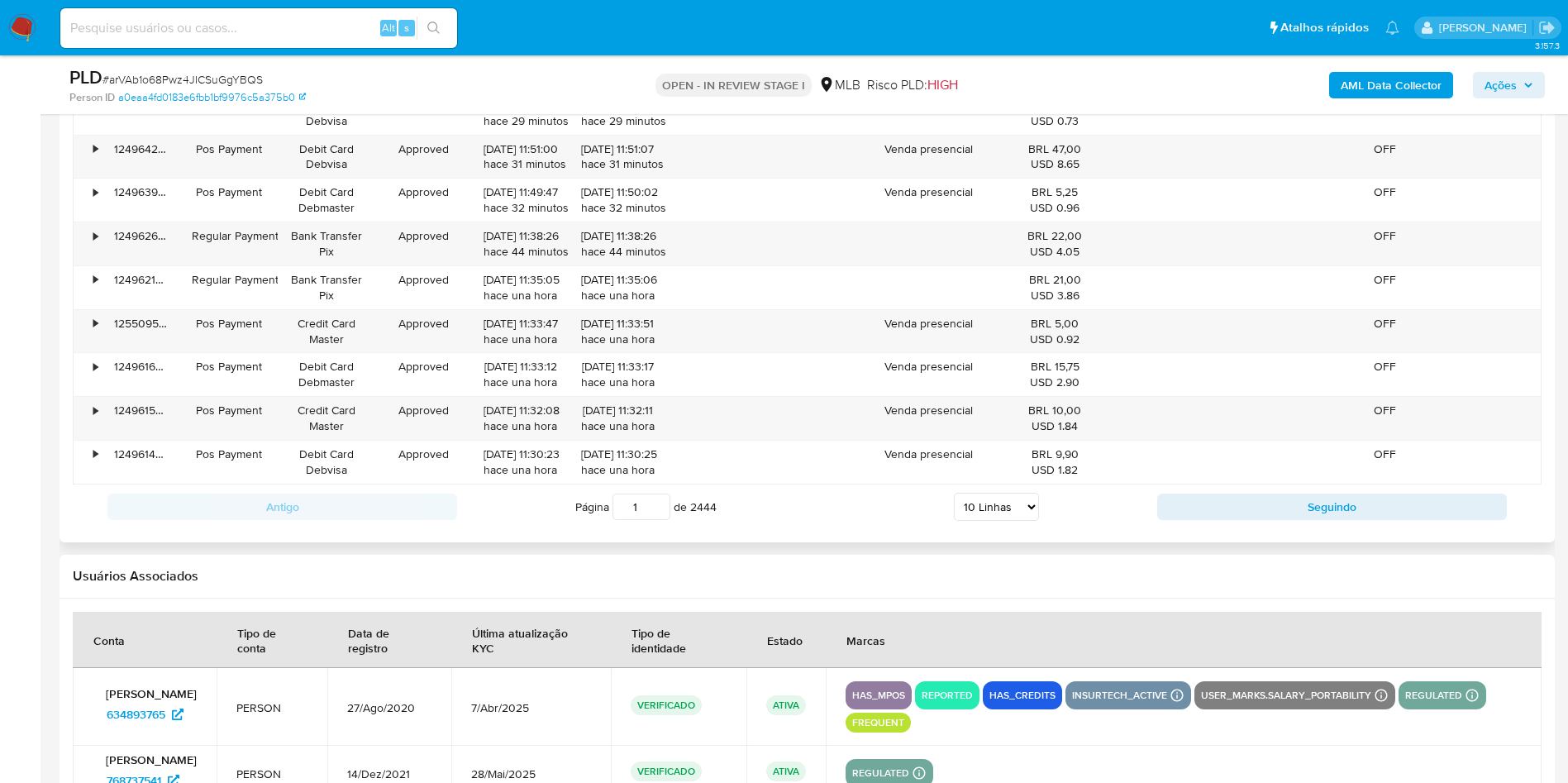
click at [987, 520] on select "5 Linhas 10 Linhas 20 Linhas 25 Linhas 50 Linhas 100 Linhas" at bounding box center [995, 506] width 85 height 28
select select "100"
click at [954, 517] on select "5 Linhas 10 Linhas 20 Linhas 25 Linhas 50 Linhas 100 Linhas" at bounding box center [995, 506] width 85 height 28
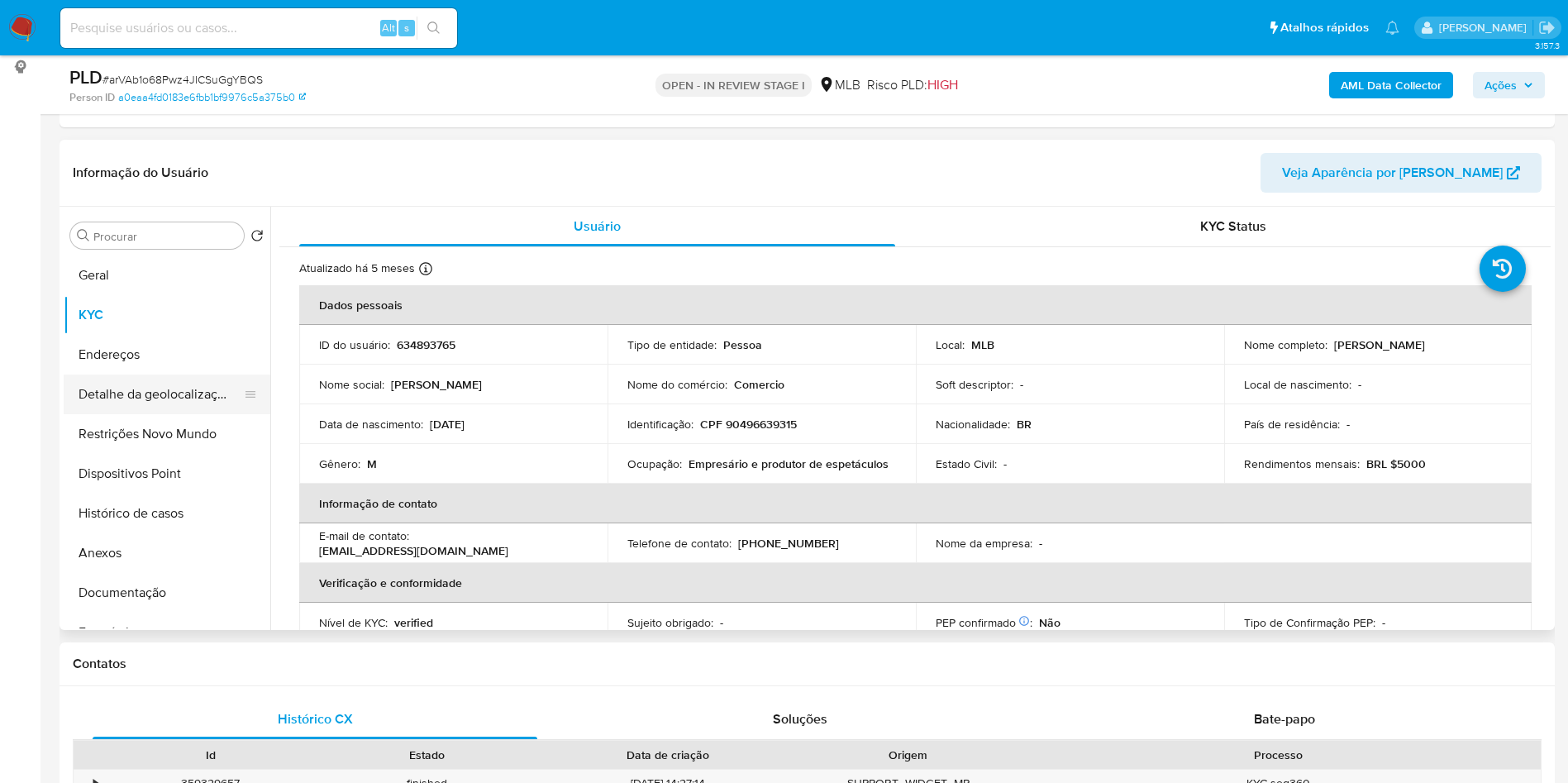
scroll to position [124, 0]
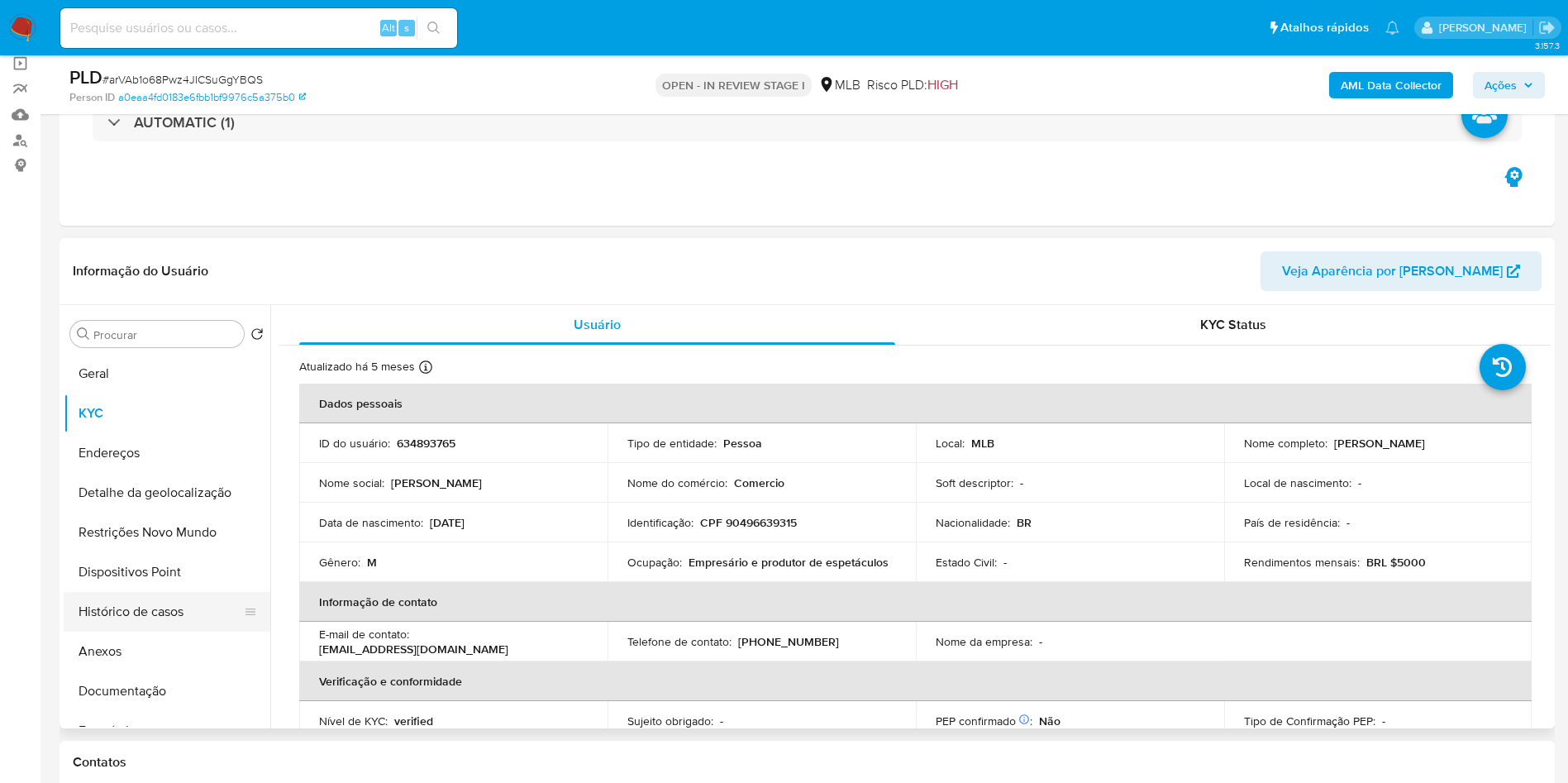
click at [145, 632] on button "Histórico de casos" at bounding box center [160, 612] width 193 height 40
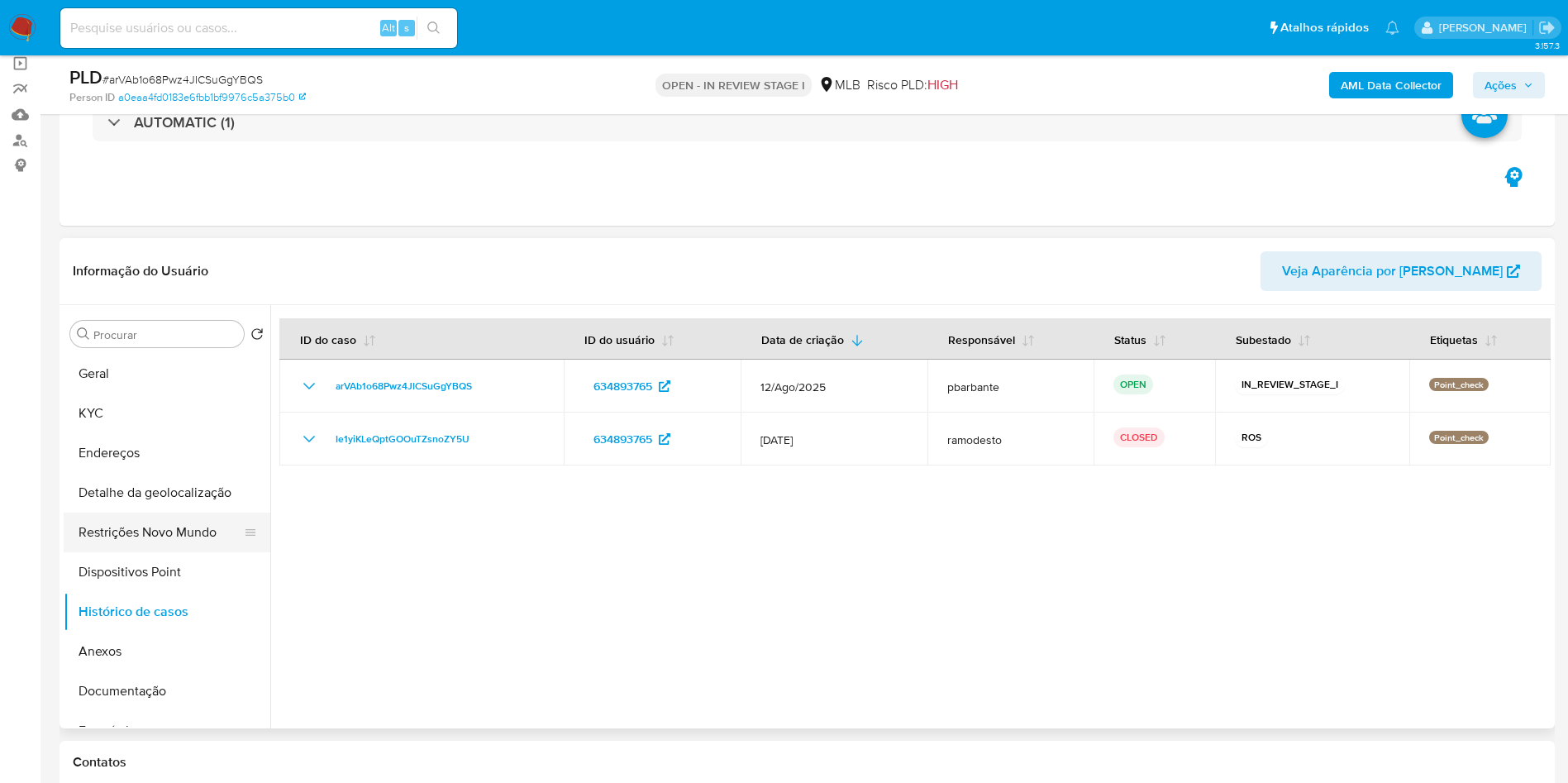
click at [139, 552] on button "Restrições Novo Mundo" at bounding box center [160, 532] width 193 height 40
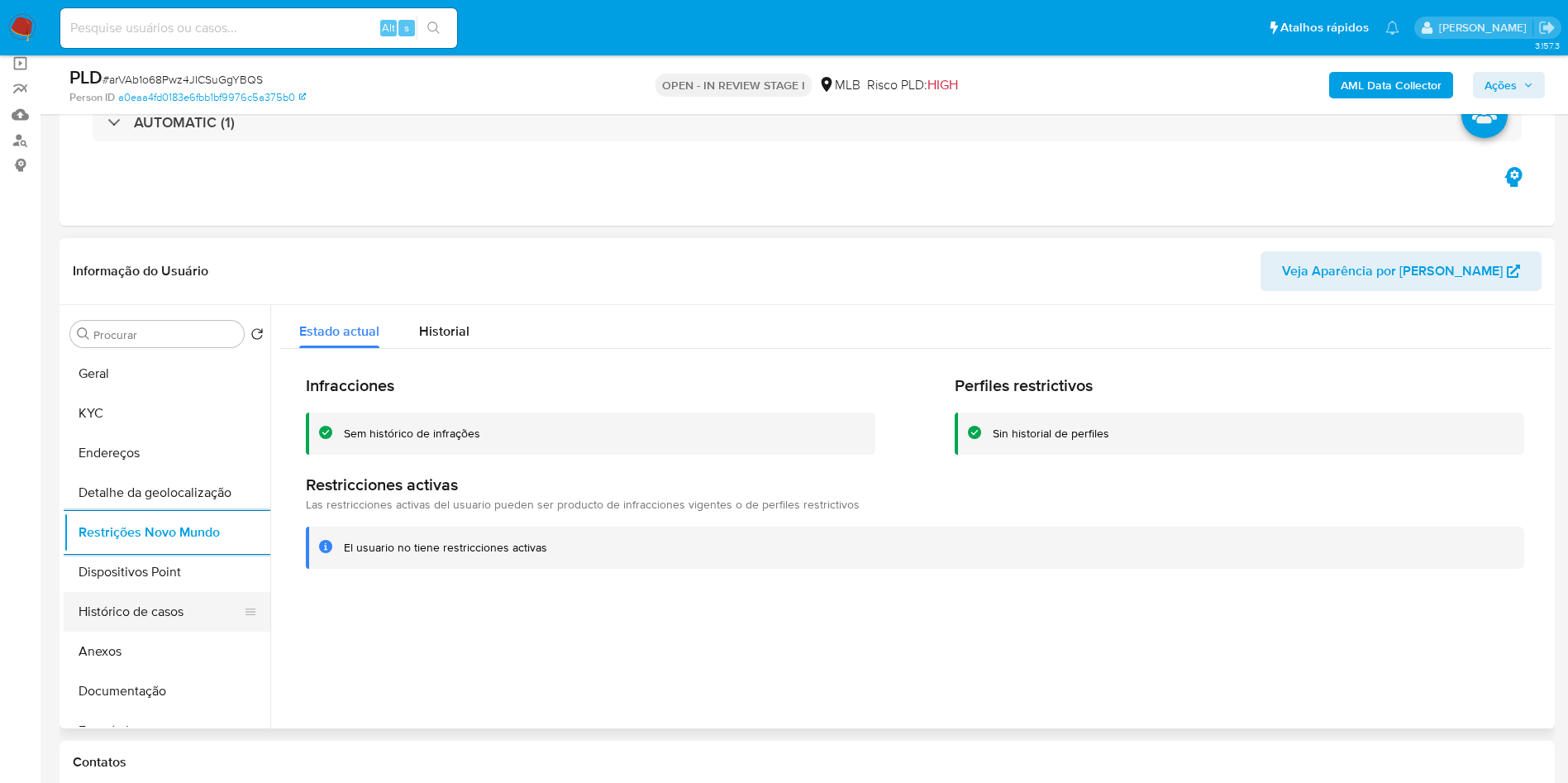
click at [162, 623] on button "Histórico de casos" at bounding box center [160, 612] width 193 height 40
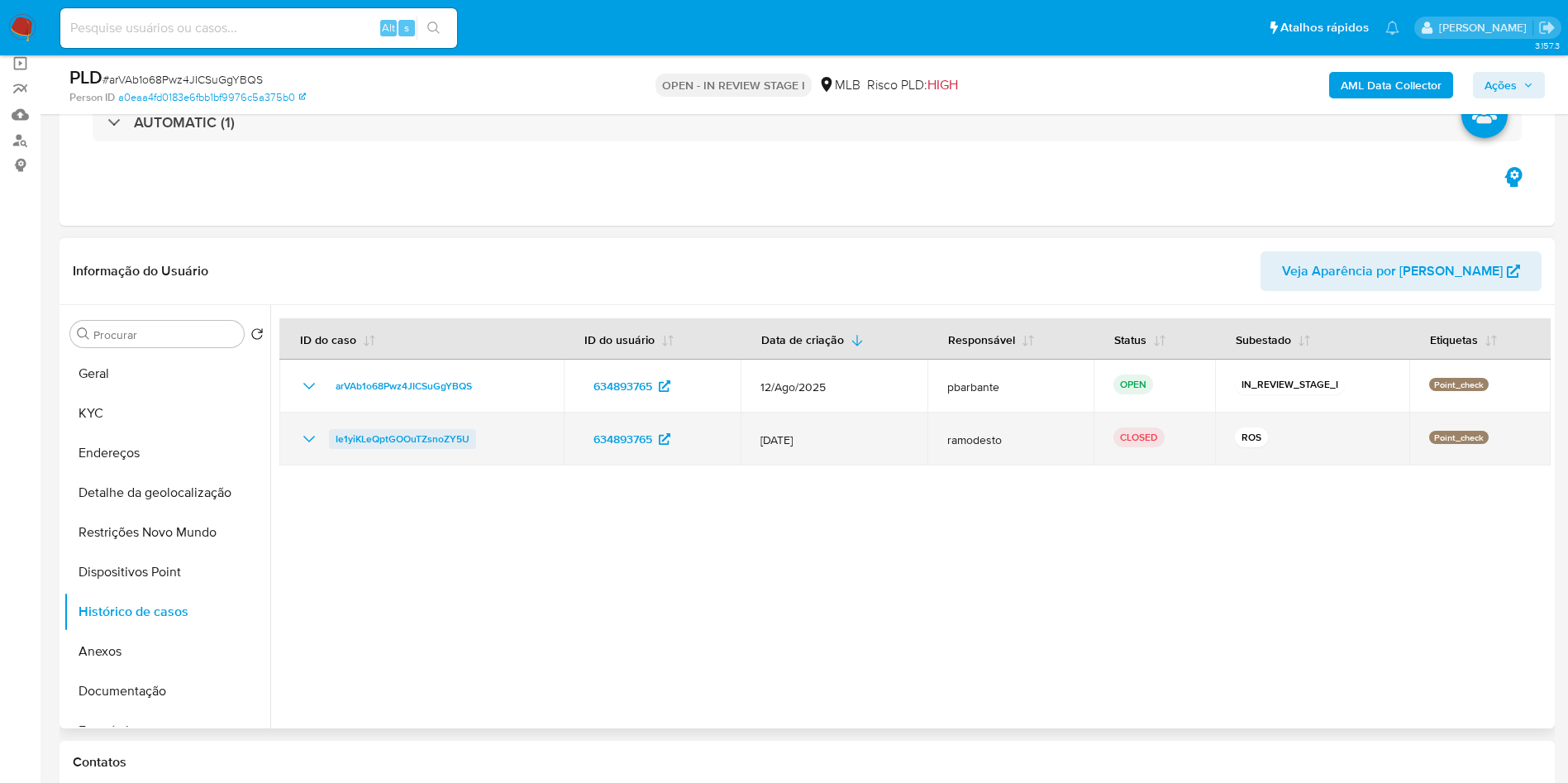
click at [402, 448] on span "Ie1yiKLeQptGOOuTZsnoZY5U" at bounding box center [402, 439] width 134 height 20
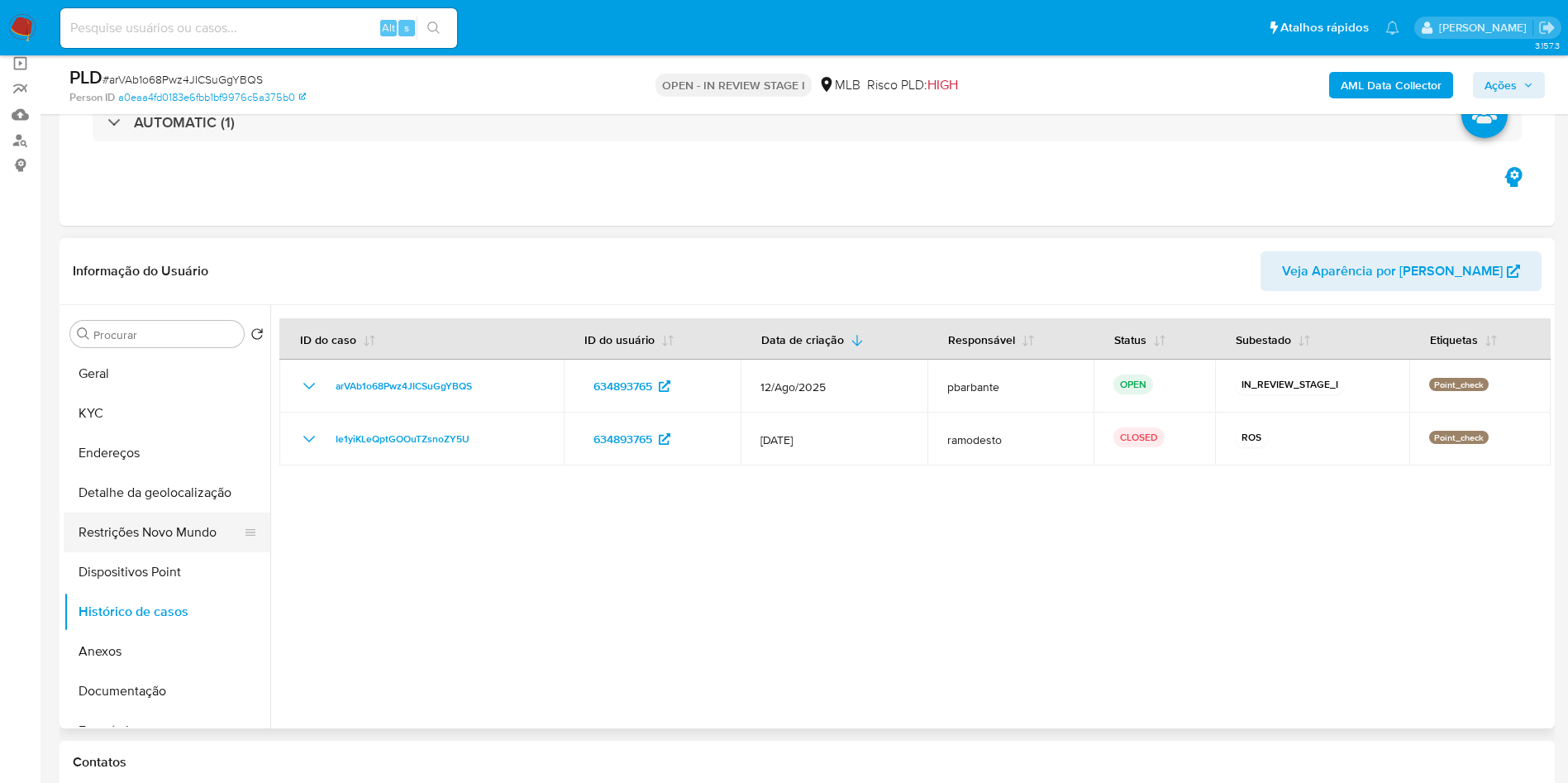
click at [181, 552] on button "Restrições Novo Mundo" at bounding box center [160, 532] width 193 height 40
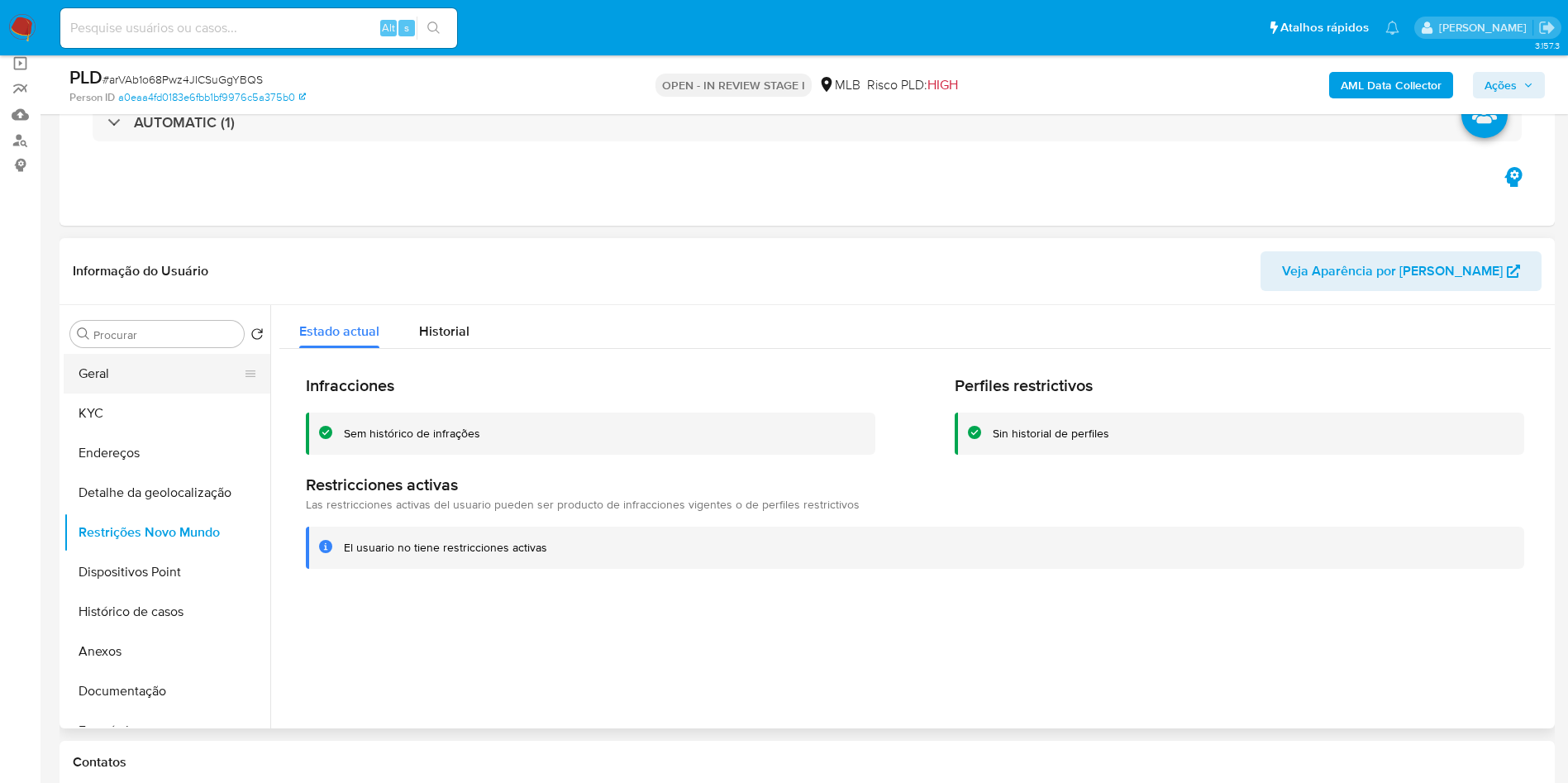
click at [120, 389] on button "Geral" at bounding box center [160, 374] width 193 height 40
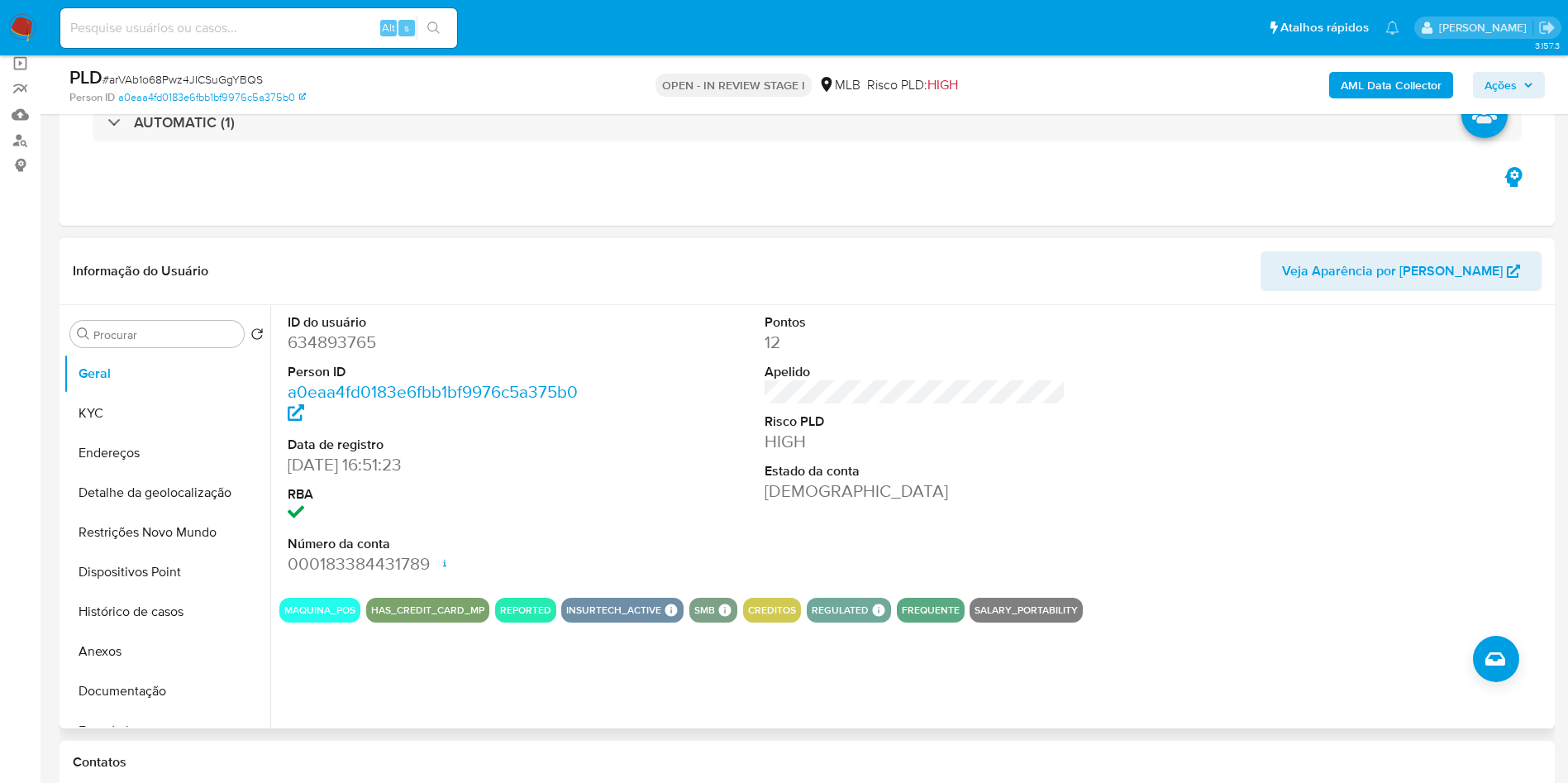
copy td "53391765000166"
click at [175, 433] on button "KYC" at bounding box center [160, 414] width 193 height 40
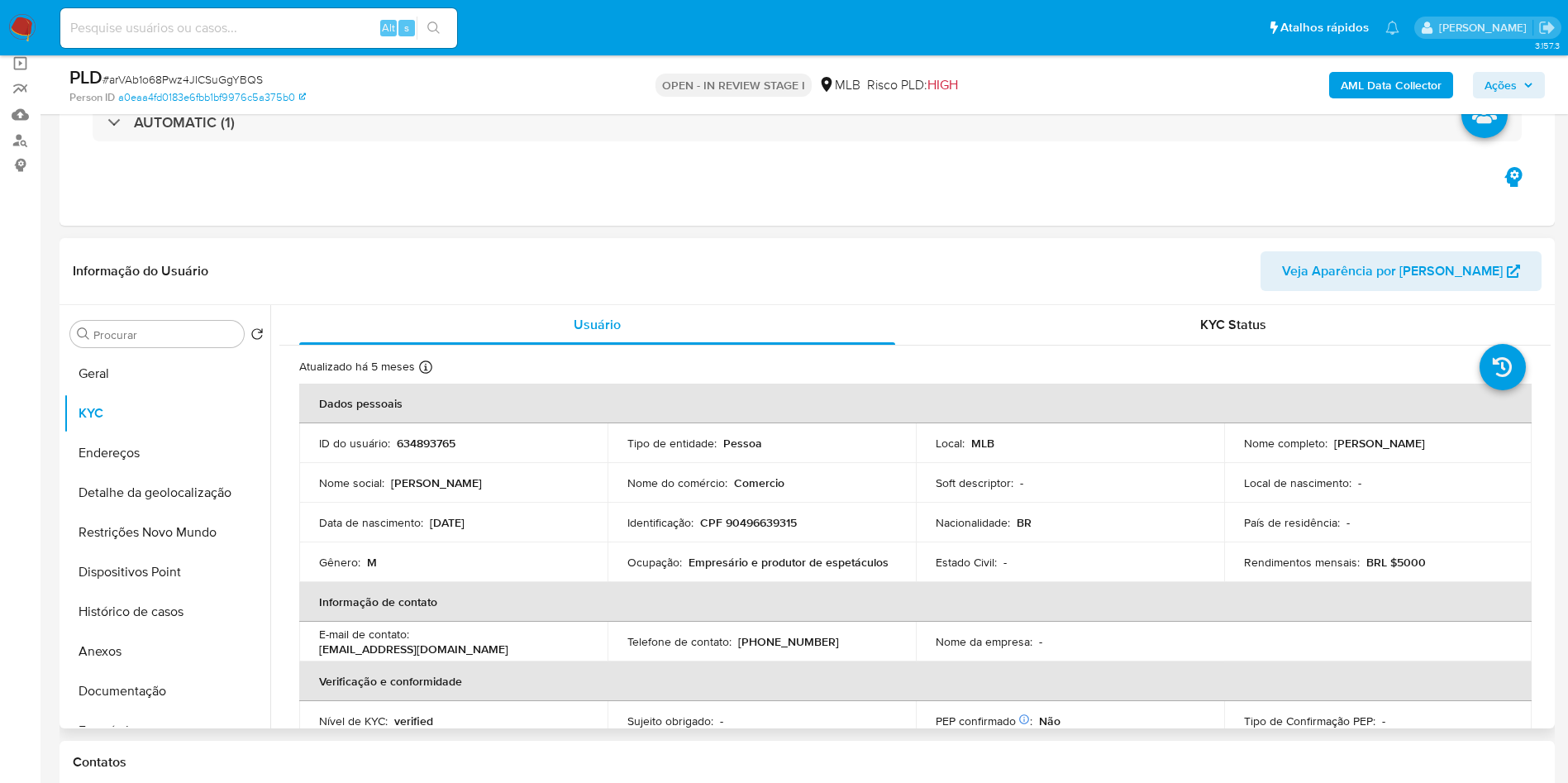
copy td "53391765000166"
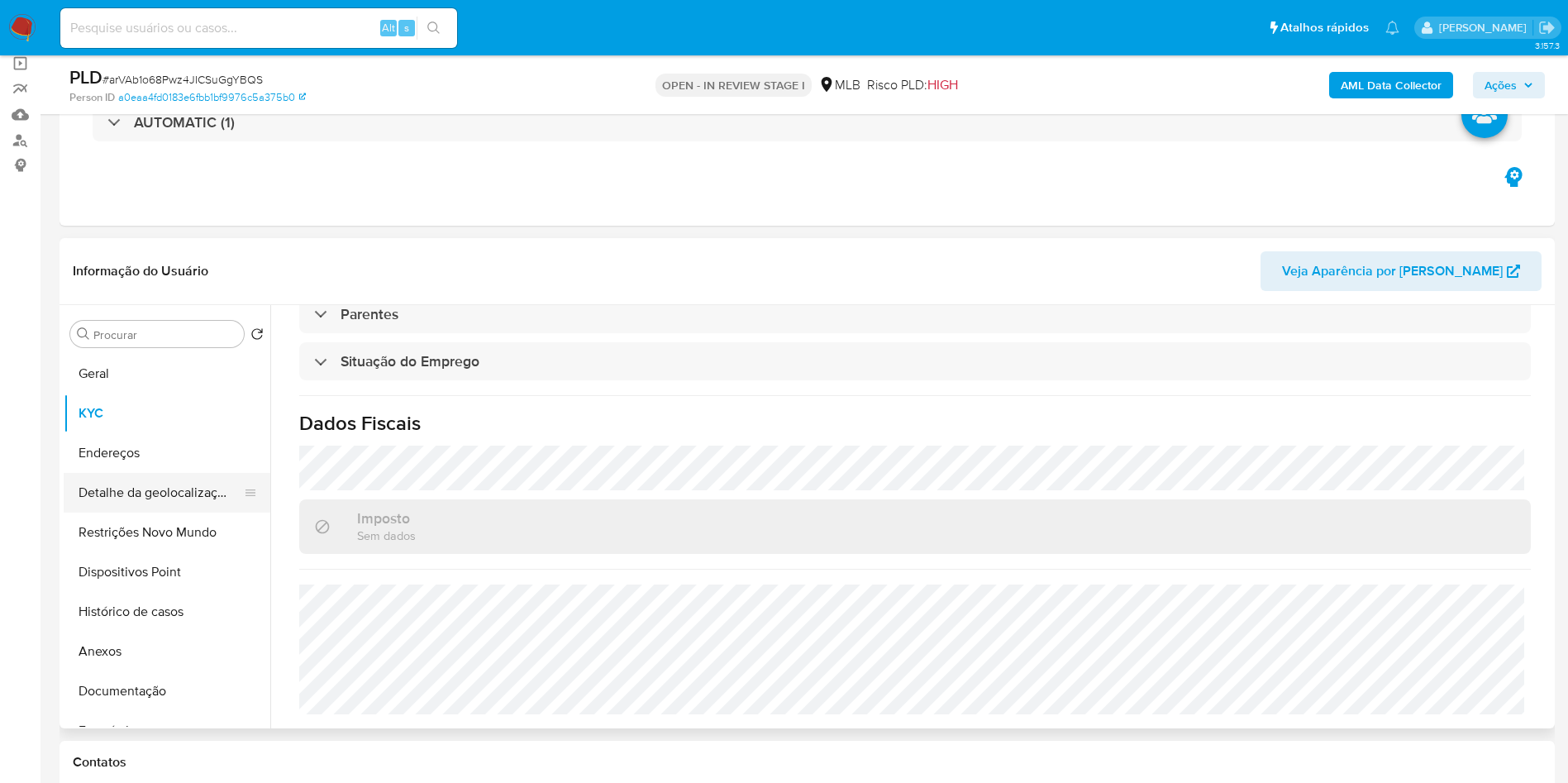
click at [110, 512] on button "Detalhe da geolocalização" at bounding box center [160, 493] width 193 height 40
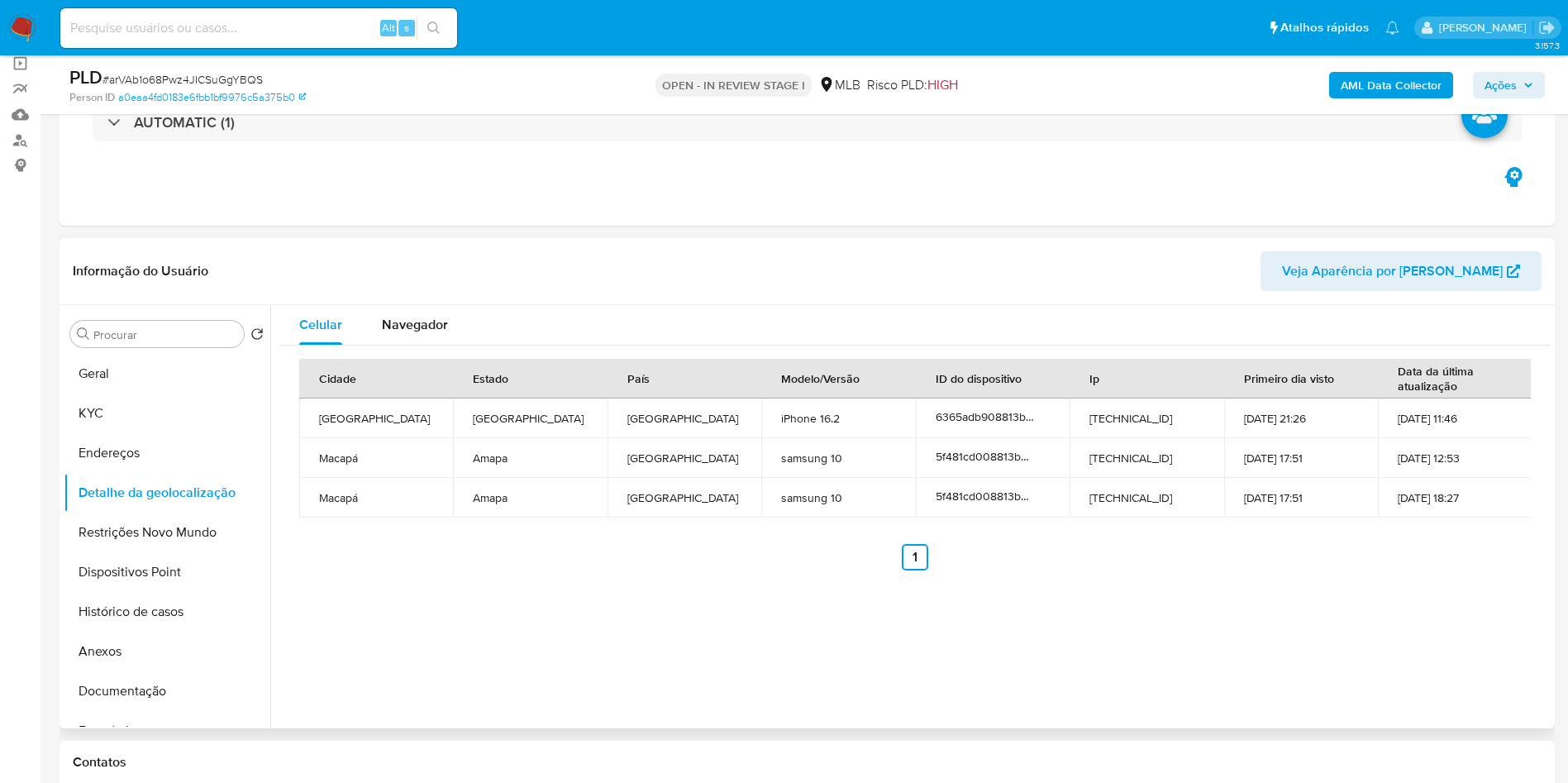
copy td "53391765000166"
click at [175, 552] on button "Restrições Novo Mundo" at bounding box center [167, 532] width 207 height 40
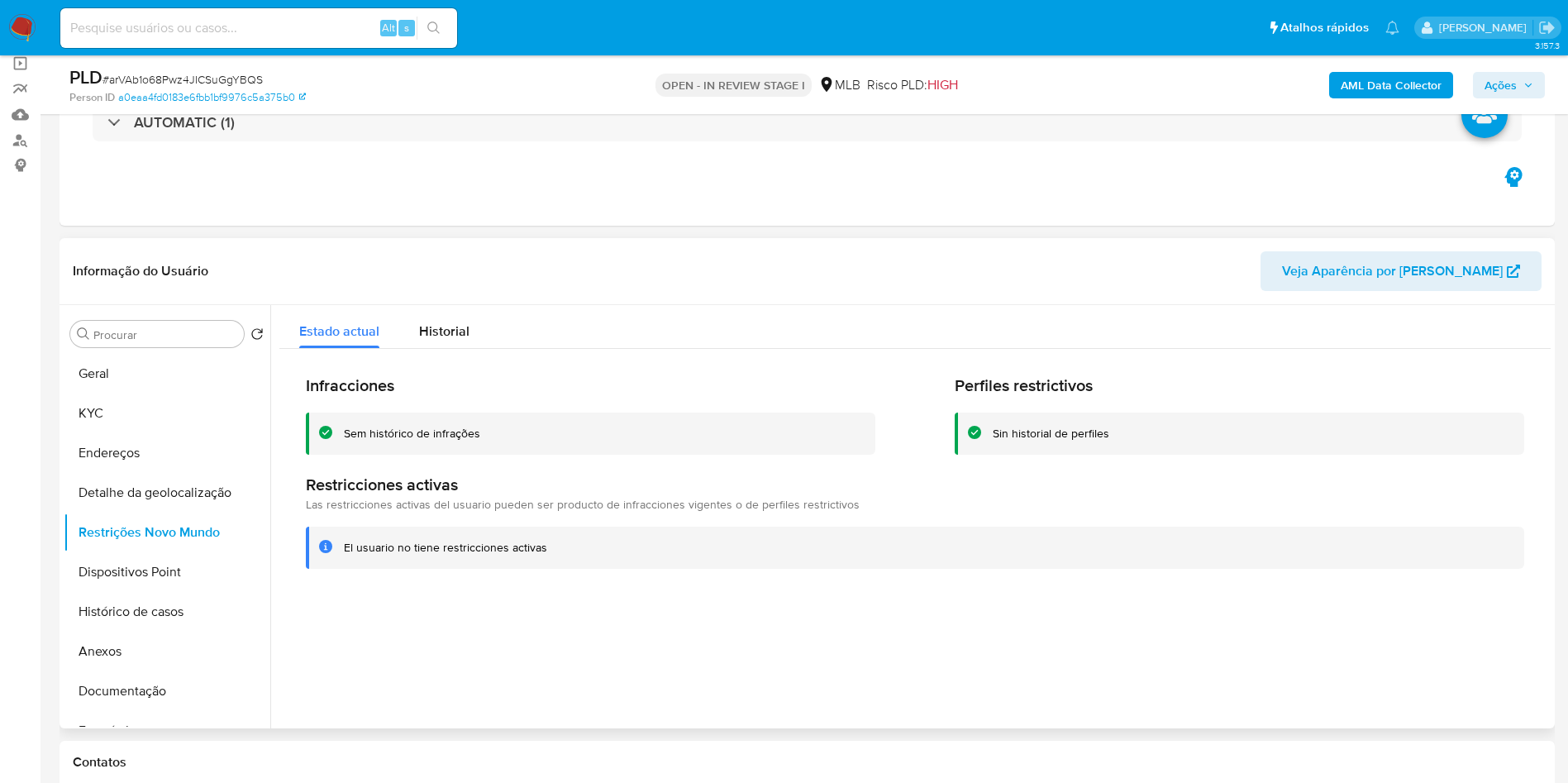
copy td "53391765000166"
click at [146, 592] on button "Dispositivos Point" at bounding box center [160, 572] width 193 height 40
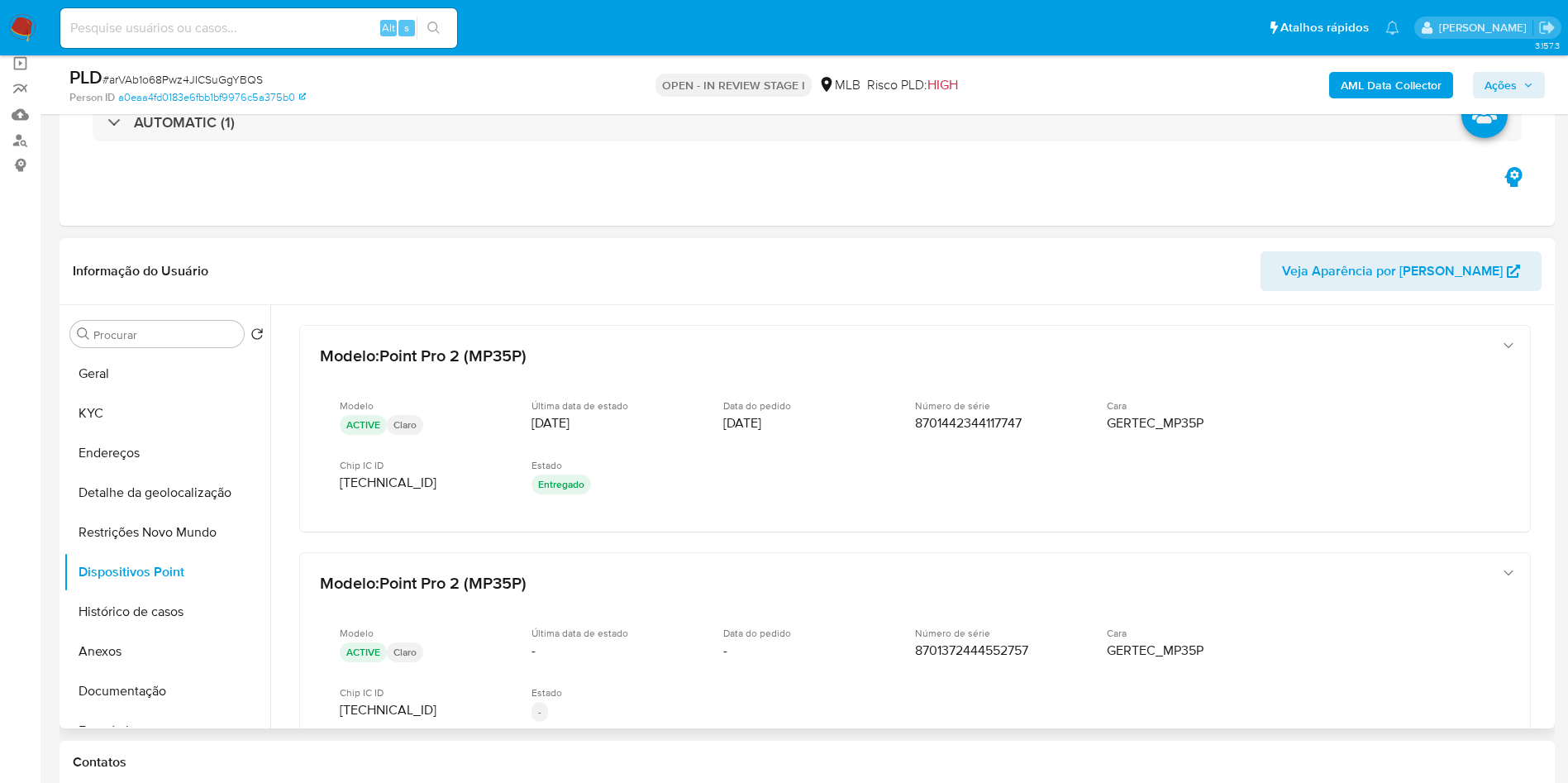
drag, startPoint x: 1552, startPoint y: 420, endPoint x: 1552, endPoint y: 434, distance: 14.0
click at [1552, 434] on div "Procurar Retornar ao pedido padrão Geral KYC Endereços Detalhe da geolocalizaçã…" at bounding box center [807, 517] width 1495 height 423
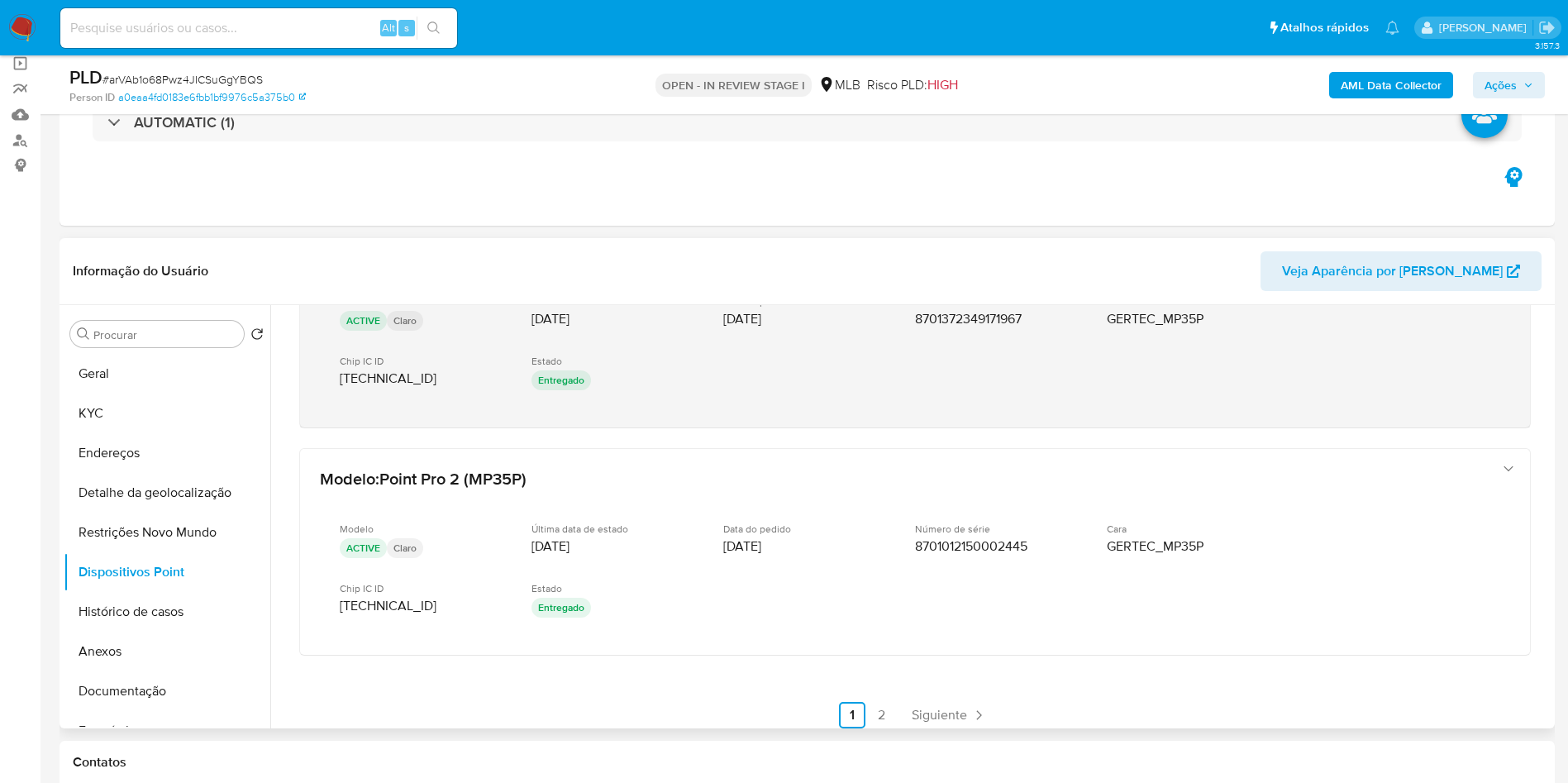
scroll to position [814, 0]
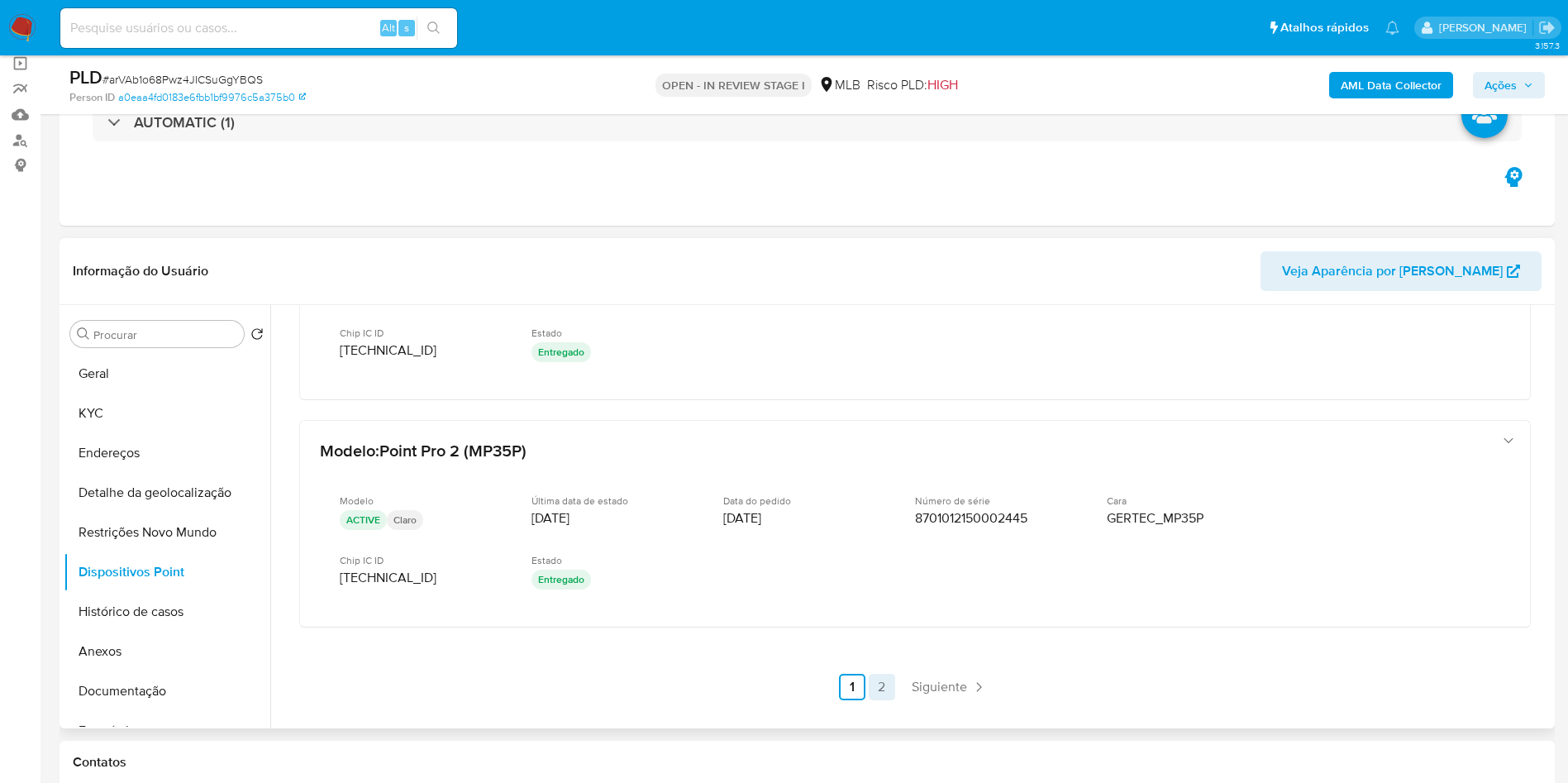
click at [879, 700] on link "2" at bounding box center [882, 686] width 26 height 26
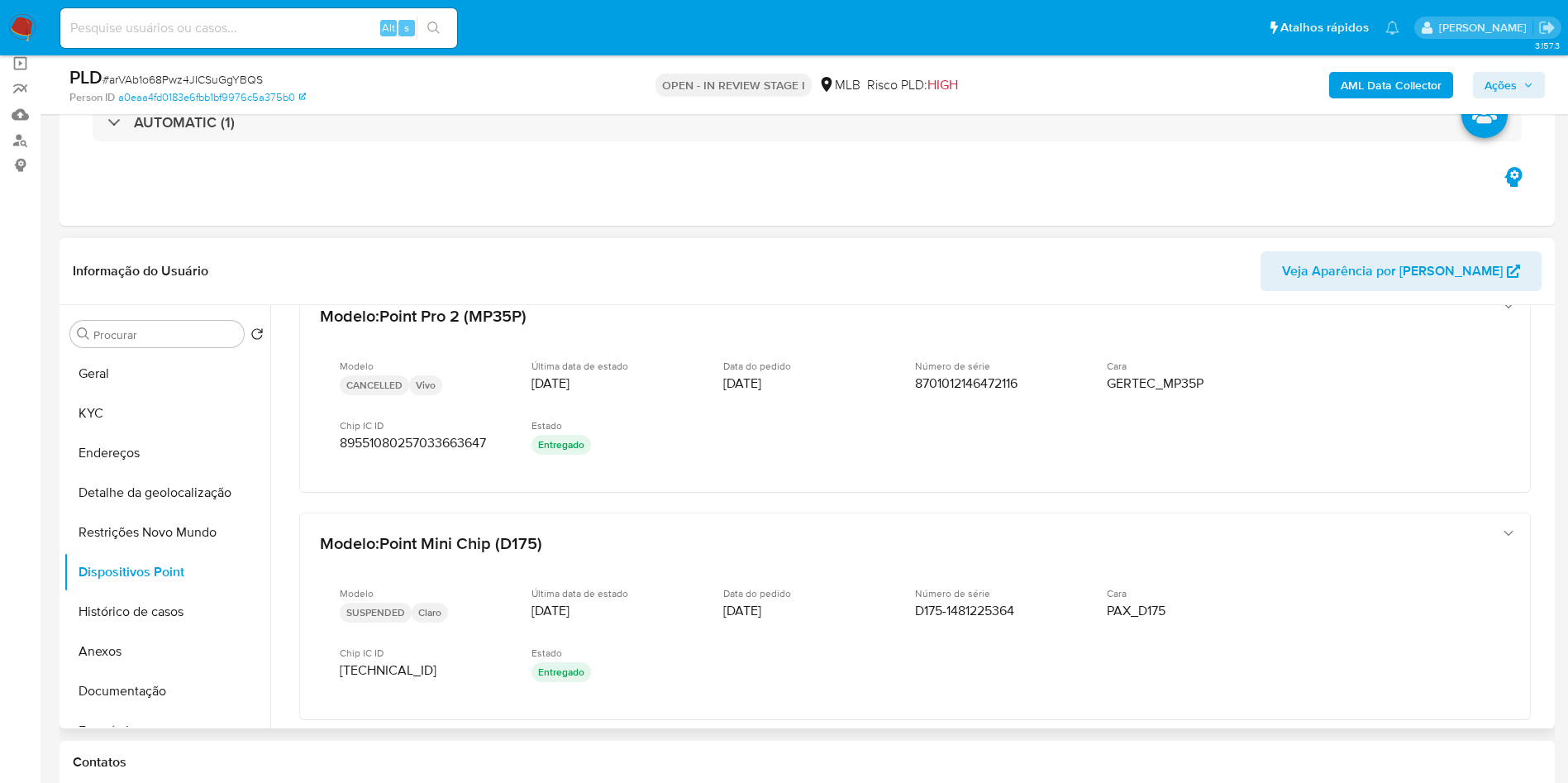
scroll to position [20, 0]
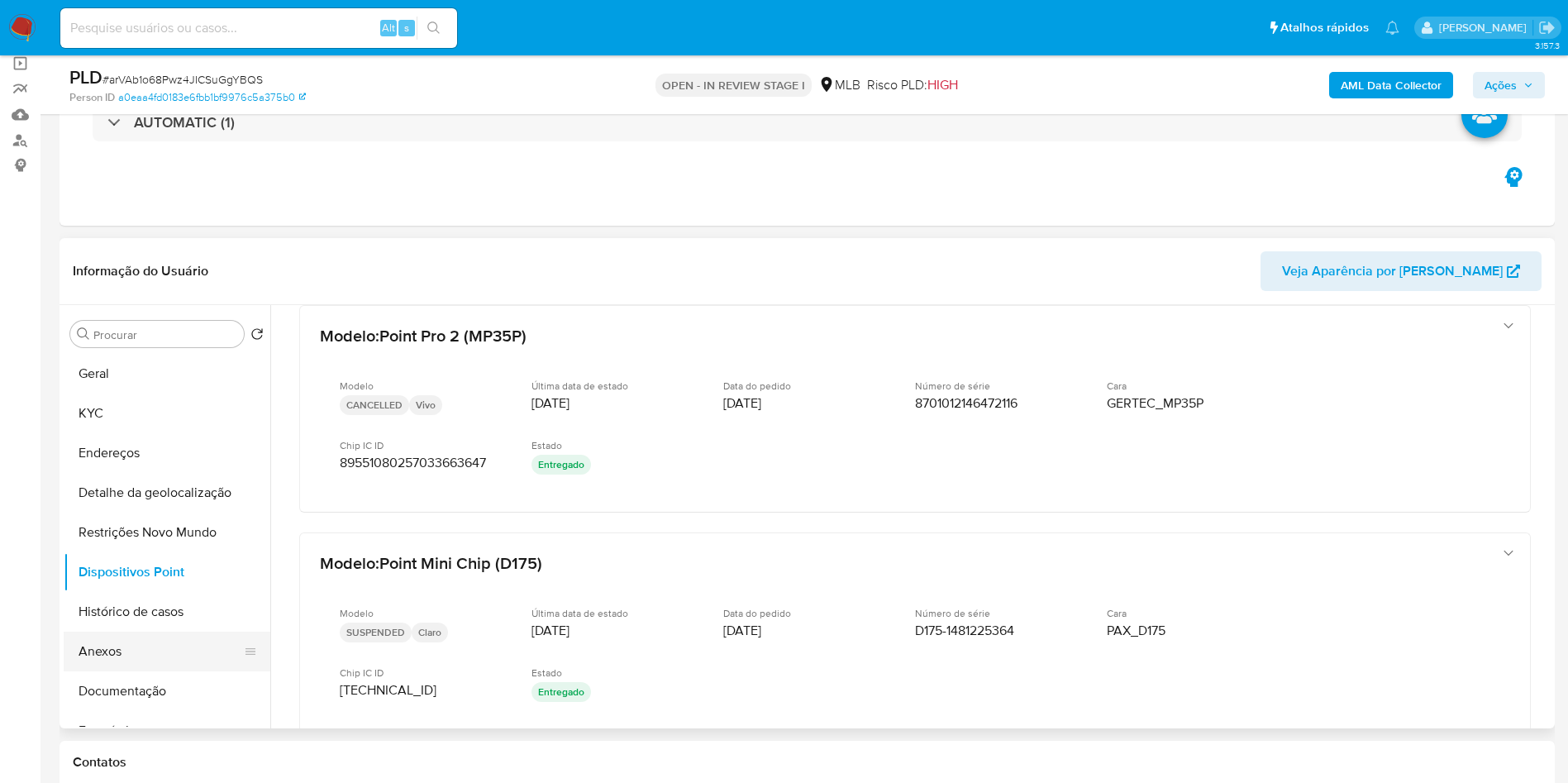
drag, startPoint x: 156, startPoint y: 724, endPoint x: 173, endPoint y: 688, distance: 39.8
click at [160, 711] on button "Documentação" at bounding box center [167, 691] width 207 height 40
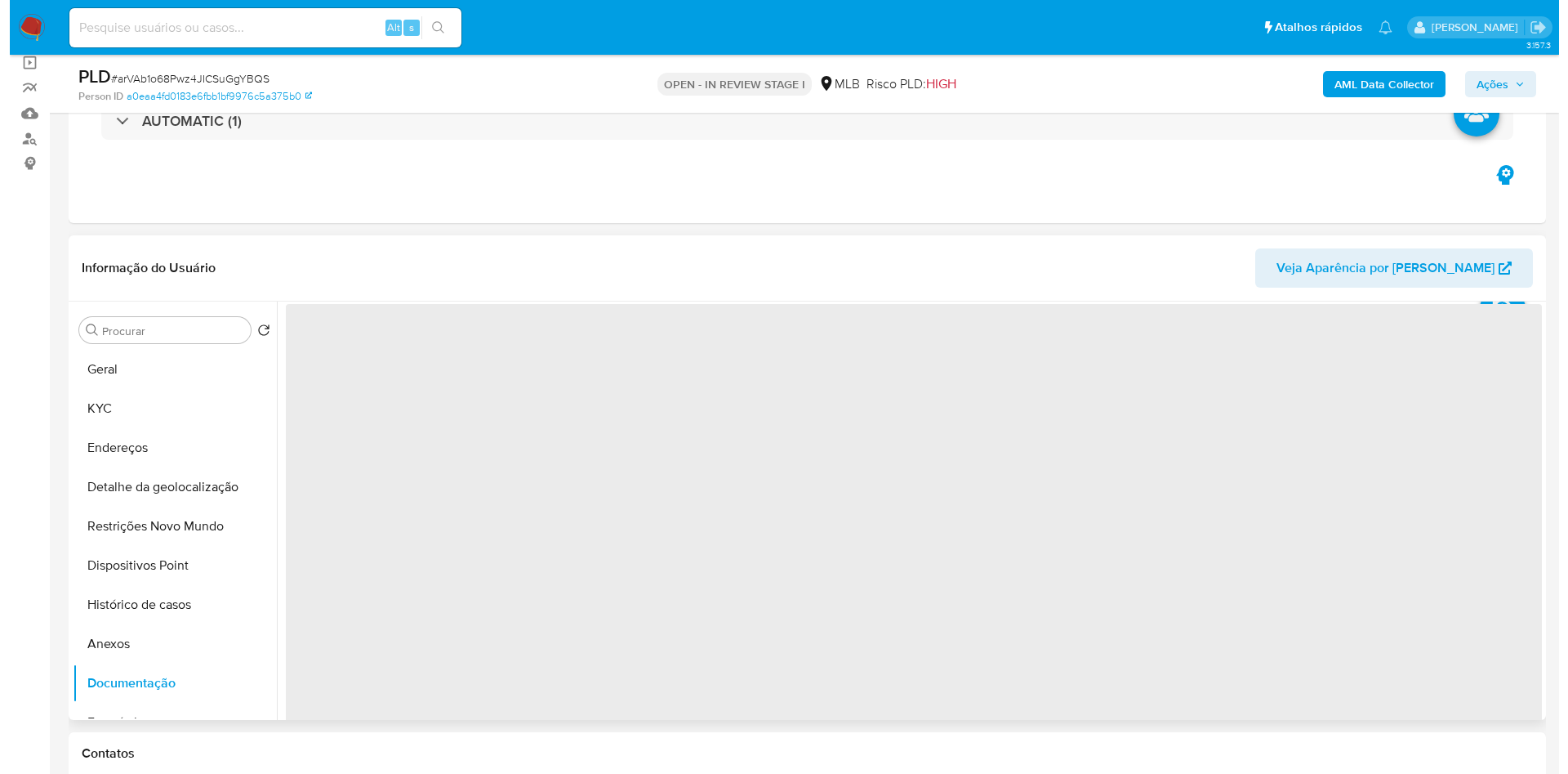
scroll to position [0, 0]
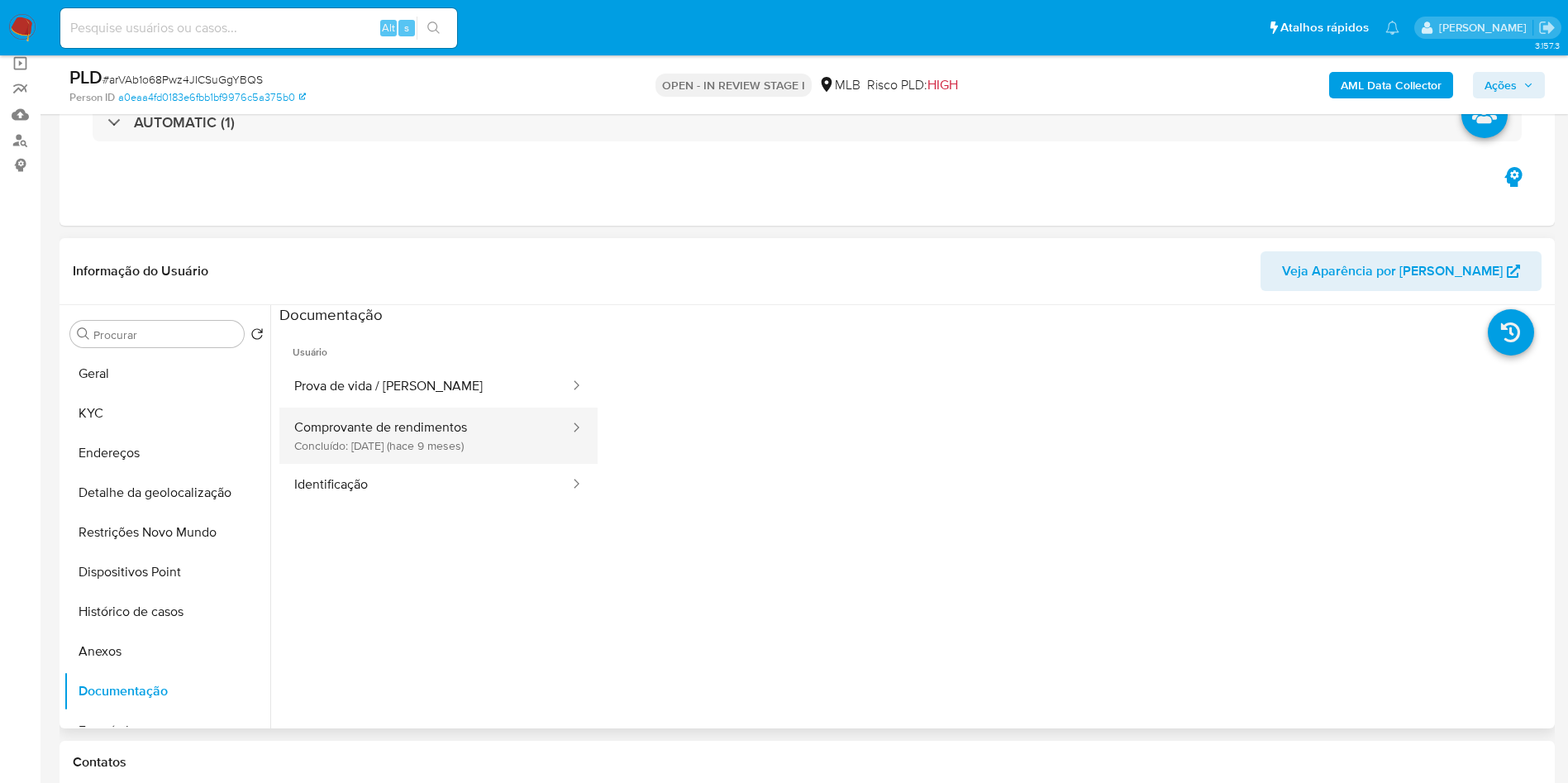
click at [438, 448] on button "Comprovante de rendimentos Concluído: 10/12/2024 (hace 9 meses)" at bounding box center [425, 436] width 292 height 57
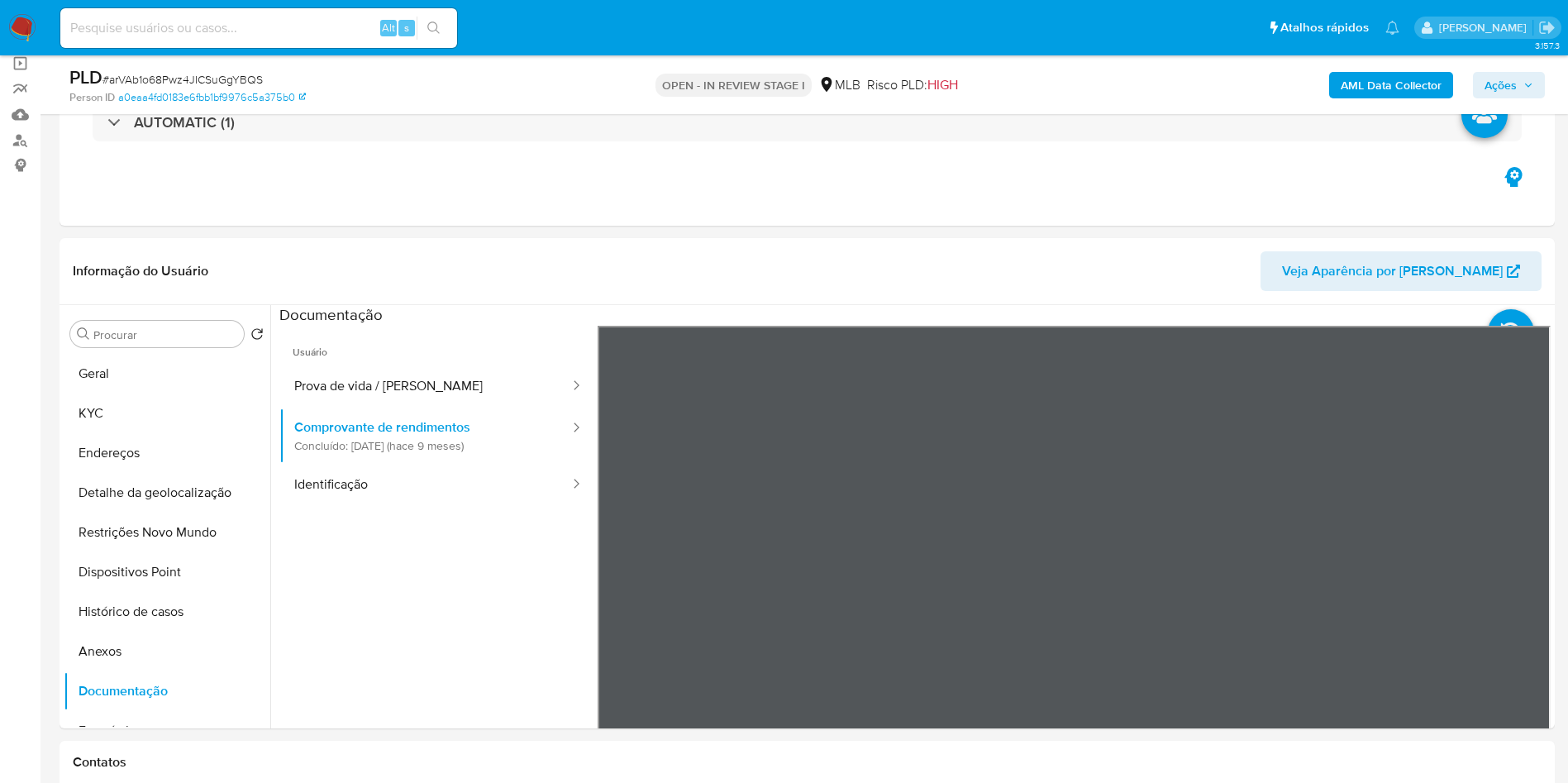
click at [1510, 82] on span "Ações" at bounding box center [1500, 85] width 32 height 26
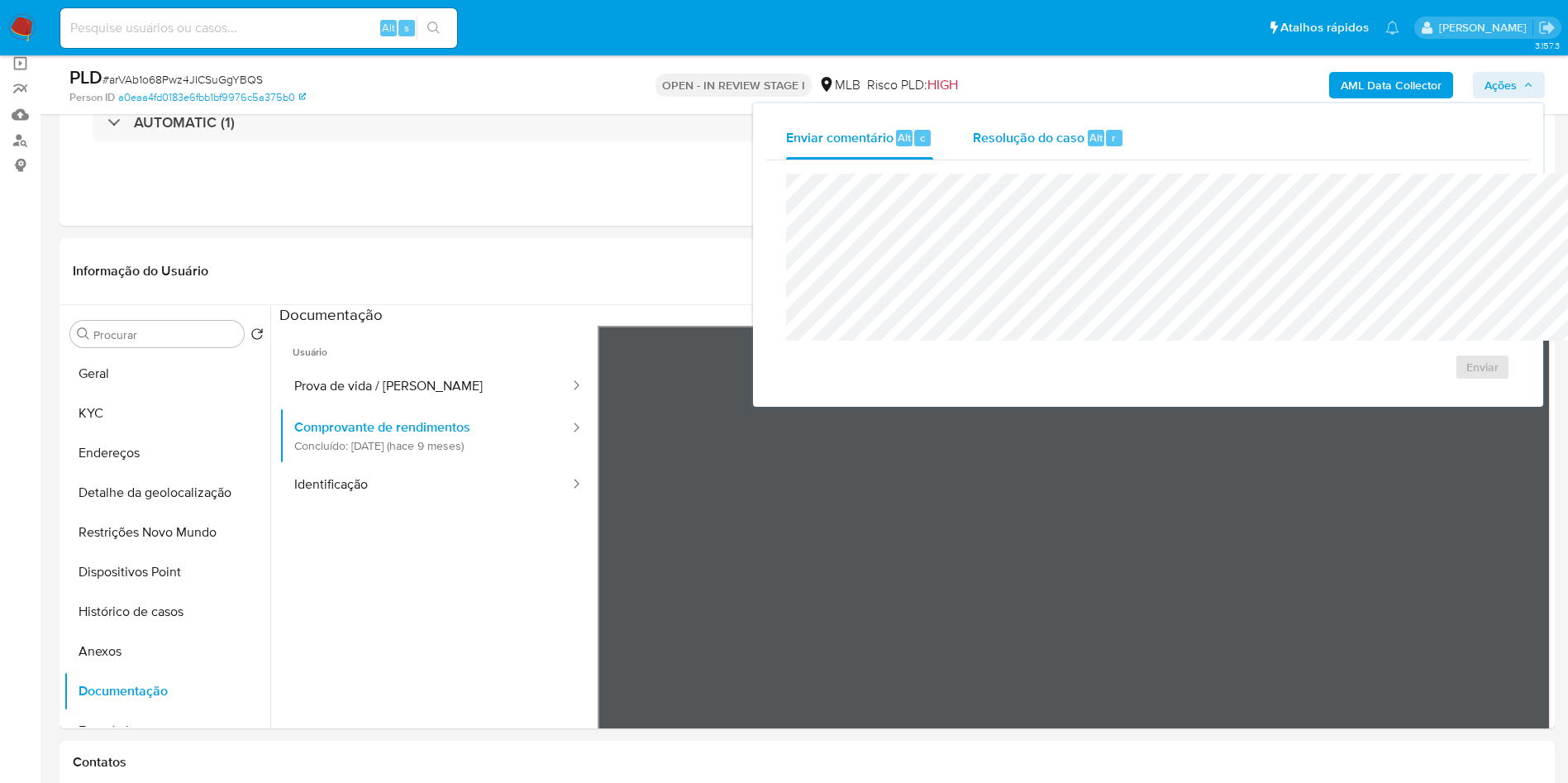
click at [1106, 132] on div "r" at bounding box center [1114, 138] width 16 height 16
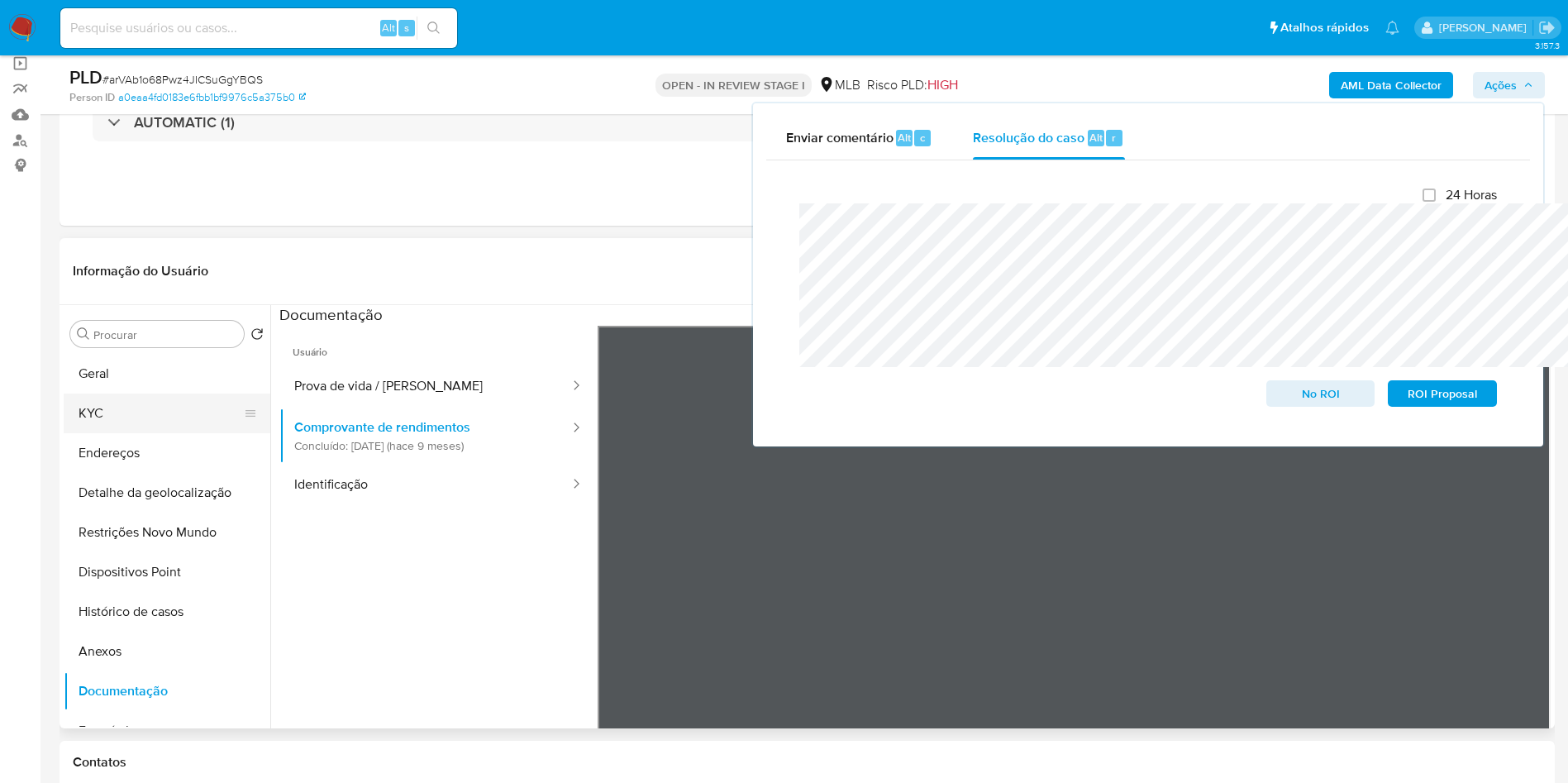
click at [108, 433] on button "KYC" at bounding box center [160, 414] width 193 height 40
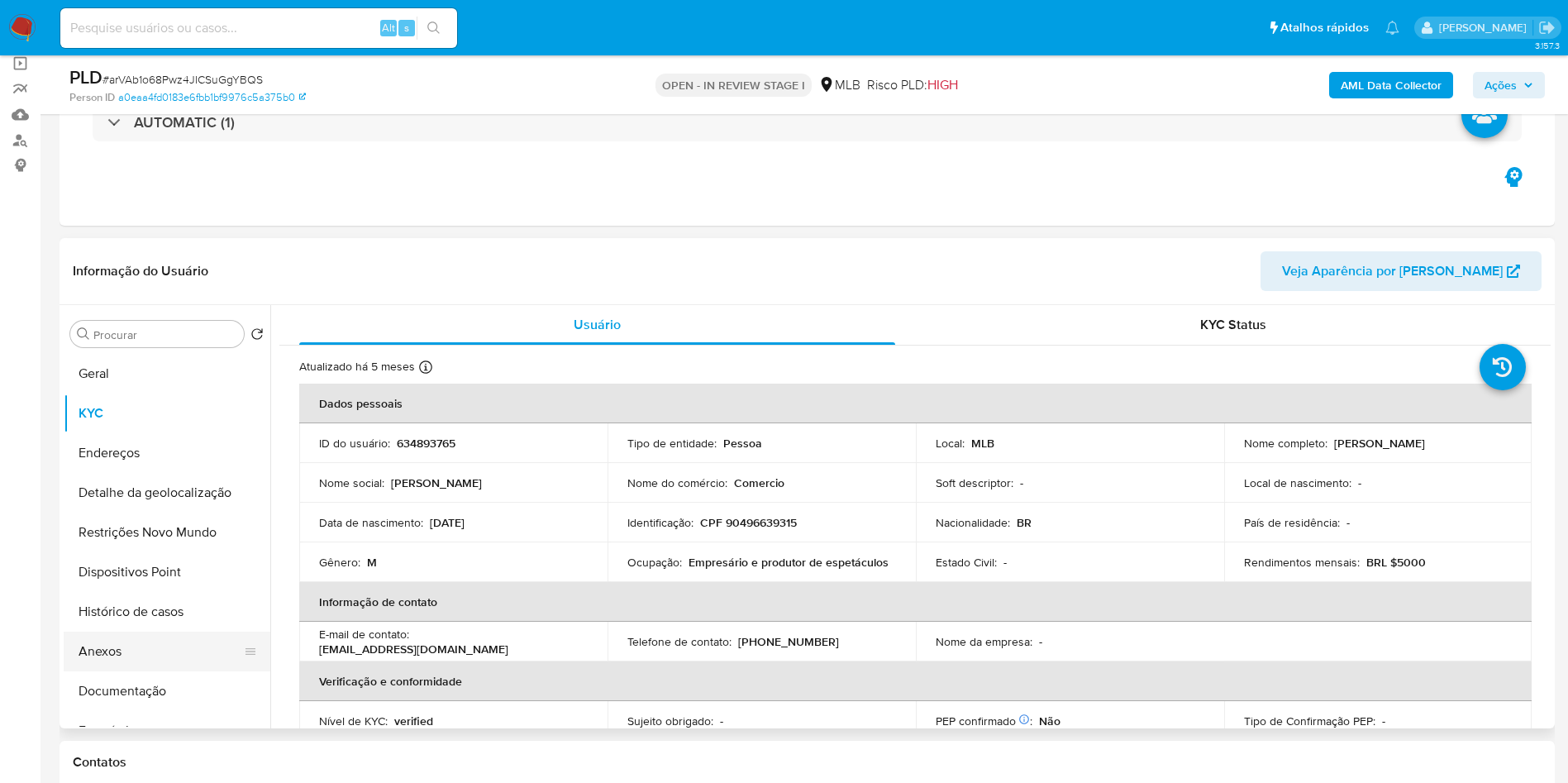
click at [151, 671] on button "Anexos" at bounding box center [160, 652] width 193 height 40
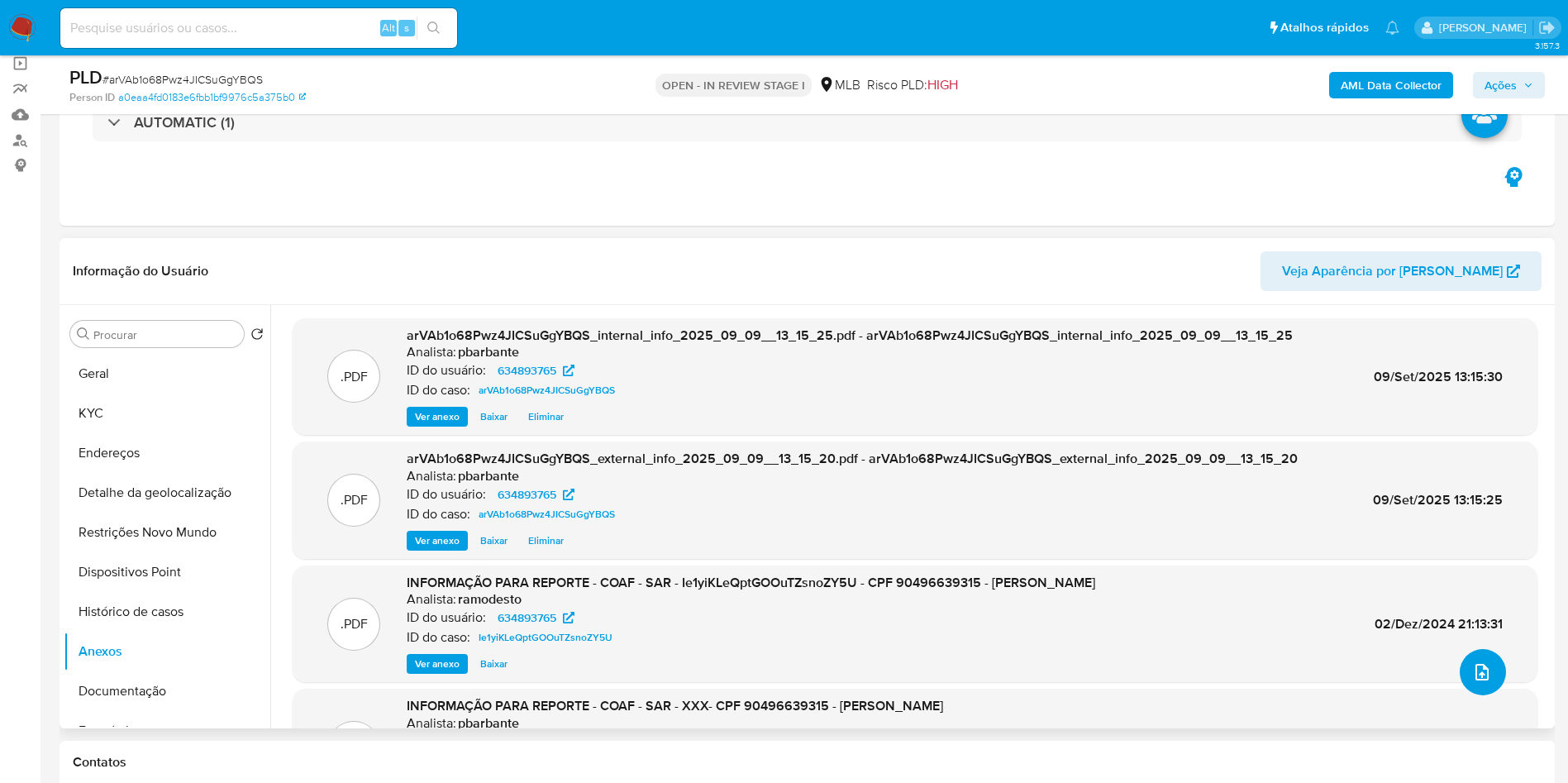
click at [1472, 682] on icon "upload-file" at bounding box center [1482, 672] width 20 height 20
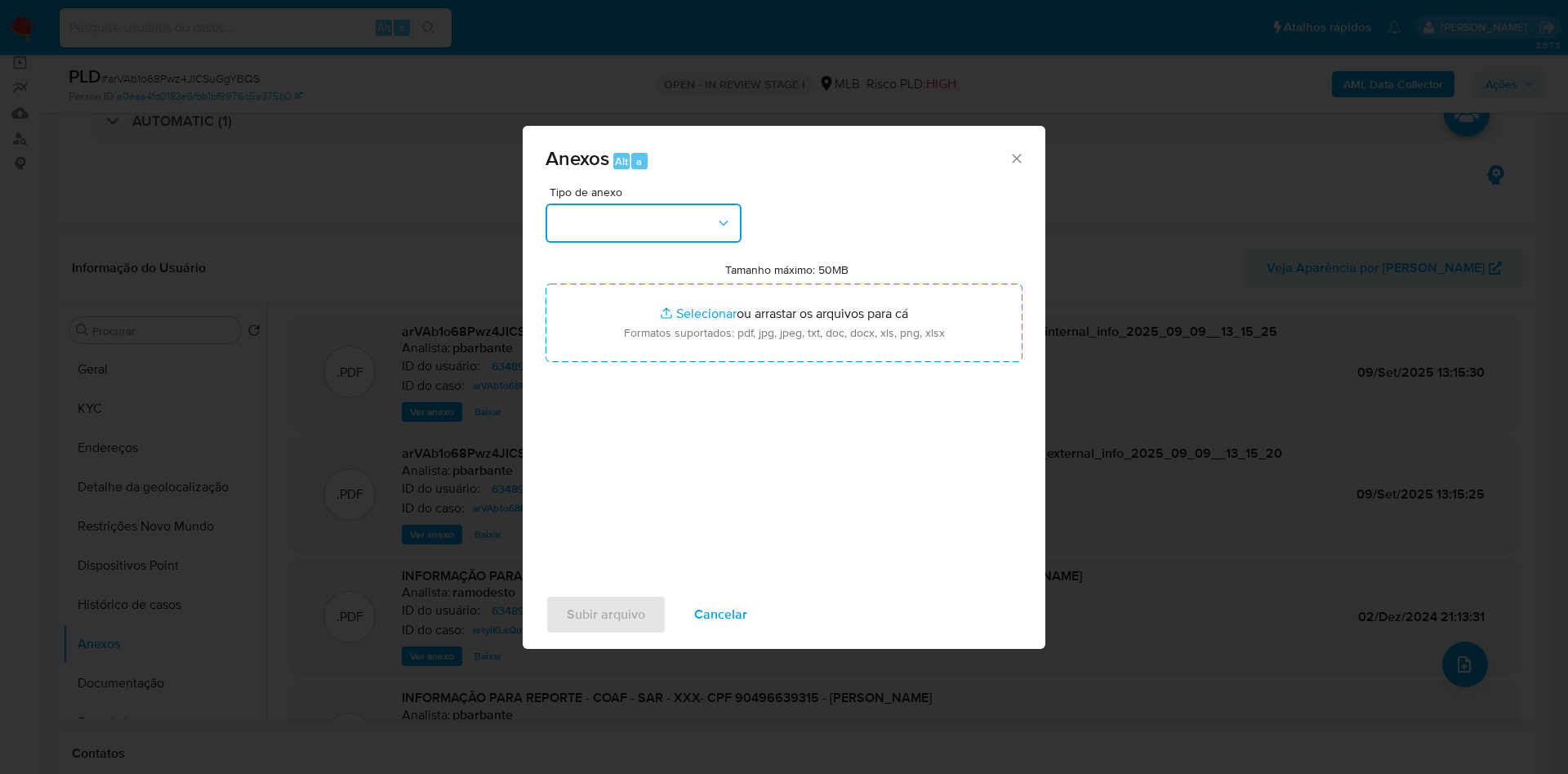
click at [611, 204] on button "button" at bounding box center [644, 223] width 196 height 40
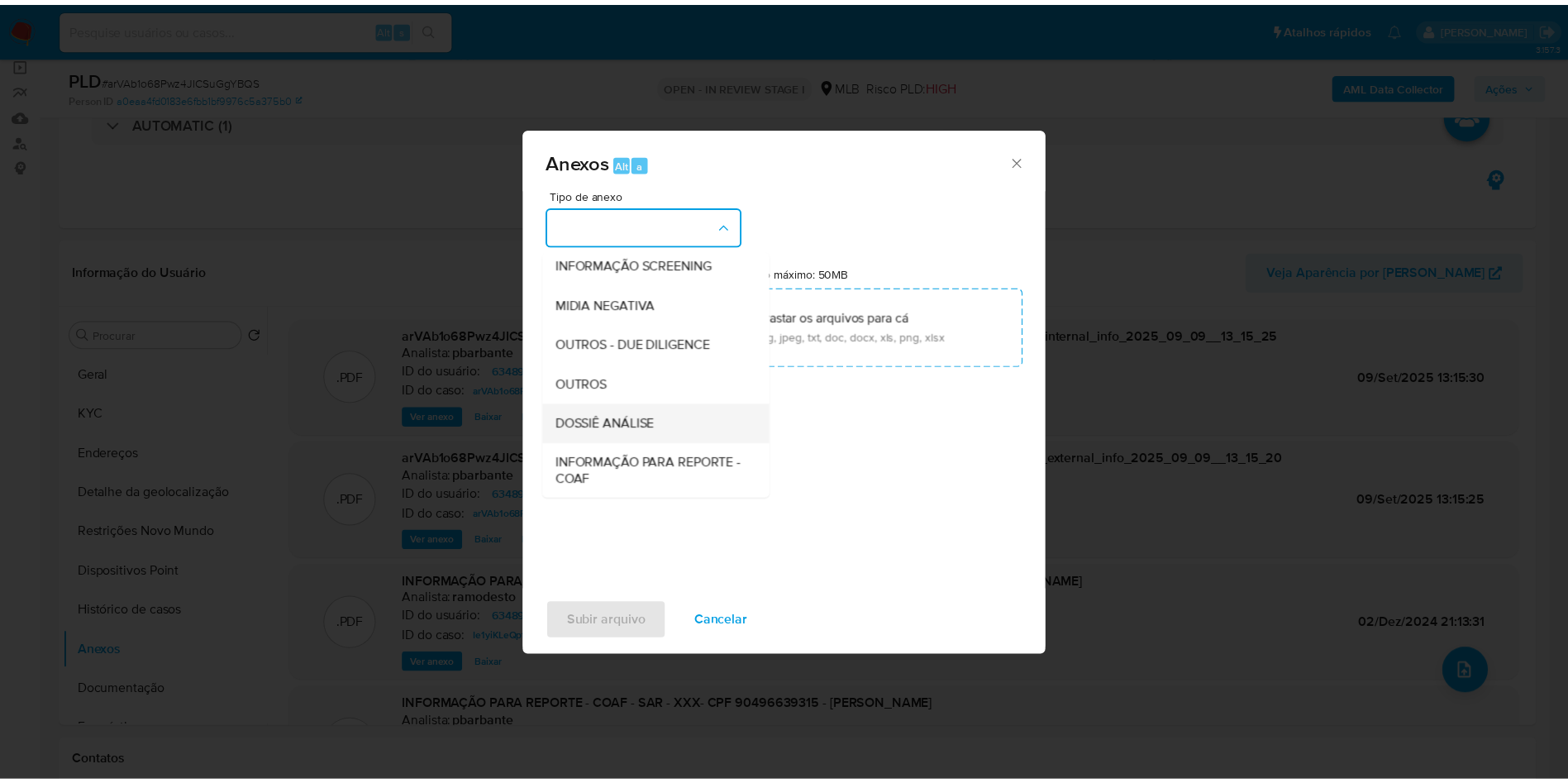
scroll to position [222, 0]
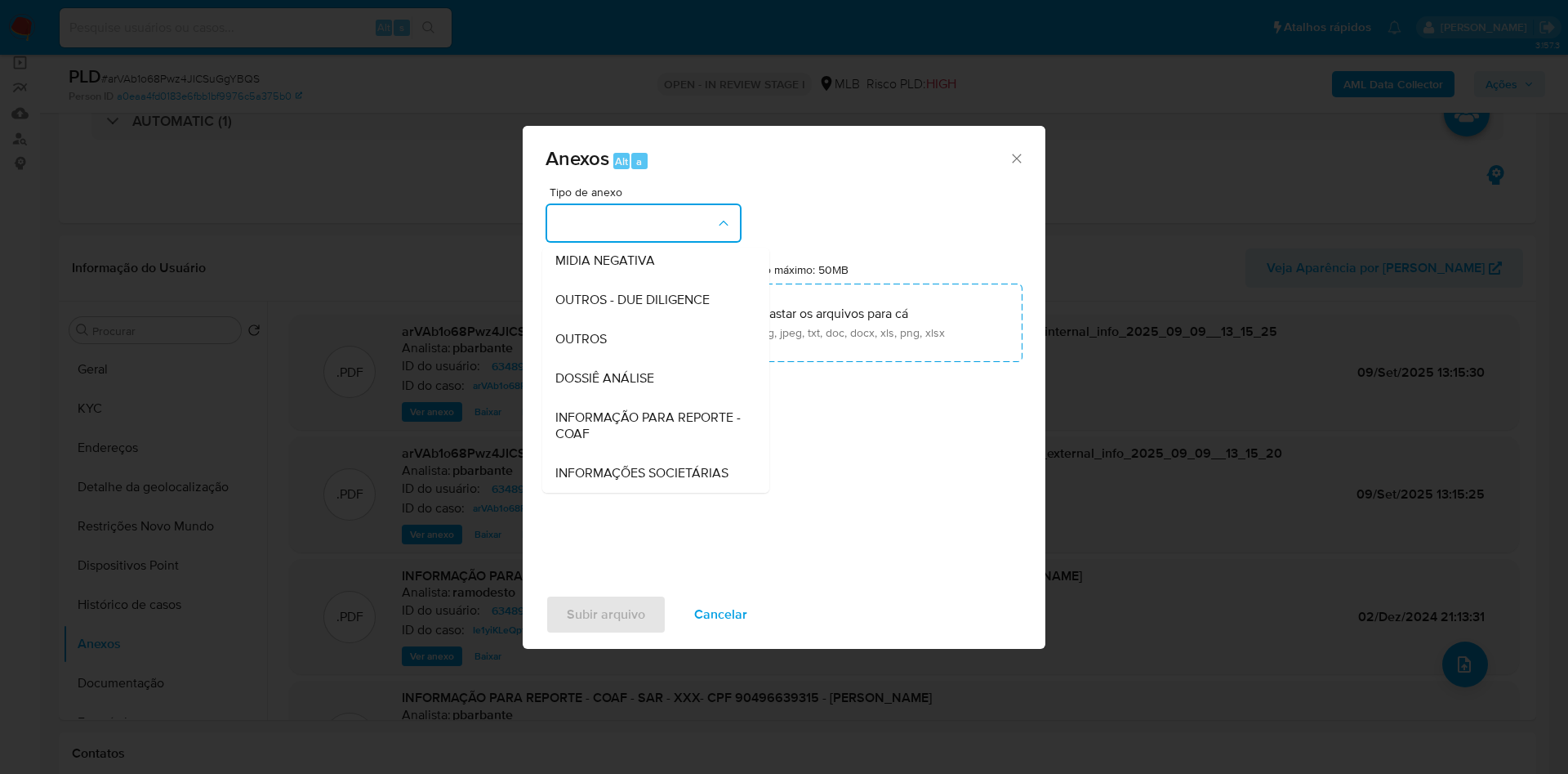
click at [604, 409] on span "INFORMAÇÃO PARA REPORTE - COAF" at bounding box center [651, 425] width 191 height 32
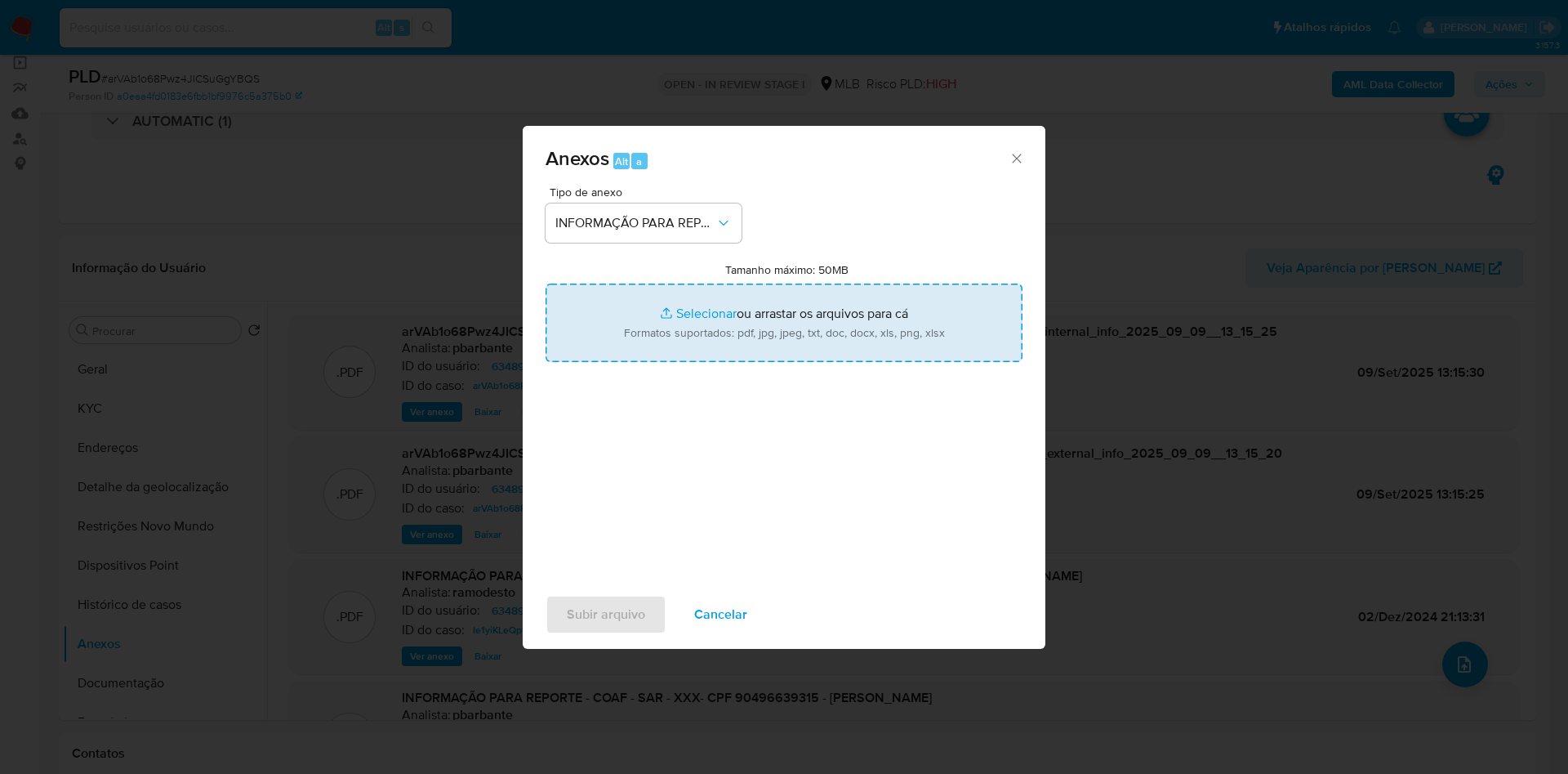
type input "C:\fakepath\SAR - XXX - CPF 90496639315 - FRANCISCO CHAGAS PONTES NETO.pdf"
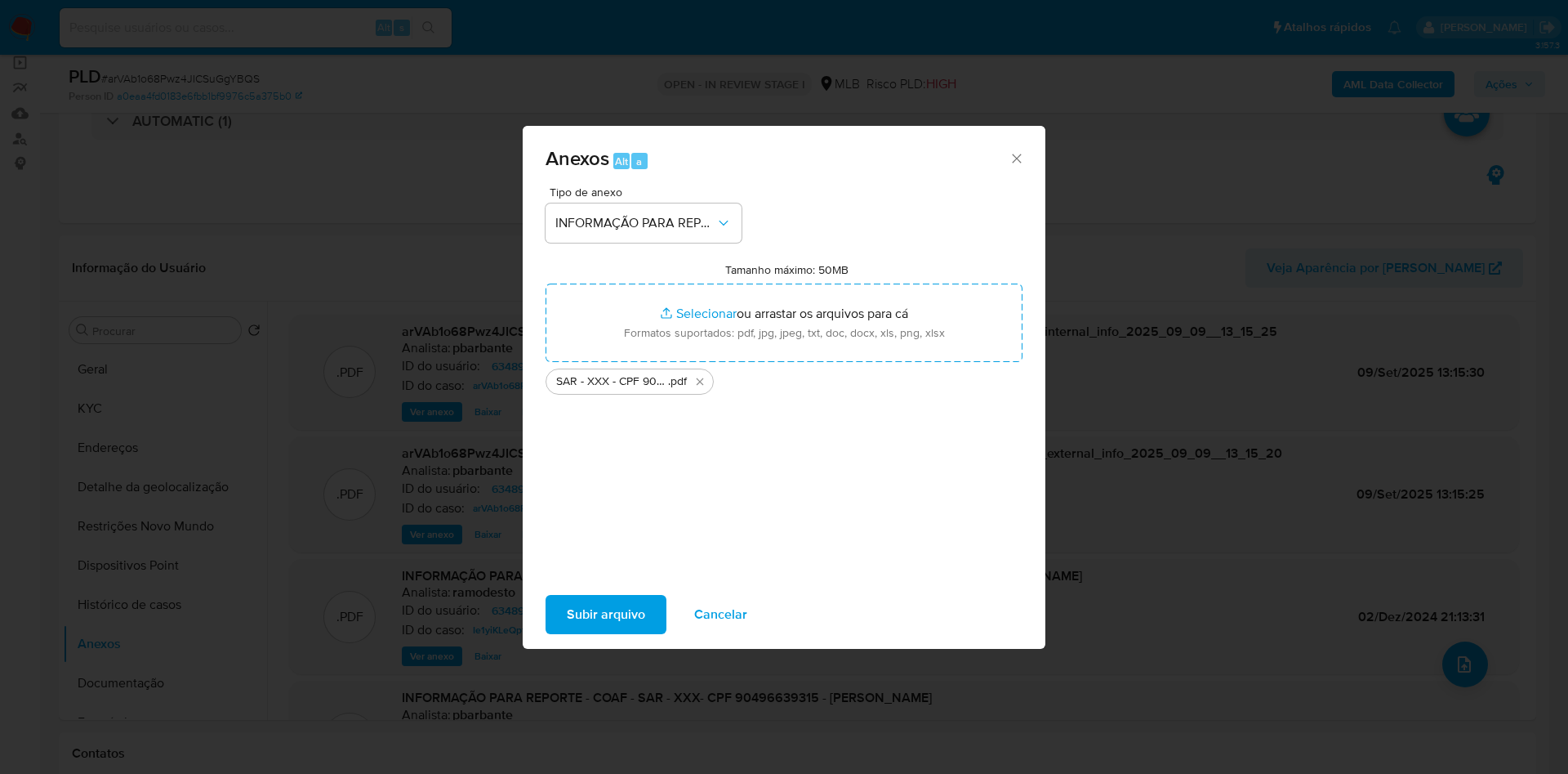
click at [585, 622] on span "Subir arquivo" at bounding box center [605, 615] width 78 height 36
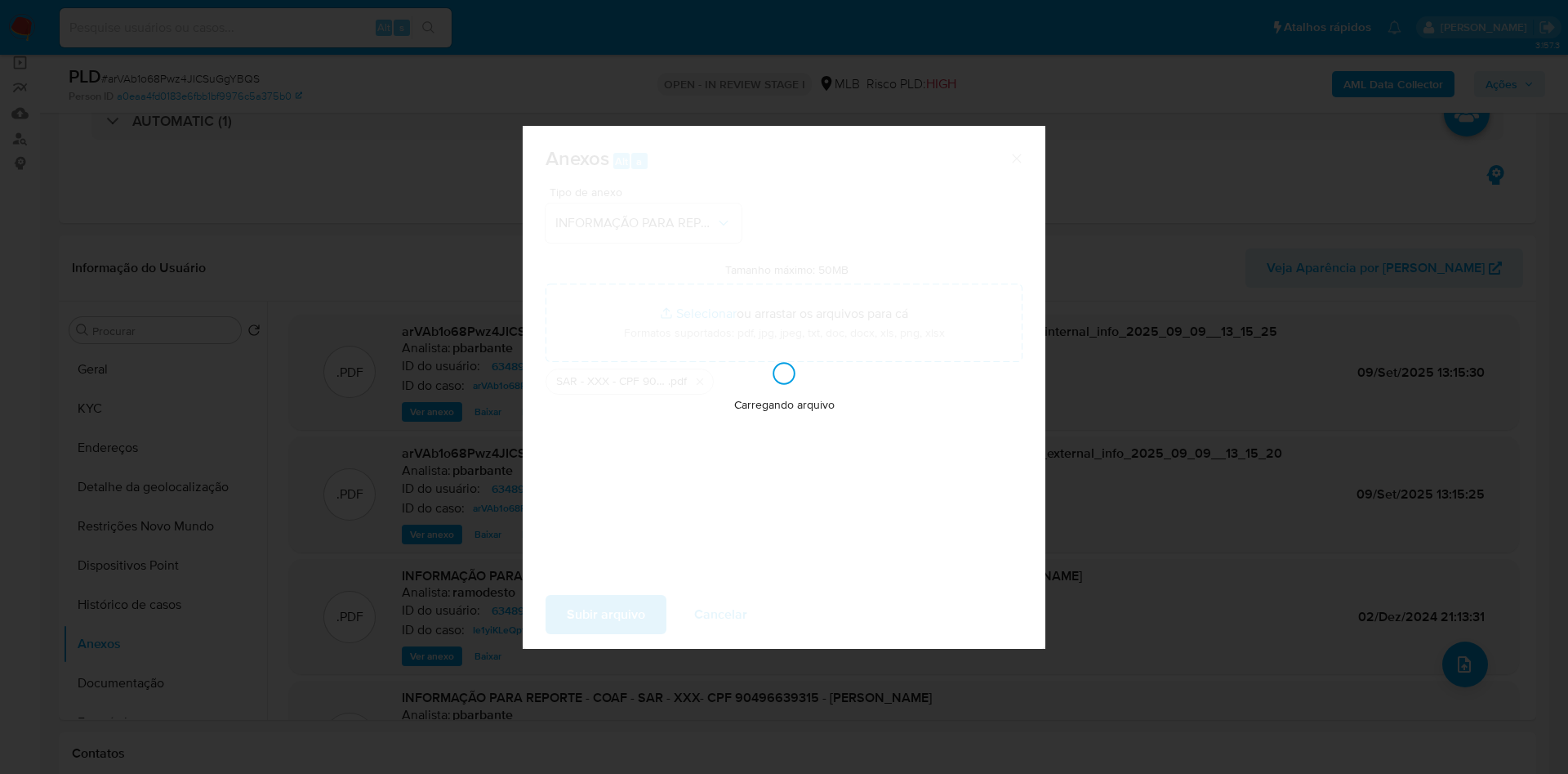
click at [1519, 83] on div "Anexos Alt a Tipo de anexo INFORMAÇÃO PARA REPORTE - COAF Tamanho máximo: 50MB …" at bounding box center [784, 387] width 1568 height 774
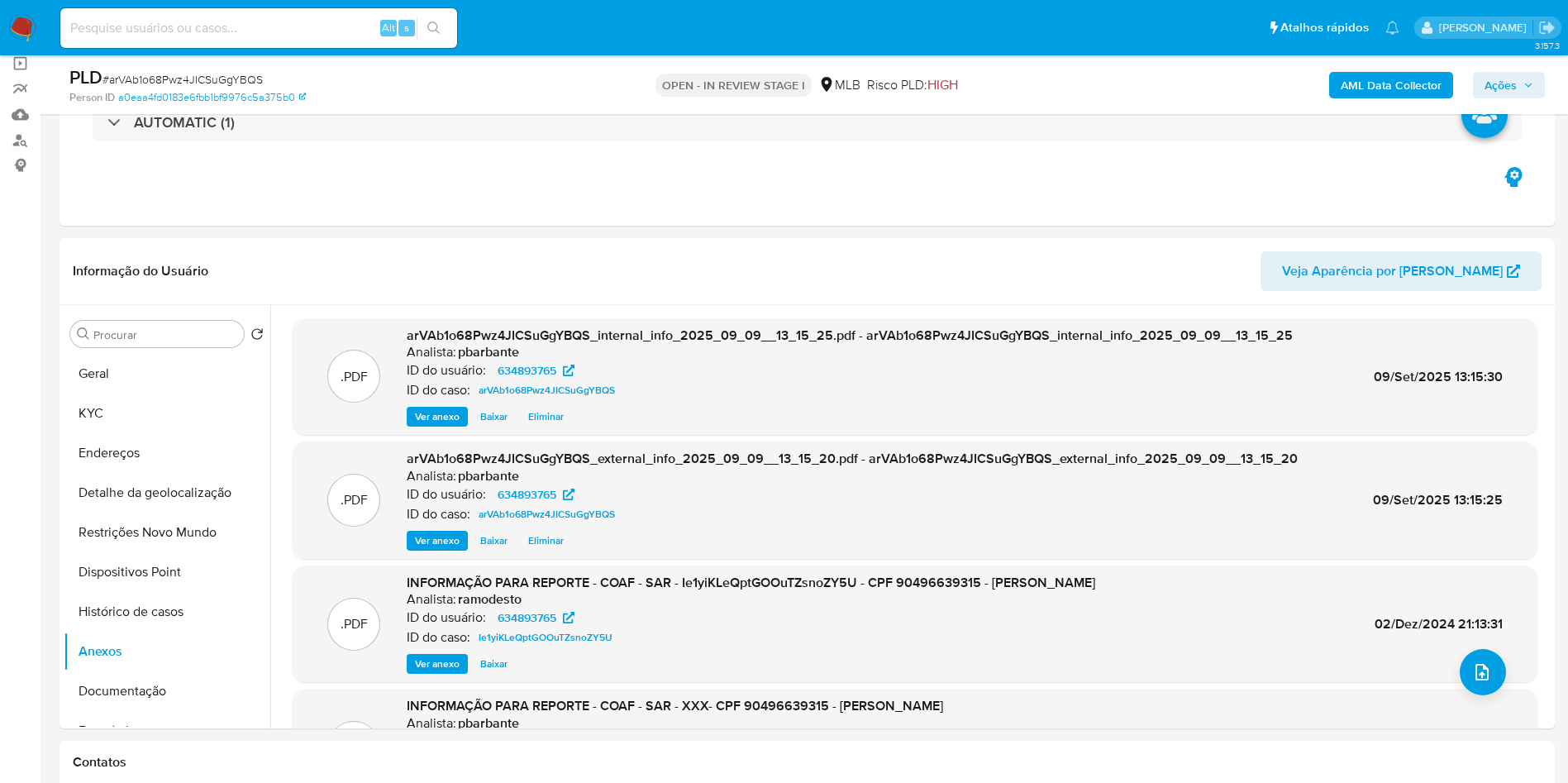
click at [1538, 84] on button "Ações" at bounding box center [1509, 85] width 72 height 26
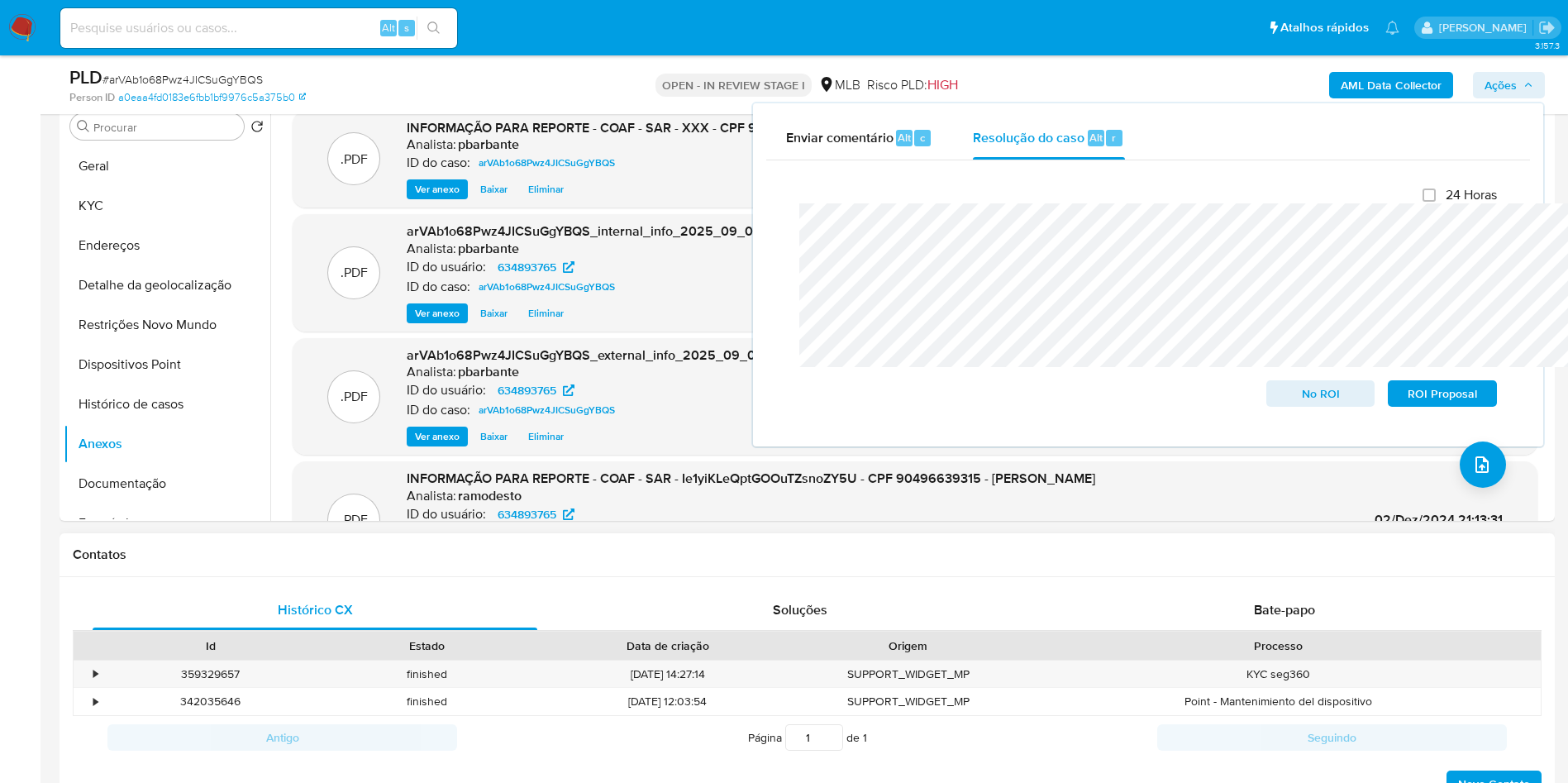
scroll to position [124, 0]
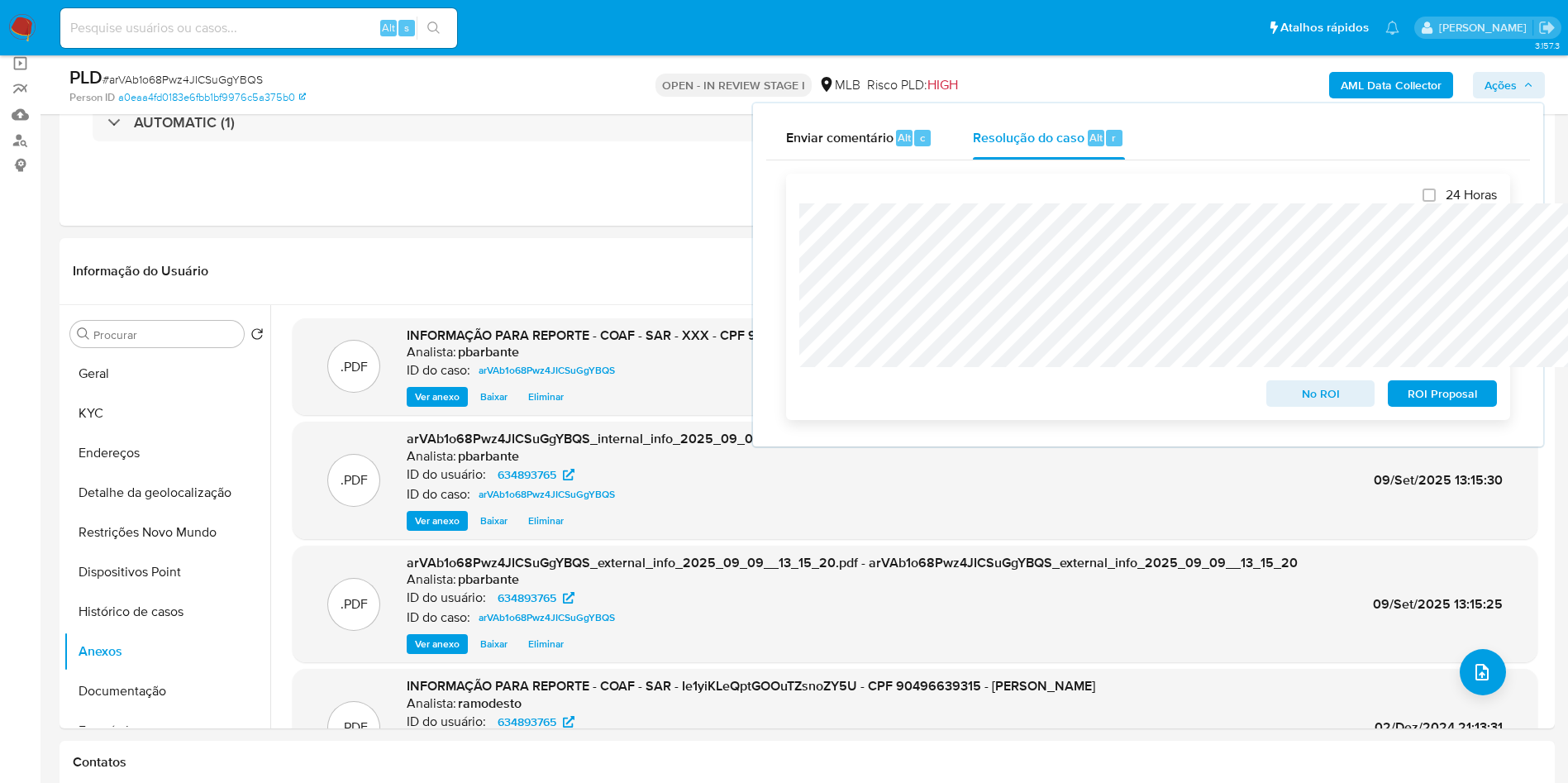
click at [1478, 398] on span "ROI Proposal" at bounding box center [1442, 393] width 86 height 23
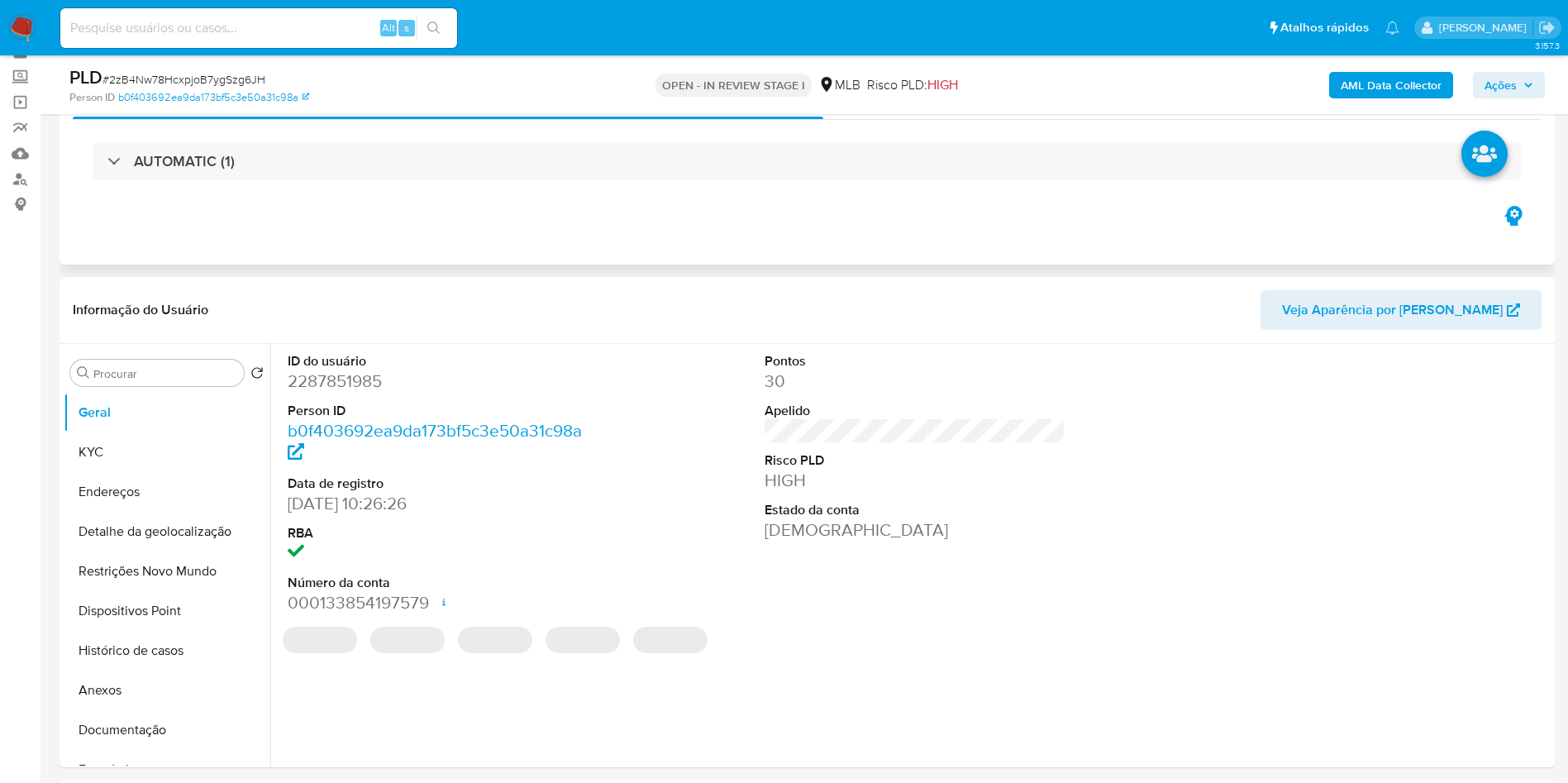
scroll to position [124, 0]
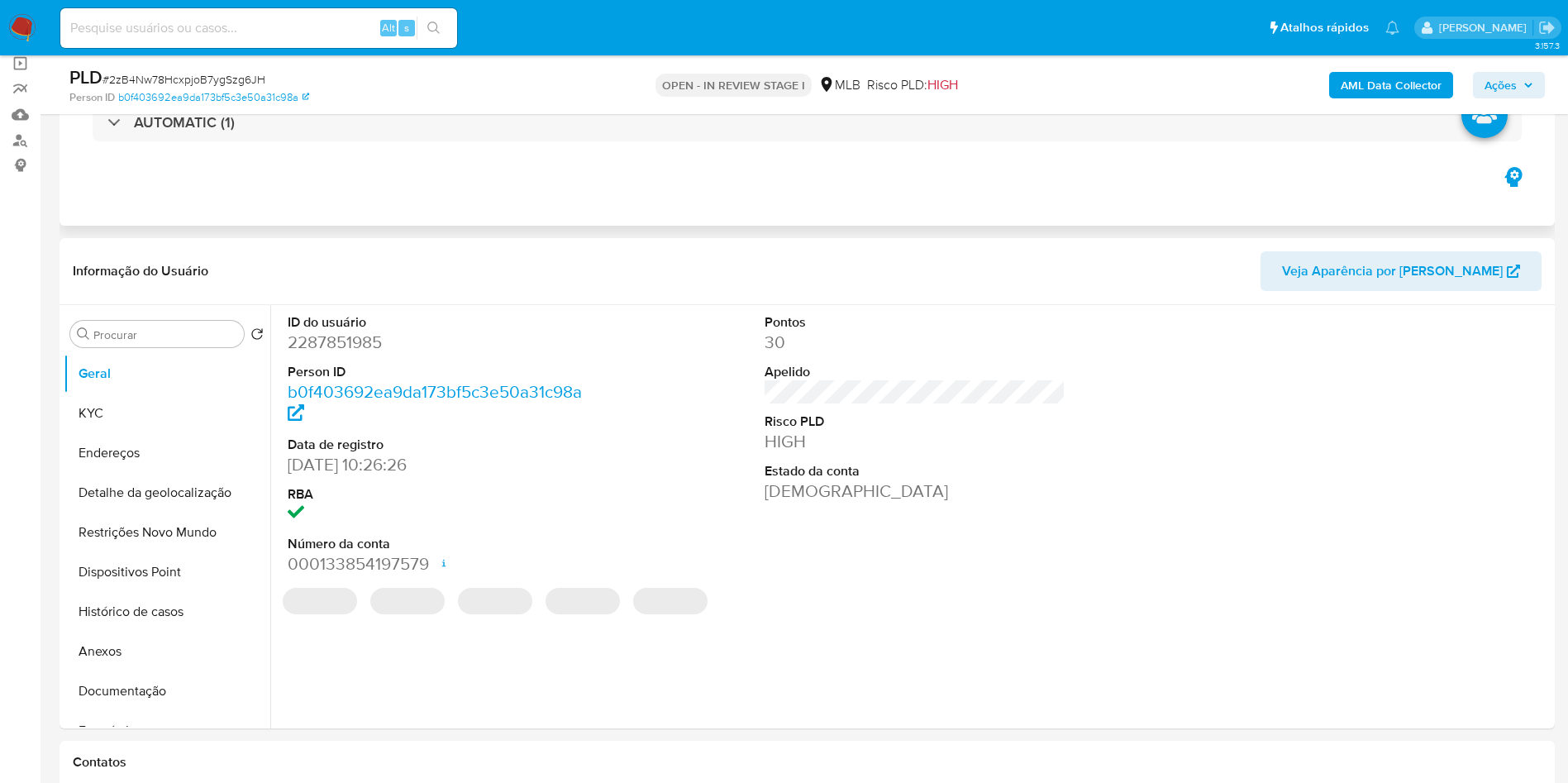
select select "10"
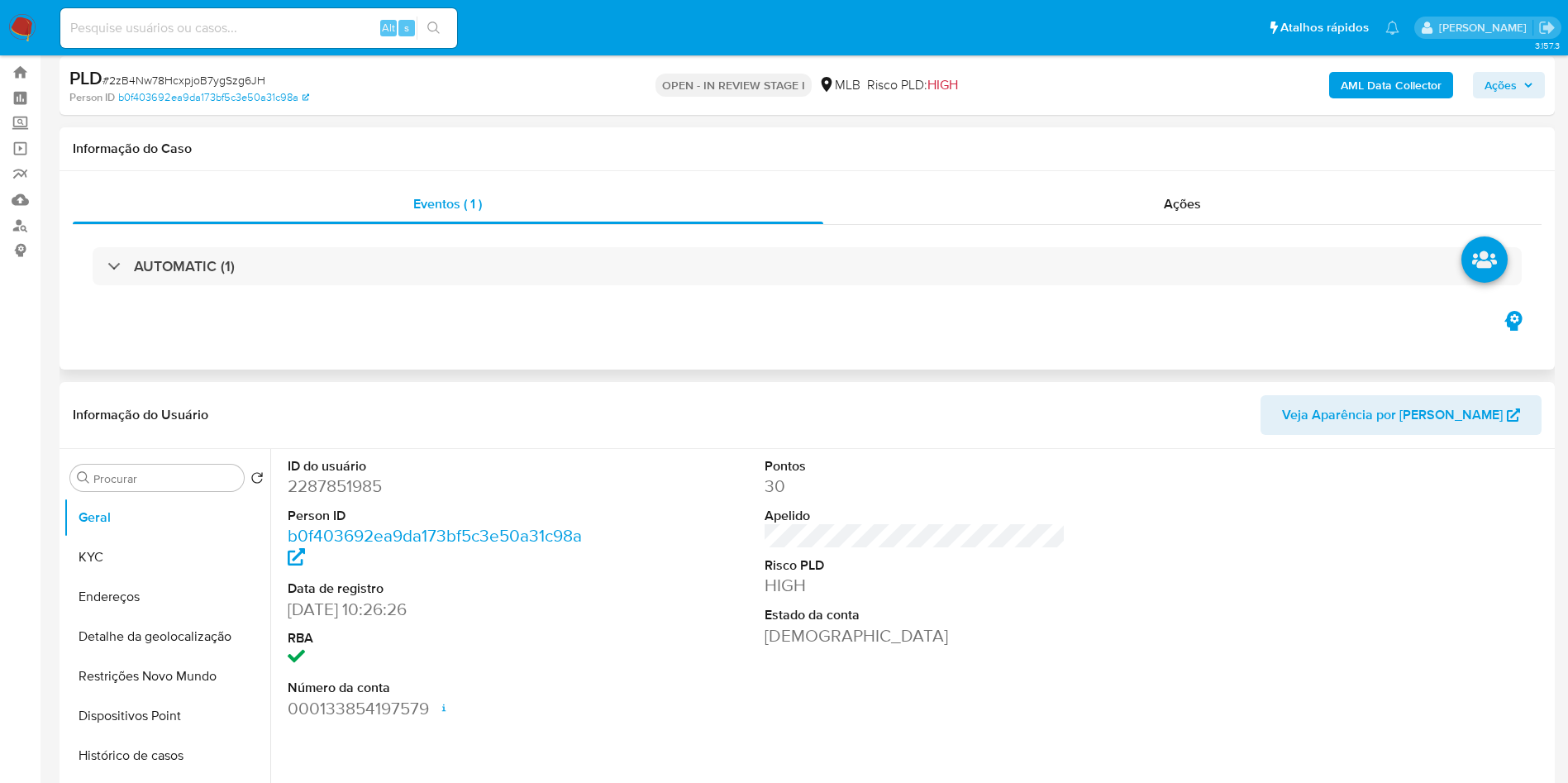
scroll to position [0, 0]
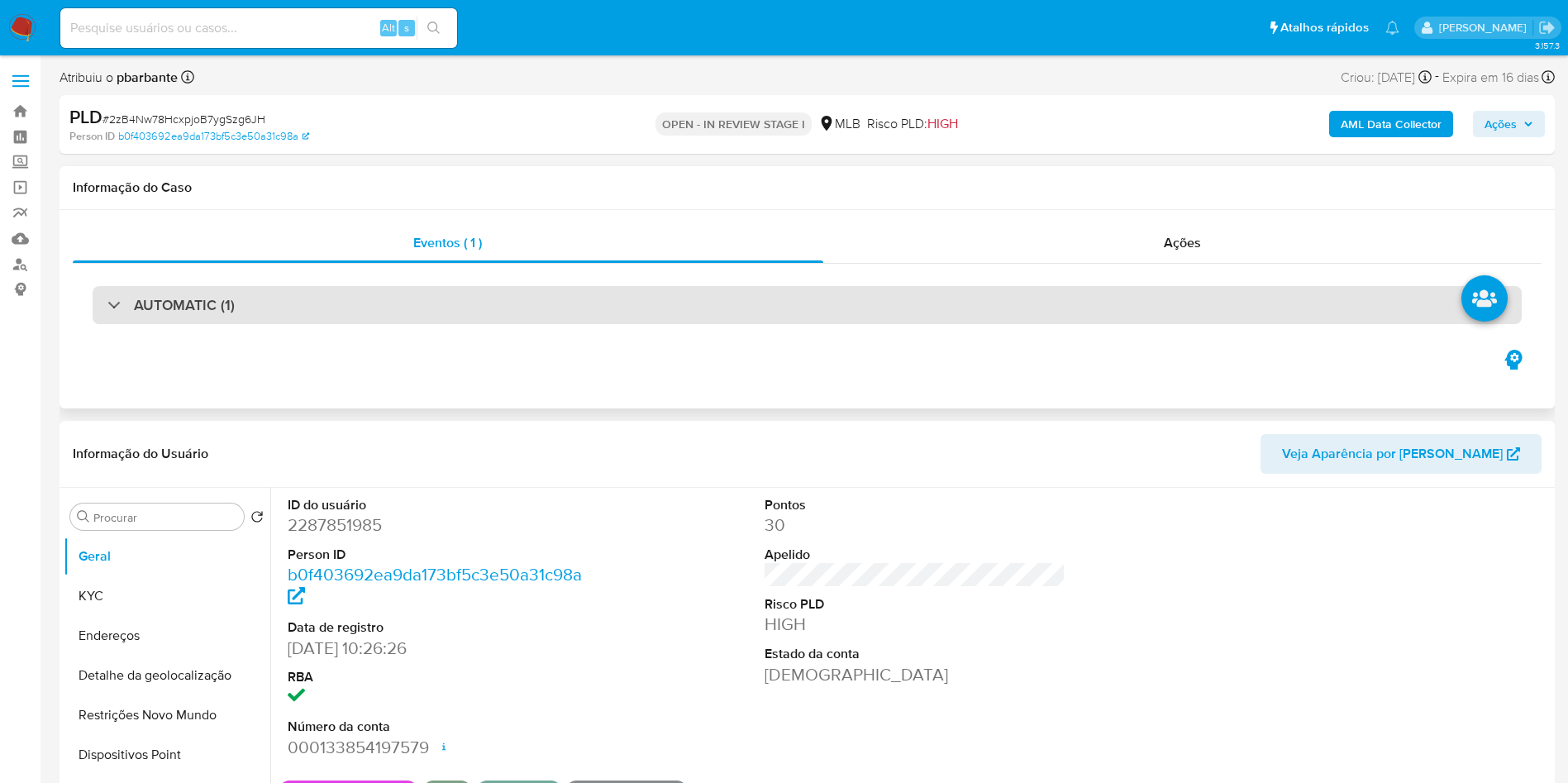
click at [586, 305] on div "AUTOMATIC (1)" at bounding box center [808, 305] width 1429 height 38
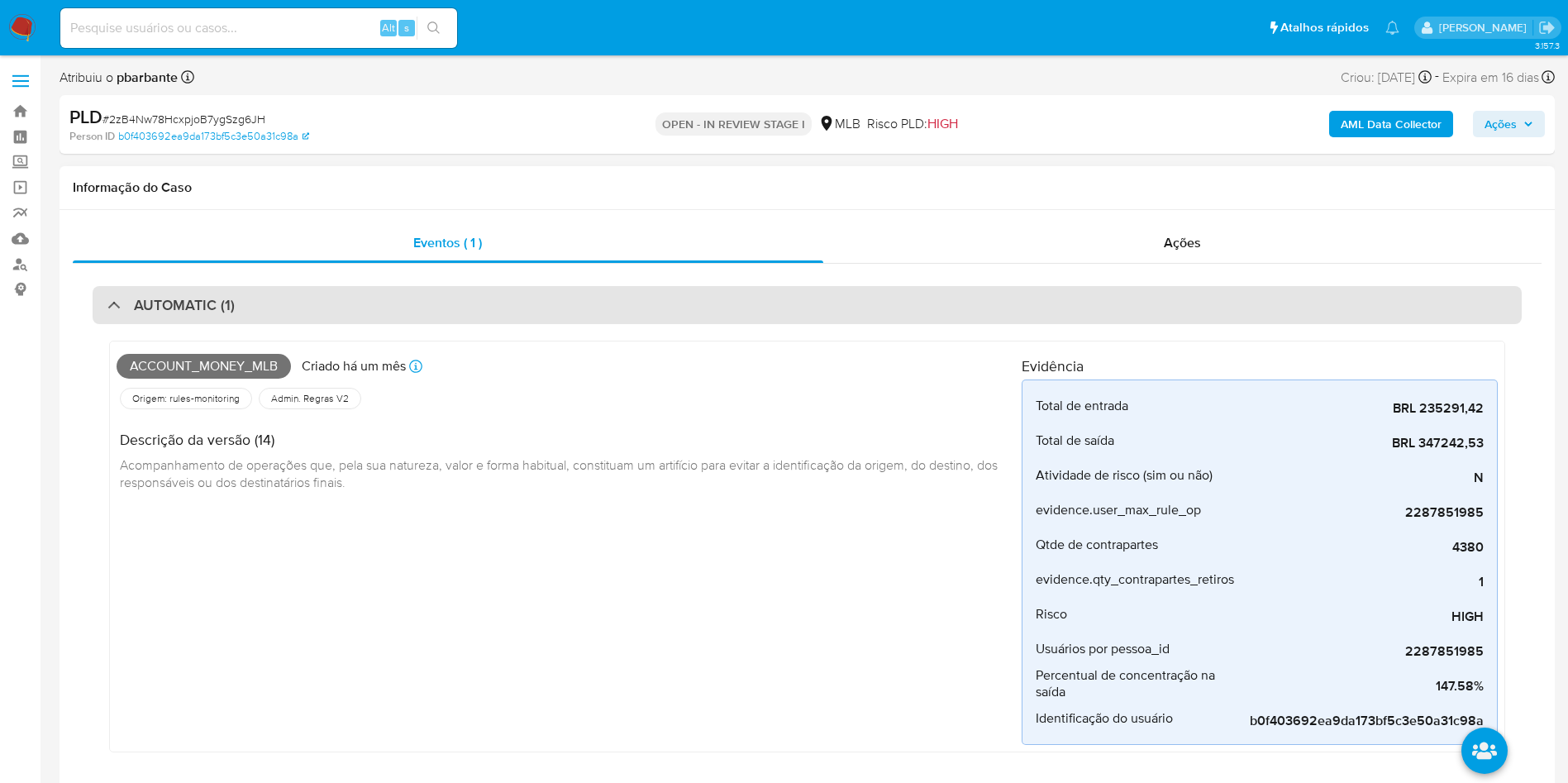
click at [658, 320] on div "AUTOMATIC (1)" at bounding box center [808, 305] width 1429 height 38
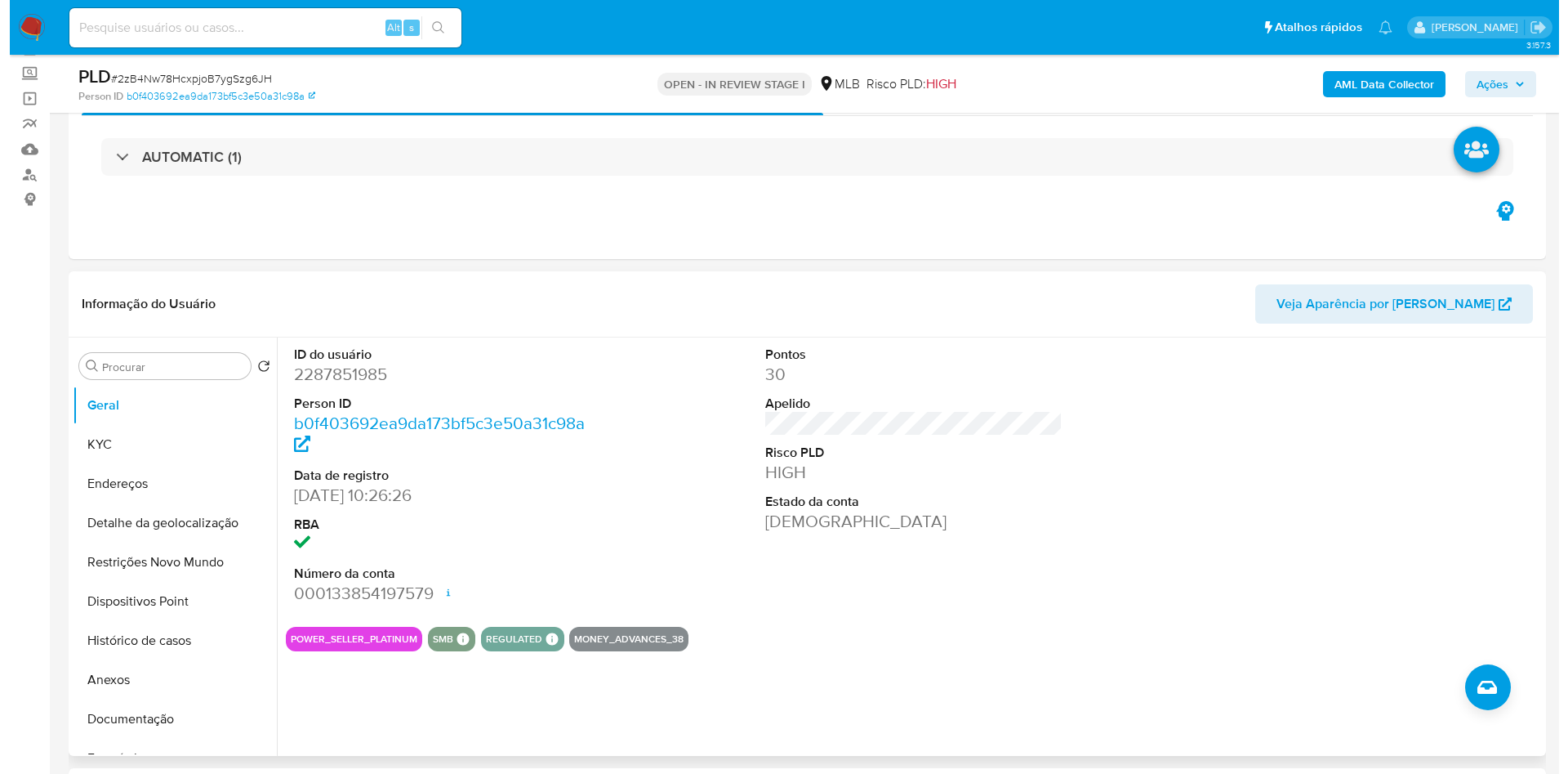
scroll to position [123, 0]
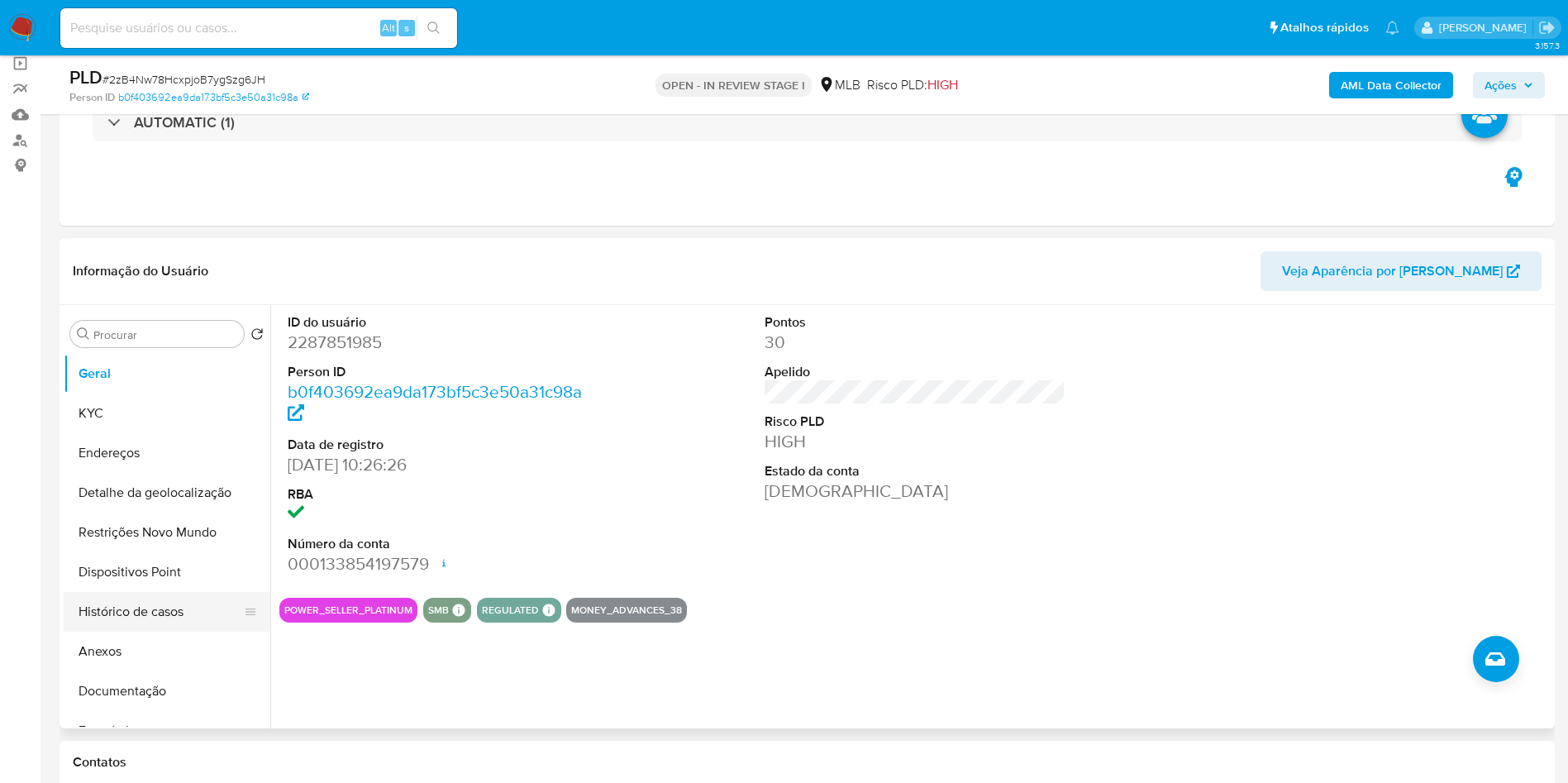
click at [162, 632] on button "Histórico de casos" at bounding box center [160, 612] width 193 height 40
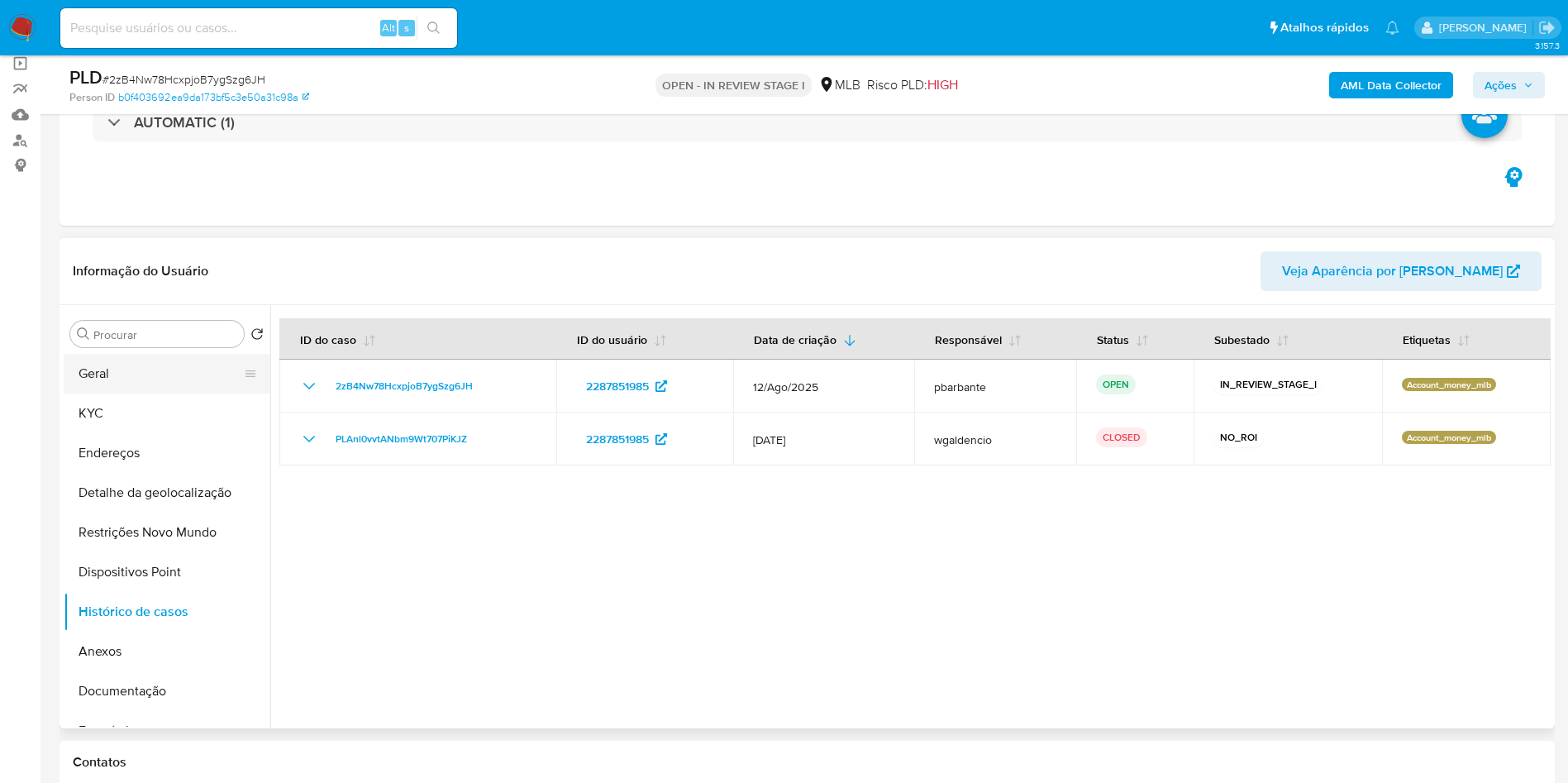
click at [130, 385] on button "Geral" at bounding box center [160, 374] width 193 height 40
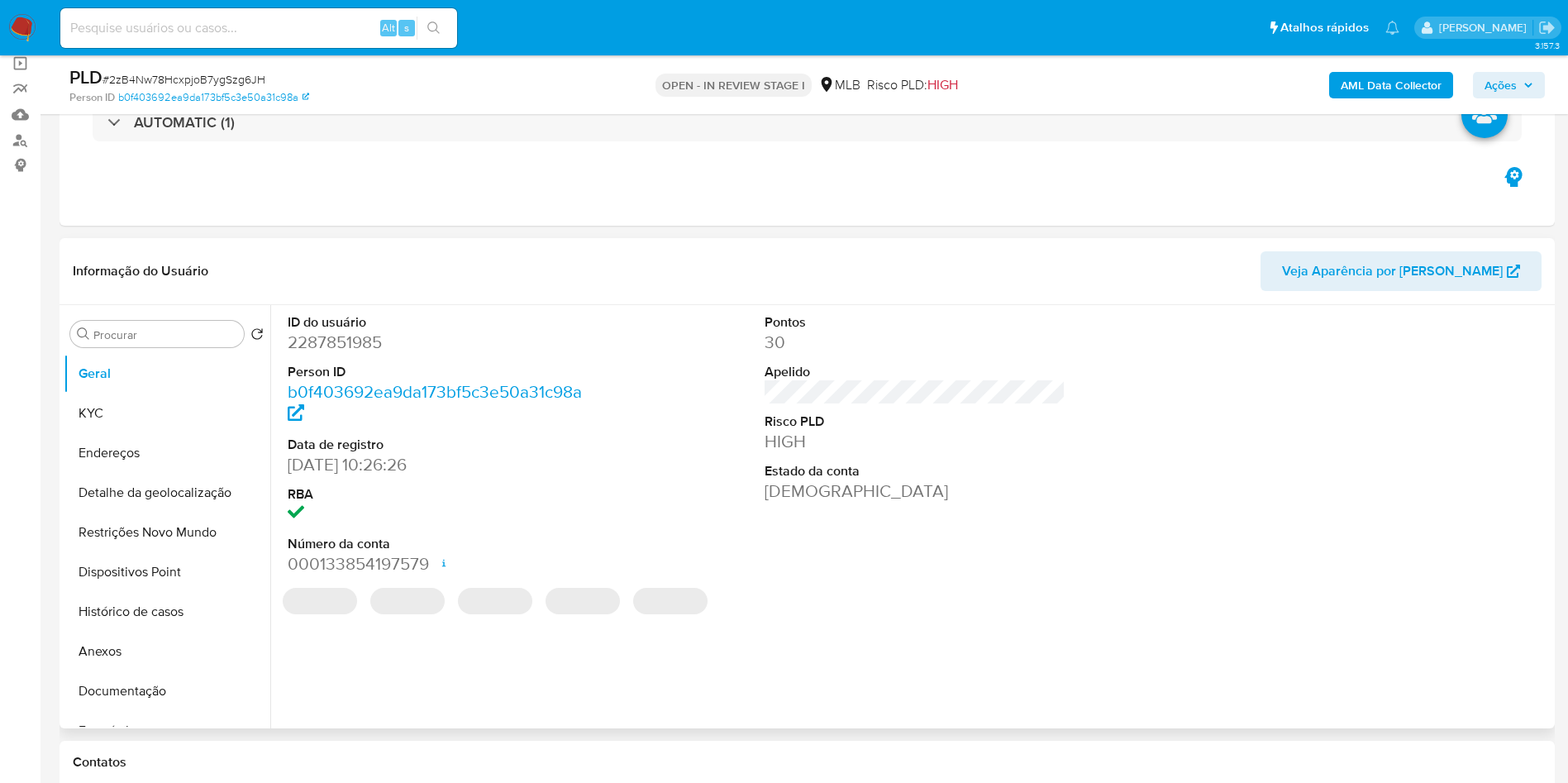
click at [332, 354] on dd "2287851985" at bounding box center [438, 342] width 302 height 23
copy dd "2287851985"
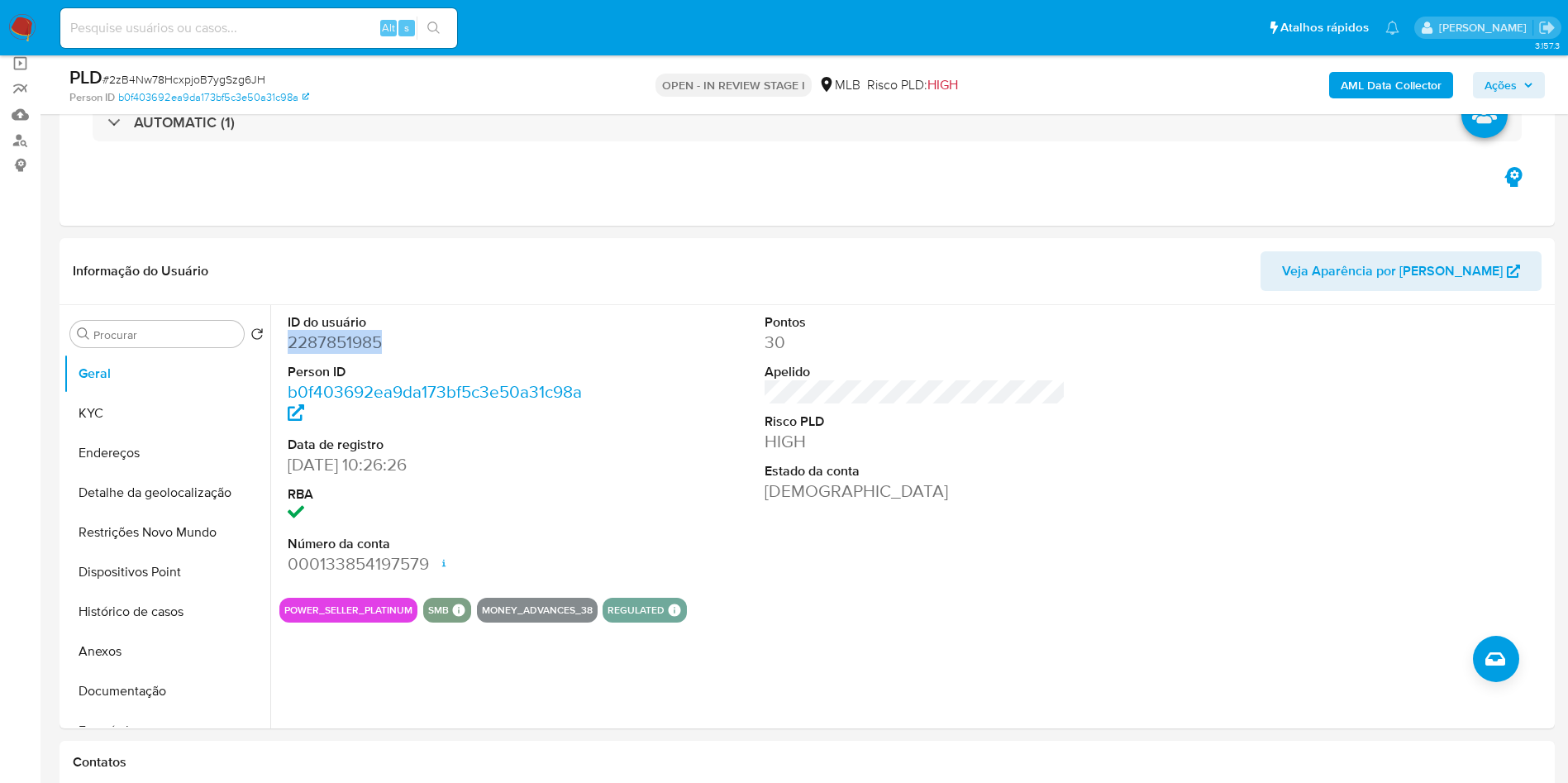
click at [1363, 69] on div "AML Data Collector Ações" at bounding box center [1301, 85] width 488 height 39
click at [1359, 82] on b "AML Data Collector" at bounding box center [1391, 85] width 101 height 26
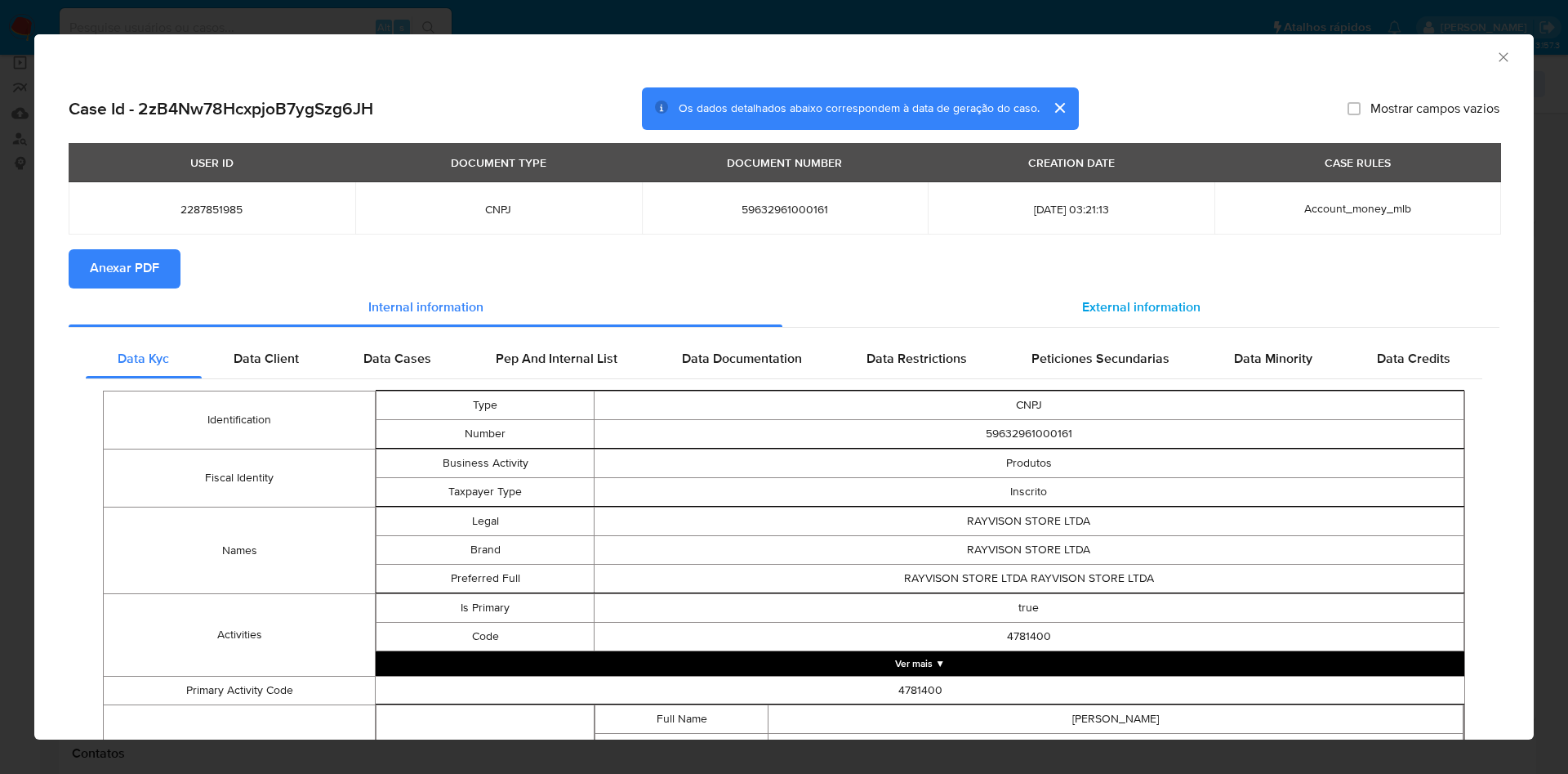
click at [1127, 314] on span "External information" at bounding box center [1140, 307] width 118 height 19
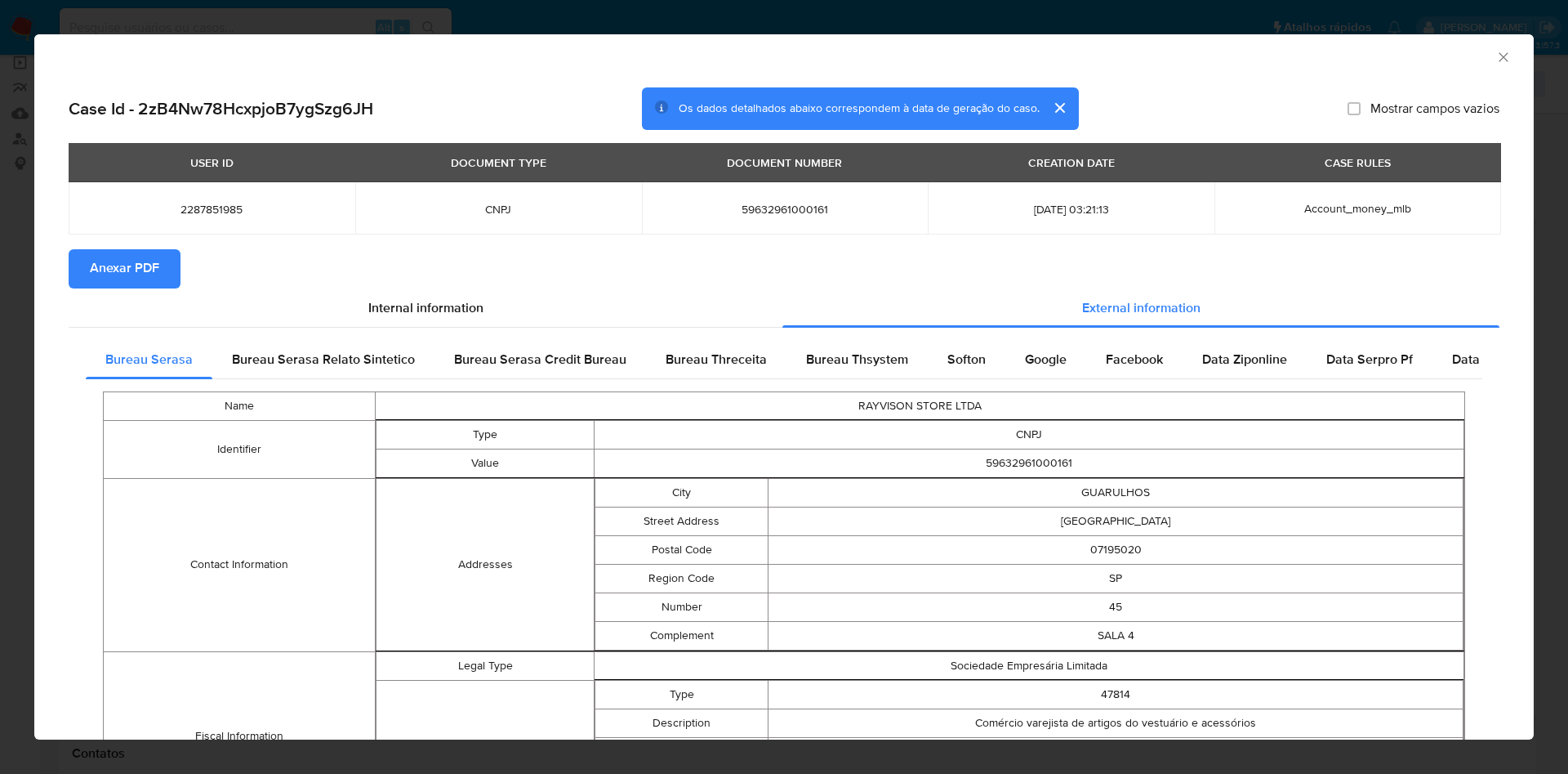
click at [157, 261] on span "Anexar PDF" at bounding box center [124, 269] width 69 height 36
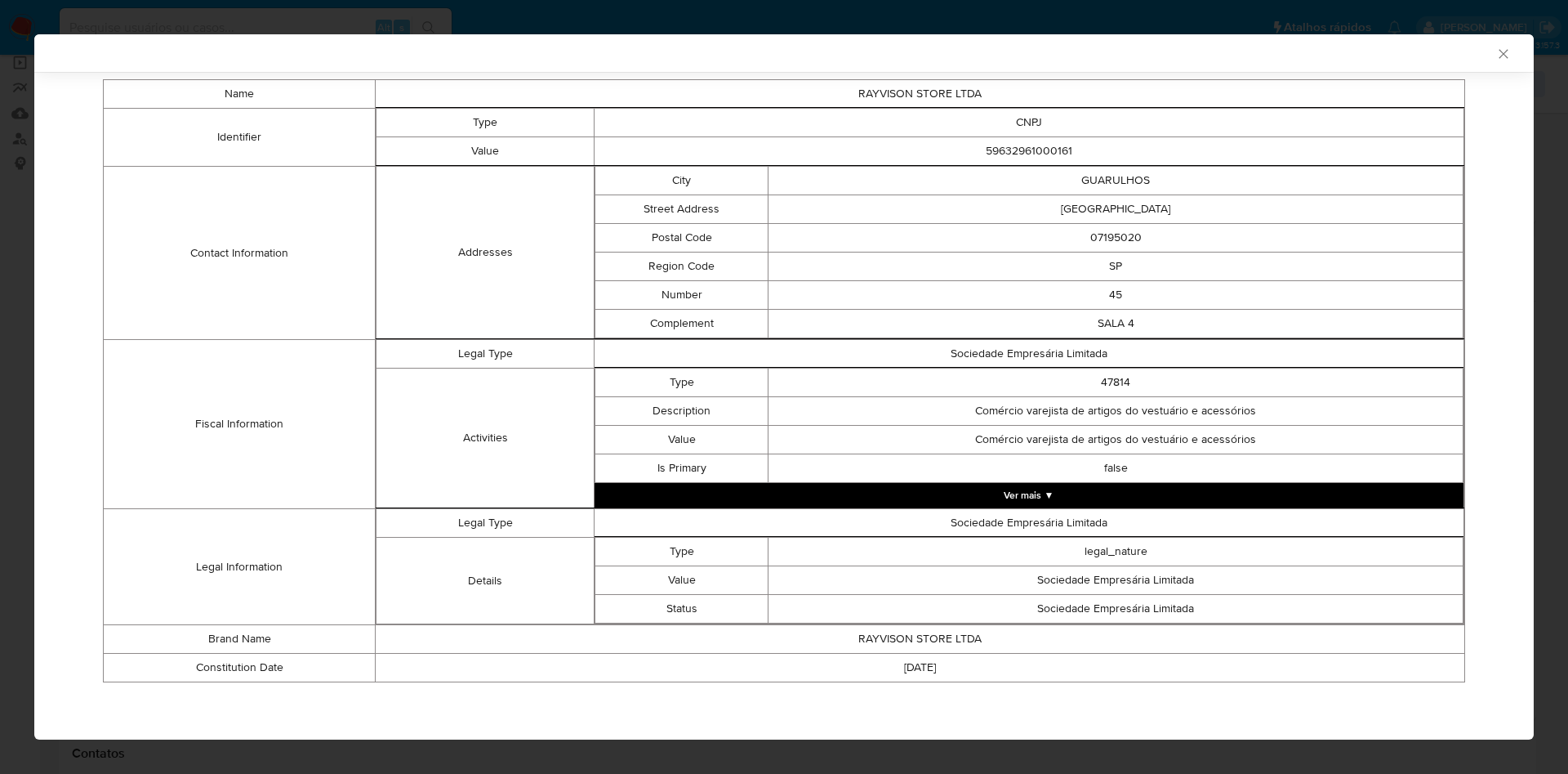
scroll to position [313, 0]
click at [1019, 484] on button "Ver mais ▼" at bounding box center [1029, 495] width 869 height 24
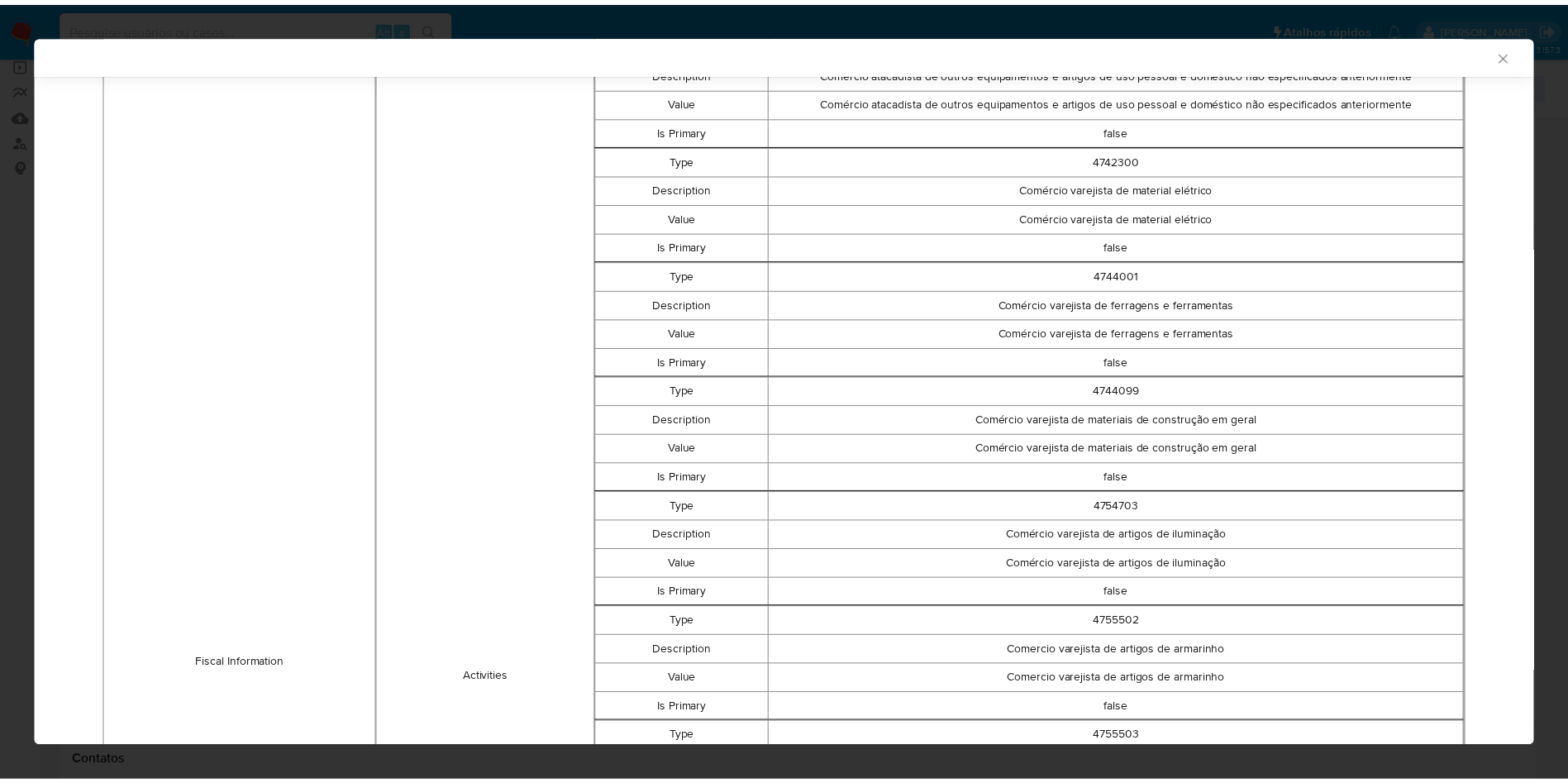
scroll to position [801, 0]
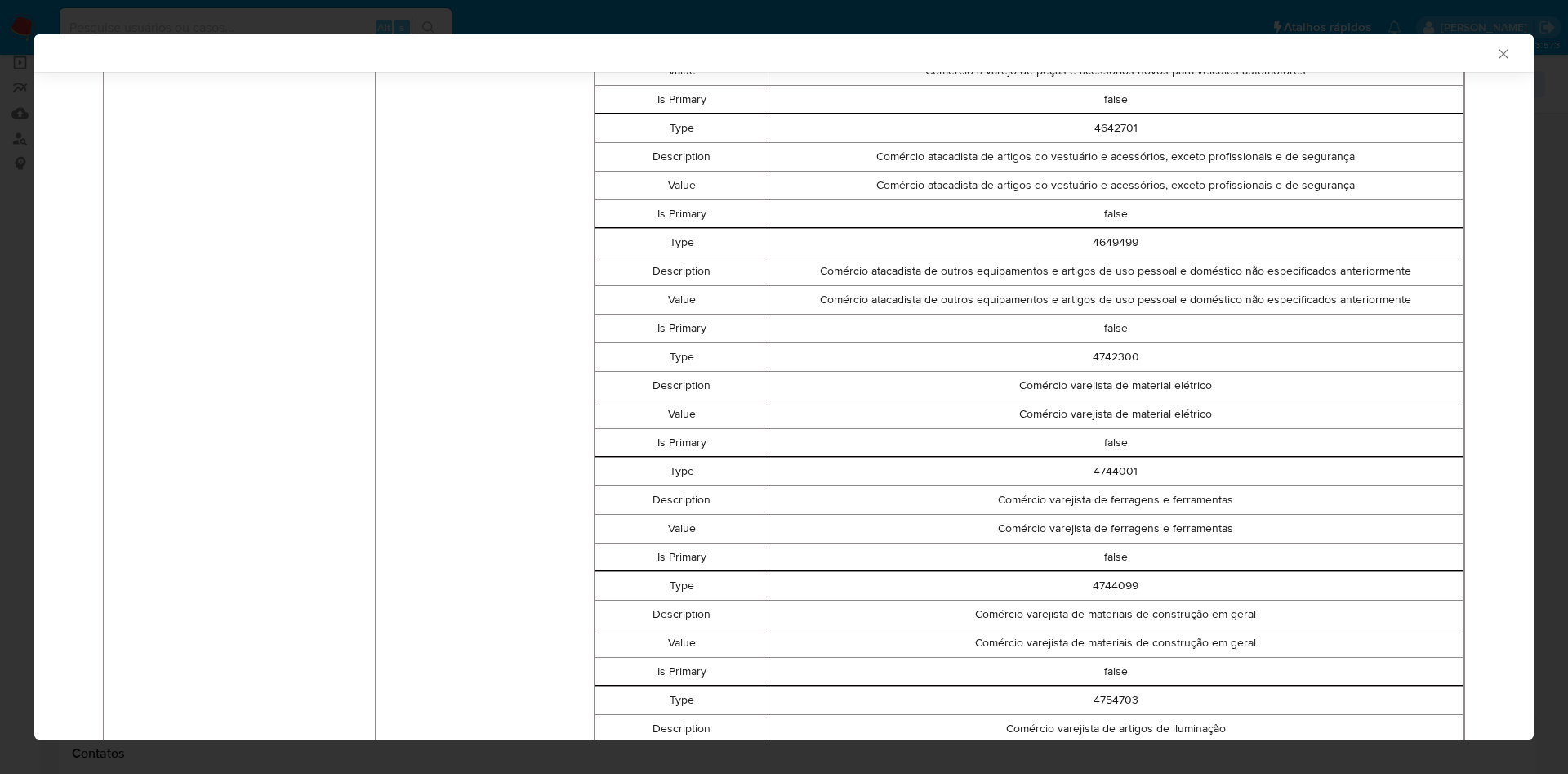
click at [1499, 52] on icon "Fechar a janela" at bounding box center [1503, 53] width 9 height 9
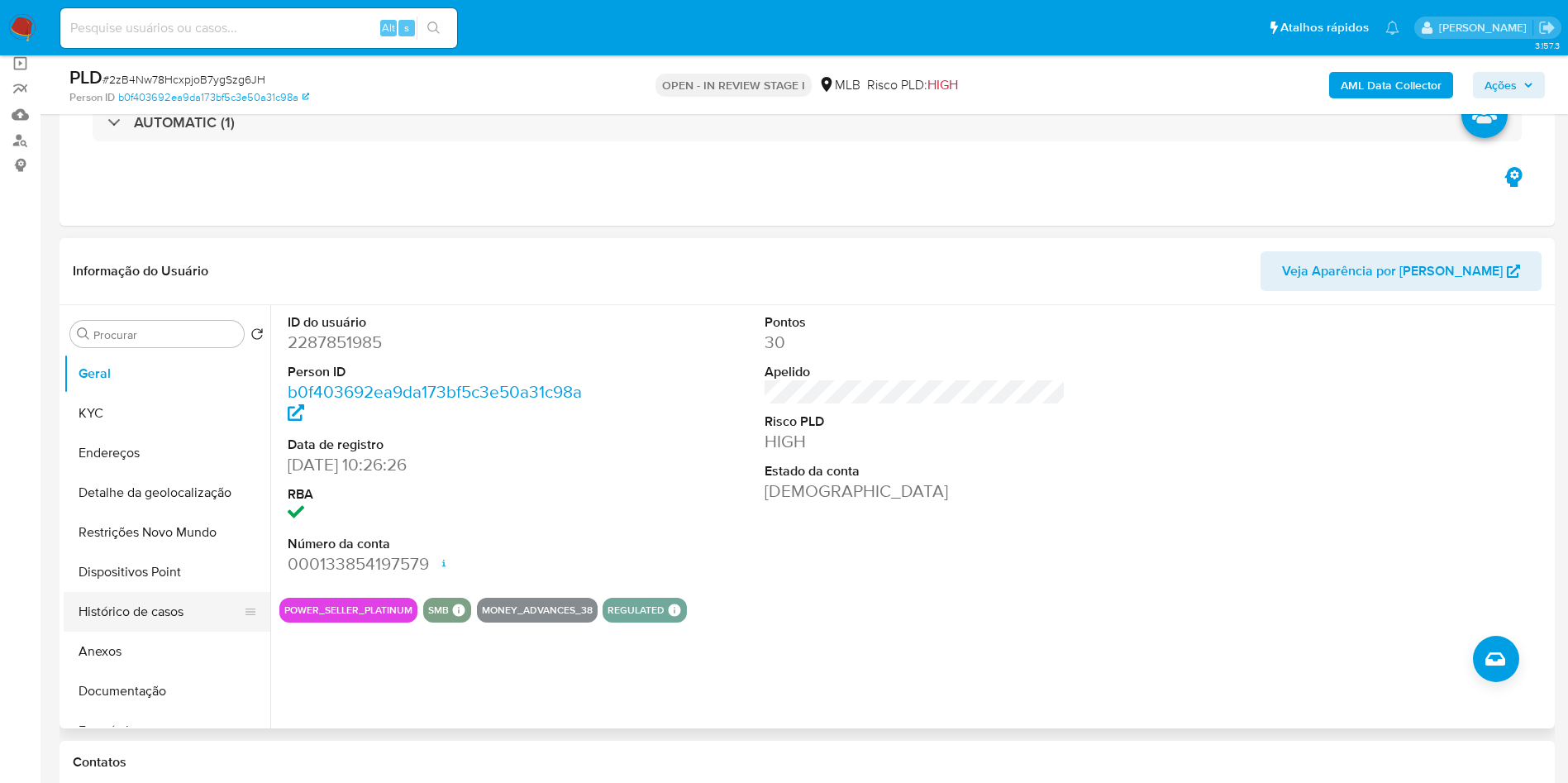
click at [168, 632] on button "Histórico de casos" at bounding box center [160, 612] width 193 height 40
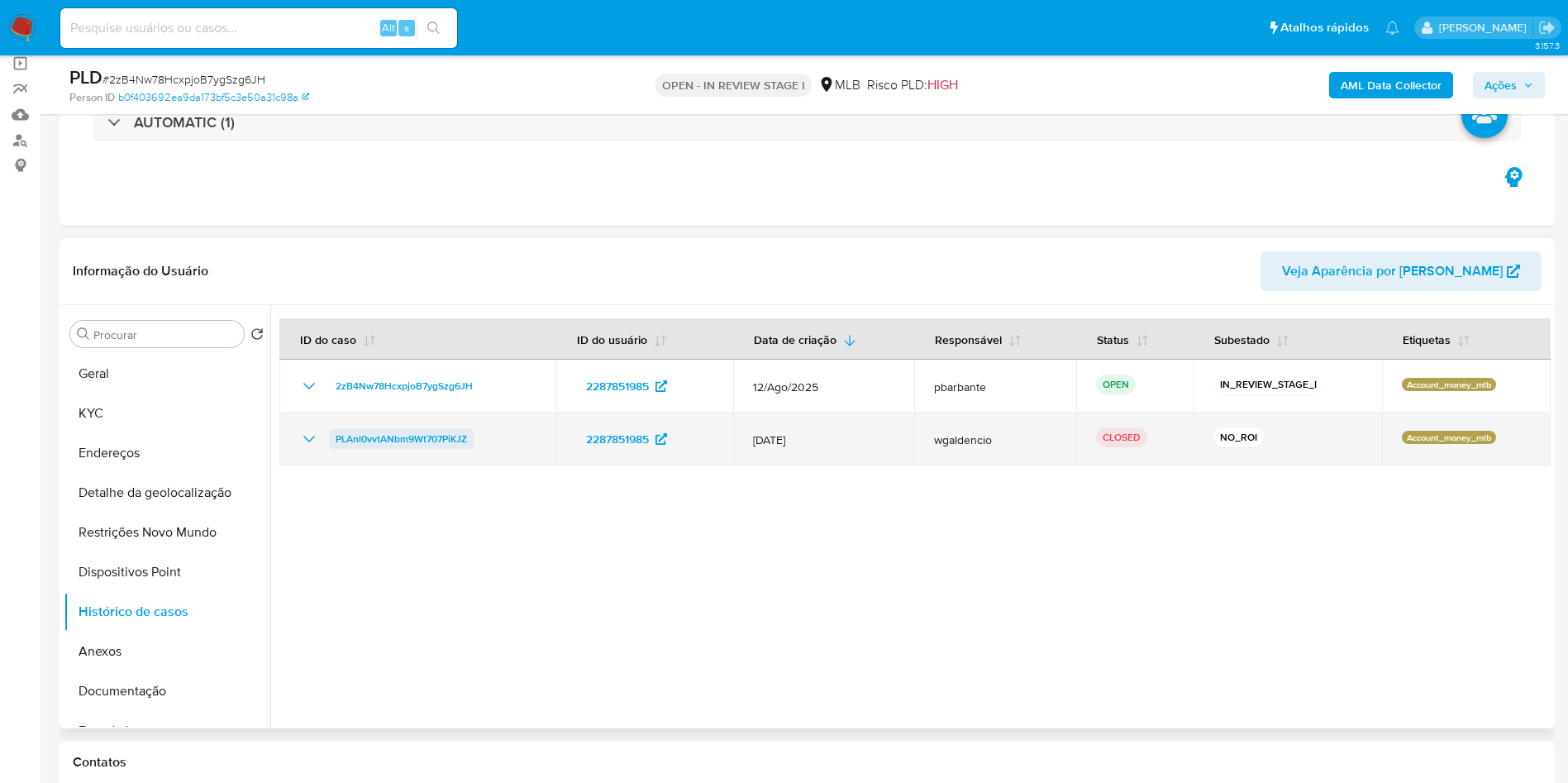
click at [415, 448] on span "PLAnl0vvtANbm9Wt707PiKJZ" at bounding box center [401, 439] width 131 height 20
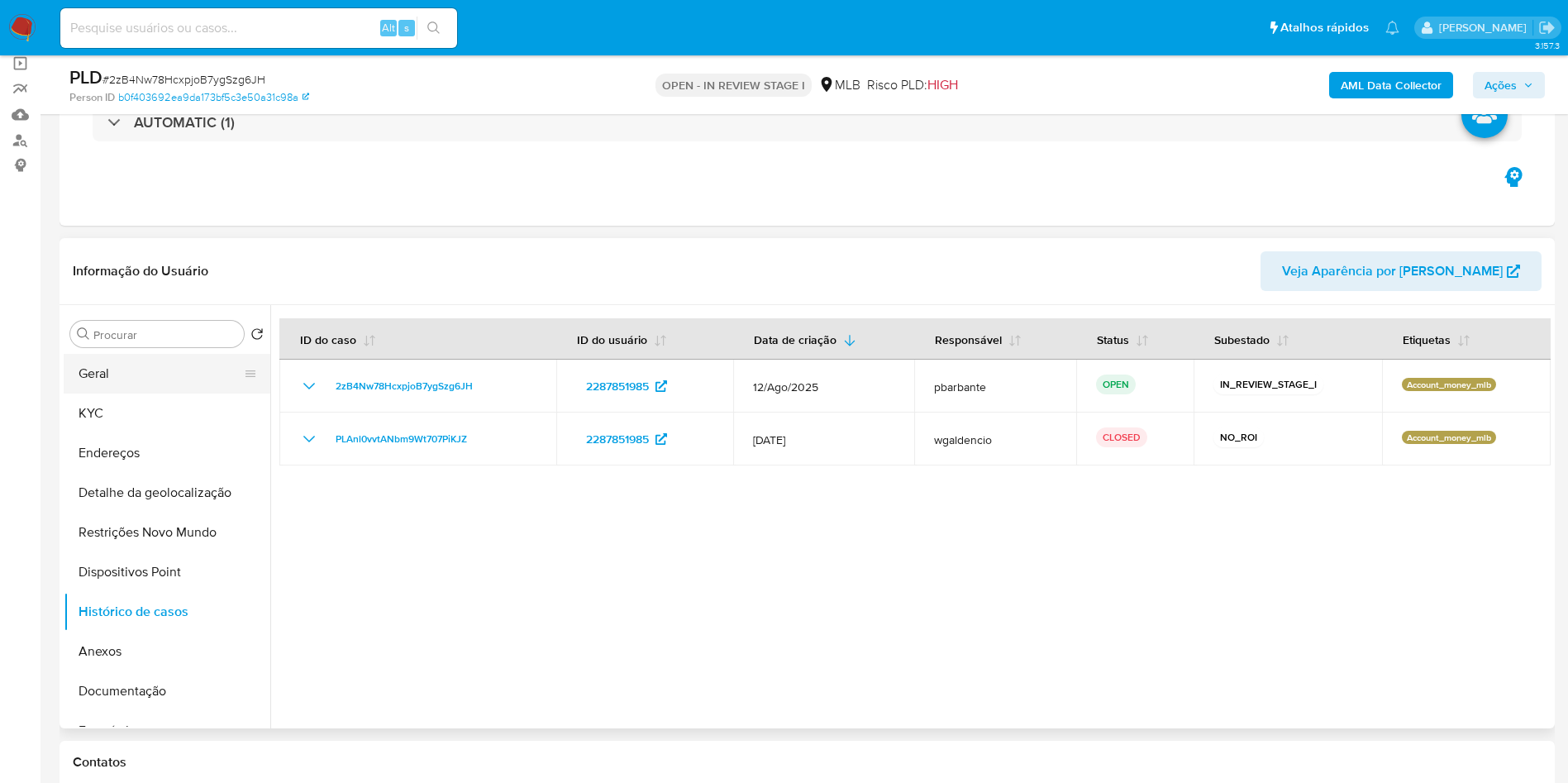
click at [113, 394] on button "Geral" at bounding box center [160, 374] width 193 height 40
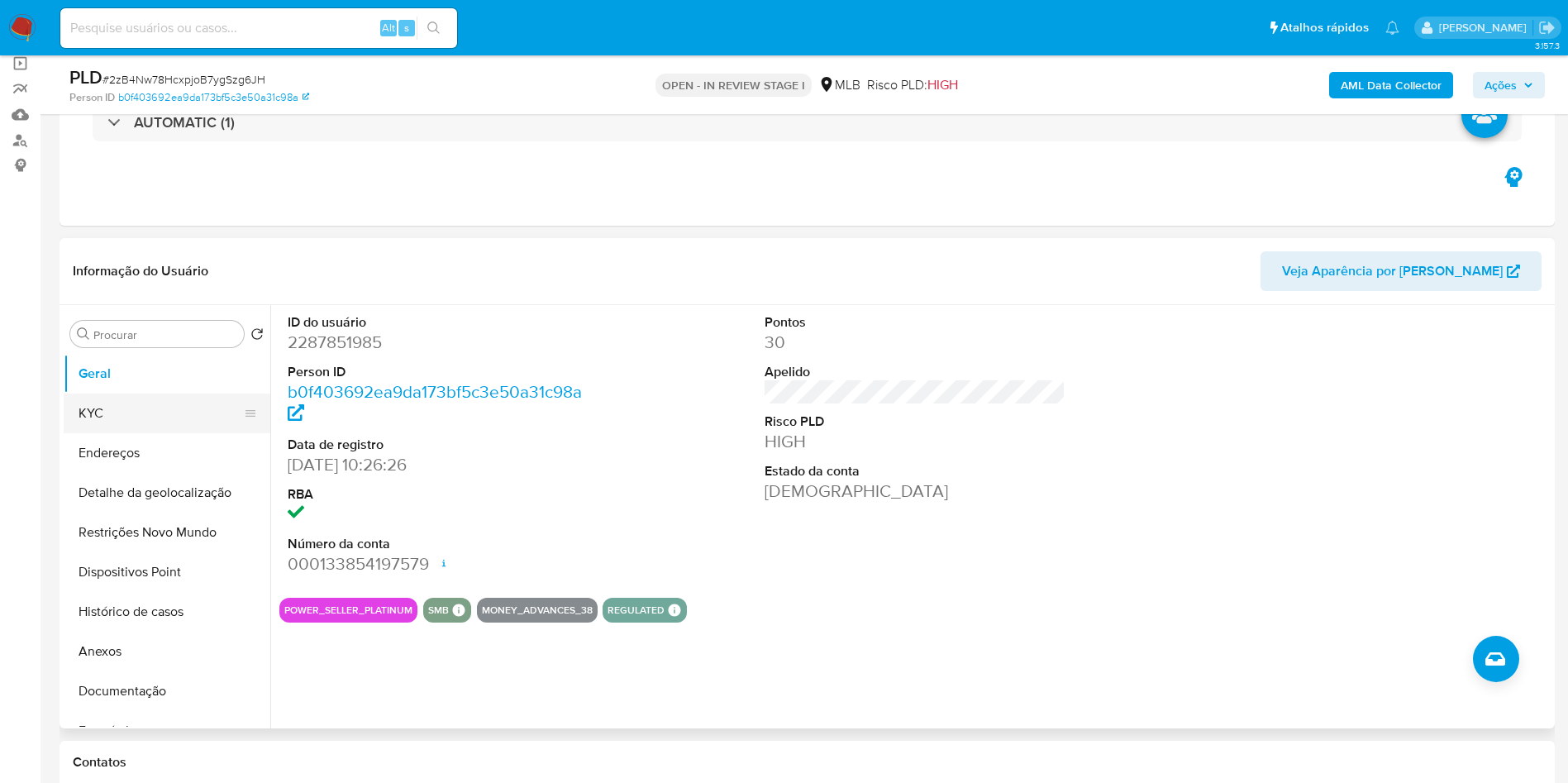
click at [100, 433] on button "KYC" at bounding box center [160, 414] width 193 height 40
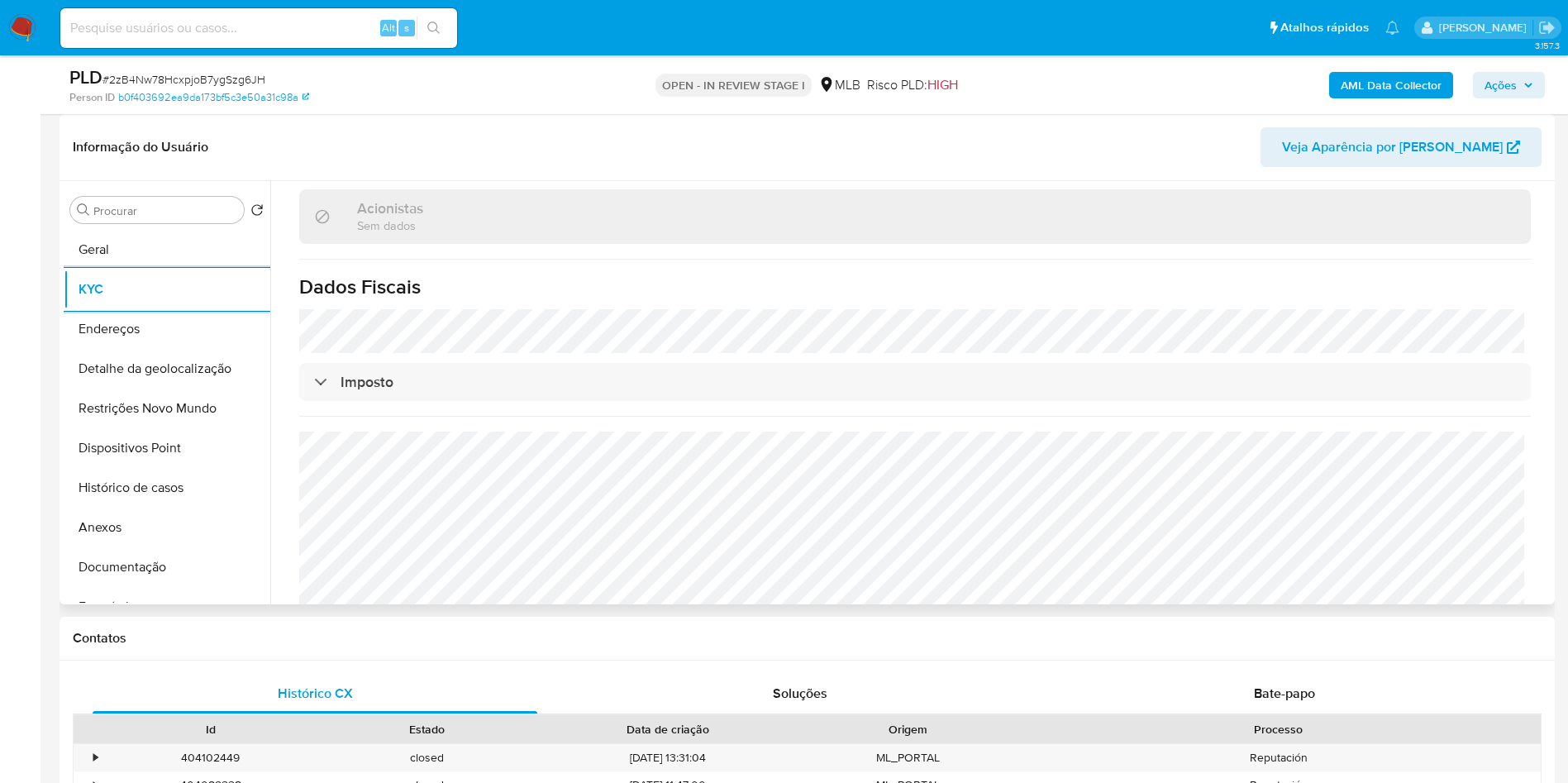
scroll to position [983, 0]
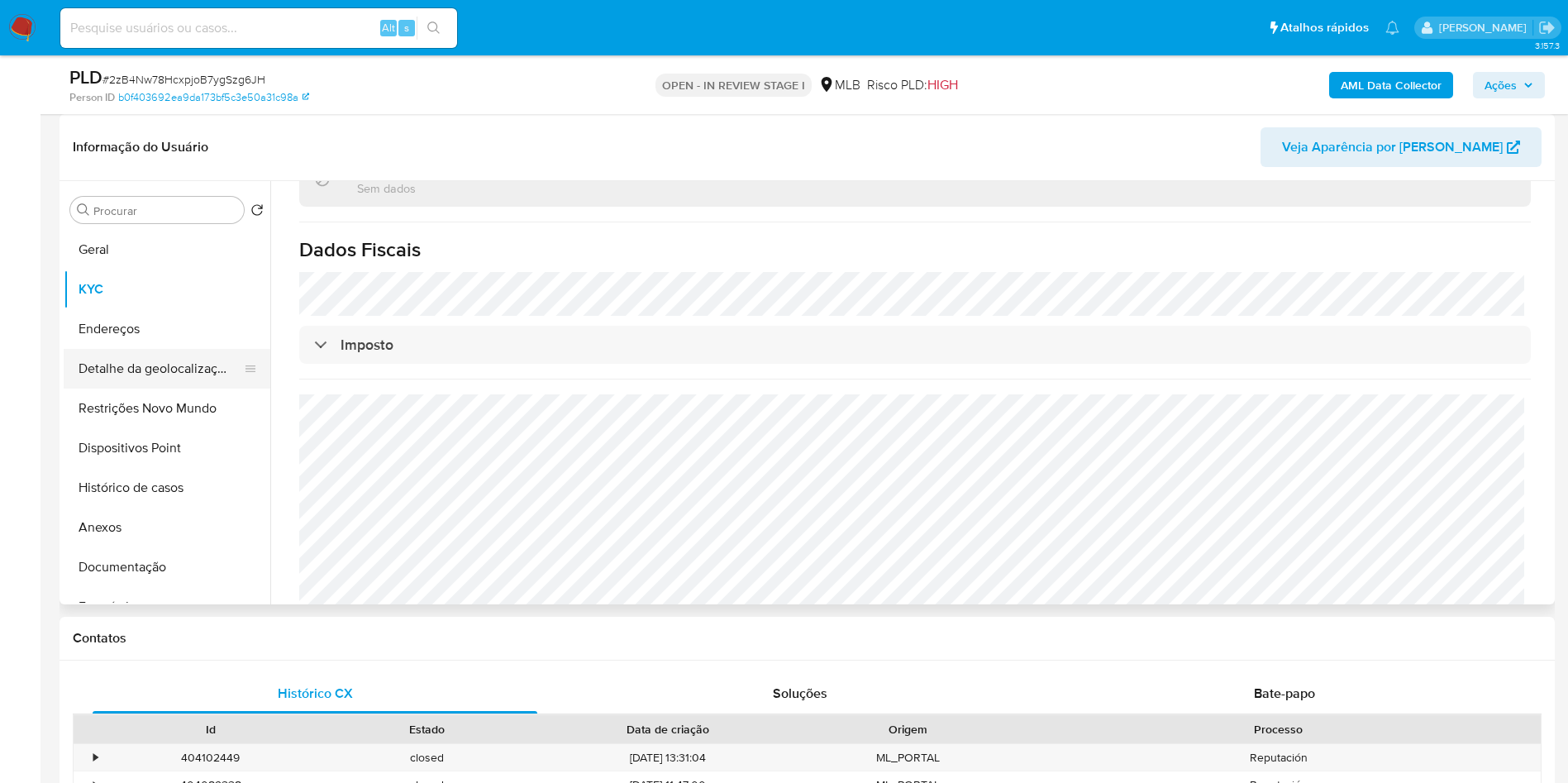
click at [144, 388] on button "Detalhe da geolocalização" at bounding box center [160, 369] width 193 height 40
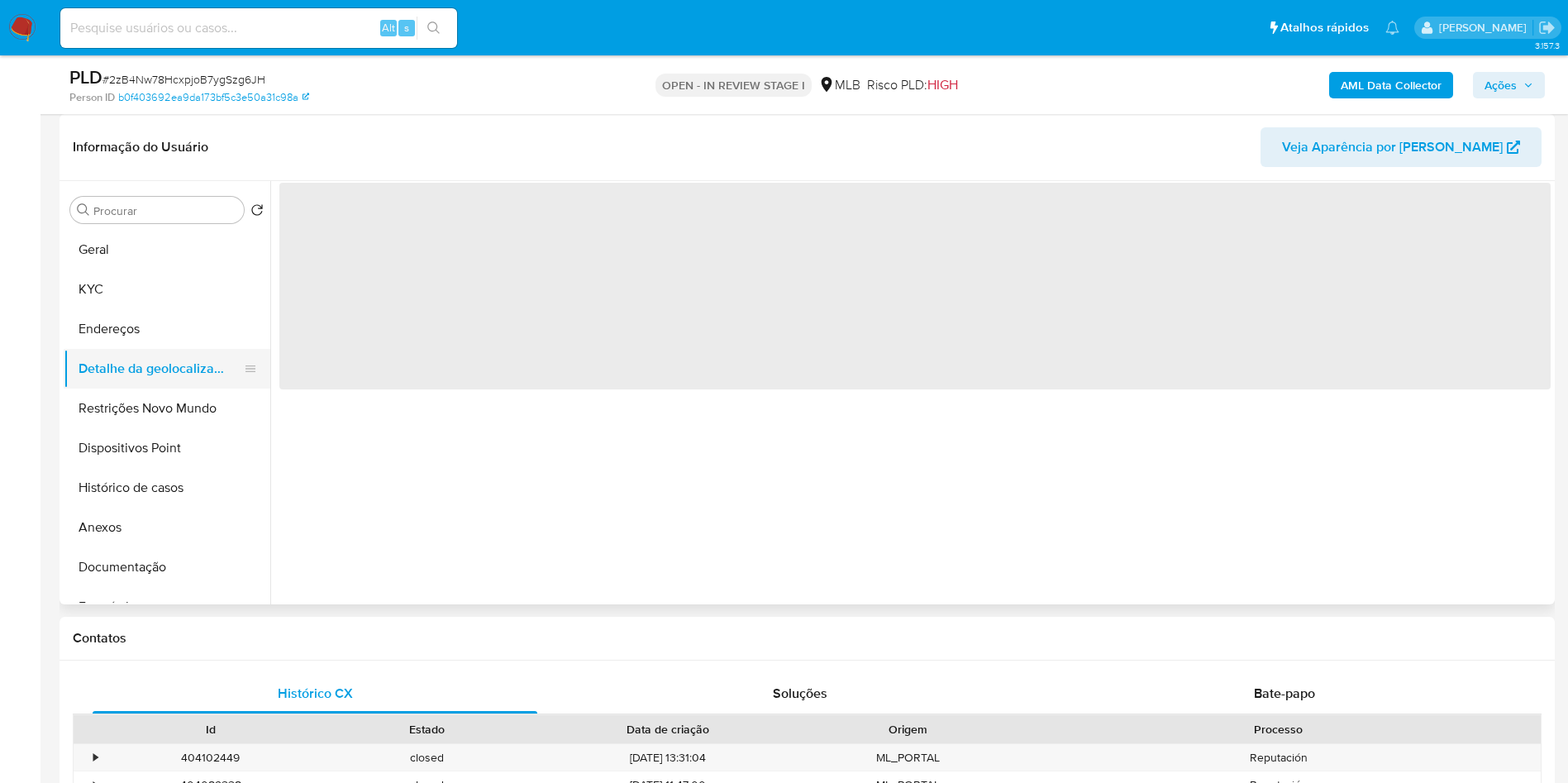
scroll to position [0, 0]
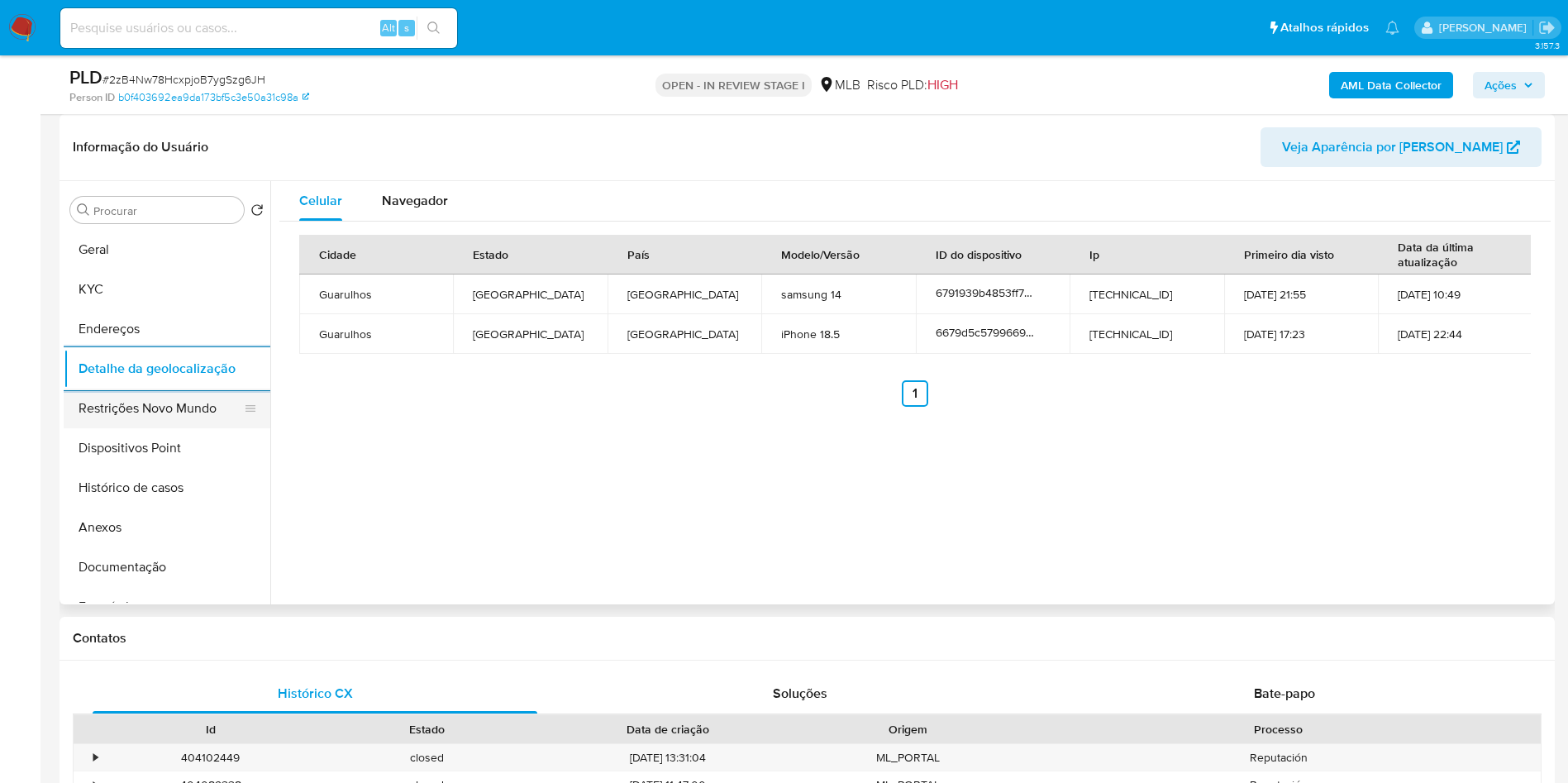
click at [117, 428] on button "Restrições Novo Mundo" at bounding box center [160, 408] width 193 height 40
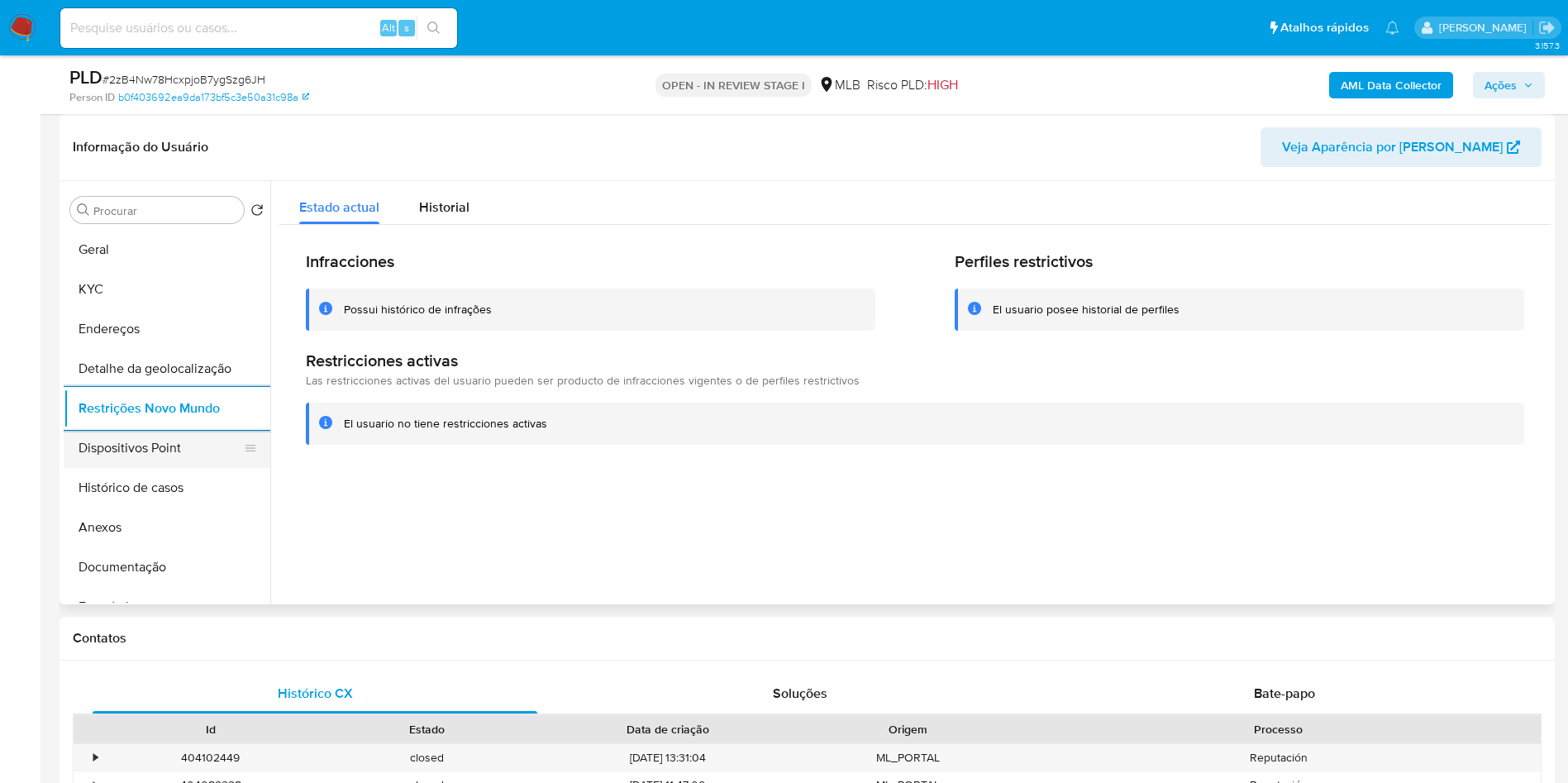
click at [138, 468] on button "Dispositivos Point" at bounding box center [160, 448] width 193 height 40
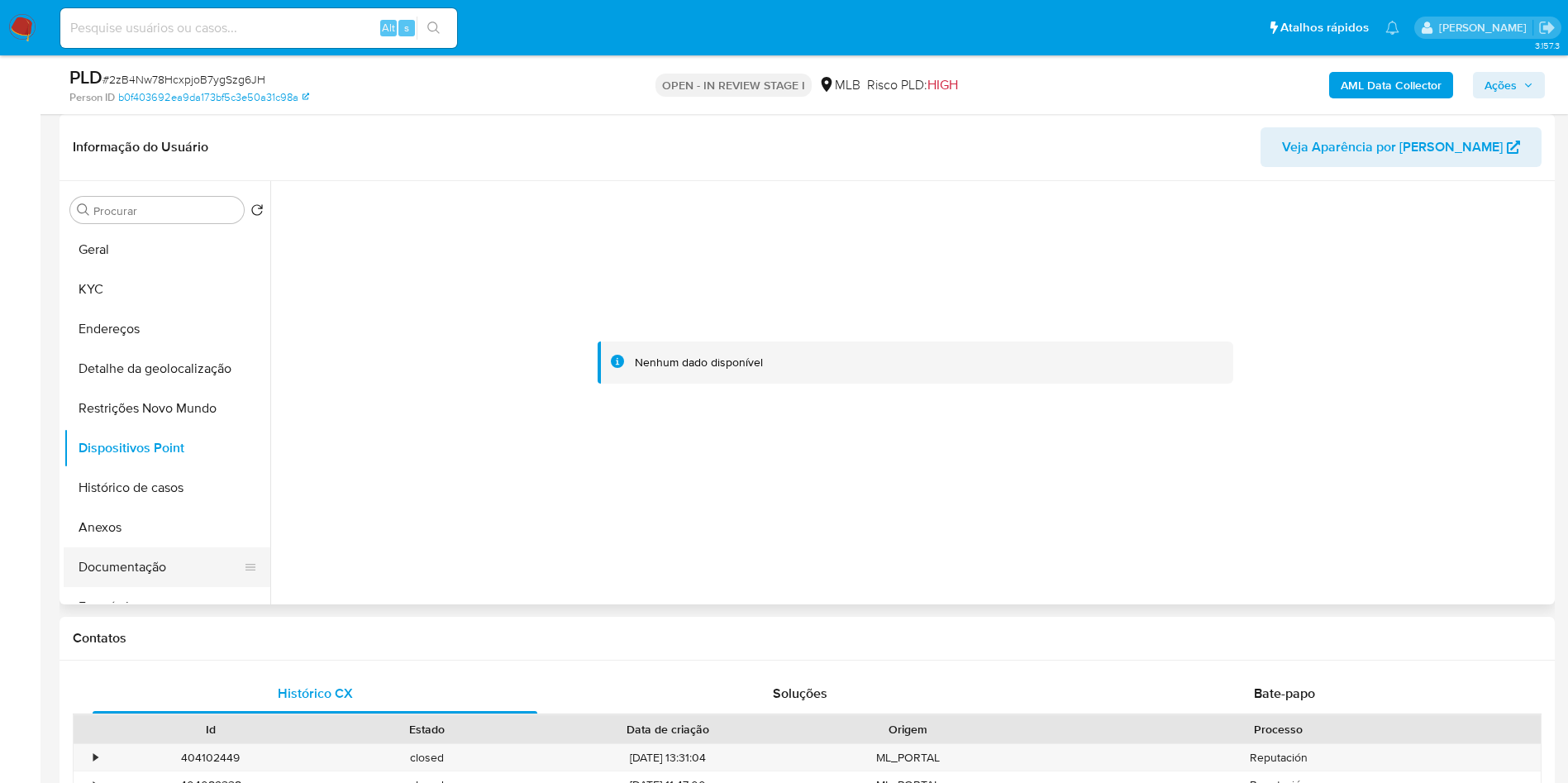
click at [110, 587] on button "Documentação" at bounding box center [160, 567] width 193 height 40
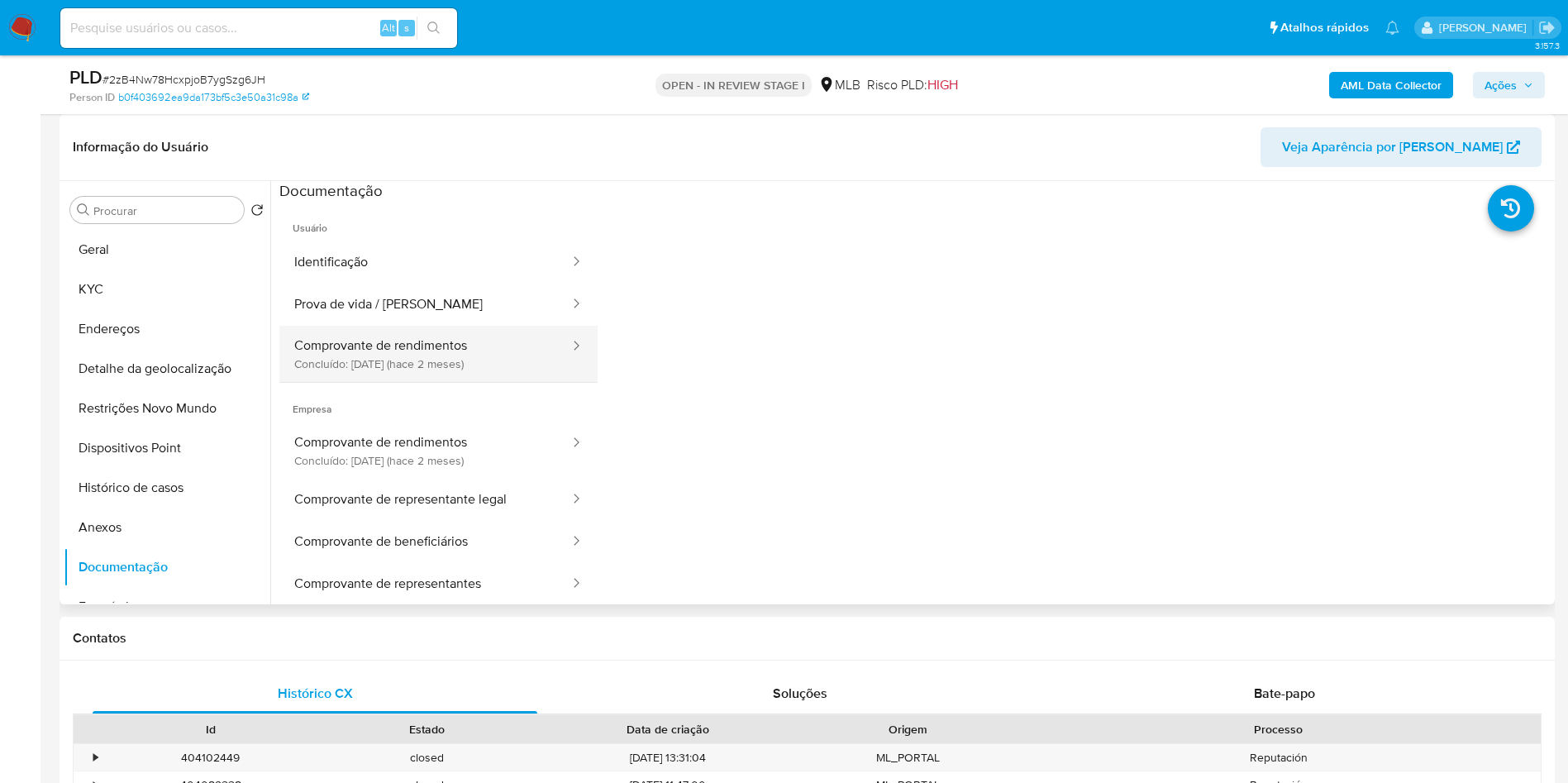
click at [372, 370] on button "Comprovante de rendimentos Concluído: [DATE] (hace 2 meses)" at bounding box center [425, 354] width 292 height 57
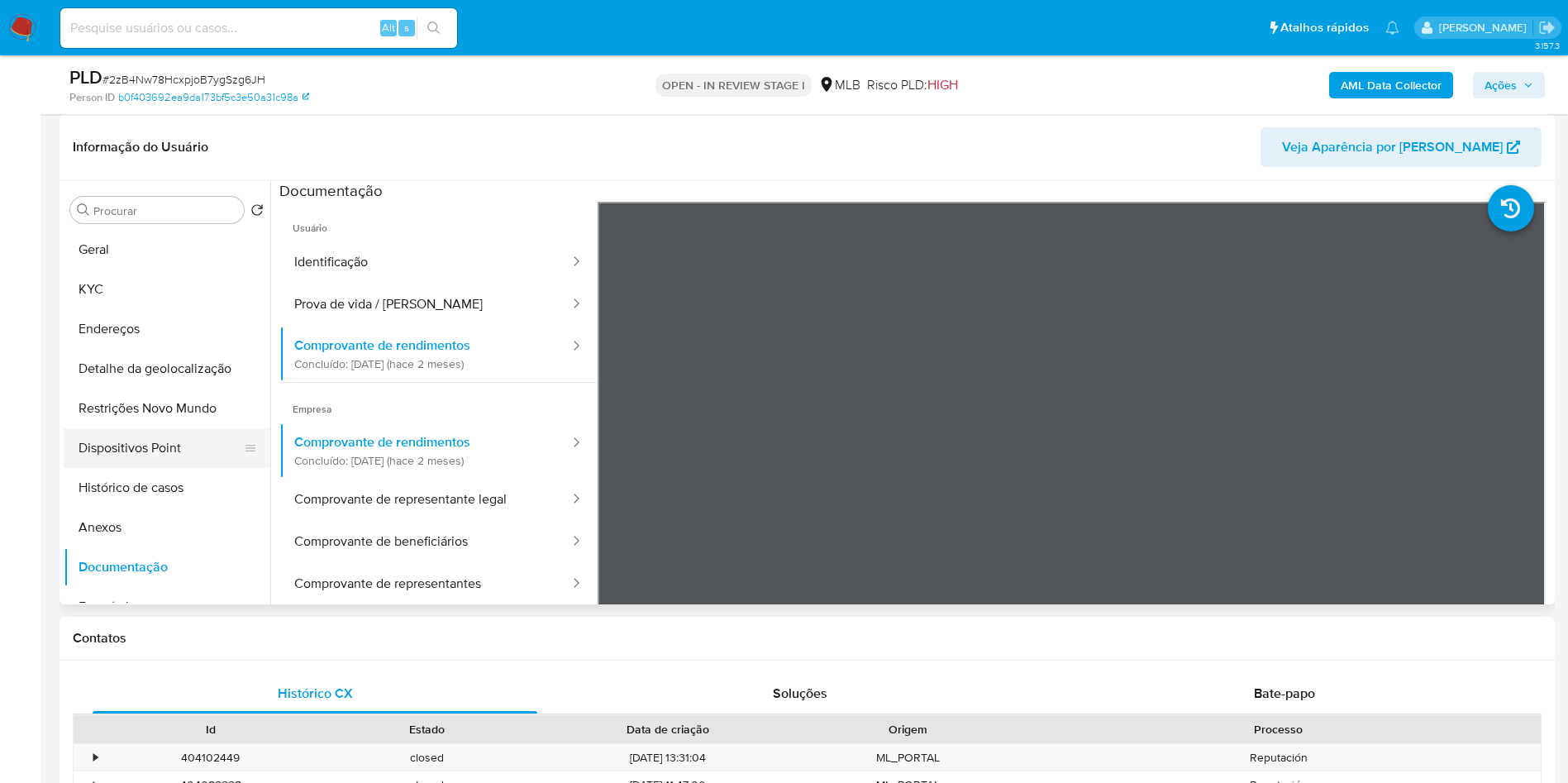
click at [167, 465] on button "Dispositivos Point" at bounding box center [160, 448] width 193 height 40
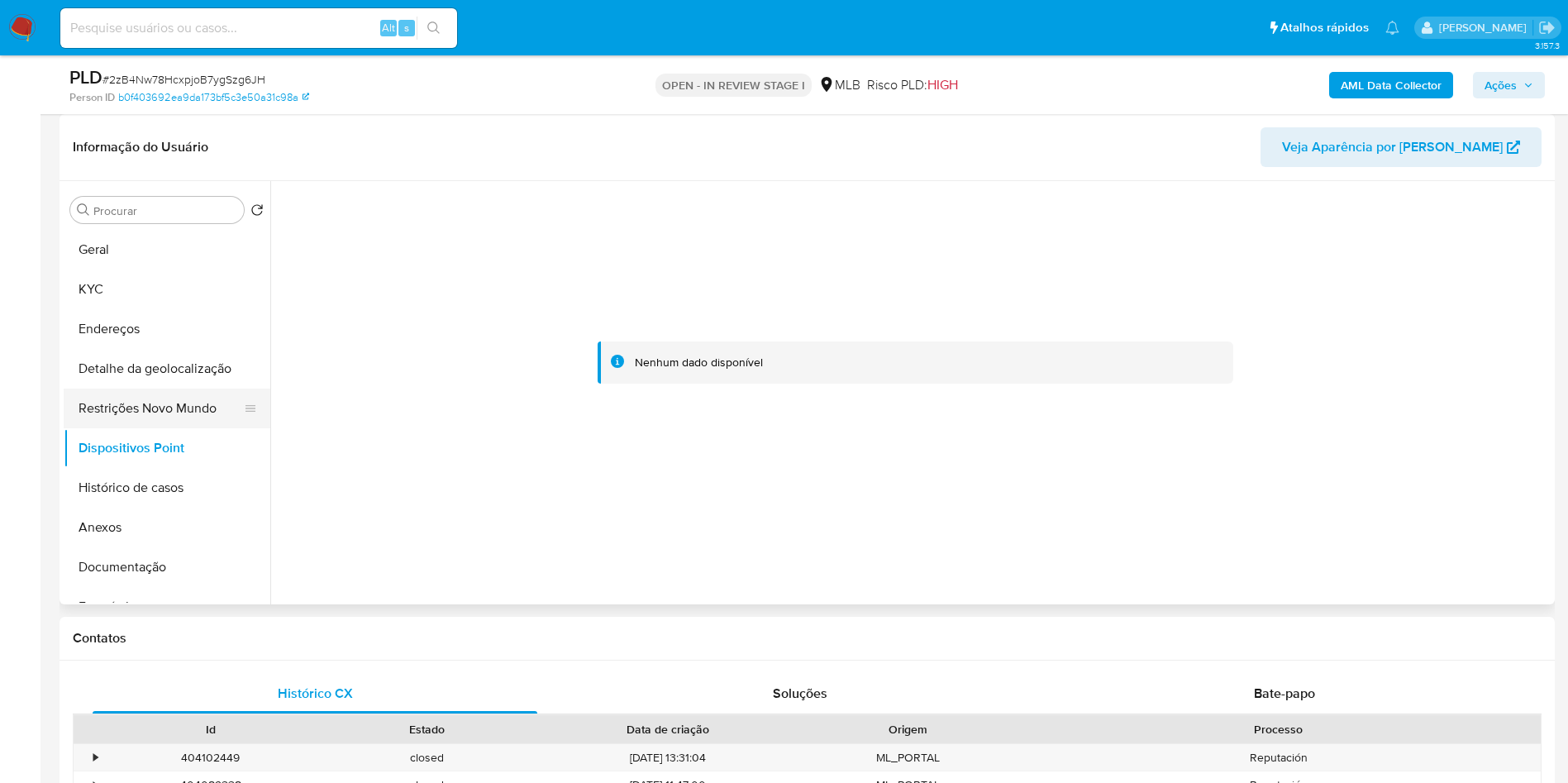
click at [162, 428] on button "Restrições Novo Mundo" at bounding box center [160, 408] width 193 height 40
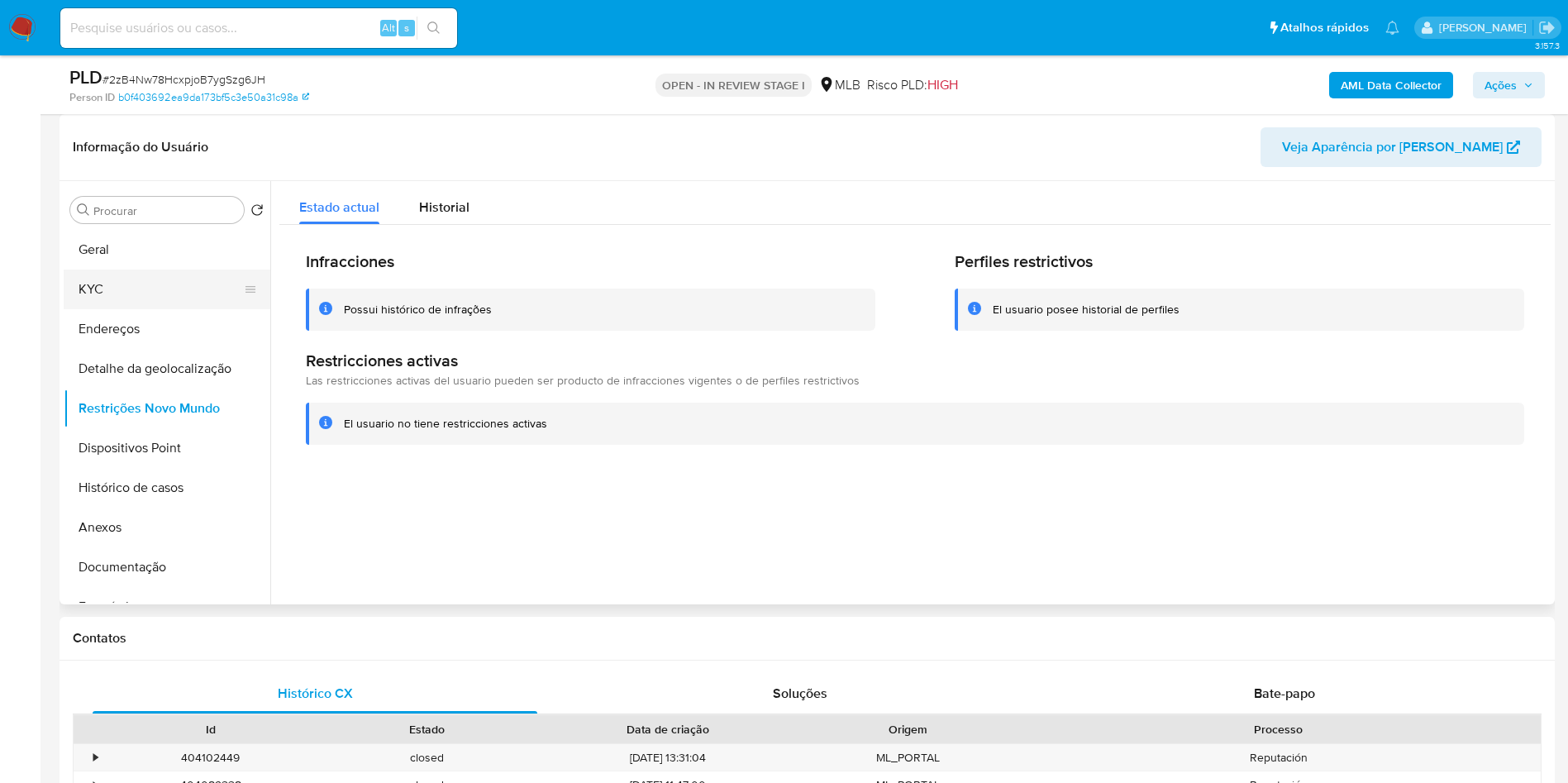
click at [170, 309] on button "KYC" at bounding box center [160, 290] width 193 height 40
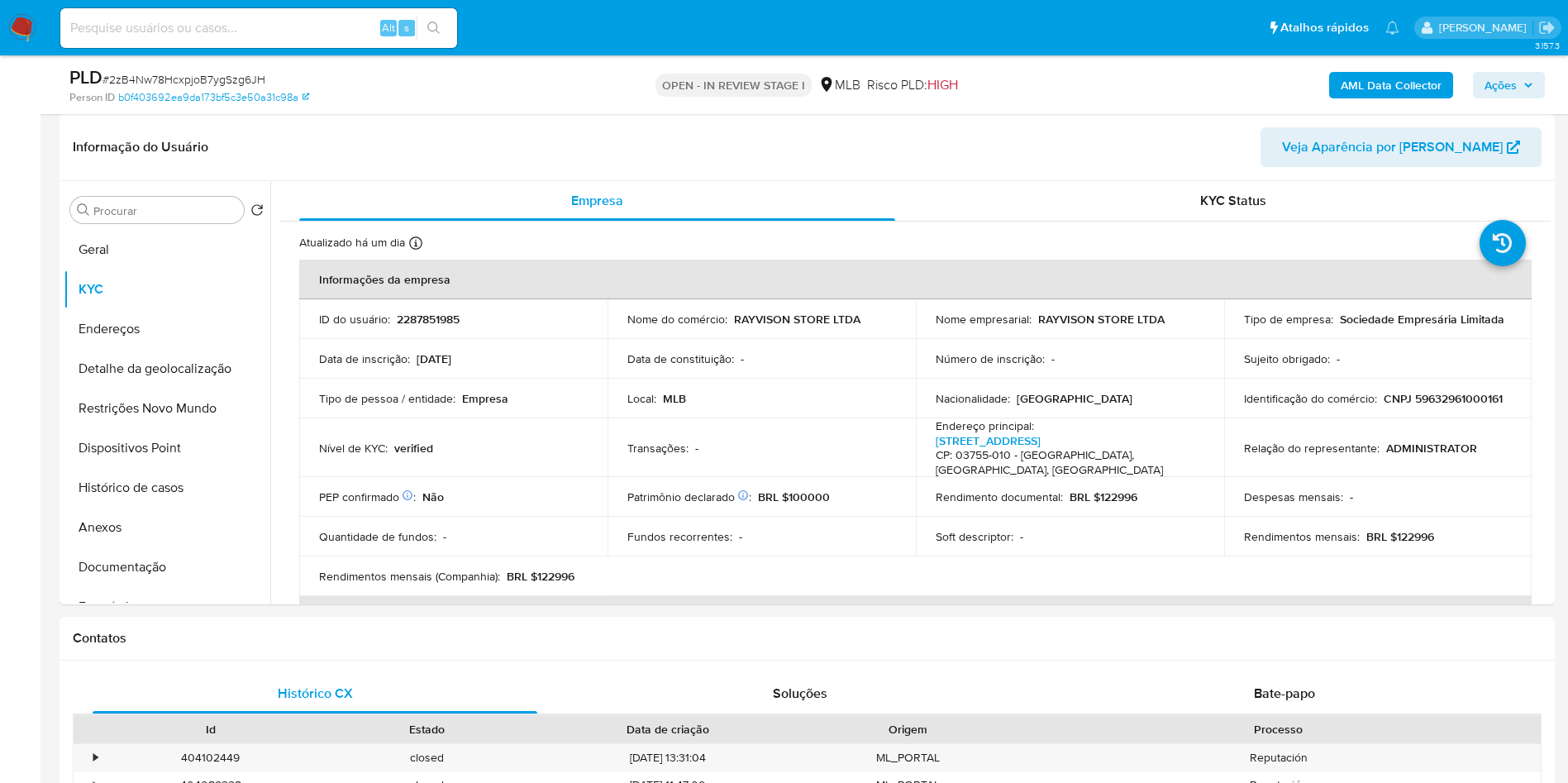
click at [1522, 75] on span "Ações" at bounding box center [1508, 85] width 48 height 23
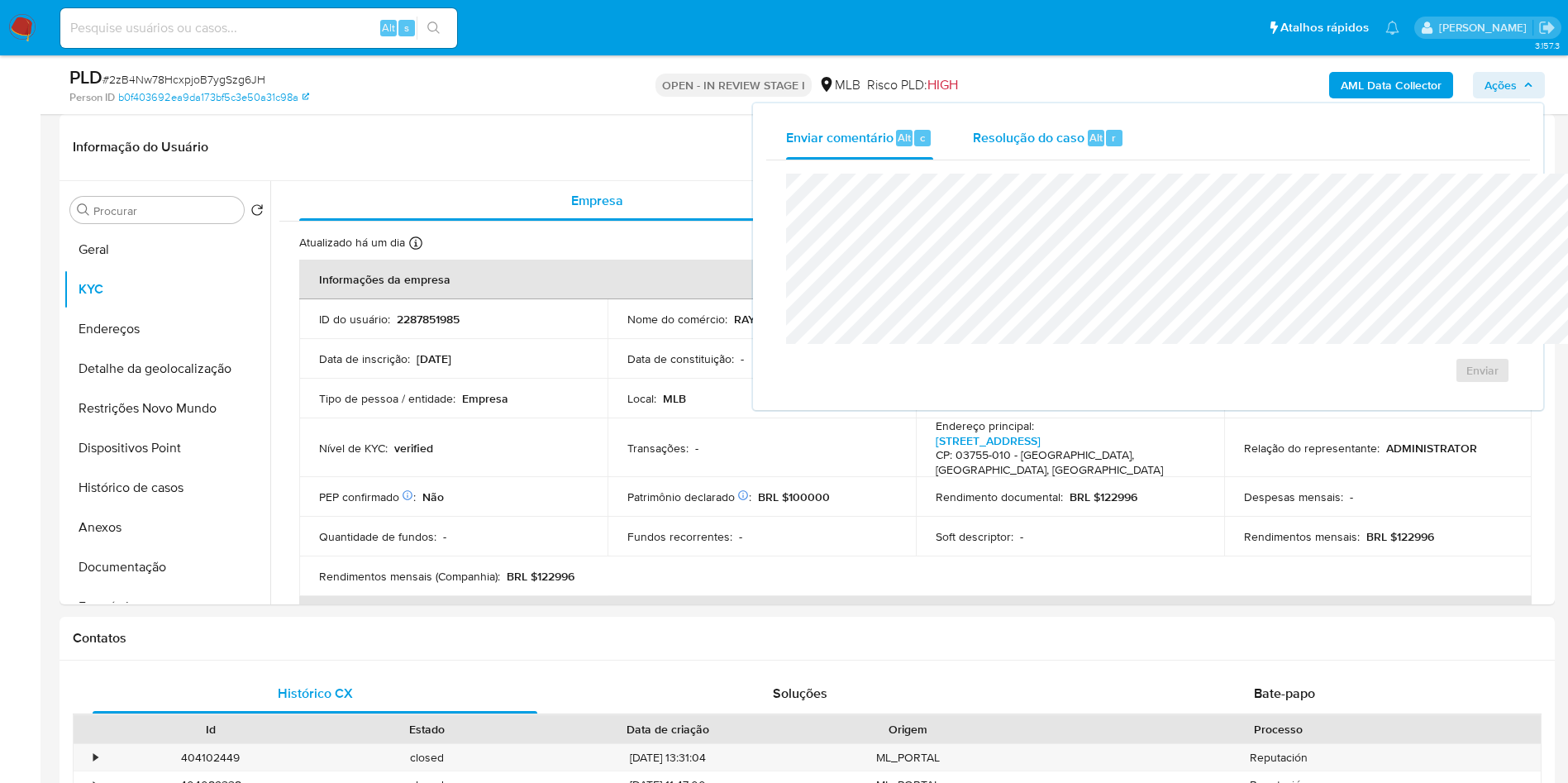
click at [973, 133] on span "Resolução do caso" at bounding box center [1028, 137] width 111 height 19
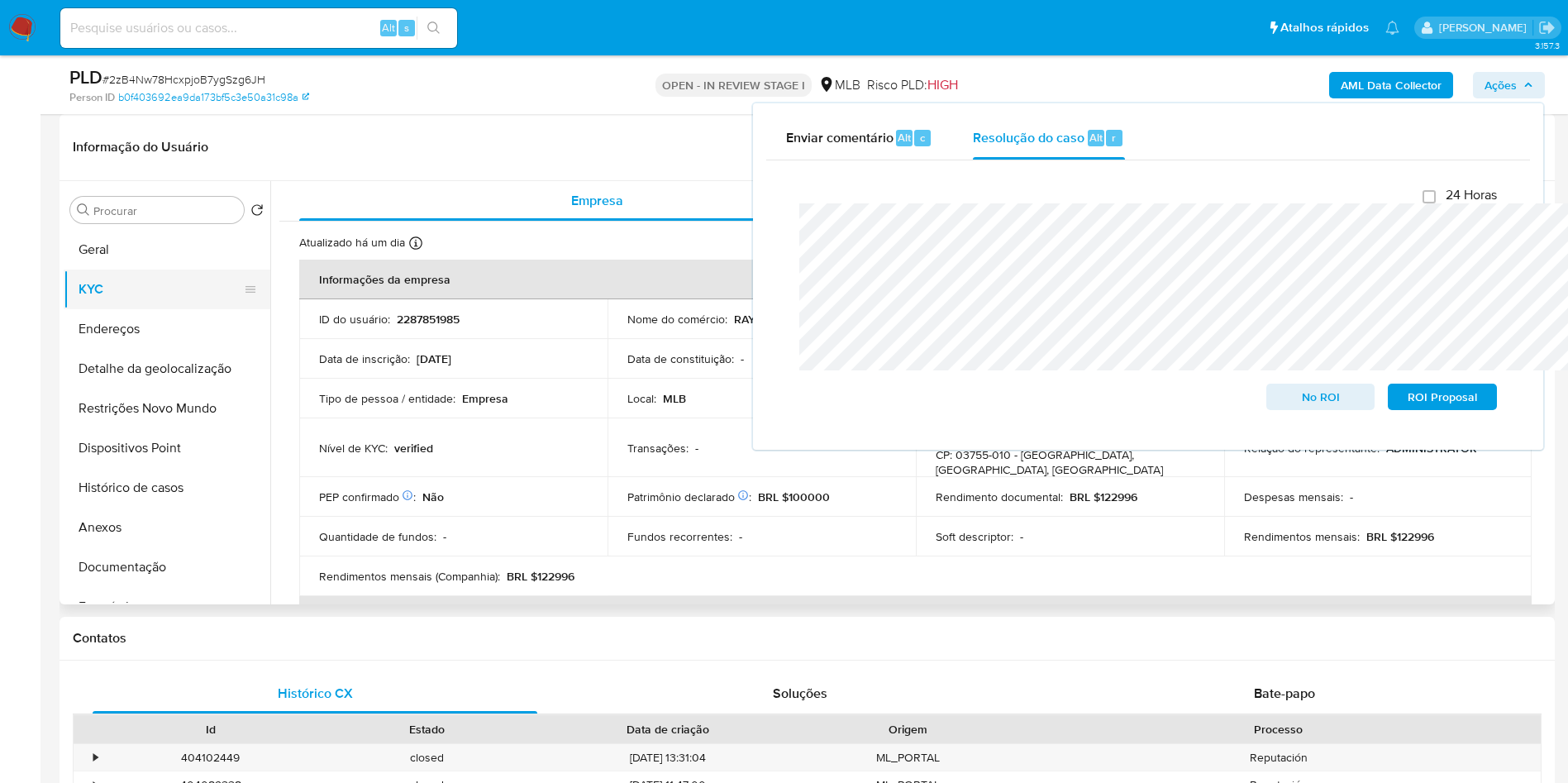
click at [149, 306] on button "KYC" at bounding box center [160, 290] width 193 height 40
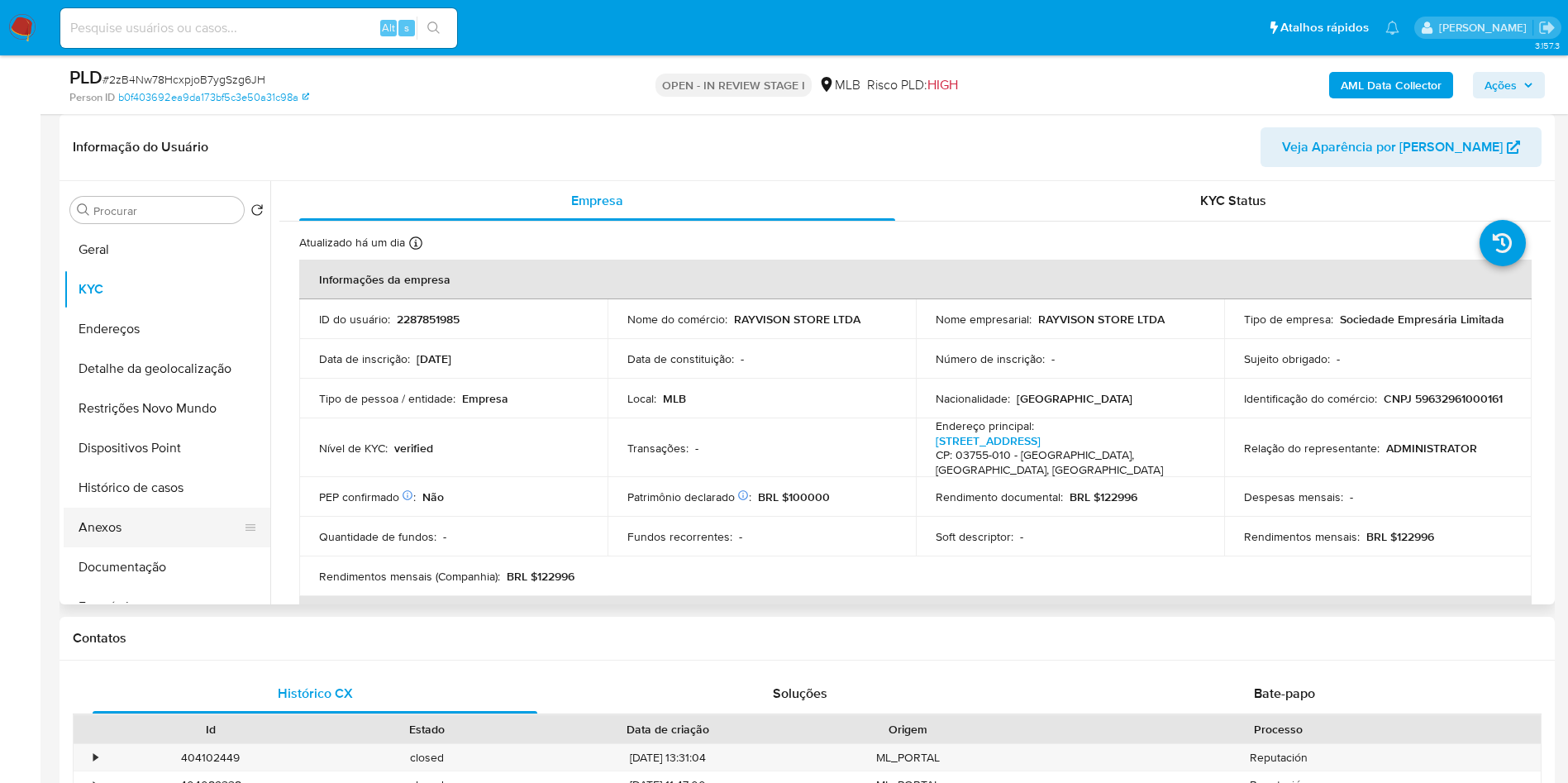
click at [130, 547] on button "Anexos" at bounding box center [160, 528] width 193 height 40
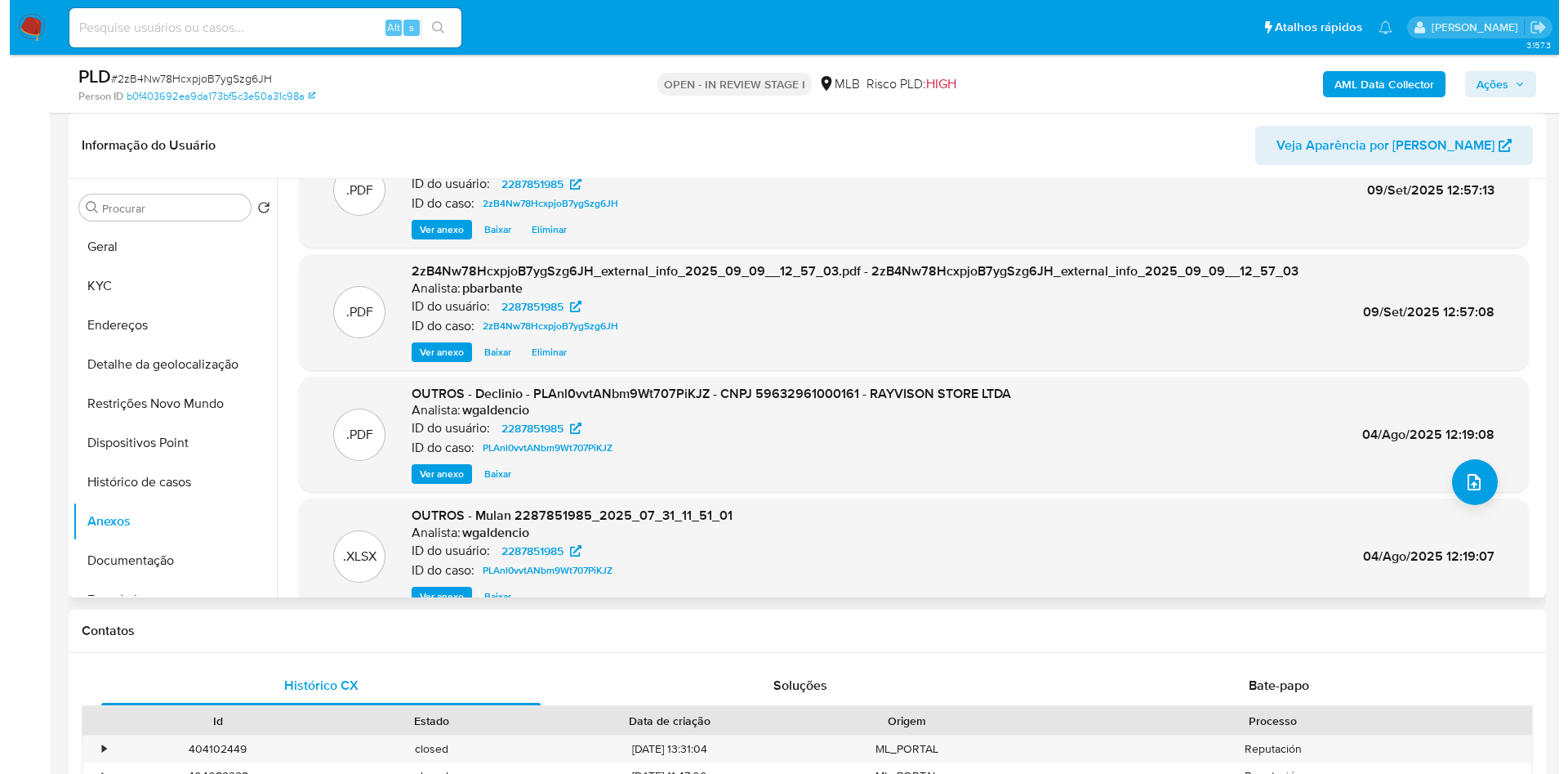
scroll to position [92, 0]
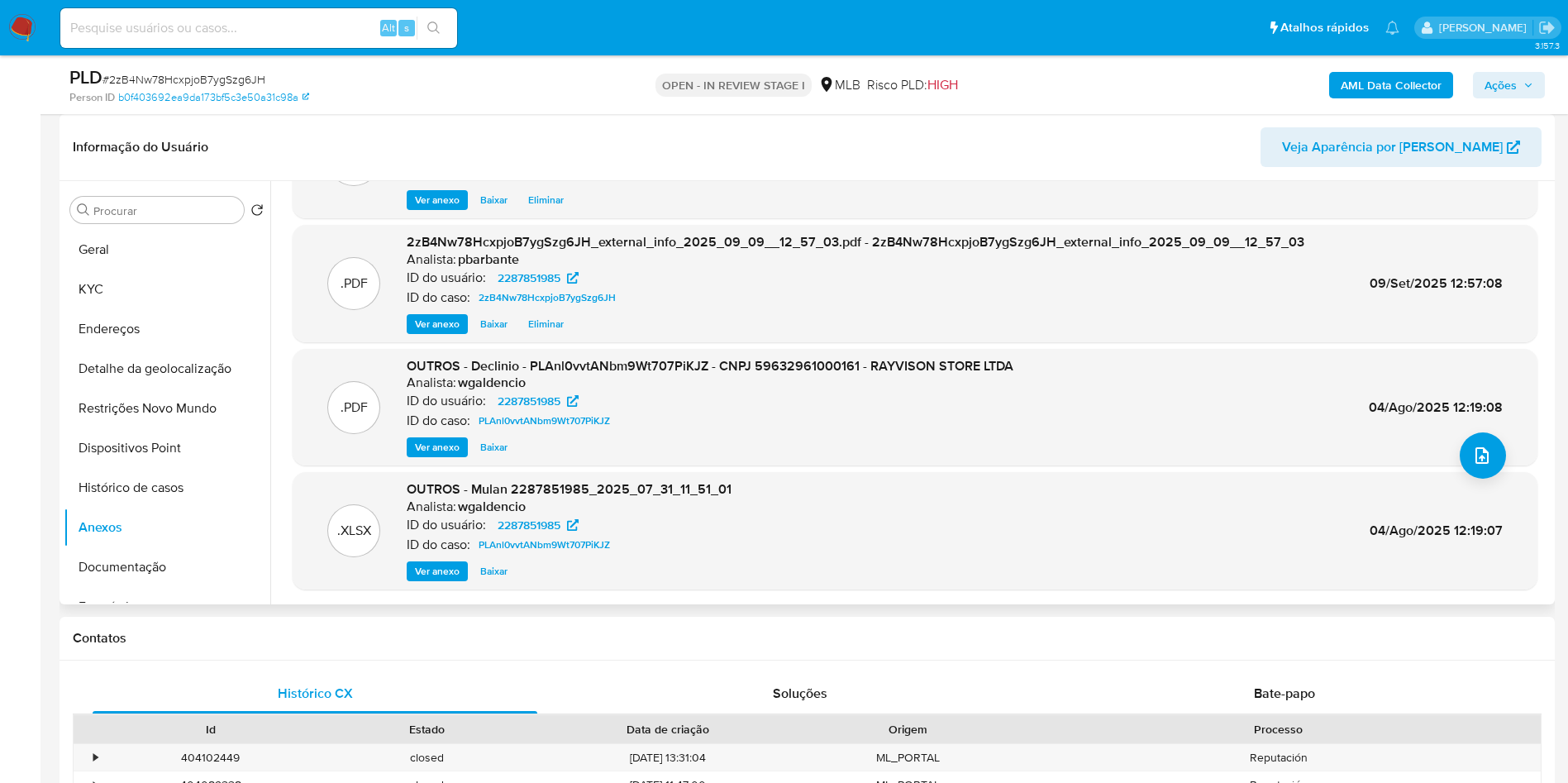
click at [1450, 504] on div ".XLSX OUTROS - Mulan 2287851985_2025_07_31_11_51_01 Analista: wgaldencio ID do …" at bounding box center [914, 531] width 1228 height 101
click at [1483, 479] on button "upload-file" at bounding box center [1482, 455] width 46 height 46
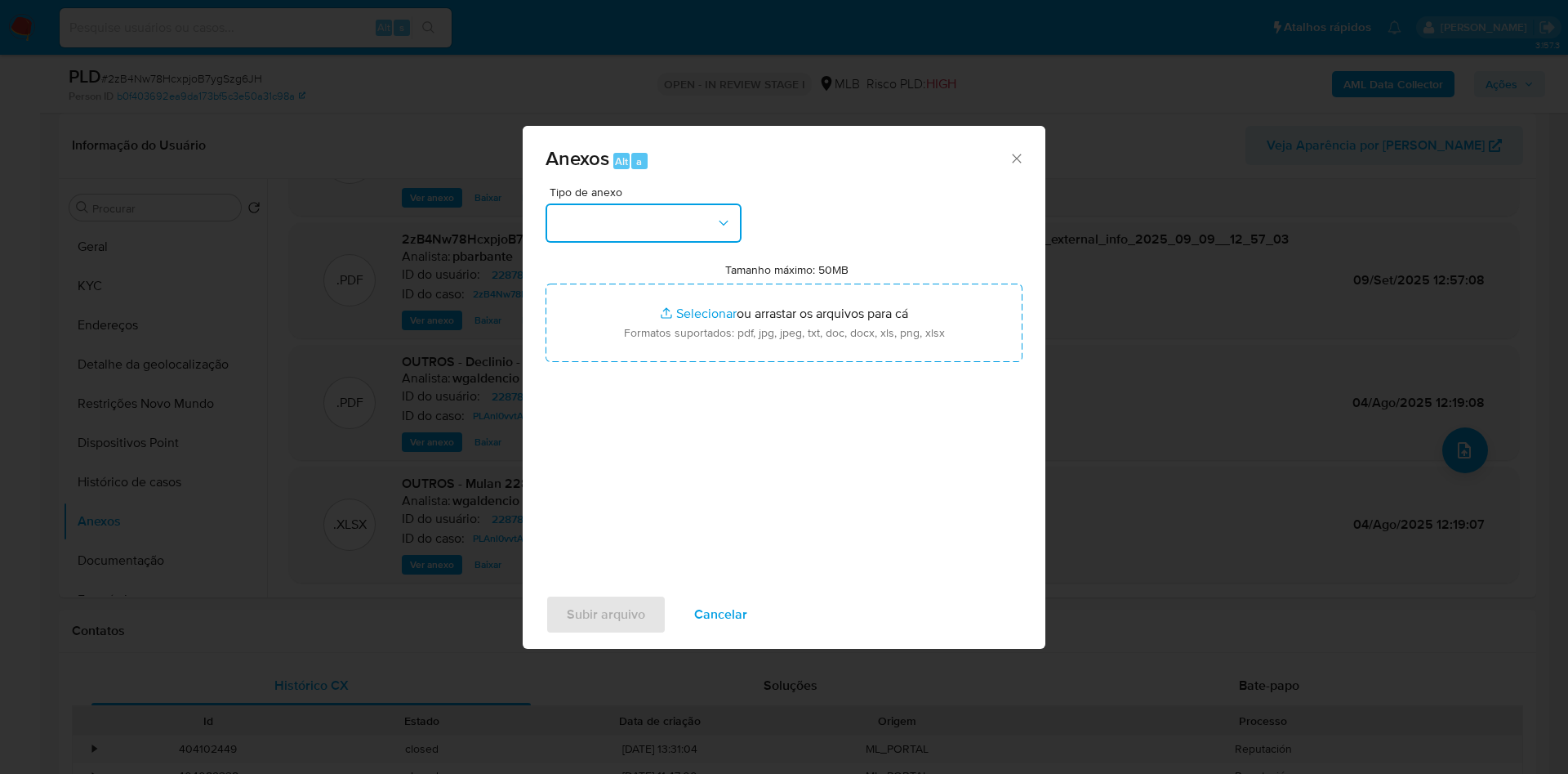
click at [604, 204] on button "button" at bounding box center [644, 223] width 196 height 40
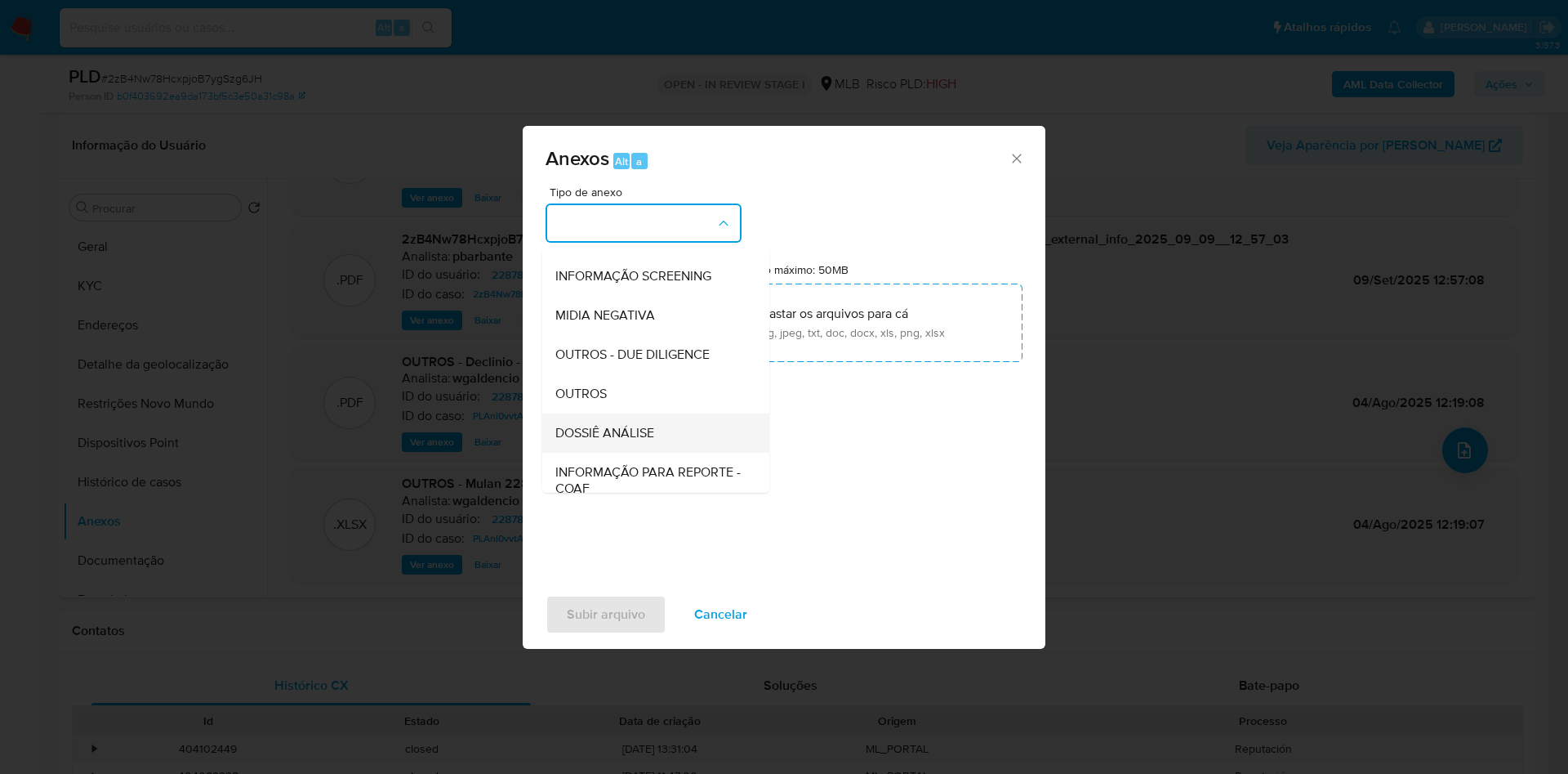
scroll to position [219, 0]
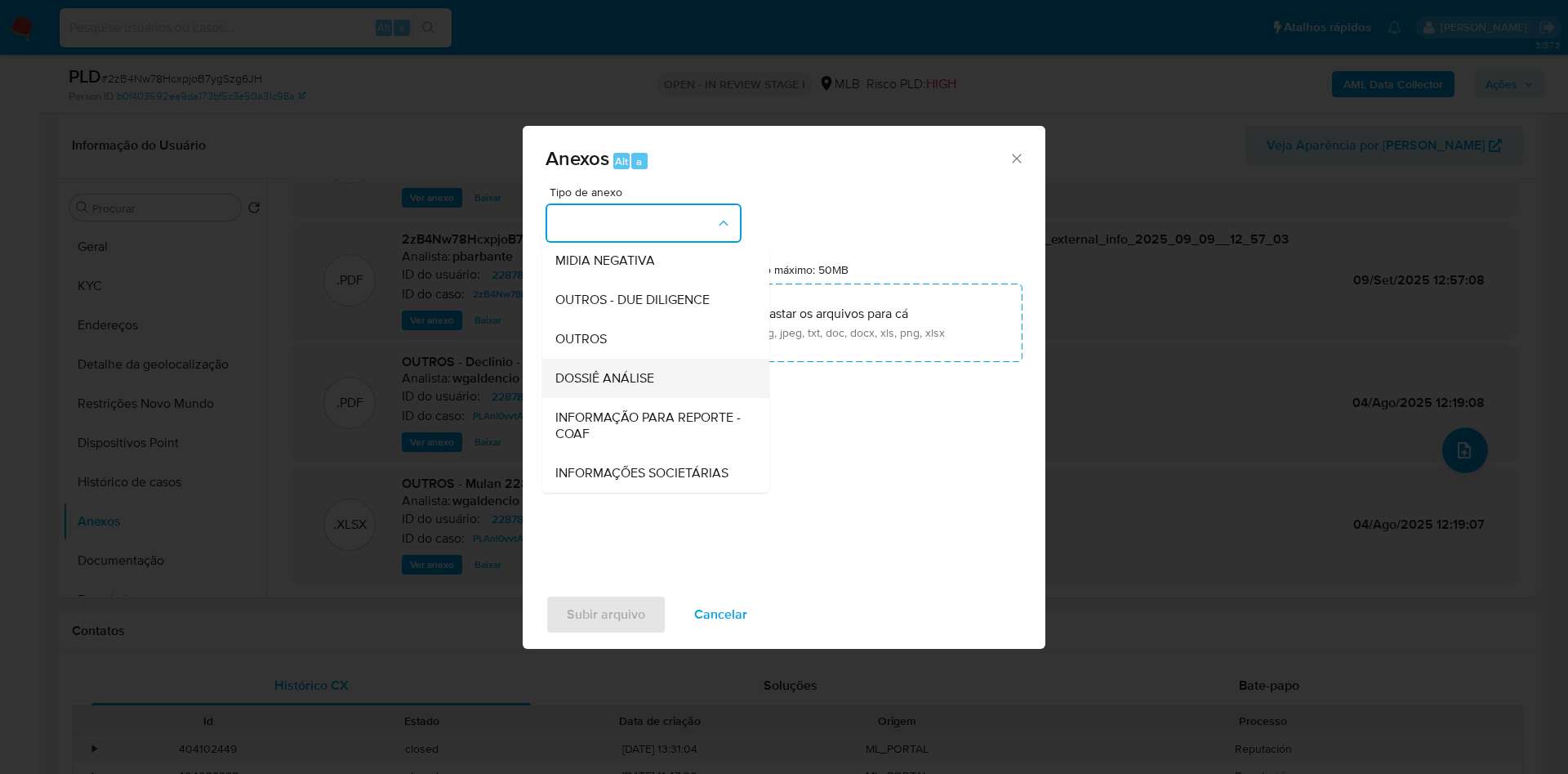
click at [625, 359] on div "DOSSIÊ ANÁLISE" at bounding box center [651, 378] width 191 height 40
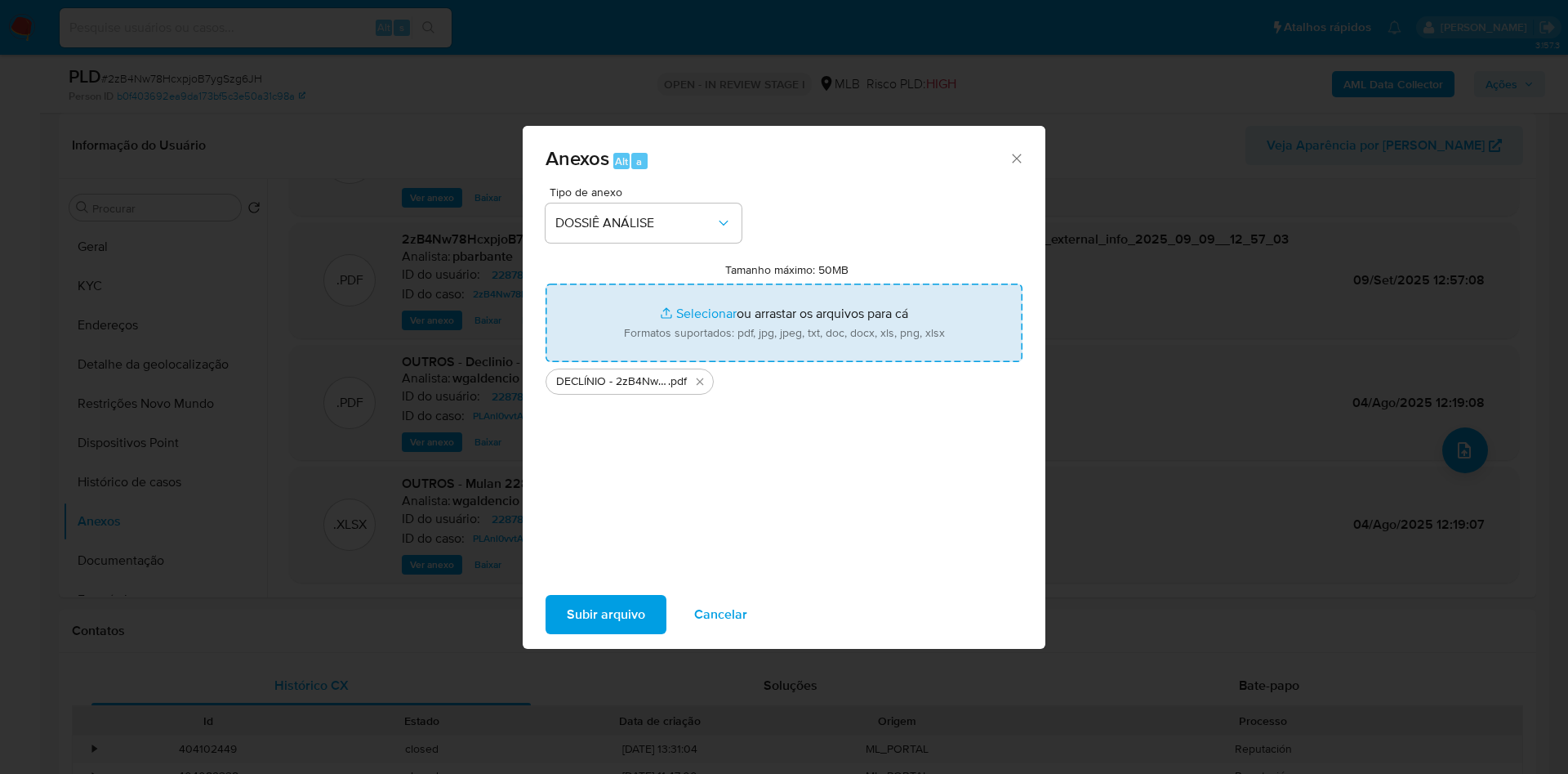
type input "C:\fakepath\Mulan 2287851985_2025_09_08_08_13_40.xlsx"
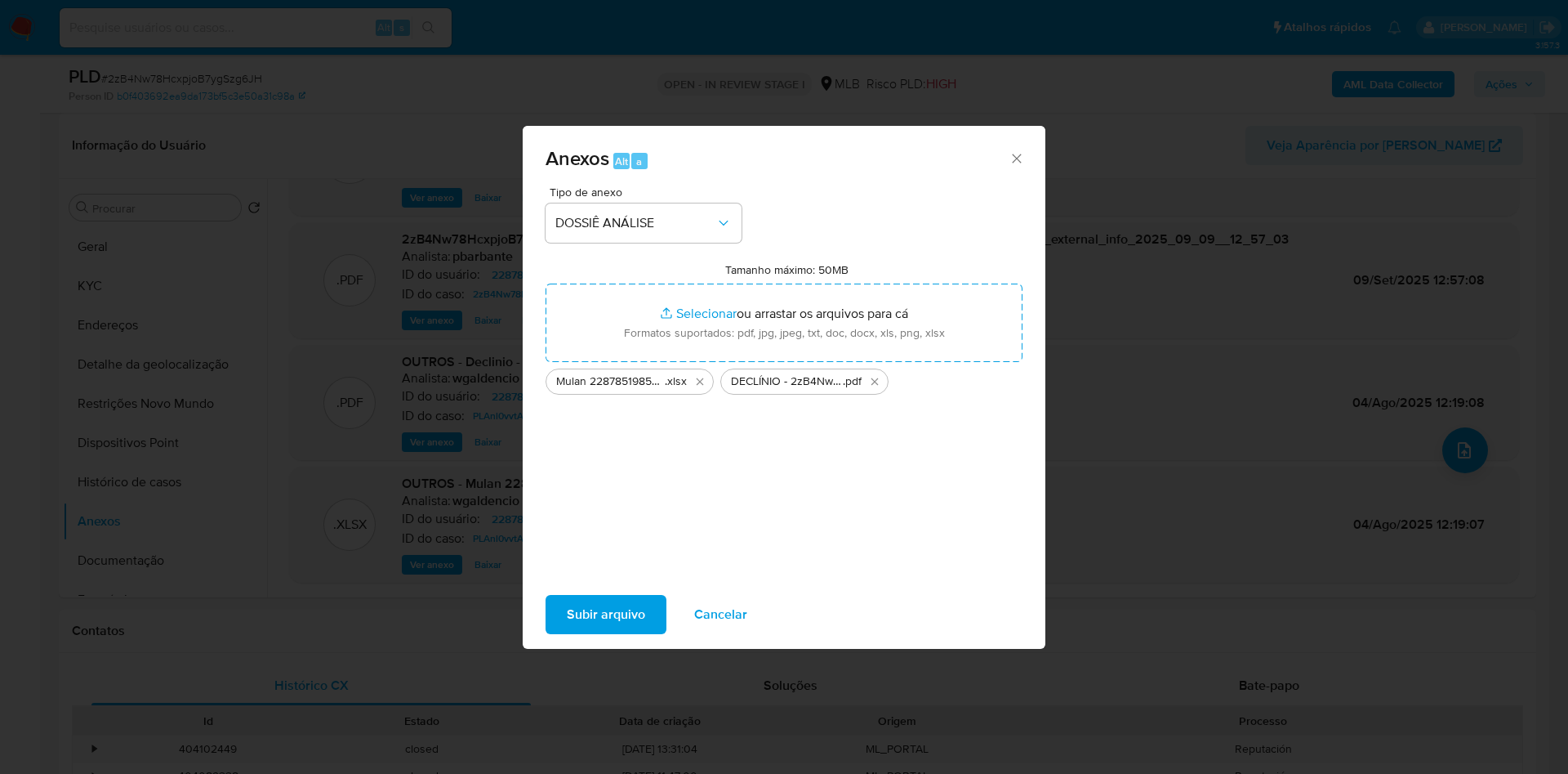
click at [586, 626] on span "Subir arquivo" at bounding box center [605, 615] width 78 height 36
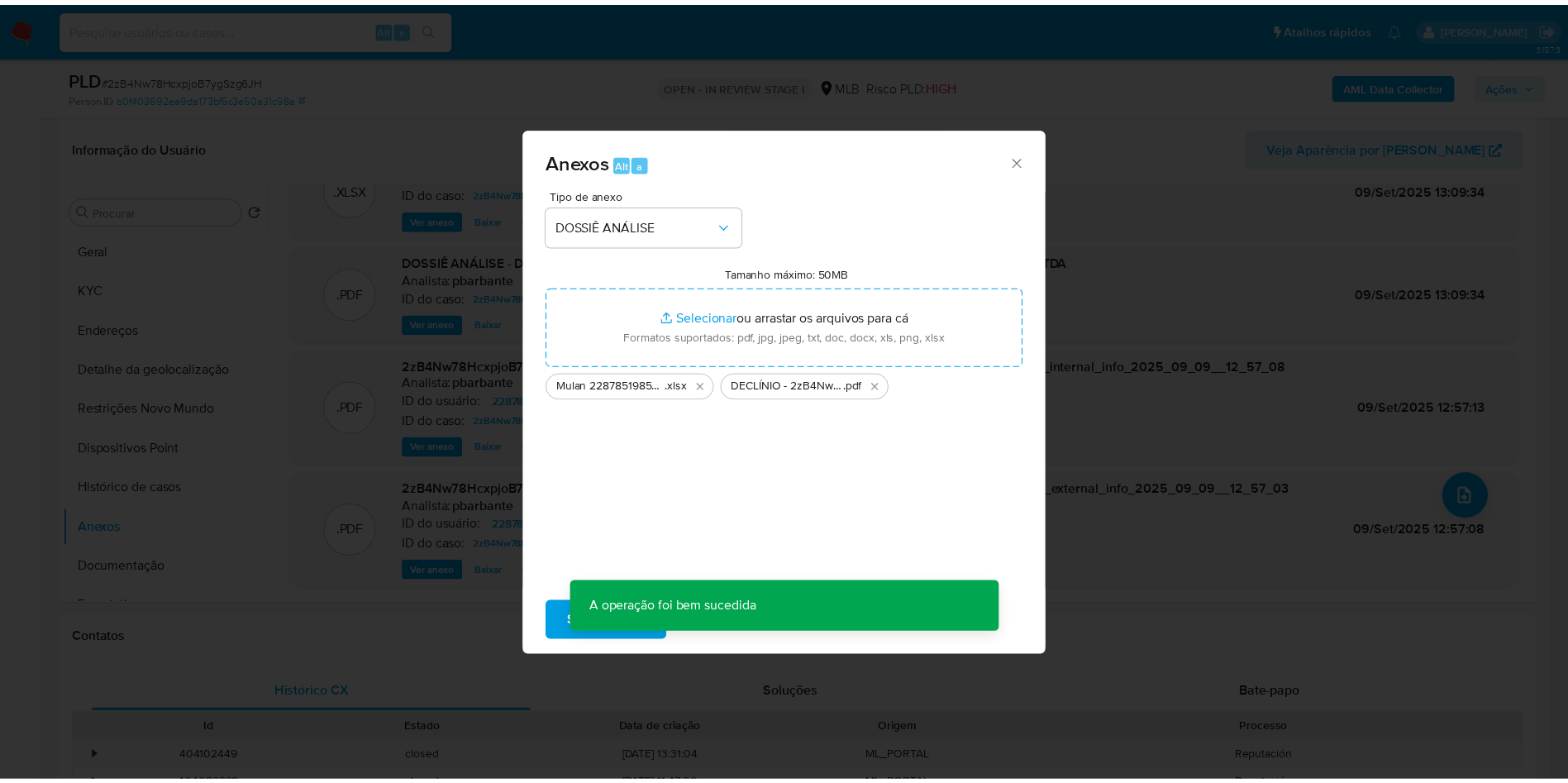
scroll to position [53, 0]
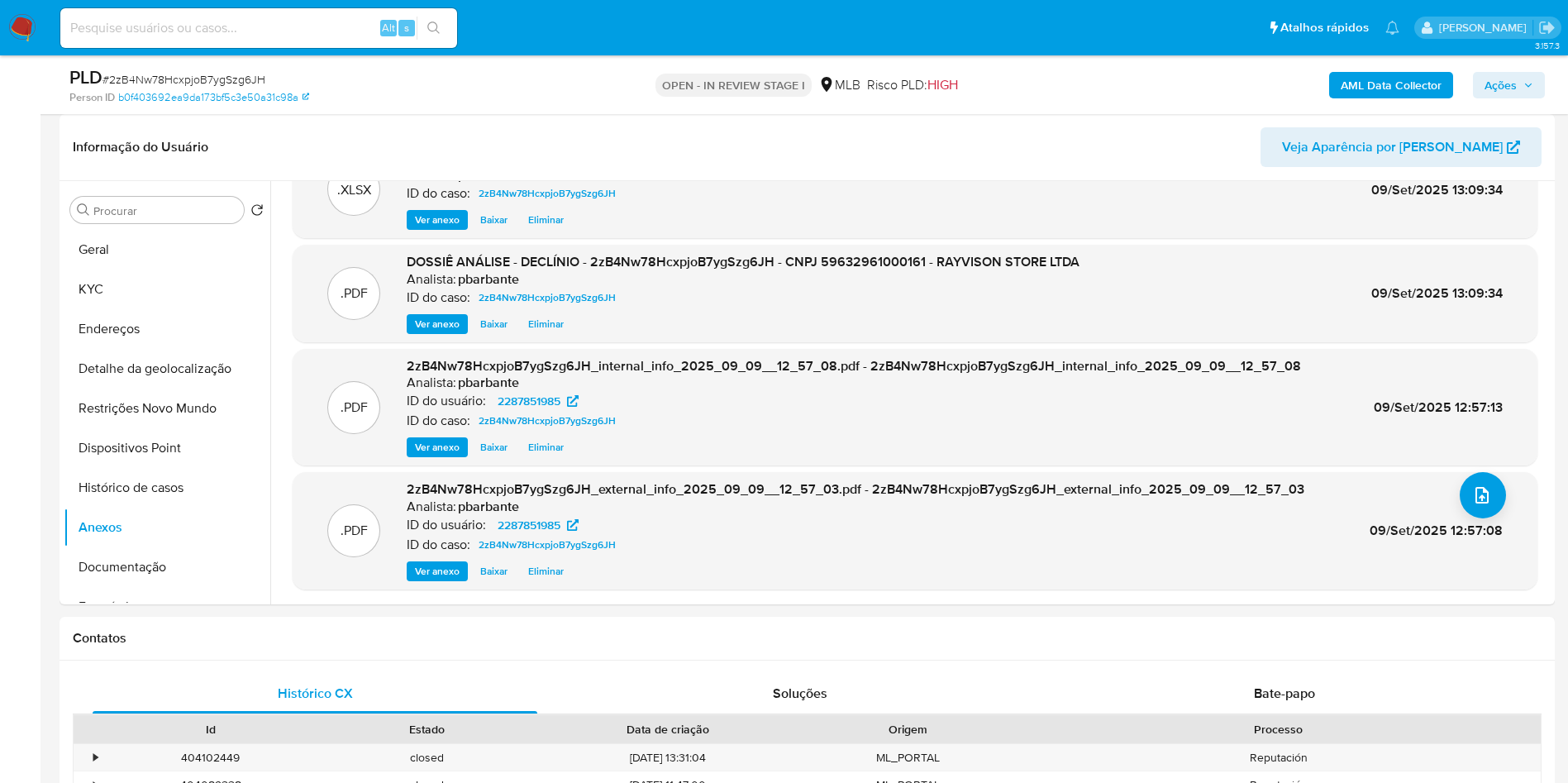
click at [1507, 85] on span "Ações" at bounding box center [1500, 85] width 32 height 26
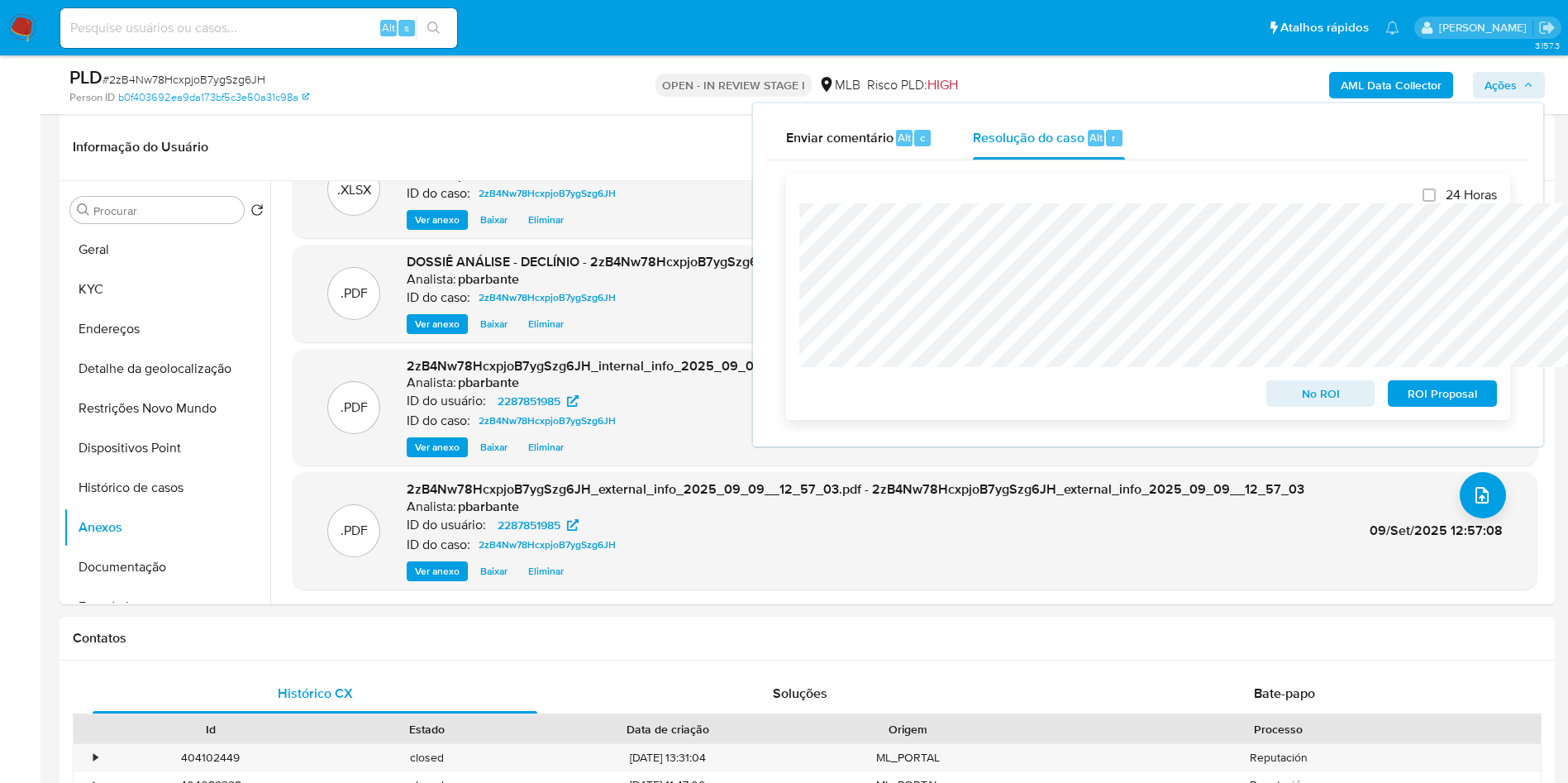
click at [1333, 392] on span "No ROI" at bounding box center [1321, 393] width 86 height 23
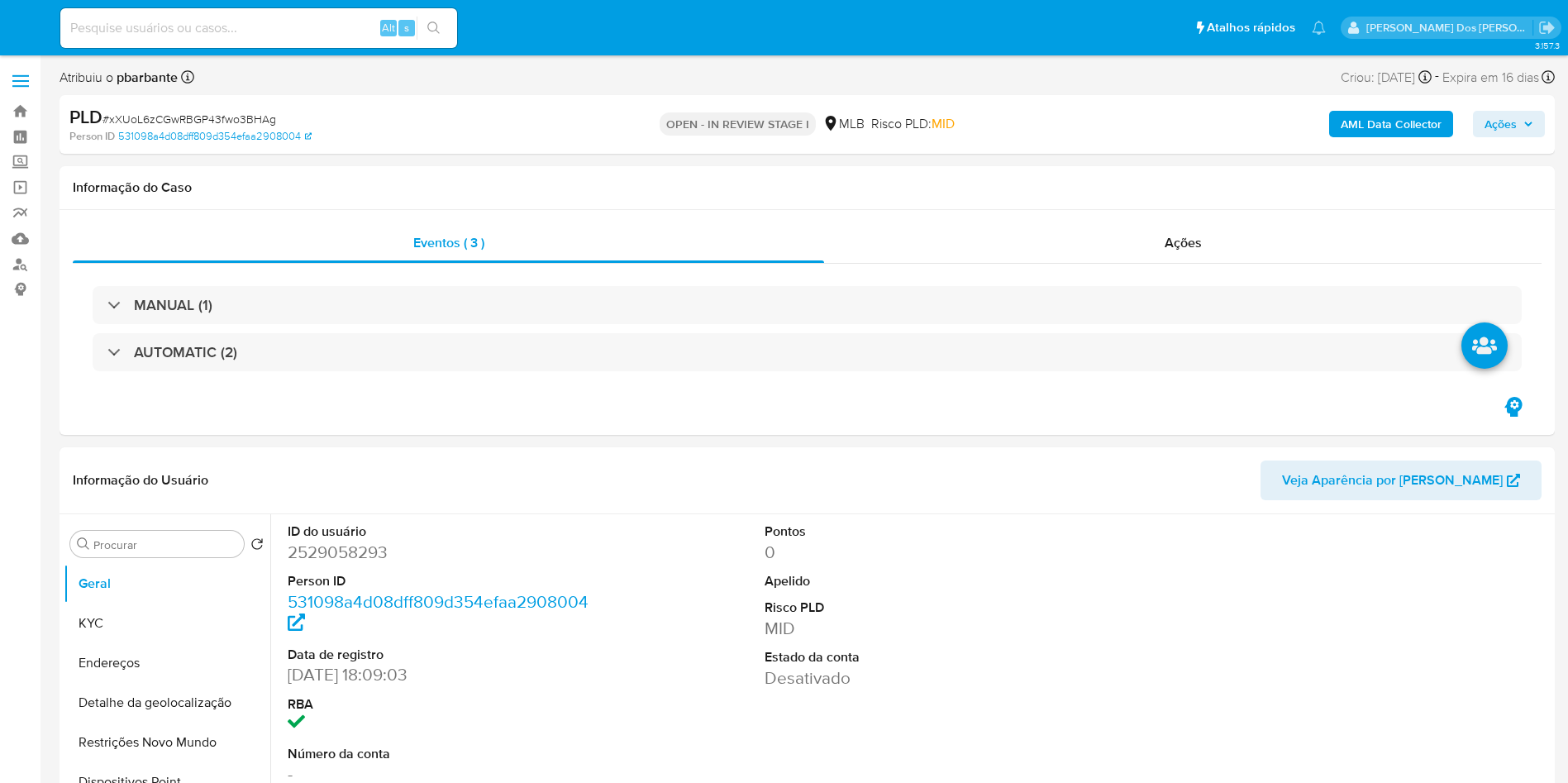
select select "10"
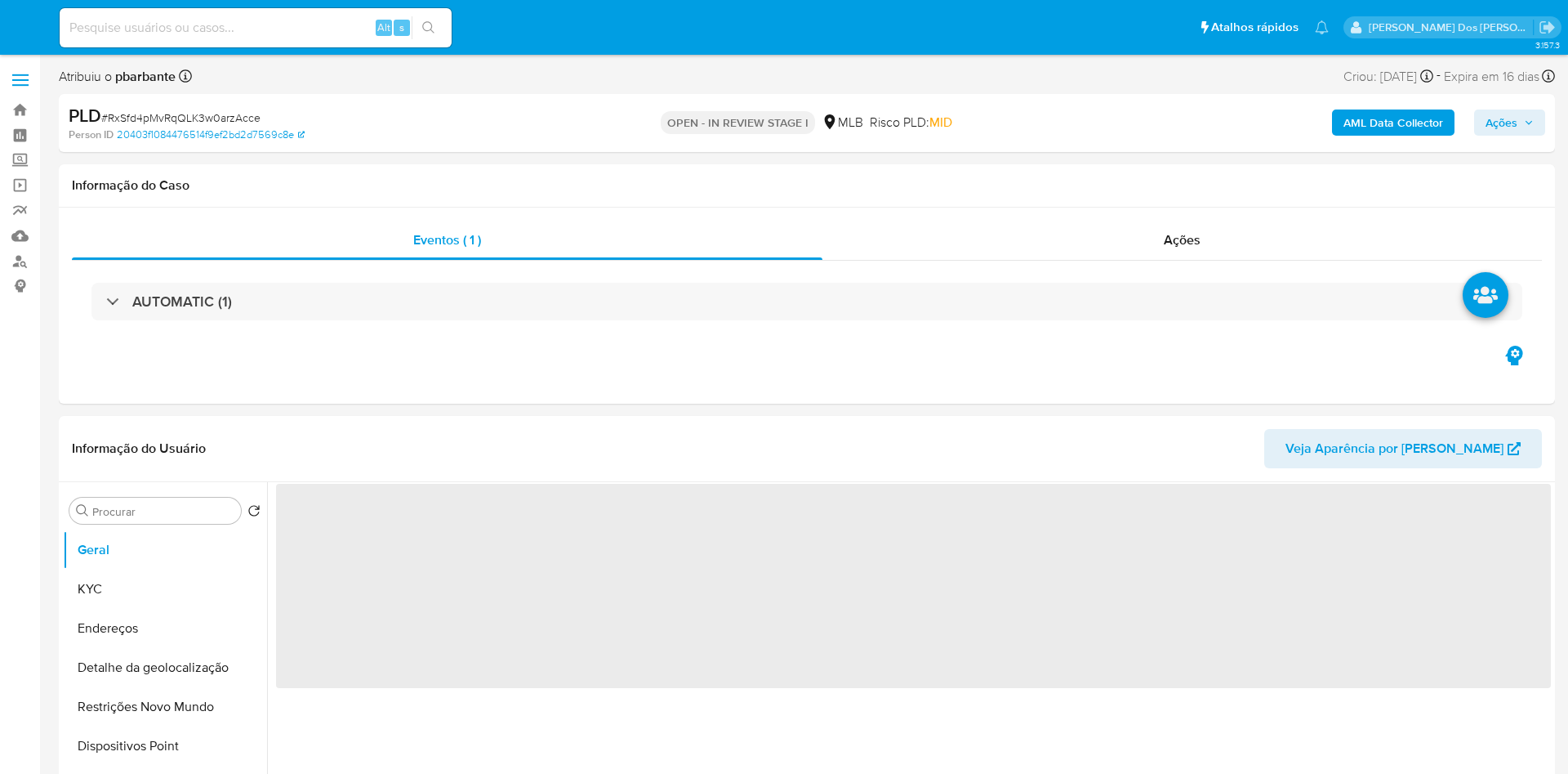
select select "10"
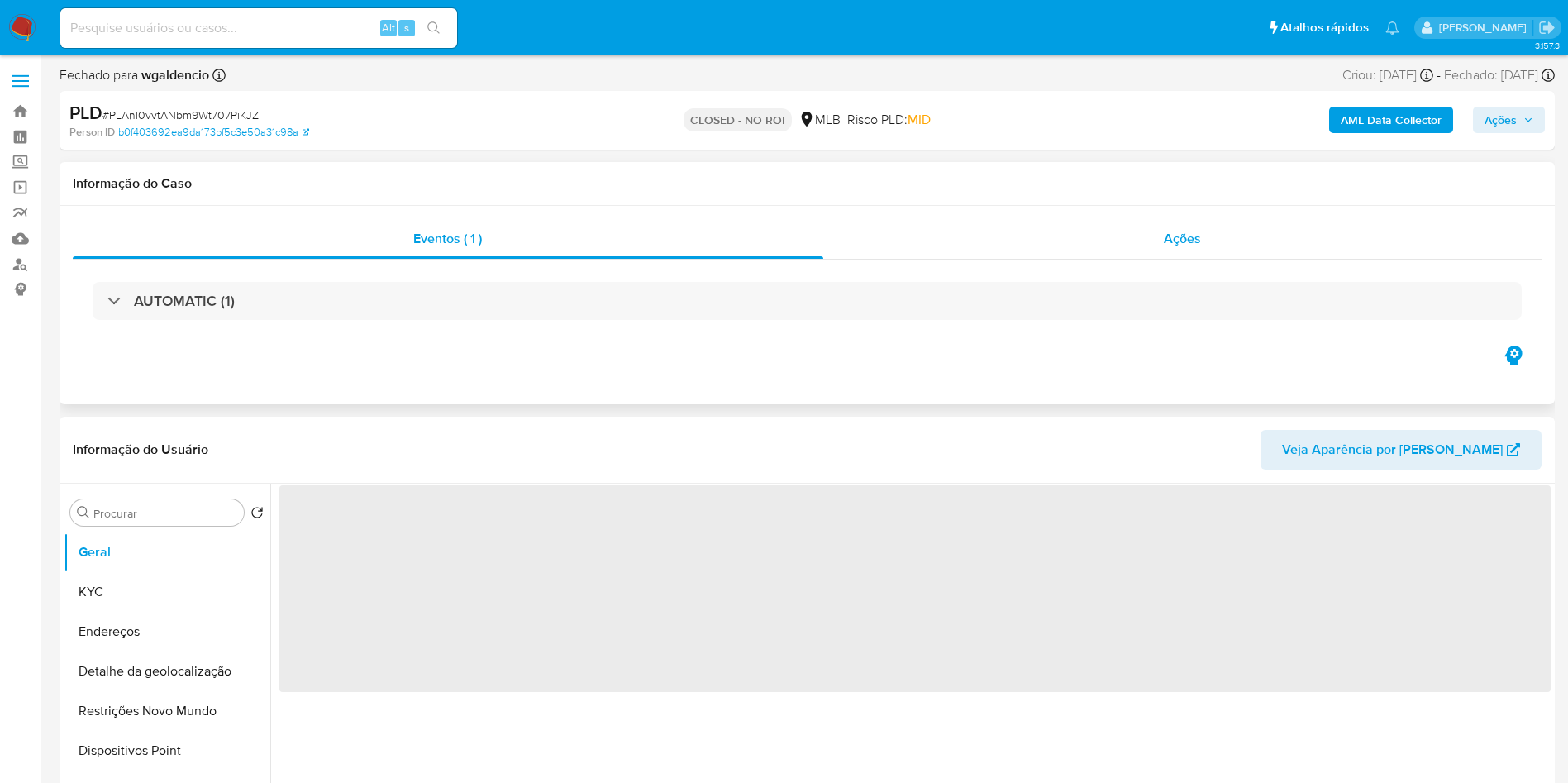
click at [1230, 232] on div "Ações" at bounding box center [1182, 239] width 719 height 40
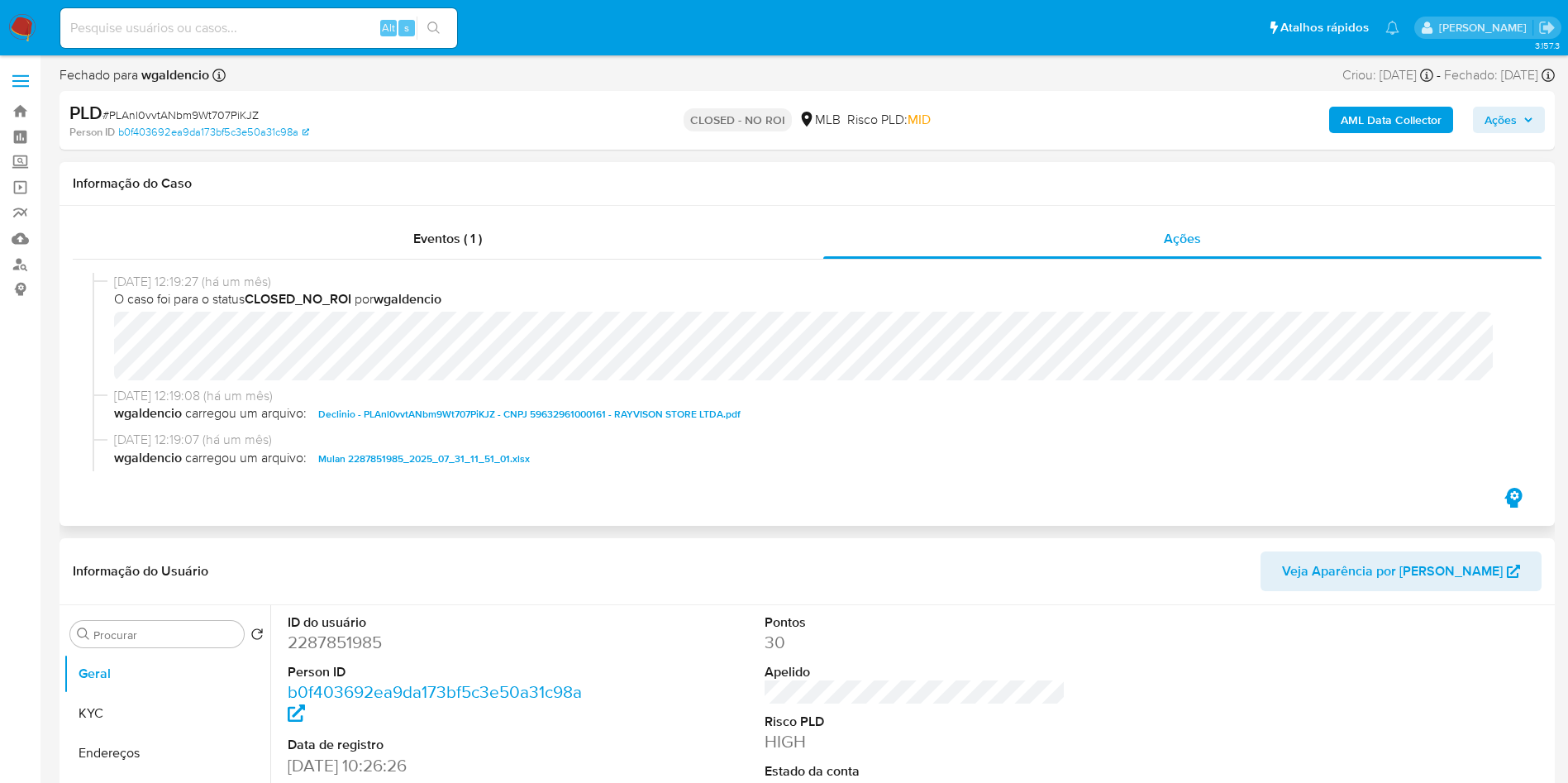
click at [573, 415] on span "Declinio - PLAnl0vvtANbm9Wt707PiKJZ - CNPJ 59632961000161 - RAYVISON STORE LTDA…" at bounding box center [529, 414] width 422 height 20
select select "10"
click at [246, 119] on span "# PLAnl0vvtANbm9Wt707PiKJZ" at bounding box center [180, 115] width 156 height 16
copy span "PLAnl0vvtANbm9Wt707PiKJZ"
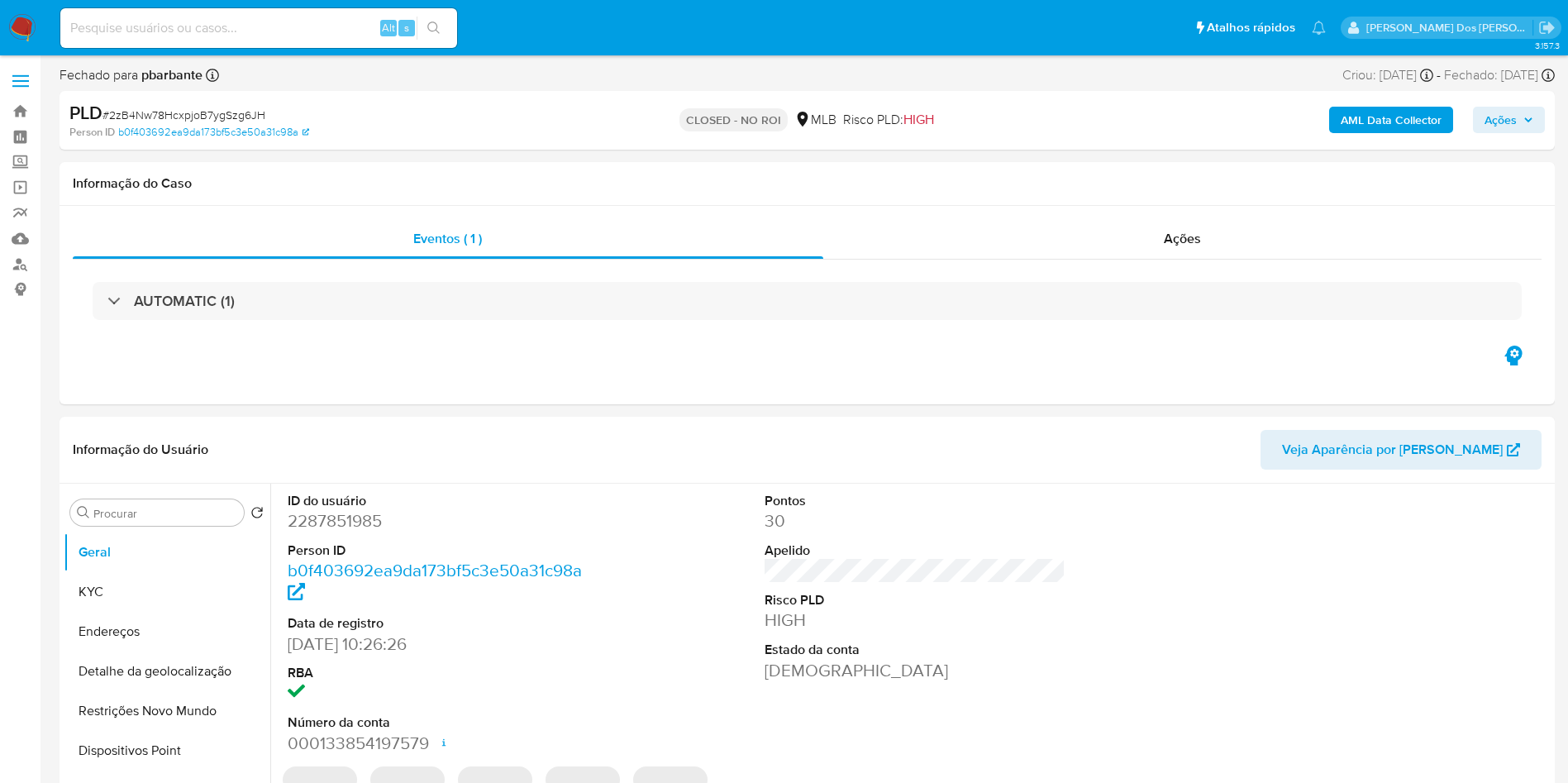
select select "10"
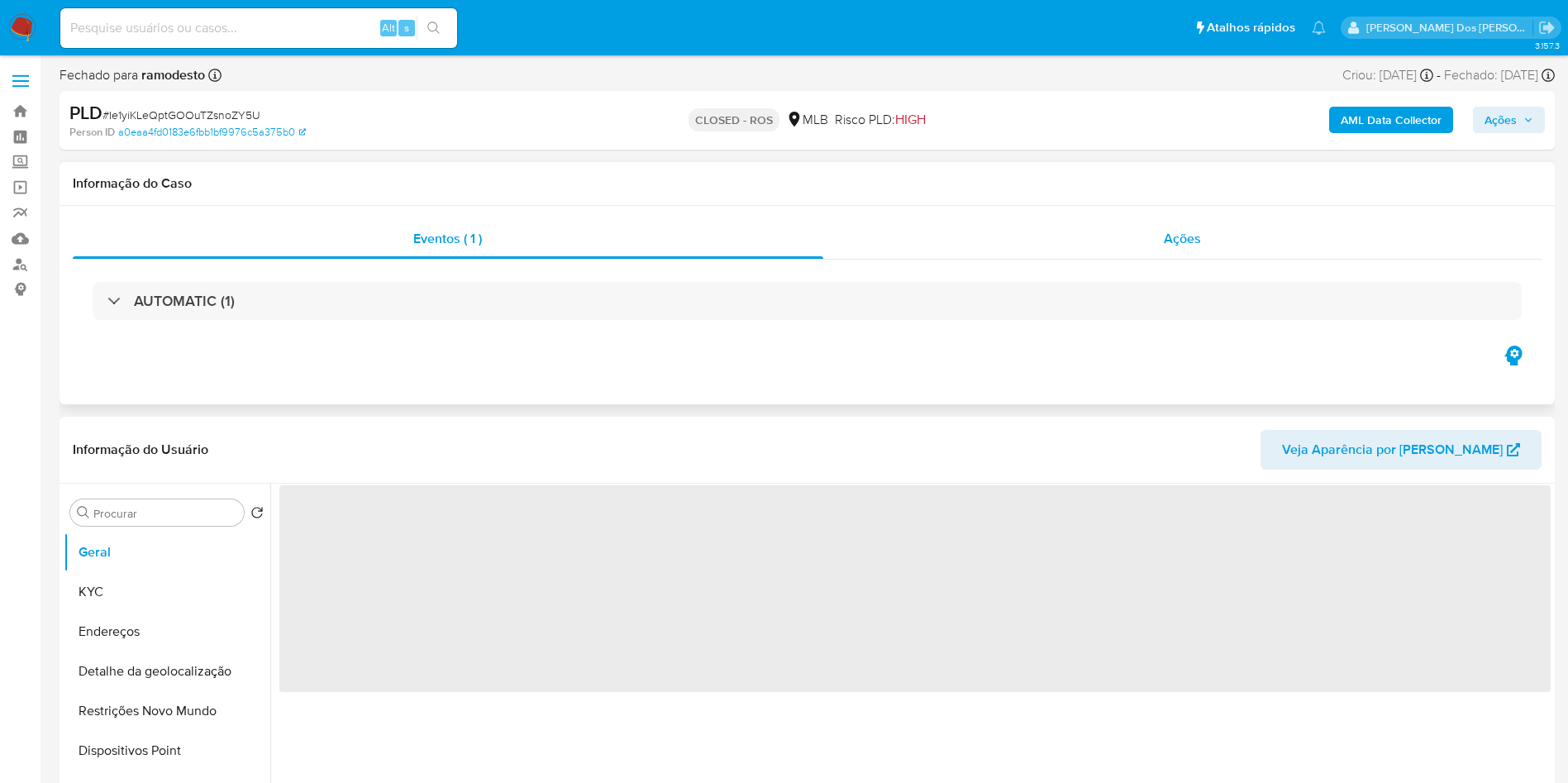
click at [1226, 234] on div "Ações" at bounding box center [1182, 239] width 719 height 40
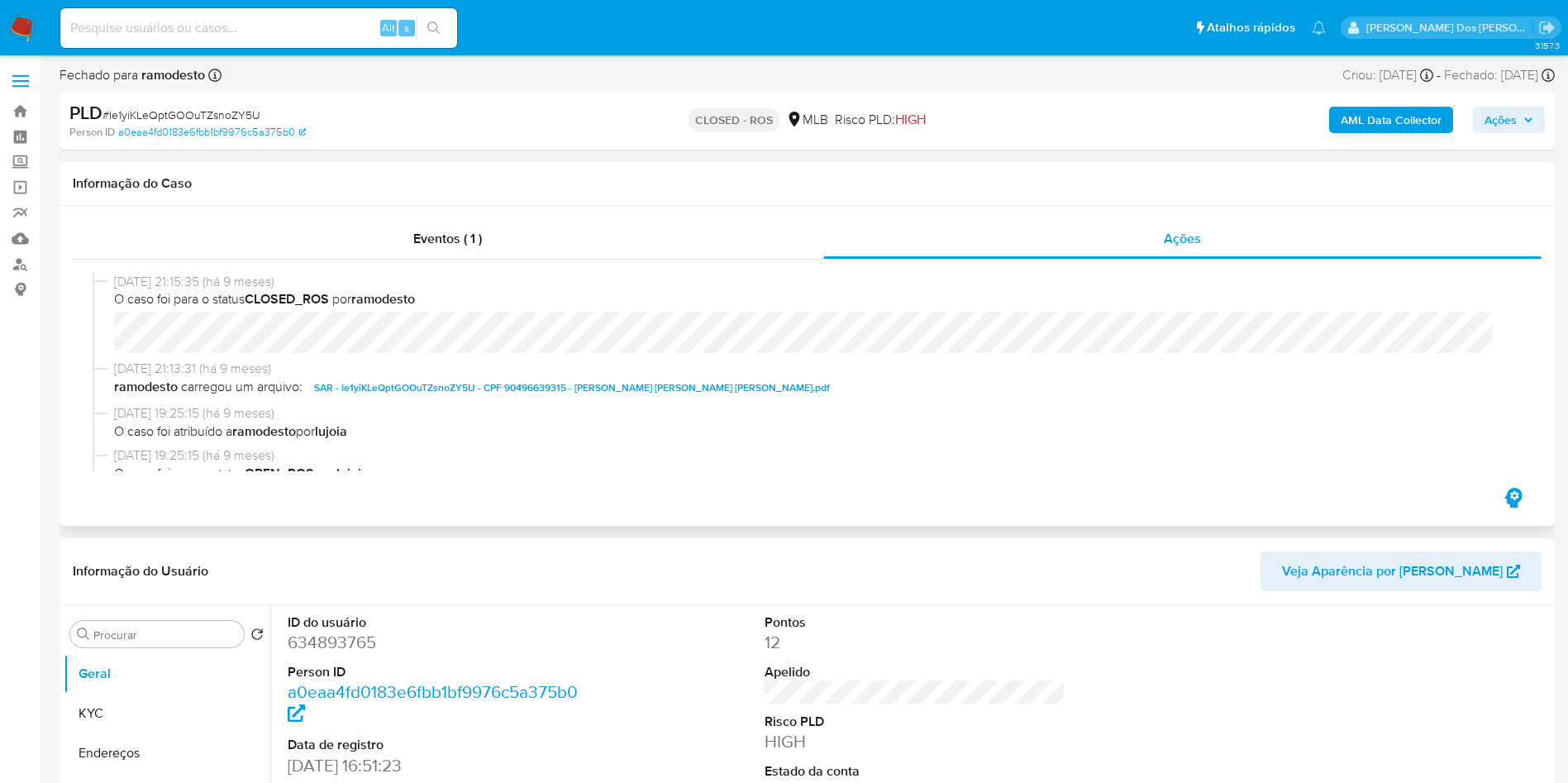
click at [511, 386] on span "SAR - Ie1yiKLeQptGOOuTZsnoZY5U - CPF 90496639315 - [PERSON_NAME] [PERSON_NAME] …" at bounding box center [573, 387] width 516 height 20
select select "10"
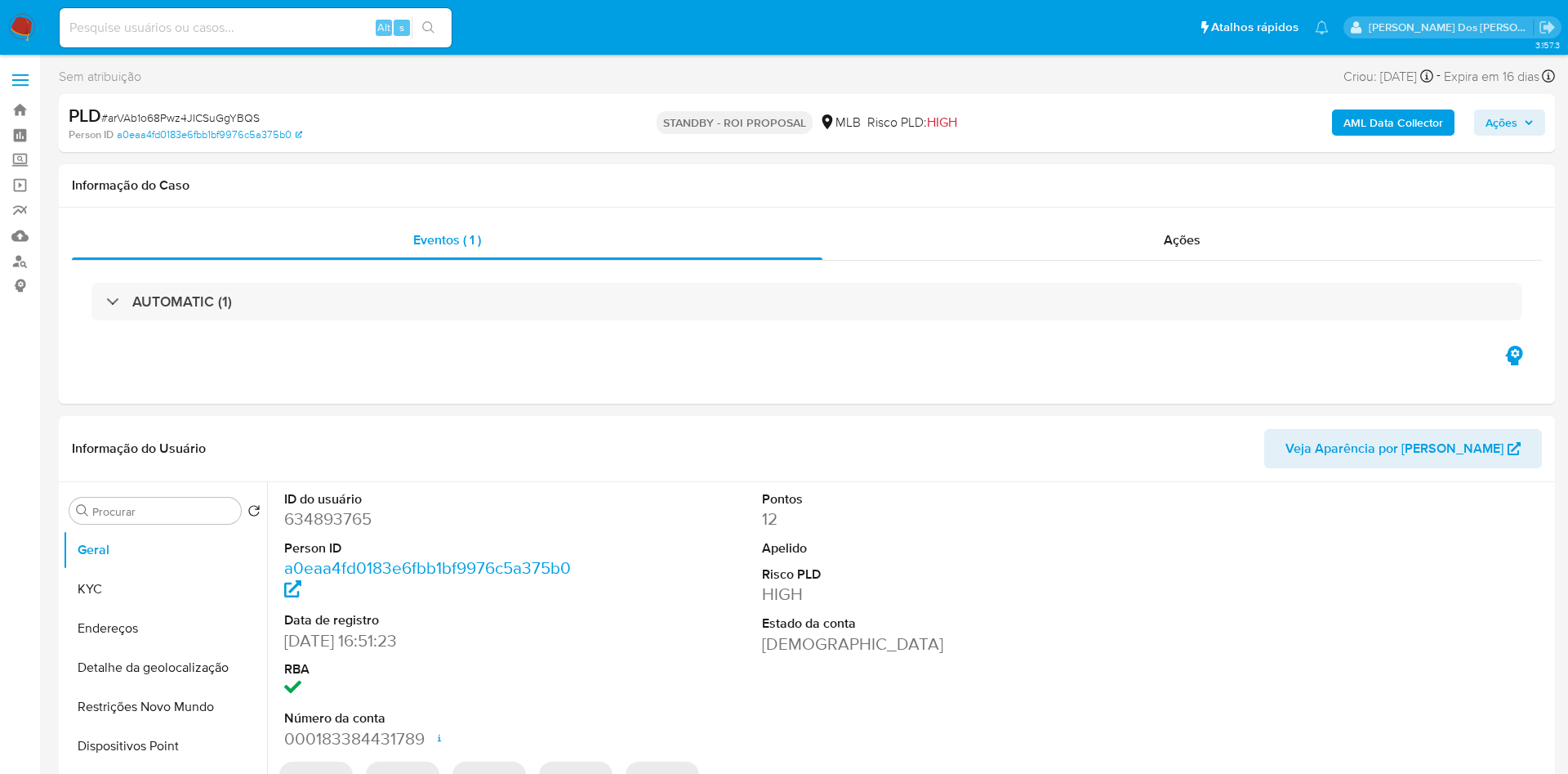
select select "10"
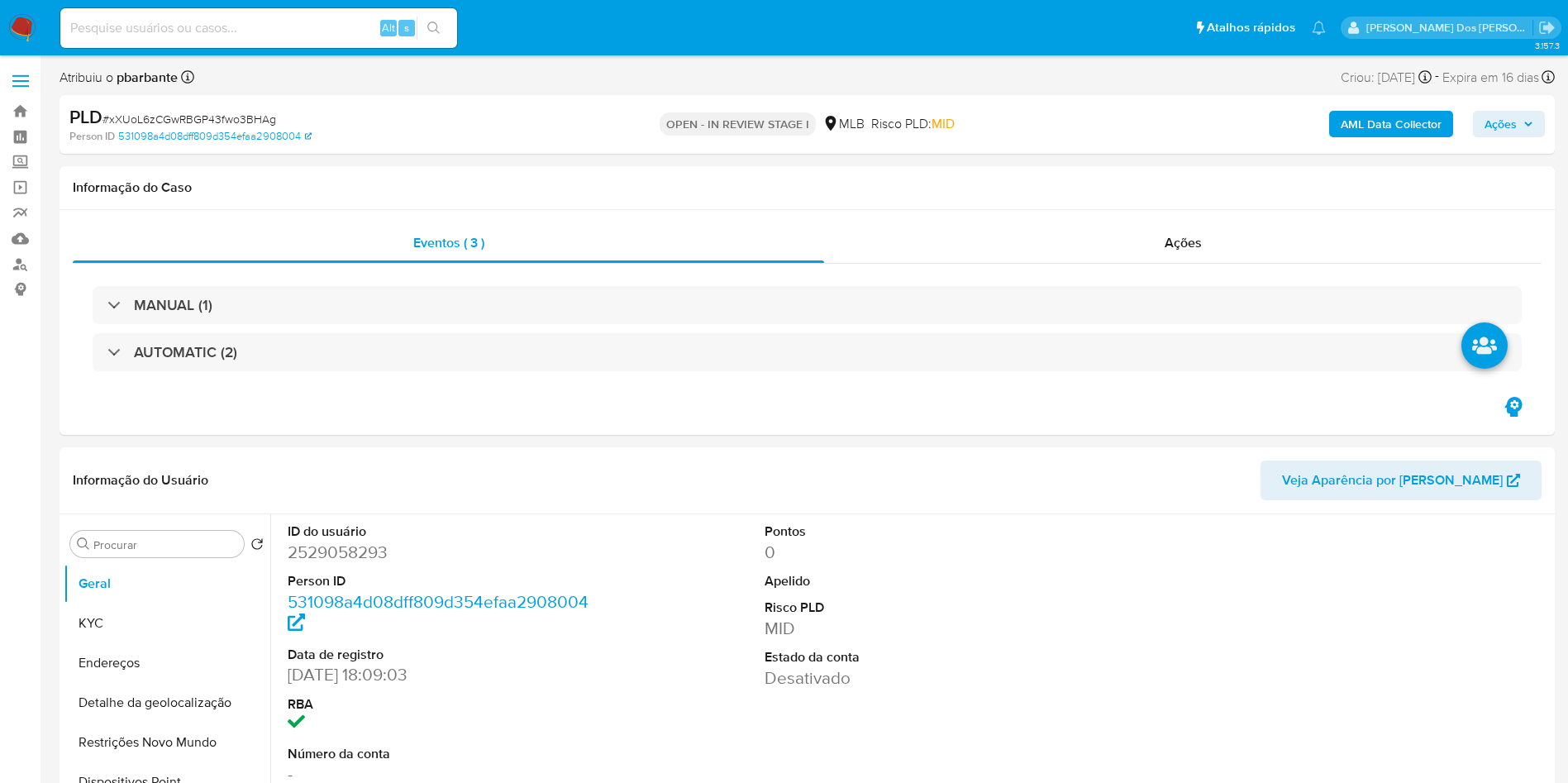
select select "10"
